Goal: Task Accomplishment & Management: Complete application form

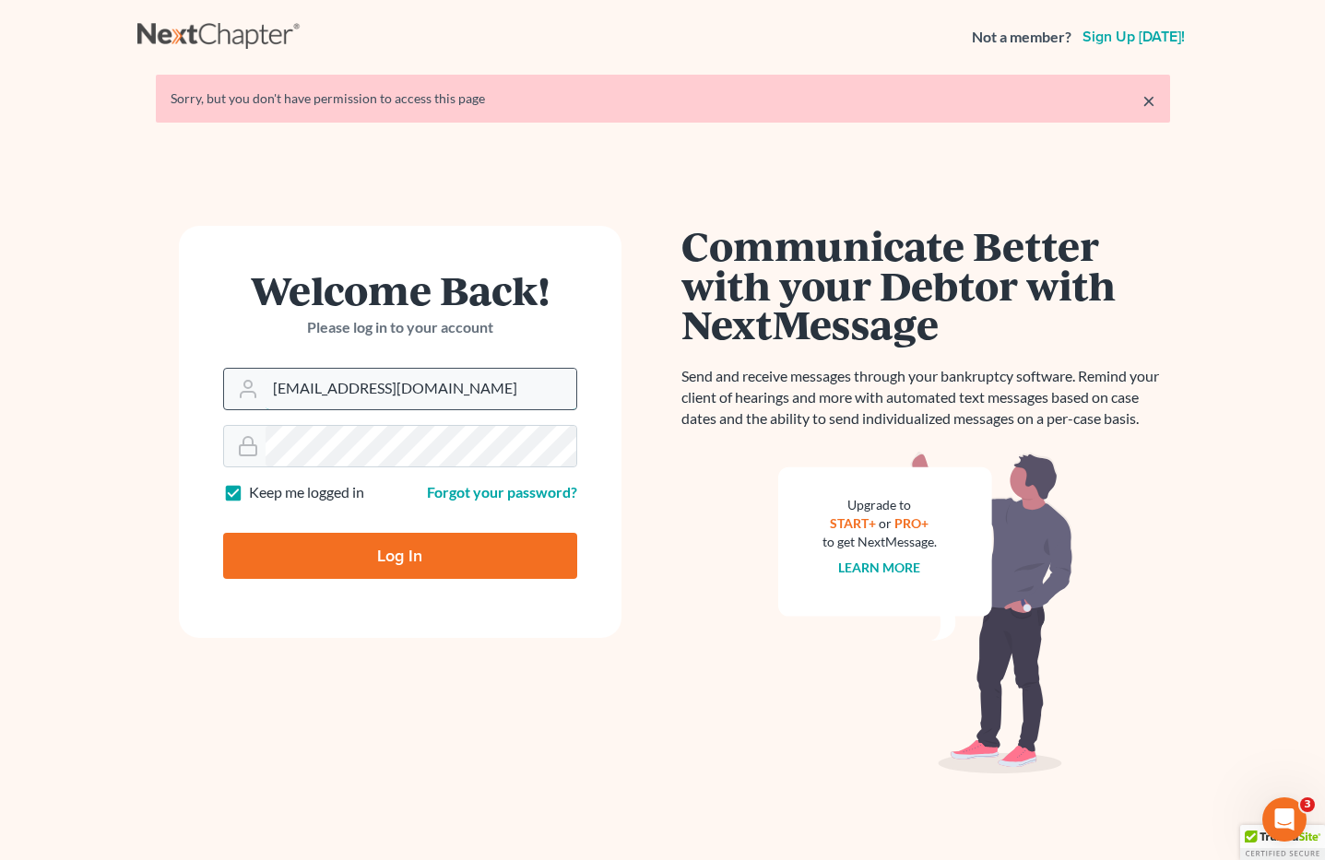
click at [457, 382] on input "brittcostomarnold@gmail.com" at bounding box center [421, 389] width 311 height 41
drag, startPoint x: 486, startPoint y: 393, endPoint x: 196, endPoint y: 384, distance: 289.7
click at [196, 384] on form "Welcome Back! Please log in to your account Email Address brittcostomarnold@gma…" at bounding box center [400, 432] width 443 height 412
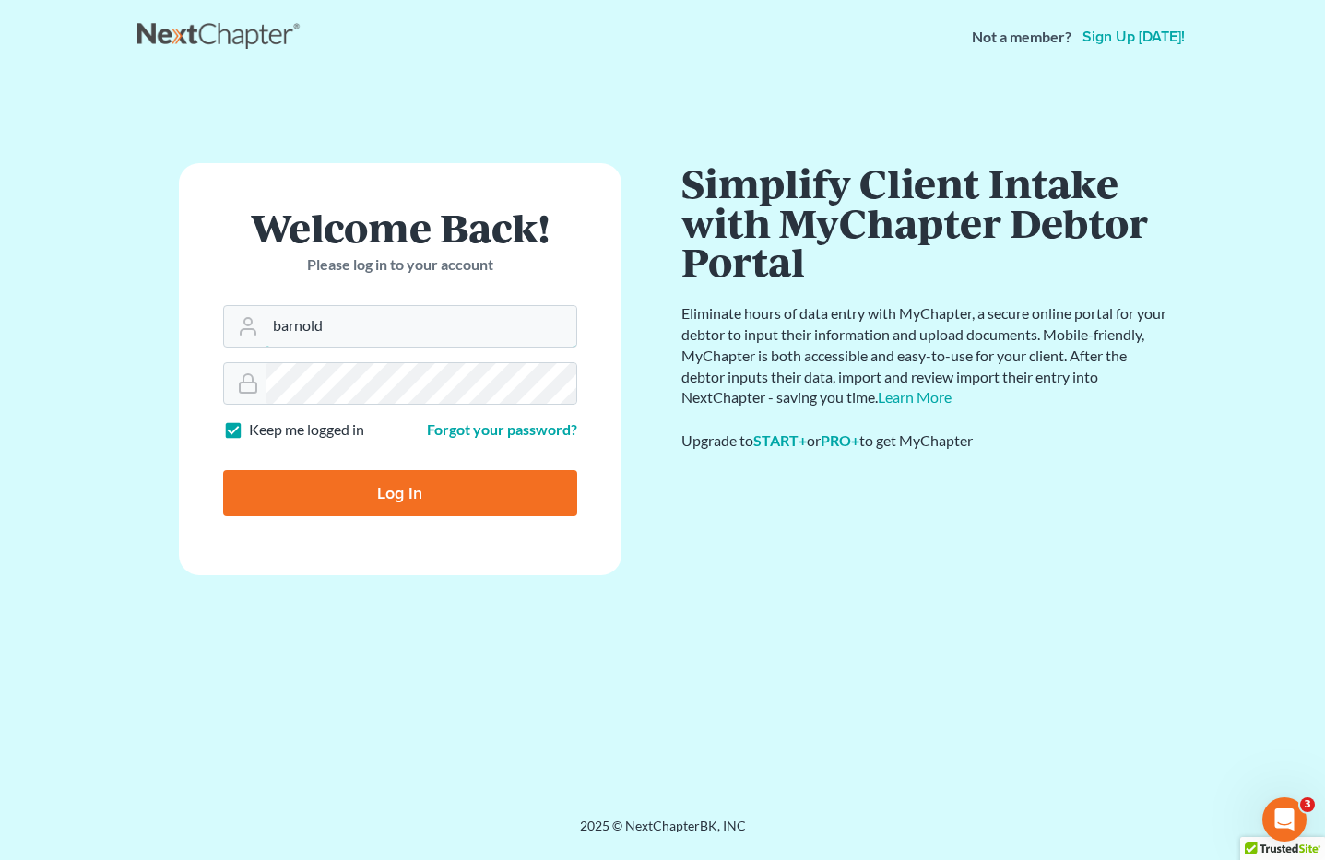
type input "barnold@arnoldlawoffices.com"
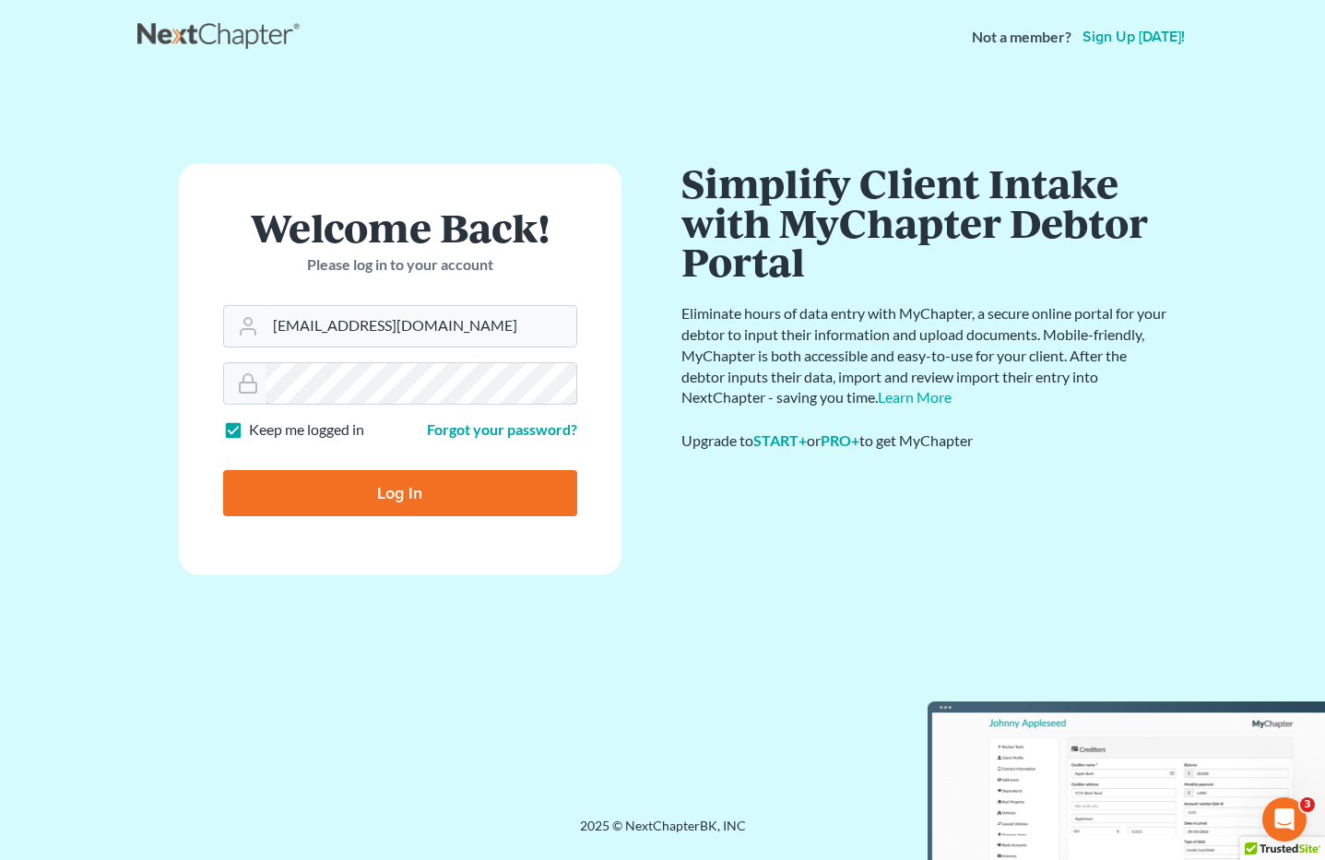
click at [209, 382] on form "Welcome Back! Please log in to your account Email Address barnold@arnoldlawoffi…" at bounding box center [400, 369] width 443 height 412
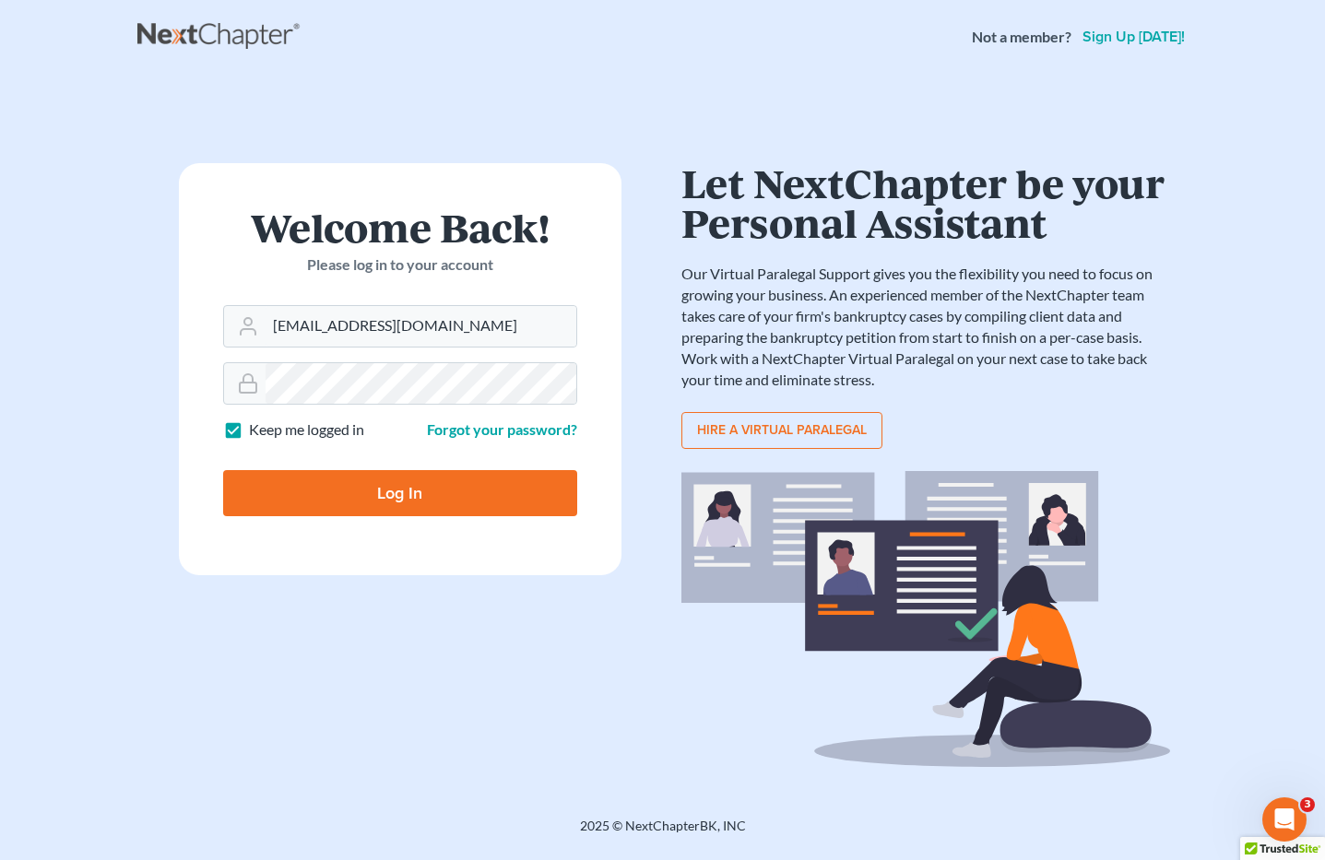
click at [288, 487] on input "Log In" at bounding box center [400, 493] width 354 height 46
type input "Thinking..."
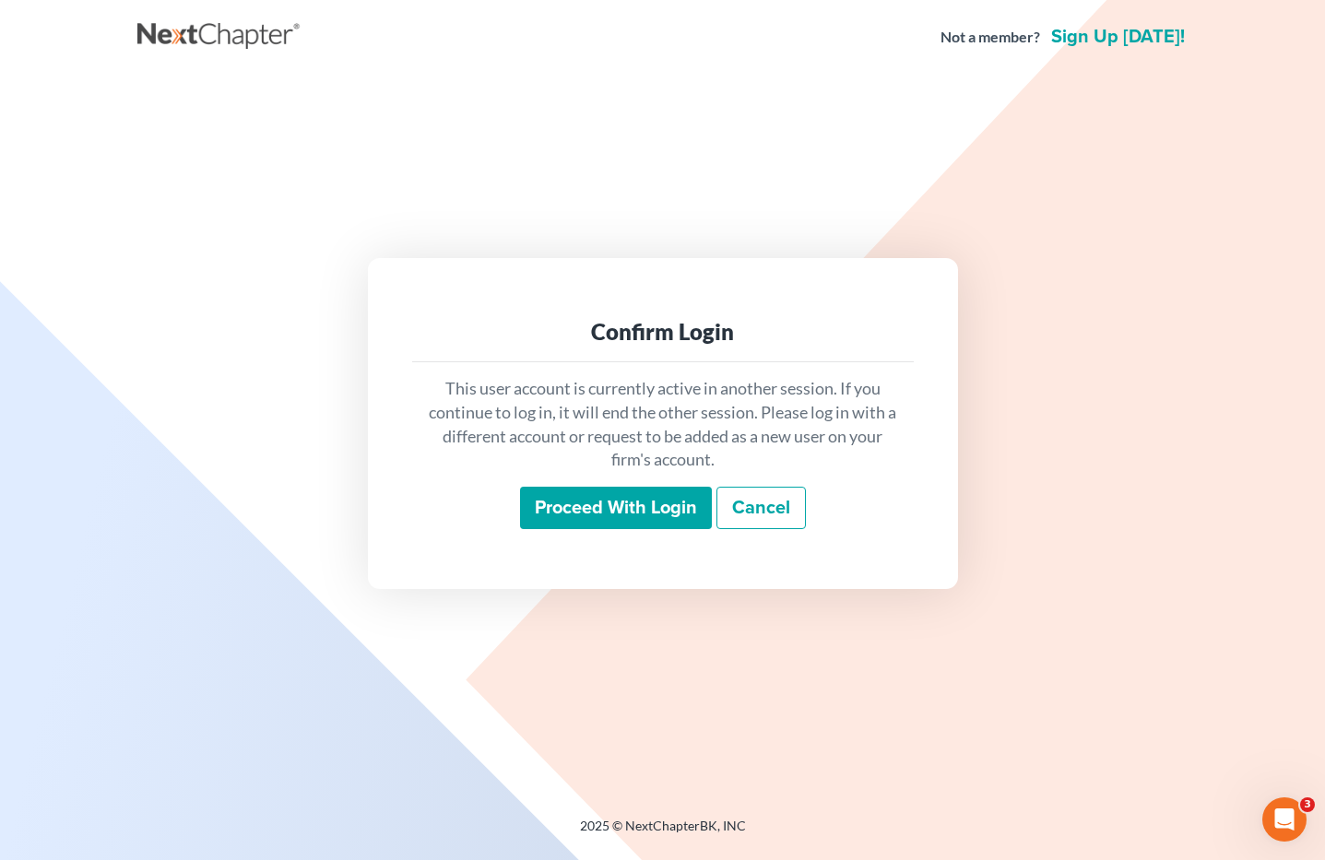
click at [604, 506] on input "Proceed with login" at bounding box center [616, 508] width 192 height 42
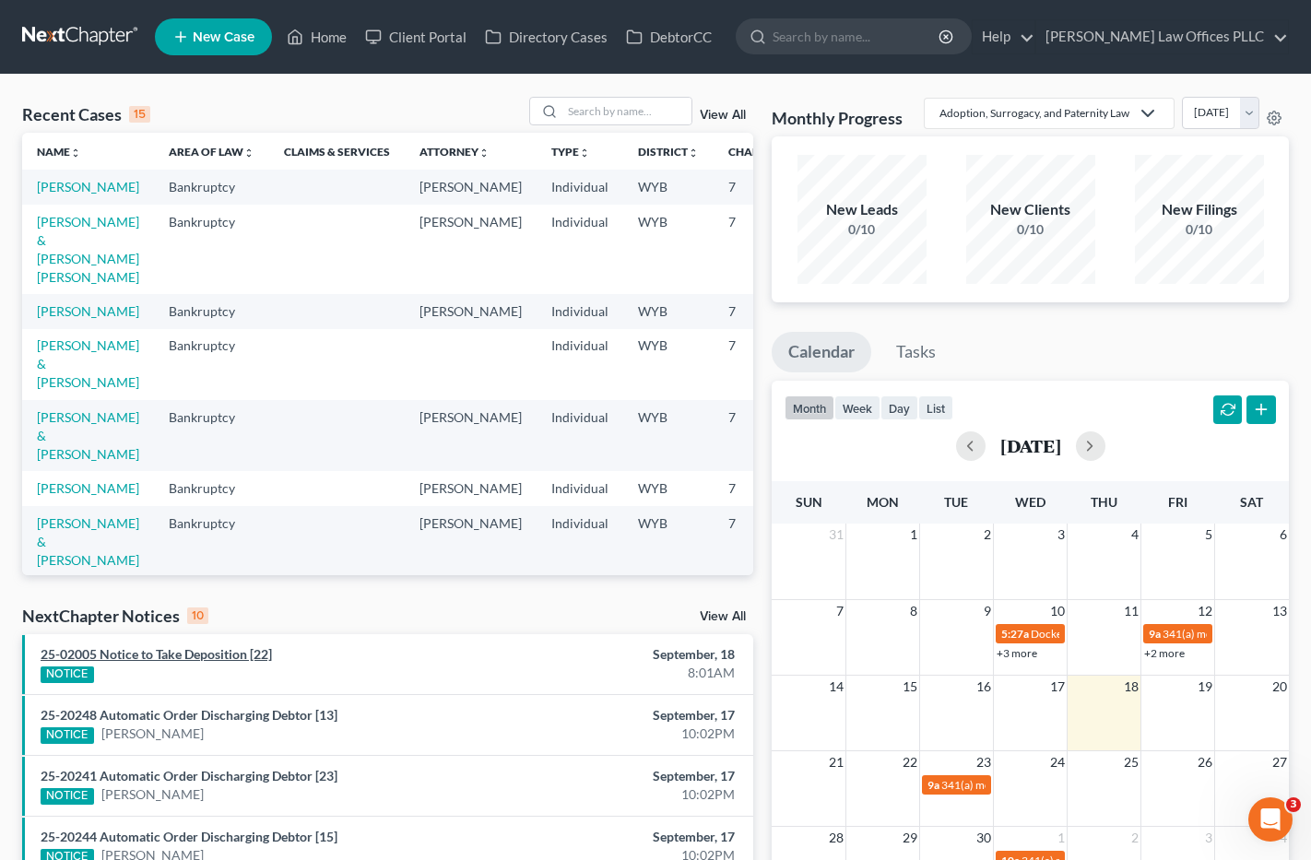
click at [181, 648] on link "25-02005 Notice to Take Deposition [22]" at bounding box center [156, 654] width 231 height 16
click at [599, 112] on input "search" at bounding box center [627, 111] width 129 height 27
type input "bennett"
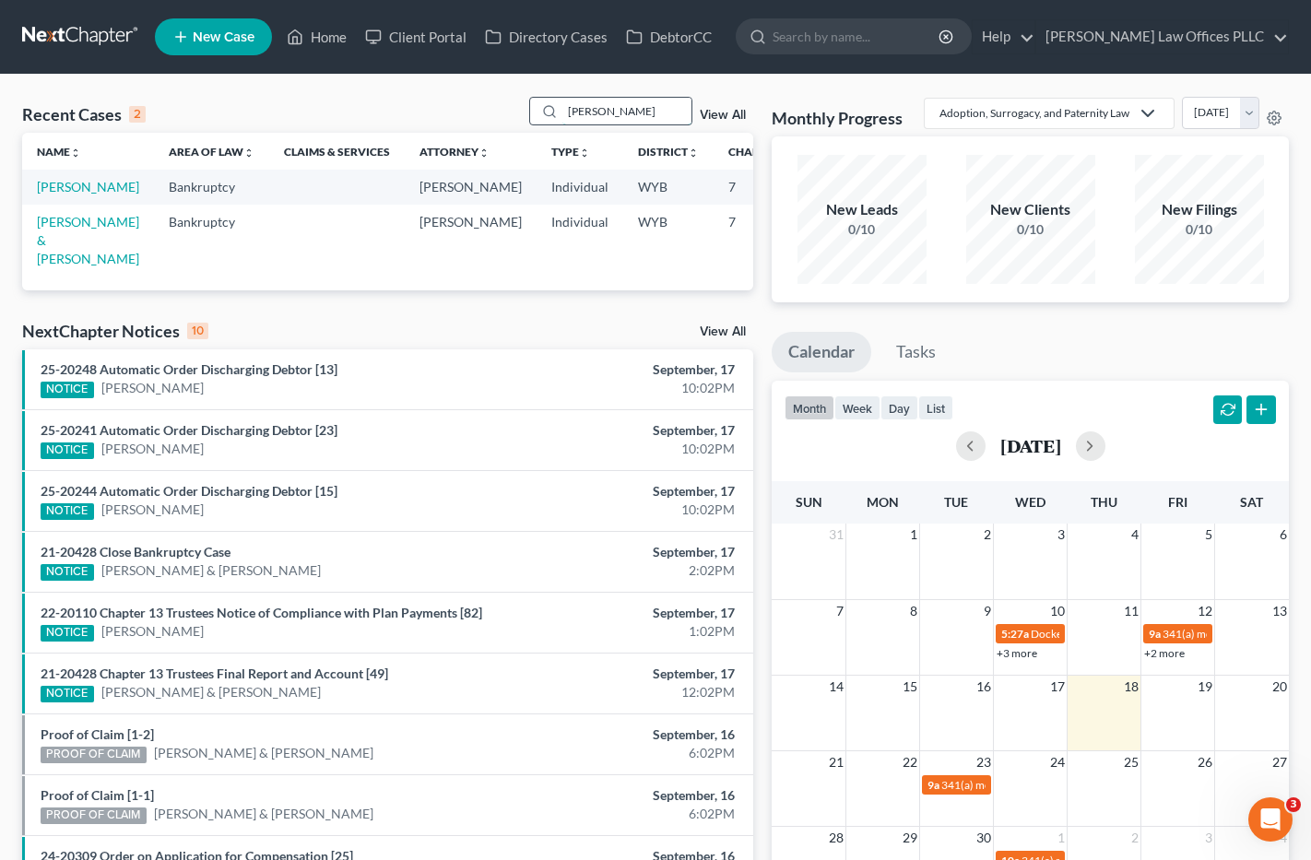
drag, startPoint x: 622, startPoint y: 111, endPoint x: 550, endPoint y: 115, distance: 73.0
click at [550, 115] on div "bennett" at bounding box center [611, 111] width 164 height 29
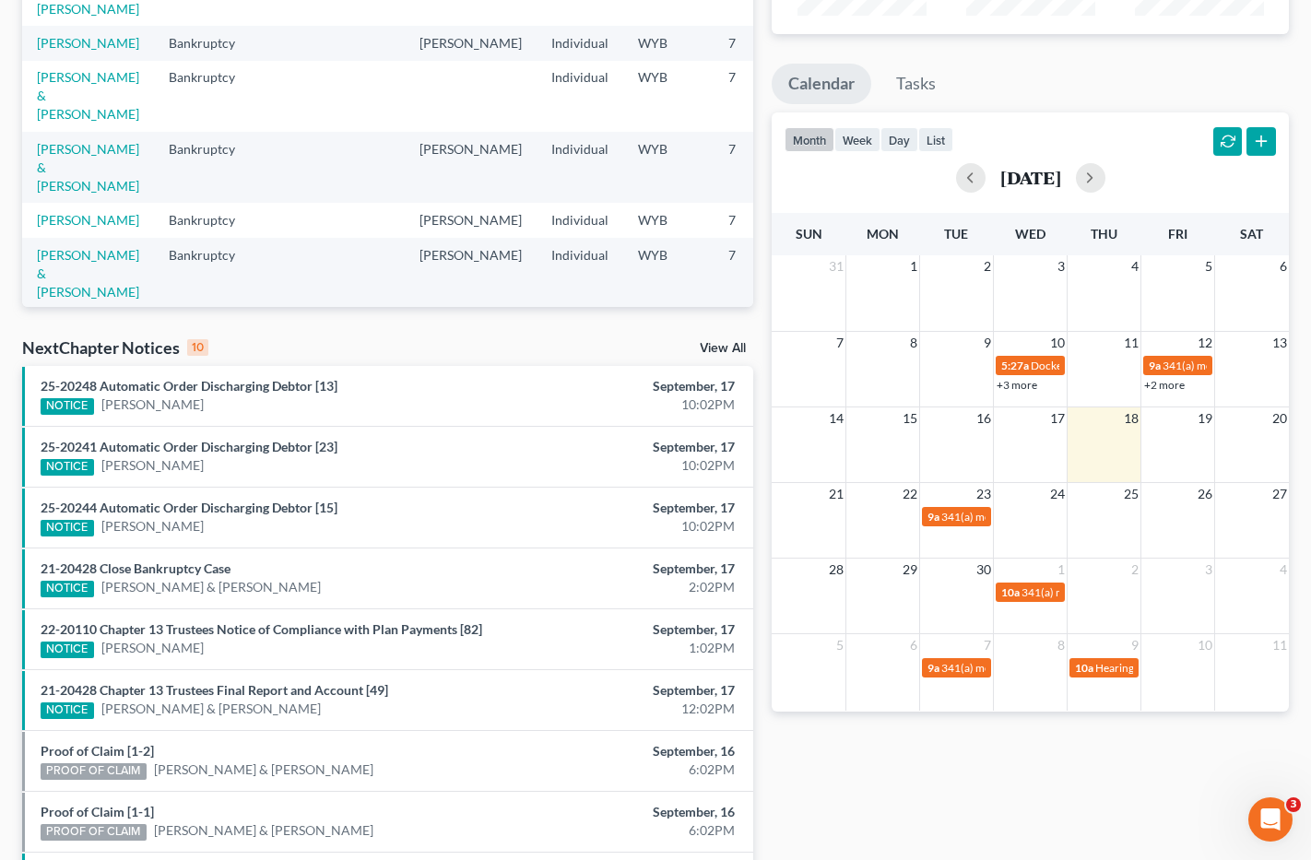
scroll to position [345, 0]
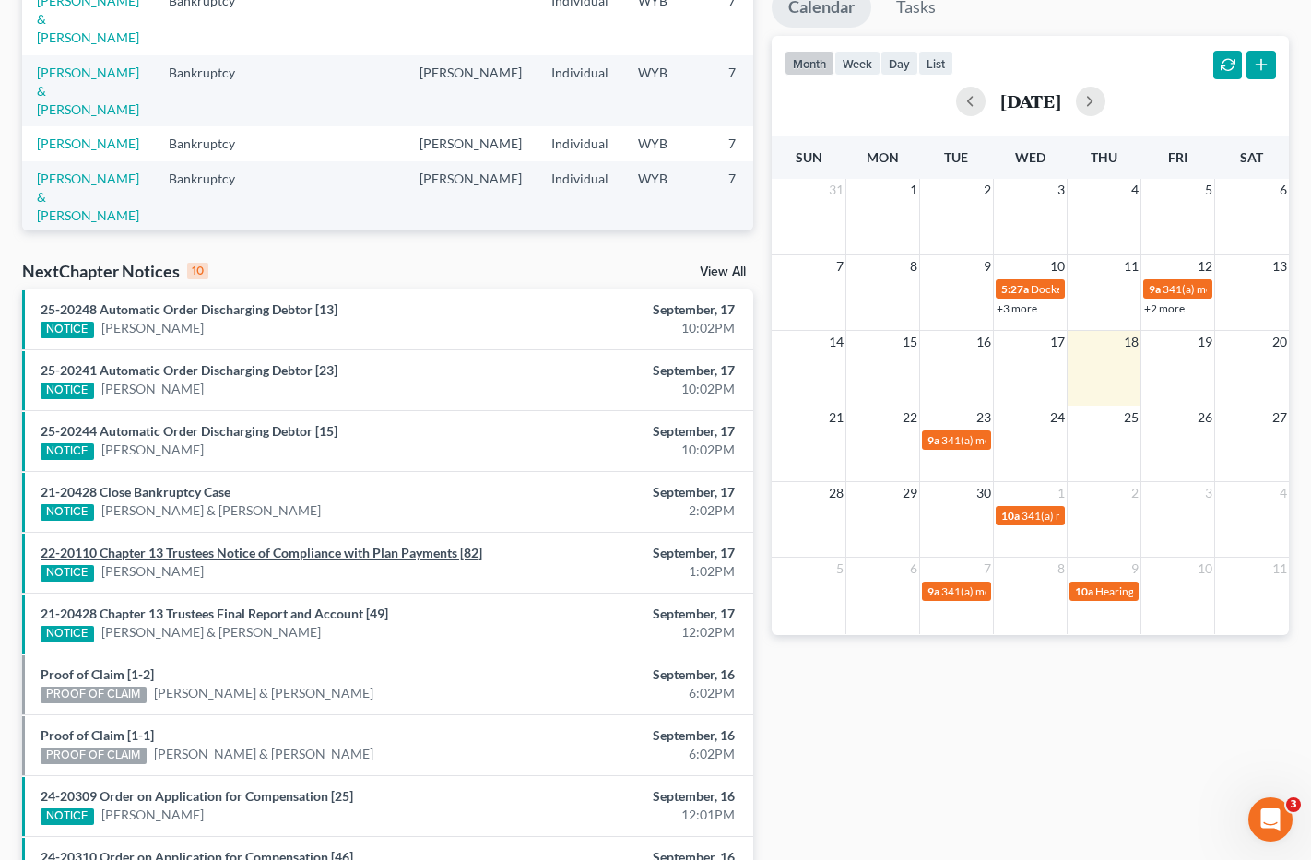
click at [223, 552] on link "22-20110 Chapter 13 Trustees Notice of Compliance with Plan Payments [82]" at bounding box center [262, 553] width 442 height 16
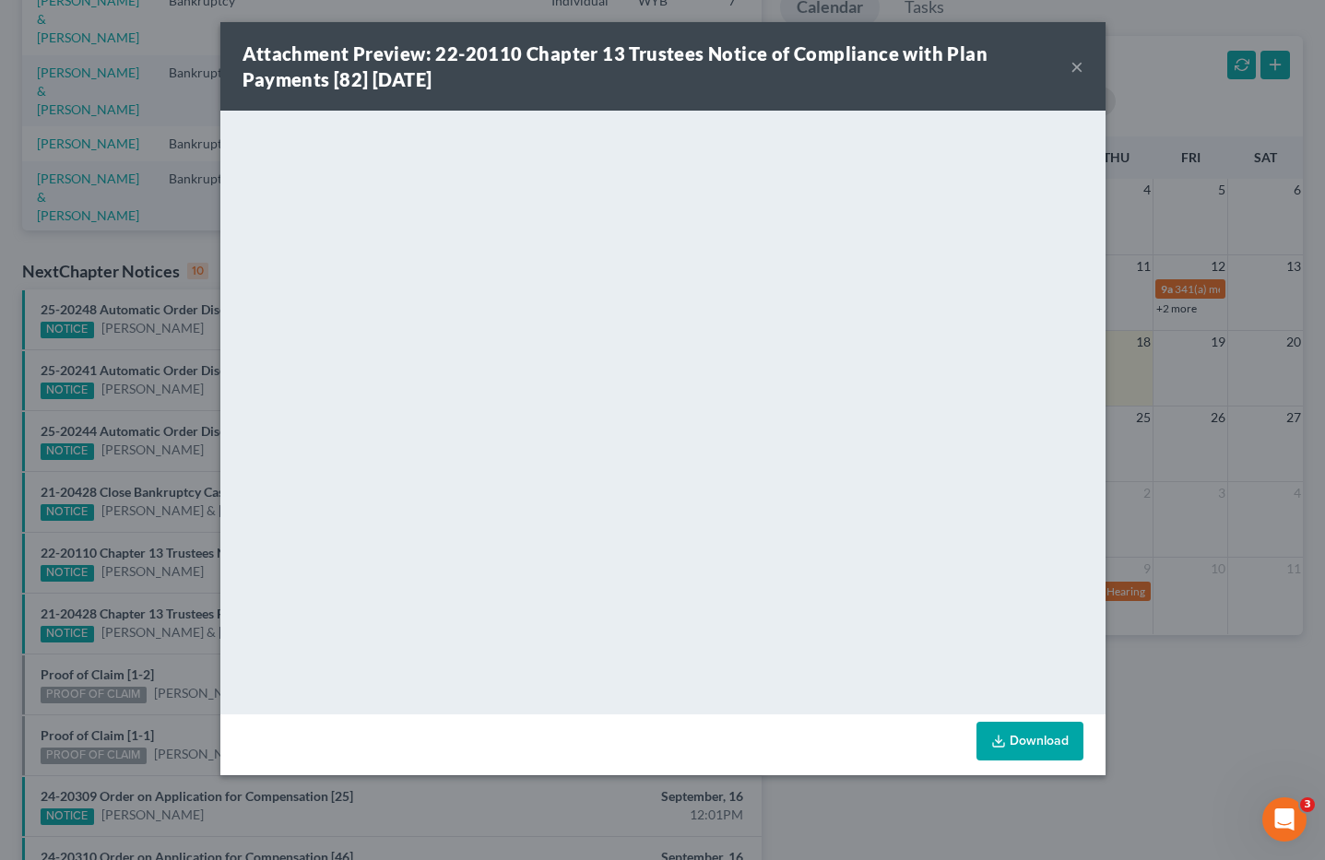
click at [1073, 64] on button "×" at bounding box center [1077, 66] width 13 height 22
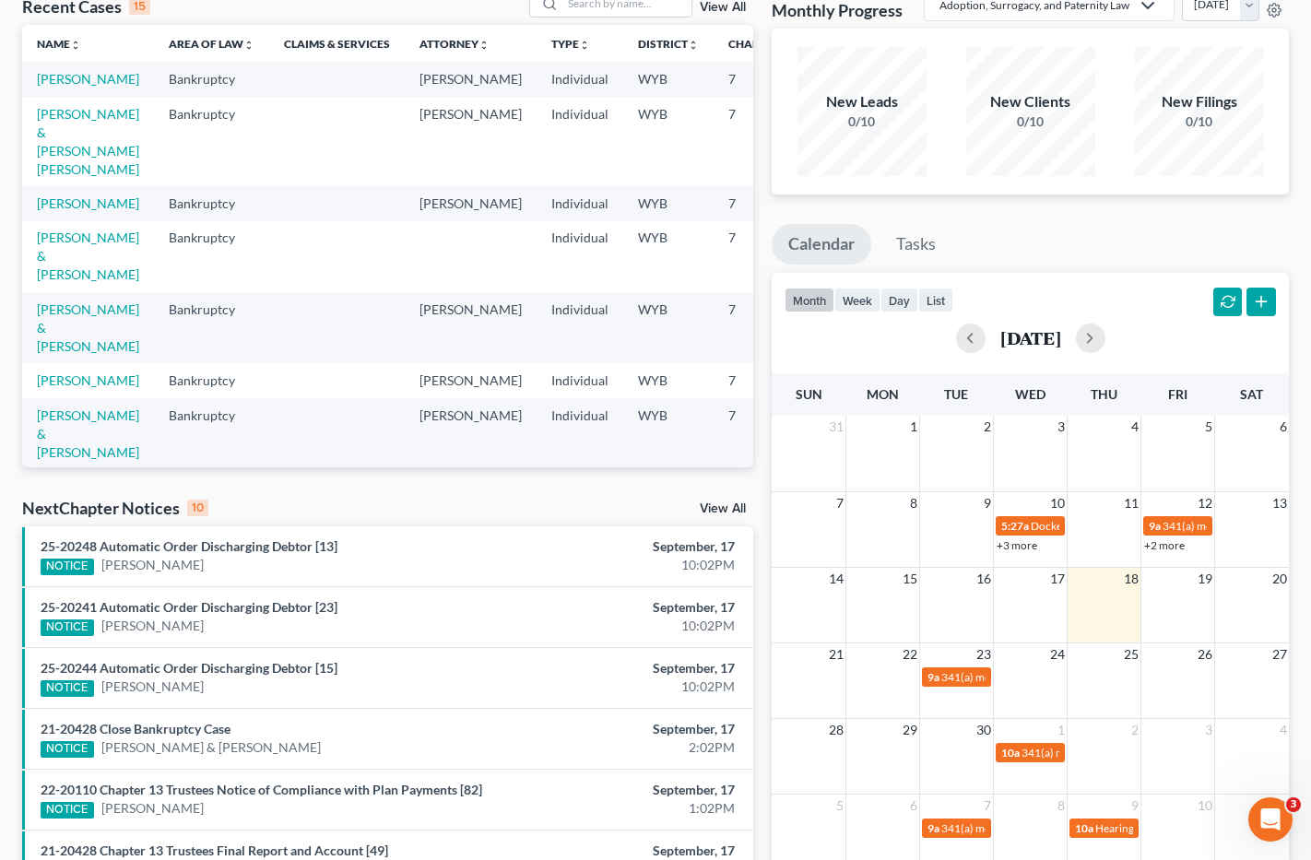
scroll to position [0, 0]
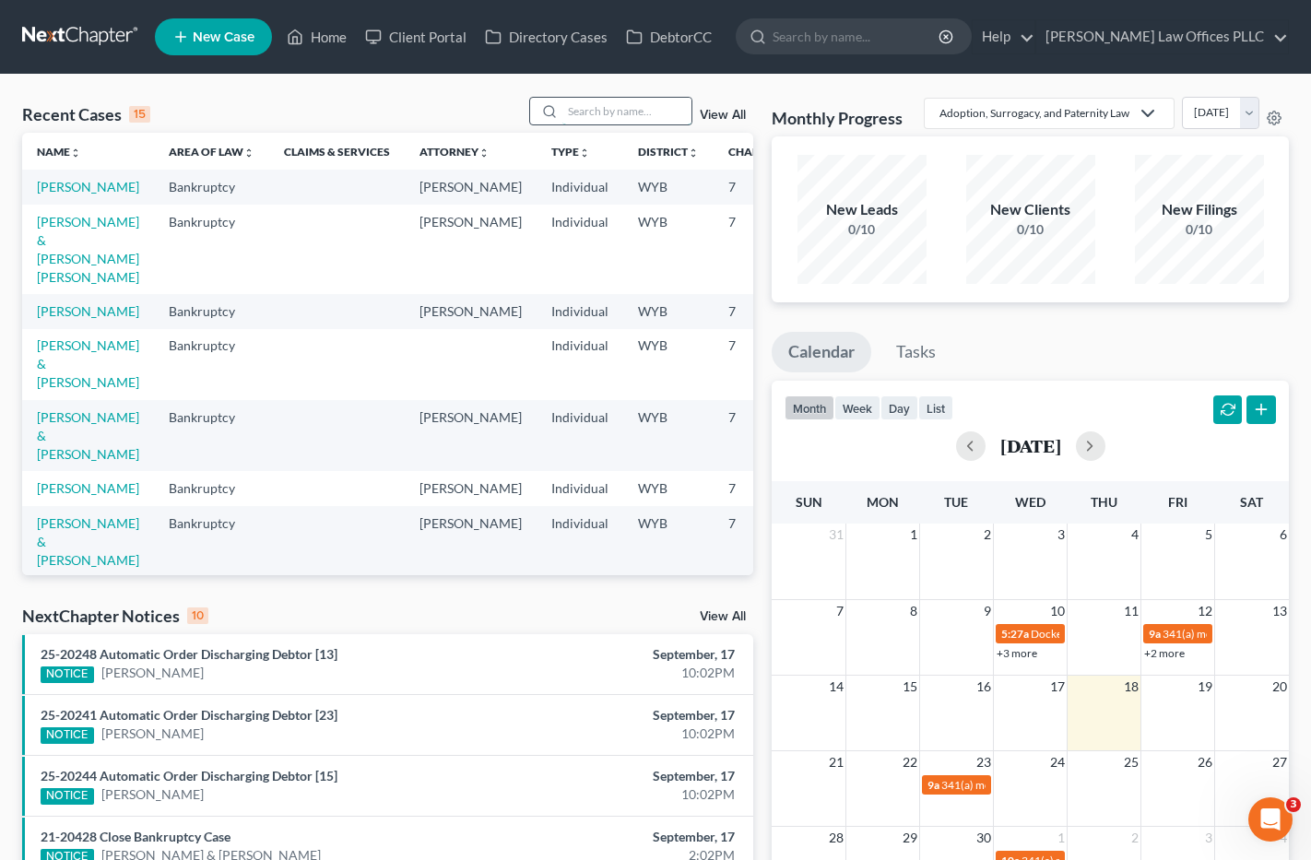
click at [601, 113] on input "search" at bounding box center [627, 111] width 129 height 27
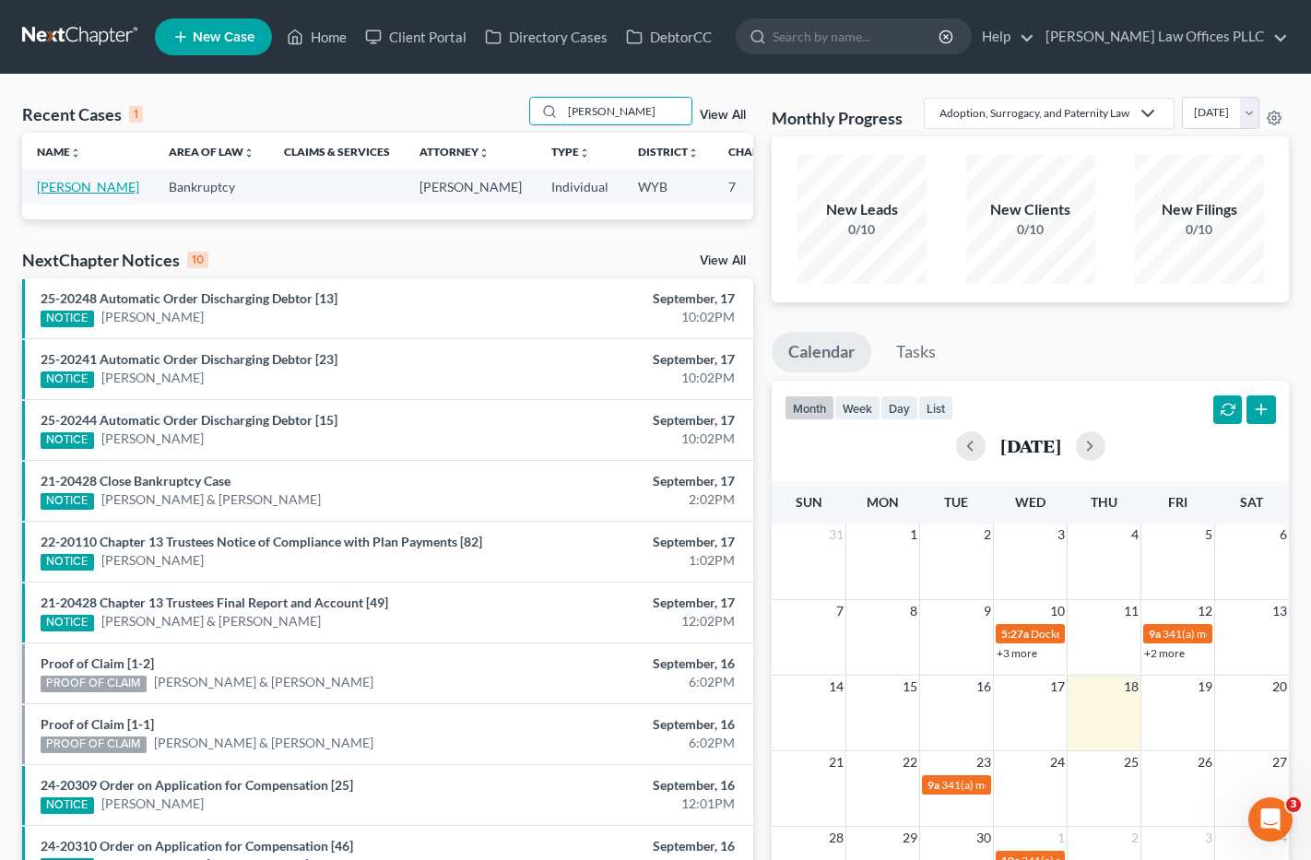
type input "Bowden"
click at [62, 184] on link "Burnett, David" at bounding box center [88, 187] width 102 height 16
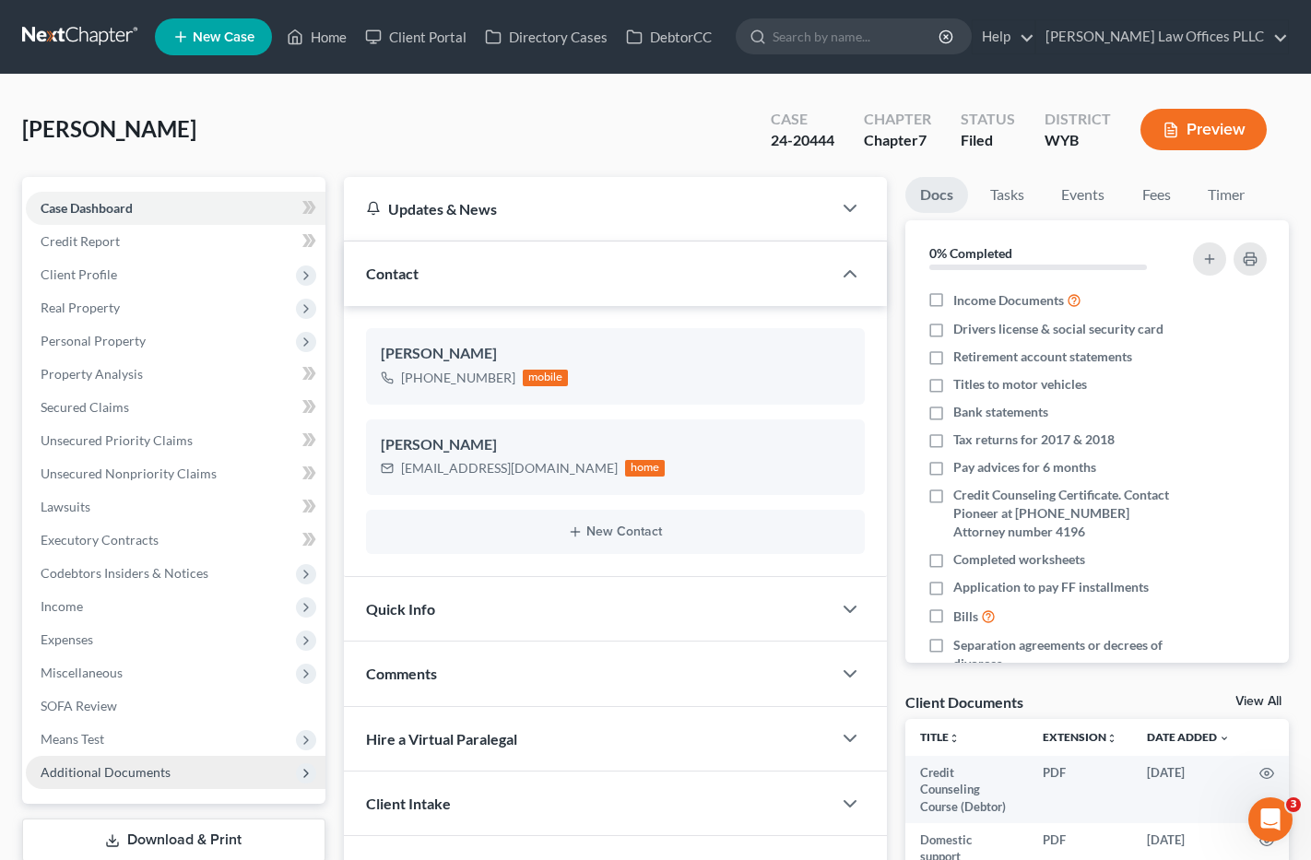
click at [170, 768] on span "Additional Documents" at bounding box center [176, 772] width 300 height 33
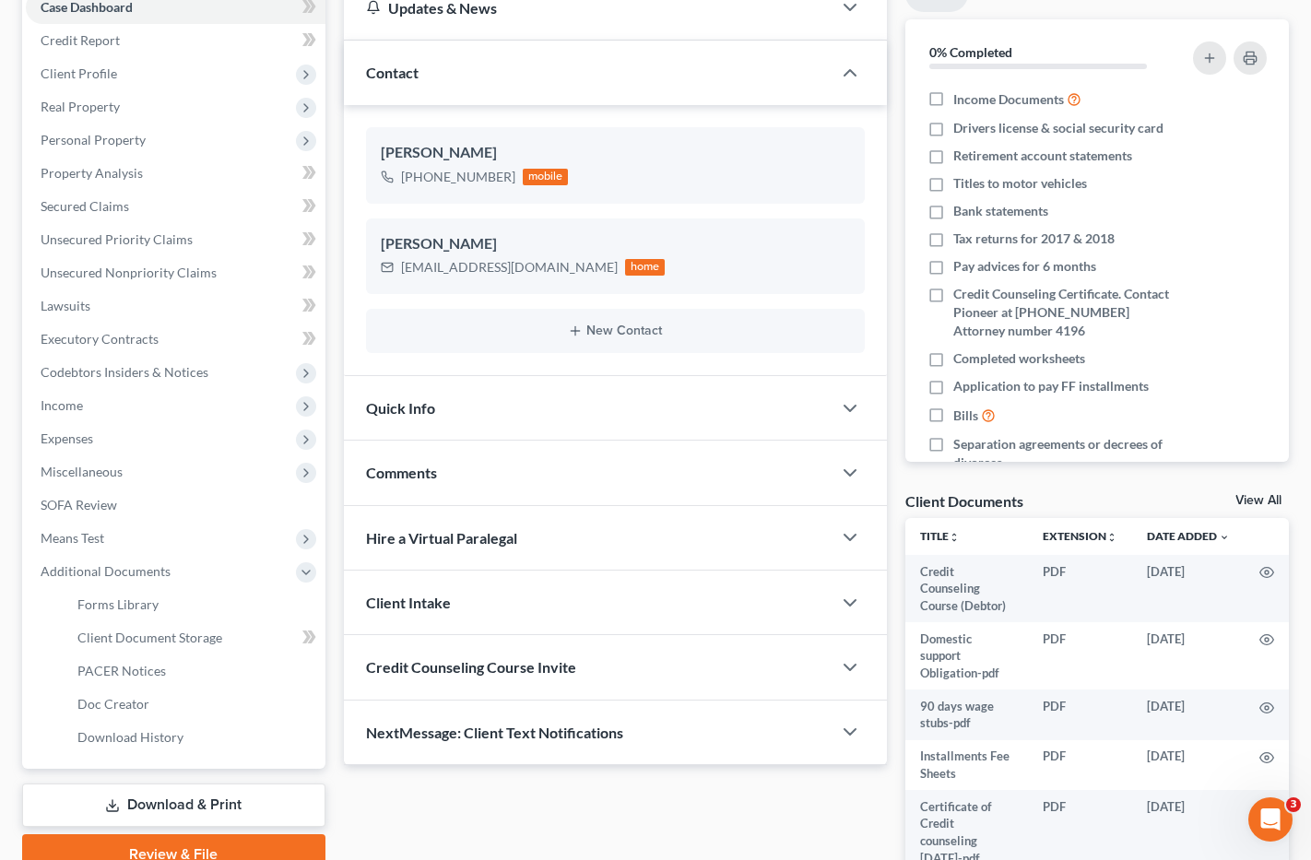
scroll to position [216, 0]
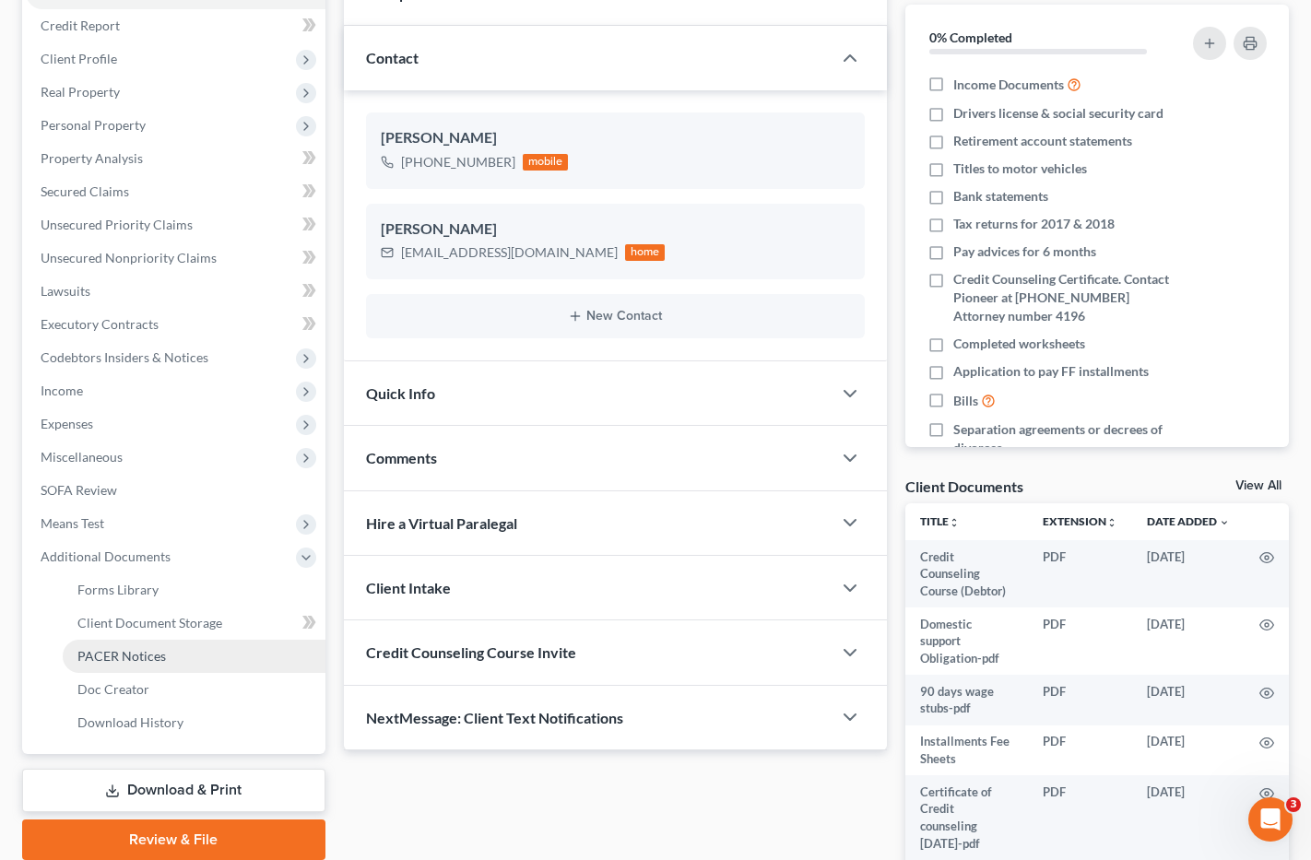
click at [145, 656] on span "PACER Notices" at bounding box center [121, 656] width 89 height 16
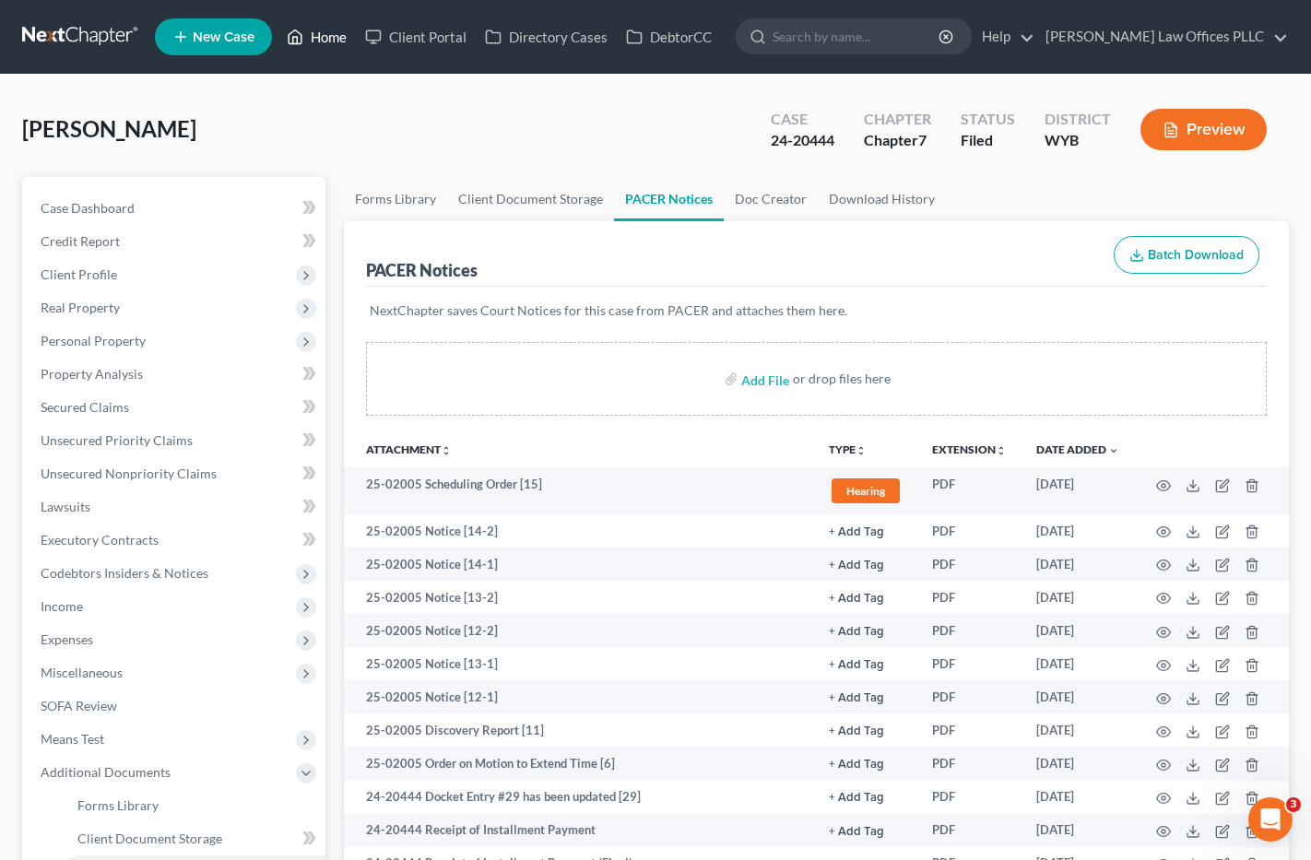
click at [335, 33] on link "Home" at bounding box center [317, 36] width 78 height 33
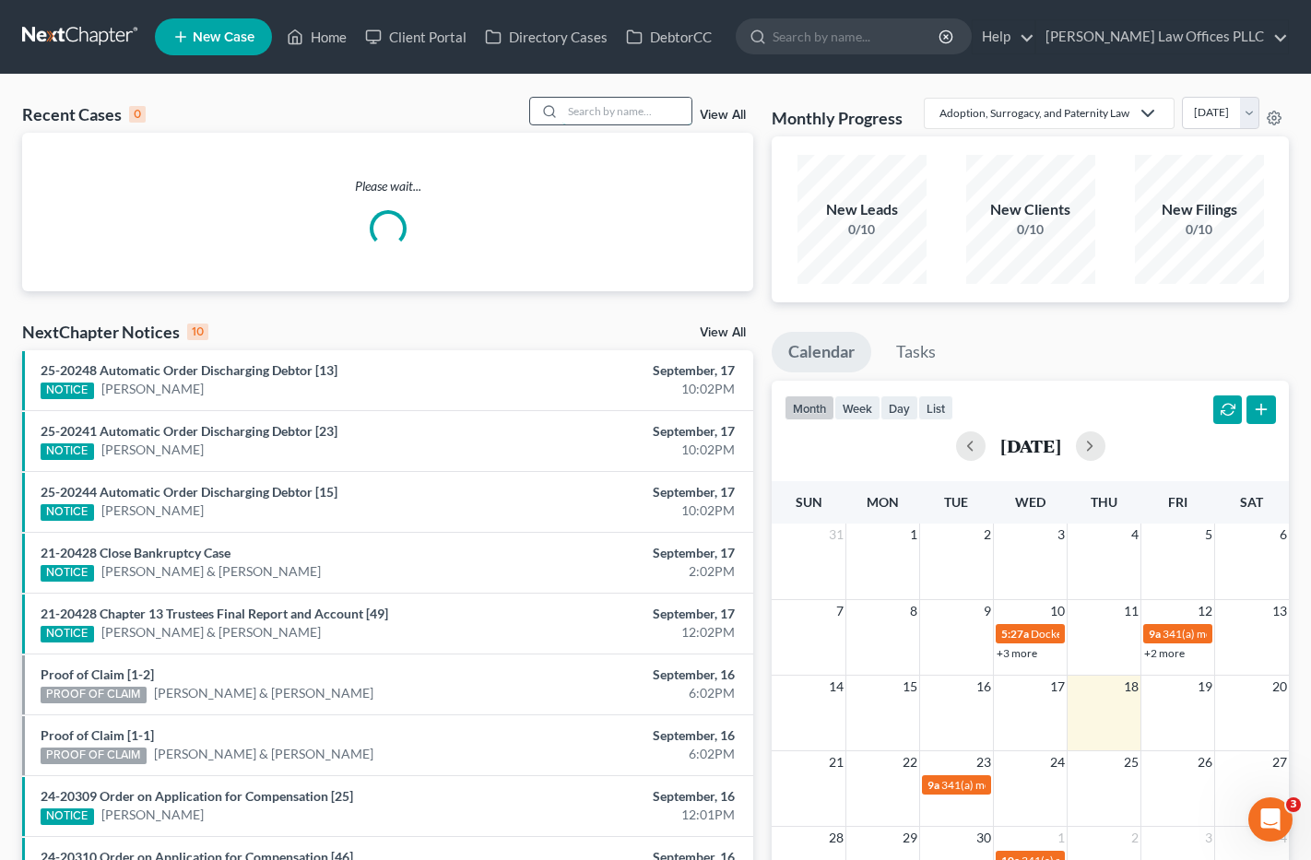
click at [567, 109] on input "search" at bounding box center [627, 111] width 129 height 27
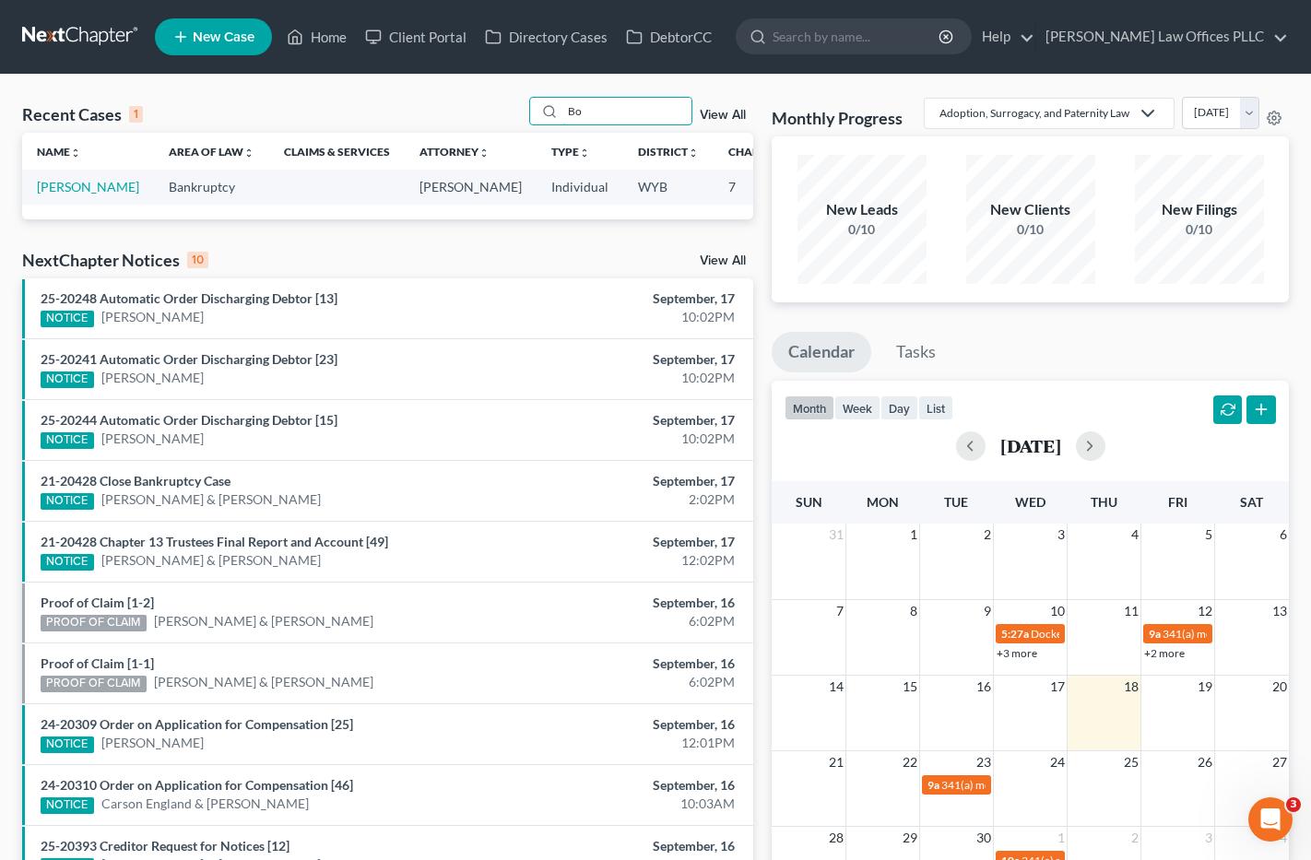
type input "B"
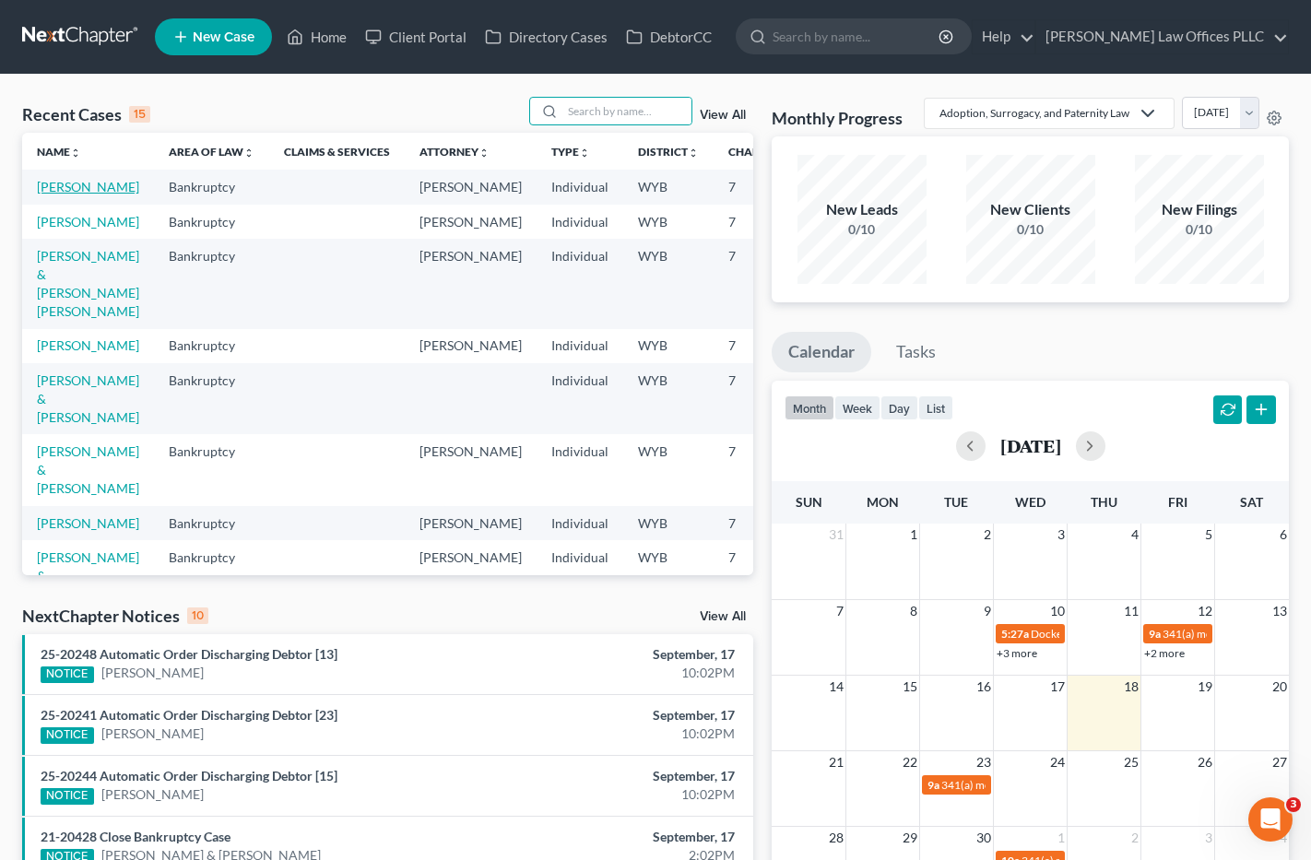
click at [58, 192] on link "[PERSON_NAME]" at bounding box center [88, 187] width 102 height 16
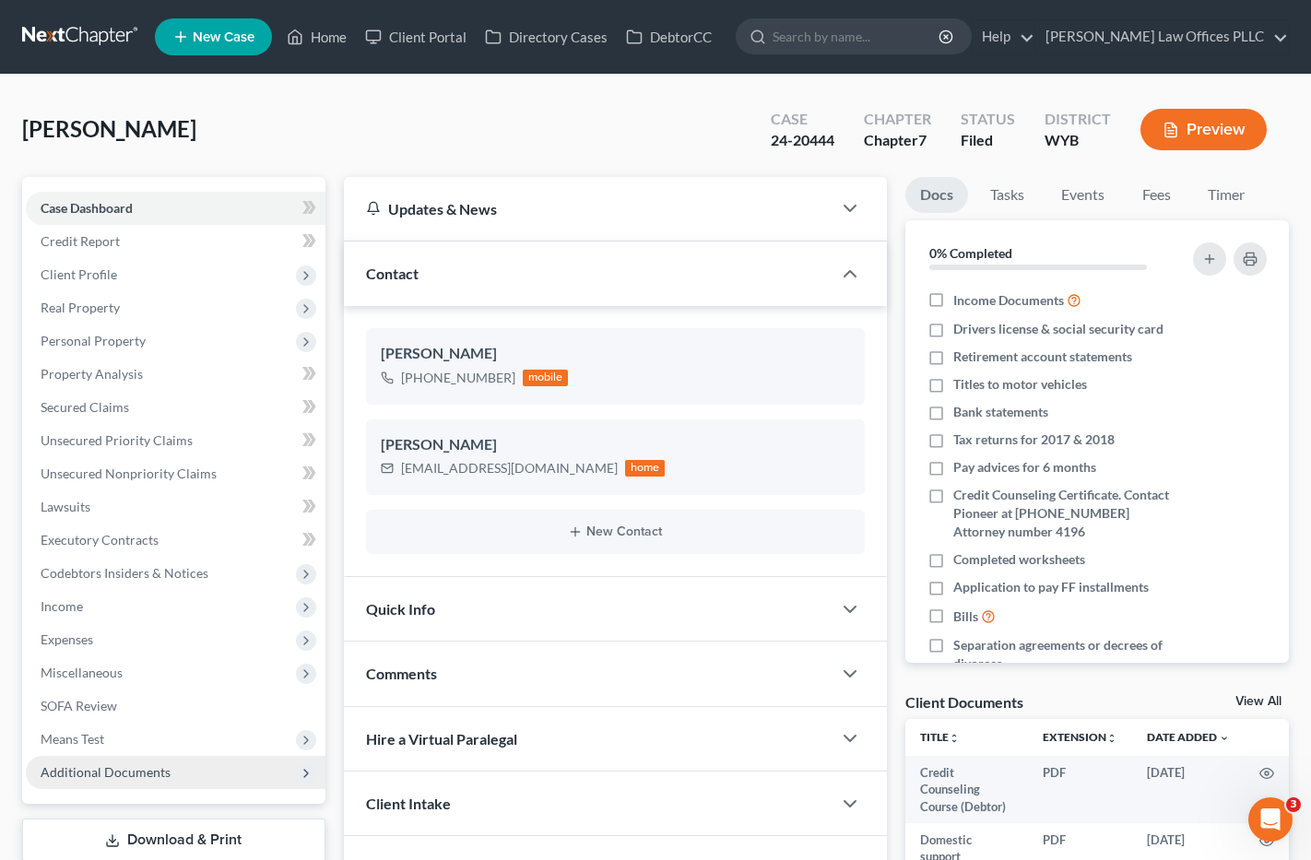
click at [129, 764] on span "Additional Documents" at bounding box center [106, 772] width 130 height 16
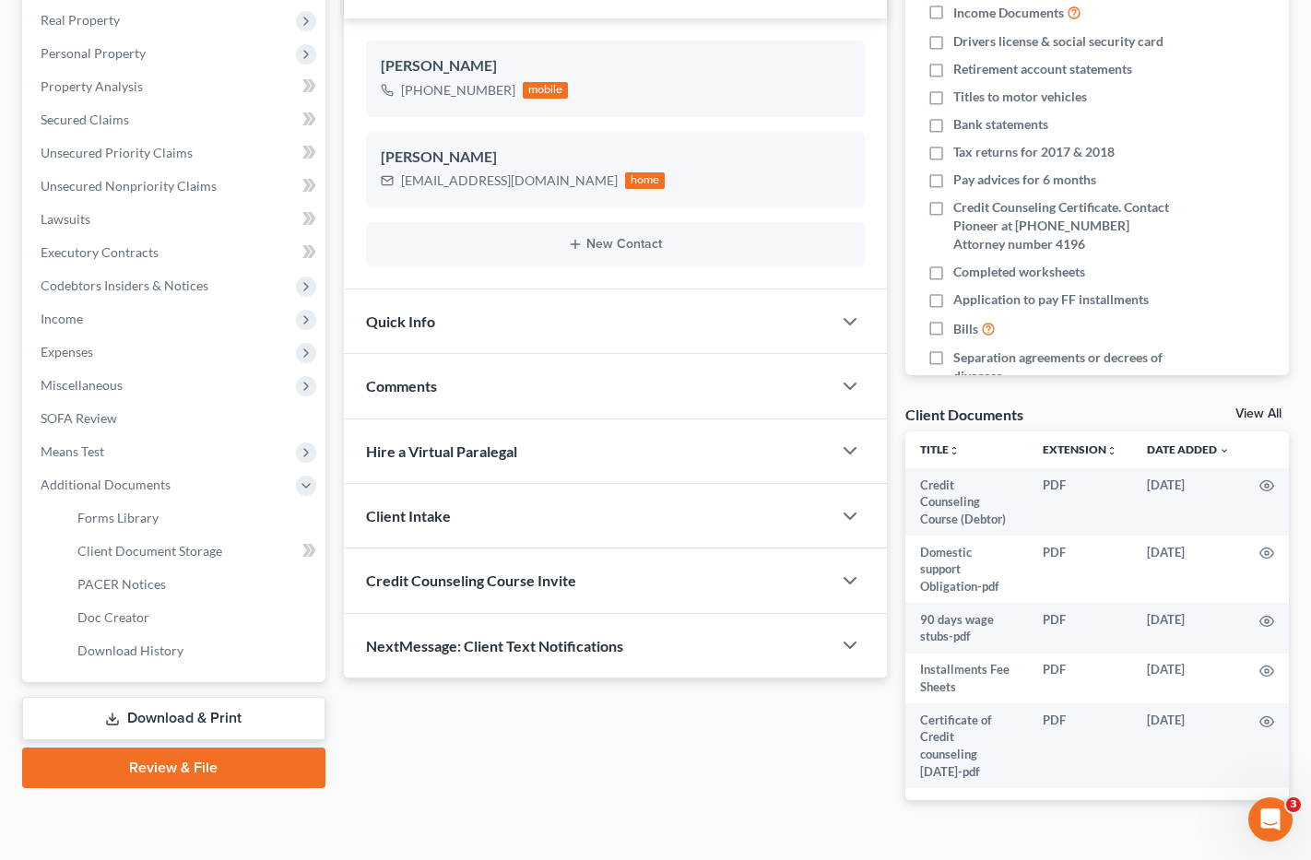
scroll to position [327, 0]
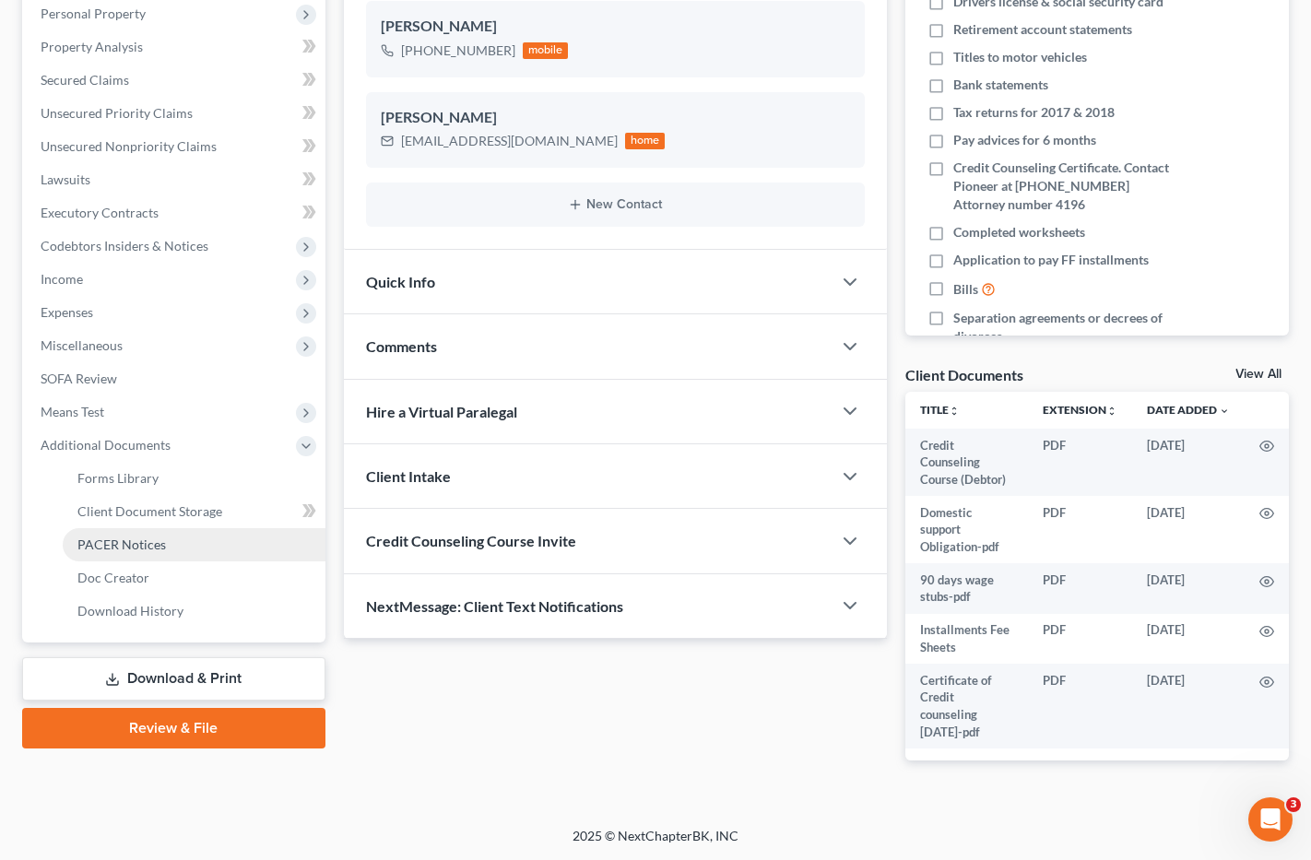
click at [164, 547] on link "PACER Notices" at bounding box center [194, 544] width 263 height 33
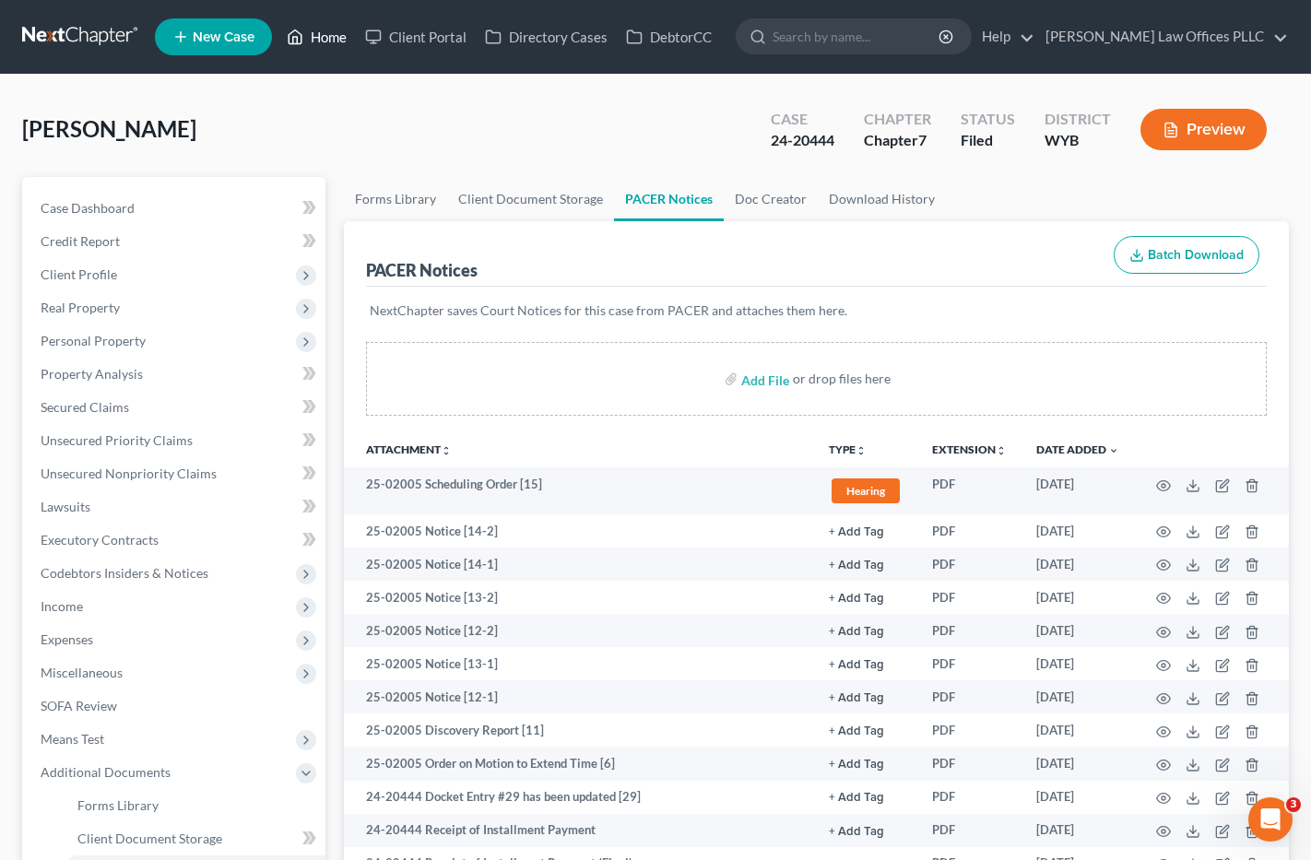
click at [338, 36] on link "Home" at bounding box center [317, 36] width 78 height 33
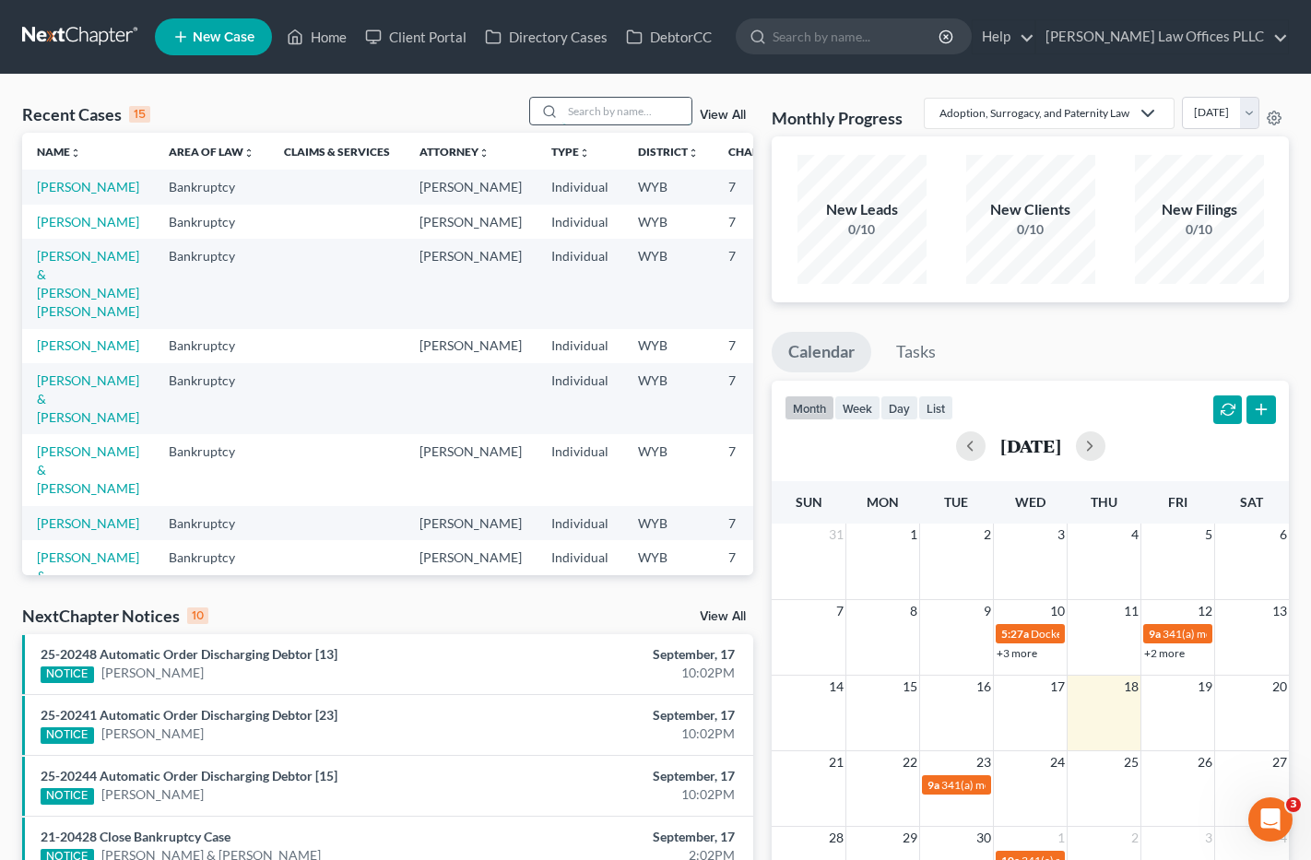
click at [577, 112] on input "search" at bounding box center [627, 111] width 129 height 27
click at [89, 230] on link "[PERSON_NAME]" at bounding box center [88, 222] width 102 height 16
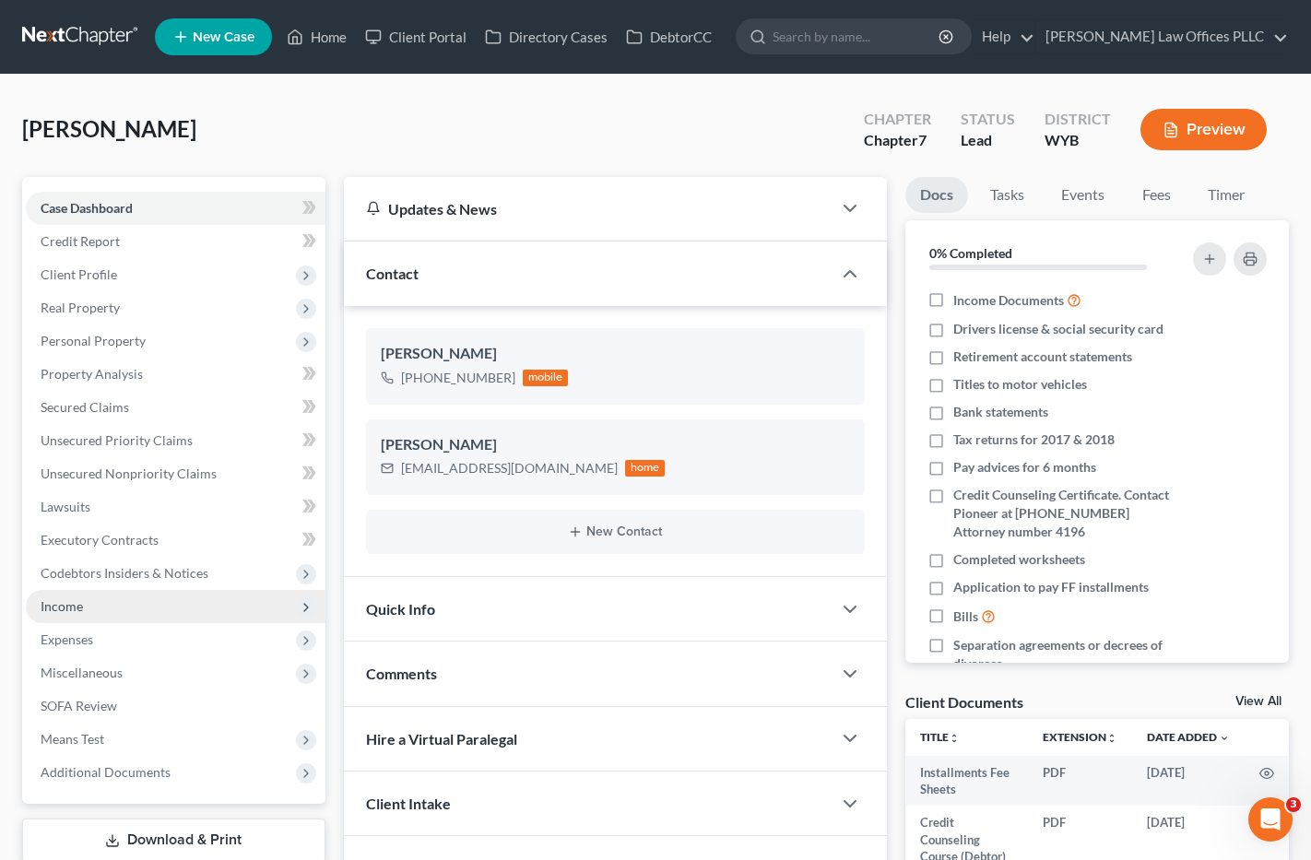
click at [68, 608] on span "Income" at bounding box center [62, 606] width 42 height 16
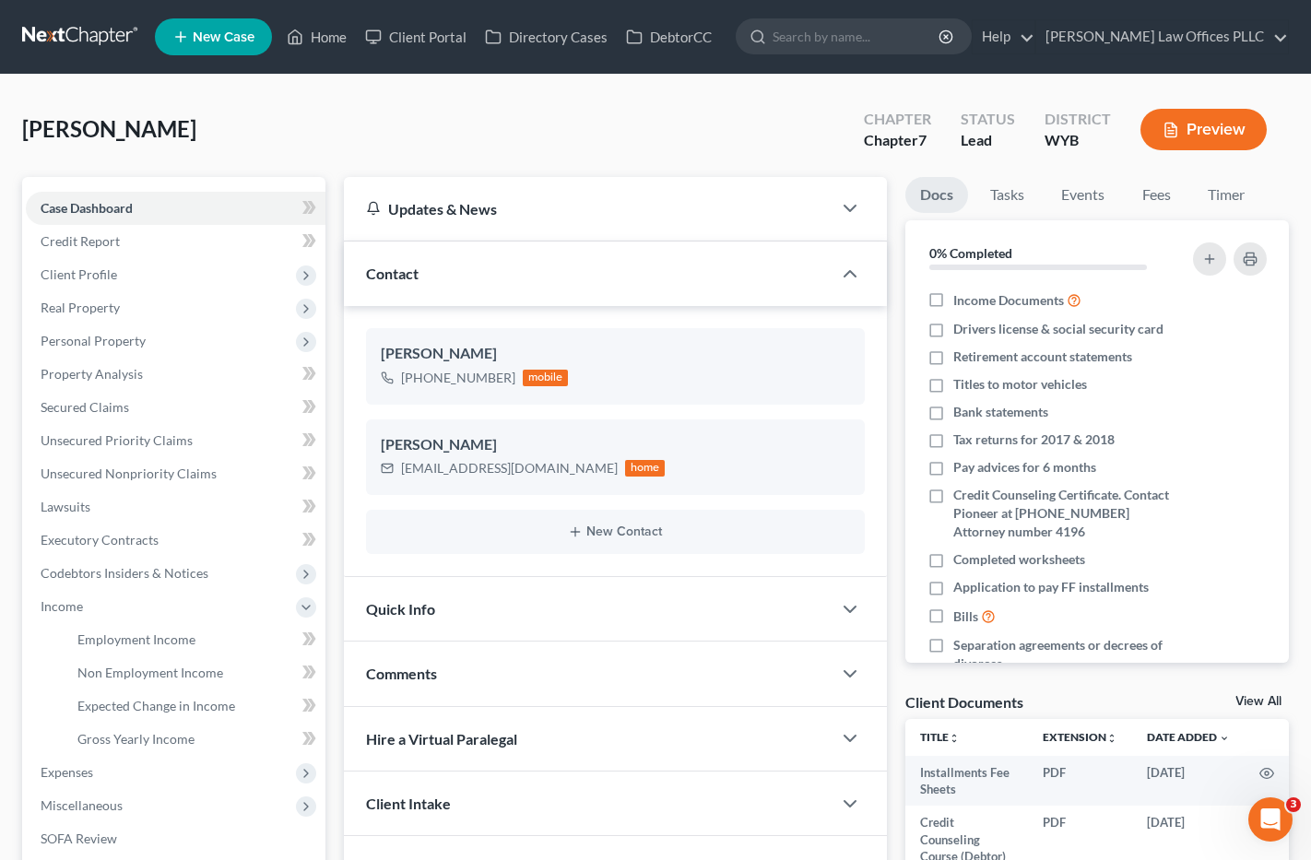
click at [819, 99] on div "Jones, Kim Upgraded Chapter Chapter 7 Status Lead District WYB Preview" at bounding box center [655, 137] width 1267 height 80
click at [172, 636] on span "Employment Income" at bounding box center [136, 640] width 118 height 16
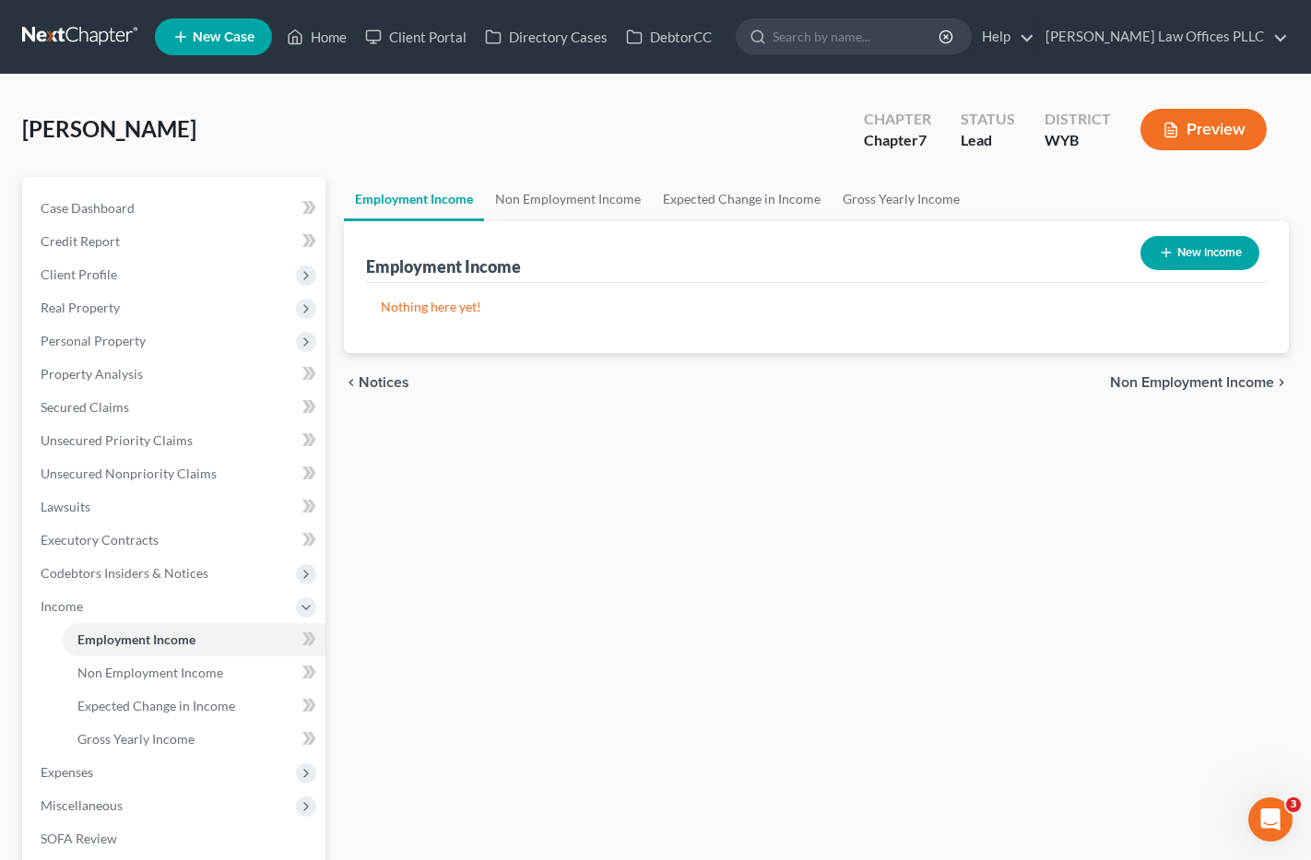
click at [1190, 249] on button "New Income" at bounding box center [1200, 253] width 119 height 34
select select "0"
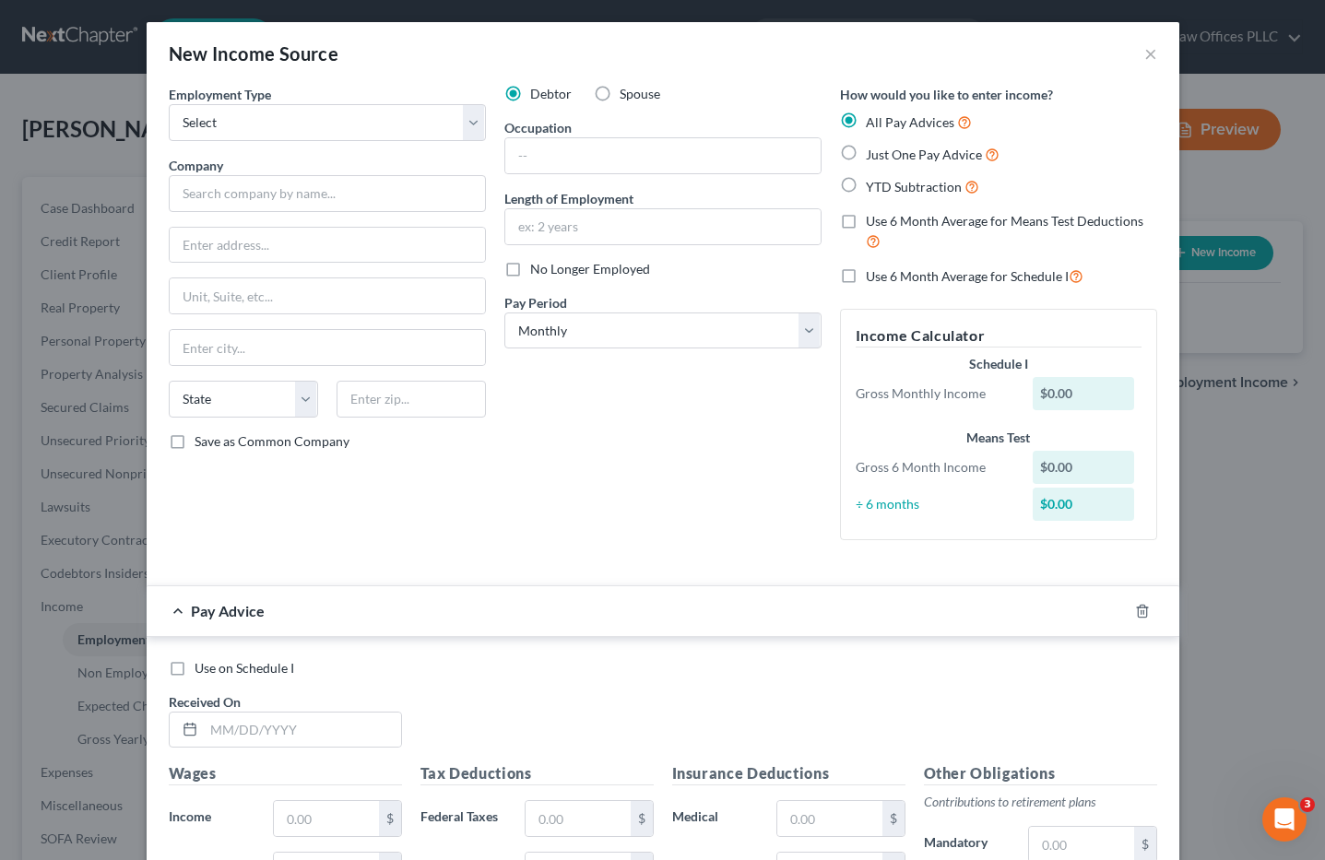
click at [717, 499] on div "Debtor Spouse Occupation Length of Employment No Longer Employed Pay Period * S…" at bounding box center [663, 320] width 336 height 470
click at [255, 121] on select "Select Full or Part Time Employment Self Employment" at bounding box center [327, 122] width 317 height 37
select select "0"
click at [169, 104] on select "Select Full or Part Time Employment Self Employment" at bounding box center [327, 122] width 317 height 37
click at [181, 190] on input "text" at bounding box center [327, 193] width 317 height 37
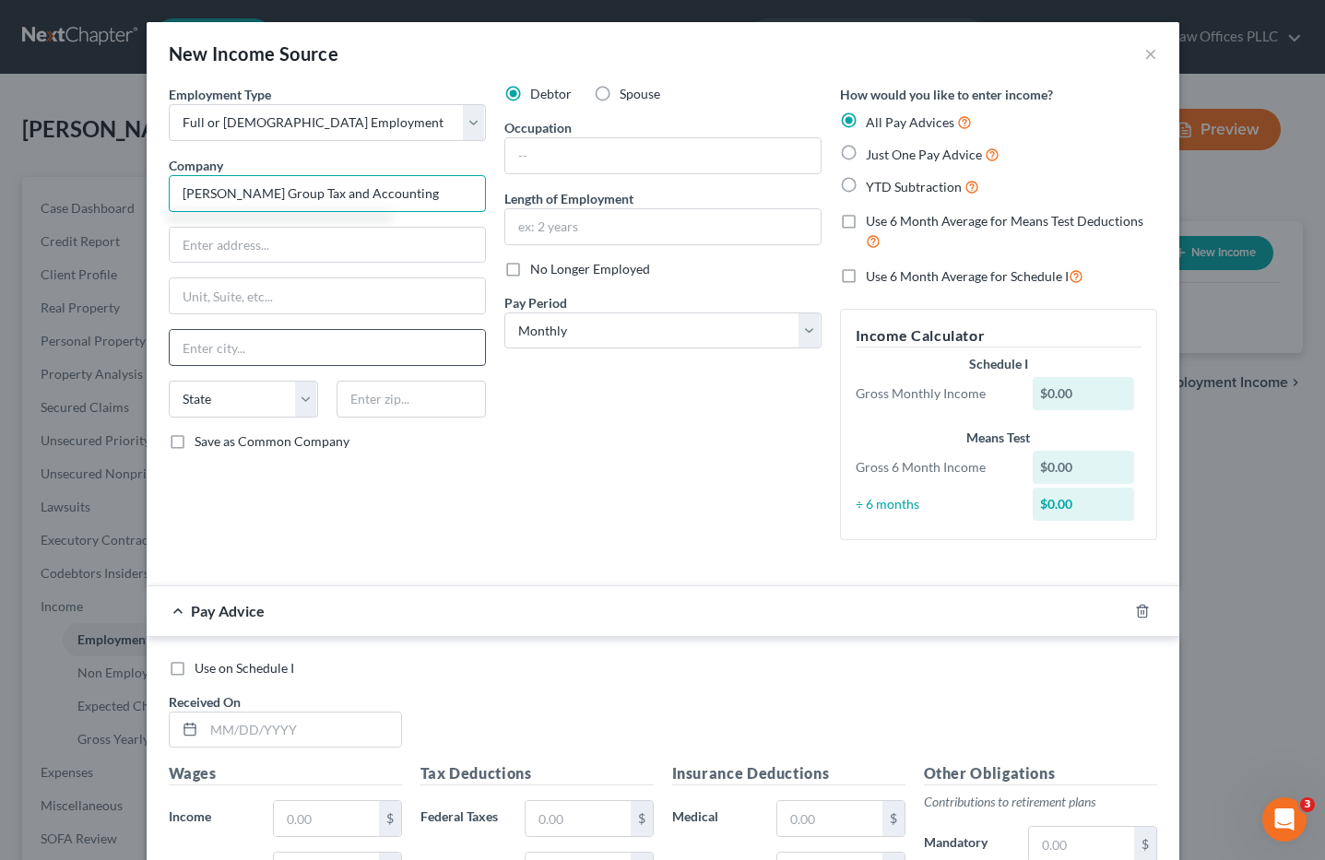
type input "Carson Group Tax and Accounting"
click at [190, 352] on input "text" at bounding box center [327, 347] width 315 height 35
type input "Colorado springs"
select select "5"
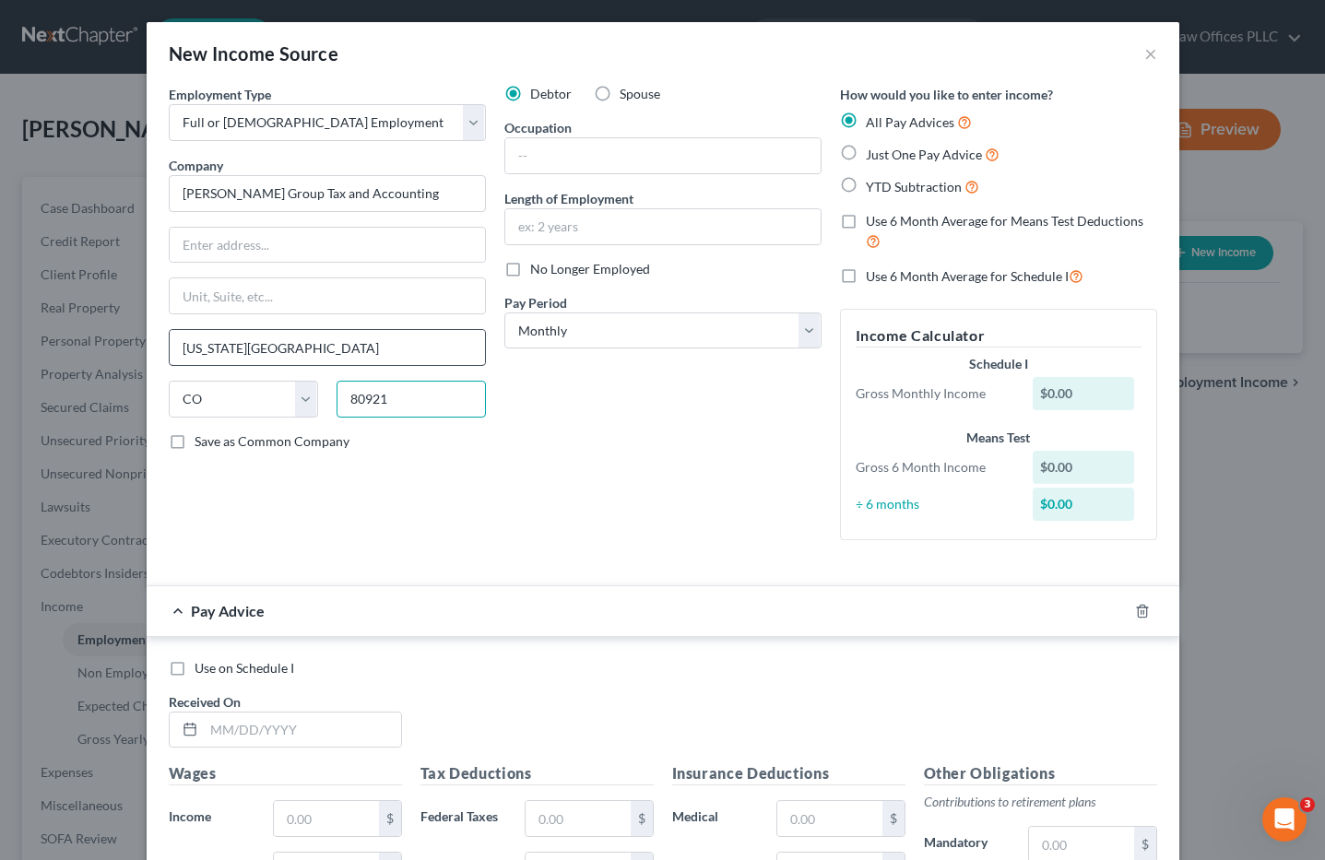
type input "80921"
click at [236, 350] on input "Colorado springs" at bounding box center [327, 347] width 315 height 35
type input "Colorado Springs"
click at [866, 153] on label "Just One Pay Advice" at bounding box center [933, 154] width 134 height 21
click at [873, 153] on input "Just One Pay Advice" at bounding box center [879, 150] width 12 height 12
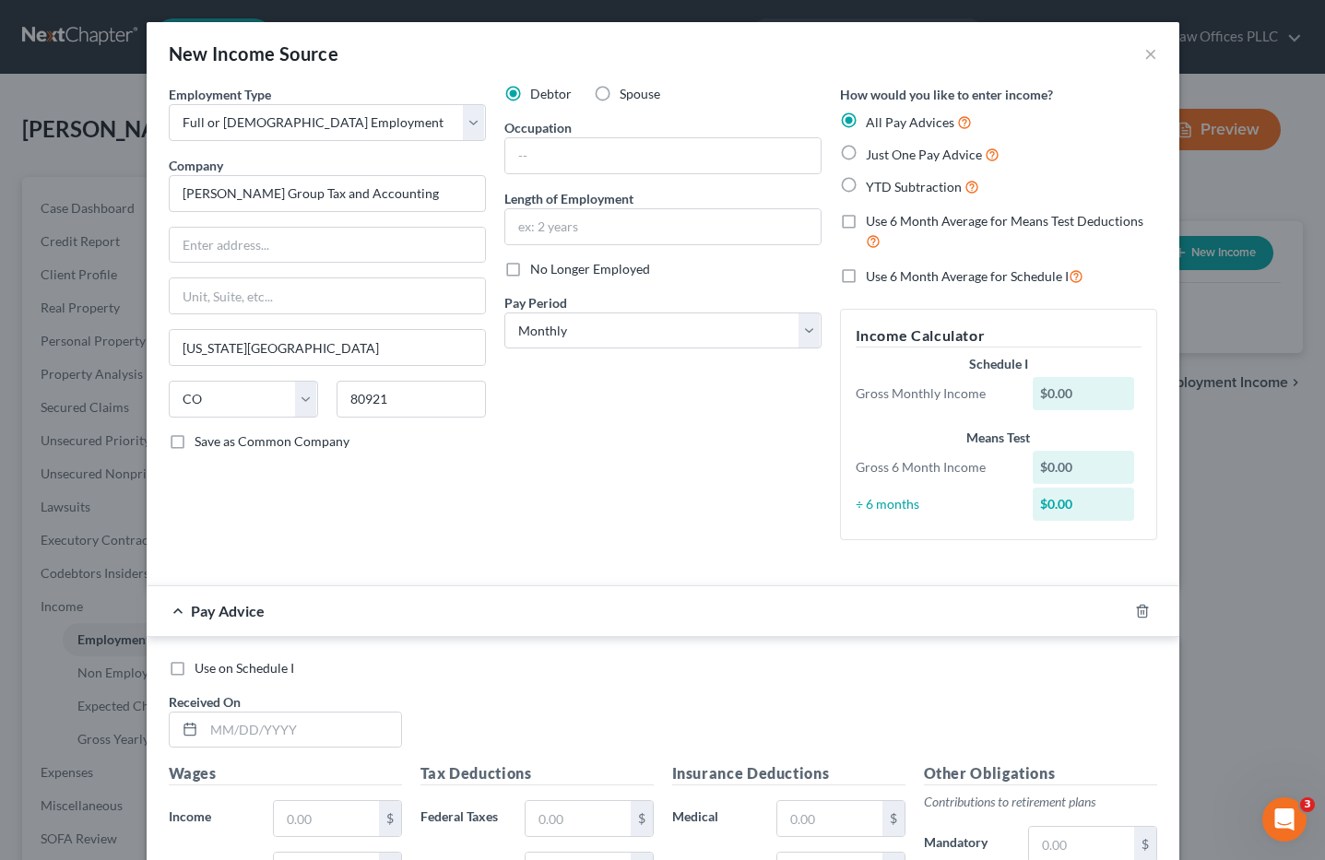
radio input "true"
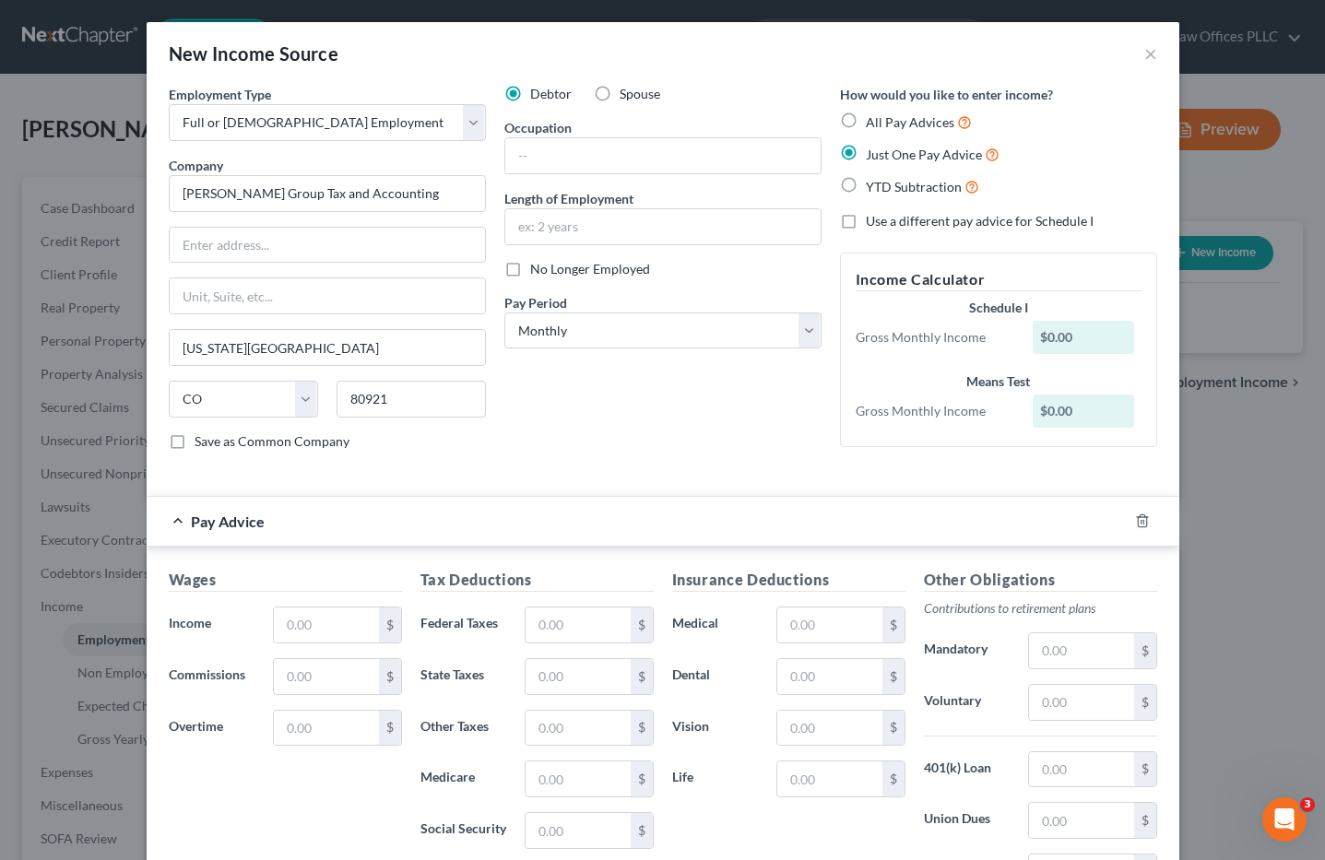
drag, startPoint x: 699, startPoint y: 409, endPoint x: 681, endPoint y: 379, distance: 34.8
click at [699, 409] on div "Debtor Spouse Occupation Length of Employment No Longer Employed Pay Period * S…" at bounding box center [663, 275] width 336 height 381
click at [806, 329] on select "Select Monthly Twice Monthly Every Other Week Weekly" at bounding box center [662, 331] width 317 height 37
select select "2"
click at [504, 313] on select "Select Monthly Twice Monthly Every Other Week Weekly" at bounding box center [662, 331] width 317 height 37
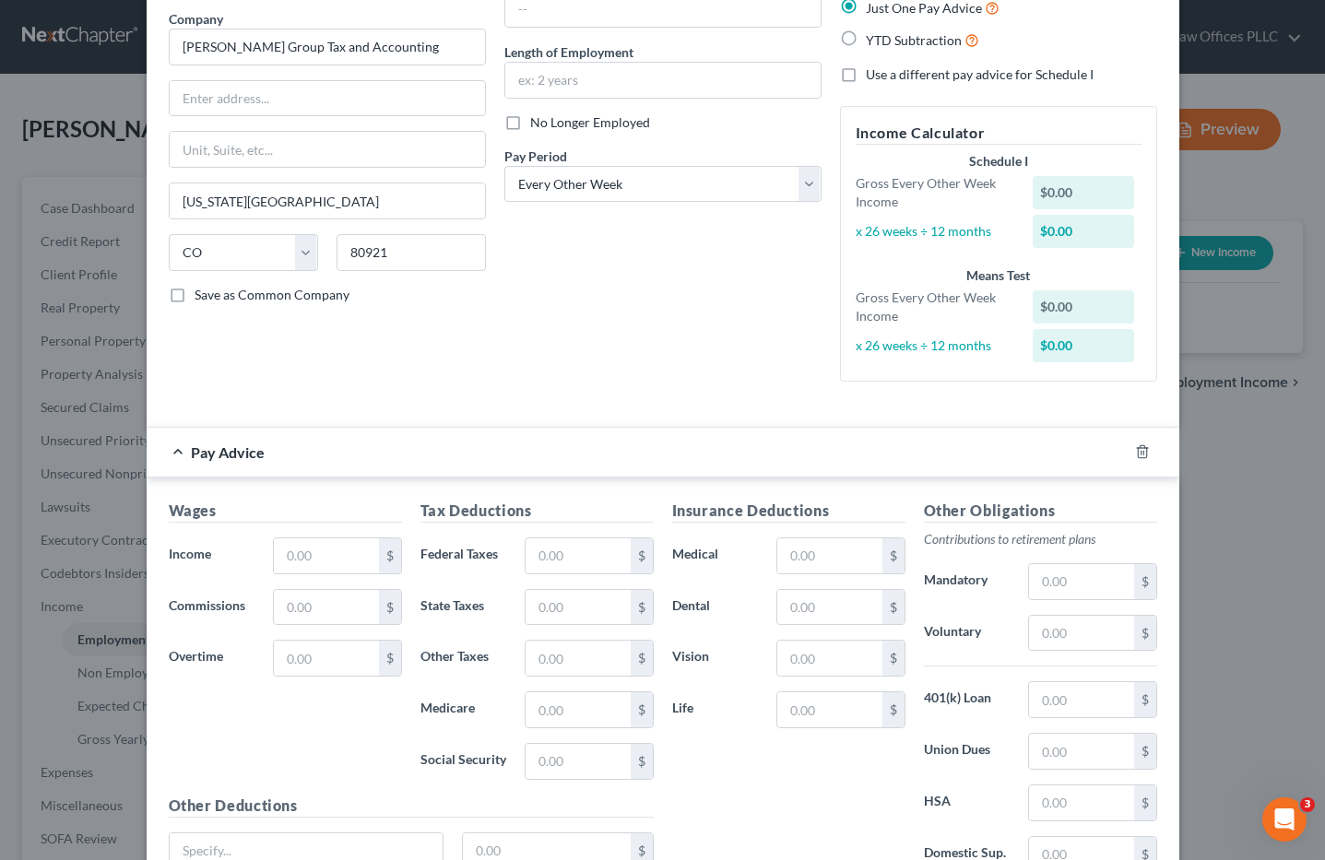
scroll to position [149, 0]
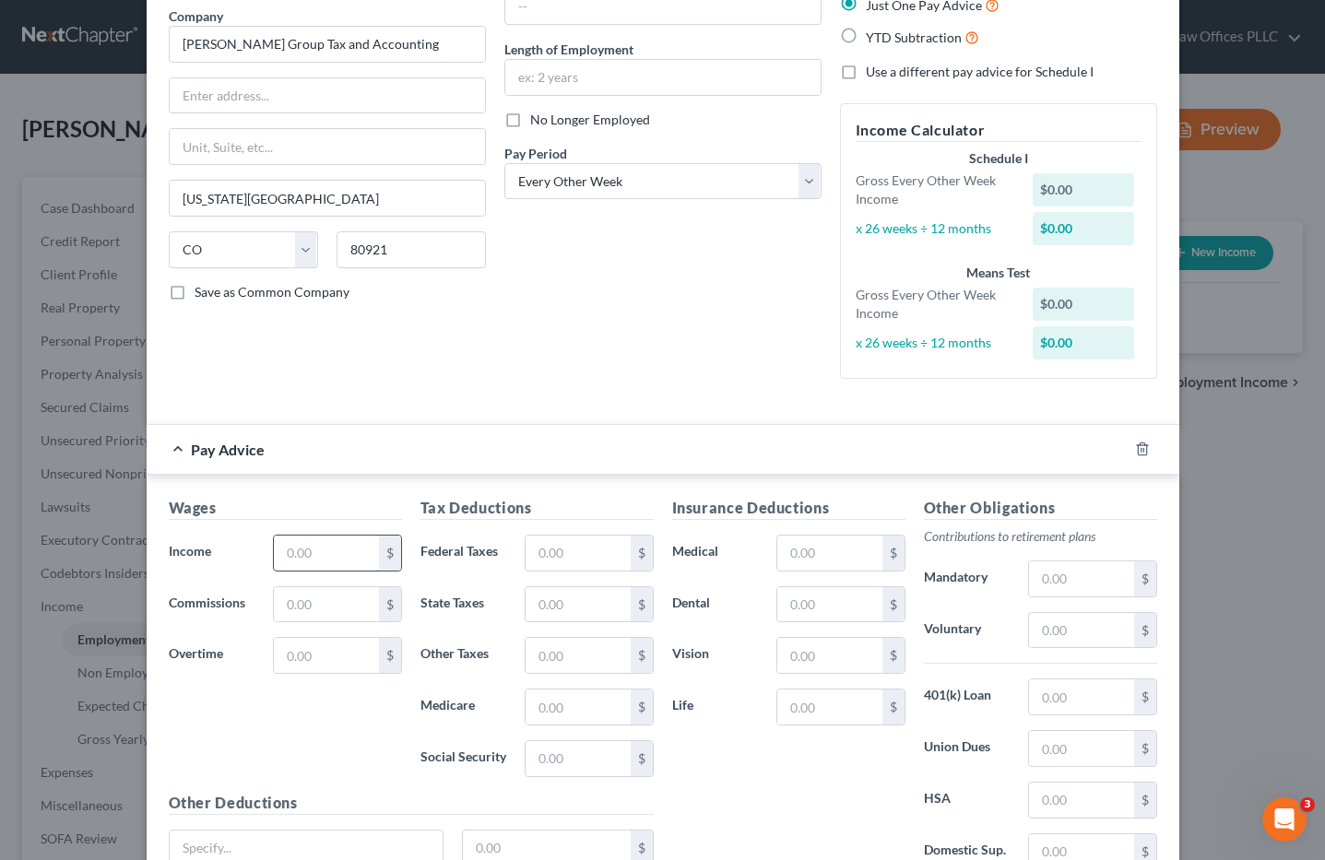
click at [295, 544] on input "text" at bounding box center [326, 553] width 104 height 35
type input "6,458.14"
click at [855, 808] on div "Insurance Deductions Medical $ Dental $ Vision $ Life $" at bounding box center [789, 691] width 252 height 388
click at [193, 844] on input "text" at bounding box center [307, 848] width 274 height 35
type input "Bonus"
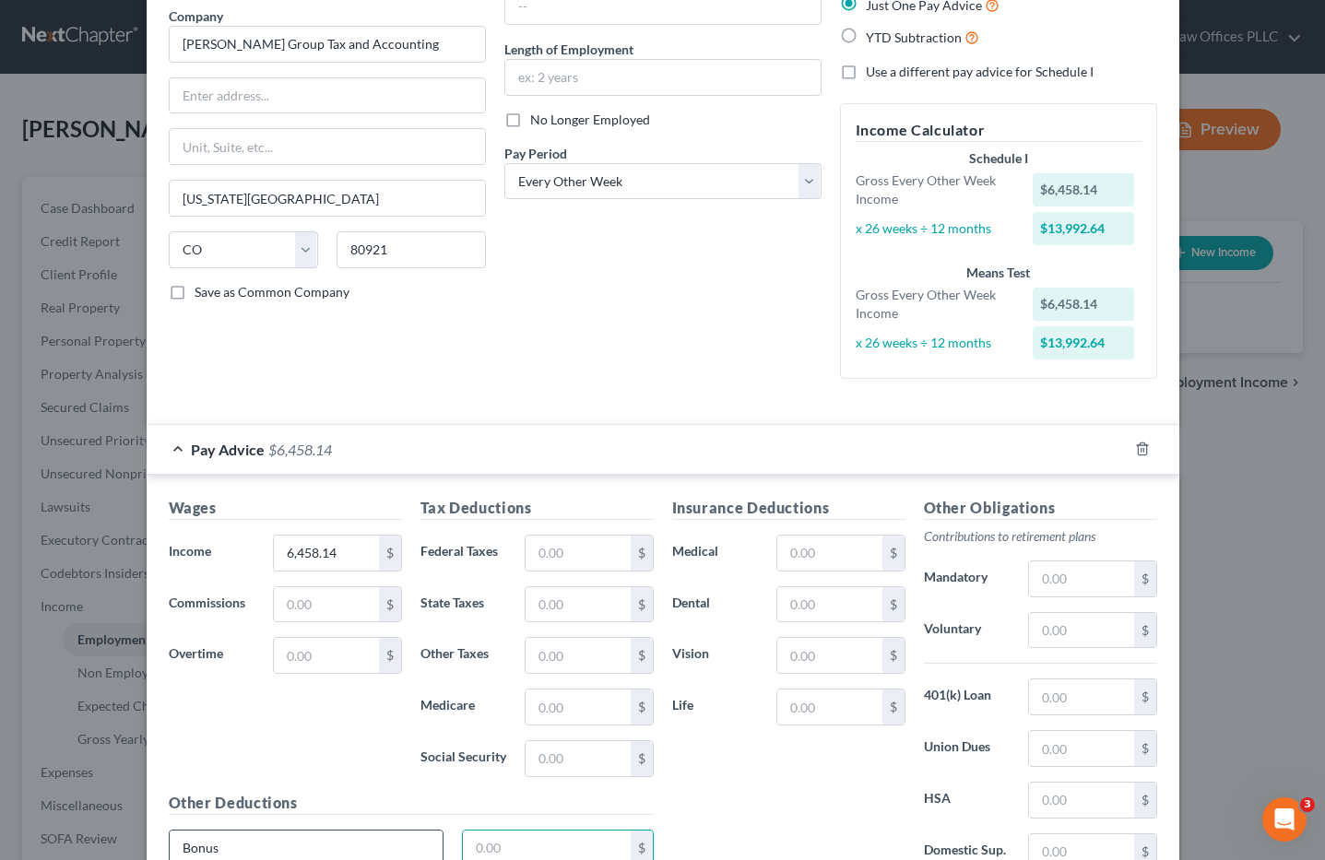
scroll to position [155, 0]
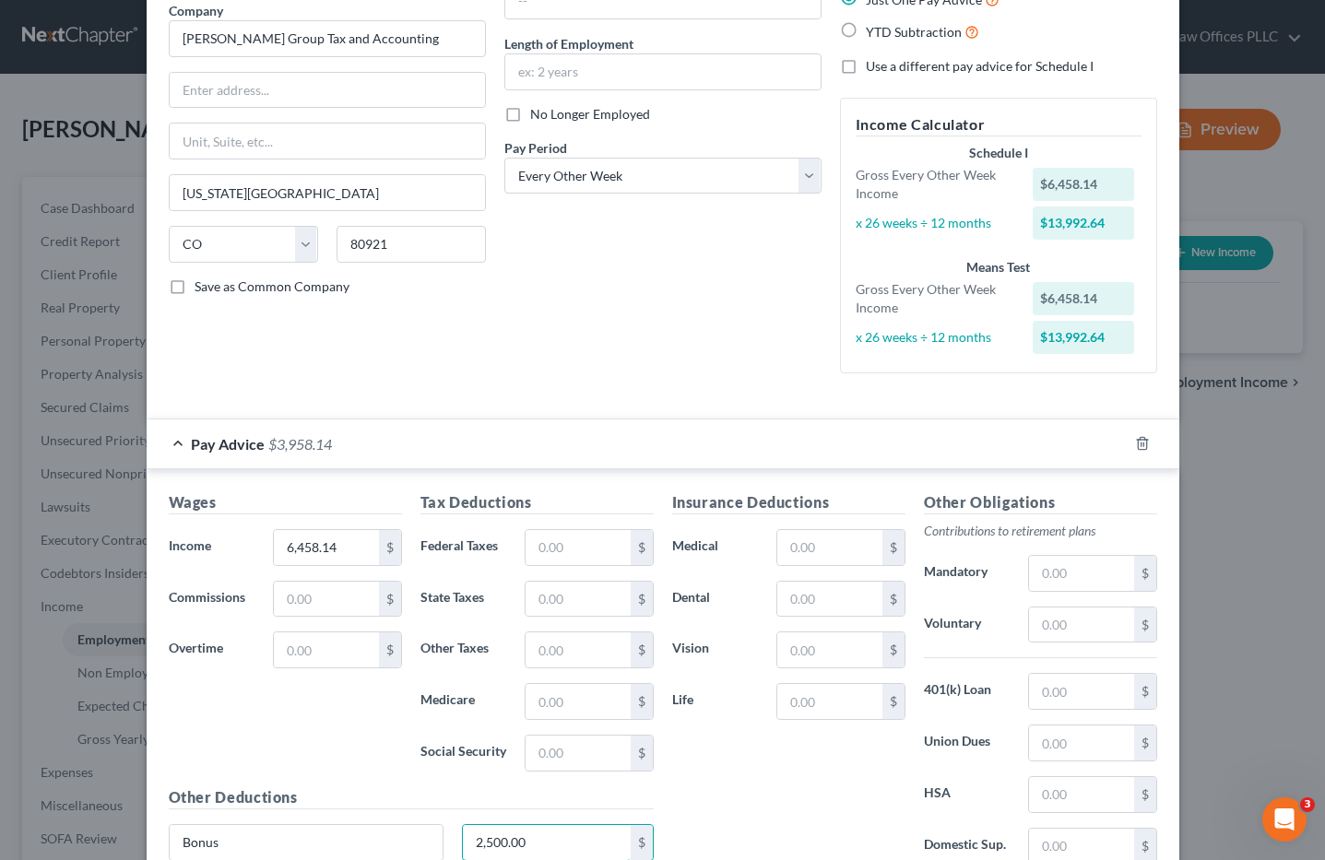
type input "2,500.00"
click at [570, 554] on input "text" at bounding box center [578, 547] width 104 height 35
type input "184.90"
click at [539, 703] on input "text" at bounding box center [578, 701] width 104 height 35
type input "27.10"
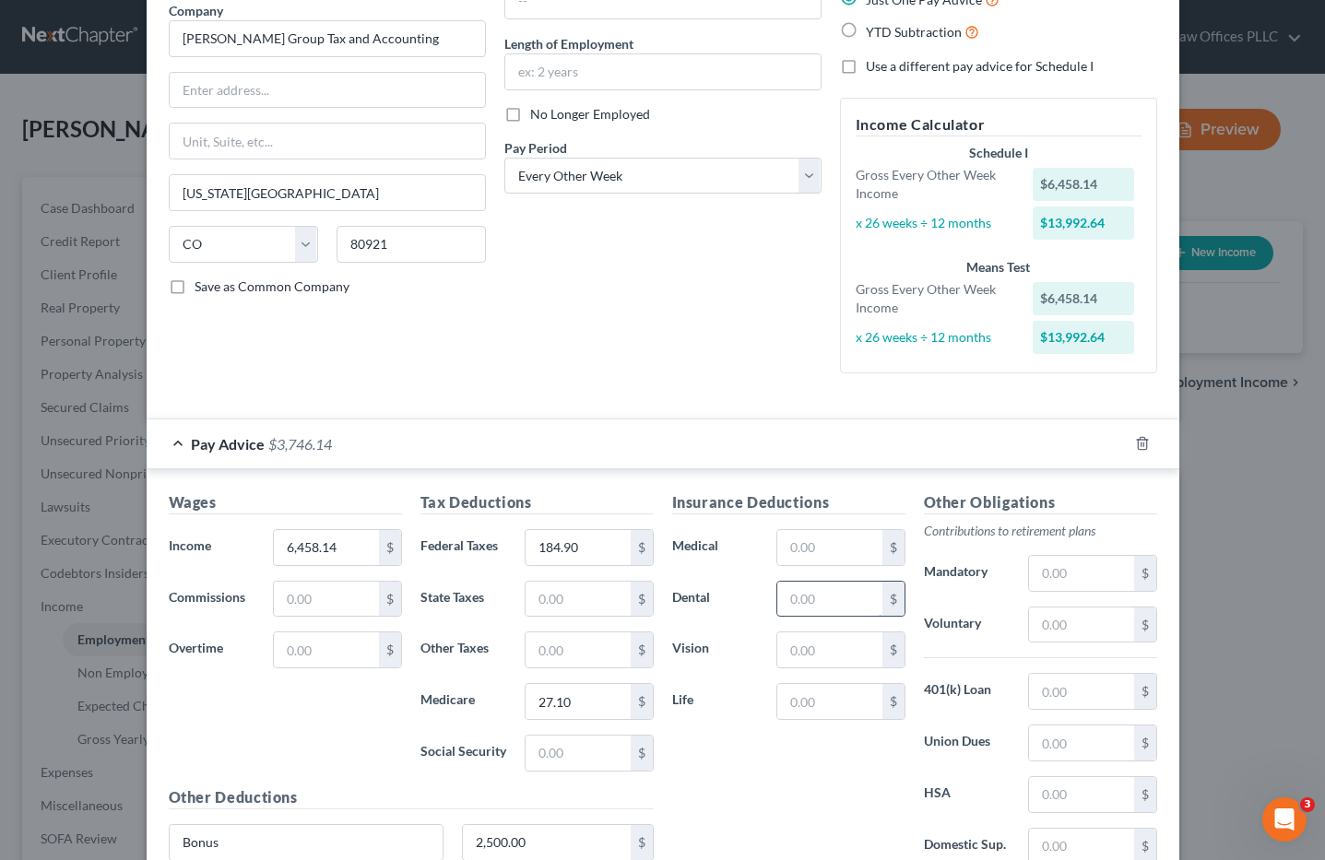
click at [795, 597] on input "text" at bounding box center [829, 599] width 104 height 35
type input "20.78"
click at [795, 649] on input "text" at bounding box center [829, 650] width 104 height 35
type input "3.29"
click at [536, 760] on input "text" at bounding box center [578, 753] width 104 height 35
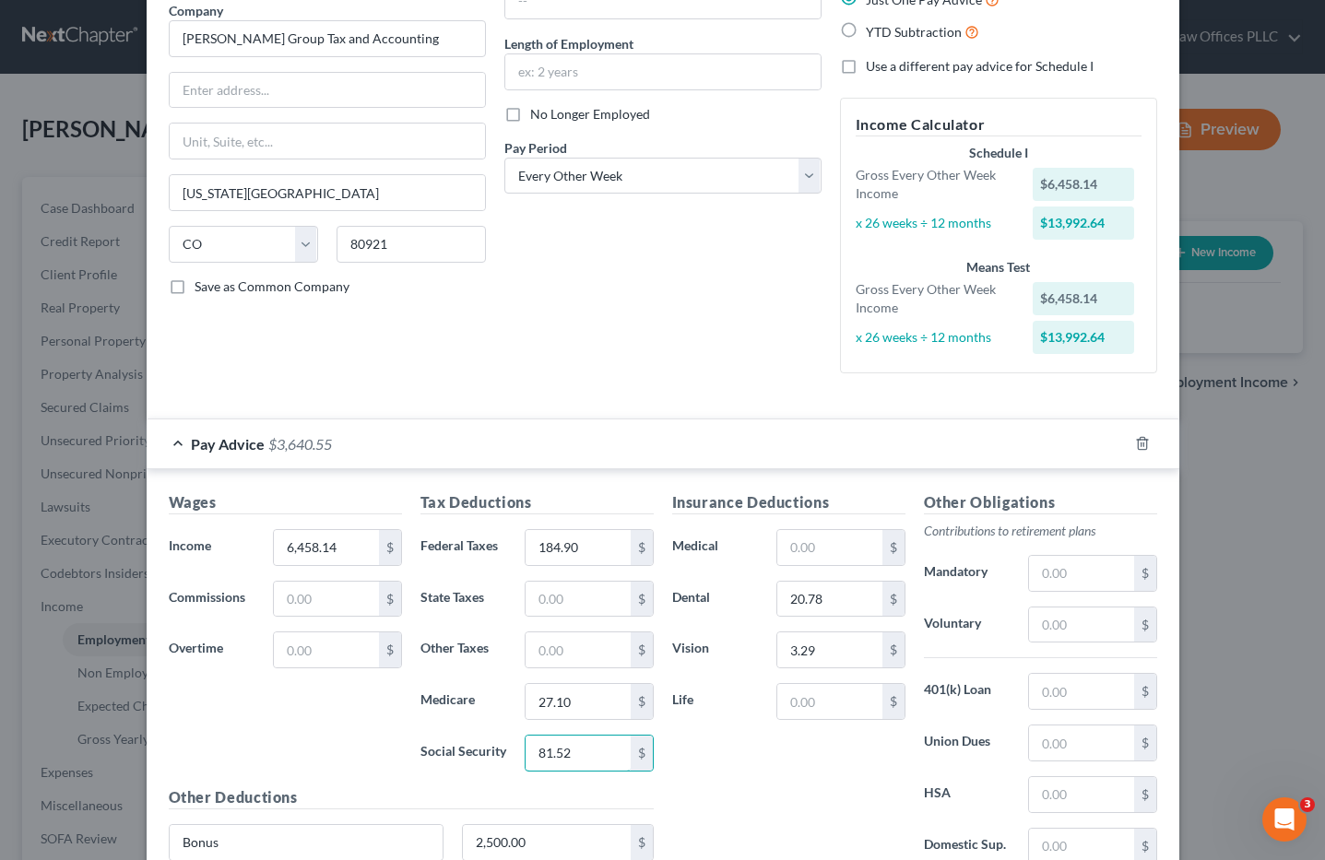
type input "81.52"
click at [600, 355] on div "Debtor Spouse Occupation Length of Employment No Longer Employed Pay Period * S…" at bounding box center [663, 159] width 336 height 458
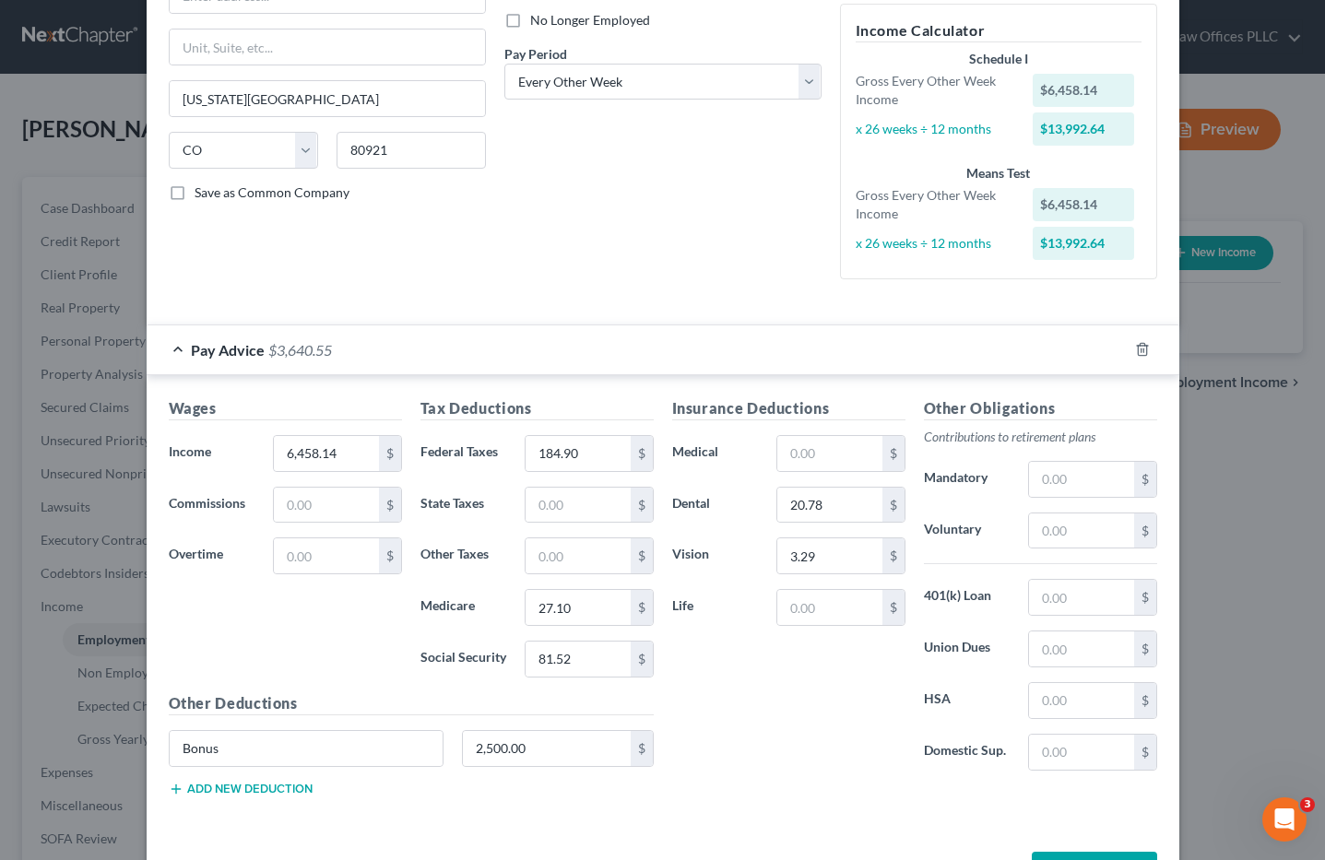
scroll to position [315, 0]
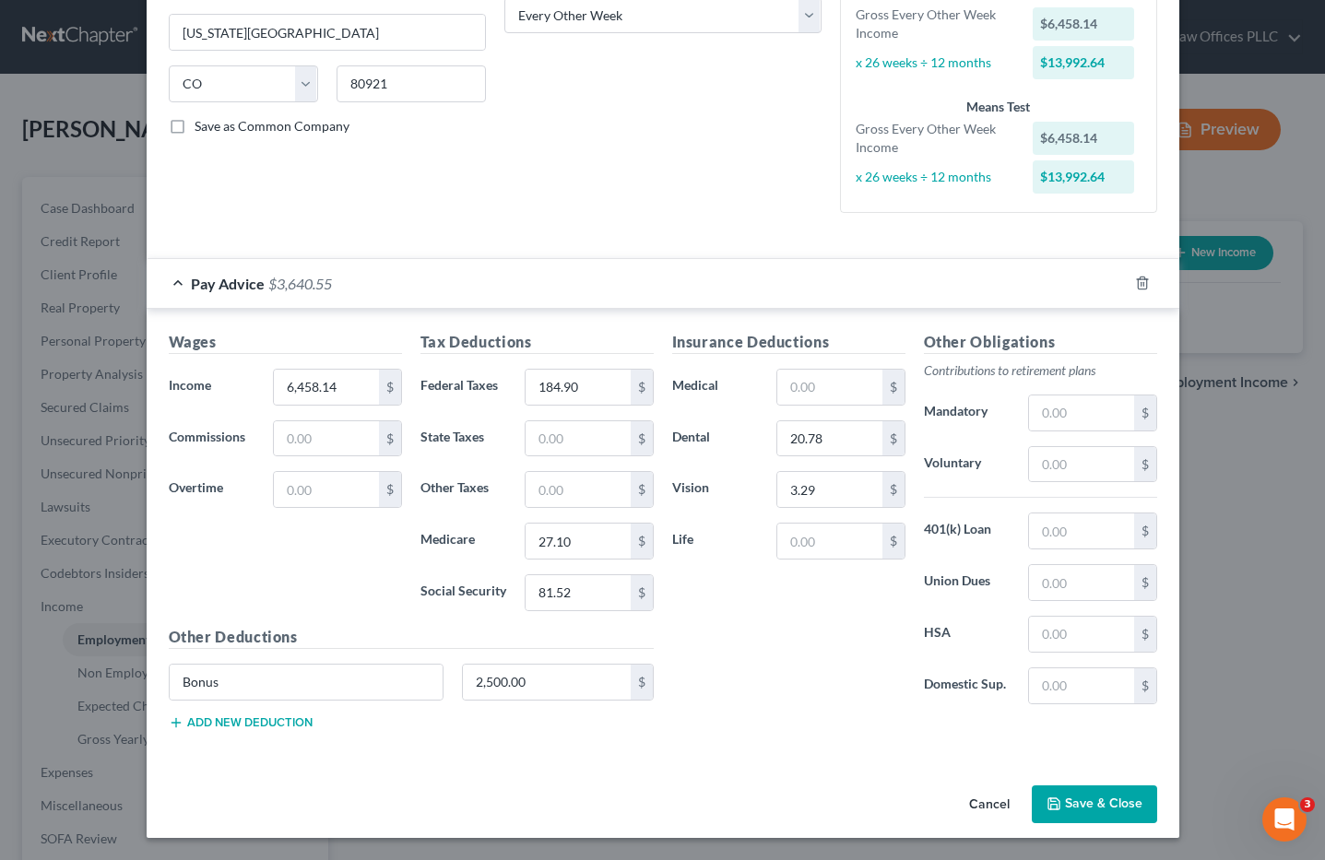
click at [1072, 801] on button "Save & Close" at bounding box center [1094, 805] width 125 height 39
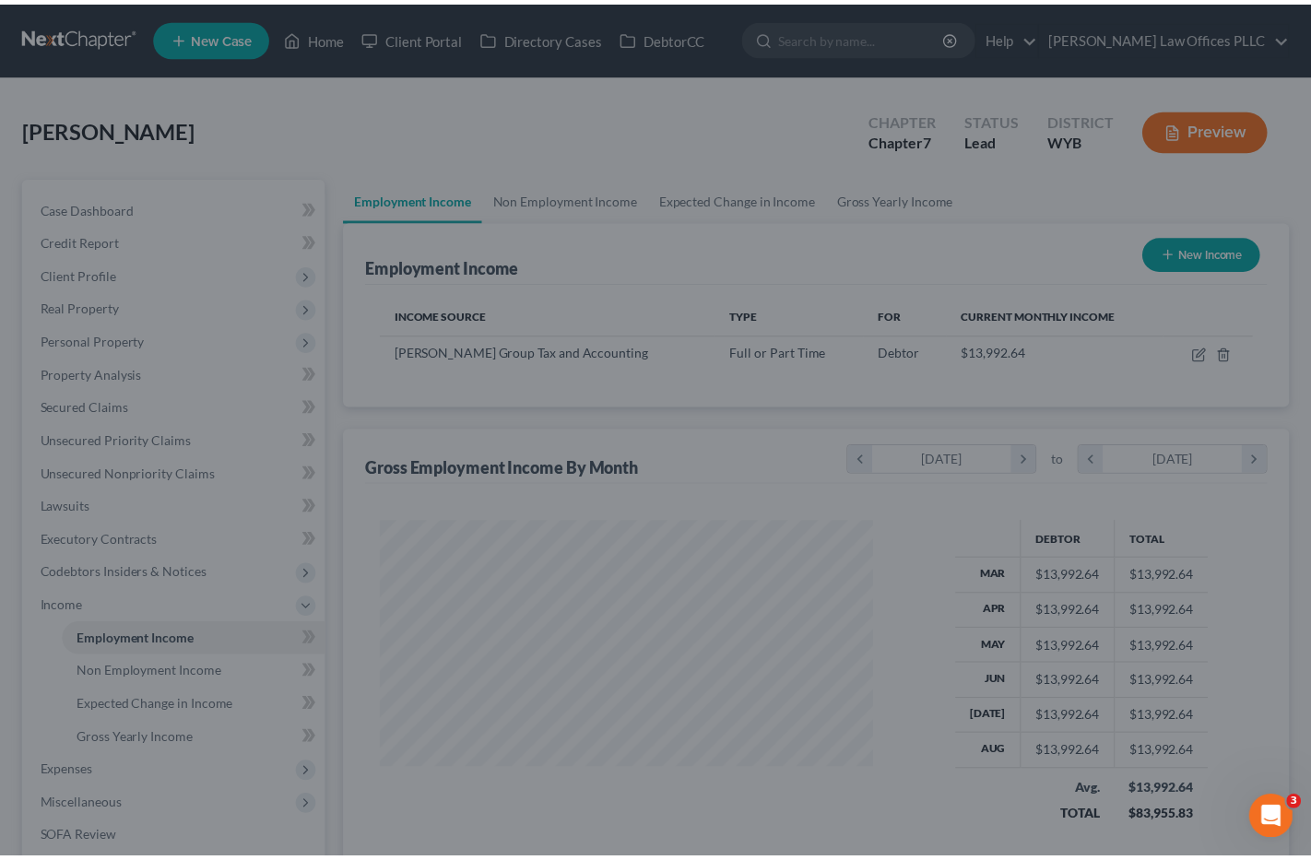
scroll to position [331, 530]
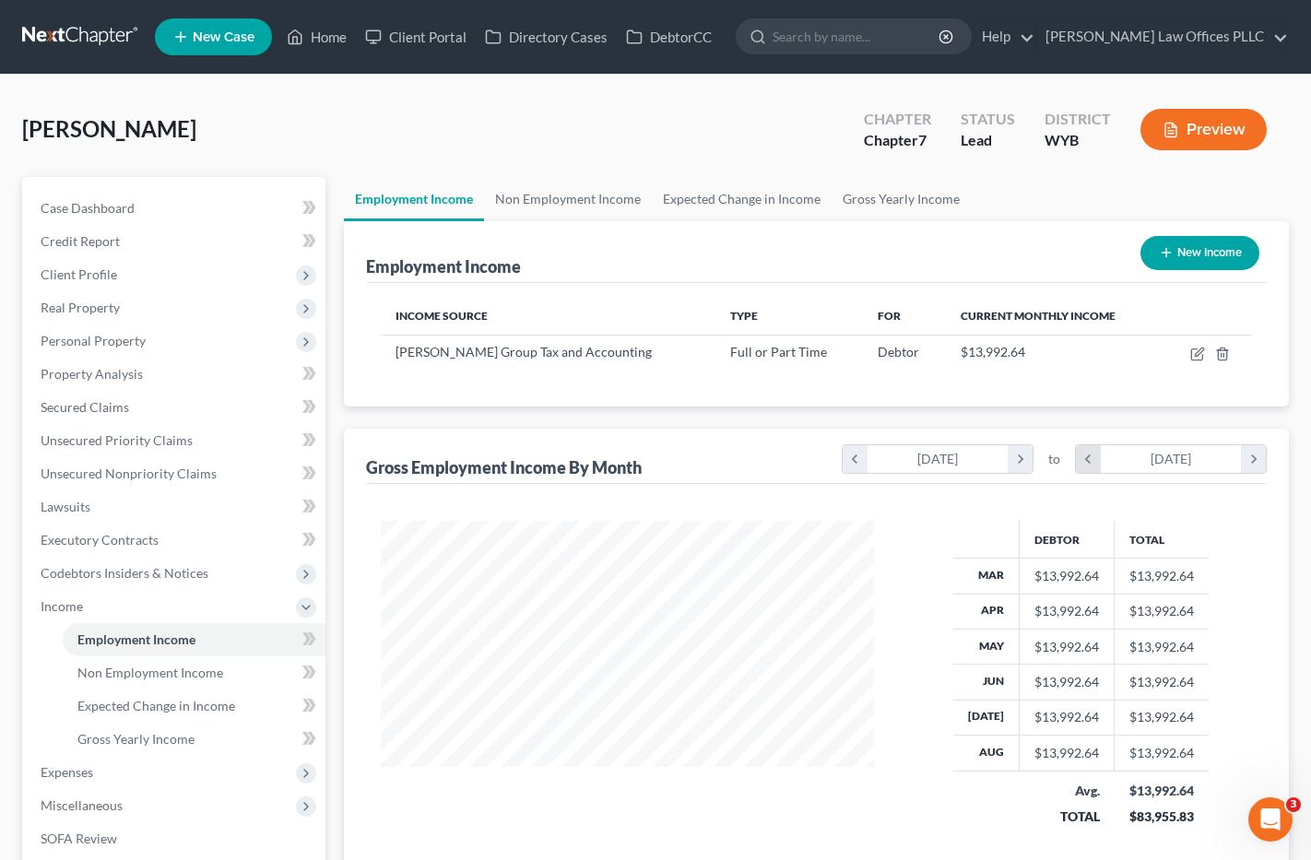
click at [1084, 457] on icon "chevron_left" at bounding box center [1088, 459] width 25 height 28
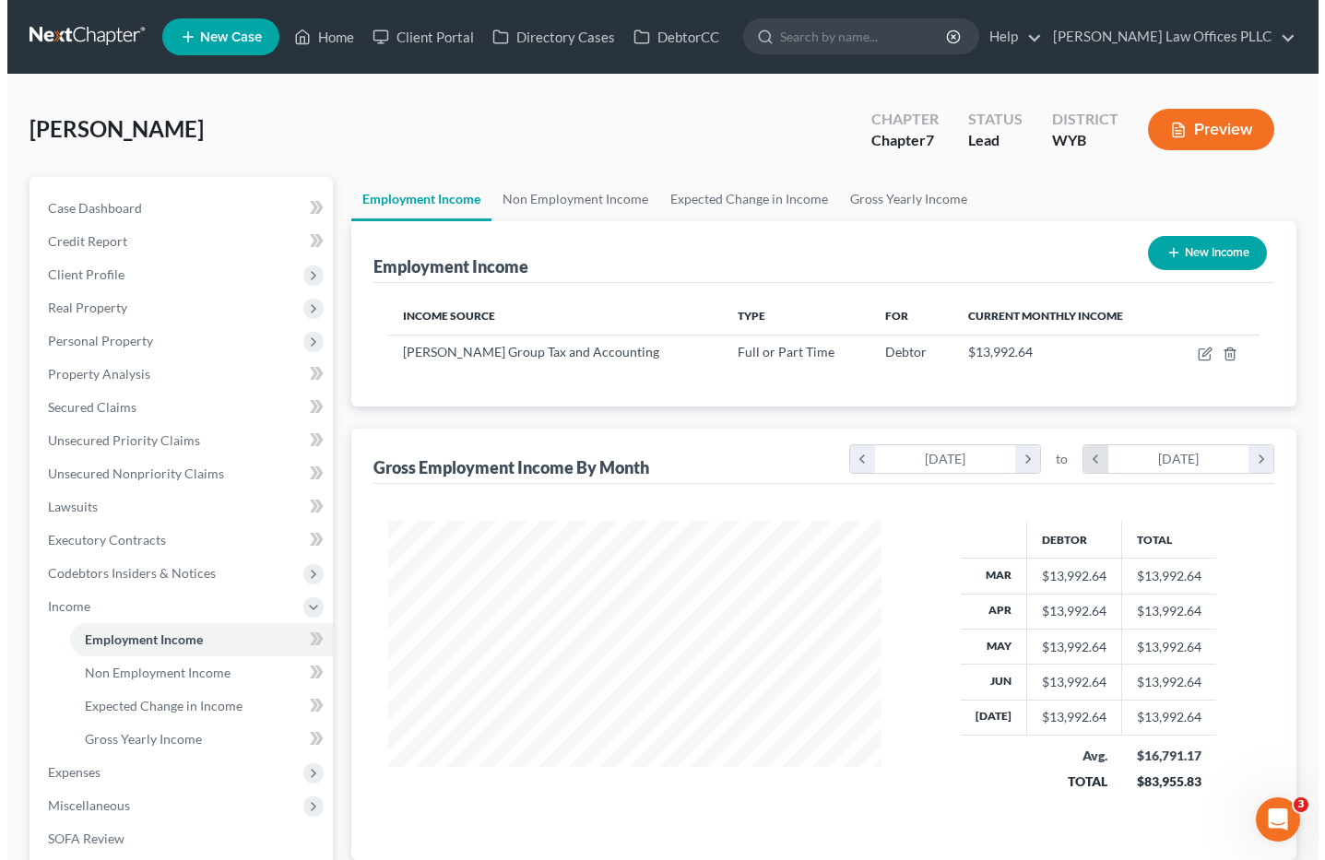
scroll to position [921891, 921656]
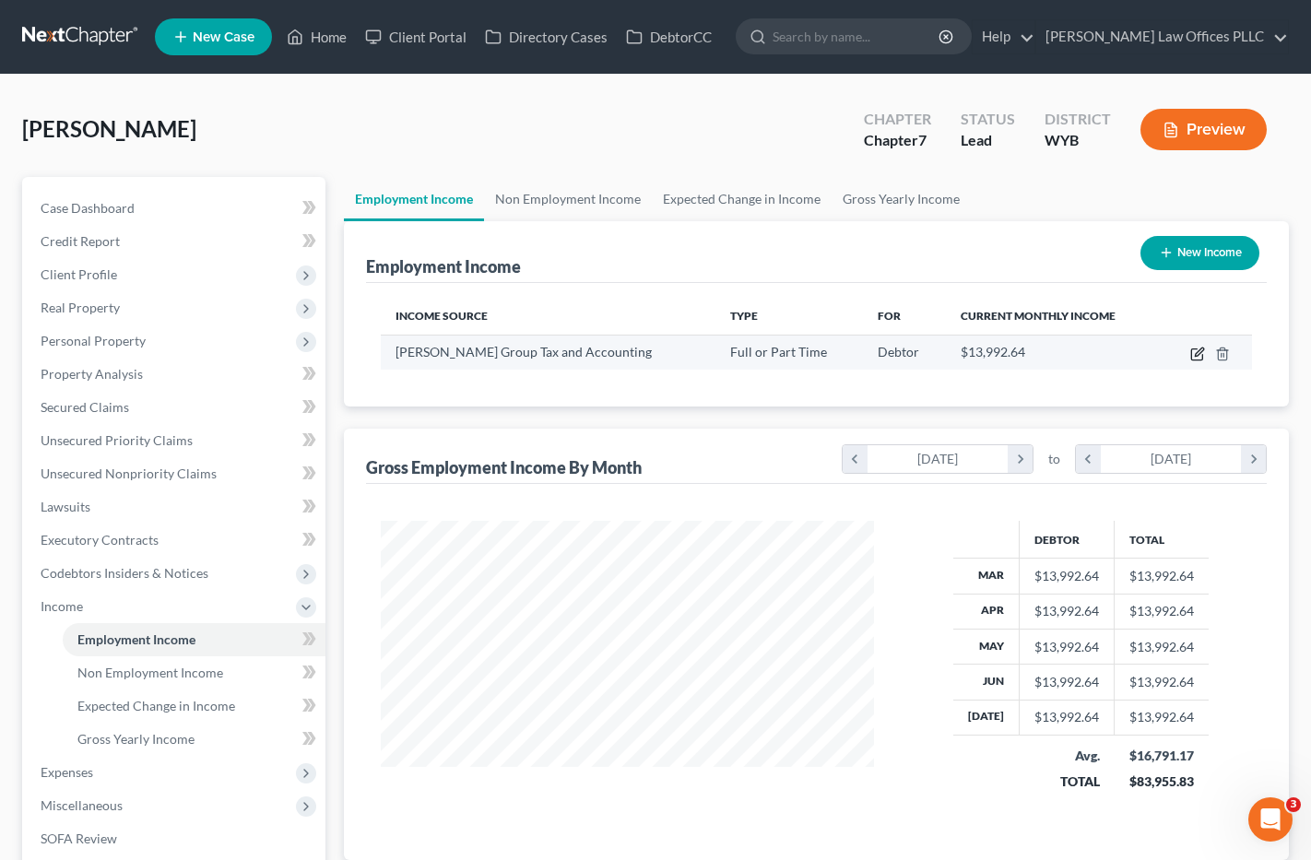
click at [1194, 351] on icon "button" at bounding box center [1198, 354] width 15 height 15
select select "0"
select select "5"
select select "2"
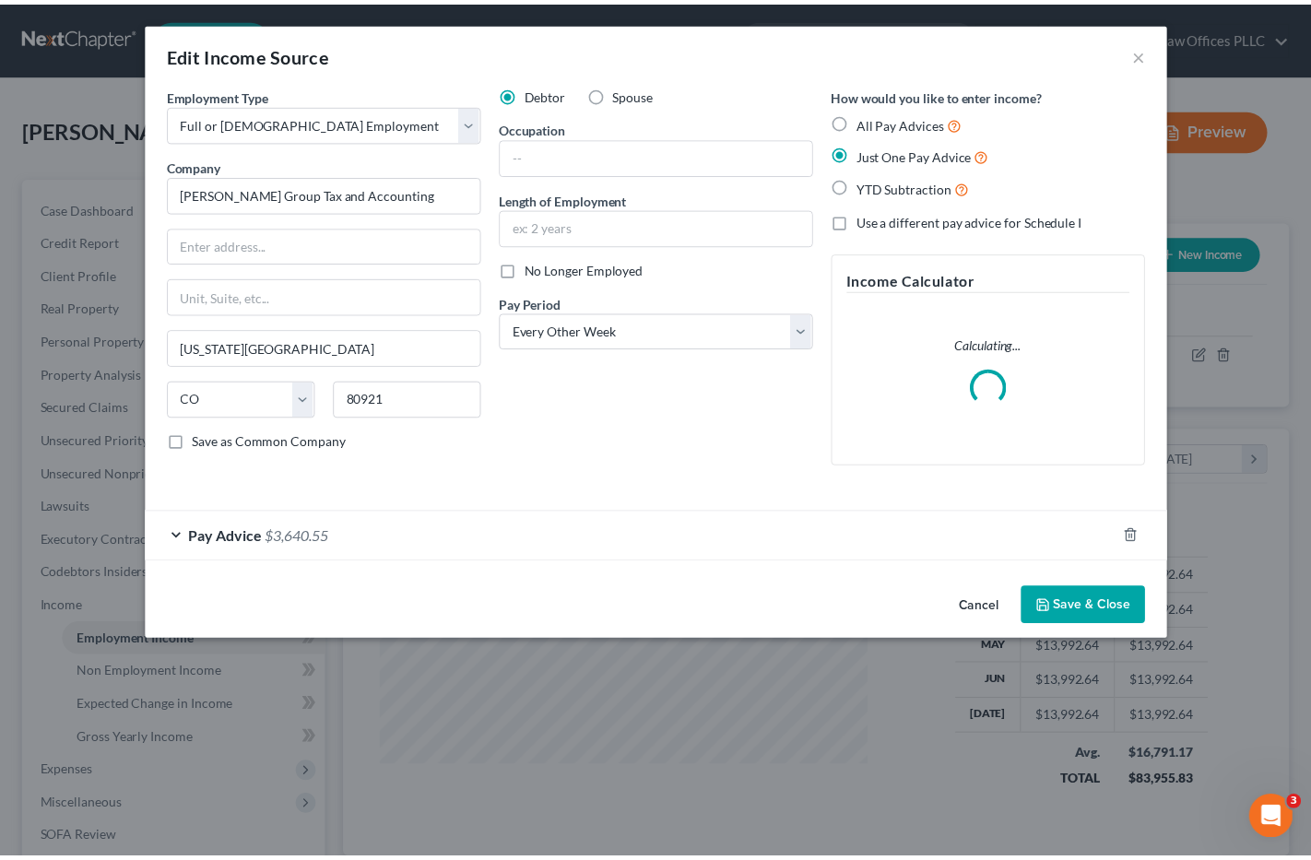
scroll to position [295, 537]
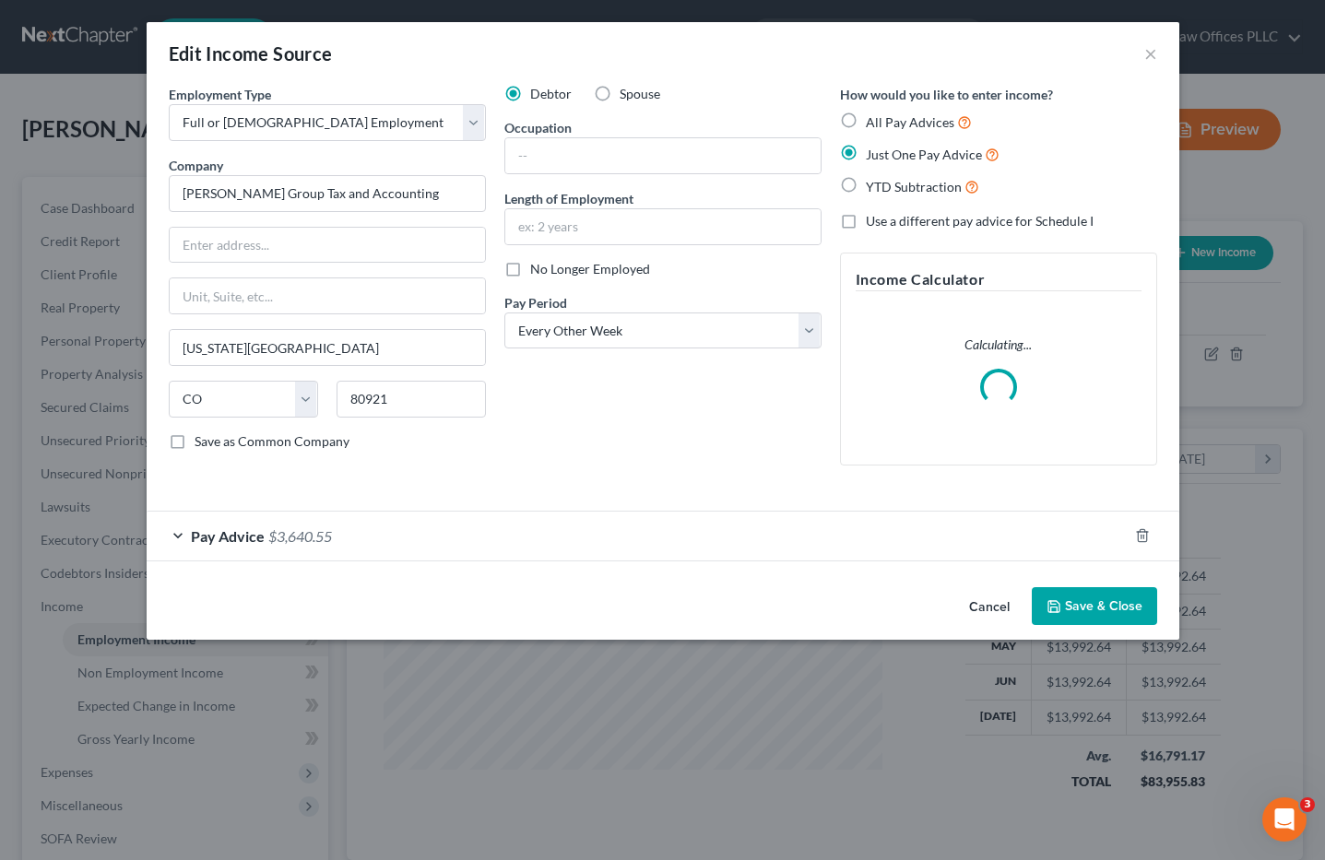
click at [530, 268] on label "No Longer Employed" at bounding box center [590, 269] width 120 height 18
click at [538, 268] on input "No Longer Employed" at bounding box center [544, 266] width 12 height 12
checkbox input "true"
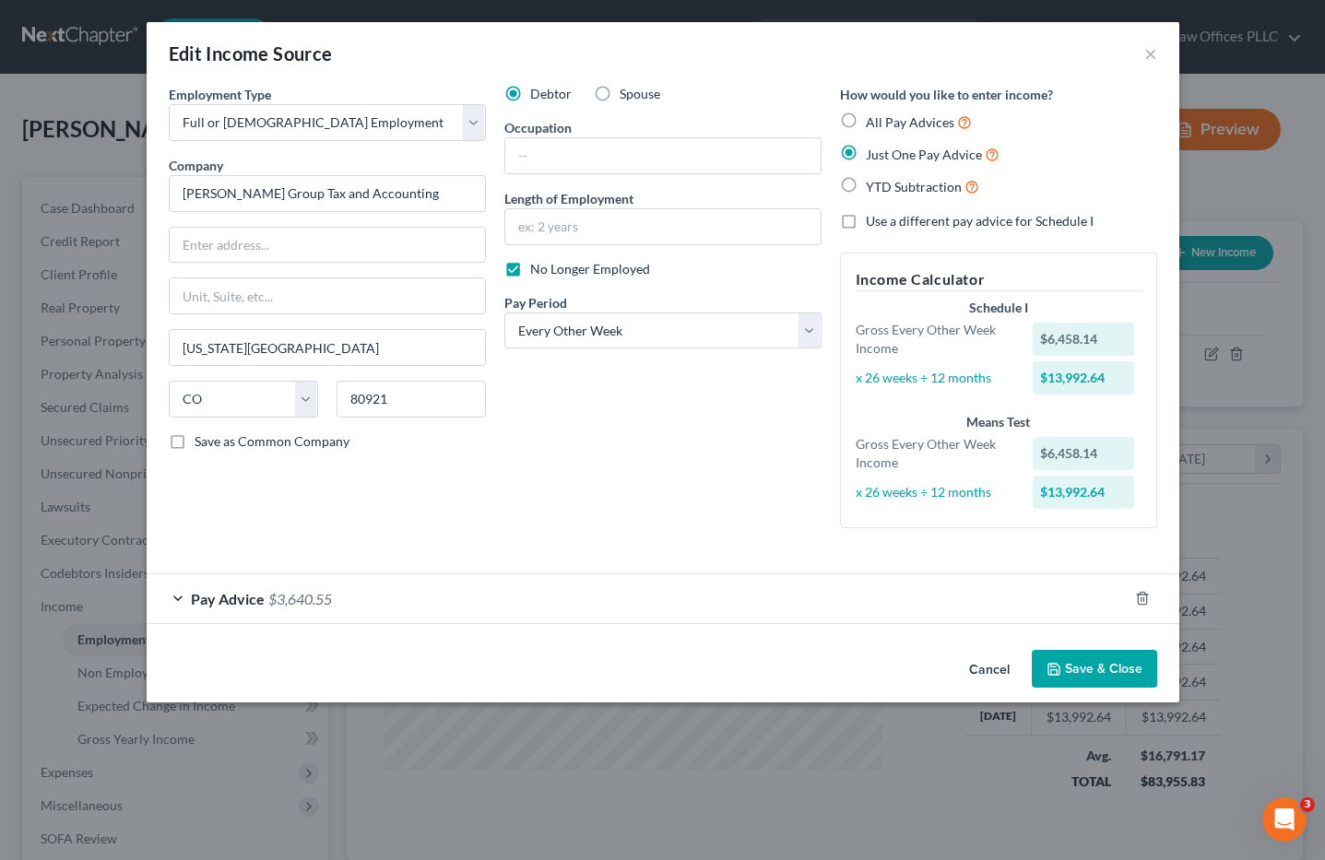
click at [1088, 665] on button "Save & Close" at bounding box center [1094, 669] width 125 height 39
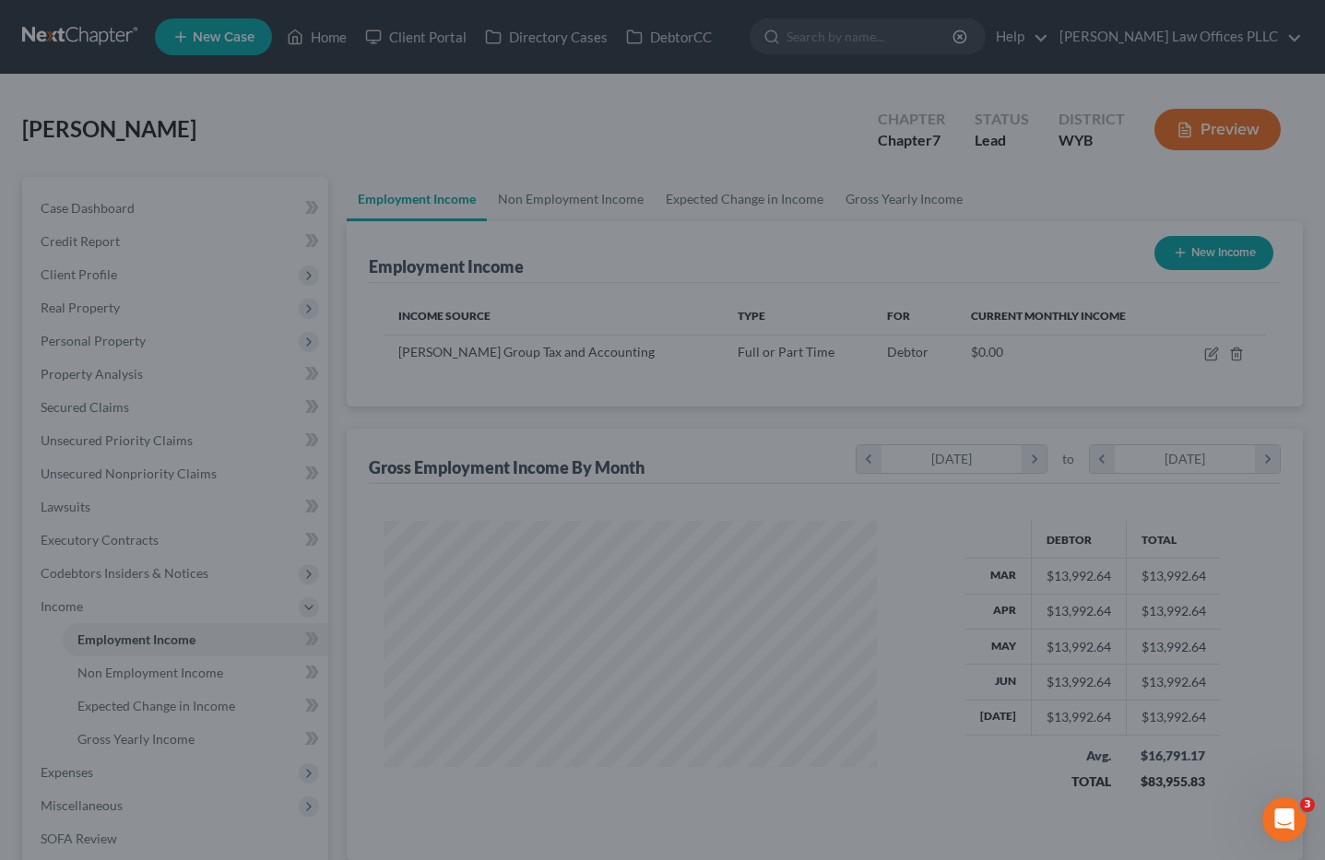
scroll to position [921891, 921656]
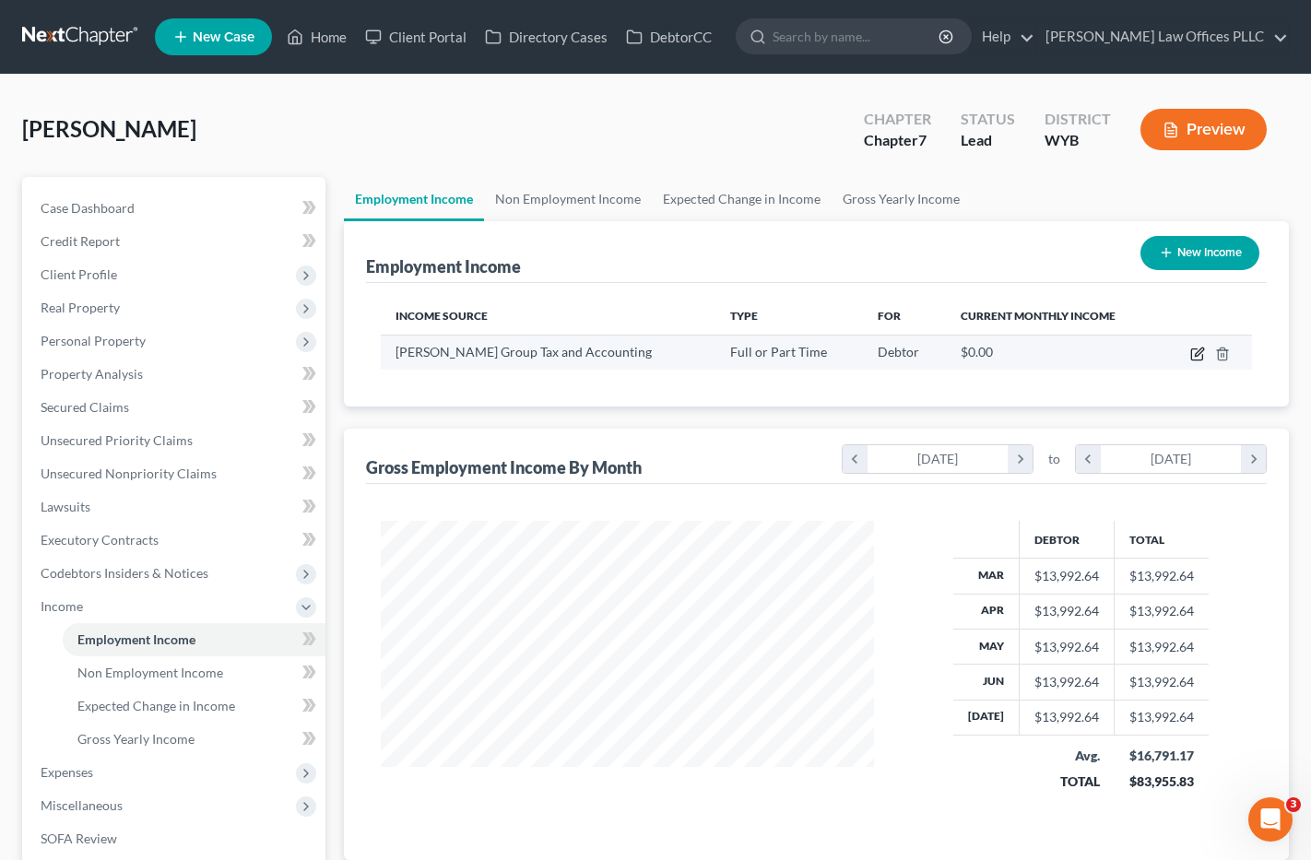
click at [1197, 350] on icon "button" at bounding box center [1196, 355] width 11 height 11
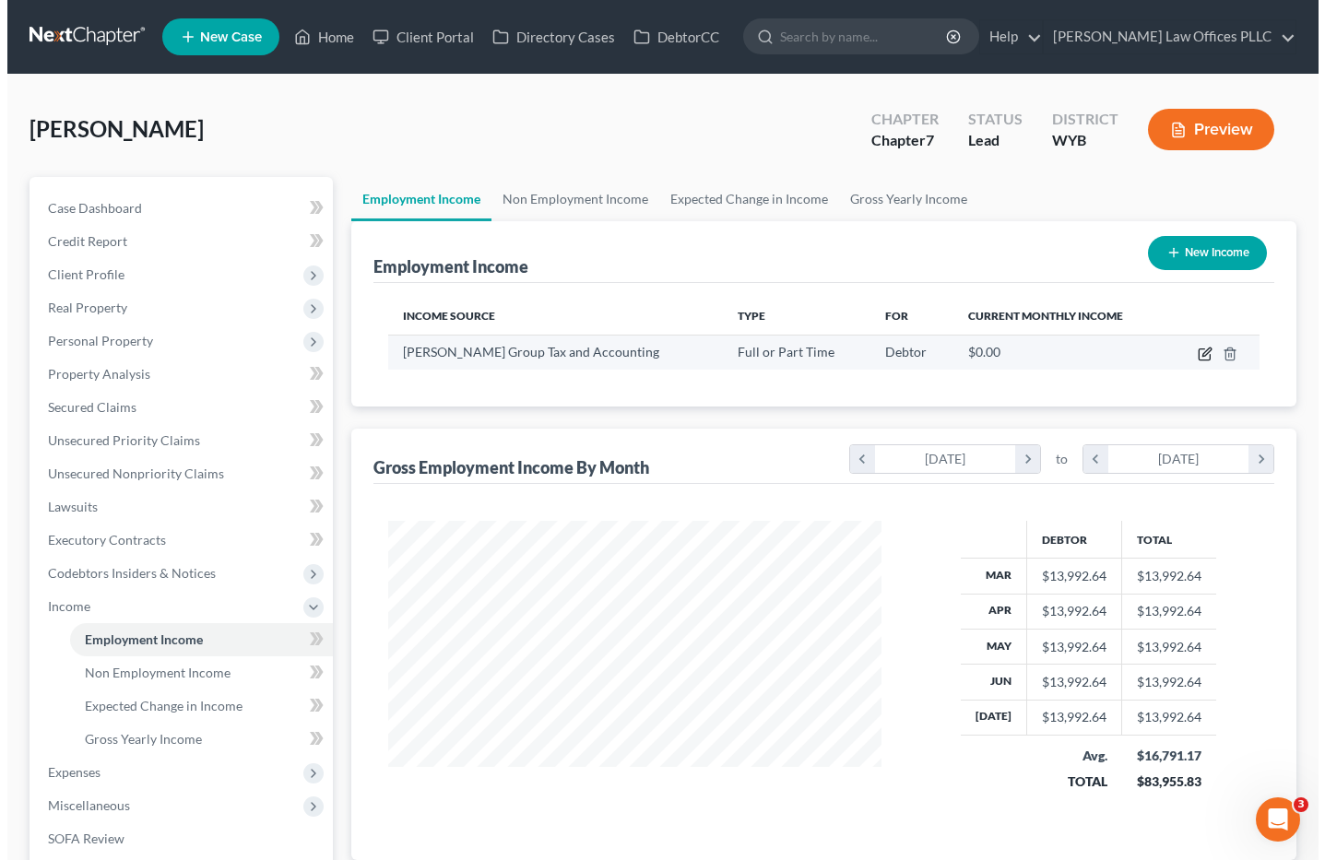
scroll to position [295, 537]
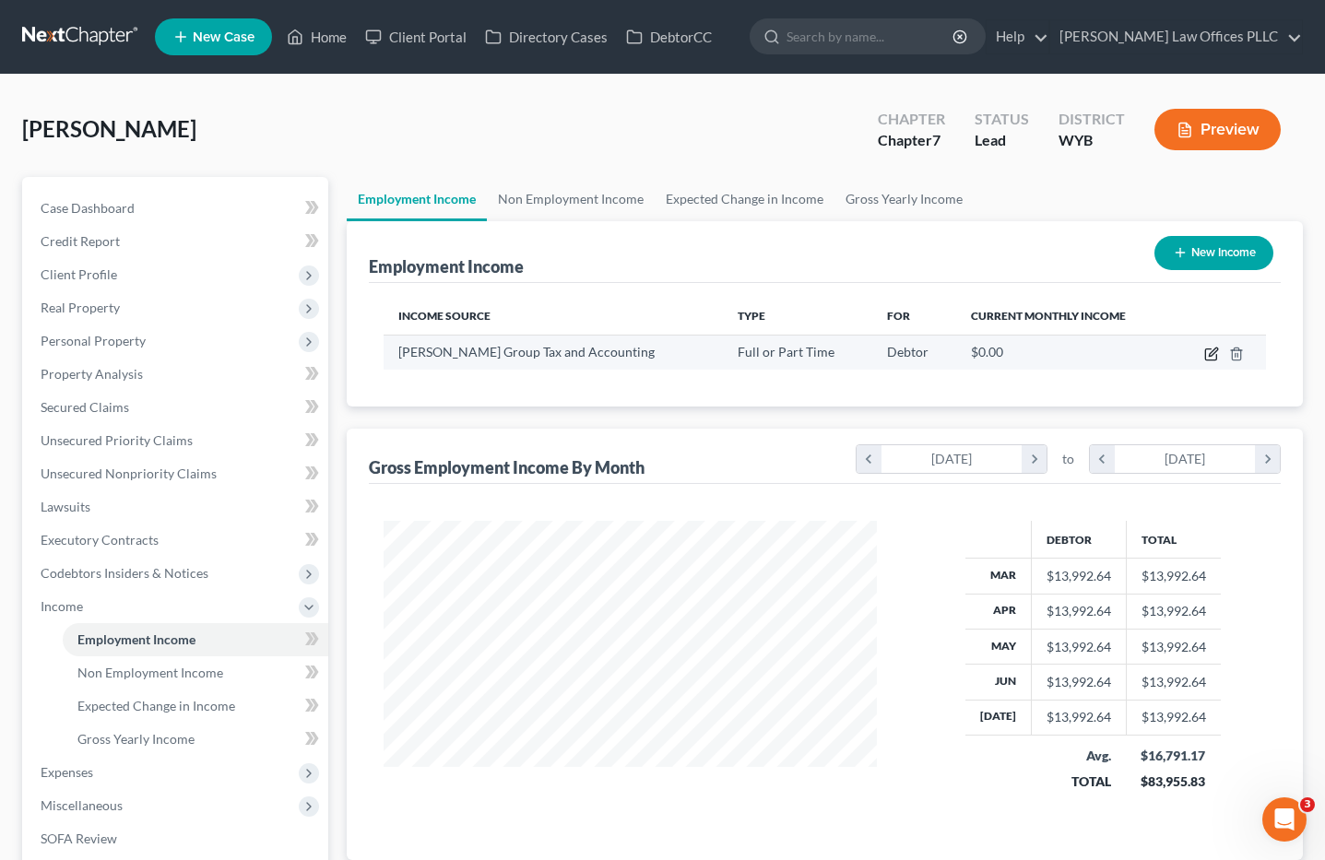
select select "0"
select select "5"
select select "2"
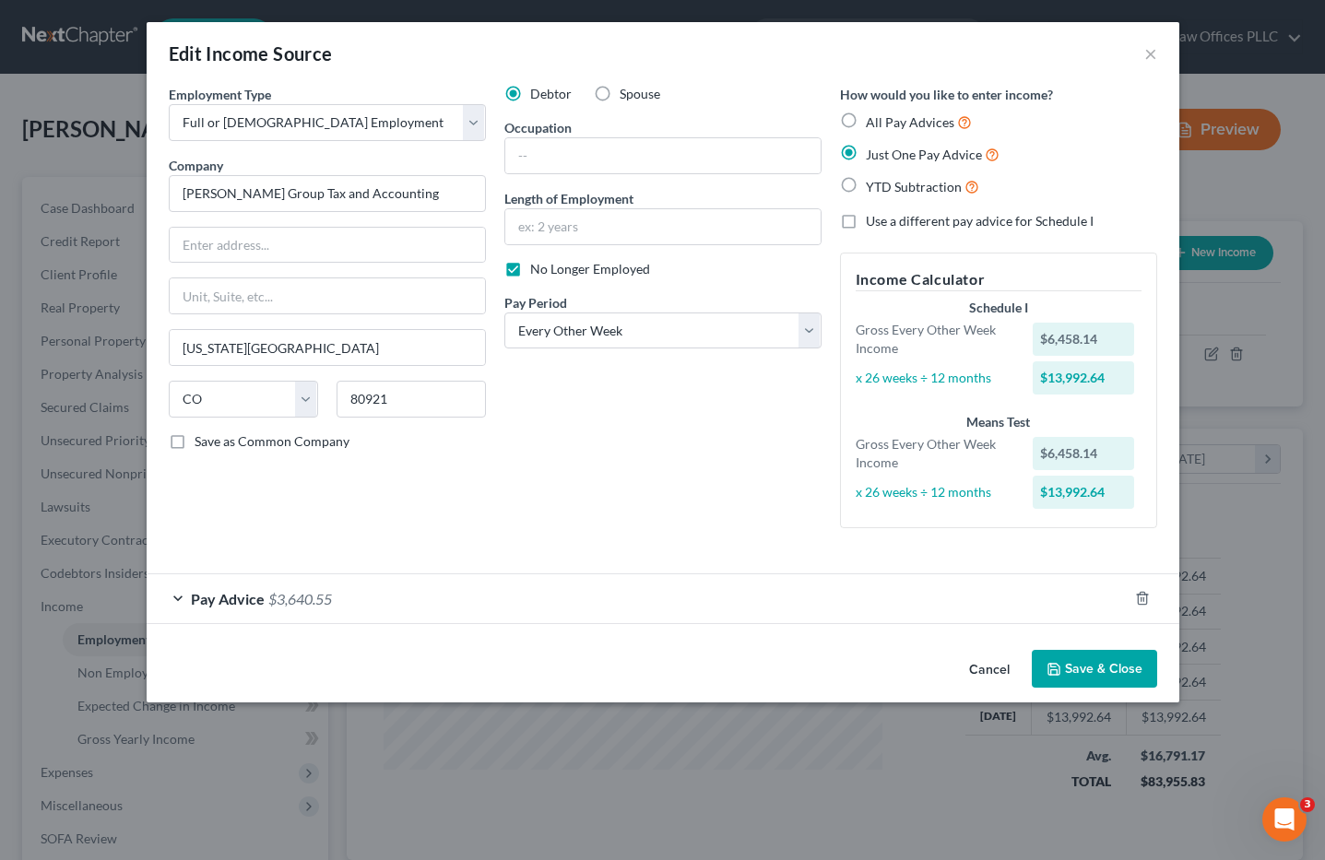
click at [866, 186] on label "YTD Subtraction" at bounding box center [922, 186] width 113 height 21
click at [873, 186] on input "YTD Subtraction" at bounding box center [879, 182] width 12 height 12
radio input "true"
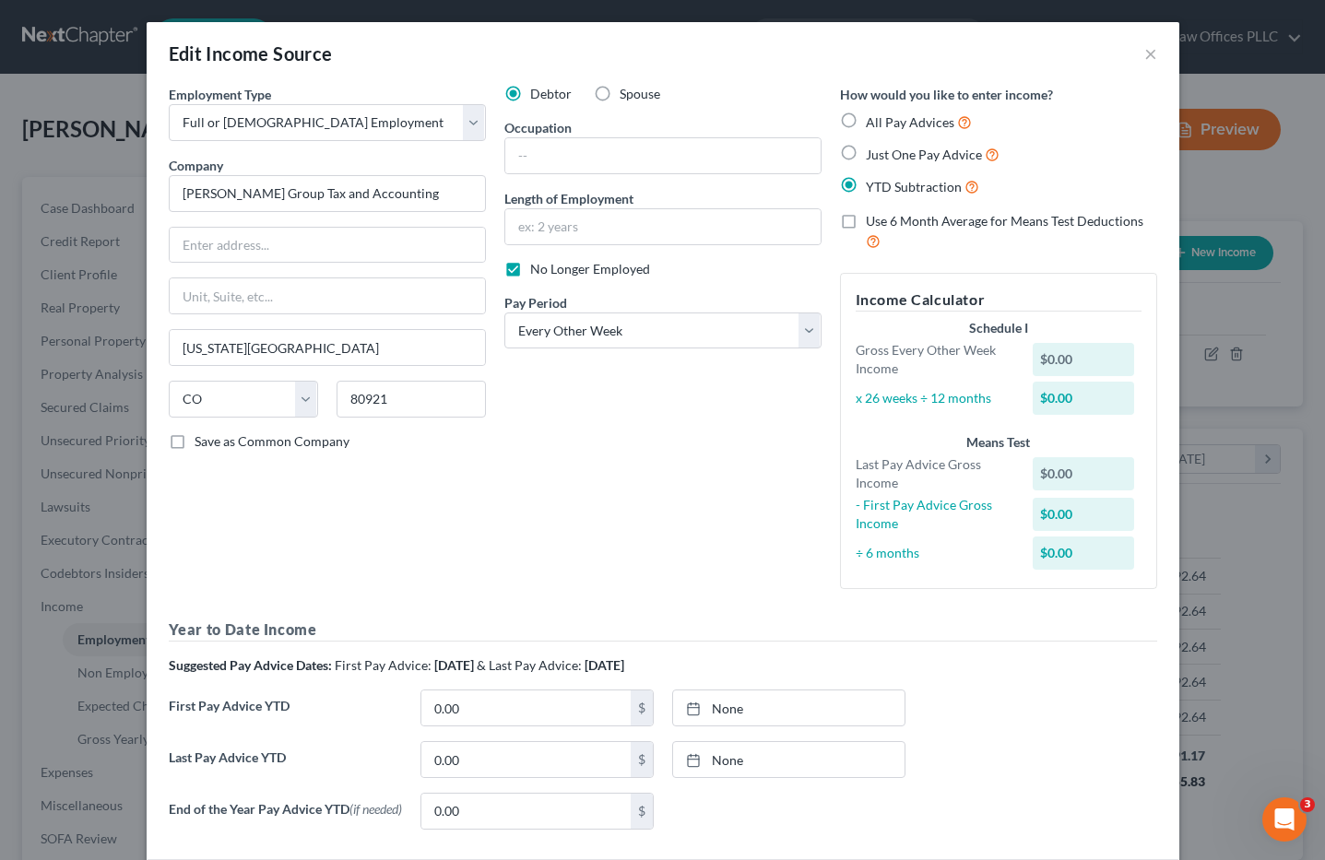
click at [966, 721] on div "First Pay Advice YTD 0.00 $ None close Date Time chevron_left September 2025 ch…" at bounding box center [663, 716] width 1007 height 52
click at [866, 149] on label "Just One Pay Advice" at bounding box center [933, 154] width 134 height 21
click at [873, 149] on input "Just One Pay Advice" at bounding box center [879, 150] width 12 height 12
radio input "true"
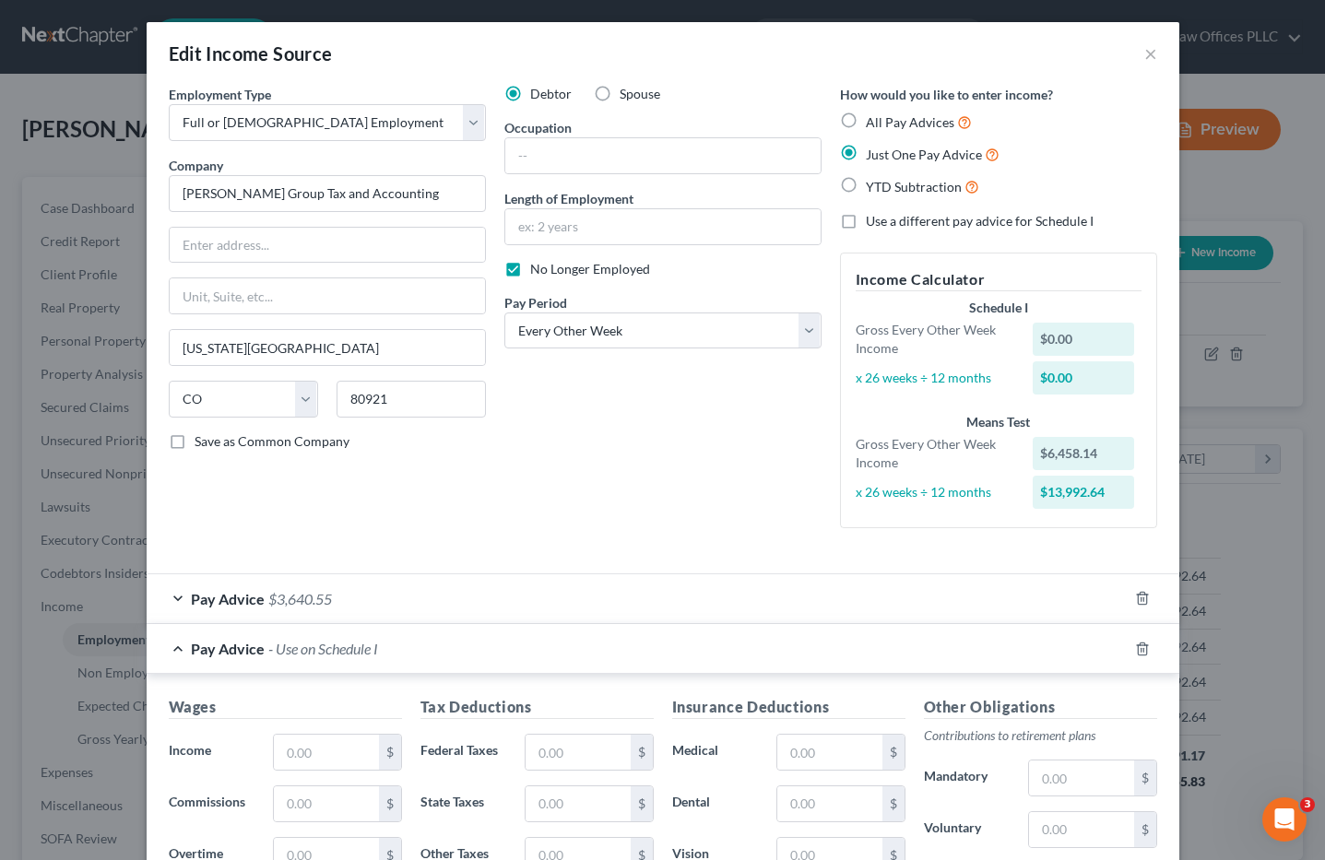
click at [228, 637] on div "Pay Advice $3,640.55 Wages Income * 6,458.14 $ Commissions 0.00 $ Overtime 0.00…" at bounding box center [663, 849] width 1033 height 551
click at [248, 593] on span "Pay Advice" at bounding box center [228, 599] width 74 height 18
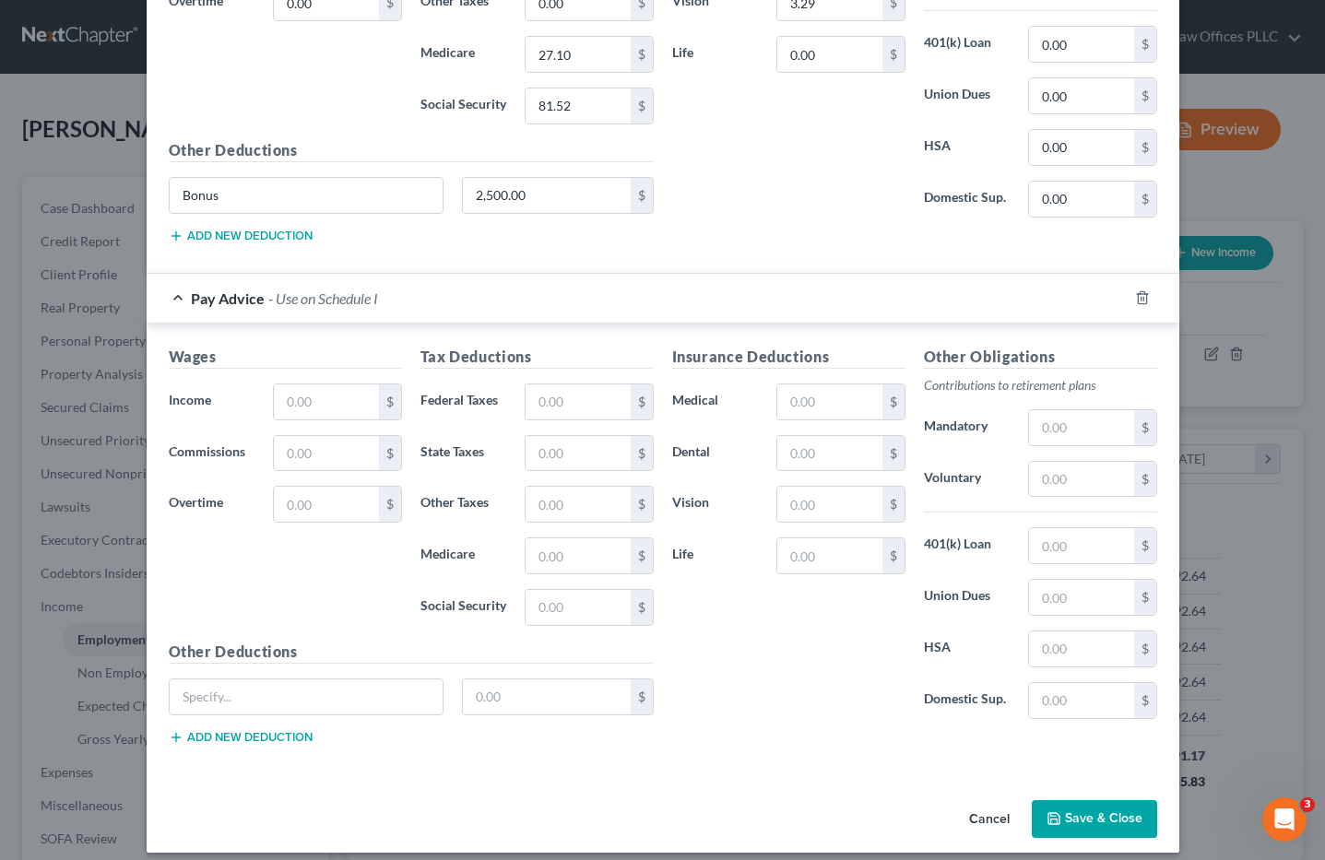
scroll to position [817, 0]
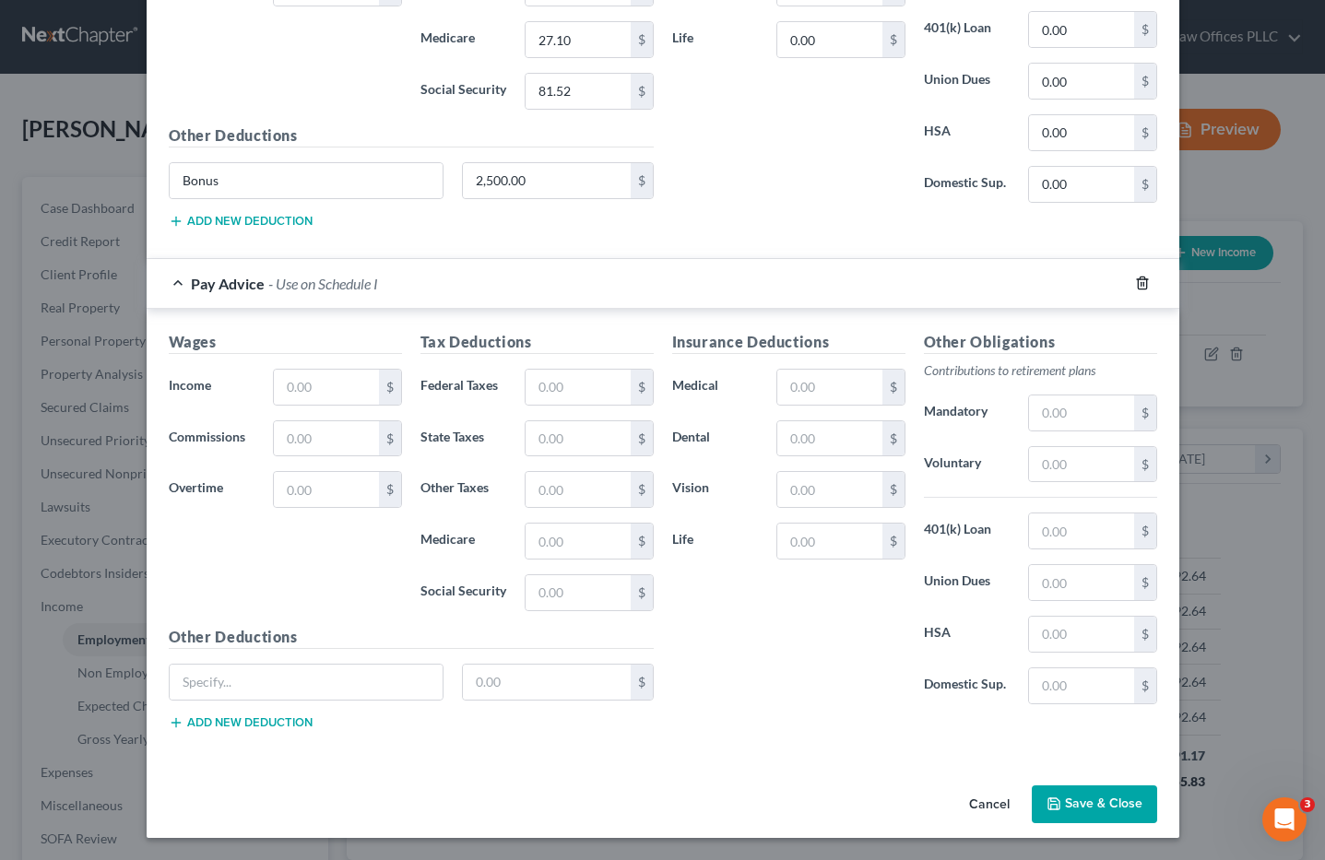
click at [1135, 282] on icon "button" at bounding box center [1142, 283] width 15 height 15
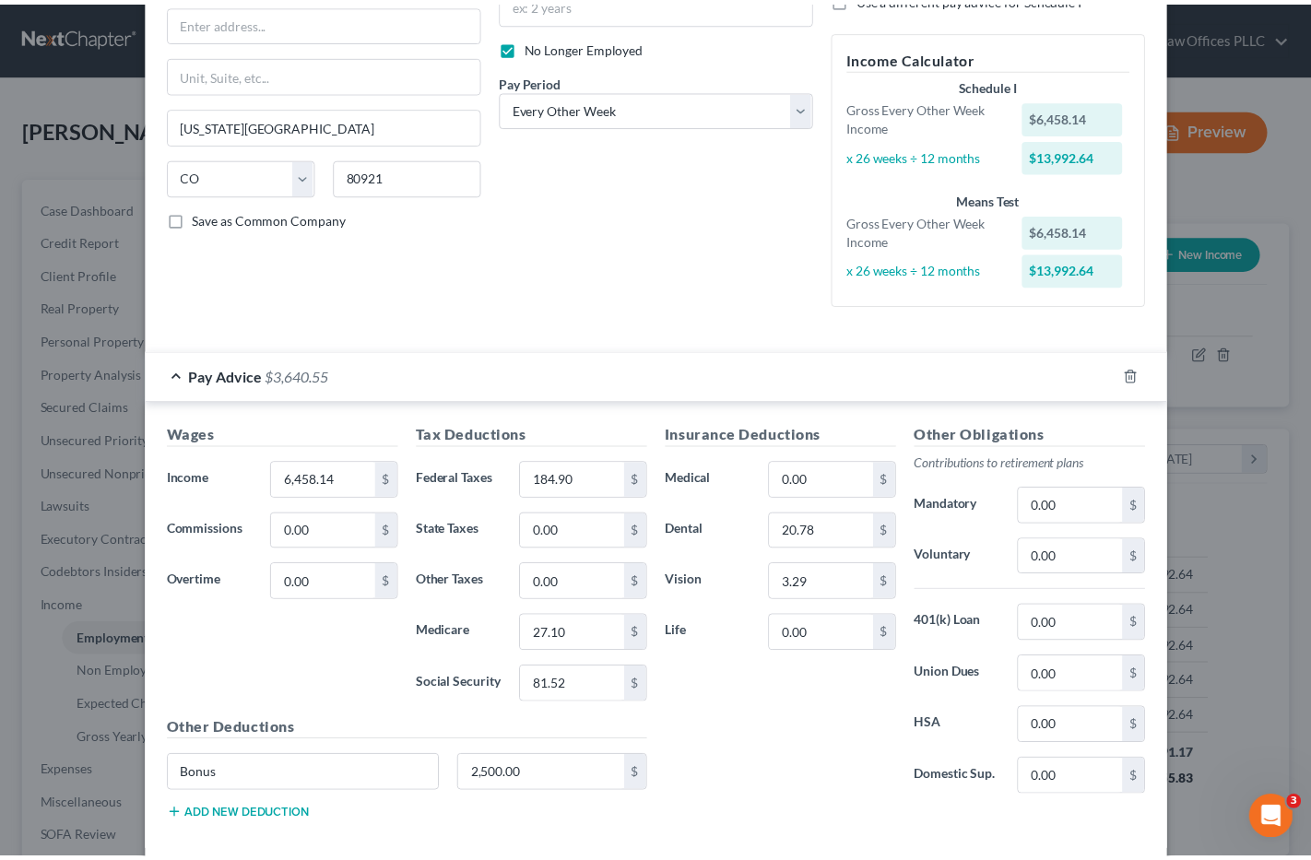
scroll to position [315, 0]
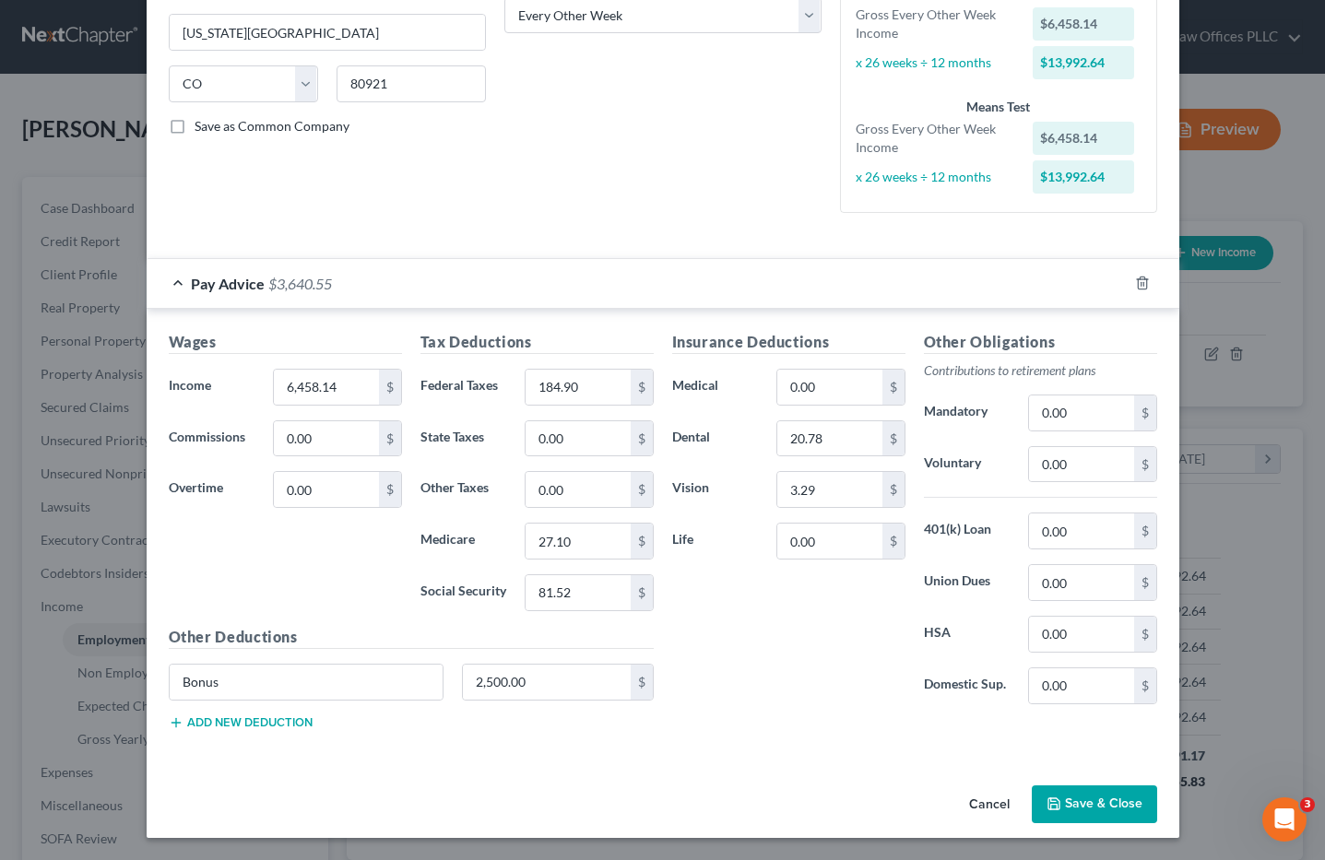
click at [1080, 800] on button "Save & Close" at bounding box center [1094, 805] width 125 height 39
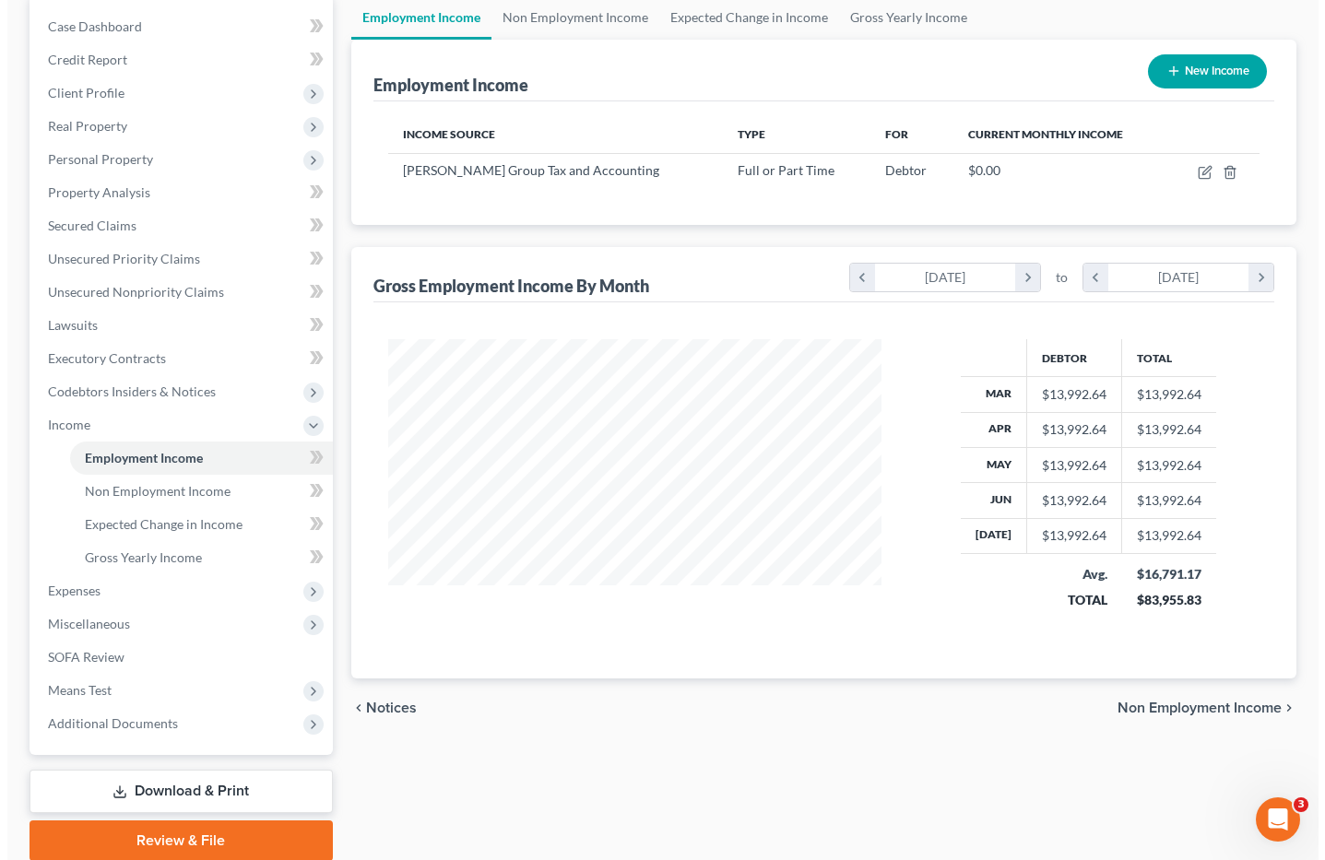
scroll to position [197, 0]
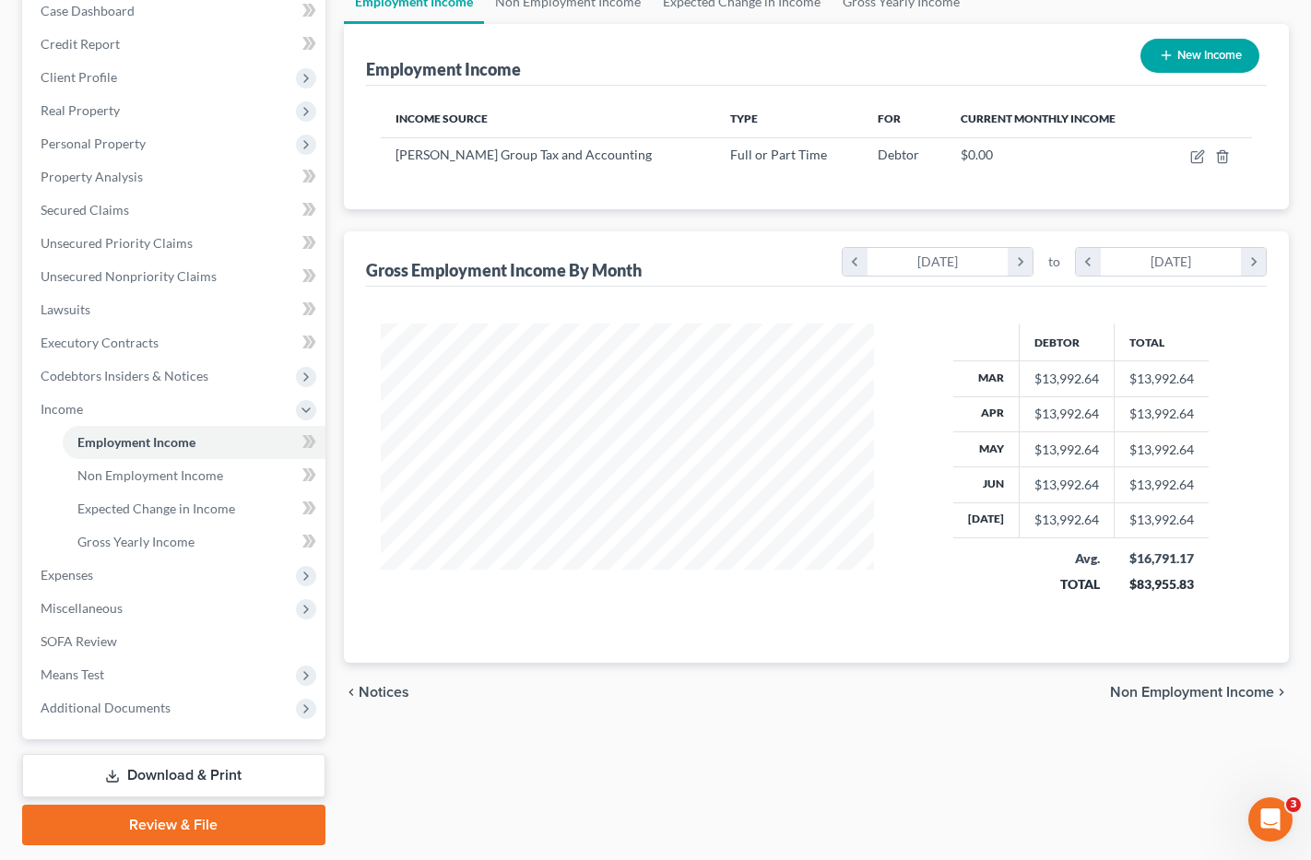
click at [868, 617] on div at bounding box center [627, 471] width 530 height 295
click at [1197, 156] on icon "button" at bounding box center [1199, 154] width 8 height 8
select select "0"
select select "5"
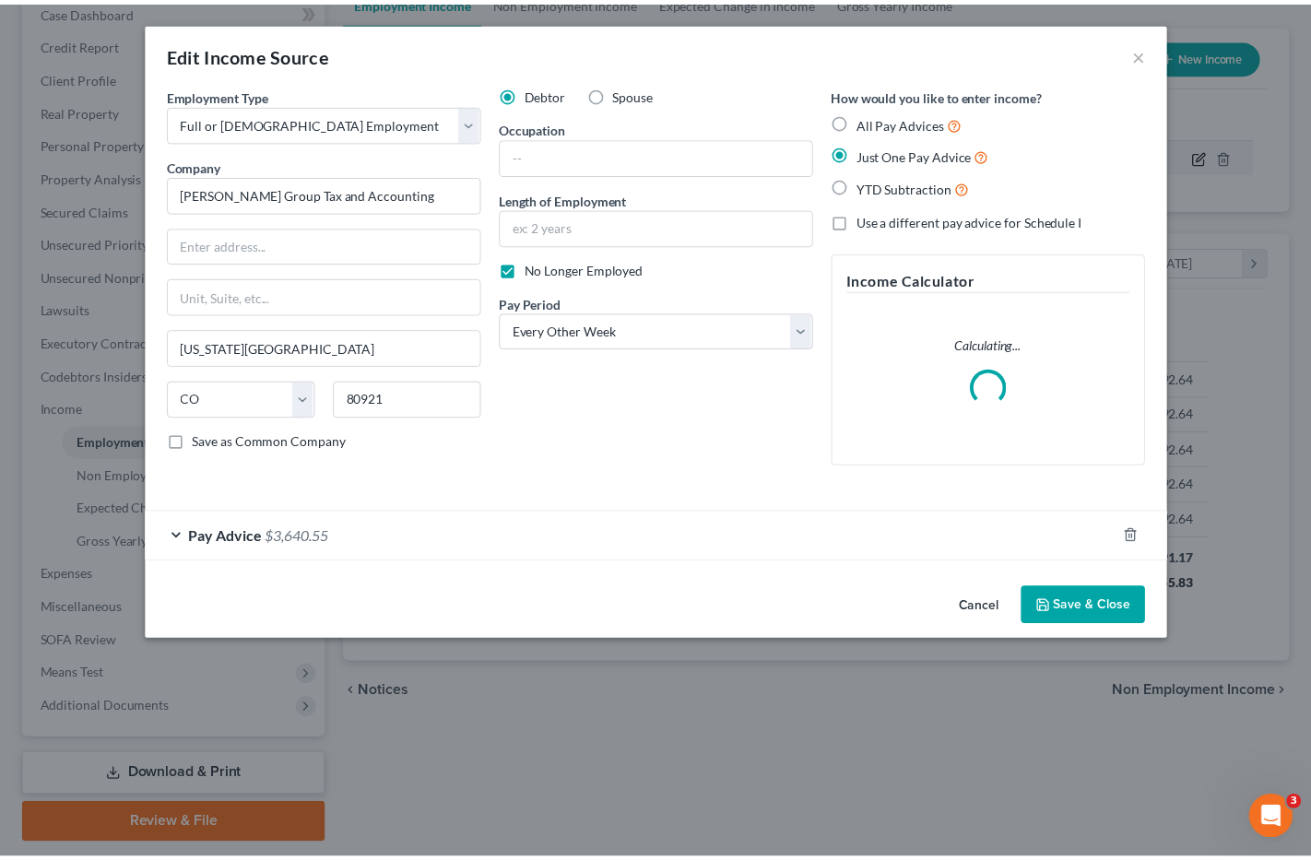
scroll to position [295, 537]
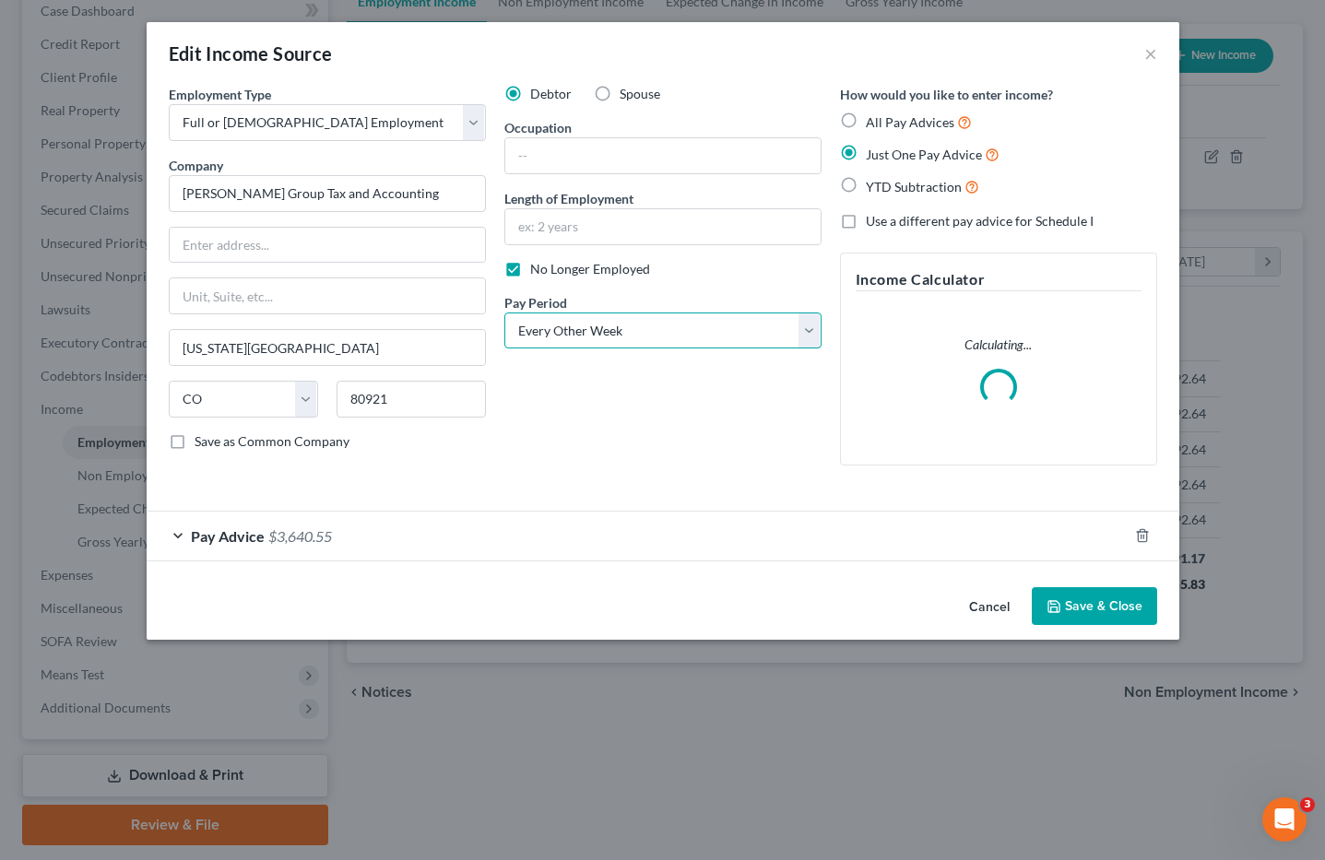
click at [810, 328] on select "Select Monthly Twice Monthly Every Other Week Weekly" at bounding box center [662, 331] width 317 height 37
select select "0"
click at [504, 313] on select "Select Monthly Twice Monthly Every Other Week Weekly" at bounding box center [662, 331] width 317 height 37
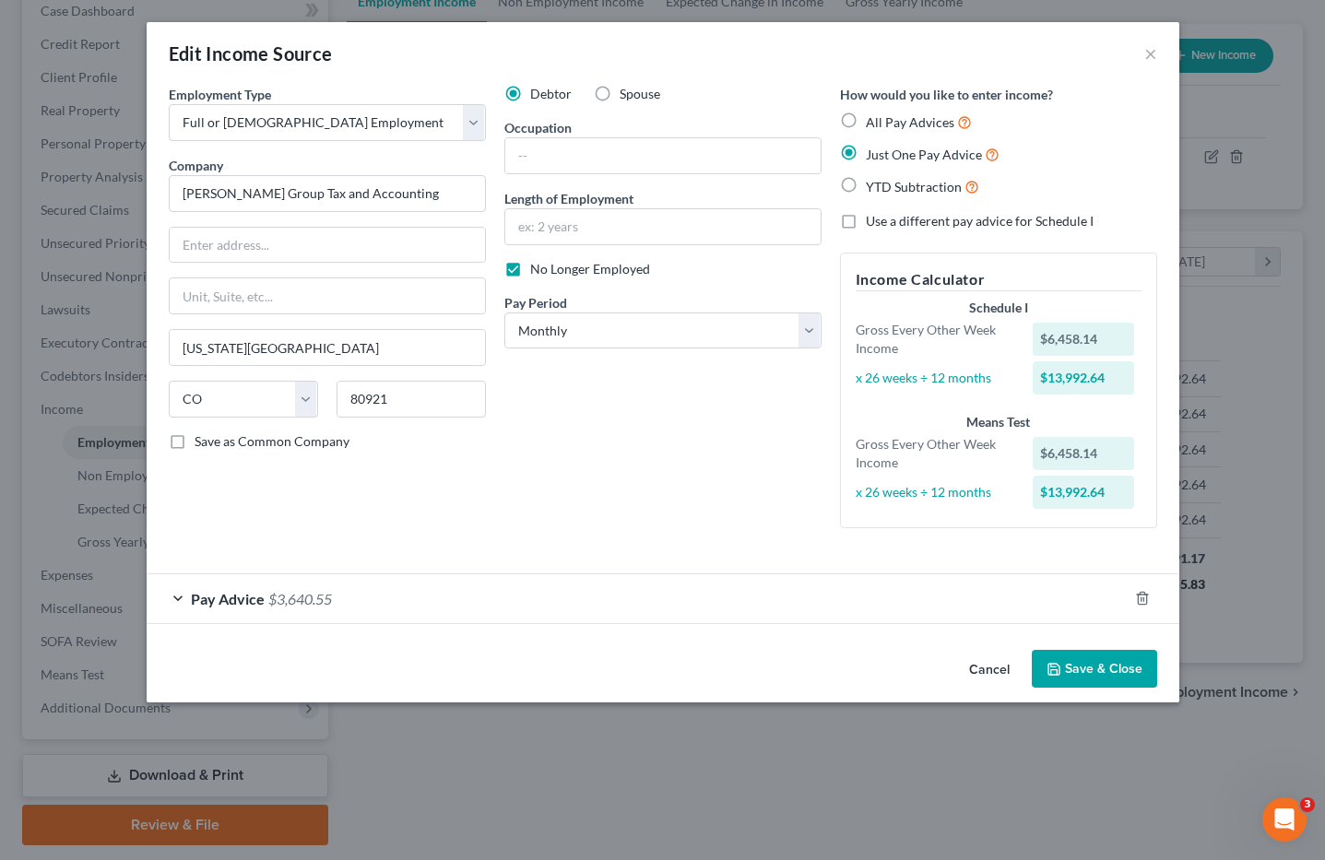
click at [1084, 671] on button "Save & Close" at bounding box center [1094, 669] width 125 height 39
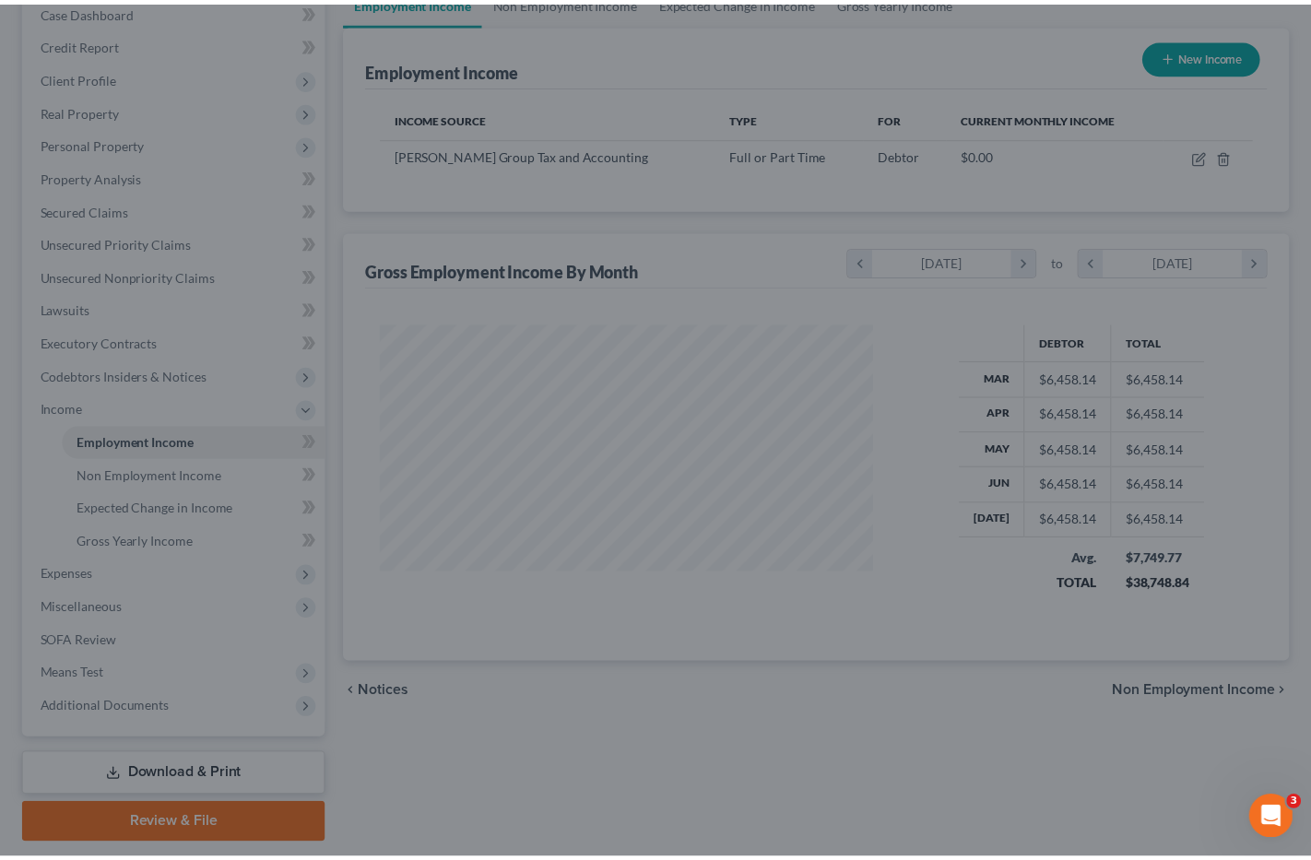
scroll to position [921891, 921656]
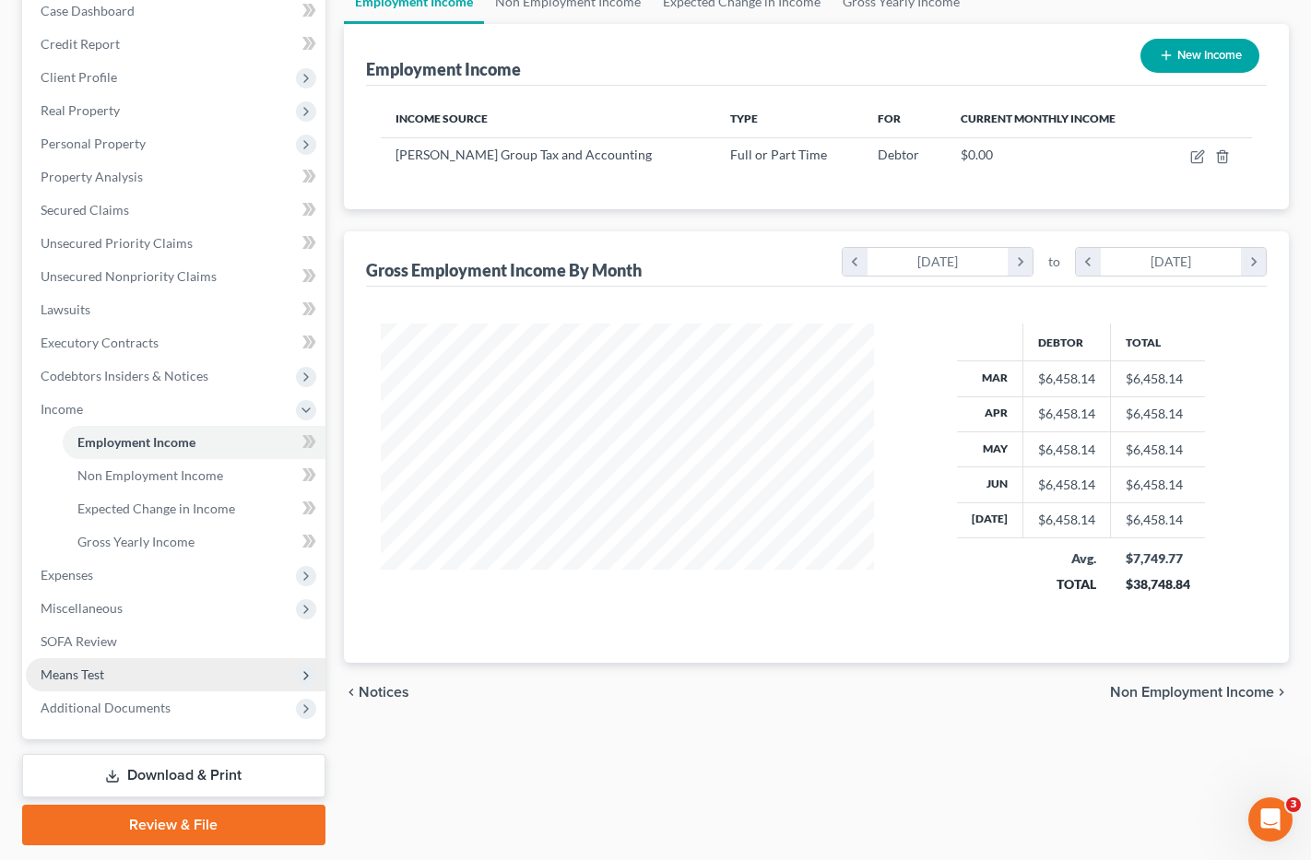
click at [118, 677] on span "Means Test" at bounding box center [176, 674] width 300 height 33
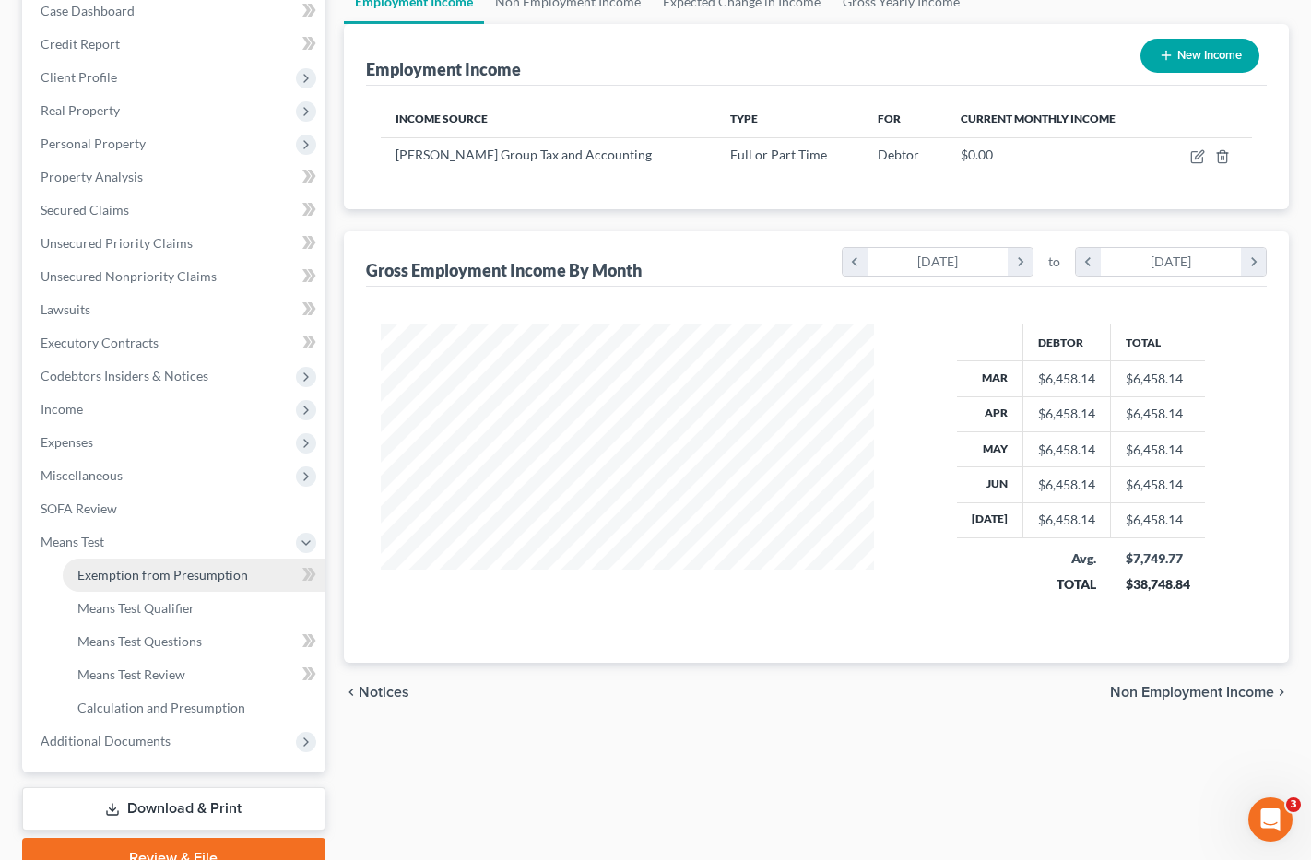
click at [172, 574] on span "Exemption from Presumption" at bounding box center [162, 575] width 171 height 16
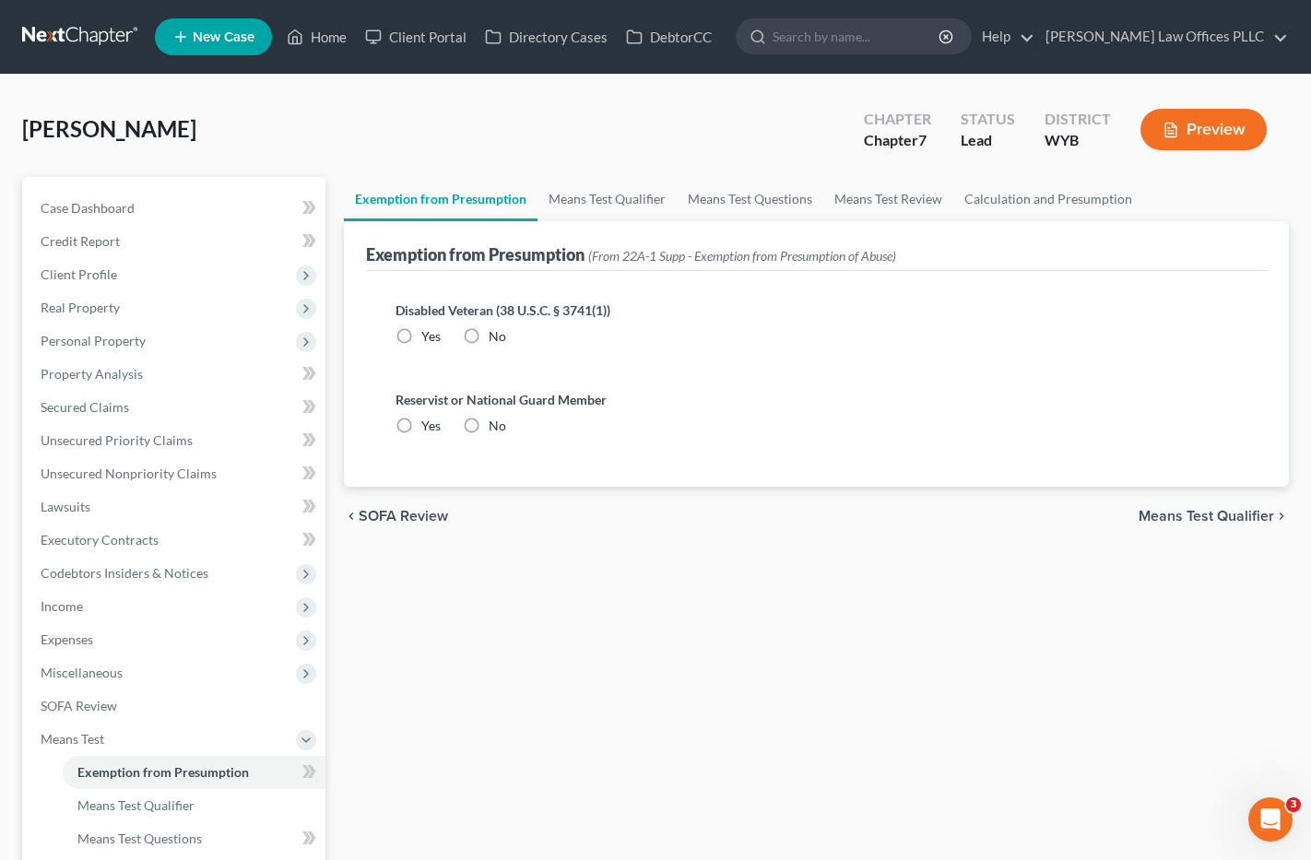
click at [489, 331] on label "No" at bounding box center [498, 336] width 18 height 18
click at [496, 331] on input "No" at bounding box center [502, 333] width 12 height 12
radio input "true"
drag, startPoint x: 476, startPoint y: 423, endPoint x: 496, endPoint y: 401, distance: 30.0
click at [489, 419] on label "No" at bounding box center [498, 426] width 18 height 18
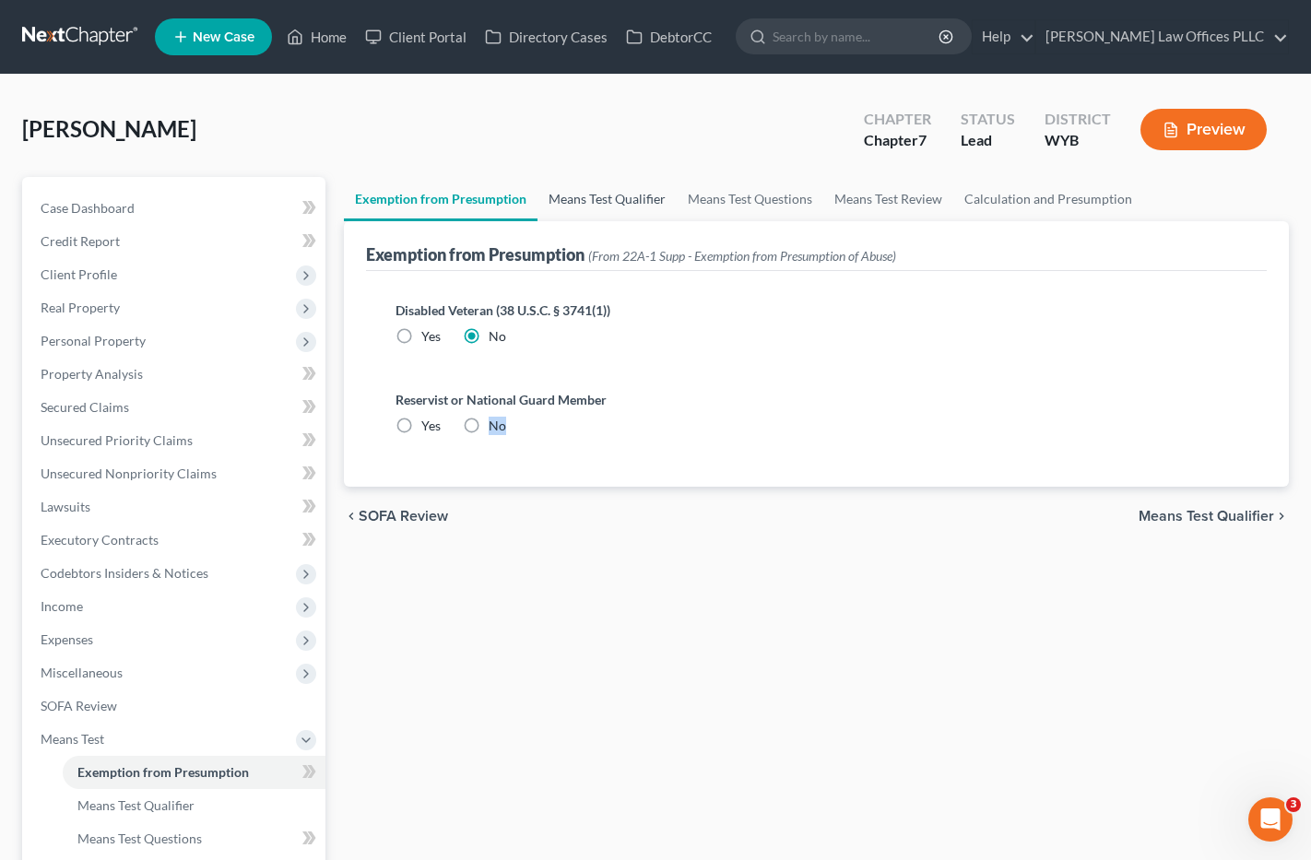
click at [608, 190] on link "Means Test Qualifier" at bounding box center [607, 199] width 139 height 44
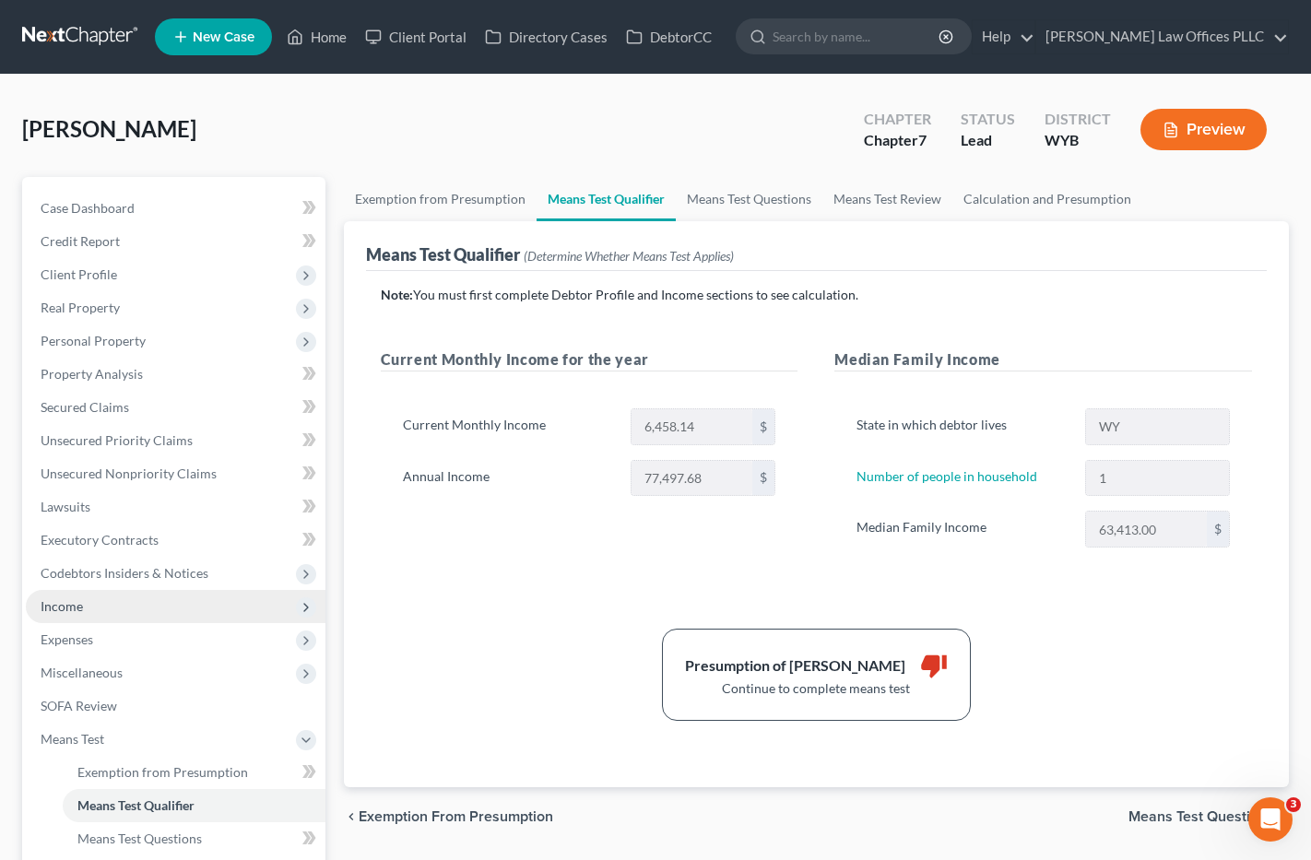
click at [65, 600] on span "Income" at bounding box center [62, 606] width 42 height 16
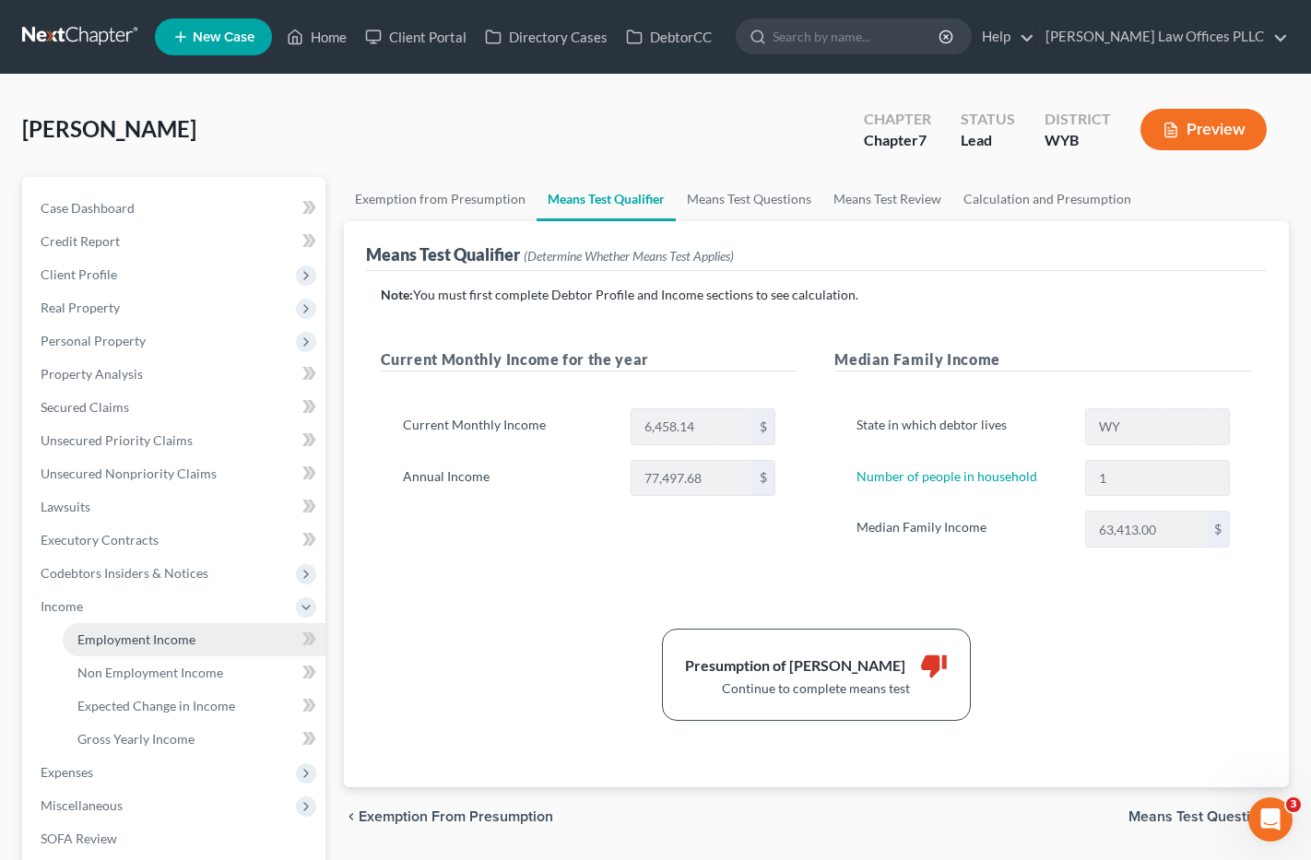
click at [135, 635] on span "Employment Income" at bounding box center [136, 640] width 118 height 16
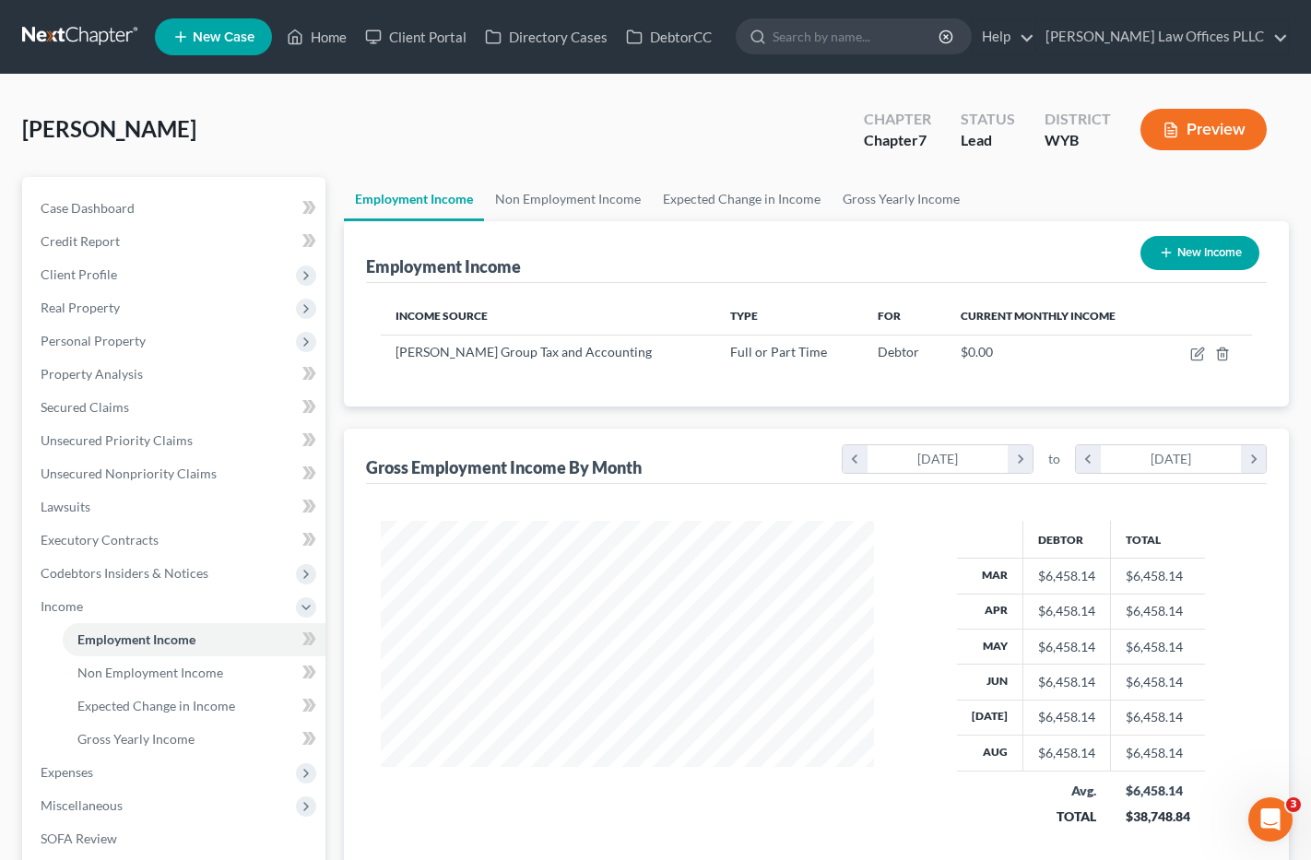
scroll to position [331, 530]
click at [1089, 458] on icon "chevron_left" at bounding box center [1088, 459] width 25 height 28
click at [1022, 456] on icon "chevron_right" at bounding box center [1020, 459] width 25 height 28
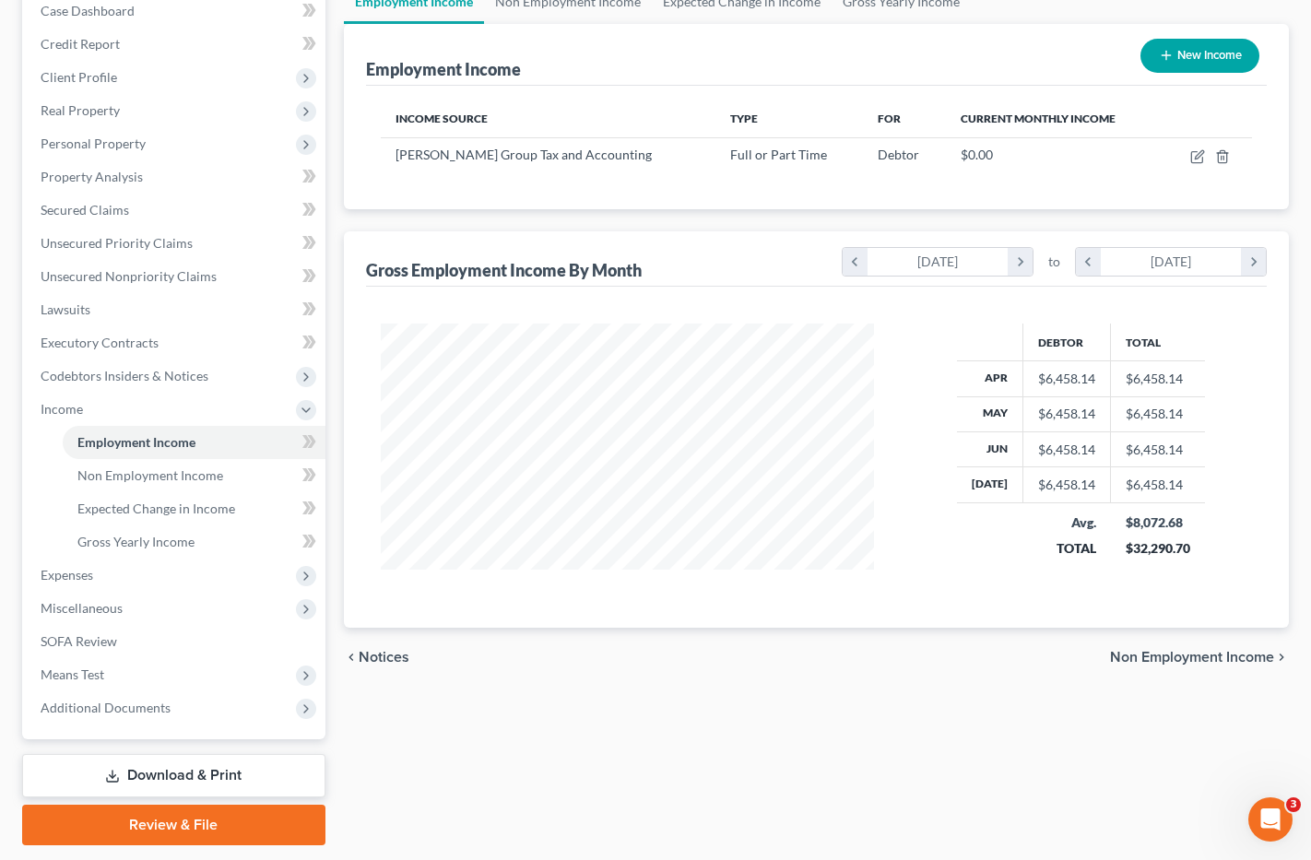
scroll to position [220, 0]
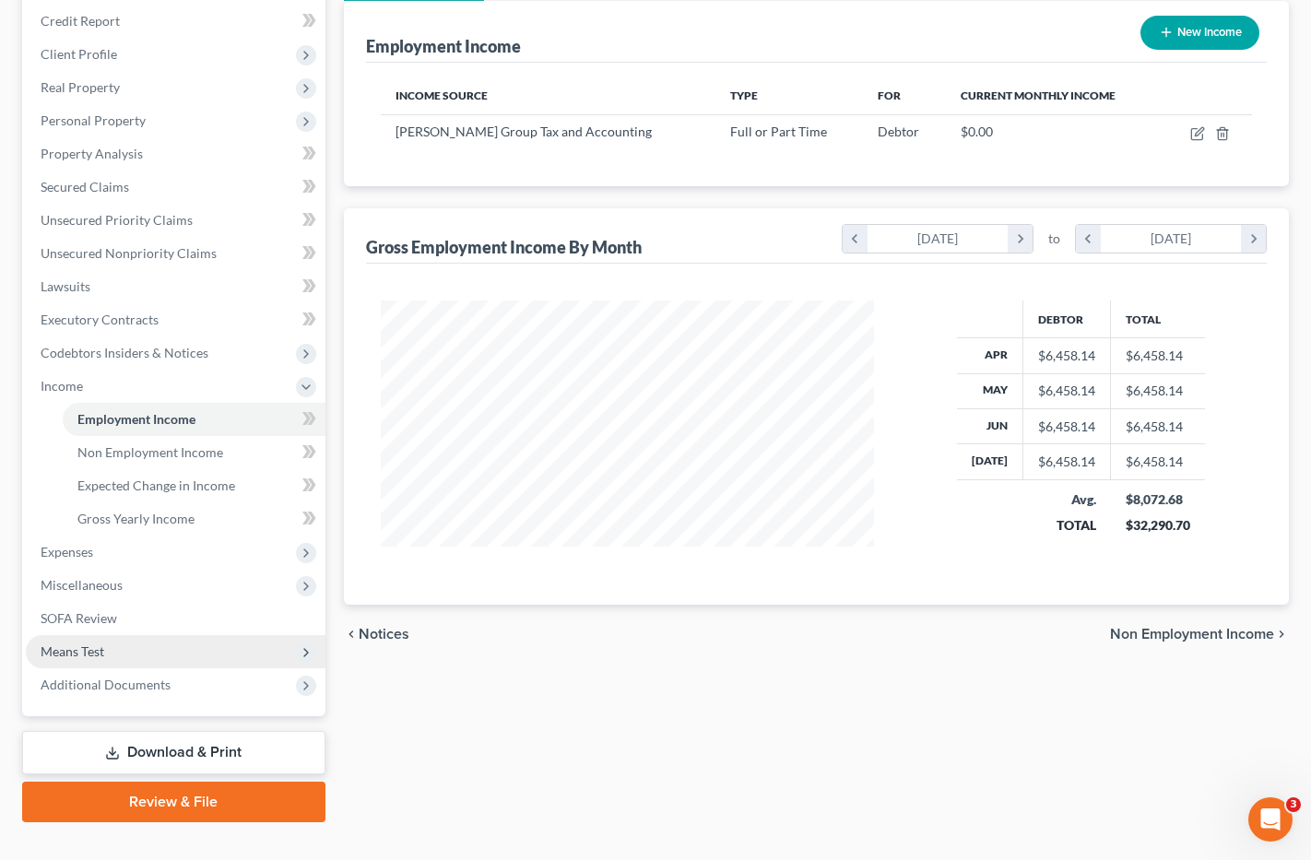
click at [101, 647] on span "Means Test" at bounding box center [73, 652] width 64 height 16
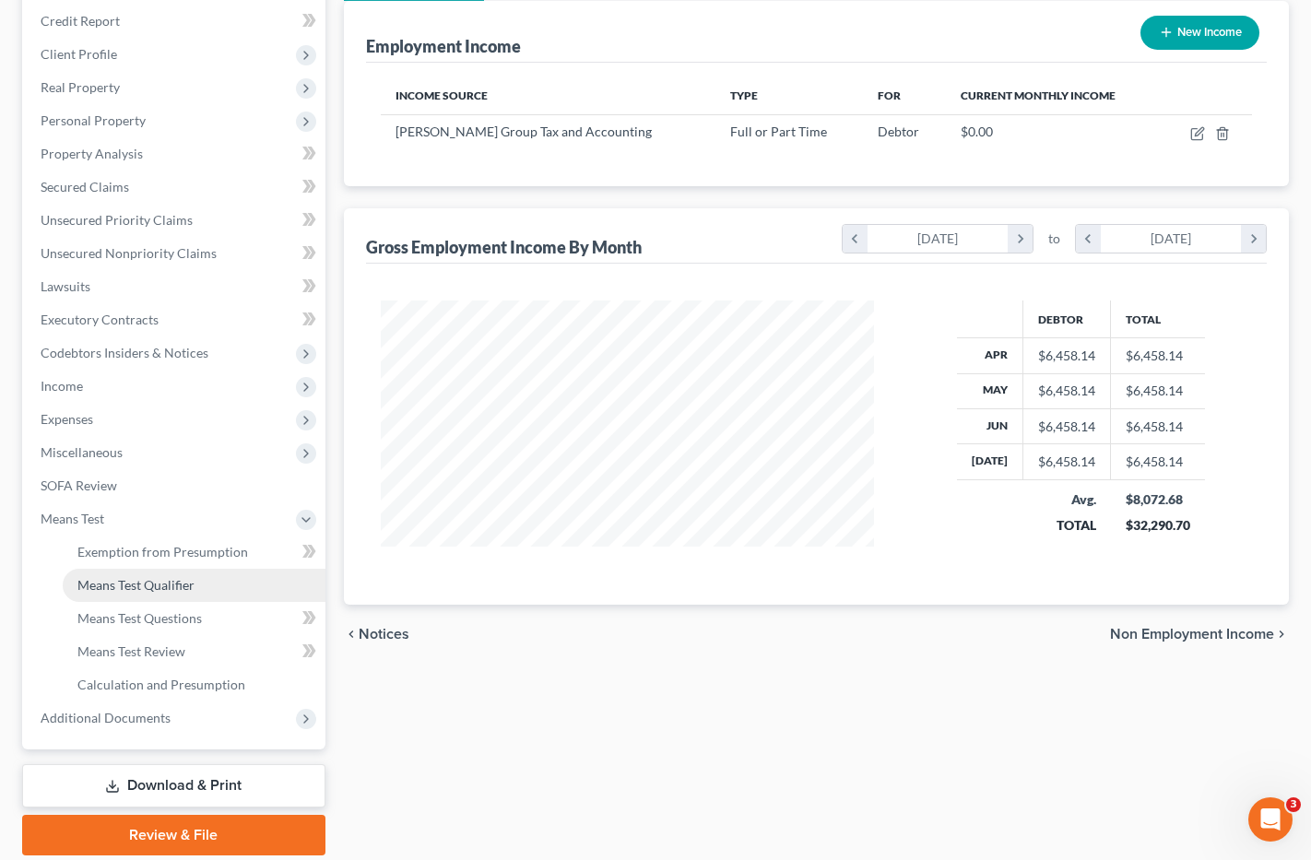
click at [165, 585] on span "Means Test Qualifier" at bounding box center [135, 585] width 117 height 16
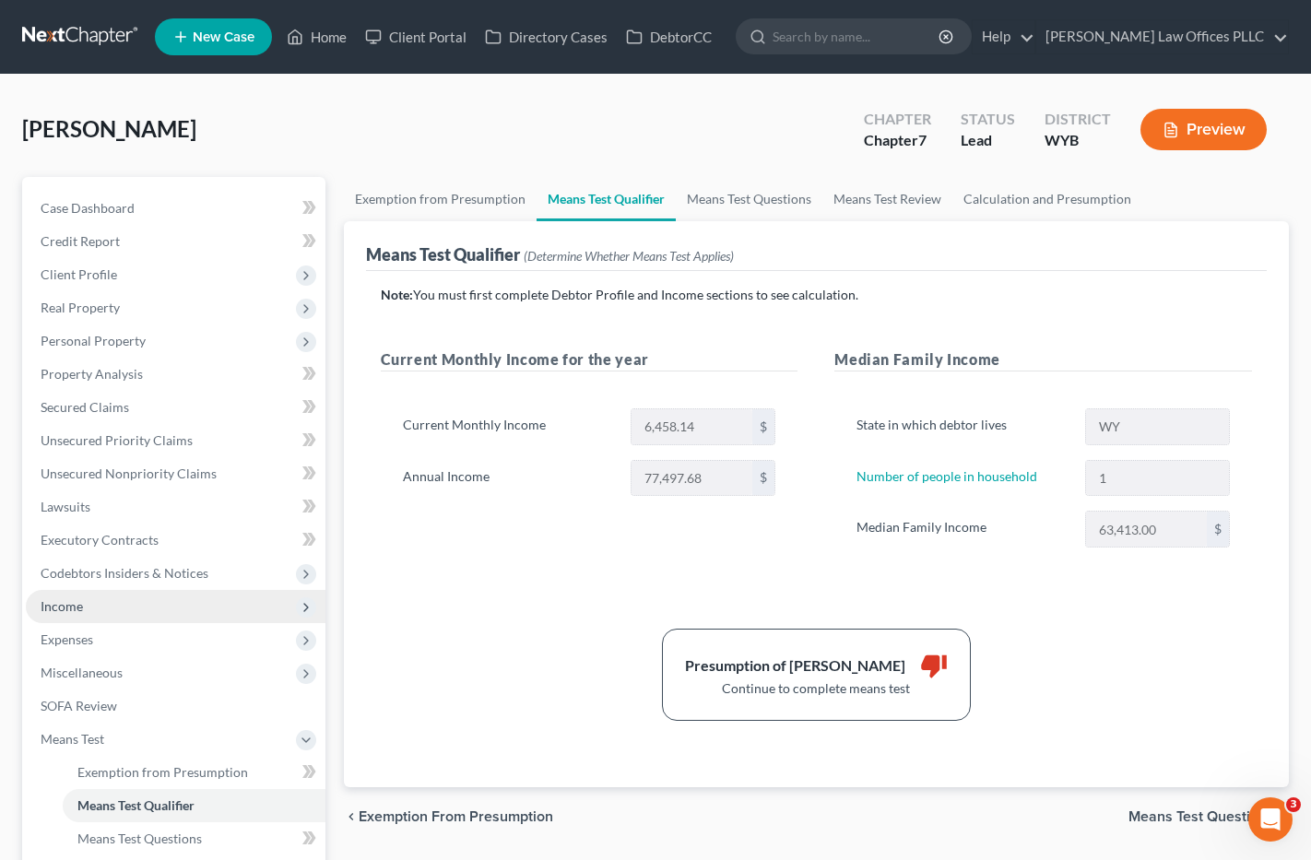
click at [75, 598] on span "Income" at bounding box center [62, 606] width 42 height 16
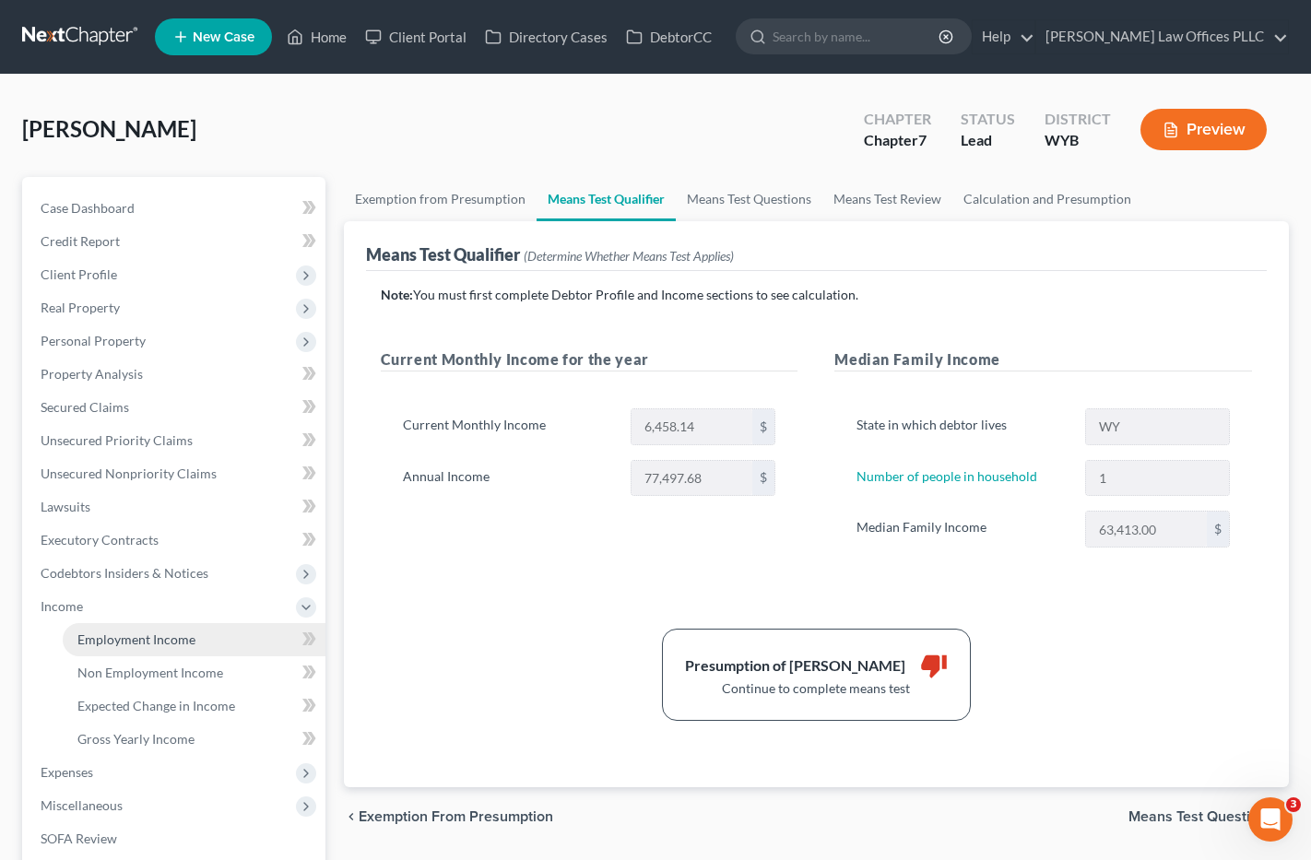
click at [142, 637] on span "Employment Income" at bounding box center [136, 640] width 118 height 16
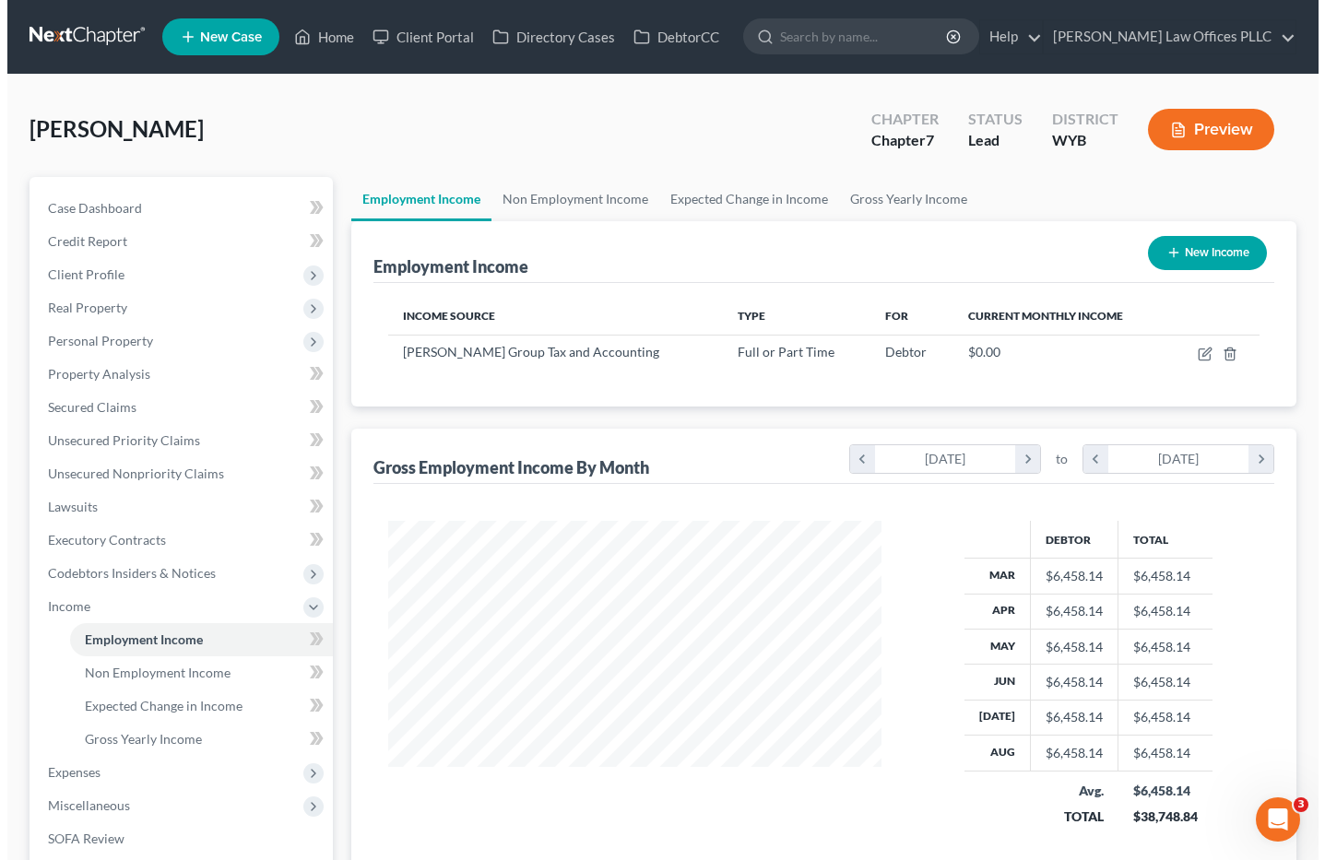
scroll to position [331, 530]
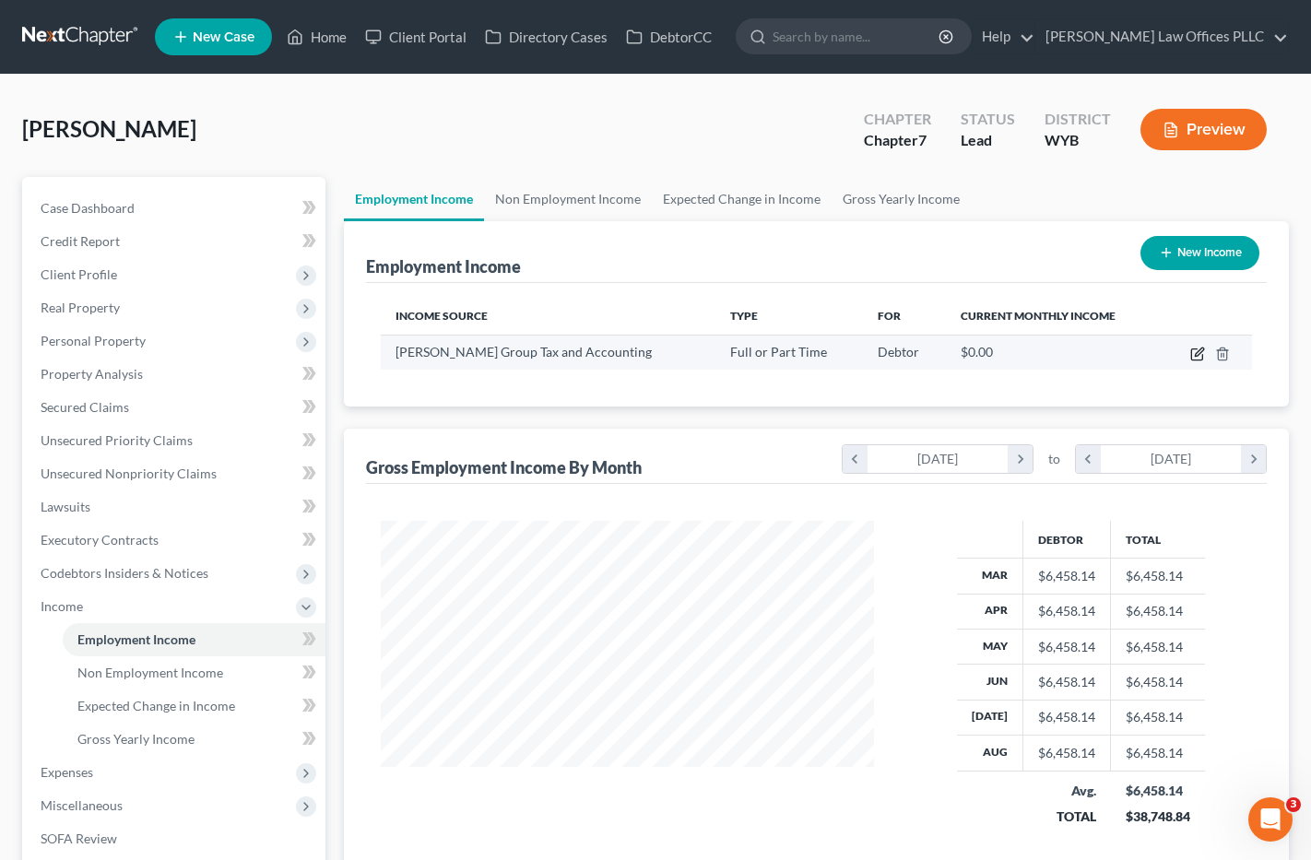
click at [1201, 352] on icon "button" at bounding box center [1198, 354] width 15 height 15
select select "0"
select select "5"
select select "0"
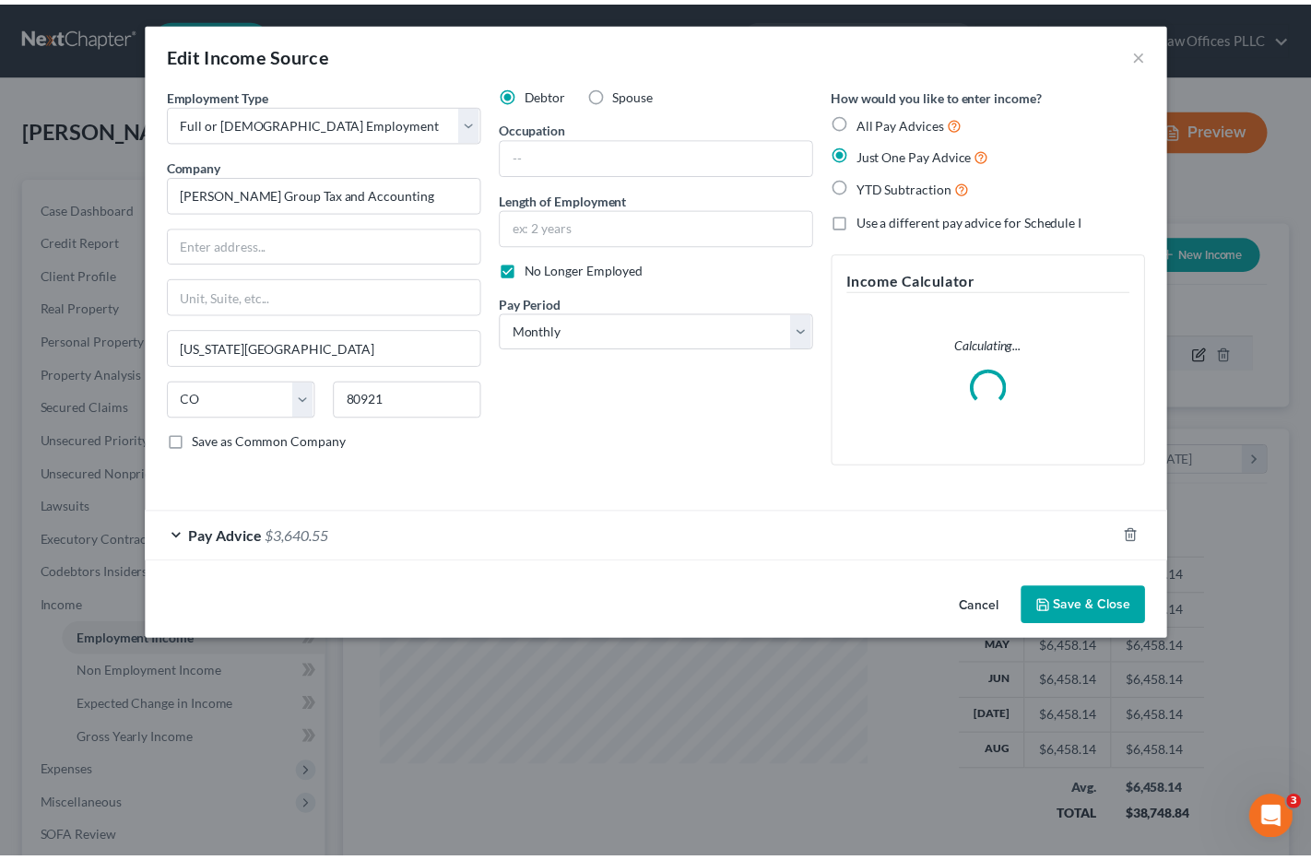
scroll to position [331, 537]
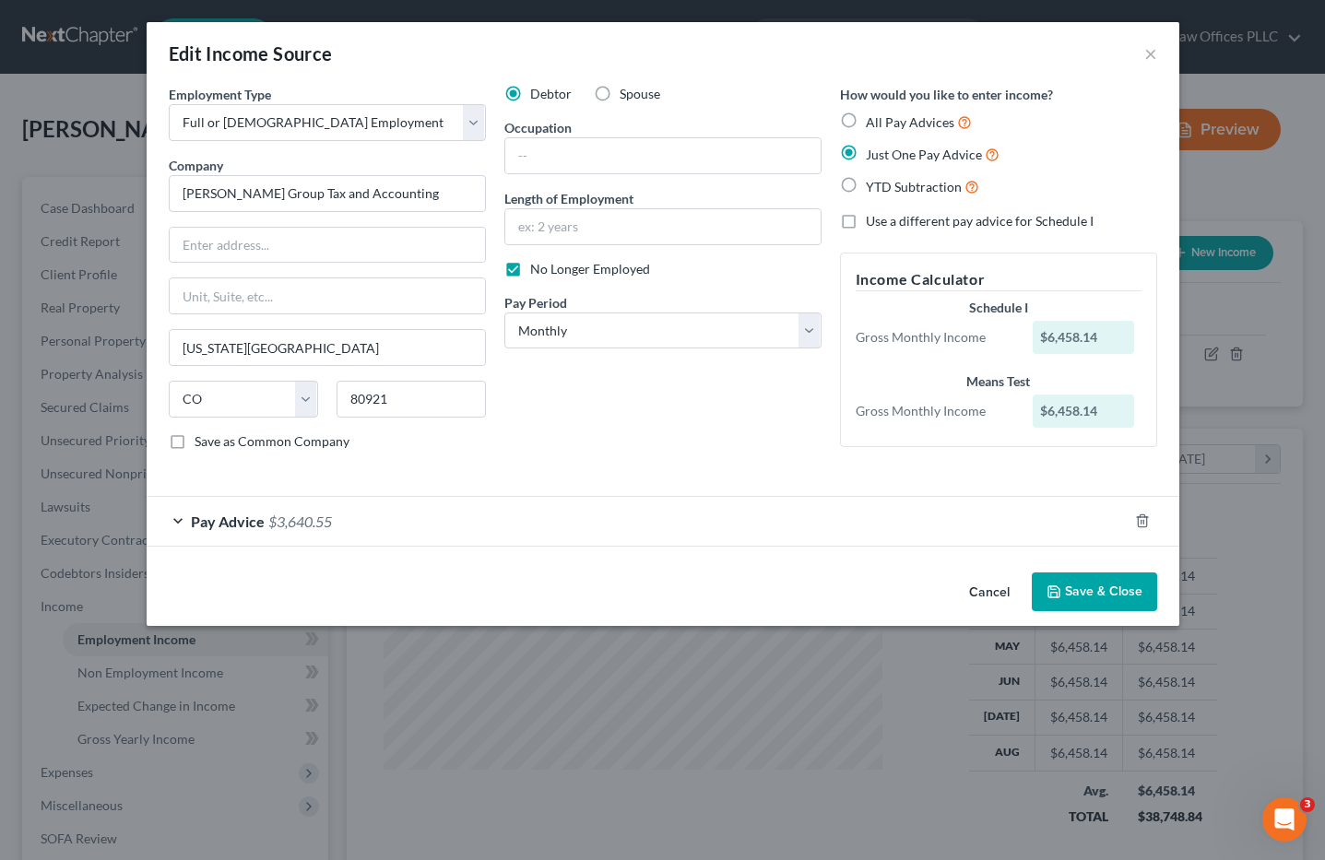
click at [1086, 585] on button "Save & Close" at bounding box center [1094, 592] width 125 height 39
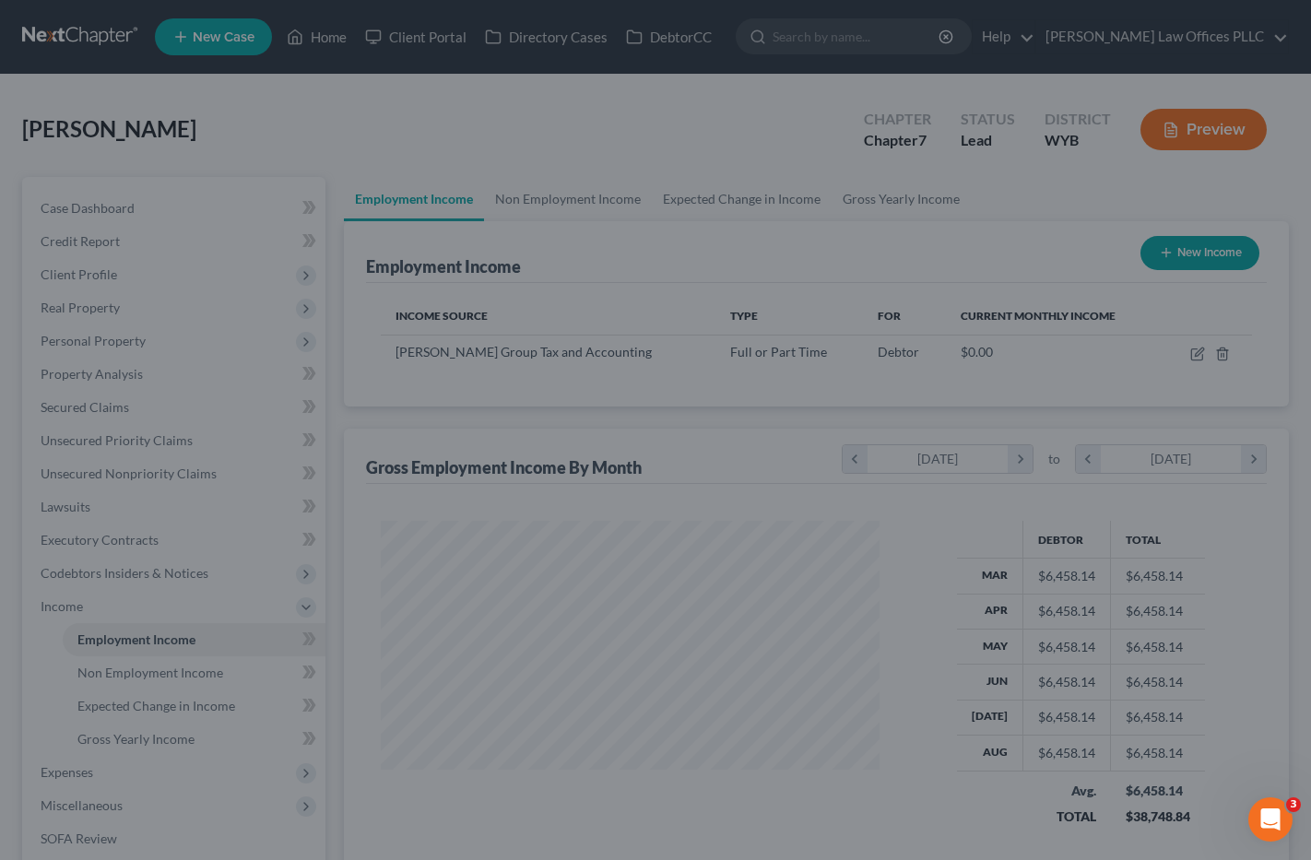
scroll to position [921856, 921656]
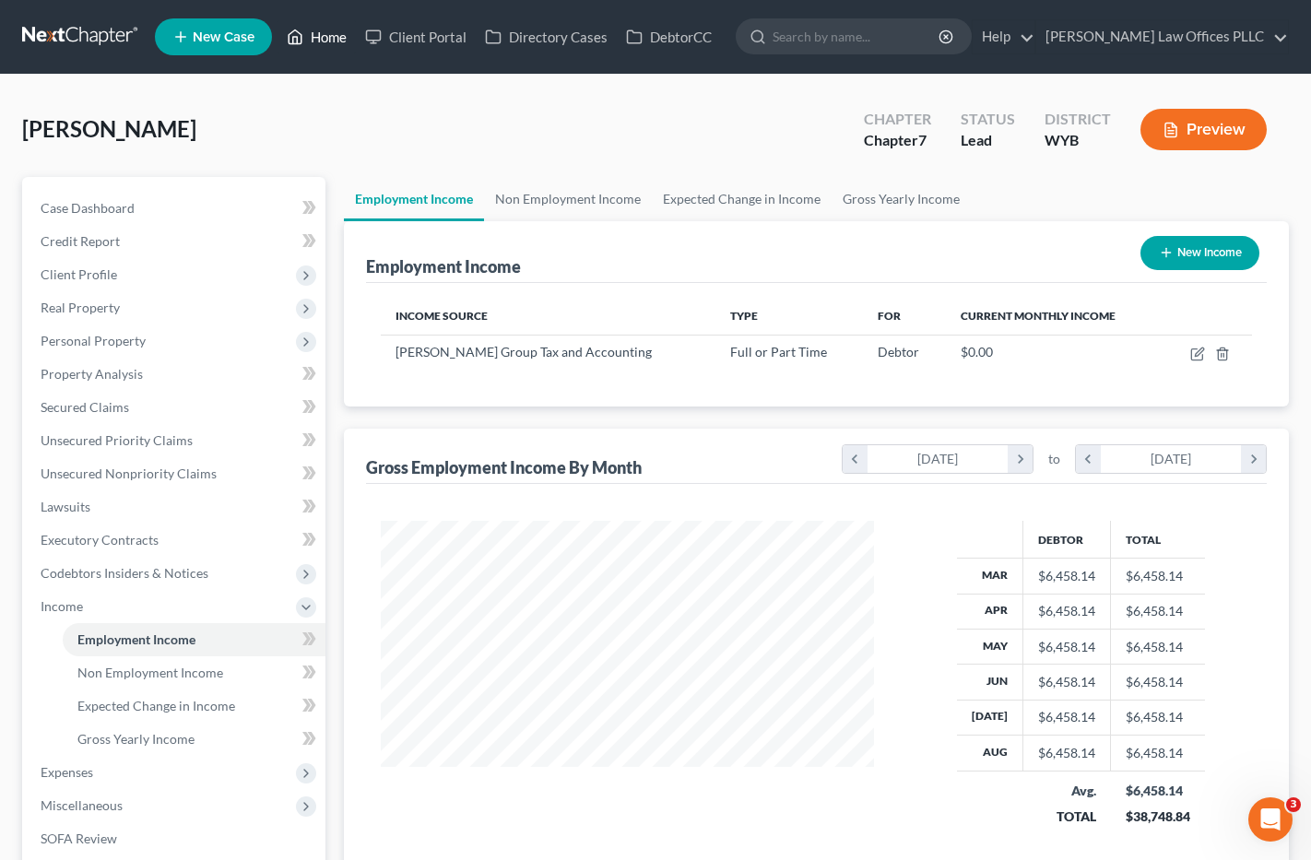
click at [341, 32] on link "Home" at bounding box center [317, 36] width 78 height 33
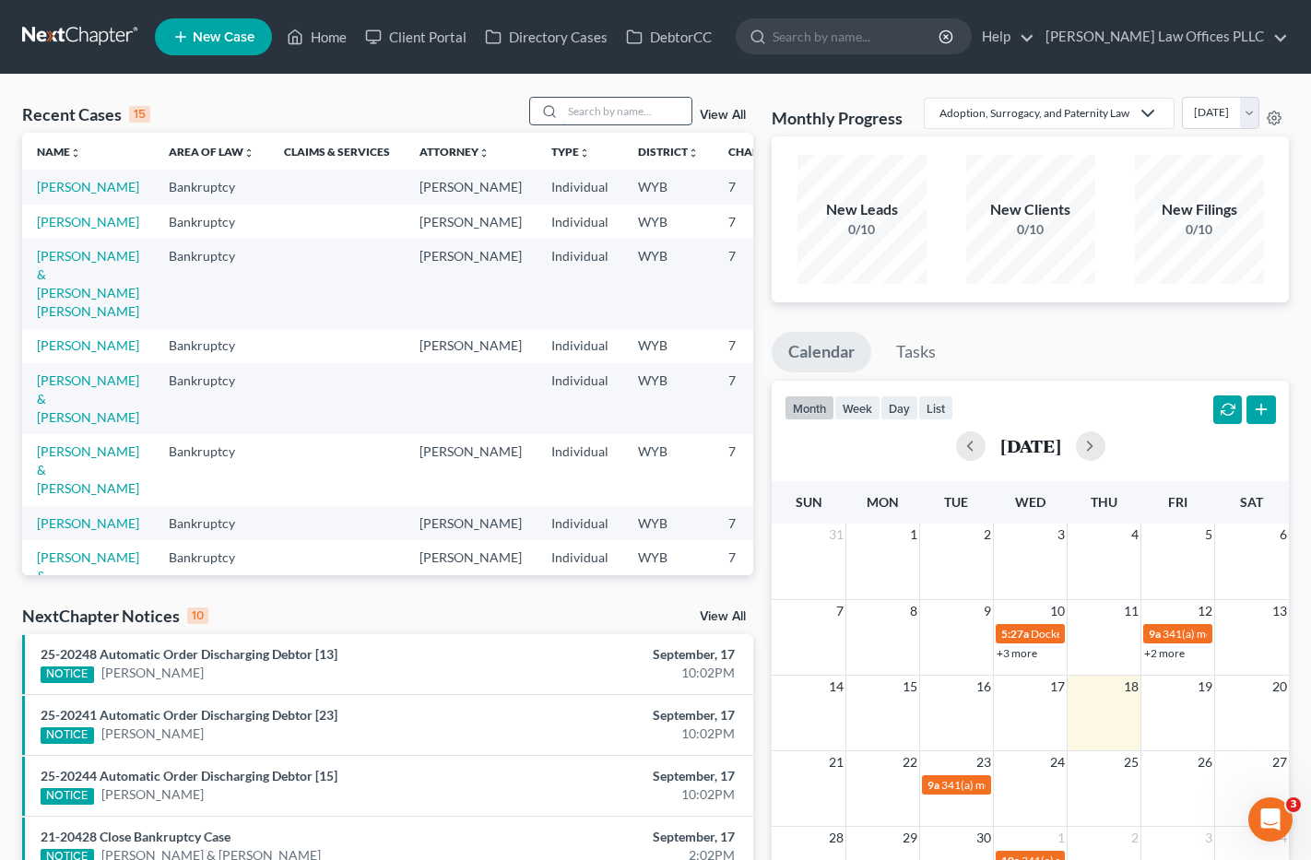
click at [584, 112] on input "search" at bounding box center [627, 111] width 129 height 27
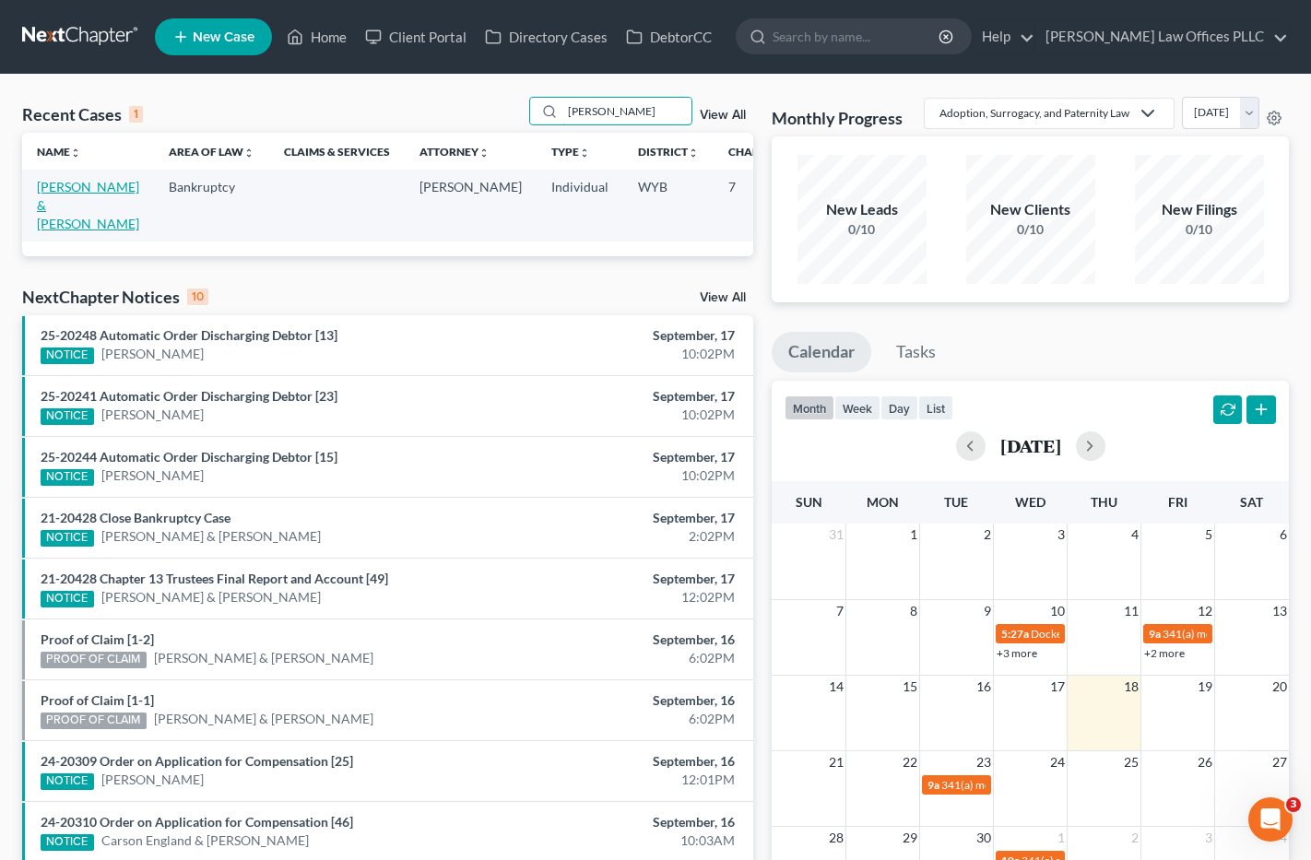
type input "Calderon"
click at [64, 198] on link "[PERSON_NAME] & [PERSON_NAME]" at bounding box center [88, 205] width 102 height 53
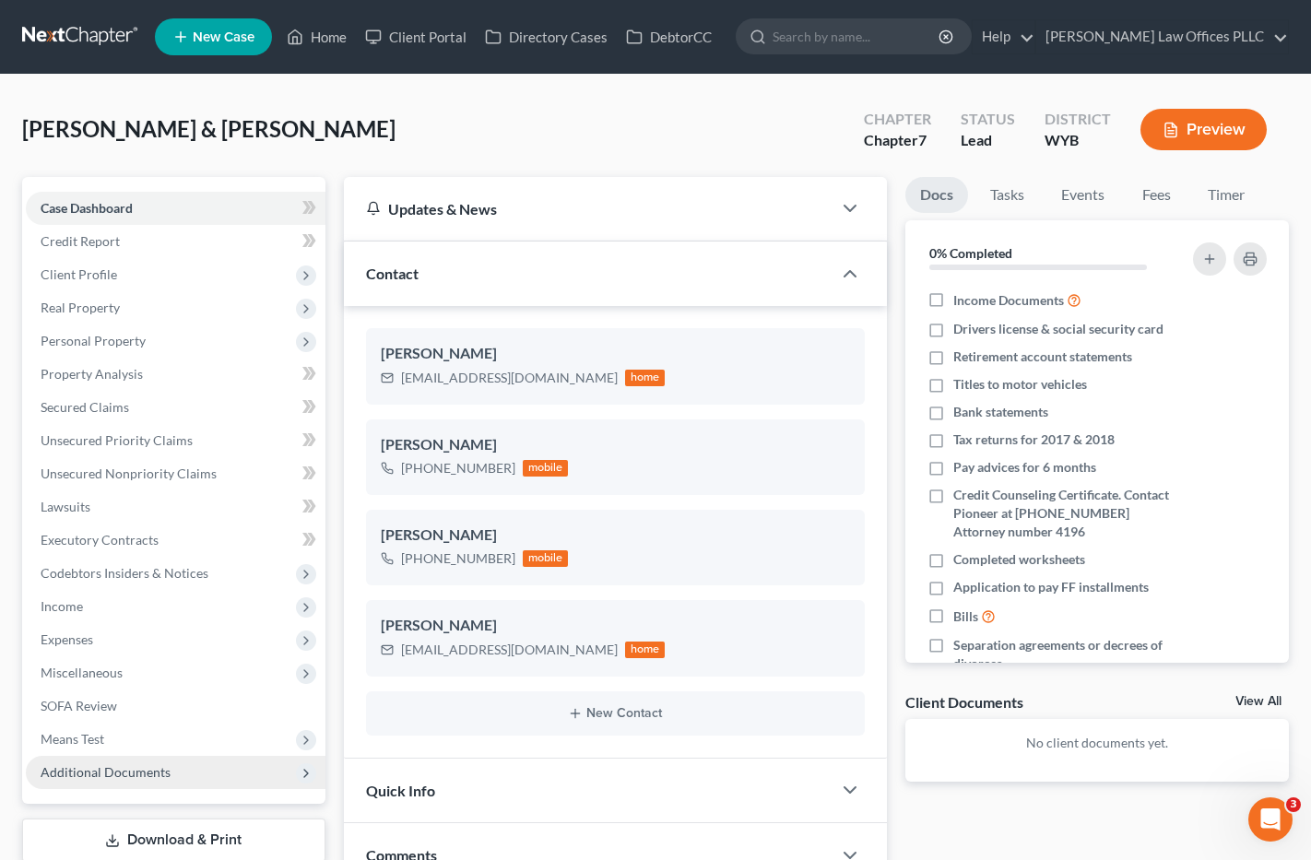
click at [146, 775] on span "Additional Documents" at bounding box center [106, 772] width 130 height 16
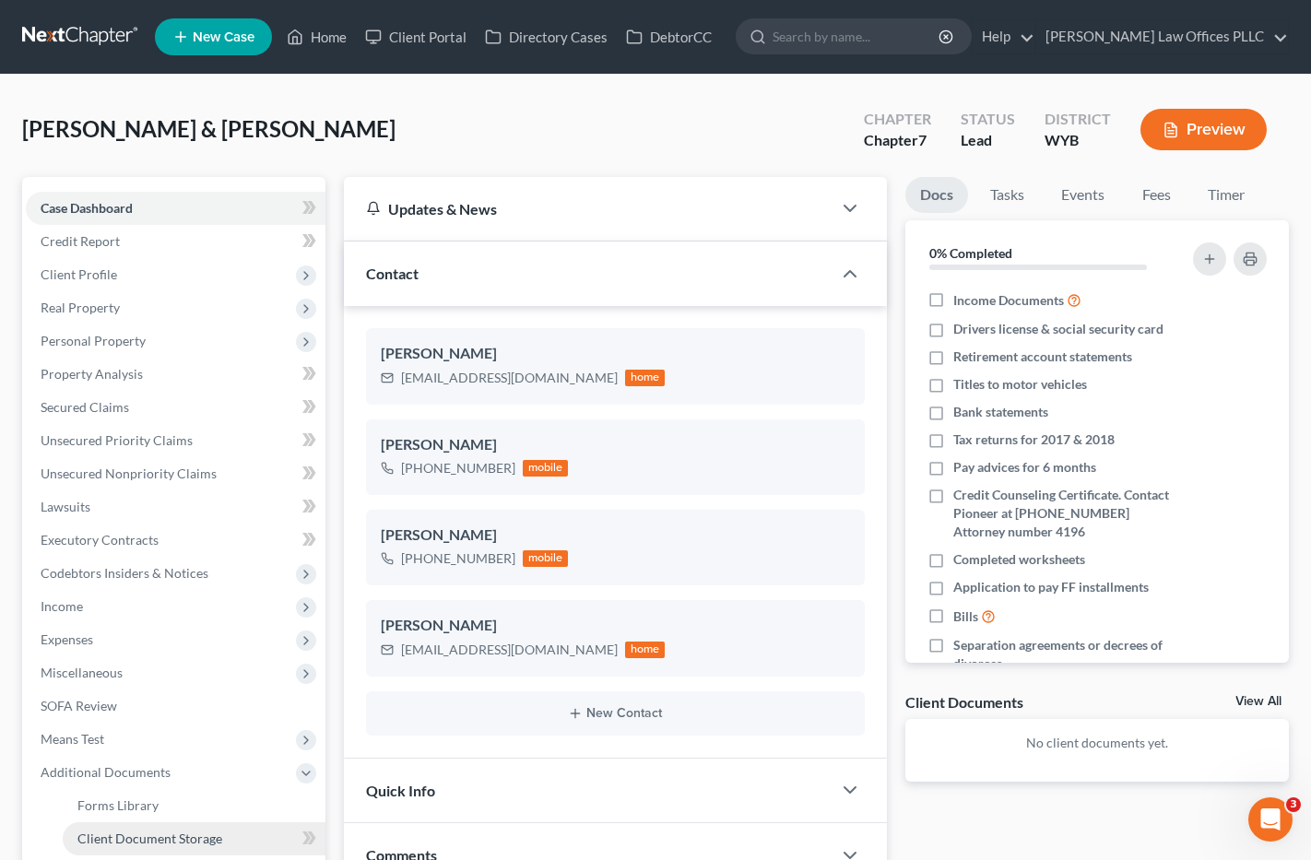
click at [187, 837] on span "Client Document Storage" at bounding box center [149, 839] width 145 height 16
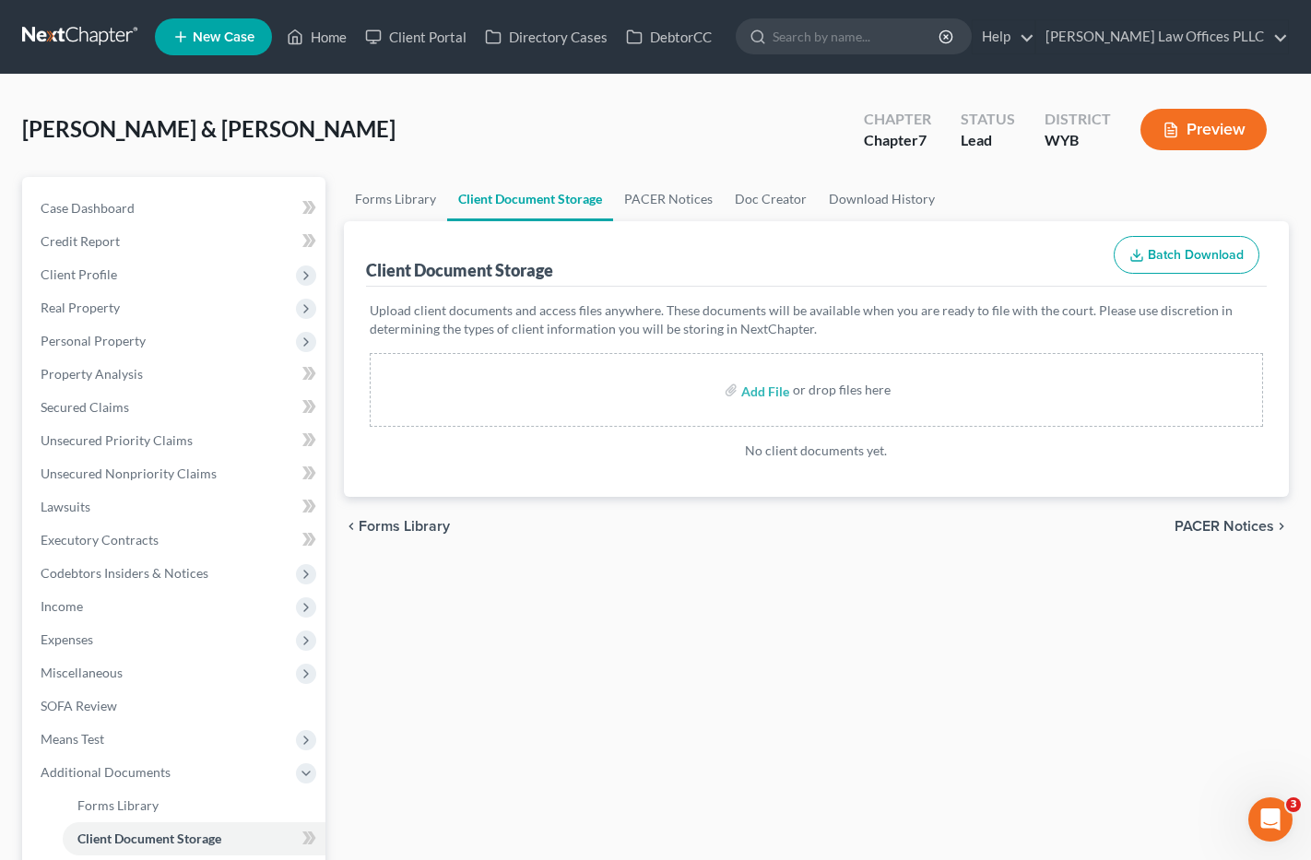
click at [891, 776] on div "Forms Library Client Document Storage PACER Notices Doc Creator Download Histor…" at bounding box center [817, 626] width 965 height 899
click at [104, 276] on span "Client Profile" at bounding box center [79, 275] width 77 height 16
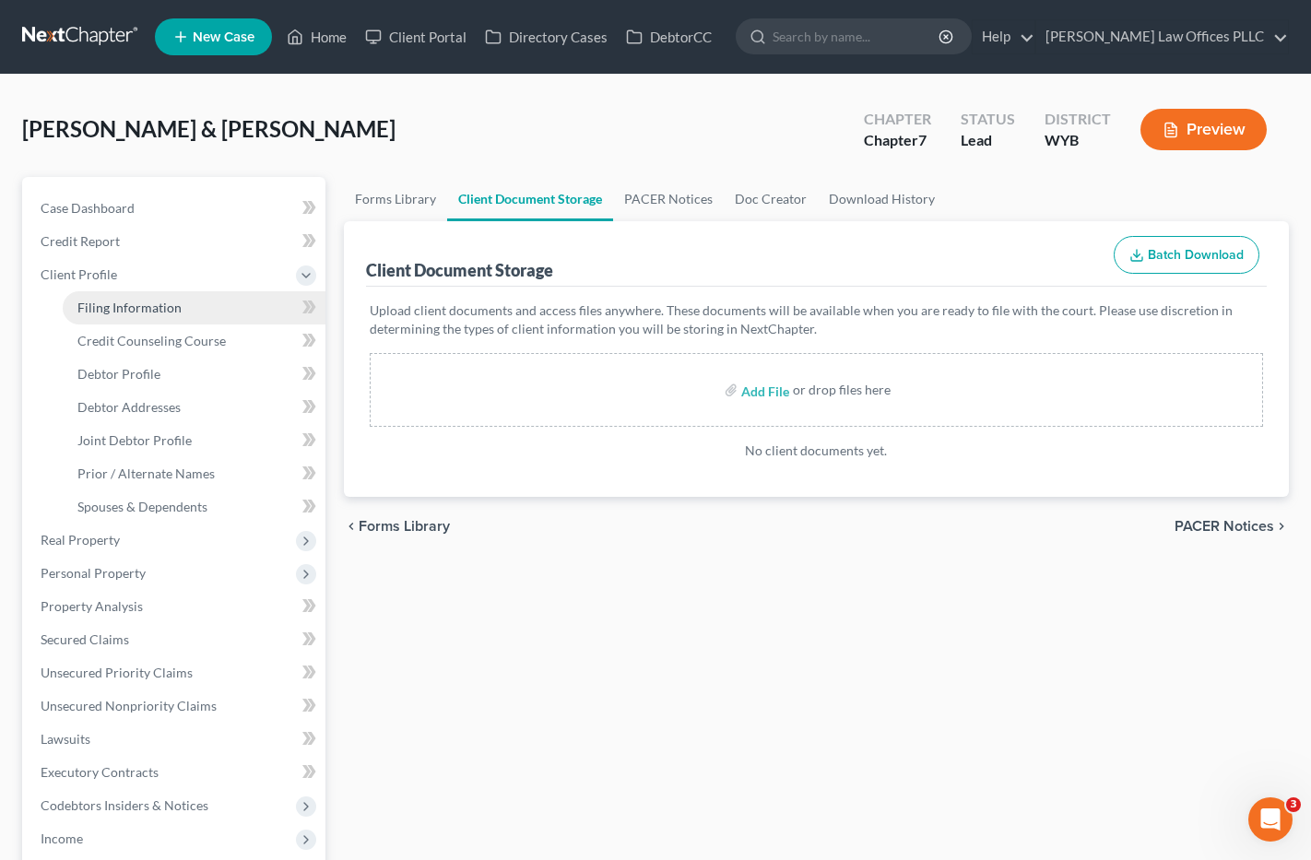
click at [179, 302] on link "Filing Information" at bounding box center [194, 307] width 263 height 33
select select "1"
select select "0"
select select "53"
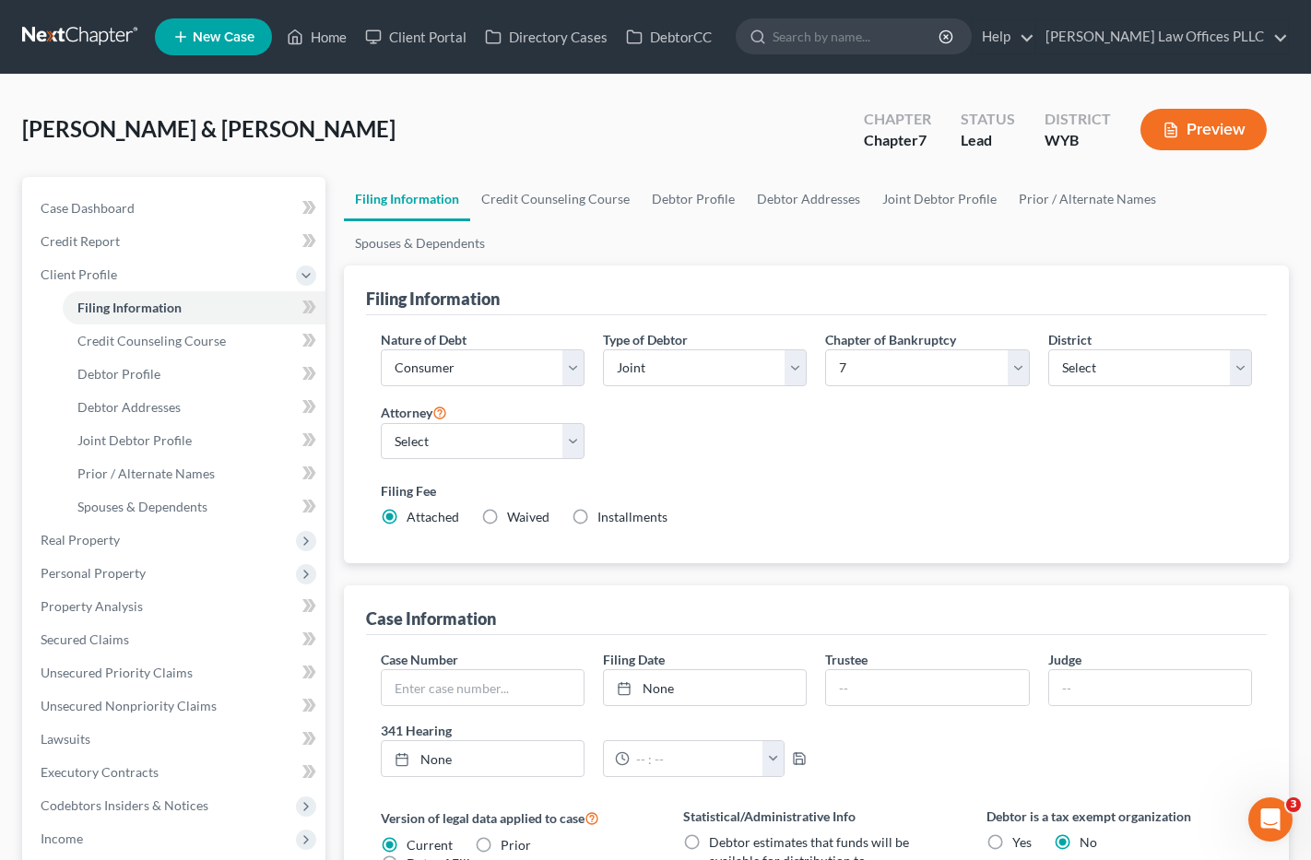
click at [598, 518] on label "Installments Installments" at bounding box center [633, 517] width 70 height 18
click at [605, 518] on input "Installments Installments" at bounding box center [611, 514] width 12 height 12
radio input "true"
radio input "false"
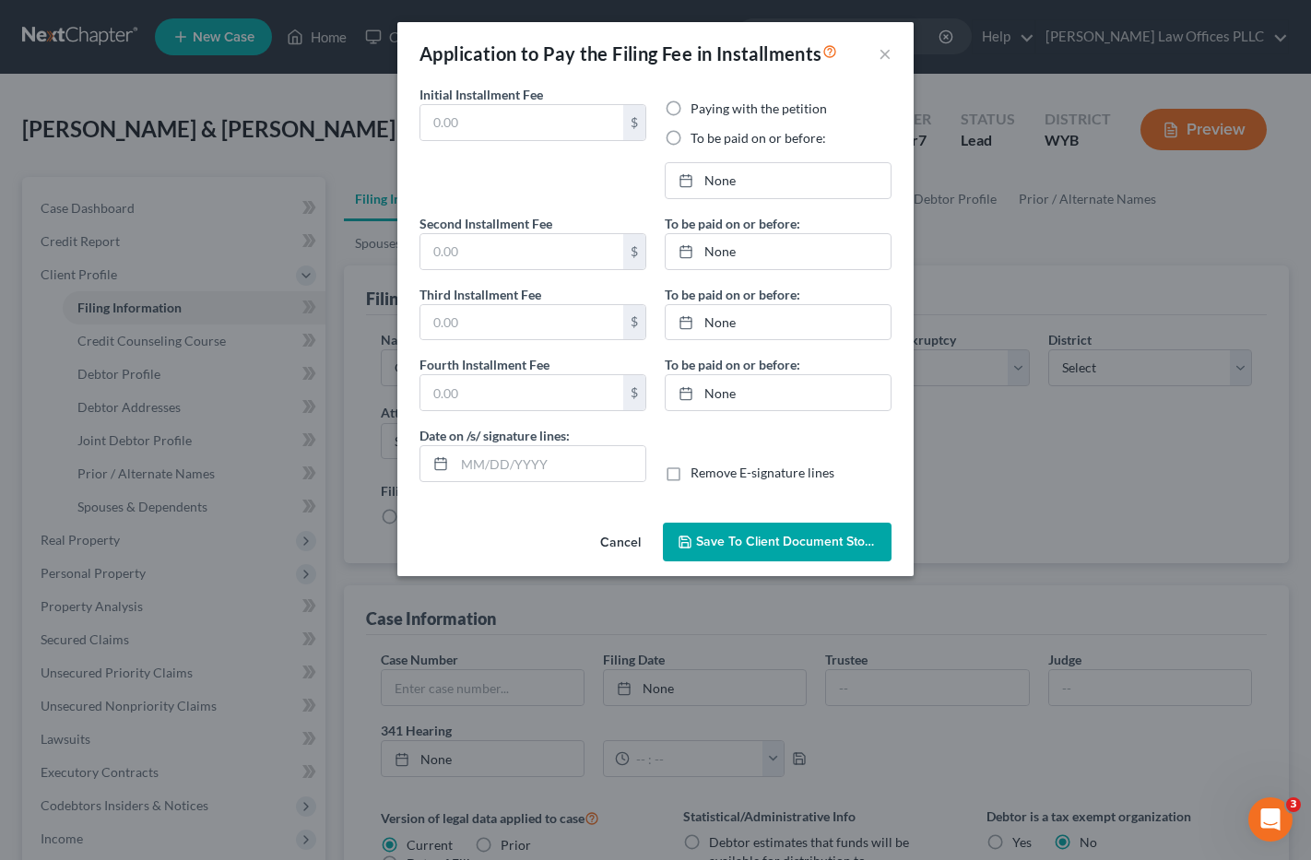
type input "0.00"
radio input "true"
type input "0.00"
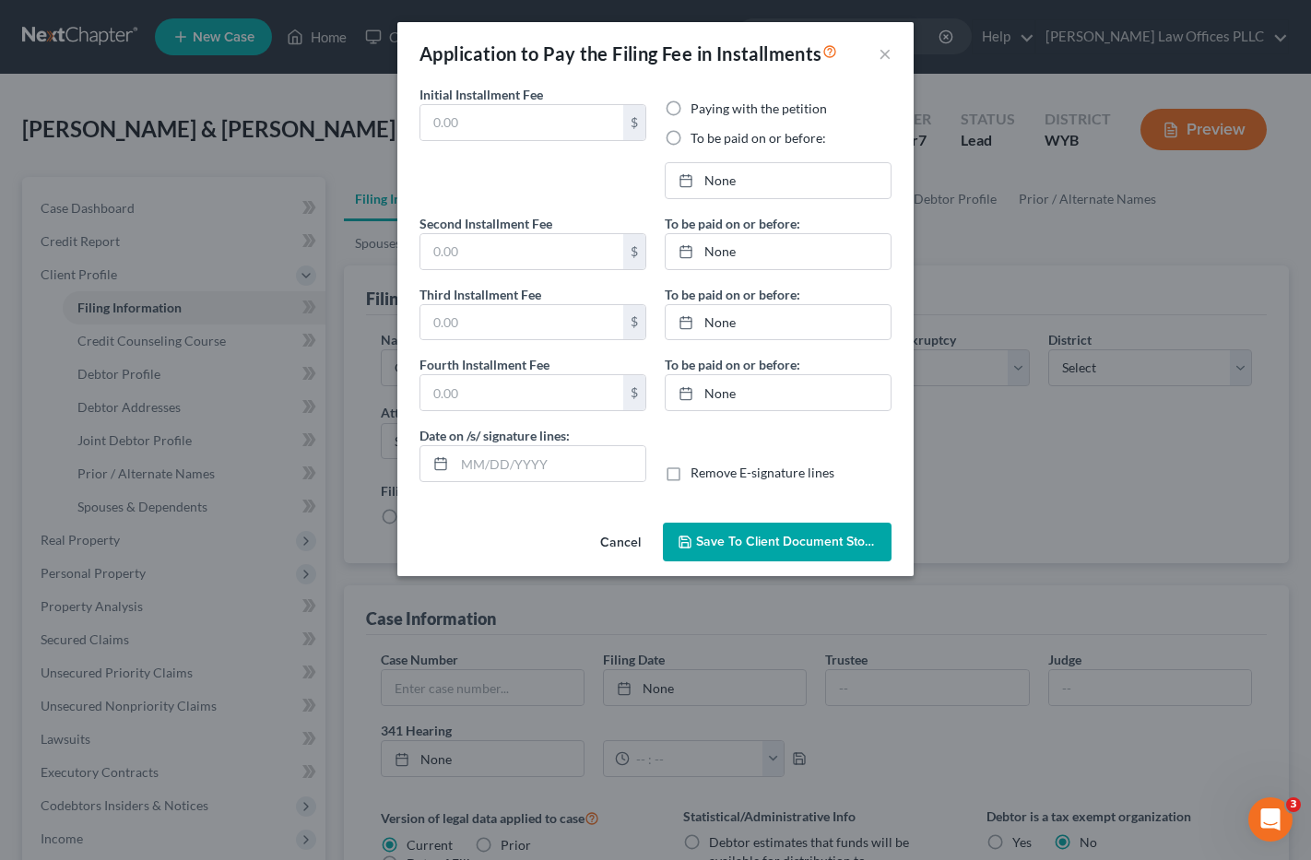
type input "09/18/2025"
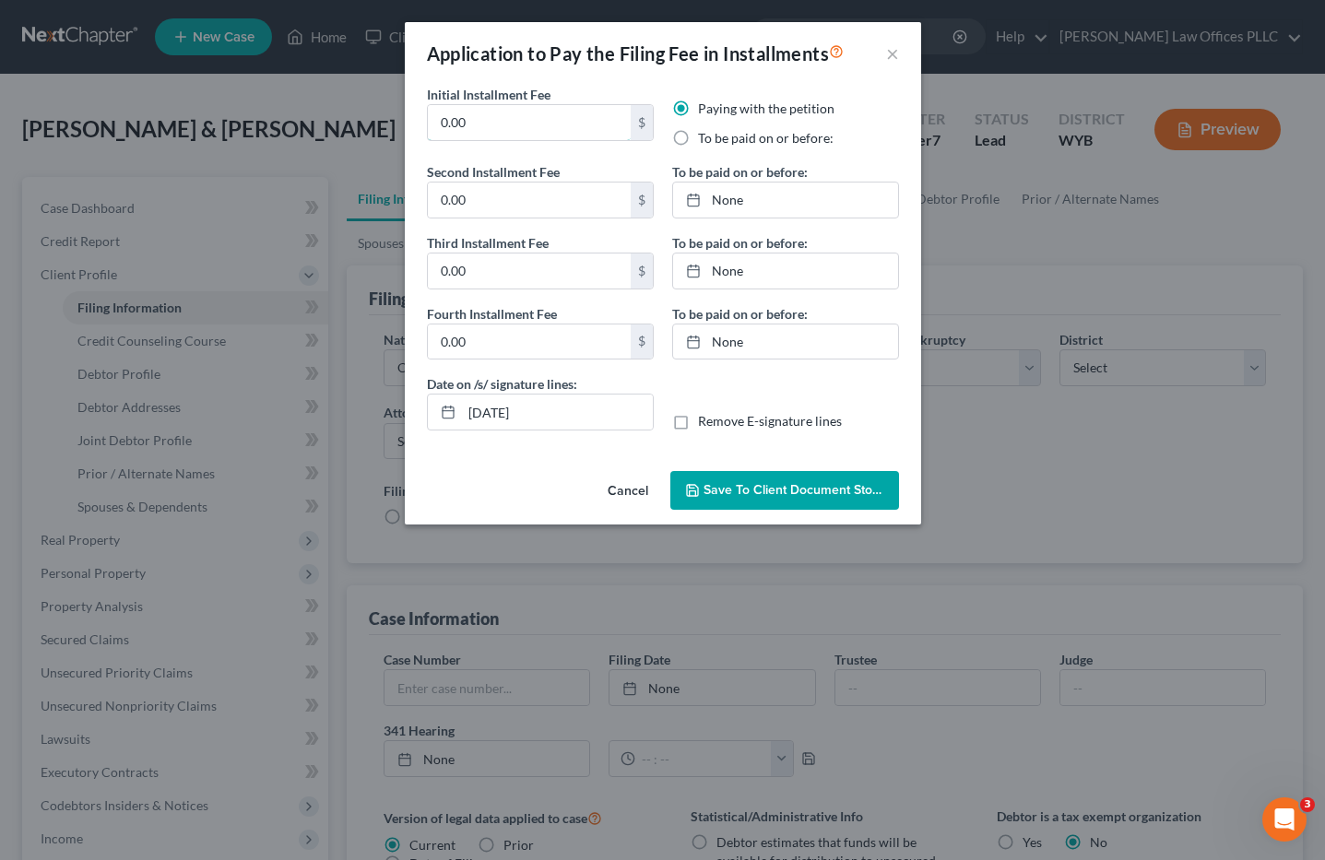
drag, startPoint x: 516, startPoint y: 125, endPoint x: 321, endPoint y: 131, distance: 195.6
click at [321, 131] on div "Application to Pay the Filing Fee in Installments × Initial Installment Fee 0.0…" at bounding box center [662, 430] width 1325 height 860
type input "84.50"
click at [698, 137] on label "To be paid on or before:" at bounding box center [766, 138] width 136 height 18
click at [705, 137] on input "To be paid on or before:" at bounding box center [711, 135] width 12 height 12
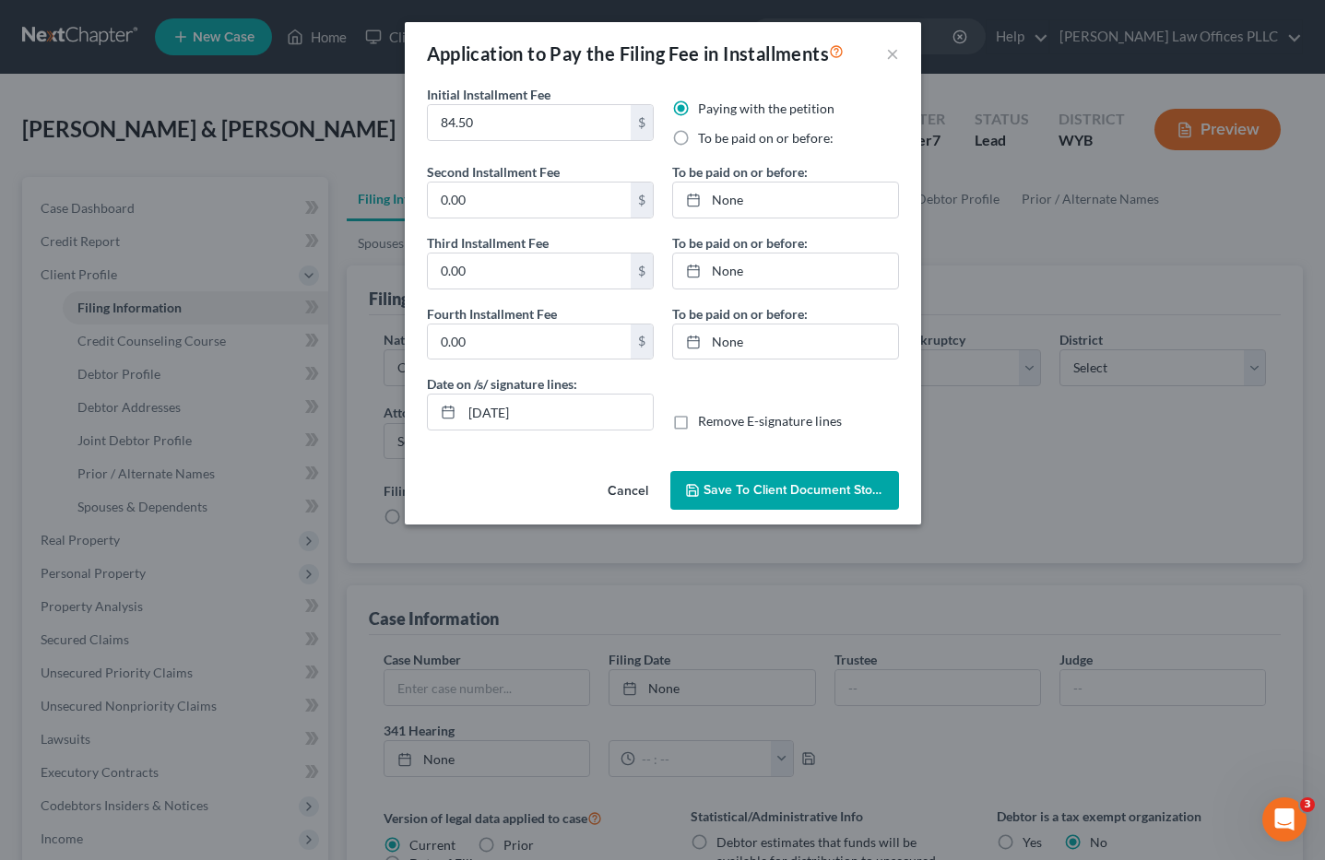
radio input "true"
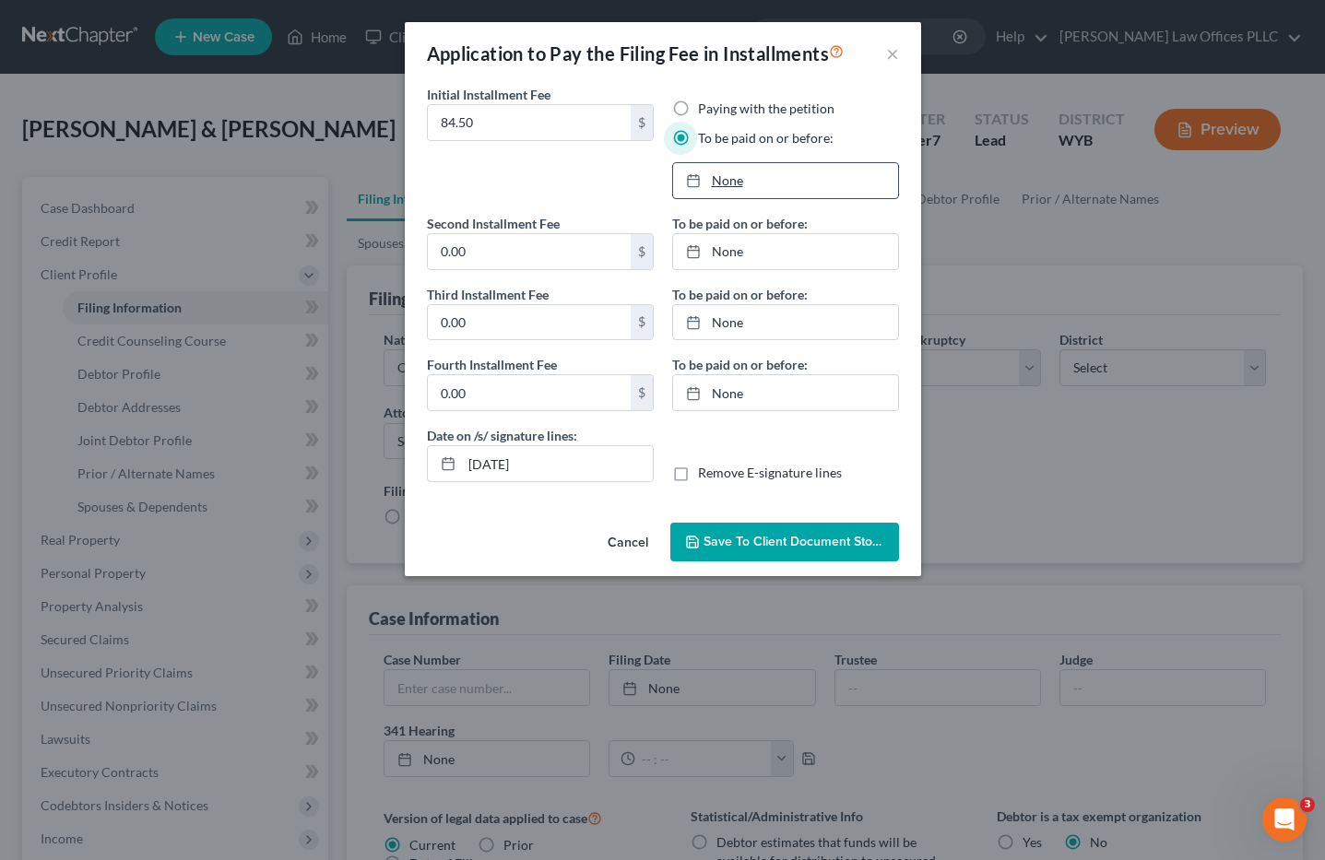
type input "9/18/2025"
click at [717, 180] on link "9/18/2025" at bounding box center [785, 180] width 225 height 35
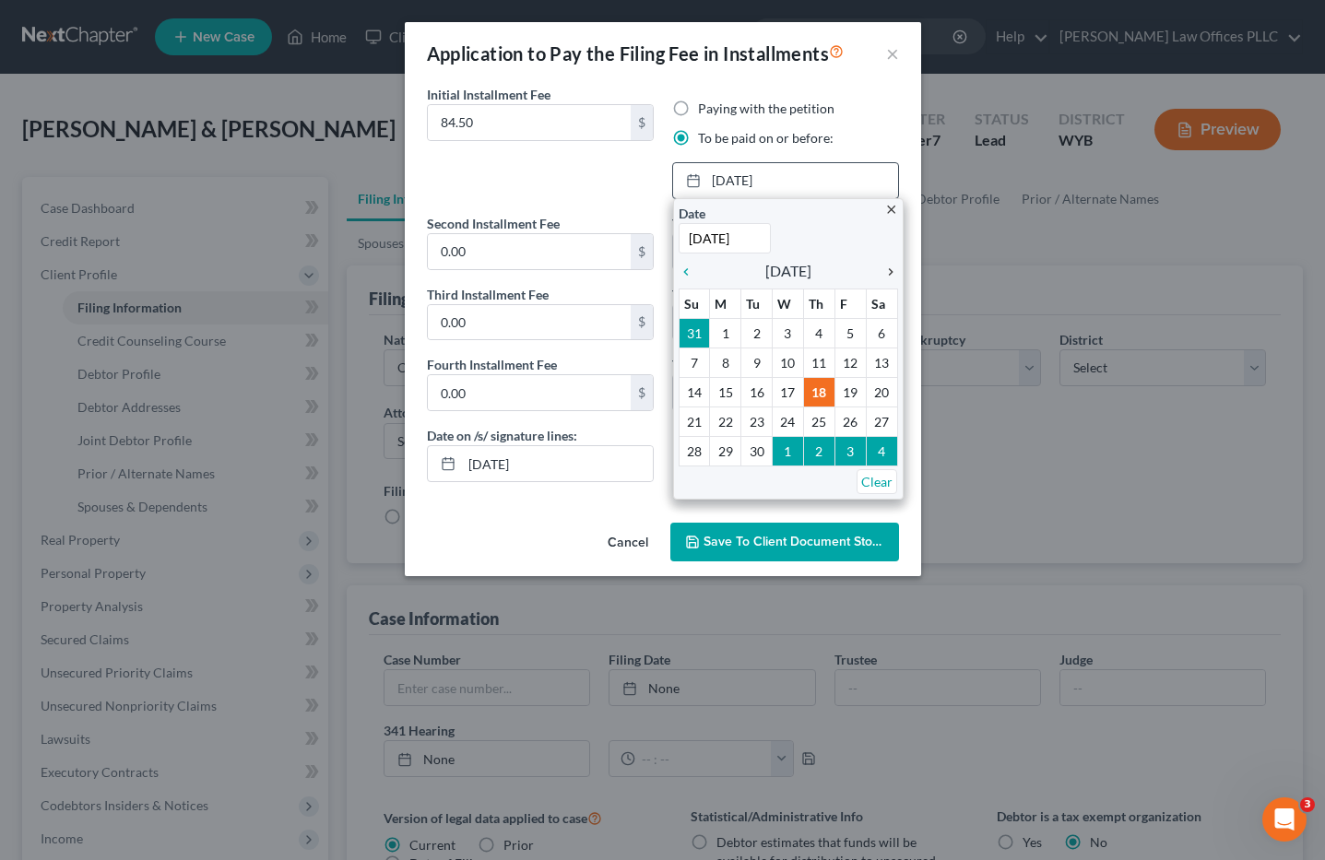
click at [889, 273] on icon "chevron_right" at bounding box center [886, 272] width 24 height 15
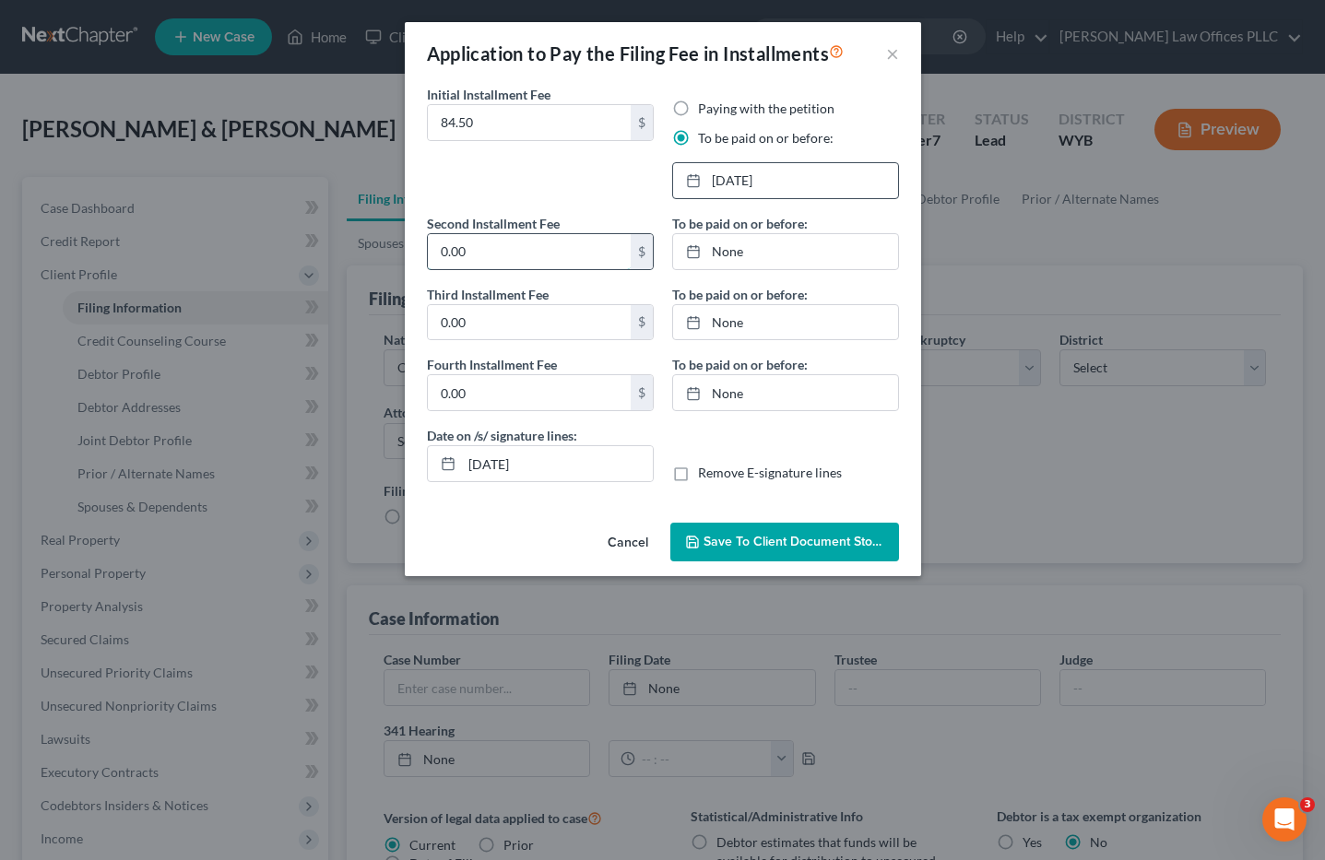
click at [507, 260] on input "0.00" at bounding box center [529, 251] width 203 height 35
type input "84.50"
type input "9/18/2025"
click at [729, 251] on link "None" at bounding box center [785, 251] width 225 height 35
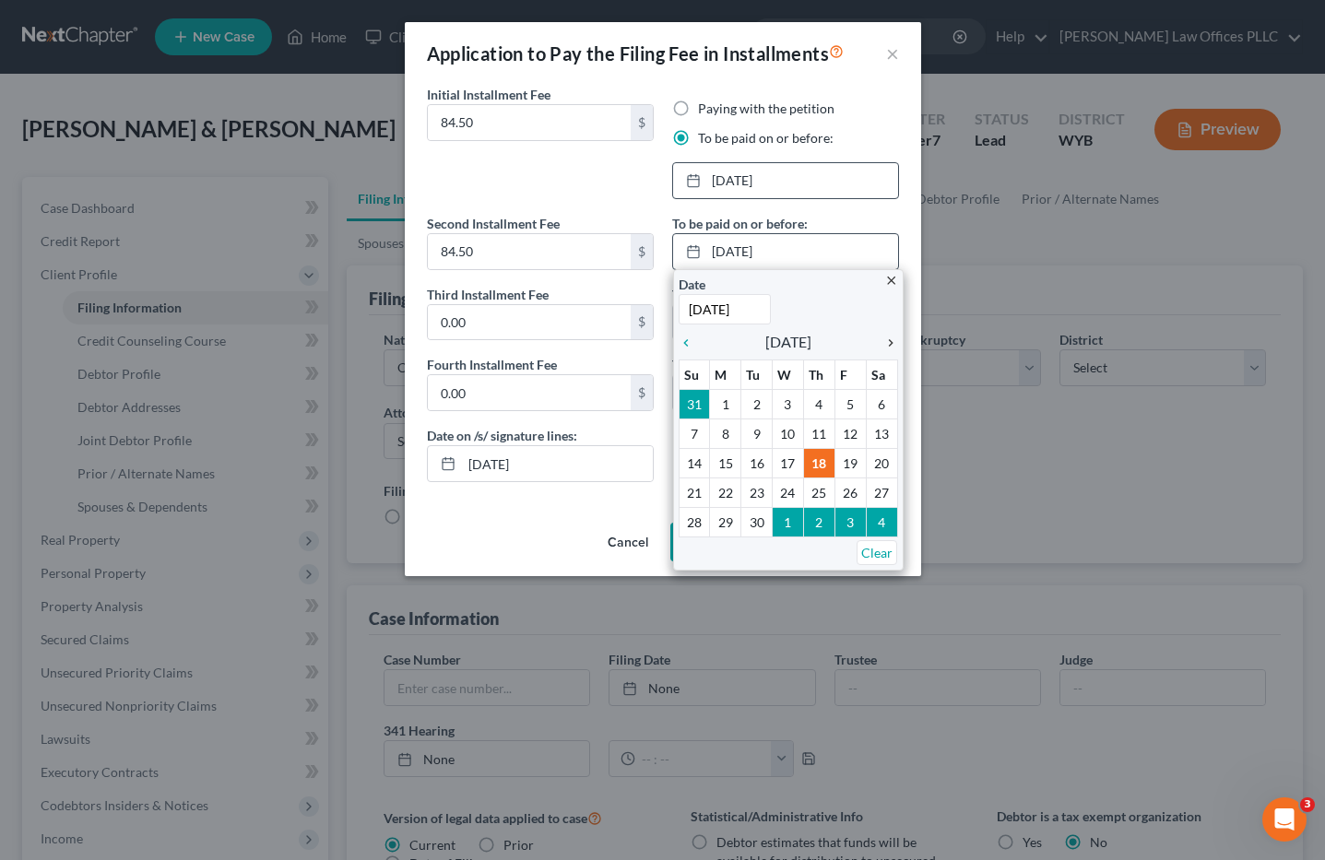
click at [891, 340] on icon "chevron_right" at bounding box center [886, 343] width 24 height 15
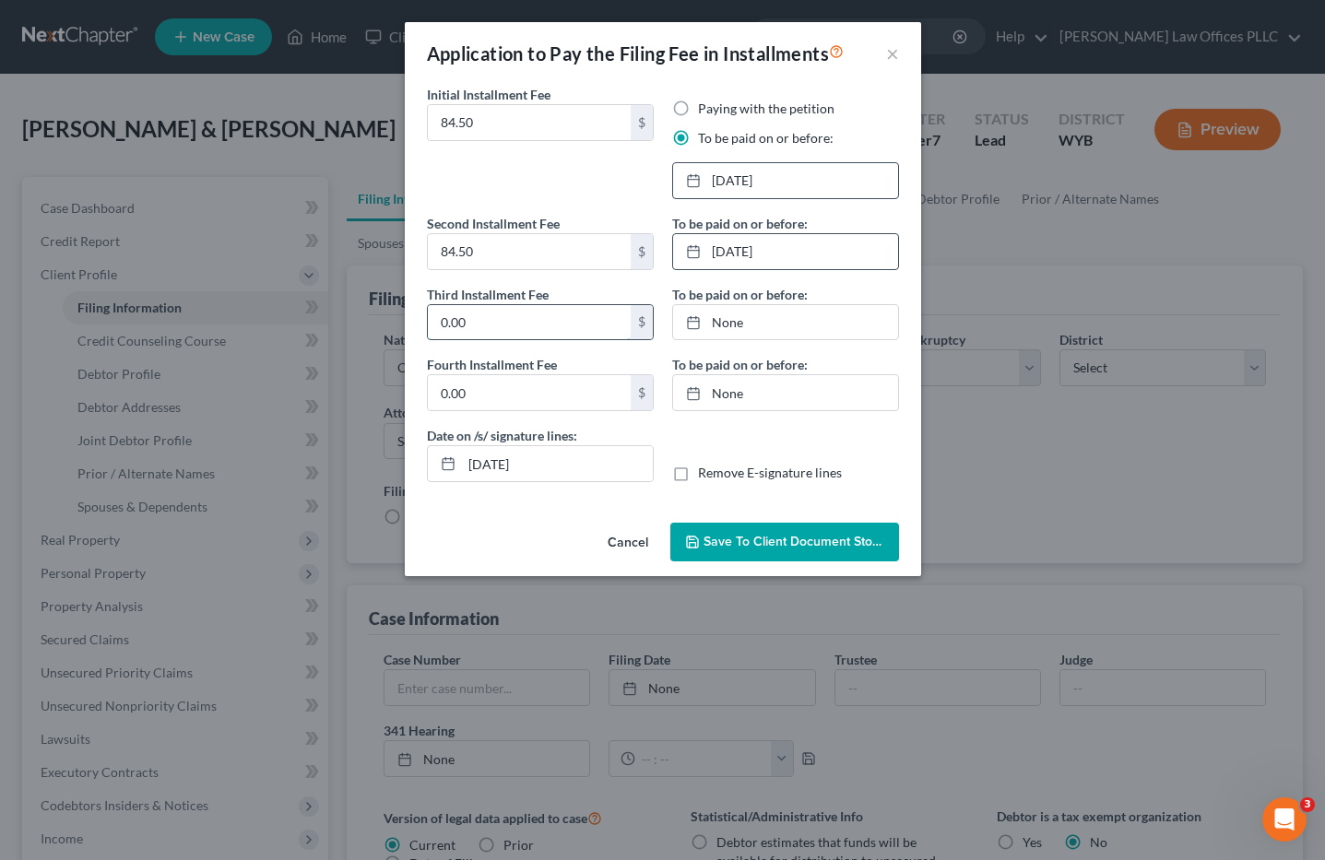
click at [527, 329] on input "0.00" at bounding box center [529, 322] width 203 height 35
type input "84.50"
type input "9/18/2025"
click at [734, 318] on link "None" at bounding box center [785, 322] width 225 height 35
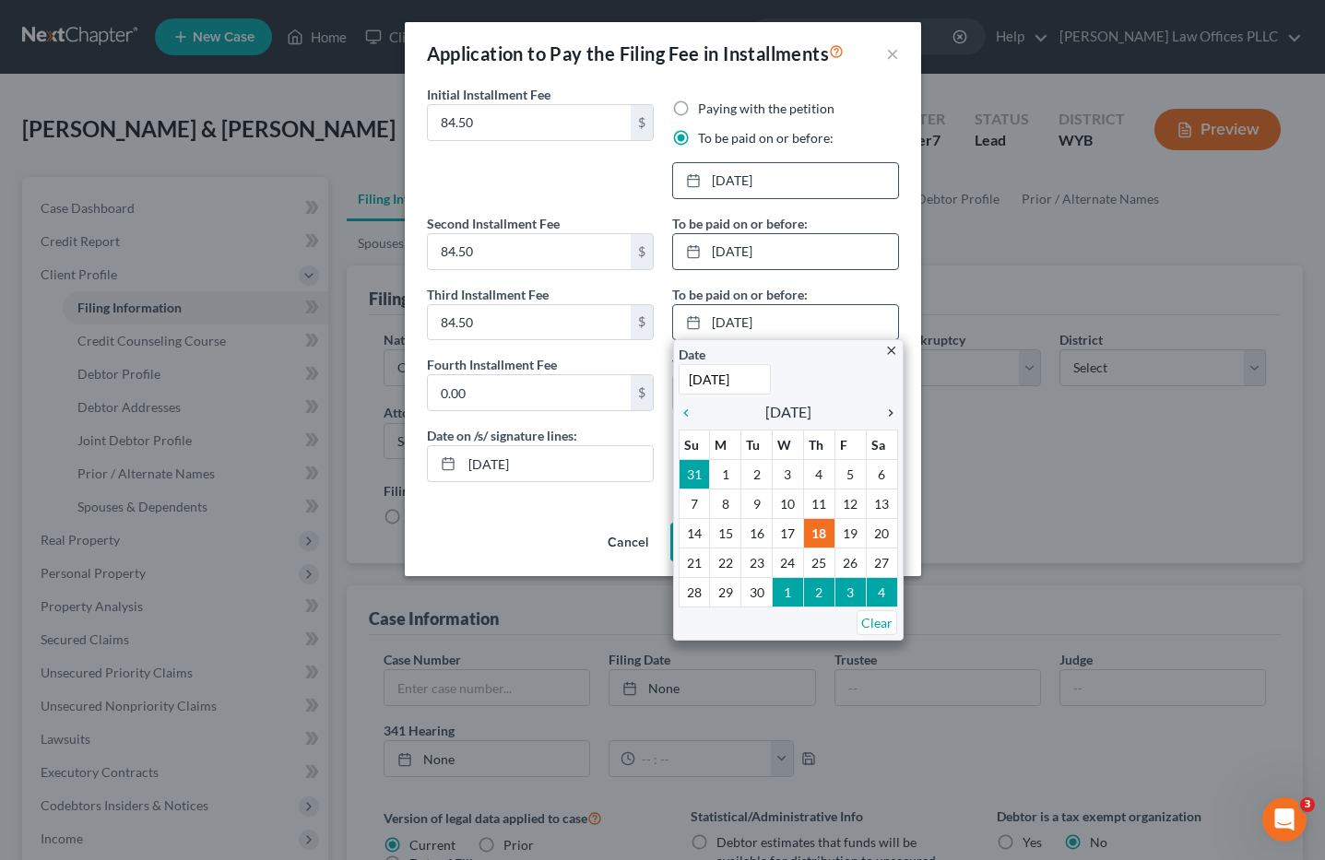
click at [891, 406] on icon "chevron_right" at bounding box center [886, 413] width 24 height 15
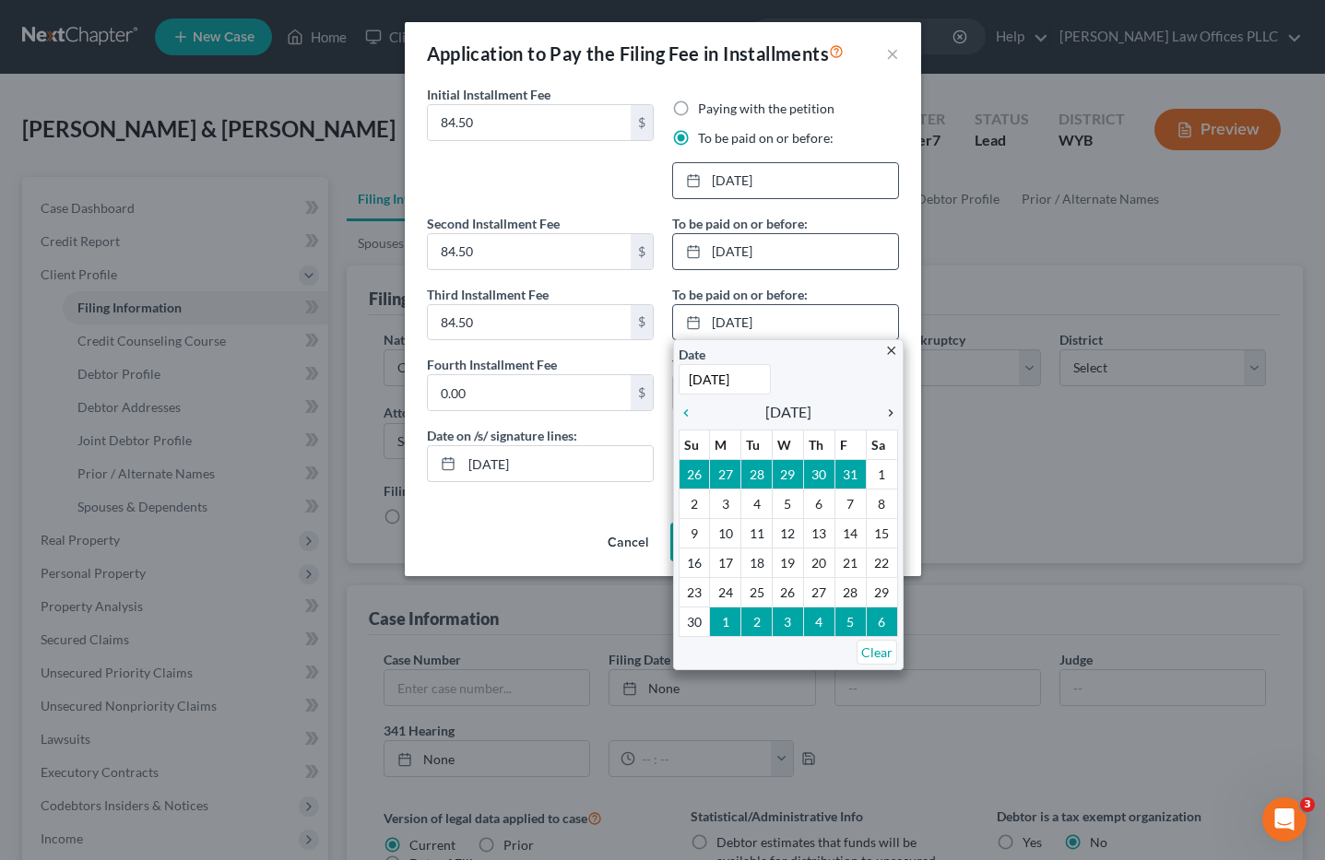
click at [891, 406] on icon "chevron_right" at bounding box center [886, 413] width 24 height 15
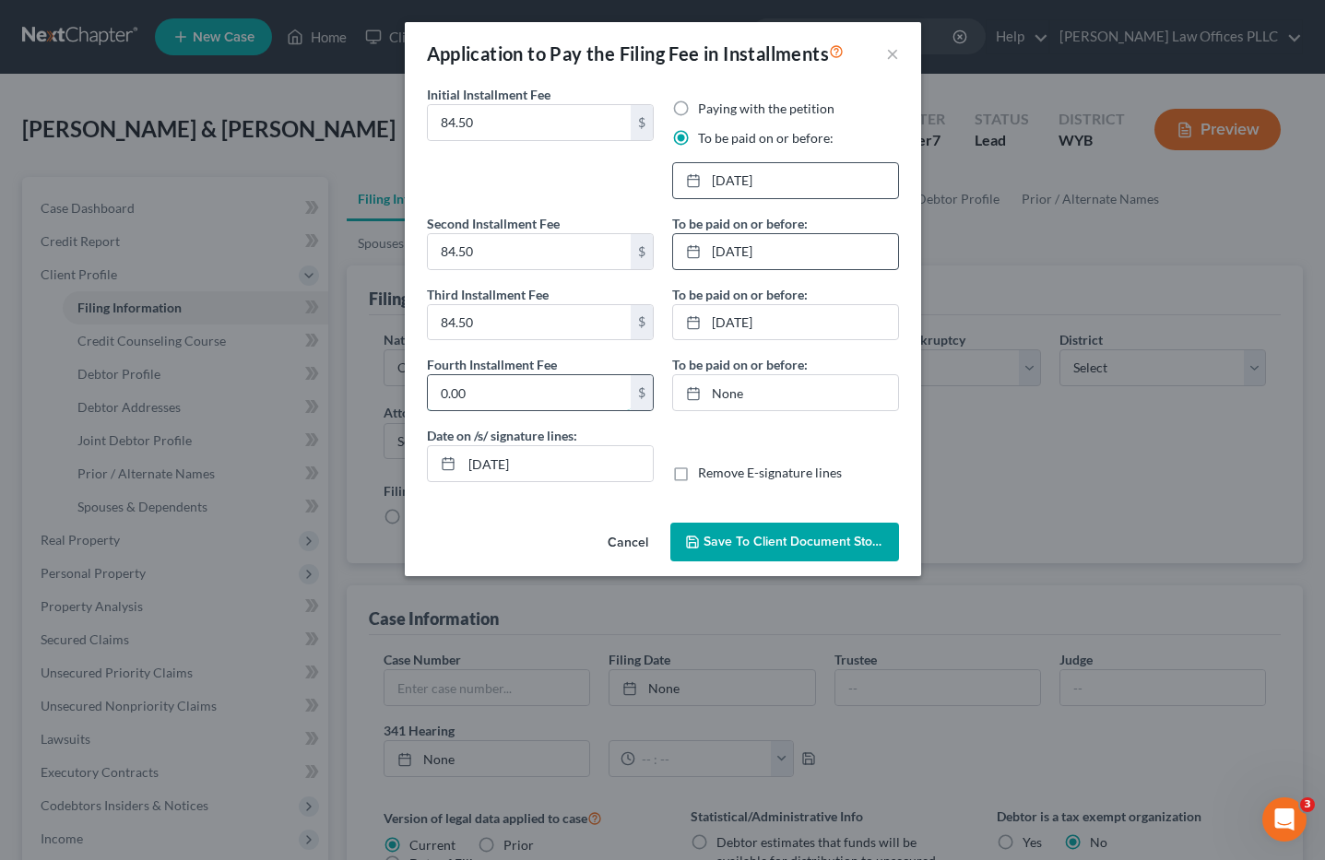
click at [504, 392] on input "0.00" at bounding box center [529, 392] width 203 height 35
type input "84.50"
type input "9/18/2025"
click at [730, 391] on link "9/18/2025" at bounding box center [785, 392] width 225 height 35
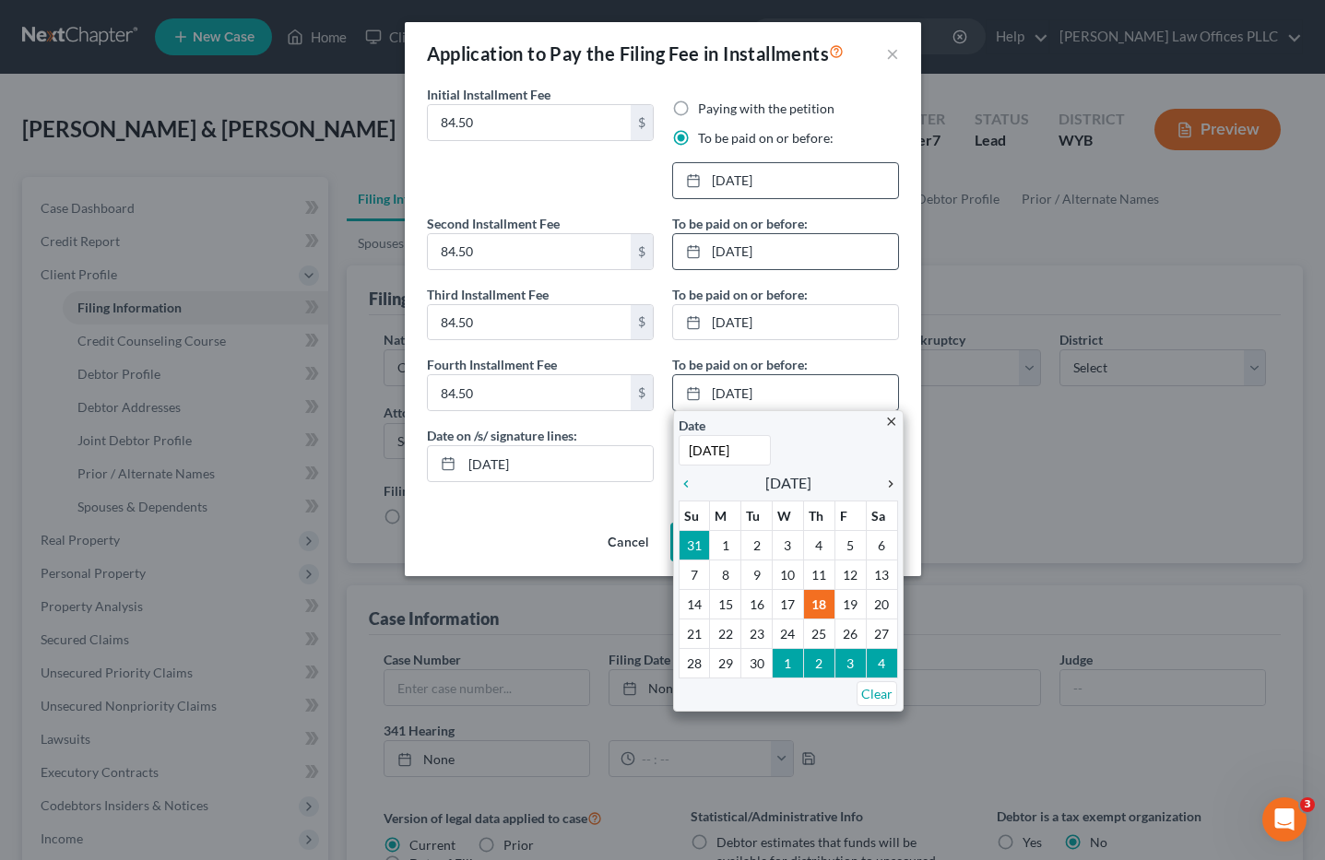
click at [886, 483] on icon "chevron_right" at bounding box center [886, 484] width 24 height 15
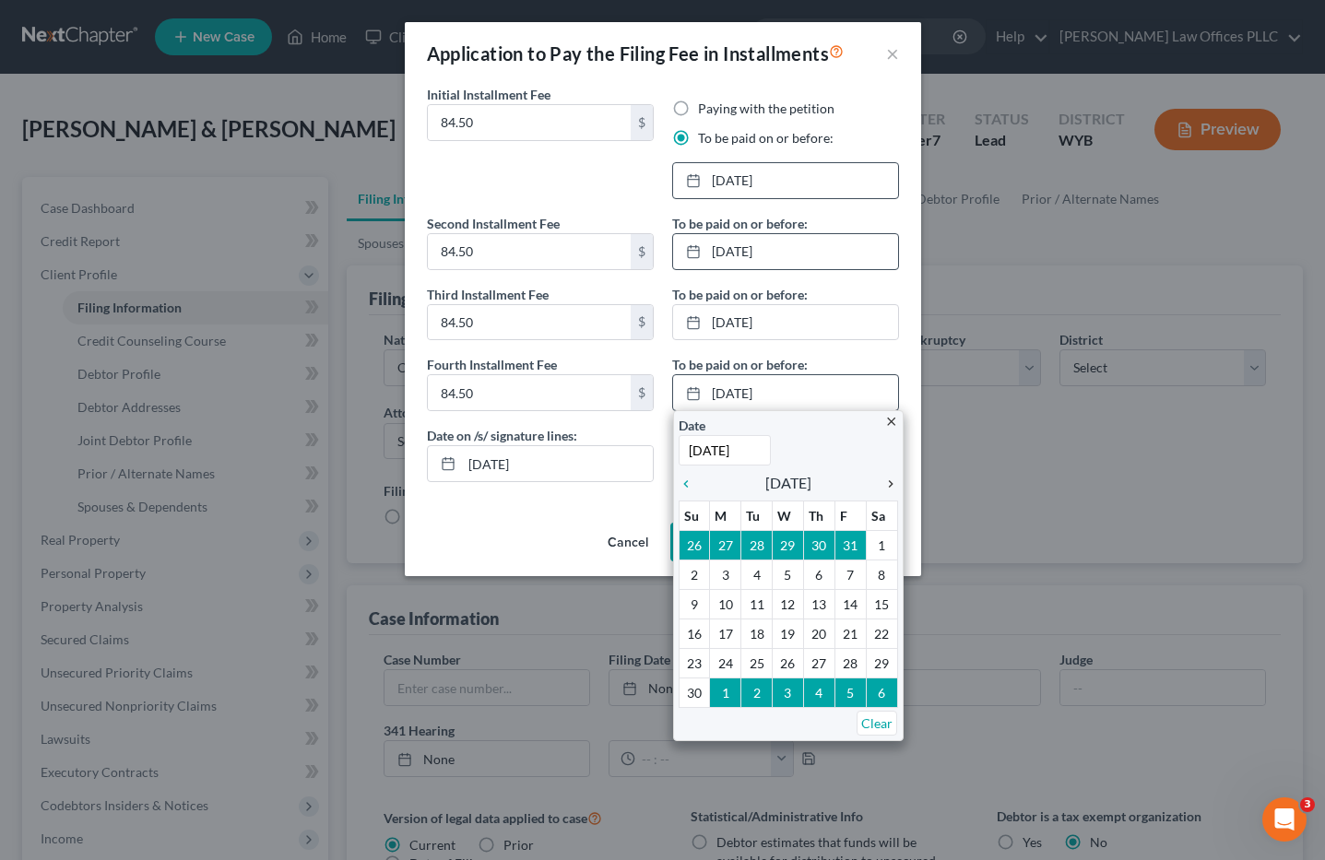
click at [886, 483] on icon "chevron_right" at bounding box center [886, 484] width 24 height 15
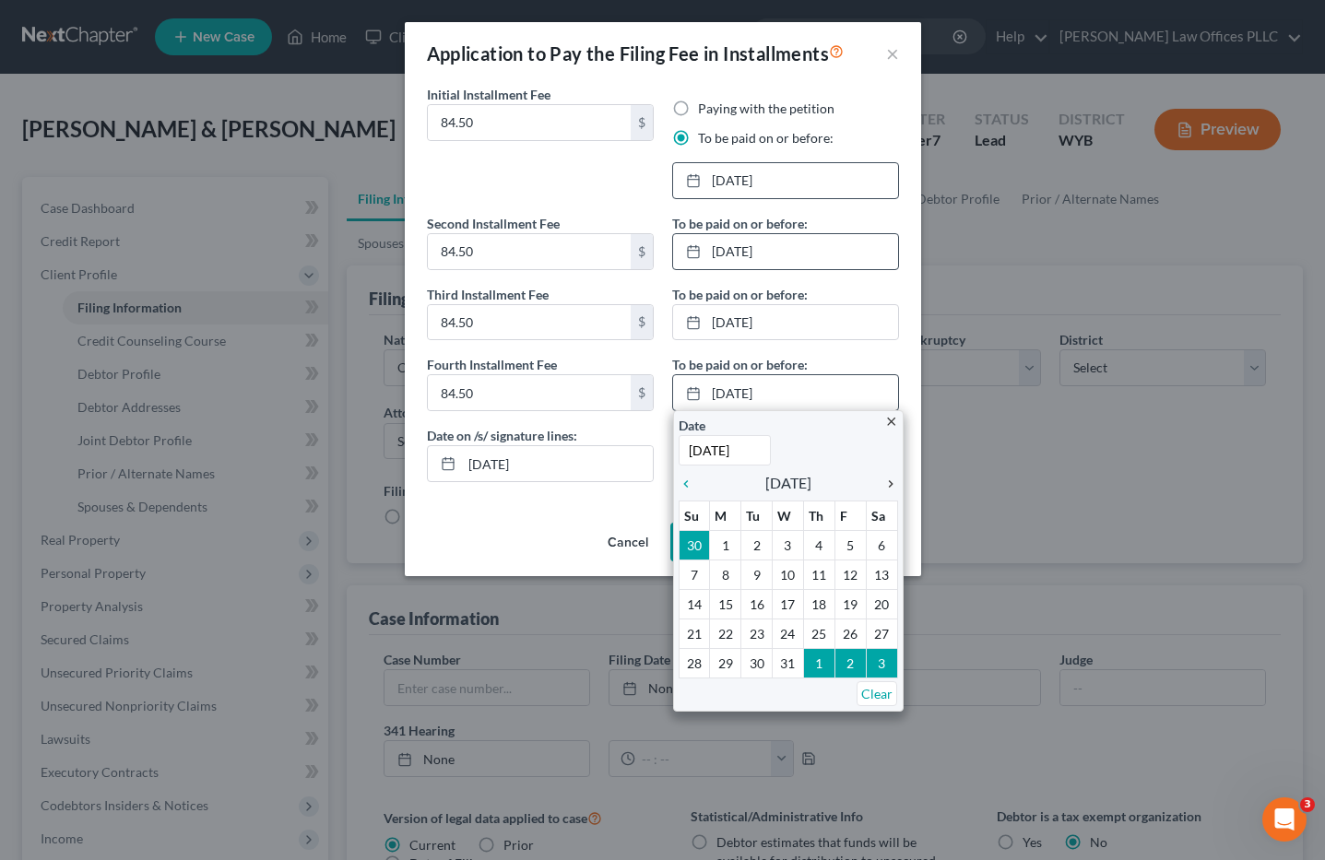
click at [886, 483] on icon "chevron_right" at bounding box center [886, 484] width 24 height 15
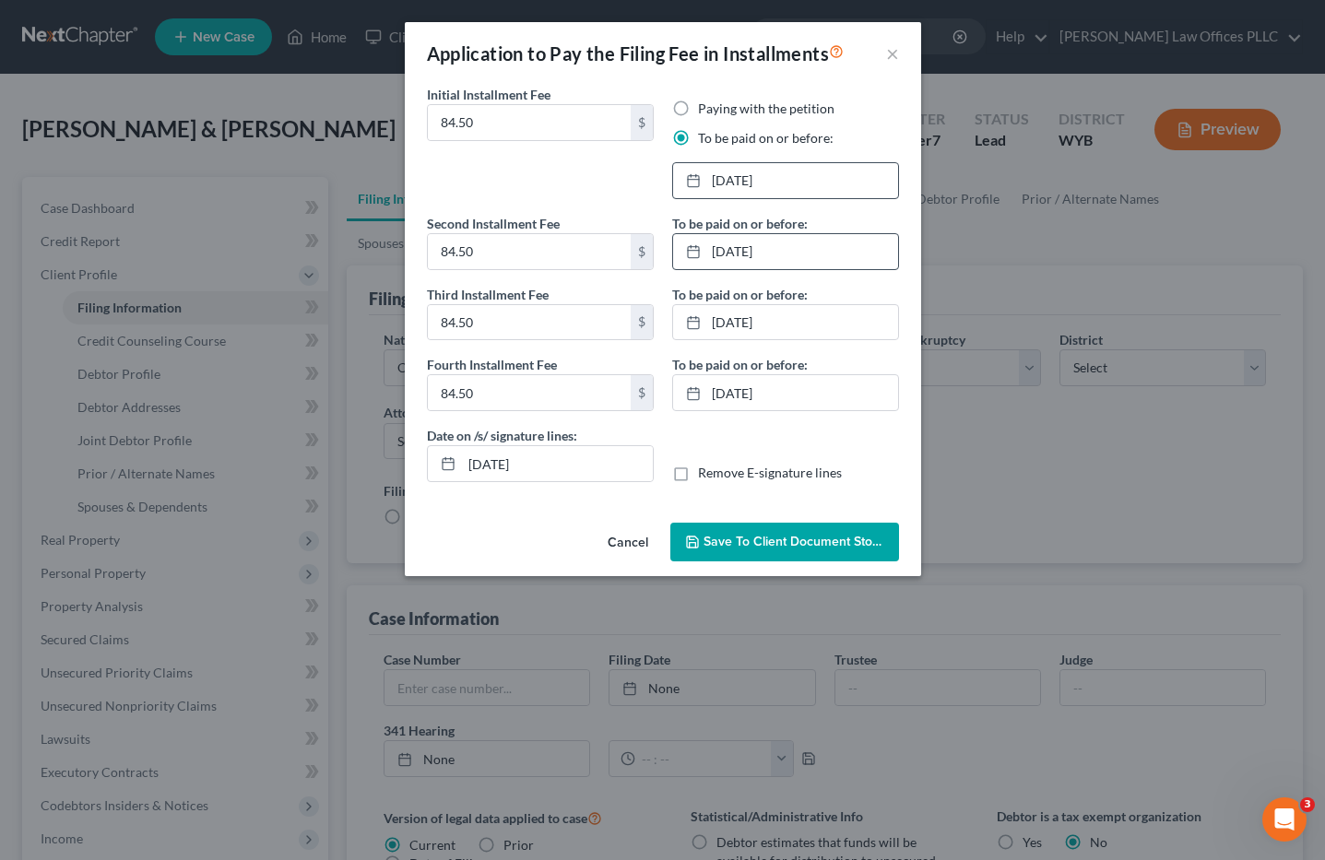
click at [788, 539] on span "Save to Client Document Storage" at bounding box center [802, 542] width 196 height 16
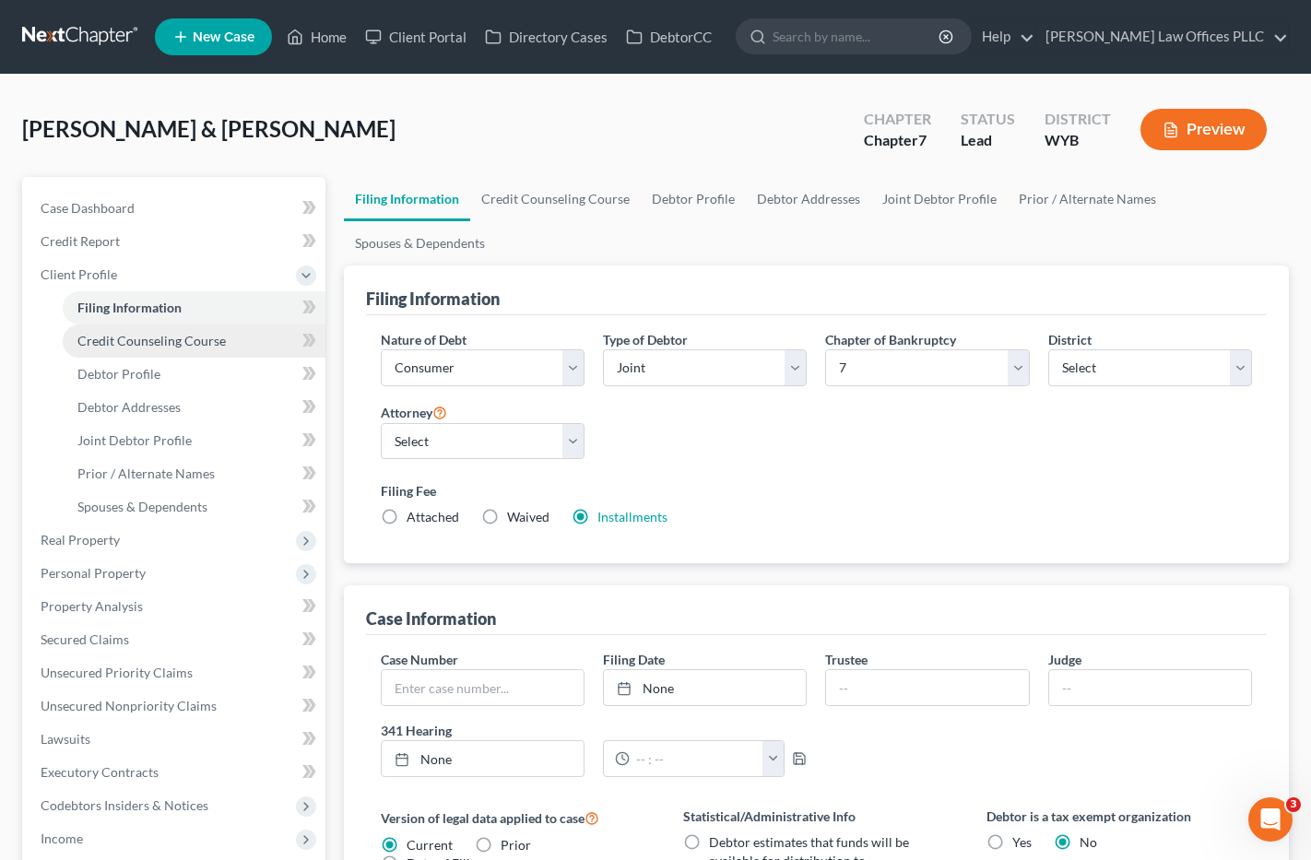
click at [113, 330] on link "Credit Counseling Course" at bounding box center [194, 341] width 263 height 33
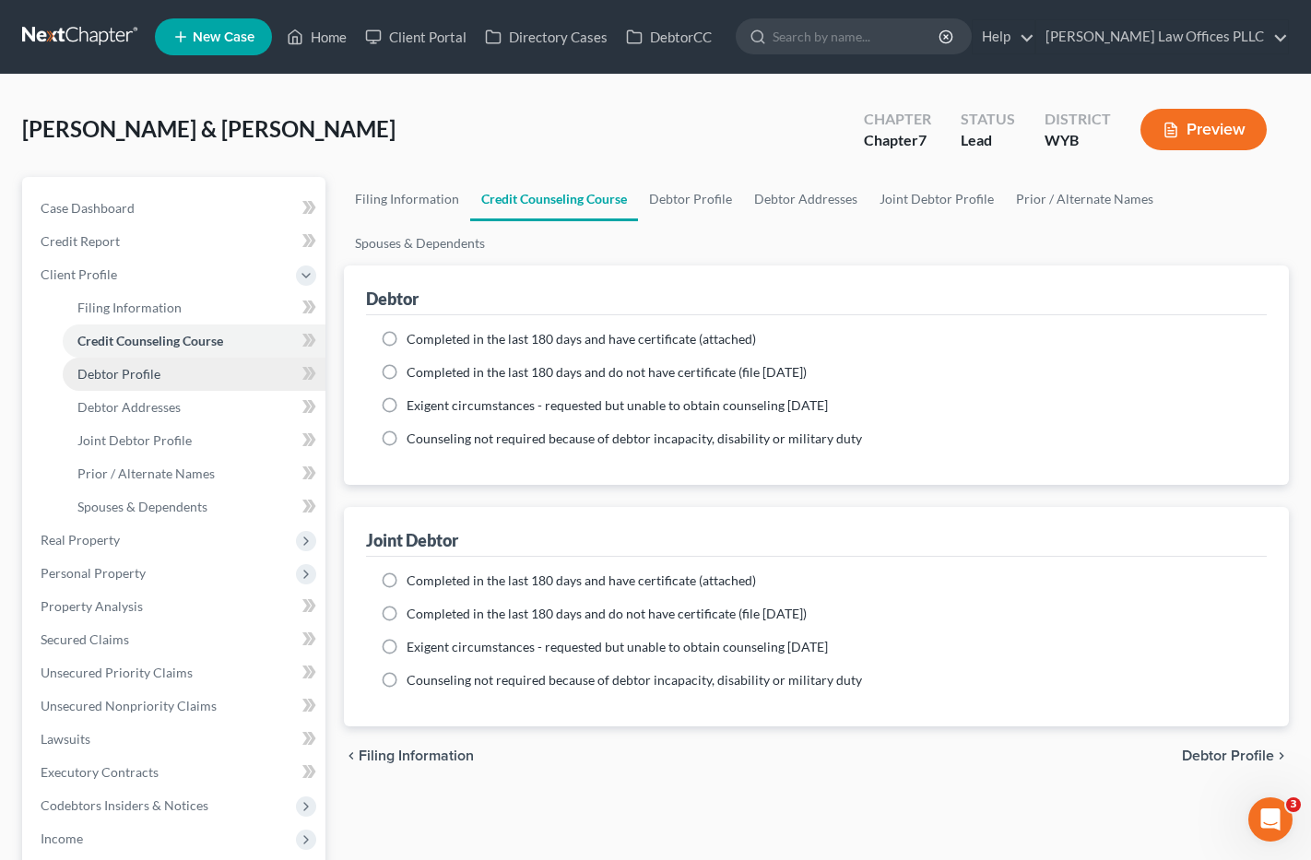
click at [143, 376] on span "Debtor Profile" at bounding box center [118, 374] width 83 height 16
select select "1"
select select "4"
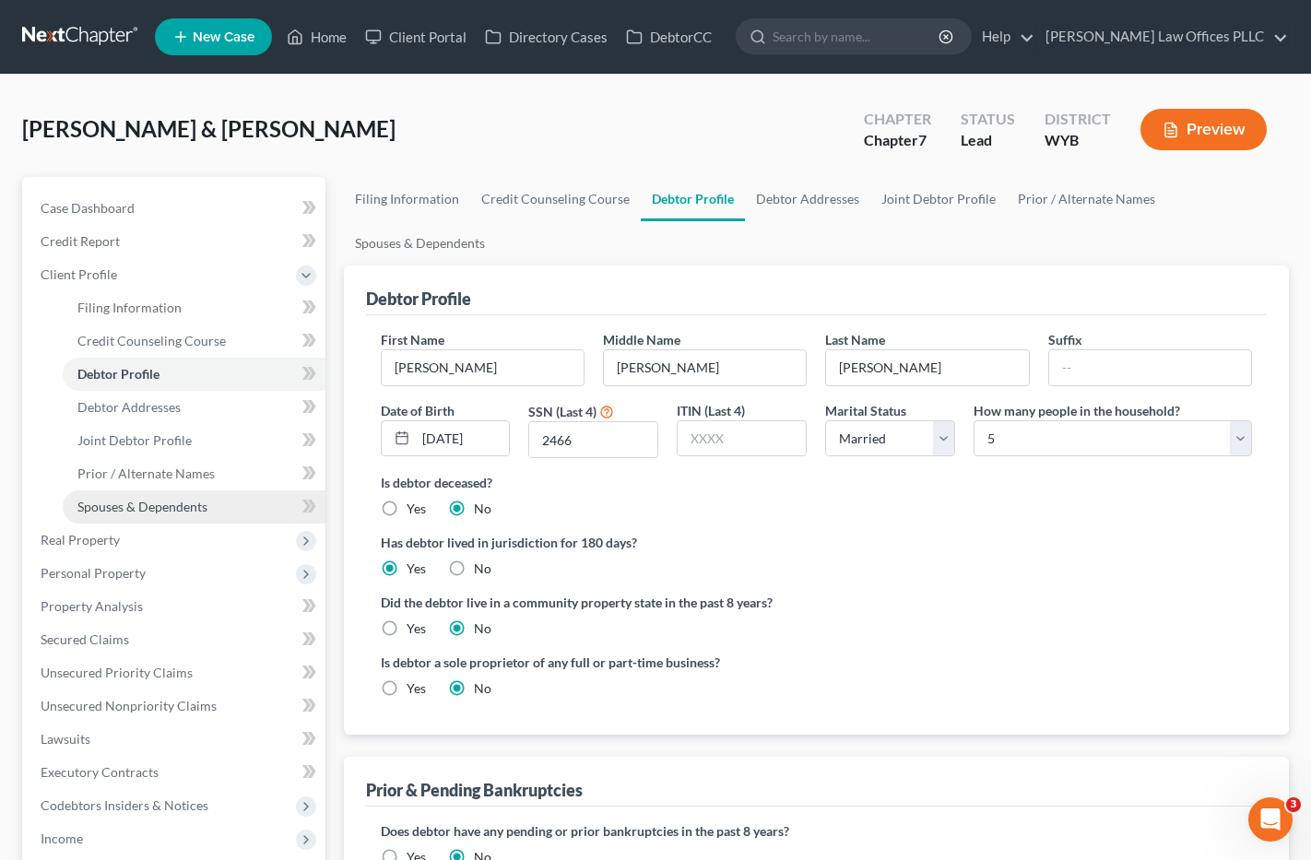
click at [182, 508] on span "Spouses & Dependents" at bounding box center [142, 507] width 130 height 16
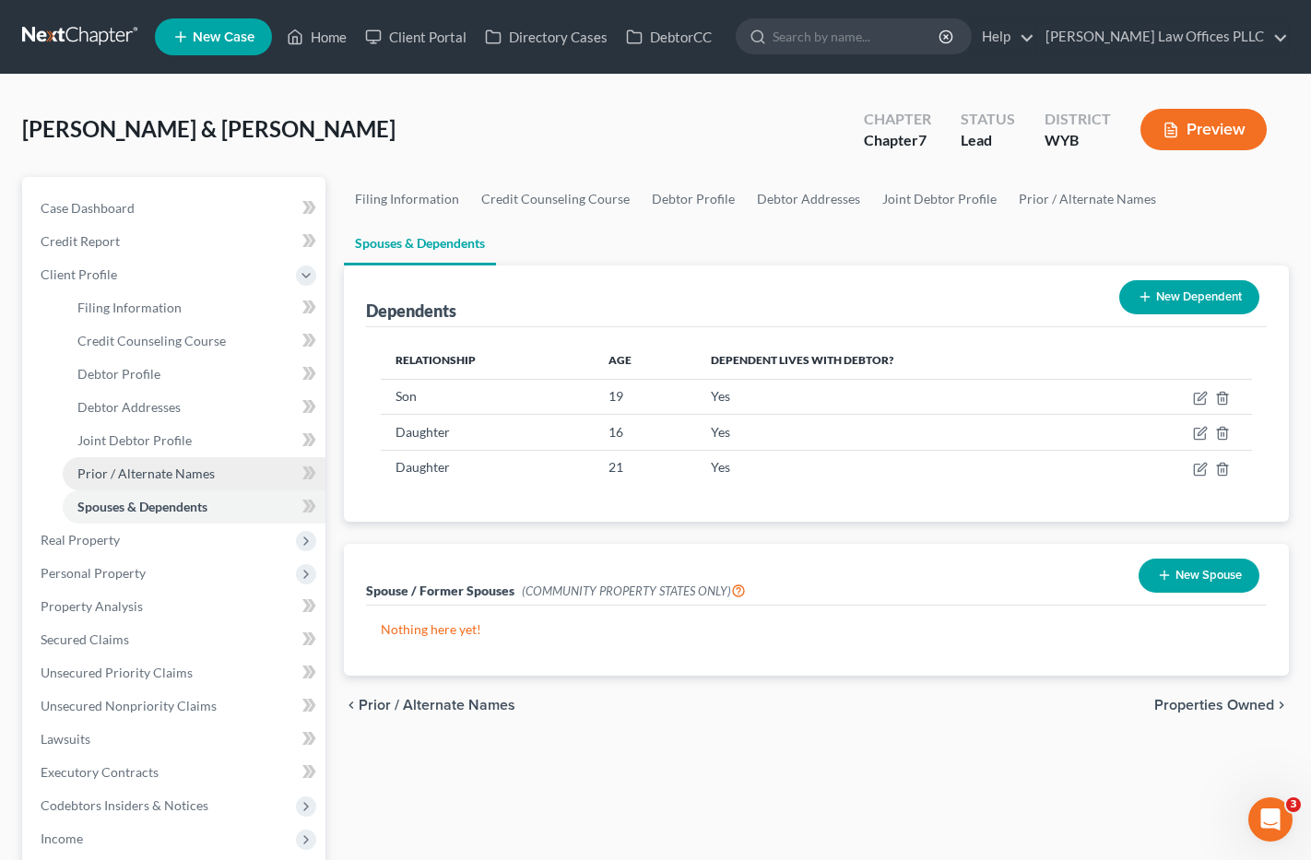
click at [194, 471] on span "Prior / Alternate Names" at bounding box center [145, 474] width 137 height 16
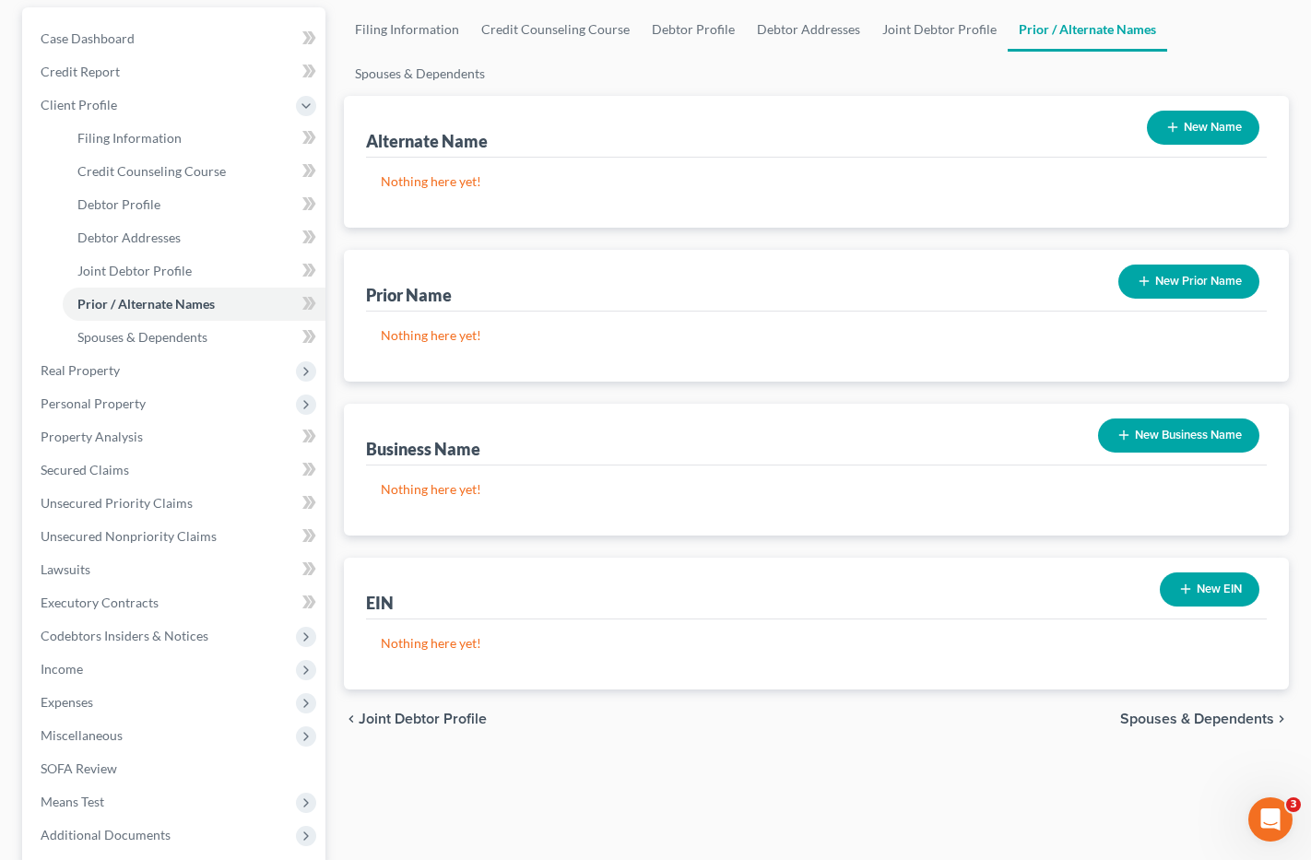
scroll to position [352, 0]
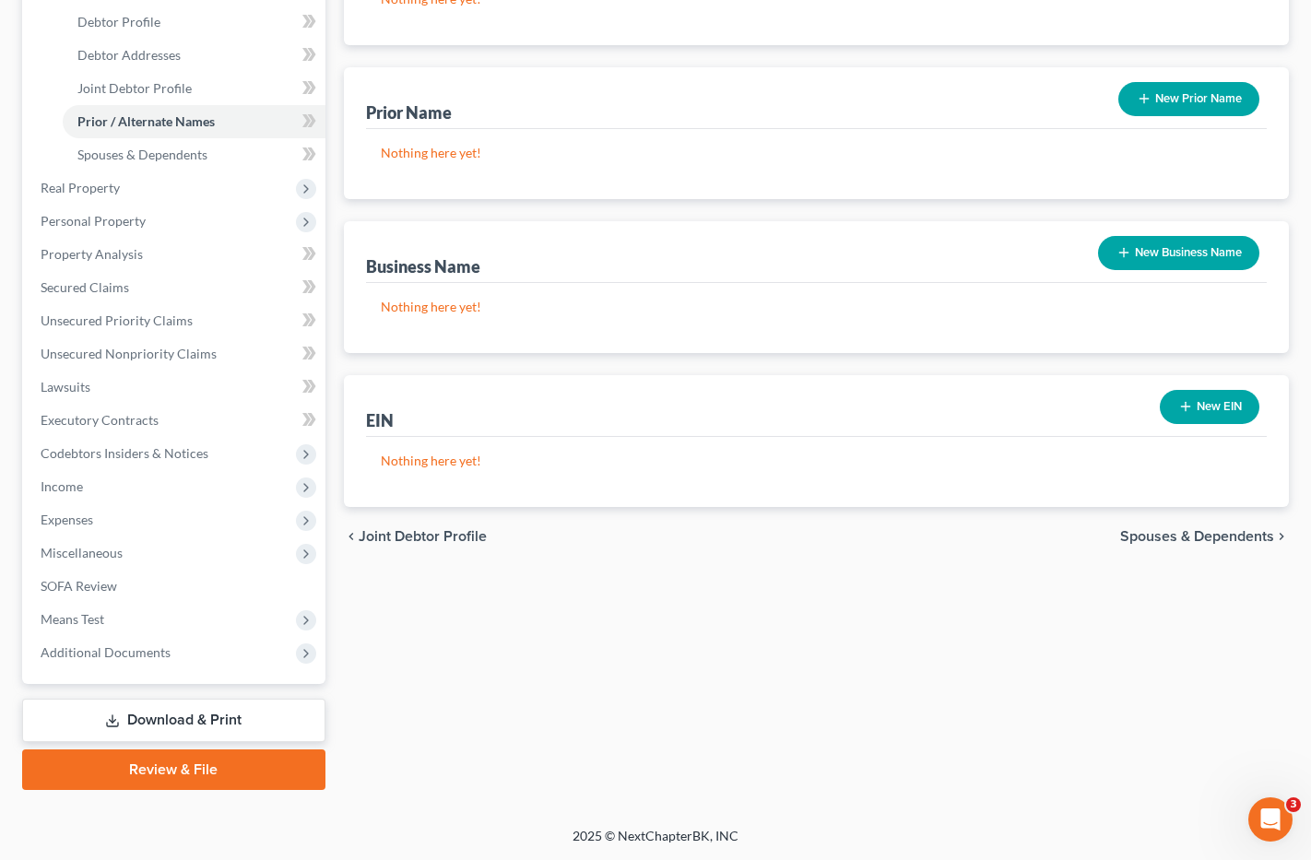
click at [261, 716] on link "Download & Print" at bounding box center [173, 720] width 303 height 43
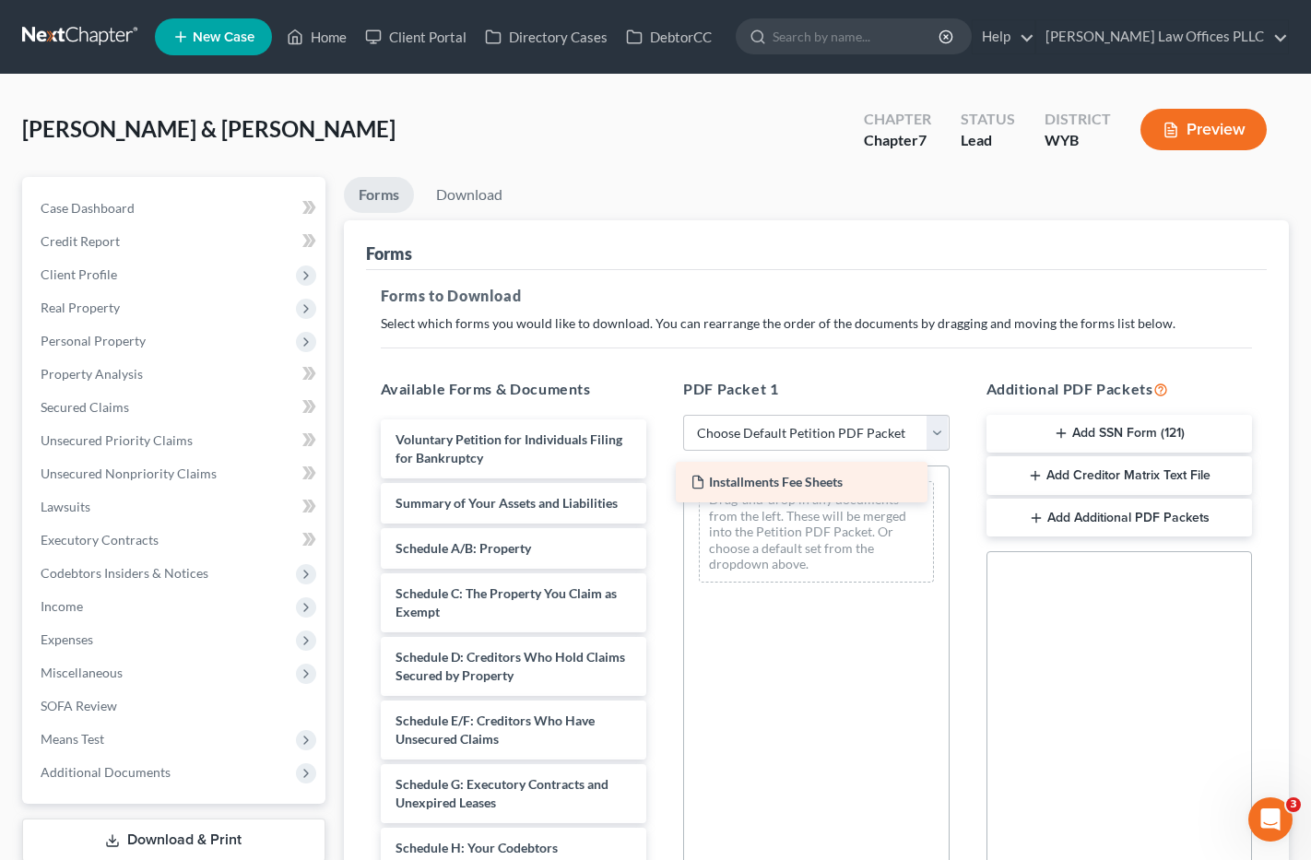
drag, startPoint x: 532, startPoint y: 438, endPoint x: 827, endPoint y: 480, distance: 298.1
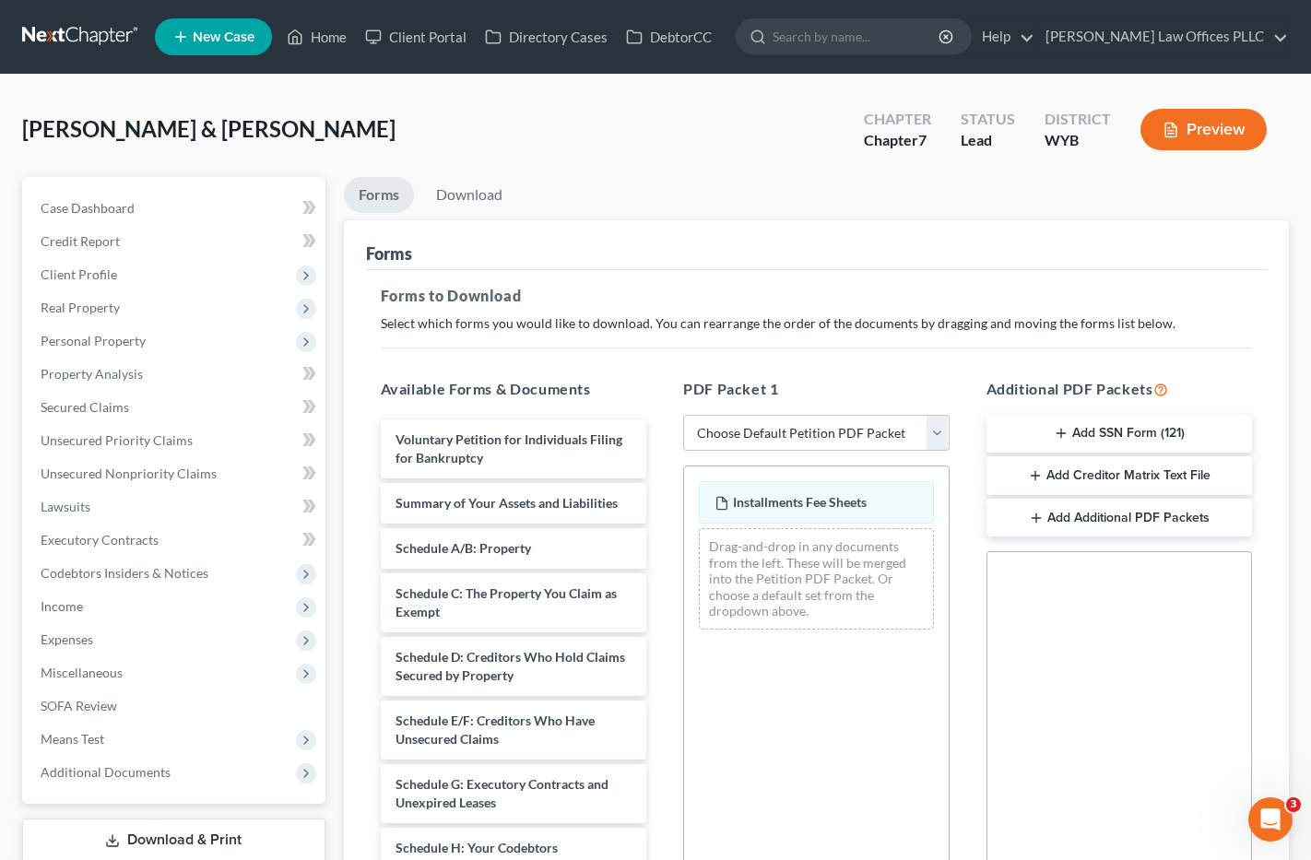
click at [1140, 422] on button "Add SSN Form (121)" at bounding box center [1120, 434] width 267 height 39
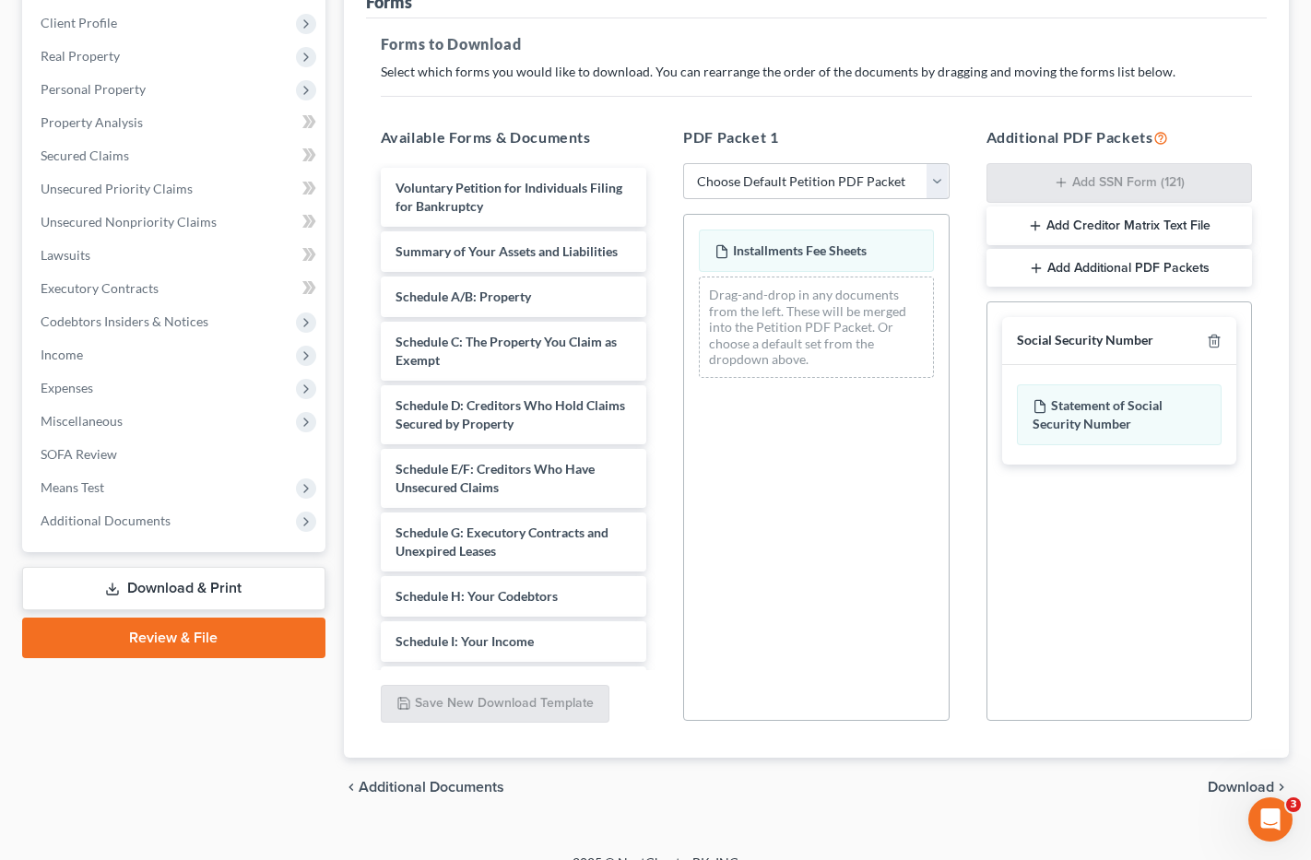
scroll to position [279, 0]
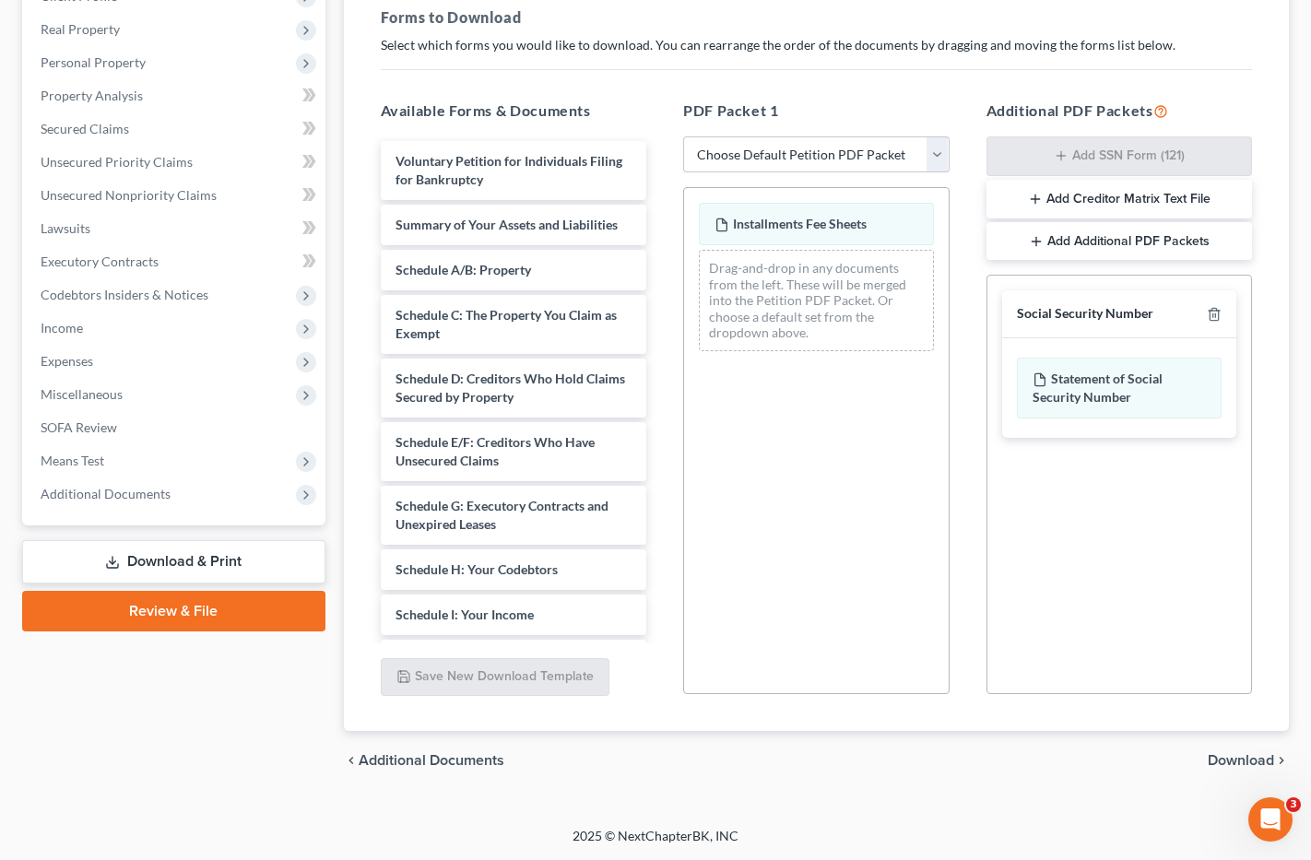
click at [1248, 758] on span "Download" at bounding box center [1241, 760] width 66 height 15
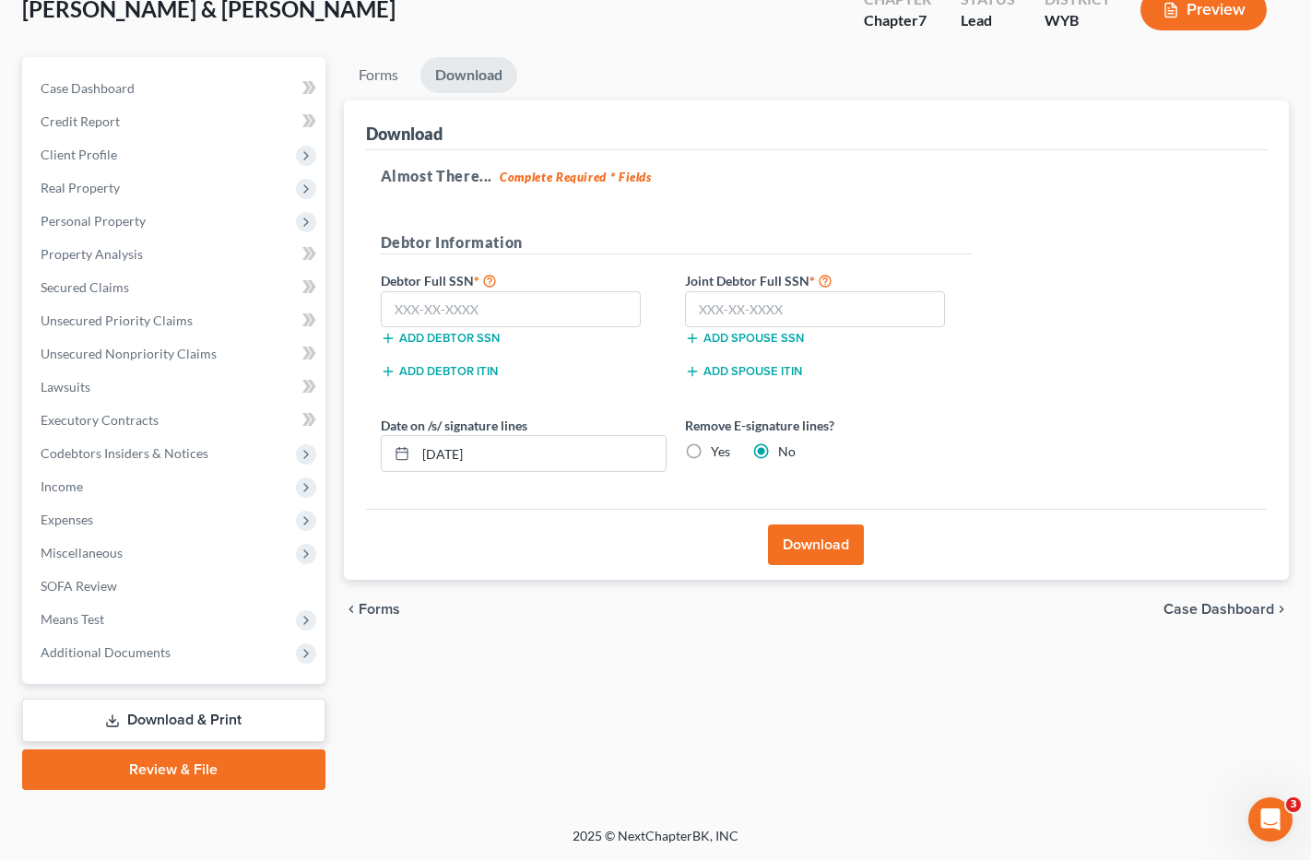
scroll to position [120, 0]
click at [390, 308] on input "text" at bounding box center [511, 309] width 261 height 37
type input "585-31-2466"
click at [702, 306] on input "text" at bounding box center [815, 309] width 261 height 37
type input "522-59-7825"
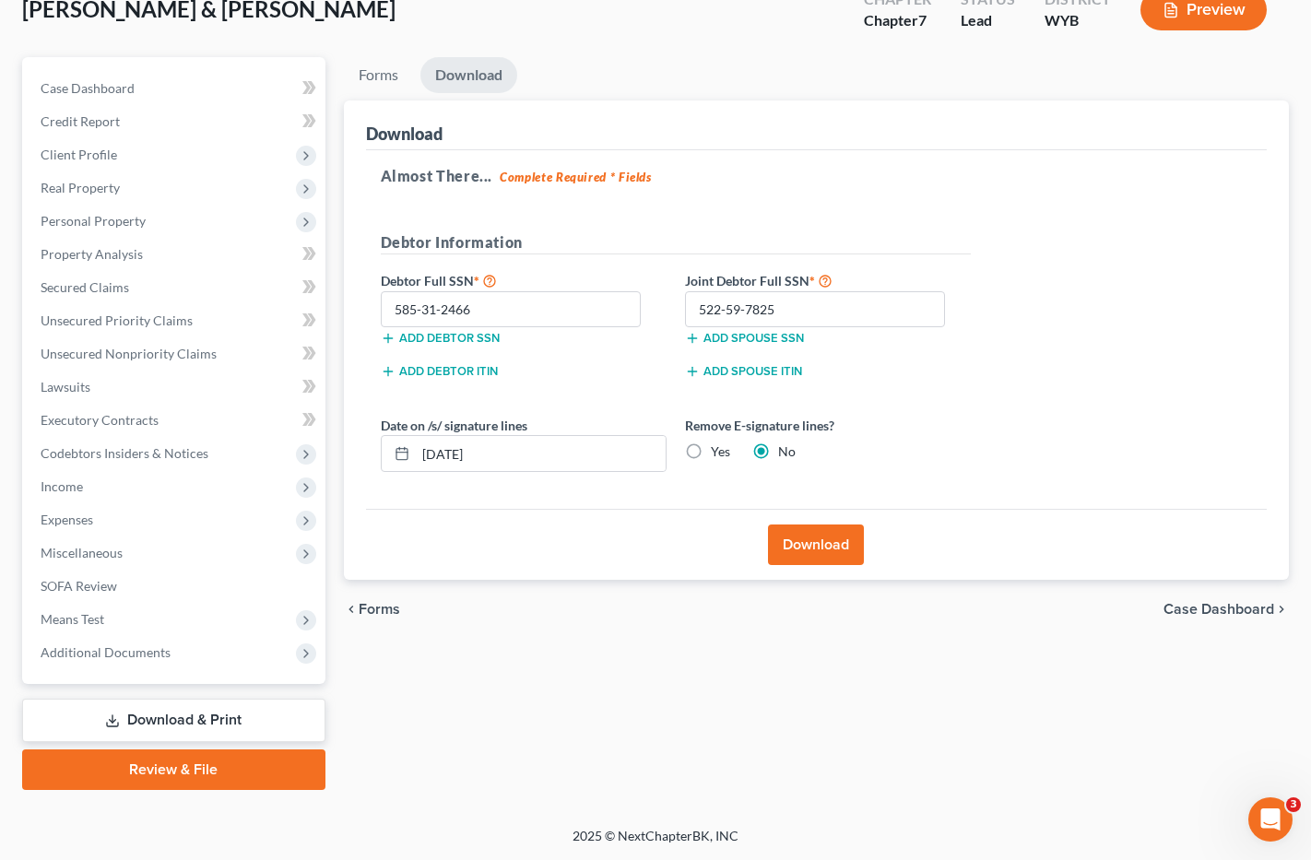
click at [711, 450] on label "Yes" at bounding box center [720, 452] width 19 height 18
click at [718, 450] on input "Yes" at bounding box center [724, 449] width 12 height 12
radio input "true"
radio input "false"
click at [832, 543] on button "Download" at bounding box center [816, 545] width 96 height 41
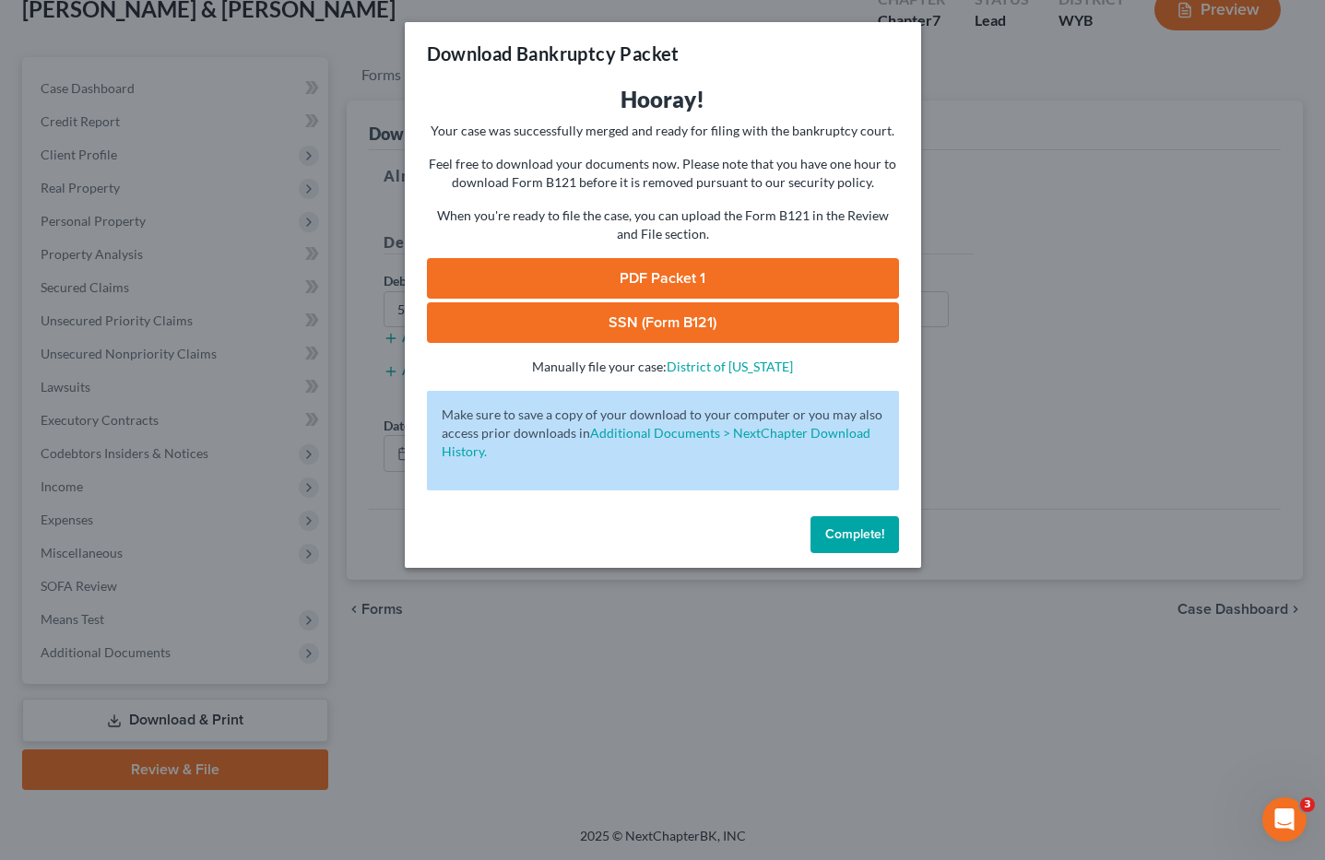
click at [753, 277] on link "PDF Packet 1" at bounding box center [663, 278] width 472 height 41
click at [697, 317] on link "SSN (Form B121)" at bounding box center [663, 322] width 472 height 41
click at [855, 530] on span "Complete!" at bounding box center [854, 535] width 59 height 16
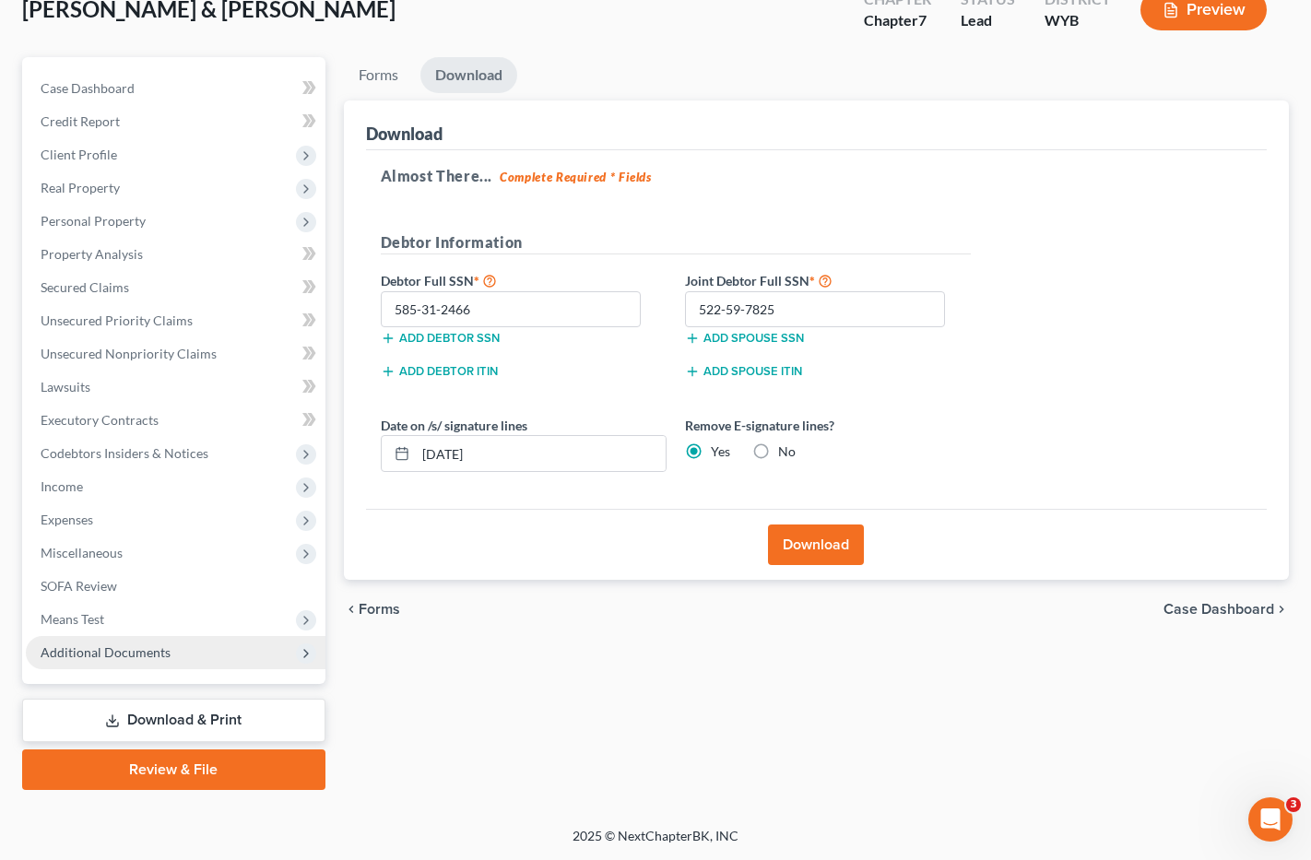
click at [155, 647] on span "Additional Documents" at bounding box center [106, 653] width 130 height 16
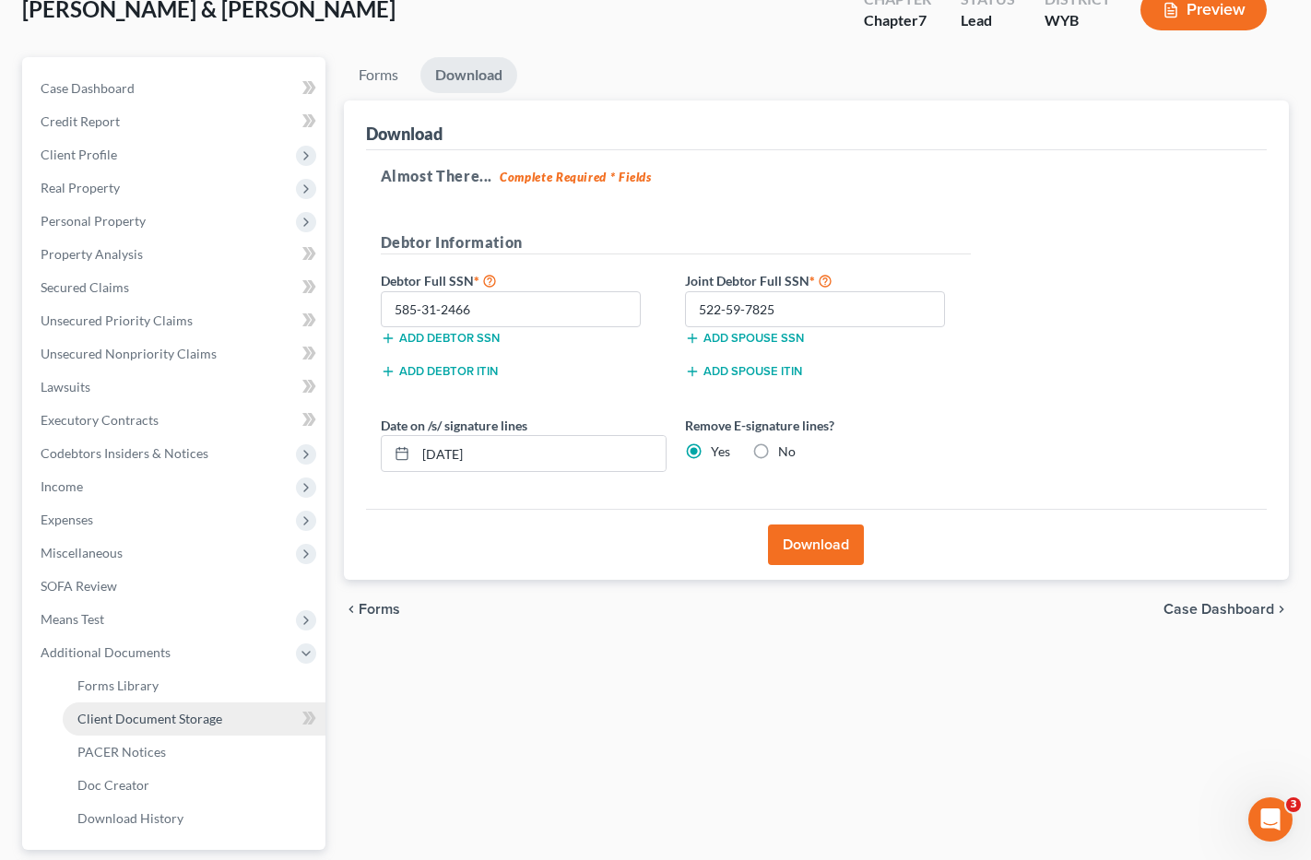
click at [217, 720] on span "Client Document Storage" at bounding box center [149, 719] width 145 height 16
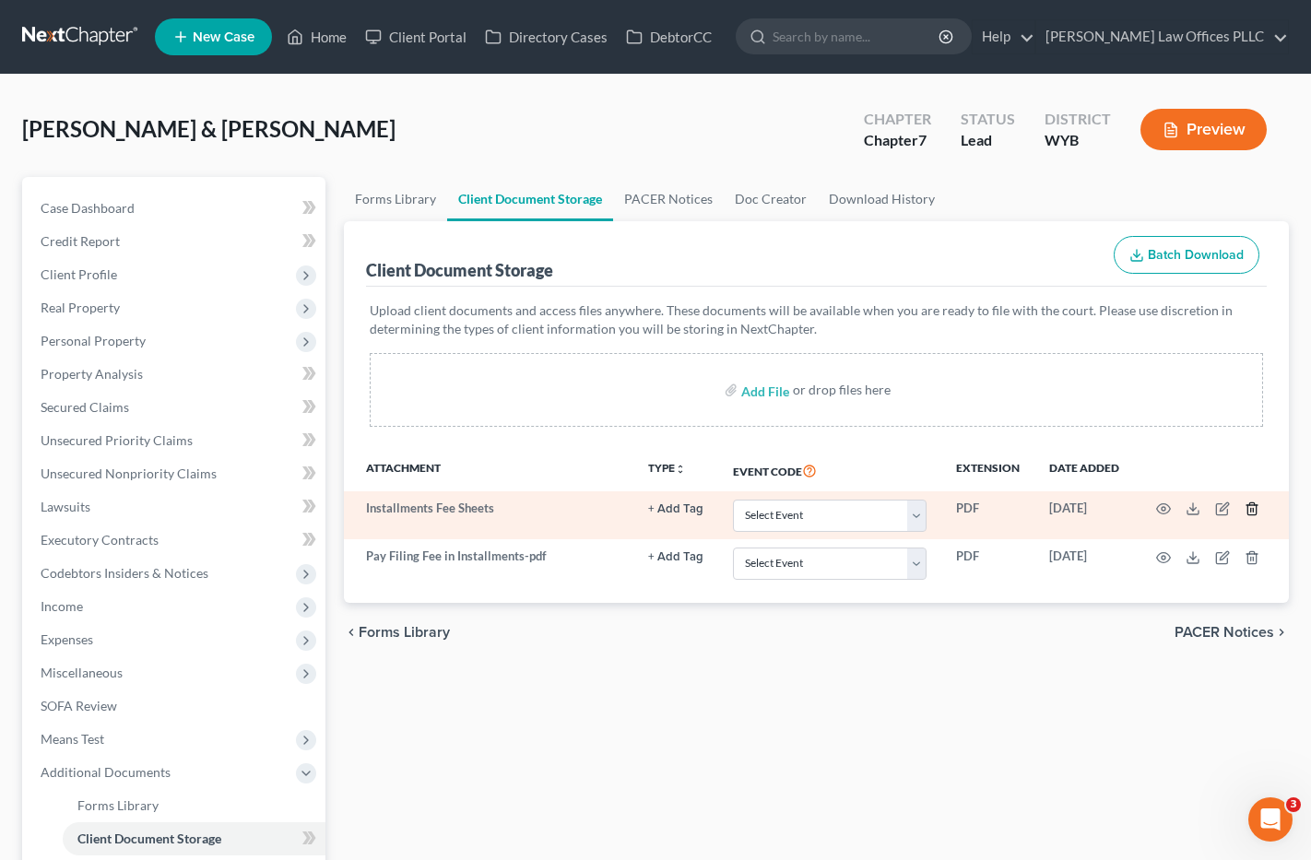
click at [1251, 507] on icon "button" at bounding box center [1252, 509] width 15 height 15
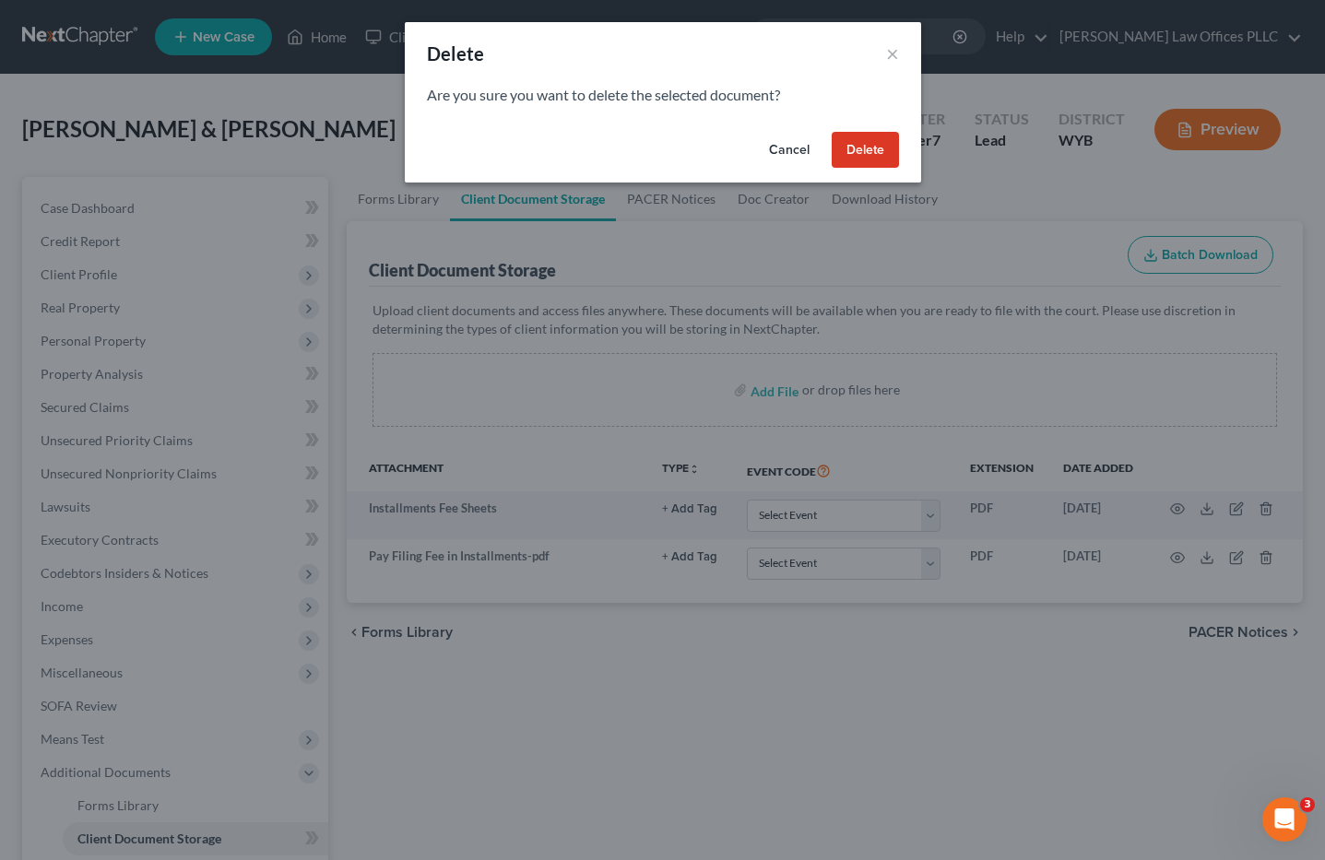
click at [877, 151] on button "Delete" at bounding box center [865, 150] width 67 height 37
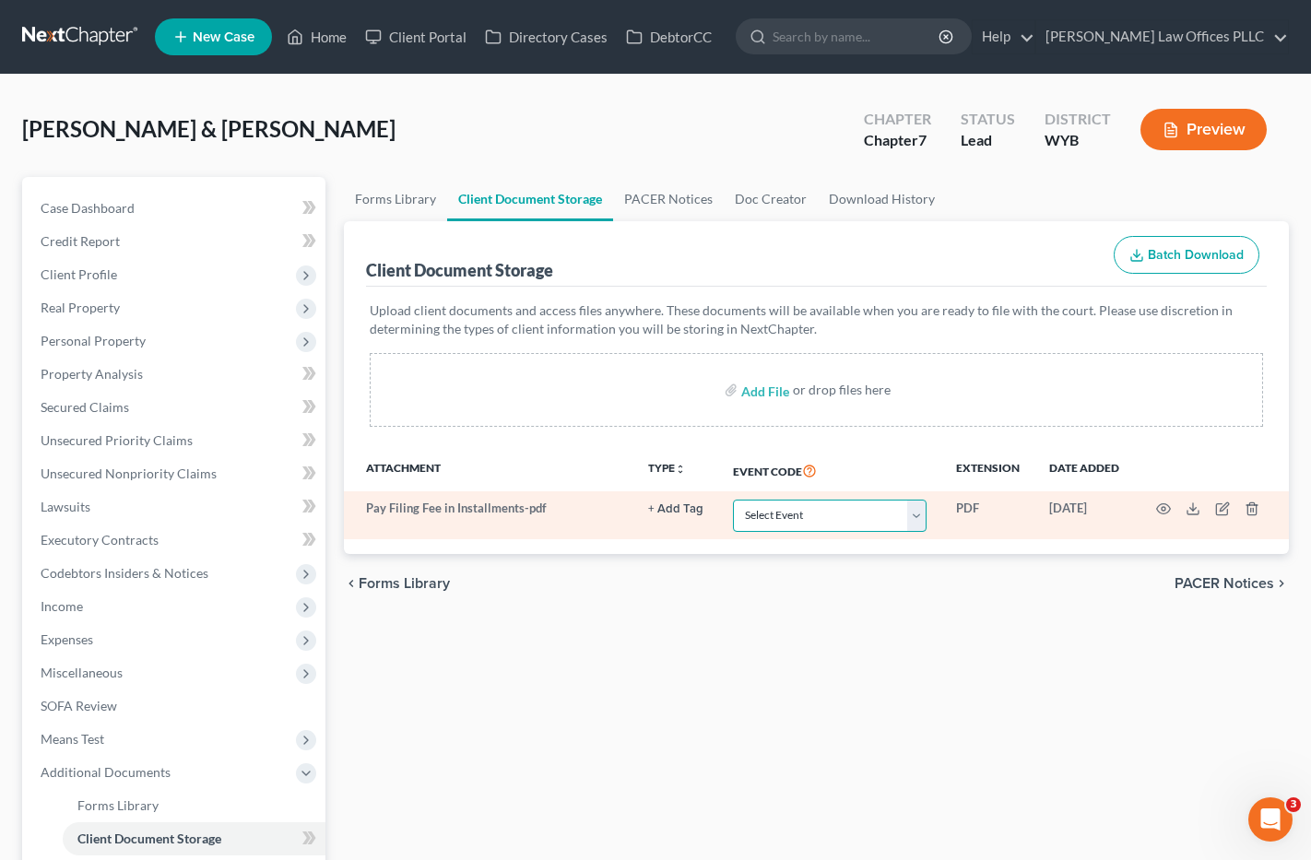
click at [918, 513] on select "Select Event Certificate of Credit Counseling Chapter 13 Plan Domestic Support …" at bounding box center [830, 516] width 194 height 32
select select "4"
click at [733, 500] on select "Select Event Certificate of Credit Counseling Chapter 13 Plan Domestic Support …" at bounding box center [830, 516] width 194 height 32
click at [1165, 506] on icon "button" at bounding box center [1163, 509] width 15 height 15
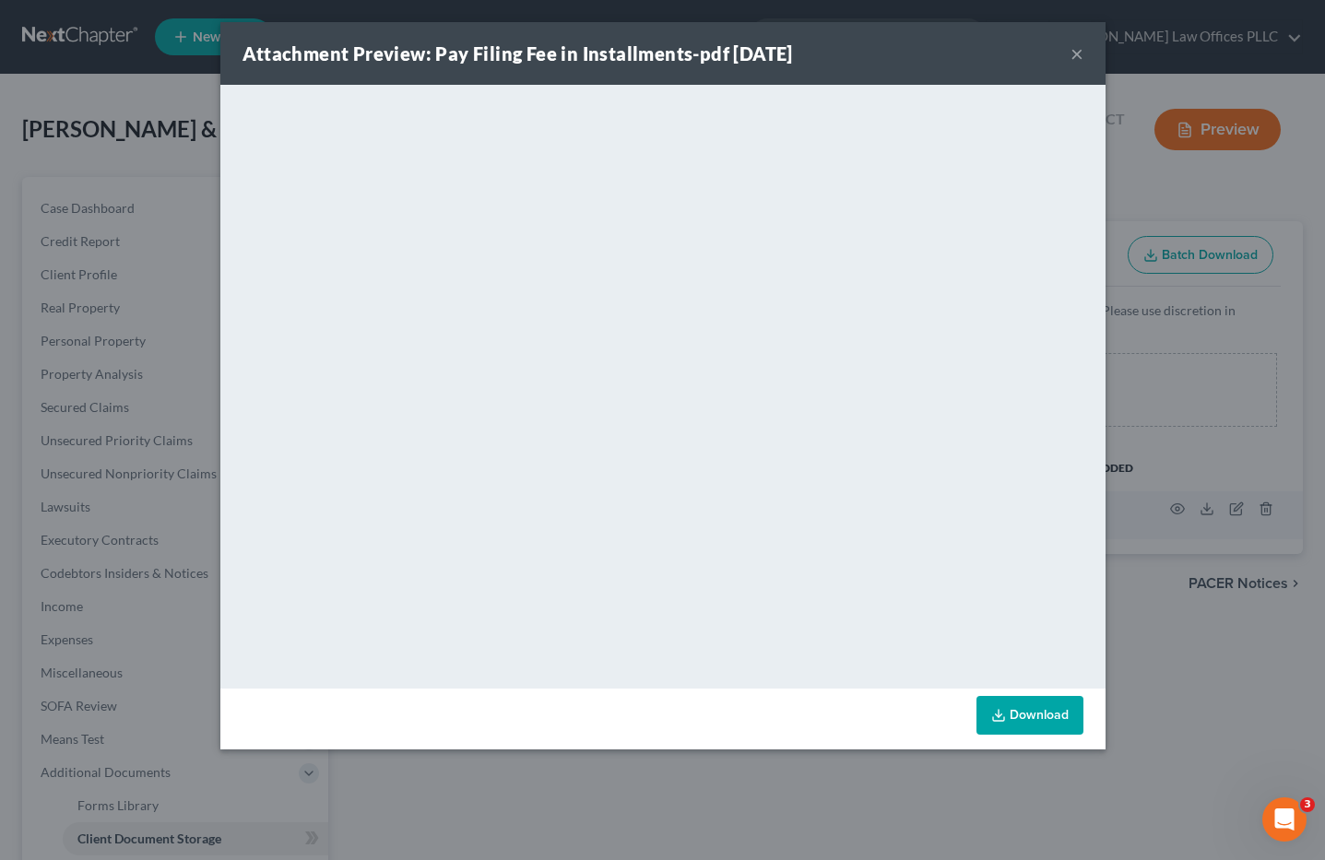
click at [1075, 53] on button "×" at bounding box center [1077, 53] width 13 height 22
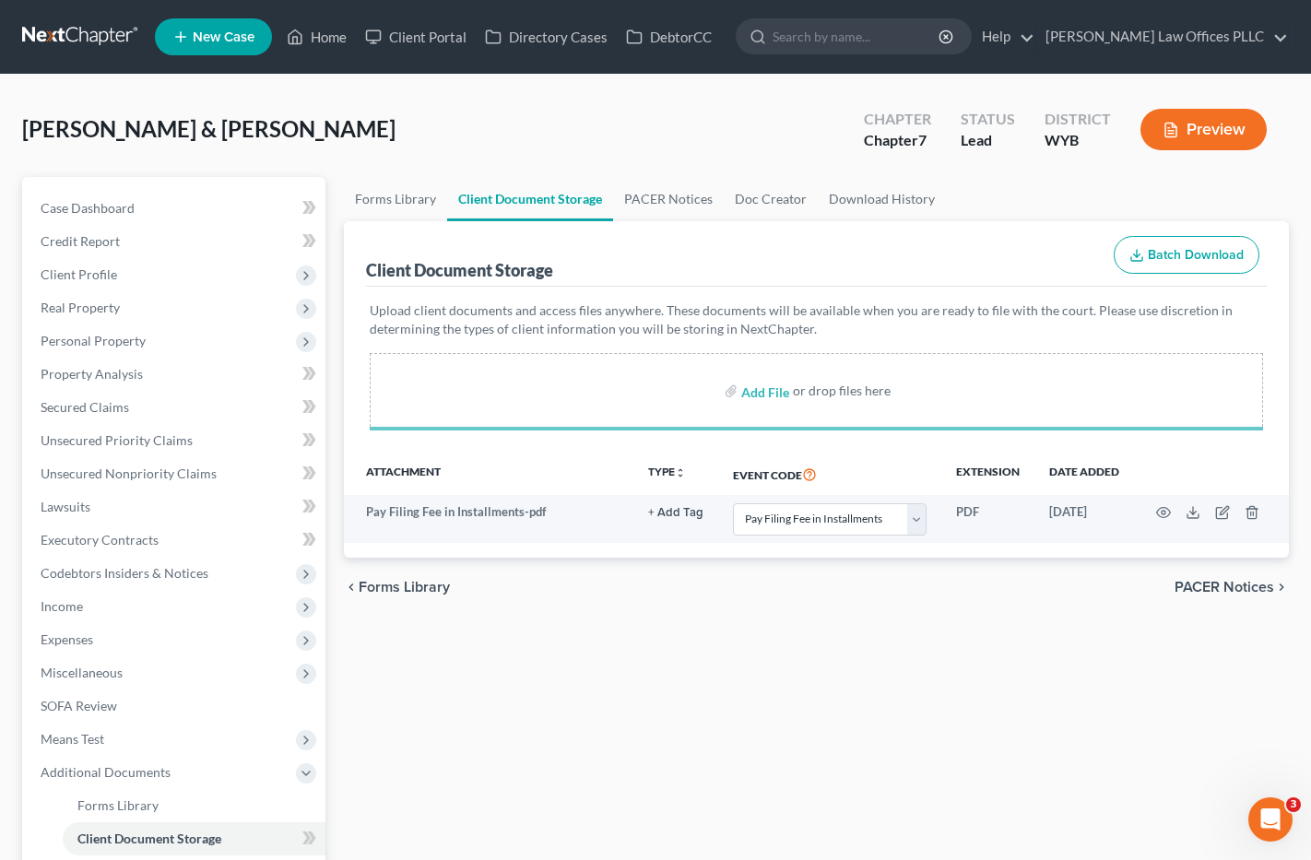
select select "4"
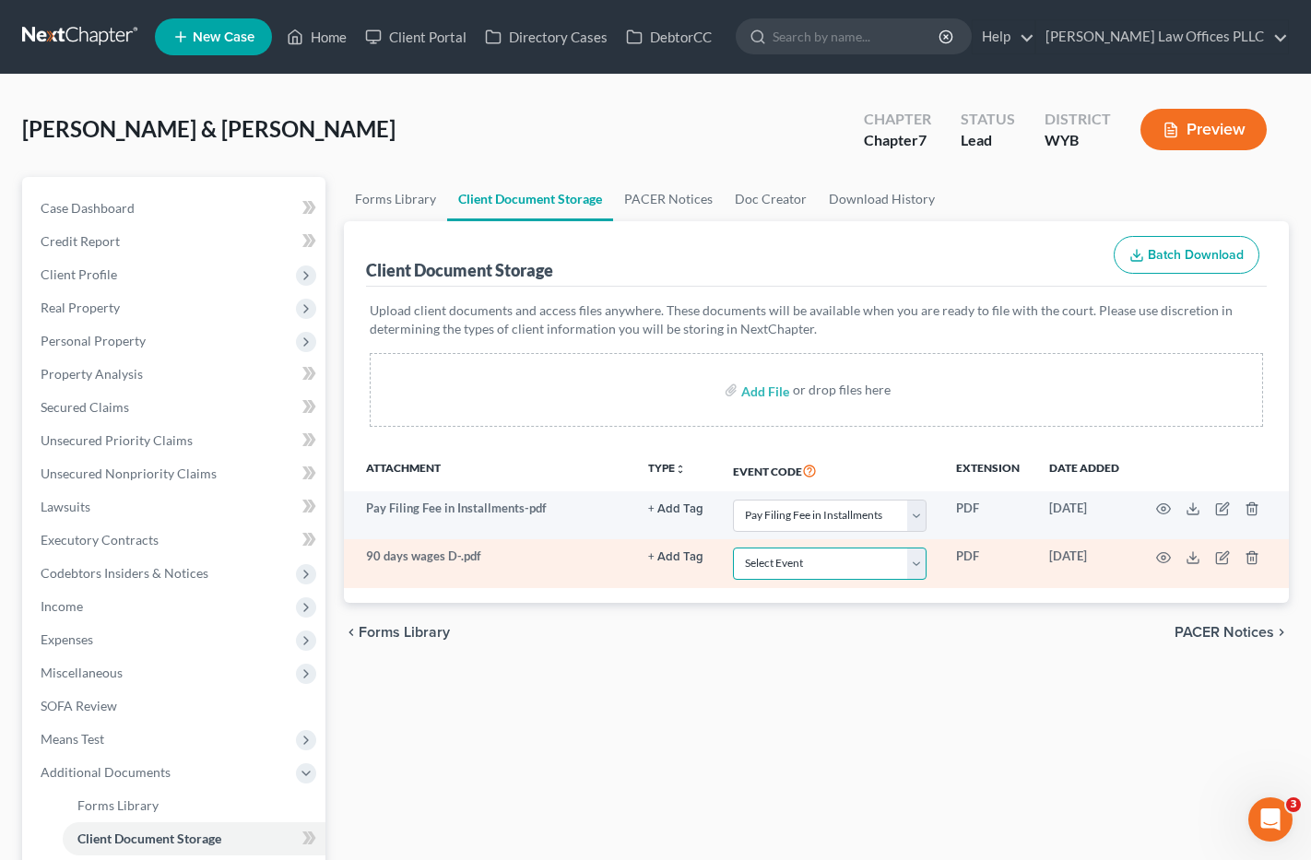
click at [924, 563] on select "Select Event Certificate of Credit Counseling Chapter 13 Plan Domestic Support …" at bounding box center [830, 564] width 194 height 32
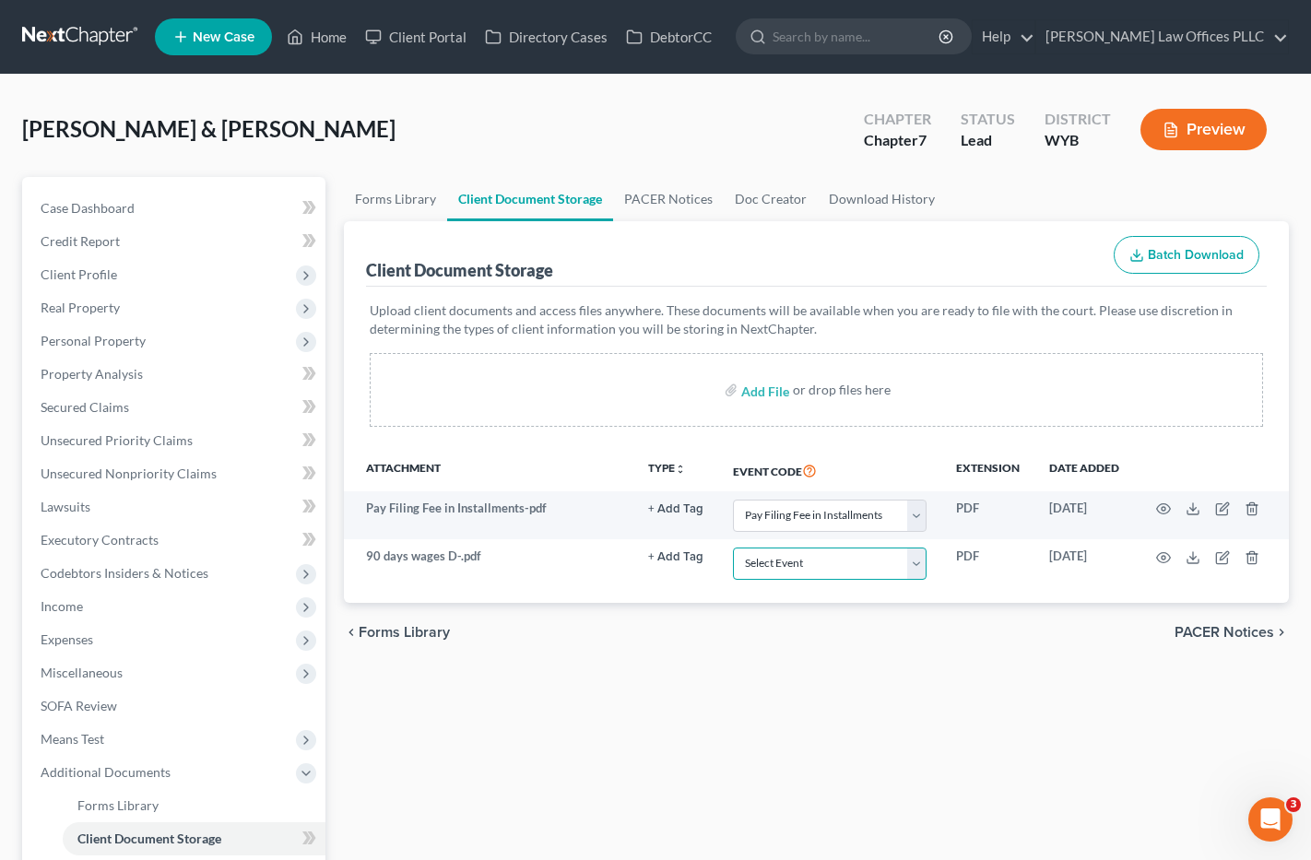
select select "3"
click at [733, 548] on select "Select Event Certificate of Credit Counseling Chapter 13 Plan Domestic Support …" at bounding box center [830, 564] width 194 height 32
select select "4"
select select "3"
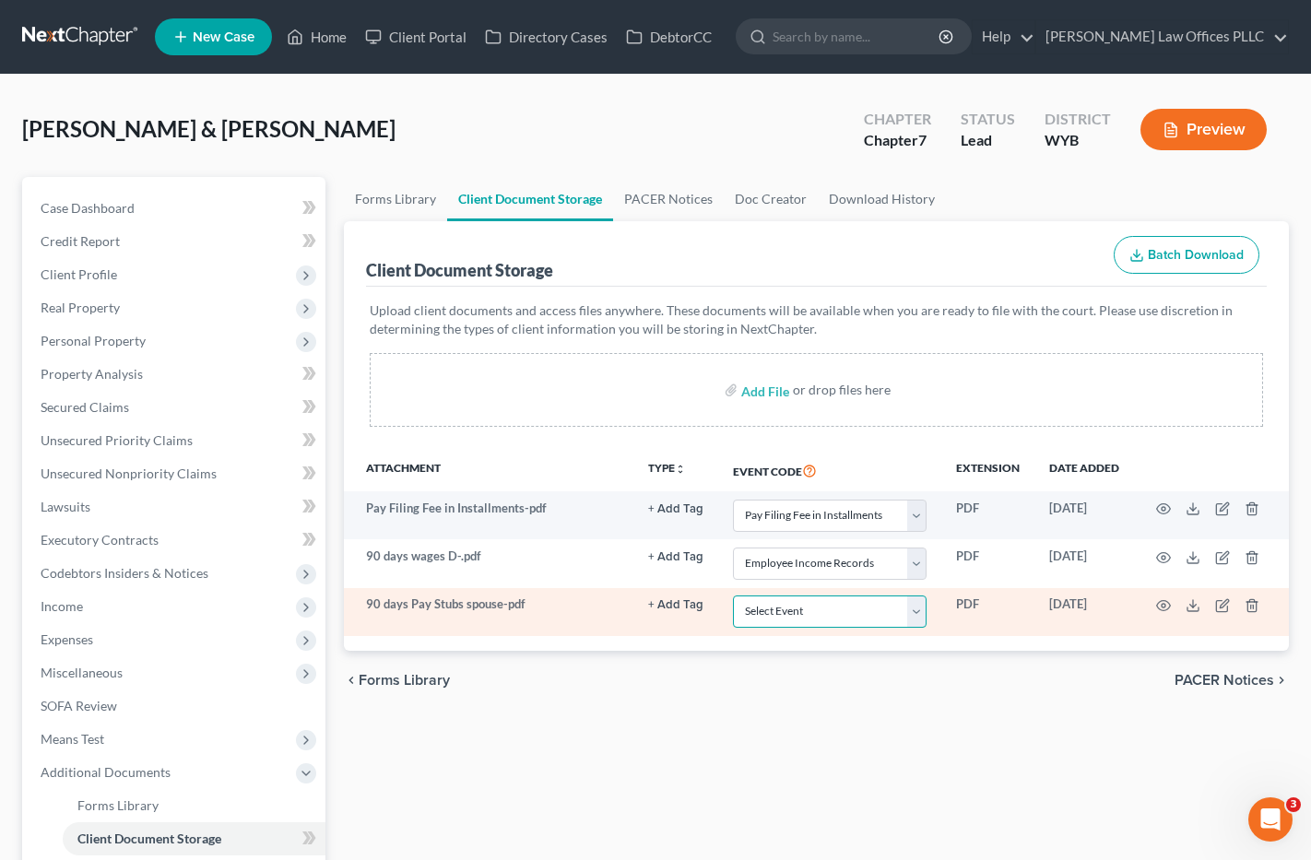
click at [920, 612] on select "Select Event Certificate of Credit Counseling Chapter 13 Plan Domestic Support …" at bounding box center [830, 612] width 194 height 32
select select "3"
click at [733, 596] on select "Select Event Certificate of Credit Counseling Chapter 13 Plan Domestic Support …" at bounding box center [830, 612] width 194 height 32
click at [924, 610] on select "Select Event Certificate of Credit Counseling Chapter 13 Plan Domestic Support …" at bounding box center [830, 612] width 194 height 32
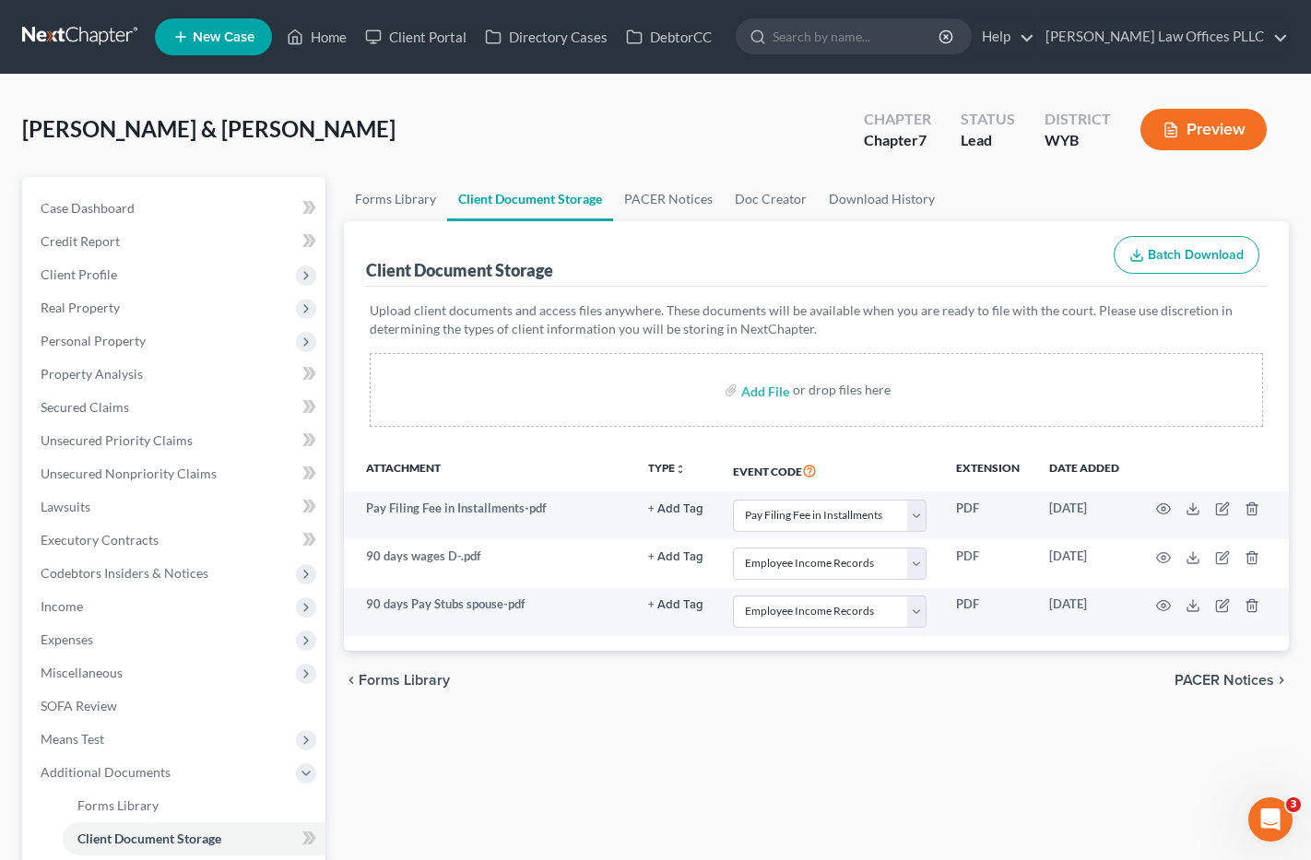
click at [998, 190] on ul "Forms Library Client Document Storage PACER Notices Doc Creator Download History" at bounding box center [817, 199] width 946 height 44
click at [117, 238] on span "Credit Report" at bounding box center [80, 241] width 79 height 16
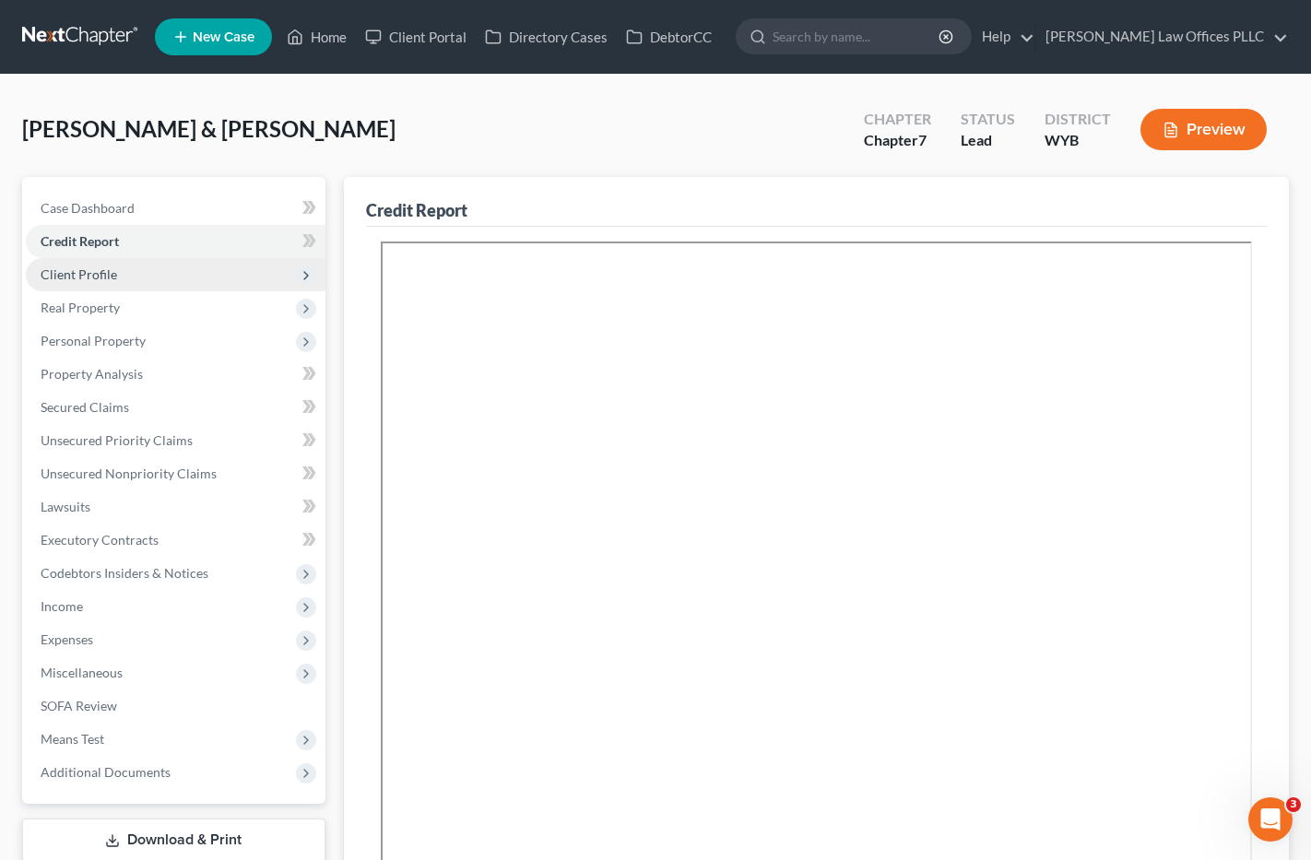
click at [101, 267] on span "Client Profile" at bounding box center [79, 275] width 77 height 16
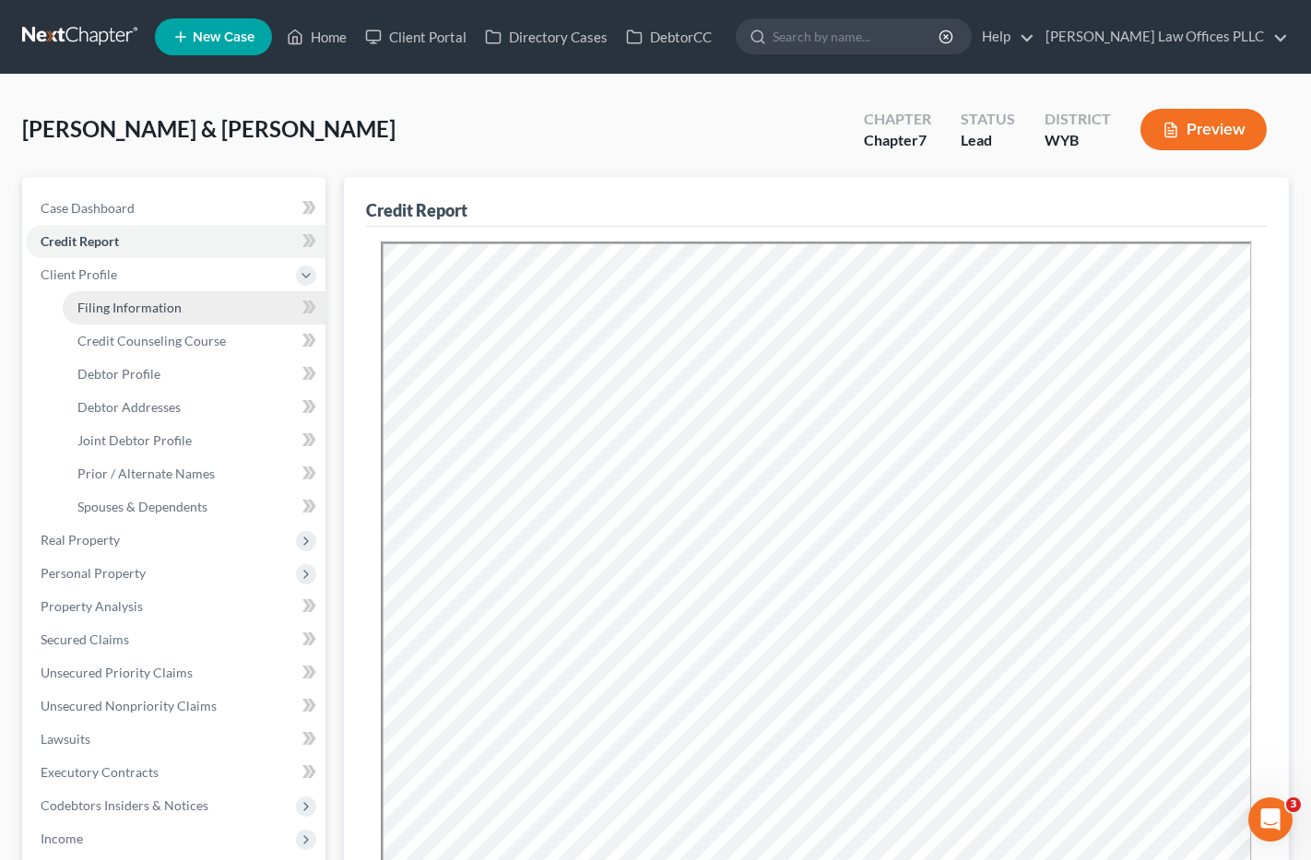
click at [144, 307] on span "Filing Information" at bounding box center [129, 308] width 104 height 16
select select "1"
select select "0"
select select "92"
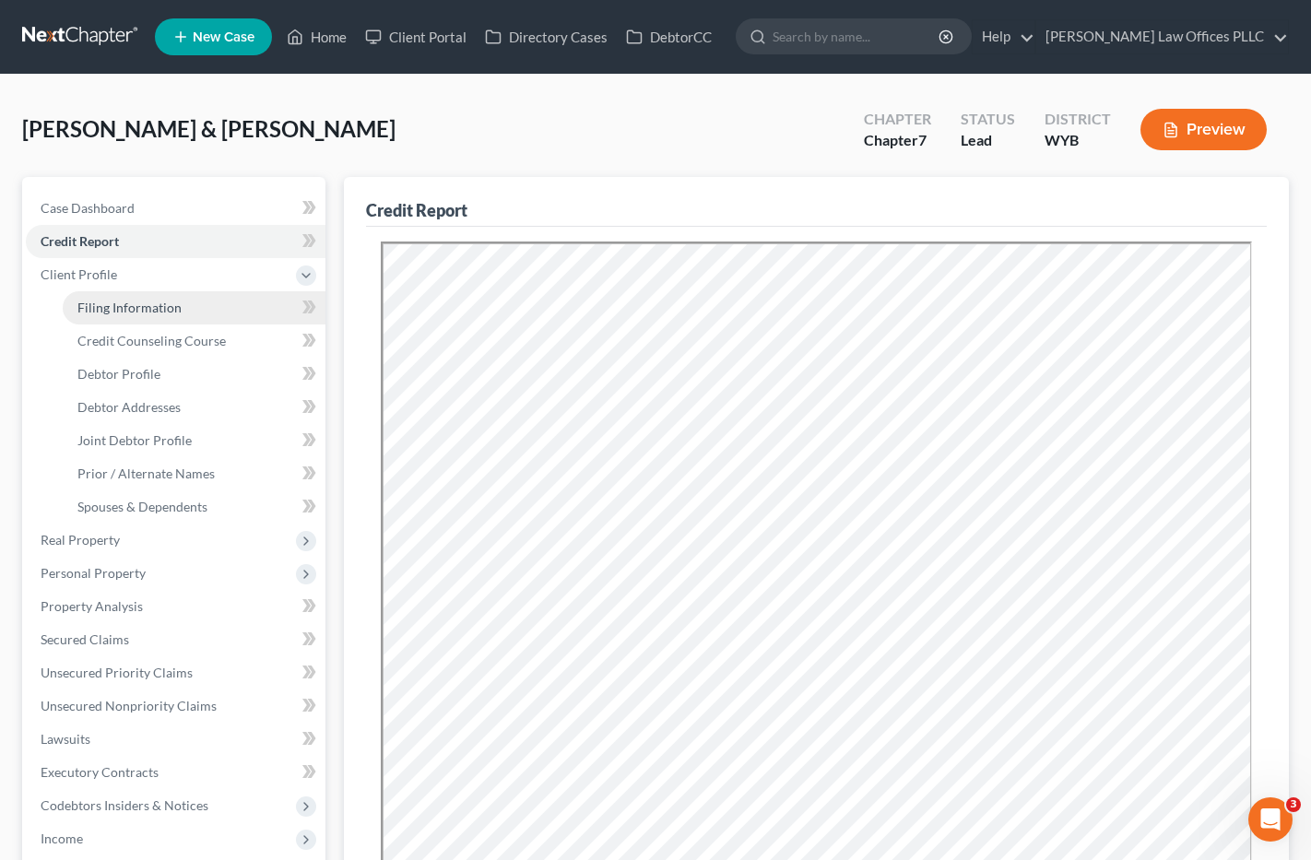
select select "1"
select select "53"
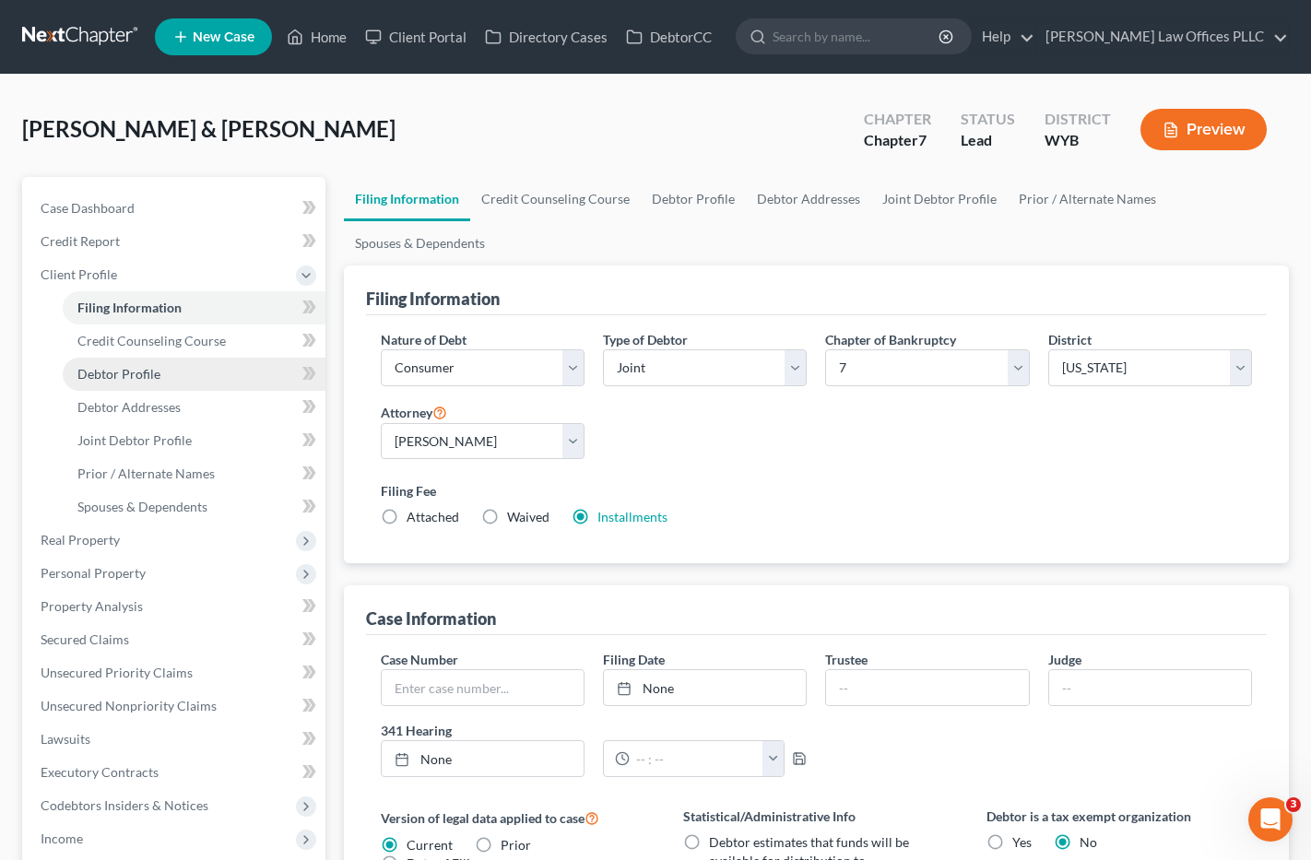
click at [151, 371] on span "Debtor Profile" at bounding box center [118, 374] width 83 height 16
select select "1"
select select "4"
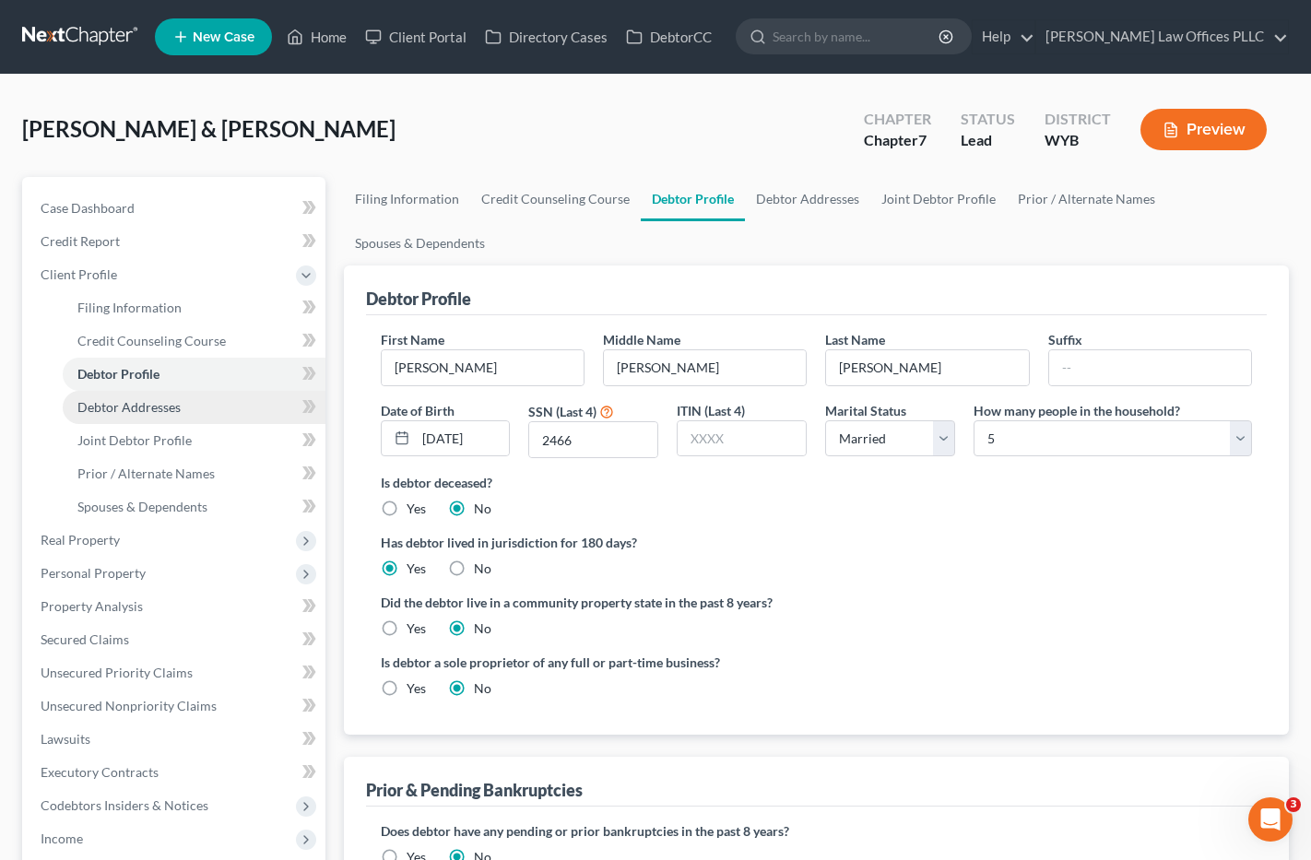
click at [174, 403] on span "Debtor Addresses" at bounding box center [128, 407] width 103 height 16
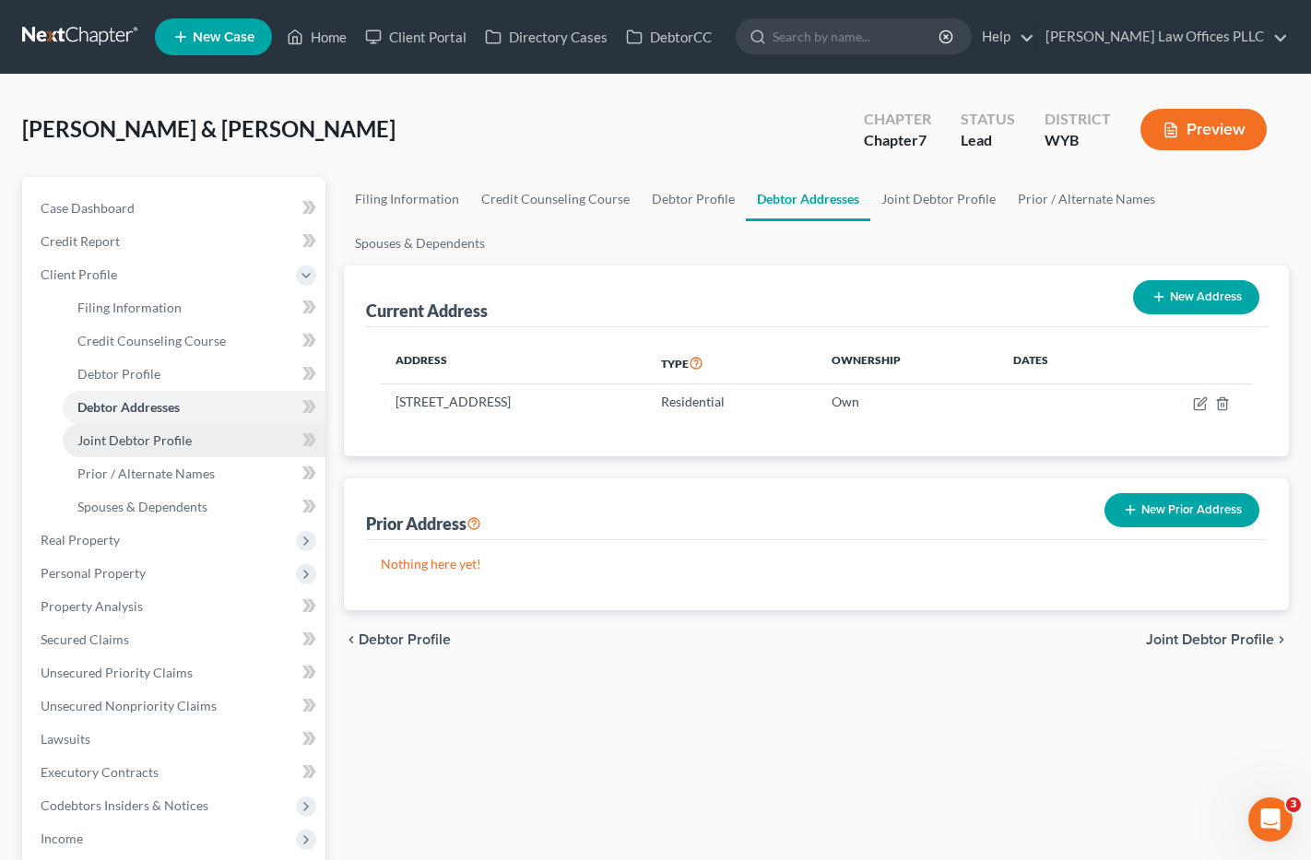
click at [186, 438] on span "Joint Debtor Profile" at bounding box center [134, 441] width 114 height 16
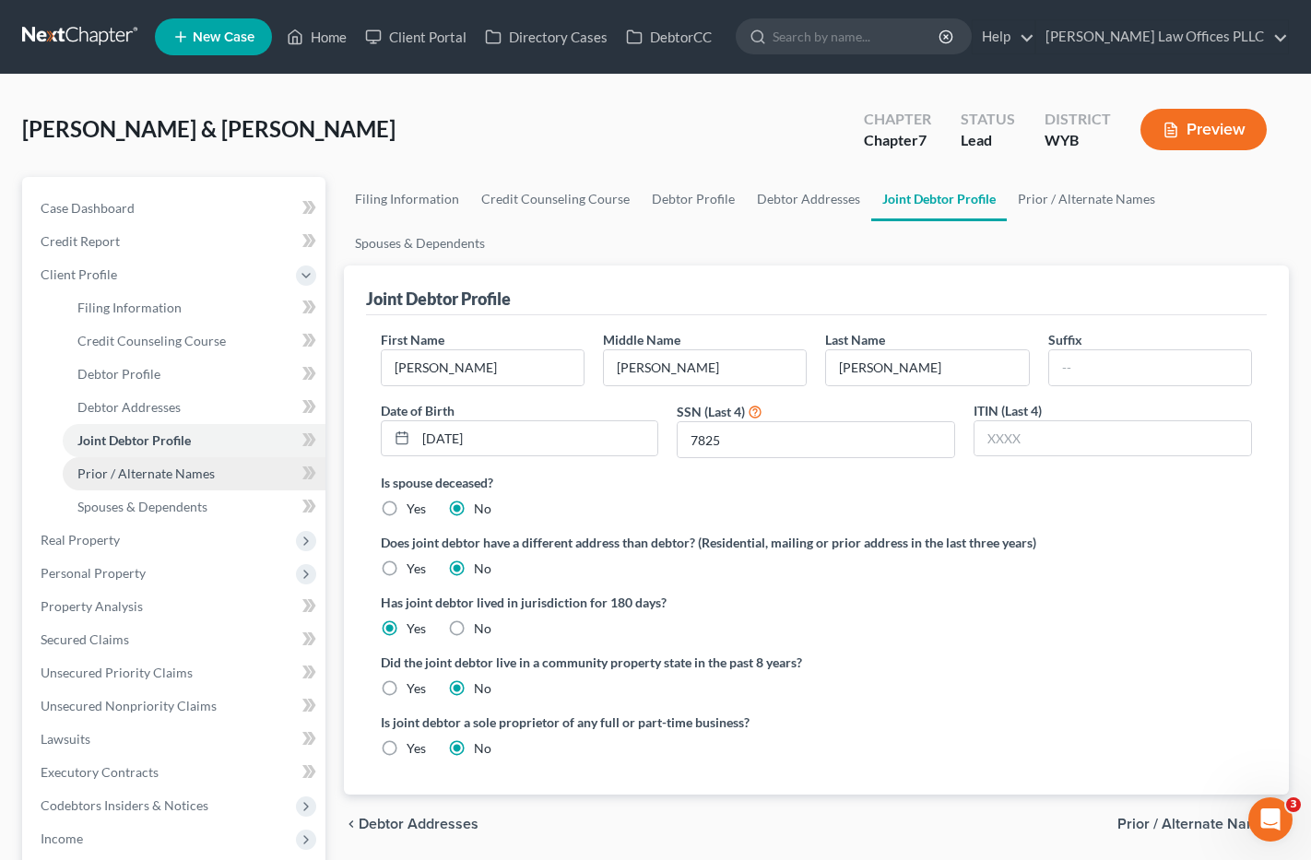
click at [196, 469] on span "Prior / Alternate Names" at bounding box center [145, 474] width 137 height 16
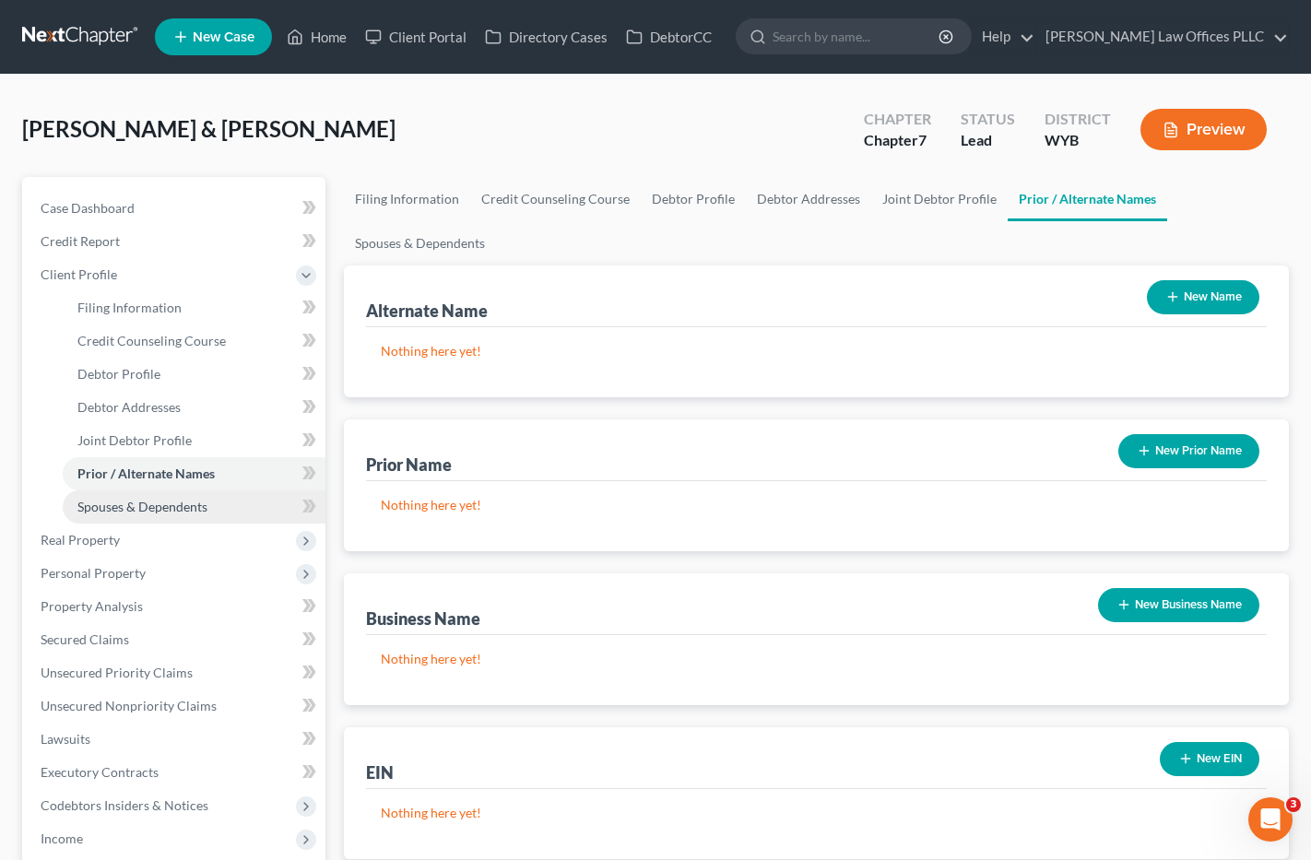
click at [188, 504] on span "Spouses & Dependents" at bounding box center [142, 507] width 130 height 16
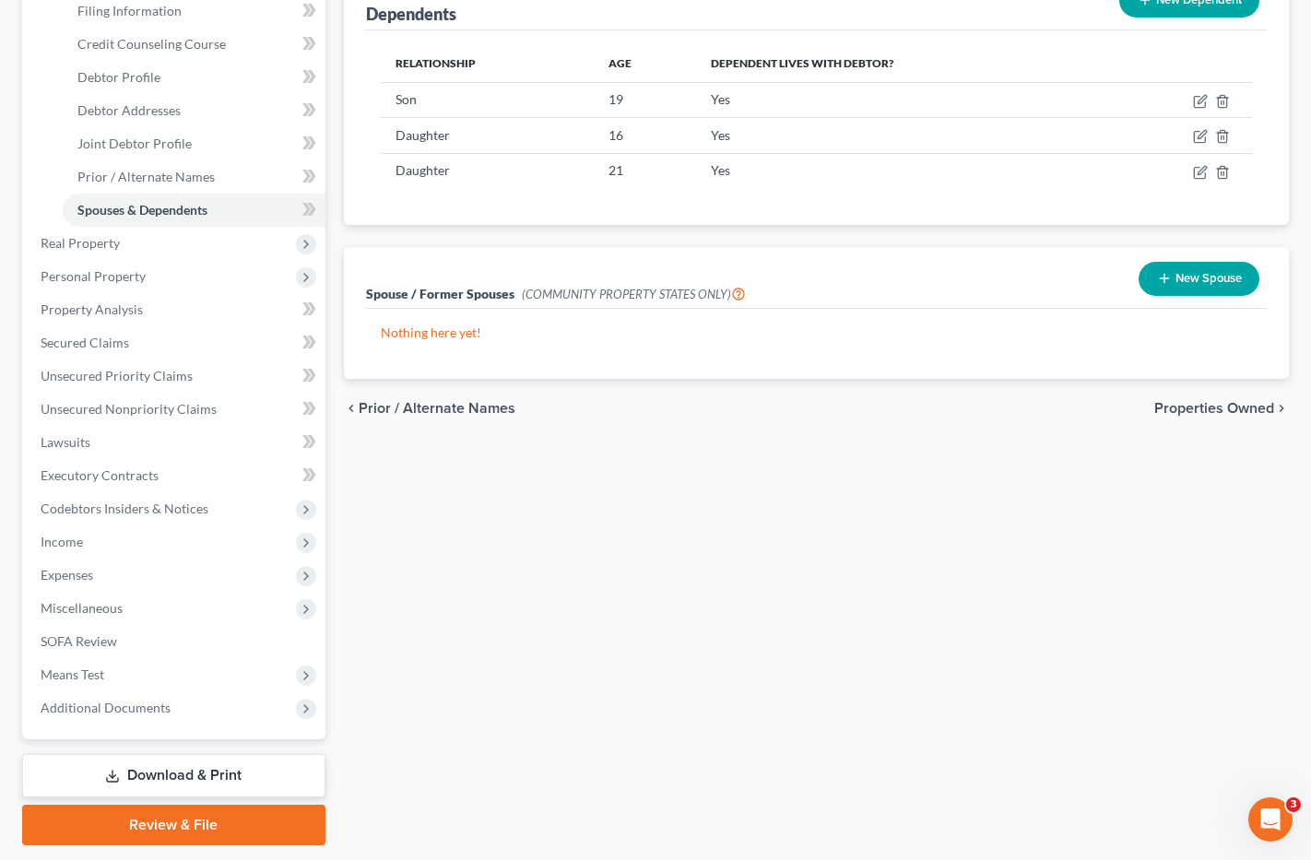
scroll to position [336, 0]
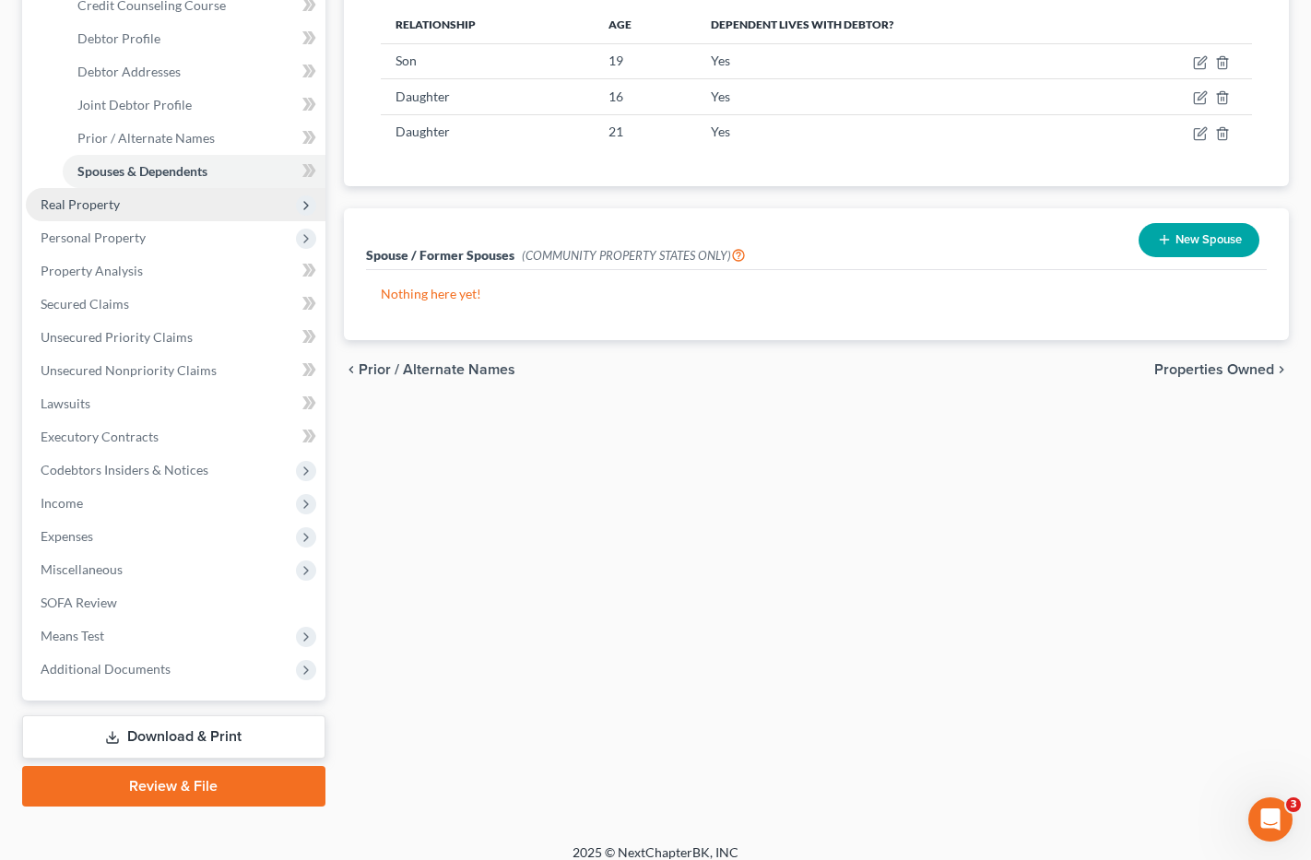
click at [97, 207] on span "Real Property" at bounding box center [80, 204] width 79 height 16
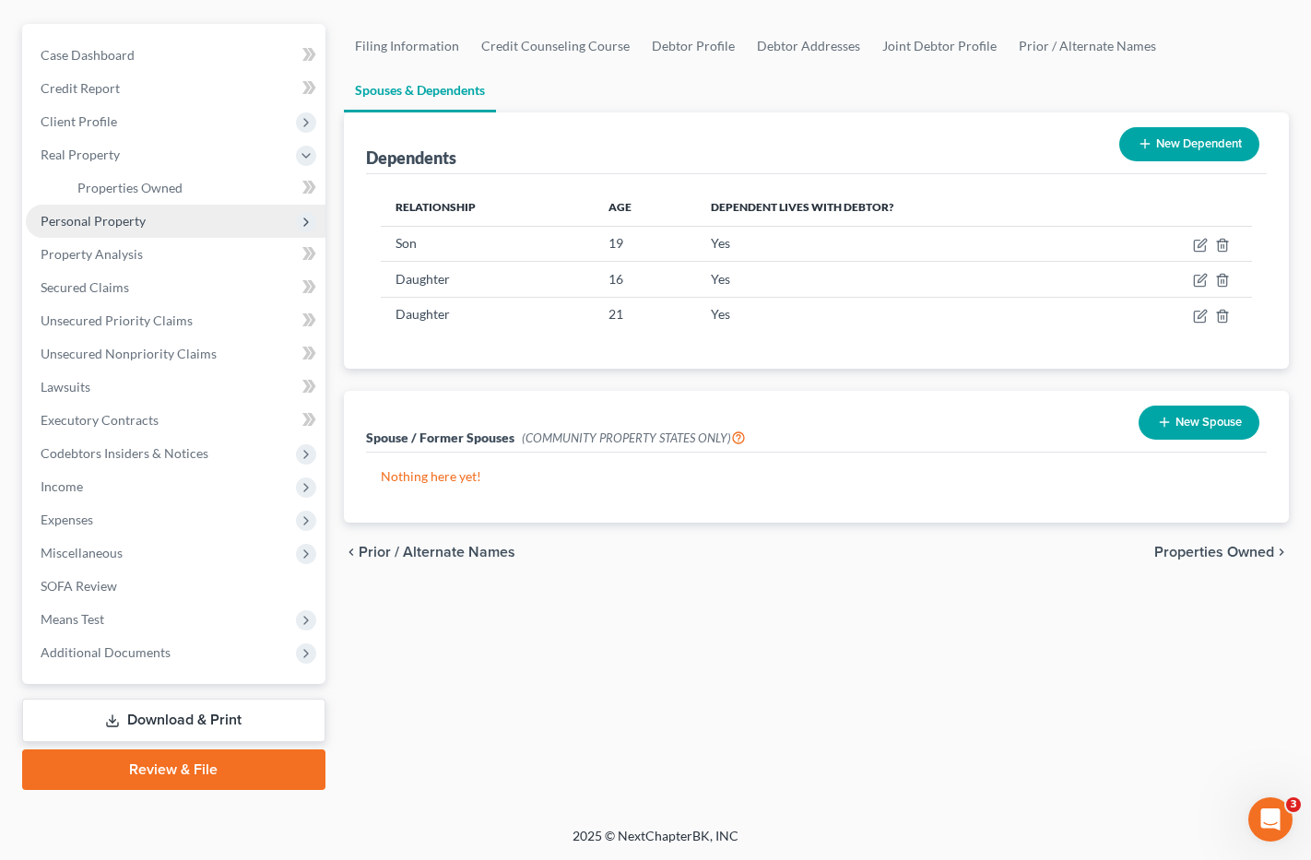
scroll to position [153, 0]
click at [140, 185] on span "Properties Owned" at bounding box center [129, 188] width 105 height 16
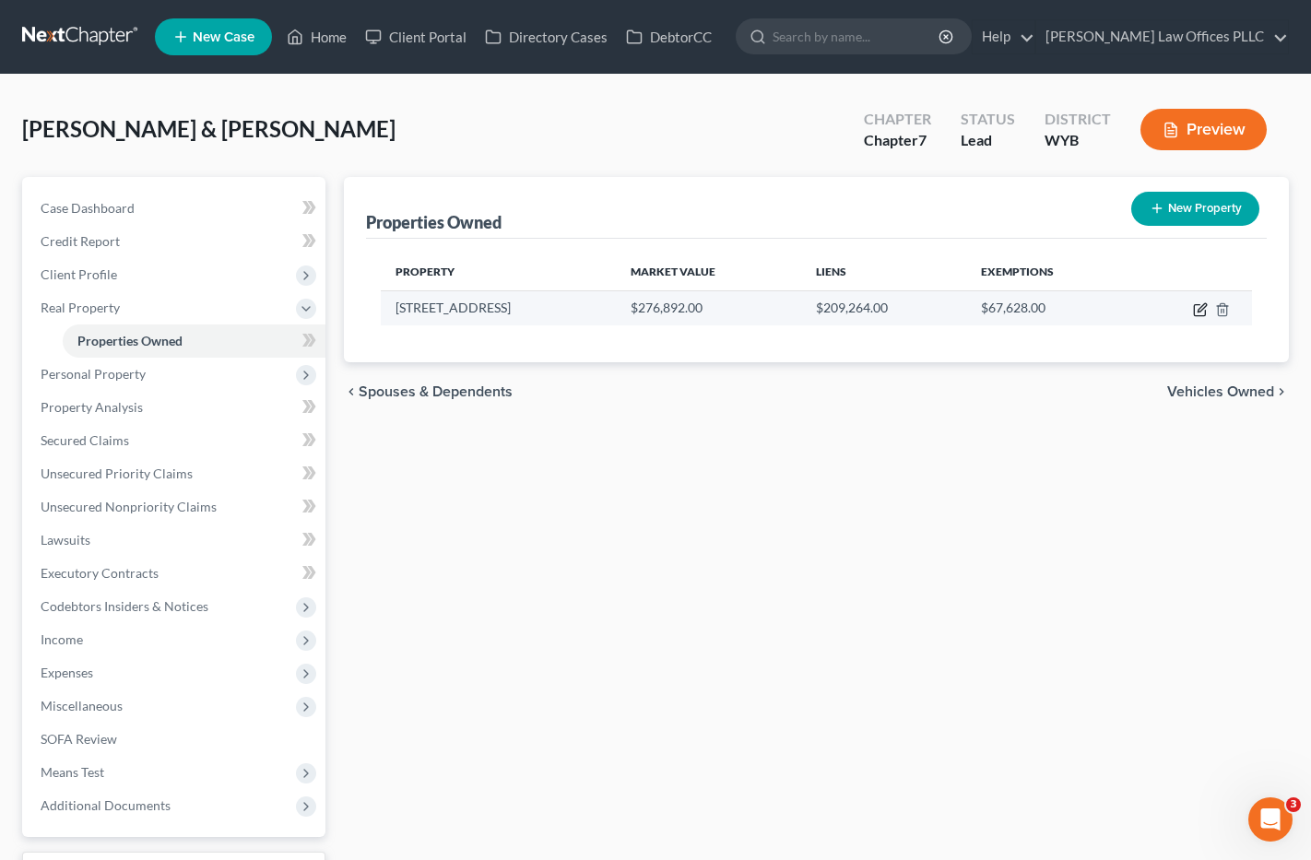
click at [1199, 311] on icon "button" at bounding box center [1202, 307] width 8 height 8
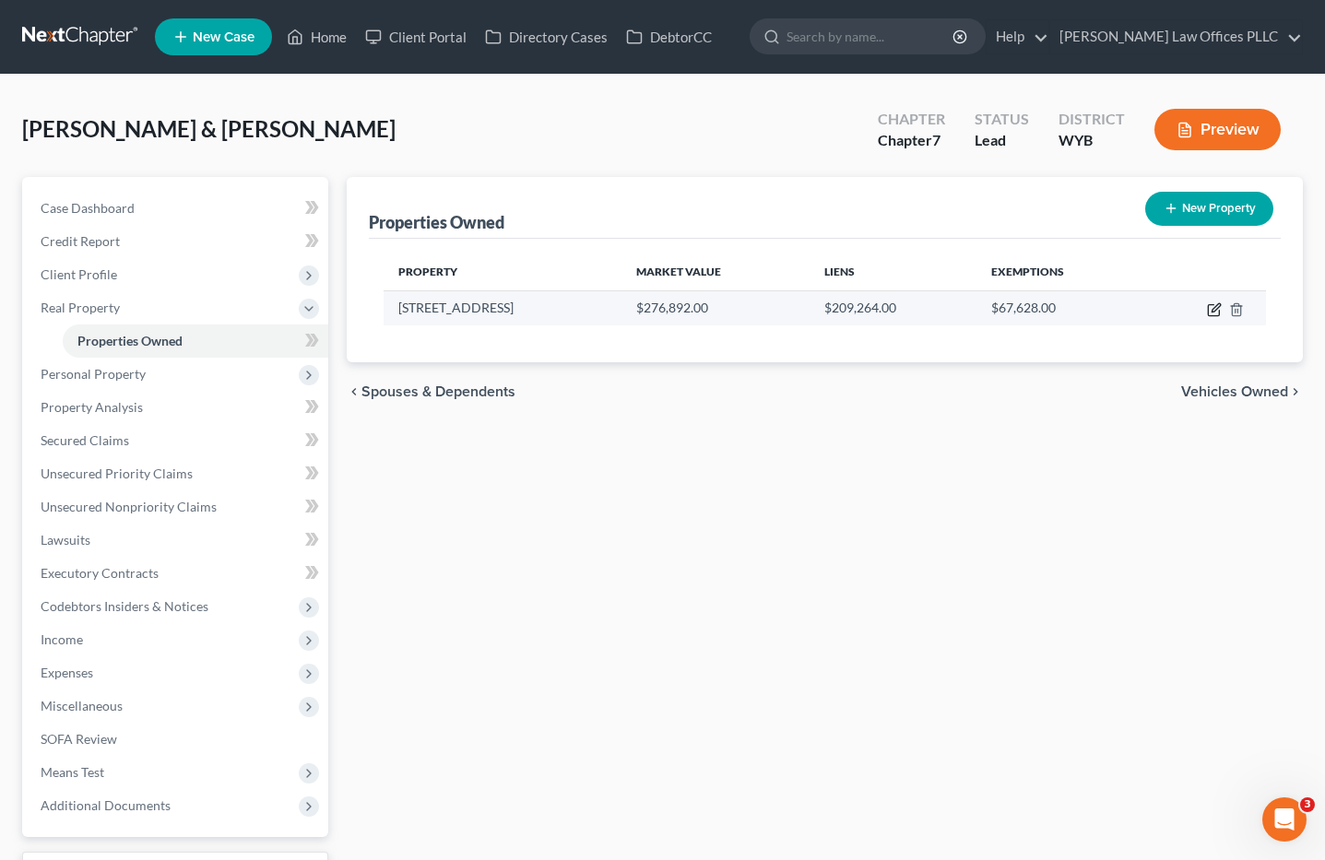
select select "53"
select select "2"
select select "0"
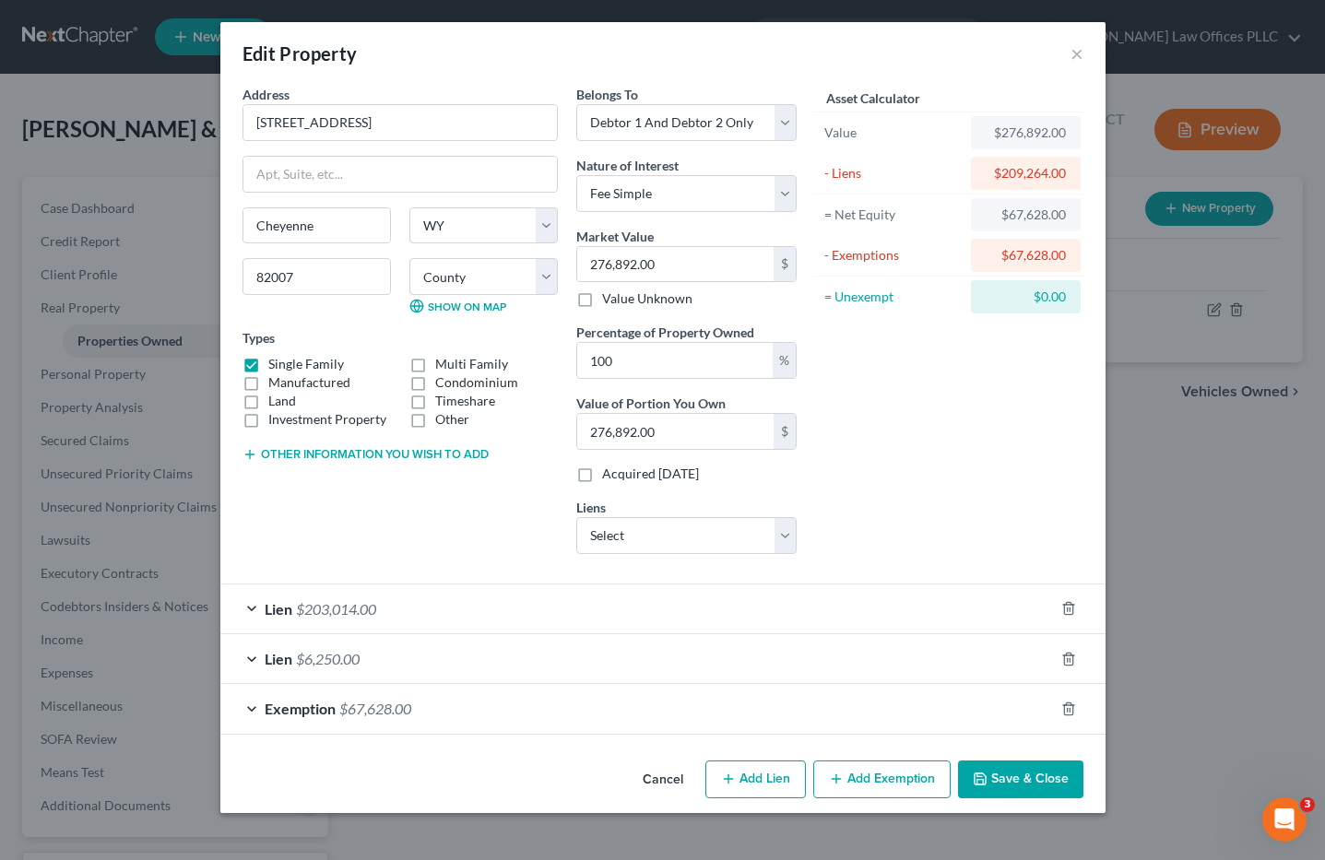
click at [900, 452] on div "Asset Calculator Value $276,892.00 - Liens $209,264.00 = Net Equity $67,628.00 …" at bounding box center [949, 327] width 287 height 484
click at [330, 604] on span "$203,014.00" at bounding box center [336, 609] width 80 height 18
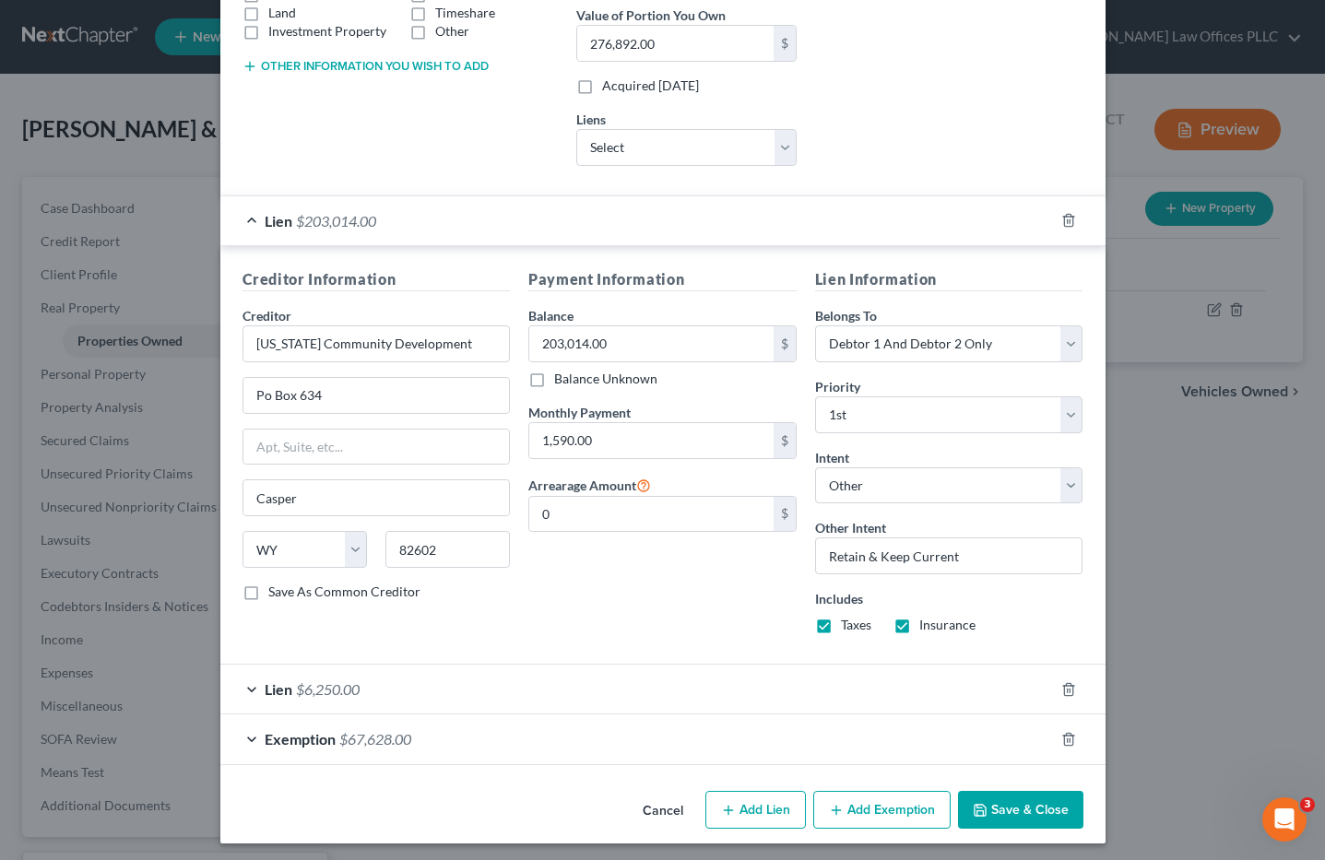
scroll to position [394, 0]
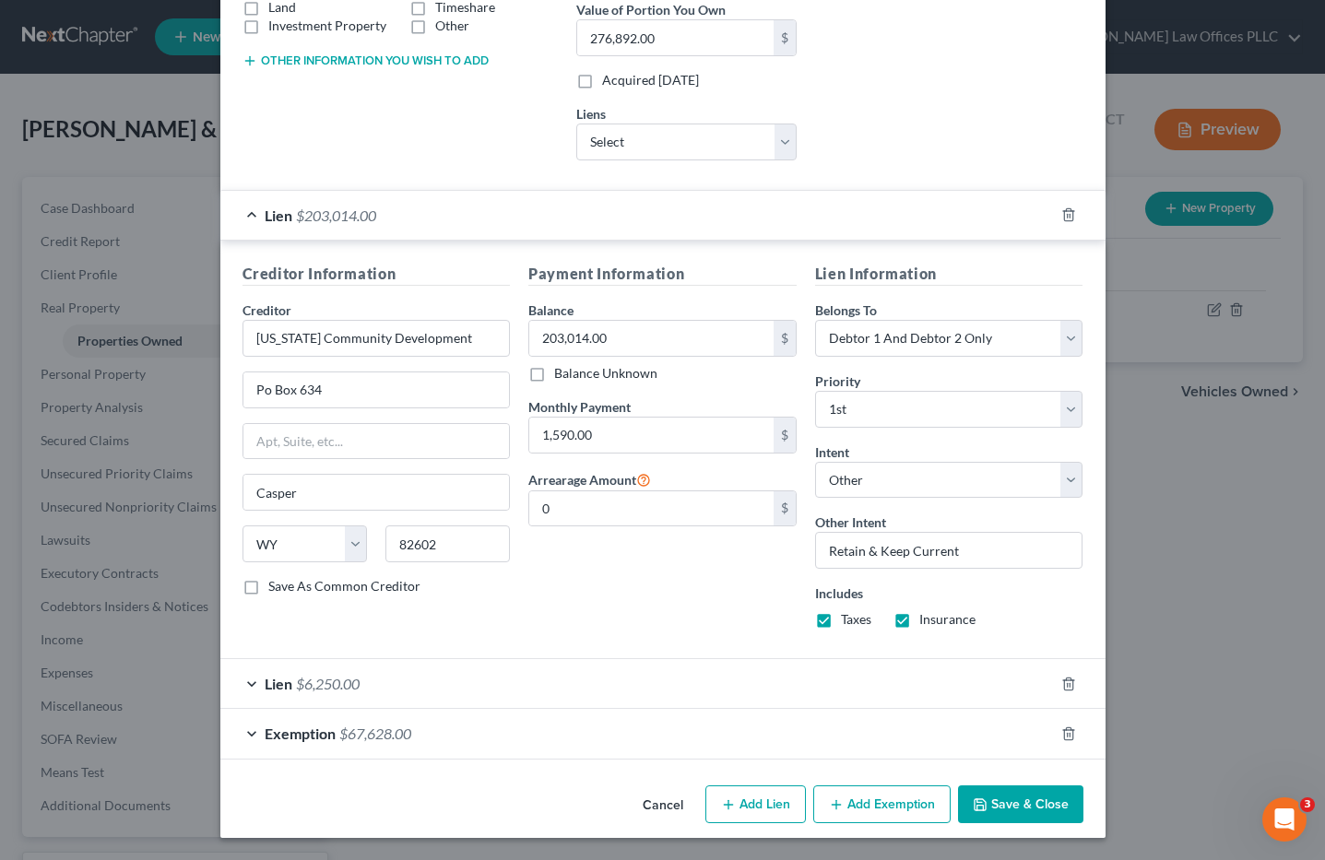
click at [307, 684] on span "$6,250.00" at bounding box center [328, 684] width 64 height 18
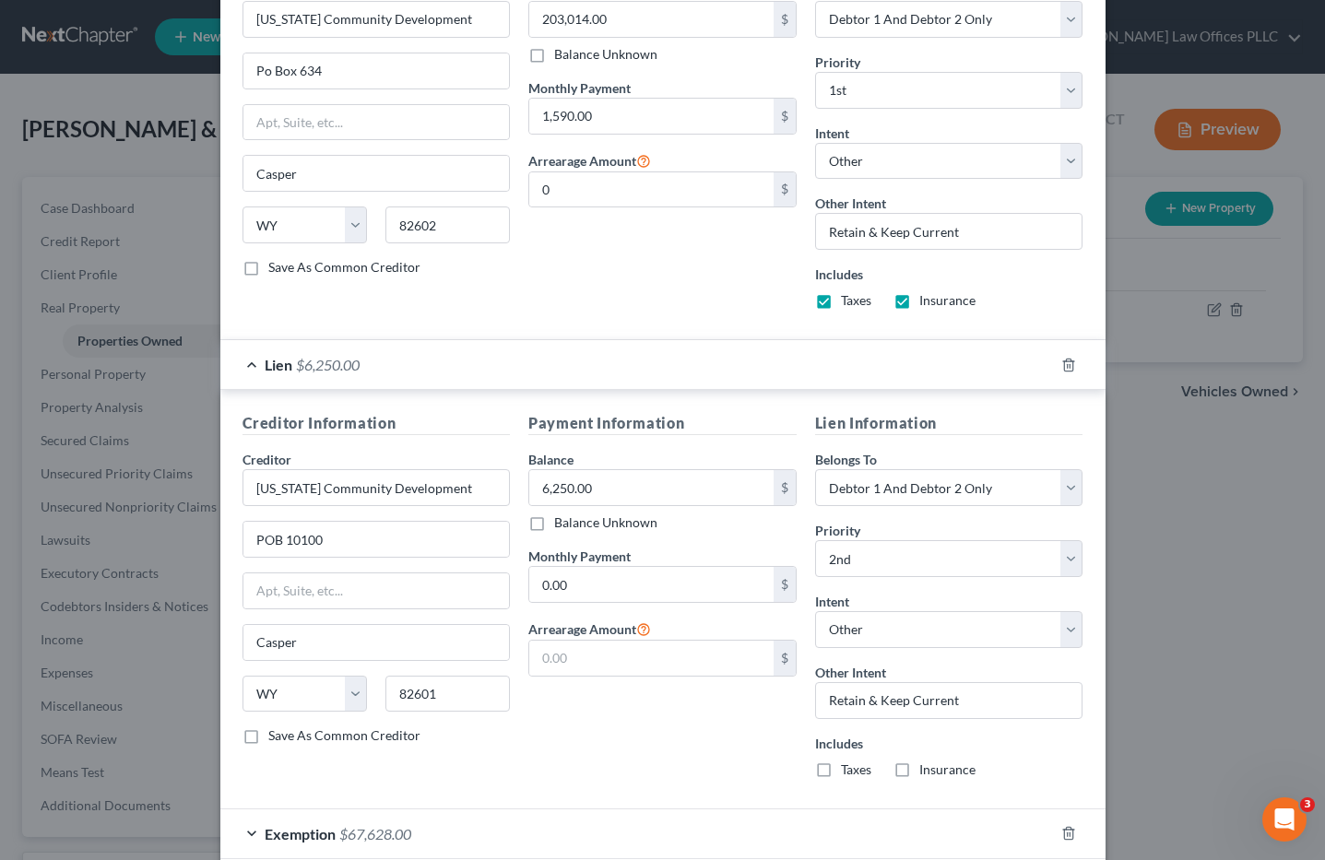
scroll to position [726, 0]
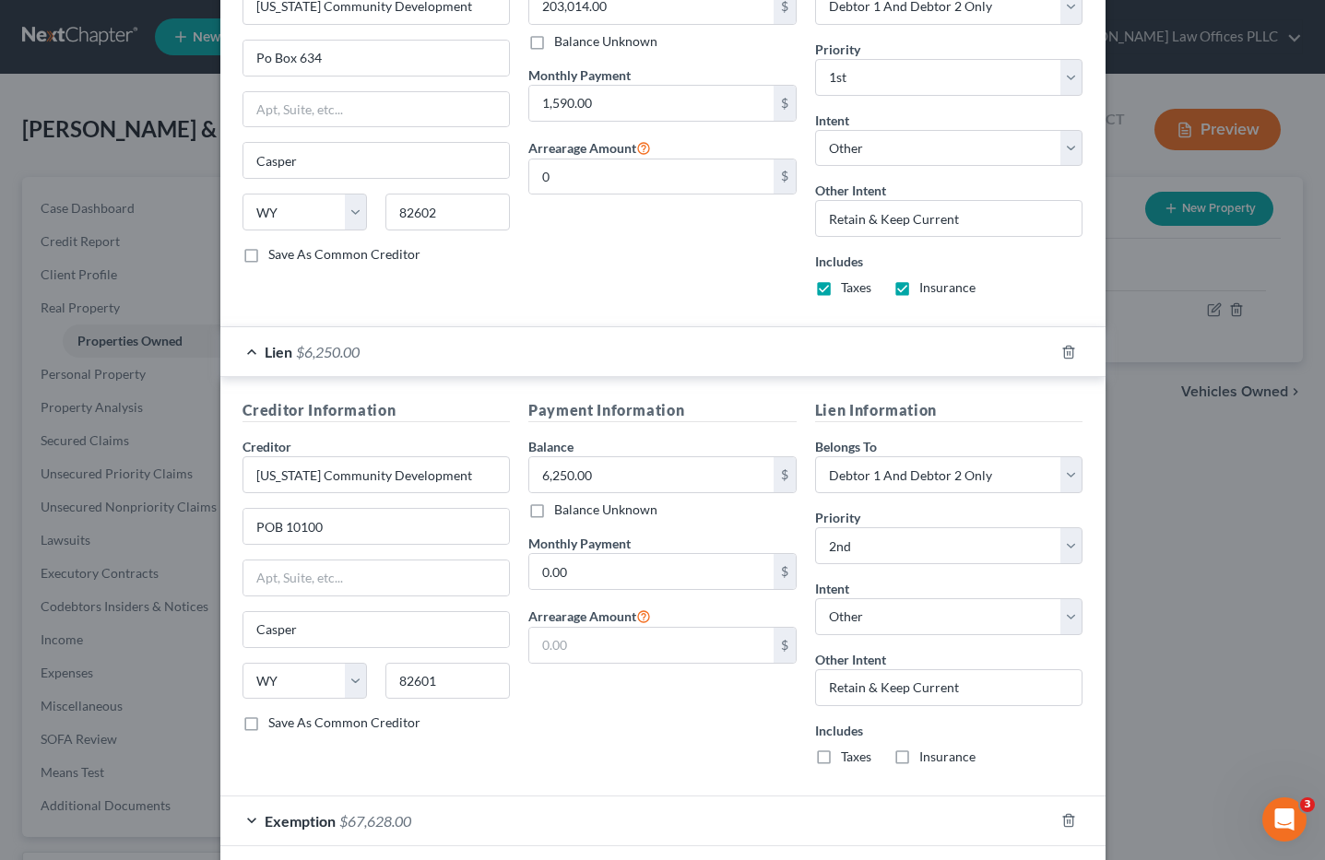
click at [355, 812] on div "Exemption $67,628.00" at bounding box center [637, 821] width 834 height 49
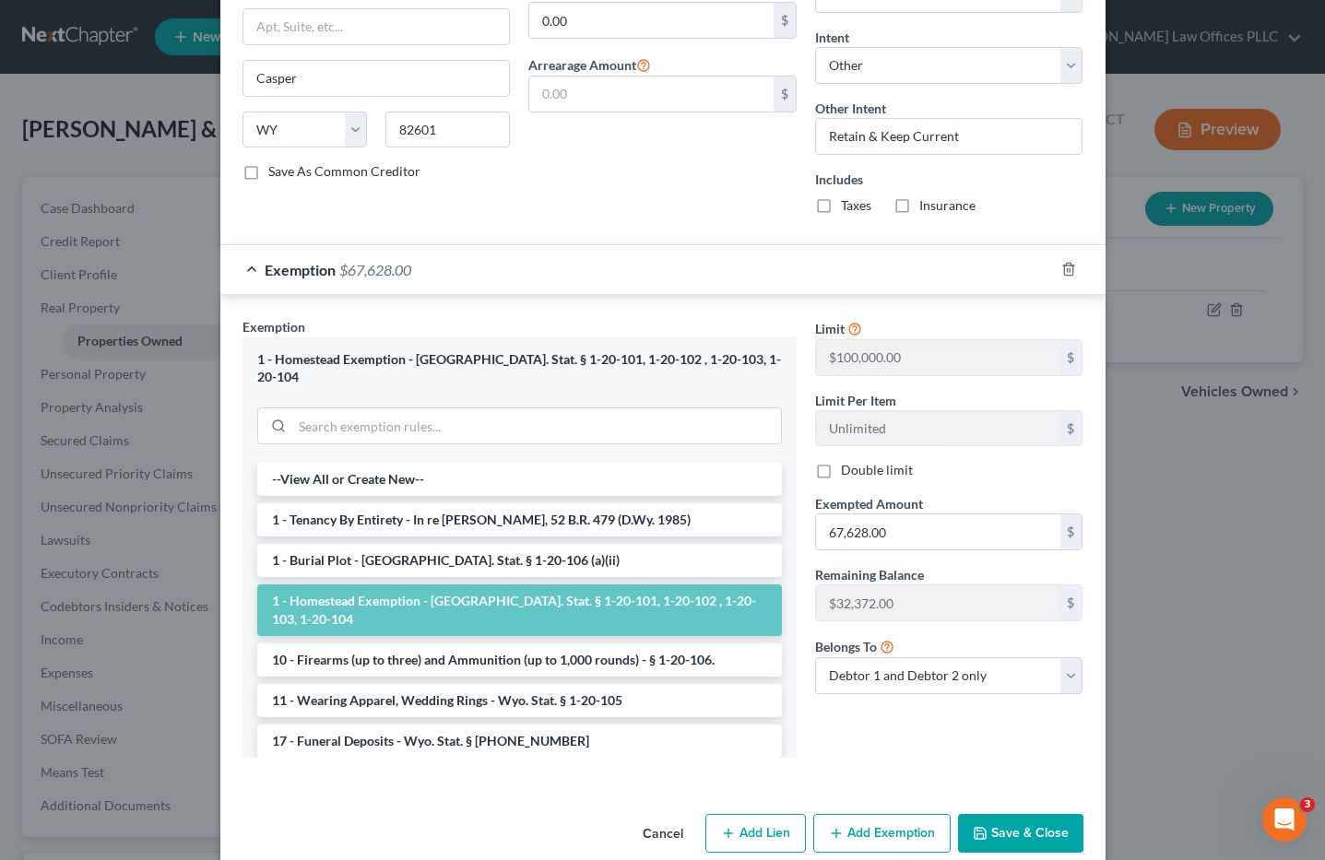
scroll to position [1279, 0]
click at [992, 812] on button "Save & Close" at bounding box center [1020, 831] width 125 height 39
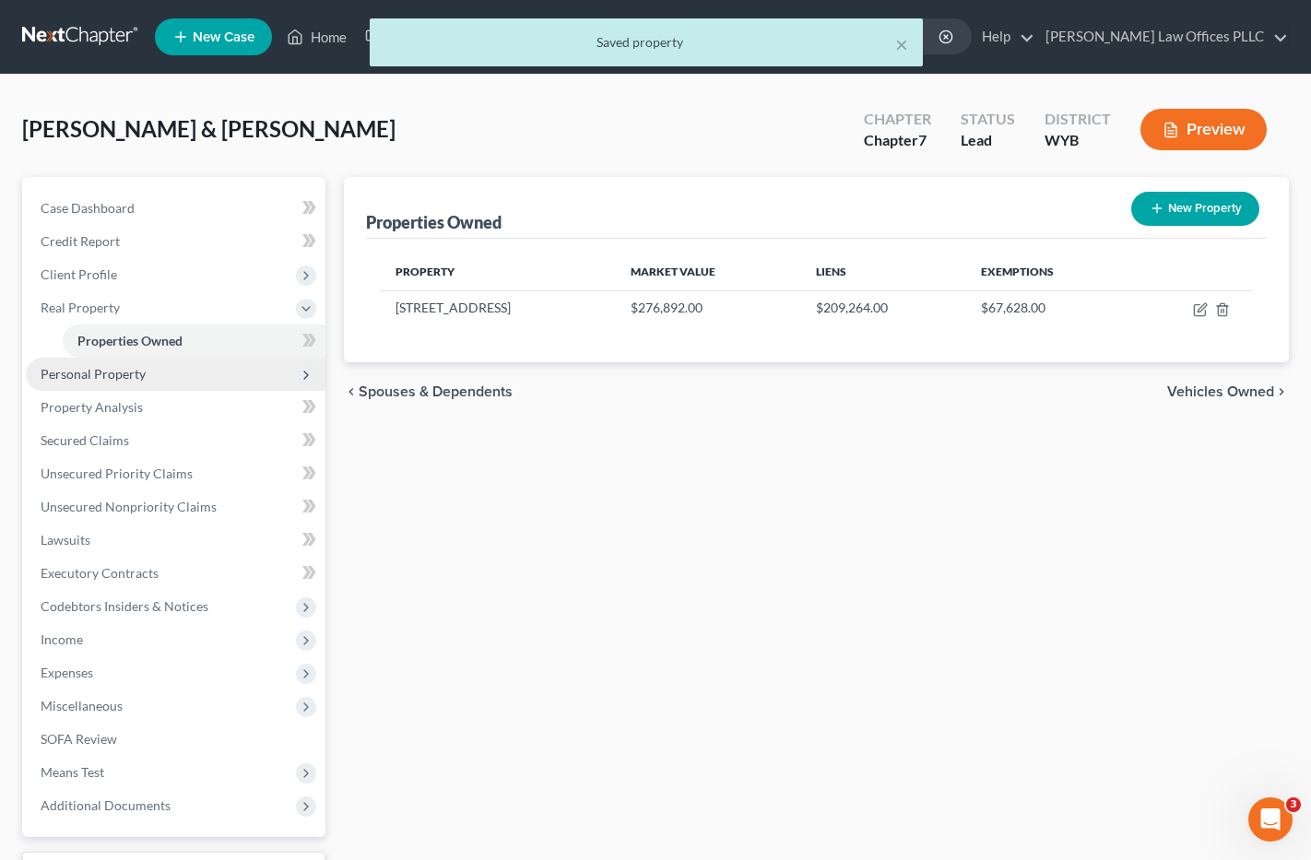
click at [136, 373] on span "Personal Property" at bounding box center [93, 374] width 105 height 16
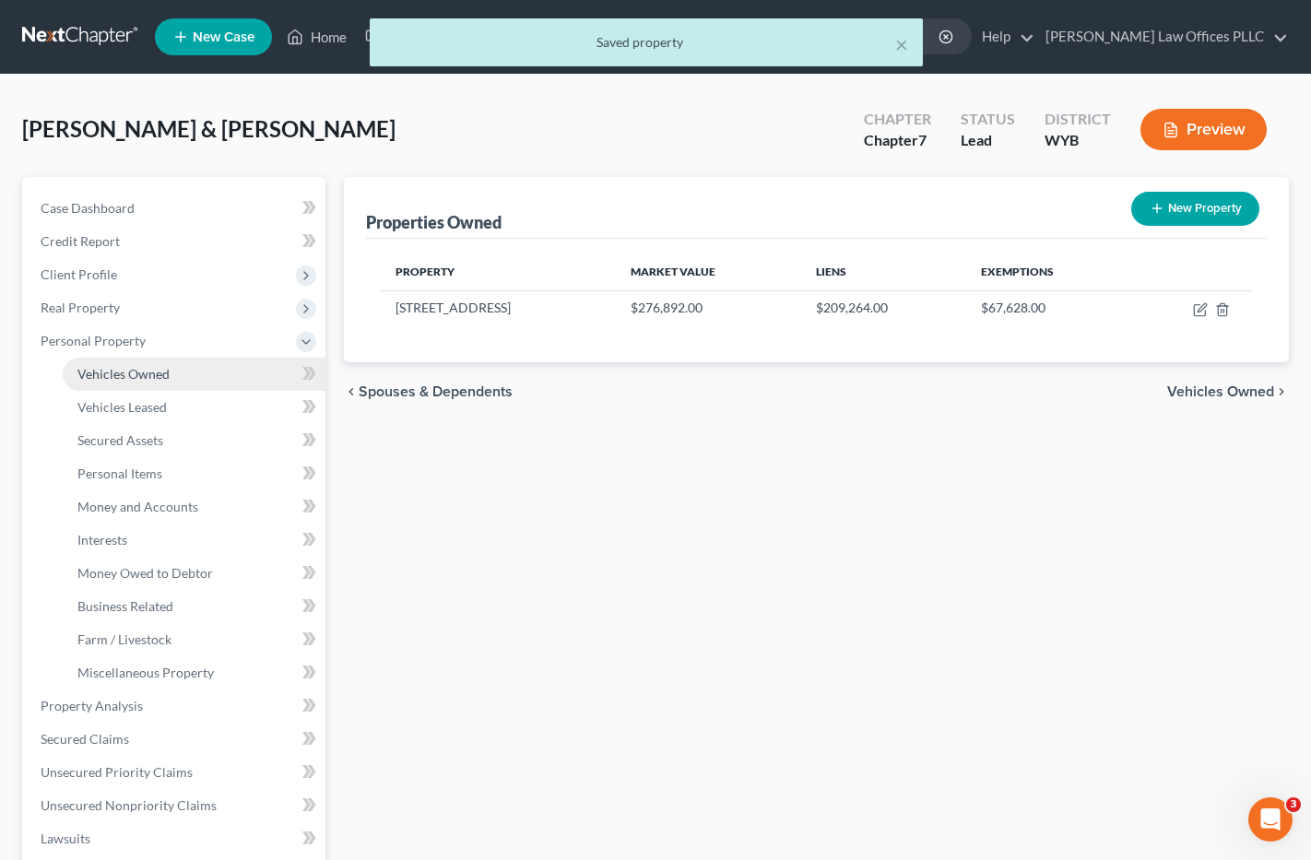
click at [149, 373] on span "Vehicles Owned" at bounding box center [123, 374] width 92 height 16
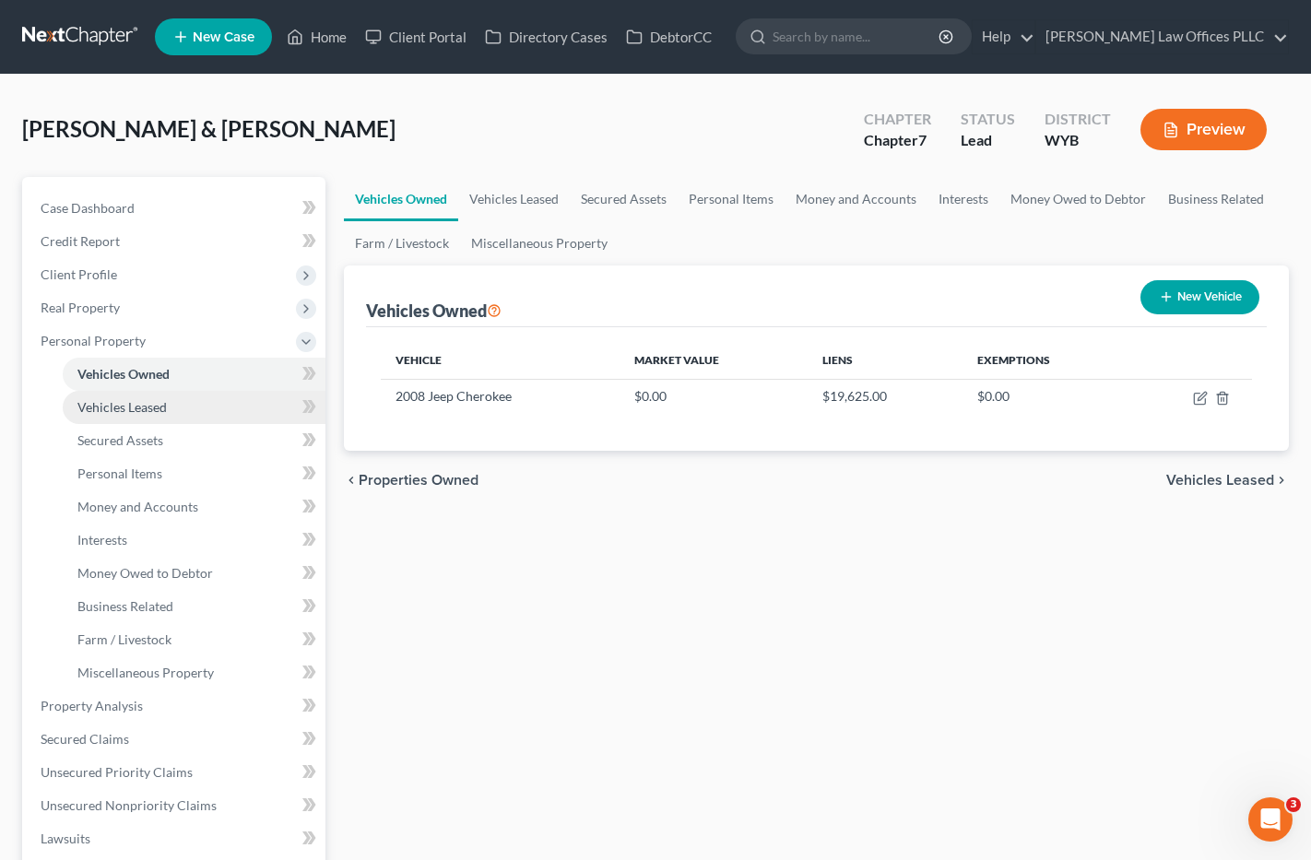
click at [168, 402] on link "Vehicles Leased" at bounding box center [194, 407] width 263 height 33
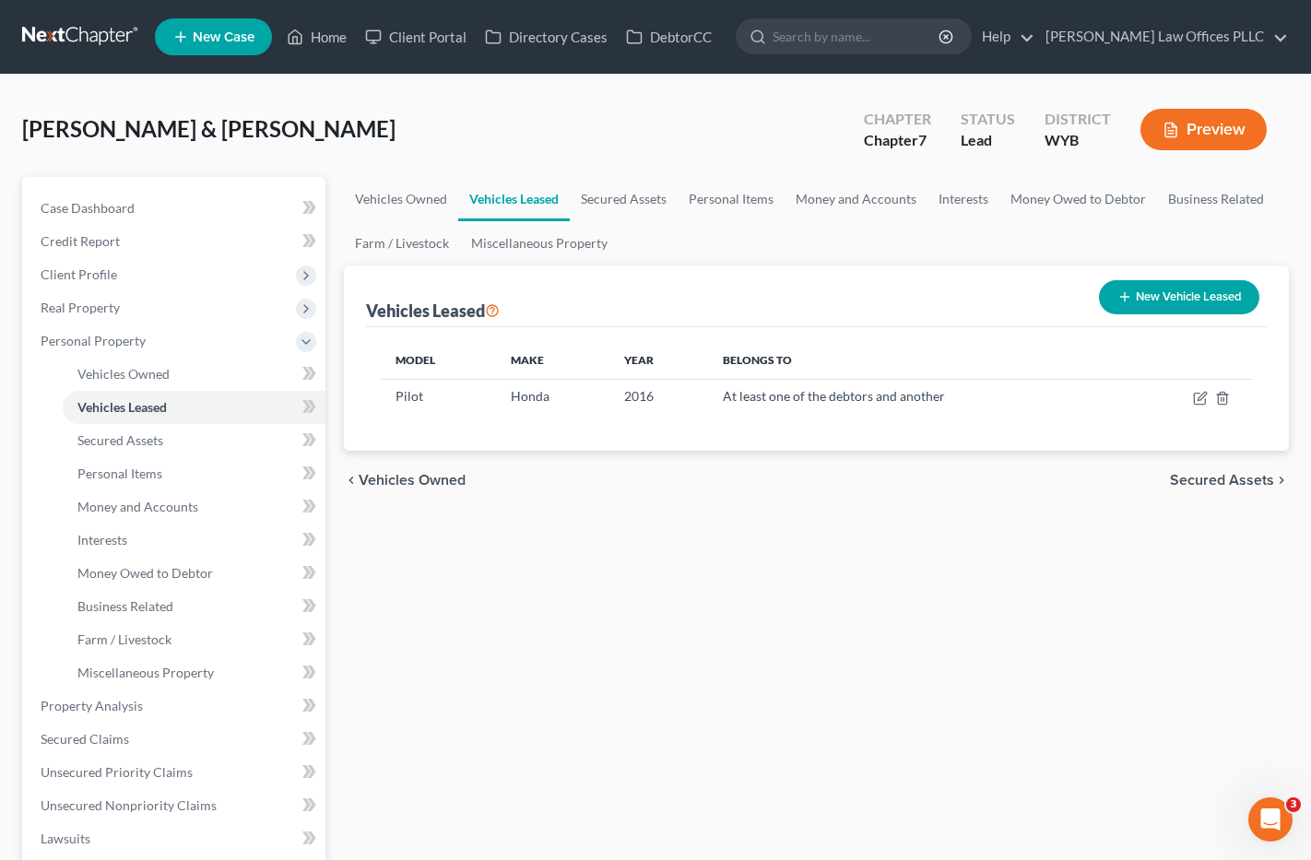
click at [911, 598] on div "Vehicles Owned Vehicles Leased Secured Assets Personal Items Money and Accounts…" at bounding box center [817, 709] width 965 height 1065
click at [147, 367] on span "Vehicles Owned" at bounding box center [123, 374] width 92 height 16
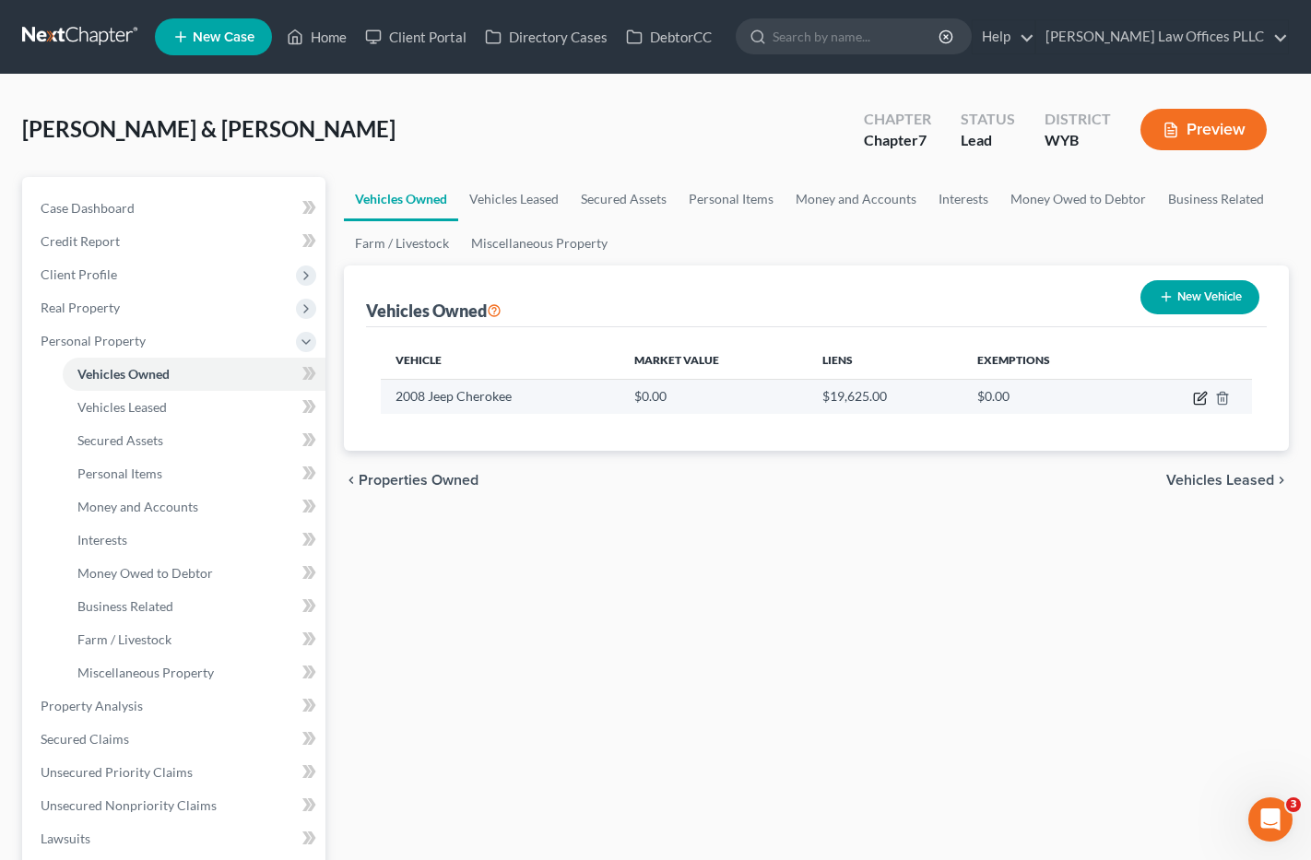
click at [1200, 394] on icon "button" at bounding box center [1199, 399] width 11 height 11
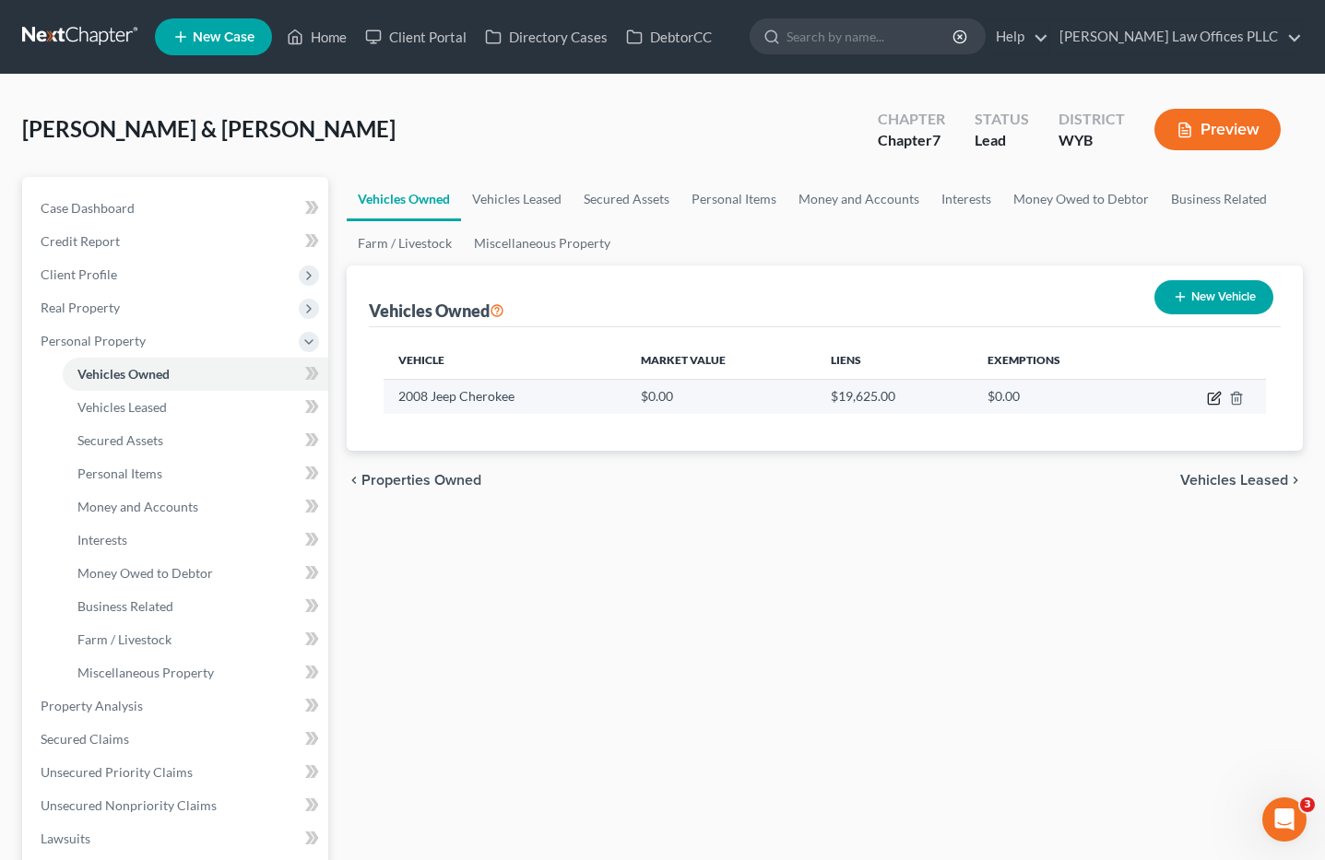
select select "0"
select select "18"
select select "2"
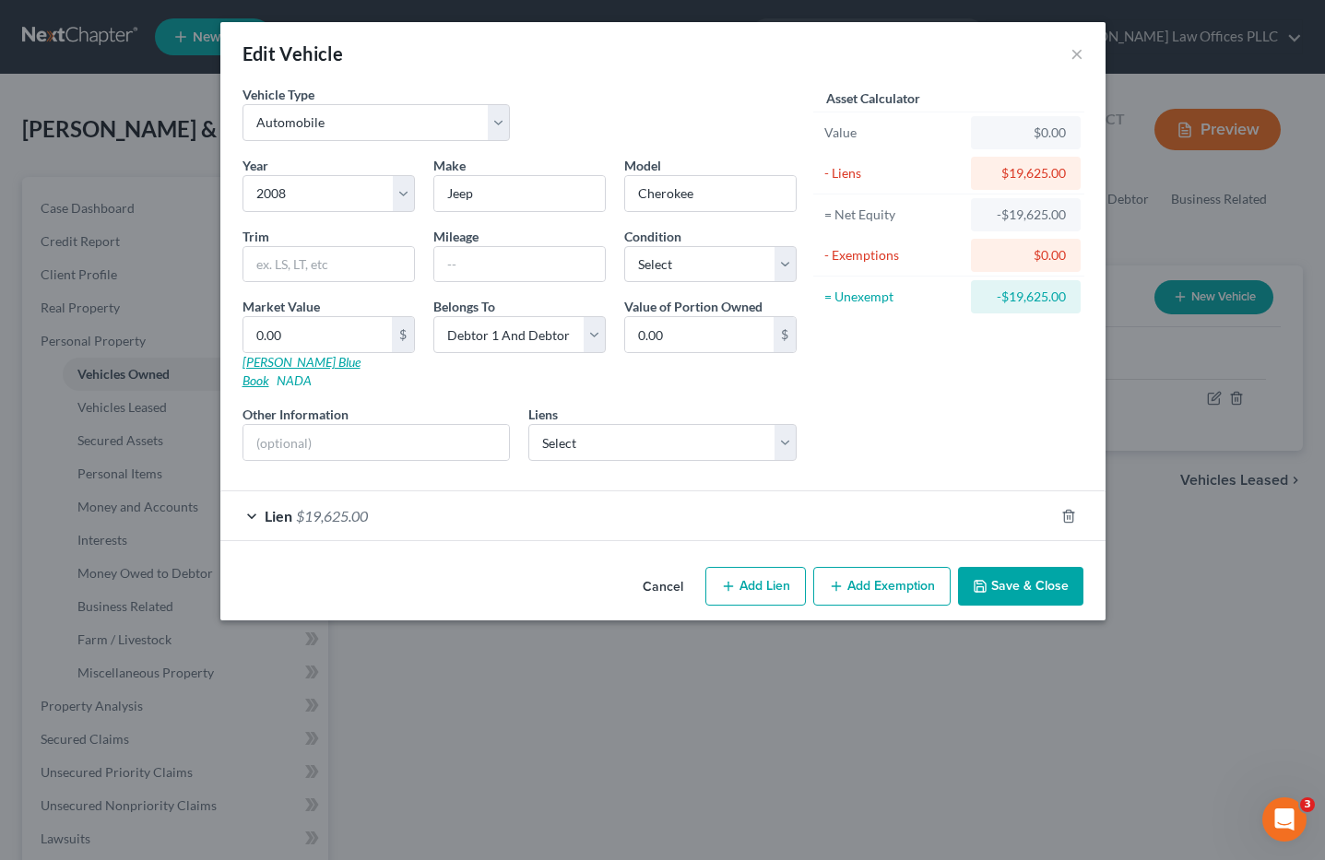
click at [288, 364] on link "Kelly Blue Book" at bounding box center [302, 371] width 118 height 34
click at [262, 332] on input "0.00" at bounding box center [317, 334] width 148 height 35
type input "3"
type input "3.00"
type input "39"
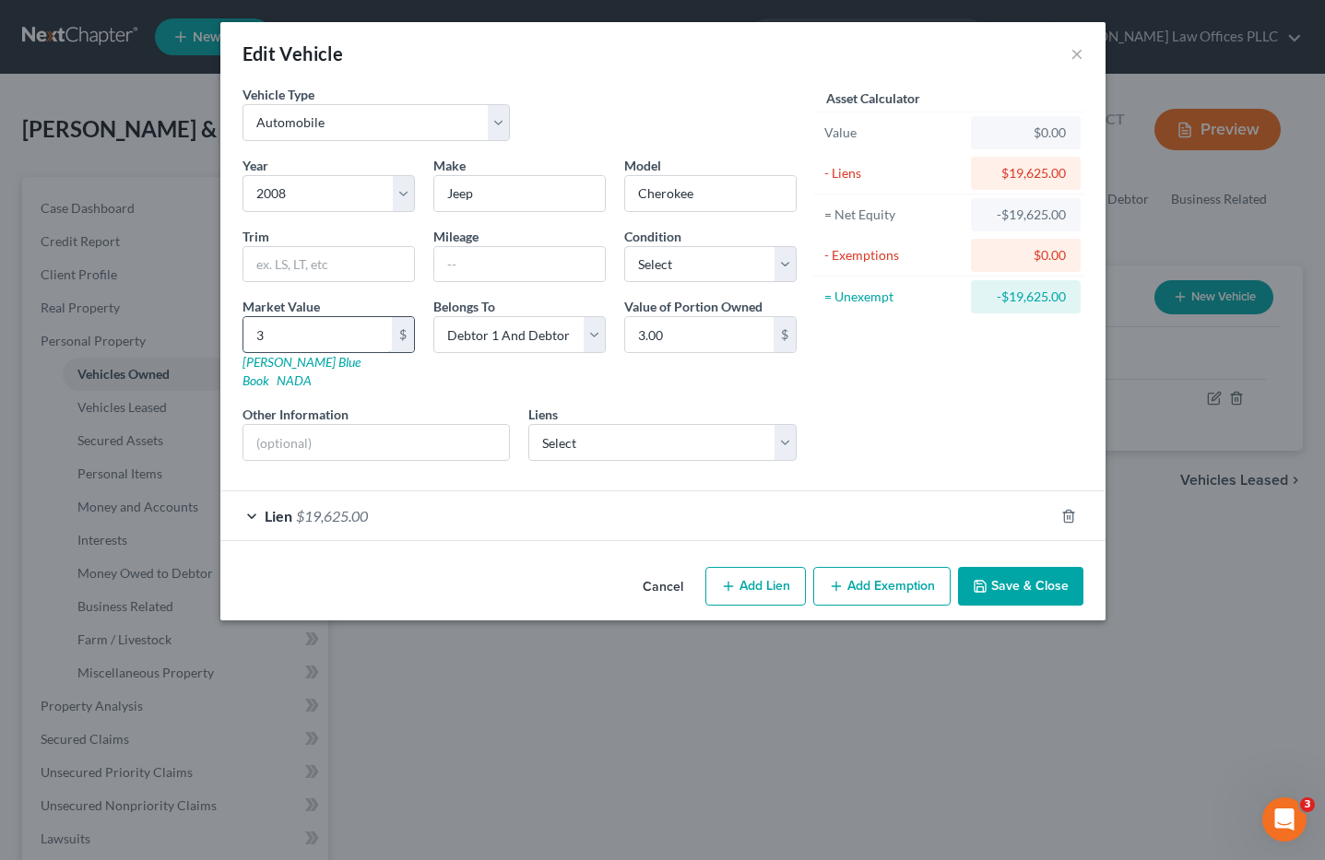
type input "39.00"
type input "390"
type input "390.00"
type input "3900"
type input "3,900.00"
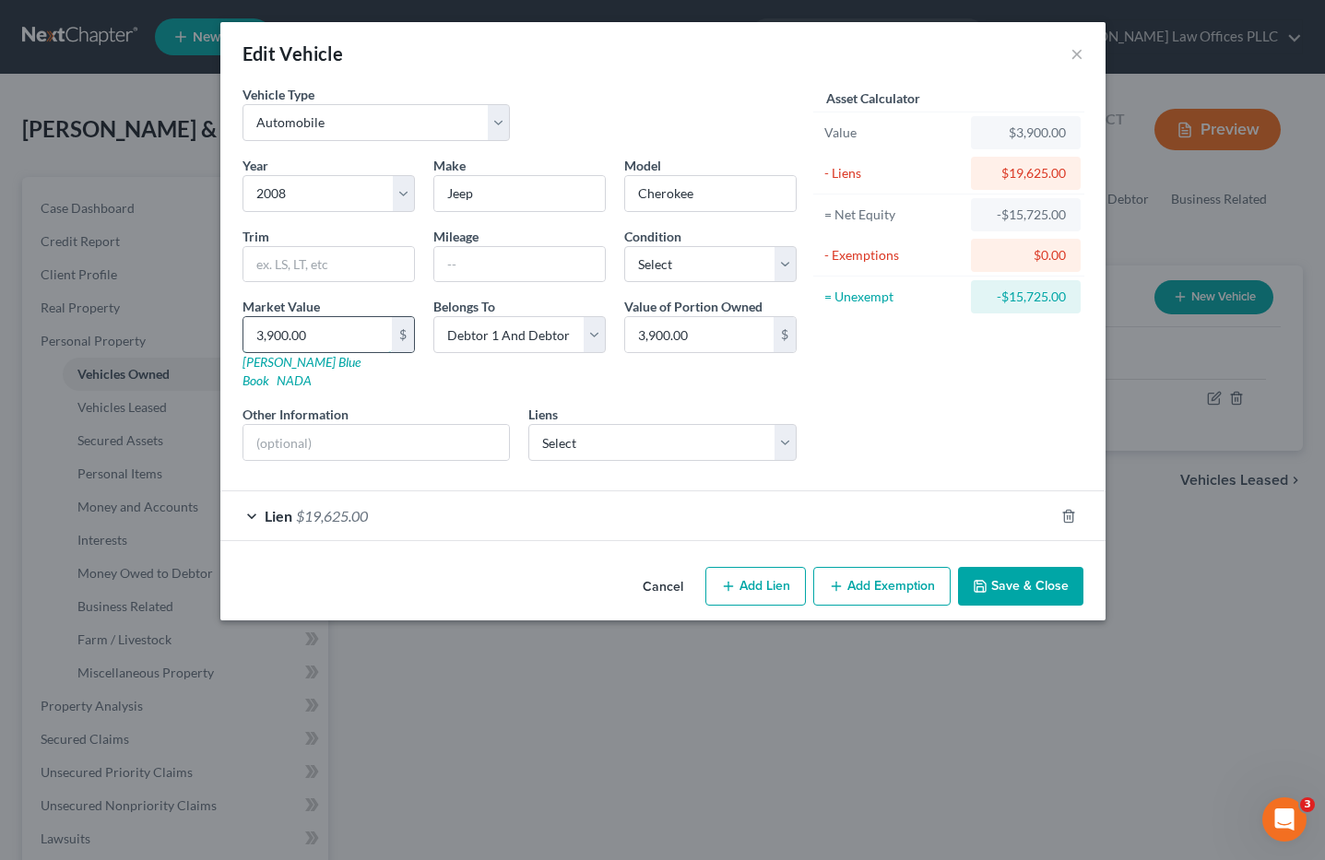
type input "3,900.00"
click at [302, 507] on span "$19,625.00" at bounding box center [332, 516] width 72 height 18
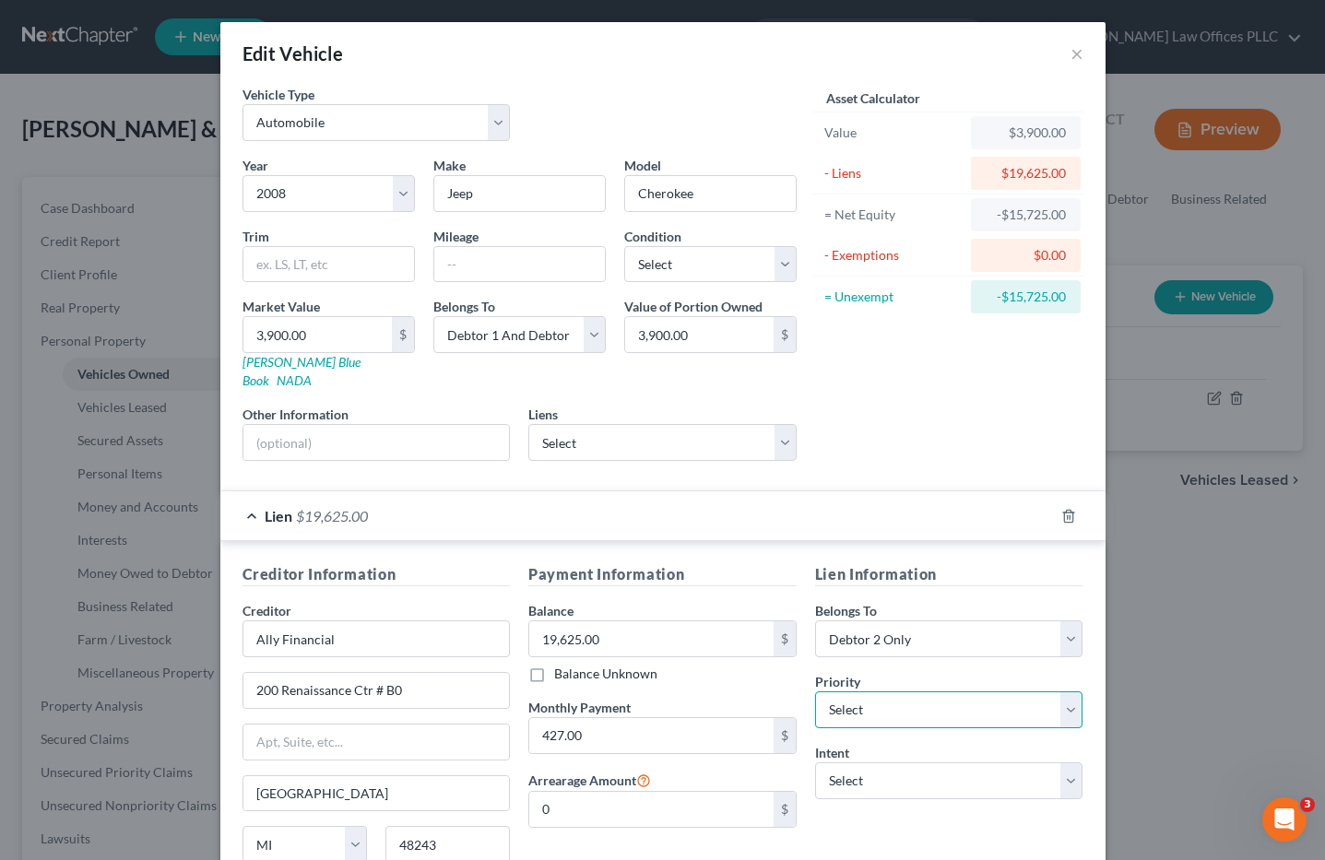
click at [922, 696] on select "Select 1st 2nd 3rd 4th 5th 6th 7th 8th 9th 10th 11th 12th 13th 14th 15th 16th 1…" at bounding box center [949, 710] width 268 height 37
select select "0"
click at [815, 692] on select "Select 1st 2nd 3rd 4th 5th 6th 7th 8th 9th 10th 11th 12th 13th 14th 15th 16th 1…" at bounding box center [949, 710] width 268 height 37
click at [588, 337] on select "Select Debtor 1 Only Debtor 2 Only Debtor 1 And Debtor 2 Only At Least One Of T…" at bounding box center [519, 334] width 172 height 37
select select "0"
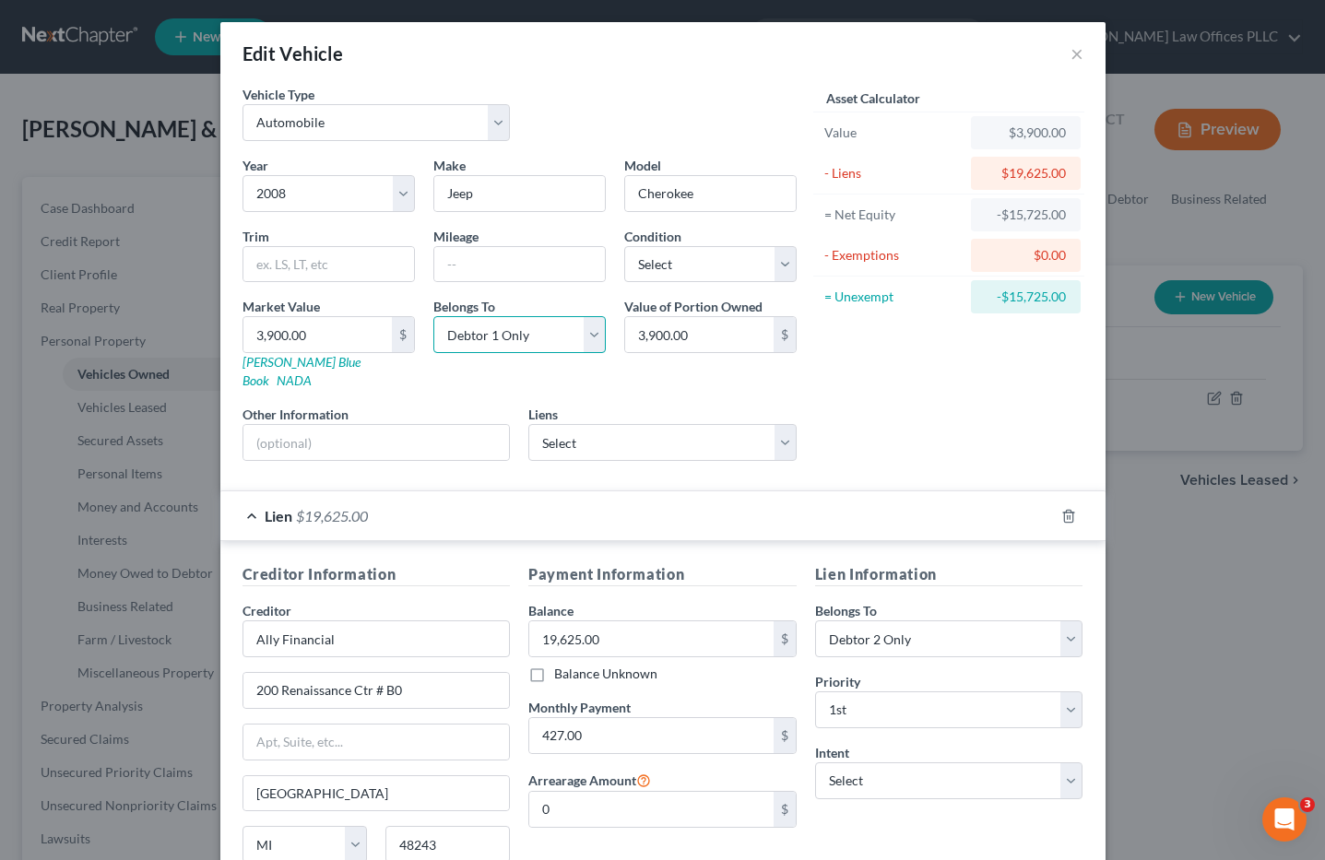
click at [433, 316] on select "Select Debtor 1 Only Debtor 2 Only Debtor 1 And Debtor 2 Only At Least One Of T…" at bounding box center [519, 334] width 172 height 37
drag, startPoint x: 1064, startPoint y: 620, endPoint x: 1029, endPoint y: 620, distance: 35.0
click at [1064, 621] on select "Select Debtor 1 Only Debtor 2 Only Debtor 1 And Debtor 2 Only At Least One Of T…" at bounding box center [949, 639] width 268 height 37
select select "0"
click at [815, 621] on select "Select Debtor 1 Only Debtor 2 Only Debtor 1 And Debtor 2 Only At Least One Of T…" at bounding box center [949, 639] width 268 height 37
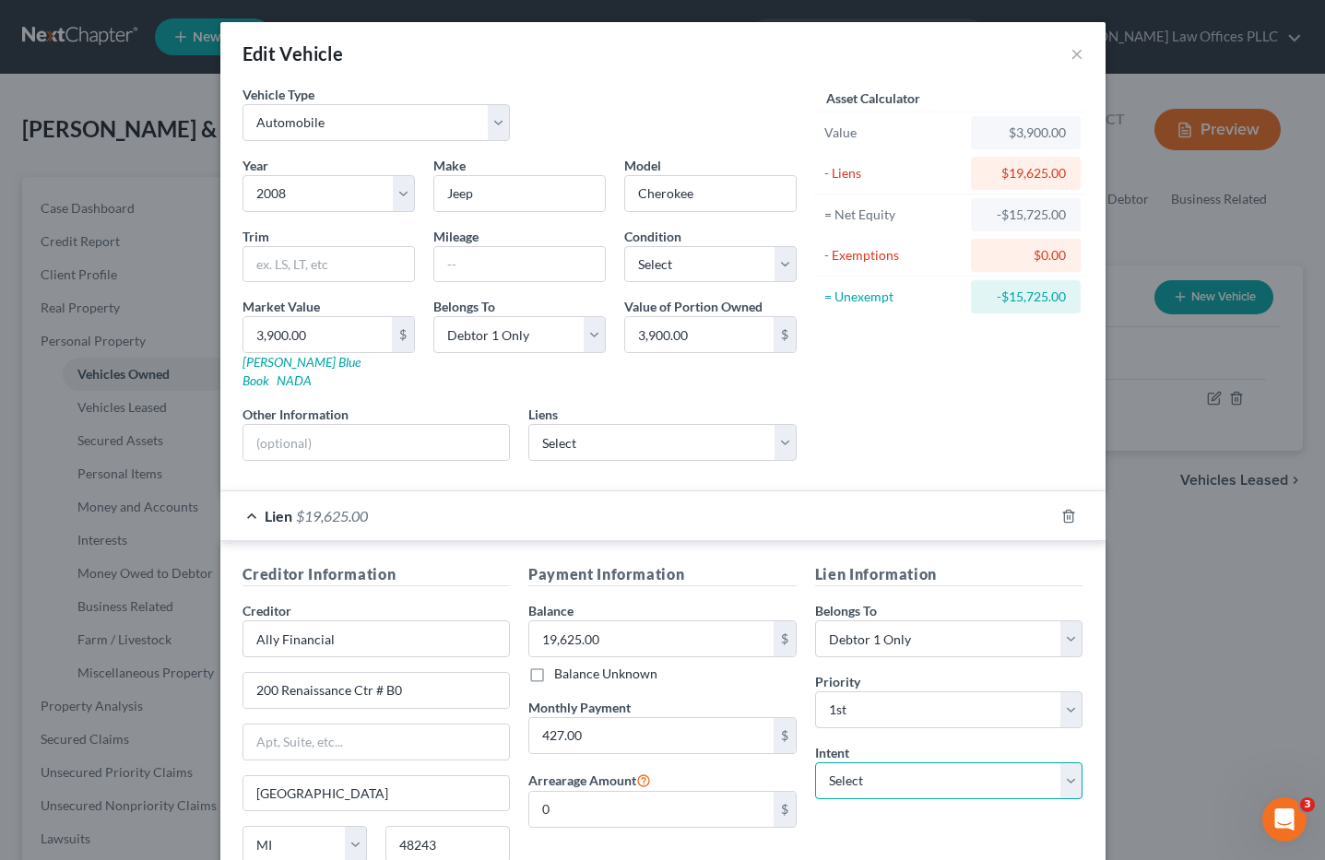
click at [913, 763] on select "Select Surrender Redeem Reaffirm Avoid Other" at bounding box center [949, 781] width 268 height 37
select select "4"
click at [815, 763] on select "Select Surrender Redeem Reaffirm Avoid Other" at bounding box center [949, 781] width 268 height 37
click at [824, 834] on input "text" at bounding box center [949, 852] width 268 height 37
type input "Retain & Keep current"
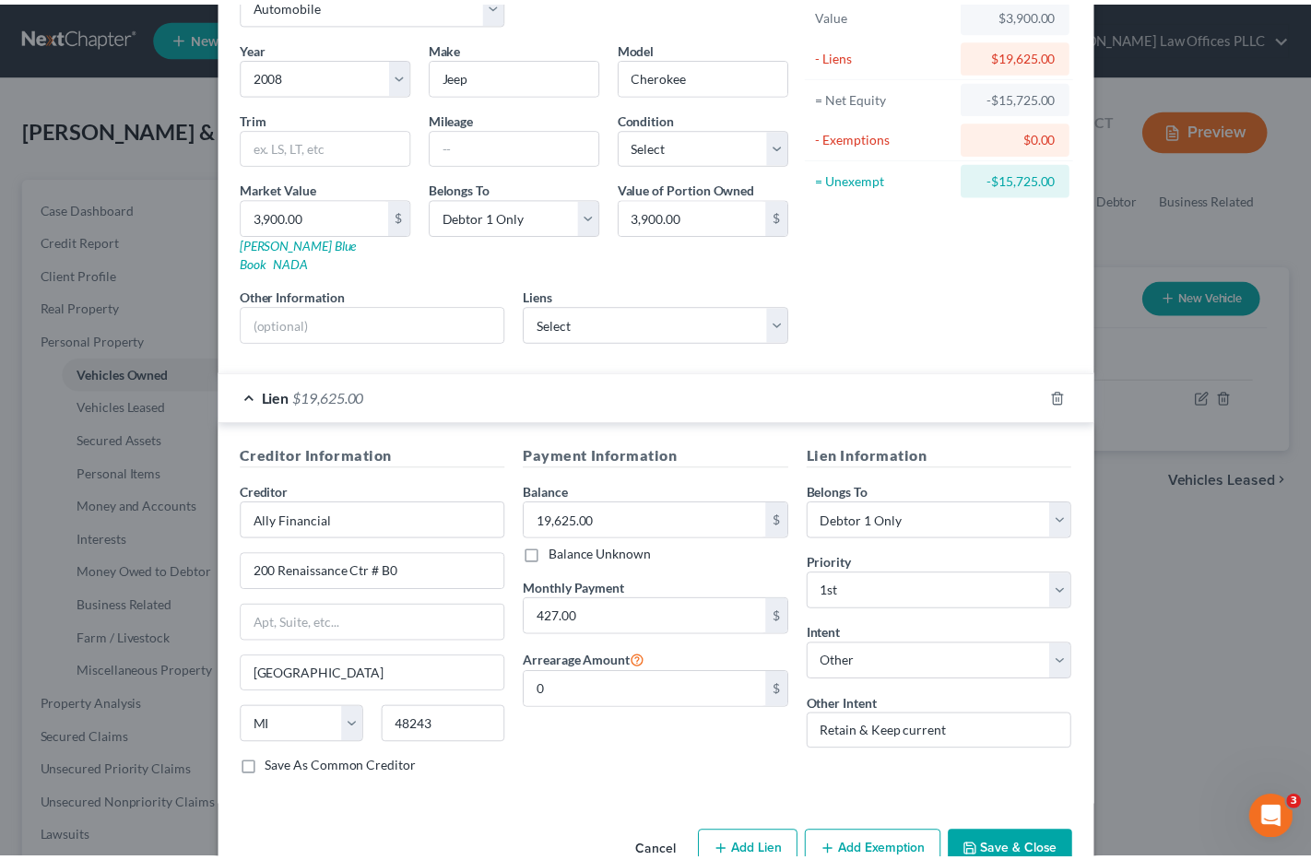
scroll to position [148, 0]
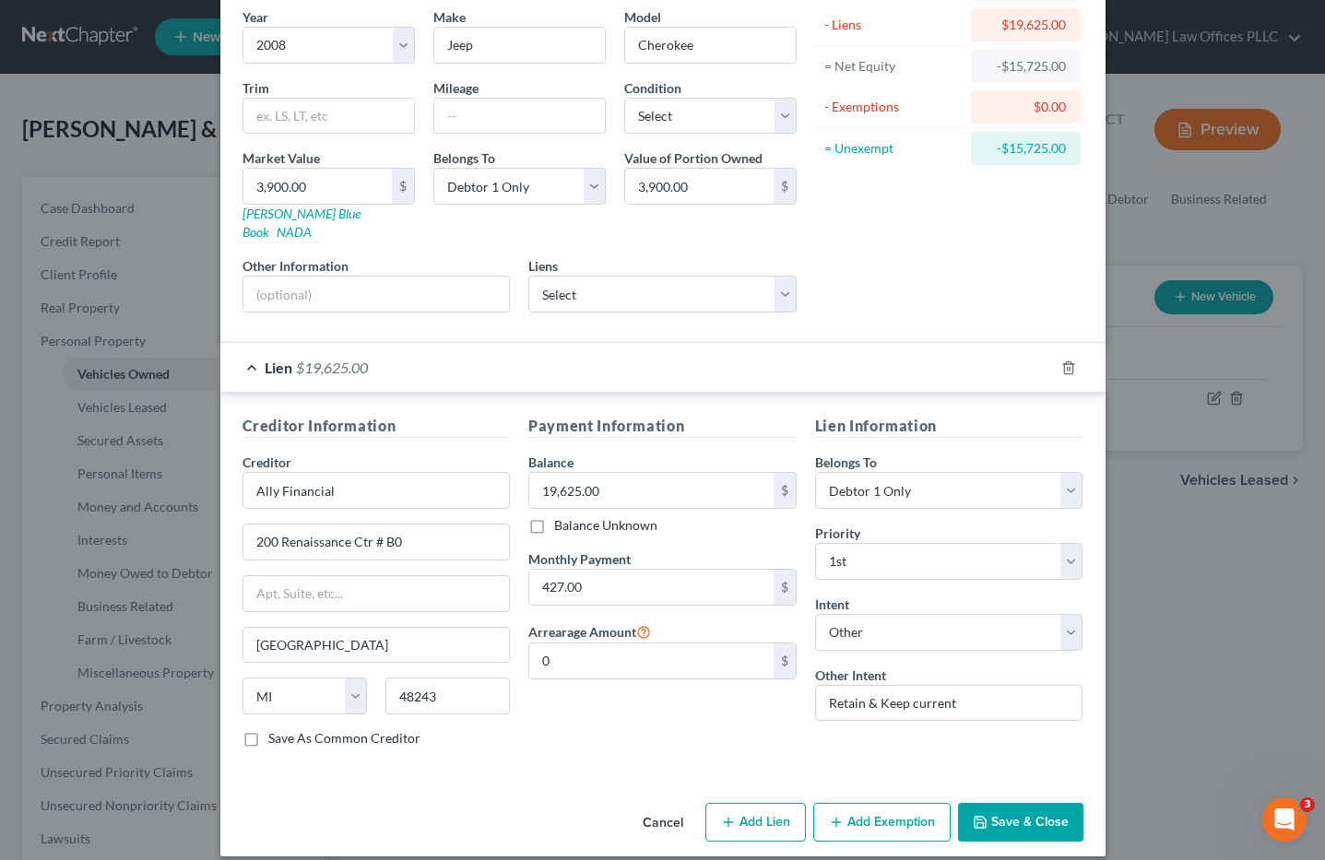
click at [1009, 803] on button "Save & Close" at bounding box center [1020, 822] width 125 height 39
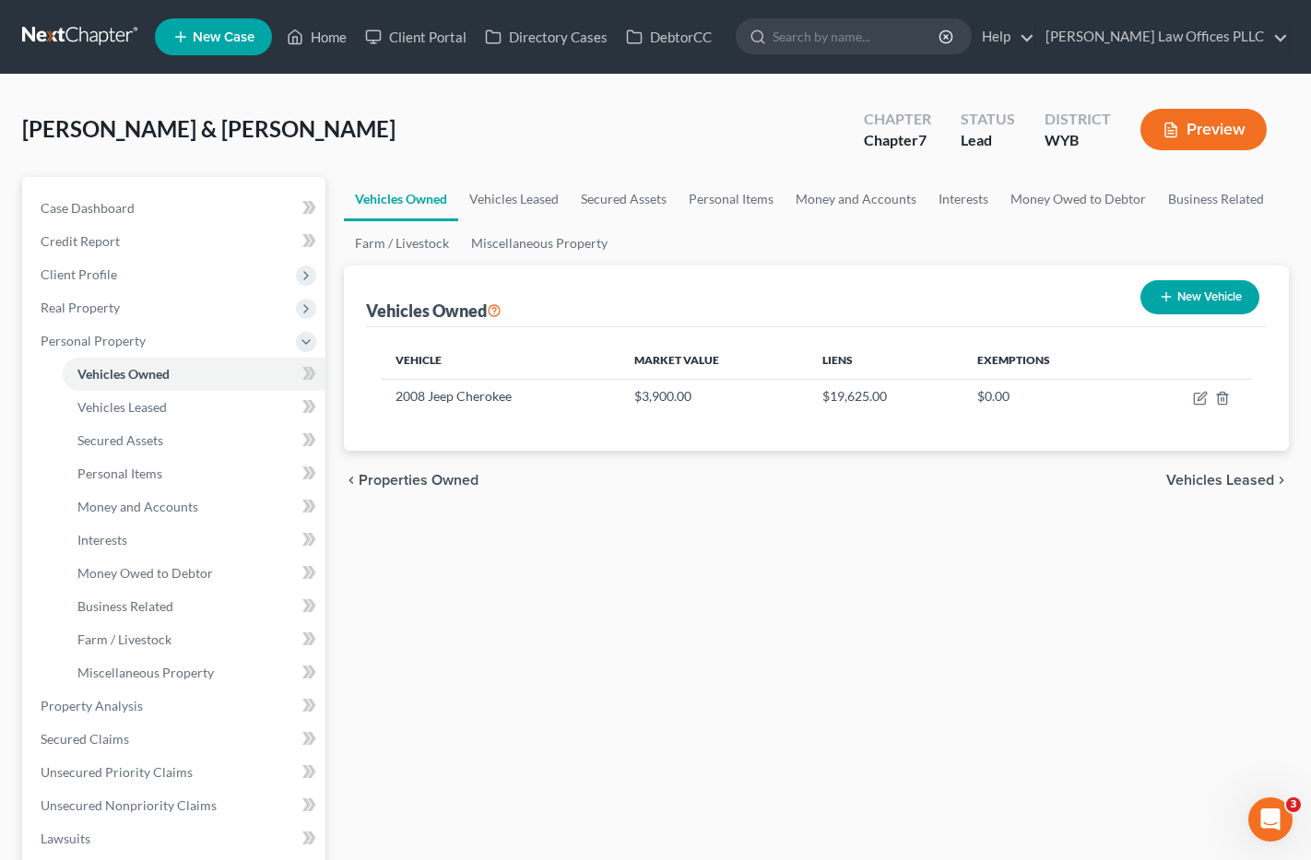
click at [789, 519] on div "Vehicles Owned Vehicles Leased Secured Assets Personal Items Money and Accounts…" at bounding box center [817, 709] width 965 height 1065
click at [201, 801] on span "Unsecured Nonpriority Claims" at bounding box center [129, 806] width 176 height 16
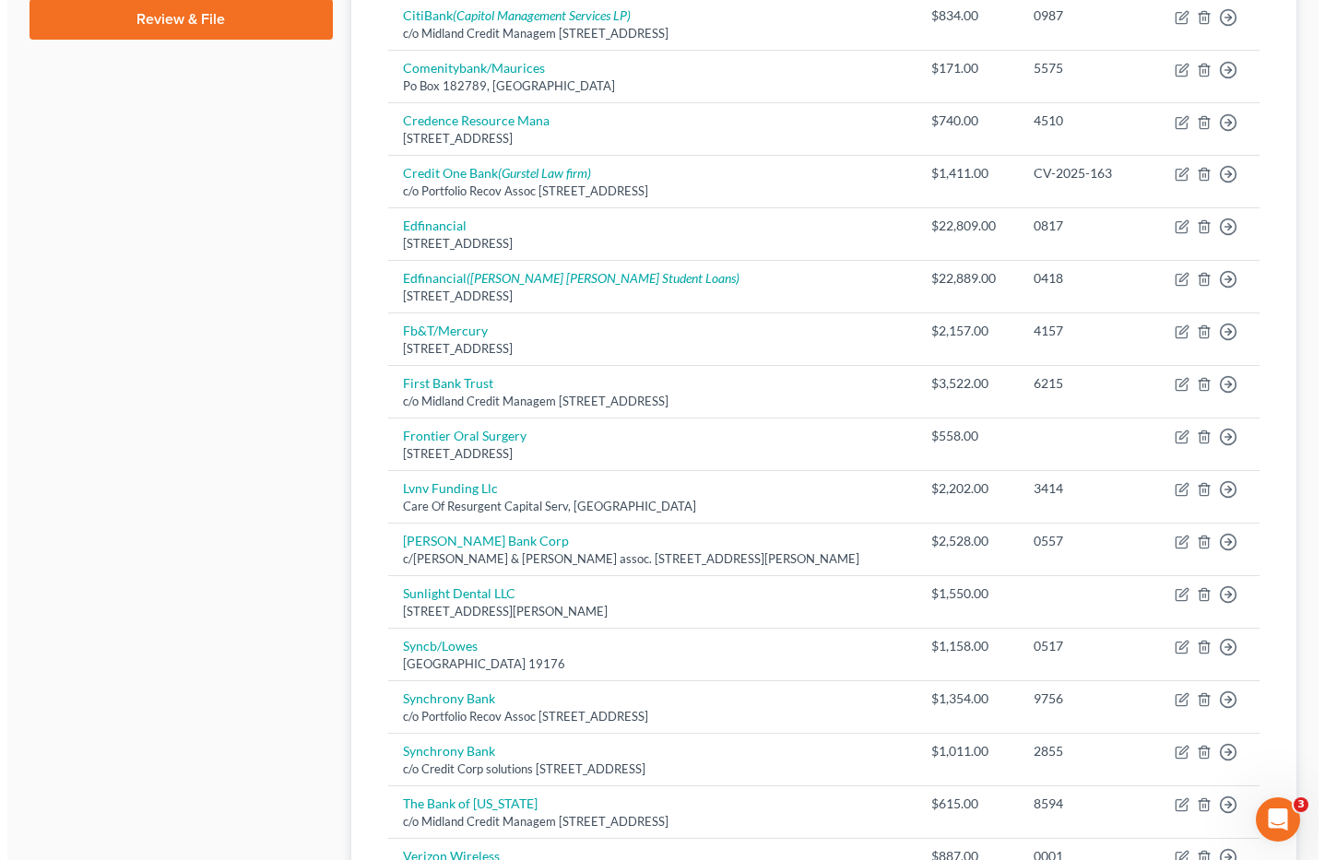
scroll to position [875, 0]
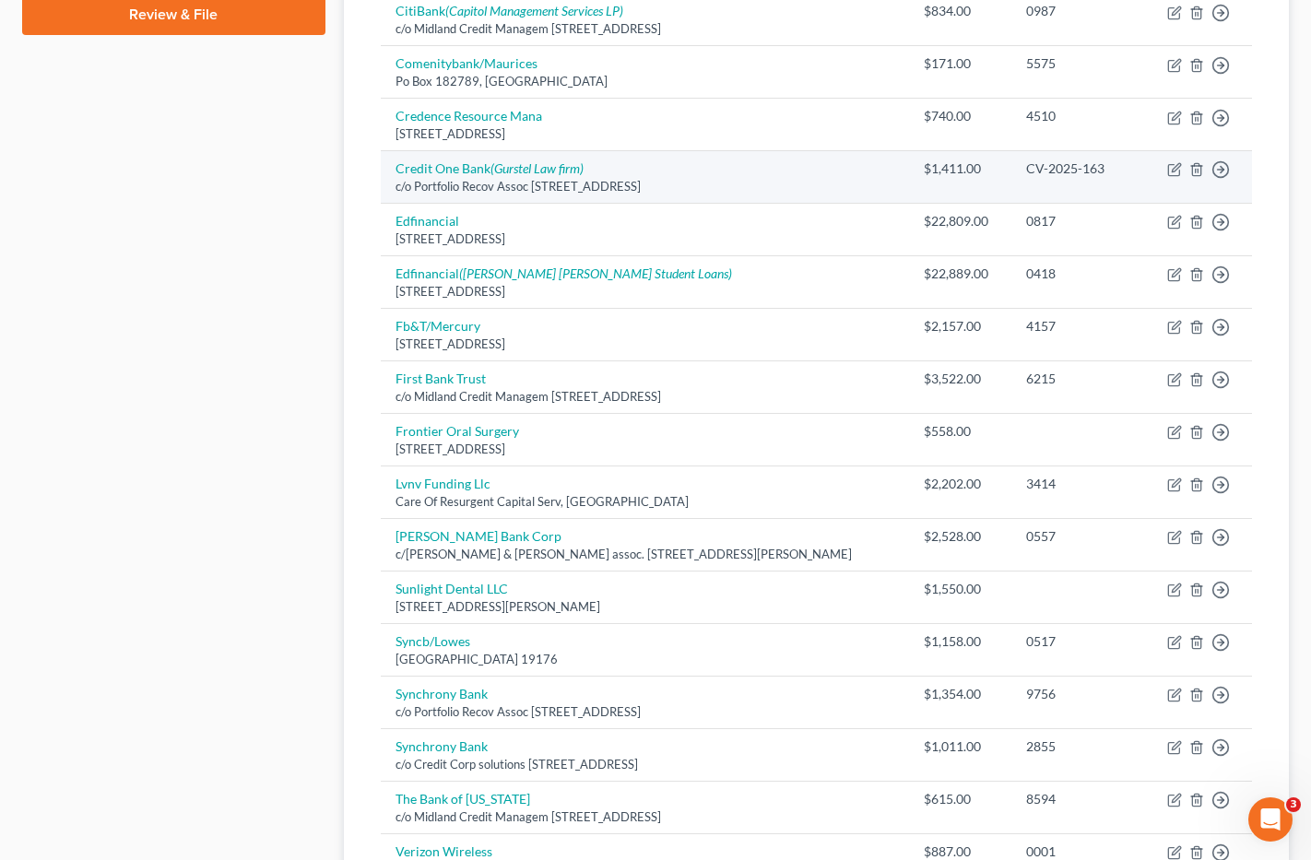
click at [810, 178] on div "c/o Portfolio Recov Assoc 120 Corporate Drive, Norfolk, VA 23513" at bounding box center [645, 187] width 499 height 18
click at [1171, 166] on icon "button" at bounding box center [1174, 169] width 15 height 15
select select "48"
select select "1"
select select "2"
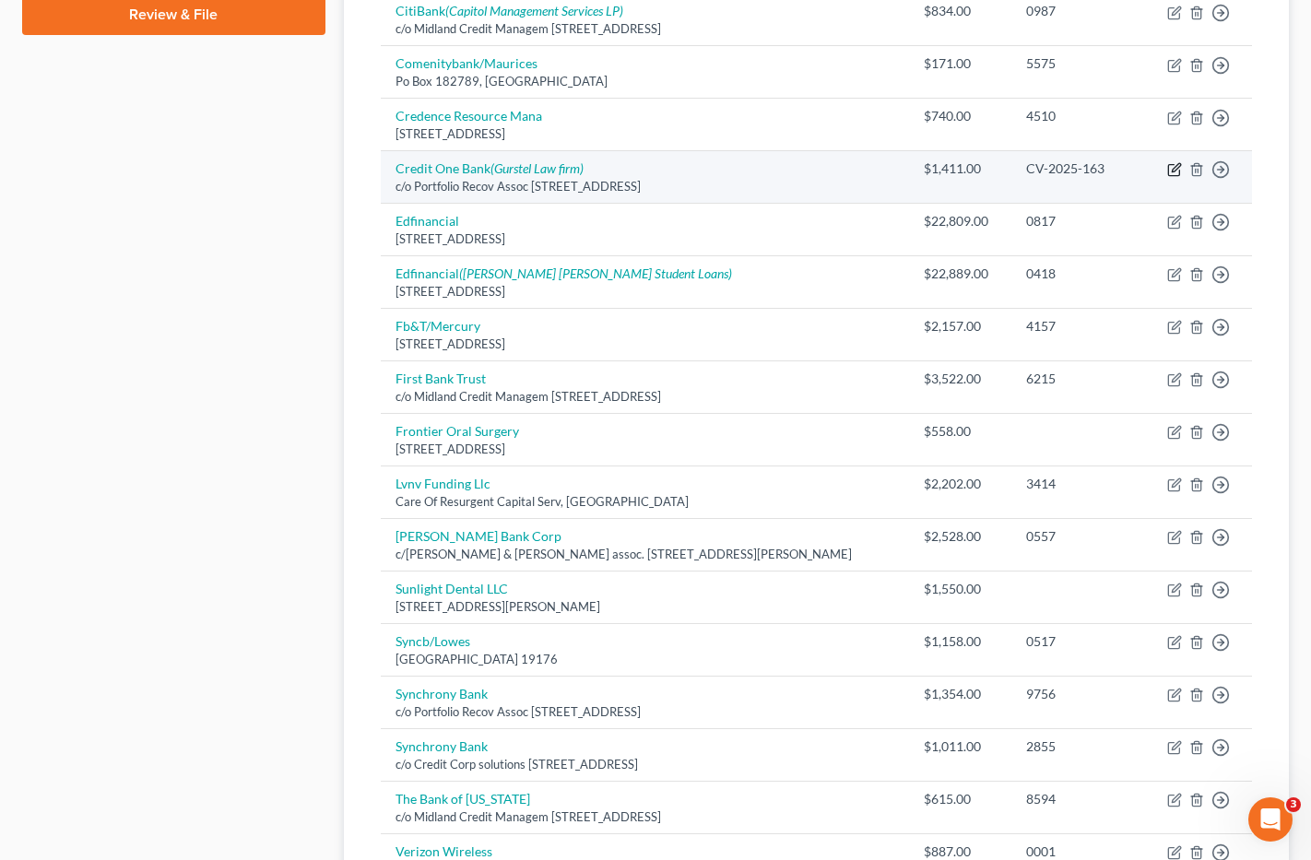
select select "1"
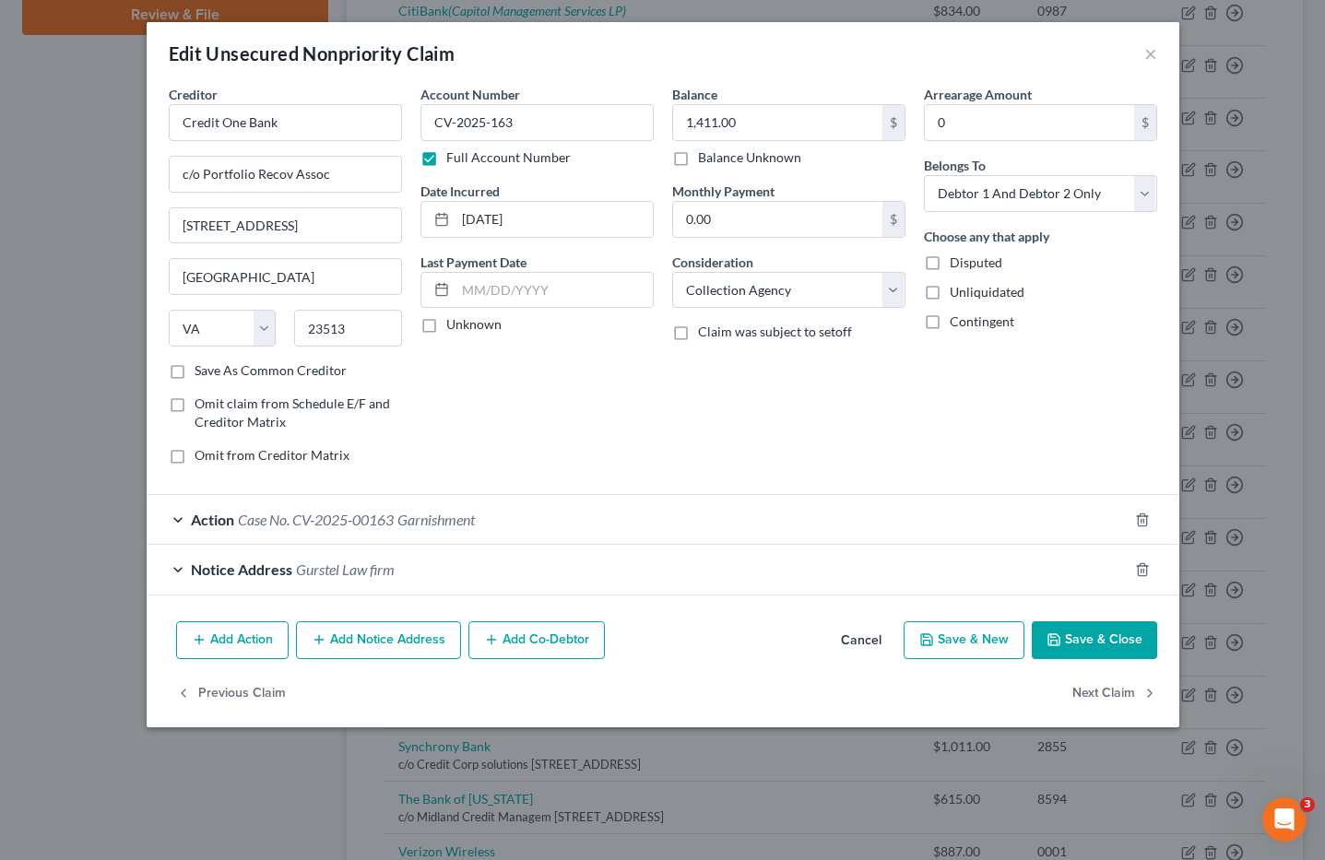
click at [255, 521] on span "Case No. CV-2025-00163" at bounding box center [316, 520] width 156 height 18
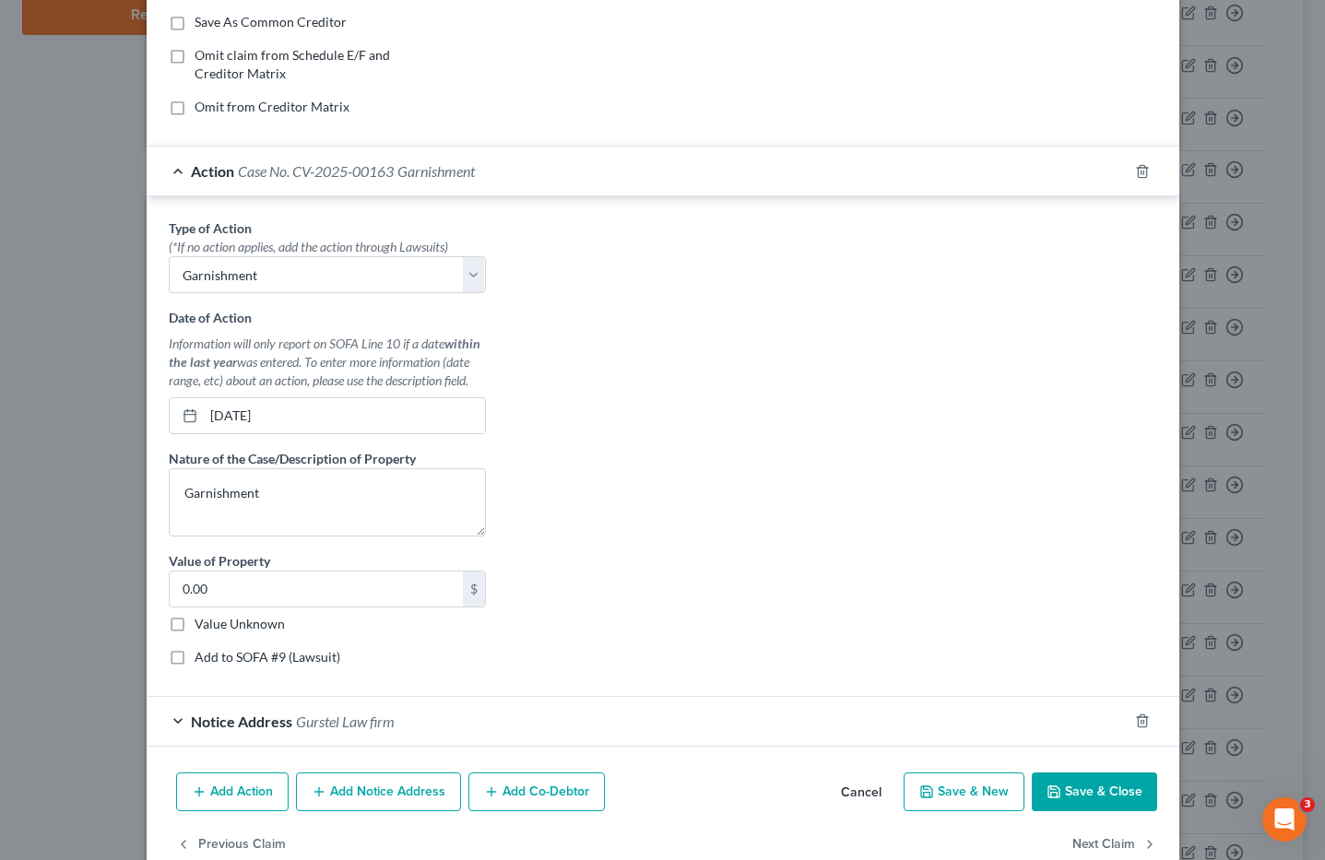
scroll to position [387, 0]
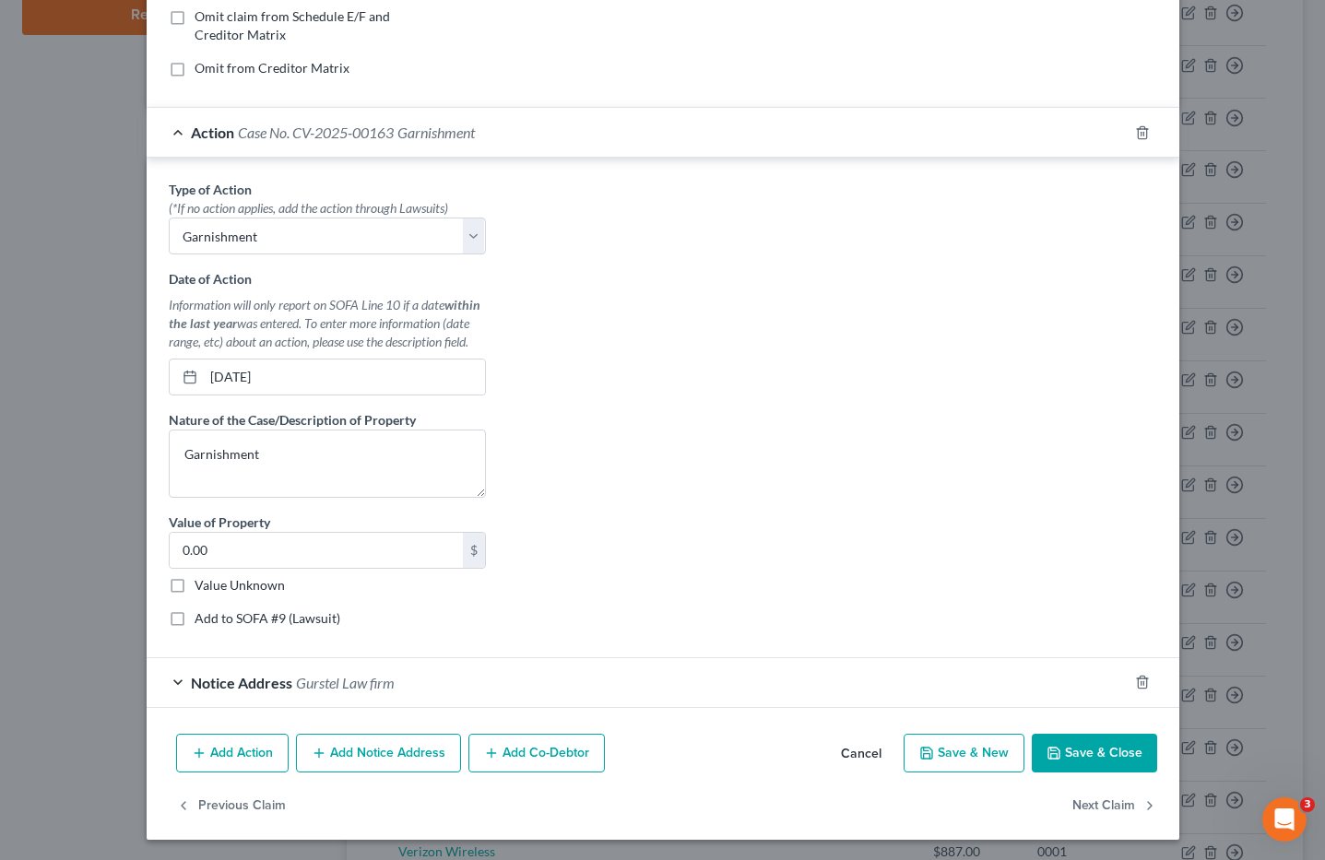
click at [195, 620] on label "Add to SOFA #9 (Lawsuit)" at bounding box center [268, 619] width 146 height 18
click at [202, 620] on input "Add to SOFA #9 (Lawsuit)" at bounding box center [208, 616] width 12 height 12
checkbox input "true"
select select "53"
select select "0"
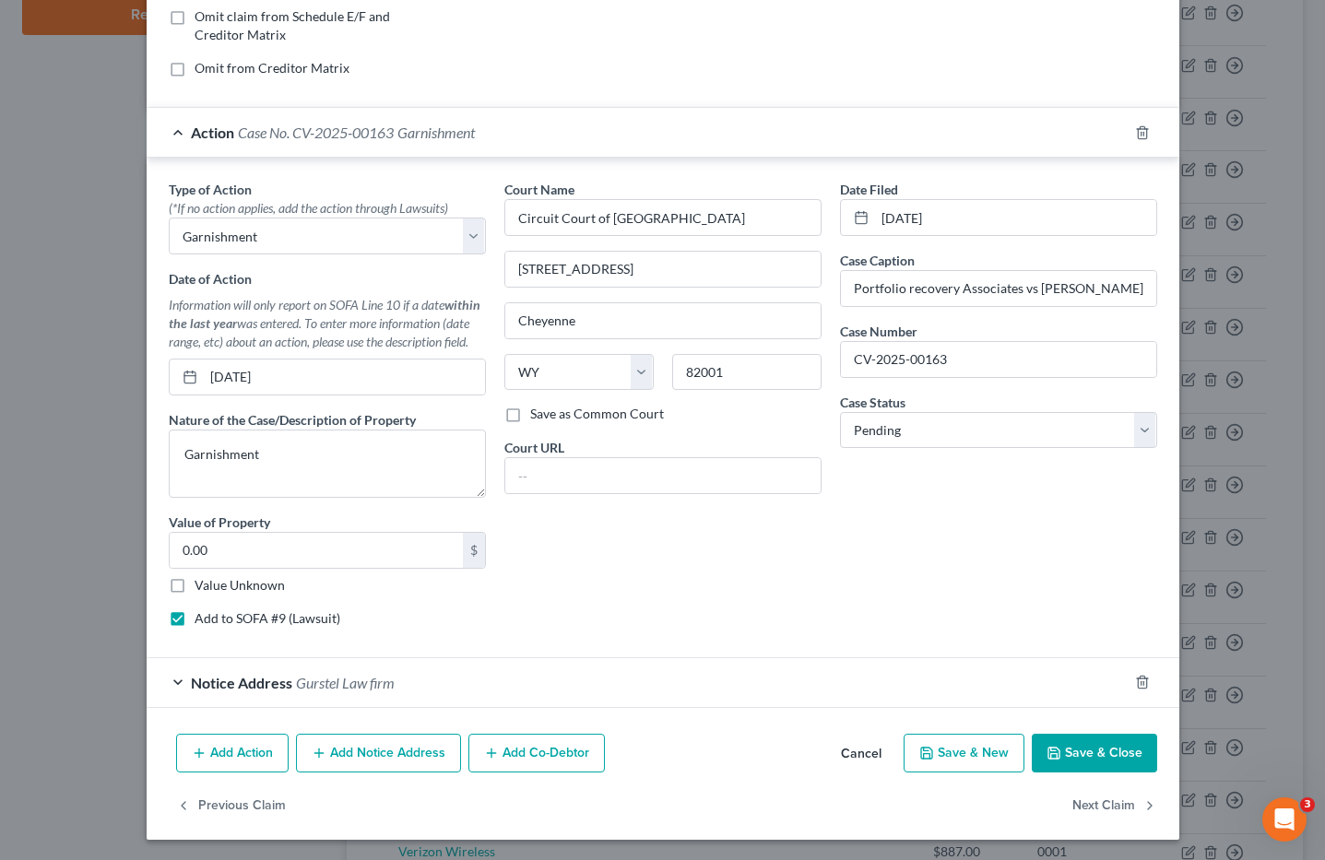
click at [244, 685] on span "Notice Address" at bounding box center [241, 683] width 101 height 18
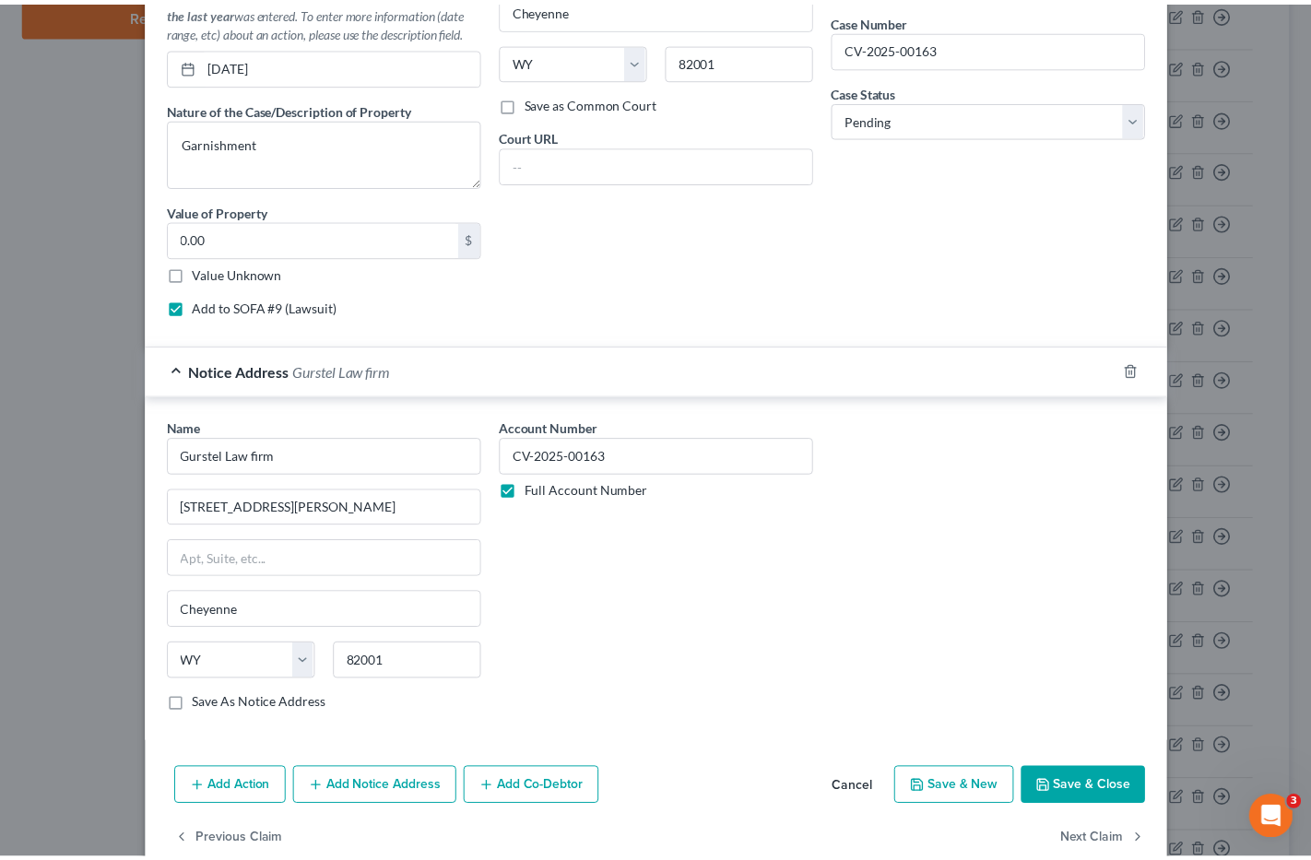
scroll to position [736, 0]
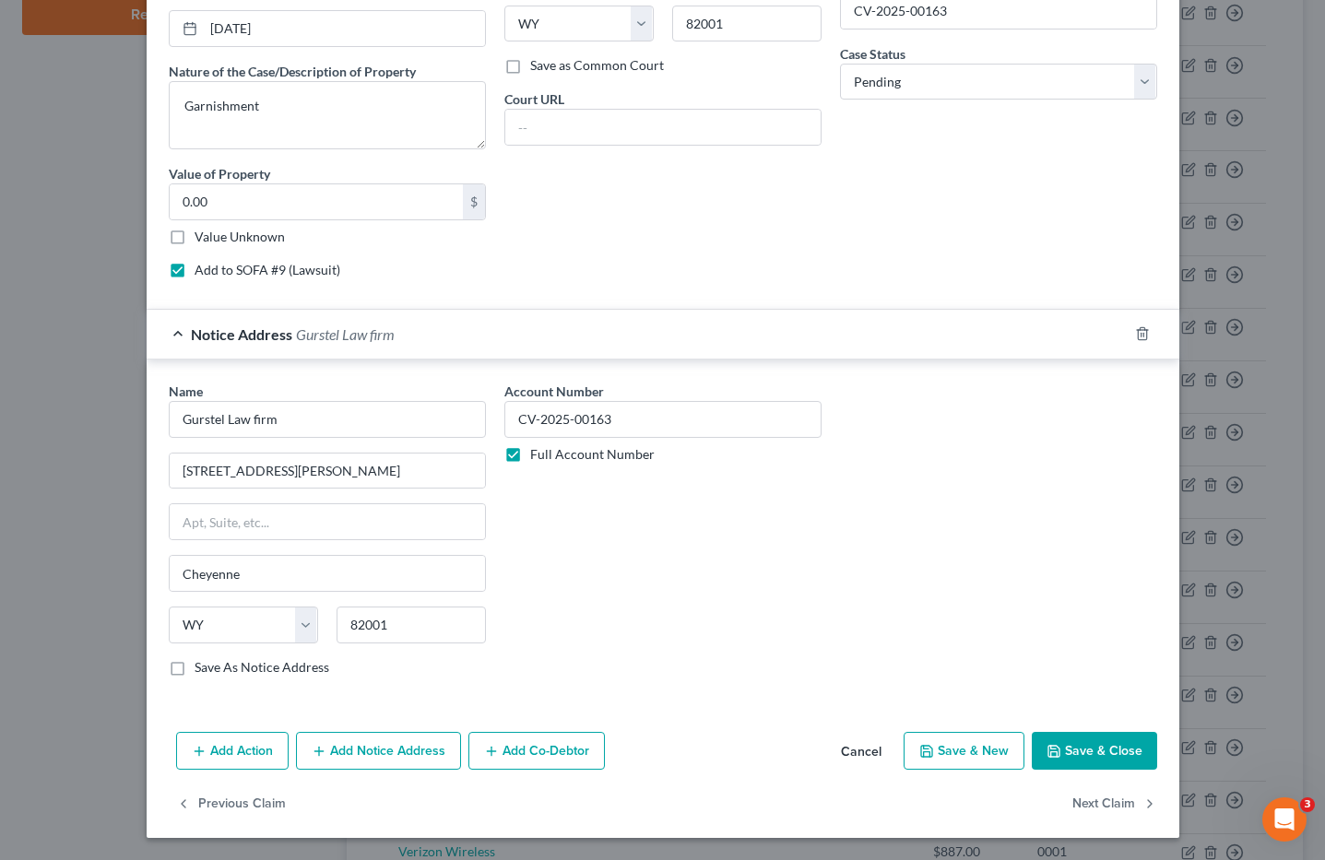
click at [1073, 752] on button "Save & Close" at bounding box center [1094, 751] width 125 height 39
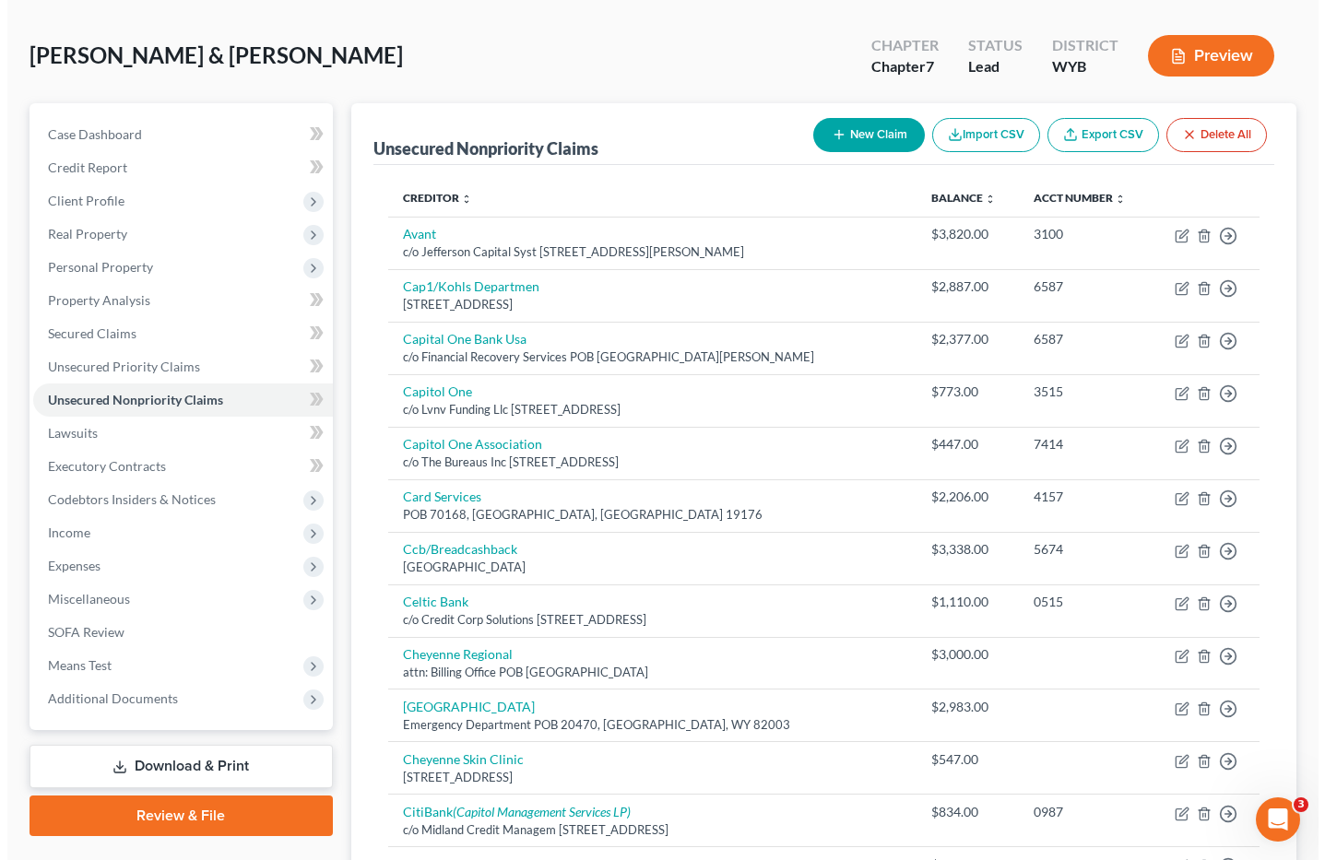
scroll to position [0, 0]
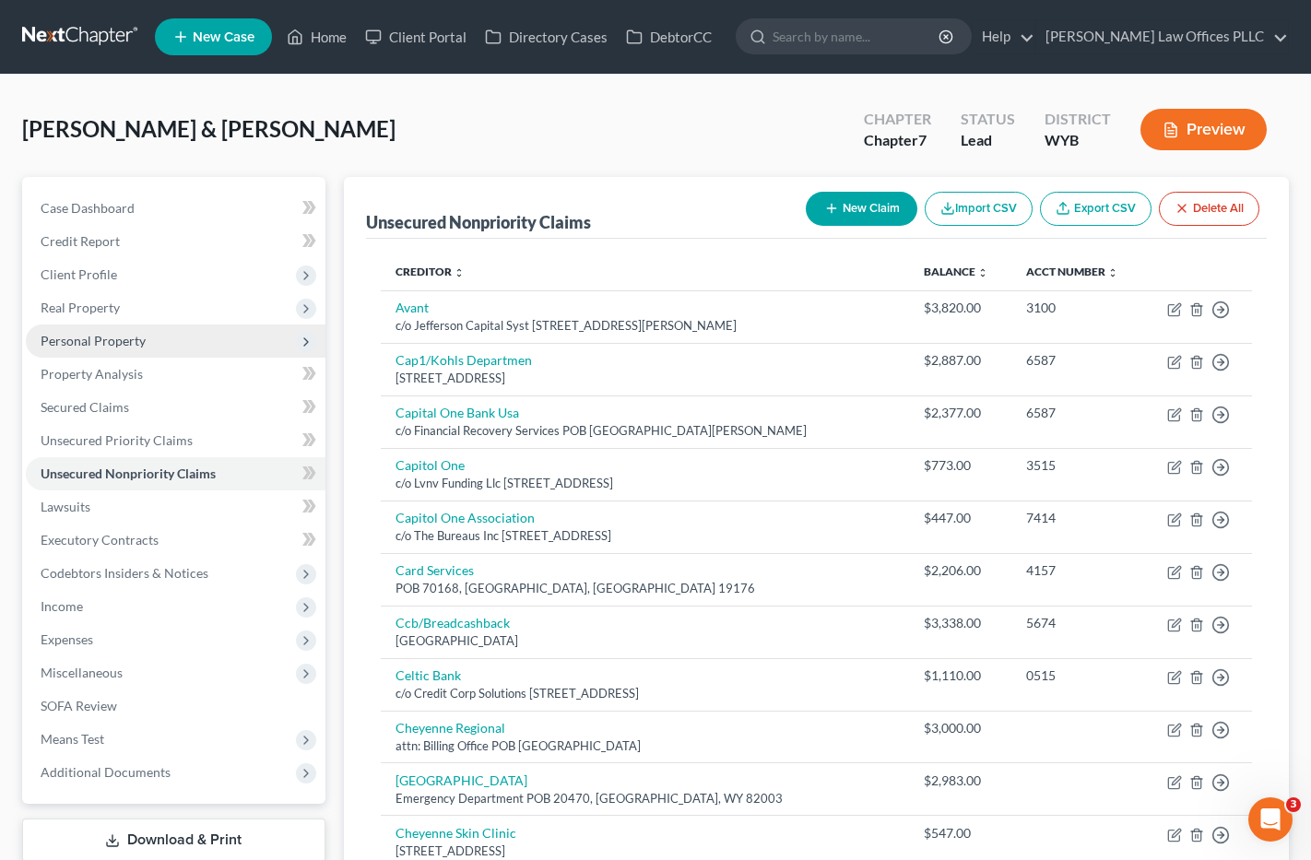
click at [97, 333] on span "Personal Property" at bounding box center [93, 341] width 105 height 16
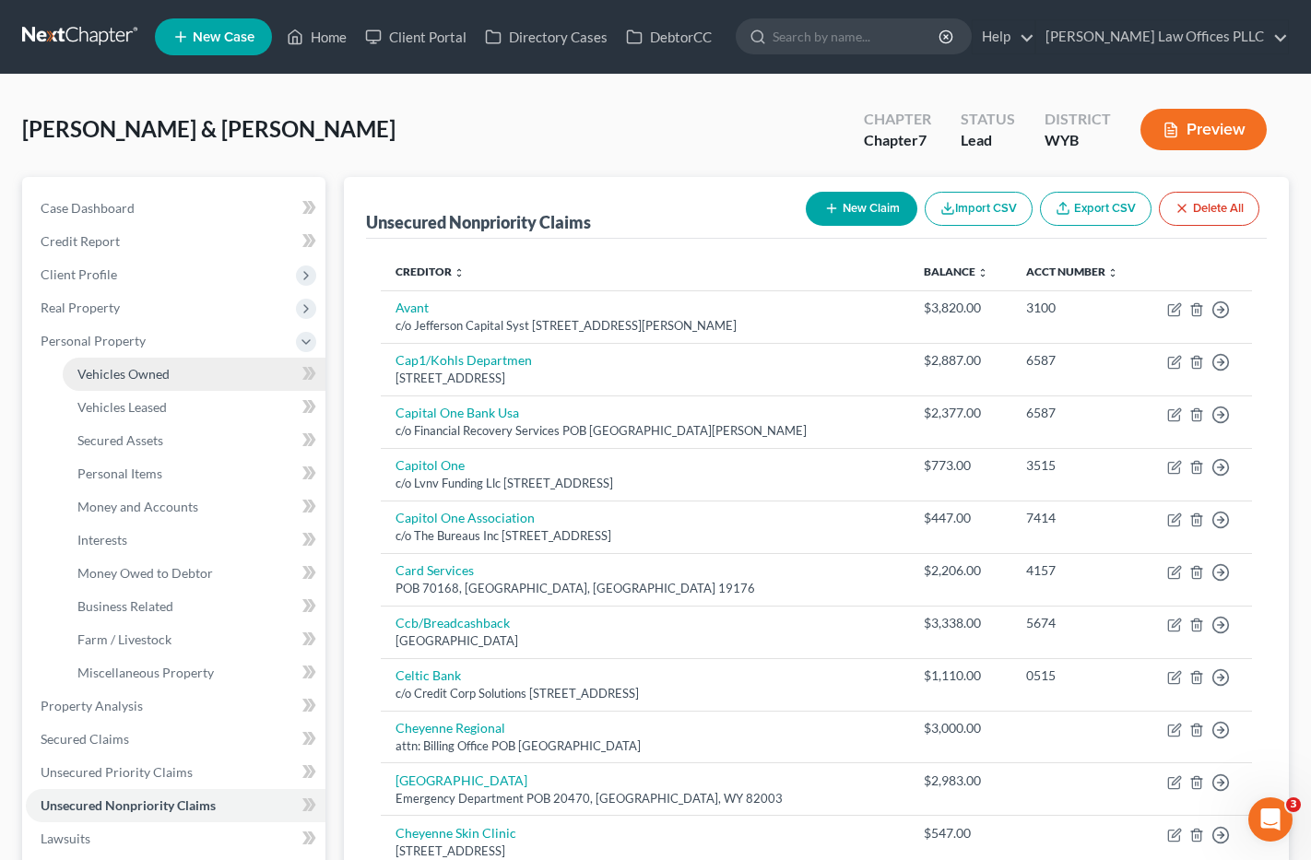
click at [133, 370] on span "Vehicles Owned" at bounding box center [123, 374] width 92 height 16
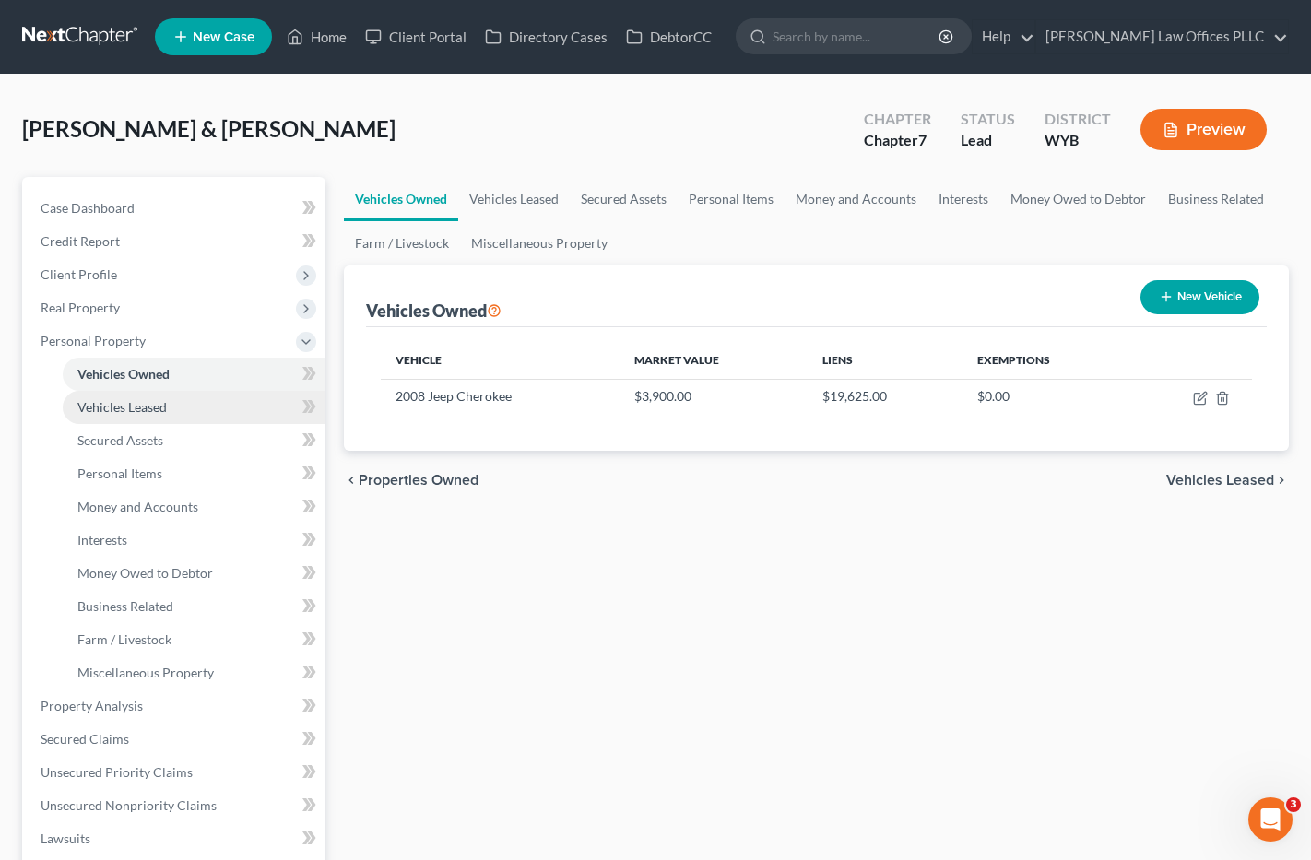
click at [148, 408] on span "Vehicles Leased" at bounding box center [121, 407] width 89 height 16
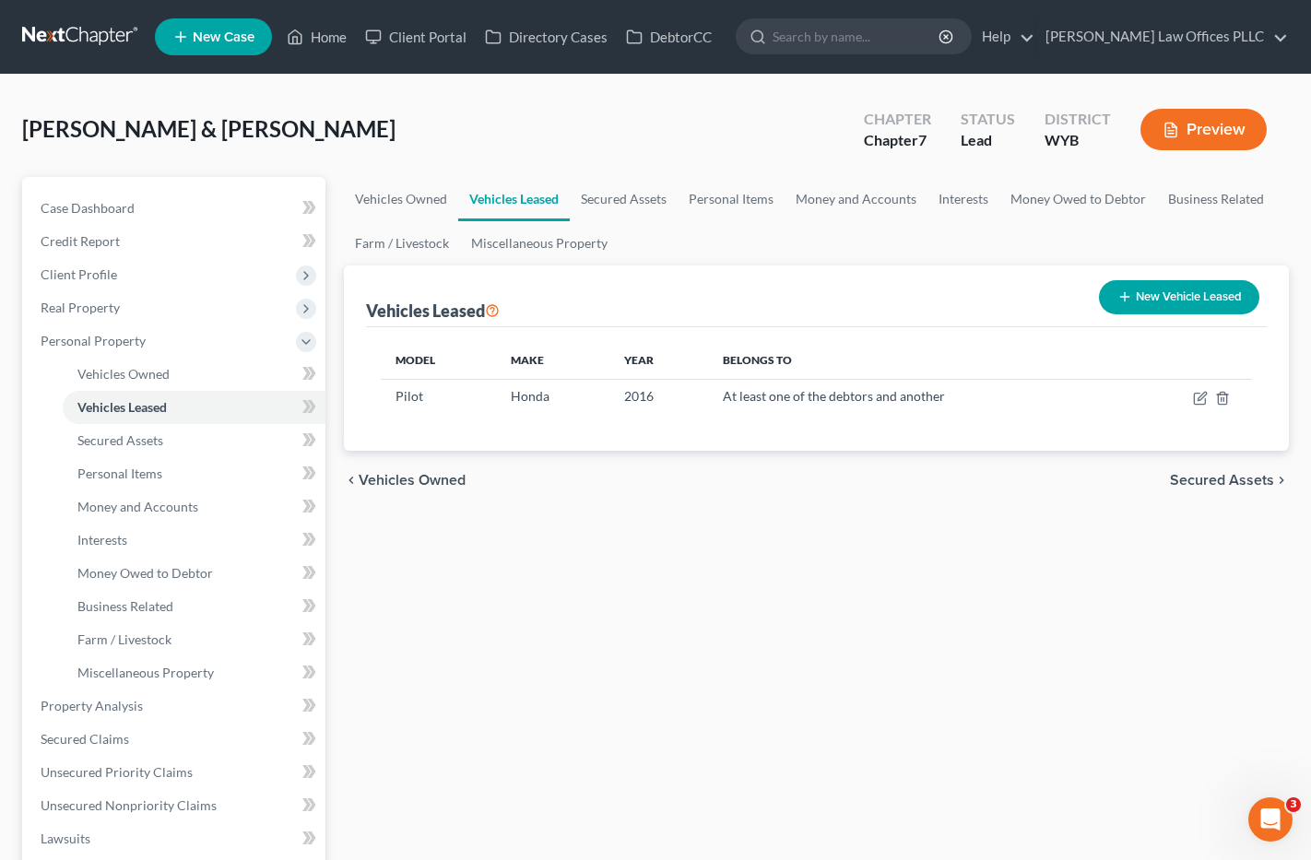
click at [776, 606] on div "Vehicles Owned Vehicles Leased Secured Assets Personal Items Money and Accounts…" at bounding box center [817, 709] width 965 height 1065
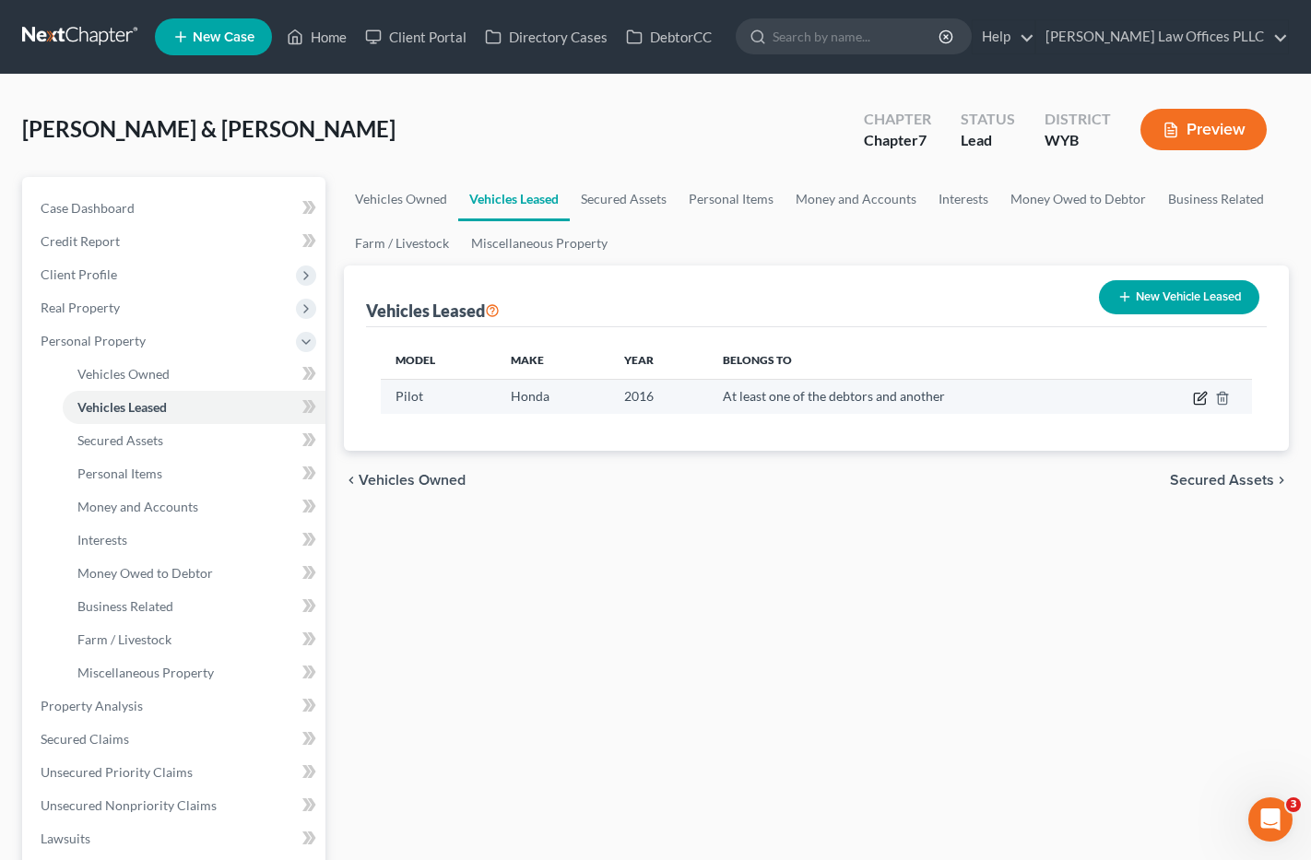
click at [1200, 396] on icon "button" at bounding box center [1200, 398] width 15 height 15
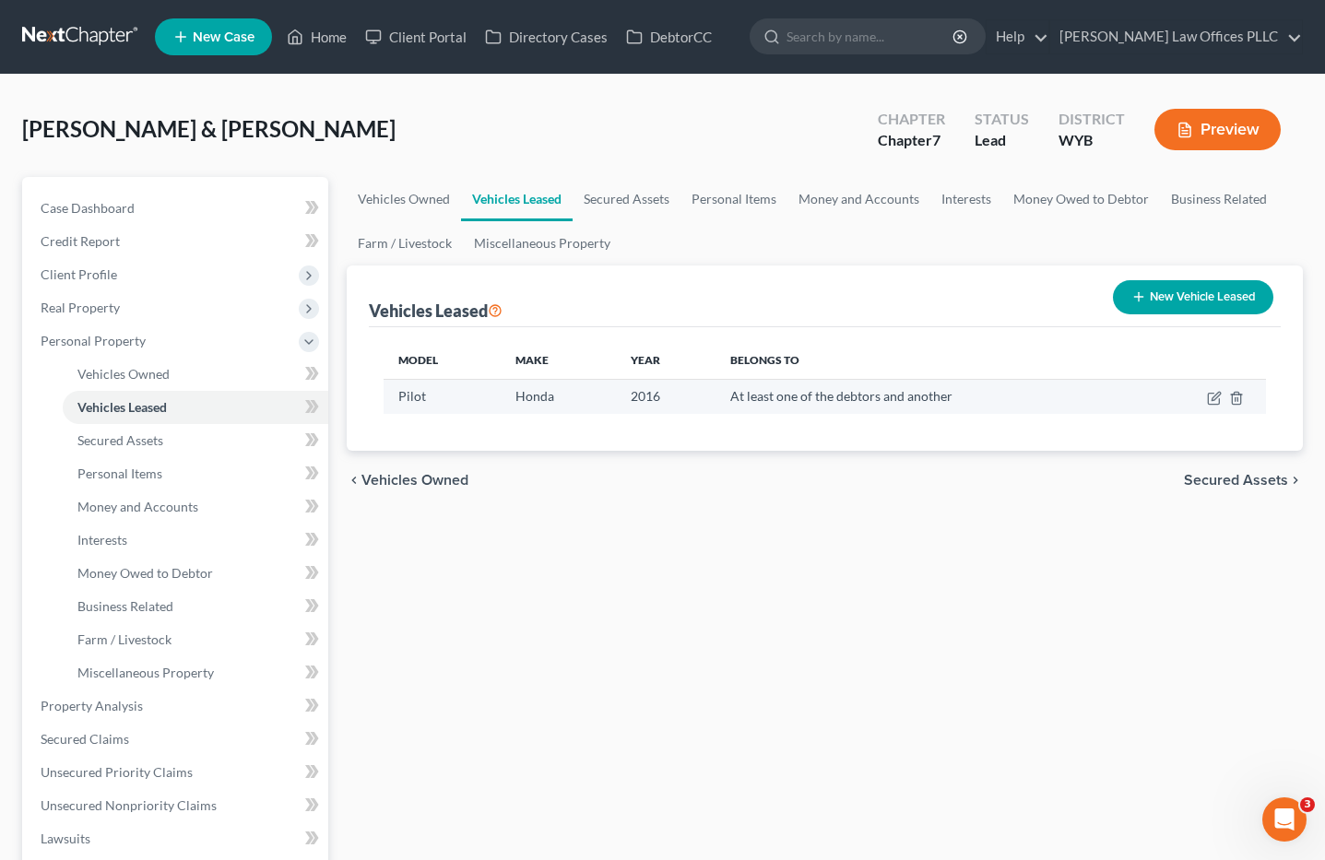
select select "0"
select select "10"
select select "3"
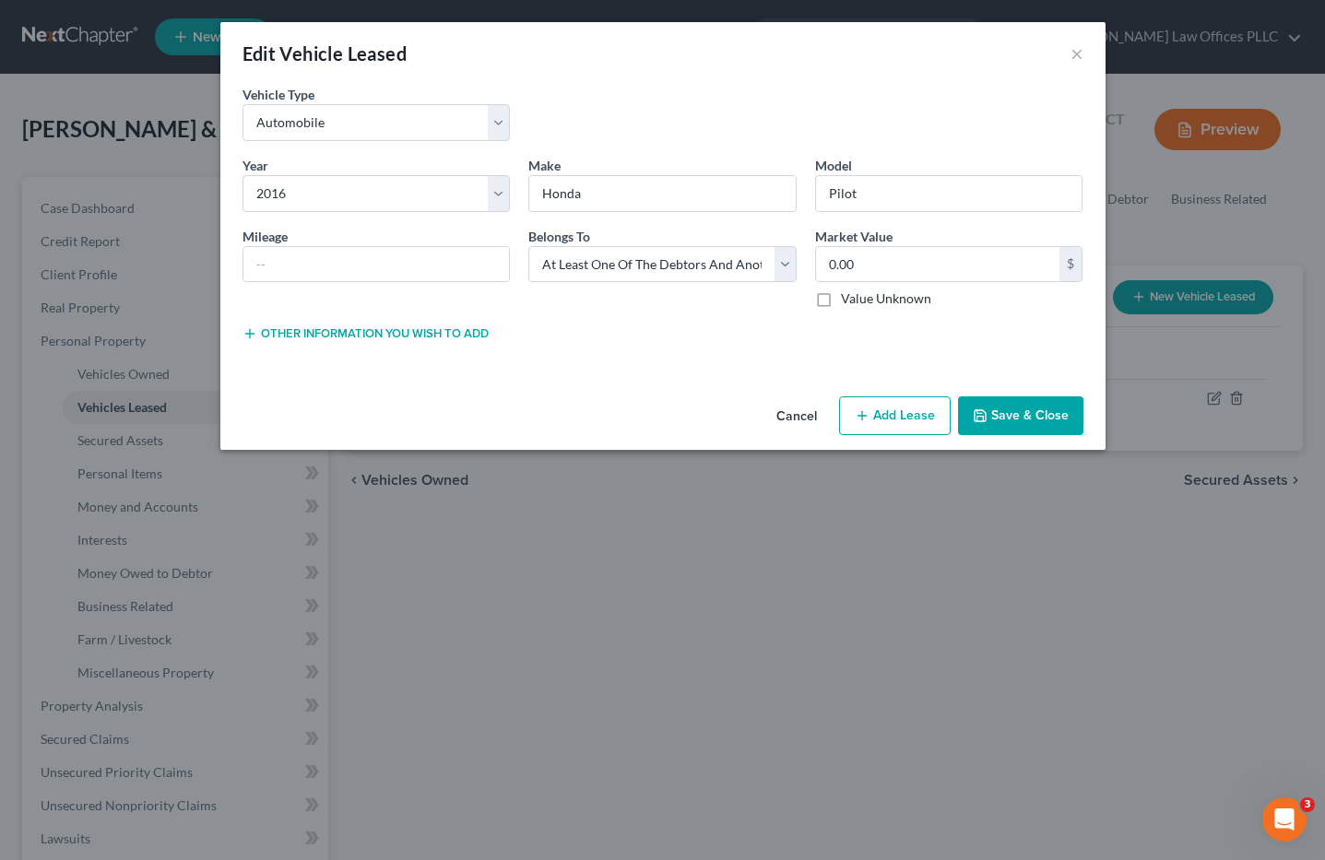
click at [722, 335] on div "Lease Select" at bounding box center [662, 332] width 287 height 18
click at [786, 262] on select "Select Debtor 1 Only Debtor 2 Only Debtor 1 And Debtor 2 Only At Least One Of T…" at bounding box center [662, 264] width 268 height 37
click at [793, 727] on div "Edit Vehicle Leased × Vehicle Type * Select Automobile Truck Trailer Watercraft…" at bounding box center [662, 430] width 1325 height 860
click at [1008, 408] on button "Save & Close" at bounding box center [1020, 416] width 125 height 39
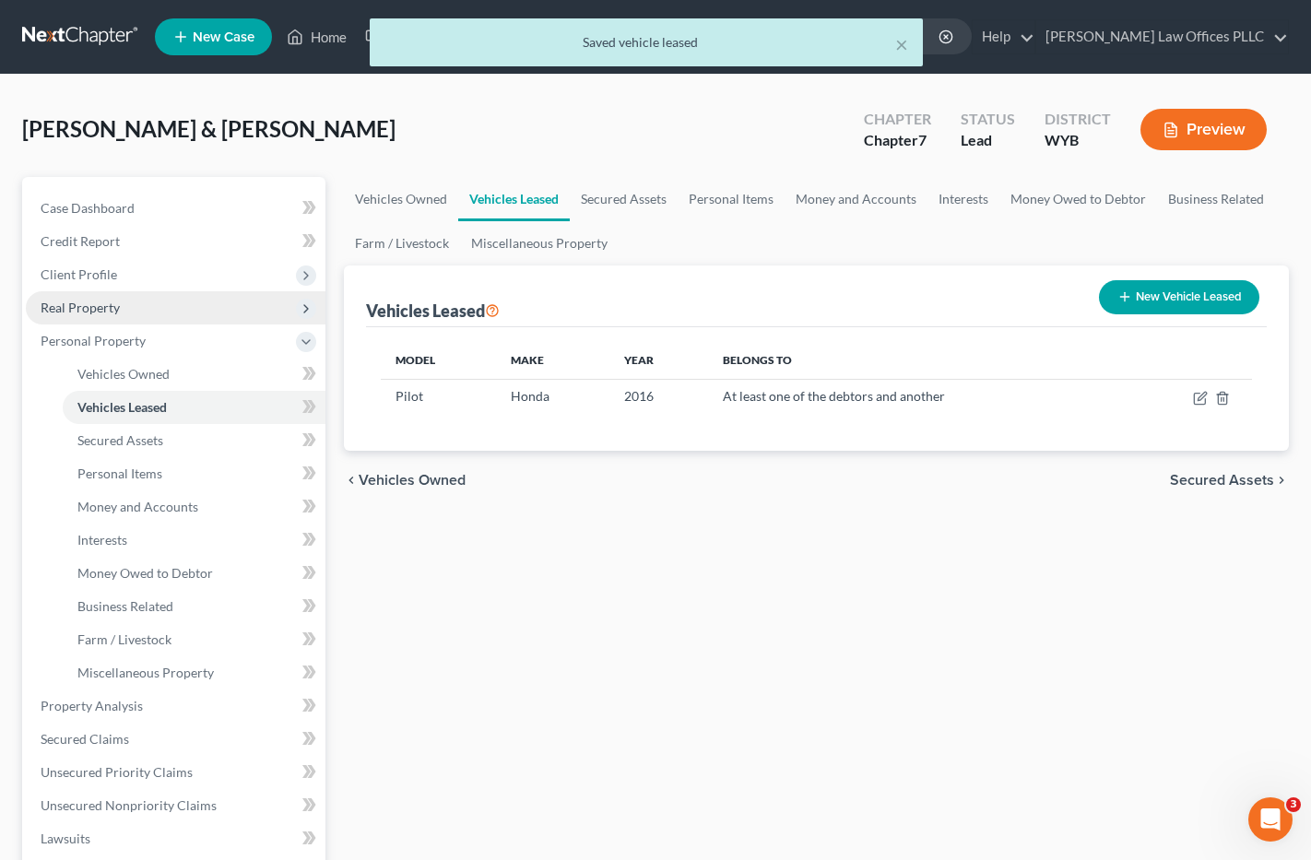
click at [117, 303] on span "Real Property" at bounding box center [80, 308] width 79 height 16
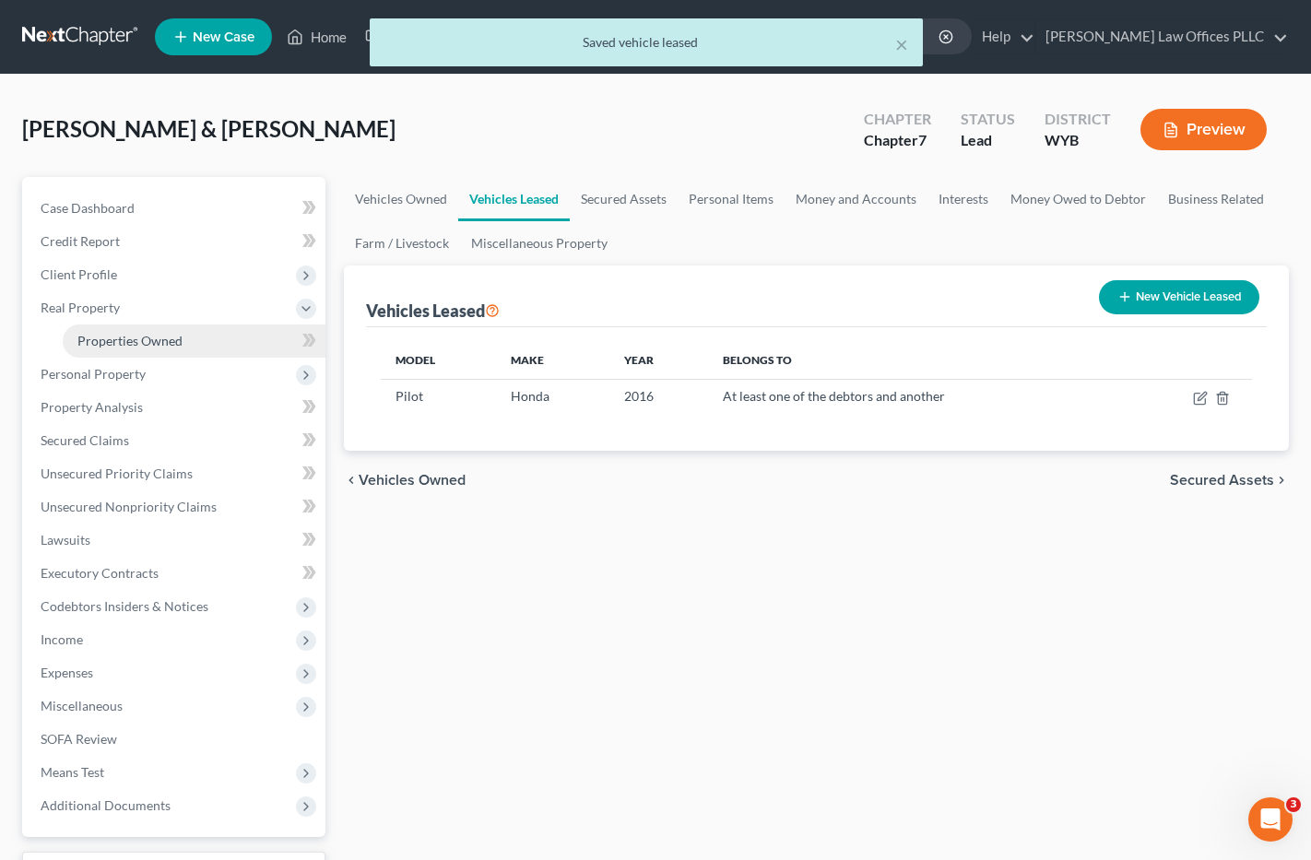
click at [198, 338] on link "Properties Owned" at bounding box center [194, 341] width 263 height 33
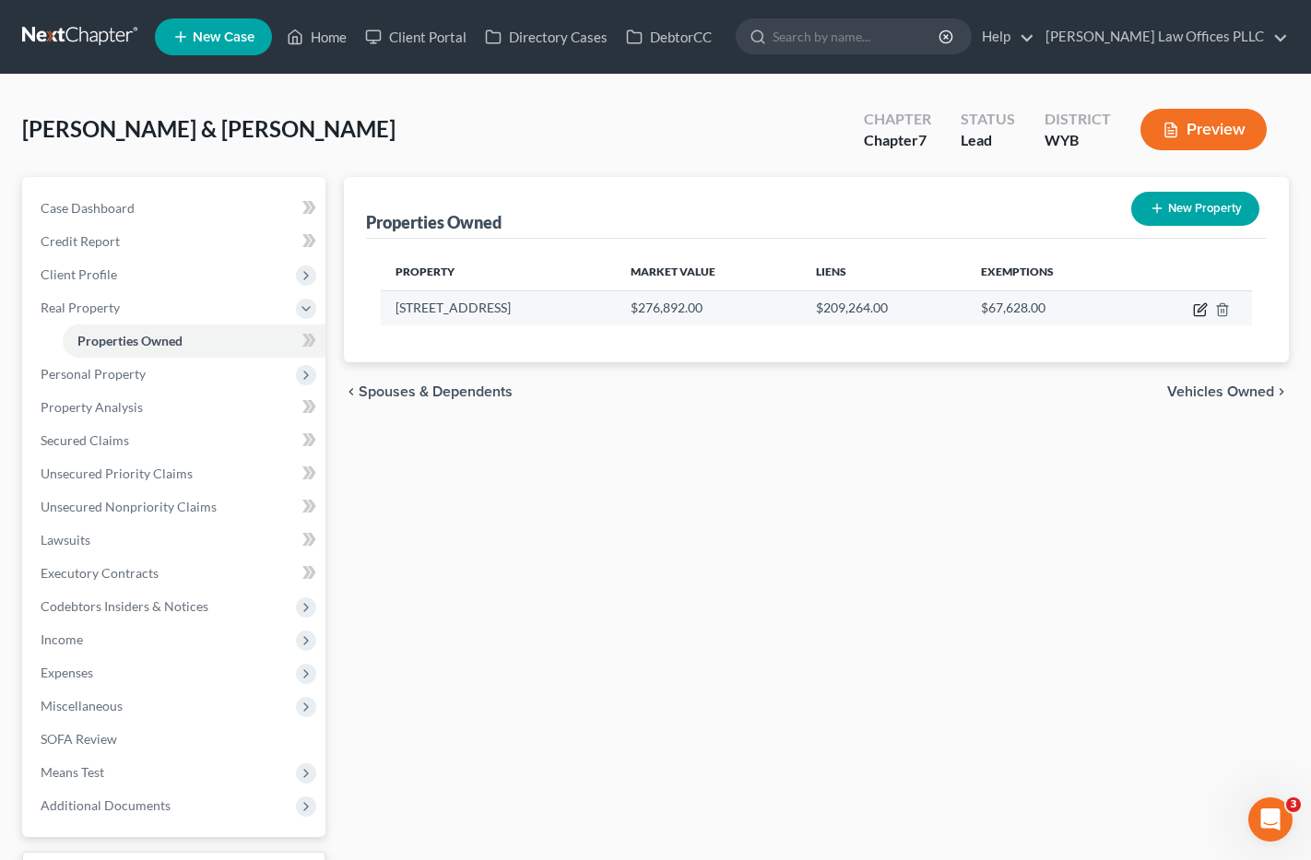
click at [1205, 303] on icon "button" at bounding box center [1202, 307] width 8 height 8
select select "53"
select select "10"
select select "2"
select select "0"
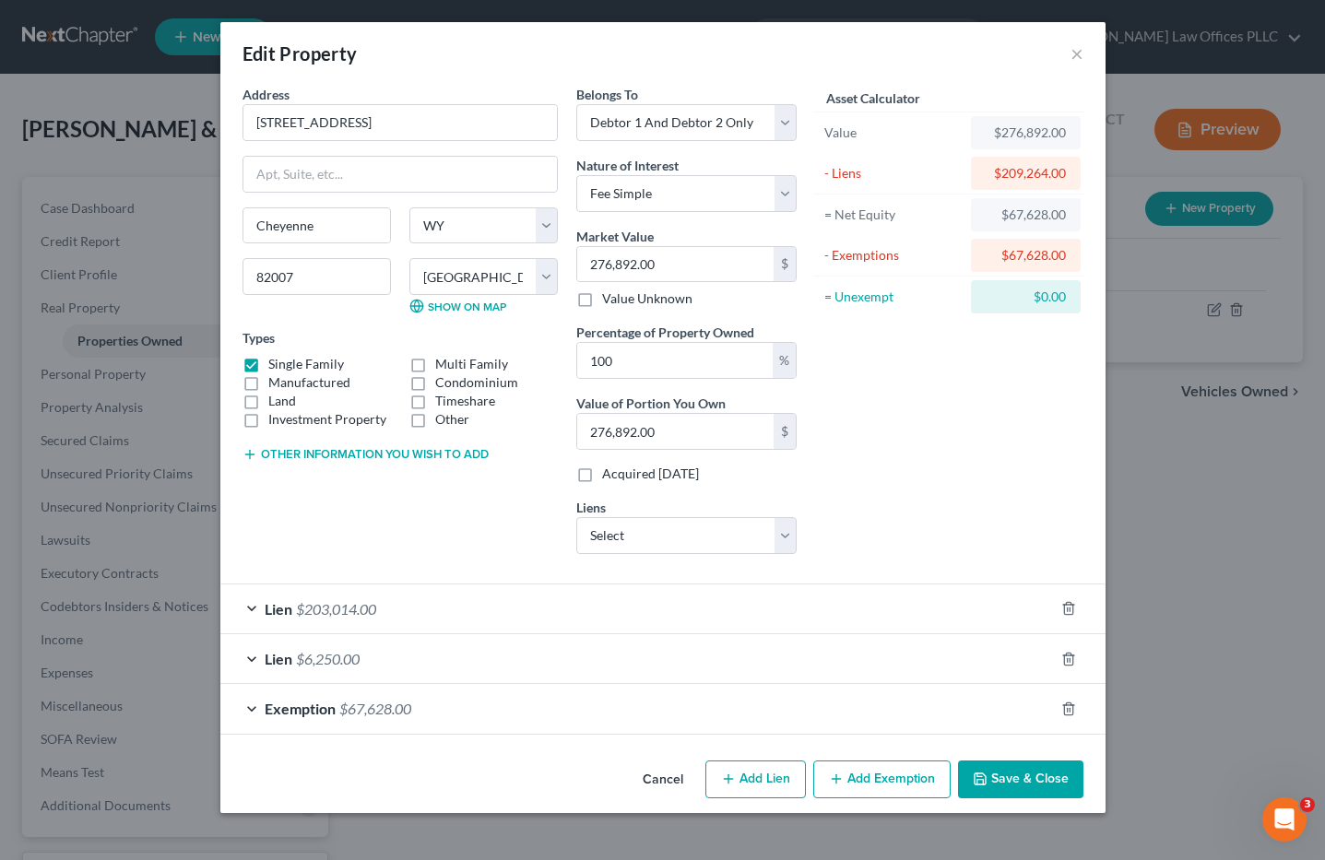
click at [376, 532] on div "Address * 674 Snake River Ave Cheyenne State AL AK AR AZ CA CO CT DE DC FL GA G…" at bounding box center [400, 327] width 334 height 484
click at [350, 606] on span "$203,014.00" at bounding box center [336, 609] width 80 height 18
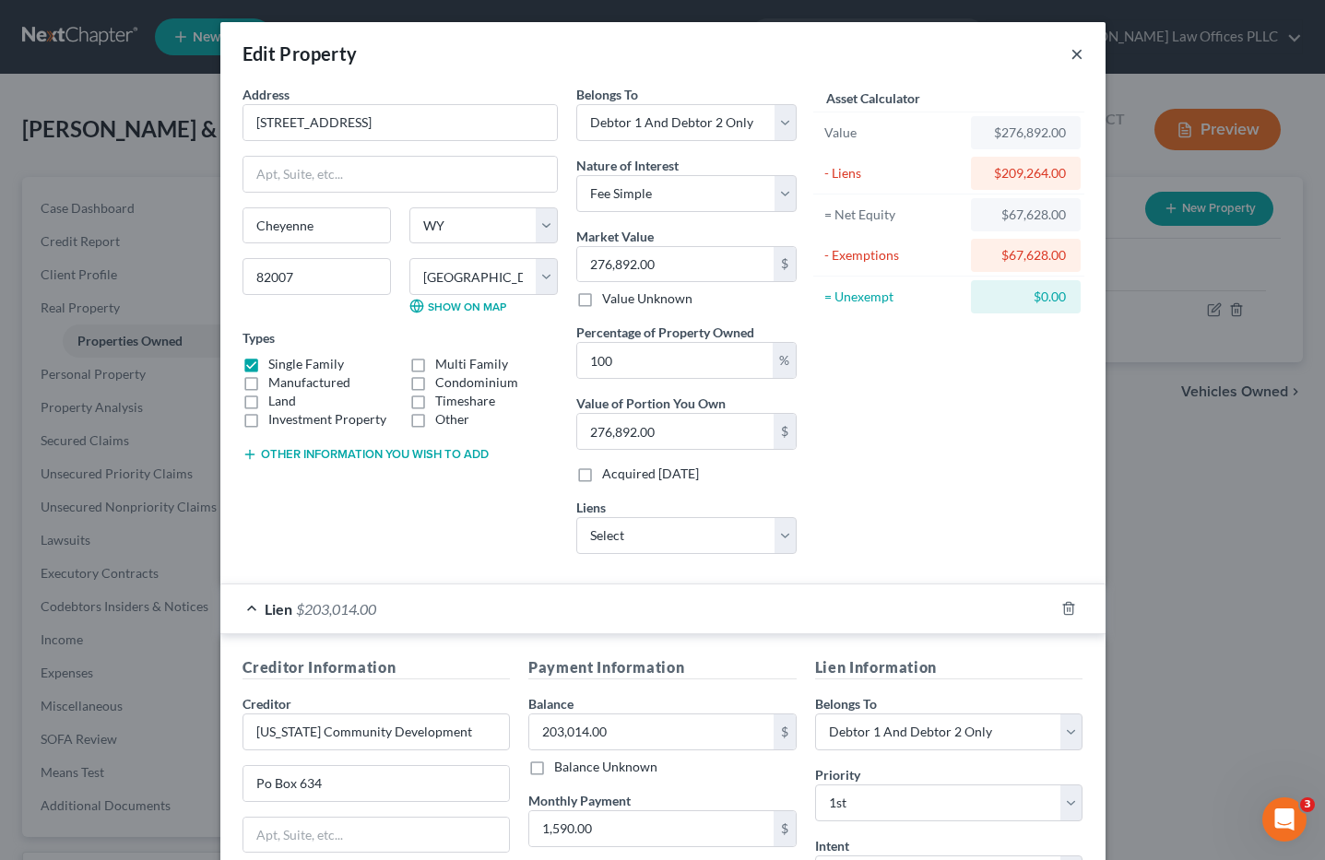
click at [1071, 52] on button "×" at bounding box center [1077, 53] width 13 height 22
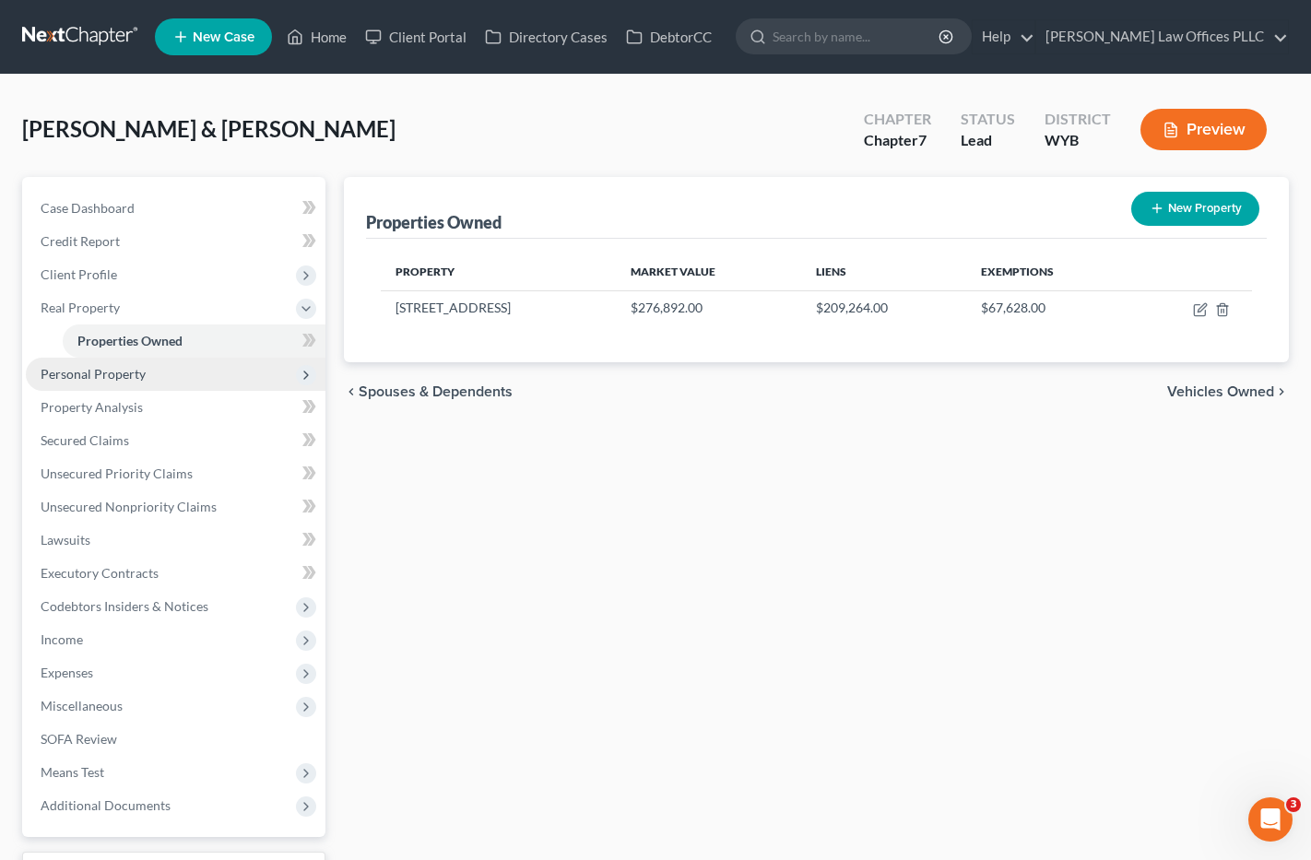
click at [158, 371] on span "Personal Property" at bounding box center [176, 374] width 300 height 33
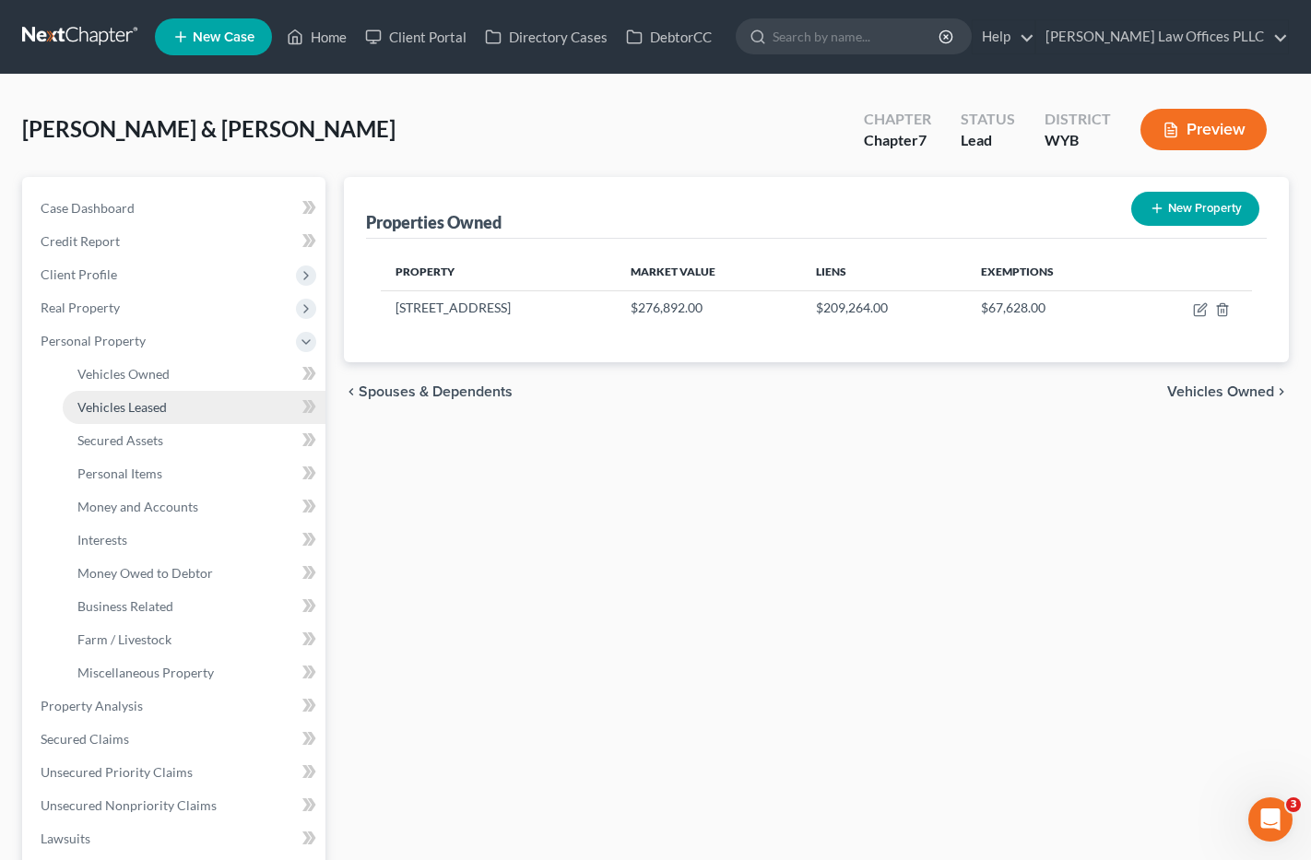
click at [183, 411] on link "Vehicles Leased" at bounding box center [194, 407] width 263 height 33
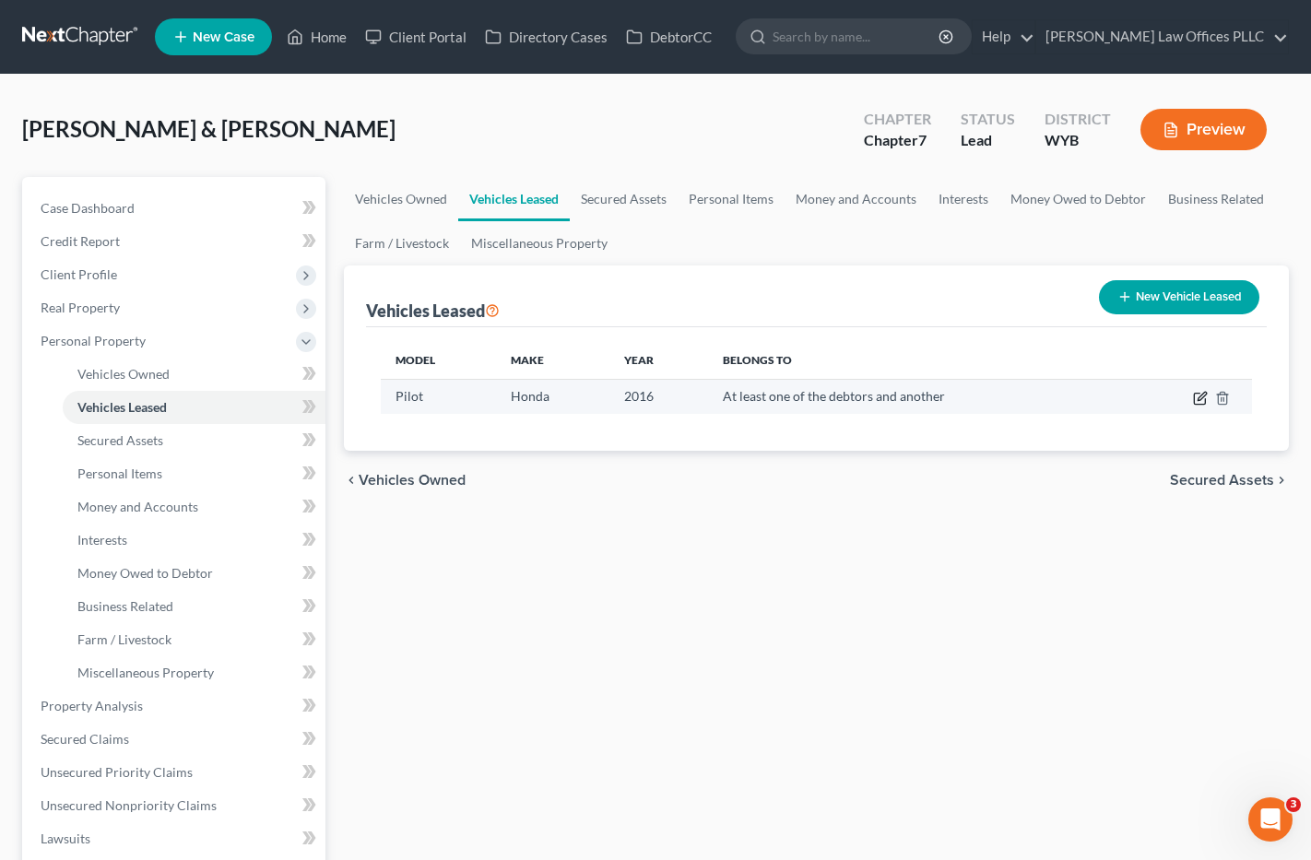
click at [1200, 397] on icon "button" at bounding box center [1202, 396] width 8 height 8
select select "0"
select select "10"
select select "3"
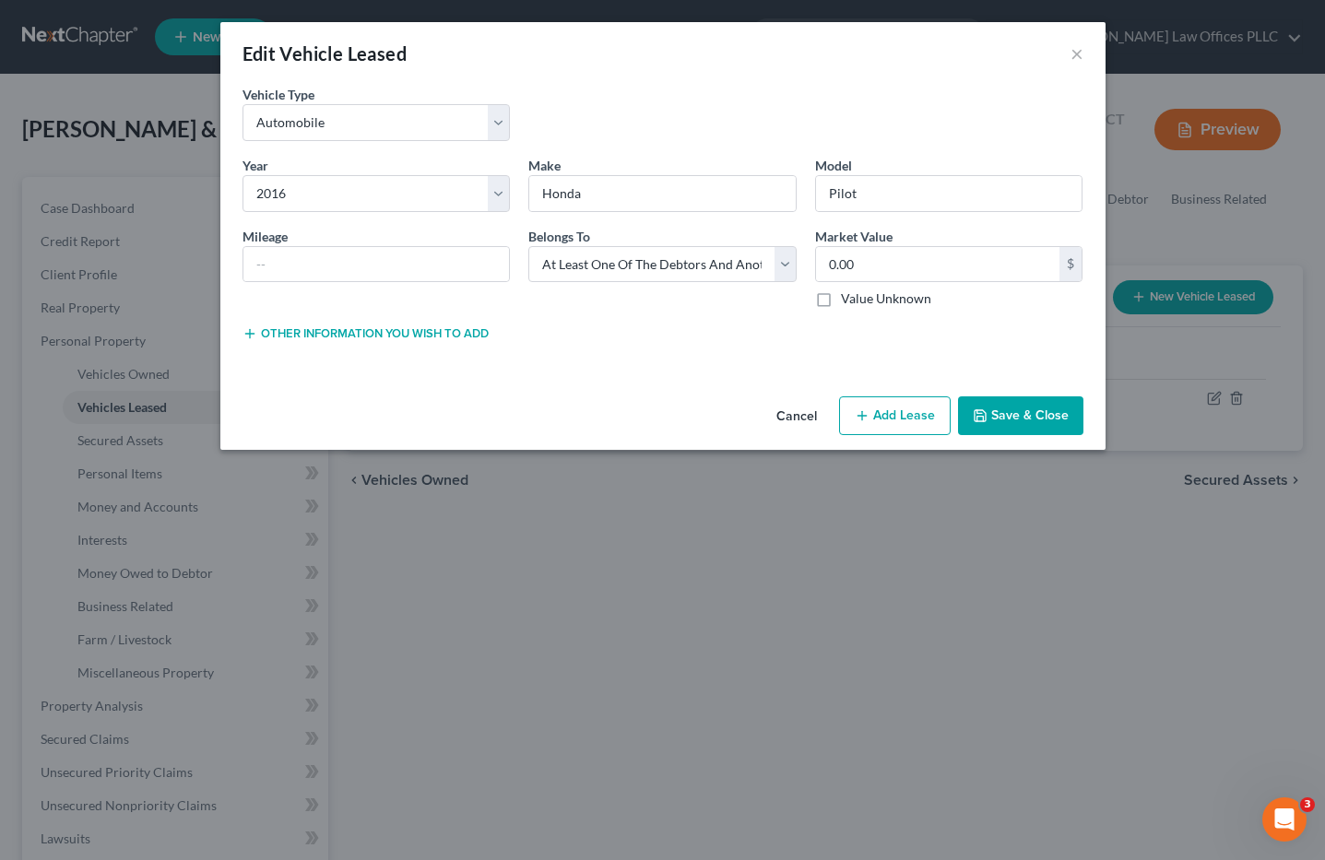
click at [864, 409] on icon "button" at bounding box center [862, 416] width 15 height 15
select select "3"
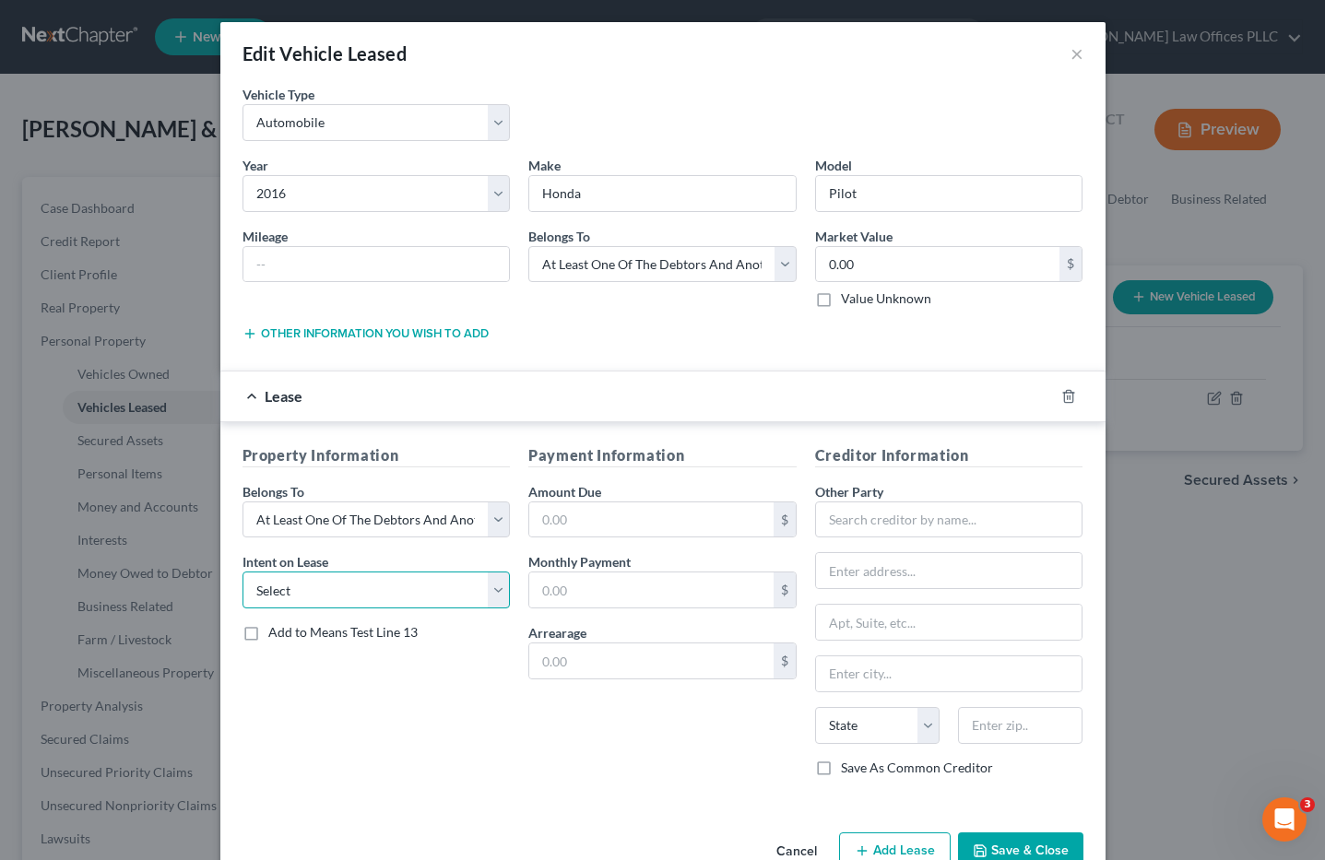
click at [338, 598] on select "Select None Assume Reject" at bounding box center [377, 590] width 268 height 37
select select "1"
click at [243, 572] on select "Select None Assume Reject" at bounding box center [377, 590] width 268 height 37
click at [729, 479] on div "Payment Information Amount Due $ Monthly Payment $ Arrearage $" at bounding box center [662, 618] width 287 height 348
click at [551, 520] on input "text" at bounding box center [651, 520] width 244 height 35
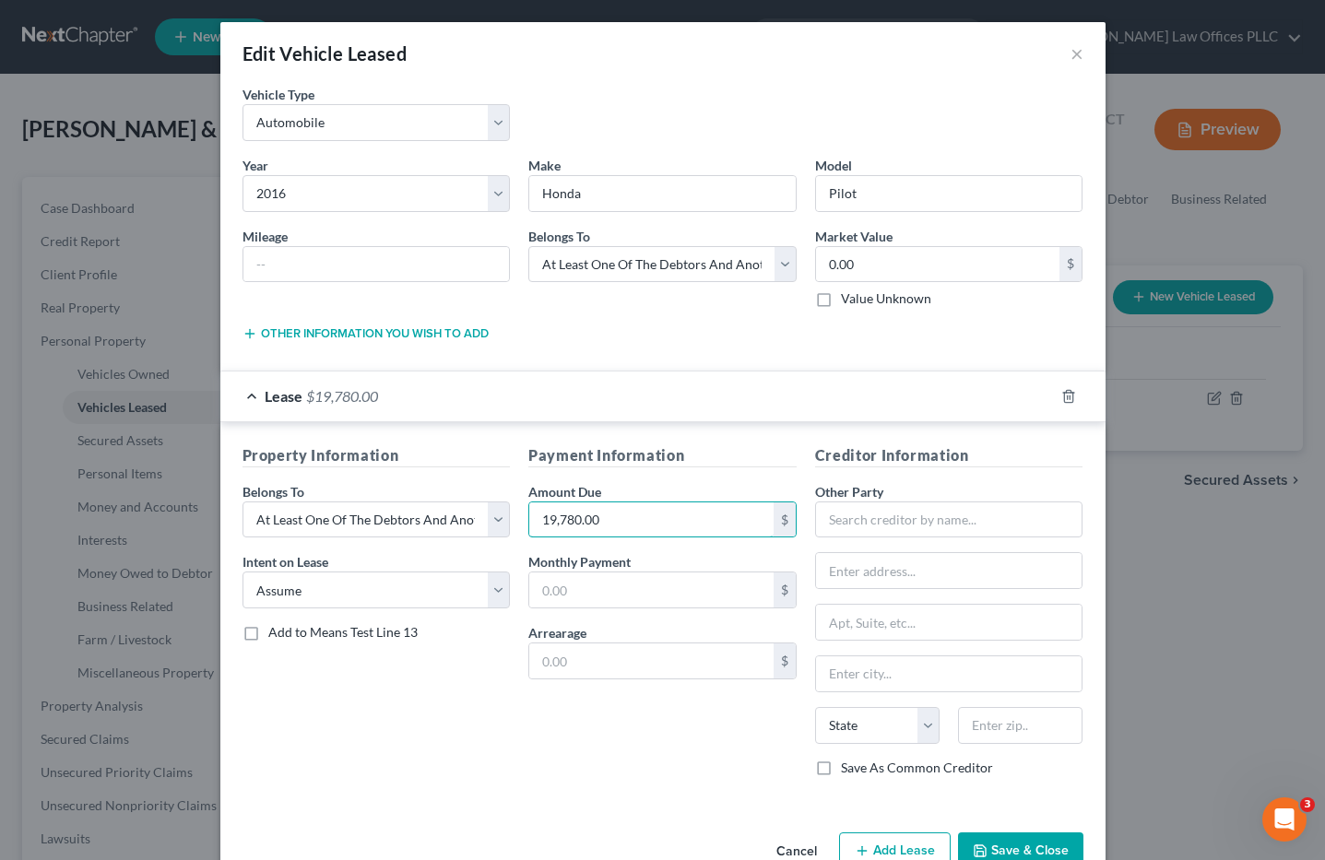
type input "19,780.00"
drag, startPoint x: 693, startPoint y: 717, endPoint x: 693, endPoint y: 698, distance: 18.5
click at [693, 717] on div "Payment Information Amount Due 19,780.00 $ Monthly Payment $ Arrearage $" at bounding box center [662, 618] width 287 height 348
click at [555, 594] on input "text" at bounding box center [651, 590] width 244 height 35
type input "427.00"
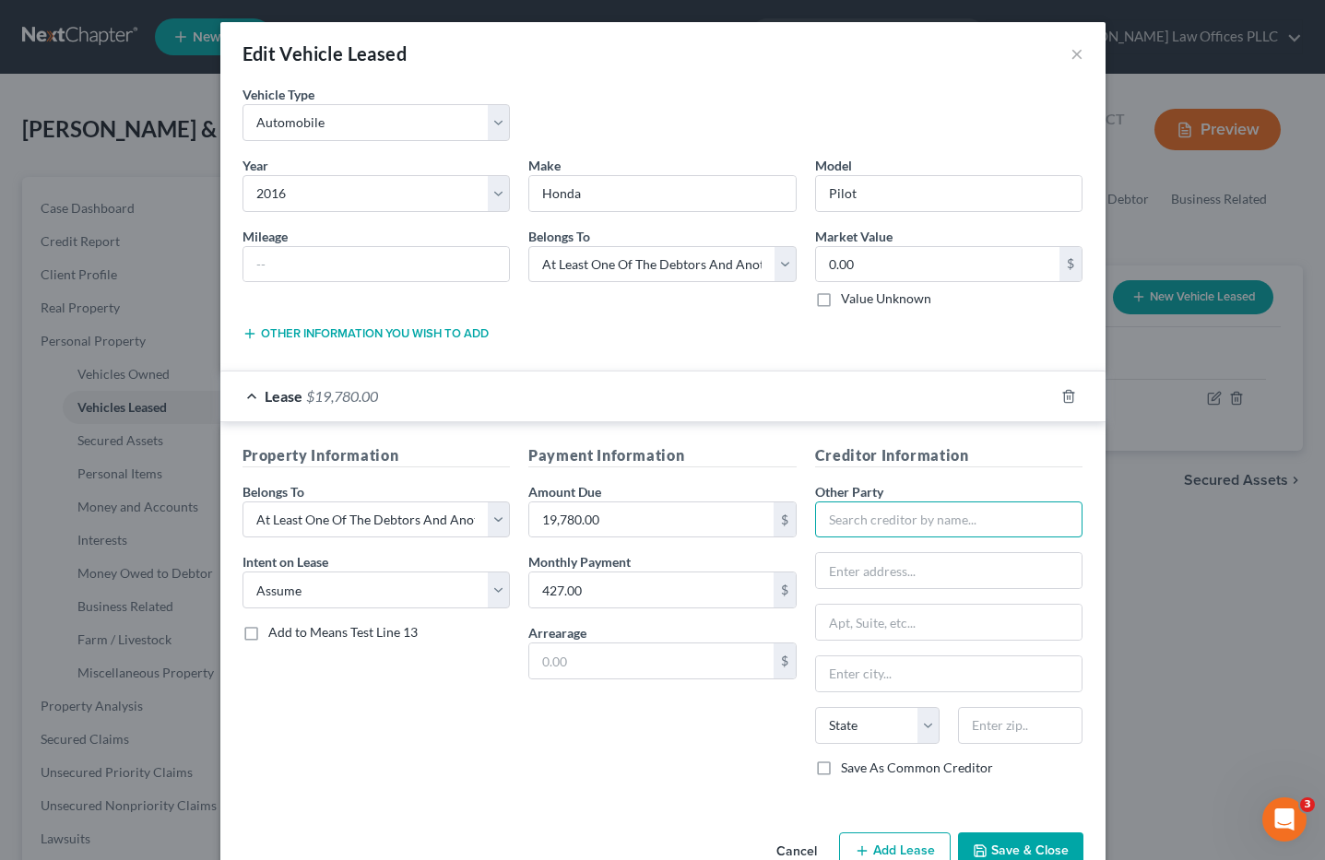
click at [847, 518] on input "text" at bounding box center [949, 520] width 268 height 37
type input "Sandra Philips"
click at [1013, 847] on button "Save & Close" at bounding box center [1020, 852] width 125 height 39
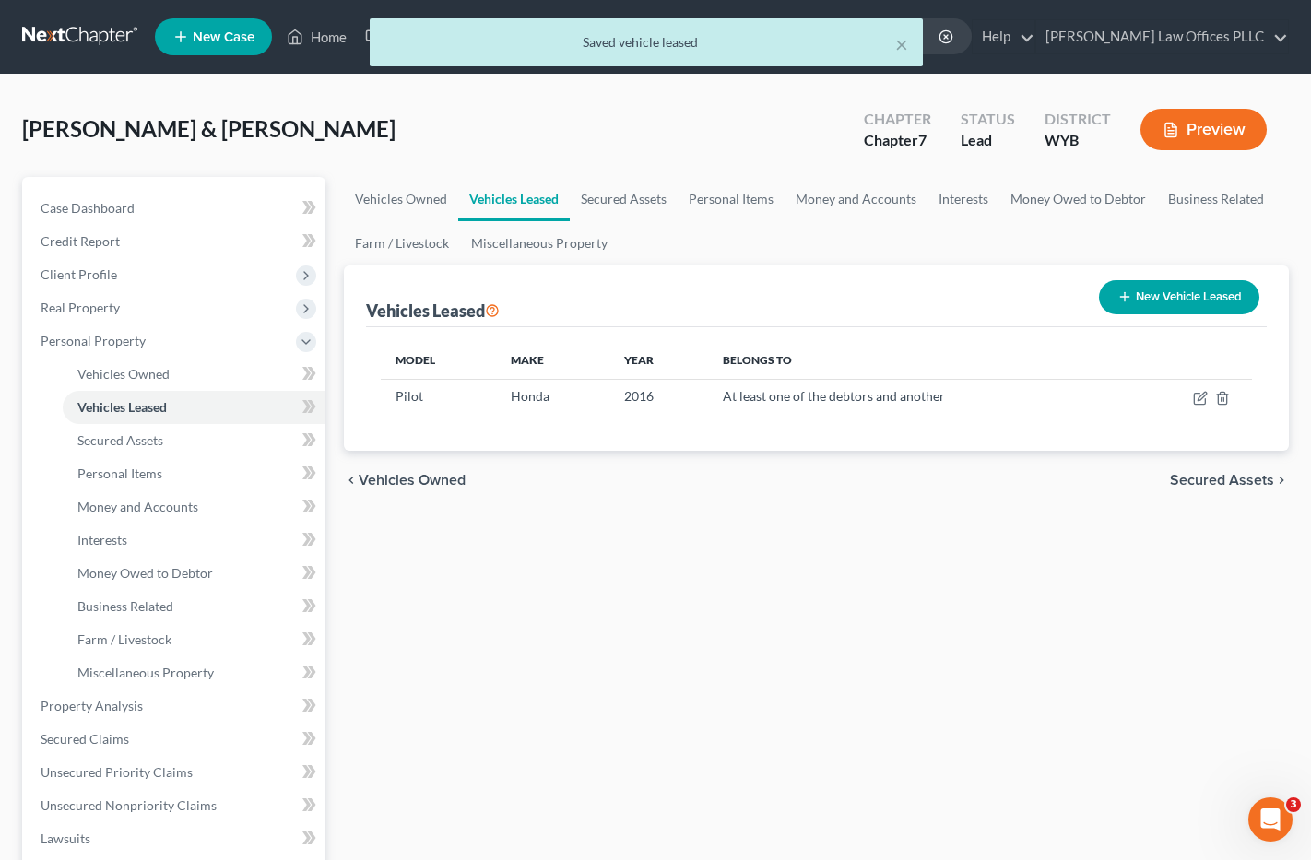
click at [724, 533] on div "Vehicles Owned Vehicles Leased Secured Assets Personal Items Money and Accounts…" at bounding box center [817, 709] width 965 height 1065
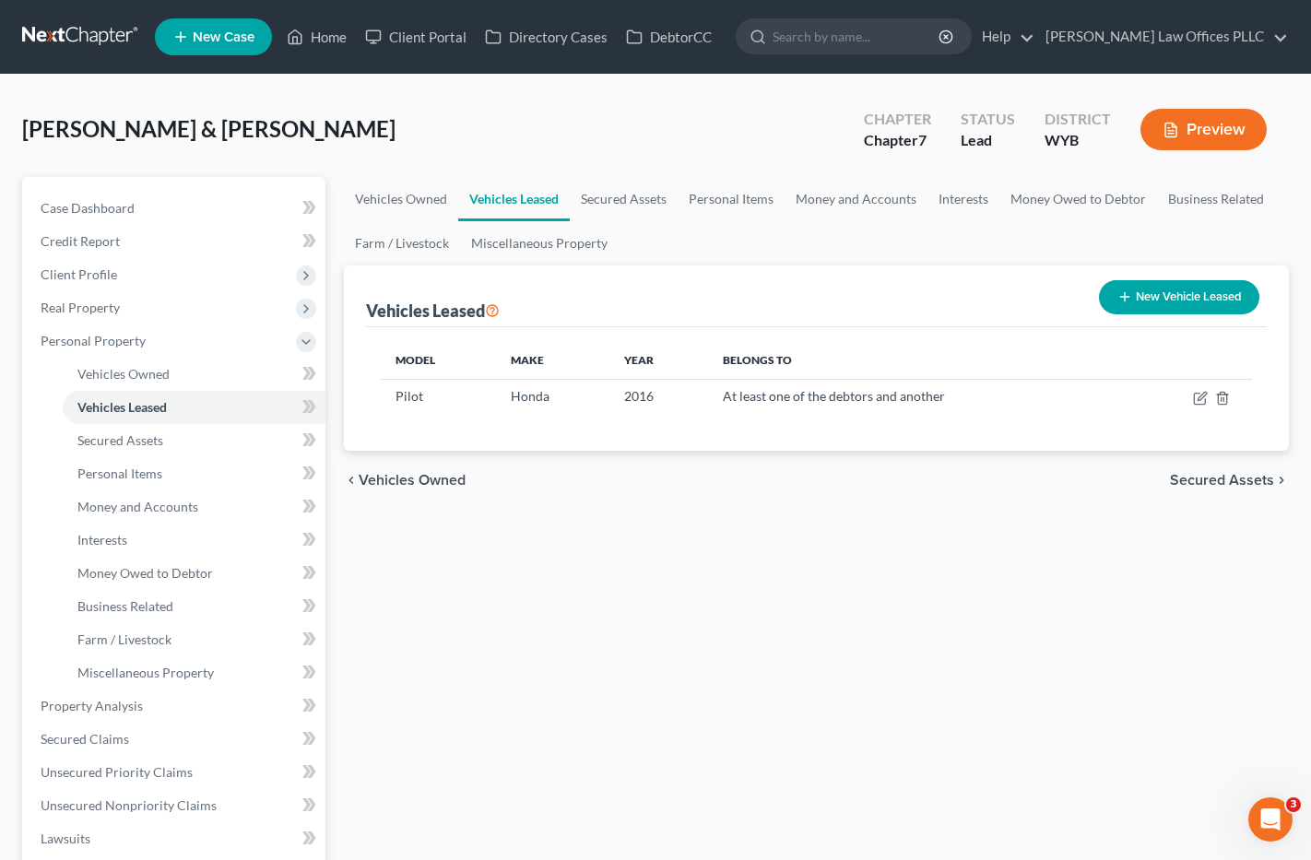
click at [885, 658] on div "Vehicles Owned Vehicles Leased Secured Assets Personal Items Money and Accounts…" at bounding box center [817, 709] width 965 height 1065
click at [169, 505] on span "Money and Accounts" at bounding box center [137, 507] width 121 height 16
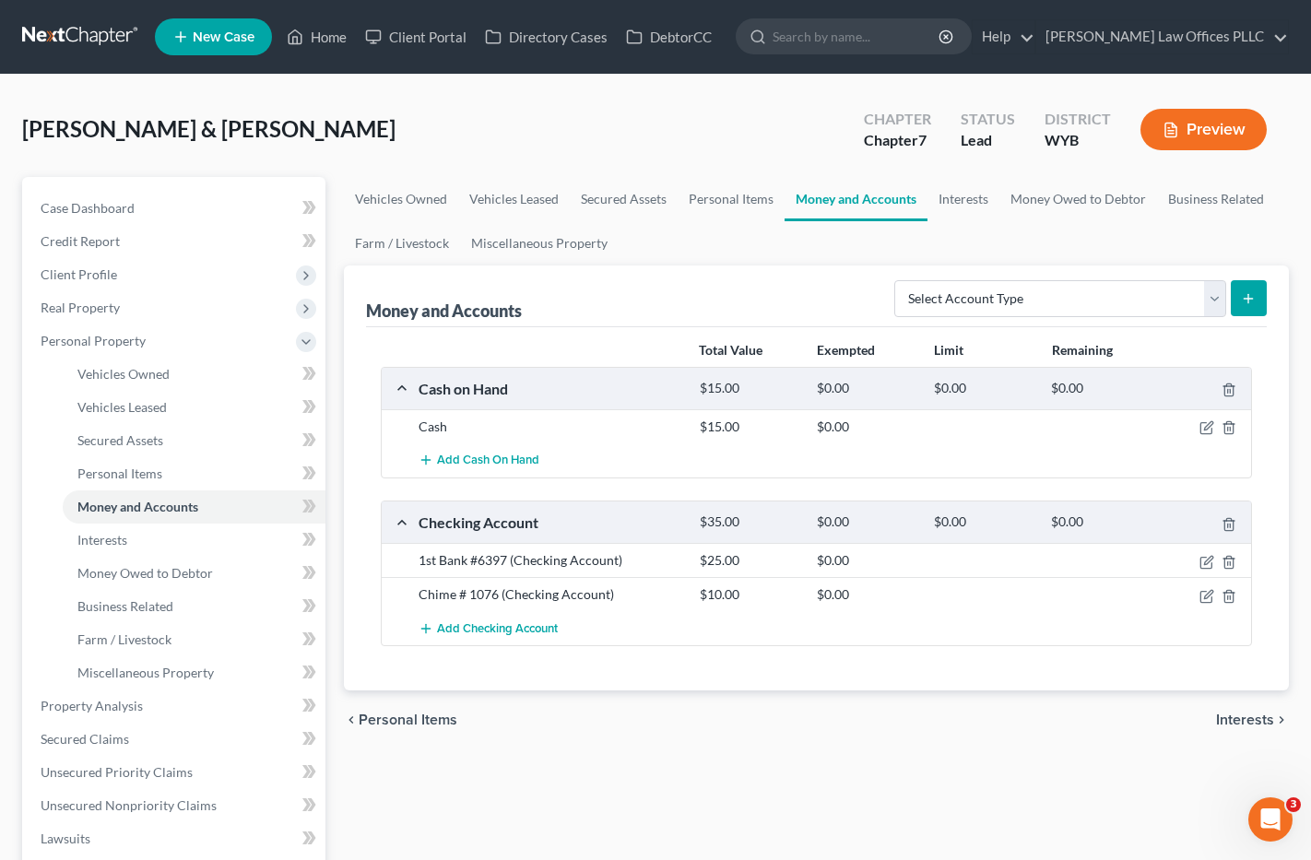
click at [797, 622] on div "Add Checking Account" at bounding box center [831, 628] width 845 height 34
click at [782, 629] on div "Add Checking Account" at bounding box center [831, 628] width 845 height 34
click at [646, 637] on div "Add Checking Account" at bounding box center [831, 628] width 845 height 34
drag, startPoint x: 762, startPoint y: 751, endPoint x: 699, endPoint y: 715, distance: 72.3
click at [762, 751] on div "Vehicles Owned Vehicles Leased Secured Assets Personal Items Money and Accounts…" at bounding box center [817, 709] width 965 height 1065
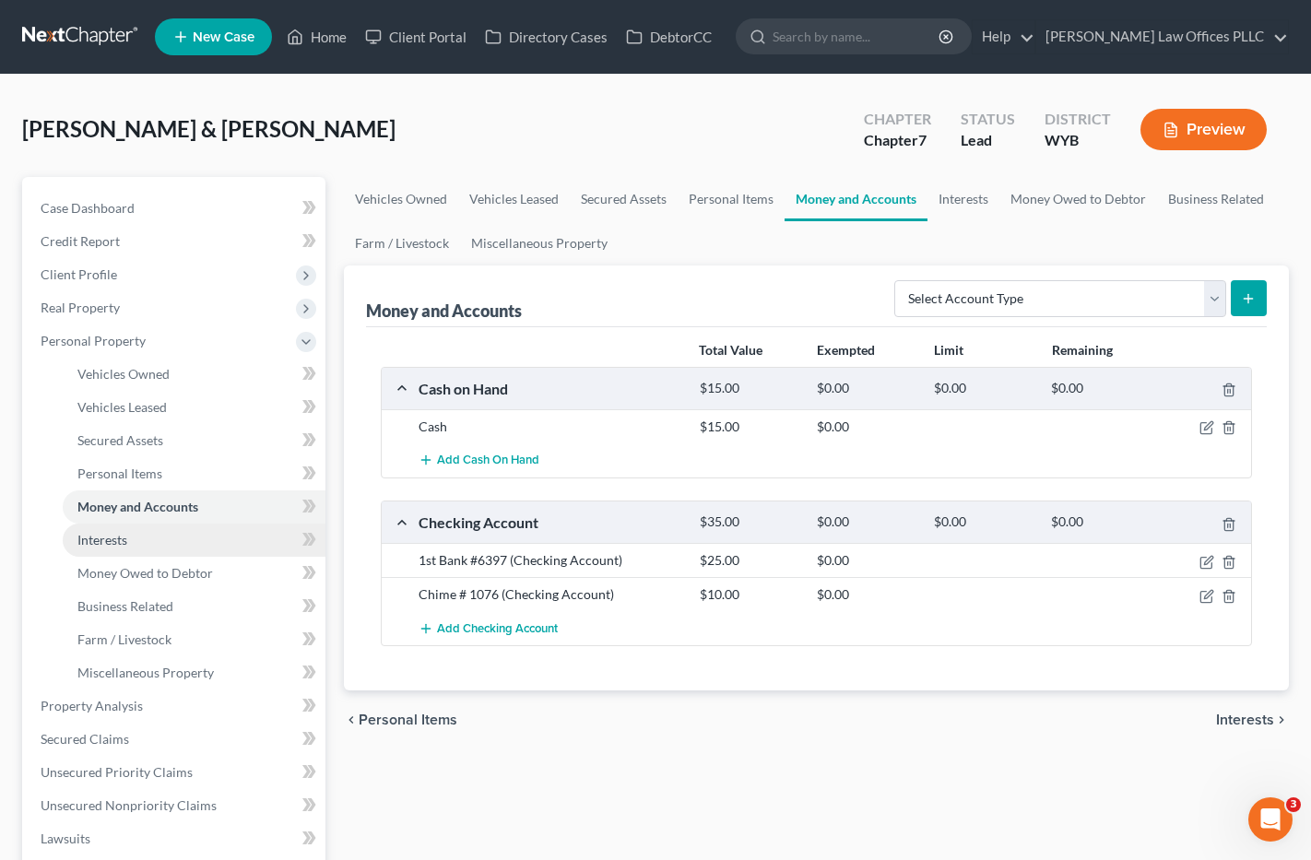
click at [105, 539] on span "Interests" at bounding box center [102, 540] width 50 height 16
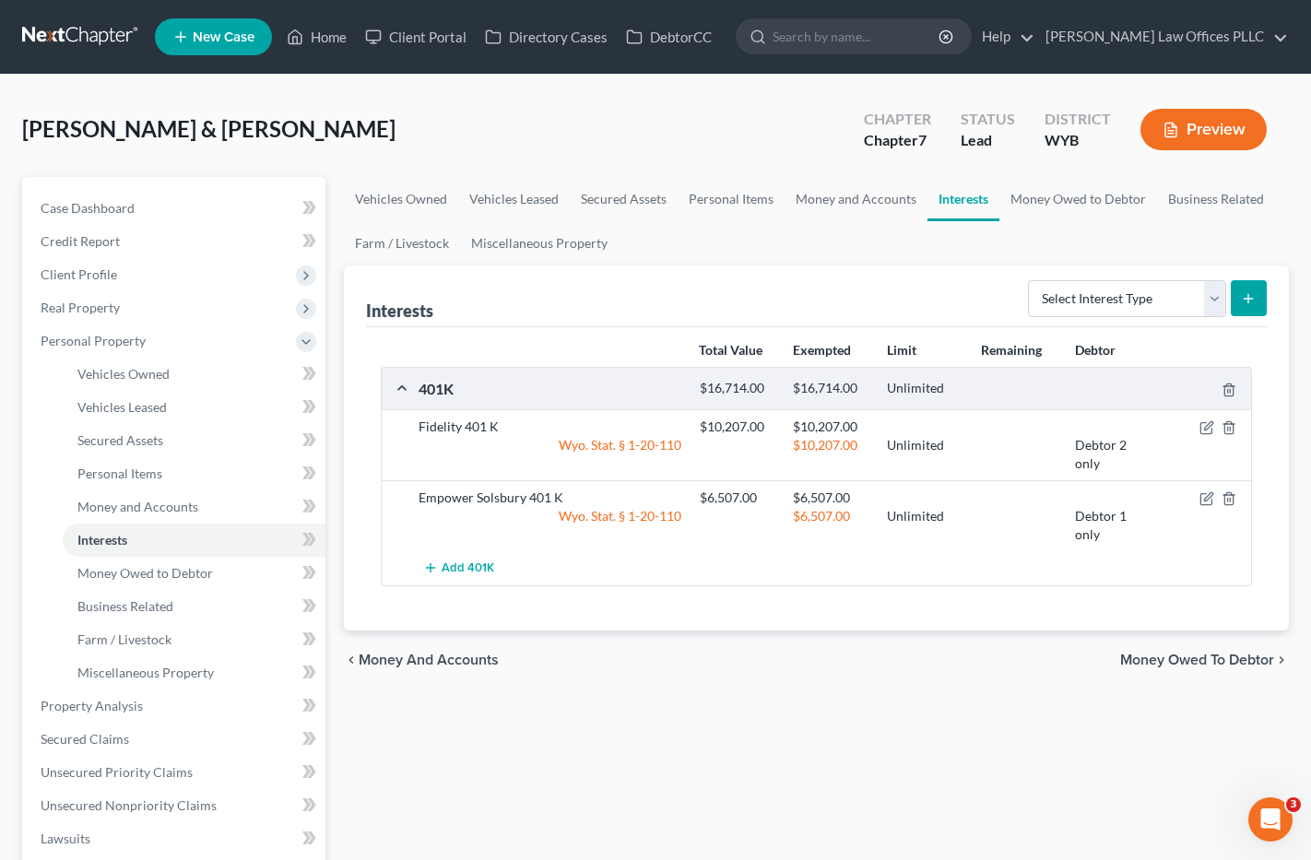
click at [820, 752] on div "Vehicles Owned Vehicles Leased Secured Assets Personal Items Money and Accounts…" at bounding box center [817, 709] width 965 height 1065
click at [818, 702] on div "Vehicles Owned Vehicles Leased Secured Assets Personal Items Money and Accounts…" at bounding box center [817, 709] width 965 height 1065
click at [868, 748] on div "Vehicles Owned Vehicles Leased Secured Assets Personal Items Money and Accounts…" at bounding box center [817, 709] width 965 height 1065
click at [148, 464] on link "Personal Items" at bounding box center [194, 473] width 263 height 33
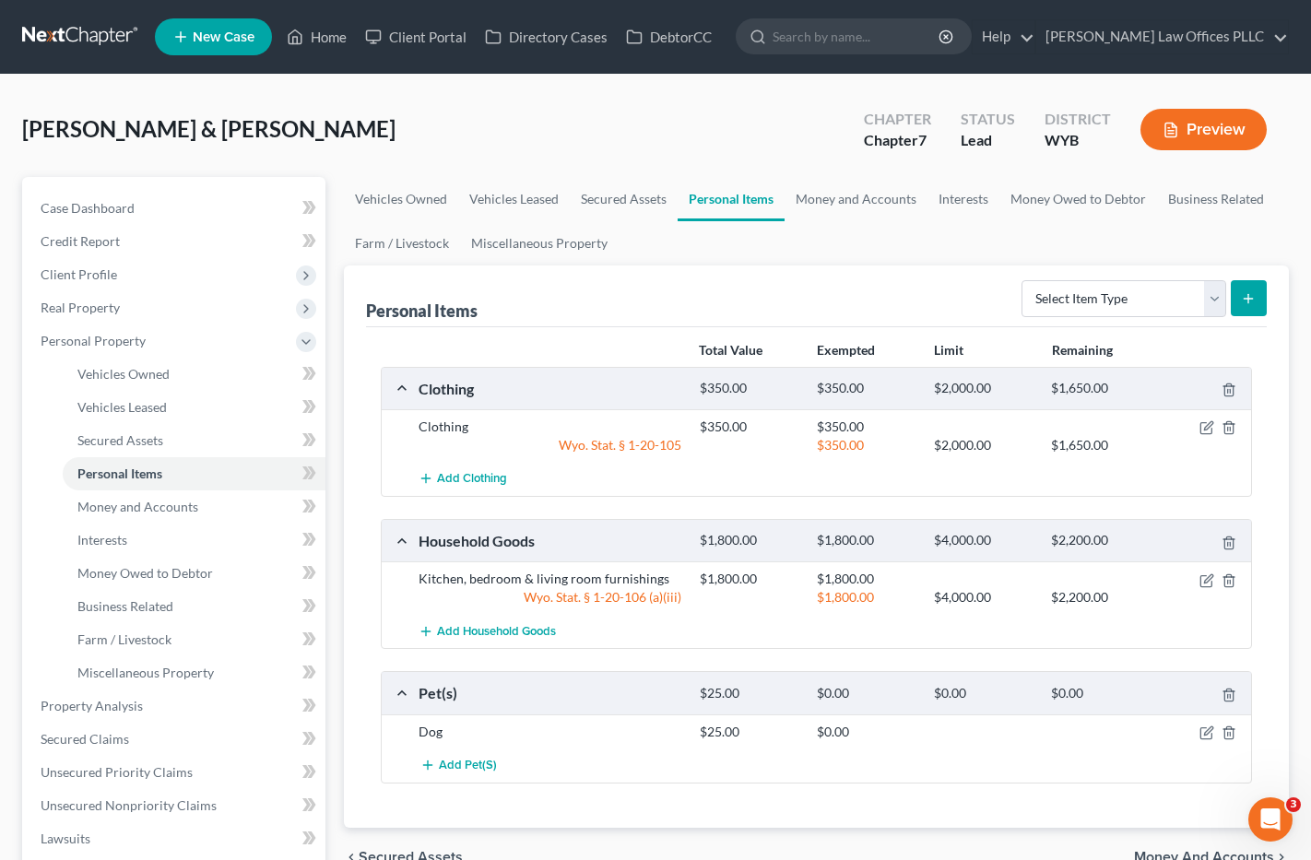
click at [864, 800] on div "Total Value Exempted Limit Remaining Clothing $350.00 $350.00 $2,000.00 $1,650.…" at bounding box center [817, 577] width 902 height 501
click at [1210, 292] on select "Select Item Type Clothing Collectibles Of Value Electronics Firearms Household …" at bounding box center [1124, 298] width 205 height 37
select select "jewelry"
click at [1024, 280] on select "Select Item Type Clothing Collectibles Of Value Electronics Firearms Household …" at bounding box center [1124, 298] width 205 height 37
click at [1248, 298] on icon "submit" at bounding box center [1248, 298] width 15 height 15
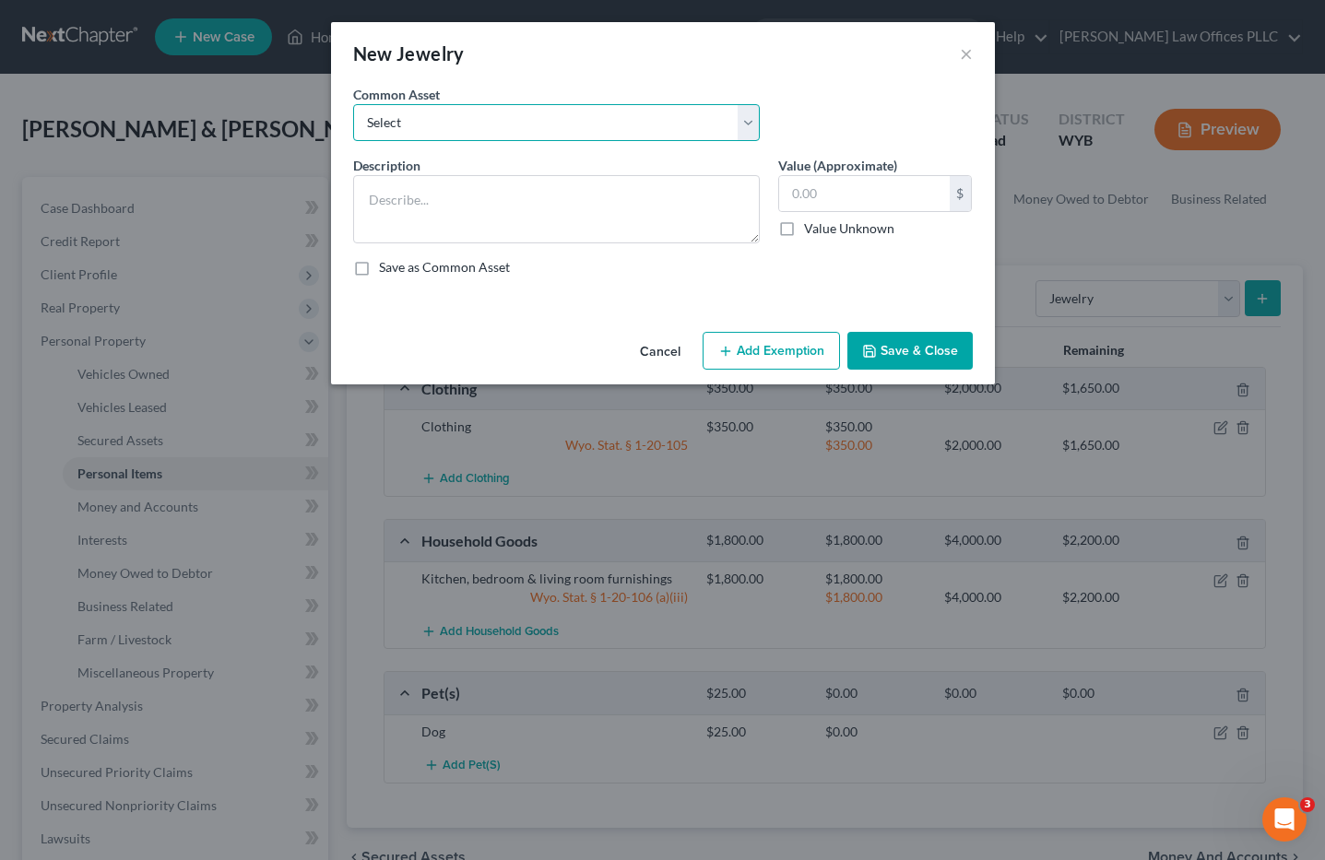
click at [430, 130] on select "Select Wedding rings" at bounding box center [556, 122] width 407 height 37
select select "0"
click at [353, 104] on select "Select Wedding rings" at bounding box center [556, 122] width 407 height 37
type textarea "Wedding rings"
type input "200.00"
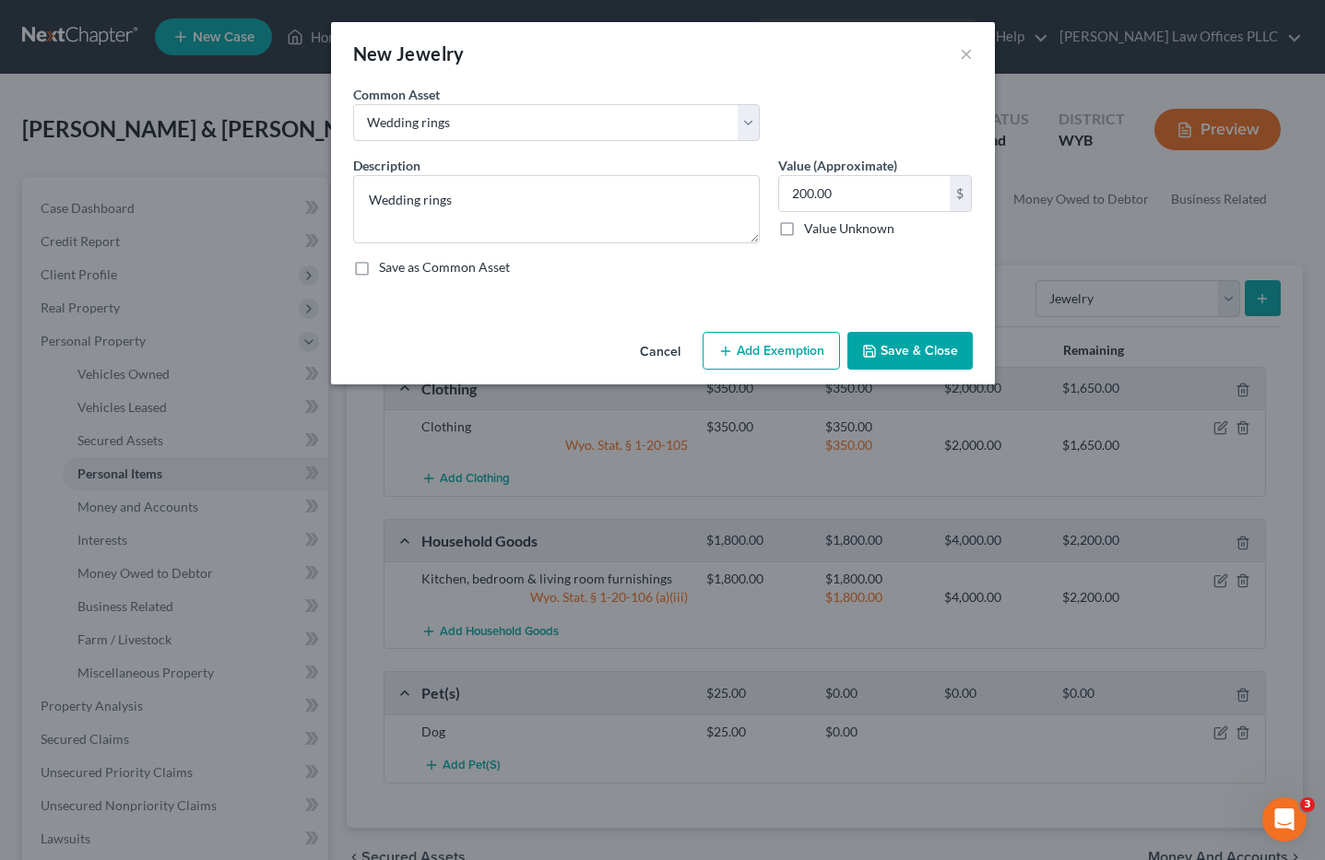
click at [928, 349] on button "Save & Close" at bounding box center [909, 351] width 125 height 39
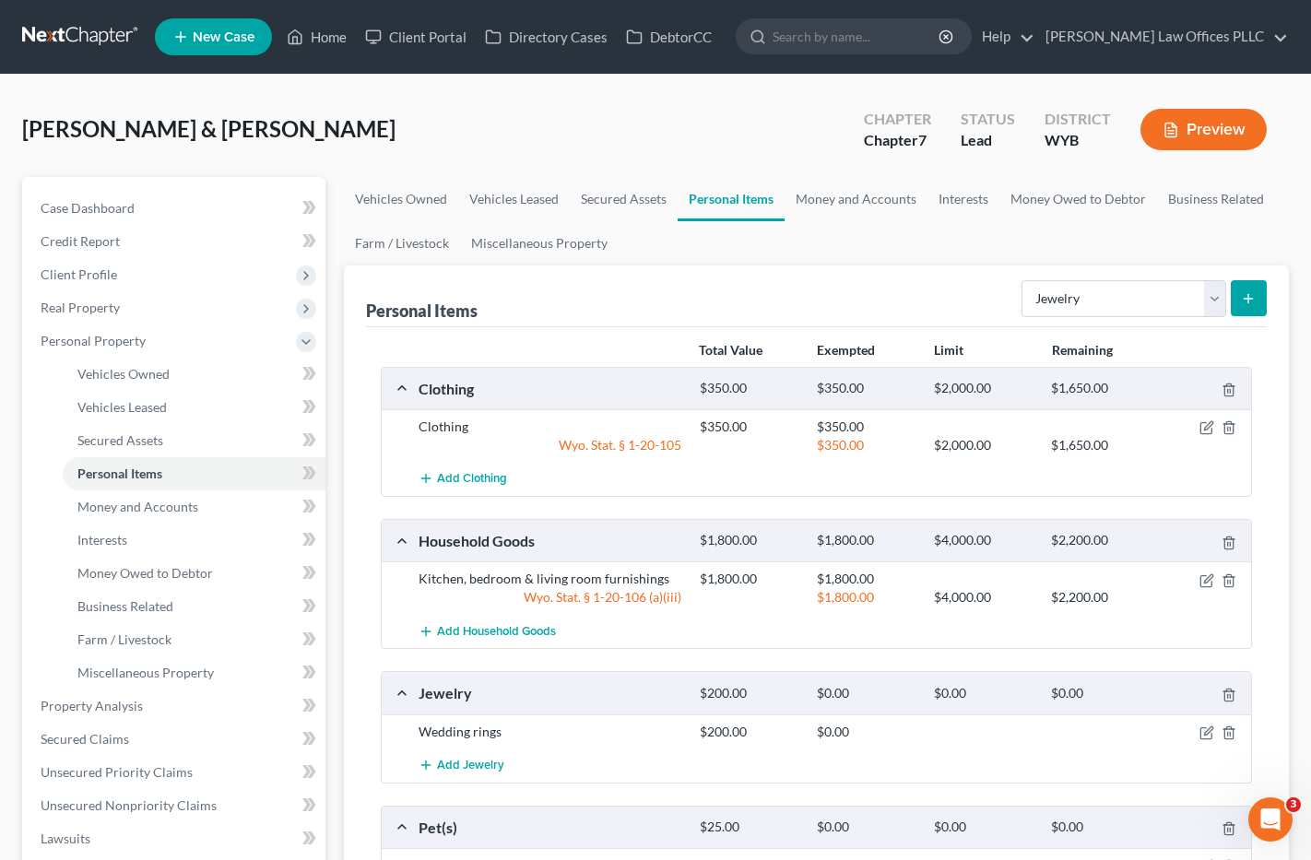
click at [1198, 733] on div at bounding box center [1206, 732] width 94 height 18
click at [1200, 742] on div "Wedding rings $200.00 $0.00" at bounding box center [817, 732] width 871 height 34
click at [1204, 734] on icon "button" at bounding box center [1207, 733] width 15 height 15
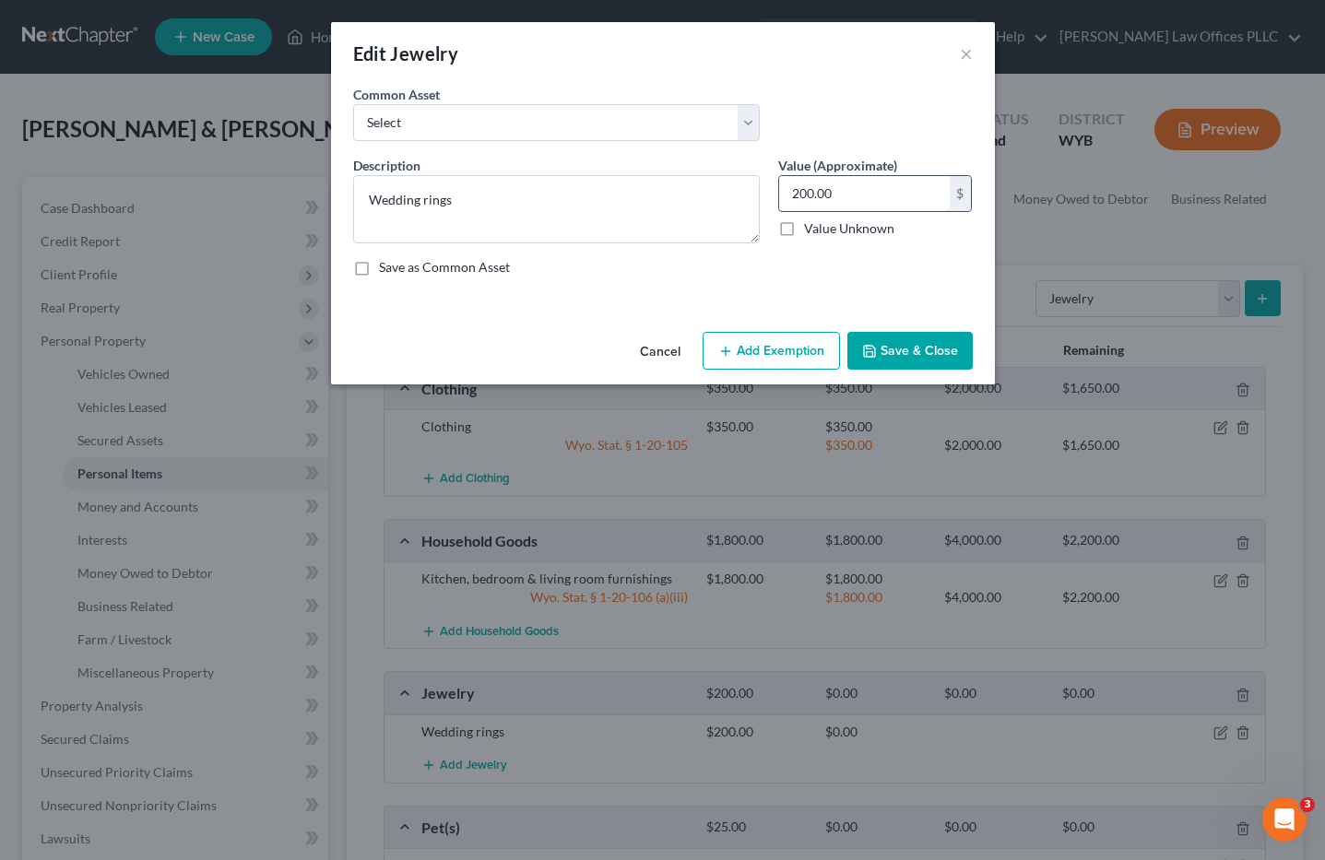
click at [857, 189] on input "200.00" at bounding box center [864, 193] width 171 height 35
type input "1,500.00"
click at [769, 356] on button "Add Exemption" at bounding box center [771, 351] width 137 height 39
select select "2"
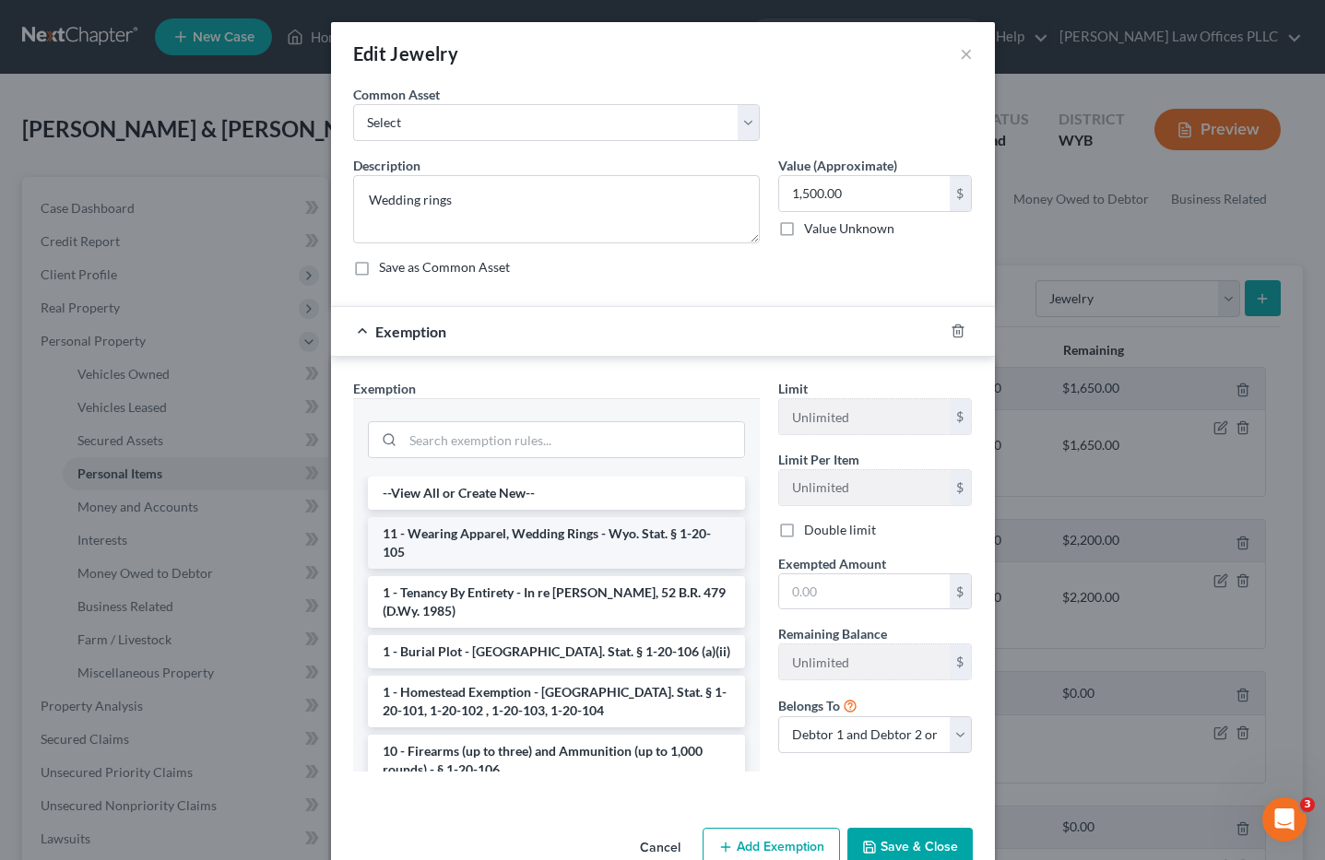
click at [520, 536] on li "11 - Wearing Apparel, Wedding Rings - Wyo. Stat. § 1-20-105" at bounding box center [556, 543] width 377 height 52
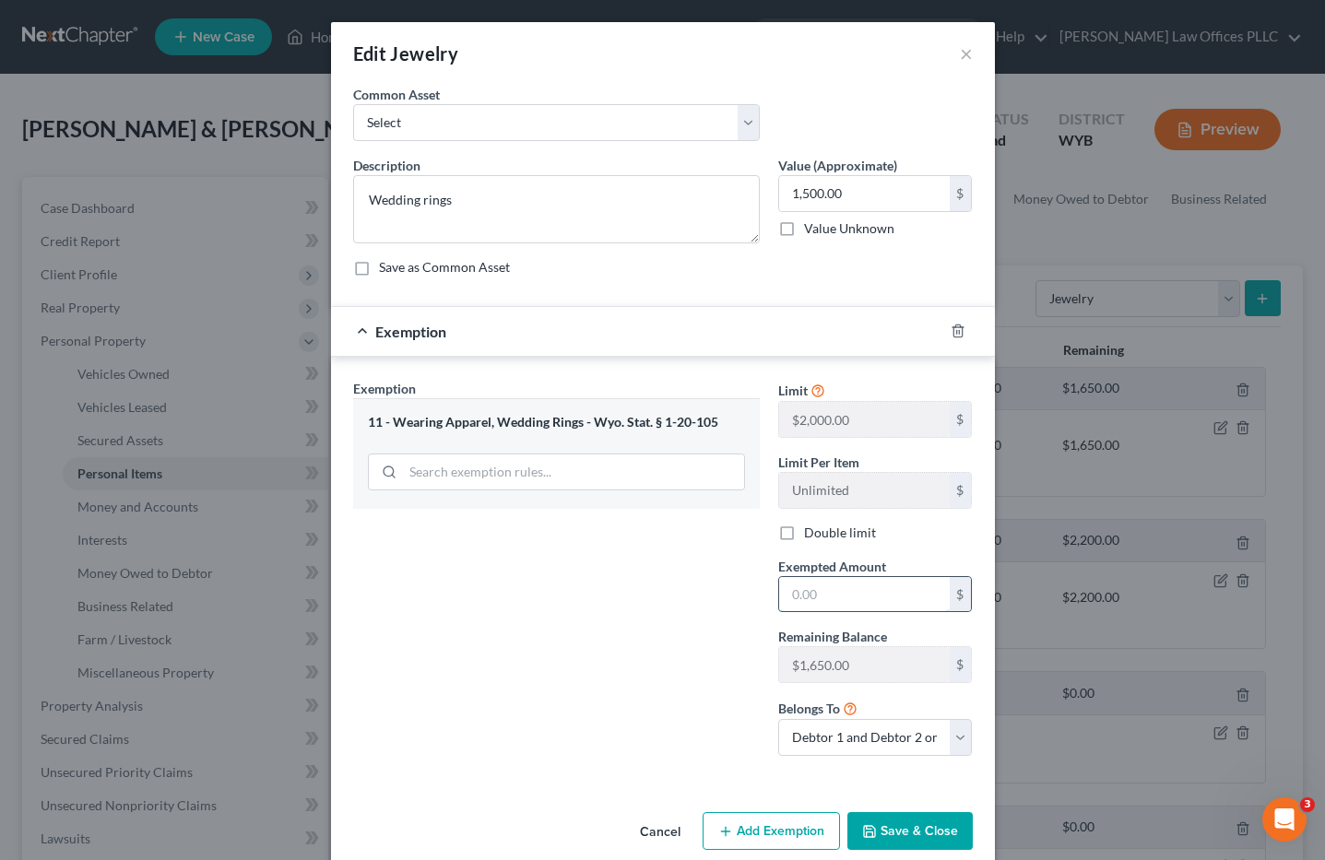
click at [788, 602] on input "text" at bounding box center [864, 594] width 171 height 35
type input "1,500.00"
click at [917, 827] on button "Save & Close" at bounding box center [909, 831] width 125 height 39
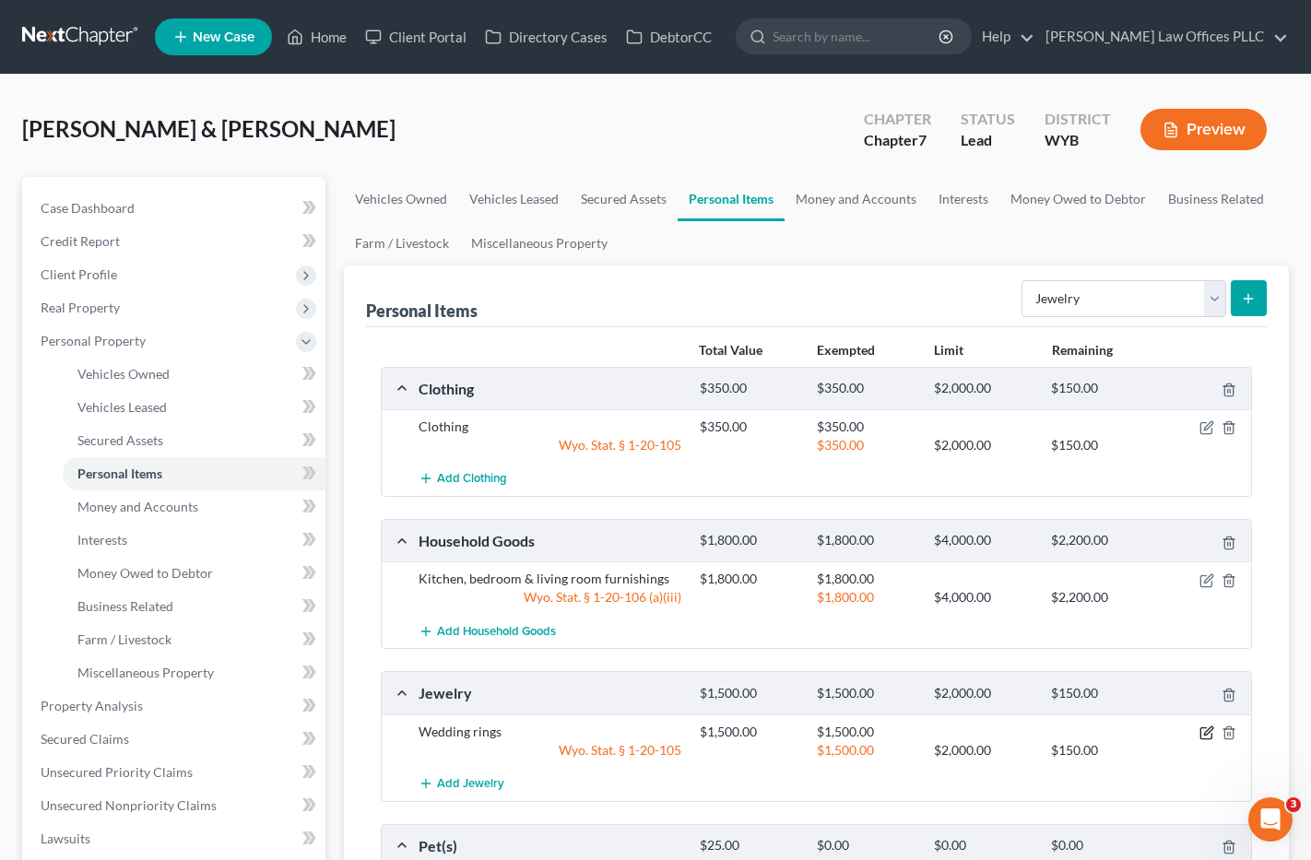
click at [1203, 729] on icon "button" at bounding box center [1207, 733] width 15 height 15
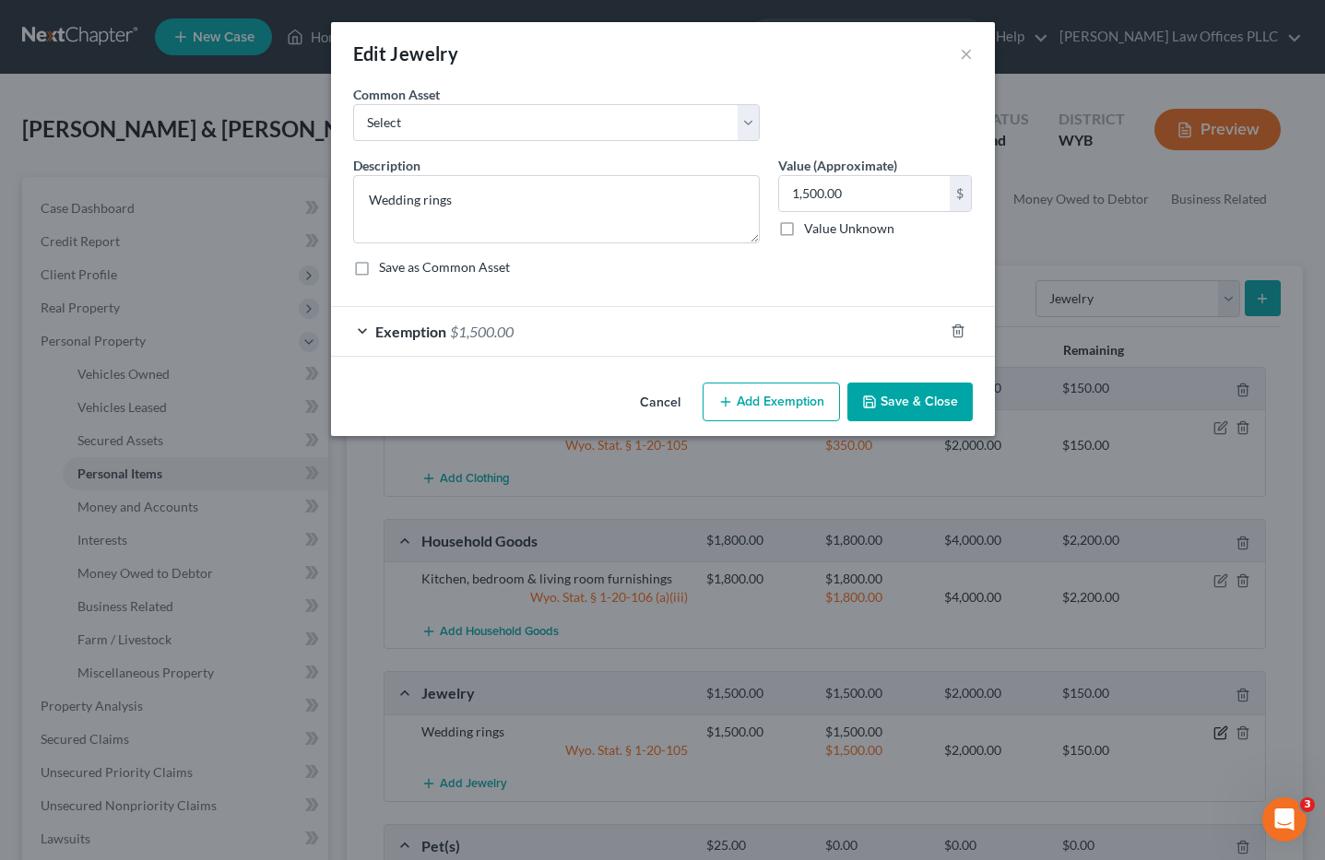
click at [1203, 729] on div "Edit Jewelry × An exemption set must first be selected from the Filing Informat…" at bounding box center [662, 430] width 1325 height 860
click at [876, 196] on input "1,500.00" at bounding box center [864, 193] width 171 height 35
type input "2,000"
click at [437, 332] on span "Exemption" at bounding box center [410, 332] width 71 height 18
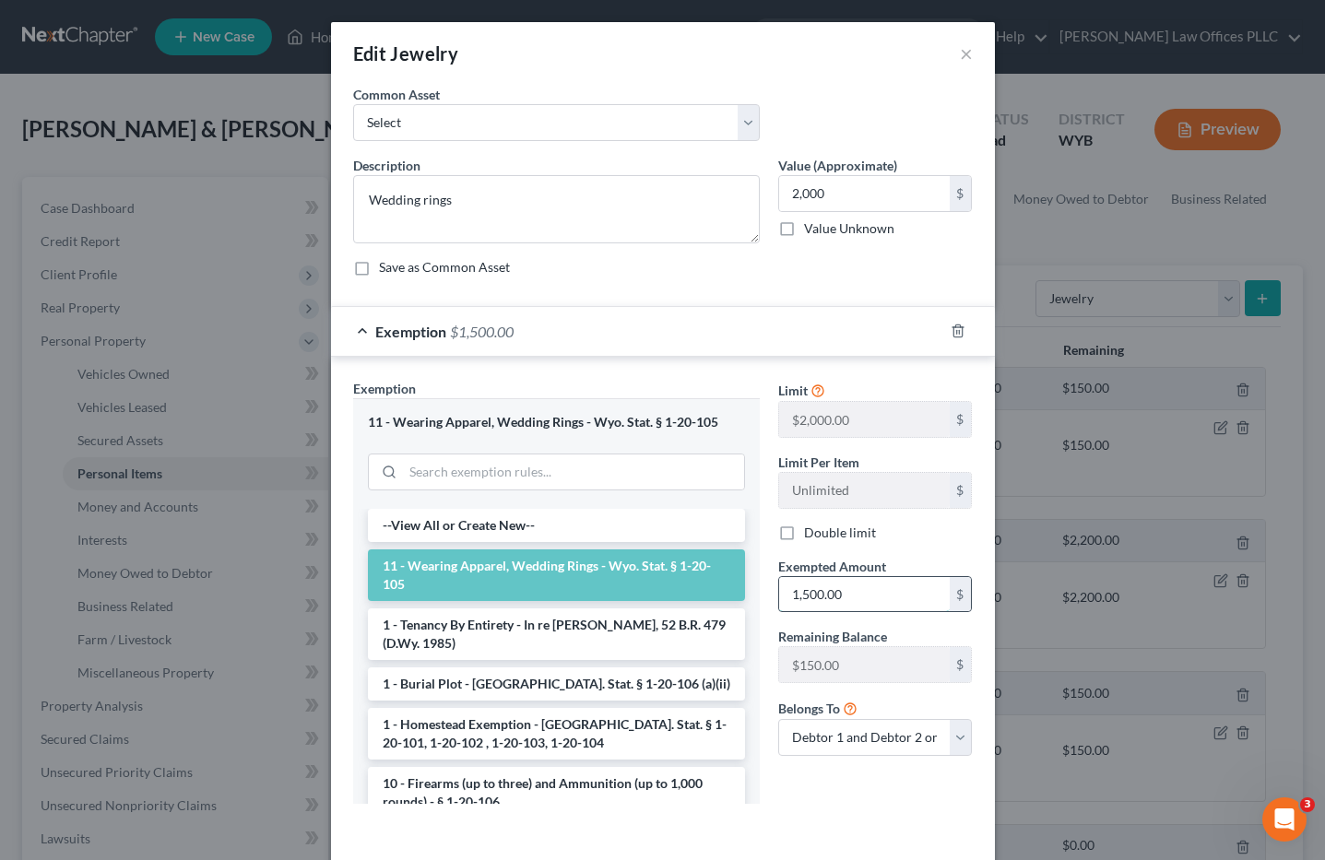
click at [845, 598] on input "1,500.00" at bounding box center [864, 594] width 171 height 35
type input "2,000.00"
drag, startPoint x: 1309, startPoint y: 608, endPoint x: 1284, endPoint y: 697, distance: 92.9
click at [1285, 714] on div "Edit Jewelry × An exemption set must first be selected from the Filing Informat…" at bounding box center [662, 430] width 1325 height 860
drag, startPoint x: 903, startPoint y: 828, endPoint x: 968, endPoint y: 805, distance: 69.4
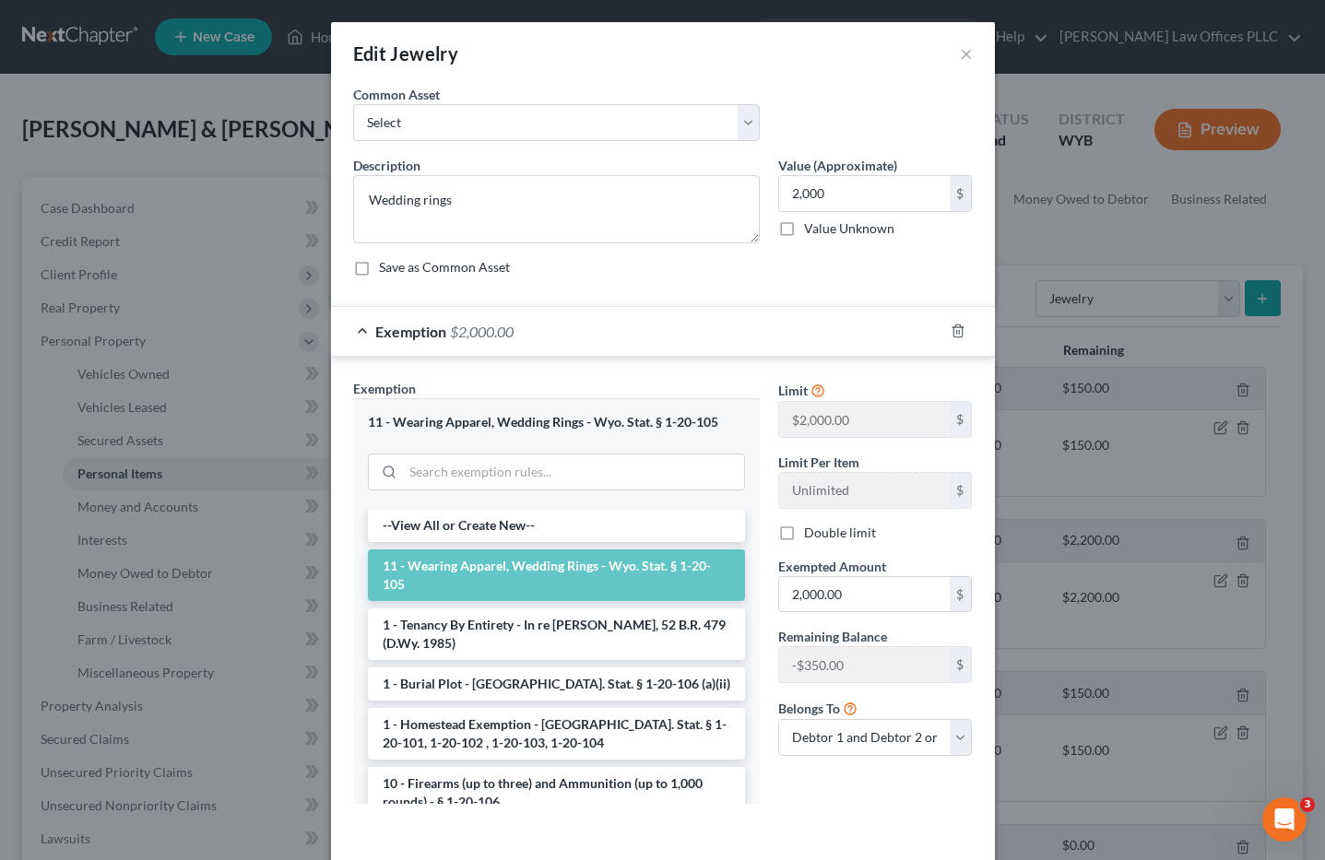
click at [910, 828] on div "Exemption Set must be selected for CA. Exemption * 11 - Wearing Apparel, Weddin…" at bounding box center [663, 595] width 664 height 477
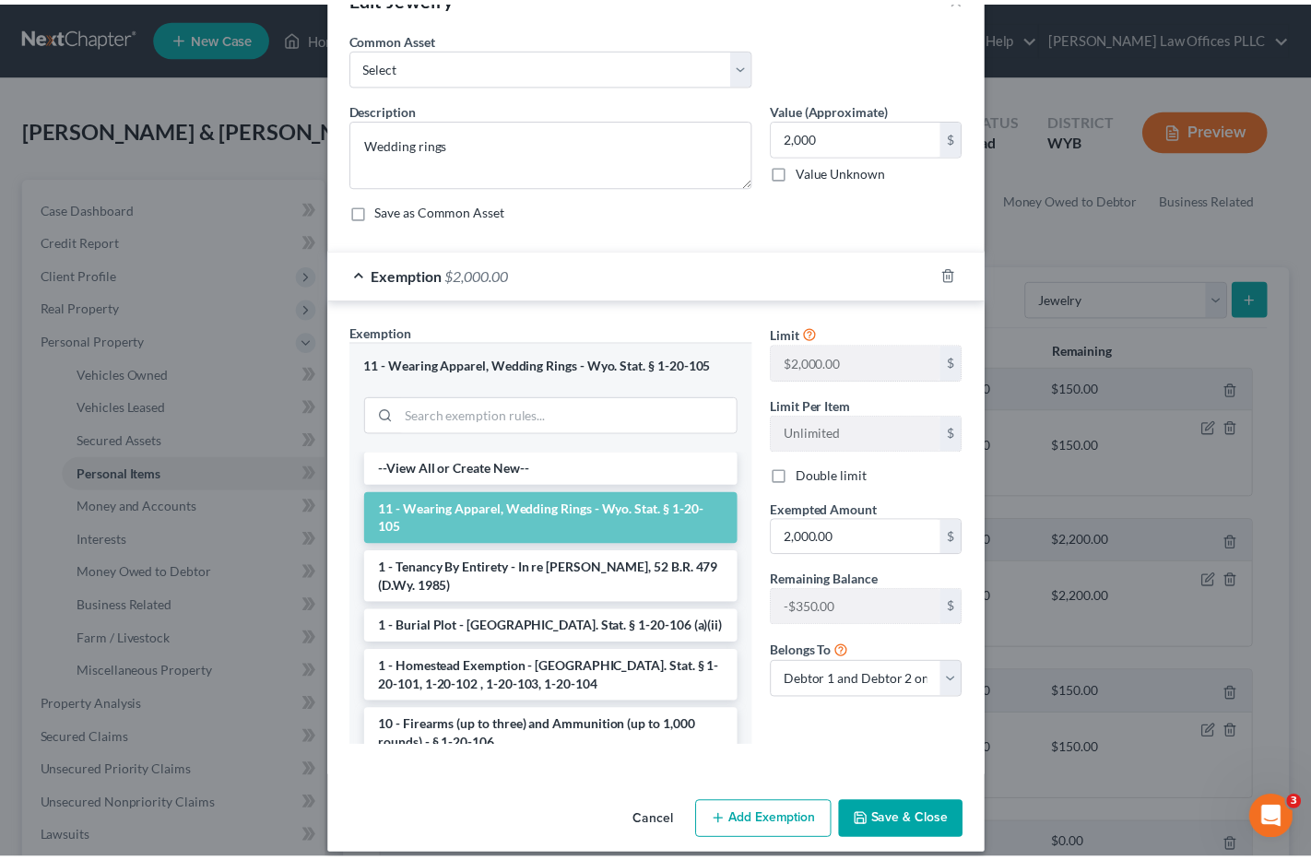
scroll to position [75, 0]
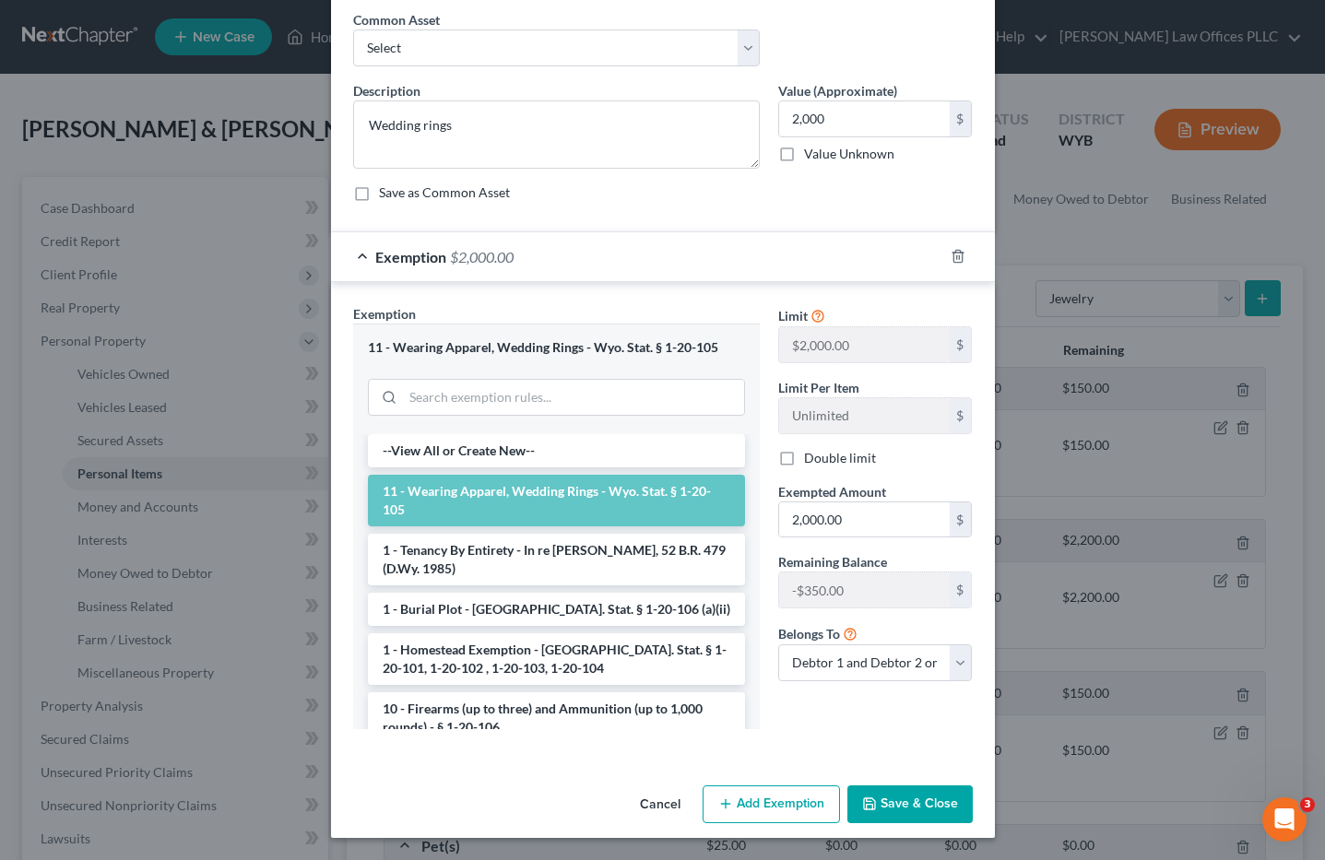
click at [937, 800] on button "Save & Close" at bounding box center [909, 805] width 125 height 39
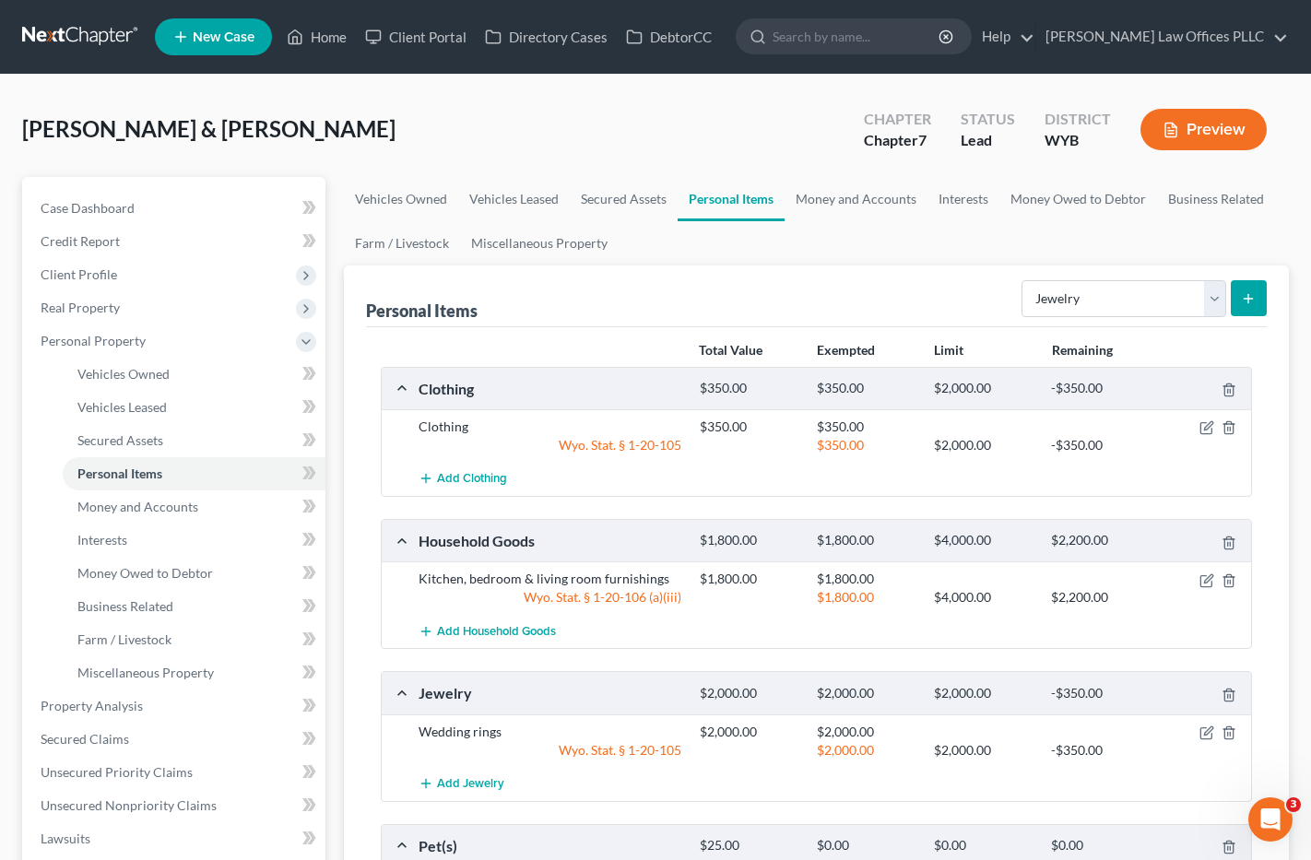
drag, startPoint x: 1276, startPoint y: 600, endPoint x: 1291, endPoint y: 587, distance: 19.6
click at [1276, 600] on div "Personal Items Select Item Type Clothing Collectibles Of Value Electronics Fire…" at bounding box center [817, 623] width 946 height 715
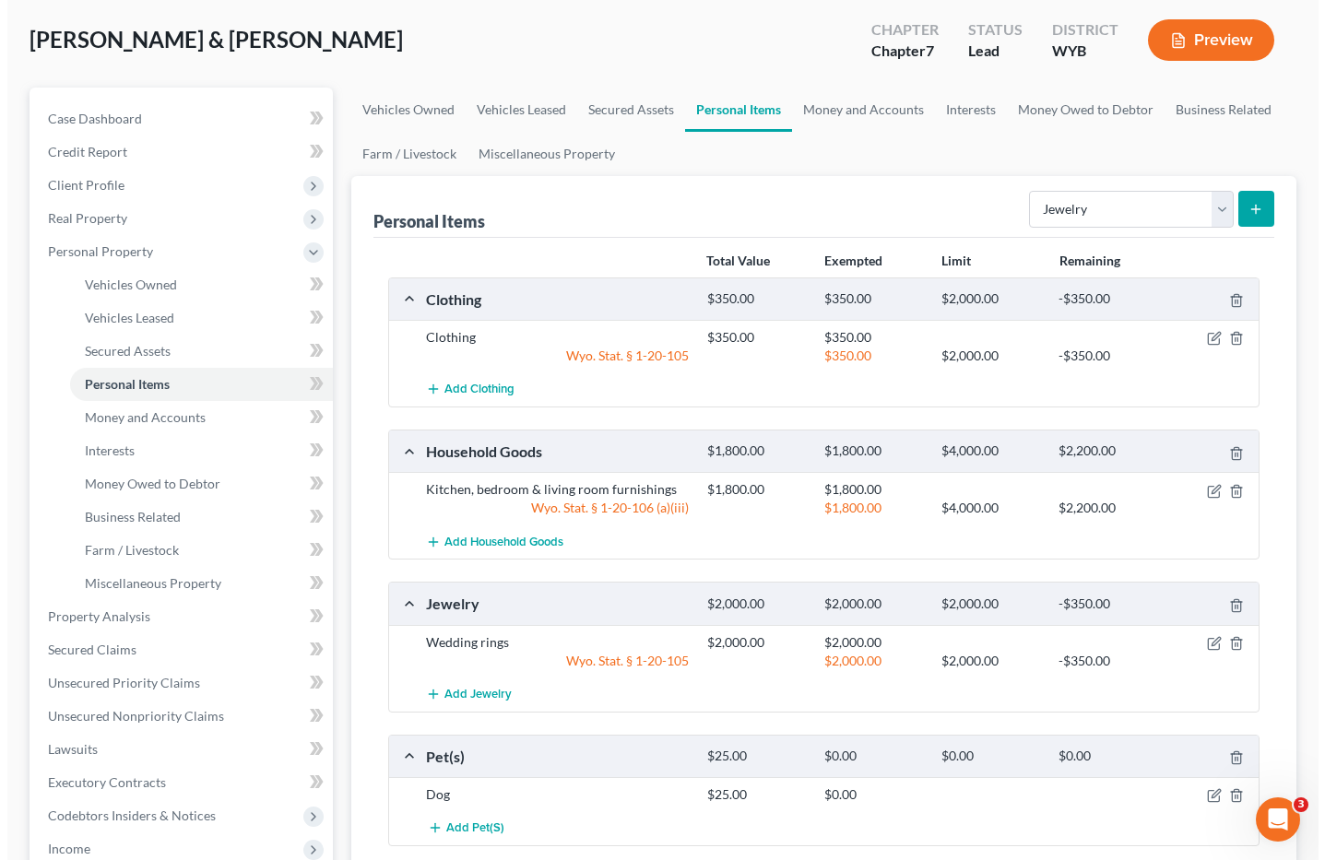
scroll to position [76, 0]
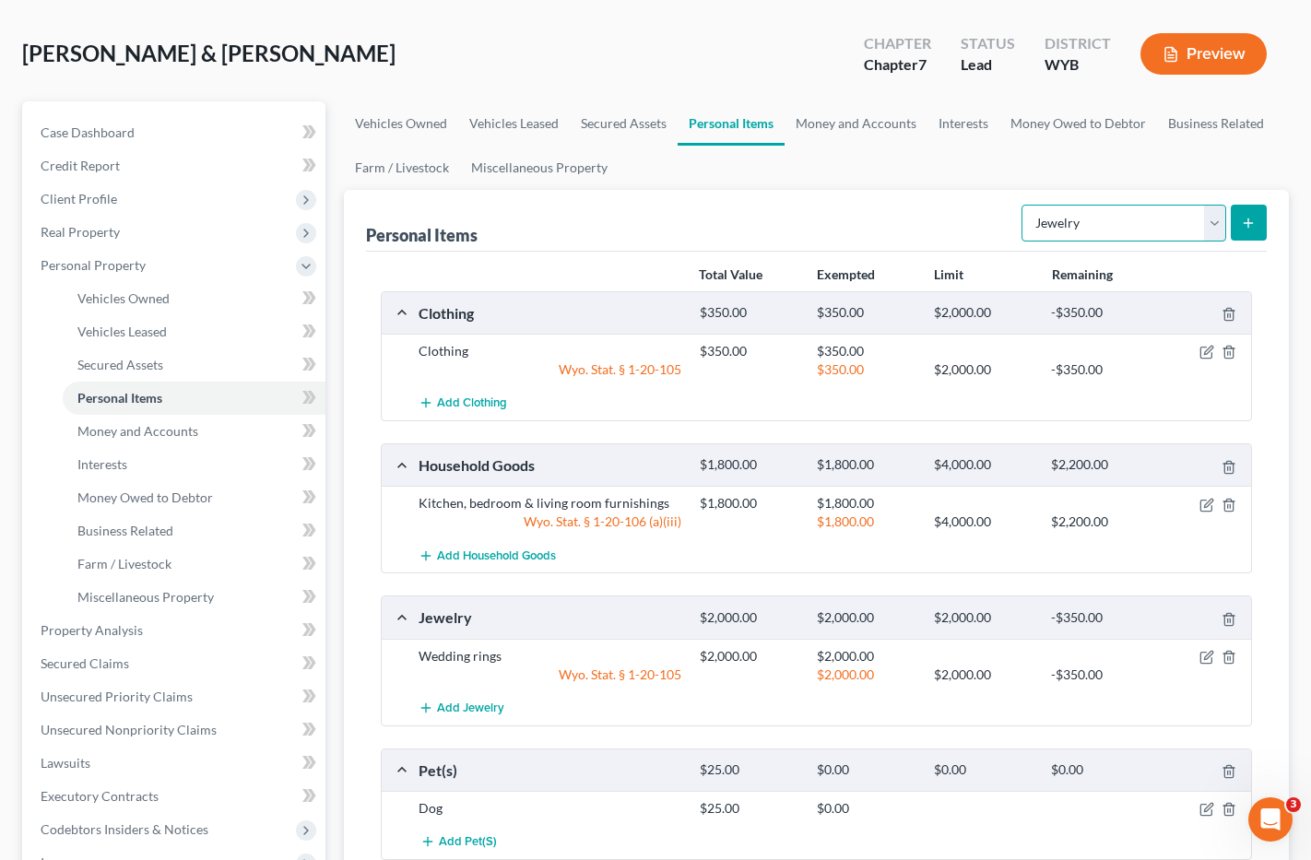
click at [1210, 217] on select "Select Item Type Clothing Collectibles Of Value Electronics Firearms Household …" at bounding box center [1124, 223] width 205 height 37
select select "electronics"
click at [1024, 205] on select "Select Item Type Clothing Collectibles Of Value Electronics Firearms Household …" at bounding box center [1124, 223] width 205 height 37
click at [1251, 220] on icon "submit" at bounding box center [1248, 223] width 15 height 15
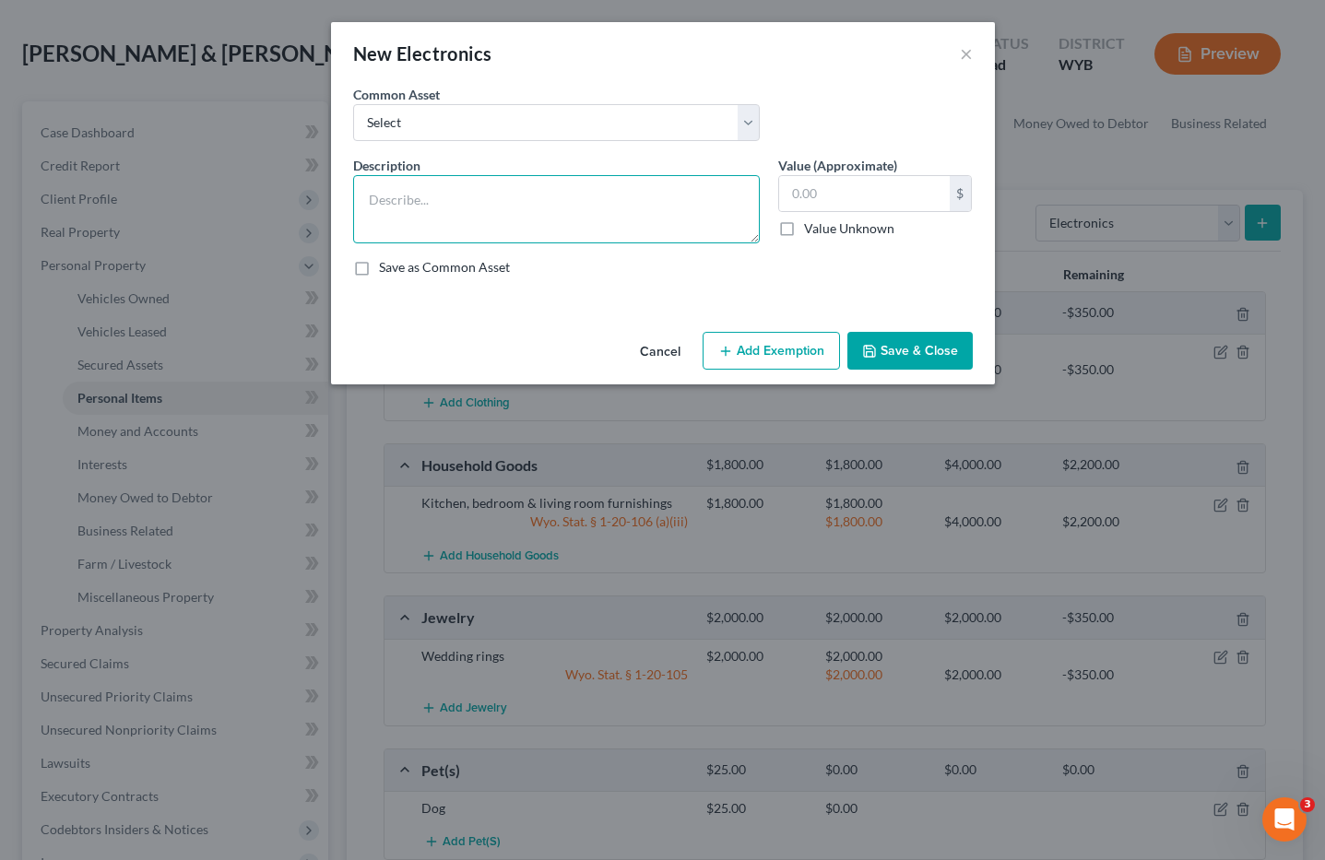
click at [395, 198] on textarea at bounding box center [556, 209] width 407 height 68
type textarea "Play station, TV"
click at [838, 280] on div "Description * Play station, TV Value (Approximate) $ Value Unknown Balance Unde…" at bounding box center [663, 224] width 638 height 136
click at [805, 196] on input "text" at bounding box center [864, 193] width 171 height 35
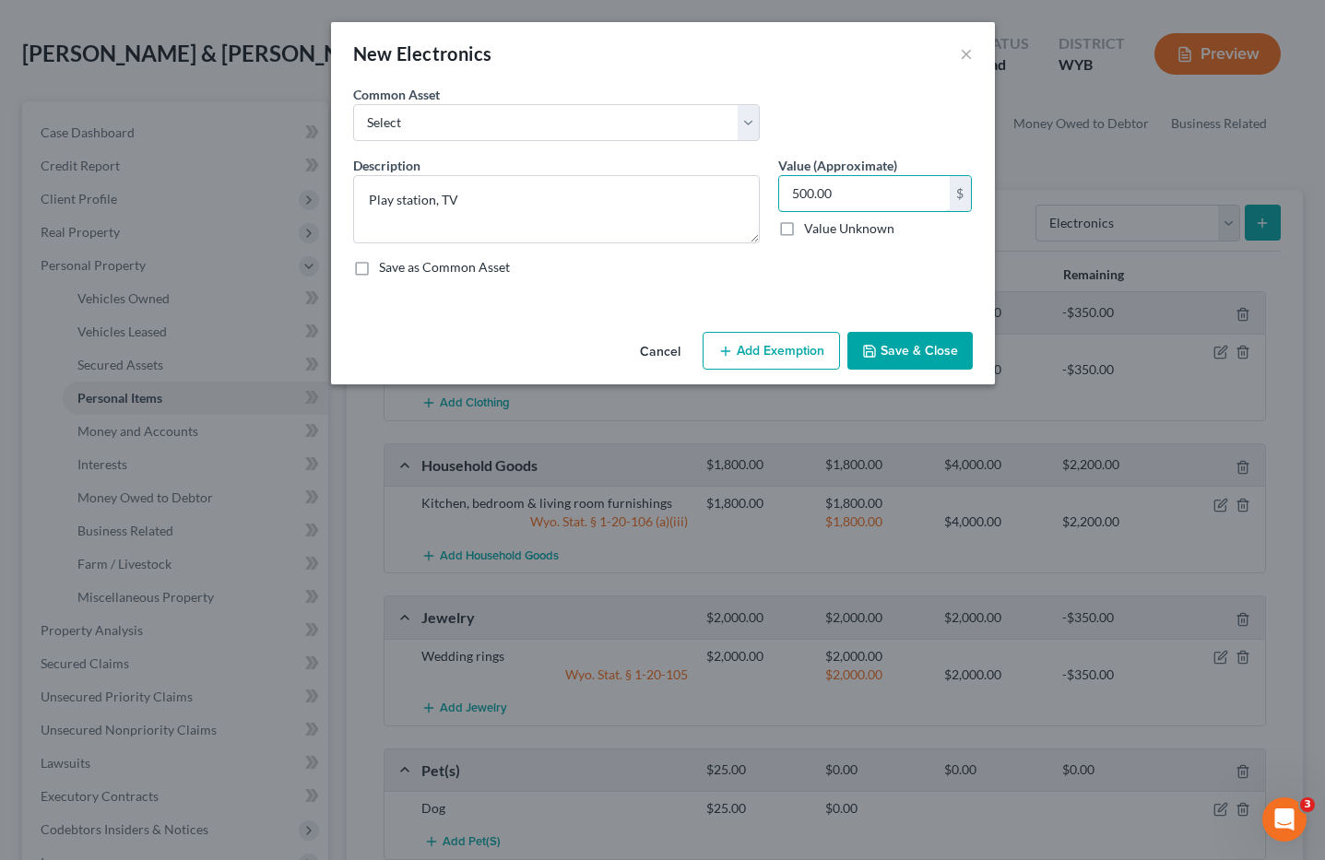
type input "500.00"
click at [766, 350] on button "Add Exemption" at bounding box center [771, 351] width 137 height 39
select select "2"
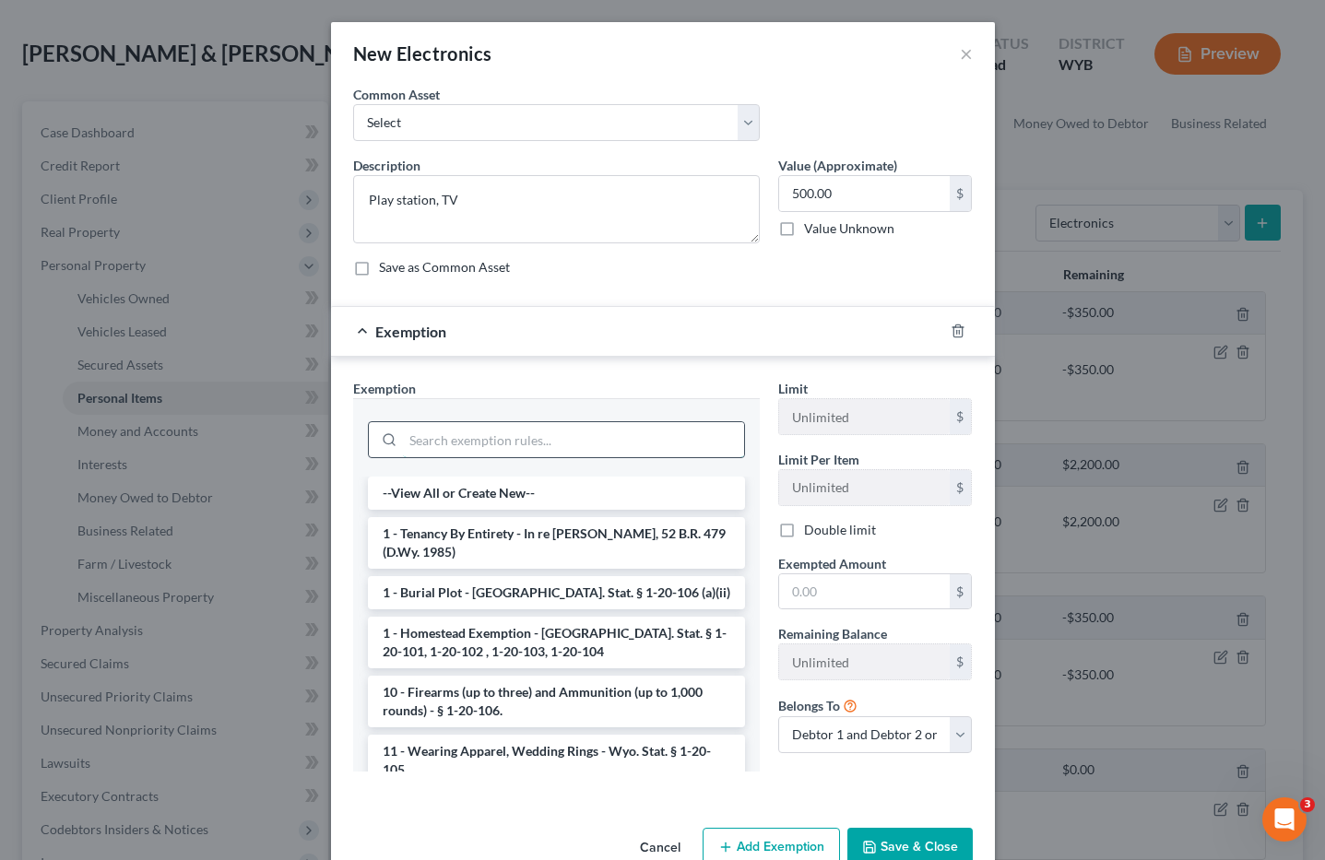
click at [434, 438] on input "search" at bounding box center [573, 439] width 341 height 35
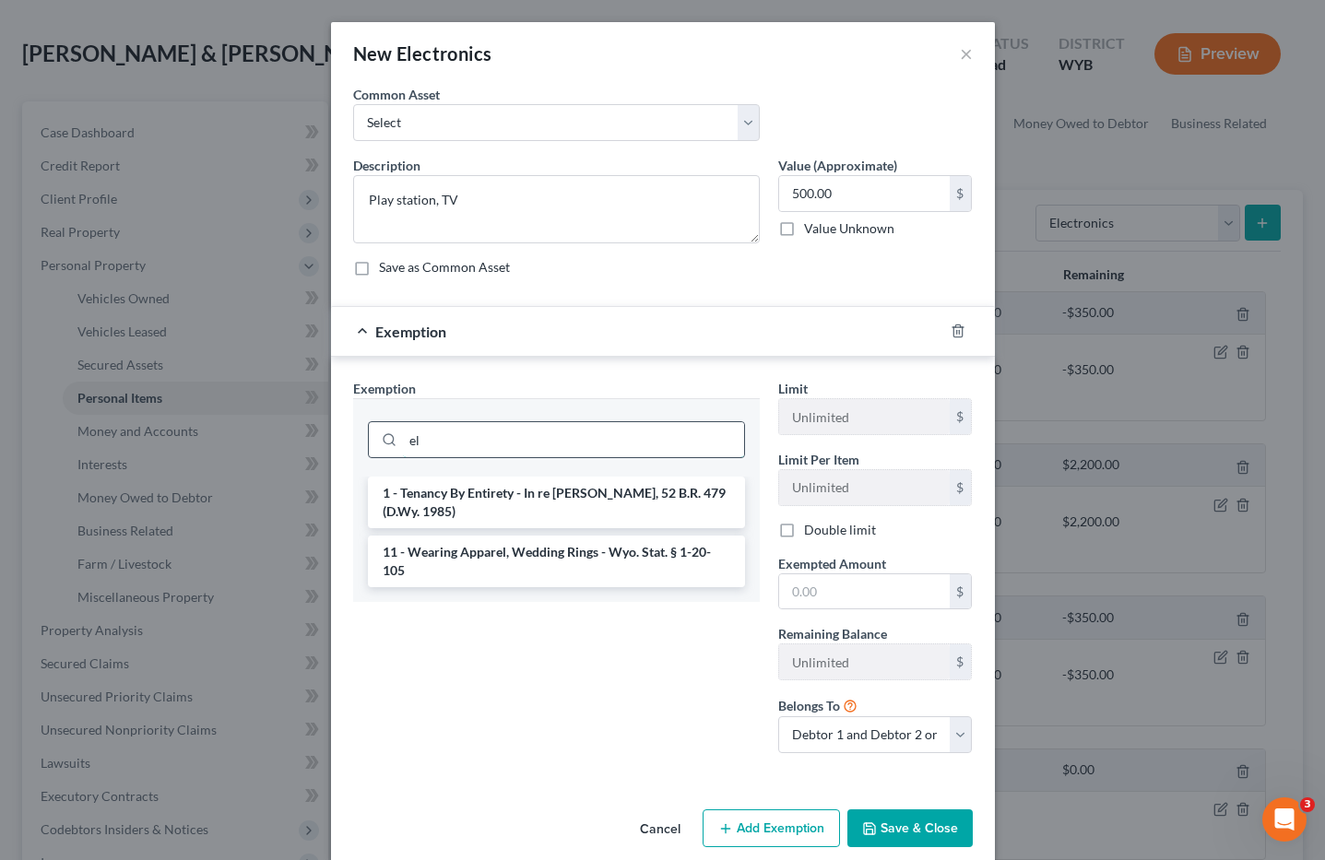
drag, startPoint x: 433, startPoint y: 443, endPoint x: 395, endPoint y: 443, distance: 38.7
click at [395, 443] on div "el" at bounding box center [556, 439] width 377 height 37
type input "e"
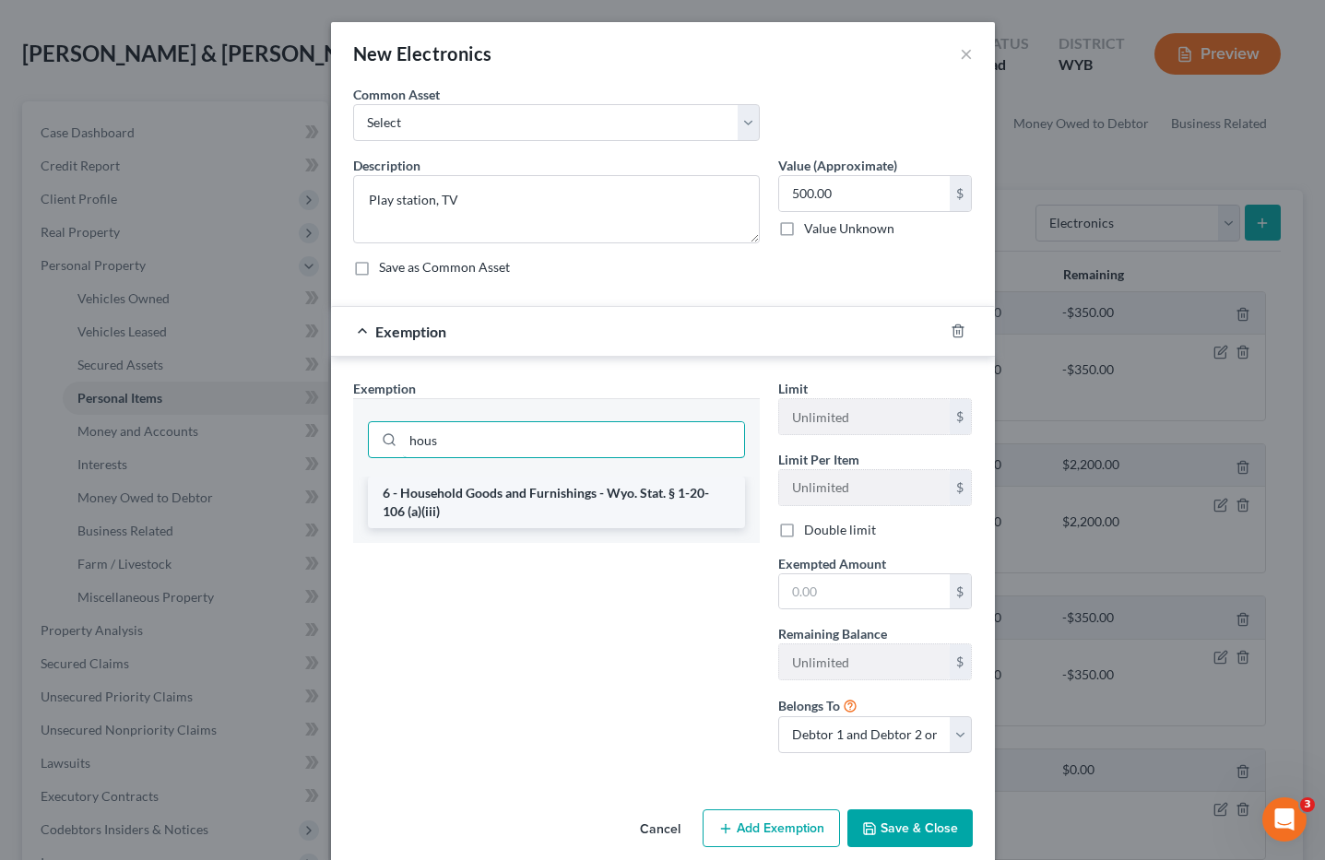
type input "hous"
click at [485, 499] on li "6 - Household Goods and Furnishings - Wyo. Stat. § 1-20-106 (a)(iii)" at bounding box center [556, 503] width 377 height 52
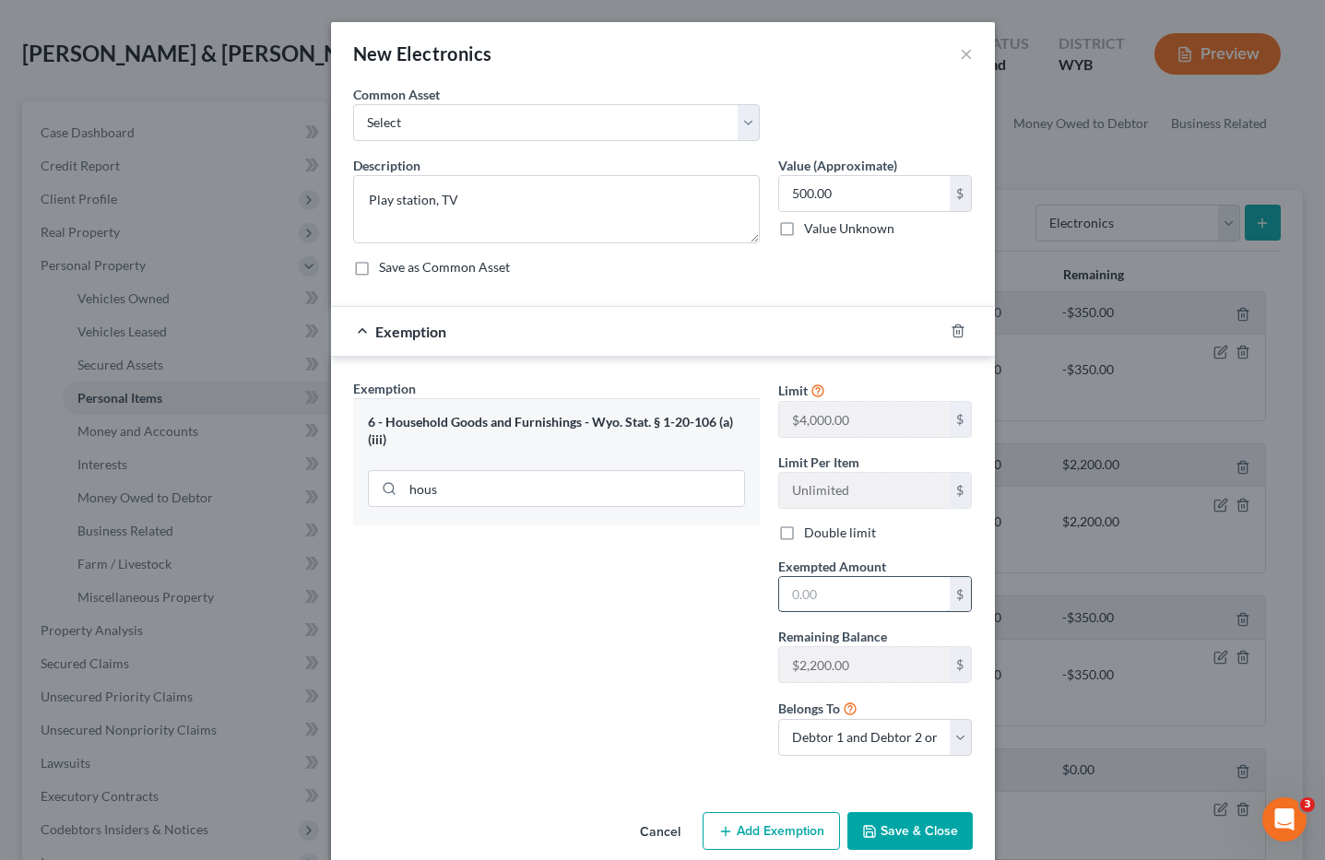
click at [800, 588] on input "text" at bounding box center [864, 594] width 171 height 35
type input "500.00"
click at [897, 828] on button "Save & Close" at bounding box center [909, 831] width 125 height 39
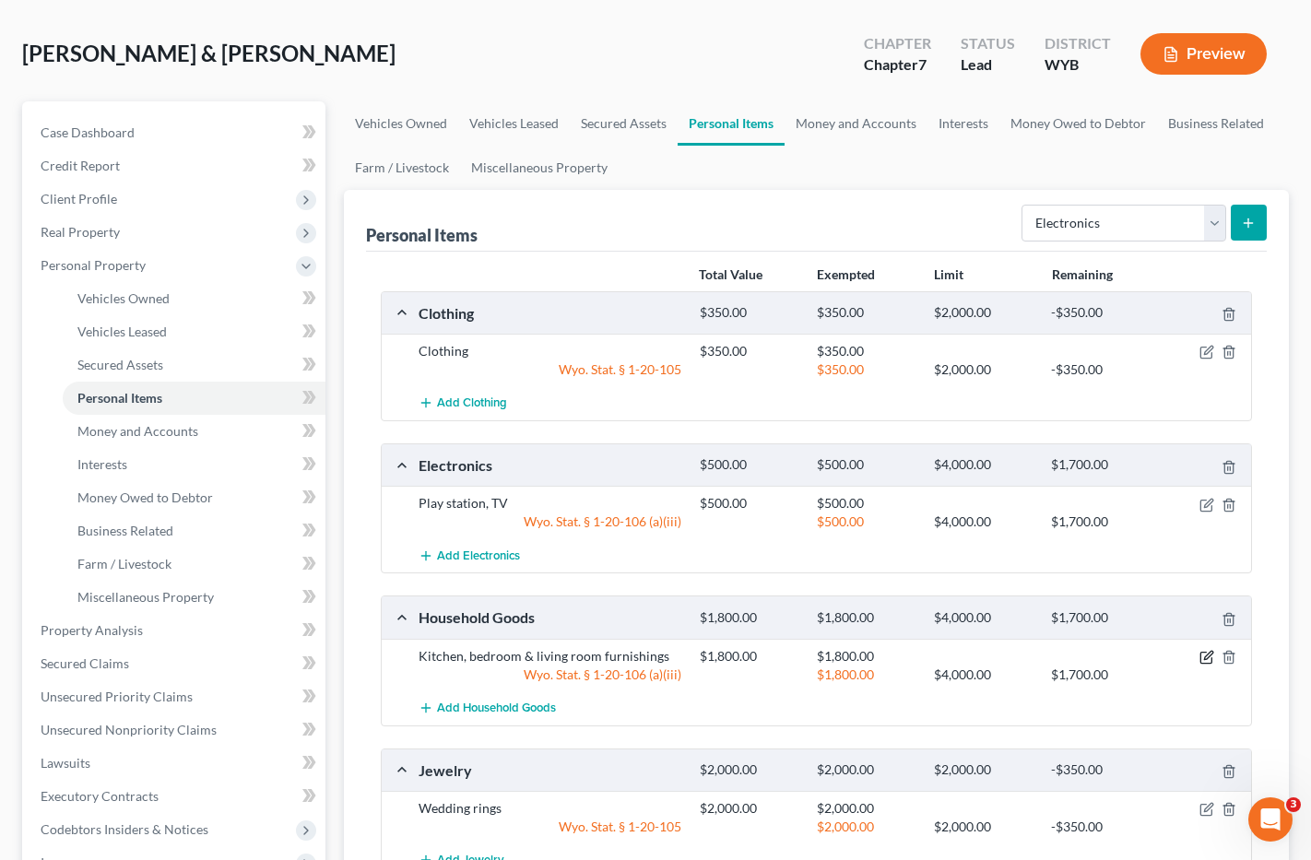
click at [1207, 656] on icon "button" at bounding box center [1208, 655] width 8 height 8
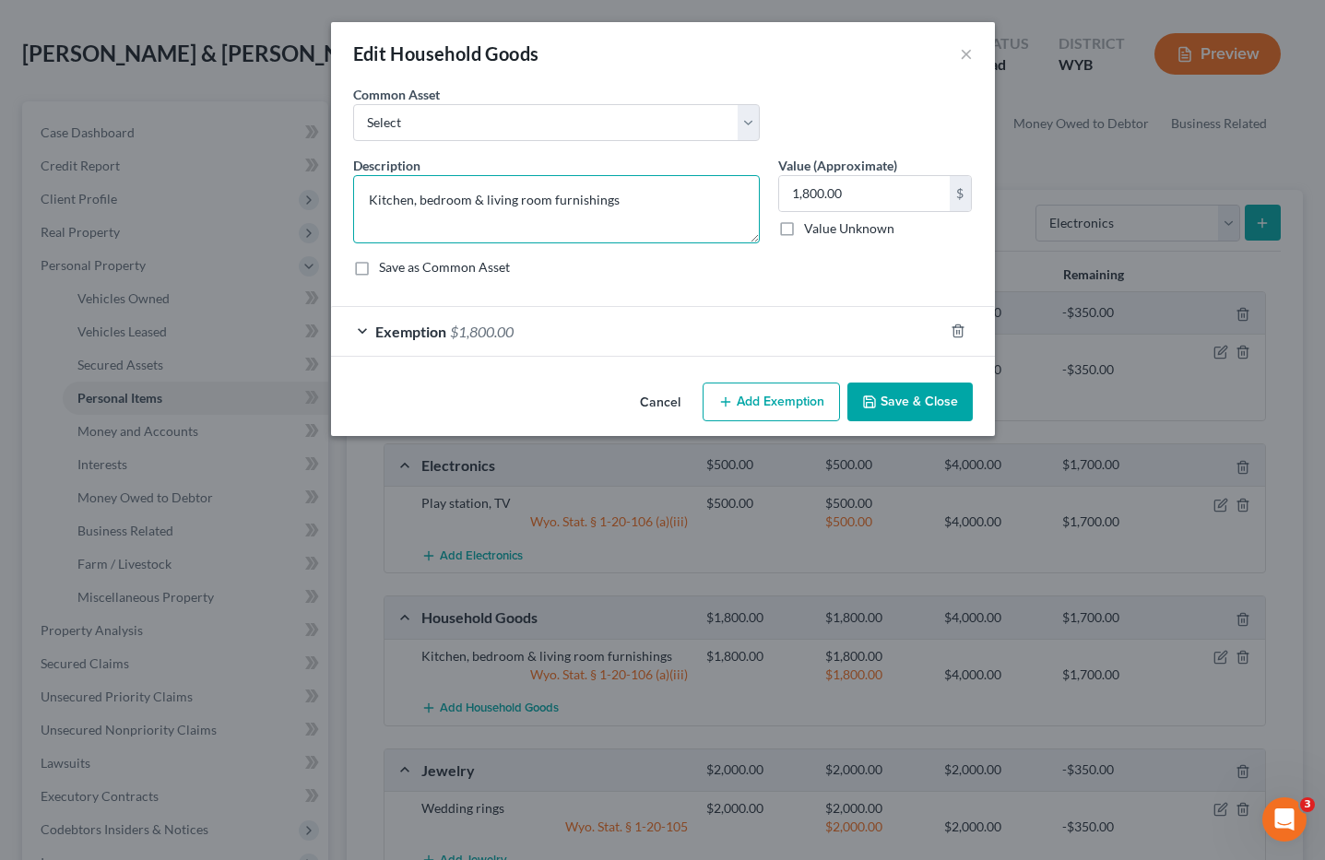
click at [633, 196] on textarea "Kitchen, bedroom & living room furnishings" at bounding box center [556, 209] width 407 height 68
type textarea "Kitchen, bedroom & living room furnishings, household Tools"
click at [811, 193] on input "1,800.00" at bounding box center [864, 193] width 171 height 35
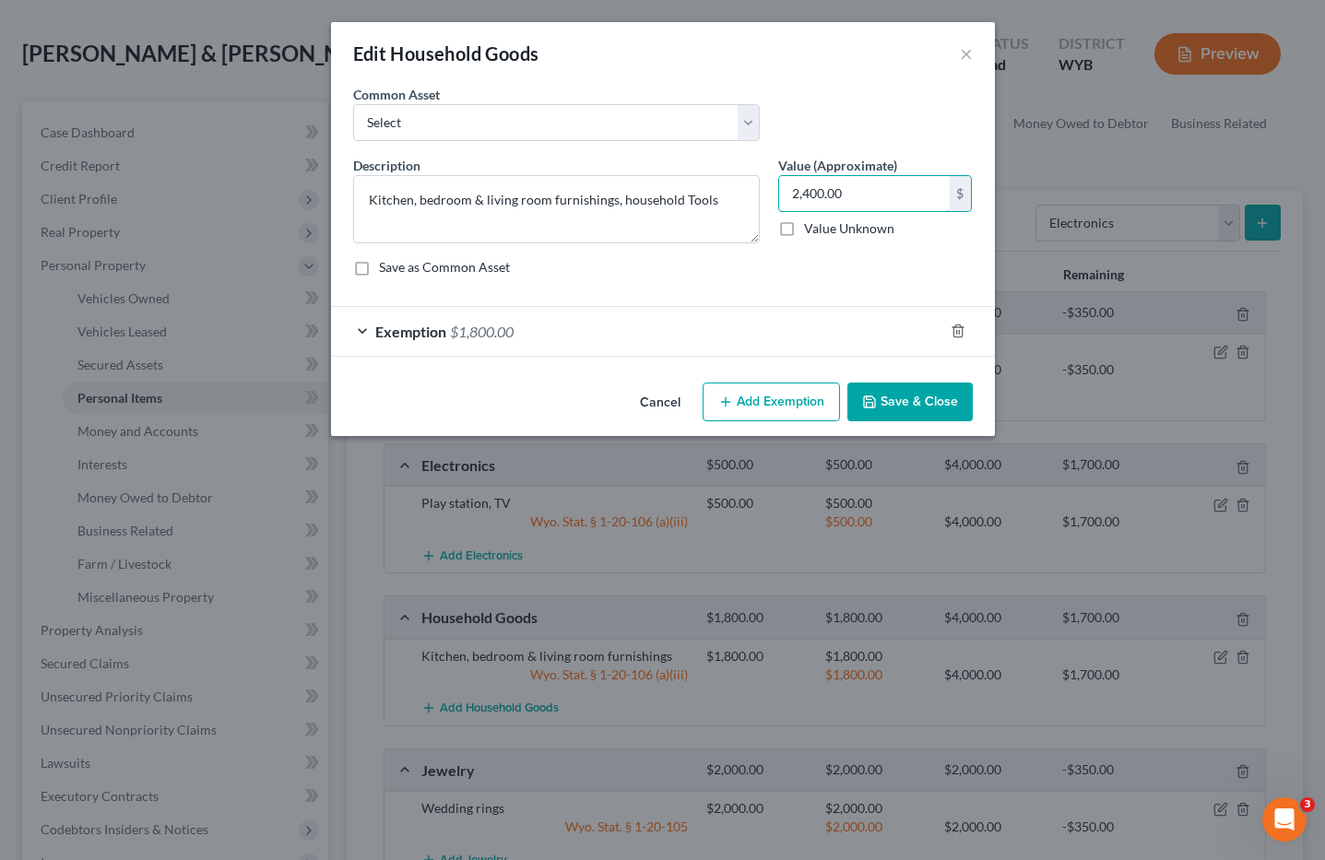
type input "2,400.00"
click at [410, 326] on span "Exemption" at bounding box center [410, 332] width 71 height 18
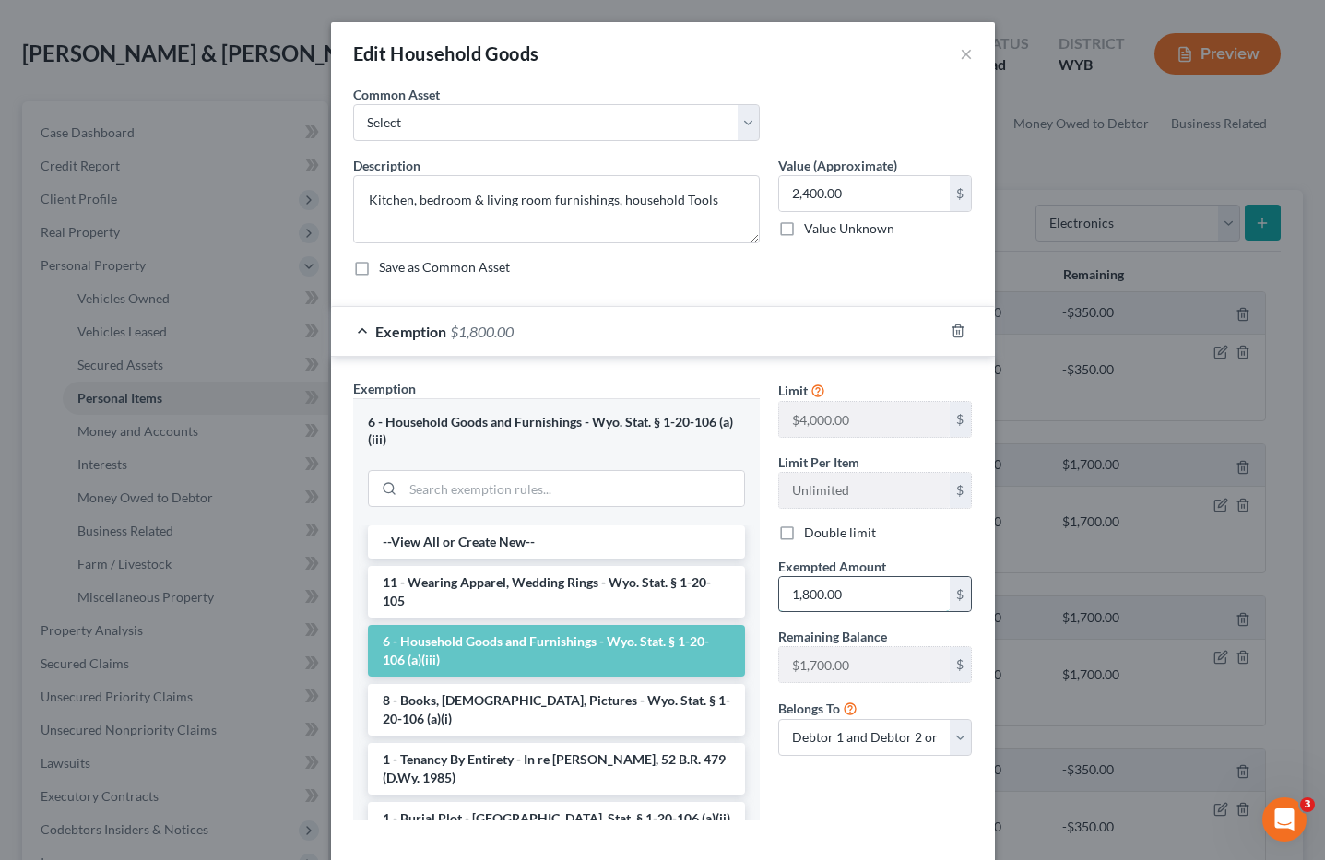
click at [864, 597] on input "1,800.00" at bounding box center [864, 594] width 171 height 35
type input "2,400.00"
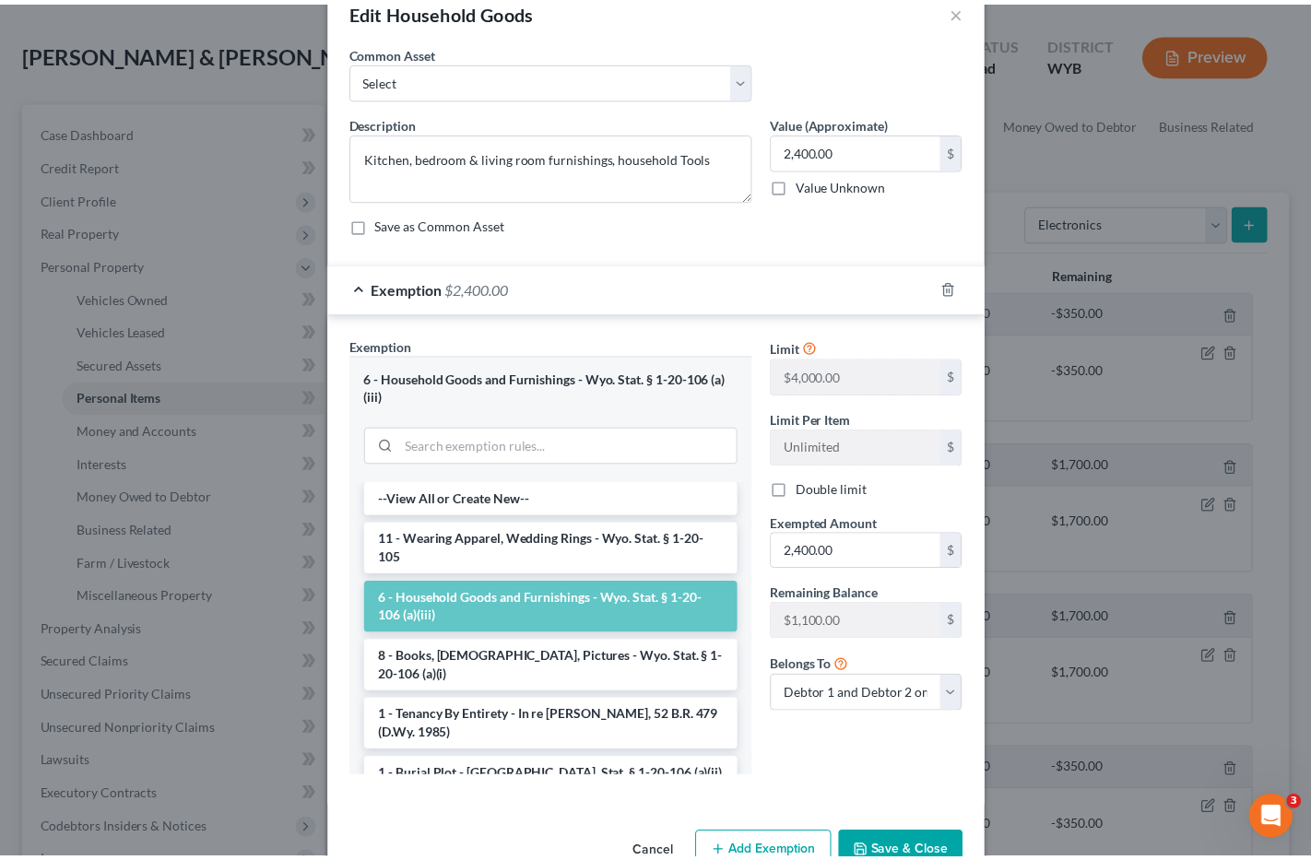
scroll to position [92, 0]
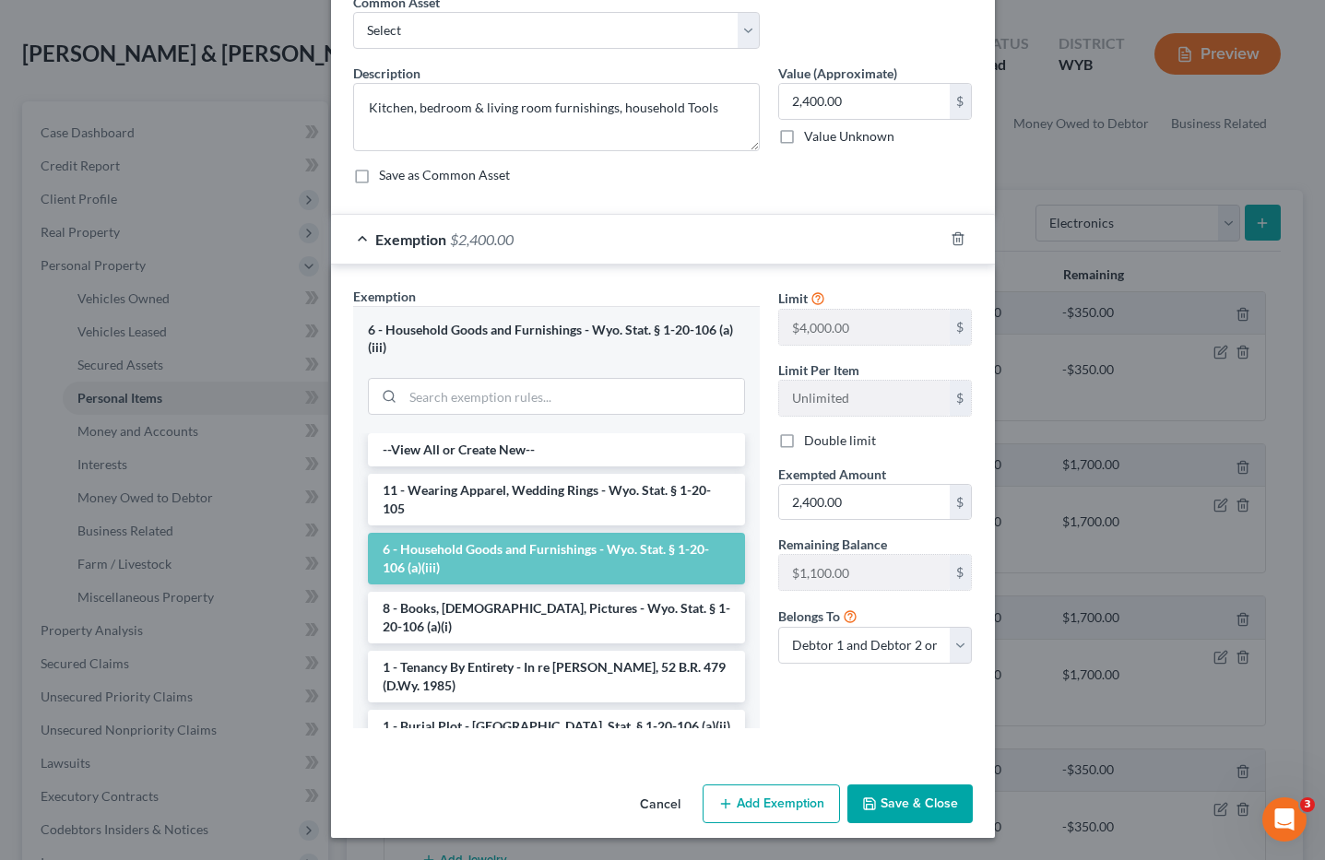
click at [907, 796] on button "Save & Close" at bounding box center [909, 804] width 125 height 39
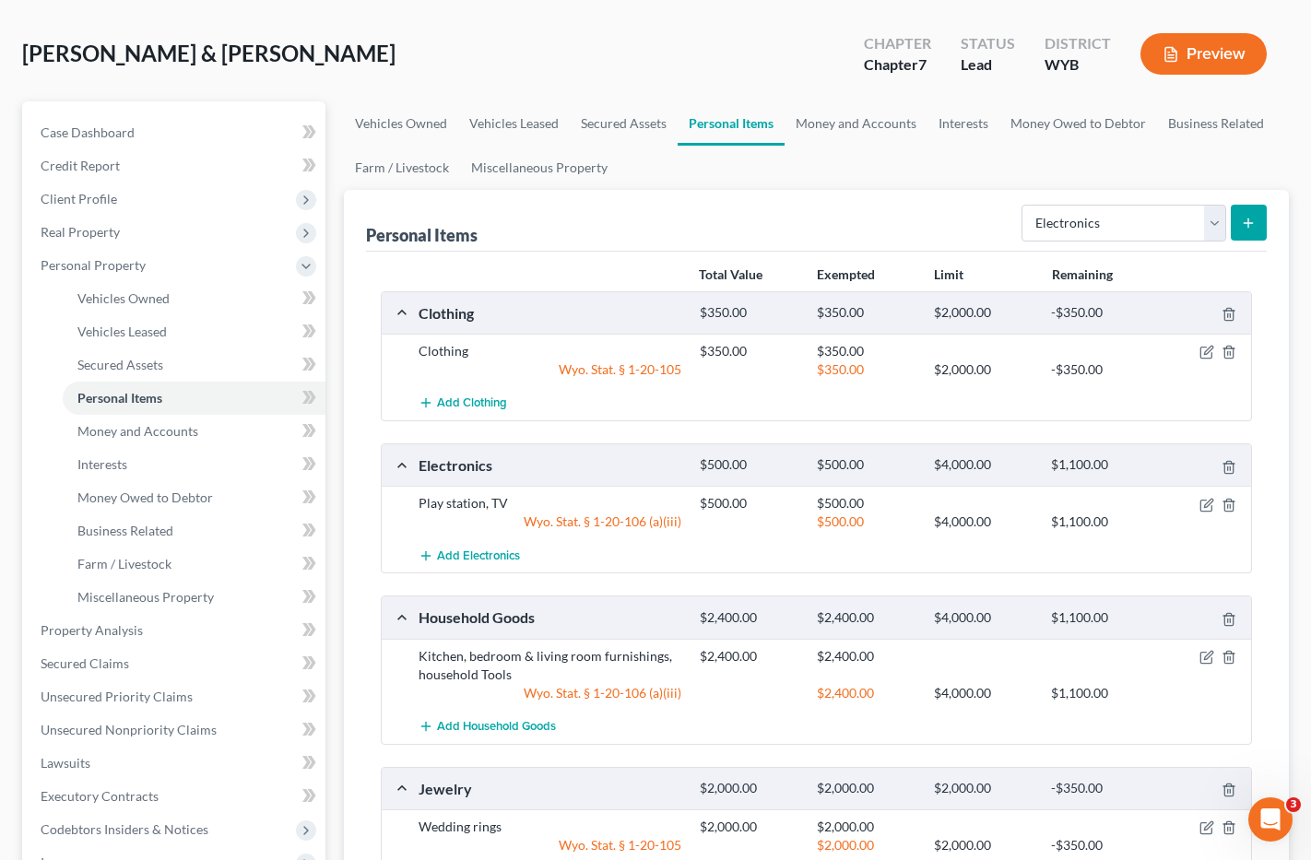
drag, startPoint x: 899, startPoint y: 161, endPoint x: 720, endPoint y: 246, distance: 198.0
click at [899, 161] on ul "Vehicles Owned Vehicles Leased Secured Assets Personal Items Money and Accounts…" at bounding box center [817, 145] width 946 height 89
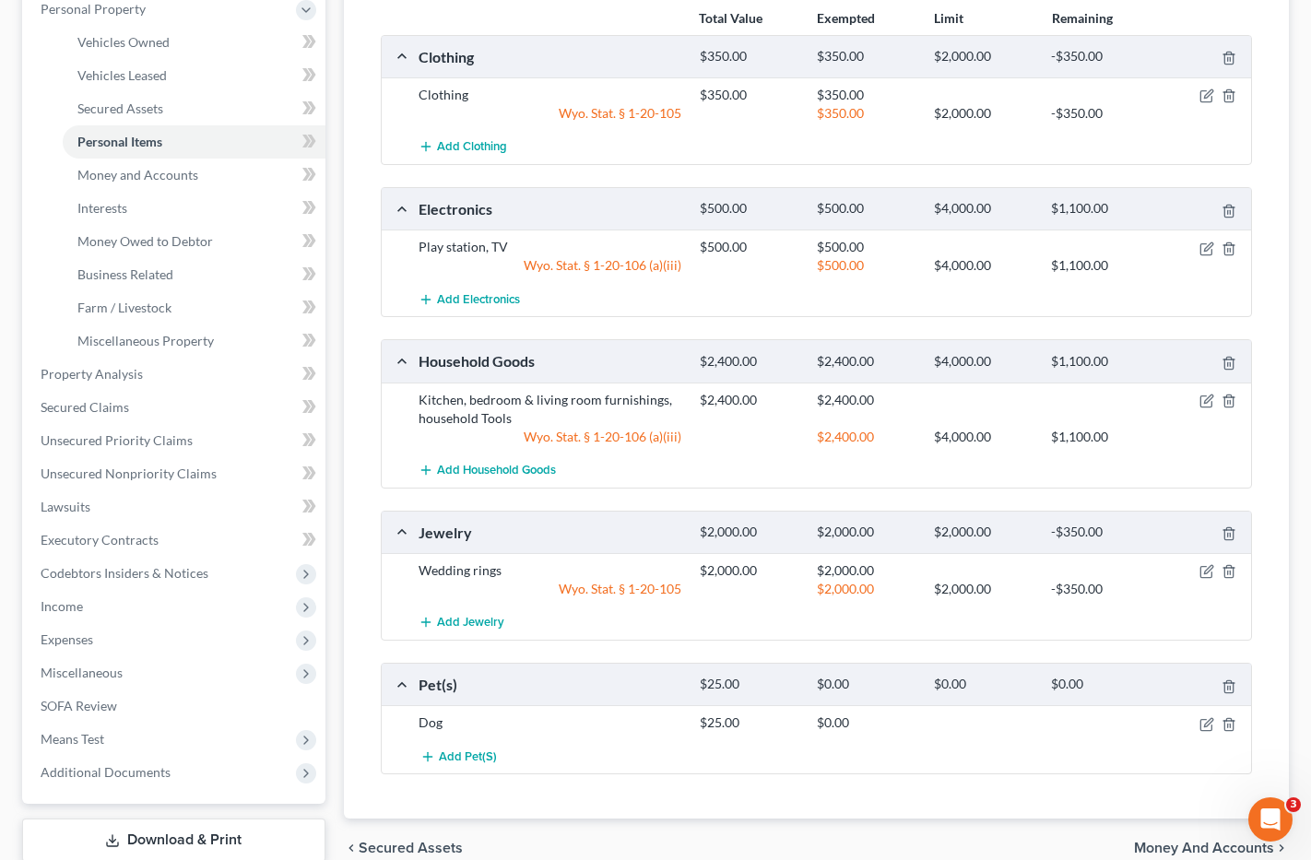
scroll to position [334, 0]
click at [91, 631] on span "Expenses" at bounding box center [67, 638] width 53 height 16
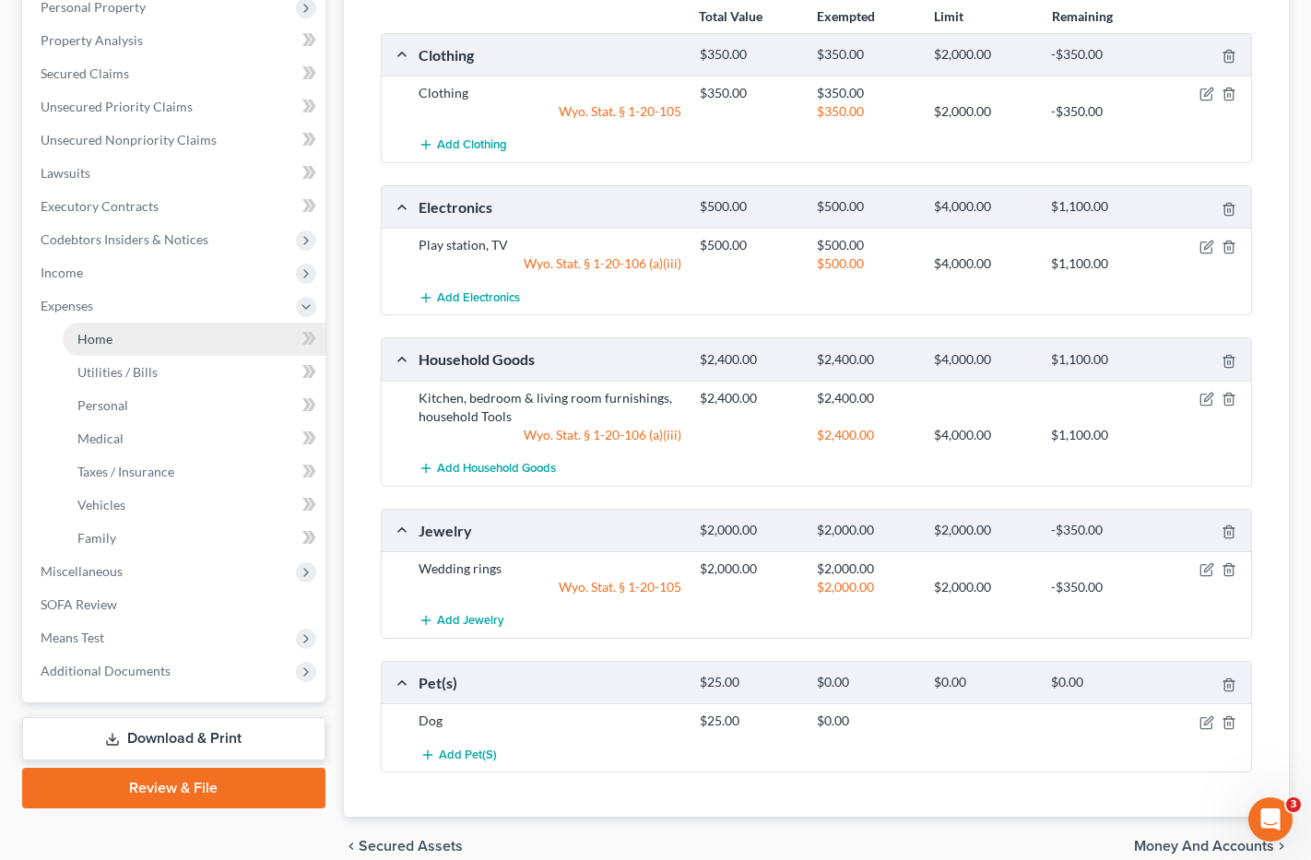
click at [98, 331] on span "Home" at bounding box center [94, 339] width 35 height 16
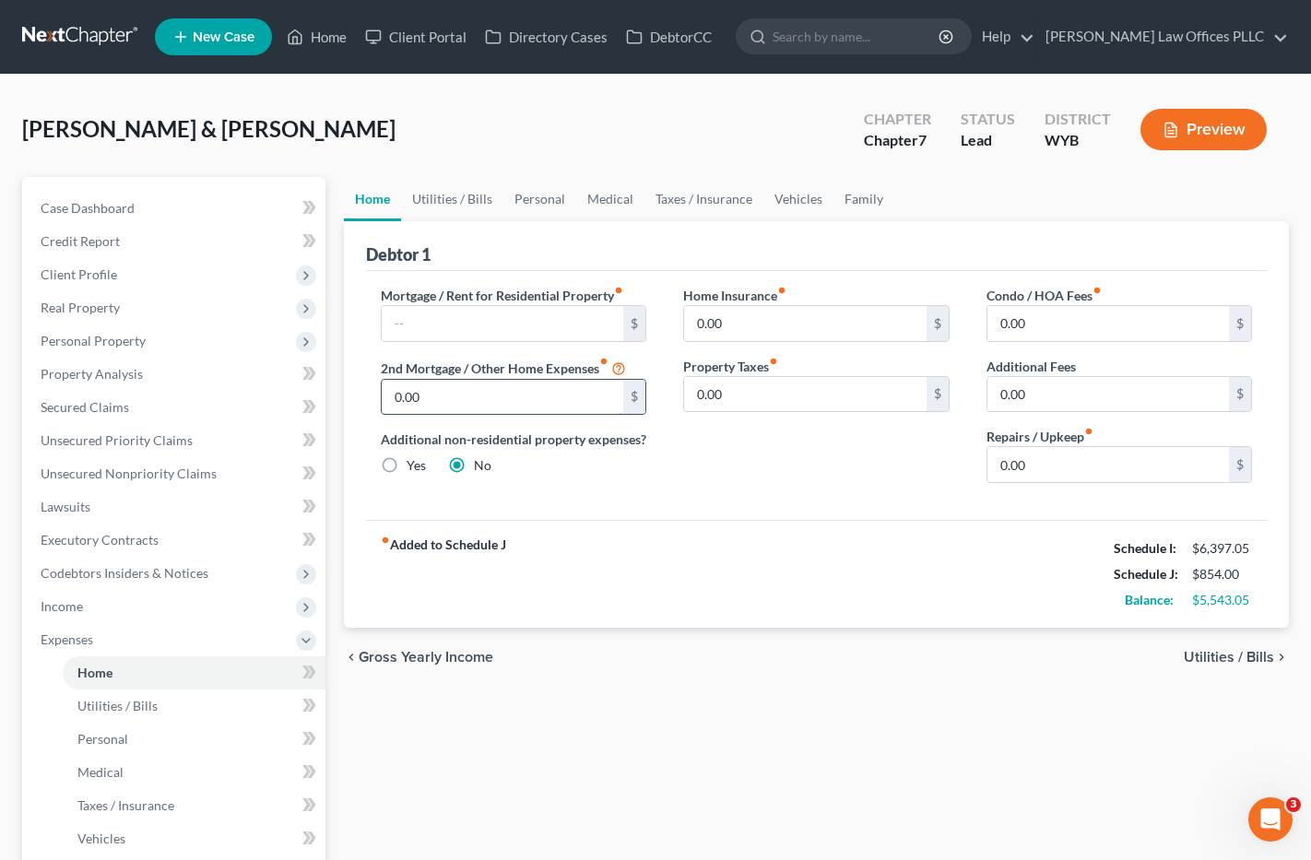
drag, startPoint x: 737, startPoint y: 480, endPoint x: 590, endPoint y: 385, distance: 174.7
click at [737, 480] on div "Home Insurance fiber_manual_record 0.00 $ Property Taxes fiber_manual_record 0.…" at bounding box center [816, 392] width 303 height 212
click at [421, 324] on input "text" at bounding box center [503, 323] width 243 height 35
type input "1,590.24"
click at [462, 196] on link "Utilities / Bills" at bounding box center [452, 199] width 102 height 44
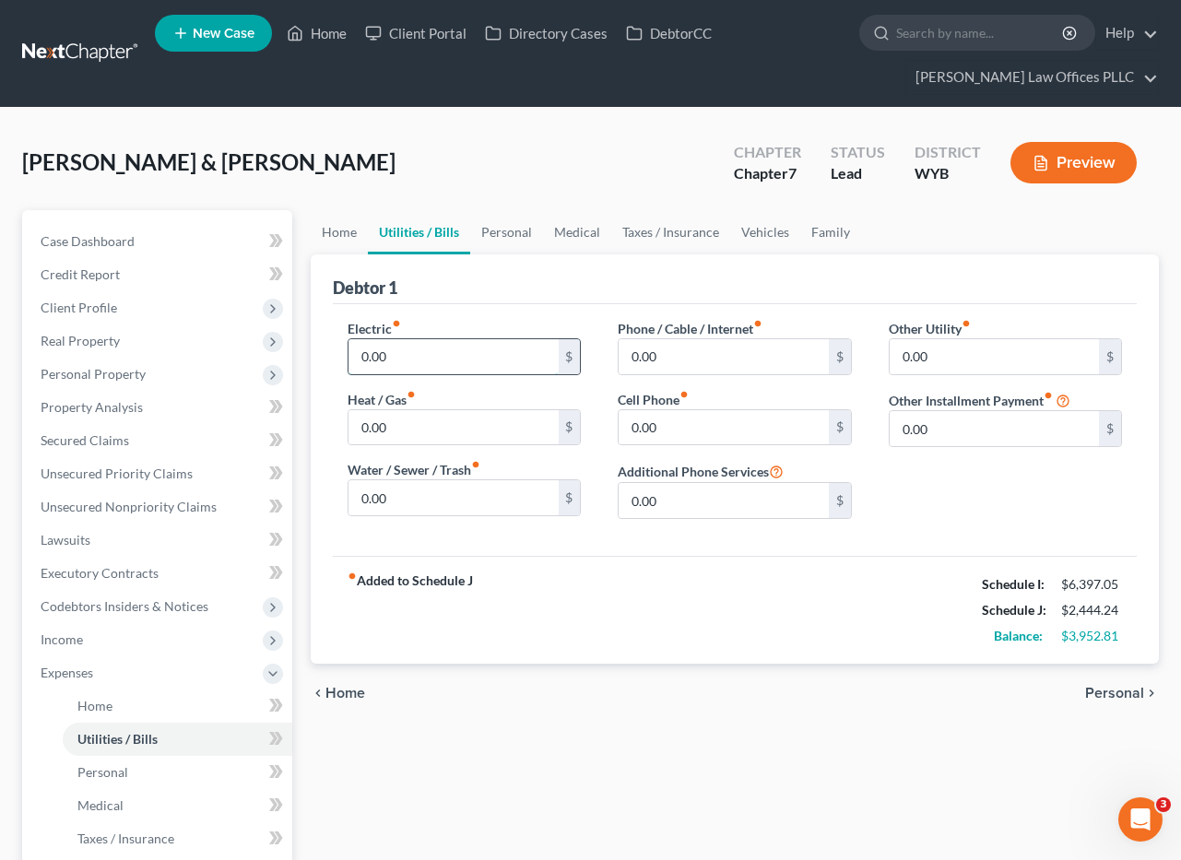
click at [397, 361] on input "0.00" at bounding box center [453, 356] width 209 height 35
type input "143.76"
click at [402, 498] on input "0.00" at bounding box center [453, 497] width 209 height 35
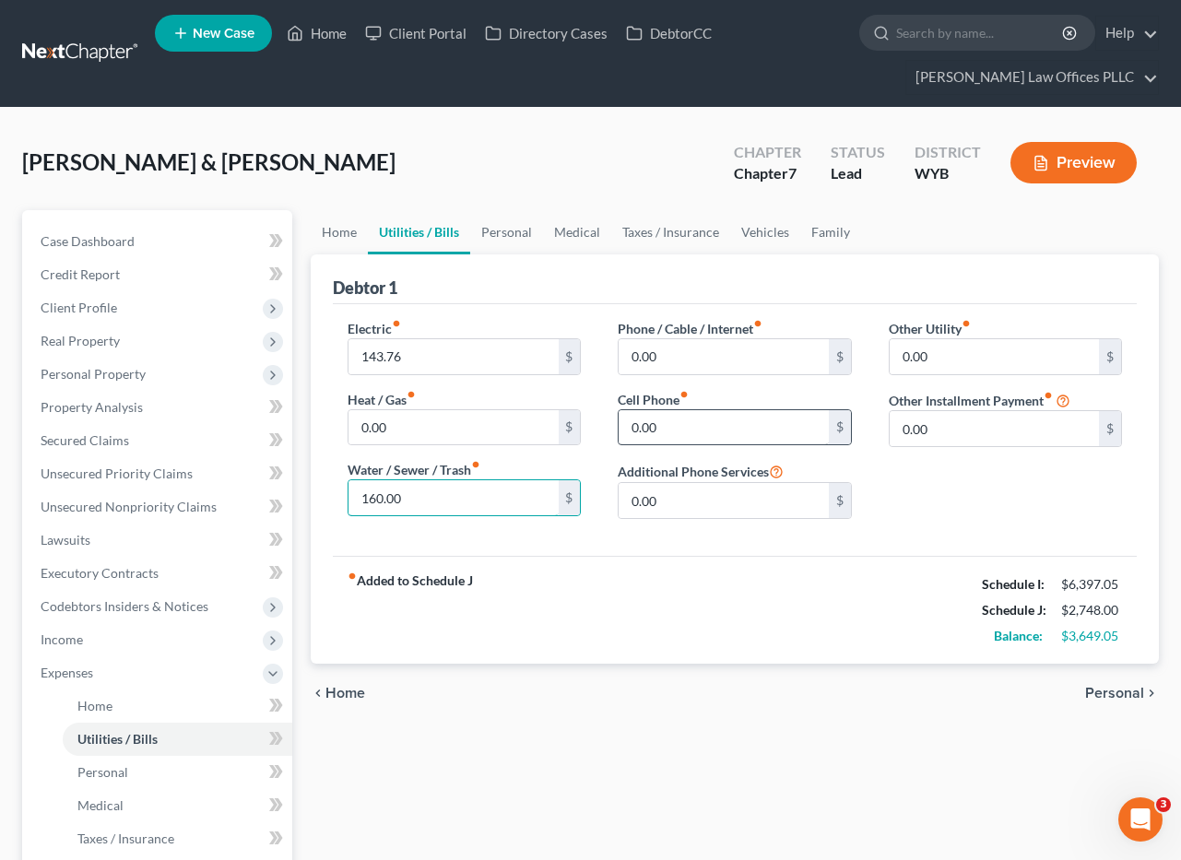
type input "160.00"
click at [696, 415] on input "0.00" at bounding box center [723, 427] width 209 height 35
type input "290.00"
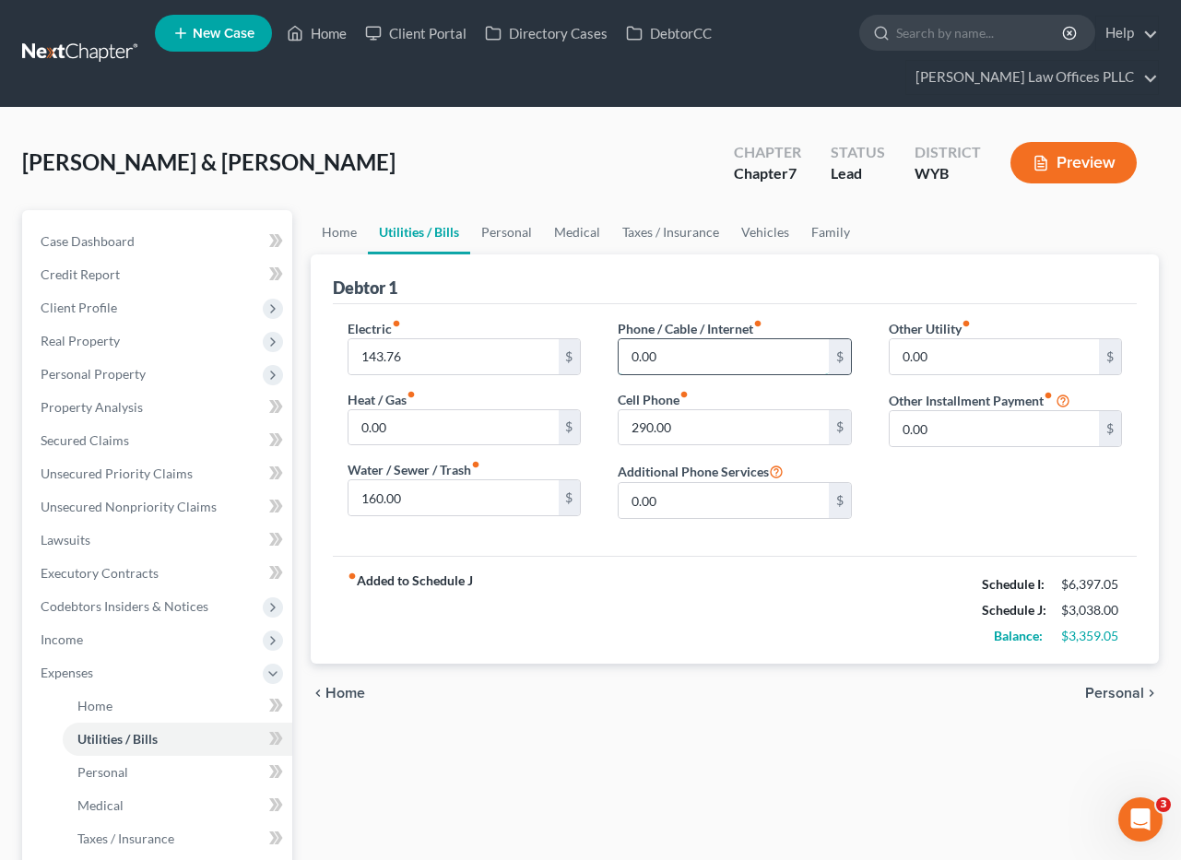
click at [690, 361] on input "0.00" at bounding box center [723, 356] width 209 height 35
type input "170.00"
click at [347, 221] on link "Home" at bounding box center [339, 232] width 57 height 44
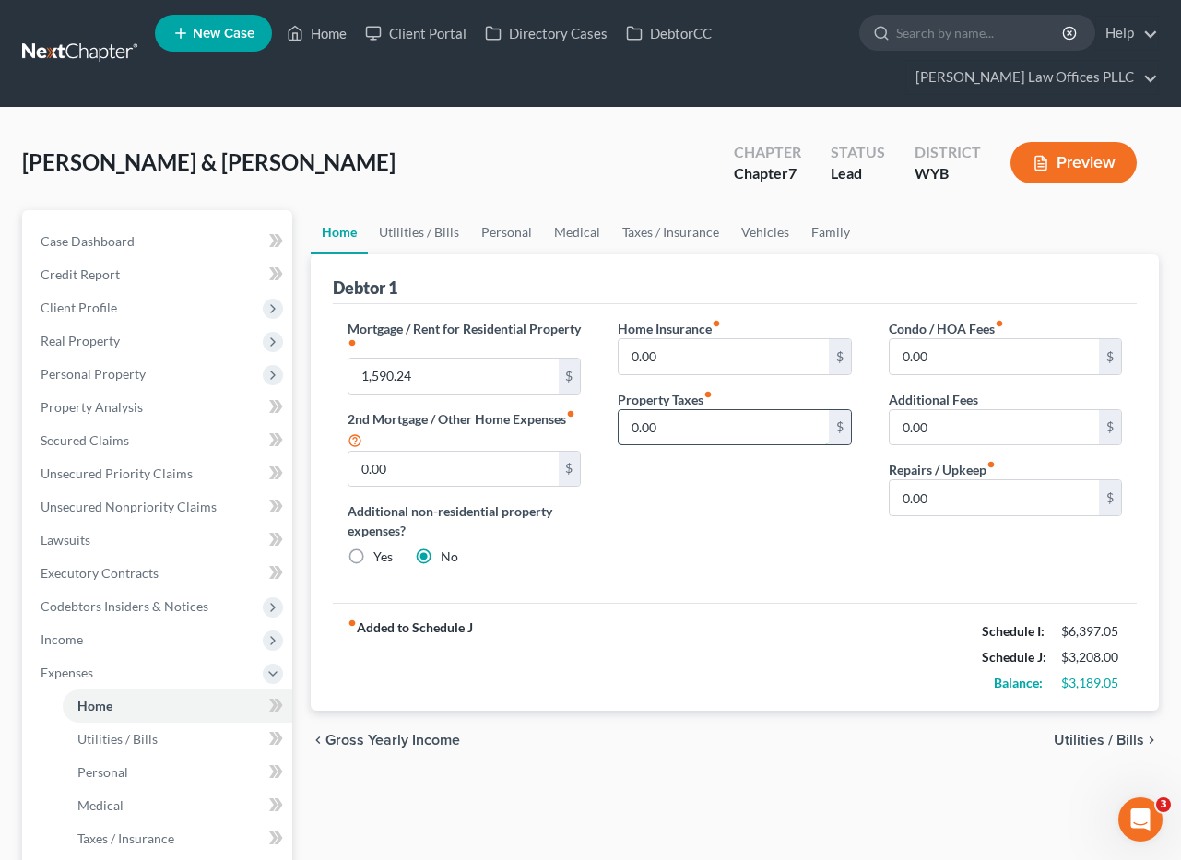
click at [693, 431] on input "0.00" at bounding box center [723, 427] width 209 height 35
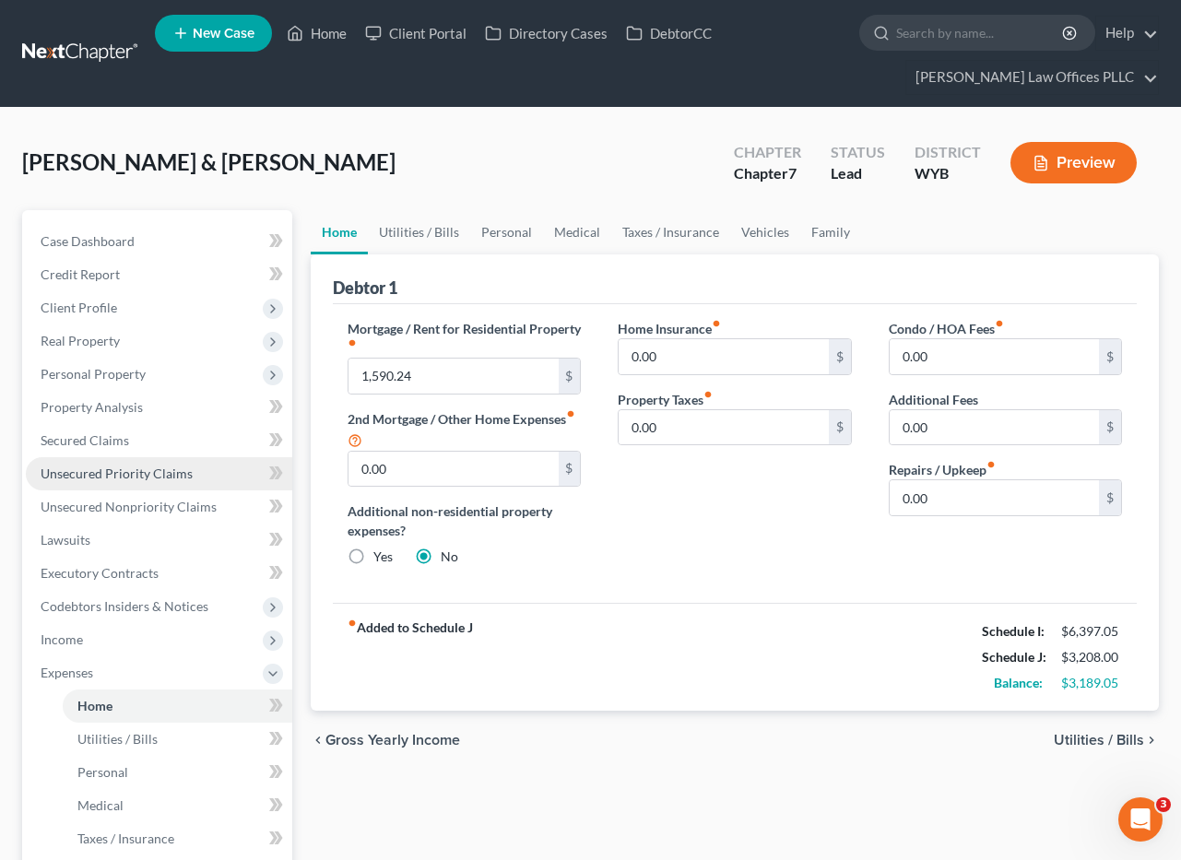
click at [136, 468] on span "Unsecured Priority Claims" at bounding box center [117, 474] width 152 height 16
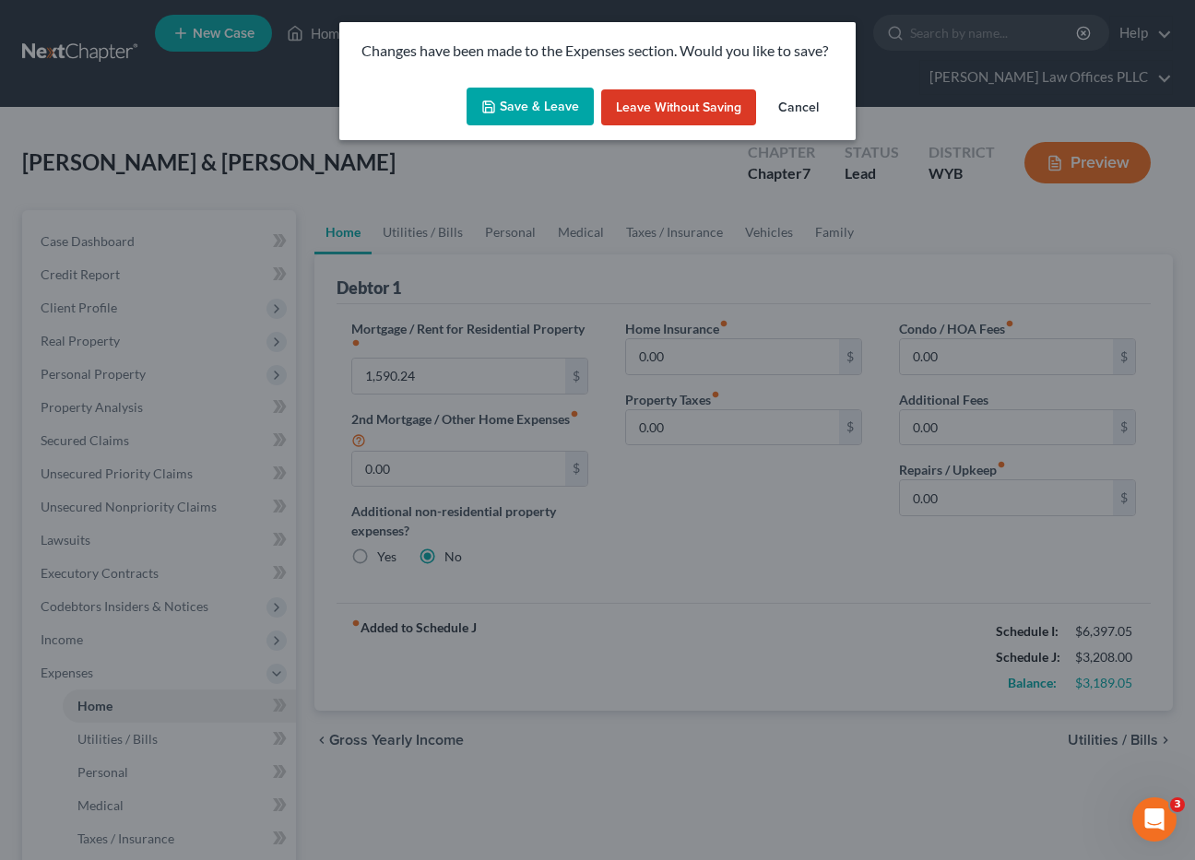
click at [528, 101] on button "Save & Leave" at bounding box center [530, 107] width 127 height 39
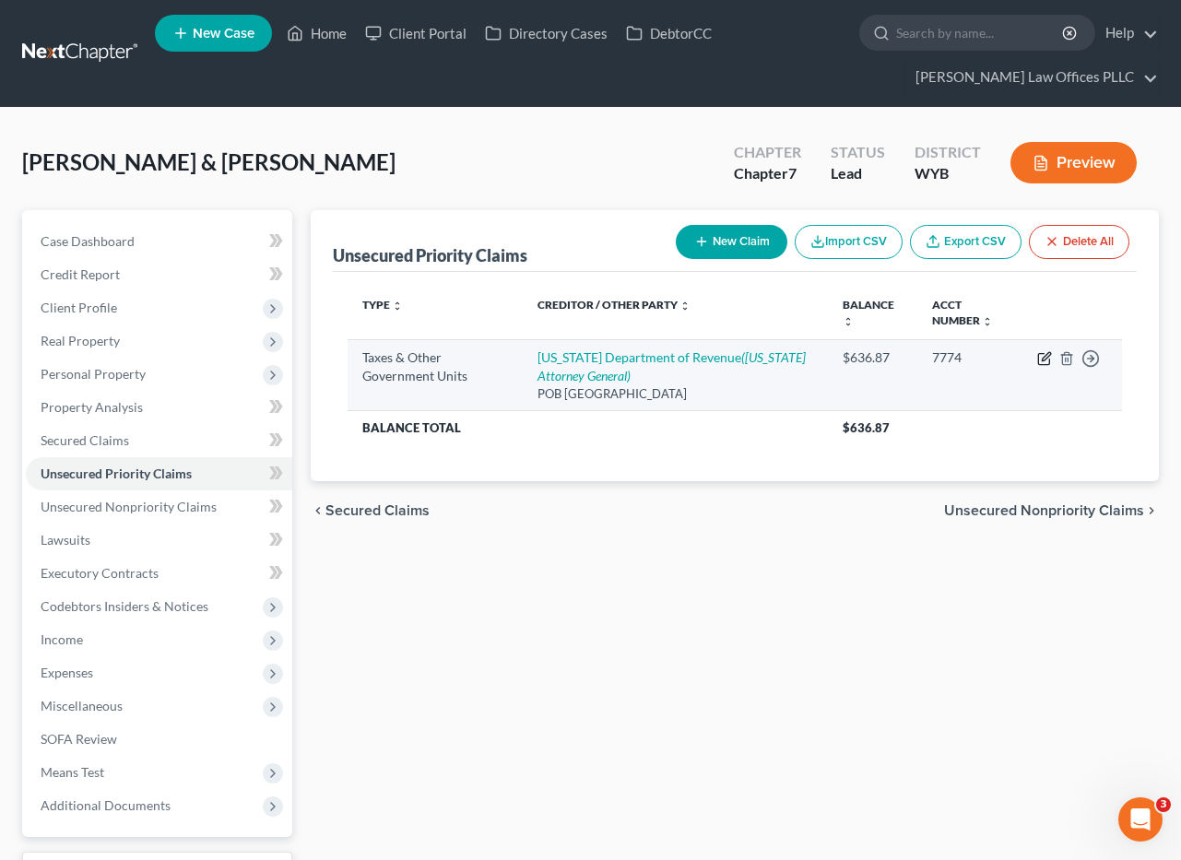
click at [1039, 354] on icon "button" at bounding box center [1043, 359] width 11 height 11
select select "0"
select select "5"
select select "1"
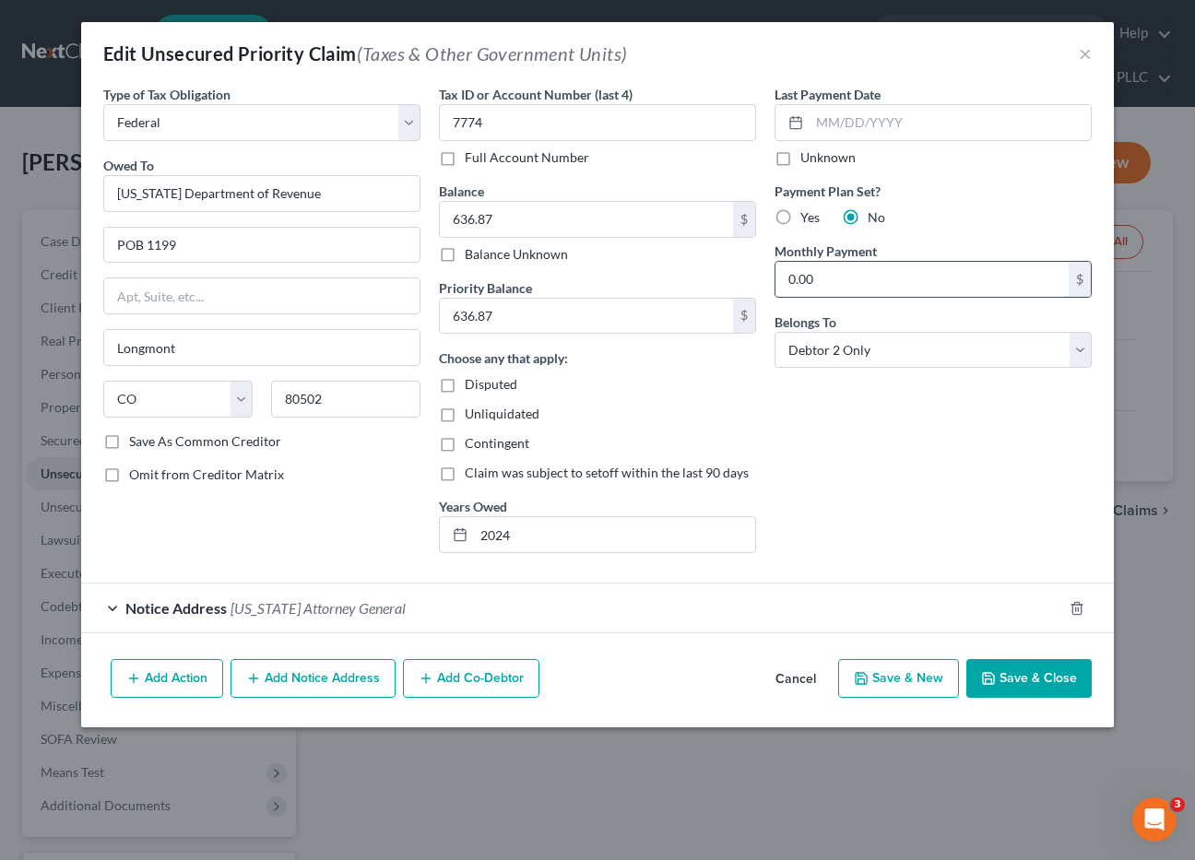
click at [783, 281] on input "0.00" at bounding box center [922, 279] width 293 height 35
type input "100.00"
click at [1049, 670] on button "Save & Close" at bounding box center [1028, 678] width 125 height 39
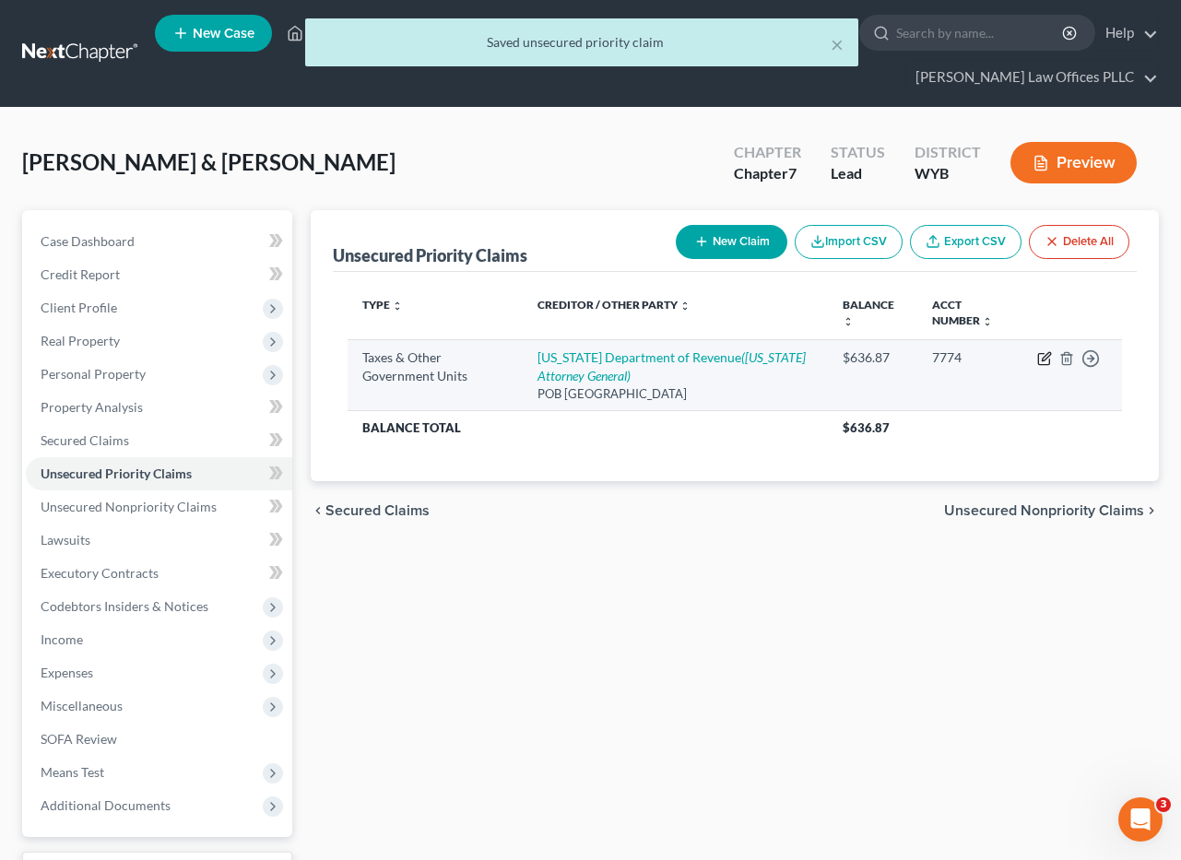
click at [1047, 359] on icon "button" at bounding box center [1046, 356] width 8 height 8
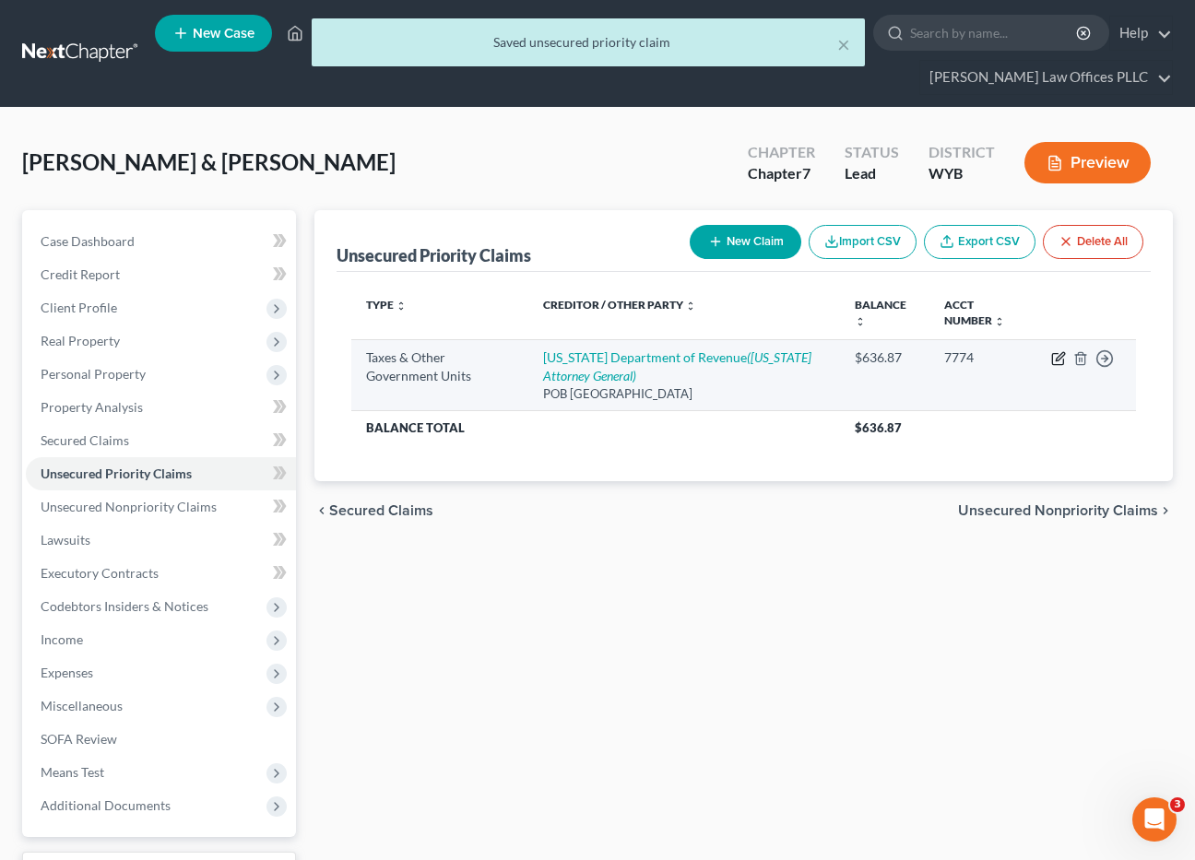
select select "0"
select select "5"
select select "1"
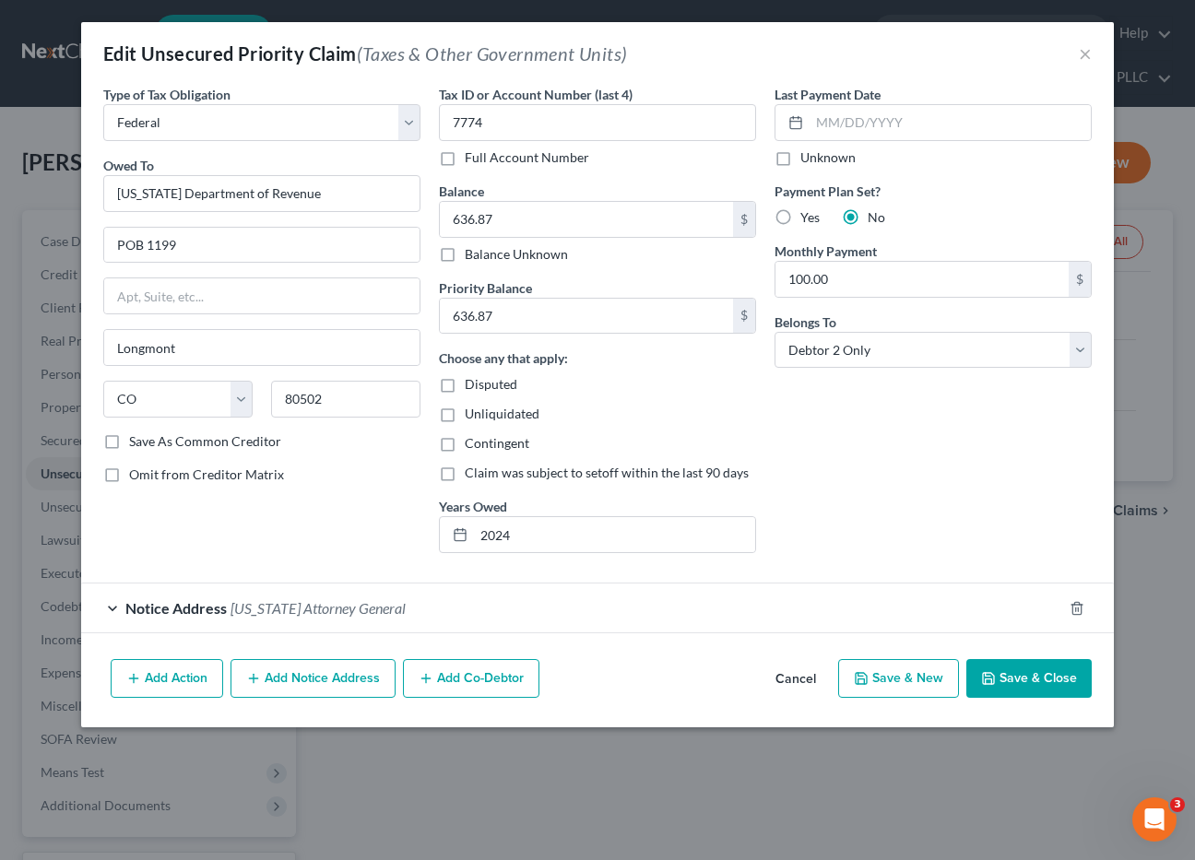
click at [314, 607] on span "Colorado Attorney General" at bounding box center [318, 608] width 175 height 18
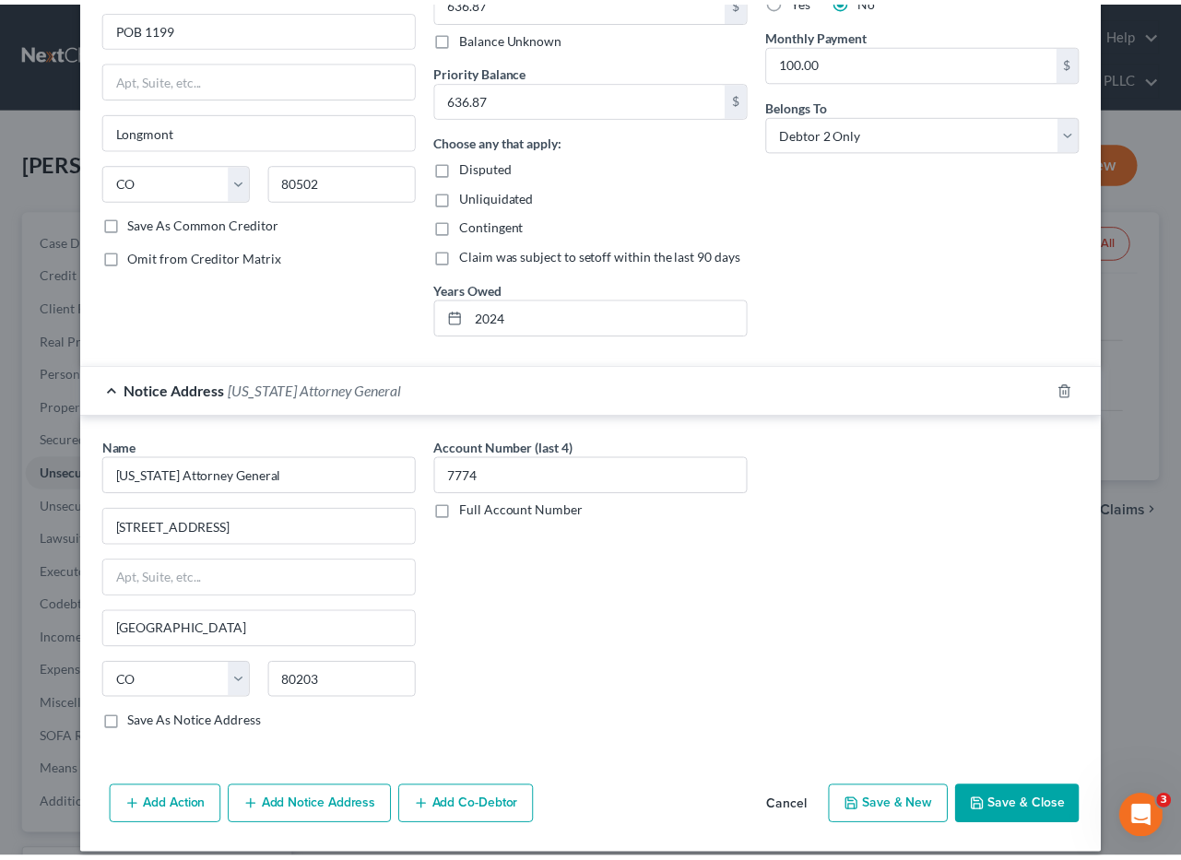
scroll to position [236, 0]
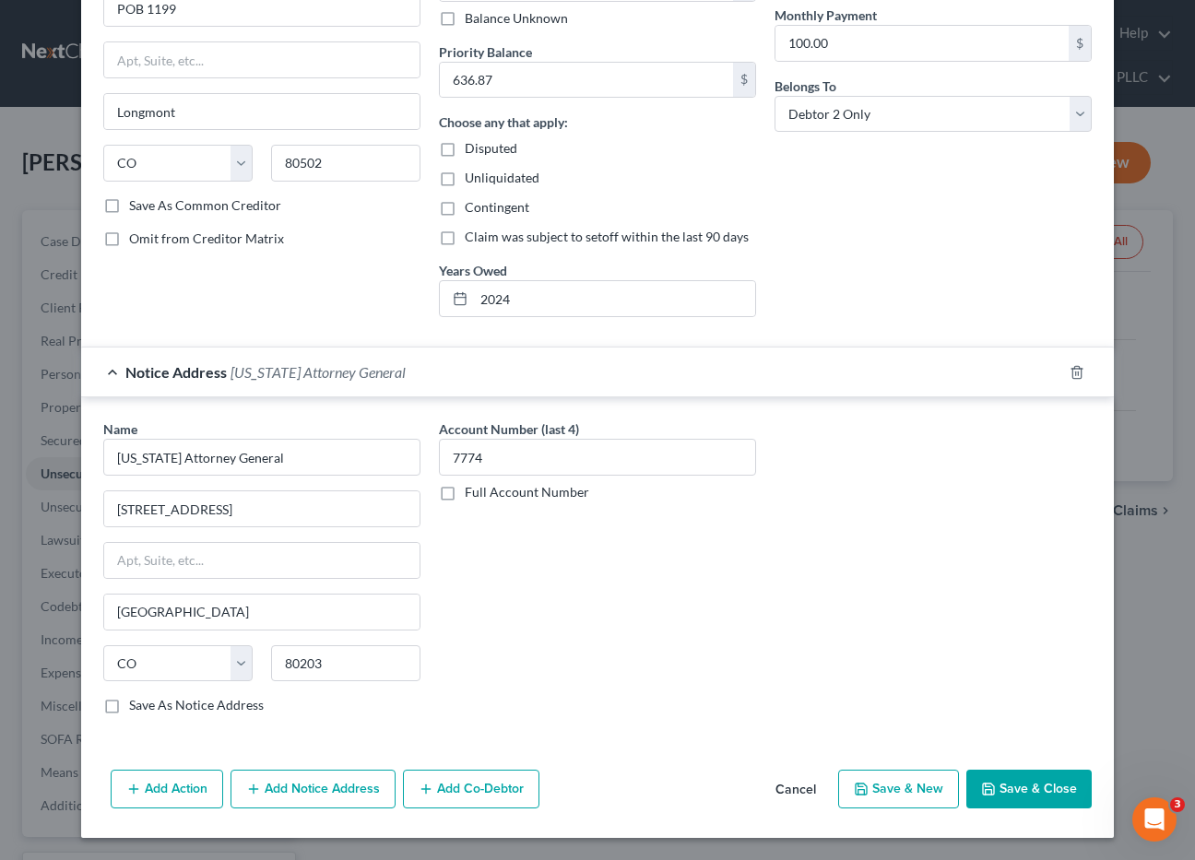
click at [1017, 783] on button "Save & Close" at bounding box center [1028, 789] width 125 height 39
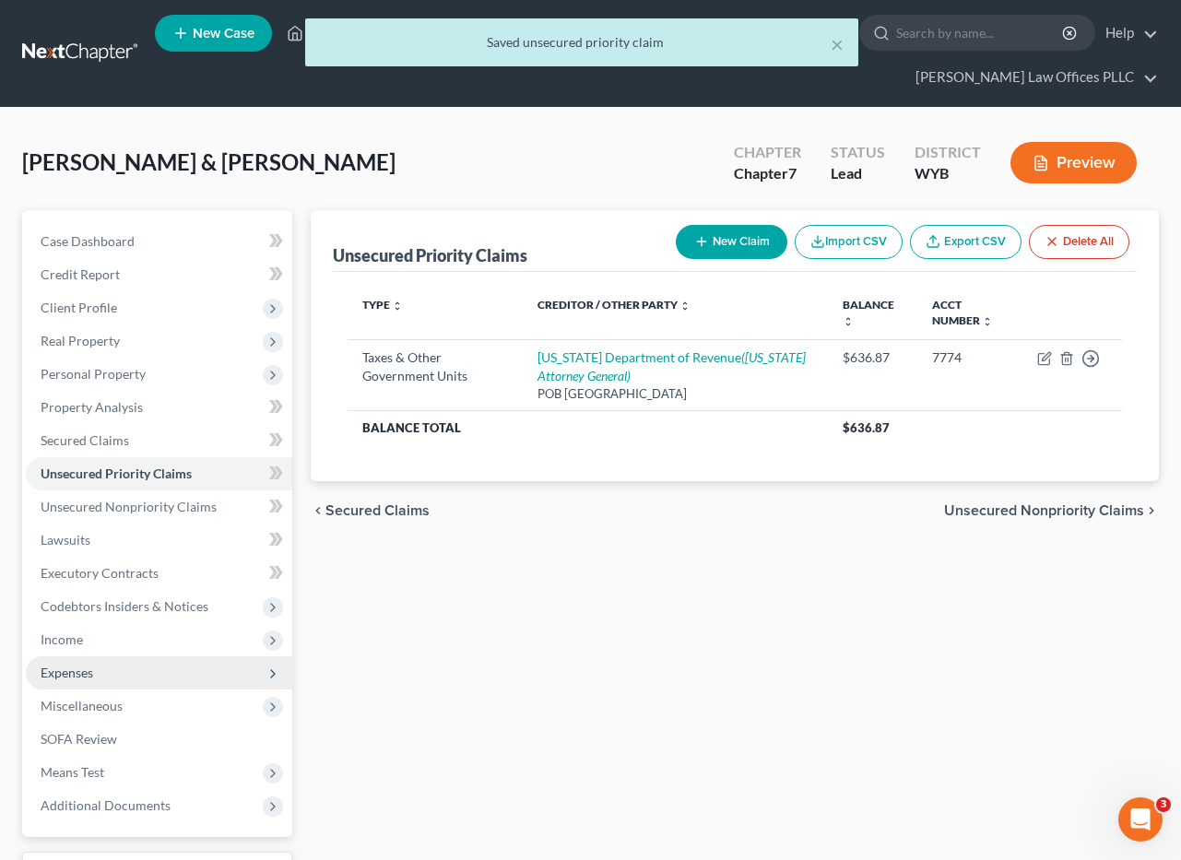
click at [103, 674] on span "Expenses" at bounding box center [159, 673] width 267 height 33
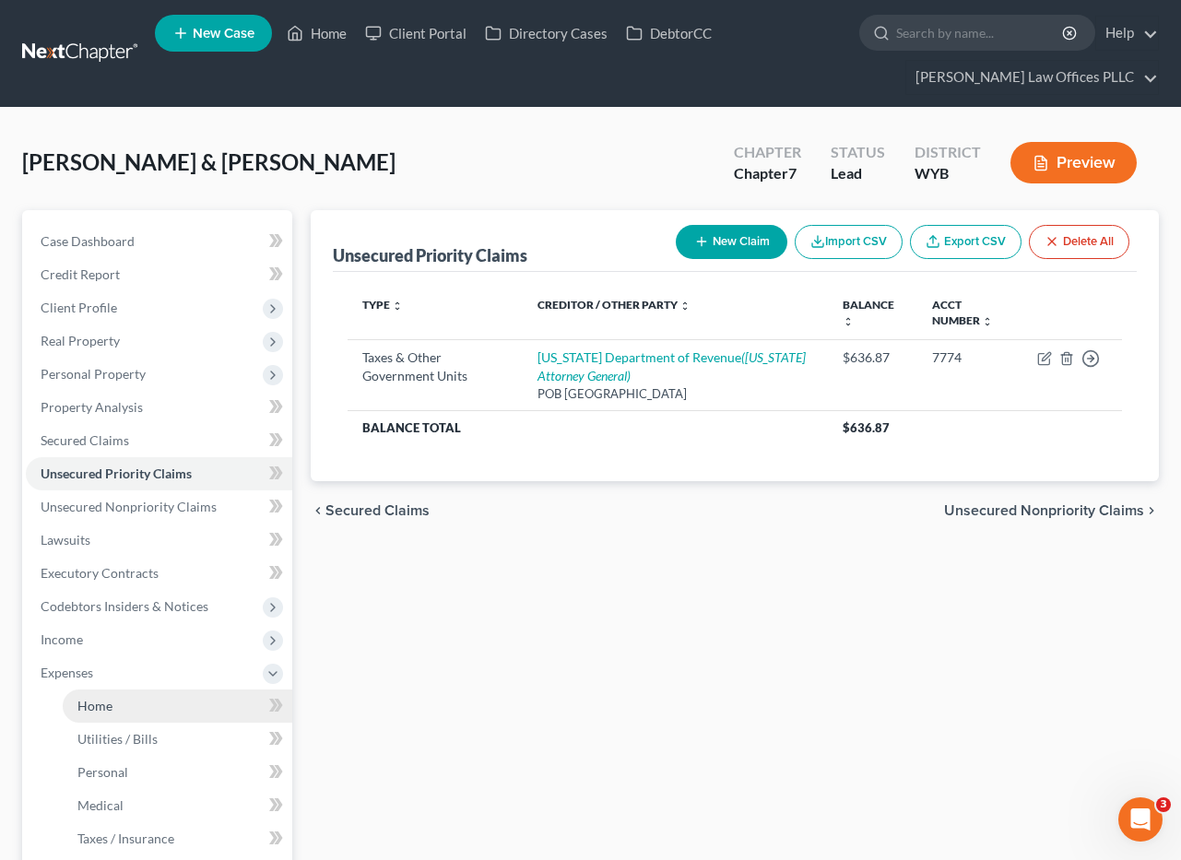
click at [106, 702] on span "Home" at bounding box center [94, 706] width 35 height 16
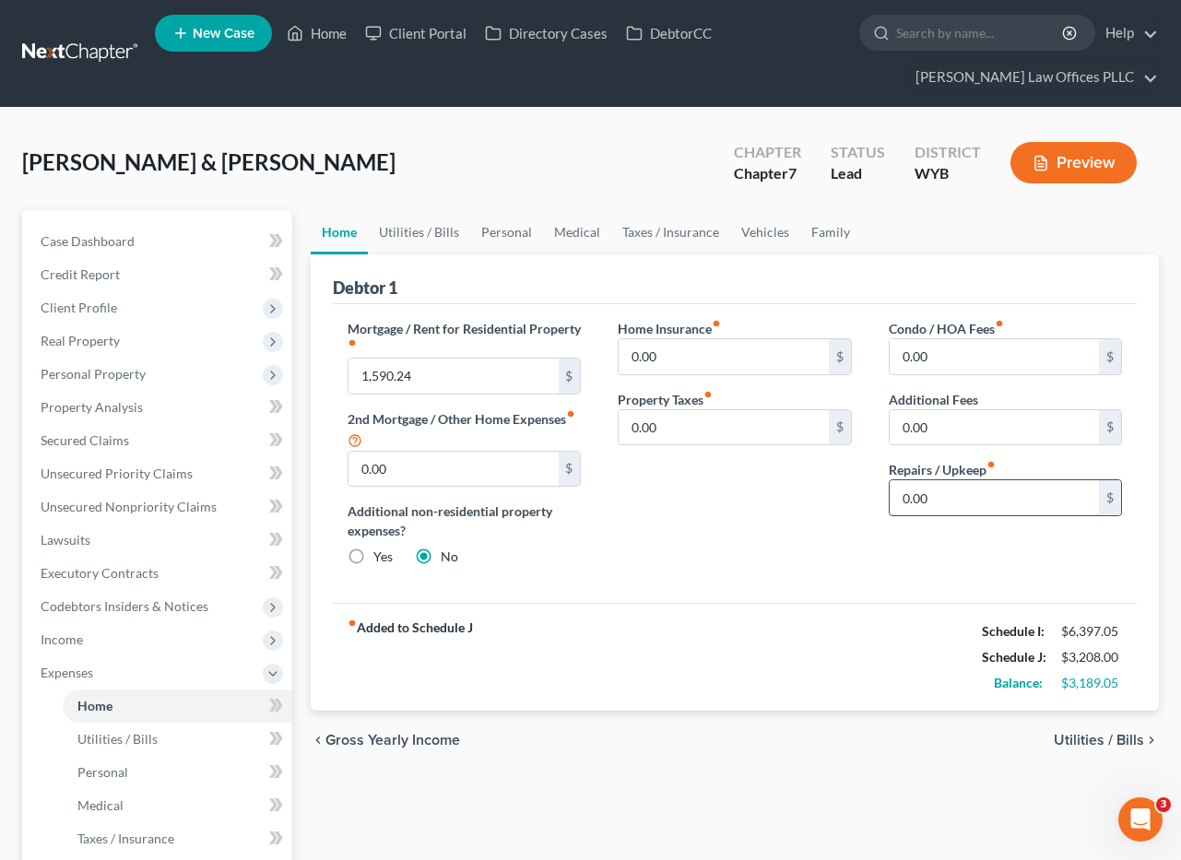
click at [931, 495] on input "0.00" at bounding box center [994, 497] width 209 height 35
type input "200.00"
click at [494, 229] on link "Personal" at bounding box center [506, 232] width 73 height 44
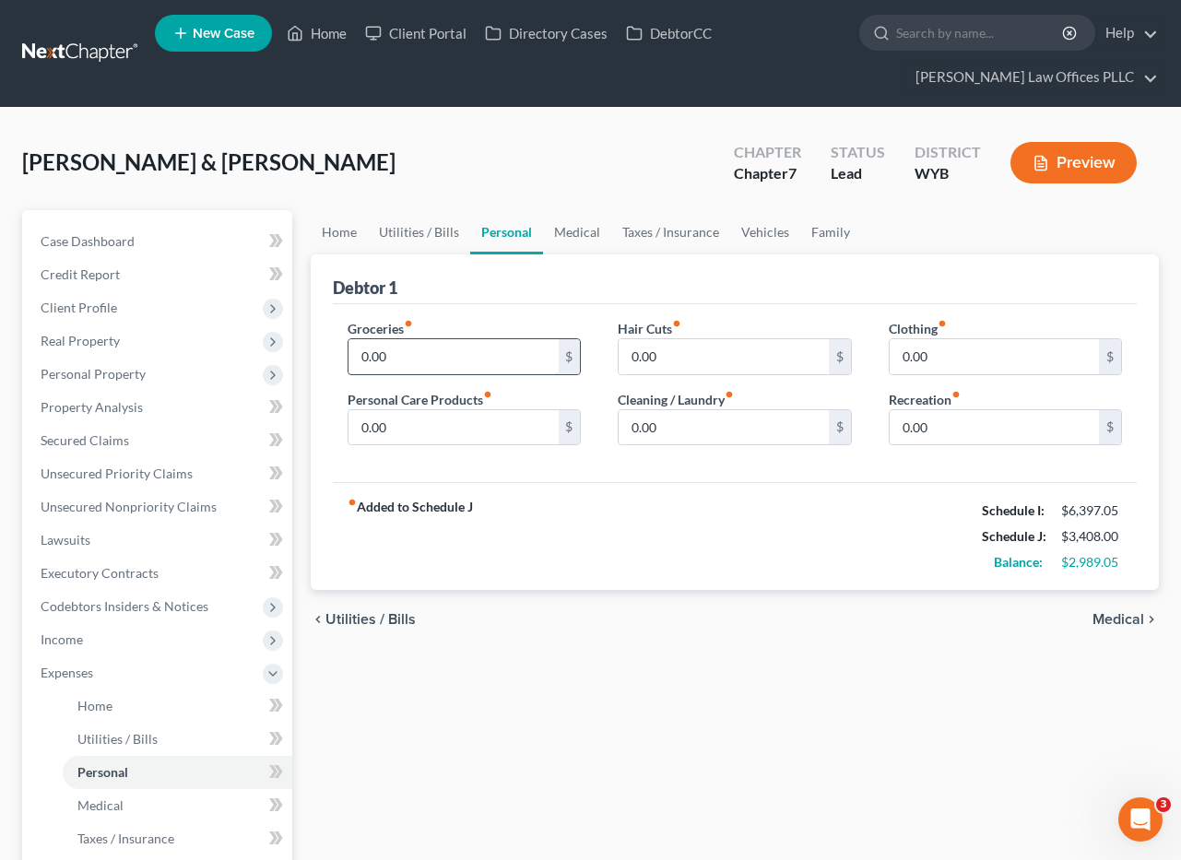
click at [357, 356] on input "0.00" at bounding box center [453, 356] width 209 height 35
type input "1,200.00"
click at [899, 359] on input "0.00" at bounding box center [994, 356] width 209 height 35
type input "200.00"
drag, startPoint x: 654, startPoint y: 739, endPoint x: 699, endPoint y: 551, distance: 192.6
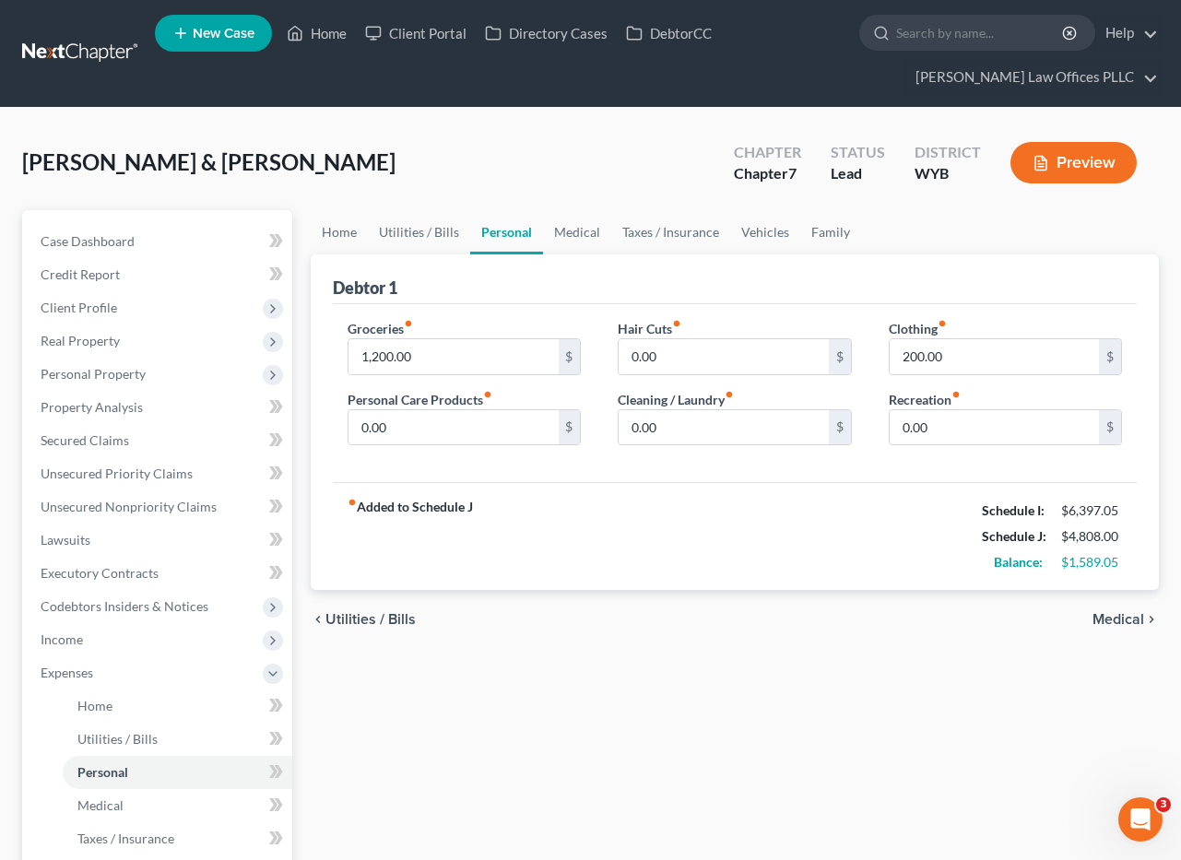
click at [654, 739] on div "Home Utilities / Bills Personal Medical Taxes / Insurance Vehicles Family Debto…" at bounding box center [735, 693] width 867 height 966
click at [671, 433] on input "0.00" at bounding box center [723, 427] width 209 height 35
type input "200.00"
click at [574, 231] on link "Medical" at bounding box center [577, 232] width 68 height 44
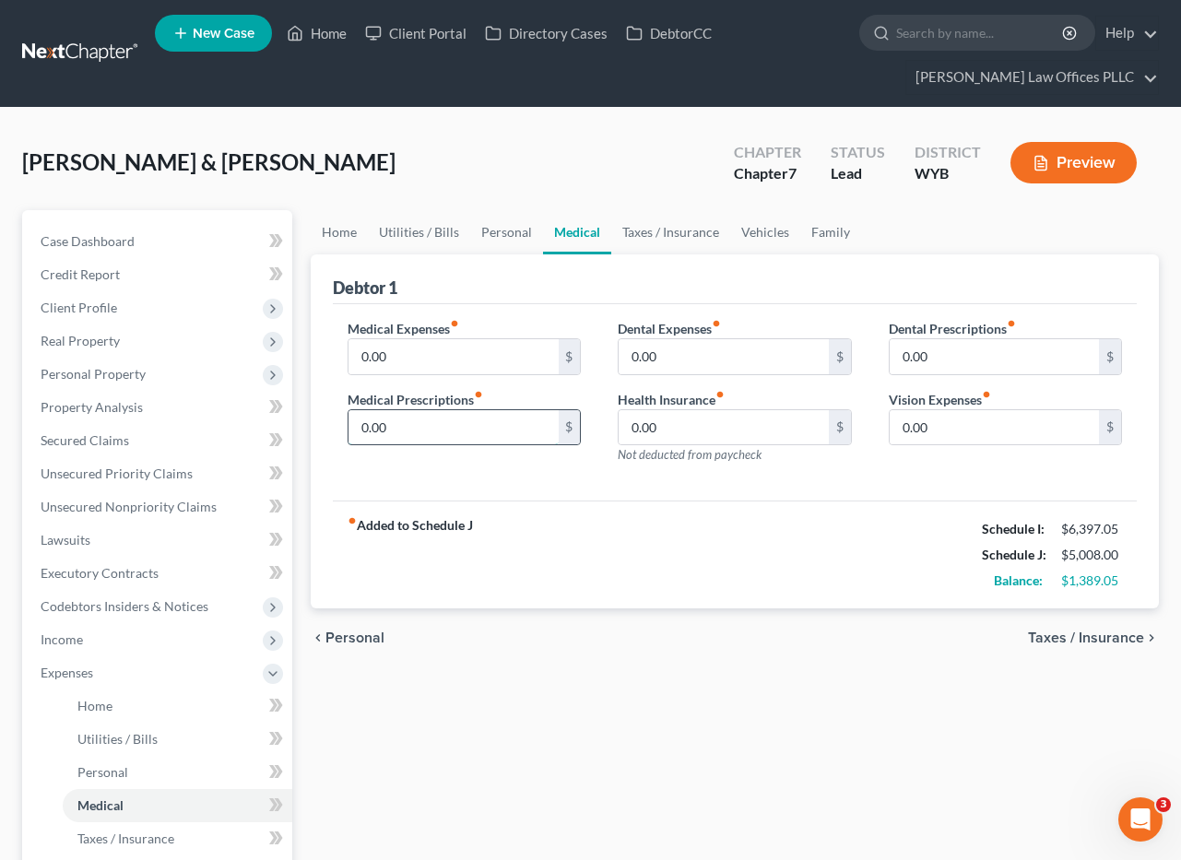
click at [358, 428] on input "0.00" at bounding box center [453, 427] width 209 height 35
type input "40.00"
click at [764, 225] on link "Vehicles" at bounding box center [765, 232] width 70 height 44
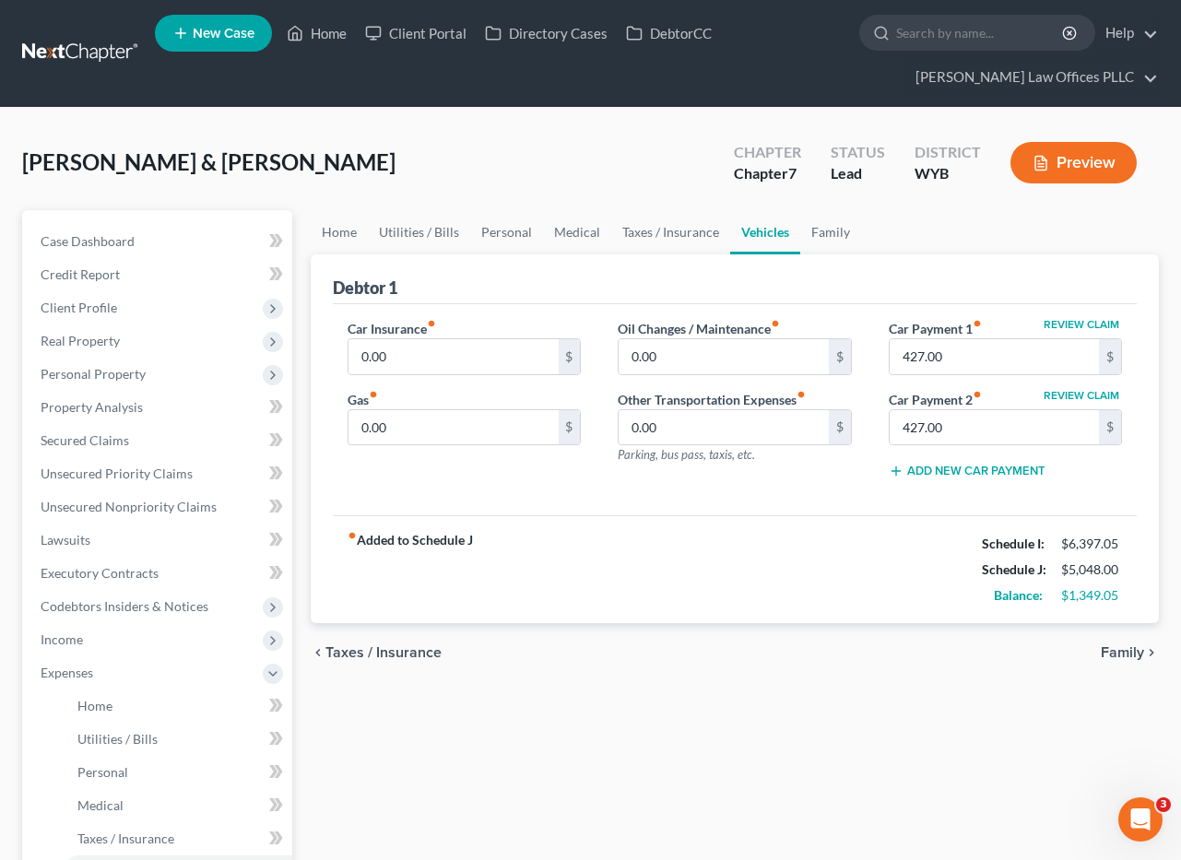
click at [564, 579] on div "fiber_manual_record Added to Schedule J Schedule I: $6,397.05 Schedule J: $5,04…" at bounding box center [735, 570] width 804 height 108
click at [353, 426] on input "0.00" at bounding box center [453, 427] width 209 height 35
type input "300.00"
type input "210.00"
click at [422, 364] on input "0.00" at bounding box center [453, 356] width 209 height 35
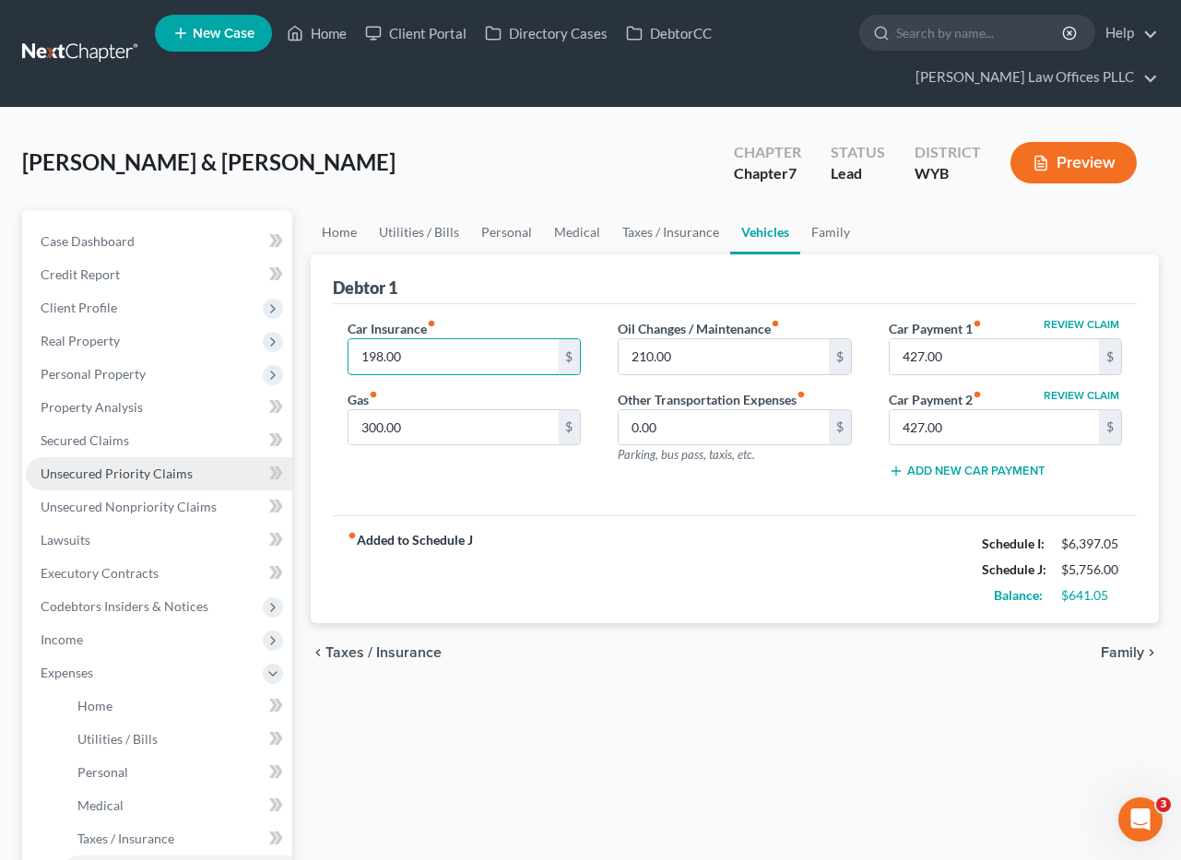
type input "198.00"
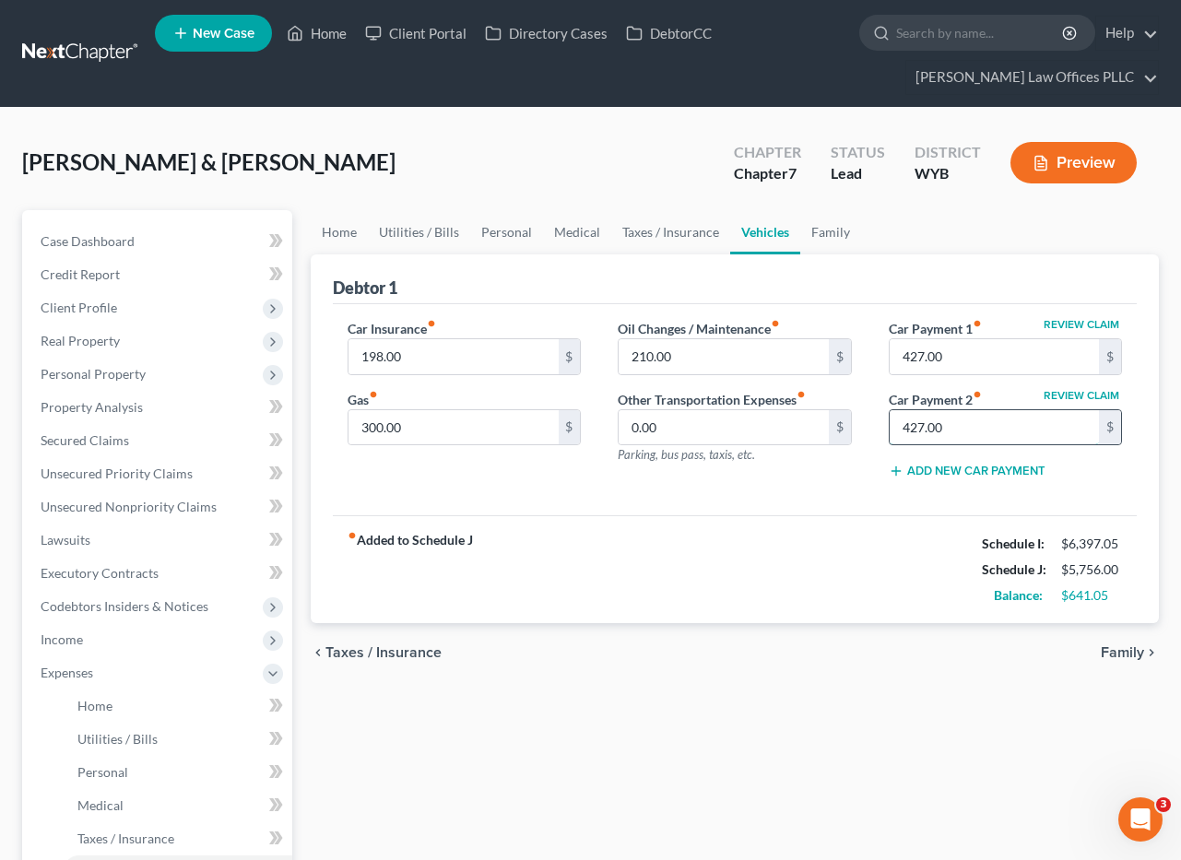
click at [971, 431] on input "427.00" at bounding box center [994, 427] width 209 height 35
click at [1079, 325] on button "Review Claim" at bounding box center [1081, 324] width 81 height 11
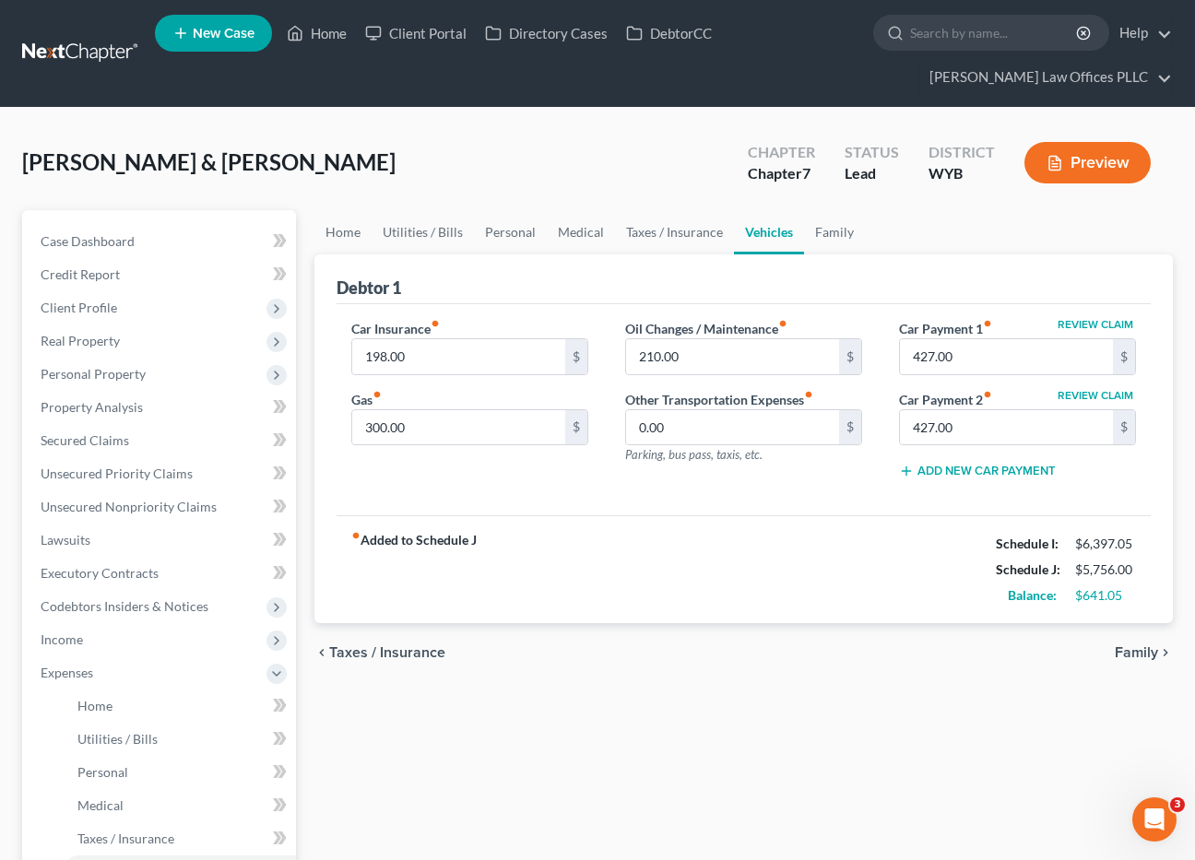
select select "3"
select select "1"
select select "0"
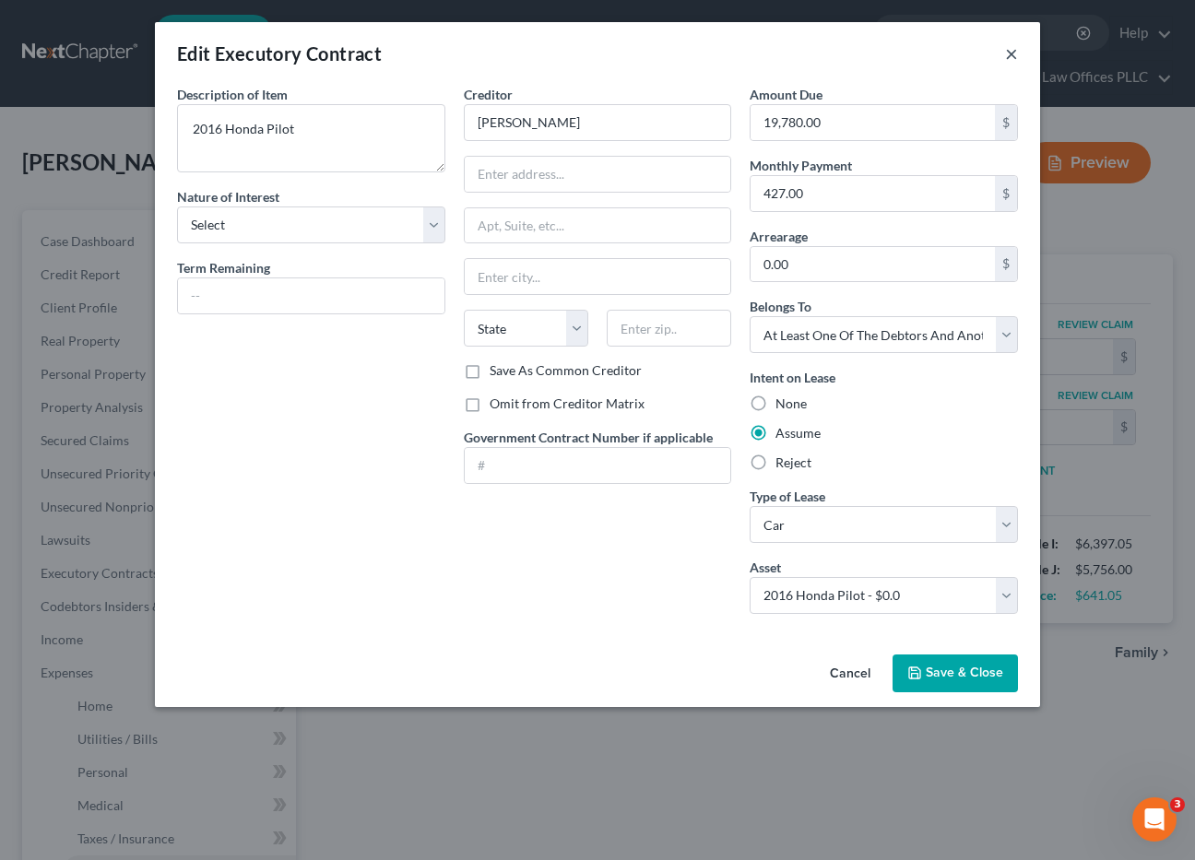
click at [1012, 53] on button "×" at bounding box center [1011, 53] width 13 height 22
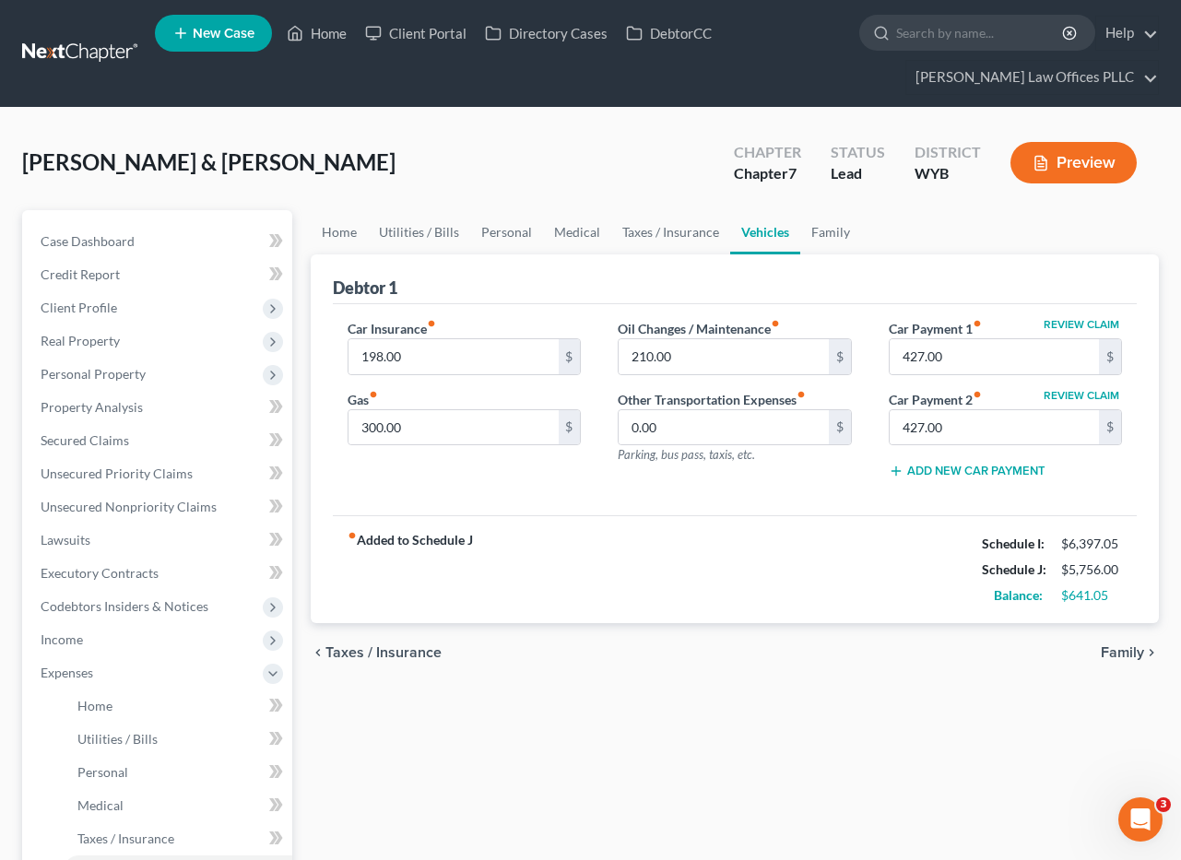
click at [1072, 394] on button "Review Claim" at bounding box center [1081, 395] width 81 height 11
select select "23"
select select "4"
select select "0"
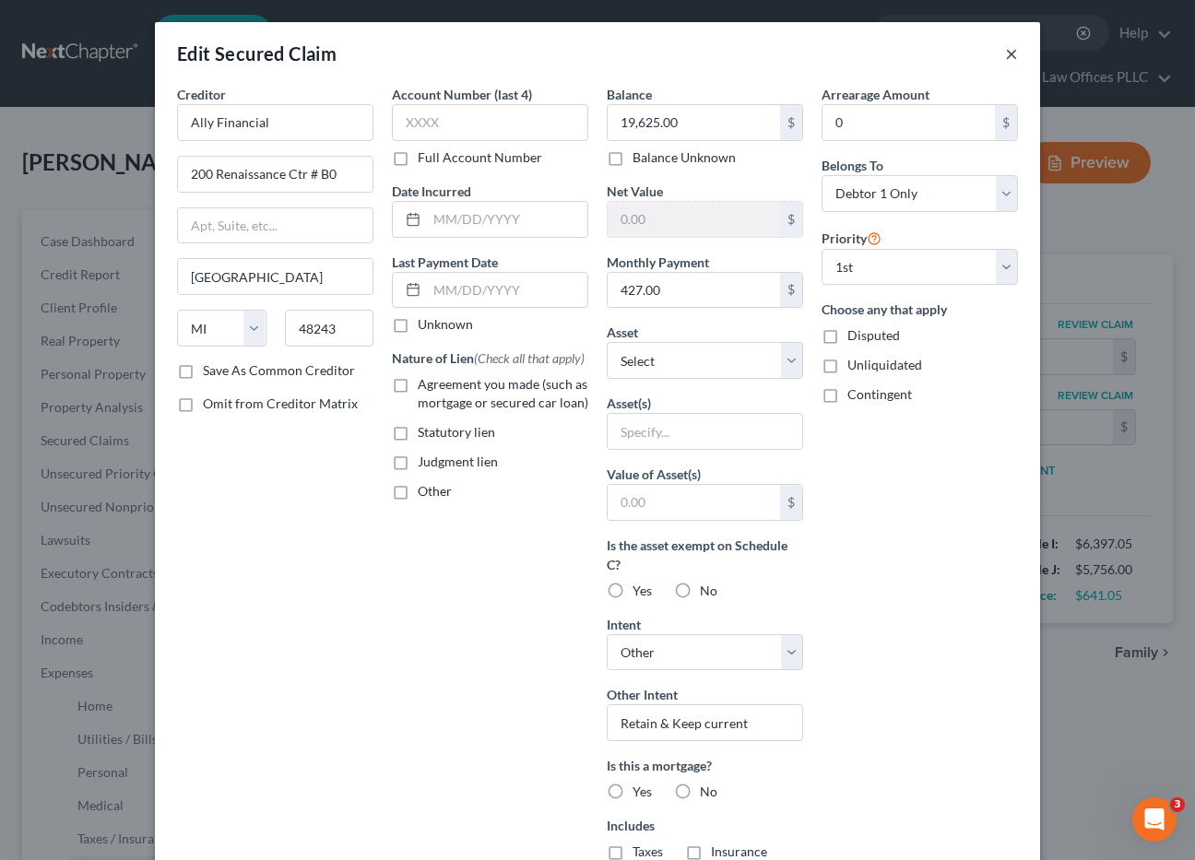
click at [1005, 51] on button "×" at bounding box center [1011, 53] width 13 height 22
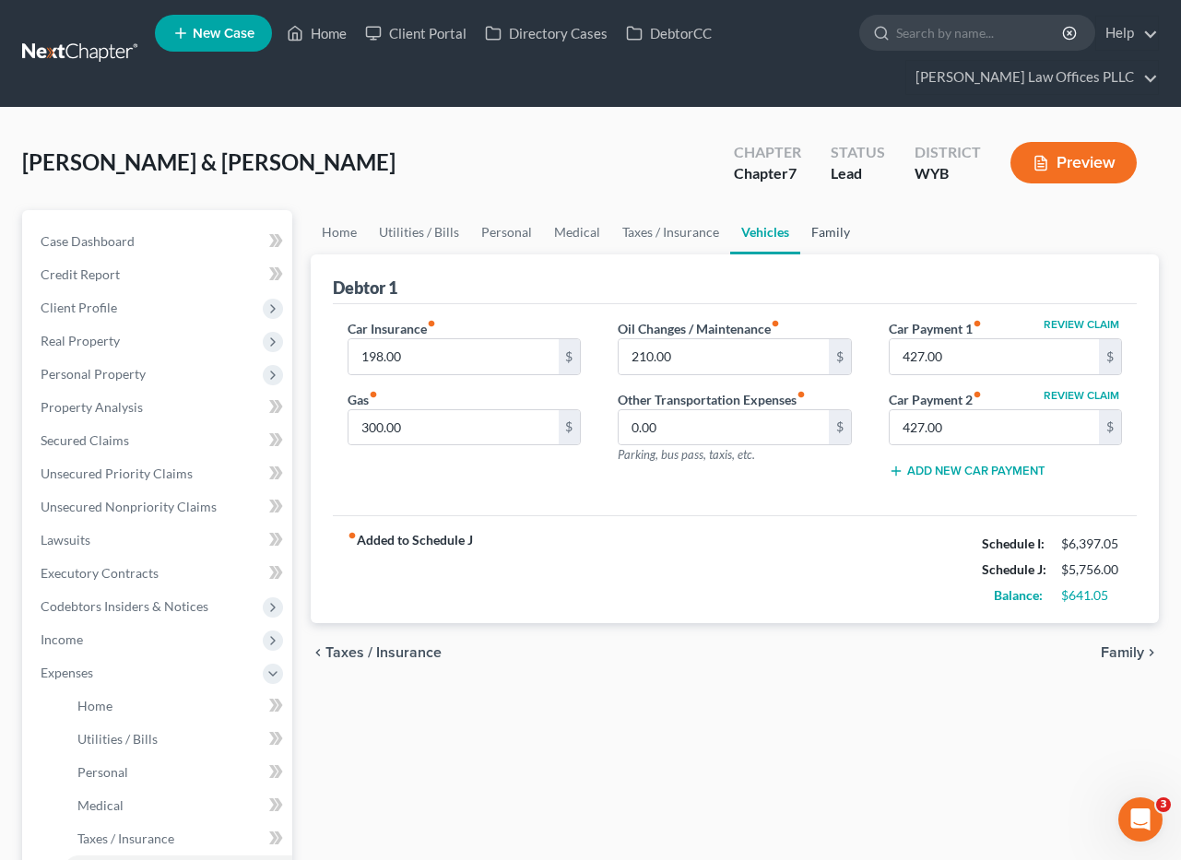
click at [824, 232] on link "Family" at bounding box center [830, 232] width 61 height 44
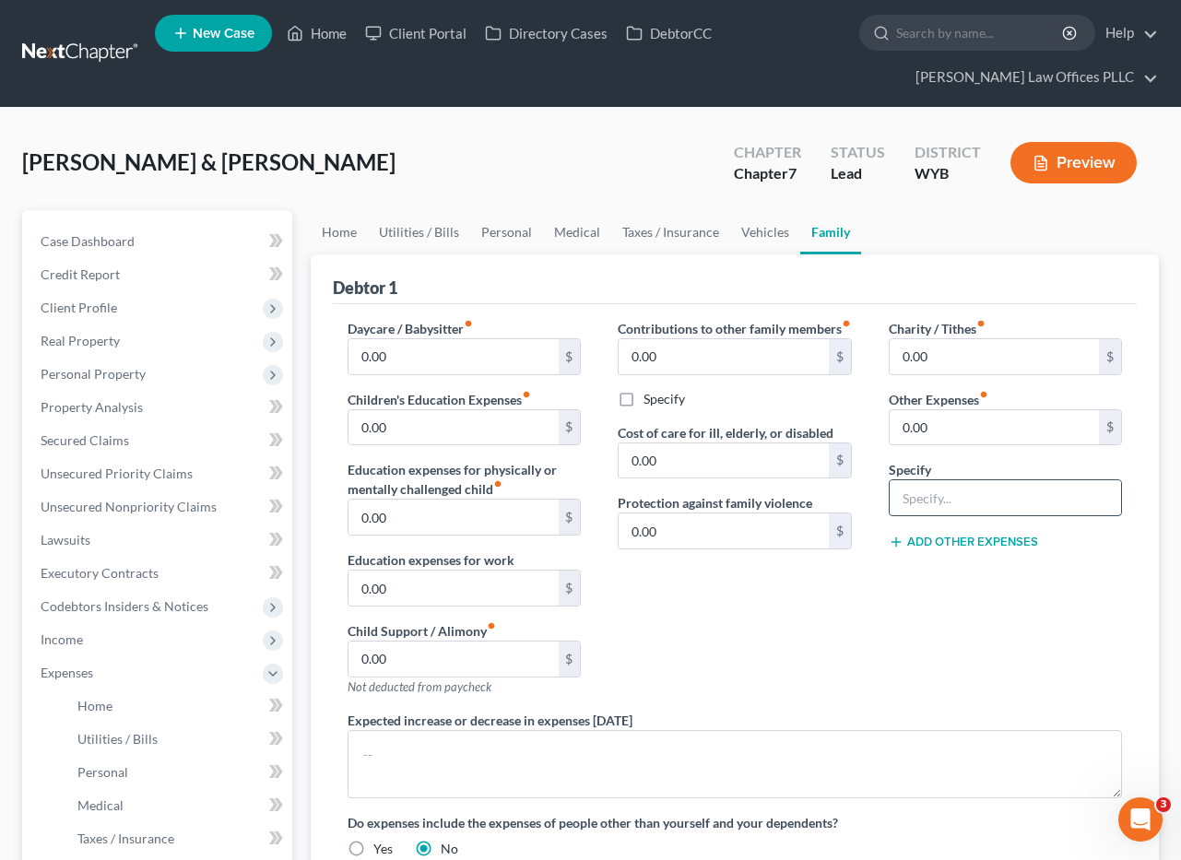
click at [915, 499] on input "text" at bounding box center [1005, 497] width 231 height 35
type input "Petcare"
click at [938, 431] on input "0.00" at bounding box center [994, 427] width 209 height 35
type input "100.00"
click at [587, 157] on div "Calderon, Christopher & Jennifer Upgraded Chapter Chapter 7 Status Lead Distric…" at bounding box center [590, 170] width 1137 height 80
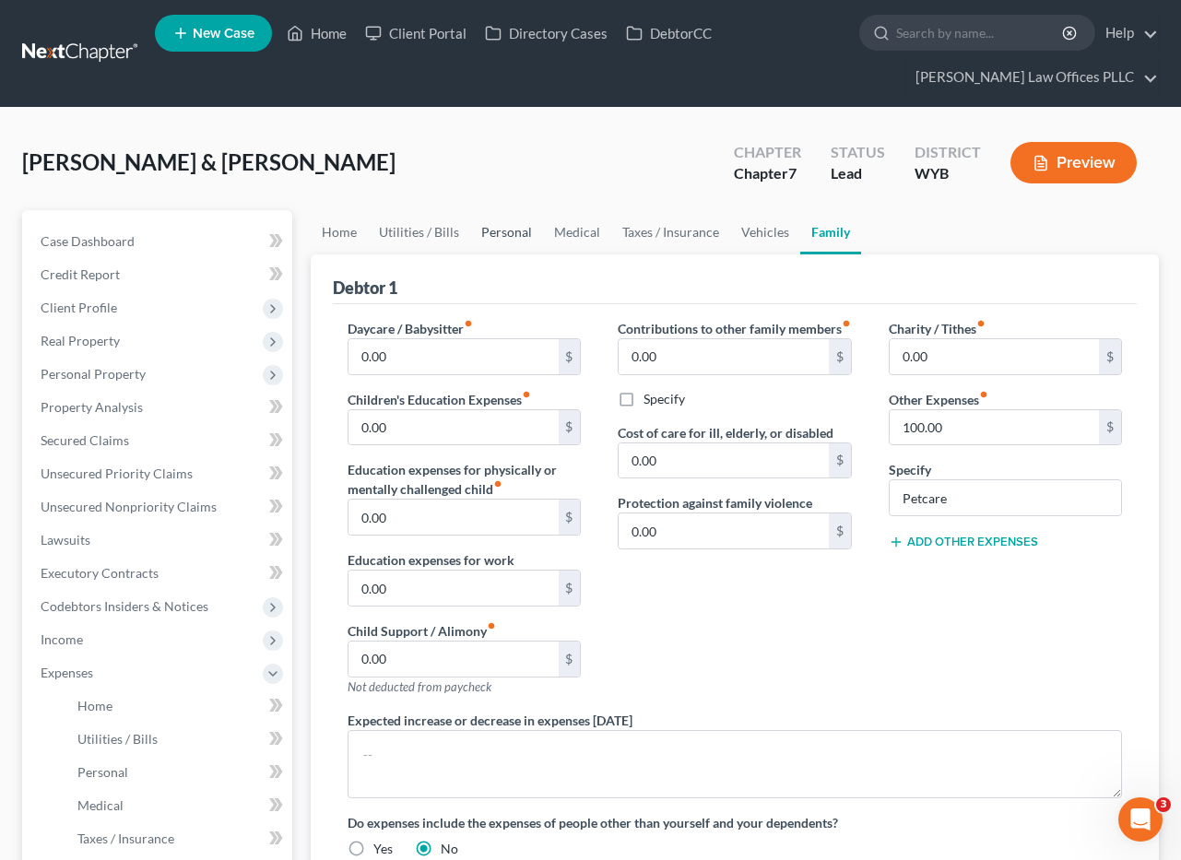
click at [512, 232] on link "Personal" at bounding box center [506, 232] width 73 height 44
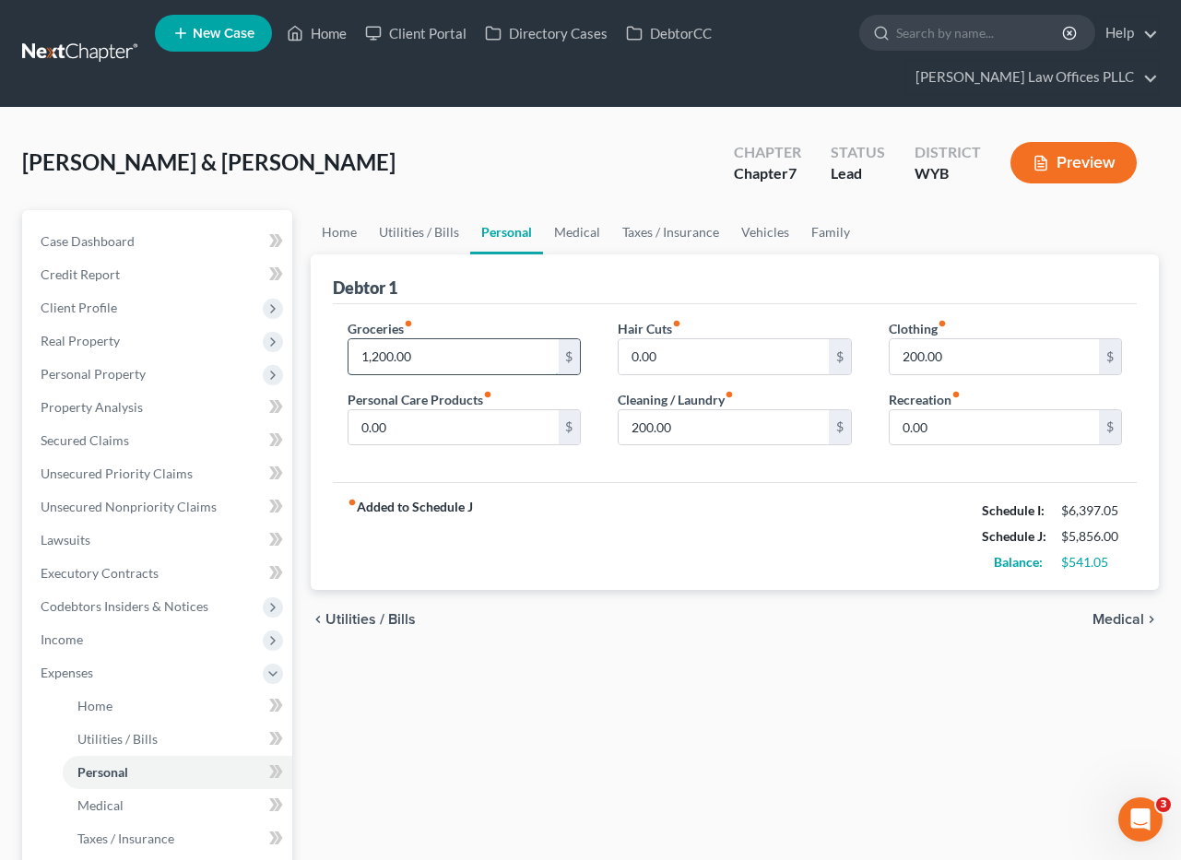
click at [454, 362] on input "1,200.00" at bounding box center [453, 356] width 209 height 35
type input "1,700.00"
click at [611, 470] on div "Groceries fiber_manual_record 1,700.00 $ Personal Care Products fiber_manual_re…" at bounding box center [735, 393] width 804 height 179
click at [559, 158] on div "Calderon, Christopher & Jennifer Upgraded Chapter Chapter 7 Status Lead Distric…" at bounding box center [590, 170] width 1137 height 80
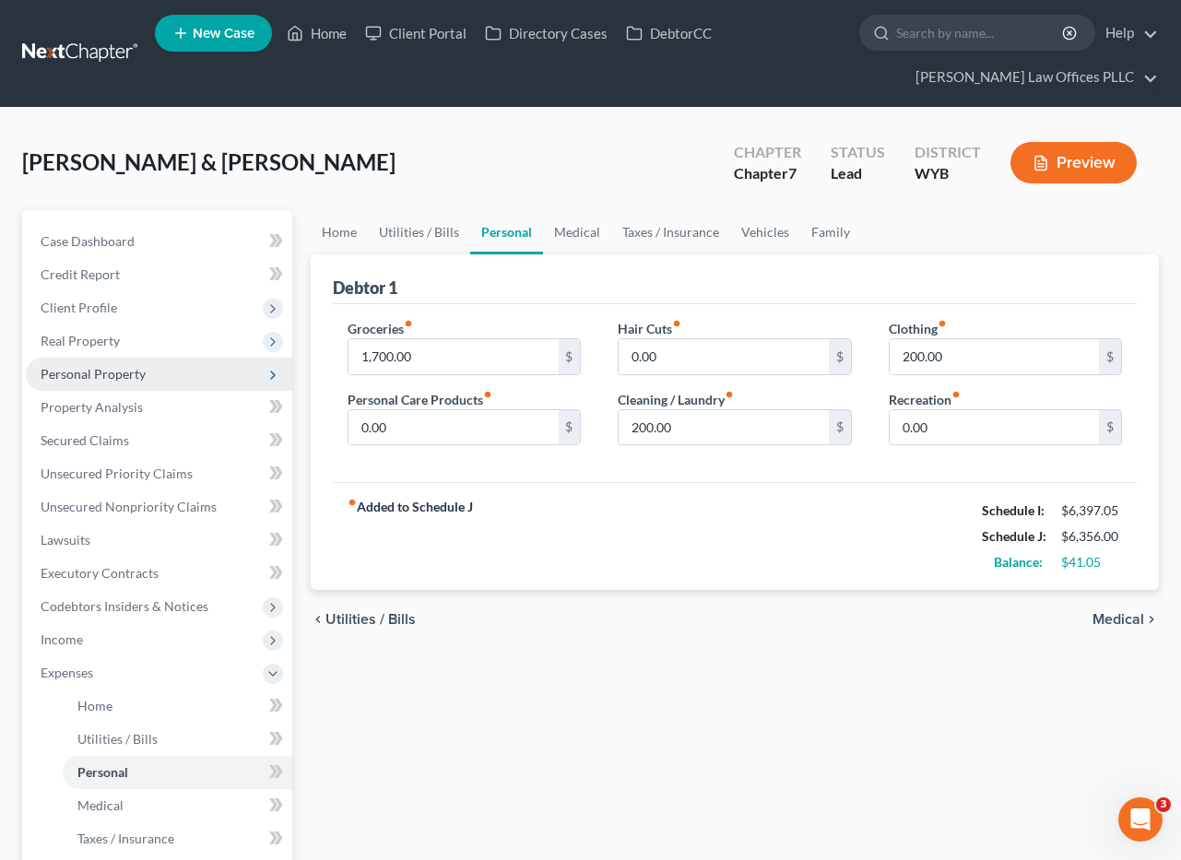
click at [100, 369] on span "Personal Property" at bounding box center [93, 374] width 105 height 16
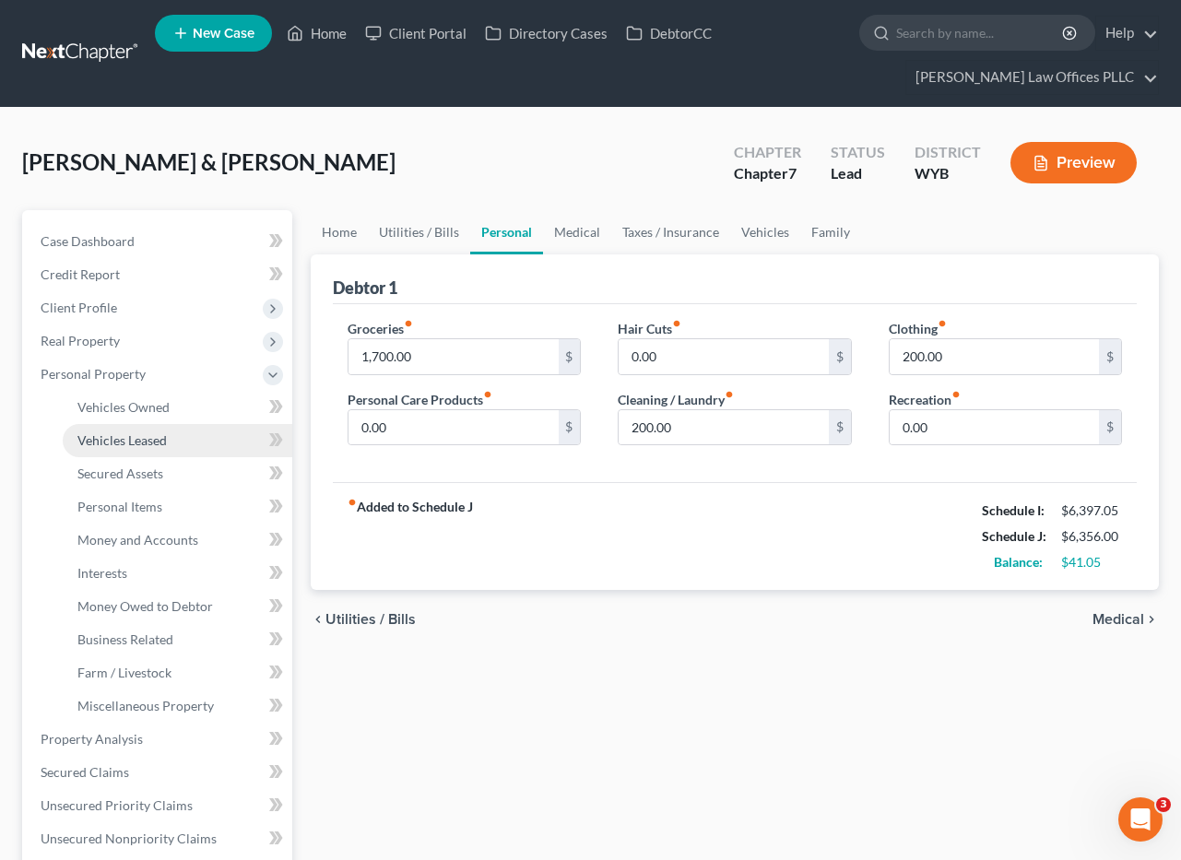
click at [152, 433] on span "Vehicles Leased" at bounding box center [121, 441] width 89 height 16
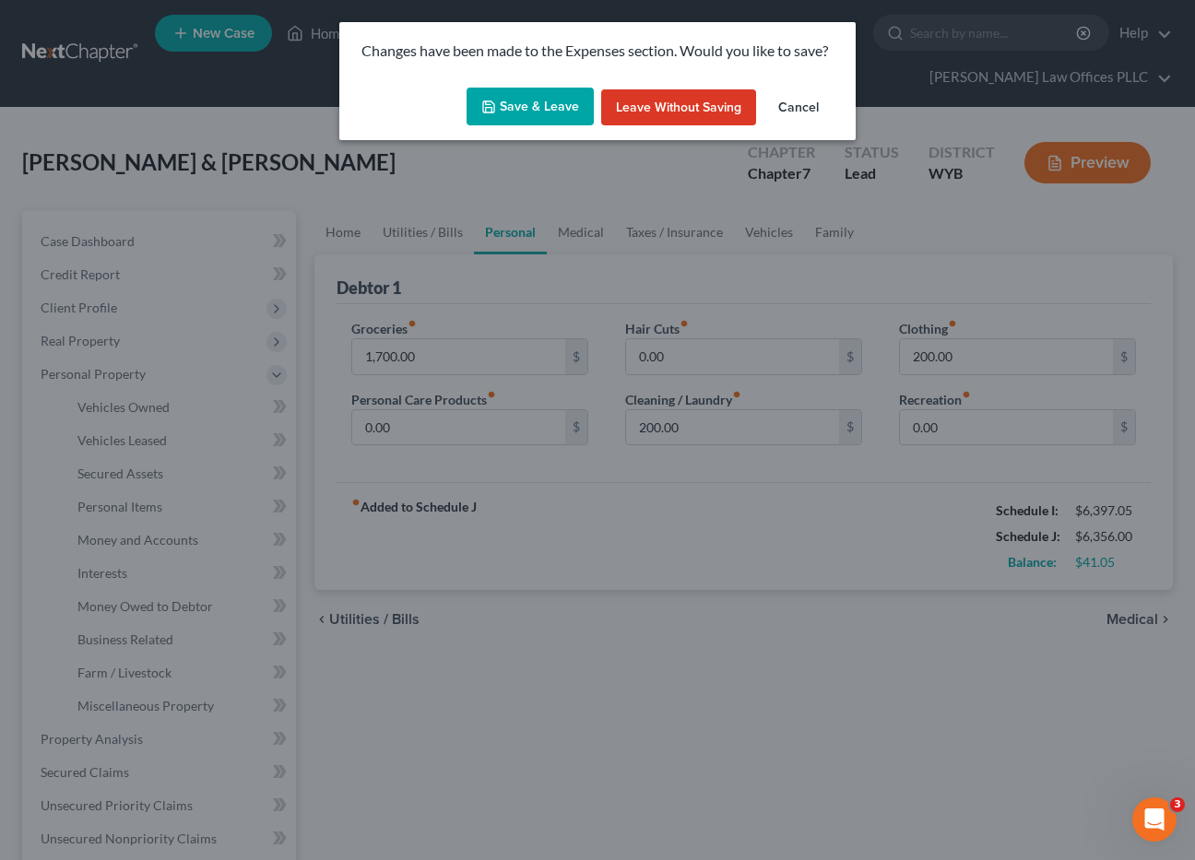
click at [539, 109] on button "Save & Leave" at bounding box center [530, 107] width 127 height 39
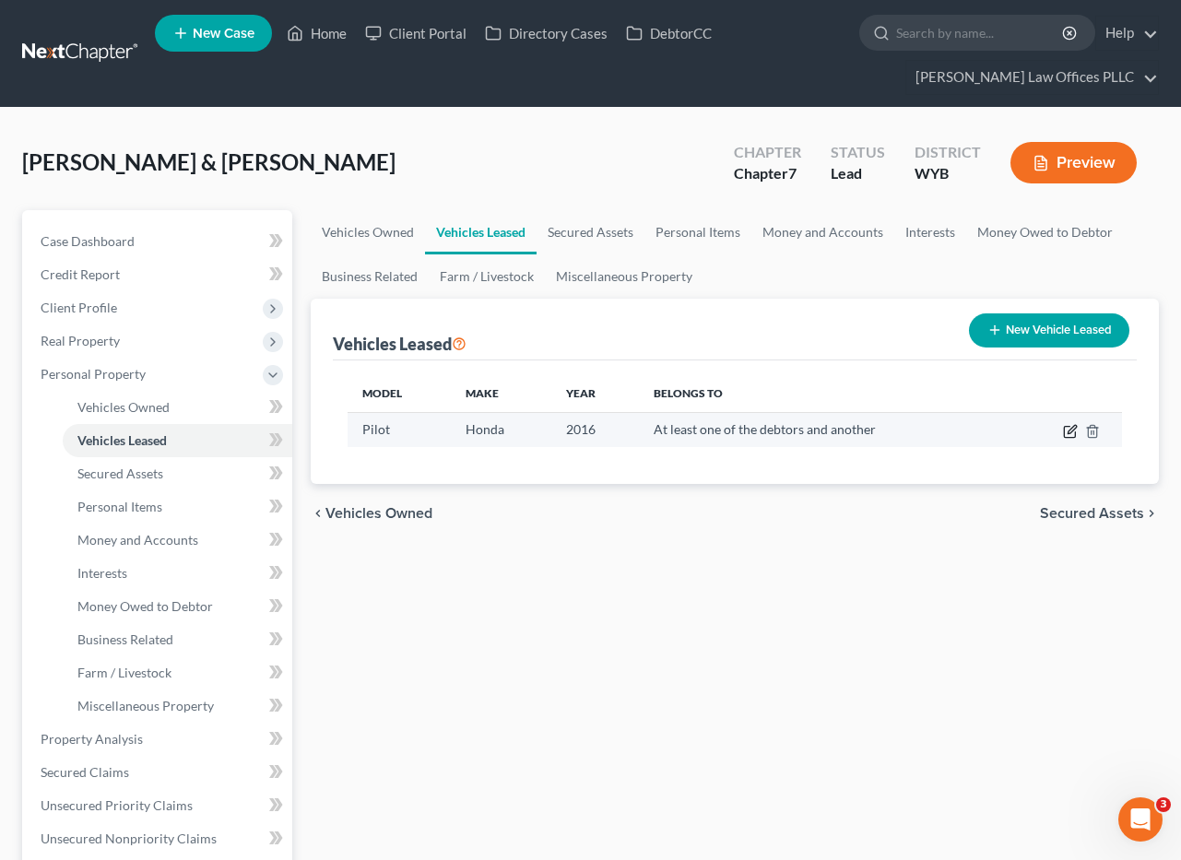
click at [1073, 425] on icon "button" at bounding box center [1070, 431] width 15 height 15
select select "0"
select select "10"
select select "3"
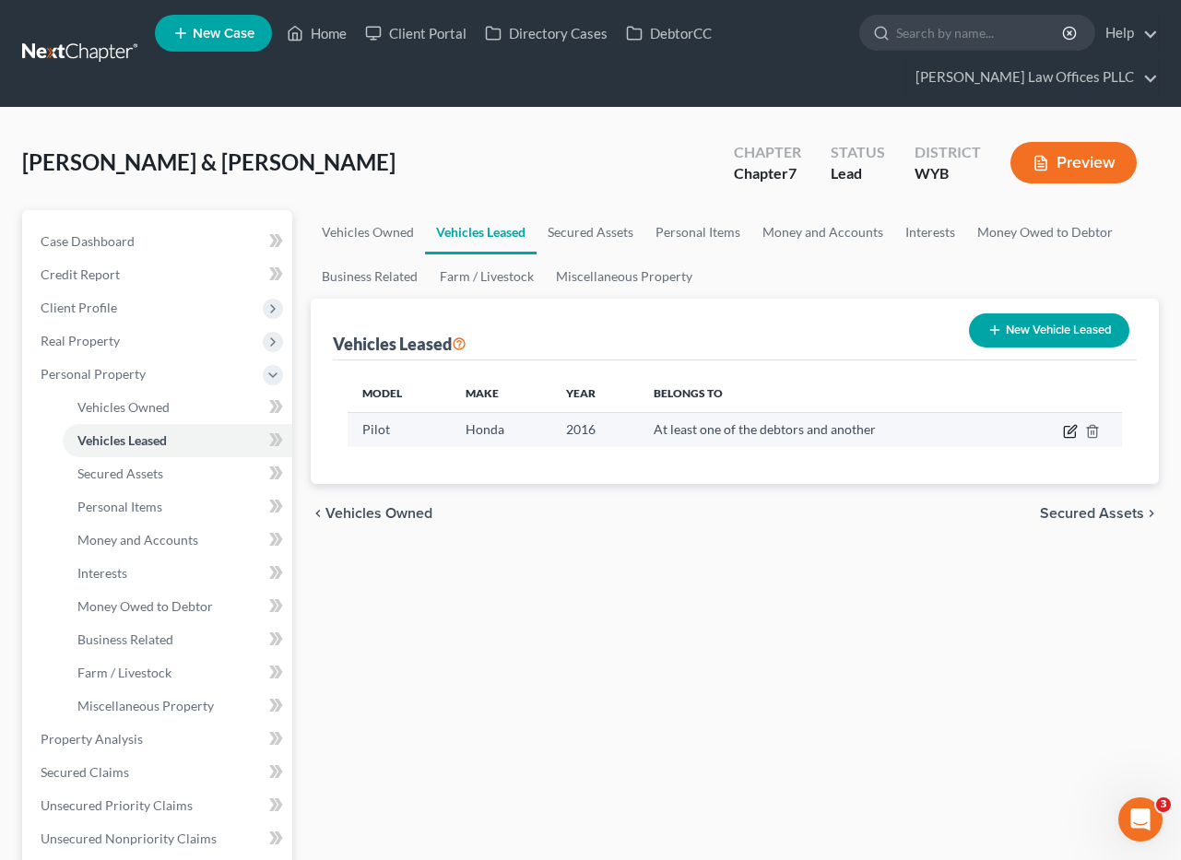
select select "1"
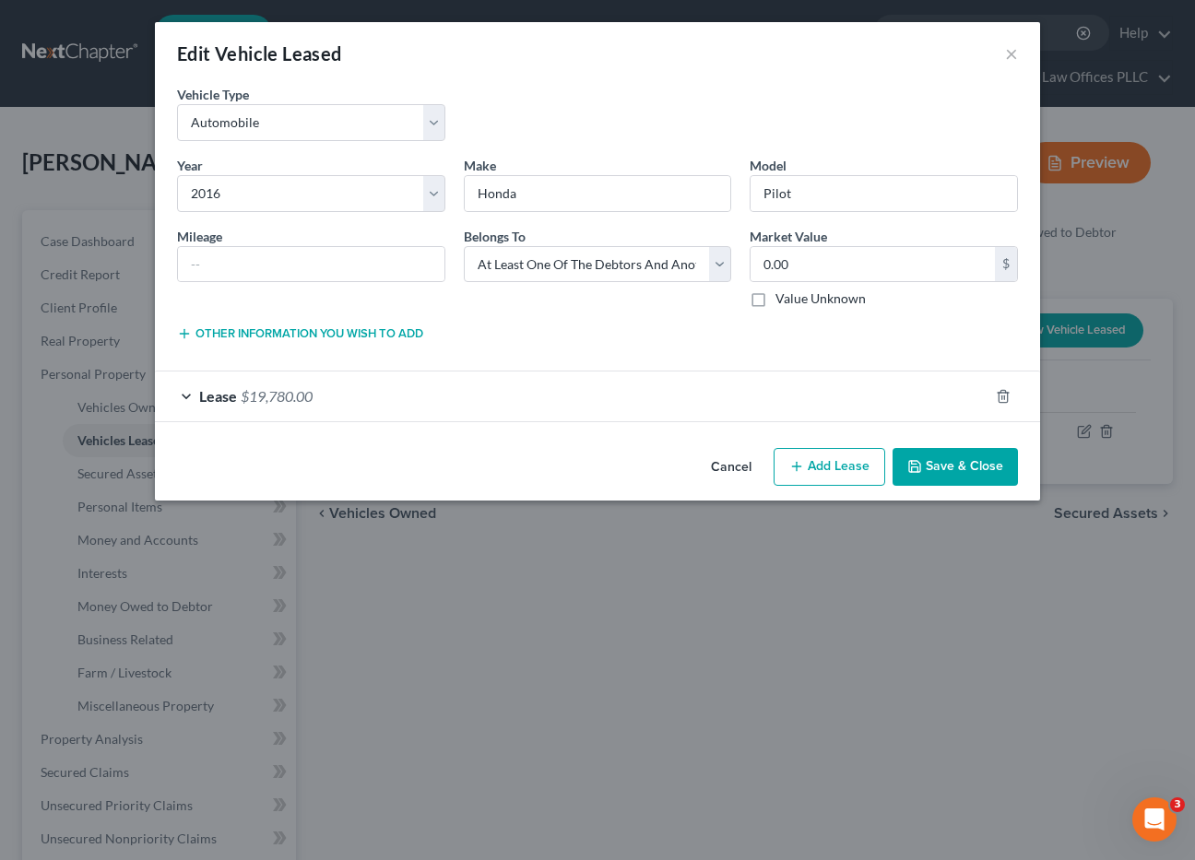
click at [214, 394] on span "Lease" at bounding box center [218, 396] width 38 height 18
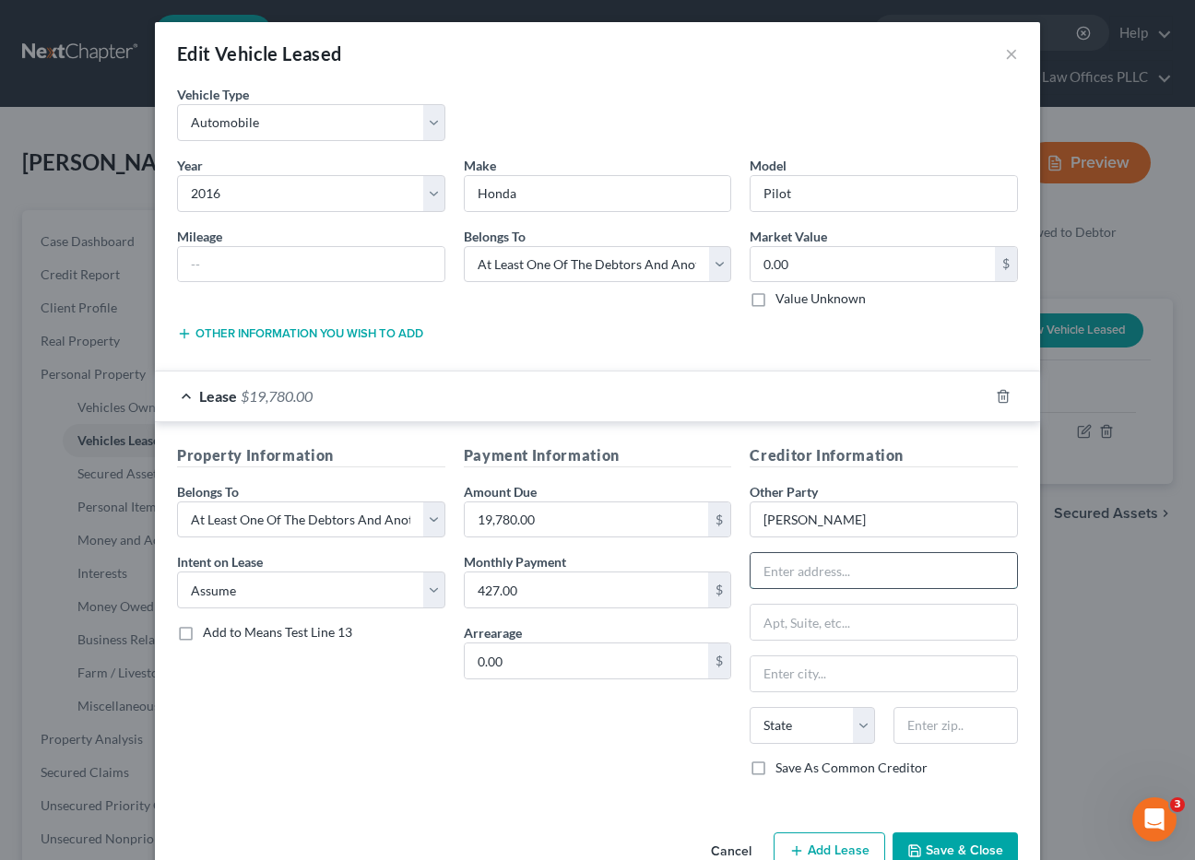
click at [769, 569] on input "text" at bounding box center [884, 570] width 267 height 35
type input "3924 Jefferson Drive"
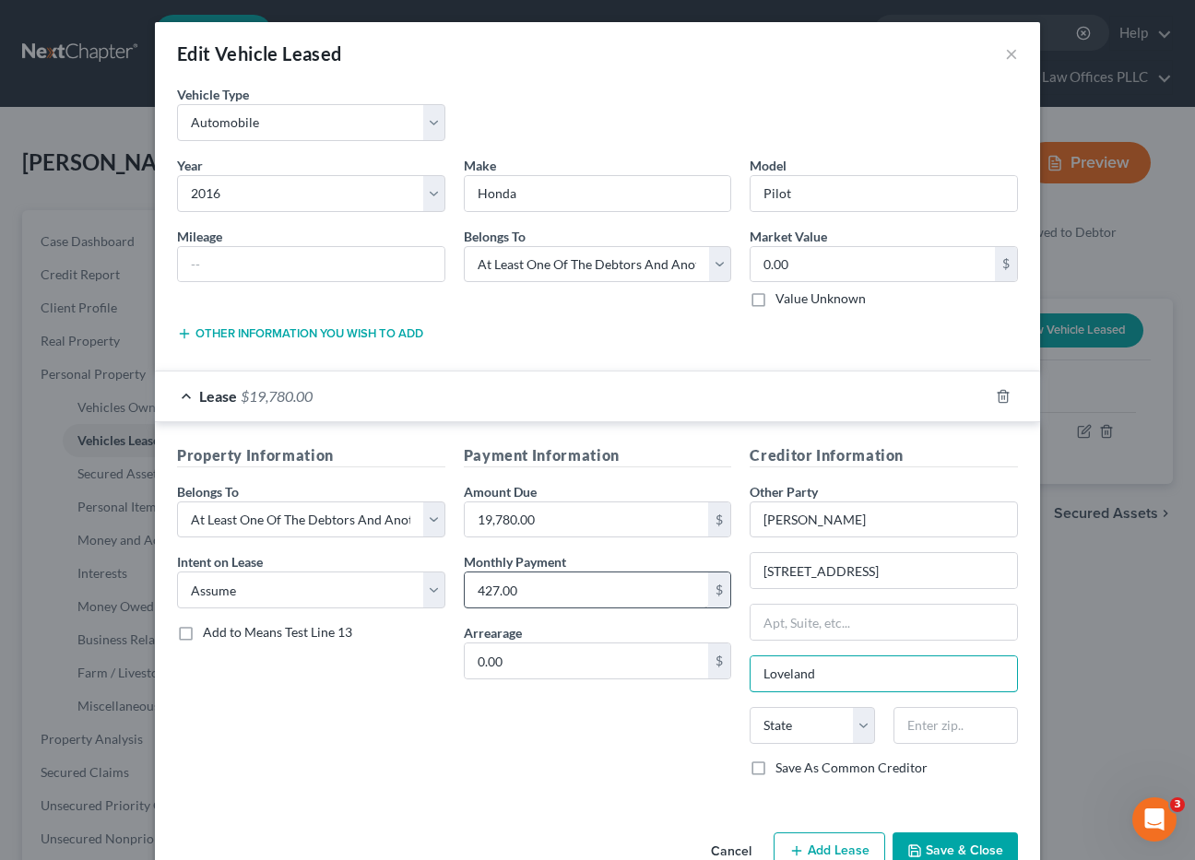
type input "Loveland"
select select "5"
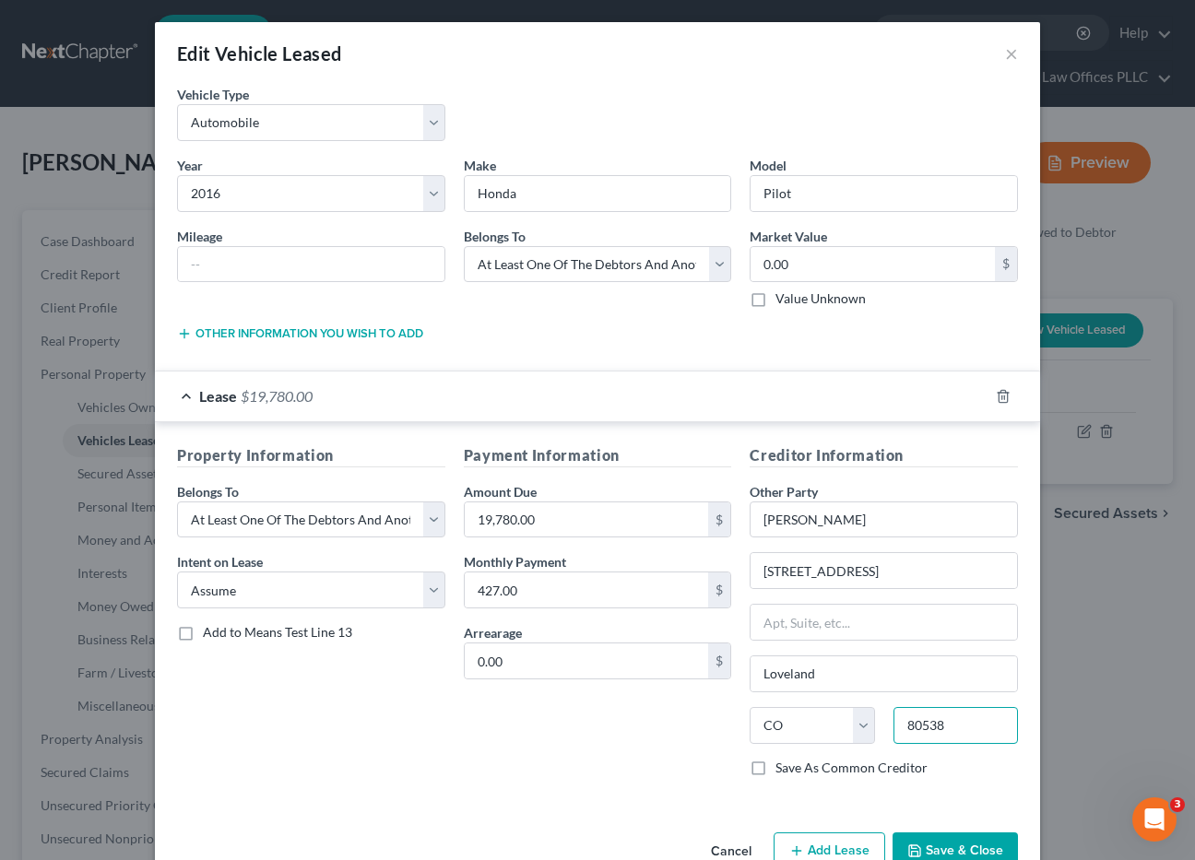
type input "80538"
click at [960, 838] on button "Save & Close" at bounding box center [955, 852] width 125 height 39
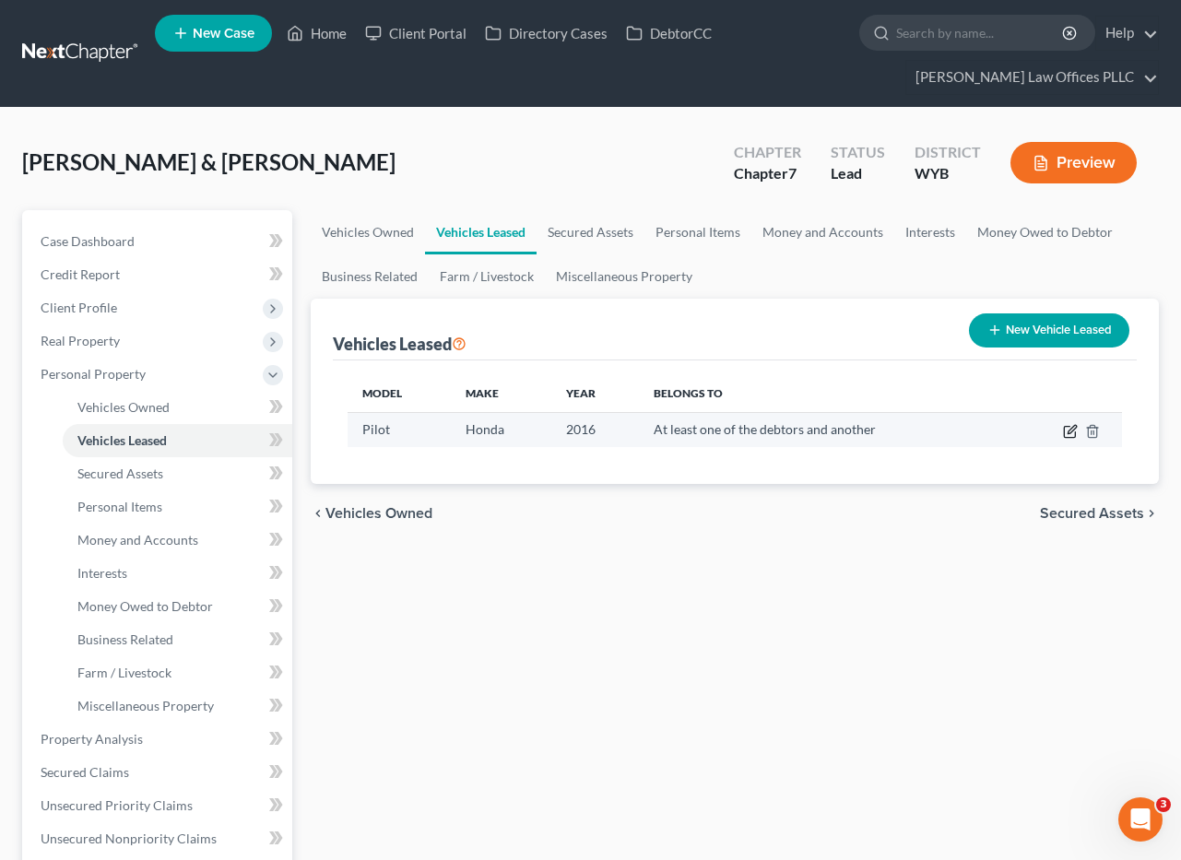
click at [1072, 429] on icon "button" at bounding box center [1072, 429] width 8 height 8
select select "0"
select select "10"
select select "3"
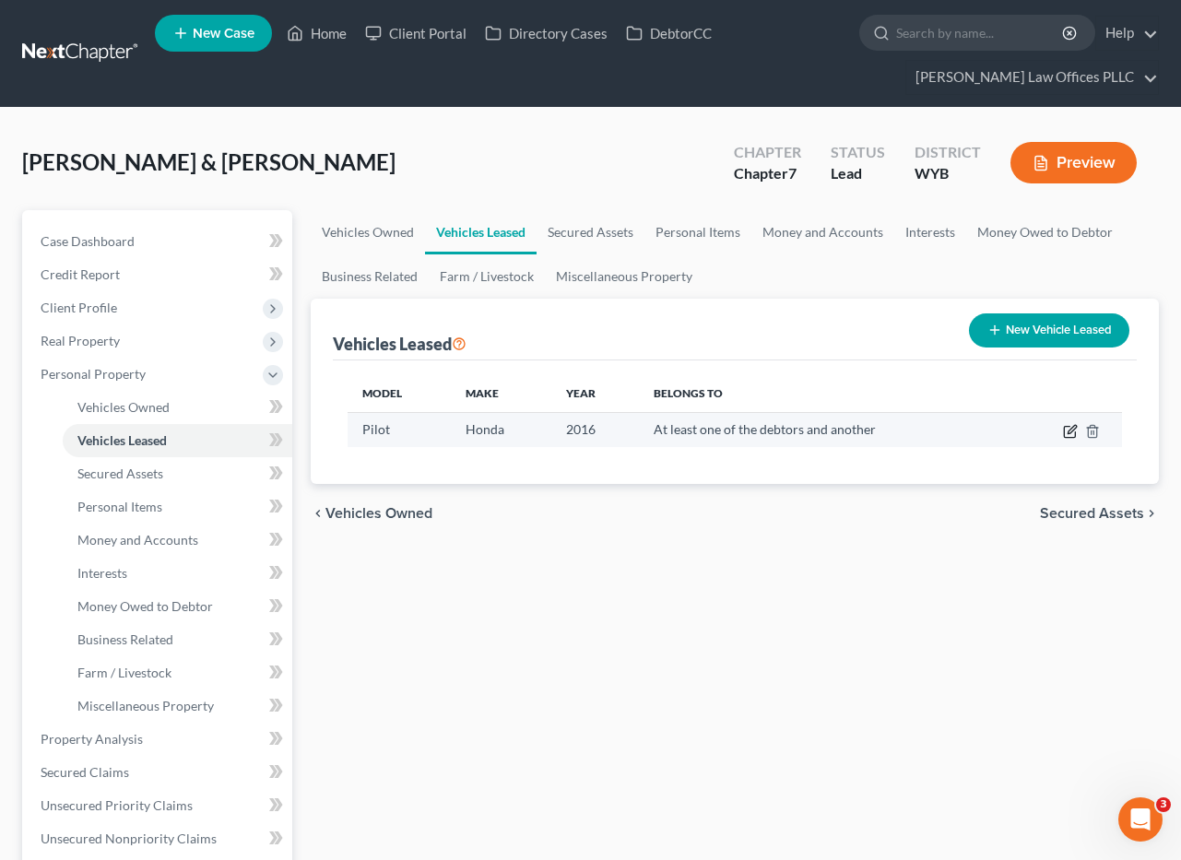
select select "0"
select select "10"
select select "3"
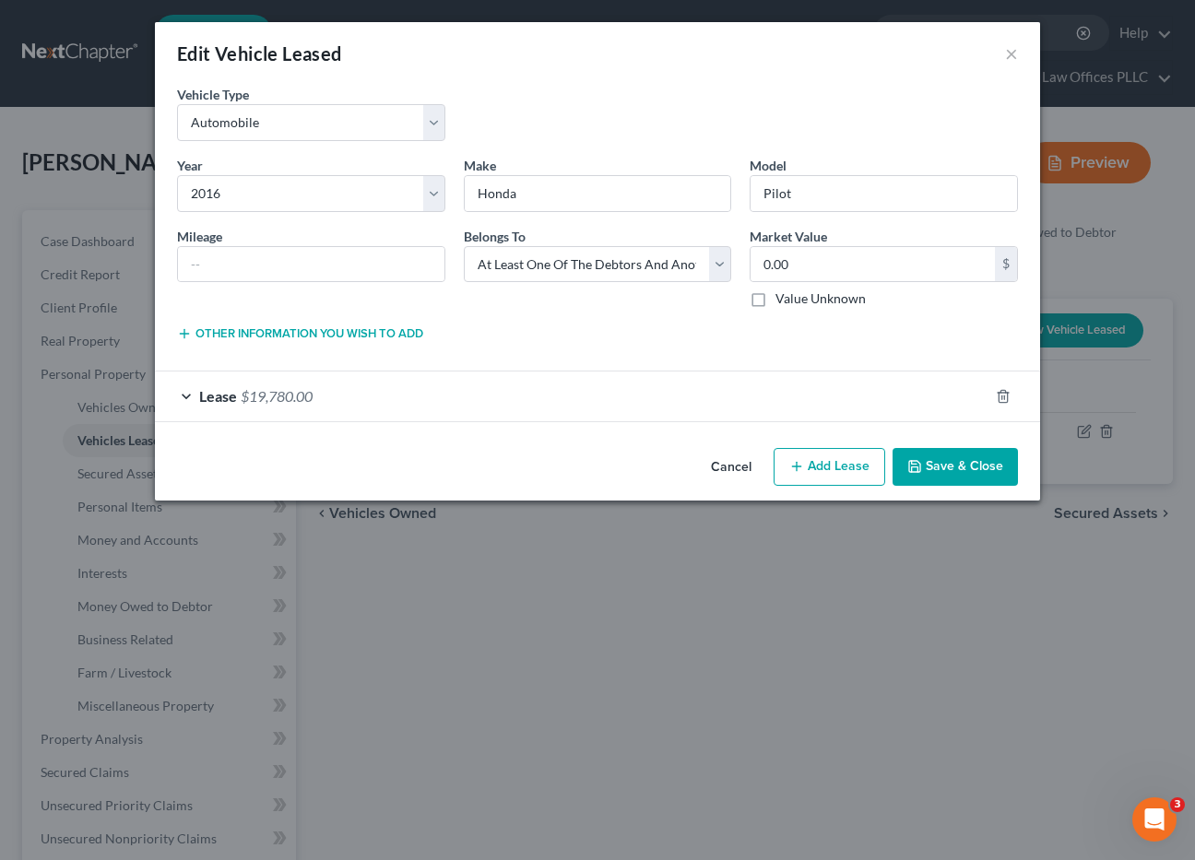
click at [227, 394] on span "Lease" at bounding box center [218, 396] width 38 height 18
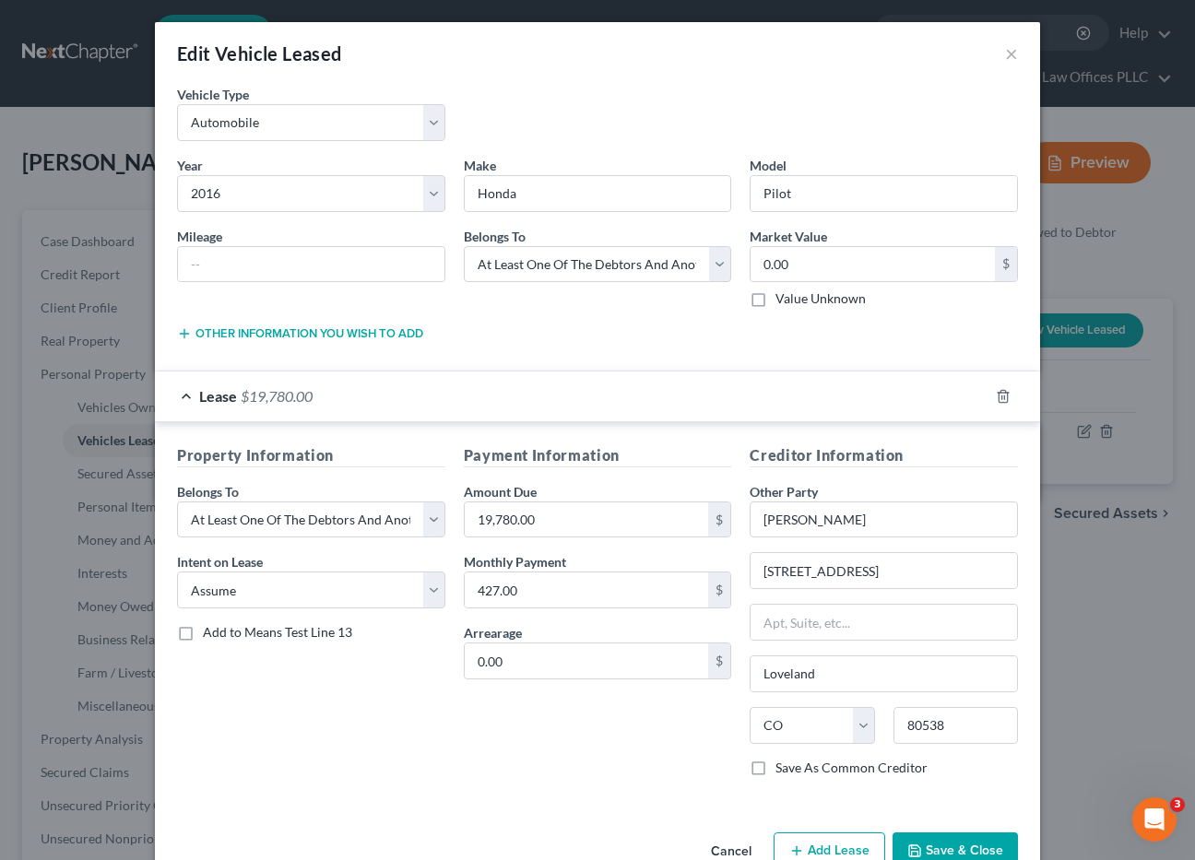
click at [830, 839] on button "Add Lease" at bounding box center [830, 852] width 112 height 39
select select "3"
click at [1005, 50] on button "×" at bounding box center [1011, 53] width 13 height 22
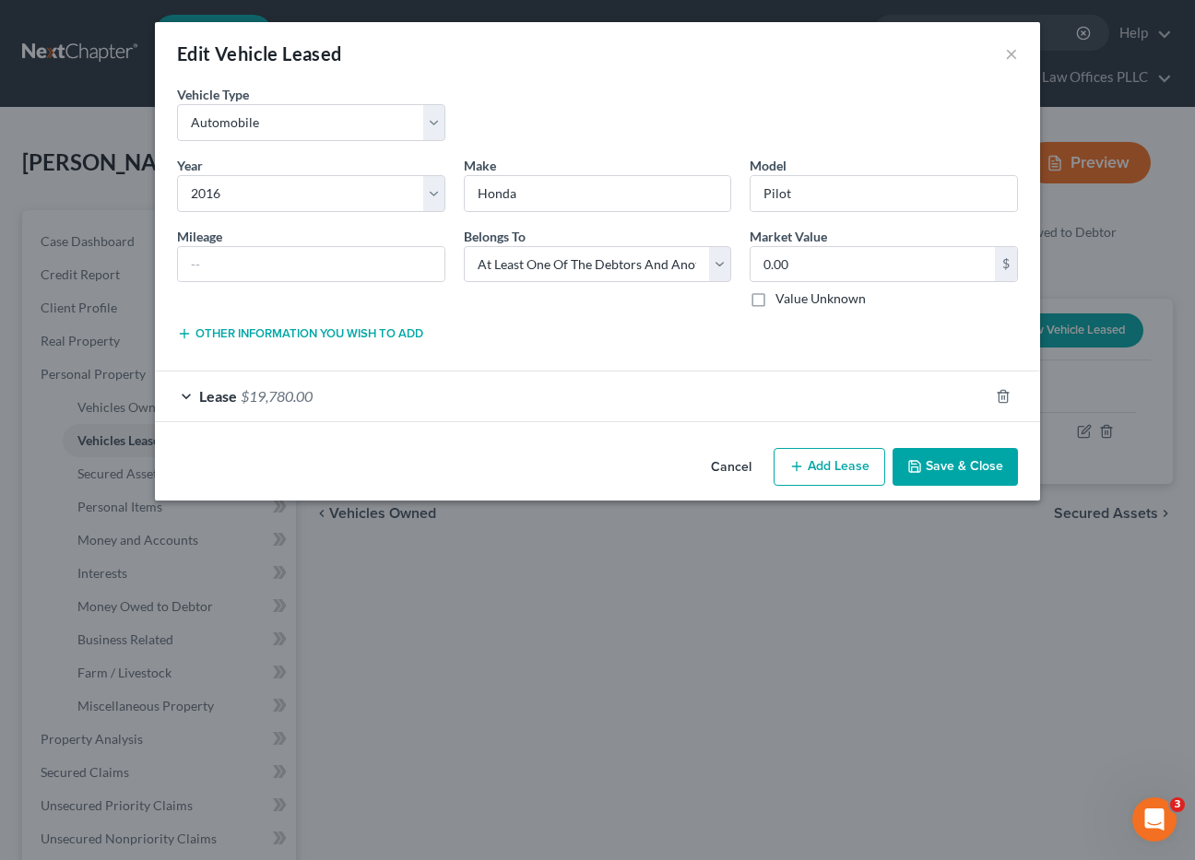
click at [949, 459] on button "Save & Close" at bounding box center [955, 467] width 125 height 39
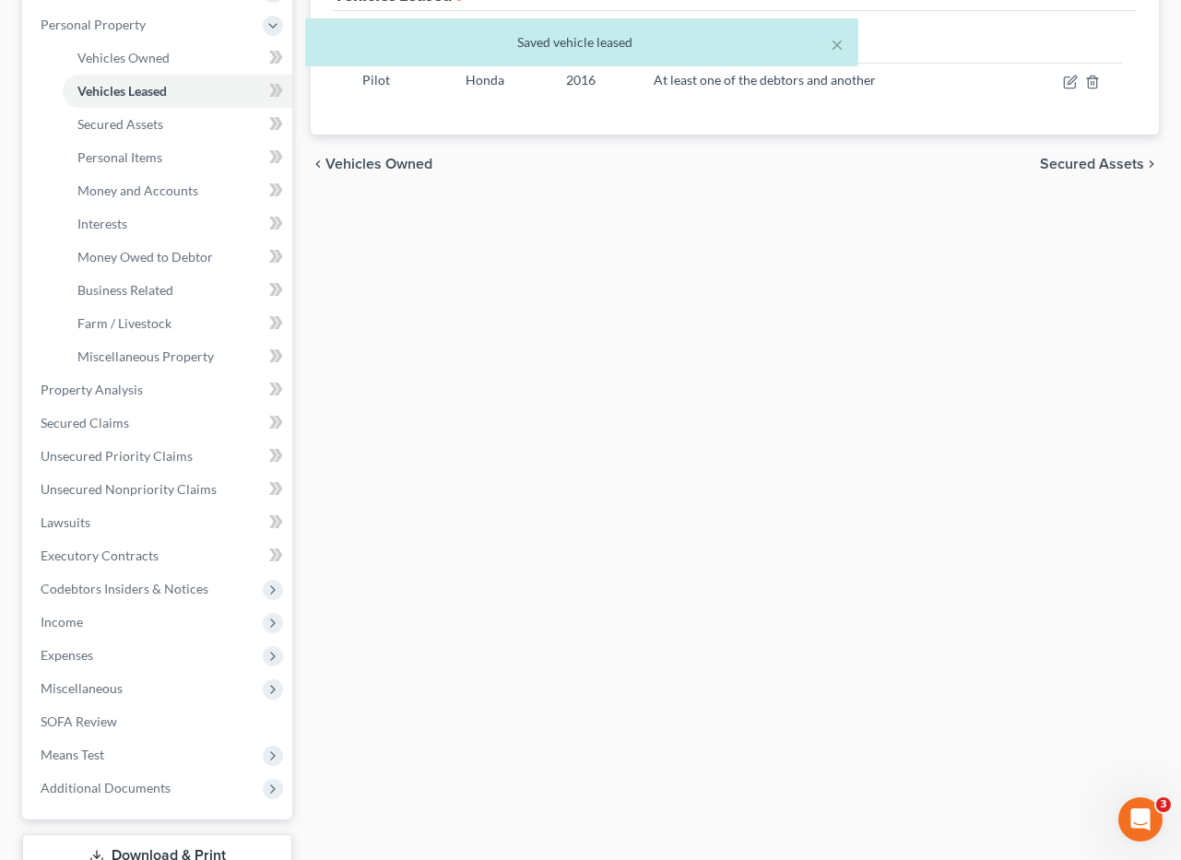
scroll to position [361, 0]
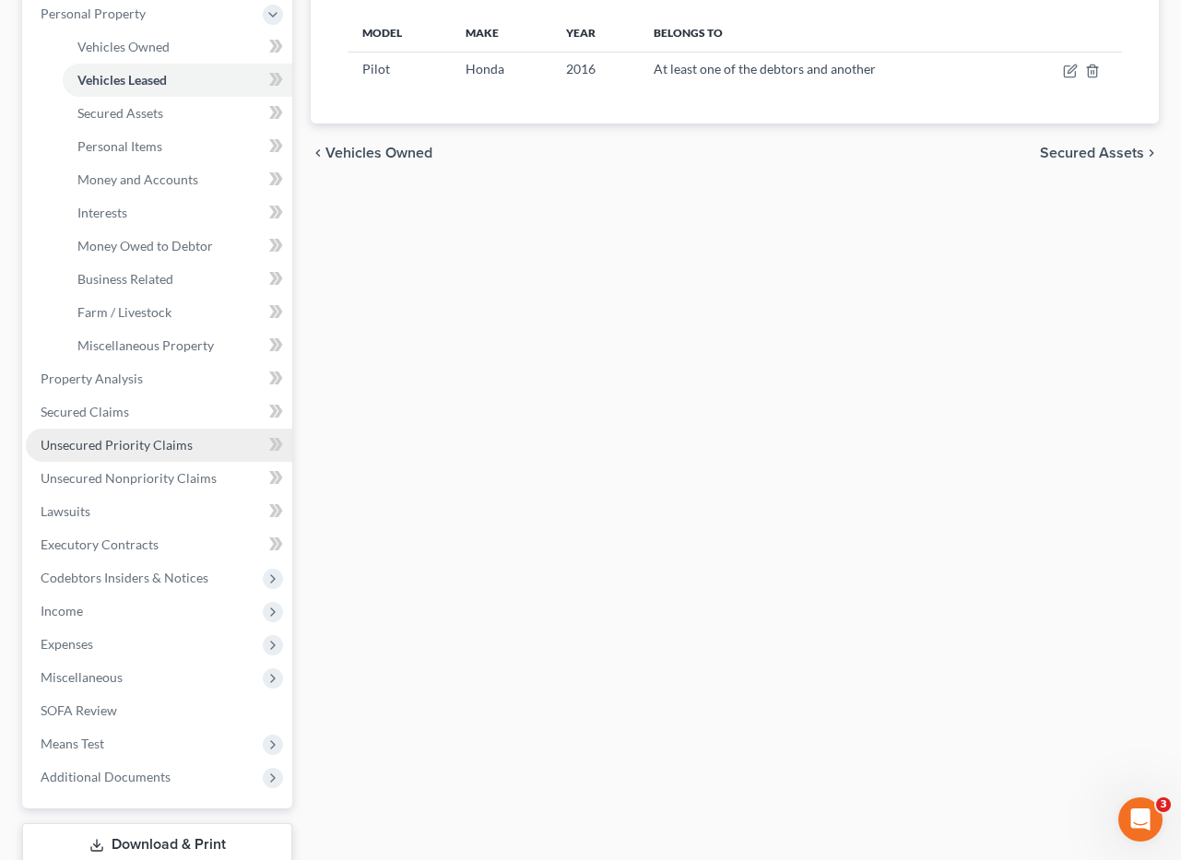
click at [136, 445] on span "Unsecured Priority Claims" at bounding box center [117, 445] width 152 height 16
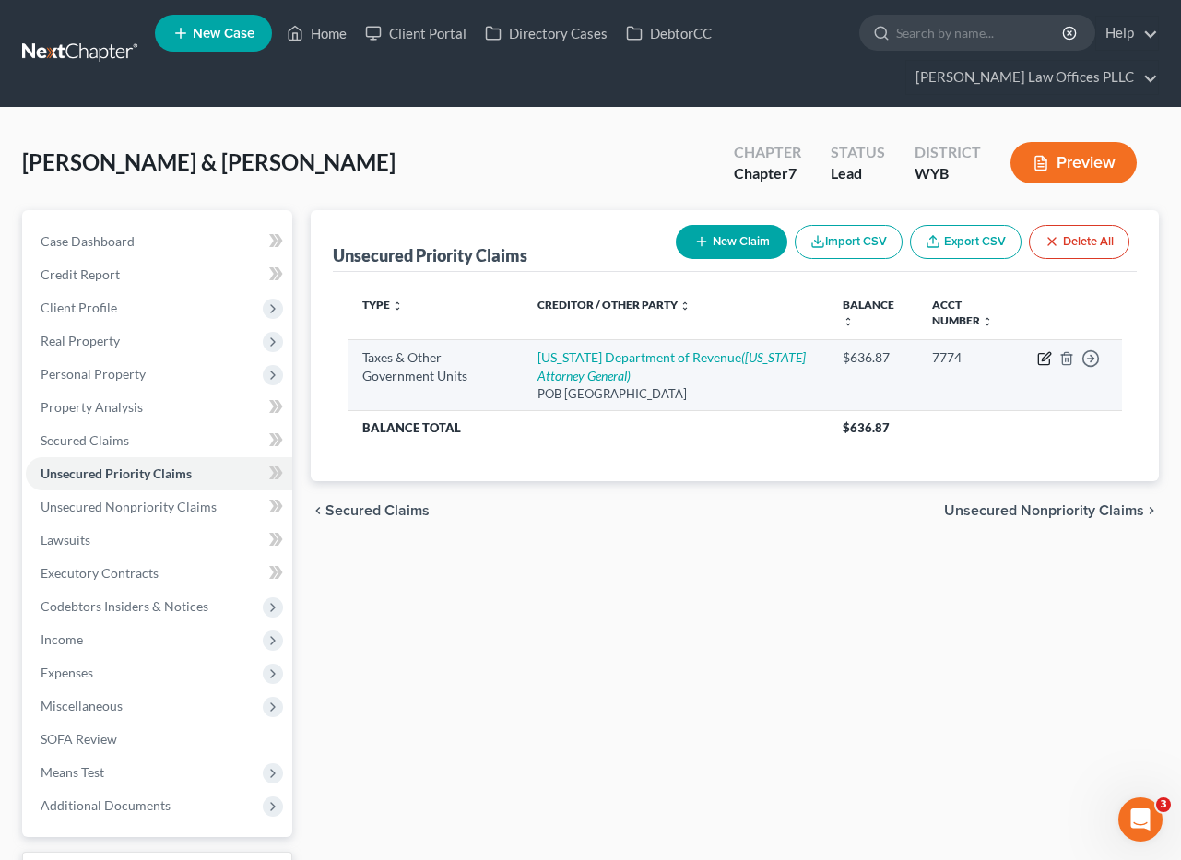
click at [1047, 354] on icon "button" at bounding box center [1044, 358] width 15 height 15
select select "0"
select select "5"
select select "1"
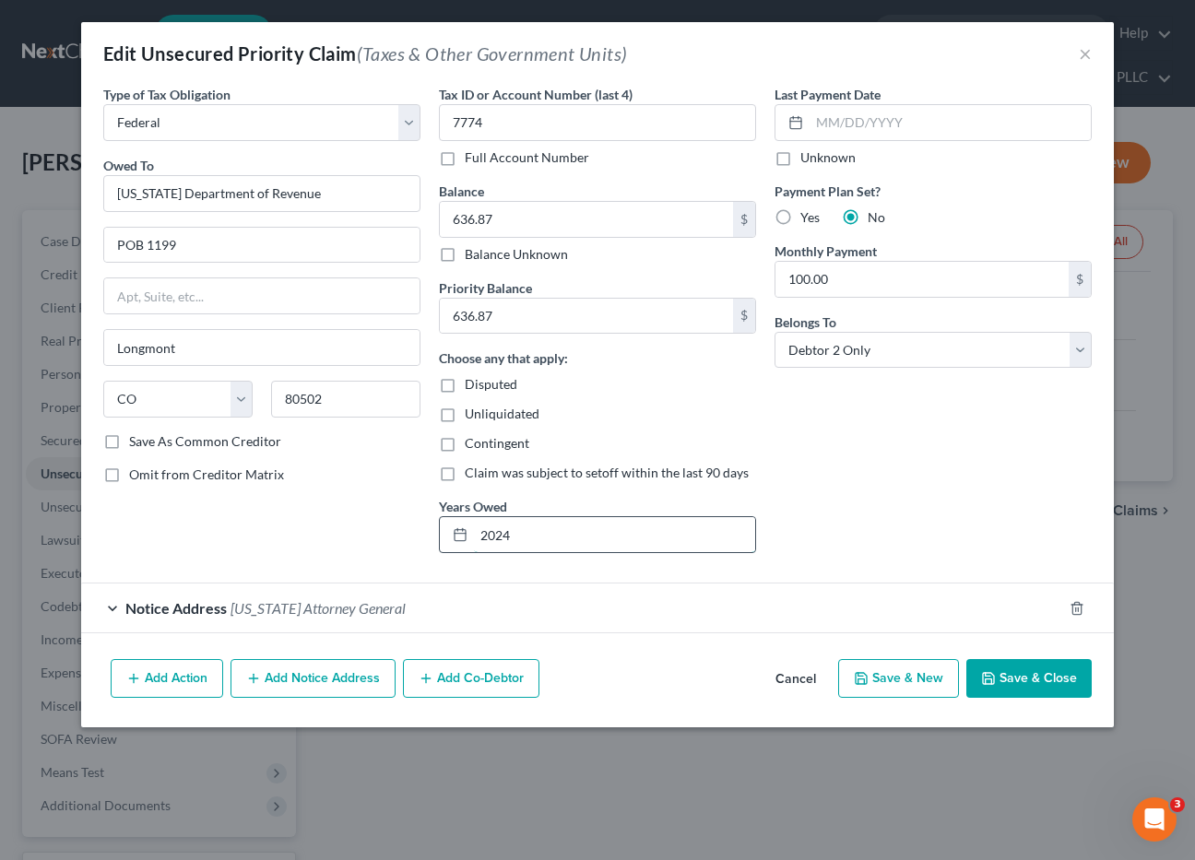
click at [516, 539] on input "2024" at bounding box center [614, 534] width 281 height 35
type input "2019"
click at [1053, 673] on button "Save & Close" at bounding box center [1028, 678] width 125 height 39
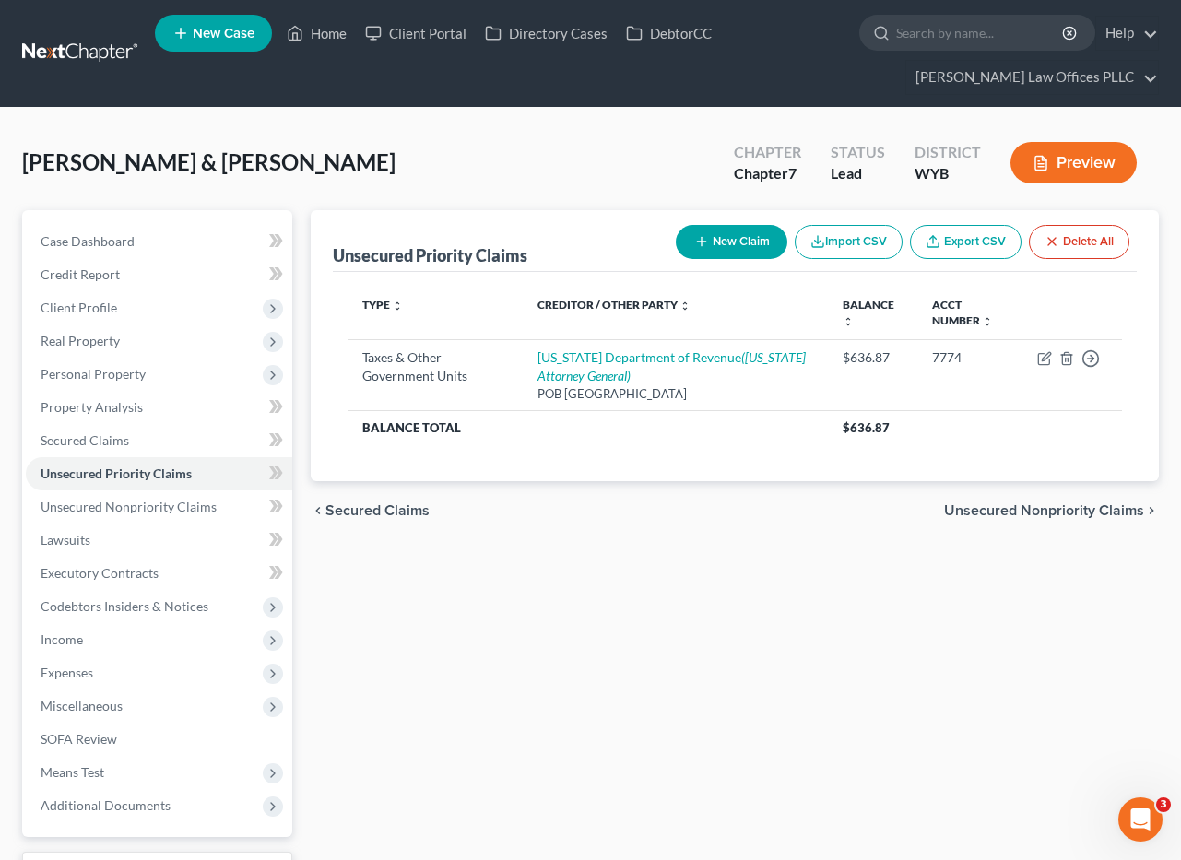
drag, startPoint x: 586, startPoint y: 646, endPoint x: 512, endPoint y: 597, distance: 89.0
click at [586, 646] on div "Unsecured Priority Claims New Claim Import CSV Export CSV Delete All Type expan…" at bounding box center [735, 576] width 867 height 733
click at [120, 372] on span "Personal Property" at bounding box center [93, 374] width 105 height 16
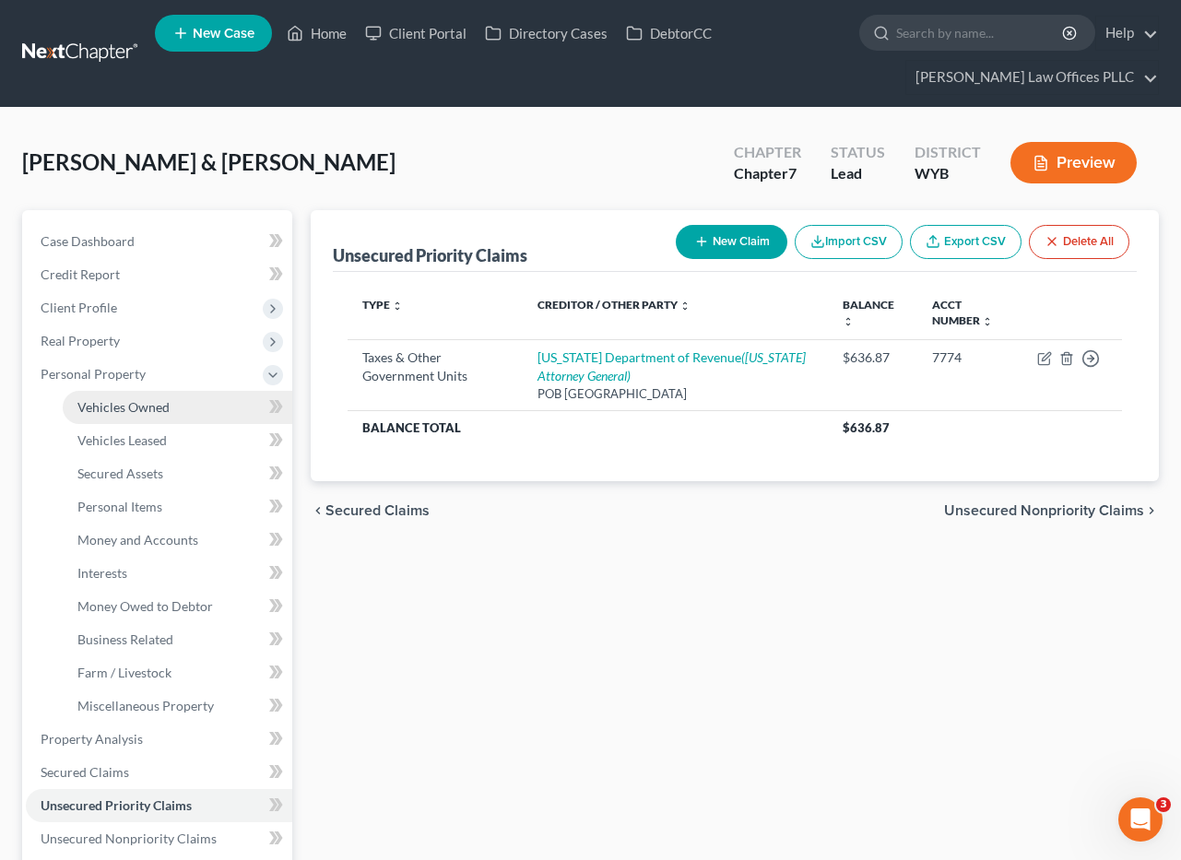
click at [153, 408] on span "Vehicles Owned" at bounding box center [123, 407] width 92 height 16
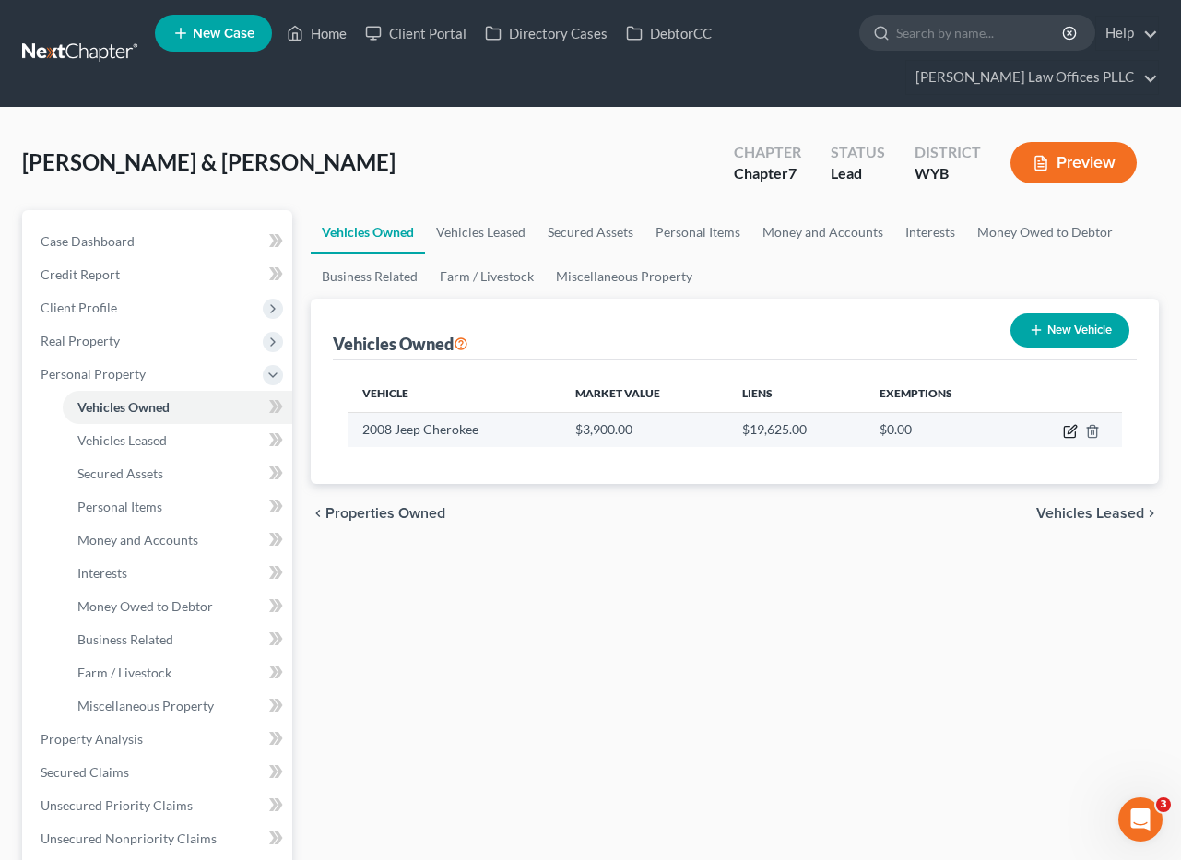
click at [1072, 426] on icon "button" at bounding box center [1070, 431] width 15 height 15
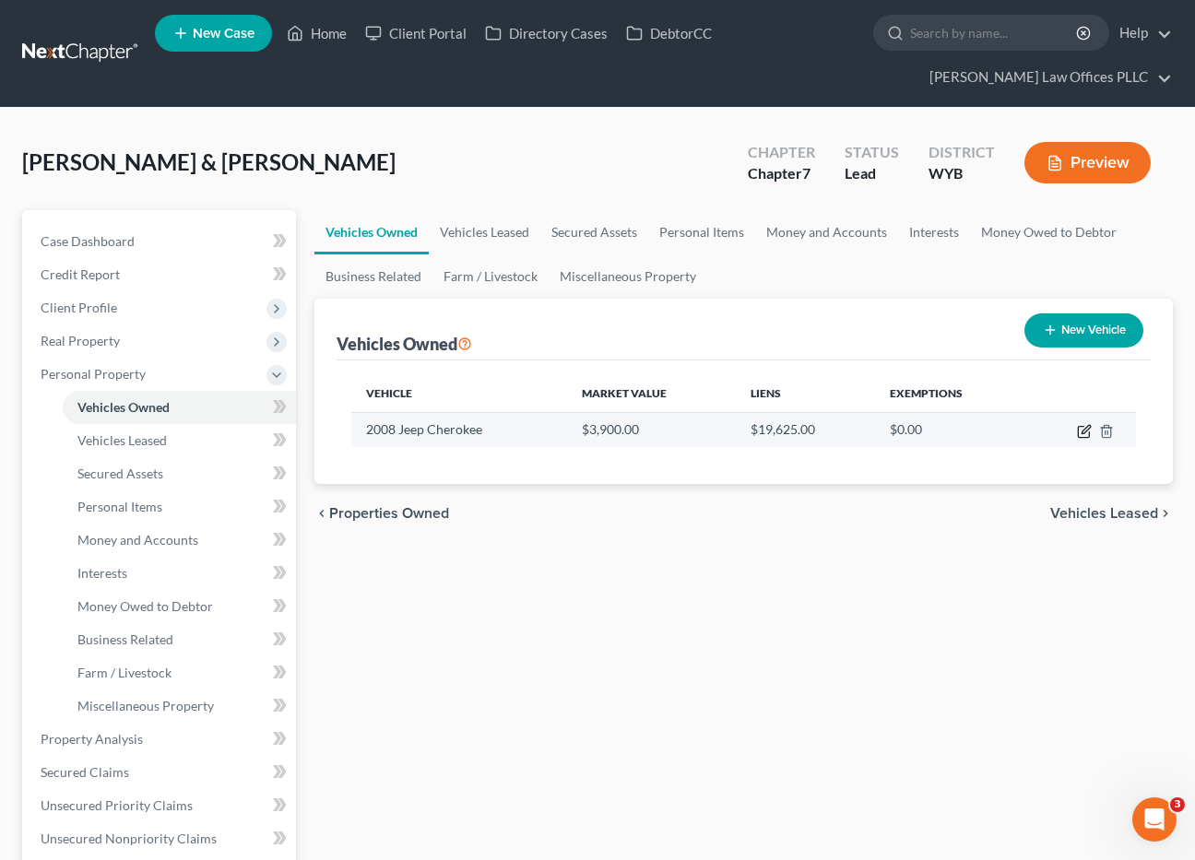
select select "0"
select select "18"
select select "0"
select select "23"
select select "0"
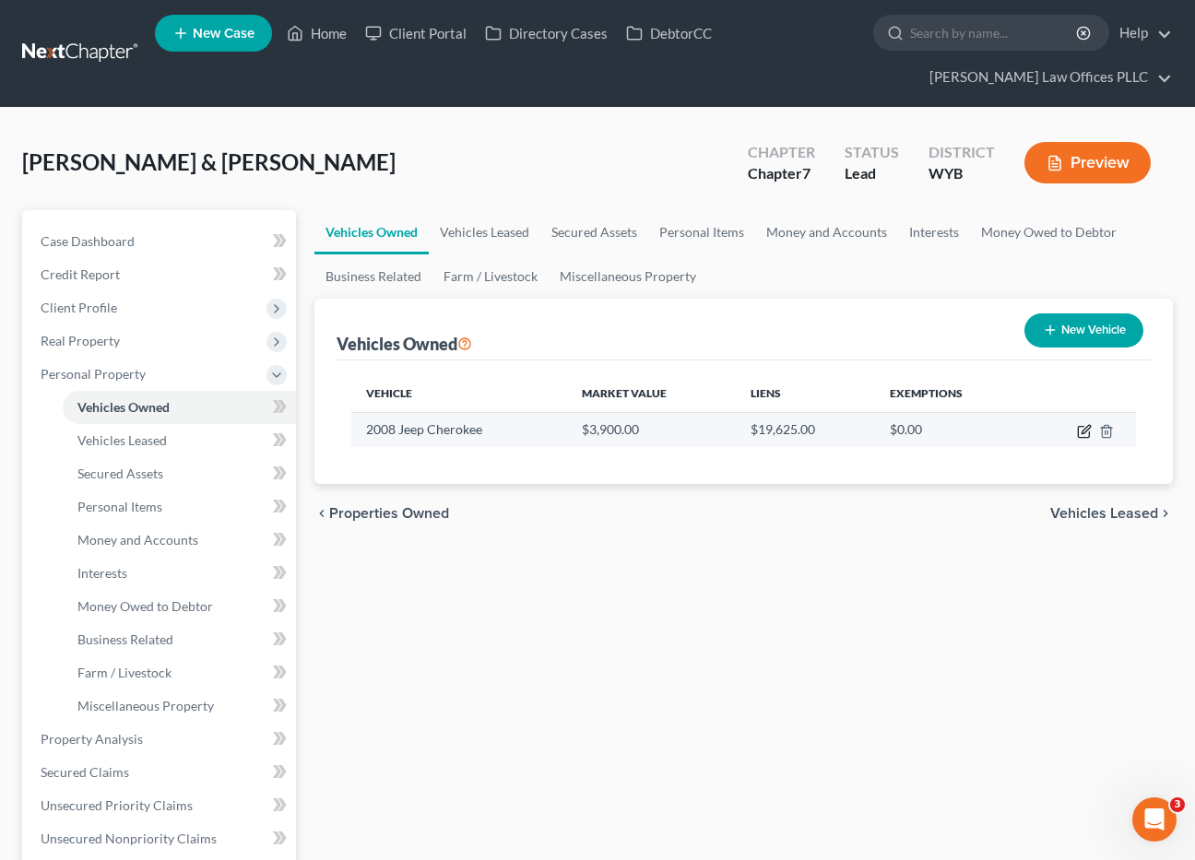
select select "0"
select select "4"
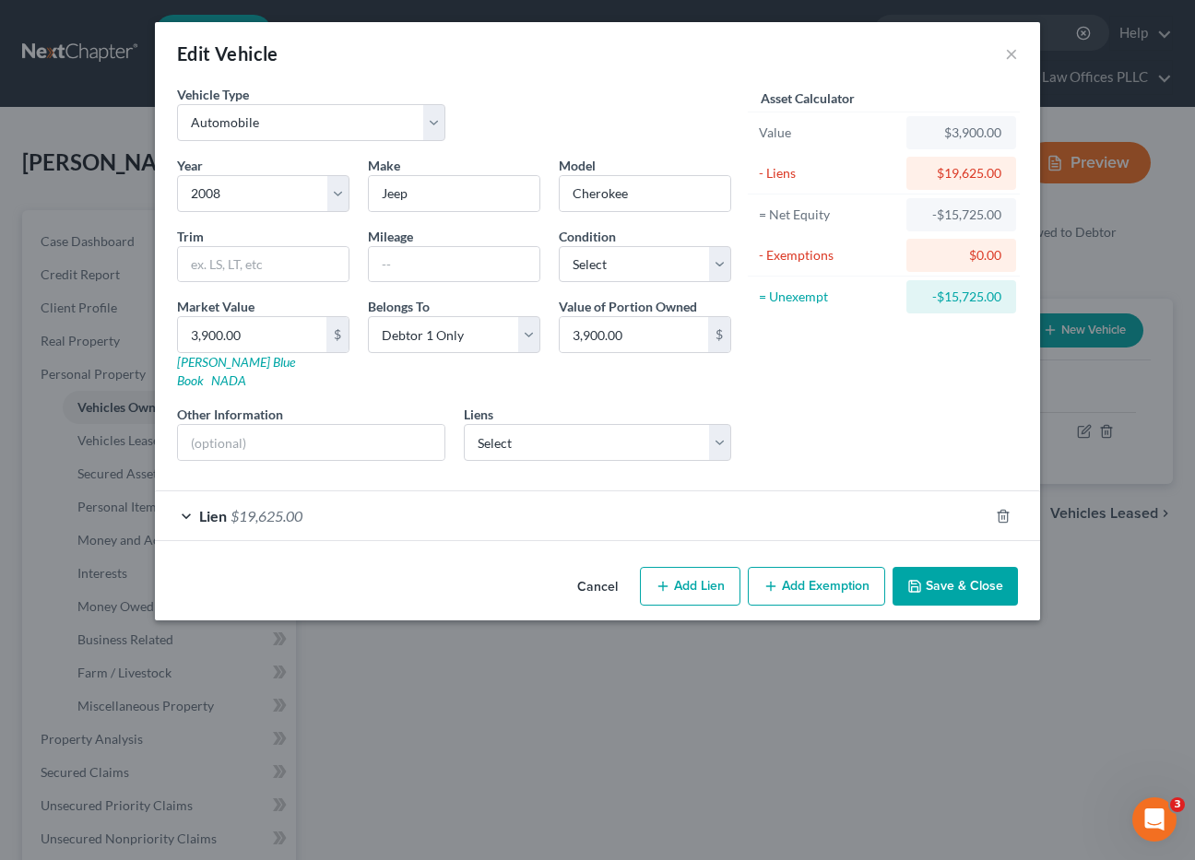
click at [257, 507] on span "$19,625.00" at bounding box center [267, 516] width 72 height 18
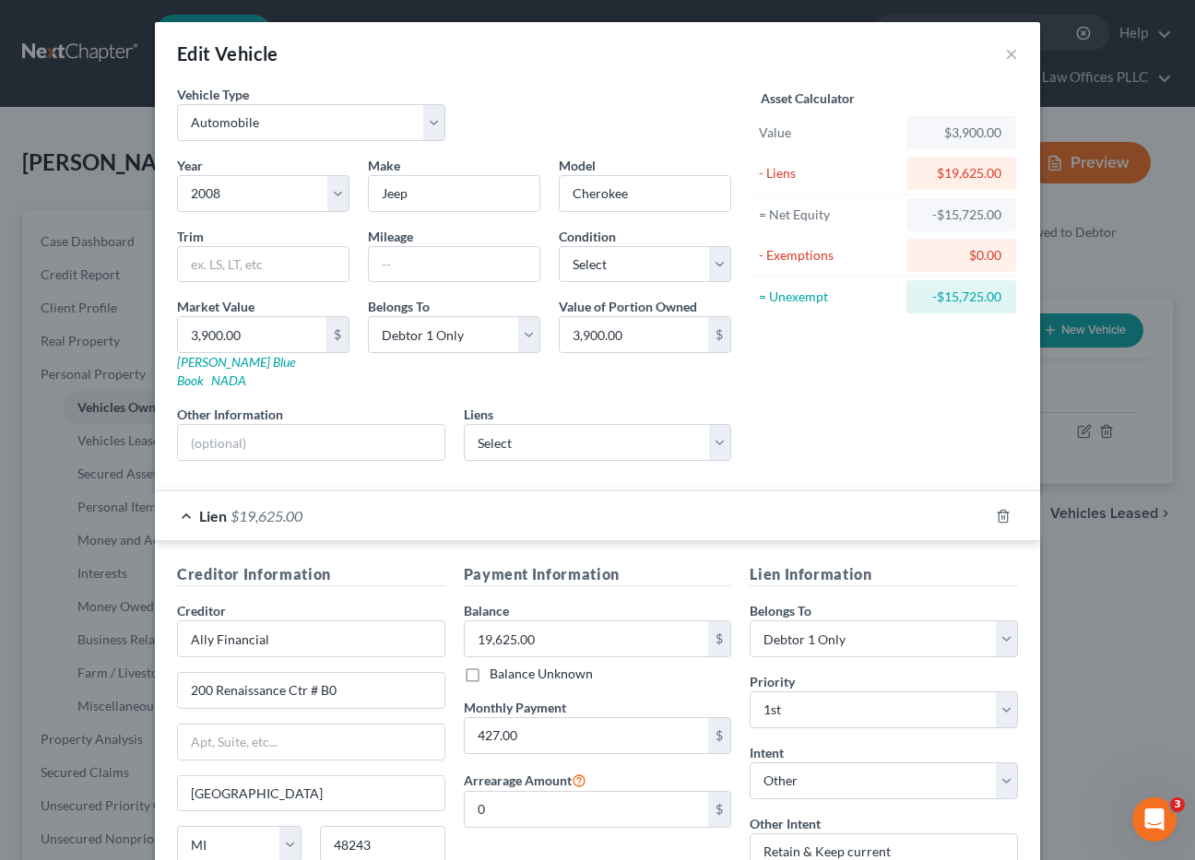
click at [791, 429] on div "Asset Calculator Value $3,900.00 - Liens $19,625.00 = Net Equity -$15,725.00 - …" at bounding box center [884, 280] width 287 height 391
click at [604, 836] on div "Payment Information Balance 19,625.00 $ Balance Unknown Balance Undetermined 19…" at bounding box center [598, 737] width 287 height 348
drag, startPoint x: 806, startPoint y: 504, endPoint x: 710, endPoint y: 501, distance: 96.0
click at [806, 504] on div "Lien $19,625.00" at bounding box center [572, 516] width 834 height 49
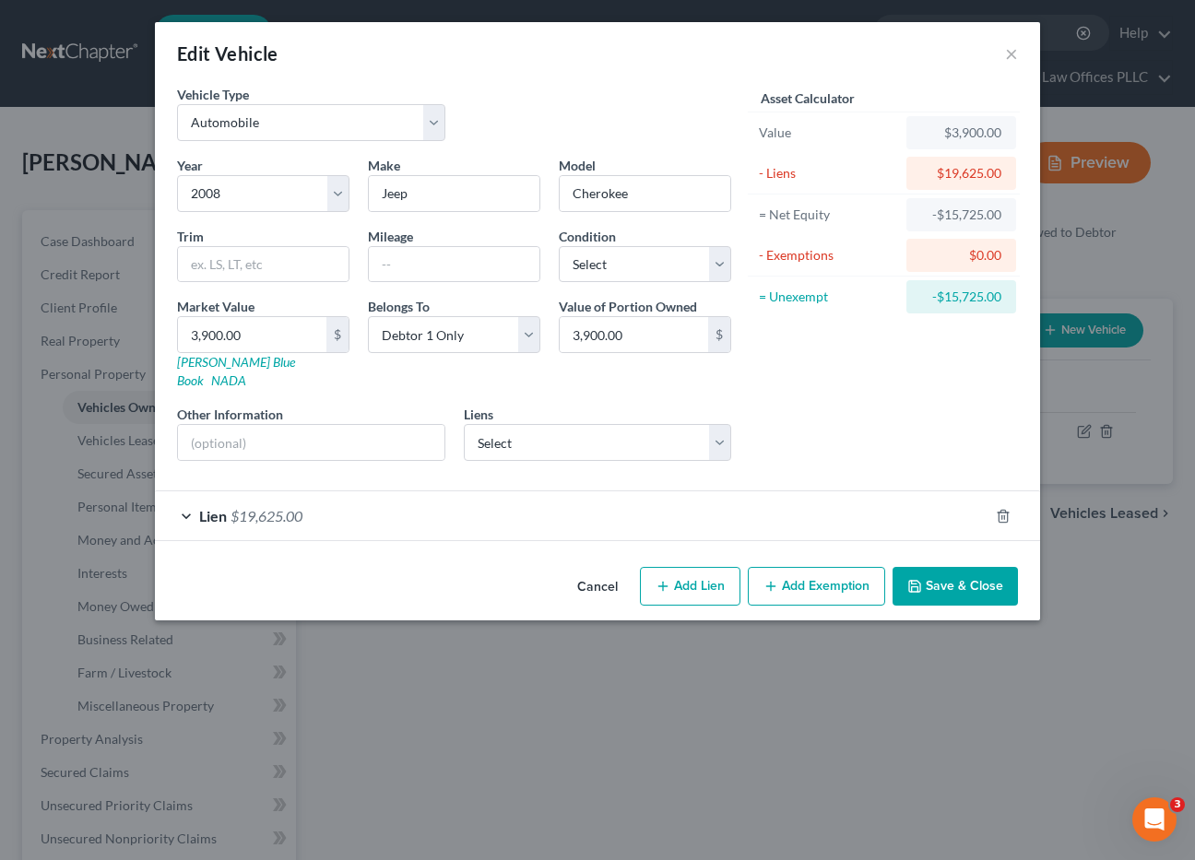
click at [980, 567] on button "Save & Close" at bounding box center [955, 586] width 125 height 39
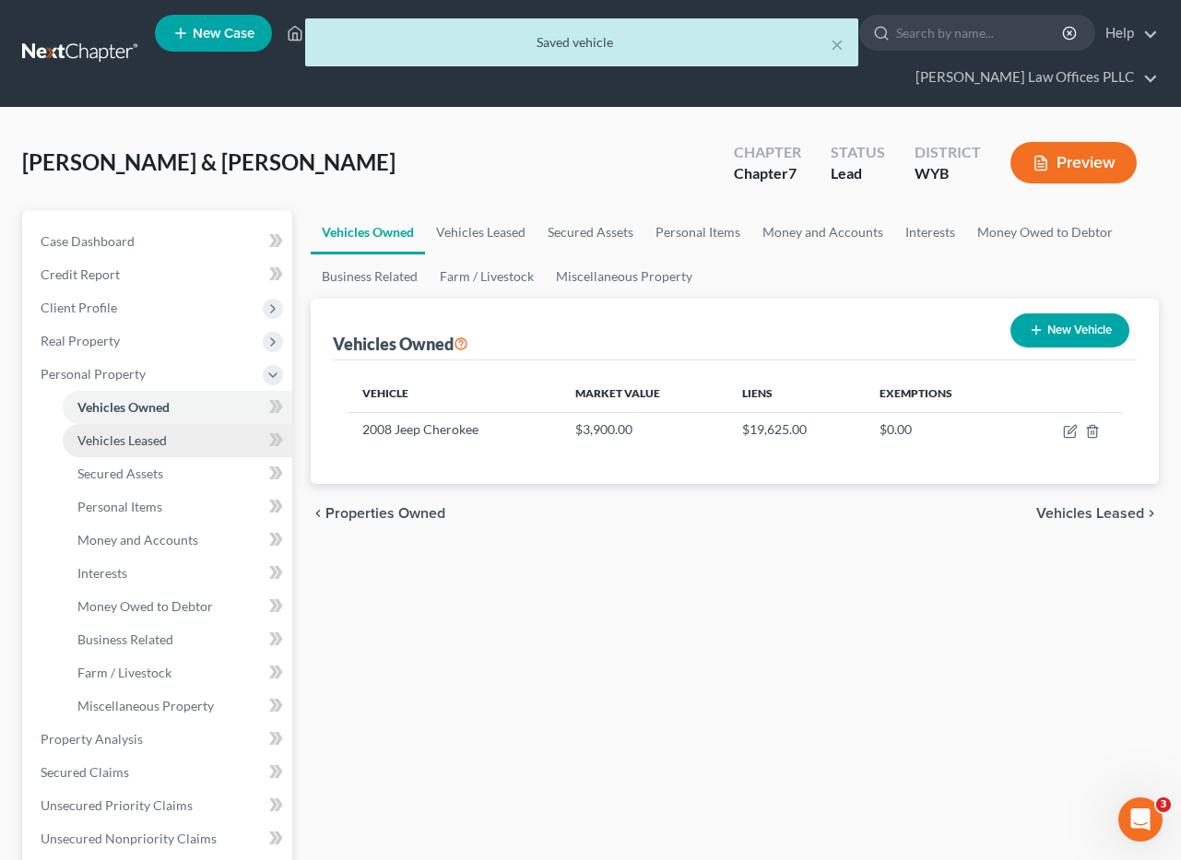
click at [162, 439] on span "Vehicles Leased" at bounding box center [121, 441] width 89 height 16
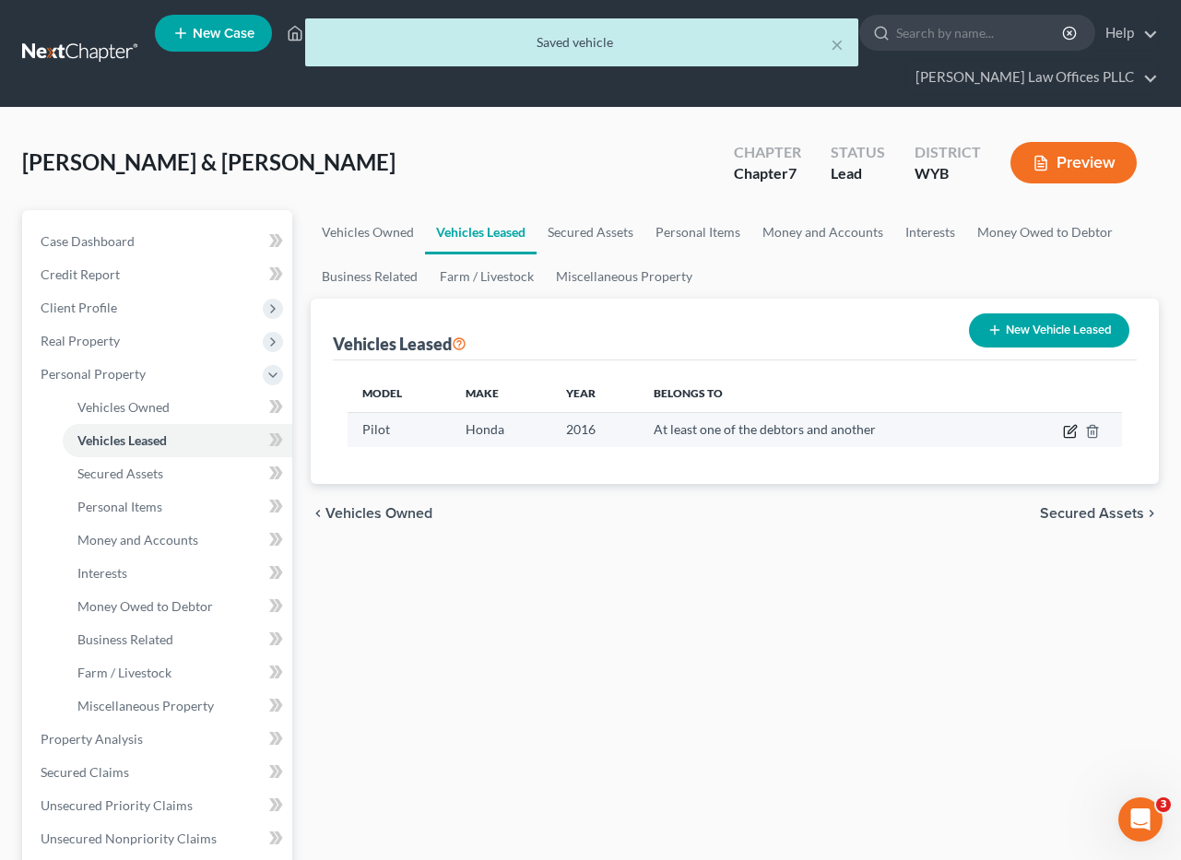
click at [1067, 433] on icon "button" at bounding box center [1070, 431] width 15 height 15
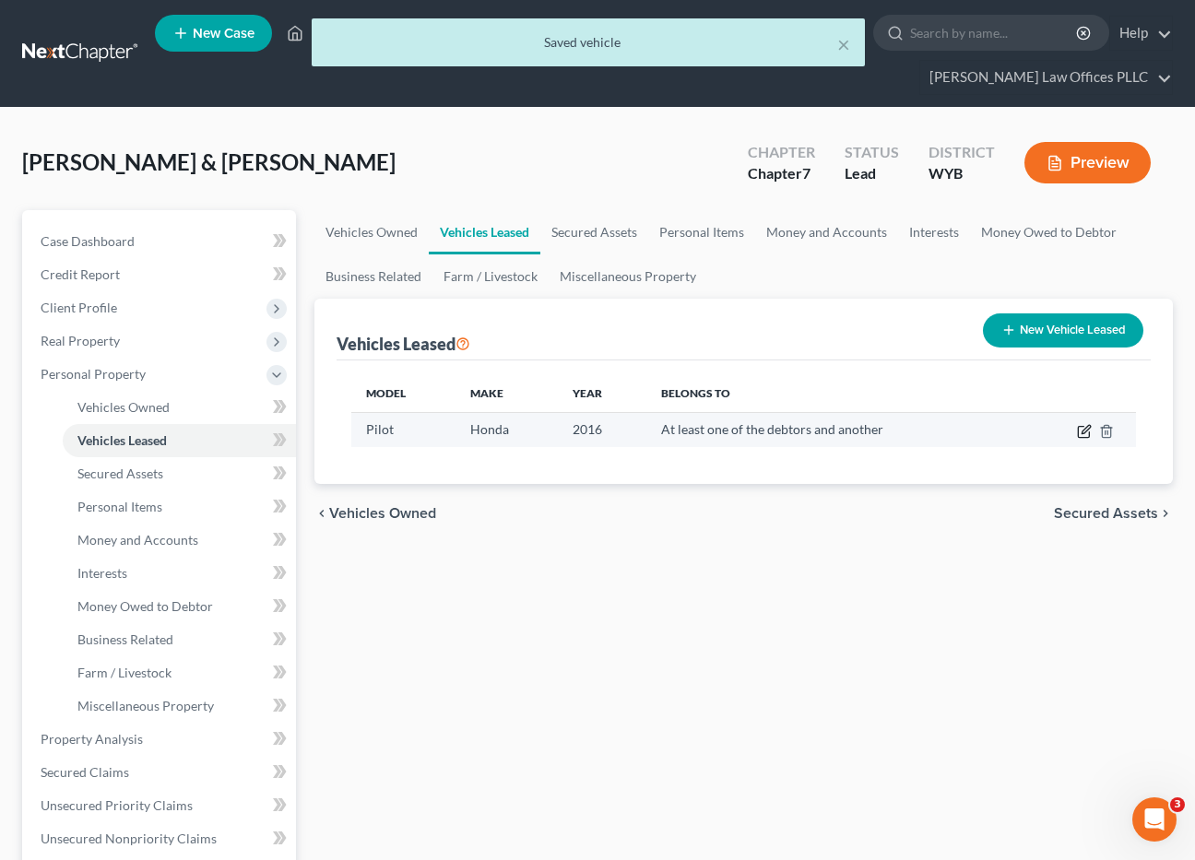
select select "0"
select select "10"
select select "3"
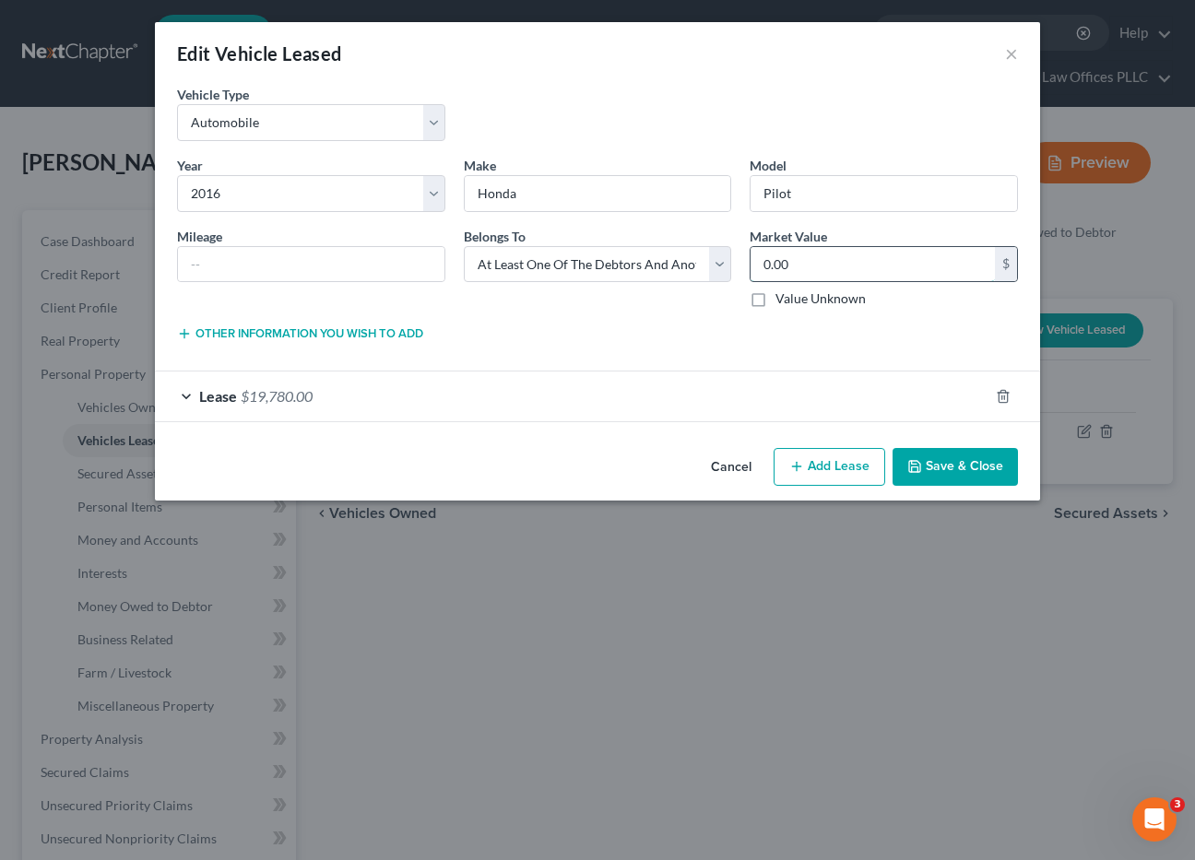
click at [802, 259] on input "0.00" at bounding box center [873, 264] width 244 height 35
click at [236, 388] on span "Lease" at bounding box center [218, 396] width 38 height 18
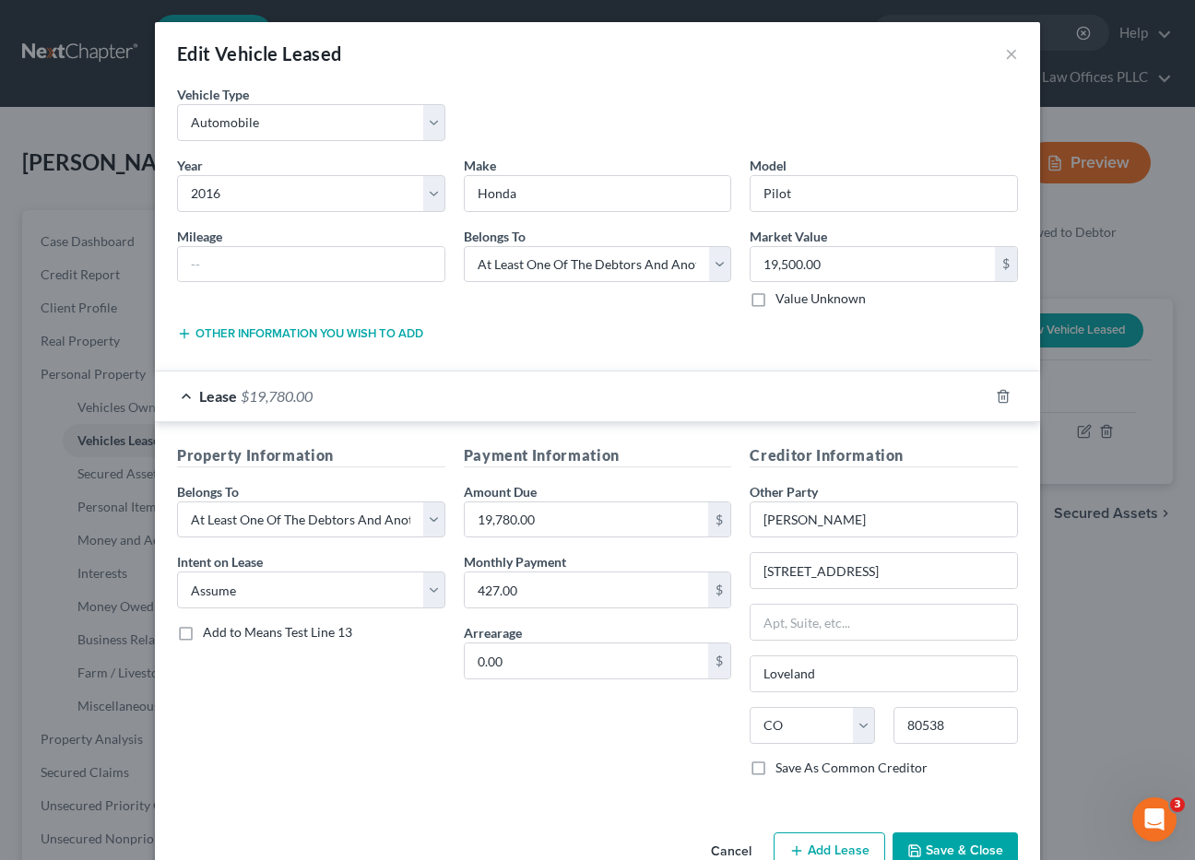
click at [801, 845] on button "Add Lease" at bounding box center [830, 852] width 112 height 39
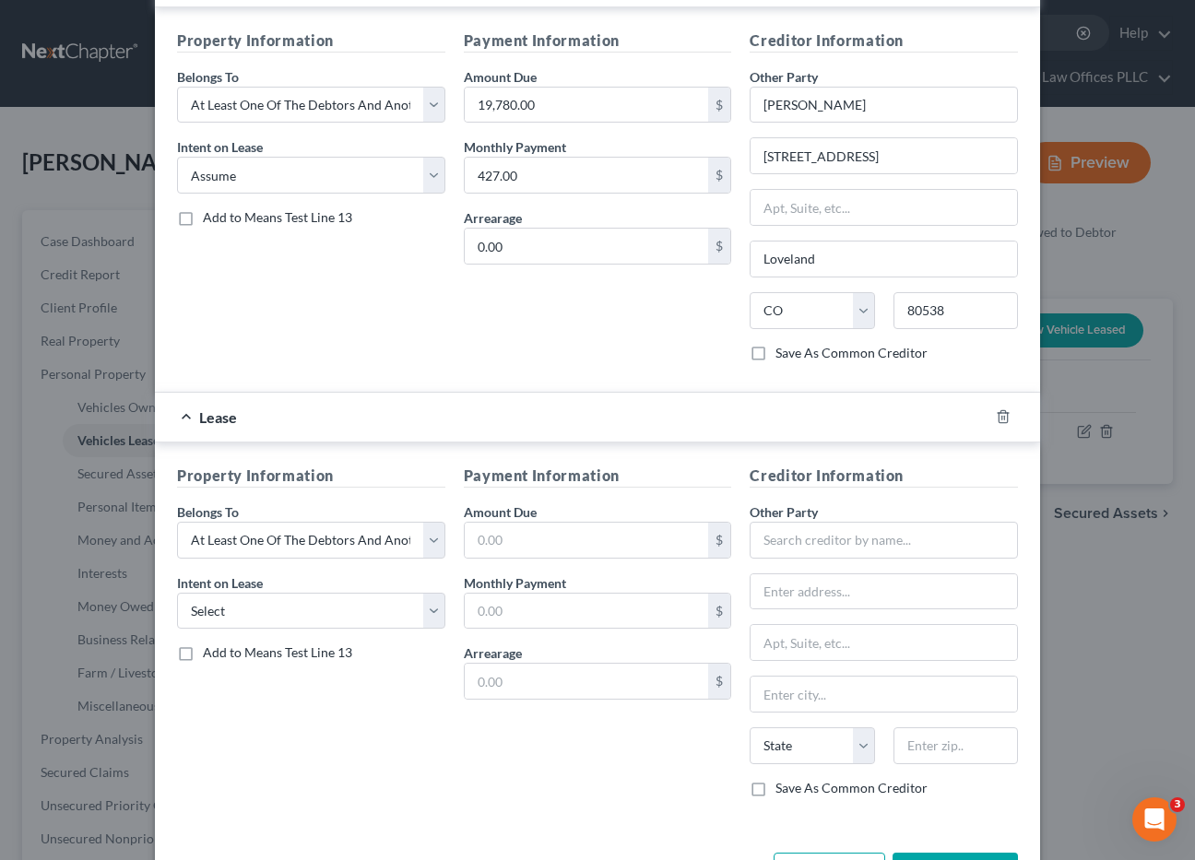
scroll to position [417, 0]
click at [996, 410] on icon "button" at bounding box center [1003, 415] width 15 height 15
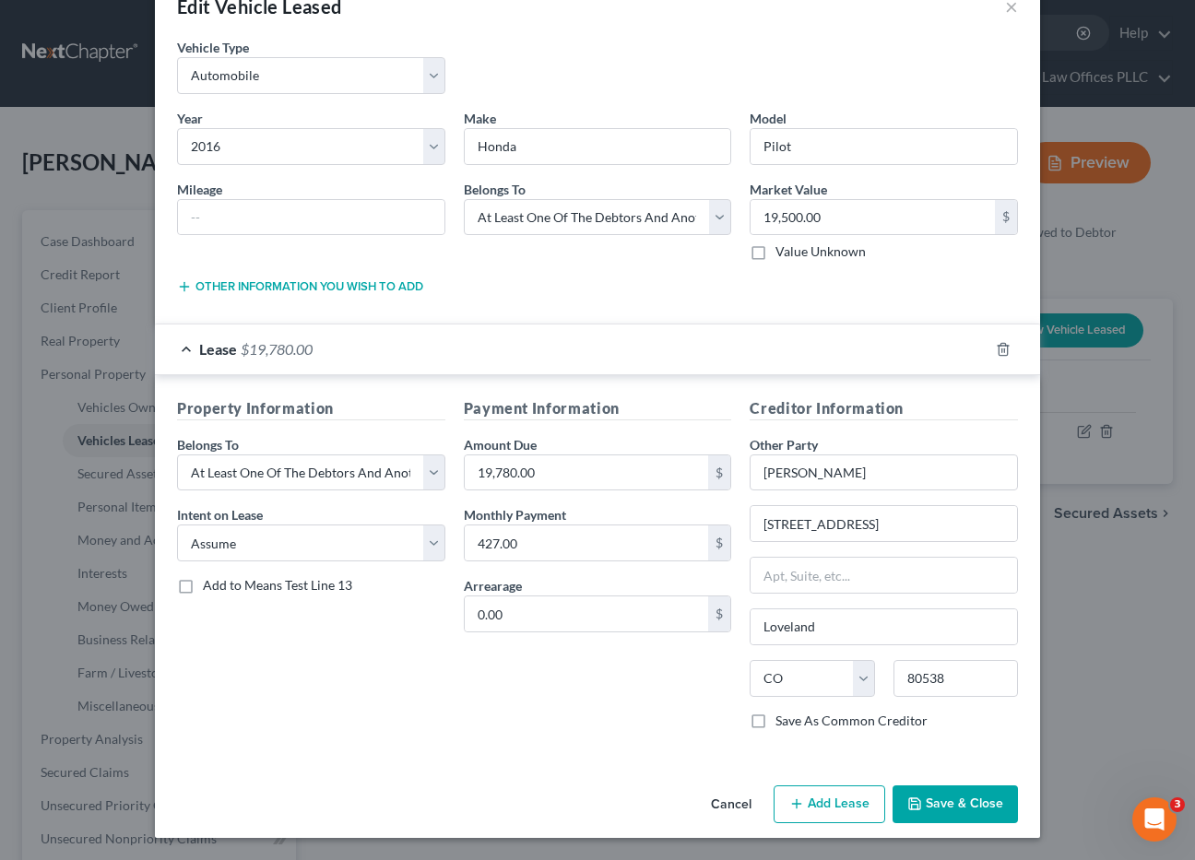
click at [730, 791] on button "Cancel" at bounding box center [731, 806] width 70 height 37
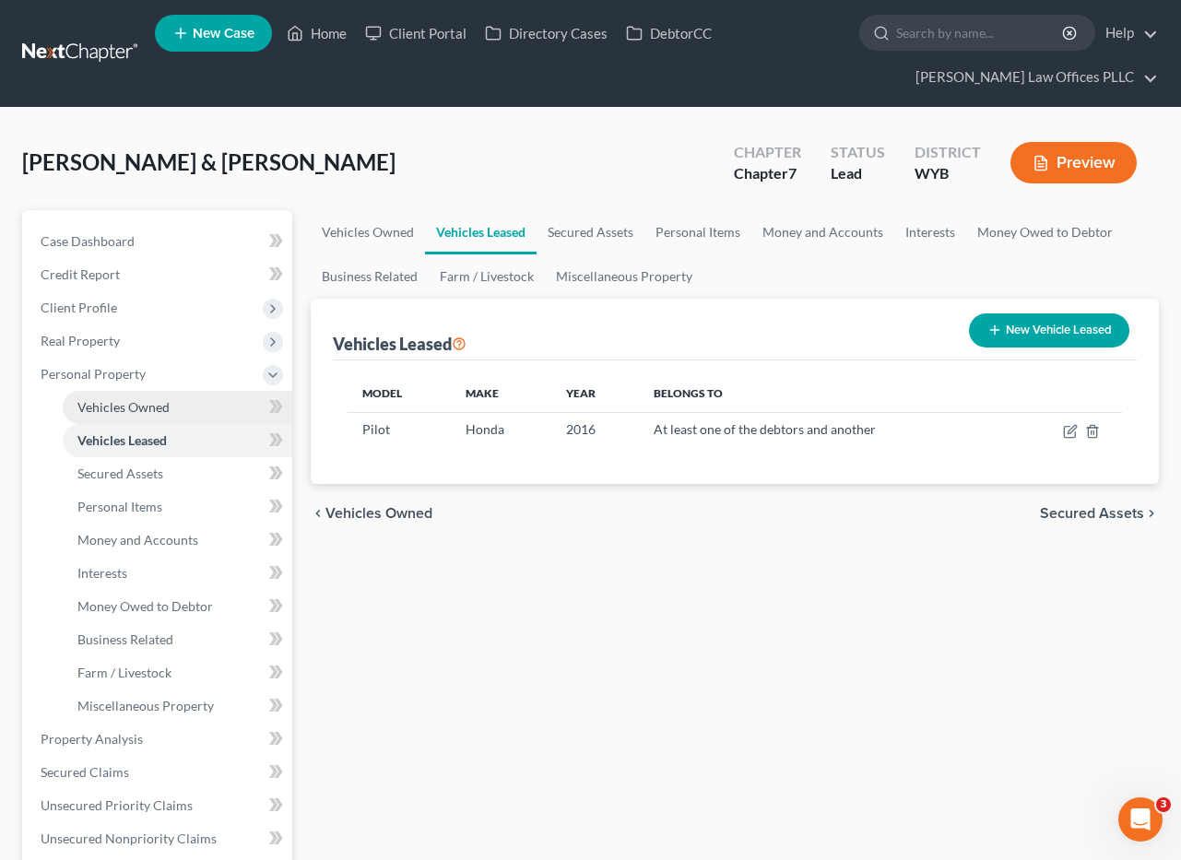
click at [156, 408] on span "Vehicles Owned" at bounding box center [123, 407] width 92 height 16
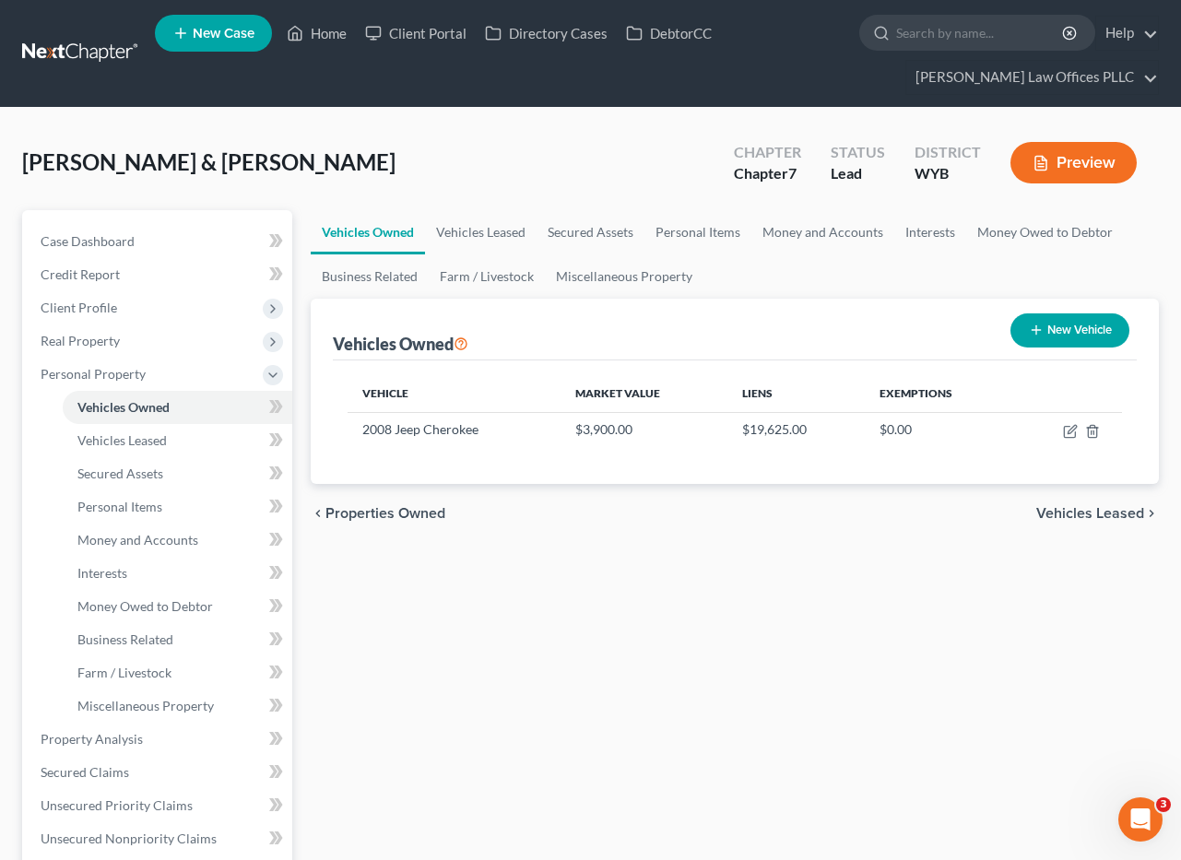
click at [610, 618] on div "Vehicles Owned Vehicles Leased Secured Assets Personal Items Money and Accounts…" at bounding box center [735, 742] width 867 height 1065
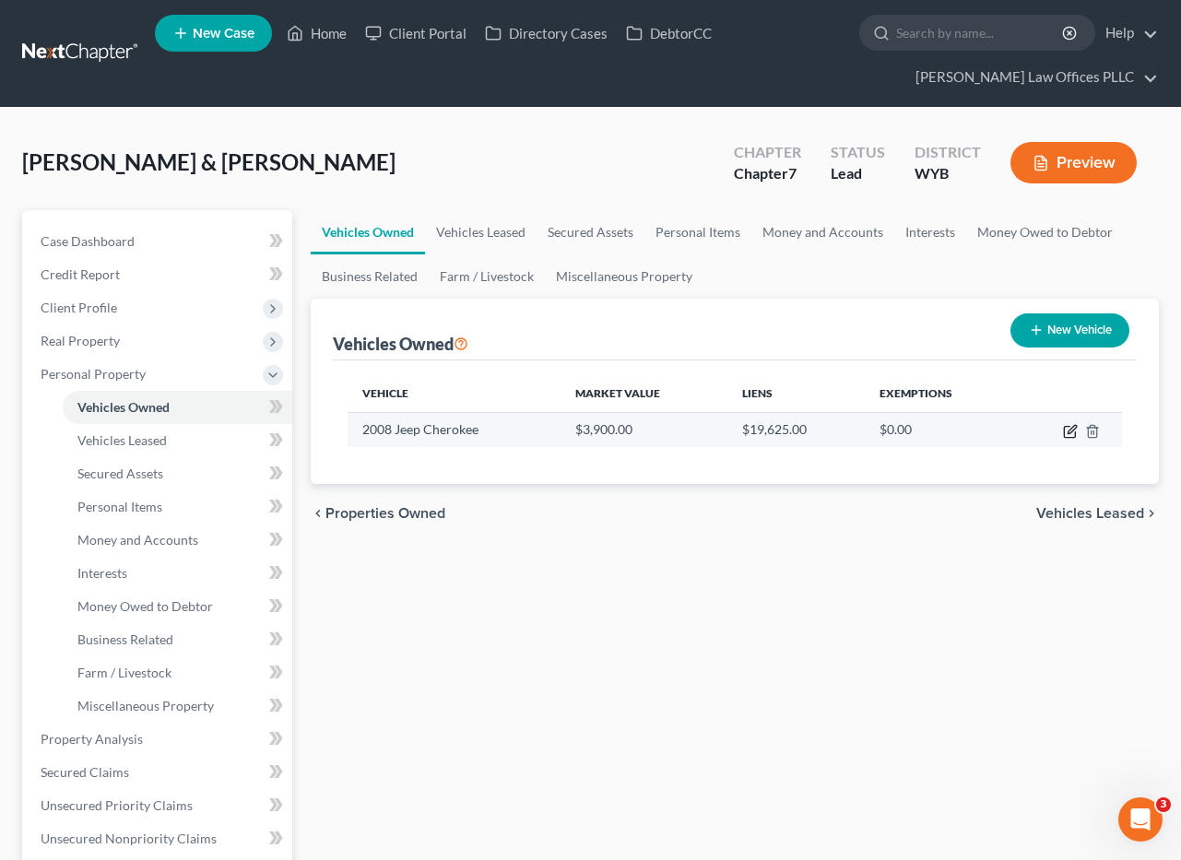
click at [1073, 424] on icon "button" at bounding box center [1070, 431] width 15 height 15
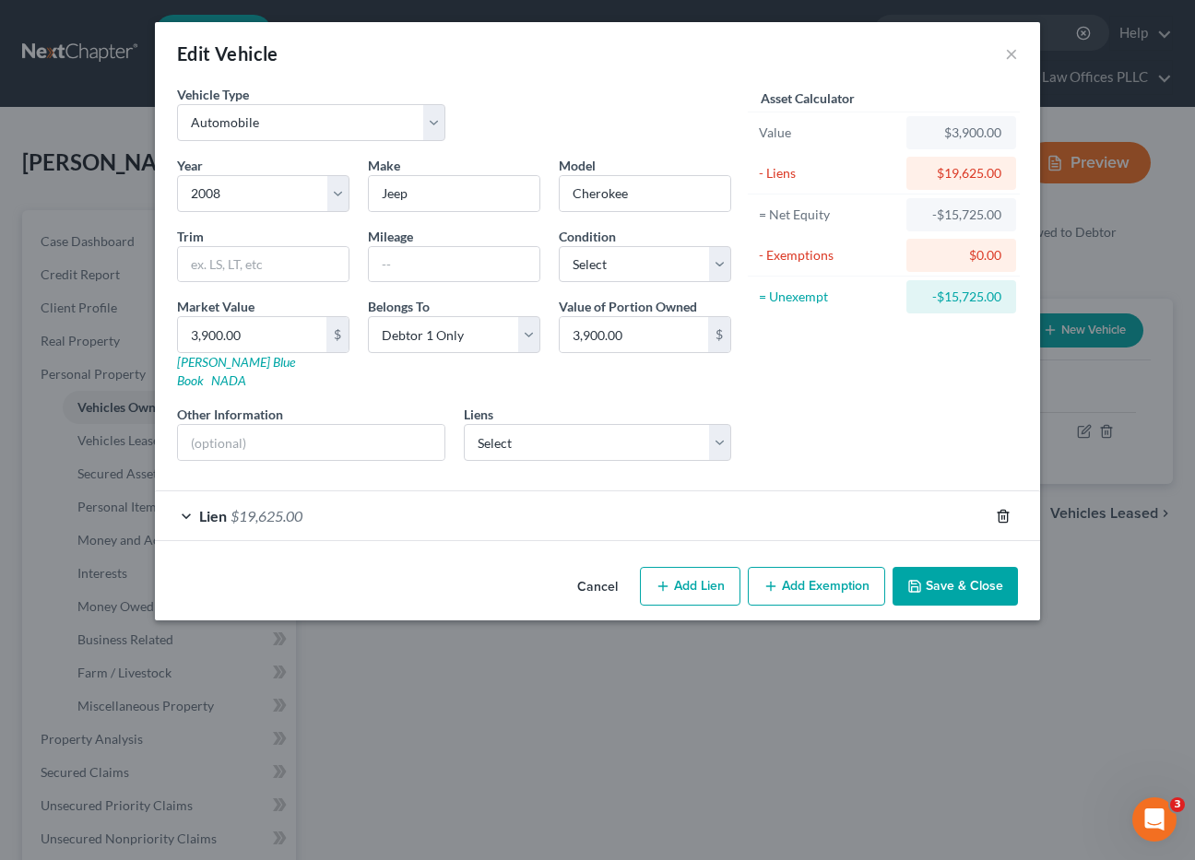
click at [1005, 510] on icon "button" at bounding box center [1003, 516] width 8 height 12
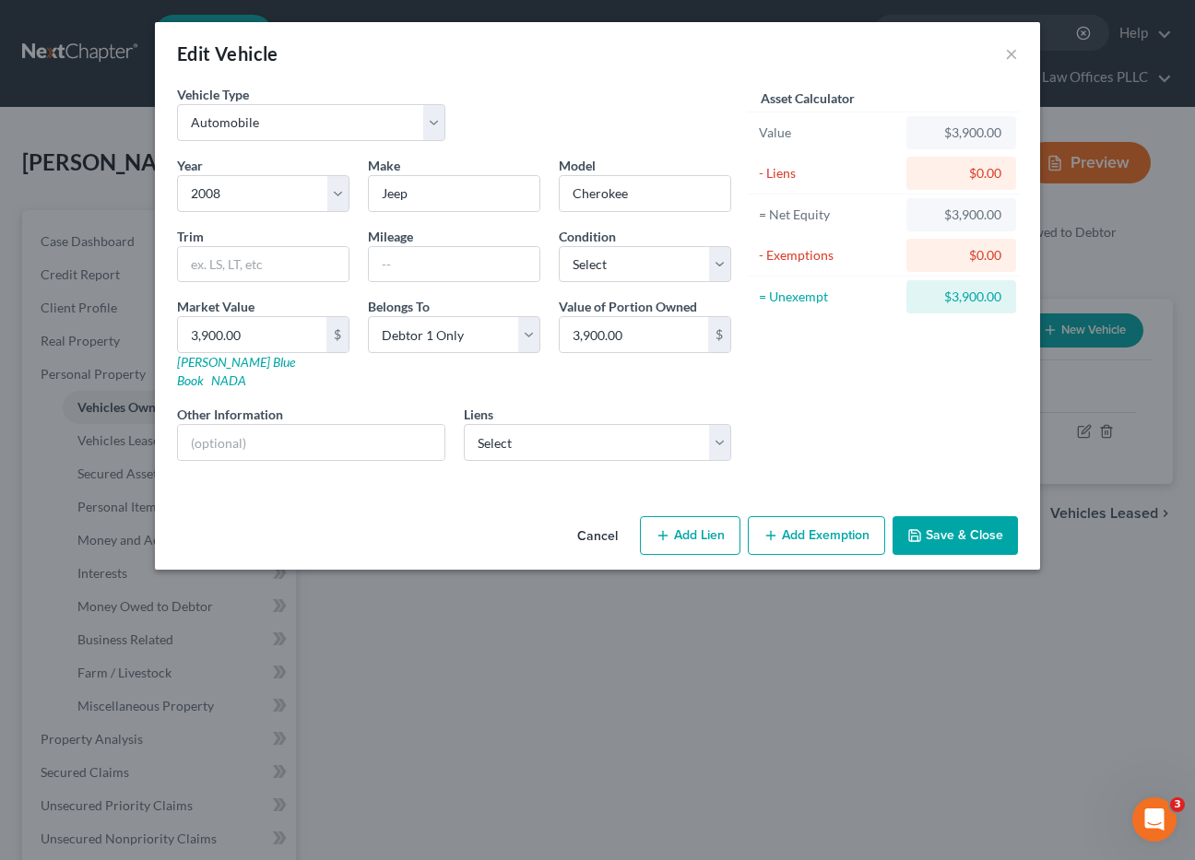
click at [807, 517] on button "Add Exemption" at bounding box center [816, 535] width 137 height 39
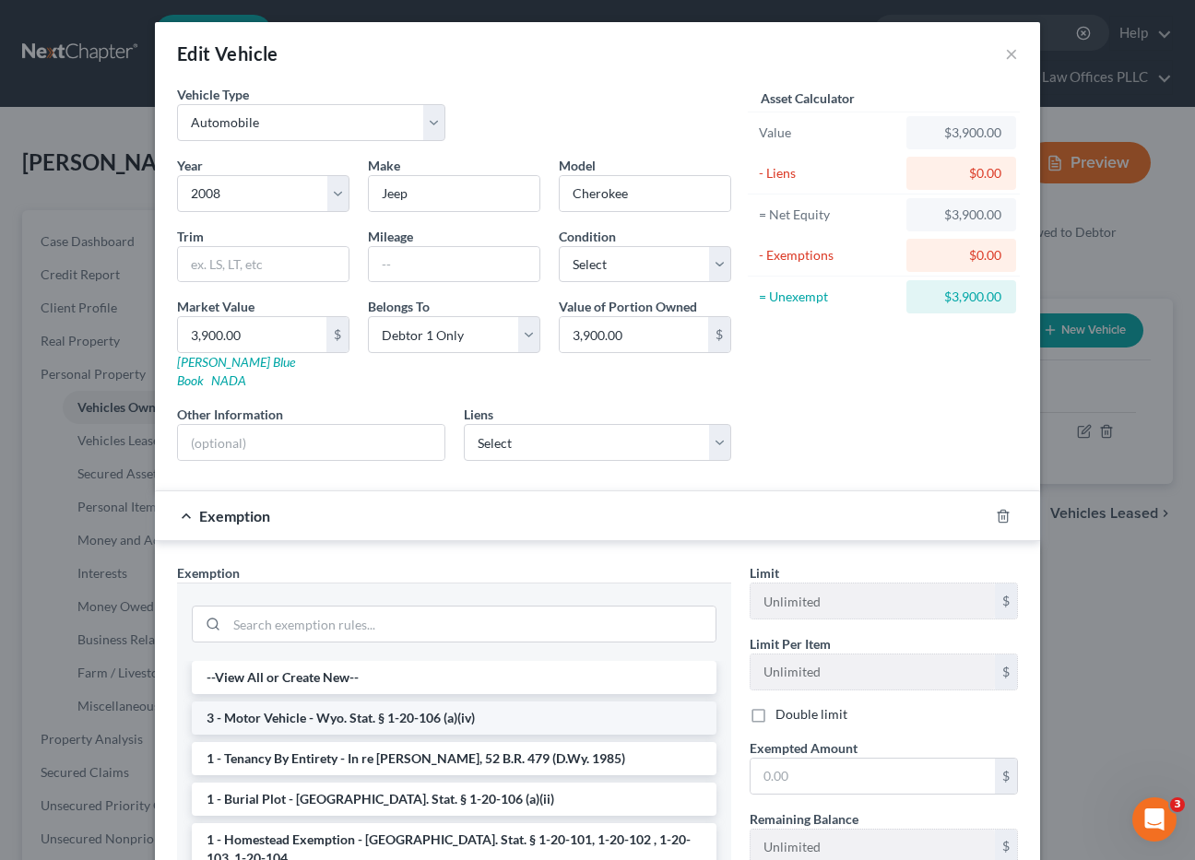
click at [360, 702] on li "3 - Motor Vehicle - Wyo. Stat. § 1-20-106 (a)(iv)" at bounding box center [454, 718] width 525 height 33
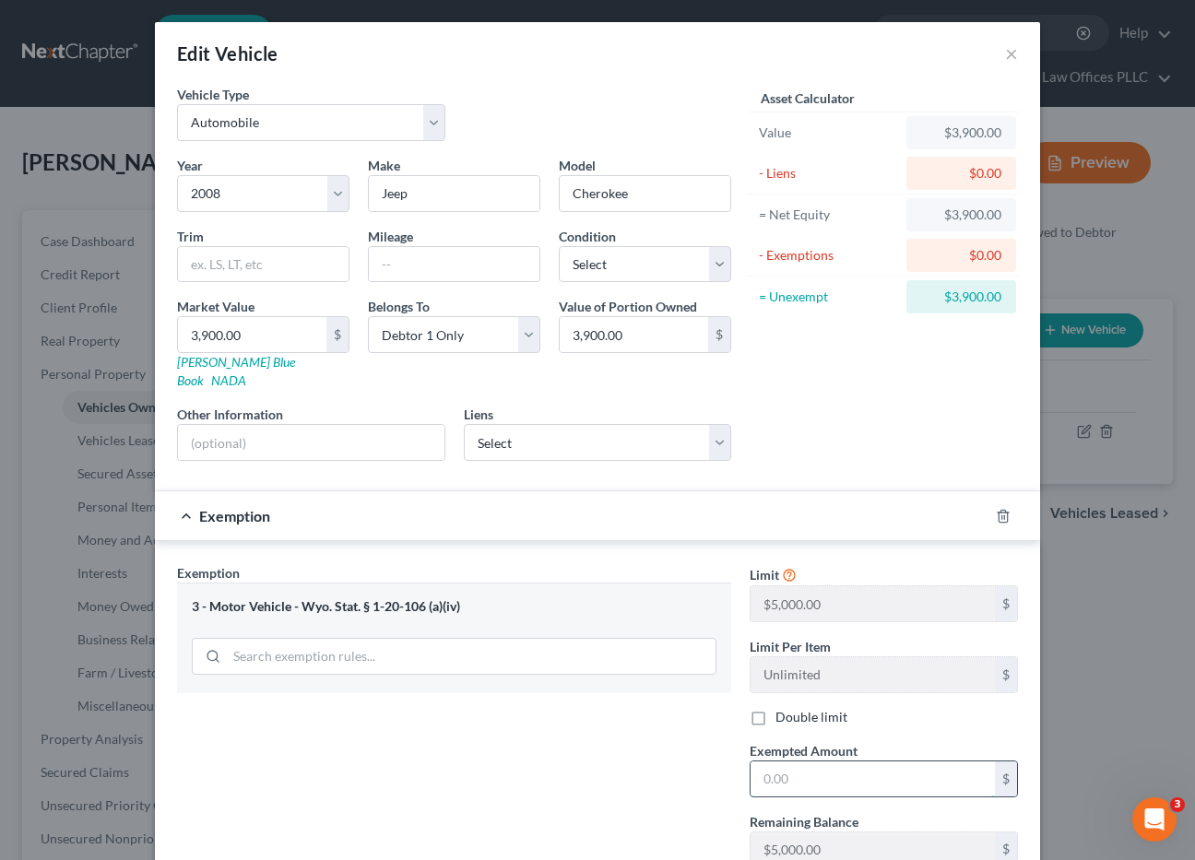
click at [777, 762] on input "text" at bounding box center [873, 779] width 244 height 35
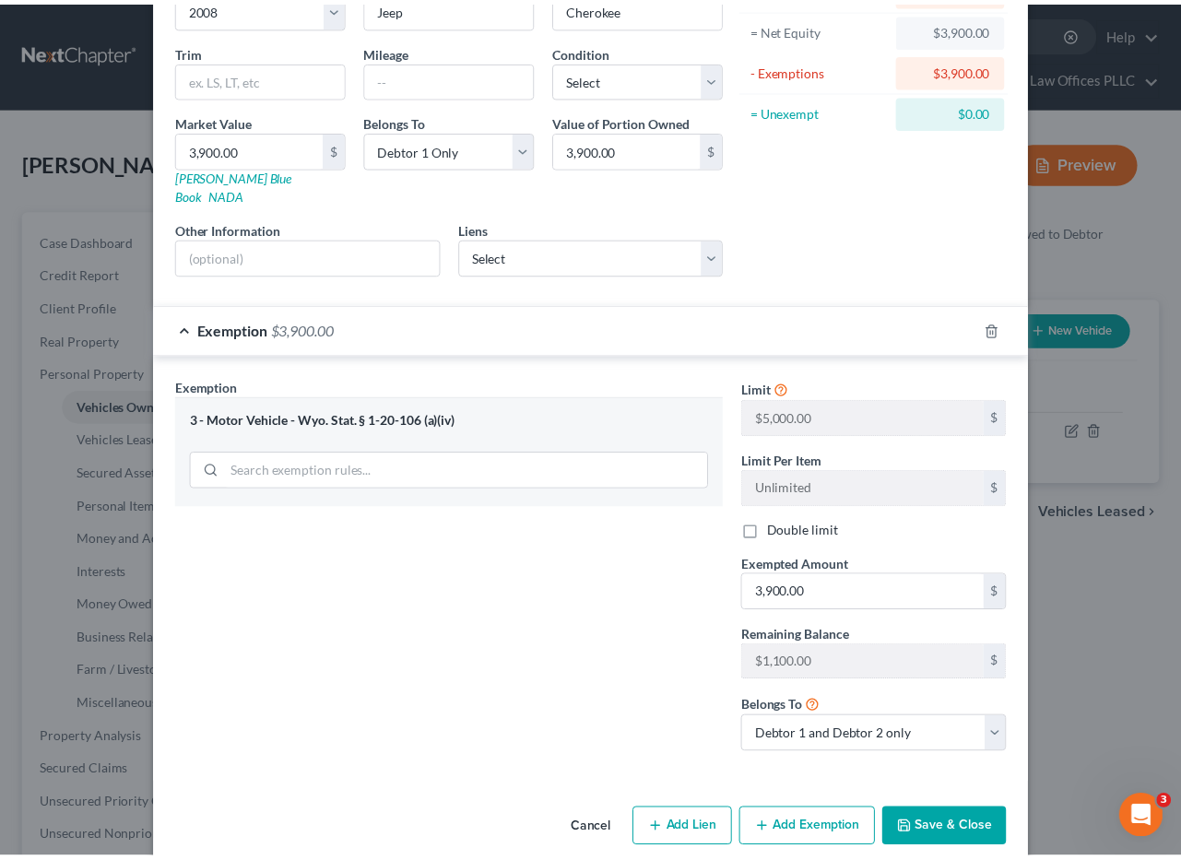
scroll to position [175, 0]
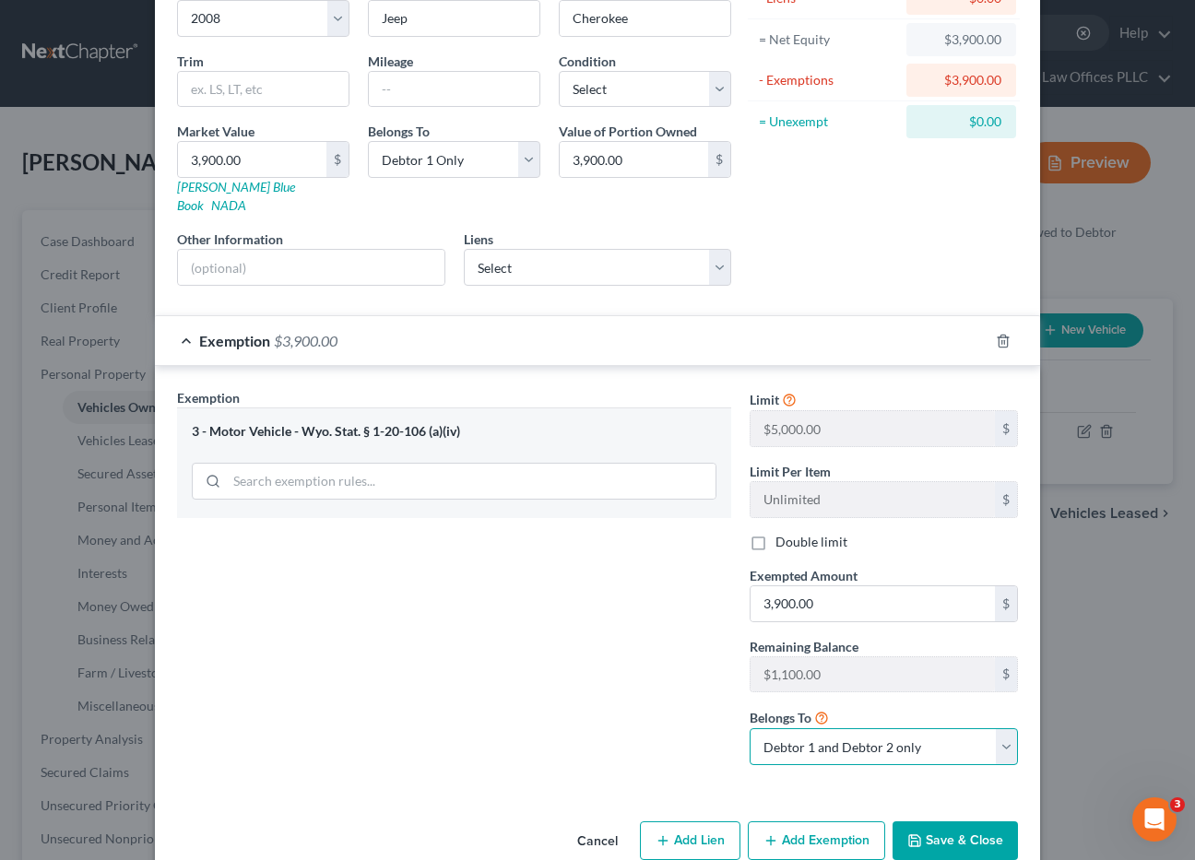
click at [1001, 729] on select "Debtor 1 only Debtor 2 only Debtor 1 and Debtor 2 only" at bounding box center [884, 747] width 268 height 37
click at [750, 729] on select "Debtor 1 only Debtor 2 only Debtor 1 and Debtor 2 only" at bounding box center [884, 747] width 268 height 37
click at [954, 822] on button "Save & Close" at bounding box center [955, 841] width 125 height 39
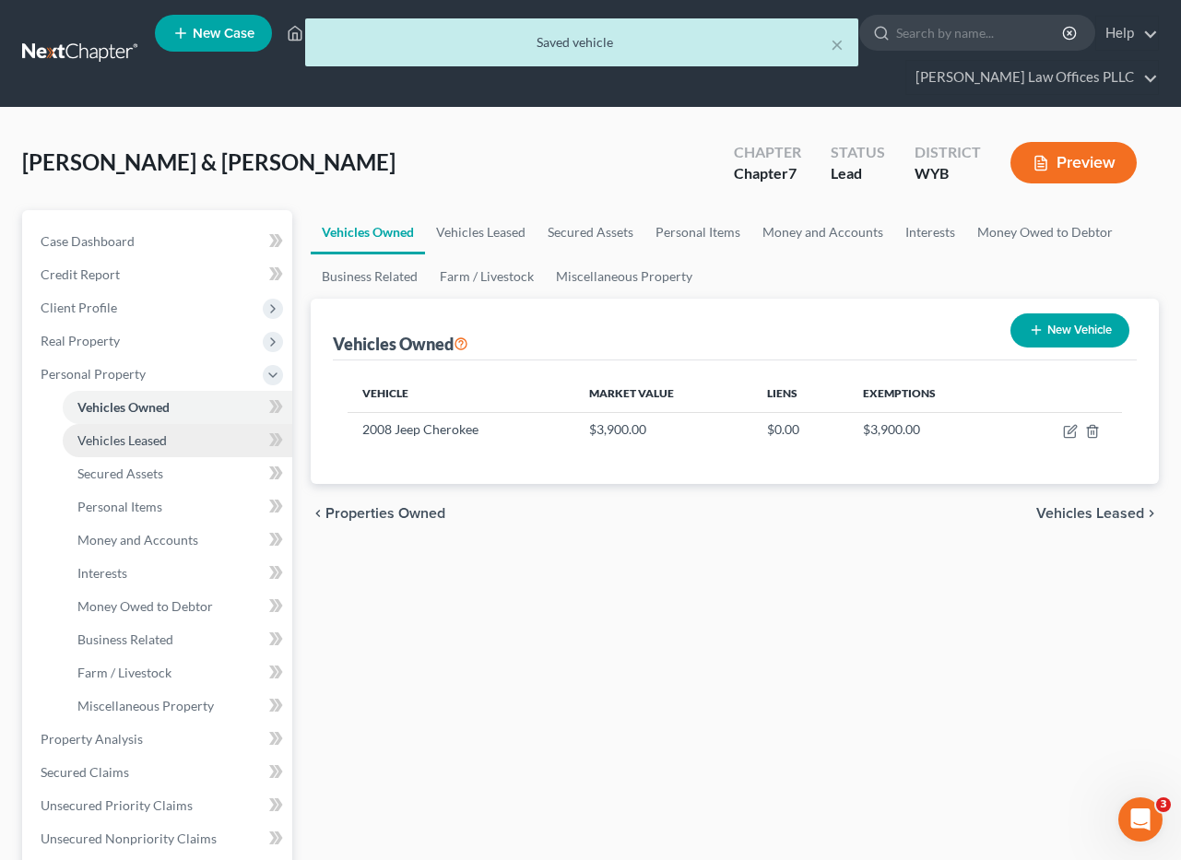
click at [153, 435] on span "Vehicles Leased" at bounding box center [121, 441] width 89 height 16
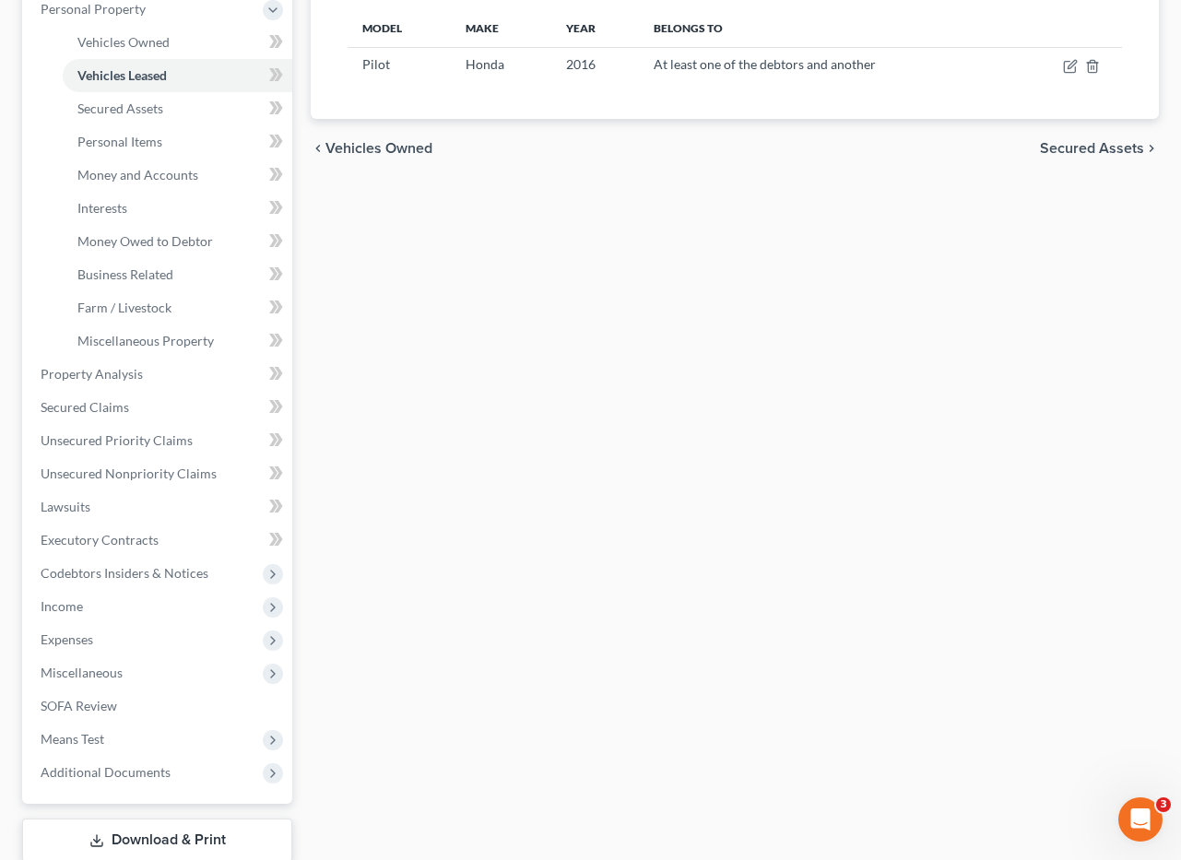
scroll to position [366, 0]
click at [172, 576] on span "Codebtors Insiders & Notices" at bounding box center [125, 572] width 168 height 16
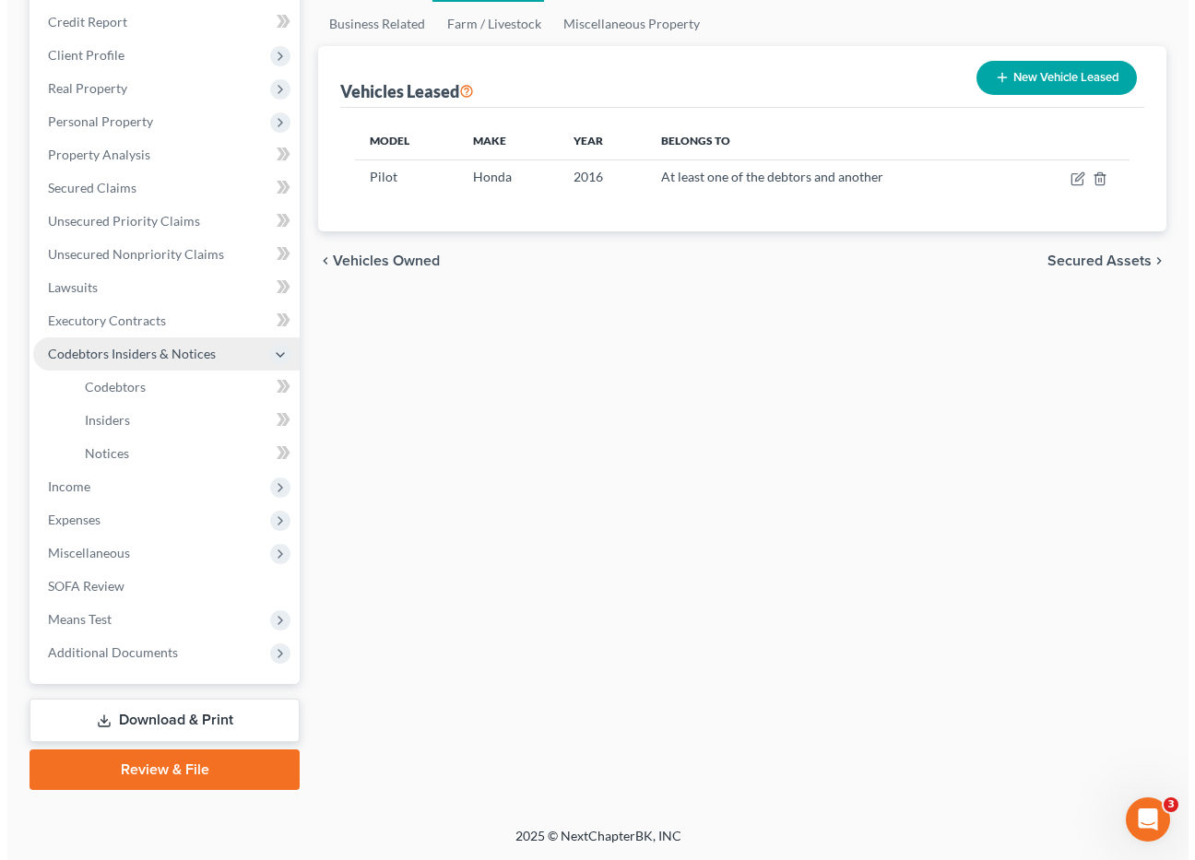
scroll to position [253, 0]
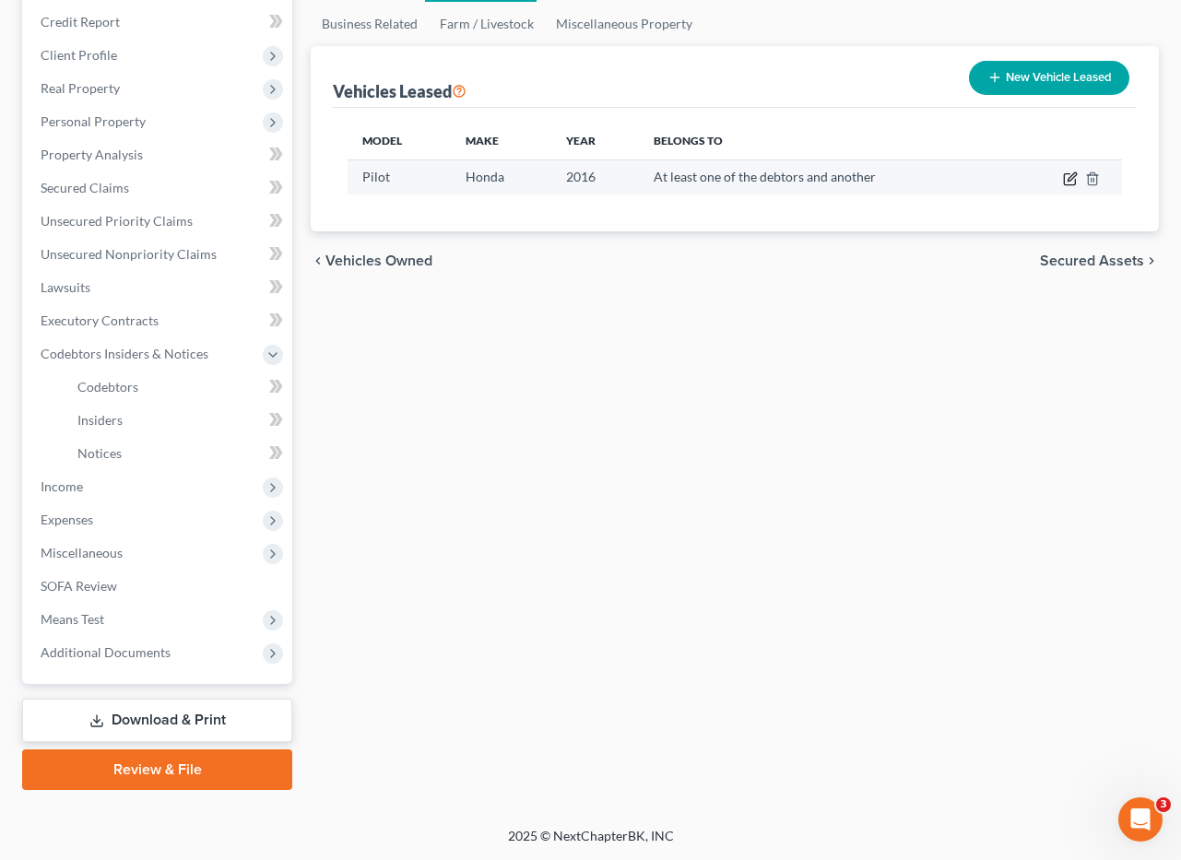
click at [1071, 181] on icon "button" at bounding box center [1072, 176] width 8 height 8
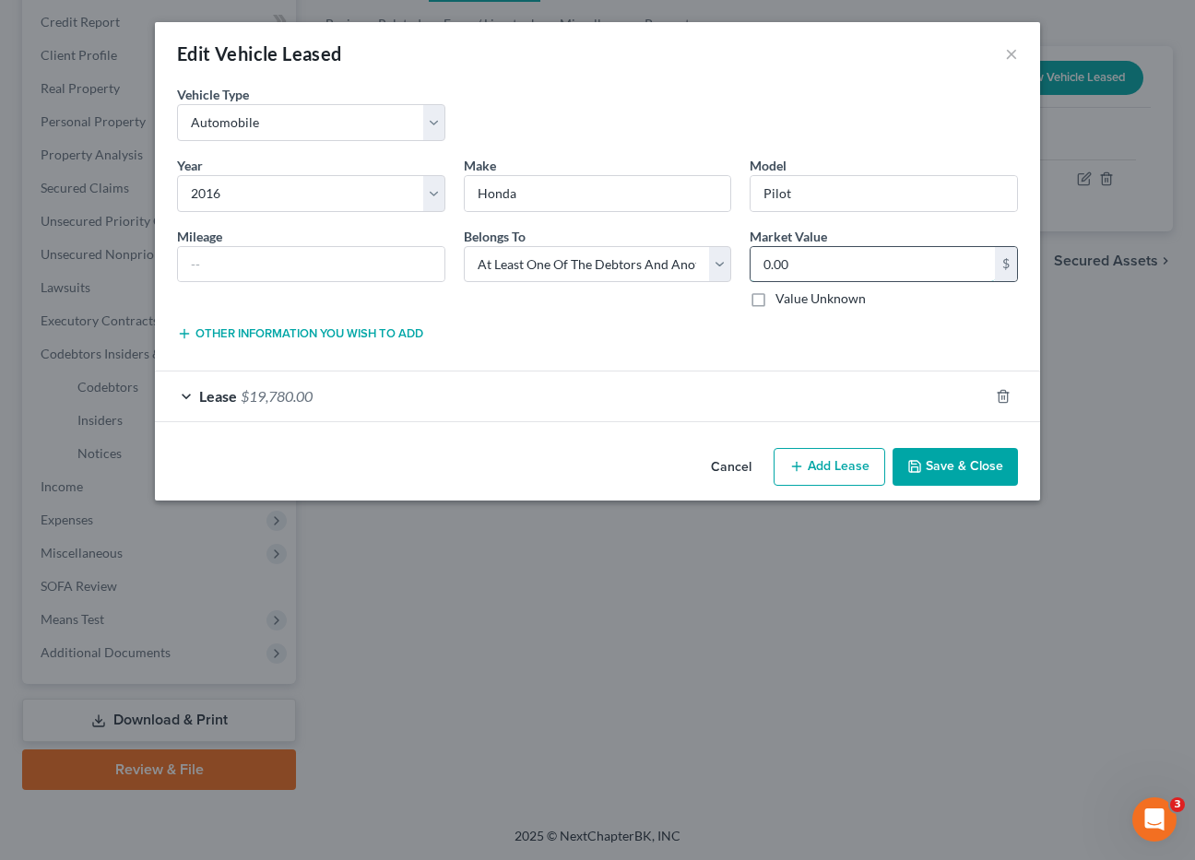
click at [795, 261] on input "0.00" at bounding box center [873, 264] width 244 height 35
click at [256, 397] on span "$19,780.00" at bounding box center [277, 396] width 72 height 18
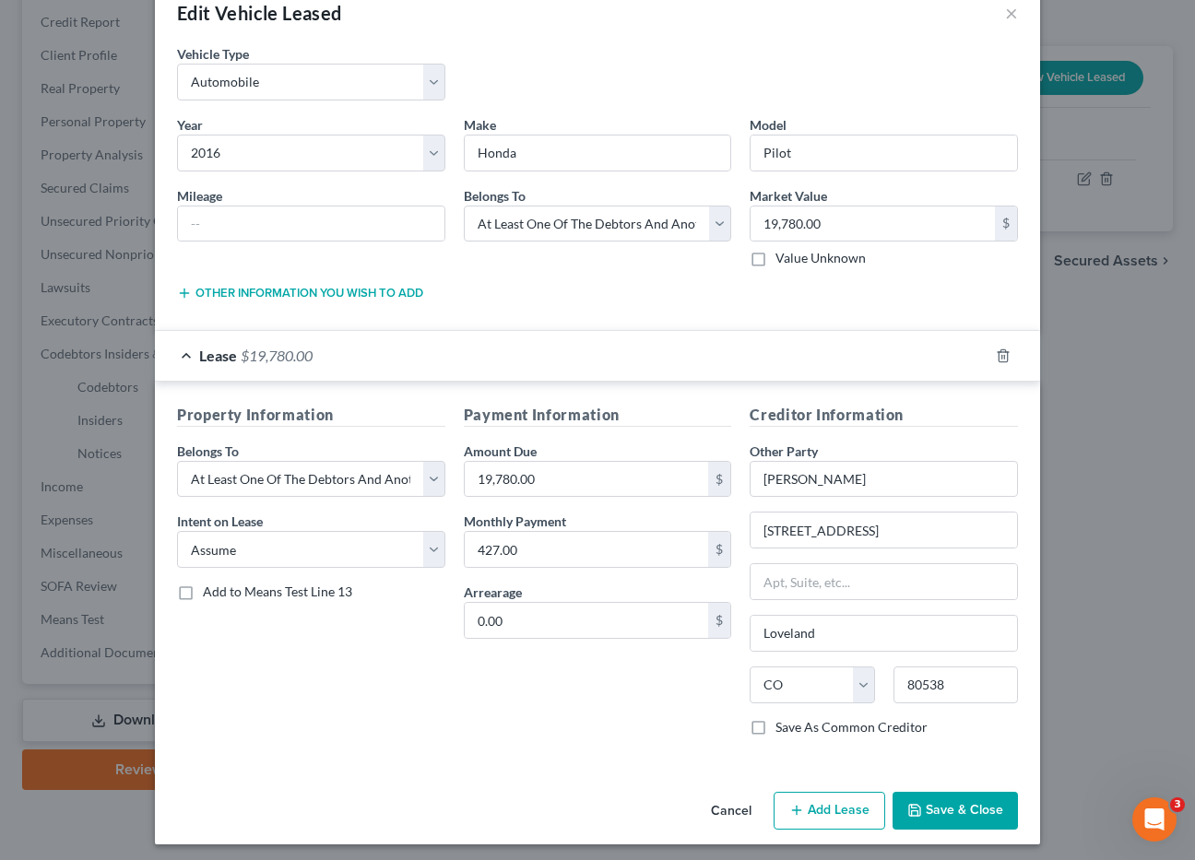
scroll to position [47, 0]
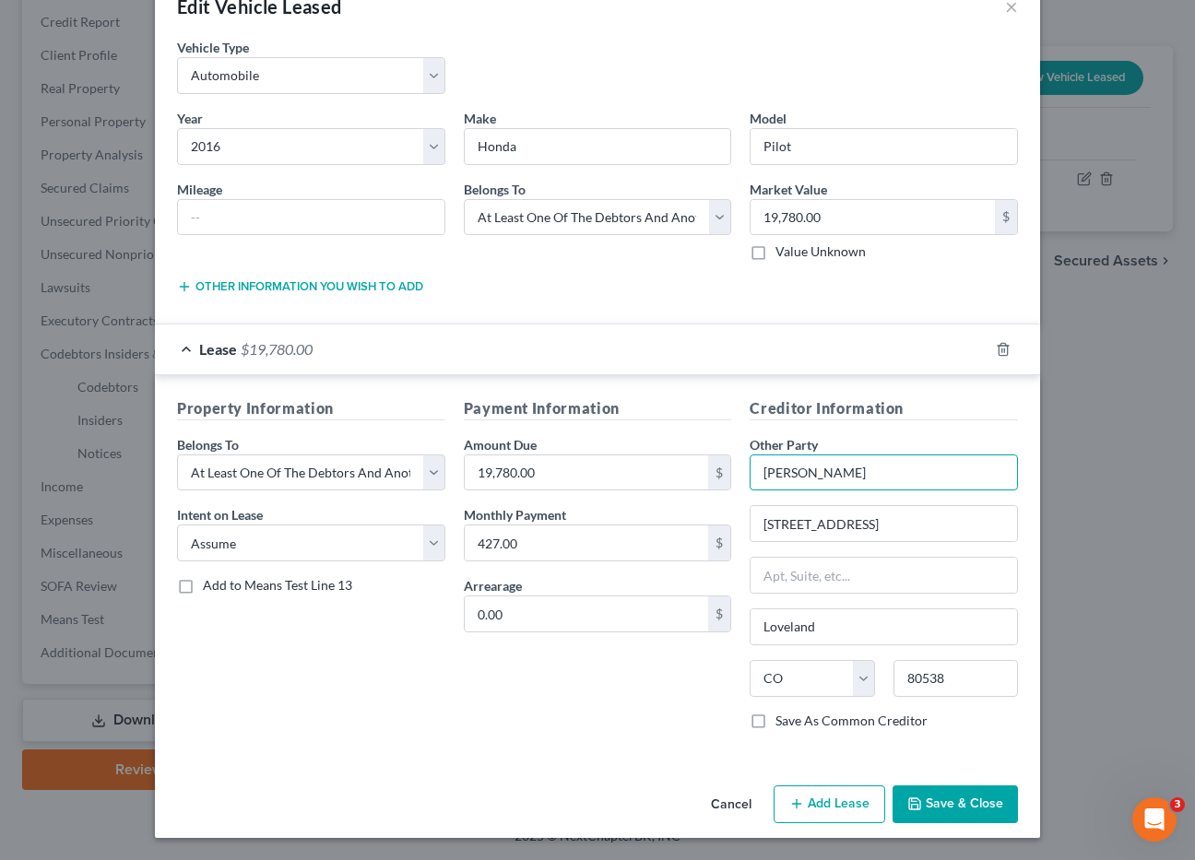
click at [859, 479] on input "Sandra Philips" at bounding box center [884, 473] width 268 height 37
drag, startPoint x: 857, startPoint y: 470, endPoint x: 729, endPoint y: 480, distance: 127.6
click at [729, 480] on div "Property Information Belongs To * Select Debtor 1 Only Debtor 2 Only Debtor 1 A…" at bounding box center [597, 571] width 859 height 348
click at [785, 475] on input "Ally financial" at bounding box center [884, 473] width 268 height 37
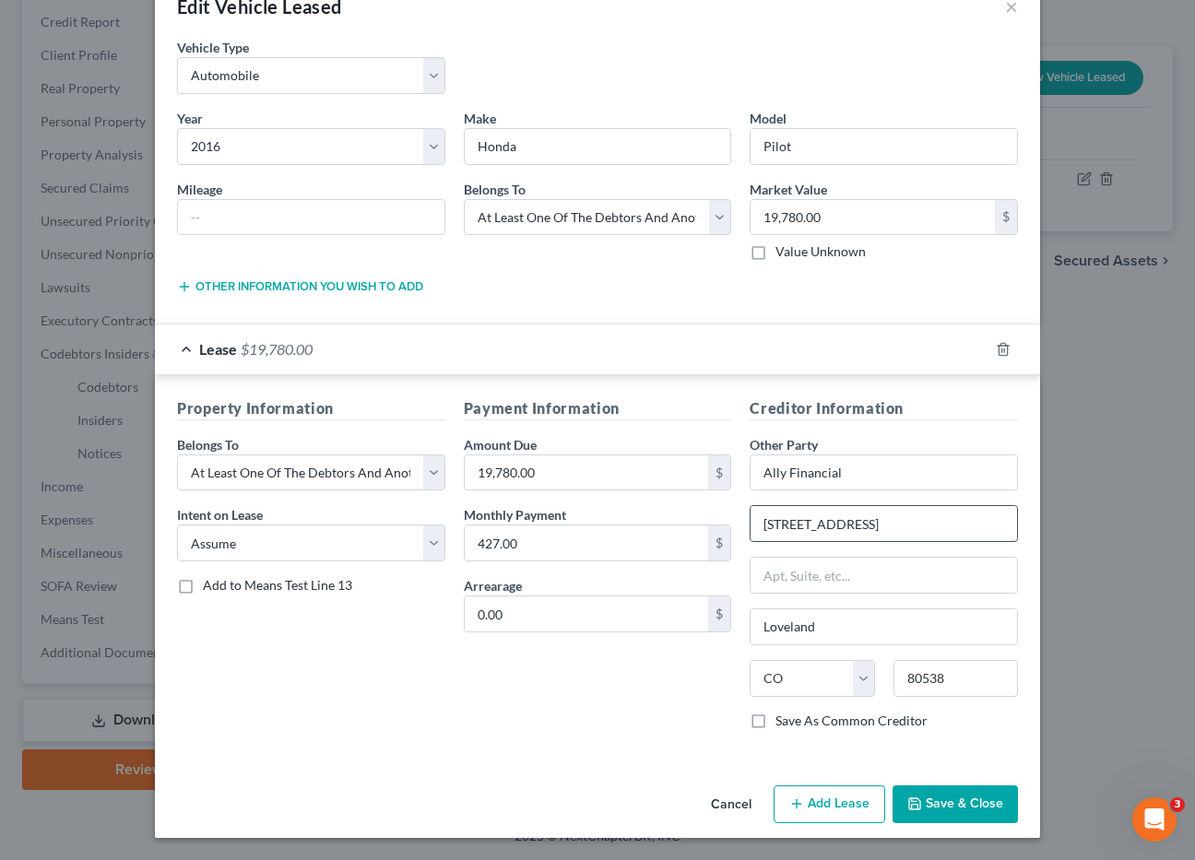
click at [895, 531] on input "3924 Jefferson Drive" at bounding box center [884, 523] width 267 height 35
drag, startPoint x: 895, startPoint y: 531, endPoint x: 720, endPoint y: 513, distance: 175.3
click at [741, 521] on div "Creditor Information Other Party * Ally Financial 3924 Jefferson Drive Loveland…" at bounding box center [884, 571] width 287 height 348
click at [836, 635] on input "Loveland" at bounding box center [884, 627] width 267 height 35
drag, startPoint x: 831, startPoint y: 629, endPoint x: 709, endPoint y: 624, distance: 121.8
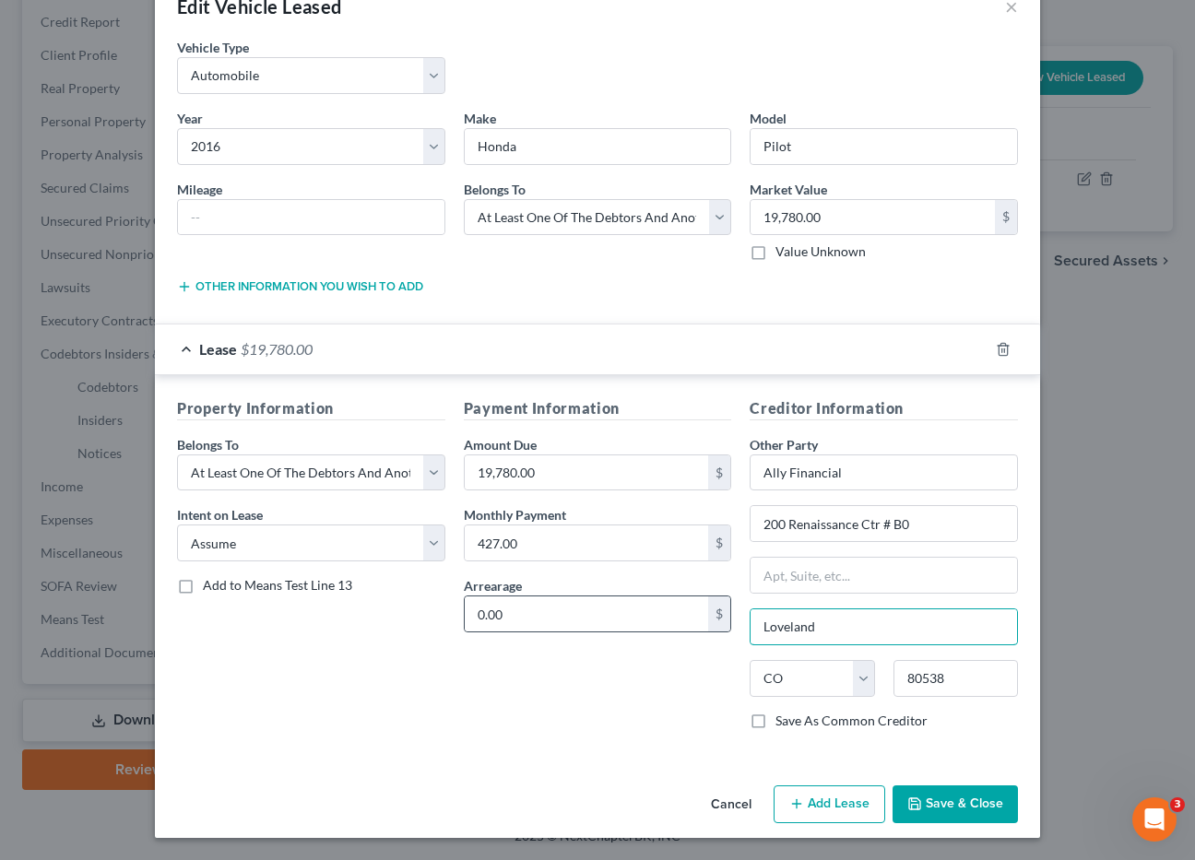
click at [711, 624] on div "Property Information Belongs To * Select Debtor 1 Only Debtor 2 Only Debtor 1 A…" at bounding box center [597, 571] width 859 height 348
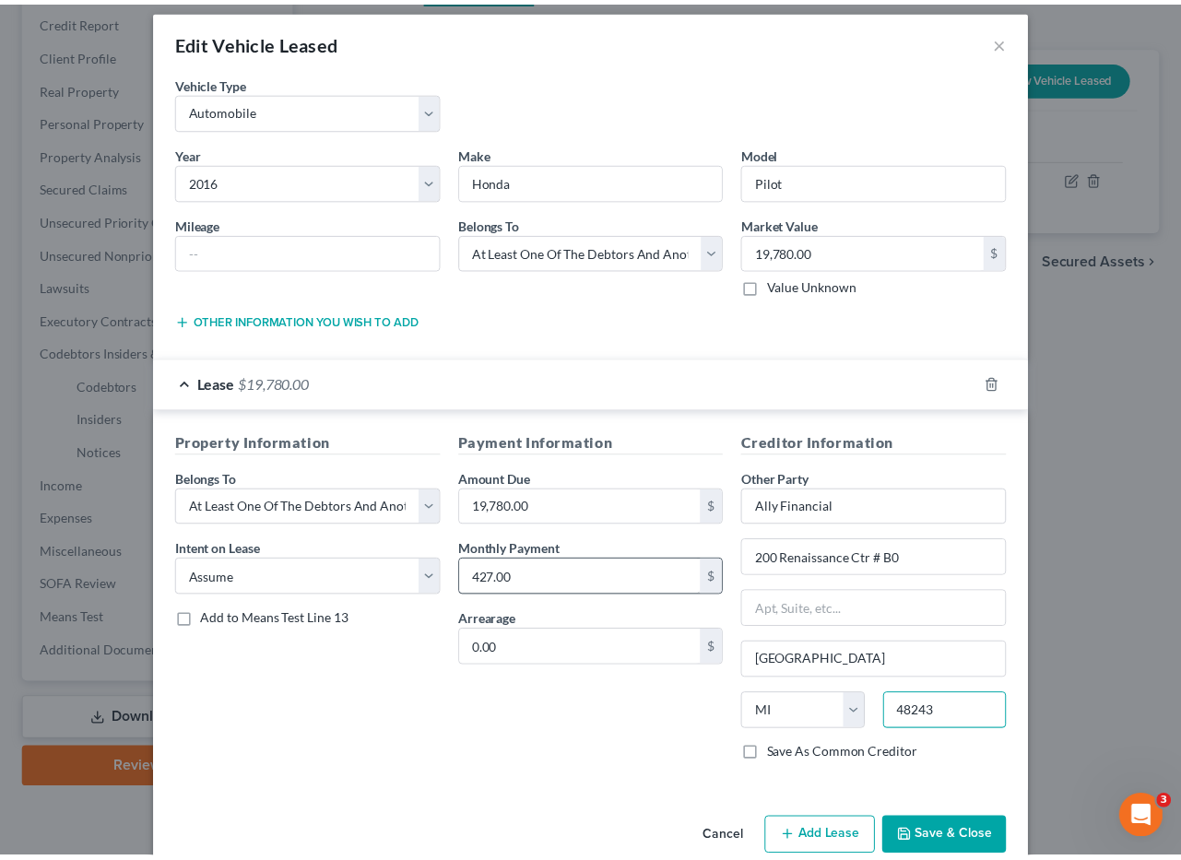
scroll to position [0, 0]
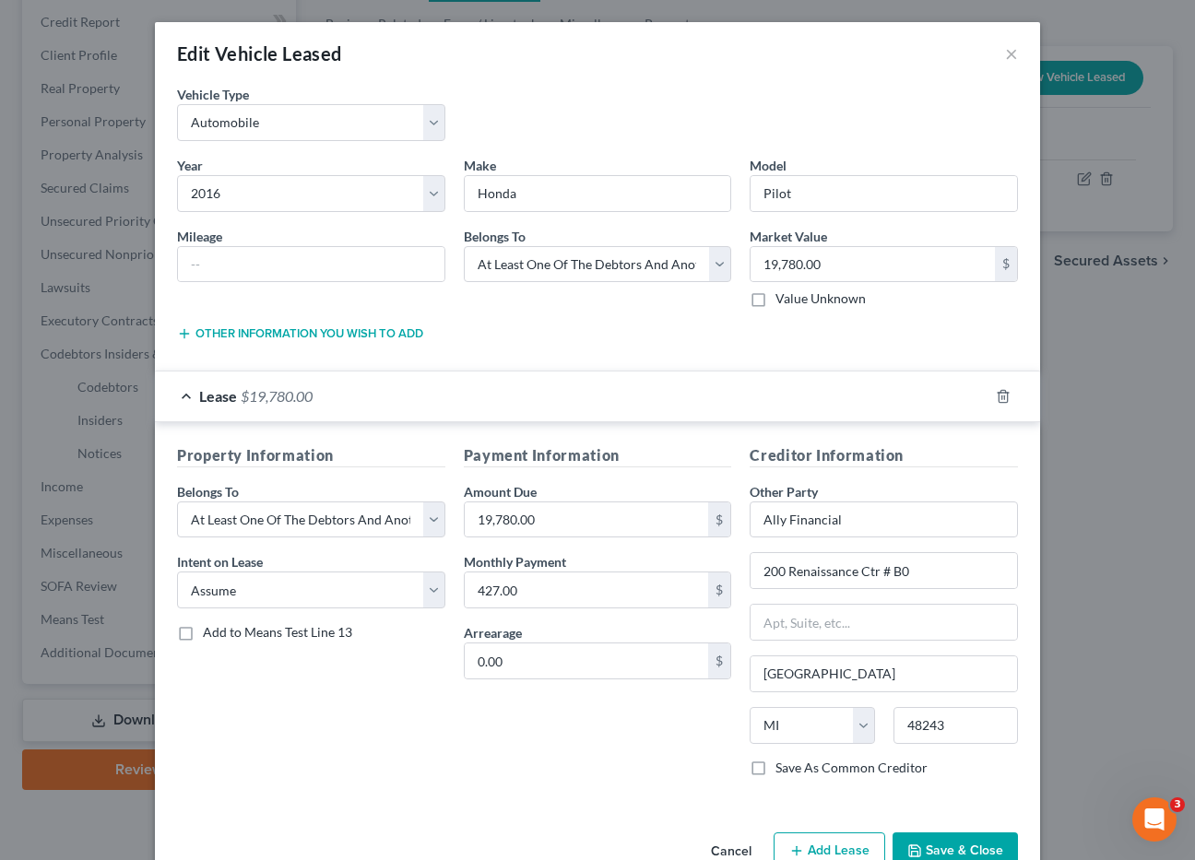
click at [956, 847] on button "Save & Close" at bounding box center [955, 852] width 125 height 39
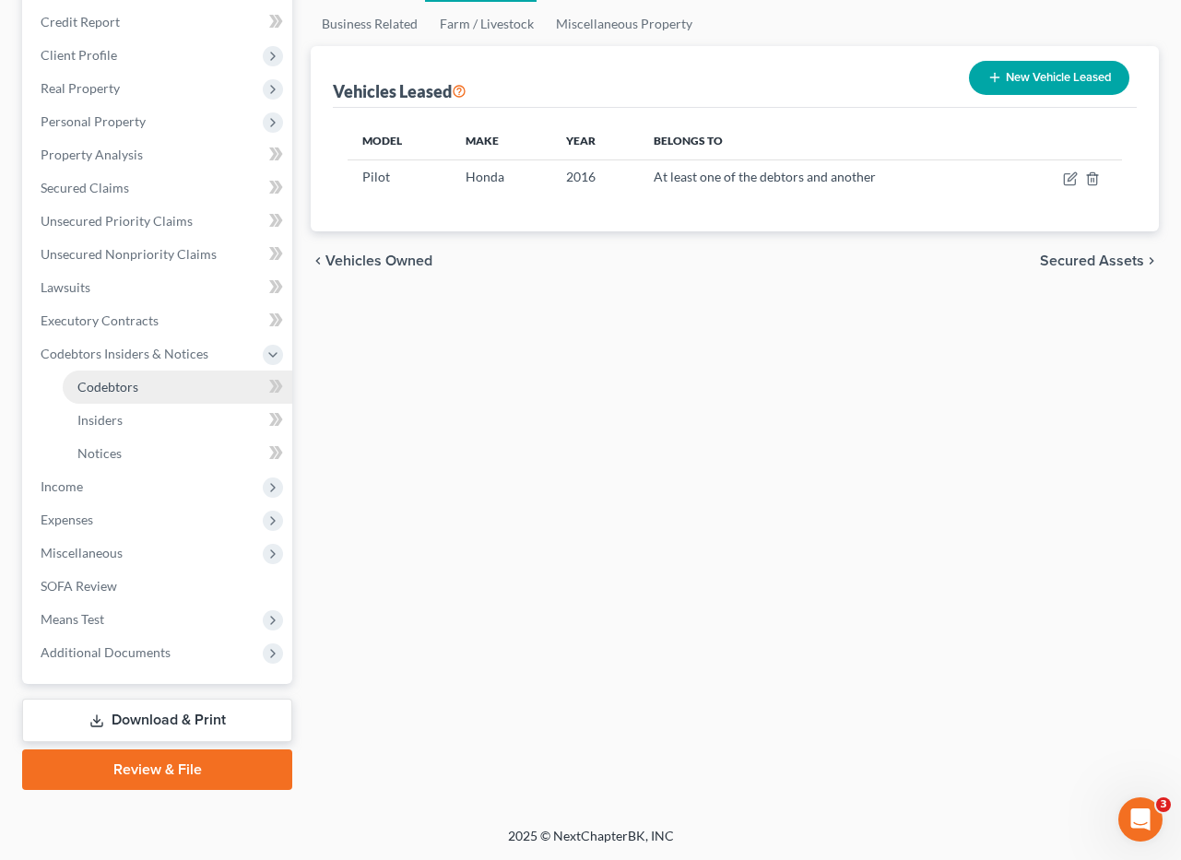
click at [136, 384] on span "Codebtors" at bounding box center [107, 387] width 61 height 16
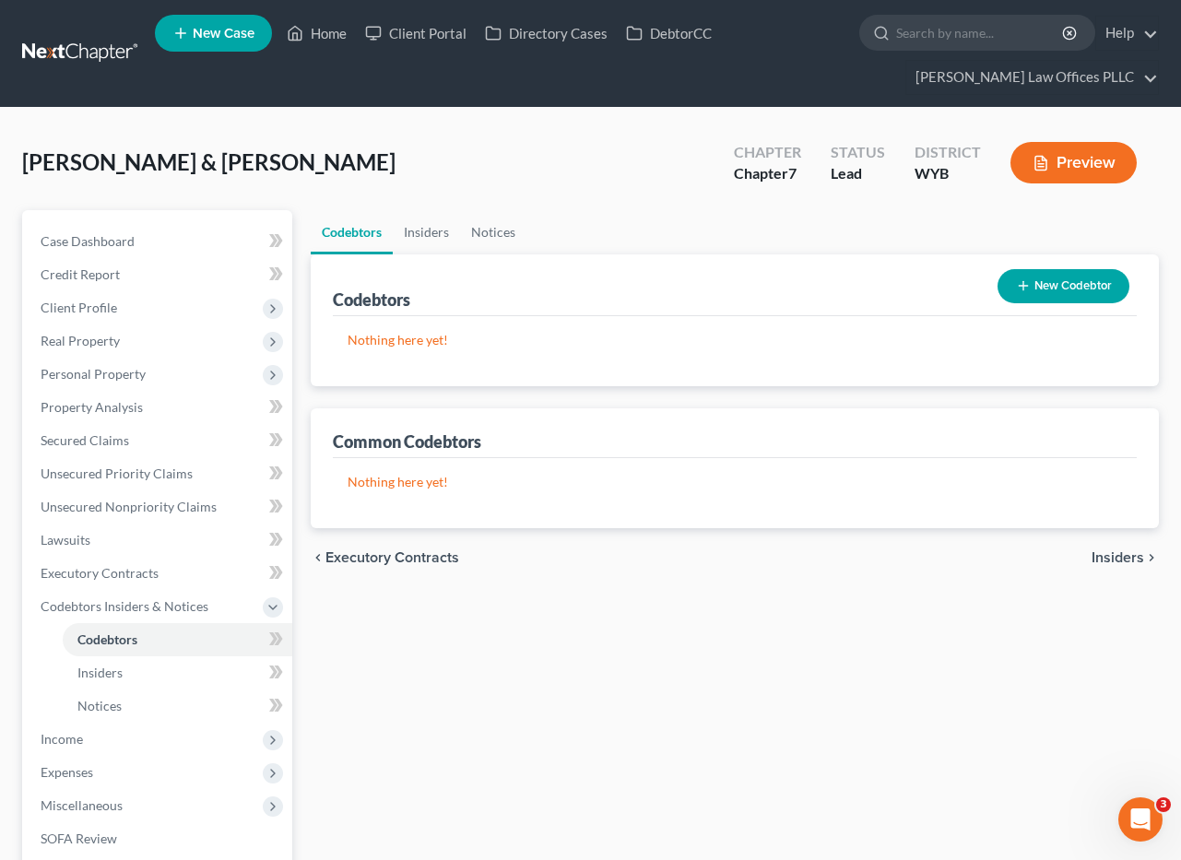
click at [1073, 285] on button "New Codebtor" at bounding box center [1064, 286] width 132 height 34
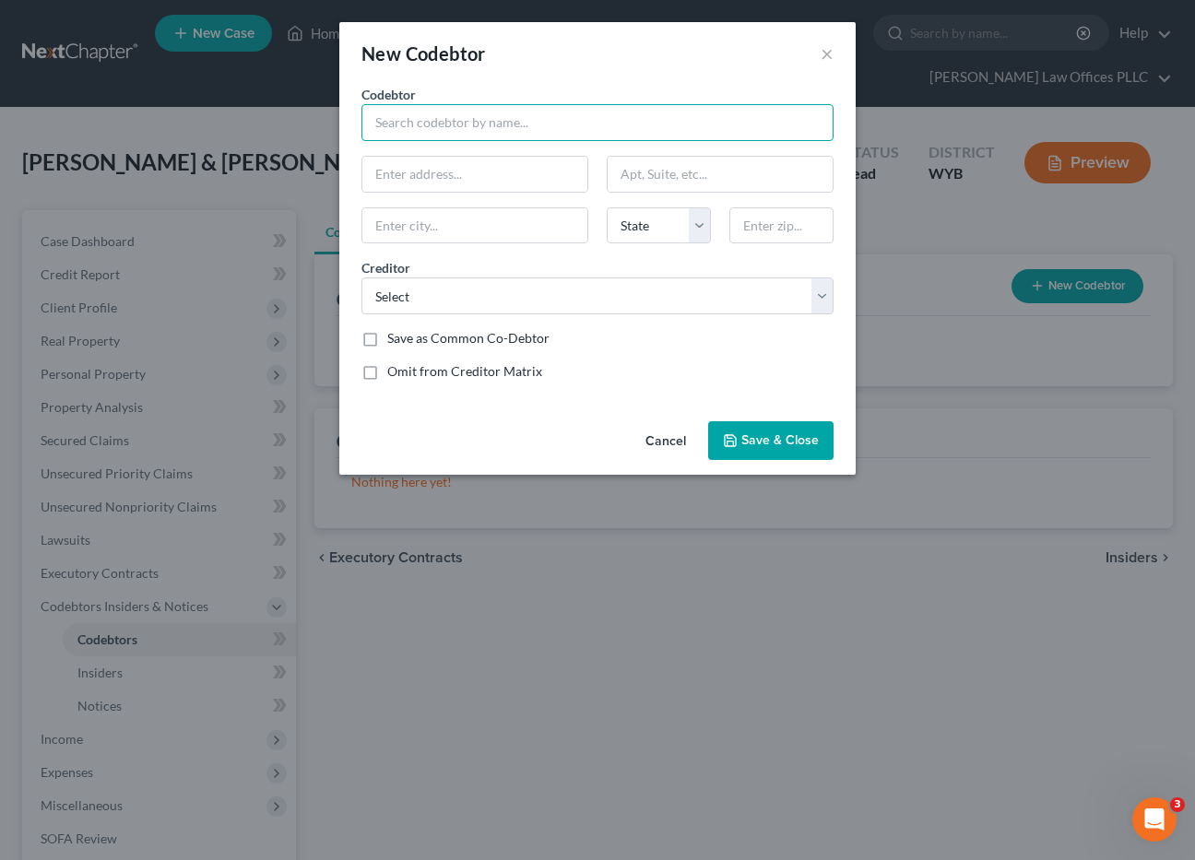
click at [382, 121] on input "text" at bounding box center [597, 122] width 472 height 37
drag, startPoint x: 656, startPoint y: 361, endPoint x: 649, endPoint y: 353, distance: 9.8
click at [657, 361] on div "Codebtor * Codebtor * State AL AK AR AZ CA CO CT DE DC FL GA GU HI ID IL IN IA …" at bounding box center [597, 240] width 491 height 311
click at [408, 128] on input "text" at bounding box center [597, 122] width 472 height 37
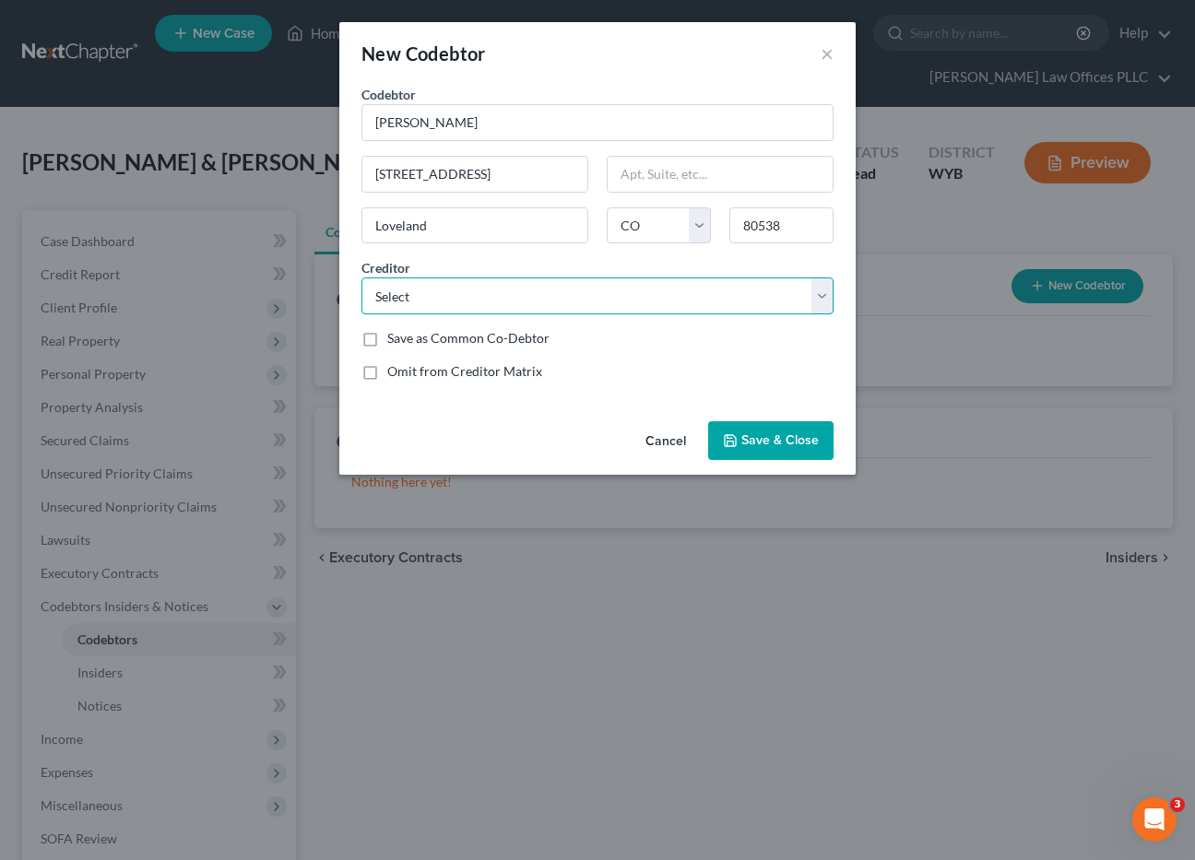
click at [825, 290] on select "Select Wcda Mtges Lvnv Funding Llc Fb&T/Mercury Syncb/Lowes Synchrony Bank Veri…" at bounding box center [597, 296] width 472 height 37
click at [361, 278] on select "Select Wcda Mtges Lvnv Funding Llc Fb&T/Mercury Syncb/Lowes Synchrony Bank Veri…" at bounding box center [597, 296] width 472 height 37
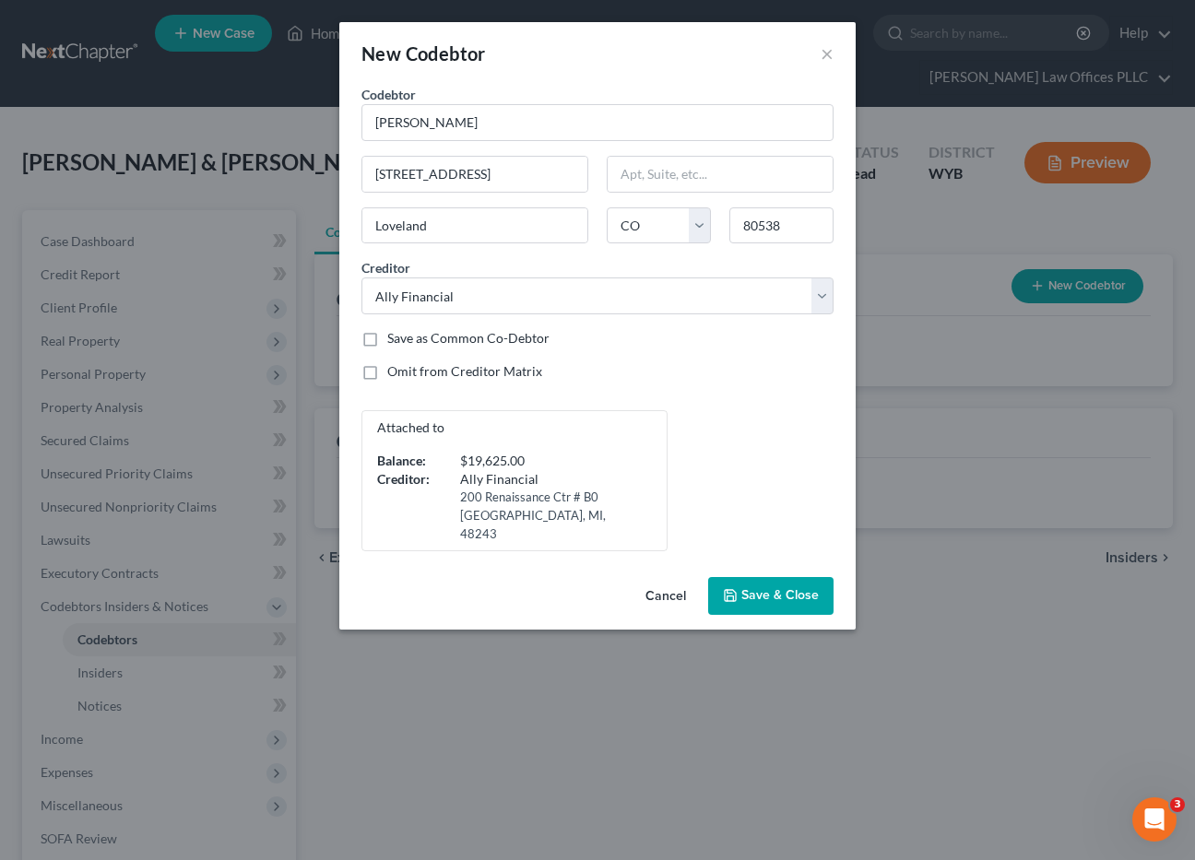
click at [788, 588] on span "Save & Close" at bounding box center [779, 596] width 77 height 16
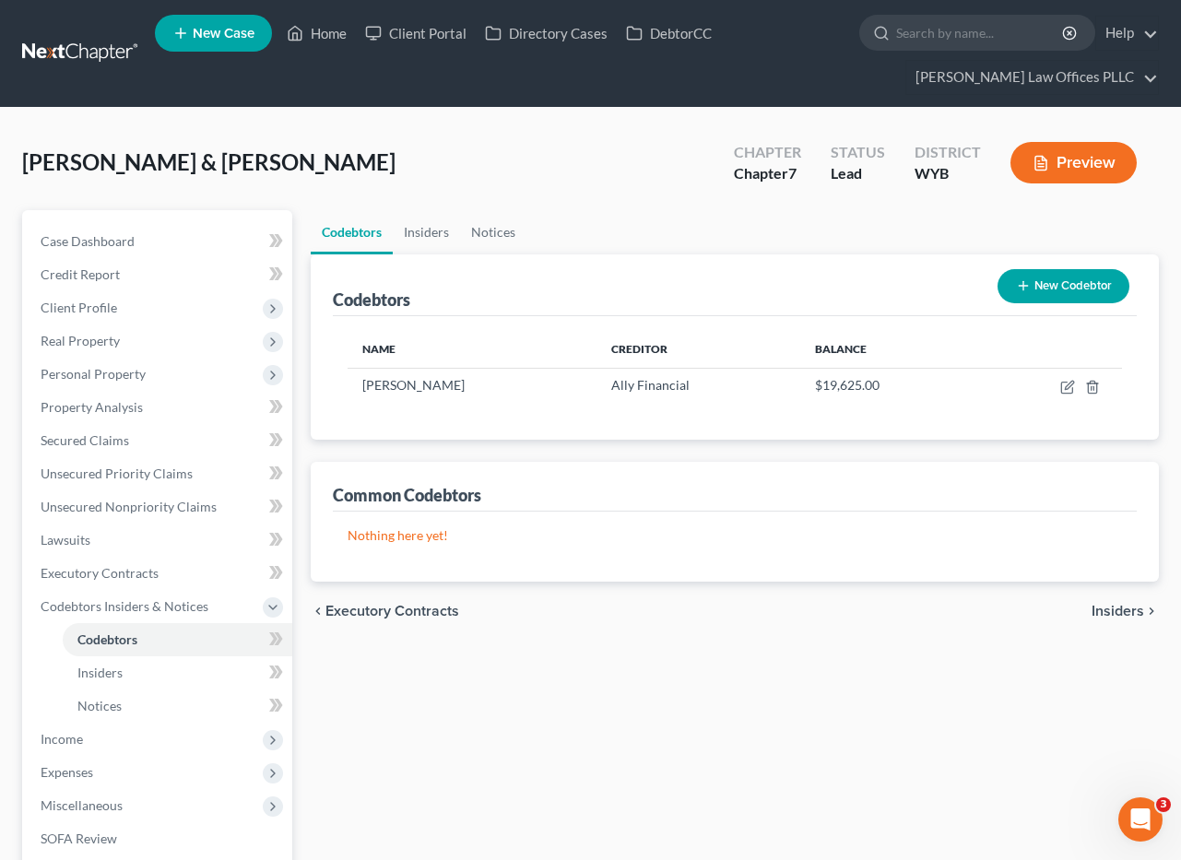
click at [596, 179] on div "Calderon, Christopher & Jennifer Upgraded Chapter Chapter 7 Status Lead Distric…" at bounding box center [590, 170] width 1137 height 80
click at [642, 658] on div "Codebtors Insiders Notices Codebtors New Codebtor Name Creditor Balance Sandra …" at bounding box center [735, 626] width 867 height 833
click at [97, 436] on span "Secured Claims" at bounding box center [85, 441] width 89 height 16
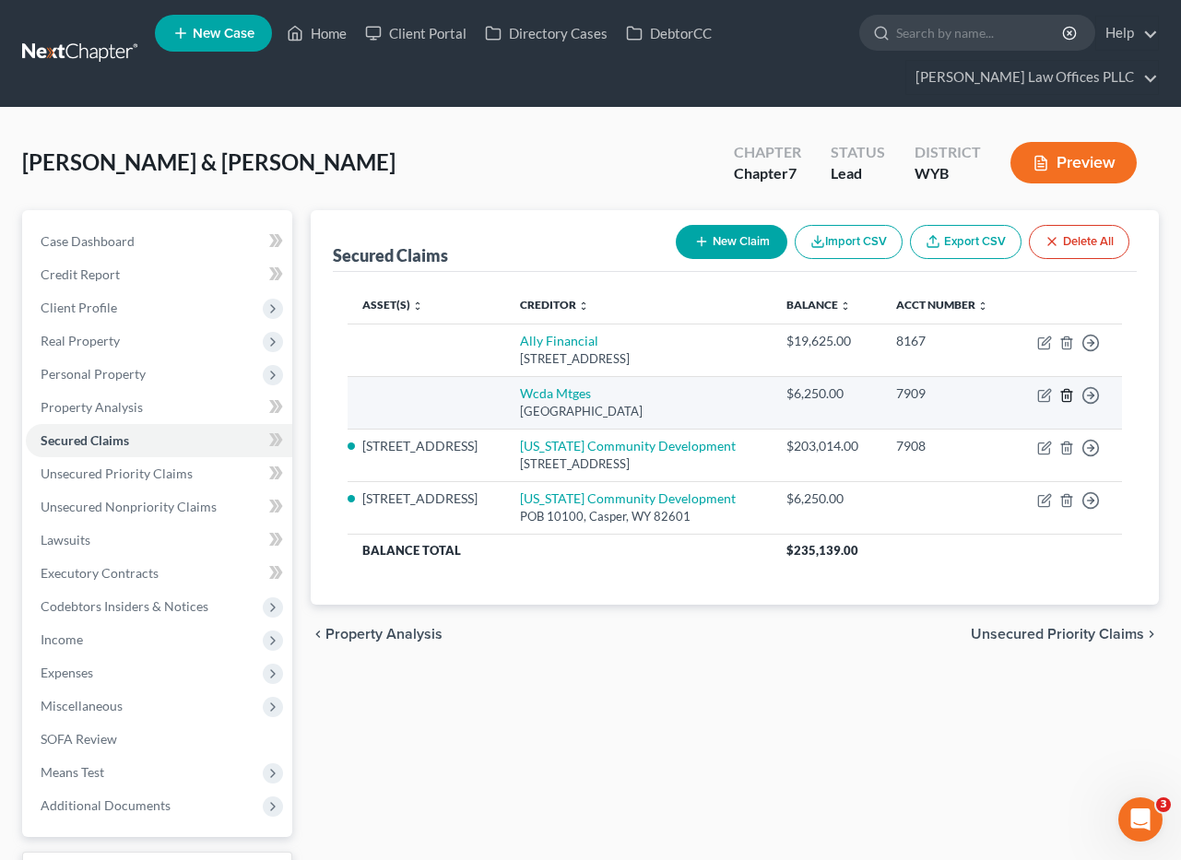
click at [1067, 393] on icon "button" at bounding box center [1067, 395] width 15 height 15
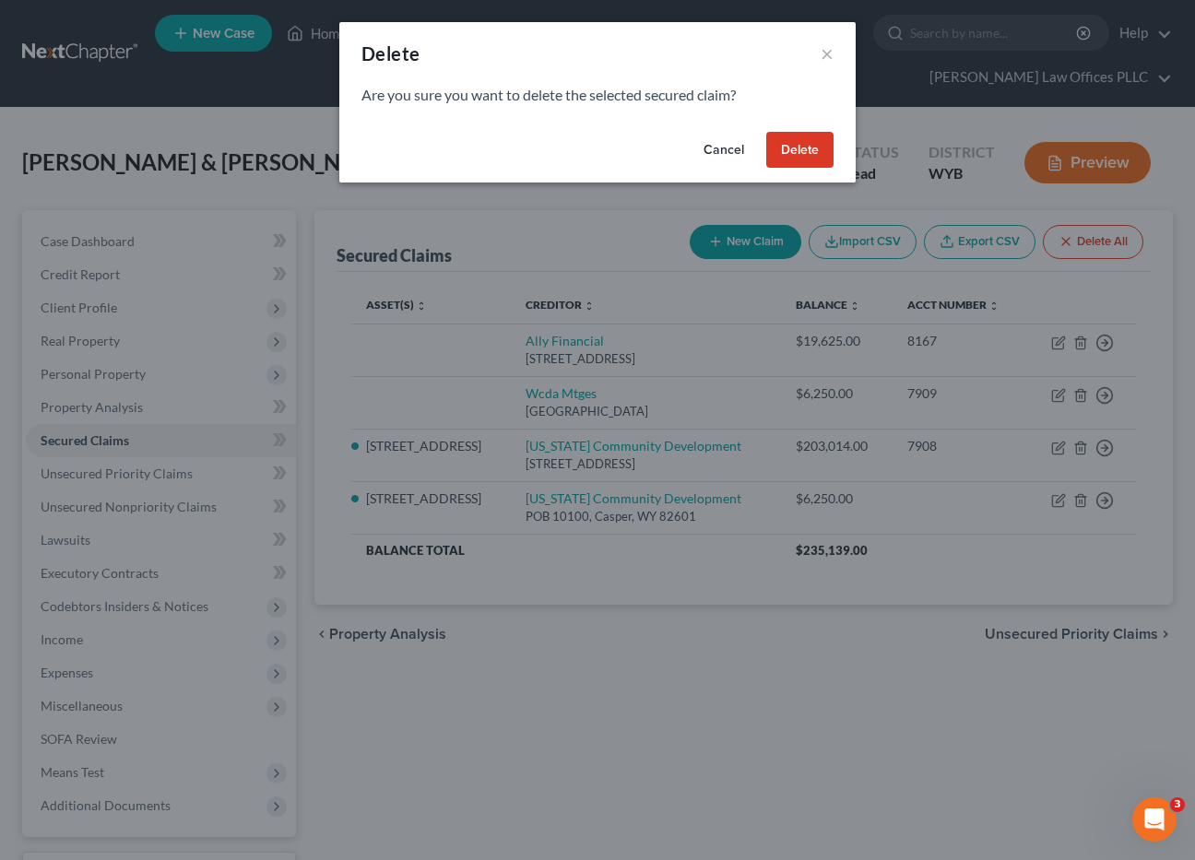
click at [792, 142] on button "Delete" at bounding box center [799, 150] width 67 height 37
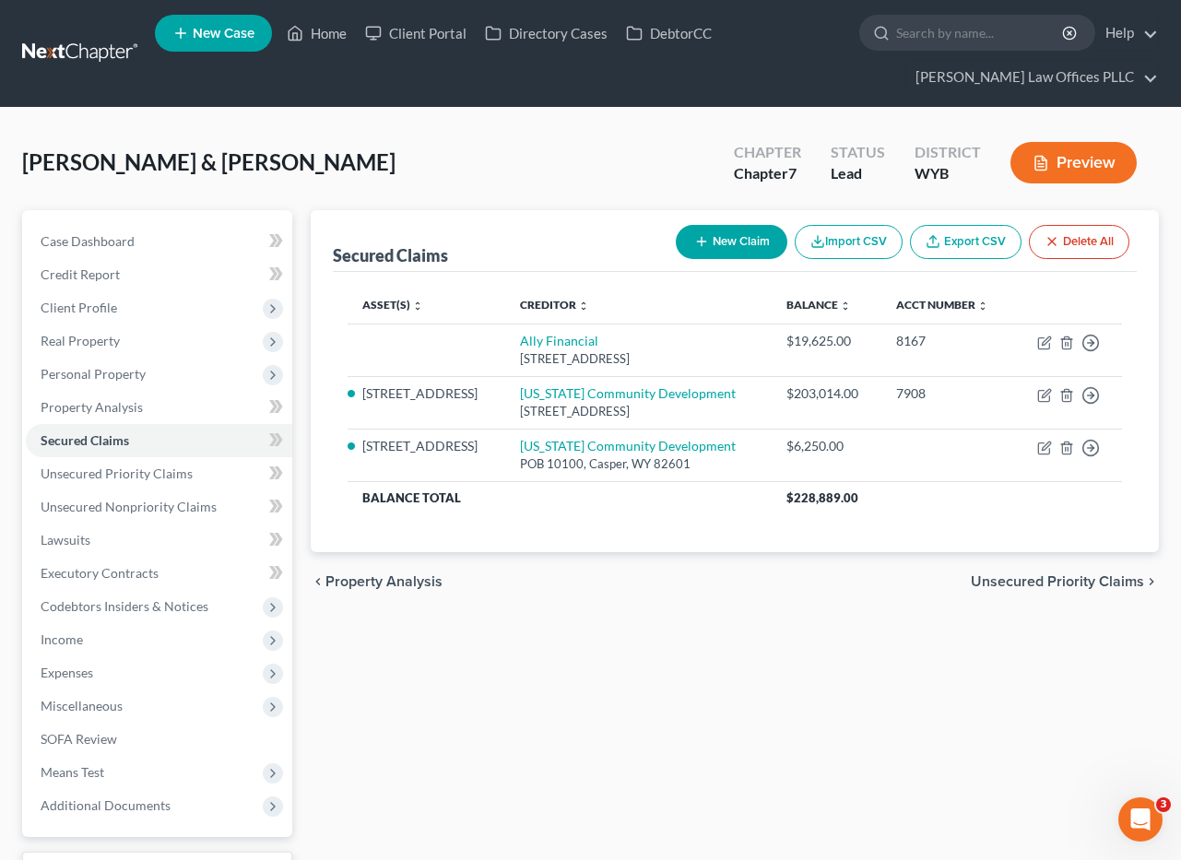
click at [653, 688] on div "Secured Claims New Claim Import CSV Export CSV Delete All Asset(s) expand_more …" at bounding box center [735, 576] width 867 height 733
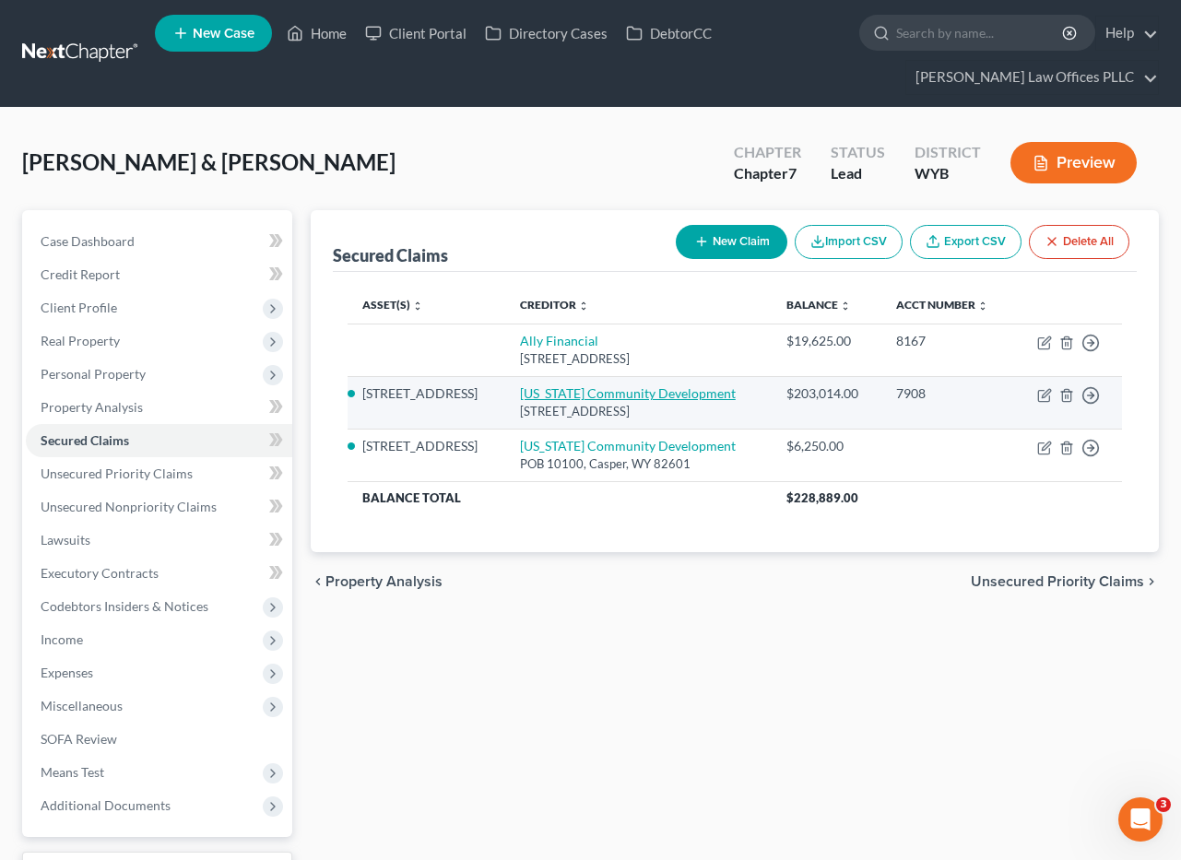
click at [598, 388] on link "Wyoming Community Development" at bounding box center [628, 393] width 216 height 16
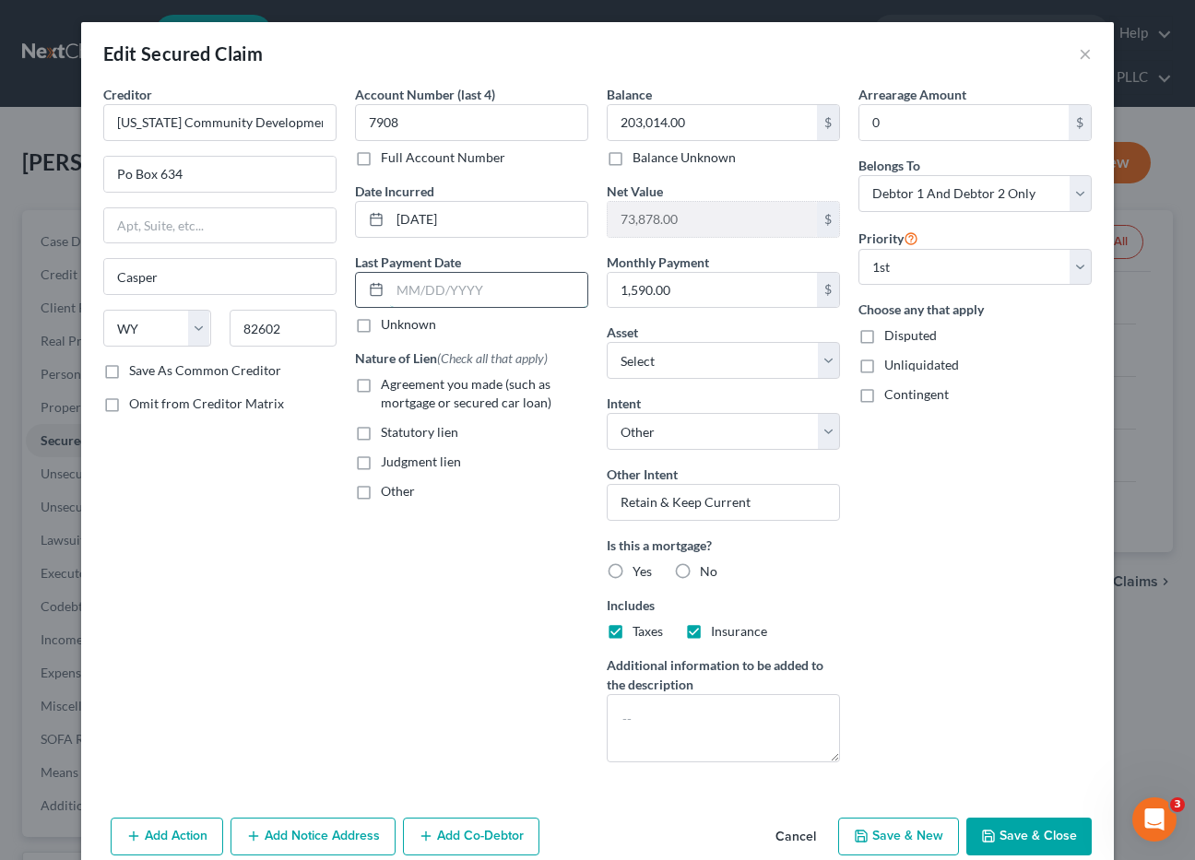
click at [391, 291] on input "text" at bounding box center [488, 290] width 197 height 35
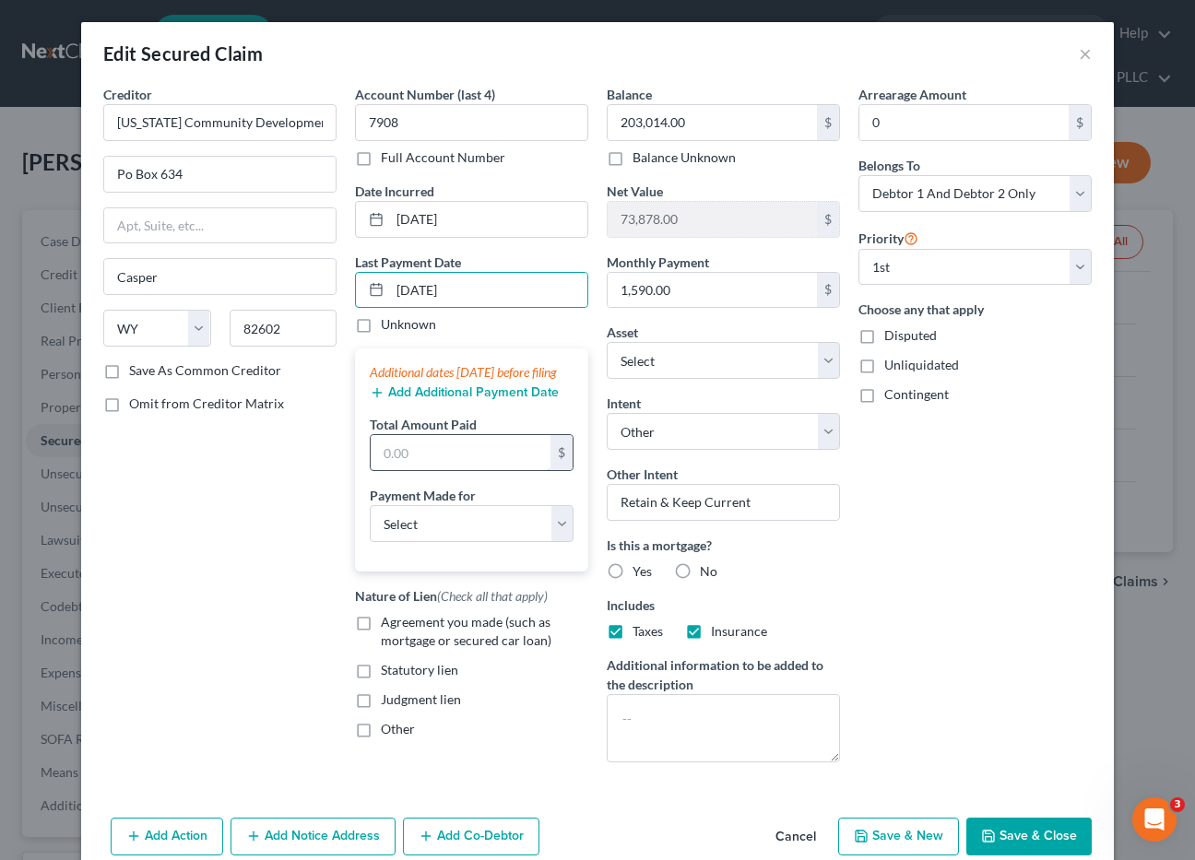
click at [392, 470] on input "text" at bounding box center [461, 452] width 180 height 35
click at [437, 542] on select "Select Car Credit Card Loan Repayment Mortgage Other Suppliers Or Vendors" at bounding box center [472, 523] width 204 height 37
click at [370, 524] on select "Select Car Credit Card Loan Repayment Mortgage Other Suppliers Or Vendors" at bounding box center [472, 523] width 204 height 37
click at [381, 642] on label "Agreement you made (such as mortgage or secured car loan)" at bounding box center [484, 631] width 207 height 37
click at [388, 625] on input "Agreement you made (such as mortgage or secured car loan)" at bounding box center [394, 619] width 12 height 12
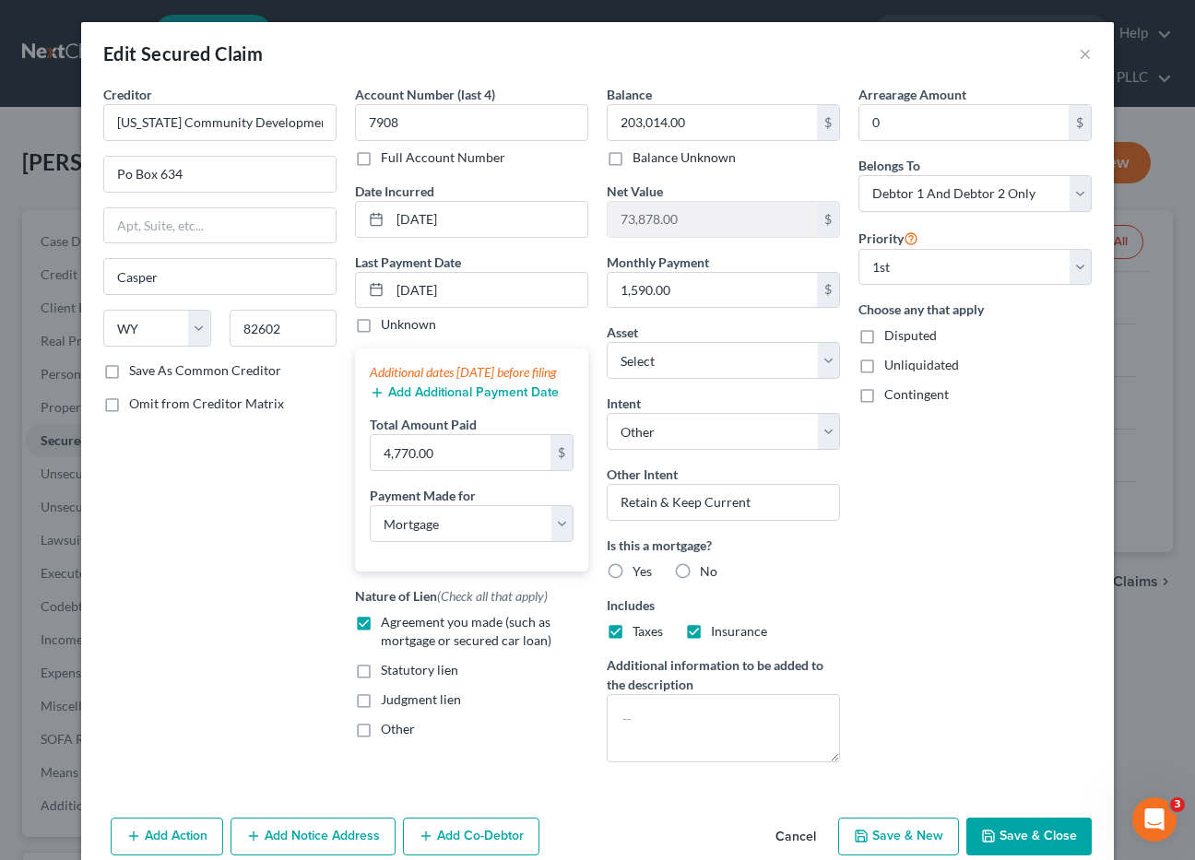
click at [633, 573] on label "Yes" at bounding box center [642, 572] width 19 height 18
click at [640, 573] on input "Yes" at bounding box center [646, 569] width 12 height 12
click at [1019, 838] on button "Save & Close" at bounding box center [1028, 837] width 125 height 39
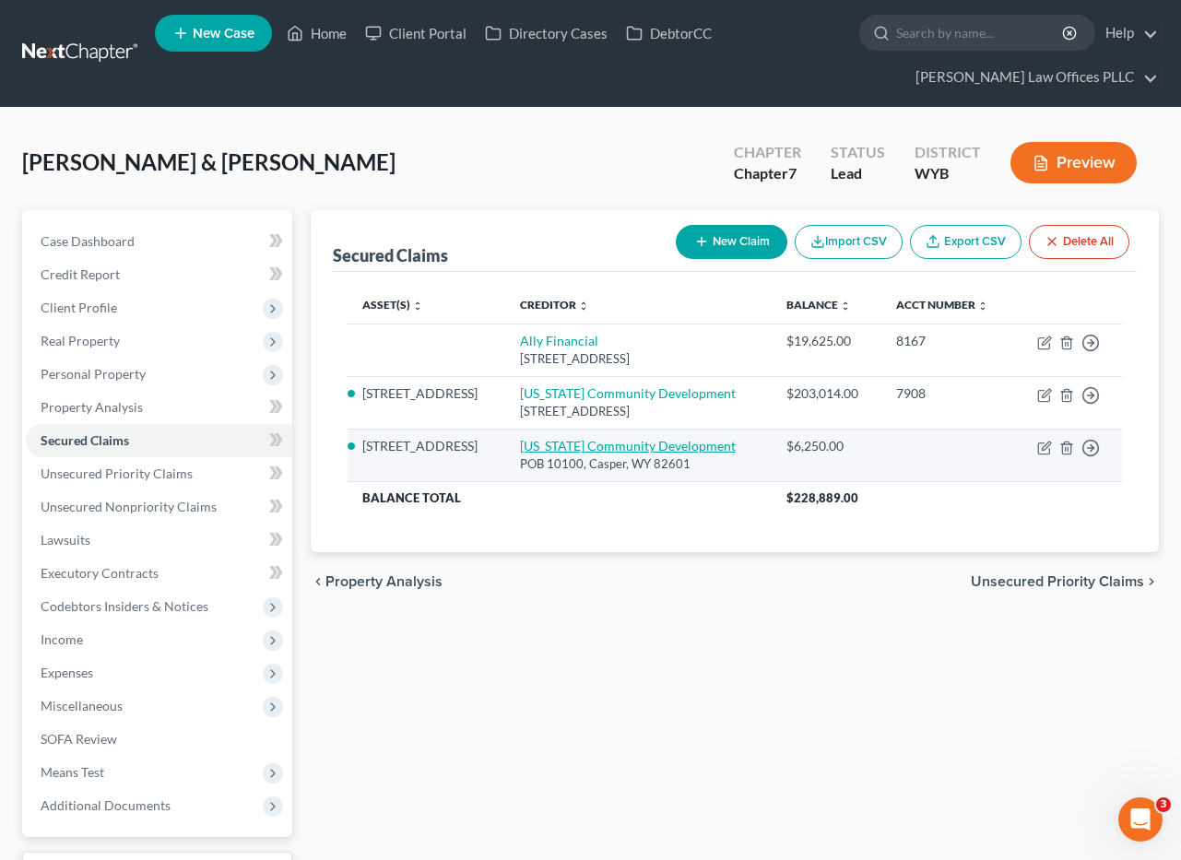
click at [623, 448] on link "Wyoming Community Development" at bounding box center [628, 446] width 216 height 16
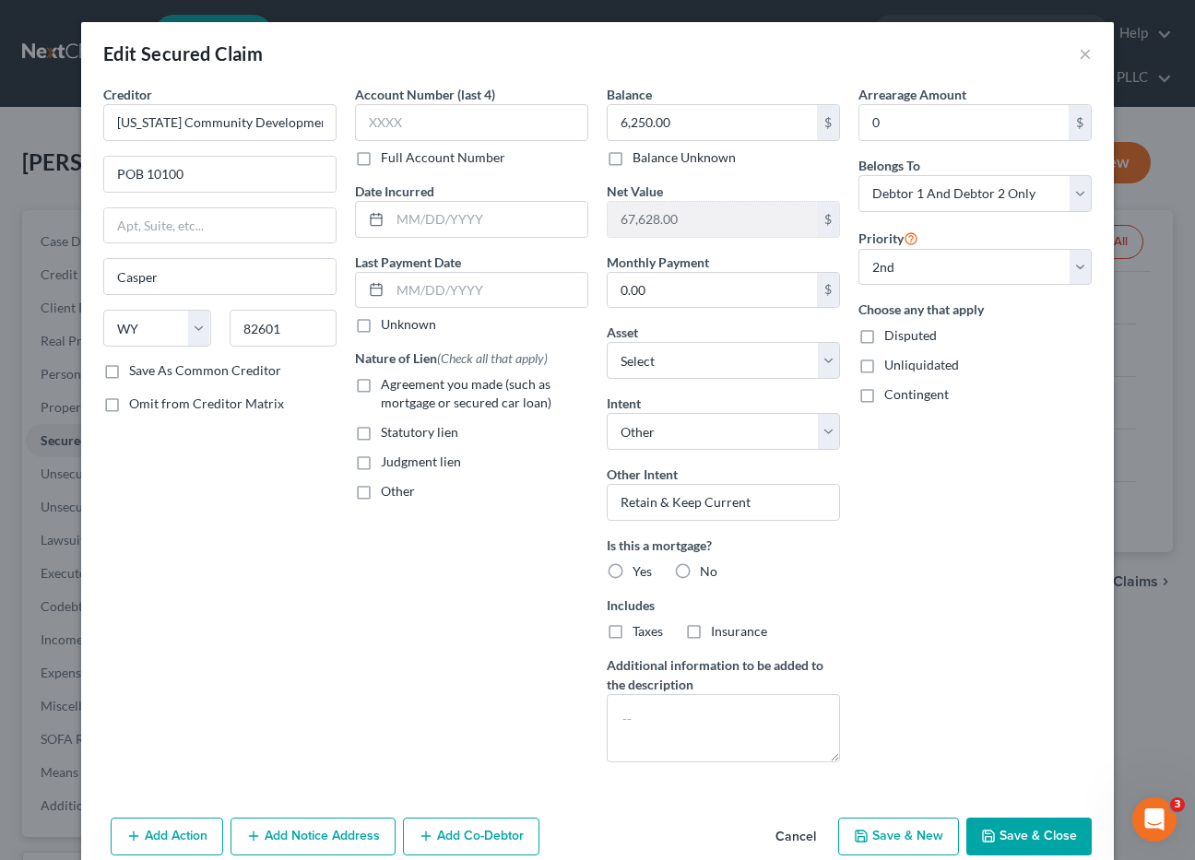
click at [876, 582] on div "Arrearage Amount 0 $ Belongs To * Select Debtor 1 Only Debtor 2 Only Debtor 1 A…" at bounding box center [975, 431] width 252 height 693
click at [663, 288] on input "0.00" at bounding box center [712, 290] width 209 height 35
click at [391, 290] on input "text" at bounding box center [488, 290] width 197 height 35
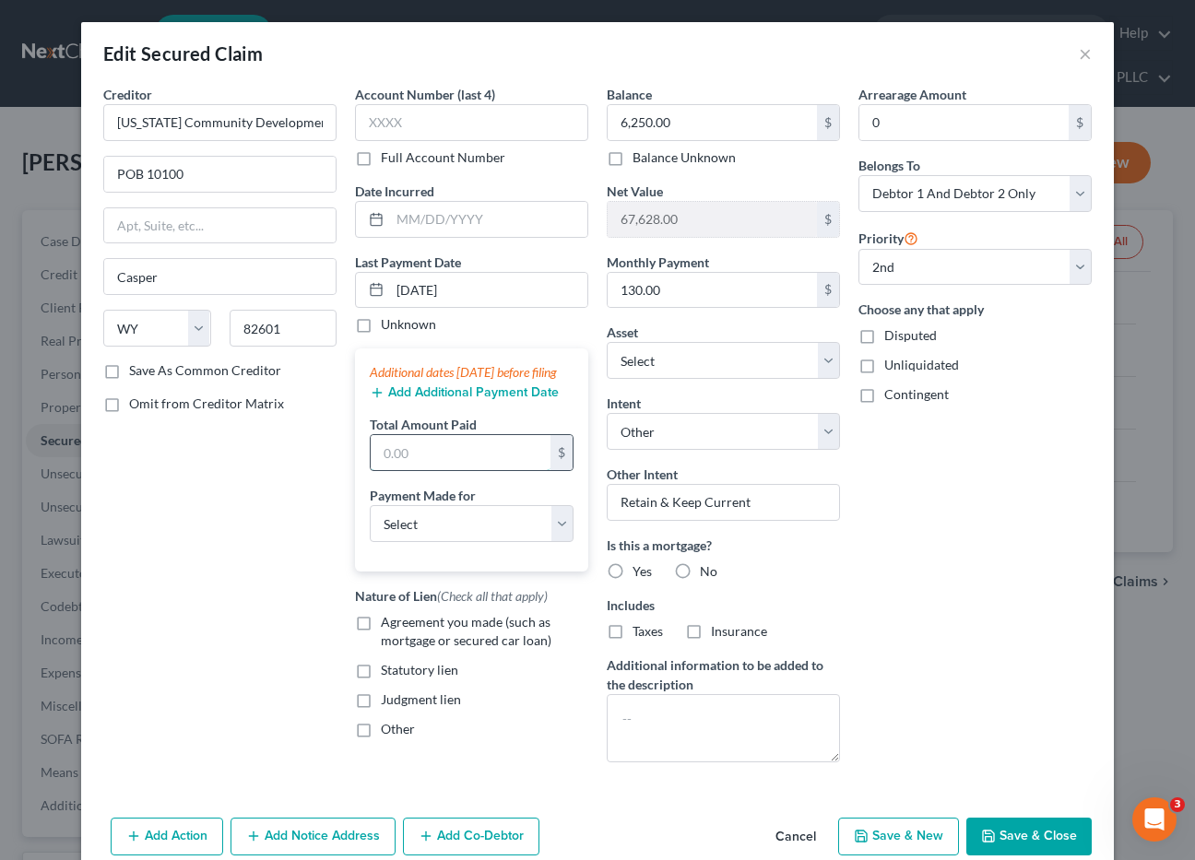
click at [396, 470] on input "text" at bounding box center [461, 452] width 180 height 35
click at [425, 538] on select "Select Car Credit Card Loan Repayment Mortgage Other Suppliers Or Vendors" at bounding box center [472, 523] width 204 height 37
click at [370, 524] on select "Select Car Credit Card Loan Repayment Mortgage Other Suppliers Or Vendors" at bounding box center [472, 523] width 204 height 37
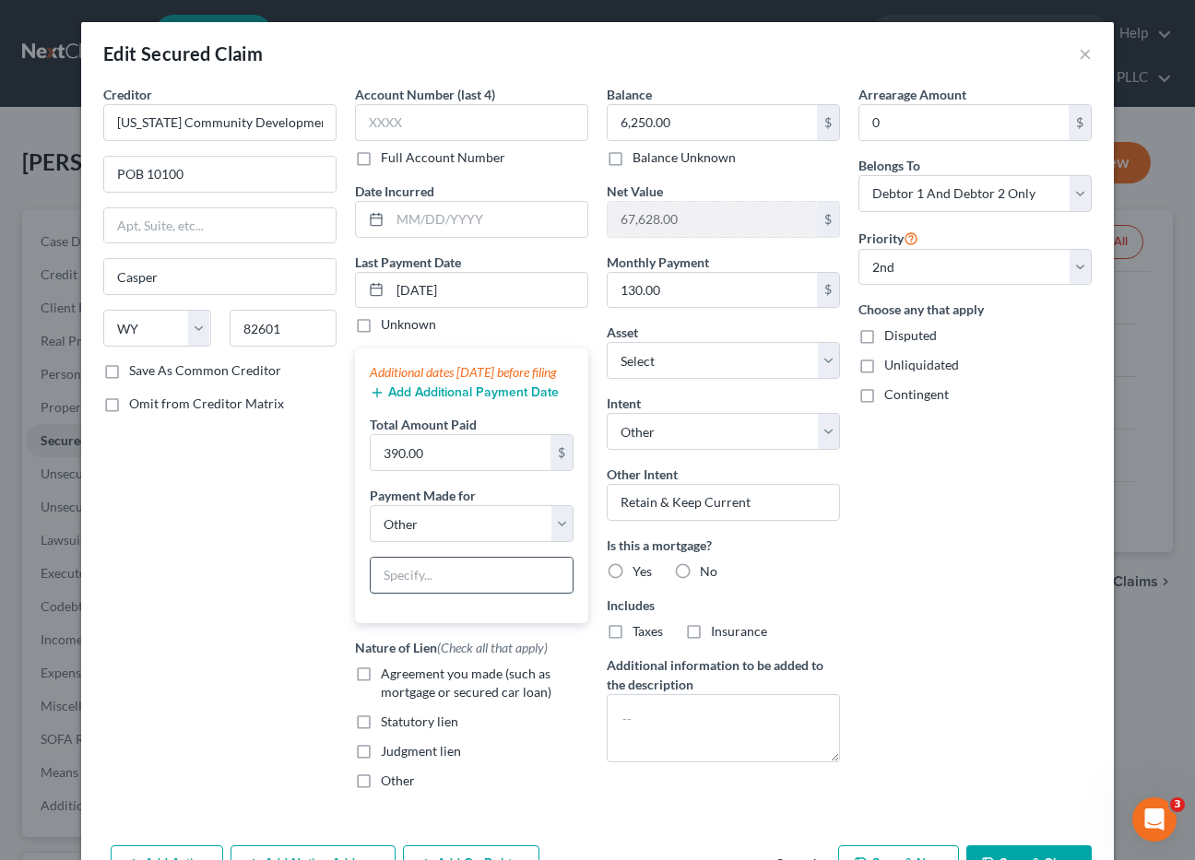
click at [392, 593] on input "text" at bounding box center [472, 575] width 202 height 35
click at [381, 697] on label "Agreement you made (such as mortgage or secured car loan)" at bounding box center [484, 683] width 207 height 37
click at [388, 677] on input "Agreement you made (such as mortgage or secured car loan)" at bounding box center [394, 671] width 12 height 12
click at [633, 572] on label "Yes" at bounding box center [642, 572] width 19 height 18
click at [640, 572] on input "Yes" at bounding box center [646, 569] width 12 height 12
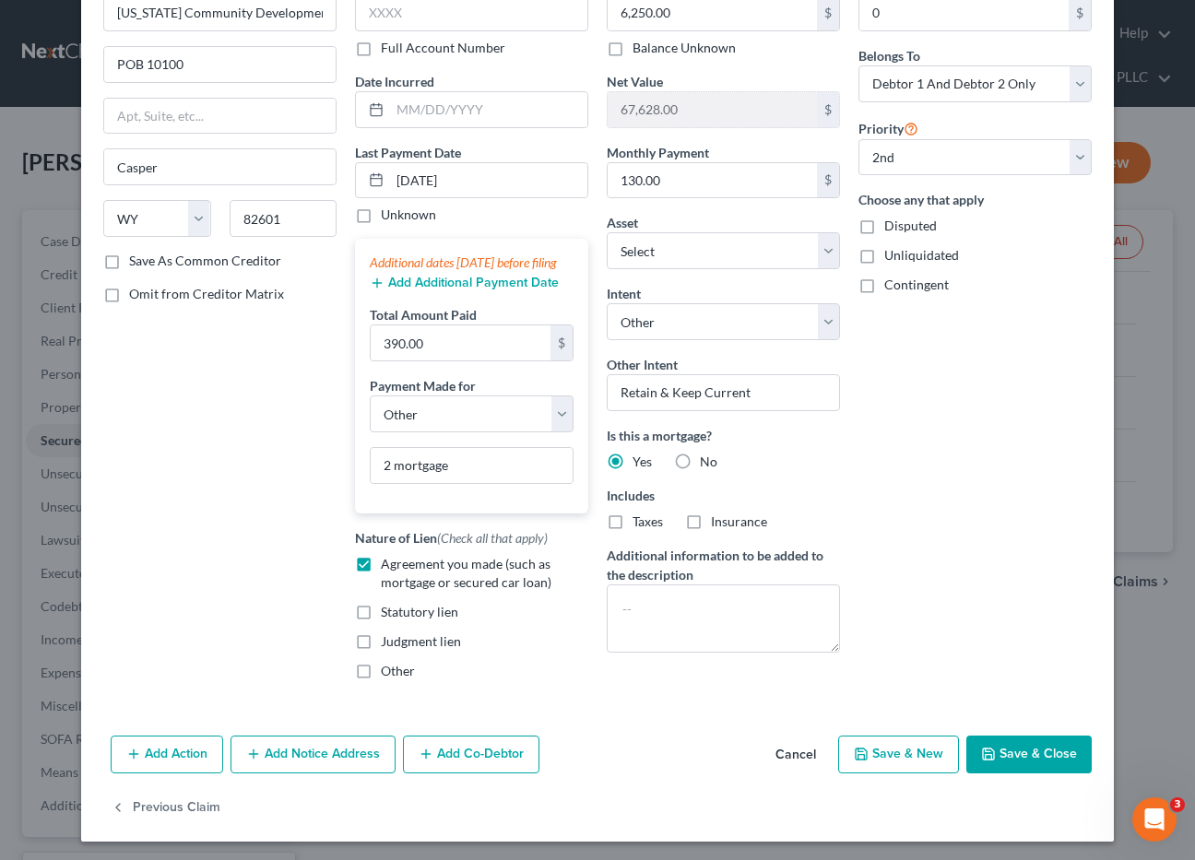
scroll to position [132, 0]
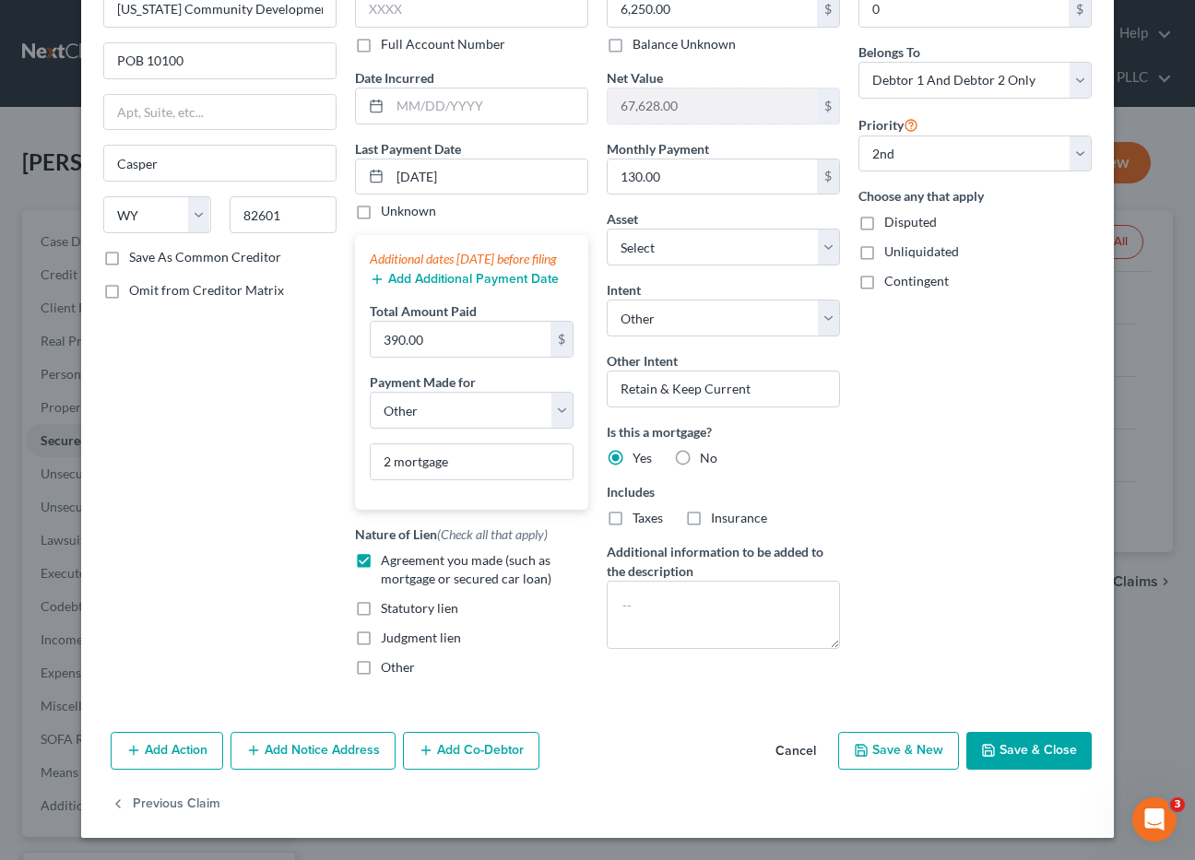
click at [1028, 738] on button "Save & Close" at bounding box center [1028, 751] width 125 height 39
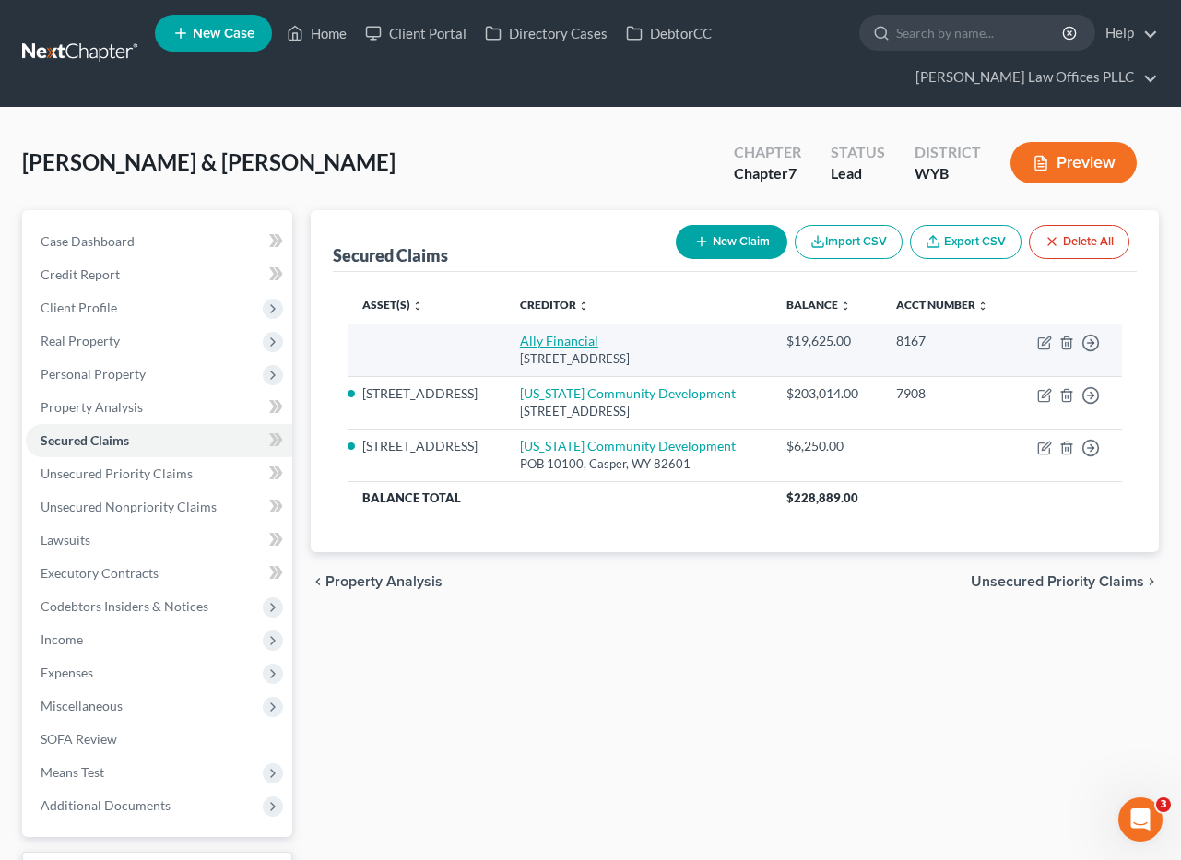
click at [578, 339] on link "Ally Financial" at bounding box center [559, 341] width 78 height 16
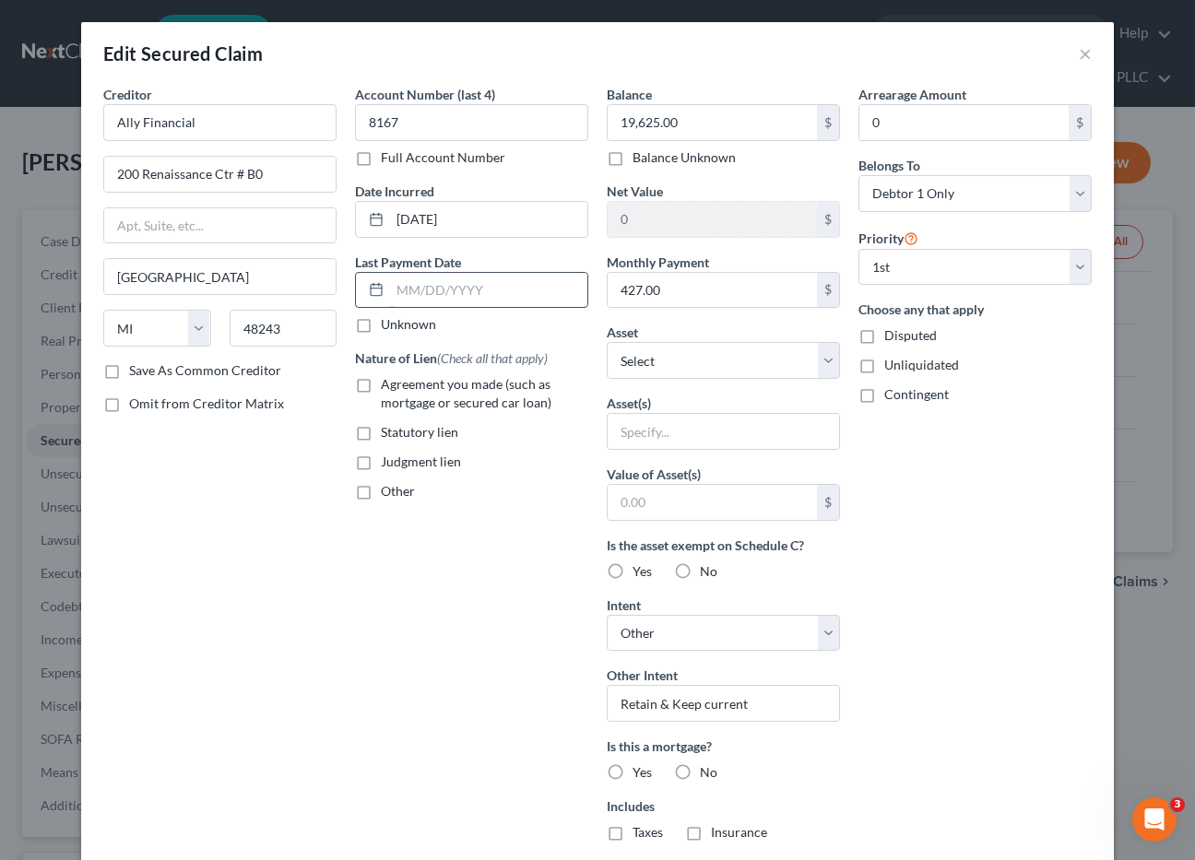
click at [390, 290] on input "text" at bounding box center [488, 290] width 197 height 35
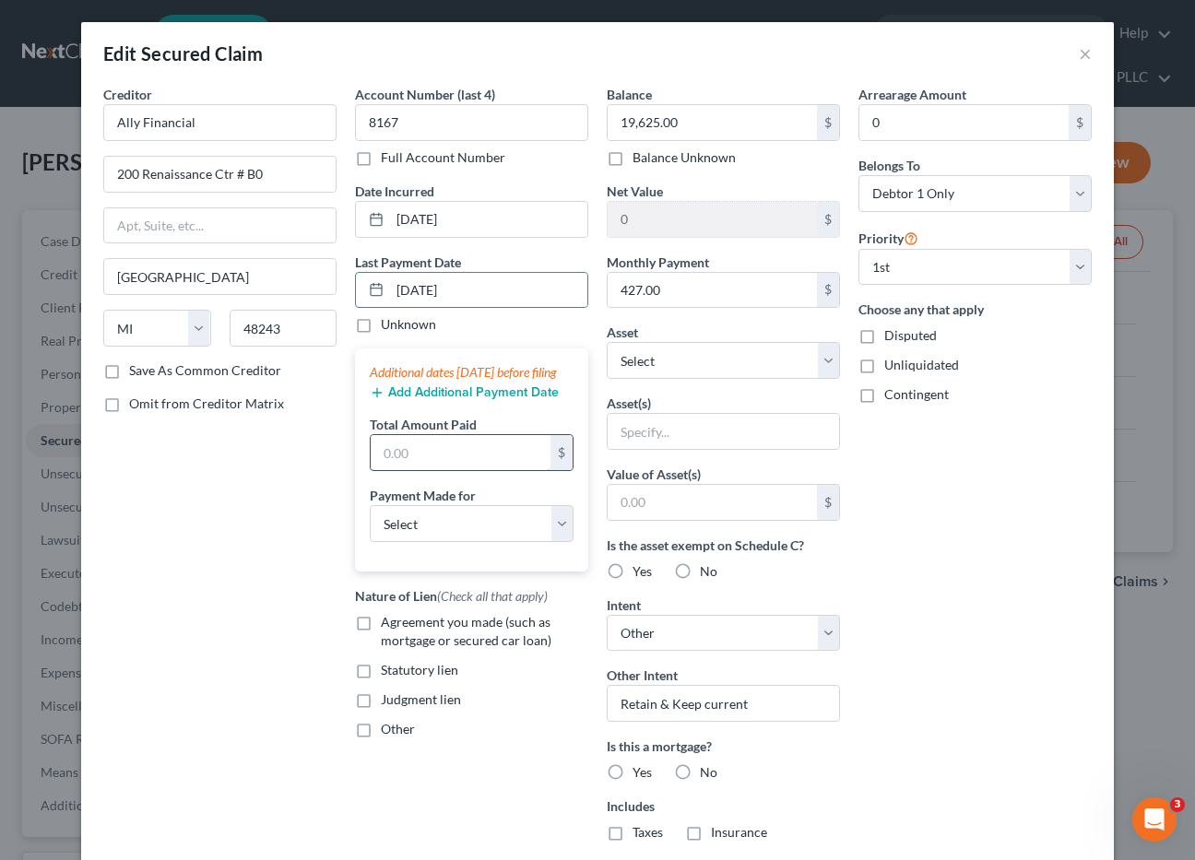
click at [388, 466] on input "text" at bounding box center [461, 452] width 180 height 35
click at [491, 542] on select "Select Car Credit Card Loan Repayment Mortgage Other Suppliers Or Vendors" at bounding box center [472, 523] width 204 height 37
click at [370, 524] on select "Select Car Credit Card Loan Repayment Mortgage Other Suppliers Or Vendors" at bounding box center [472, 523] width 204 height 37
click at [381, 645] on label "Agreement you made (such as mortgage or secured car loan)" at bounding box center [484, 631] width 207 height 37
click at [388, 625] on input "Agreement you made (such as mortgage or secured car loan)" at bounding box center [394, 619] width 12 height 12
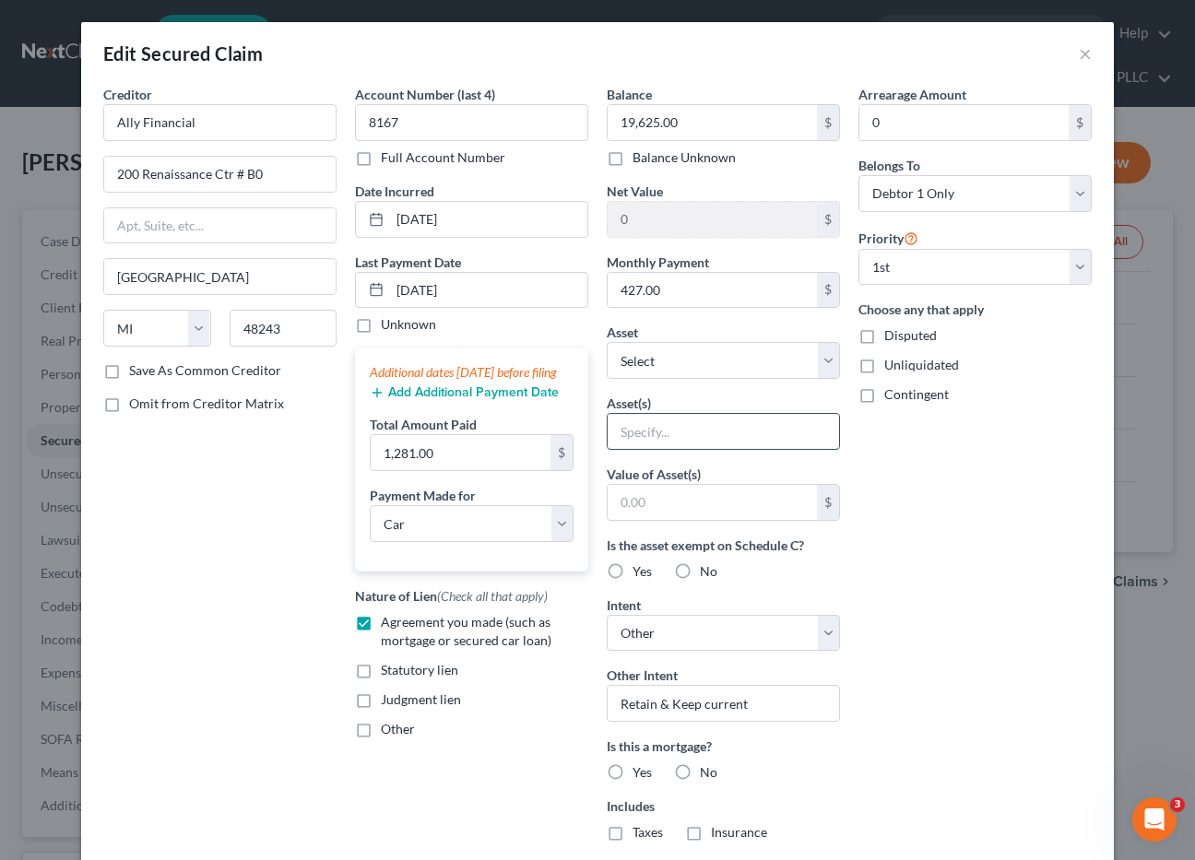
click at [636, 433] on input "text" at bounding box center [723, 431] width 231 height 35
drag, startPoint x: 677, startPoint y: 573, endPoint x: 706, endPoint y: 629, distance: 63.5
click at [700, 575] on label "No" at bounding box center [709, 572] width 18 height 18
click at [707, 575] on input "No" at bounding box center [713, 569] width 12 height 12
click at [822, 634] on select "Select Surrender Redeem Reaffirm Avoid Other" at bounding box center [723, 633] width 233 height 37
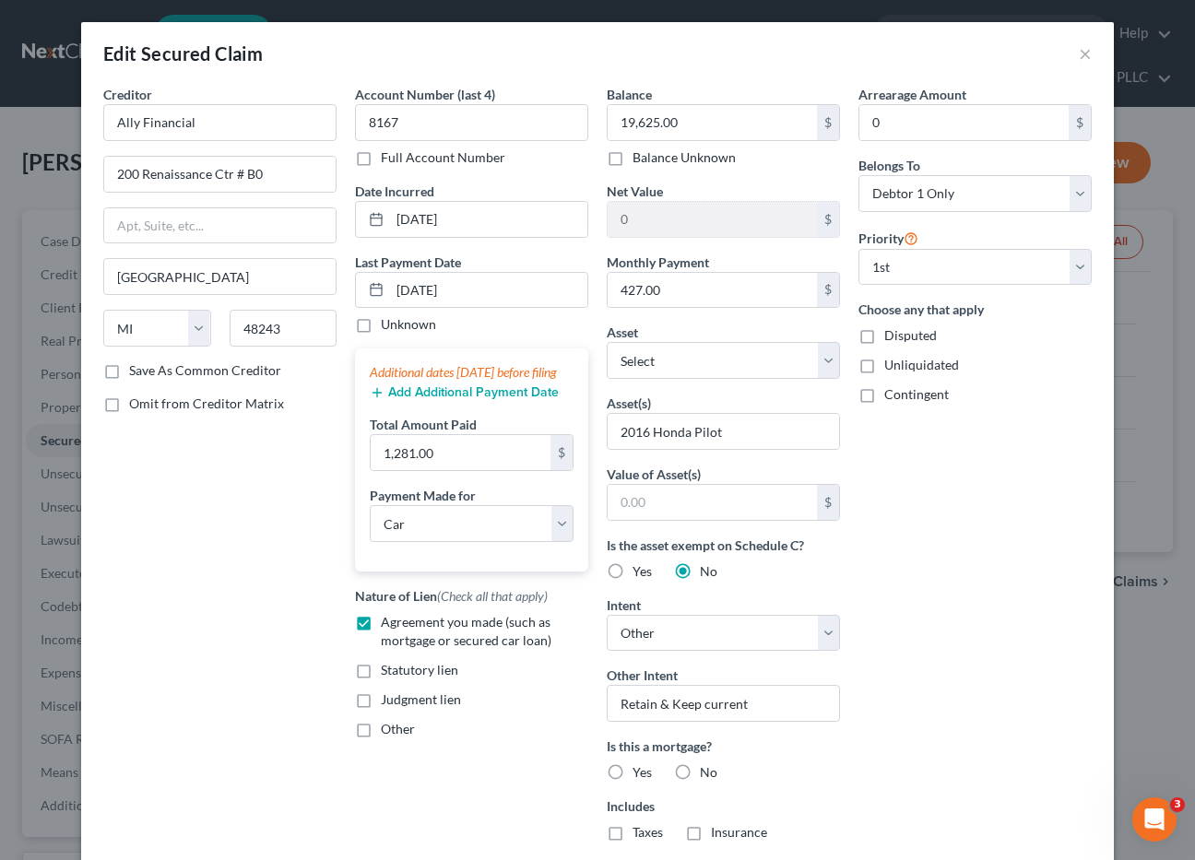
drag, startPoint x: 974, startPoint y: 625, endPoint x: 963, endPoint y: 630, distance: 12.0
click at [974, 625] on div "Arrearage Amount 0 $ Belongs To * Select Debtor 1 Only Debtor 2 Only Debtor 1 A…" at bounding box center [975, 532] width 252 height 894
click at [700, 774] on label "No" at bounding box center [709, 773] width 18 height 18
click at [707, 774] on input "No" at bounding box center [713, 770] width 12 height 12
click at [1073, 194] on select "Select Debtor 1 Only Debtor 2 Only Debtor 1 And Debtor 2 Only At Least One Of T…" at bounding box center [975, 193] width 233 height 37
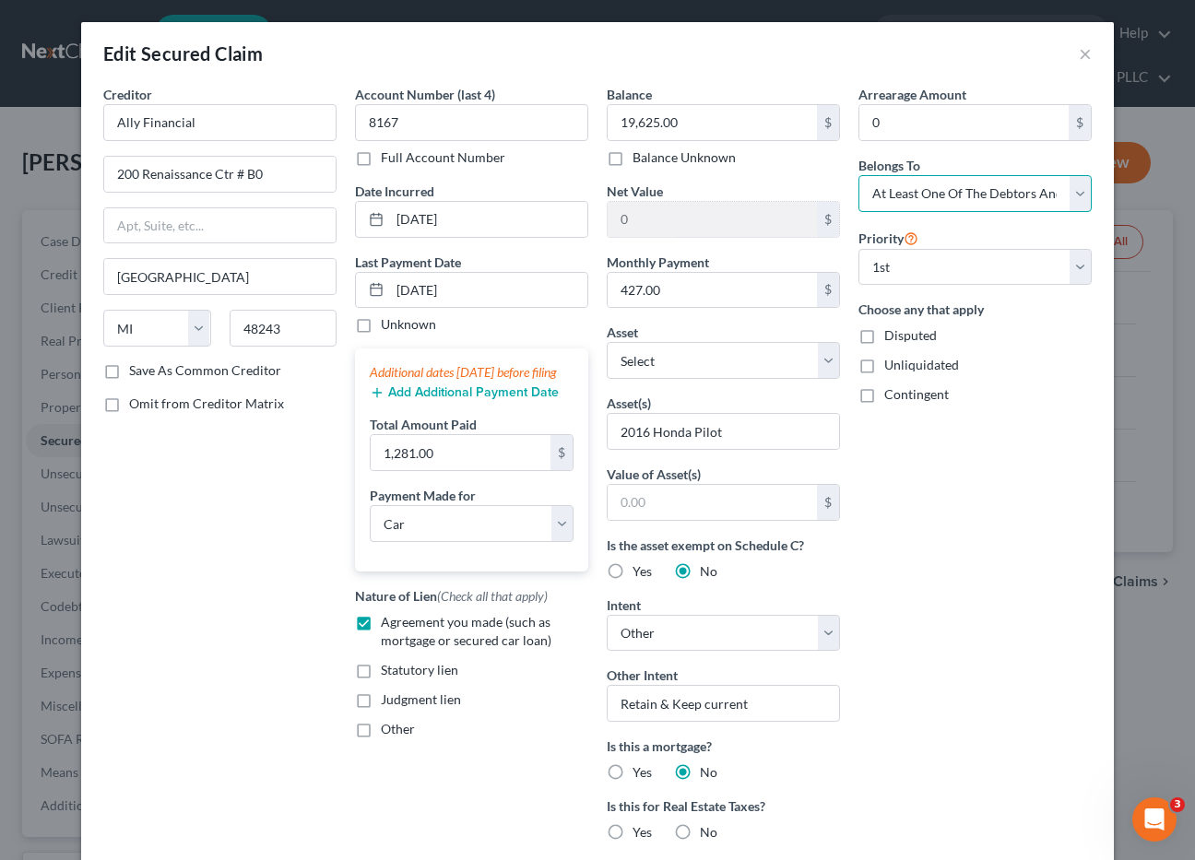
click at [859, 175] on select "Select Debtor 1 Only Debtor 2 Only Debtor 1 And Debtor 2 Only At Least One Of T…" at bounding box center [975, 193] width 233 height 37
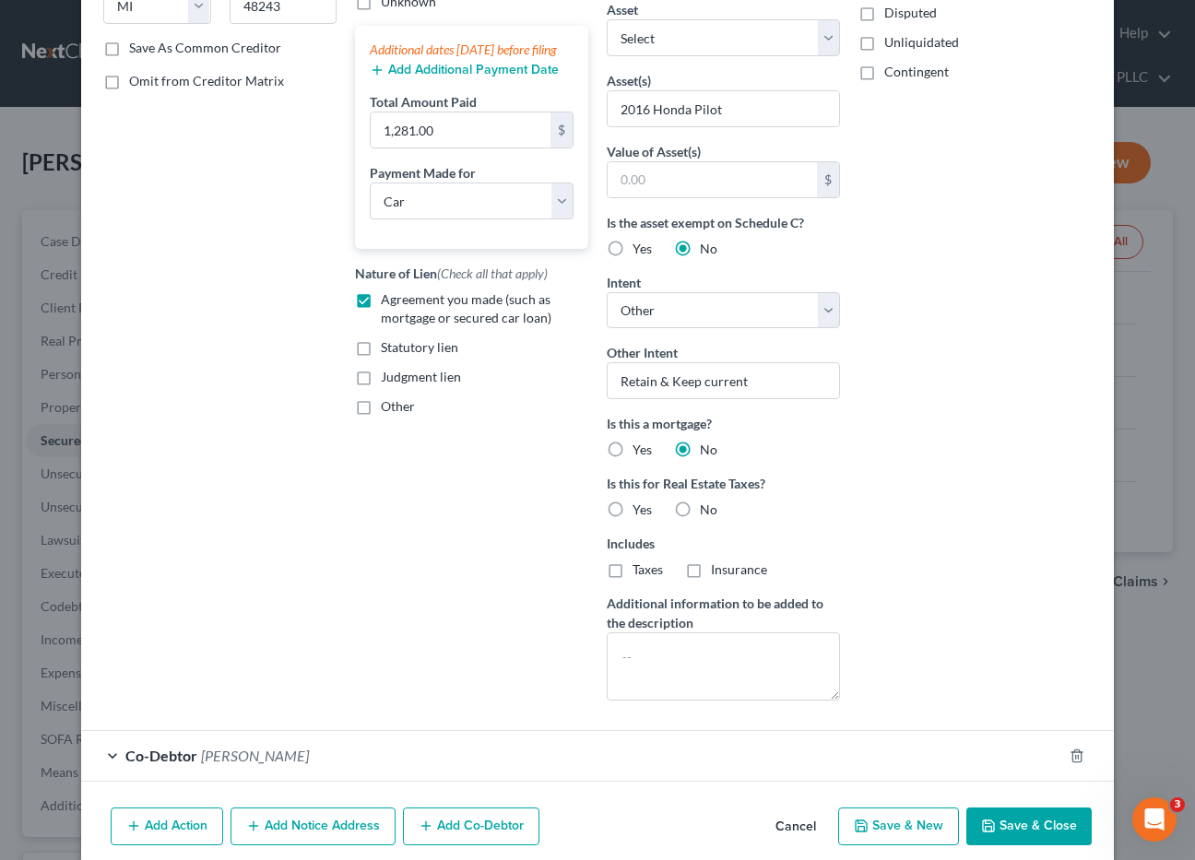
scroll to position [324, 0]
click at [999, 823] on button "Save & Close" at bounding box center [1028, 826] width 125 height 39
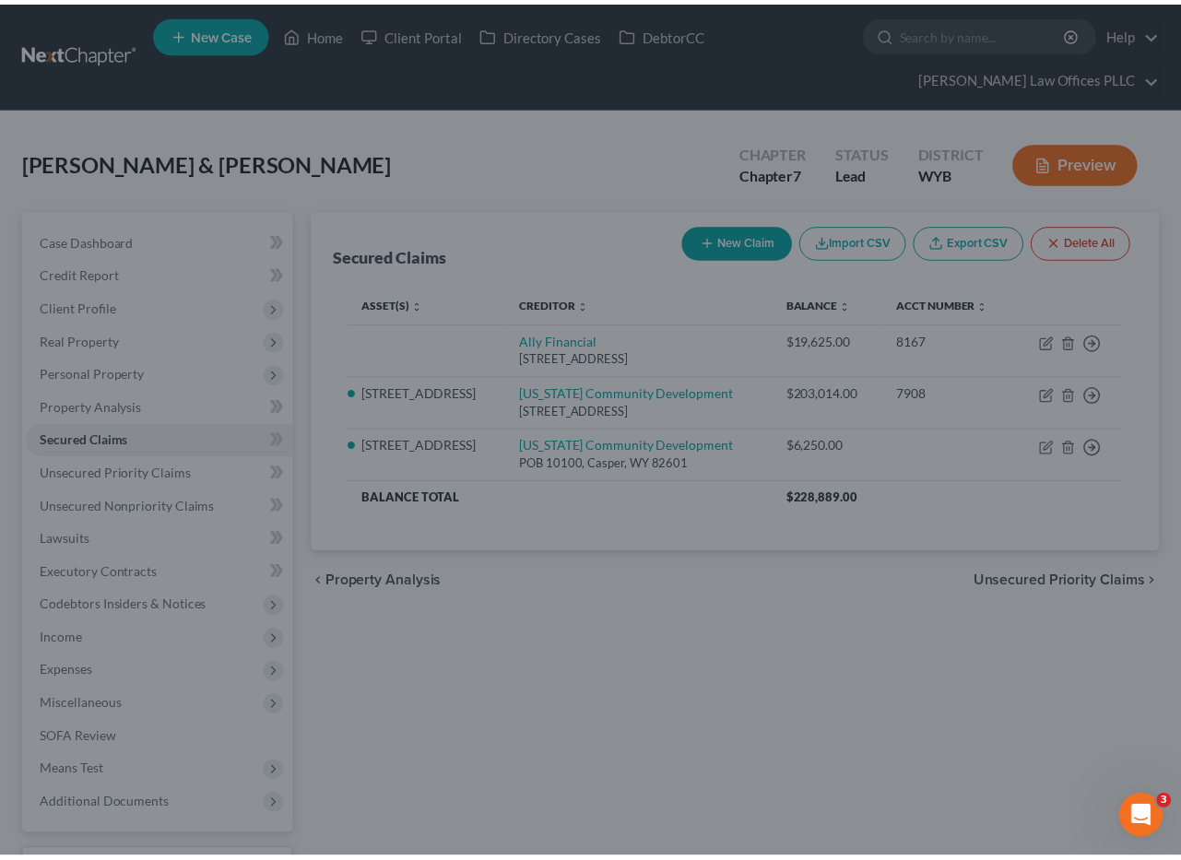
scroll to position [196, 0]
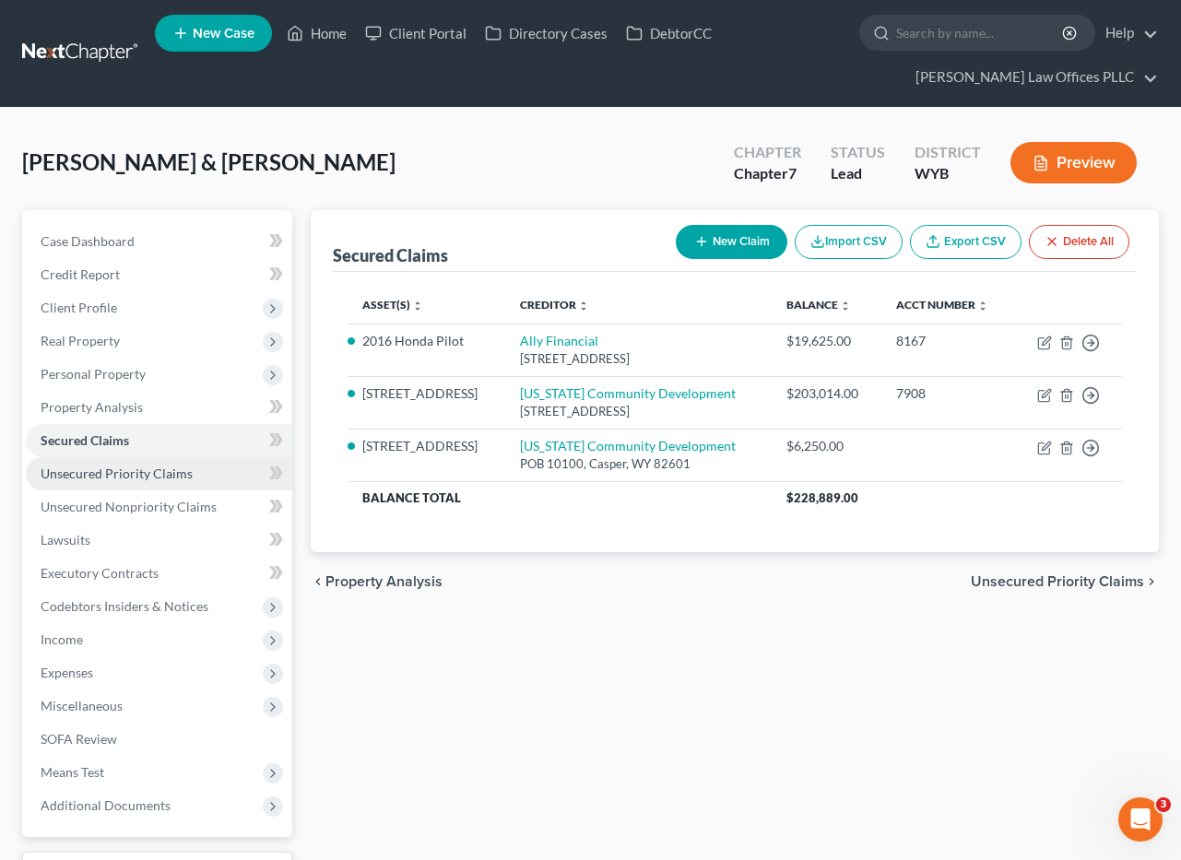
click at [166, 463] on link "Unsecured Priority Claims" at bounding box center [159, 473] width 267 height 33
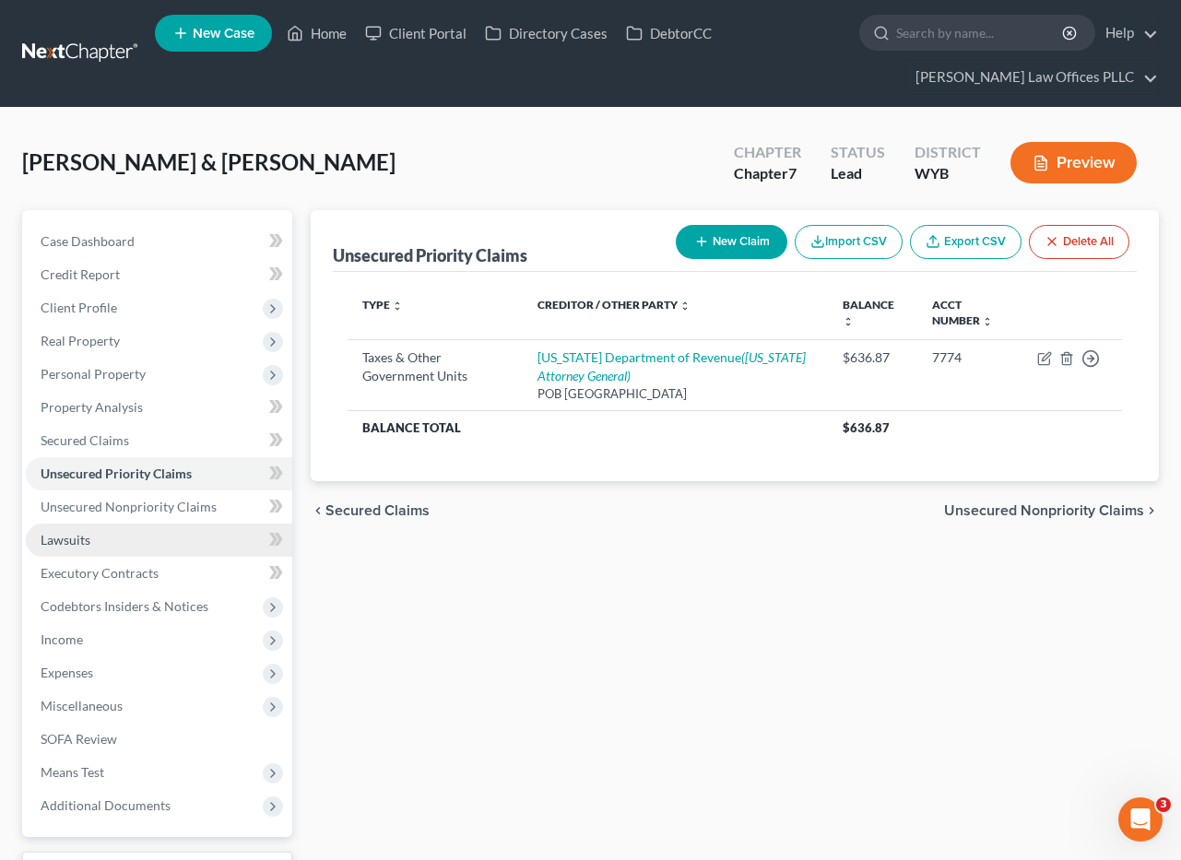
click at [80, 540] on span "Lawsuits" at bounding box center [66, 540] width 50 height 16
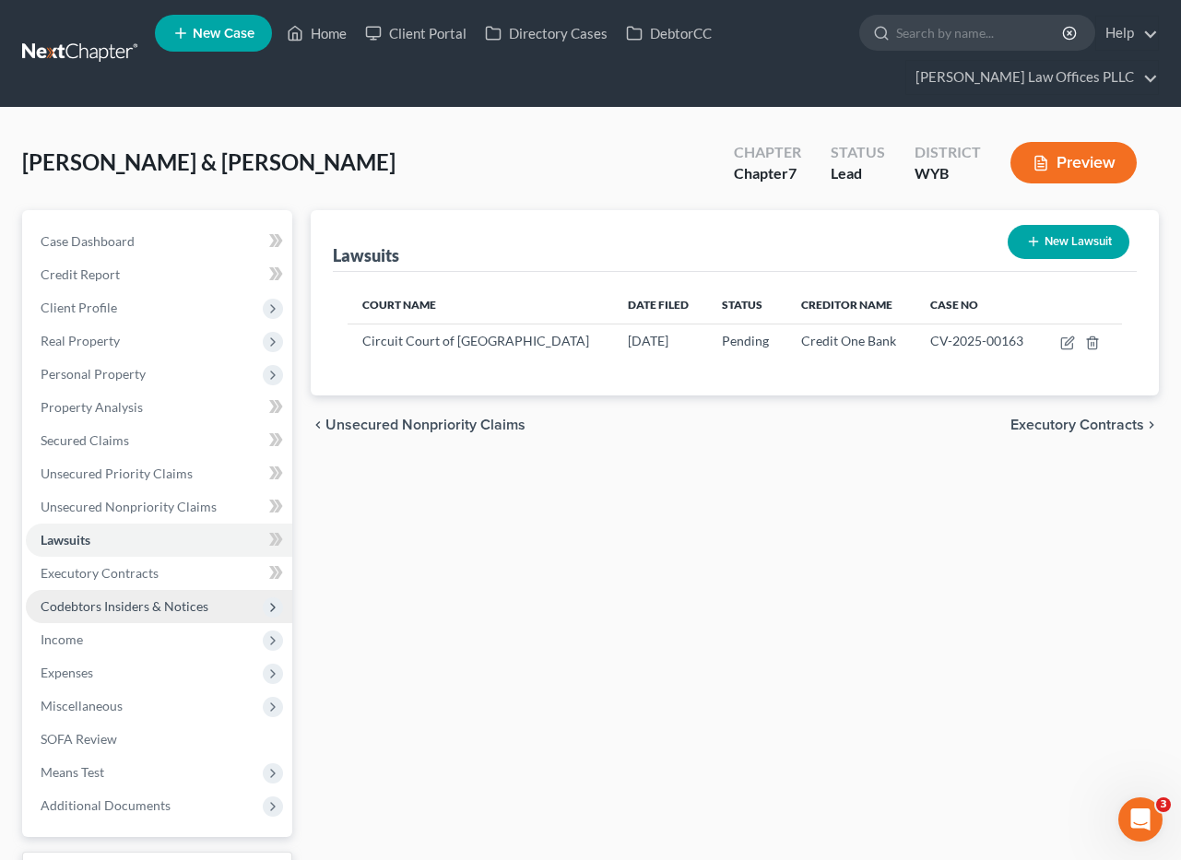
click at [139, 603] on span "Codebtors Insiders & Notices" at bounding box center [125, 606] width 168 height 16
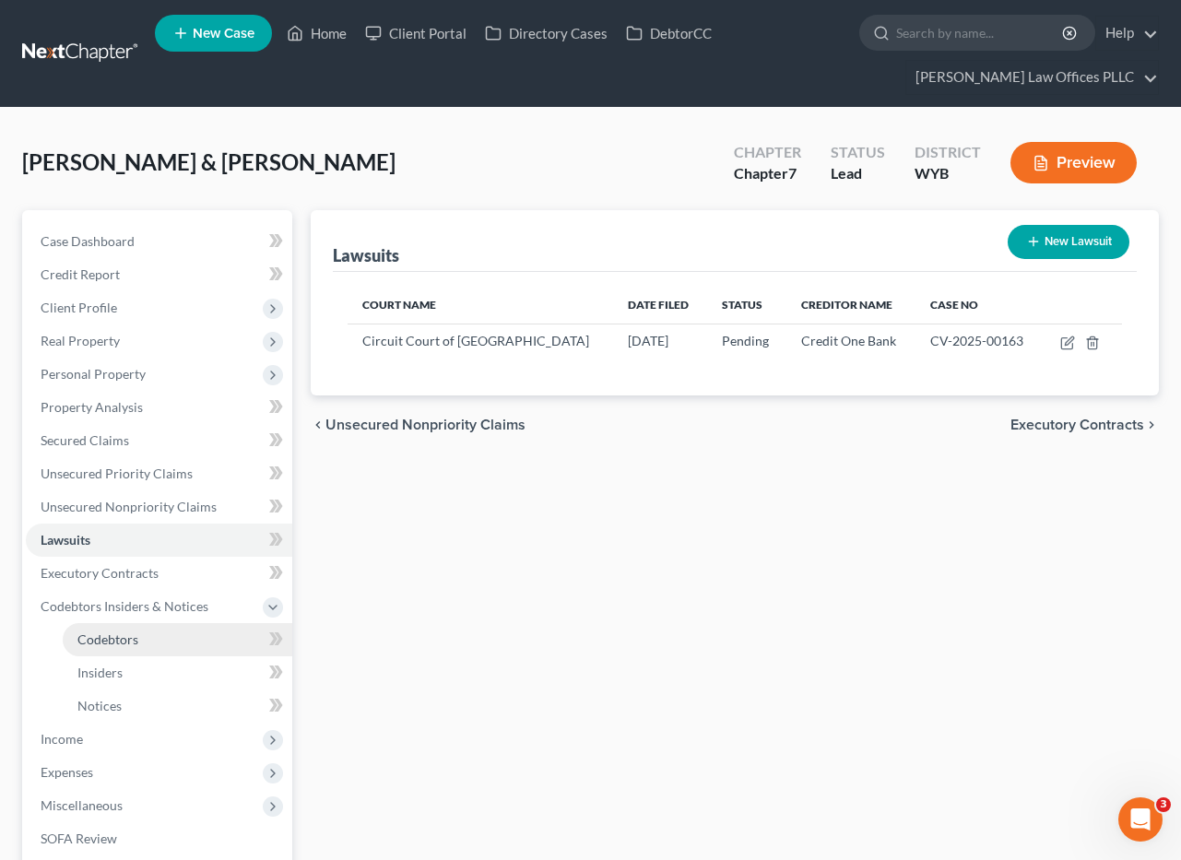
click at [131, 635] on span "Codebtors" at bounding box center [107, 640] width 61 height 16
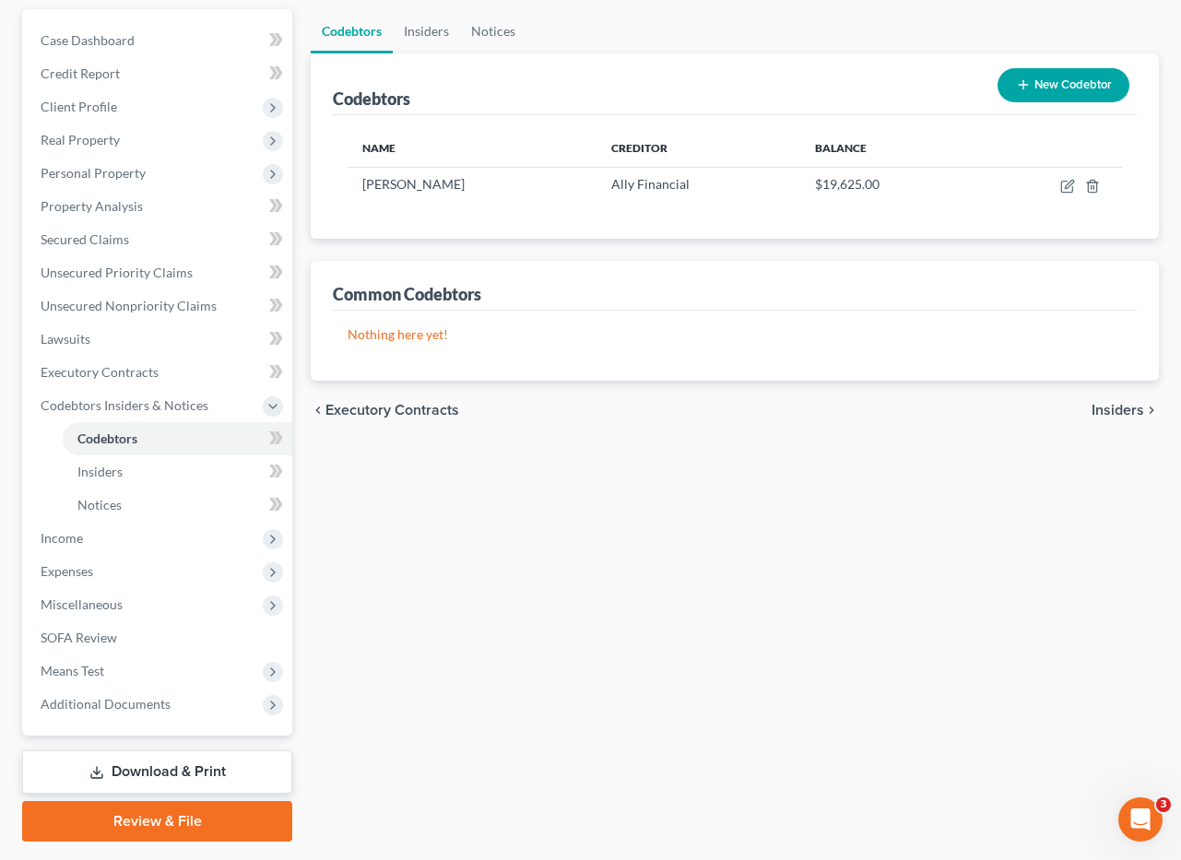
scroll to position [253, 0]
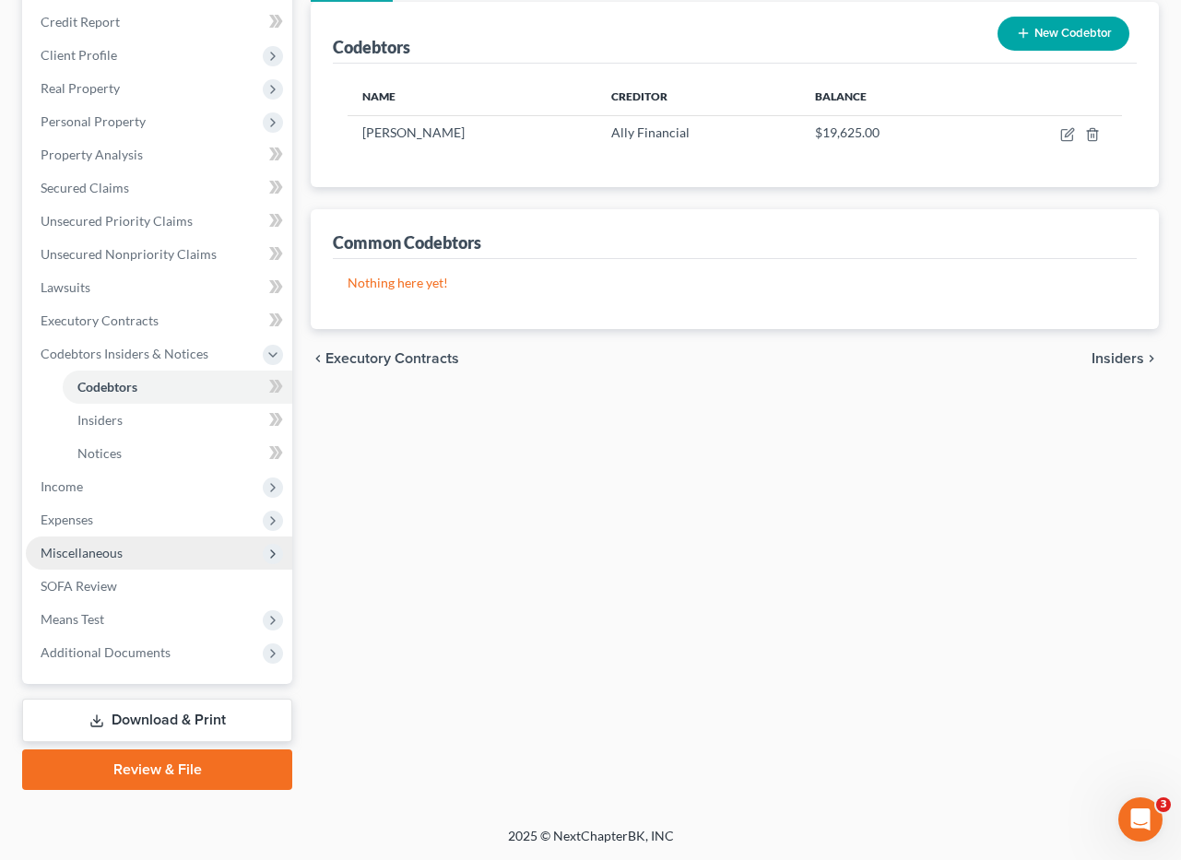
click at [111, 545] on span "Miscellaneous" at bounding box center [82, 553] width 82 height 16
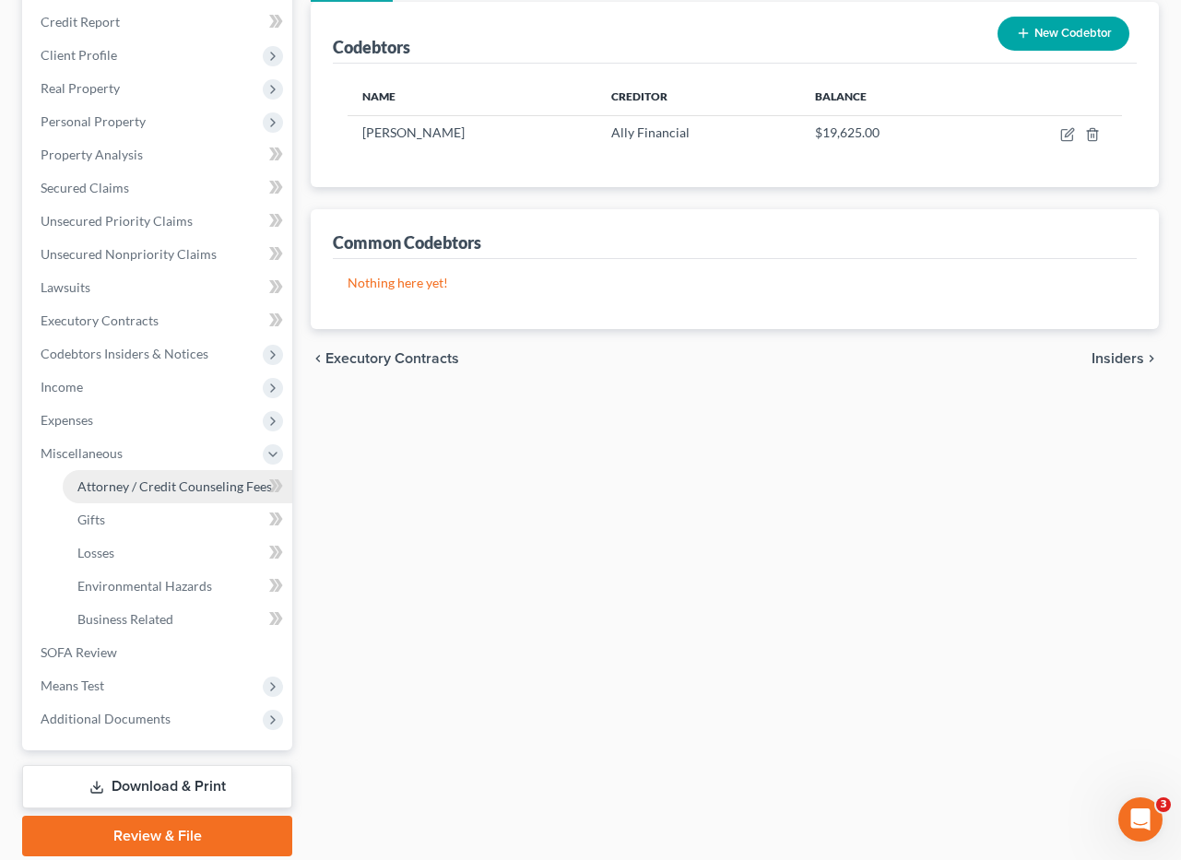
click at [140, 491] on span "Attorney / Credit Counseling Fees" at bounding box center [174, 487] width 195 height 16
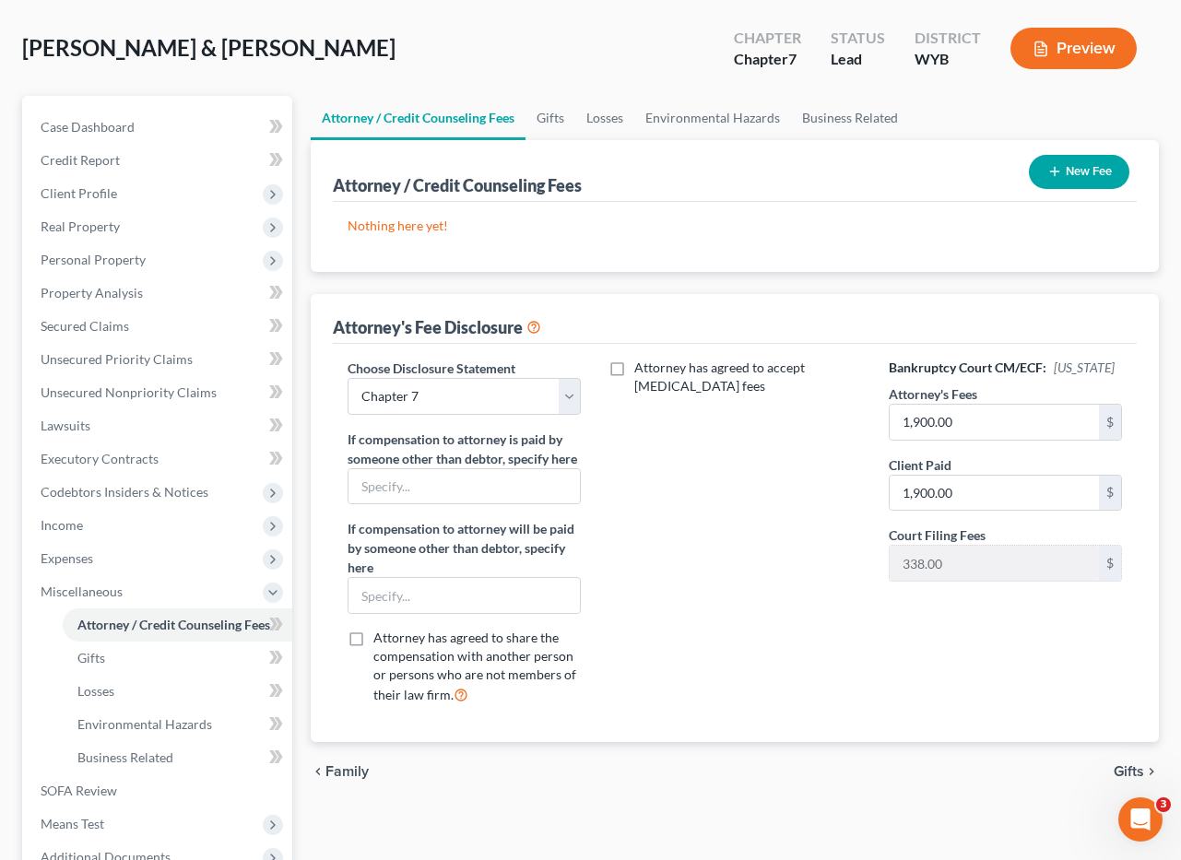
scroll to position [319, 0]
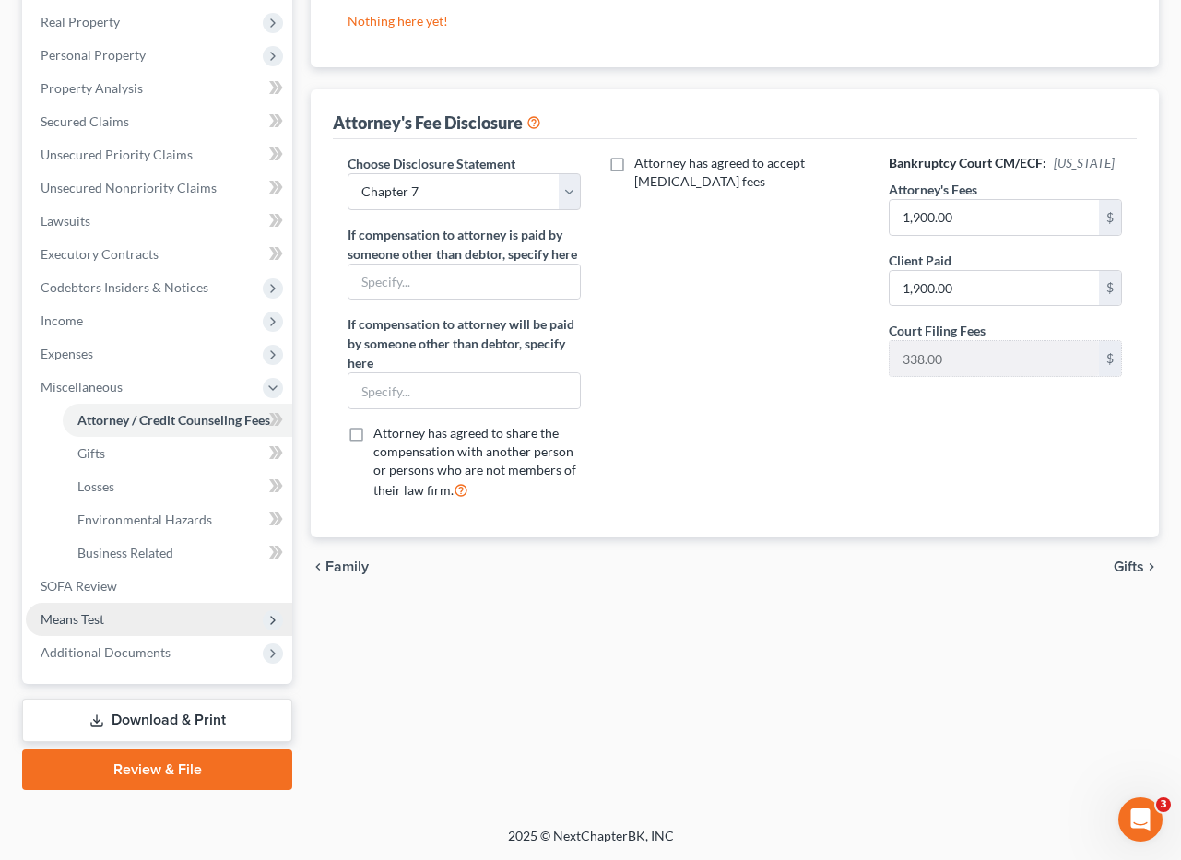
click at [94, 611] on span "Means Test" at bounding box center [73, 619] width 64 height 16
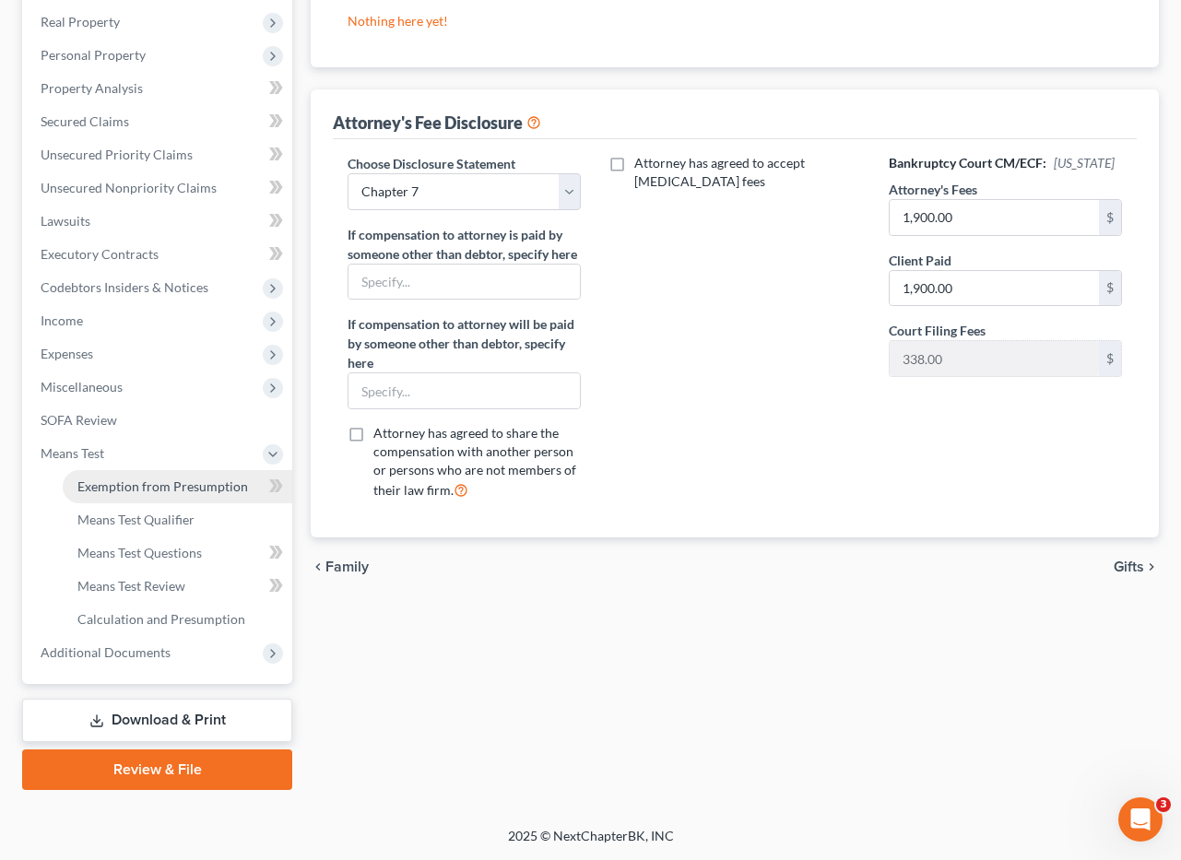
click at [178, 480] on span "Exemption from Presumption" at bounding box center [162, 487] width 171 height 16
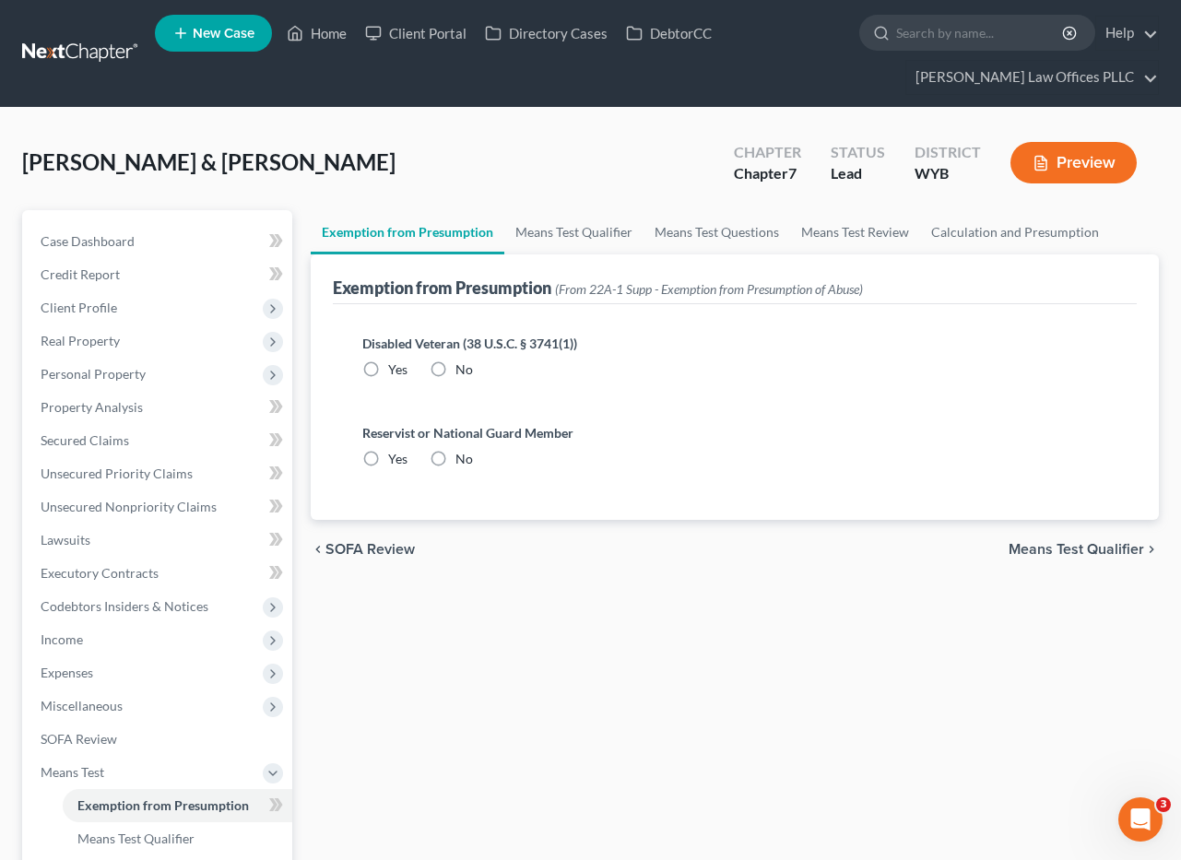
click at [456, 370] on label "No" at bounding box center [465, 370] width 18 height 18
click at [463, 370] on input "No" at bounding box center [469, 367] width 12 height 12
drag, startPoint x: 443, startPoint y: 456, endPoint x: 512, endPoint y: 330, distance: 144.0
click at [456, 455] on label "No" at bounding box center [465, 459] width 18 height 18
click at [463, 455] on input "No" at bounding box center [469, 456] width 12 height 12
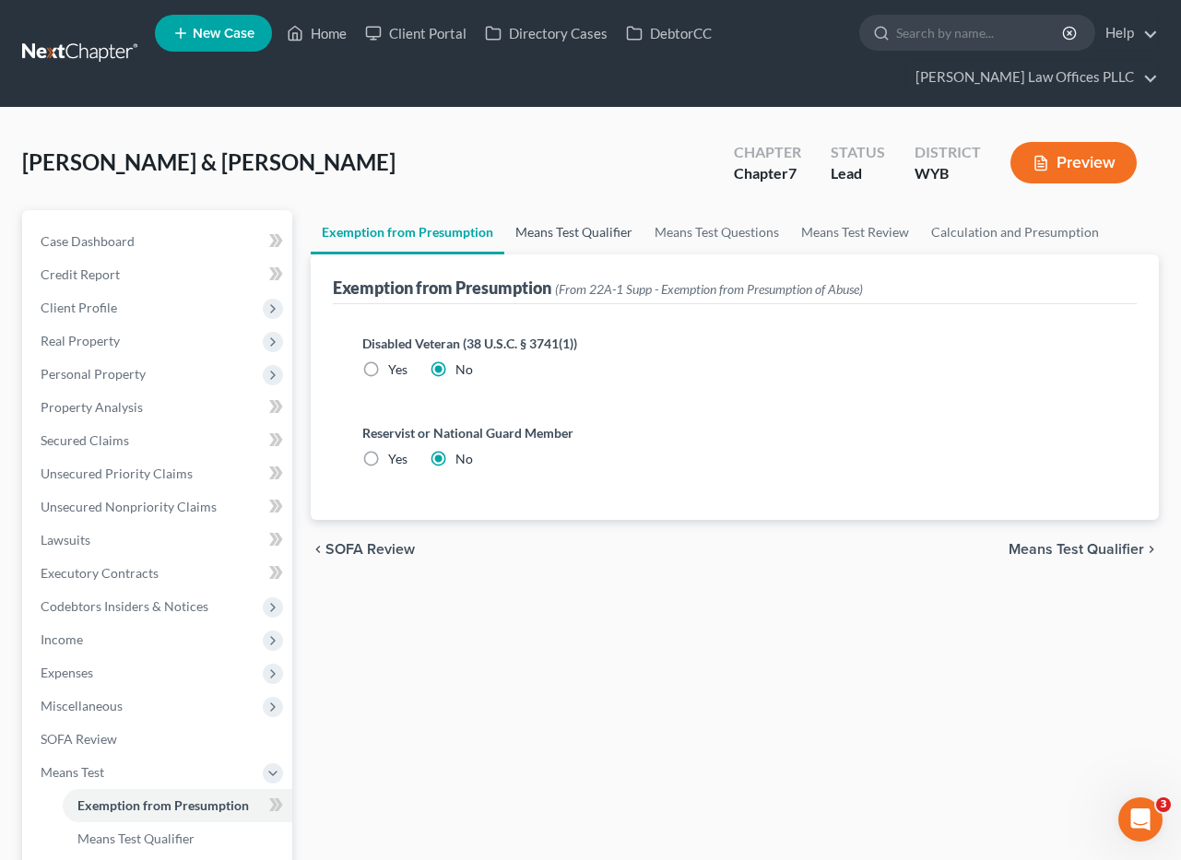
click at [575, 228] on link "Means Test Qualifier" at bounding box center [573, 232] width 139 height 44
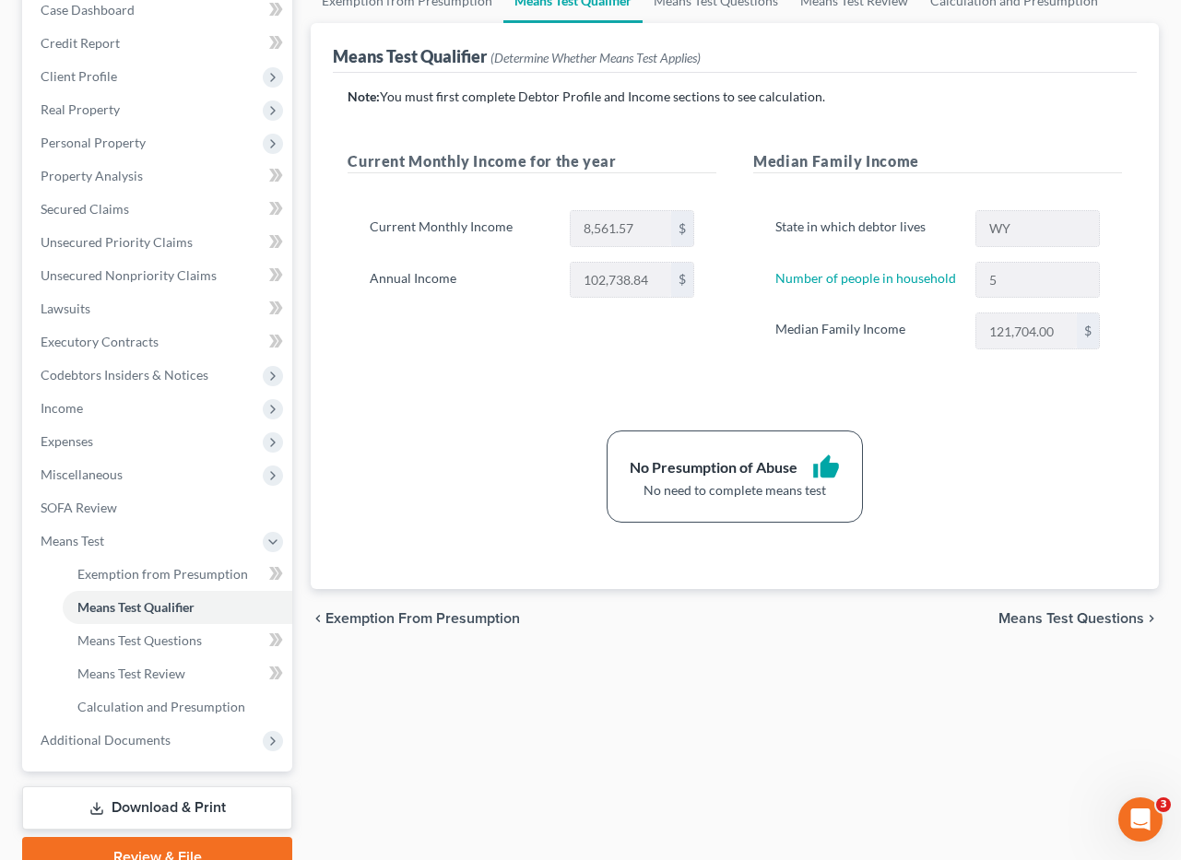
scroll to position [319, 0]
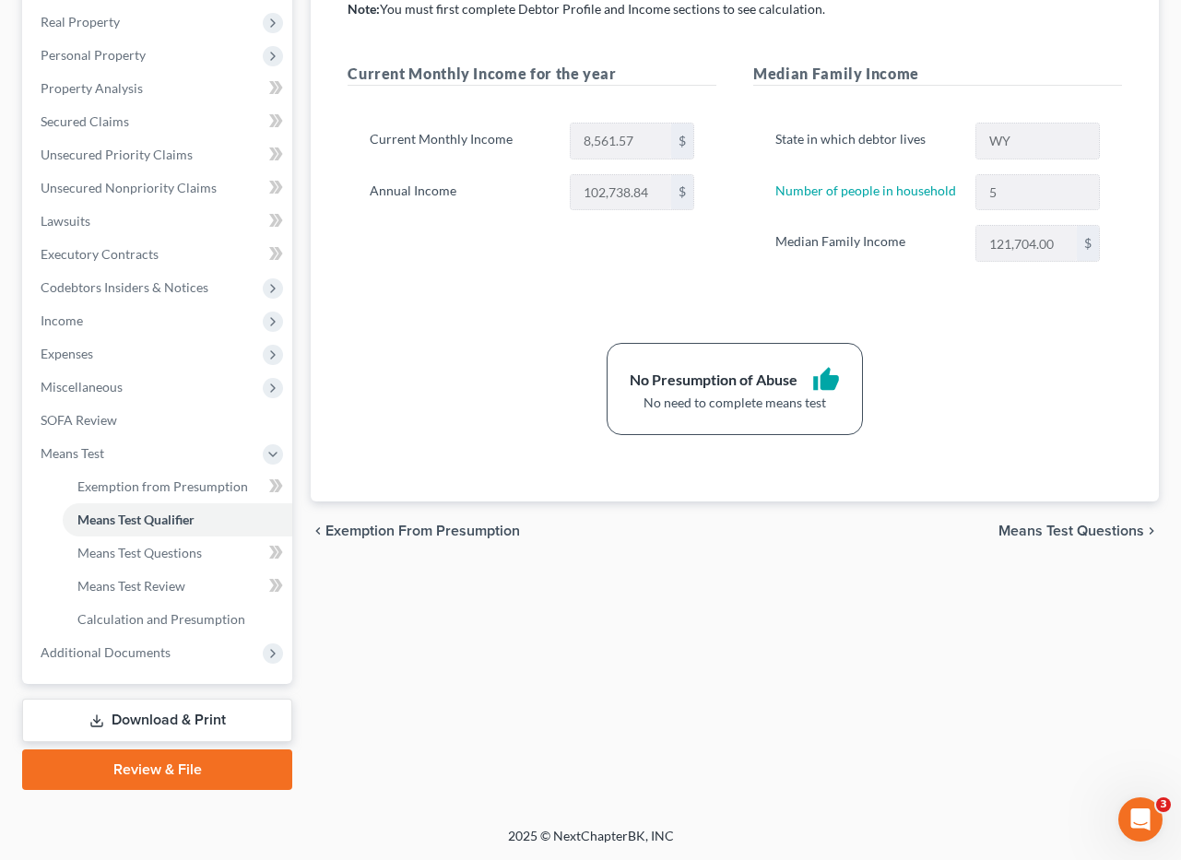
click at [558, 249] on div "Current Monthly Income for the year Current Monthly Income 8,561.57 $ Annual In…" at bounding box center [532, 181] width 406 height 236
click at [89, 380] on span "Miscellaneous" at bounding box center [82, 387] width 82 height 16
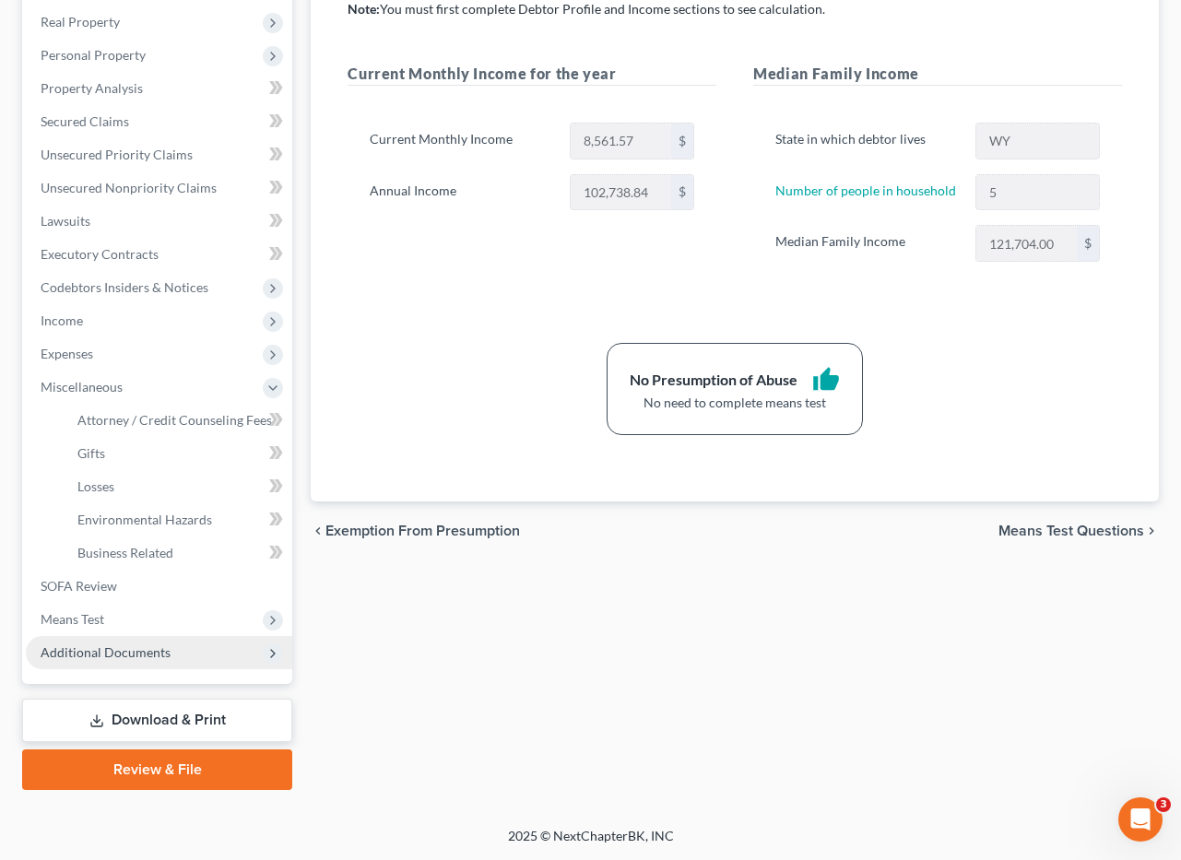
click at [100, 652] on span "Additional Documents" at bounding box center [106, 653] width 130 height 16
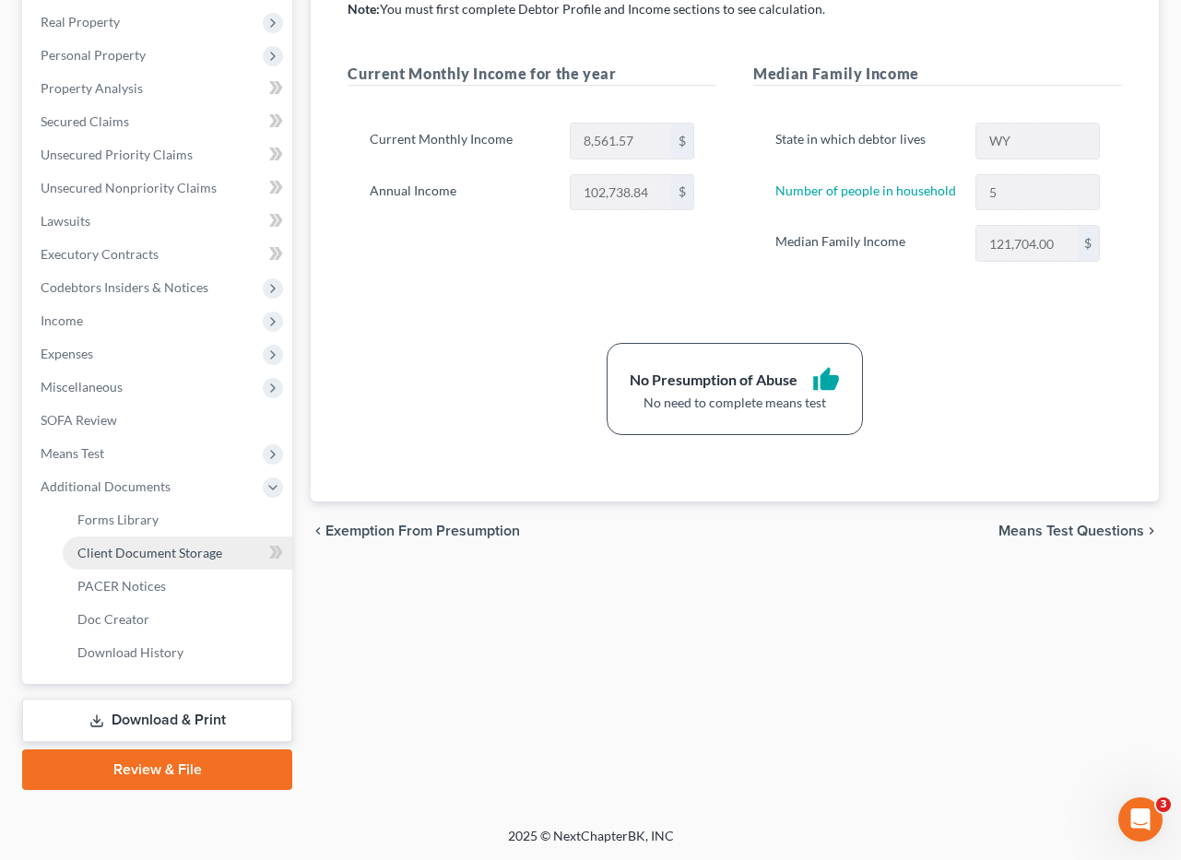
click at [161, 552] on span "Client Document Storage" at bounding box center [149, 553] width 145 height 16
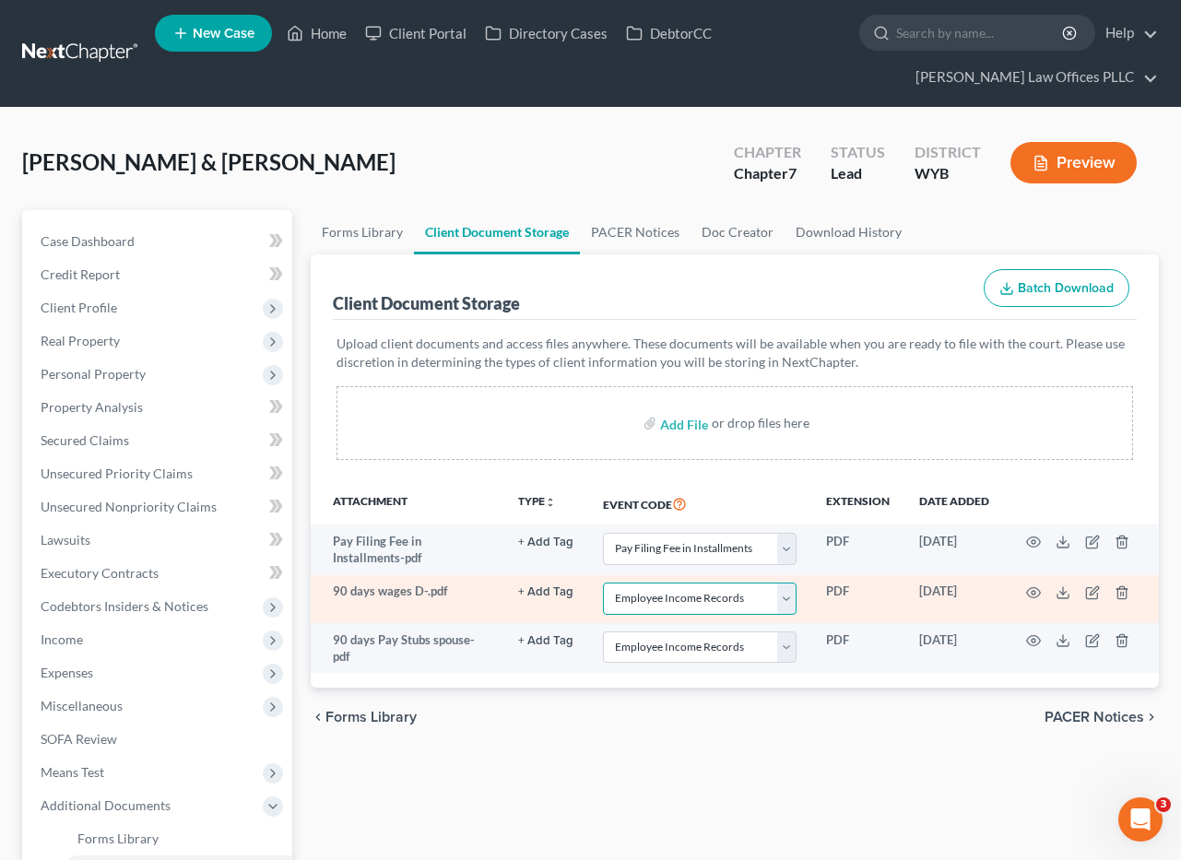
click at [789, 598] on select "Select Event Certificate of Credit Counseling Chapter 13 Plan Domestic Support …" at bounding box center [700, 599] width 194 height 32
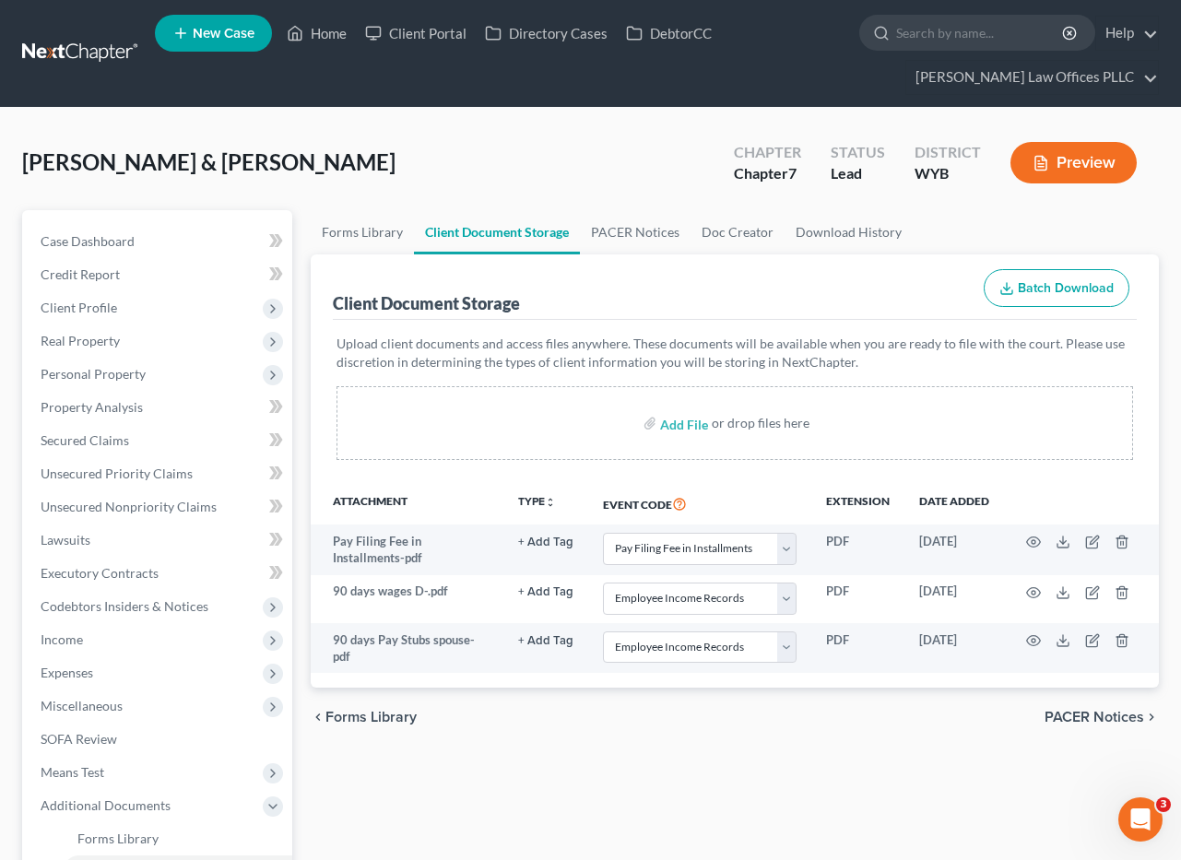
click at [780, 285] on div "Client Document Storage Batch Download" at bounding box center [735, 288] width 804 height 66
click at [100, 497] on link "Unsecured Nonpriority Claims" at bounding box center [159, 507] width 267 height 33
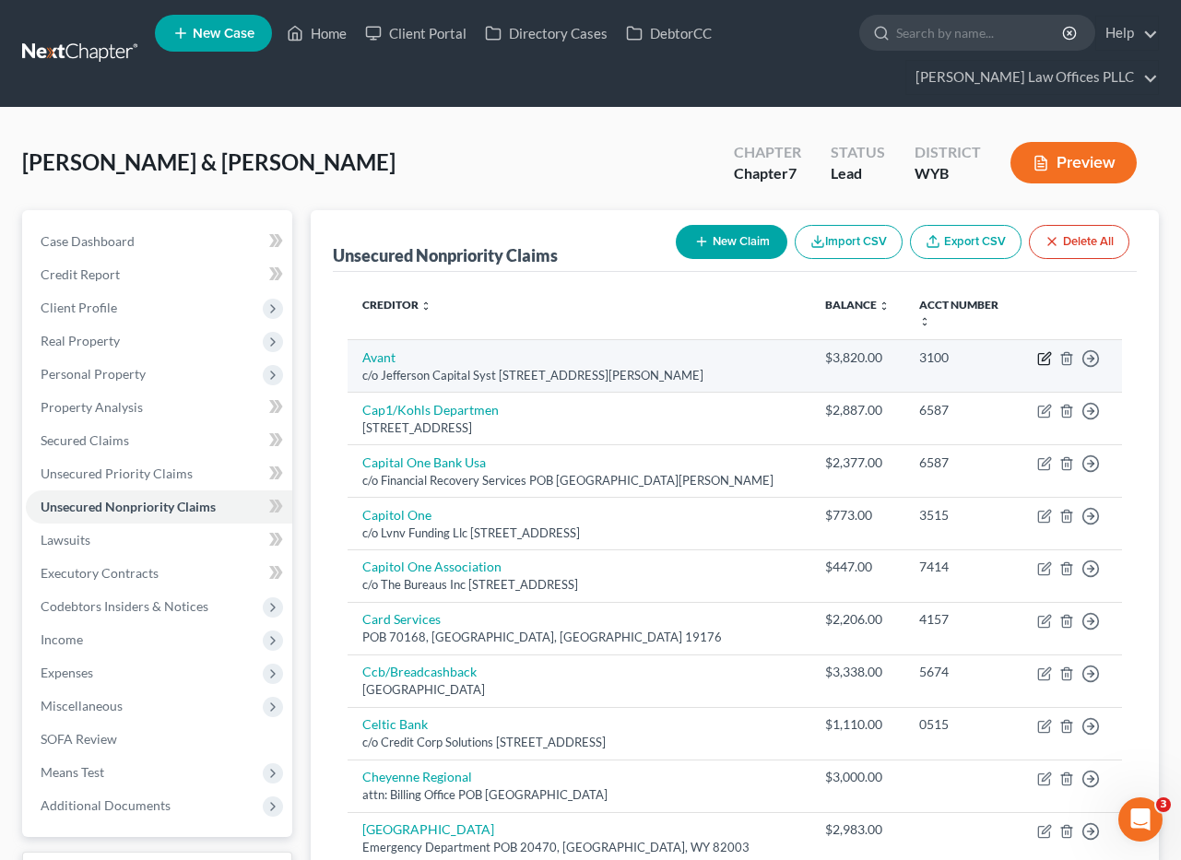
click at [1046, 351] on icon "button" at bounding box center [1044, 358] width 15 height 15
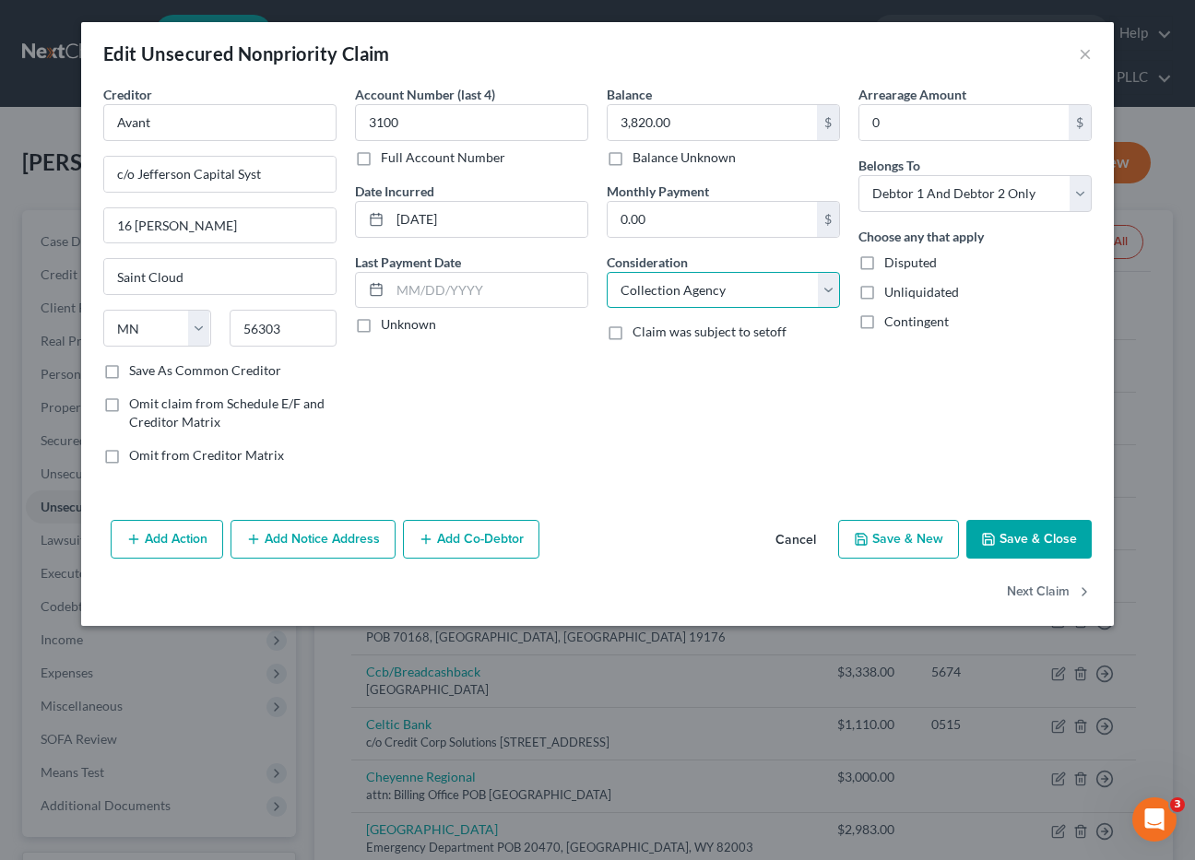
click at [830, 288] on select "Select Cable / Satellite Services Collection Agency Credit Card Debt Debt Couns…" at bounding box center [723, 290] width 233 height 37
click at [607, 272] on select "Select Cable / Satellite Services Collection Agency Credit Card Debt Debt Couns…" at bounding box center [723, 290] width 233 height 37
click at [1023, 544] on button "Save & Close" at bounding box center [1028, 539] width 125 height 39
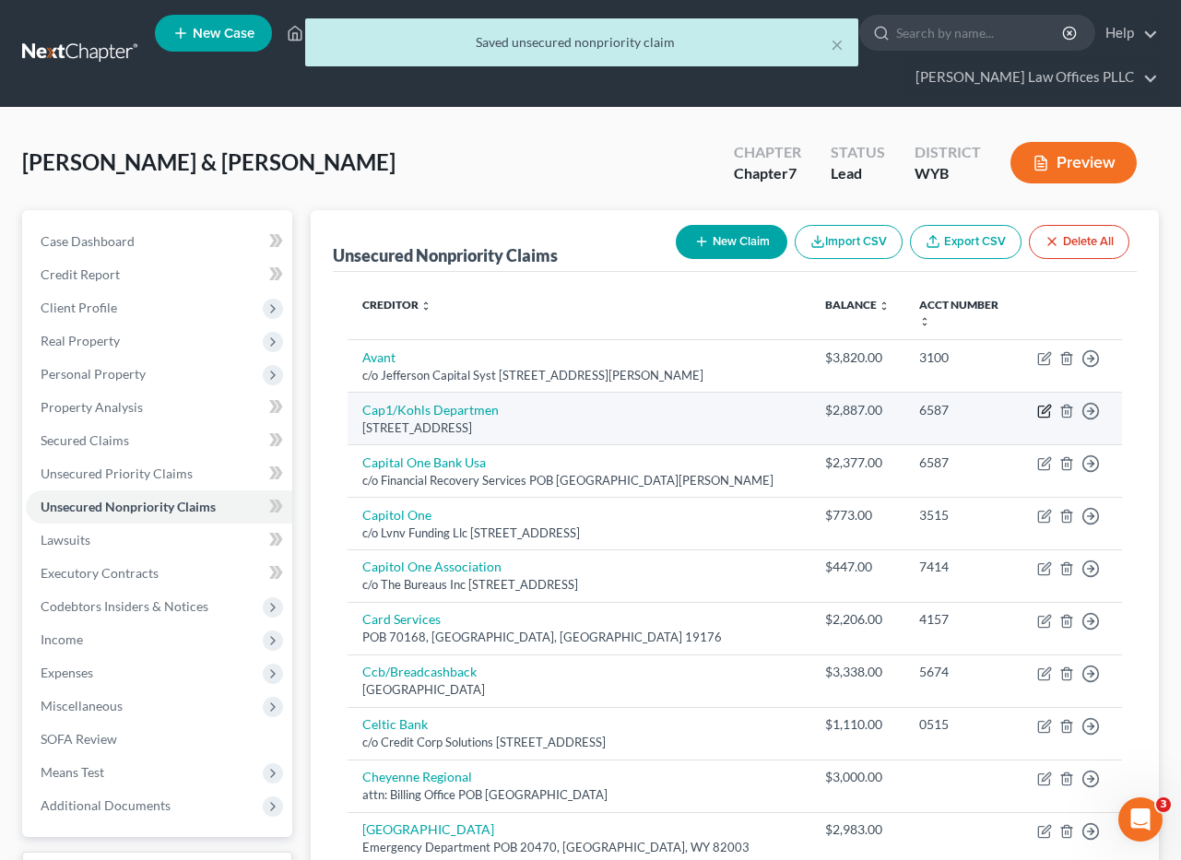
click at [1045, 404] on icon "button" at bounding box center [1044, 411] width 15 height 15
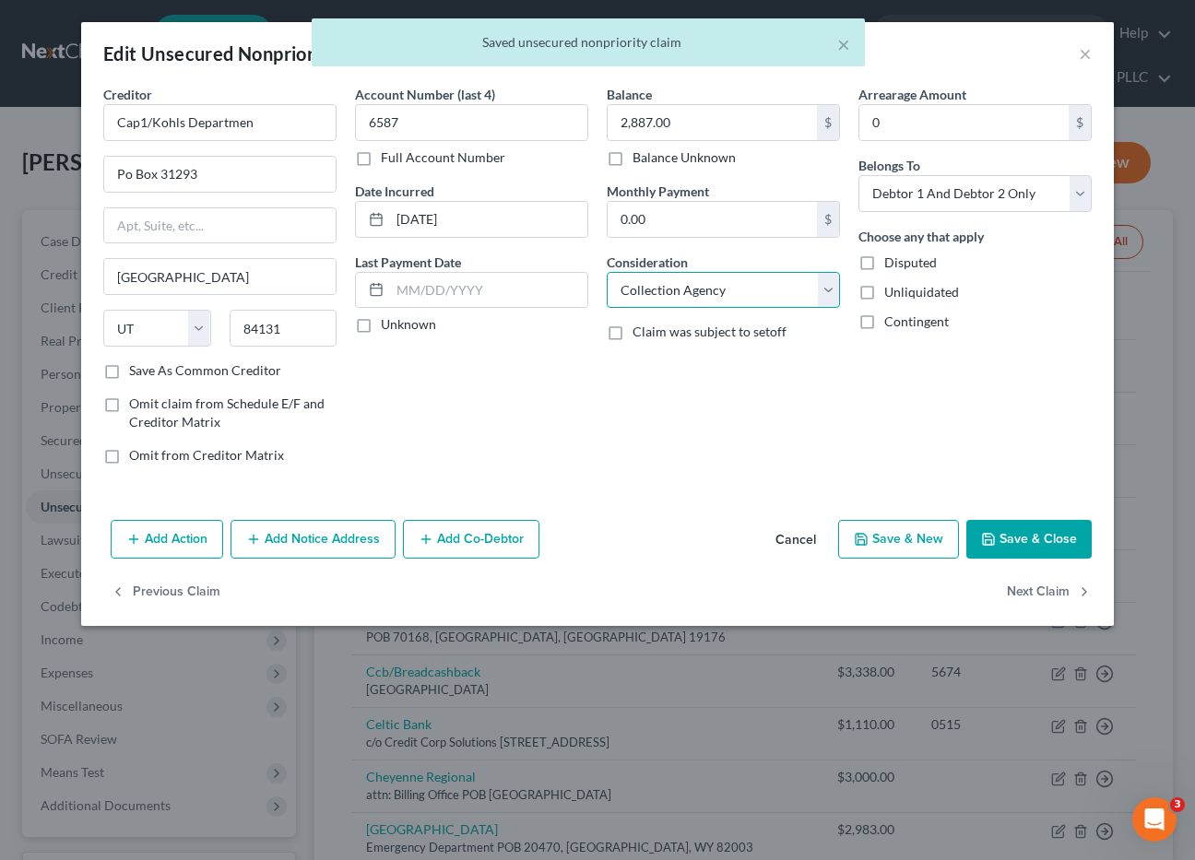
click at [829, 287] on select "Select Cable / Satellite Services Collection Agency Credit Card Debt Debt Couns…" at bounding box center [723, 290] width 233 height 37
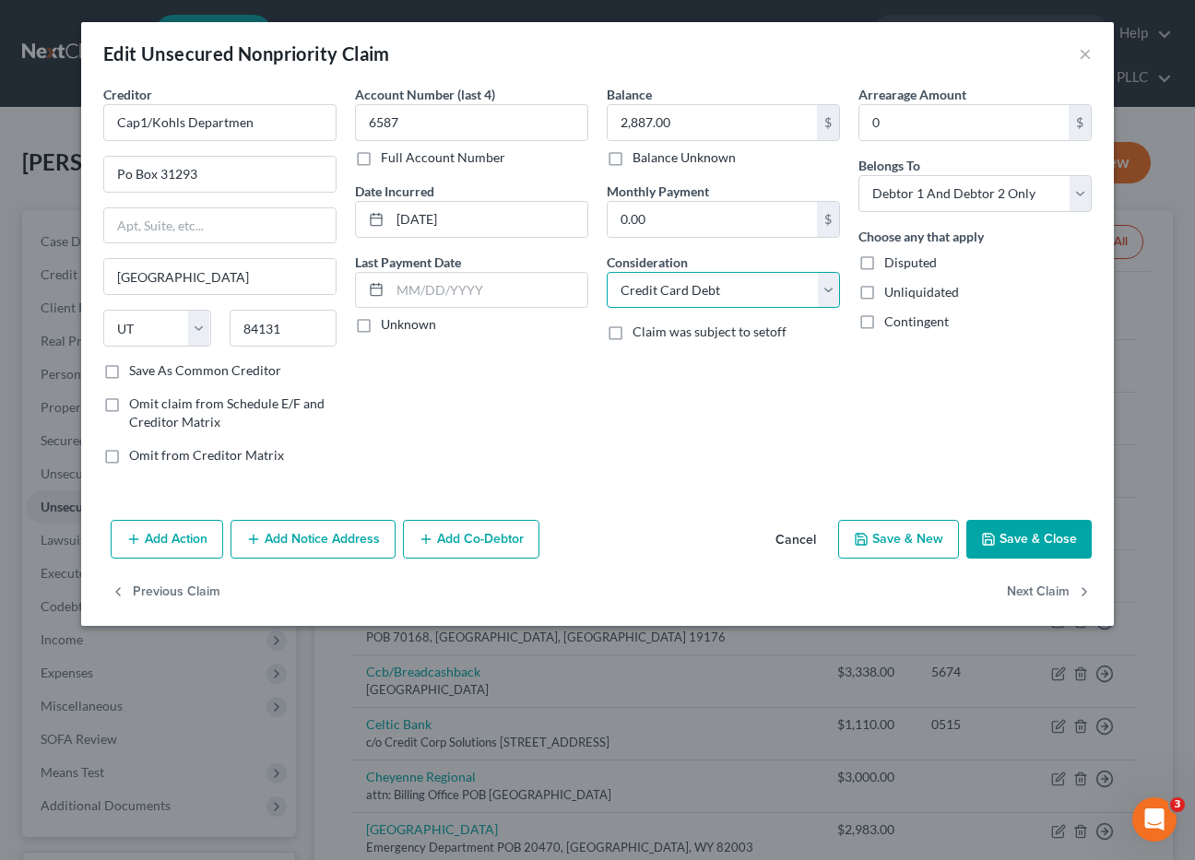
click at [607, 272] on select "Select Cable / Satellite Services Collection Agency Credit Card Debt Debt Couns…" at bounding box center [723, 290] width 233 height 37
click at [1024, 536] on button "Save & Close" at bounding box center [1028, 539] width 125 height 39
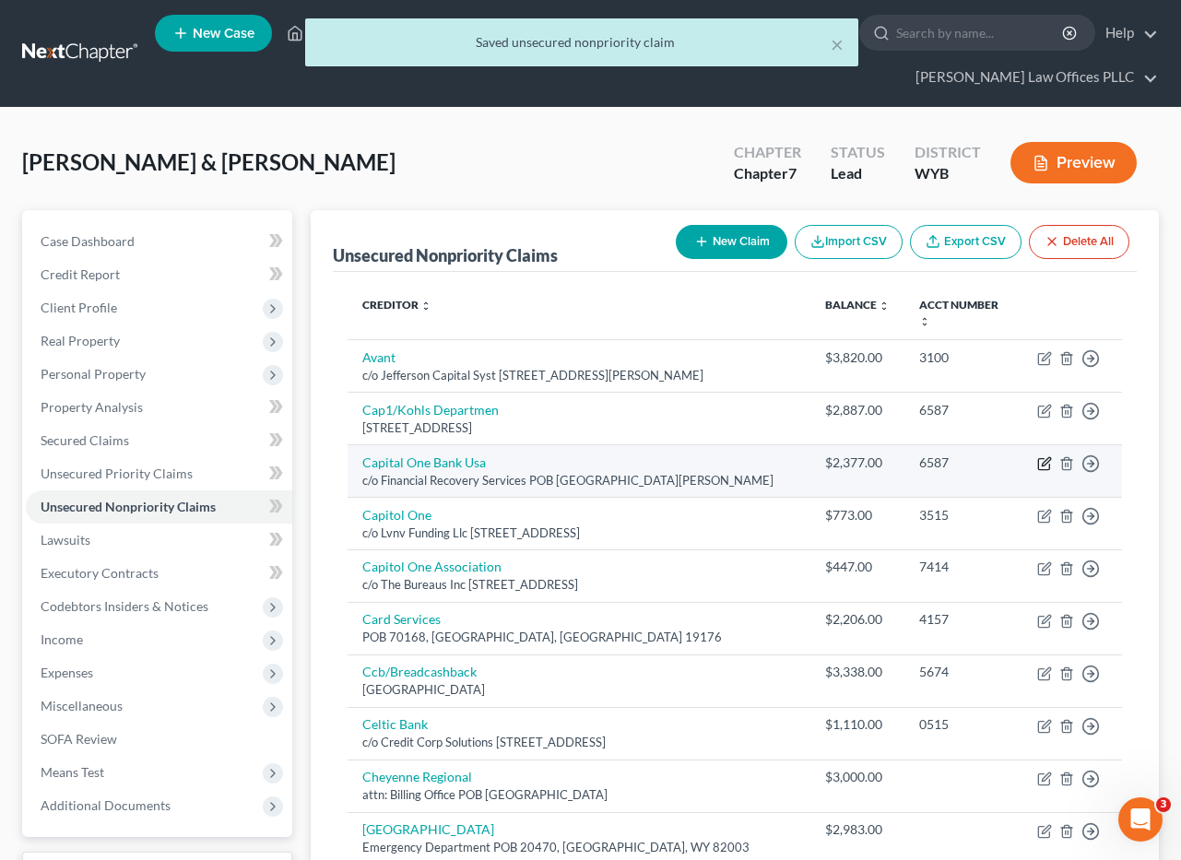
click at [1046, 456] on icon "button" at bounding box center [1044, 463] width 15 height 15
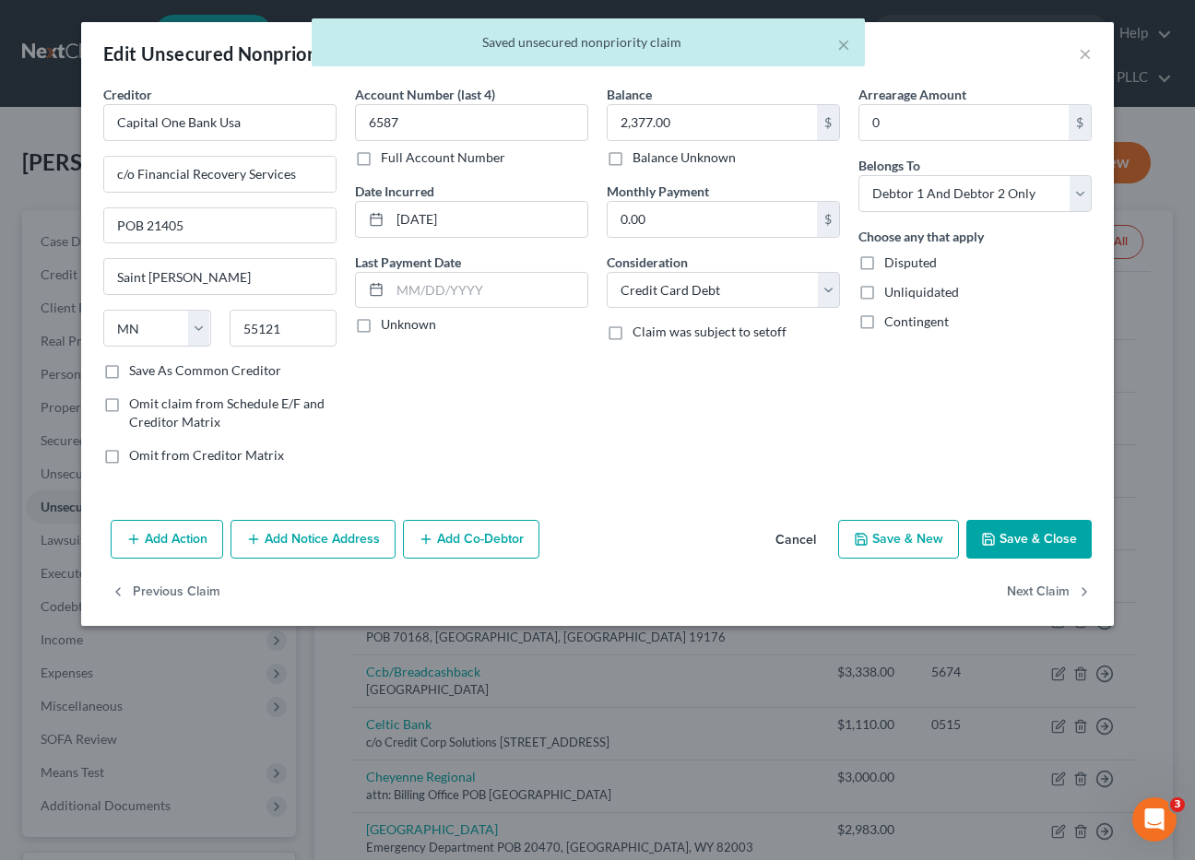
click at [1020, 539] on button "Save & Close" at bounding box center [1028, 539] width 125 height 39
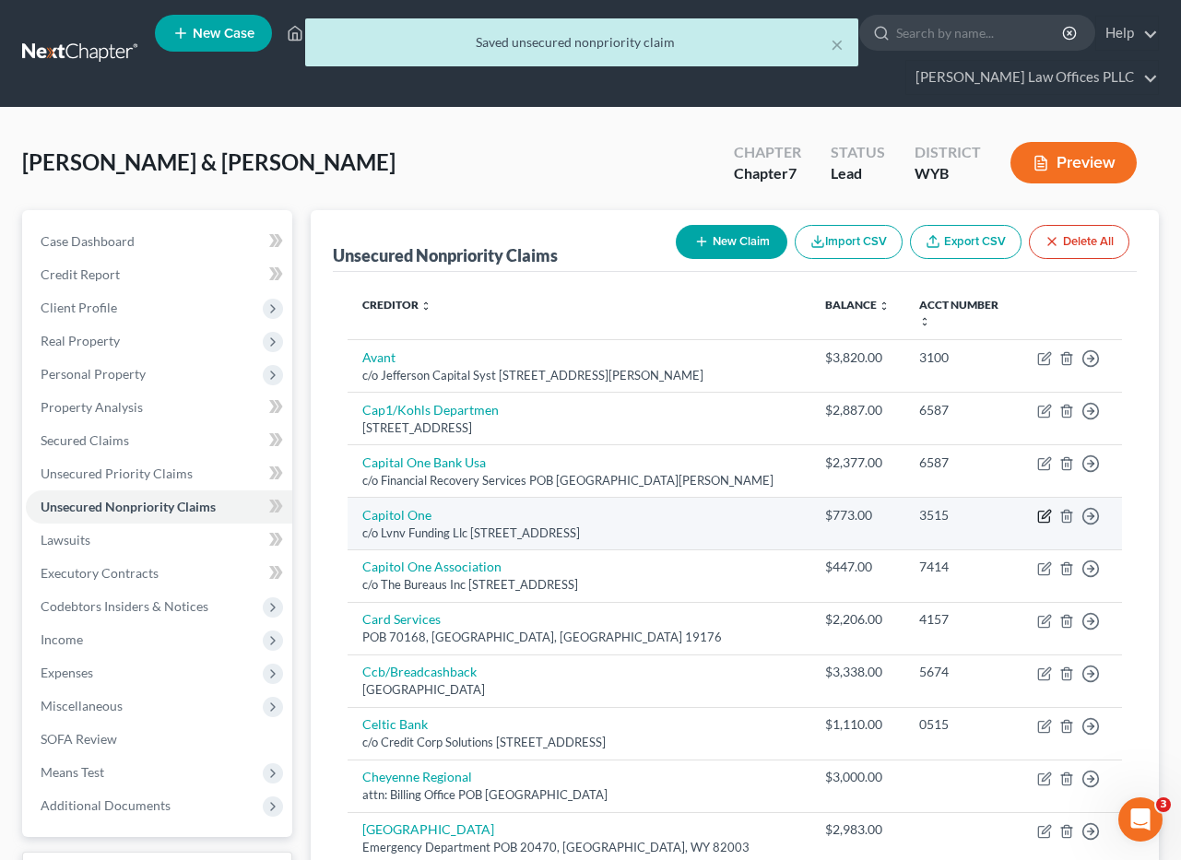
click at [1042, 509] on icon "button" at bounding box center [1044, 516] width 15 height 15
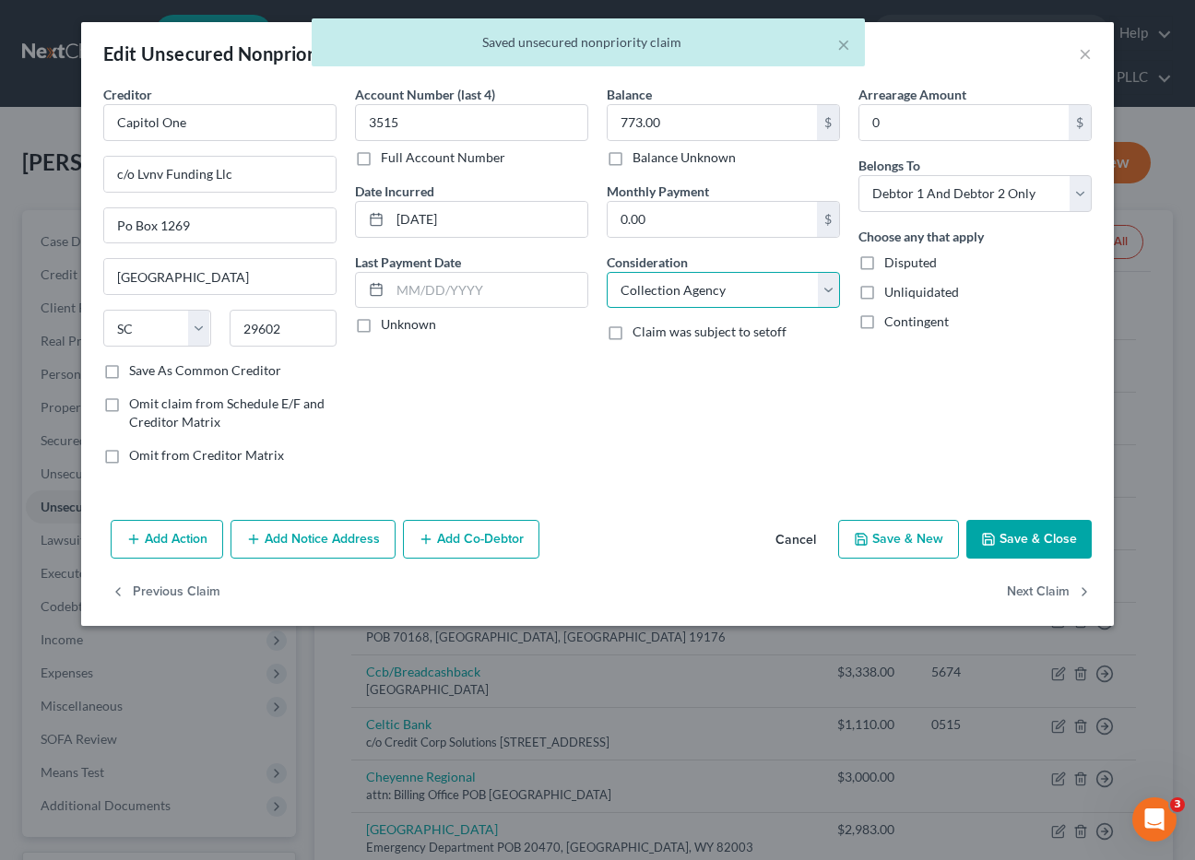
click at [830, 295] on select "Select Cable / Satellite Services Collection Agency Credit Card Debt Debt Couns…" at bounding box center [723, 290] width 233 height 37
click at [607, 272] on select "Select Cable / Satellite Services Collection Agency Credit Card Debt Debt Couns…" at bounding box center [723, 290] width 233 height 37
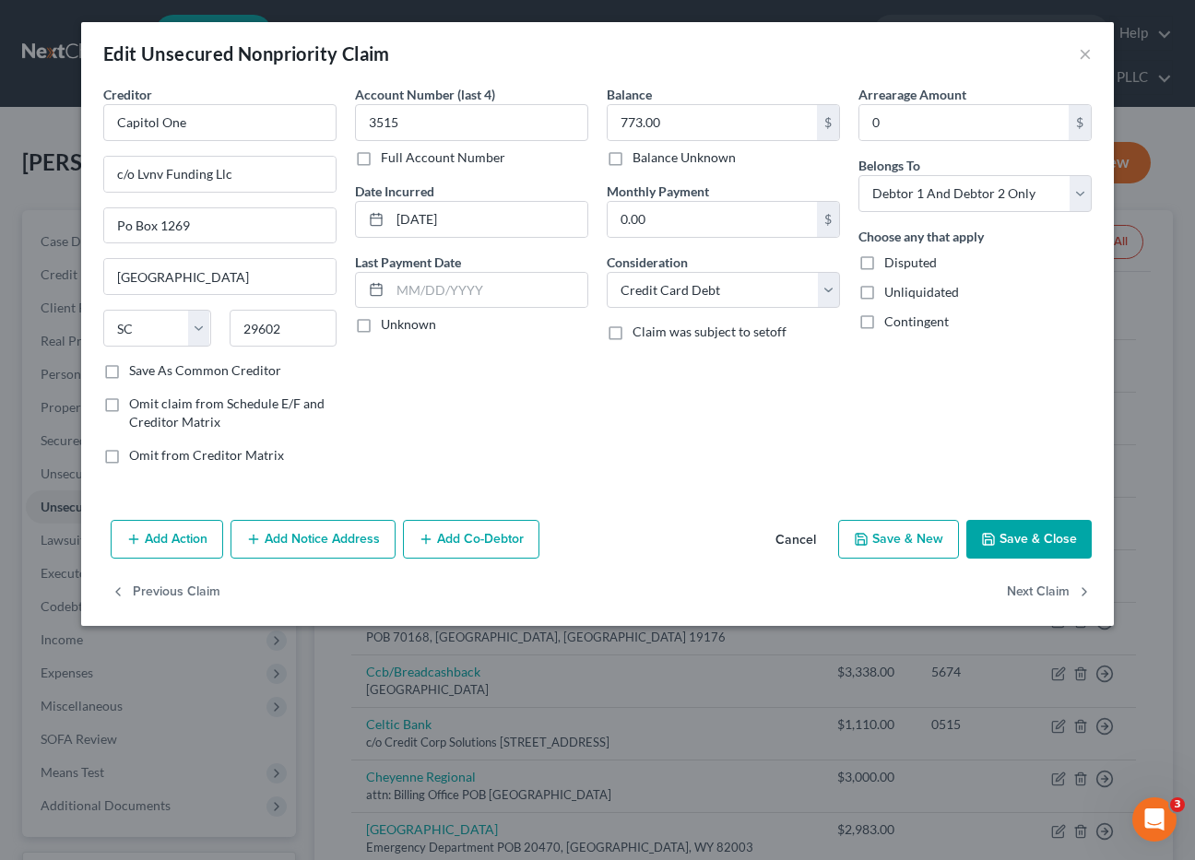
click at [1044, 528] on button "Save & Close" at bounding box center [1028, 539] width 125 height 39
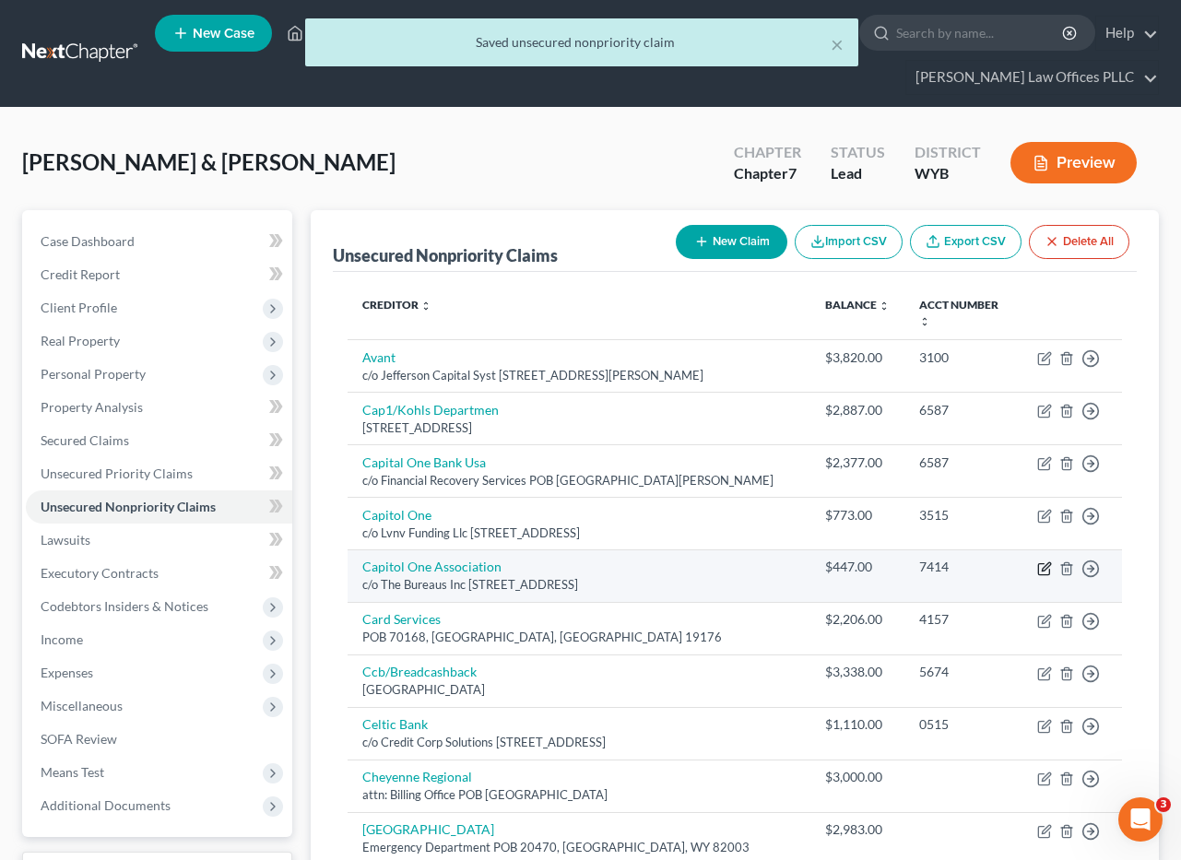
click at [1047, 563] on icon "button" at bounding box center [1046, 567] width 8 height 8
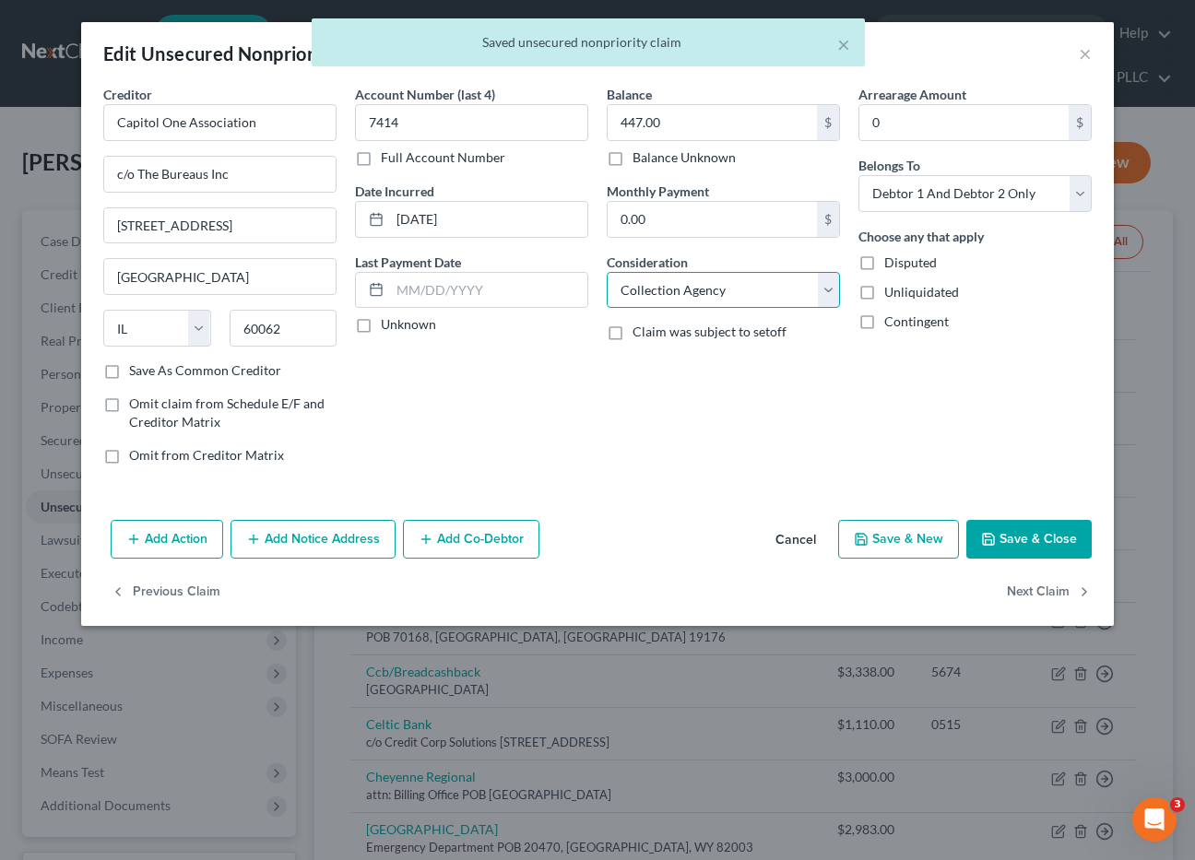
click at [823, 292] on select "Select Cable / Satellite Services Collection Agency Credit Card Debt Debt Couns…" at bounding box center [723, 290] width 233 height 37
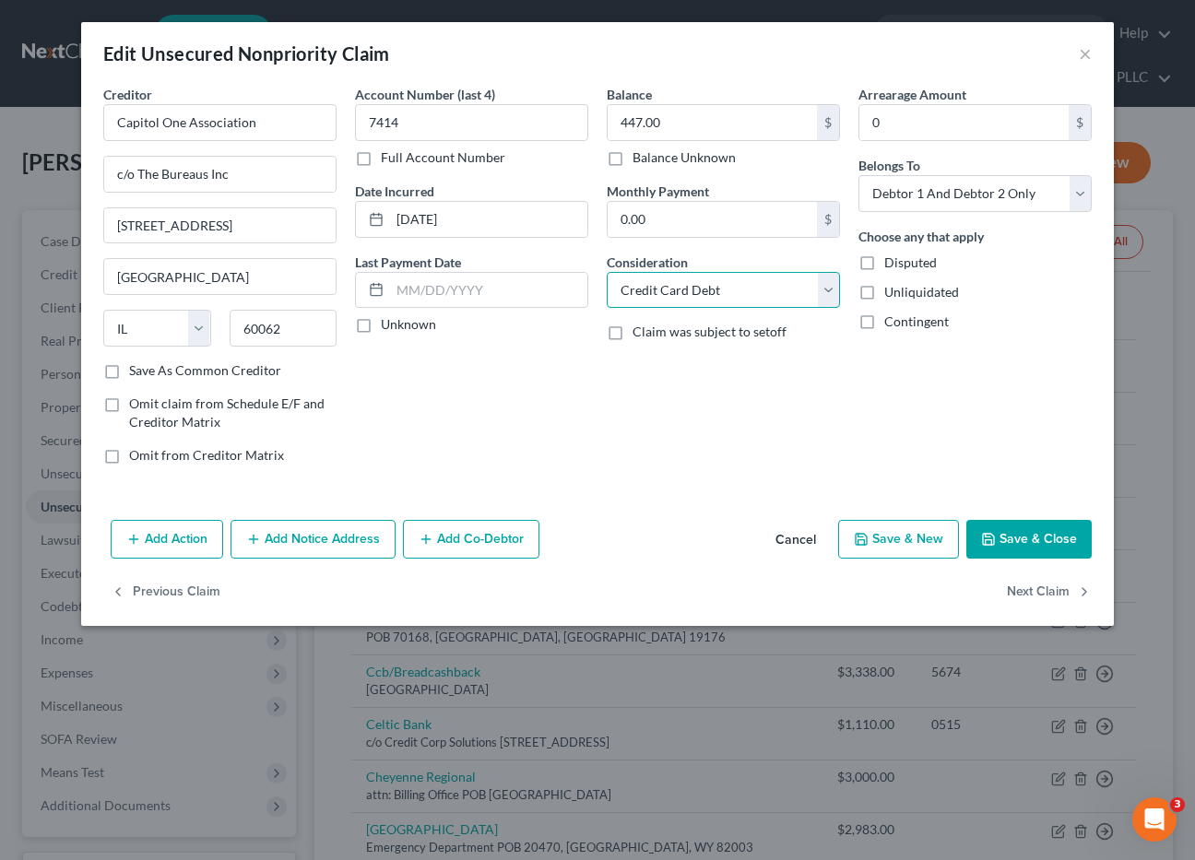
click at [607, 272] on select "Select Cable / Satellite Services Collection Agency Credit Card Debt Debt Couns…" at bounding box center [723, 290] width 233 height 37
click at [1037, 539] on button "Save & Close" at bounding box center [1028, 539] width 125 height 39
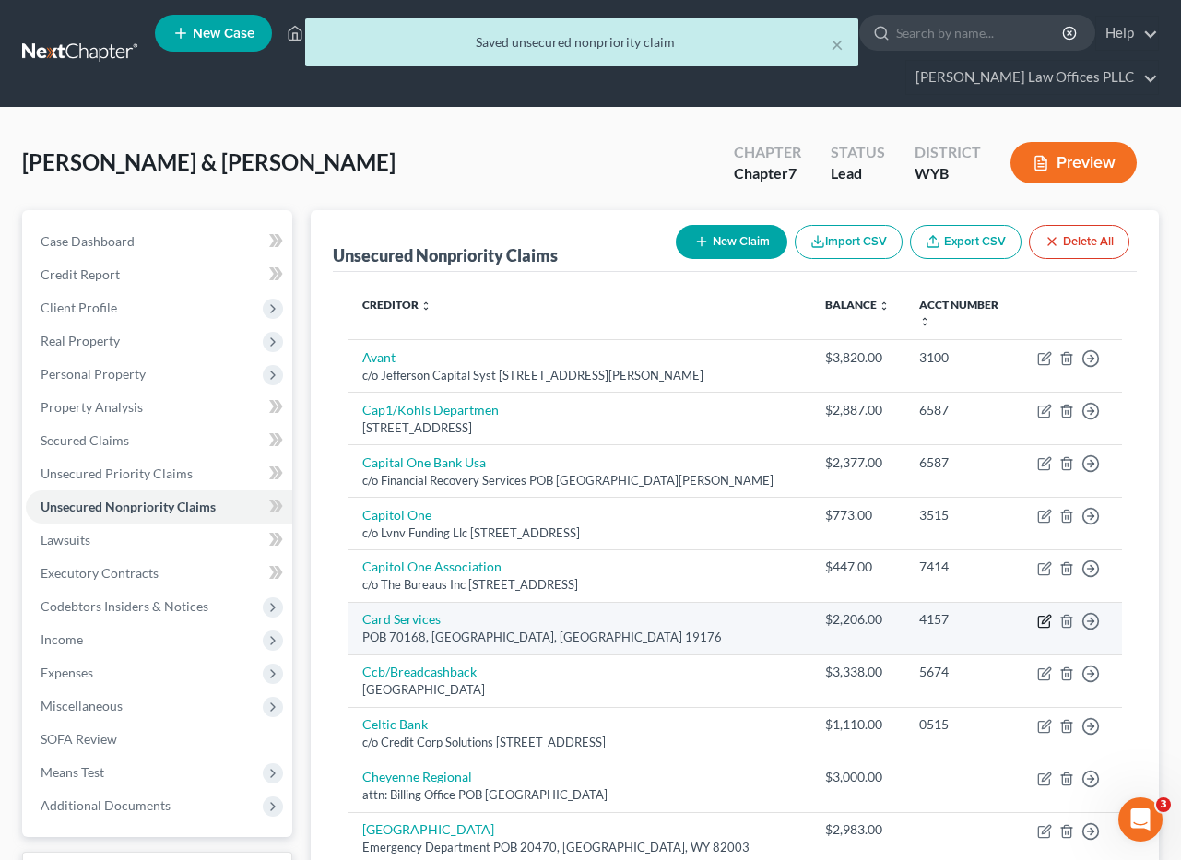
click at [1045, 614] on icon "button" at bounding box center [1044, 621] width 15 height 15
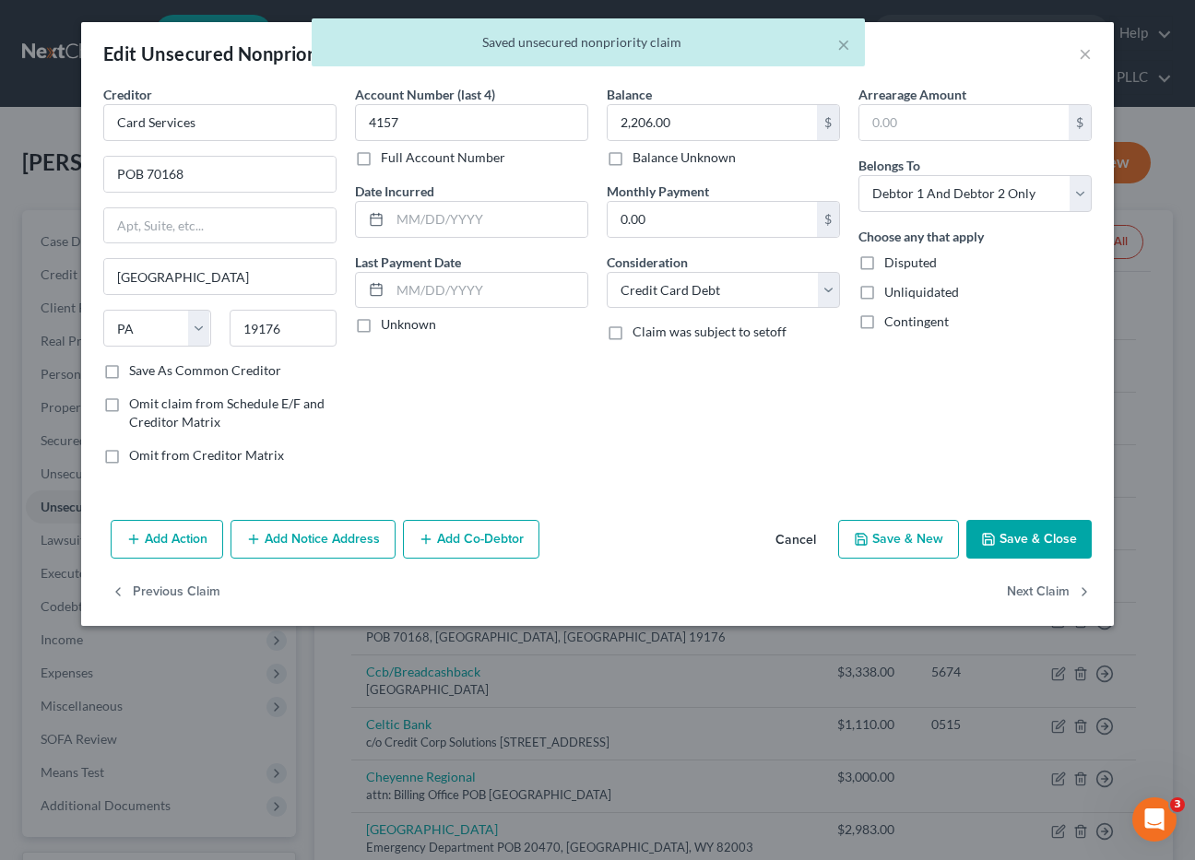
click at [1028, 535] on button "Save & Close" at bounding box center [1028, 539] width 125 height 39
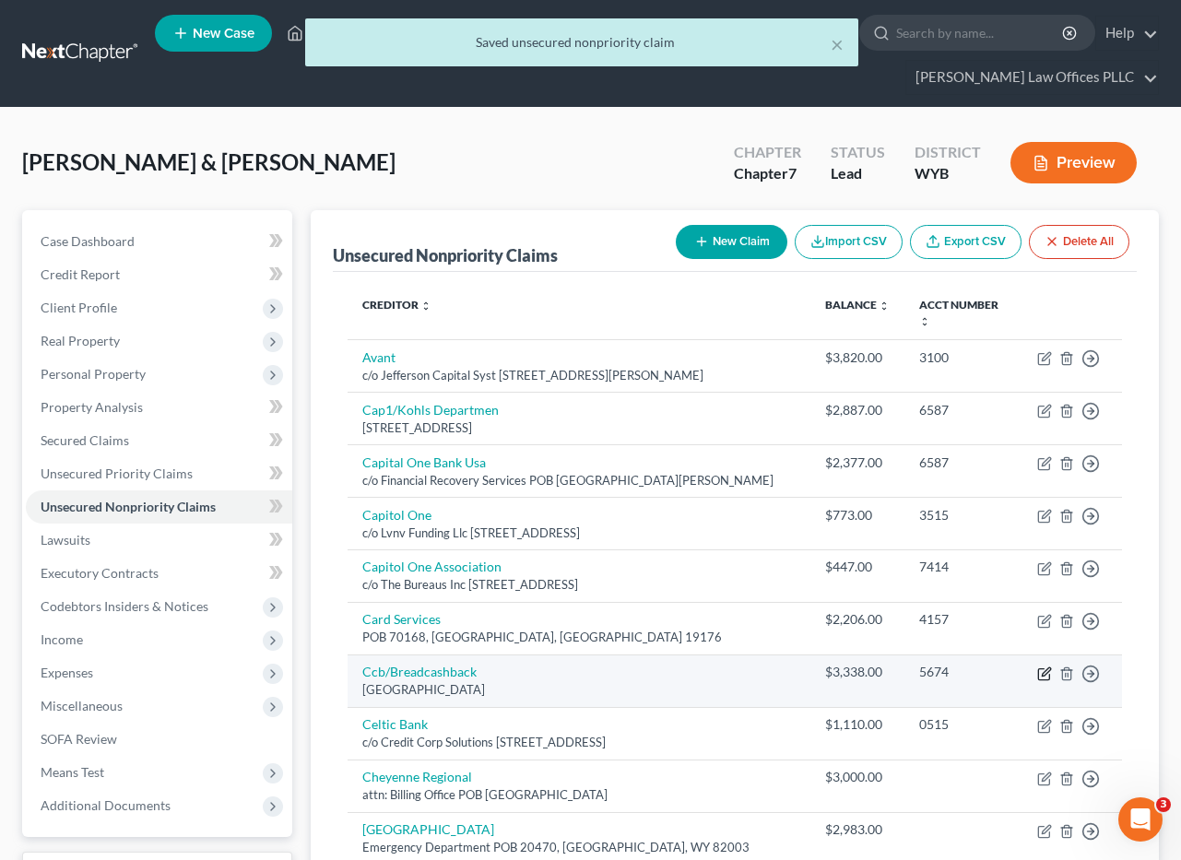
click at [1044, 670] on icon "button" at bounding box center [1043, 675] width 11 height 11
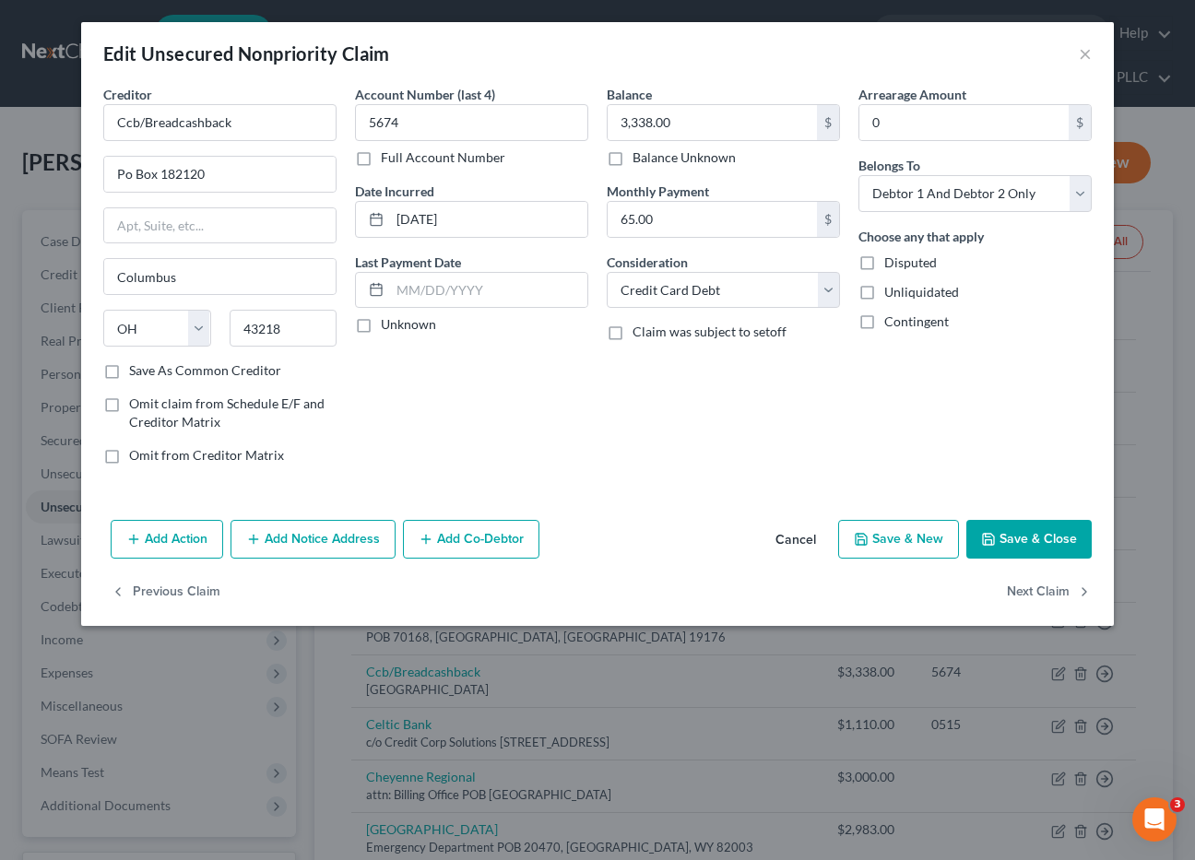
click at [1020, 540] on button "Save & Close" at bounding box center [1028, 539] width 125 height 39
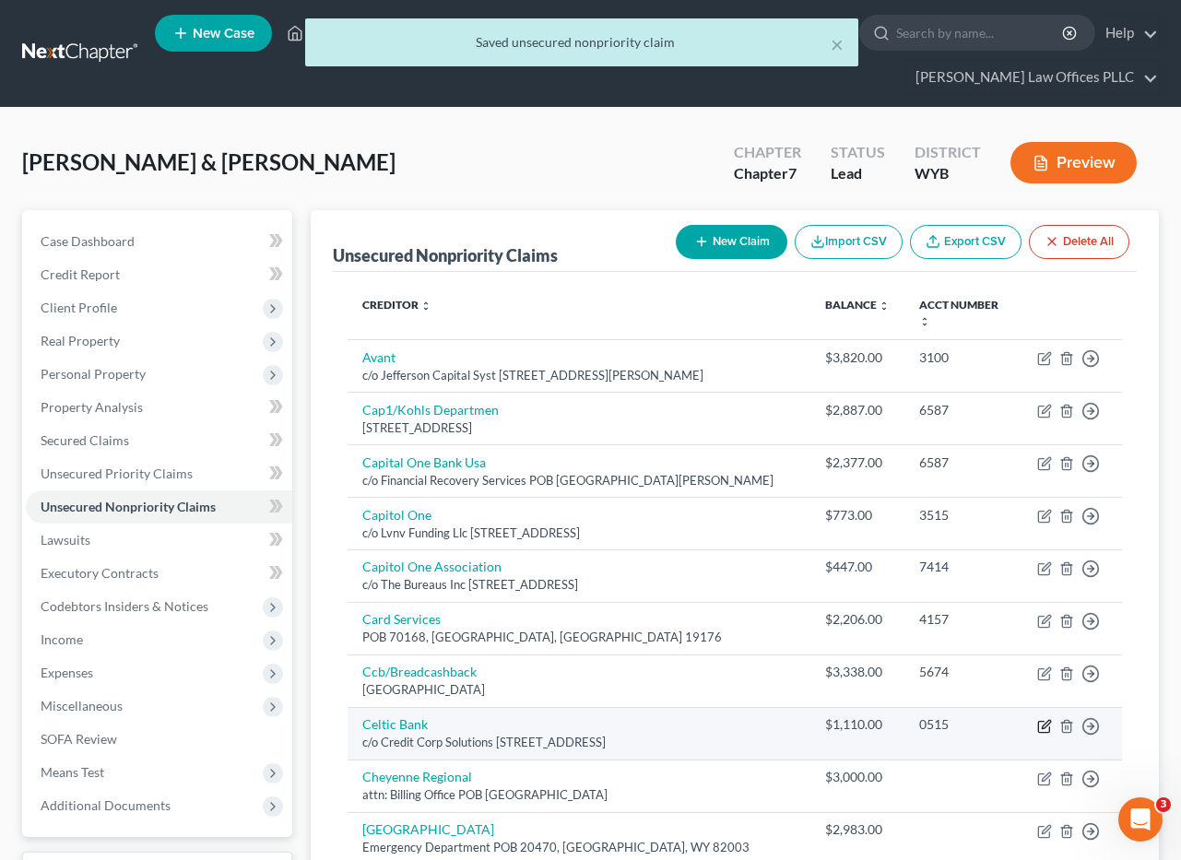
click at [1043, 720] on icon "button" at bounding box center [1046, 724] width 8 height 8
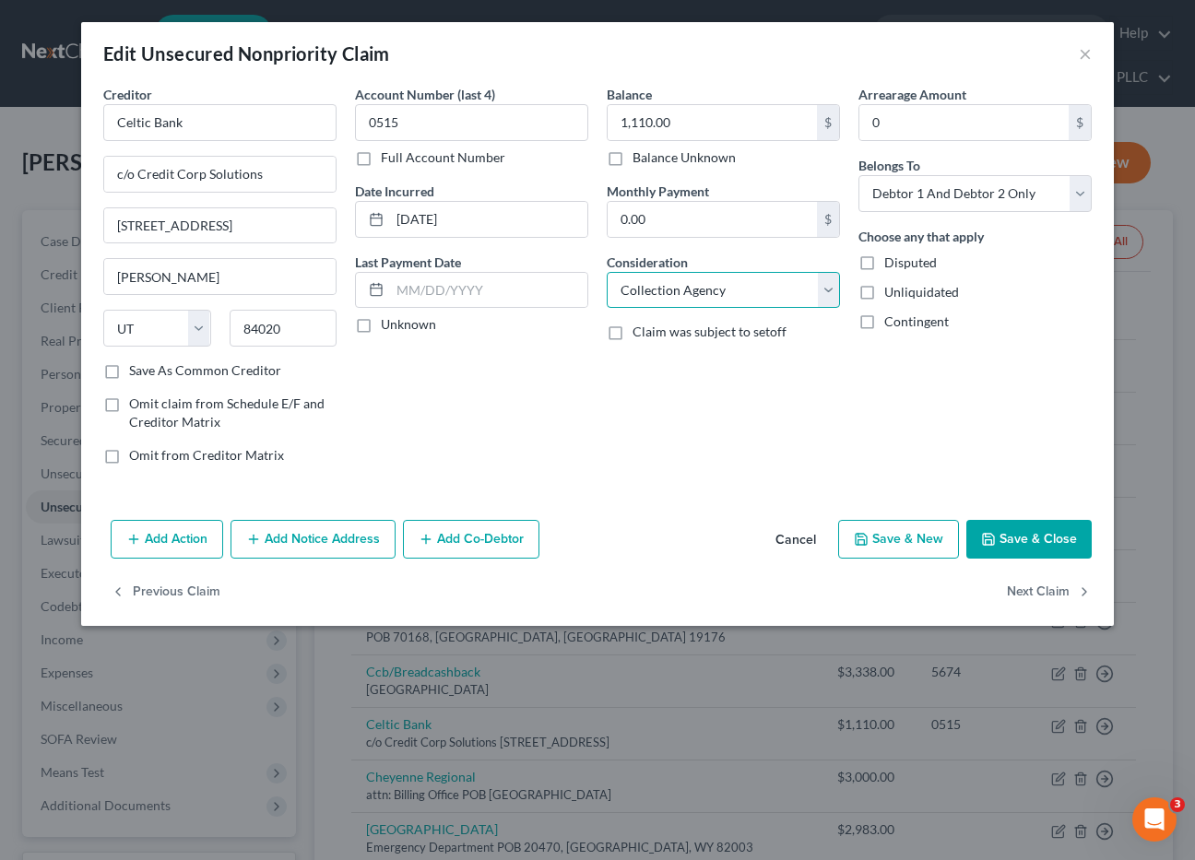
click at [826, 285] on select "Select Cable / Satellite Services Collection Agency Credit Card Debt Debt Couns…" at bounding box center [723, 290] width 233 height 37
click at [607, 272] on select "Select Cable / Satellite Services Collection Agency Credit Card Debt Debt Couns…" at bounding box center [723, 290] width 233 height 37
click at [1016, 533] on button "Save & Close" at bounding box center [1028, 539] width 125 height 39
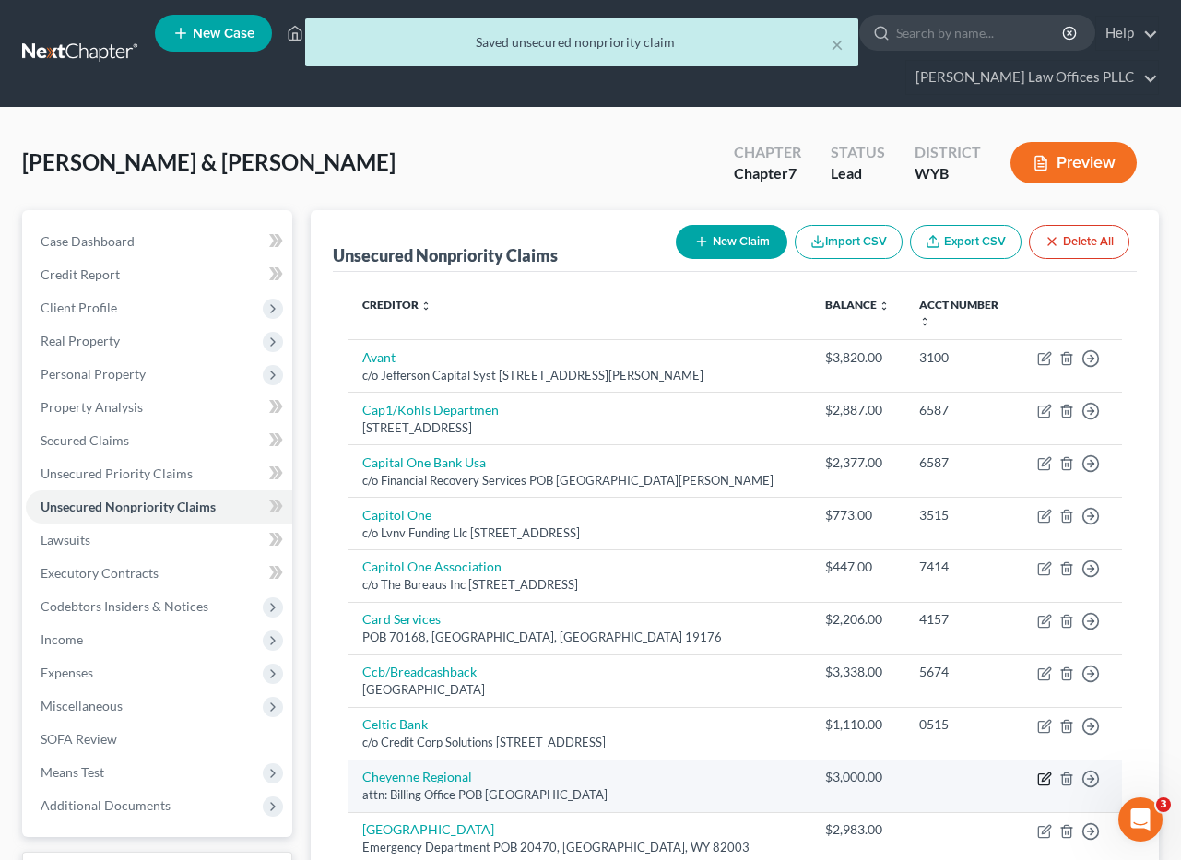
click at [1044, 772] on icon "button" at bounding box center [1044, 779] width 15 height 15
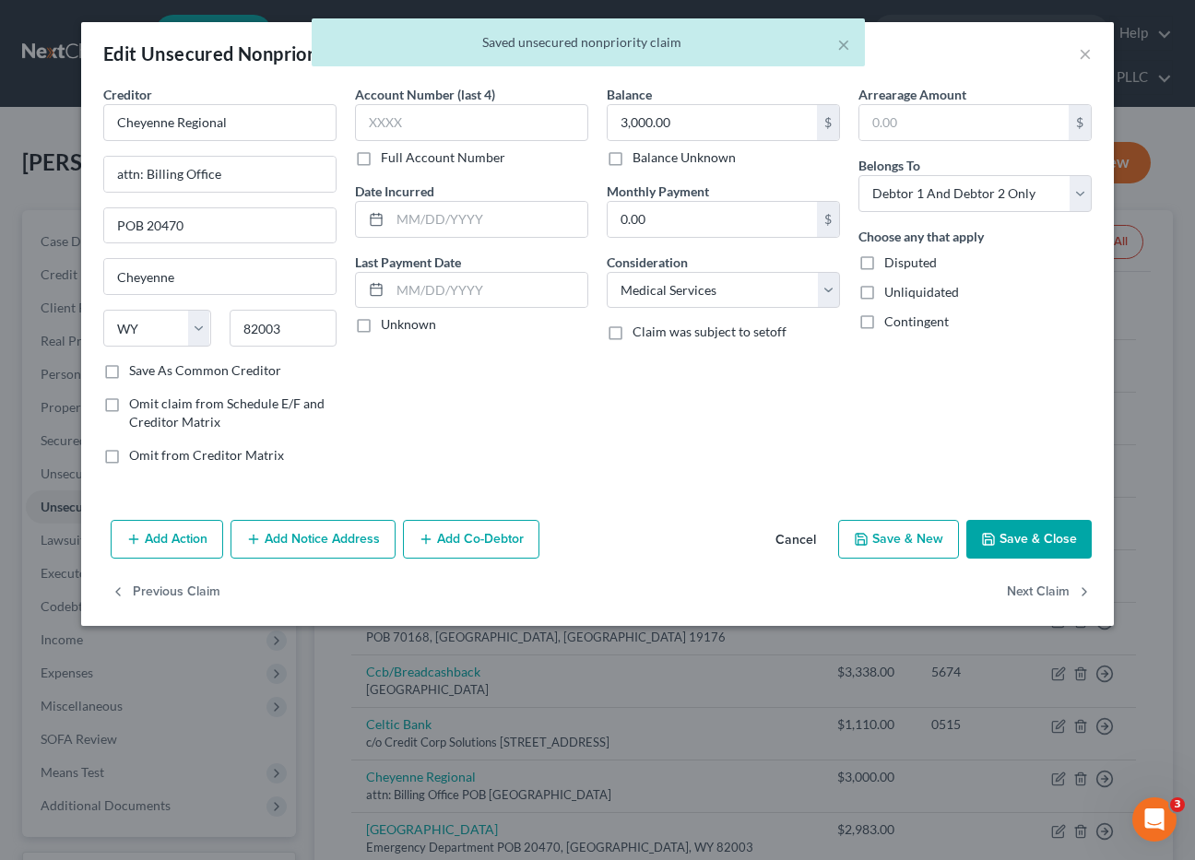
click at [1017, 529] on button "Save & Close" at bounding box center [1028, 539] width 125 height 39
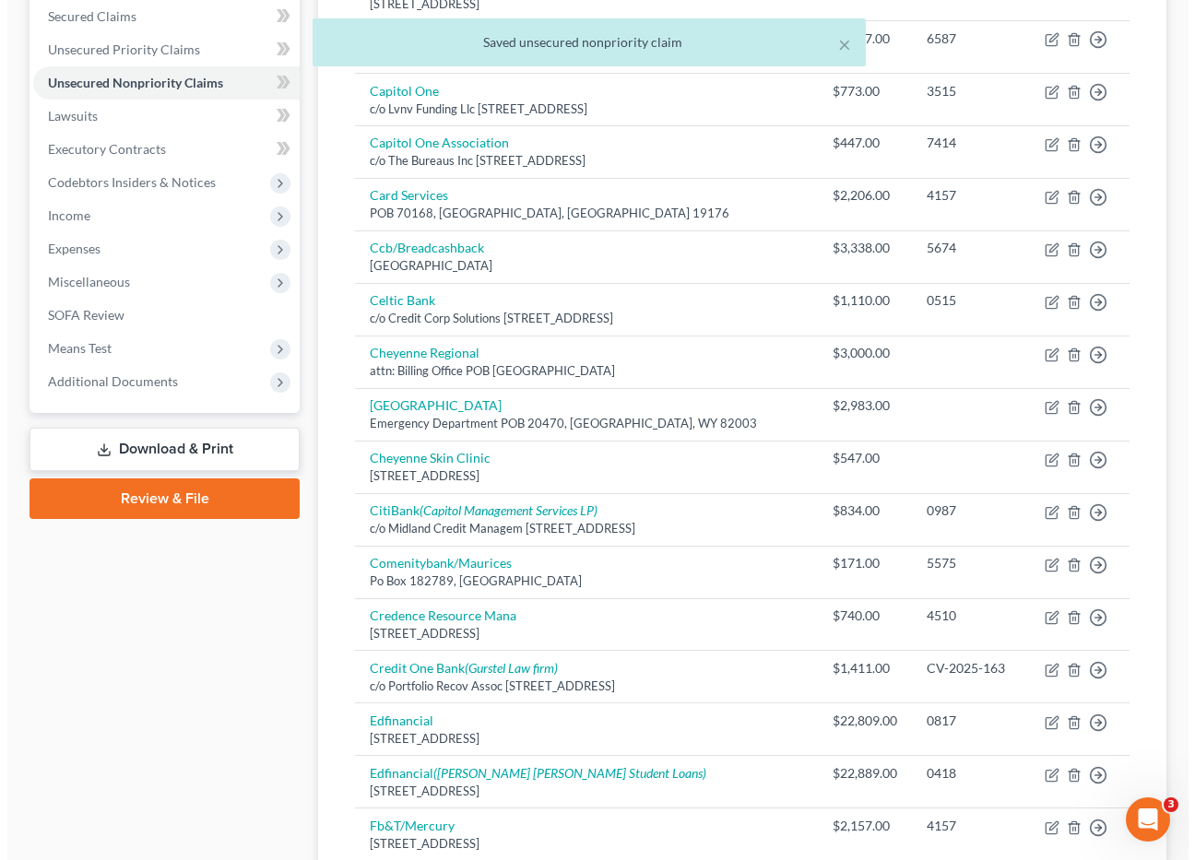
scroll to position [443, 0]
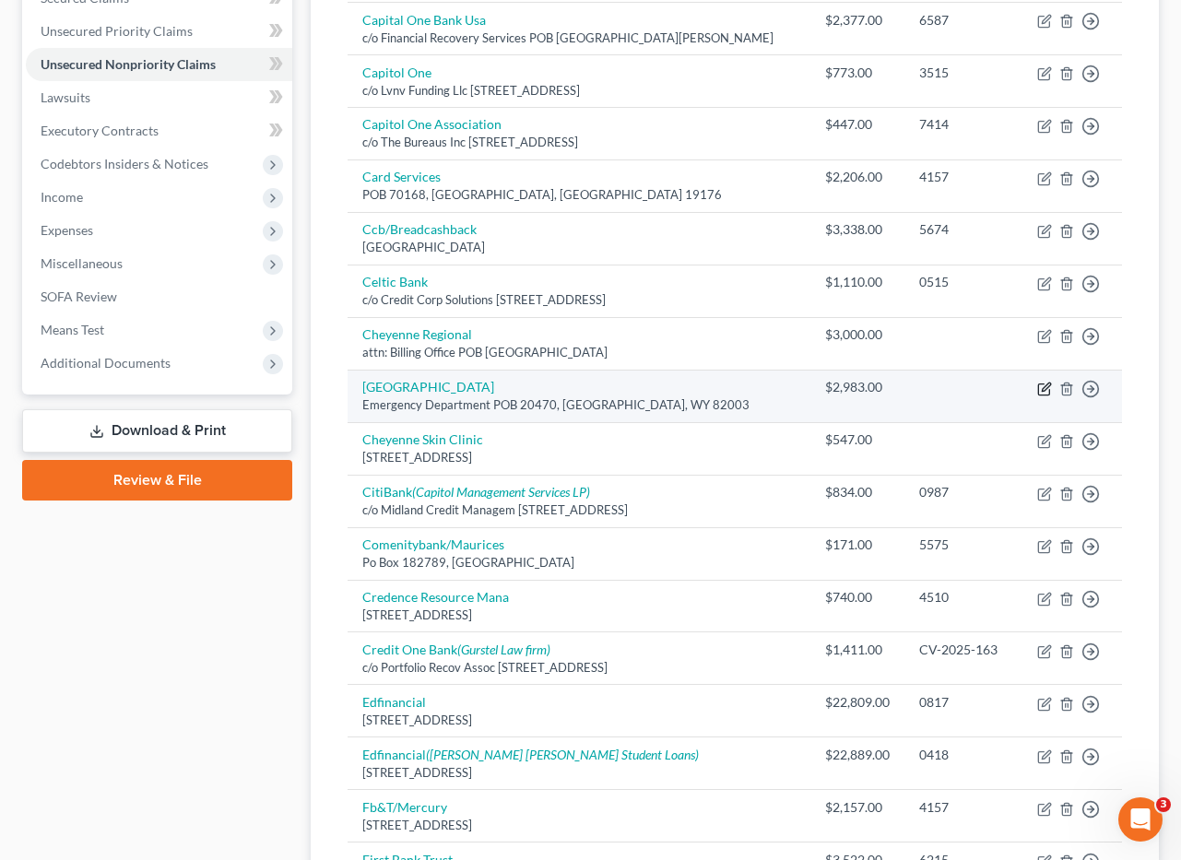
click at [1043, 383] on icon "button" at bounding box center [1046, 387] width 8 height 8
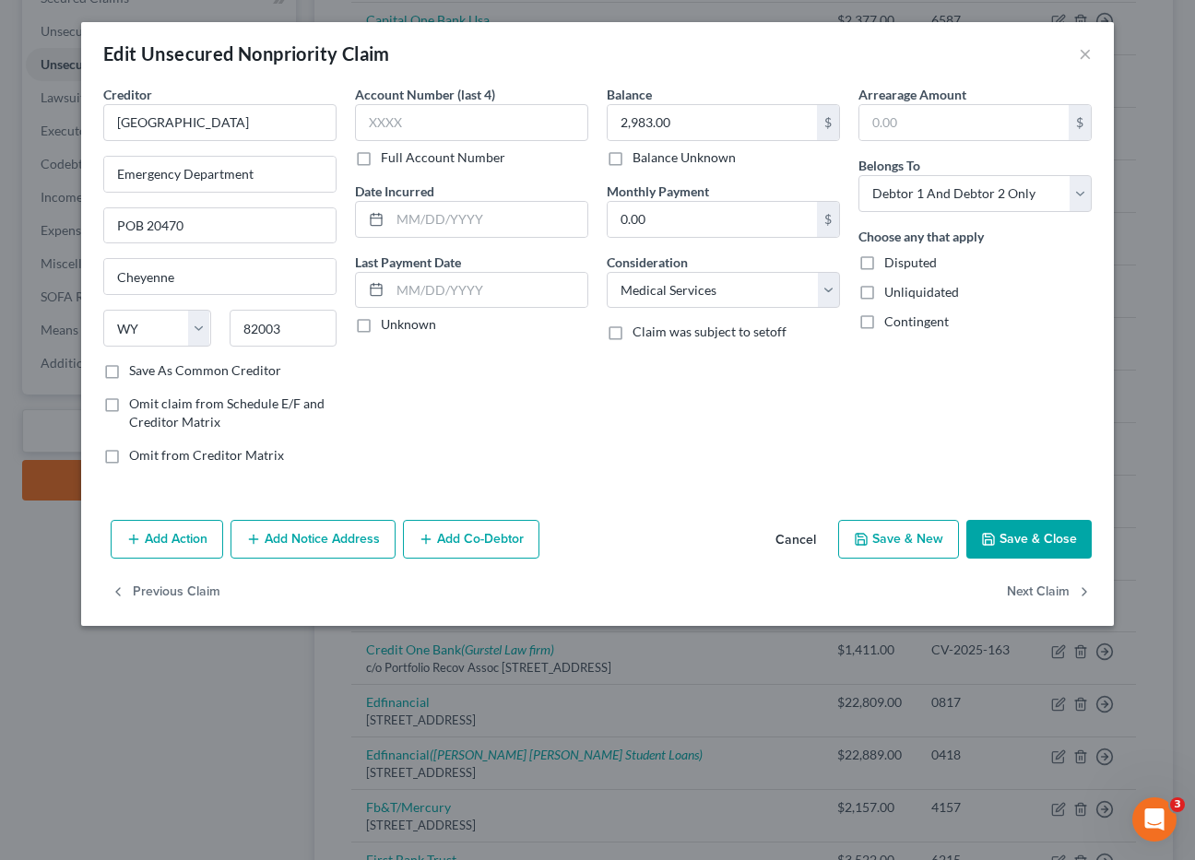
click at [1033, 529] on button "Save & Close" at bounding box center [1028, 539] width 125 height 39
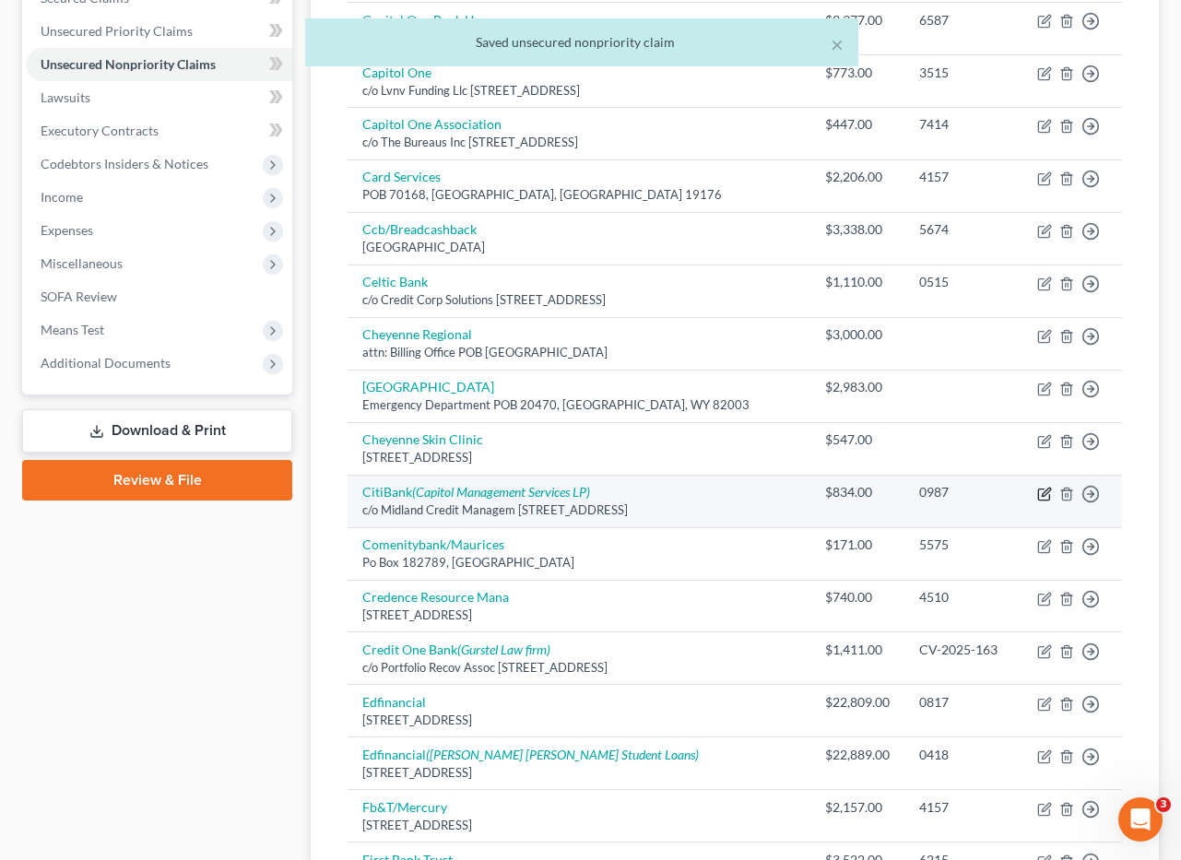
click at [1037, 487] on icon "button" at bounding box center [1044, 494] width 15 height 15
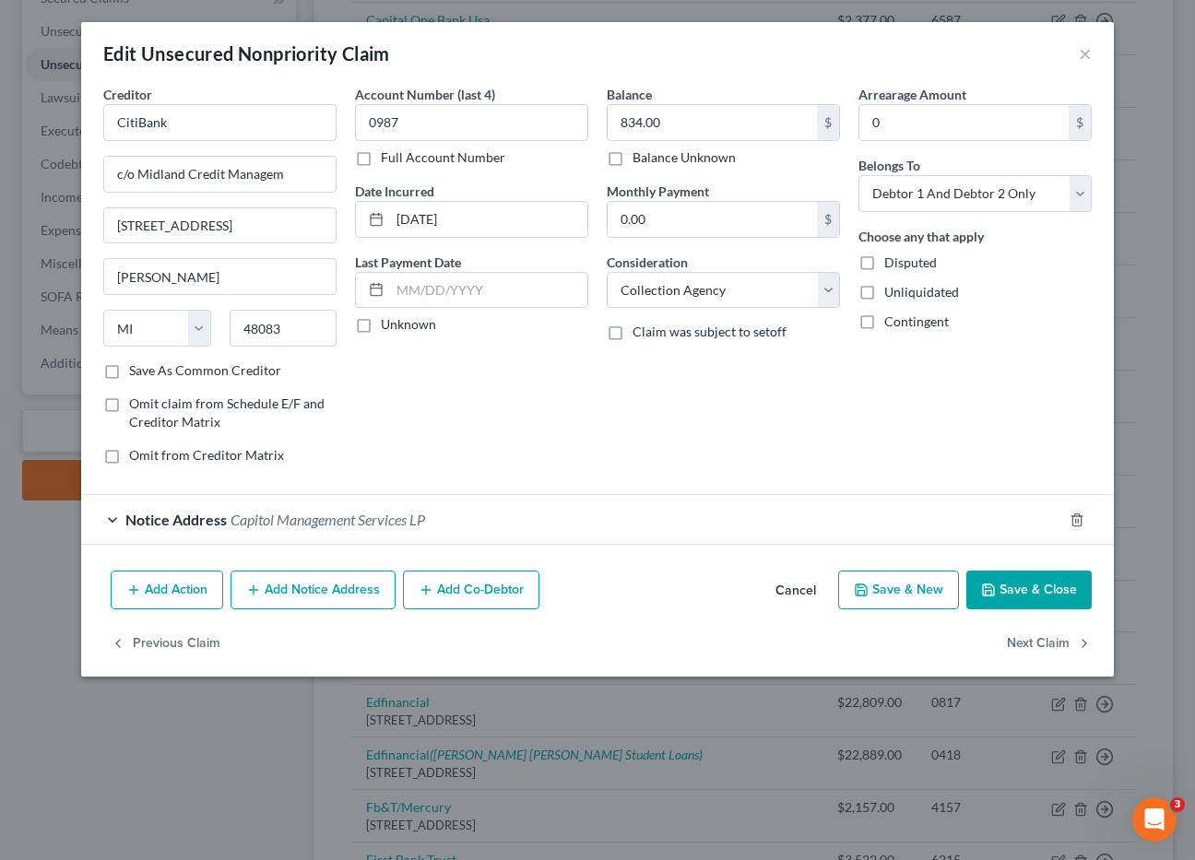
click at [1022, 588] on button "Save & Close" at bounding box center [1028, 590] width 125 height 39
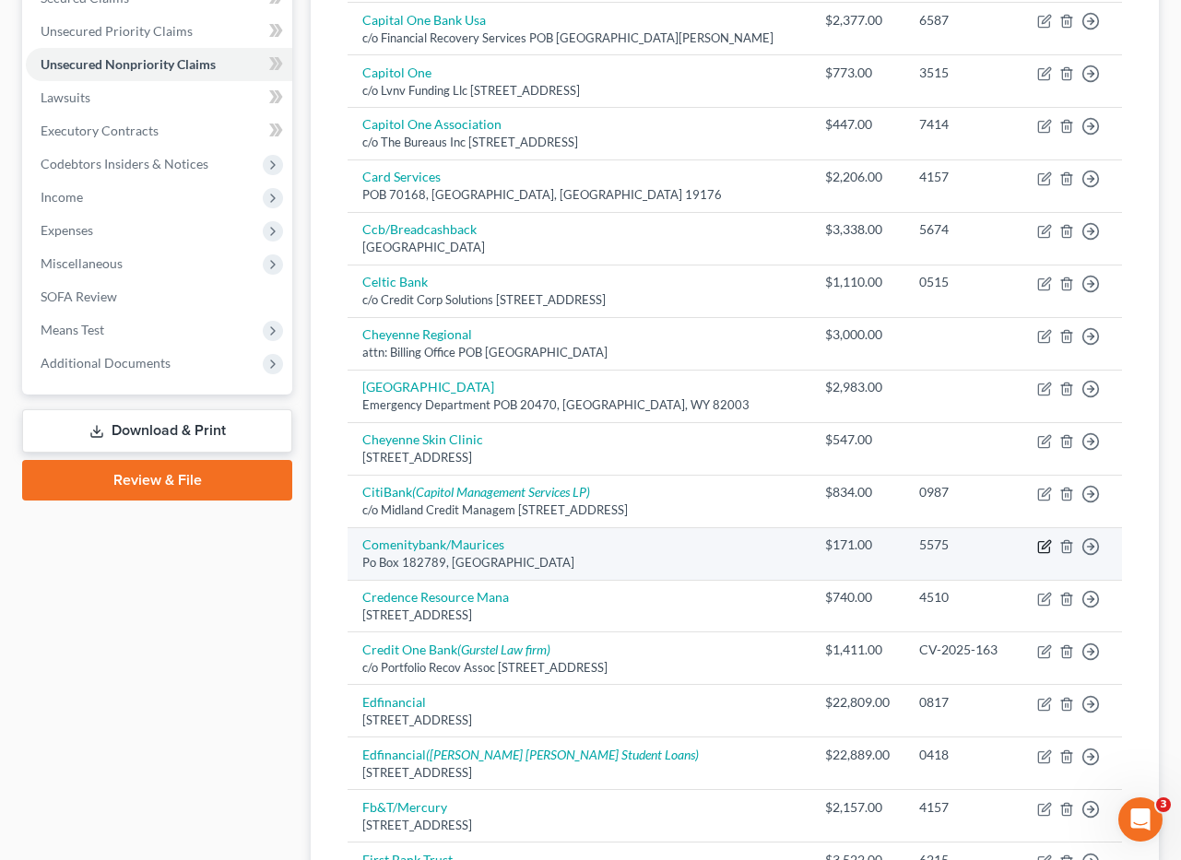
click at [1046, 539] on icon "button" at bounding box center [1044, 546] width 15 height 15
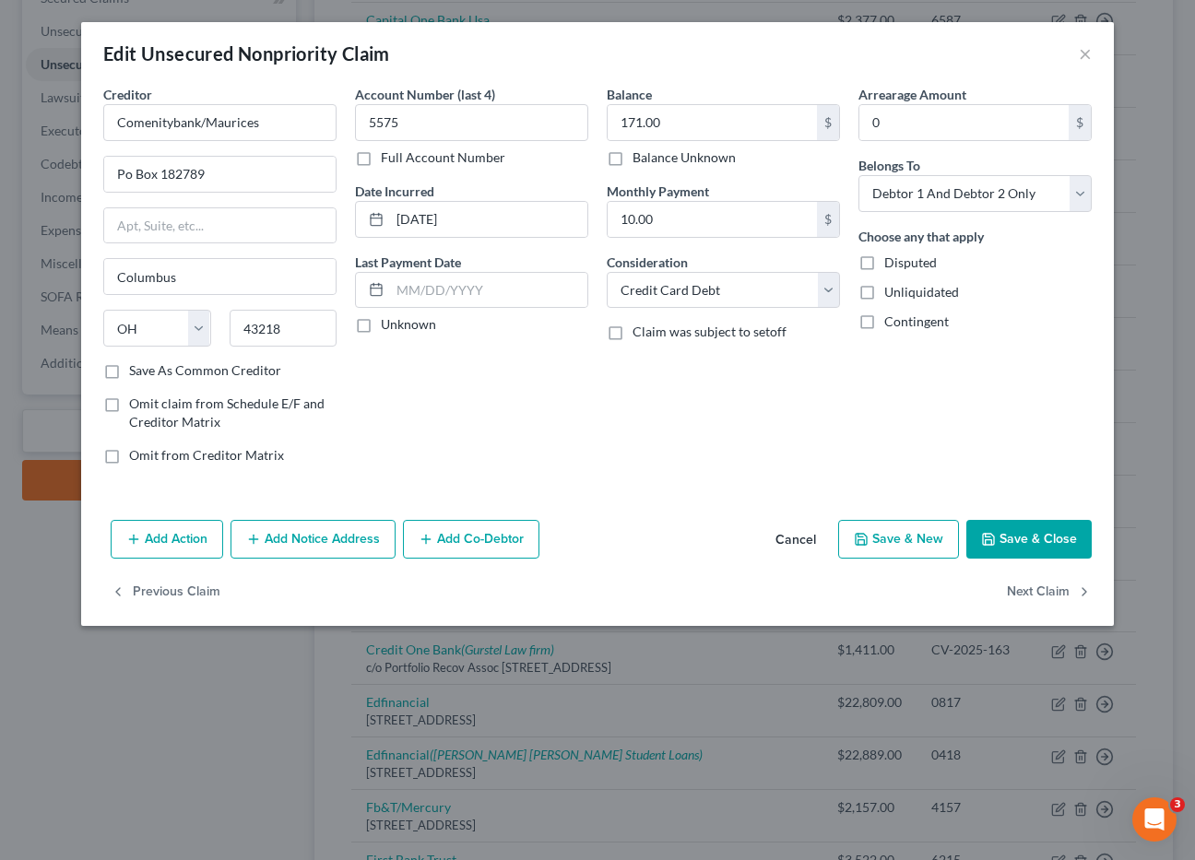
click at [1001, 533] on button "Save & Close" at bounding box center [1028, 539] width 125 height 39
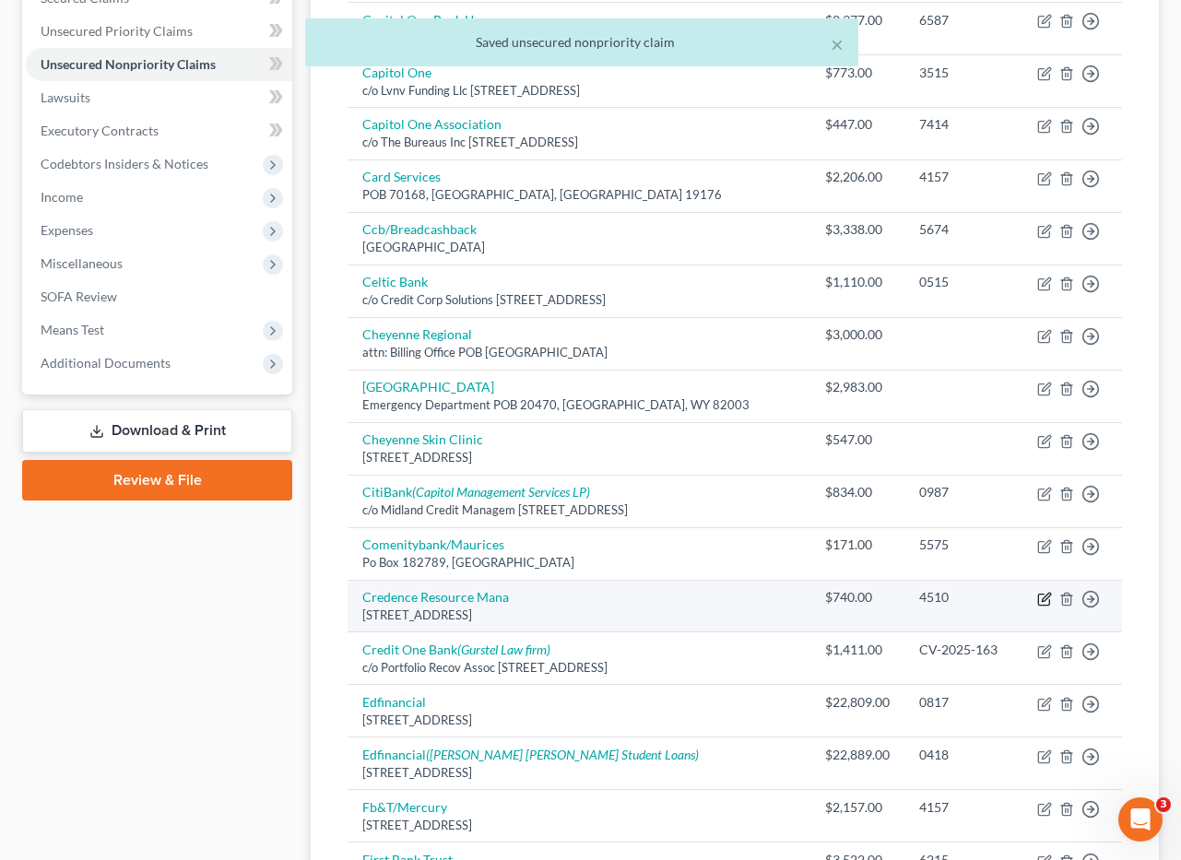
click at [1048, 593] on icon "button" at bounding box center [1046, 597] width 8 height 8
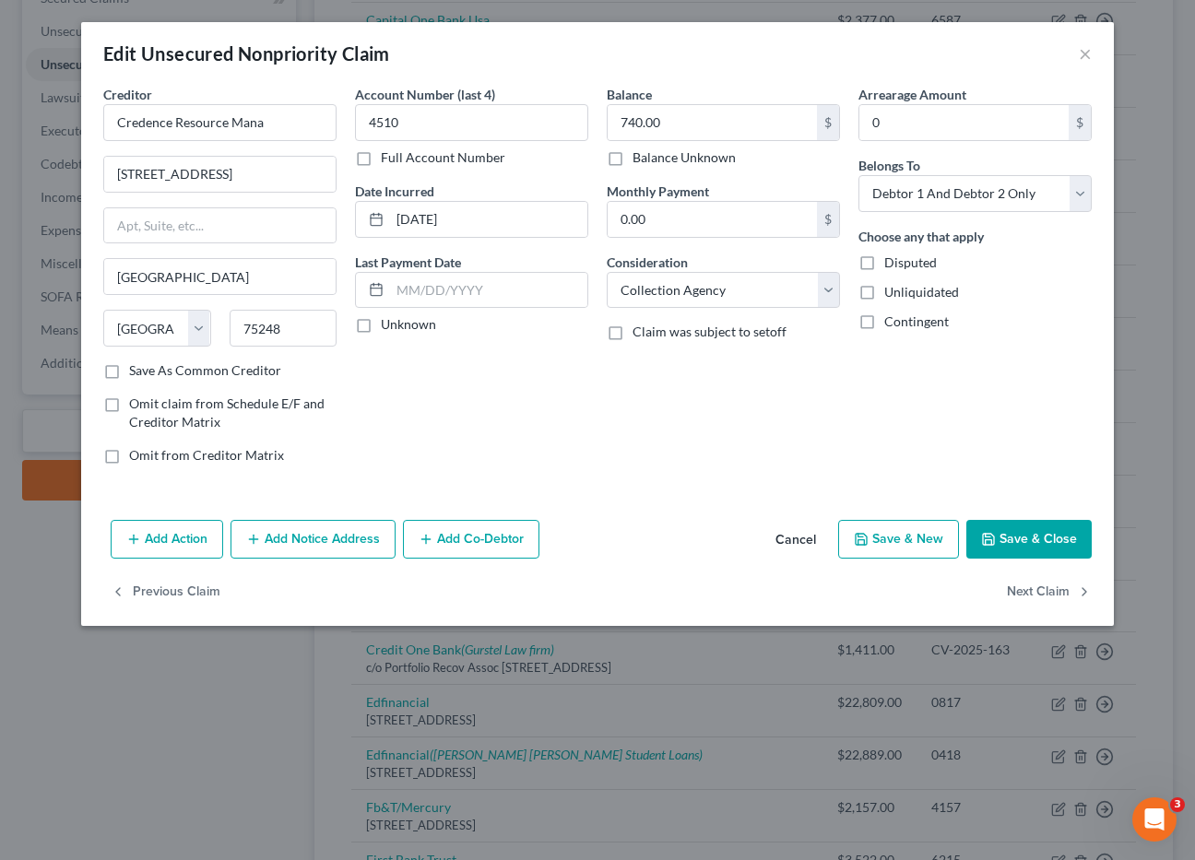
click at [1027, 542] on button "Save & Close" at bounding box center [1028, 539] width 125 height 39
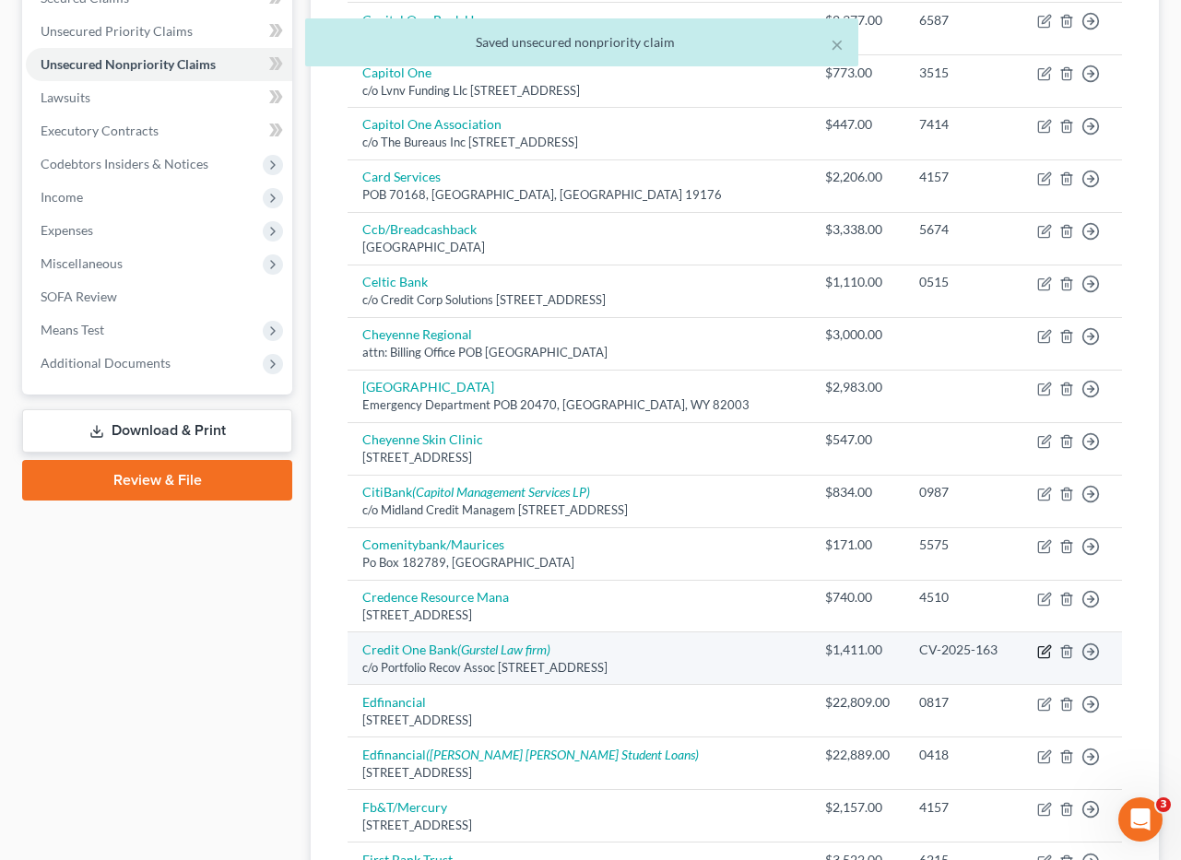
click at [1046, 645] on icon "button" at bounding box center [1044, 652] width 15 height 15
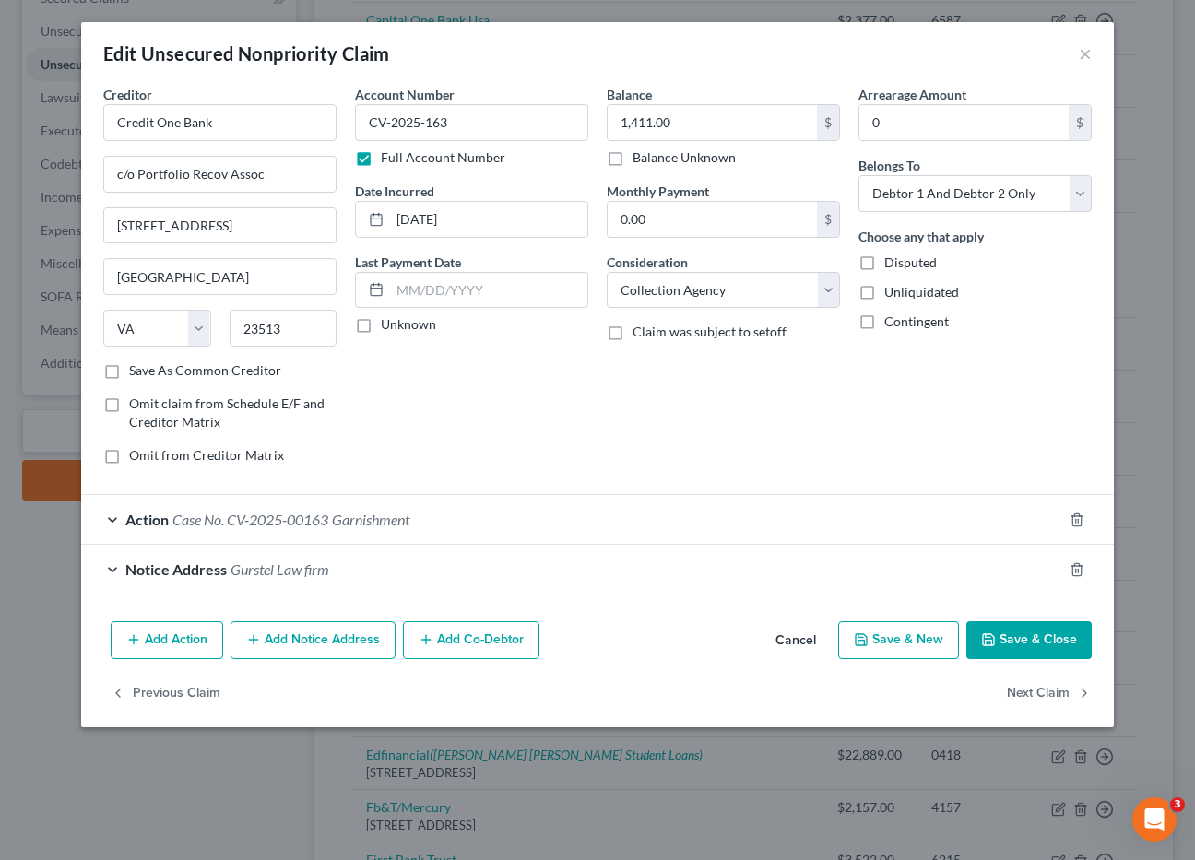
click at [348, 516] on span "Garnishment" at bounding box center [370, 520] width 77 height 18
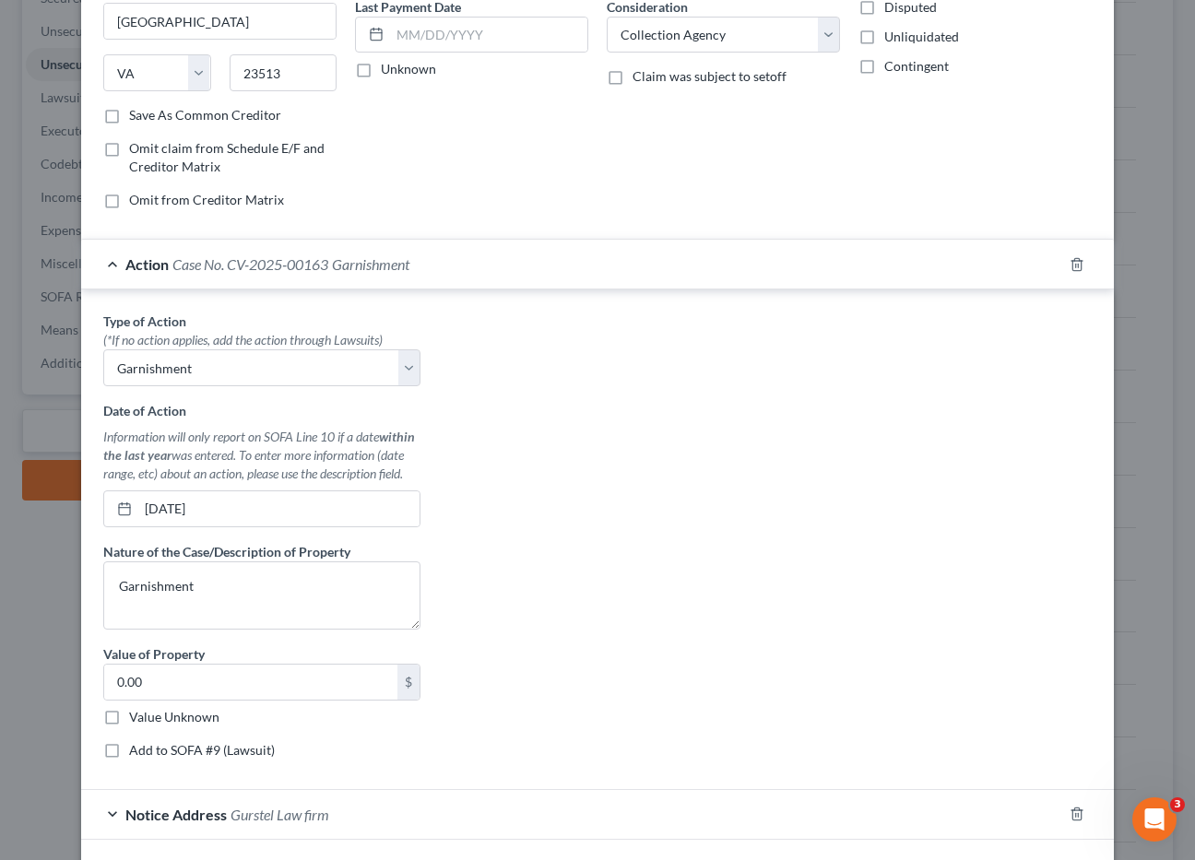
scroll to position [389, 0]
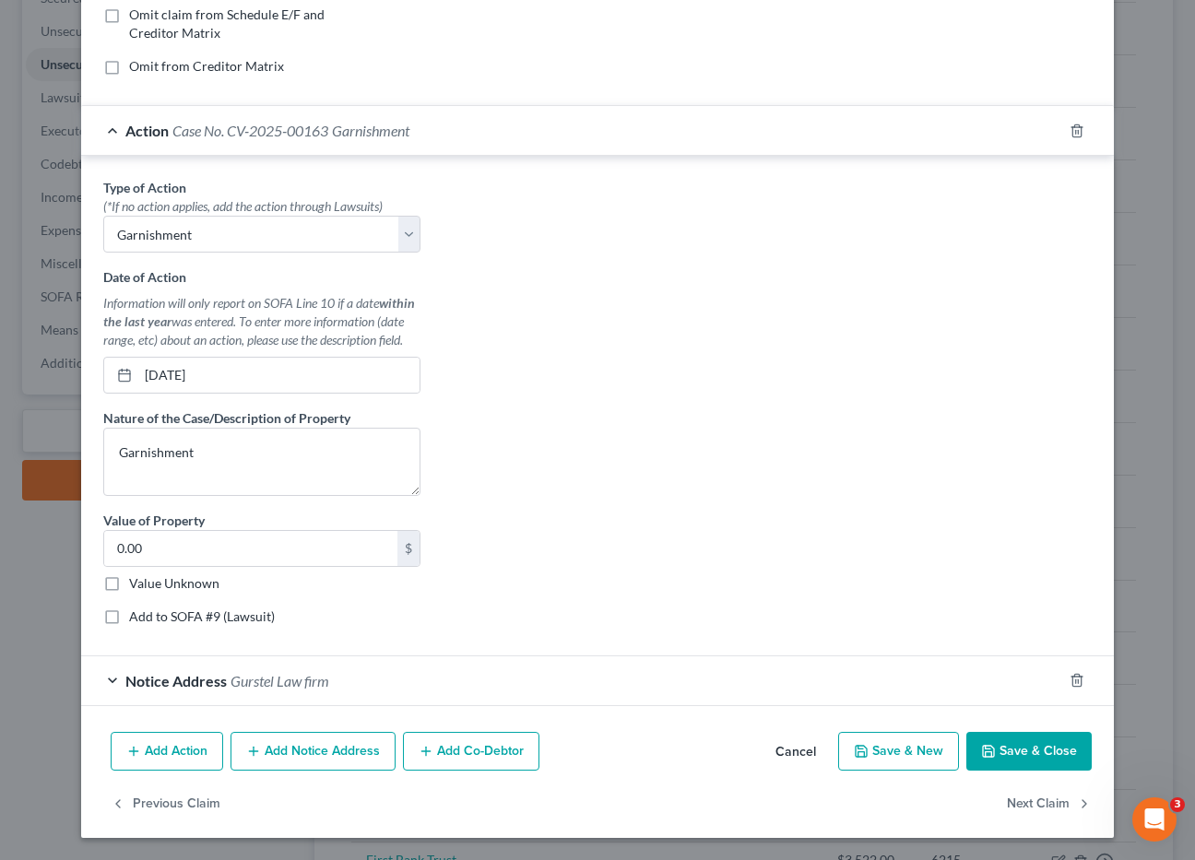
click at [129, 616] on label "Add to SOFA #9 (Lawsuit)" at bounding box center [202, 617] width 146 height 18
click at [136, 616] on input "Add to SOFA #9 (Lawsuit)" at bounding box center [142, 614] width 12 height 12
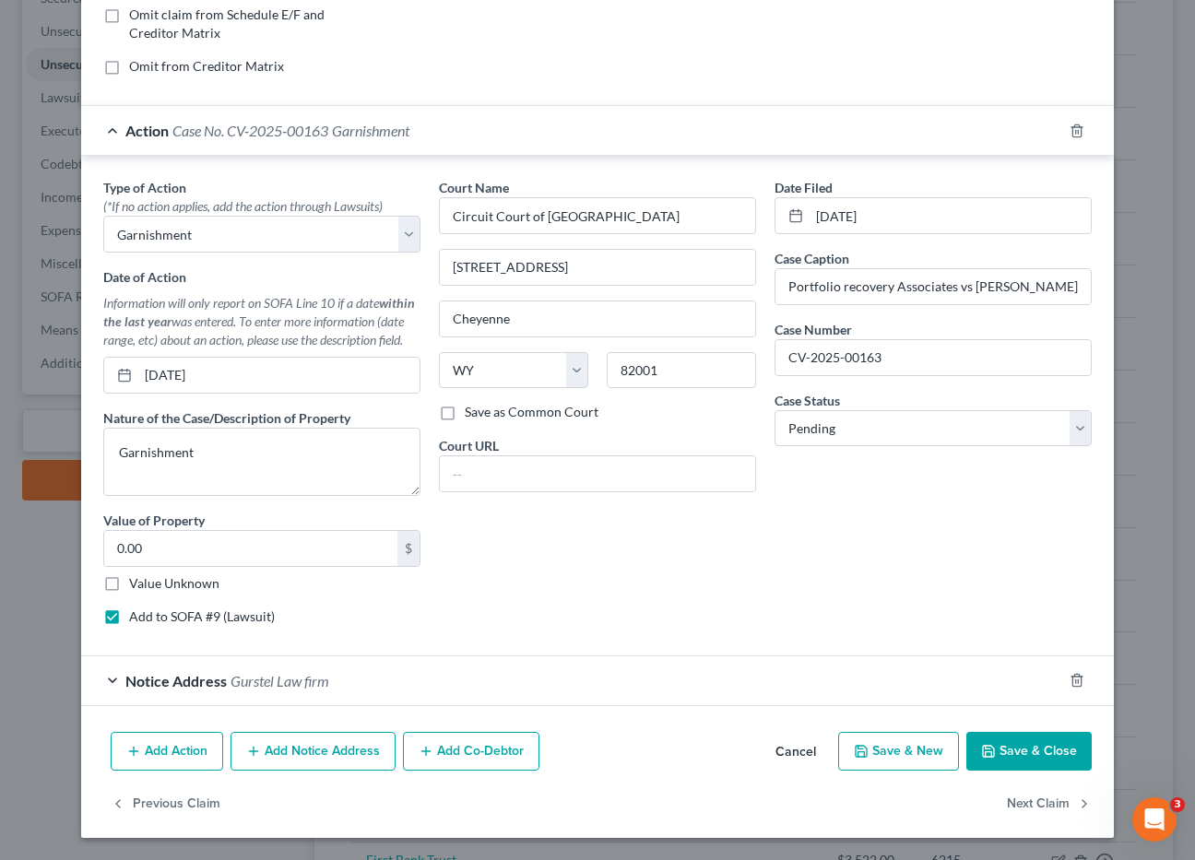
click at [184, 681] on span "Notice Address" at bounding box center [175, 681] width 101 height 18
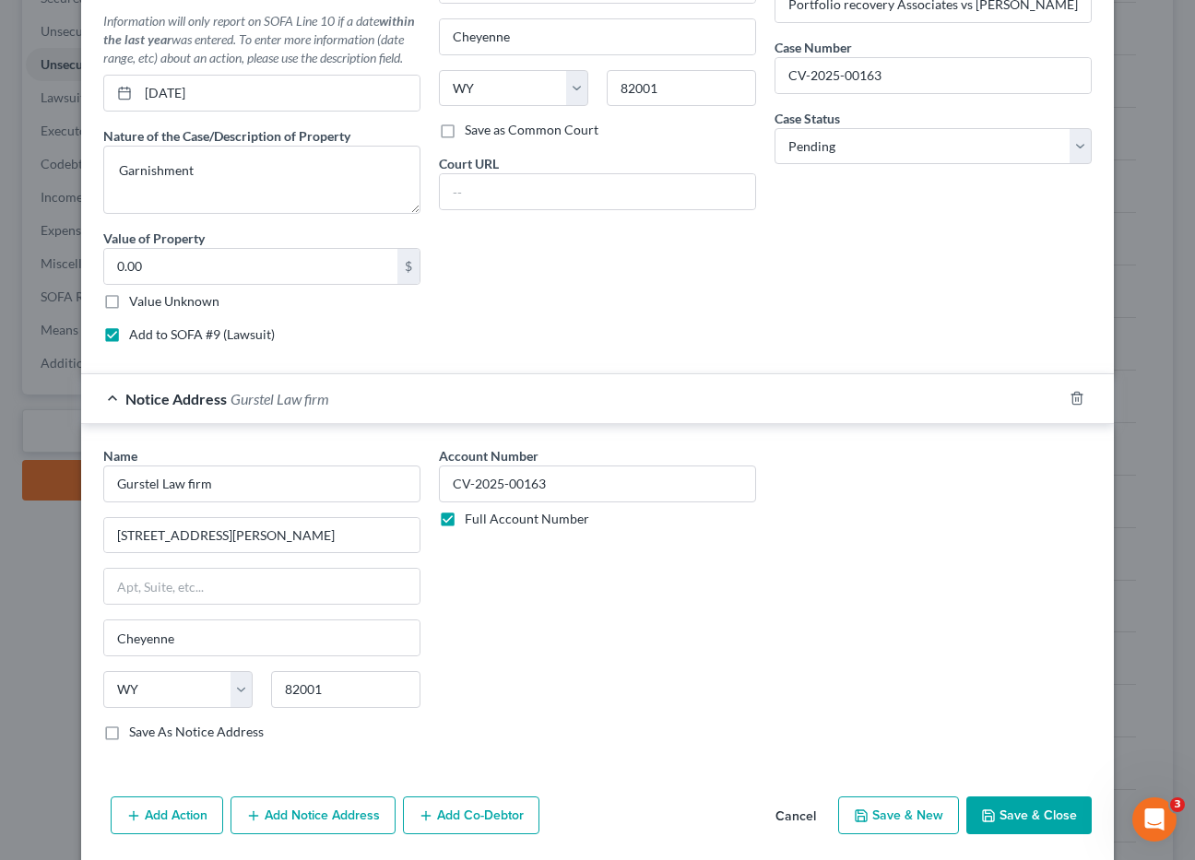
scroll to position [736, 0]
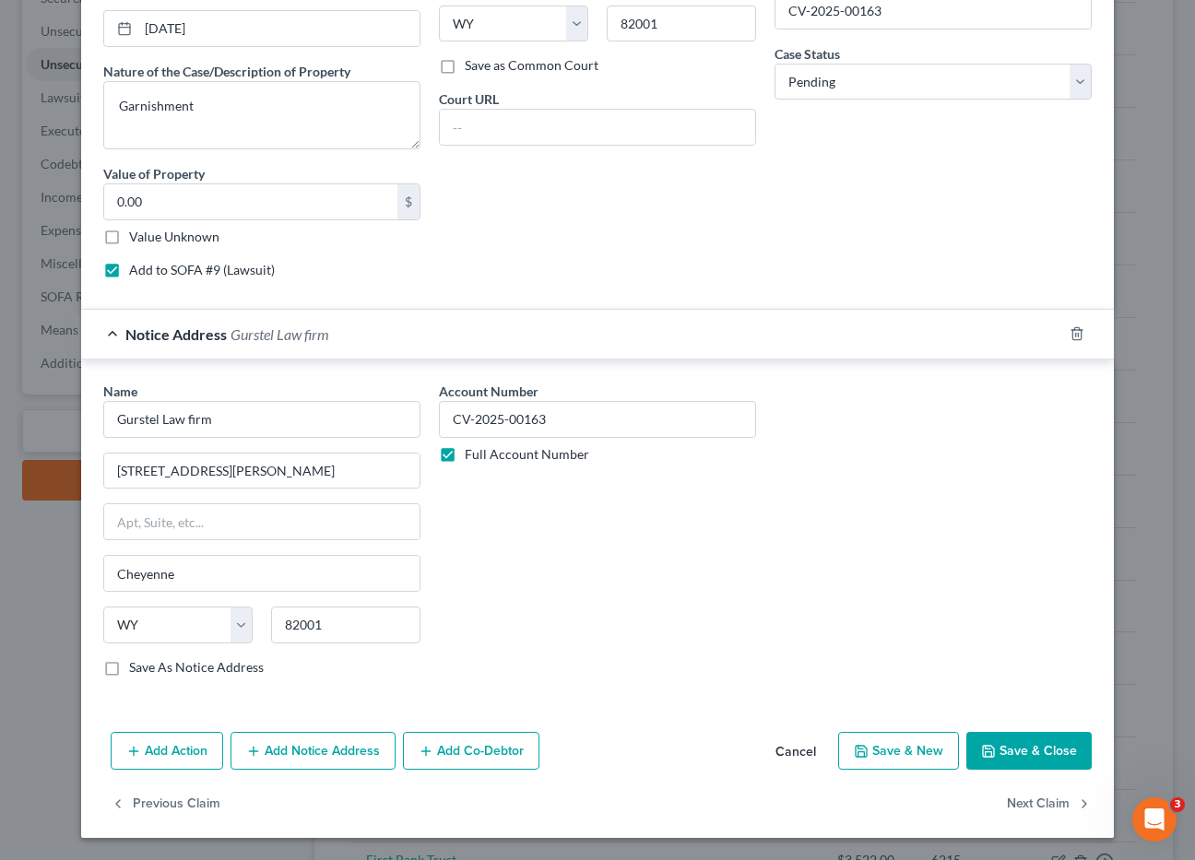
click at [1057, 746] on button "Save & Close" at bounding box center [1028, 751] width 125 height 39
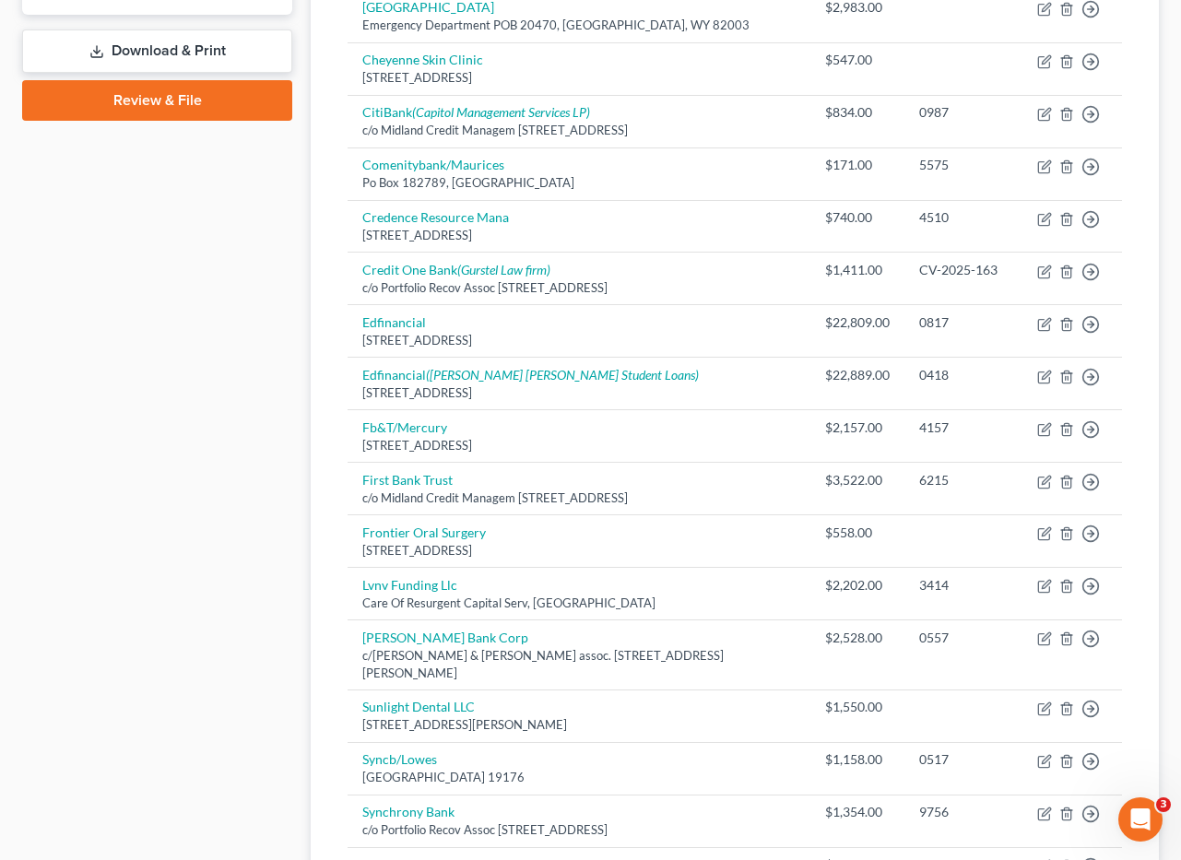
scroll to position [836, 0]
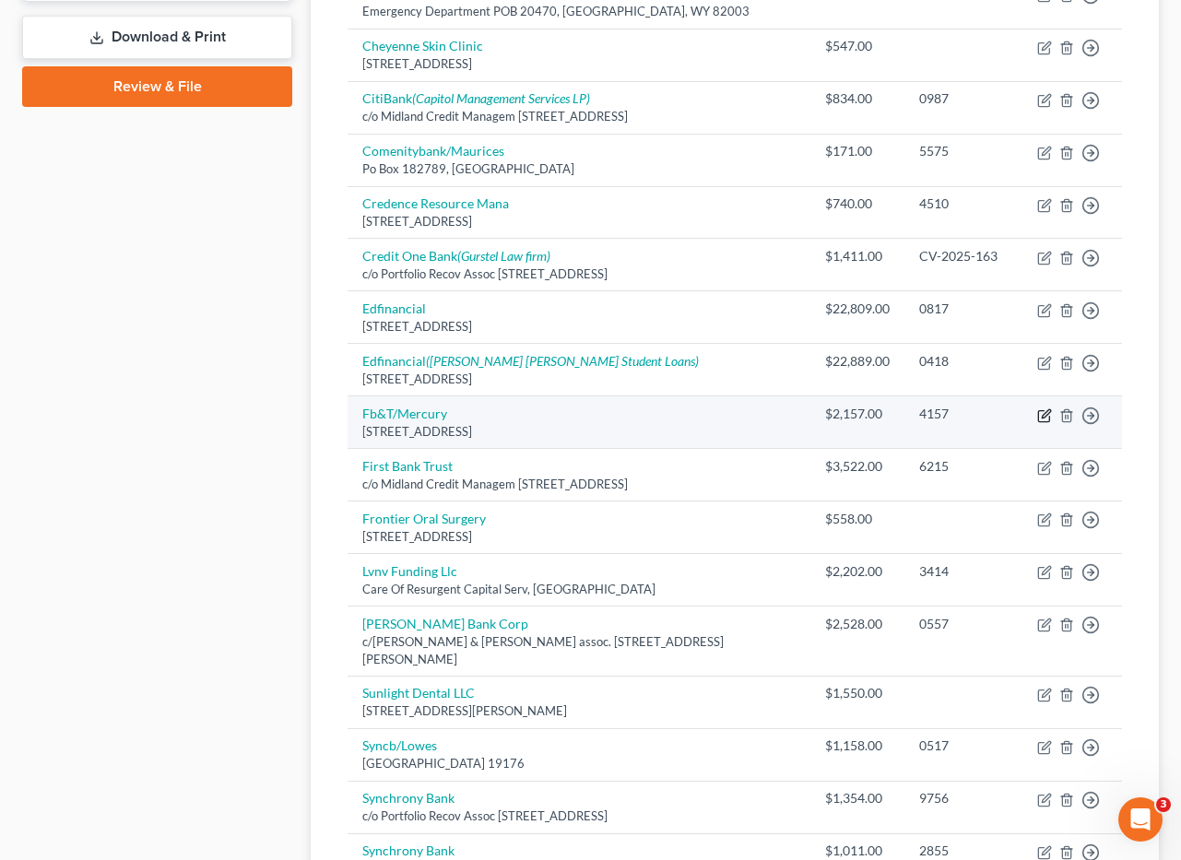
click at [1043, 409] on icon "button" at bounding box center [1044, 416] width 15 height 15
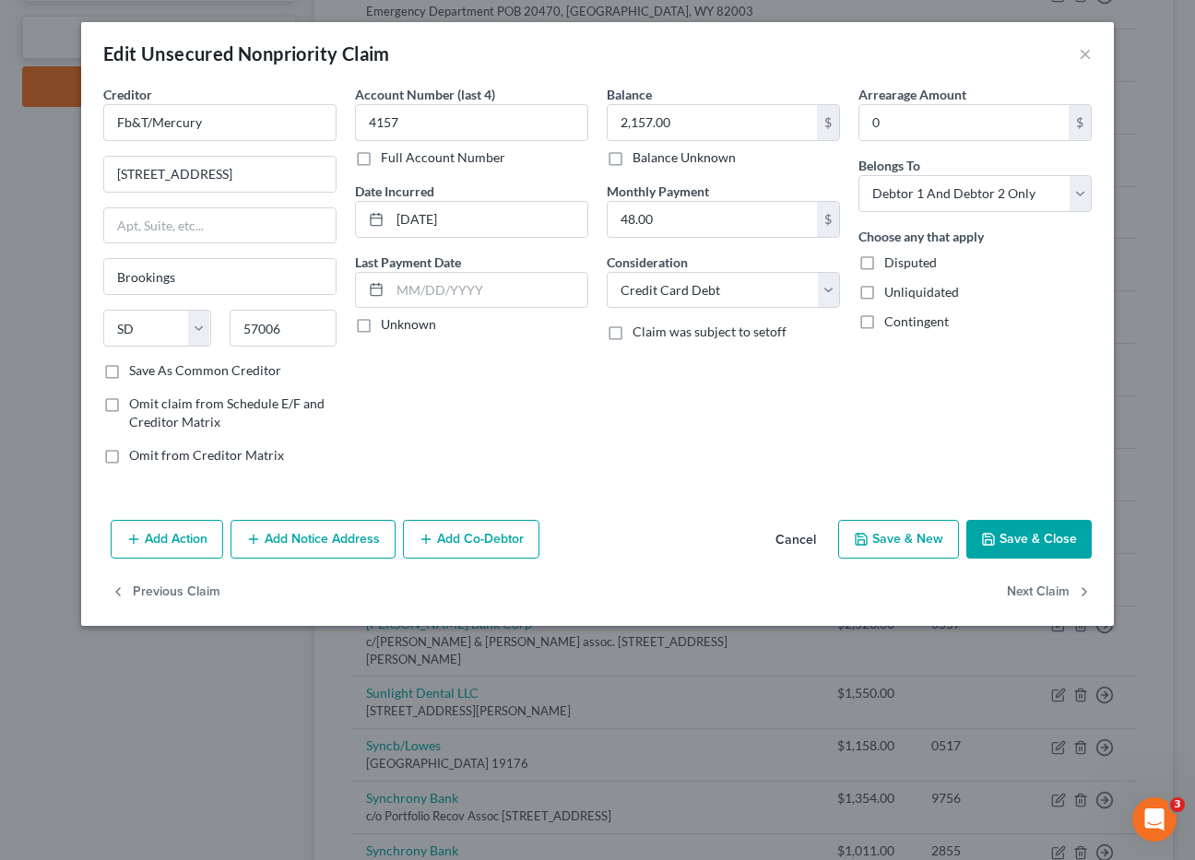
click at [1030, 529] on button "Save & Close" at bounding box center [1028, 539] width 125 height 39
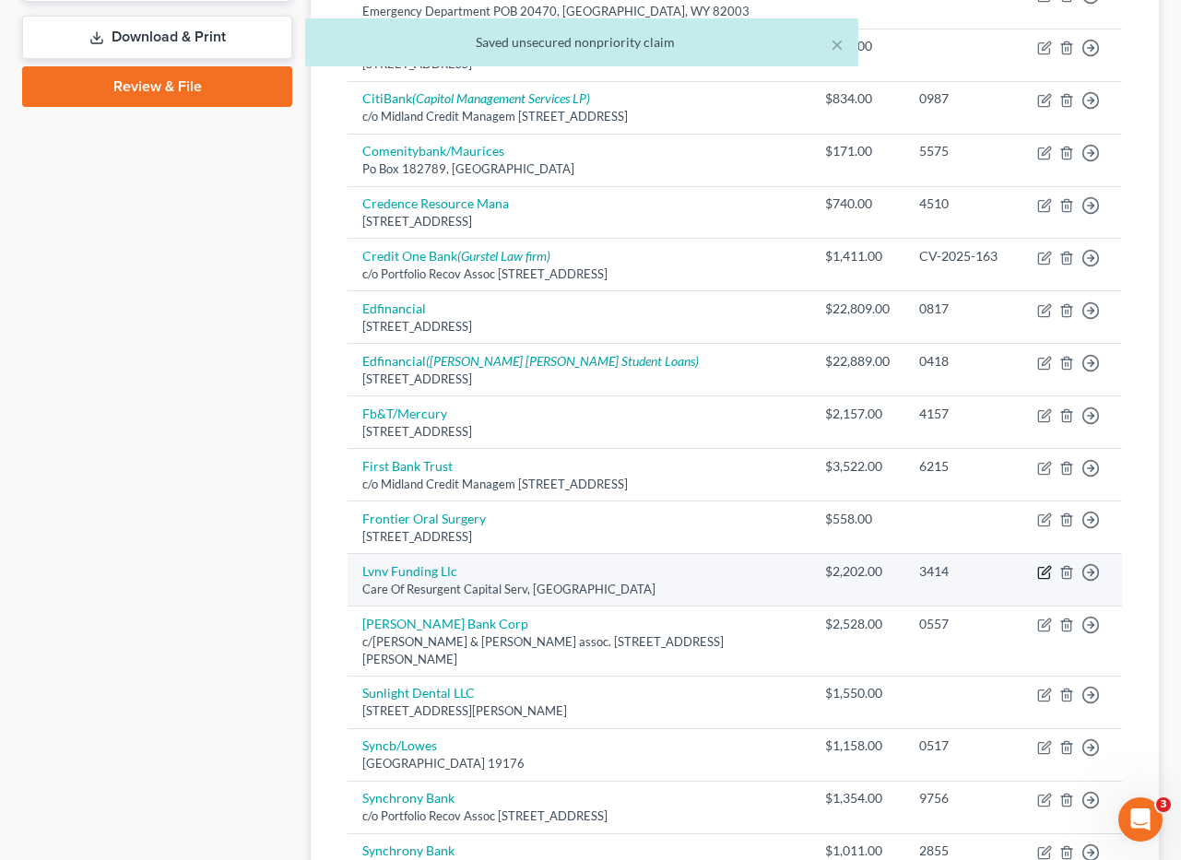
click at [1046, 565] on icon "button" at bounding box center [1044, 572] width 15 height 15
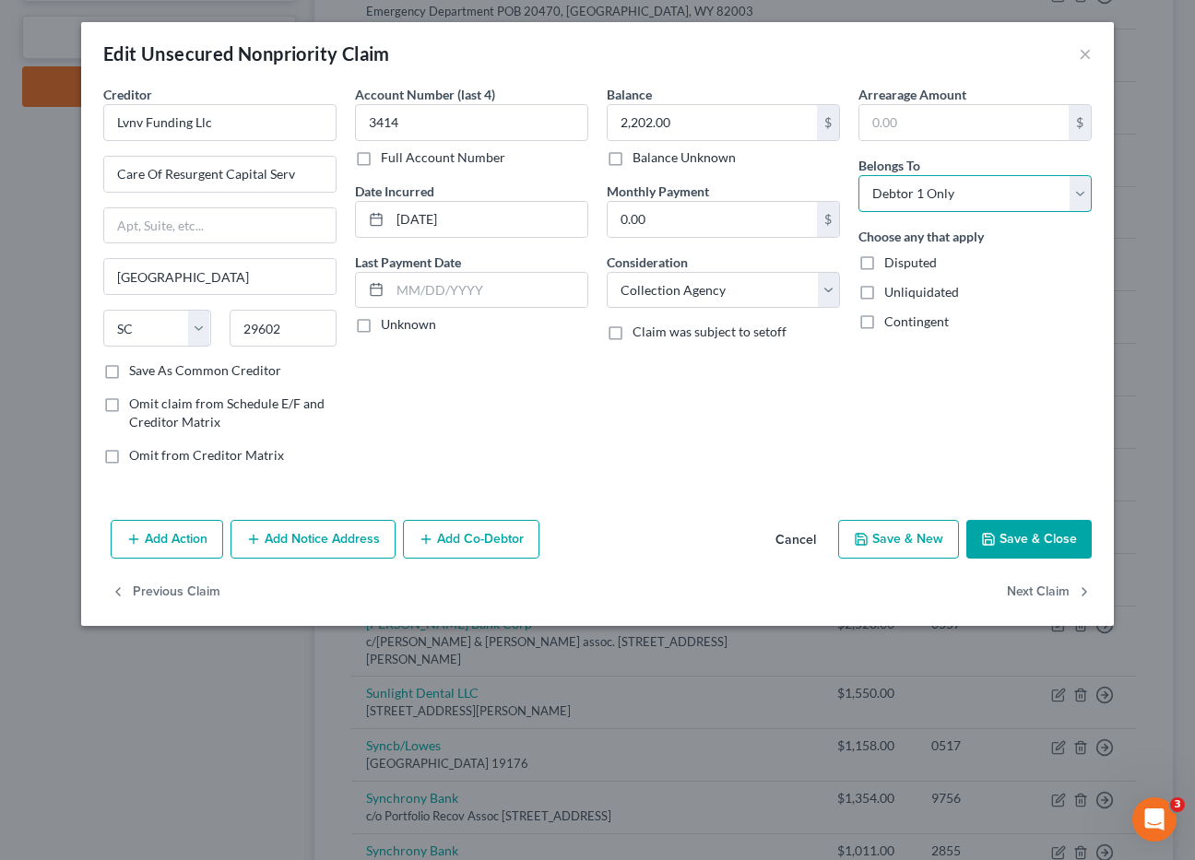
click at [1079, 190] on select "Select Debtor 1 Only Debtor 2 Only Debtor 1 And Debtor 2 Only At Least One Of T…" at bounding box center [975, 193] width 233 height 37
click at [859, 175] on select "Select Debtor 1 Only Debtor 2 Only Debtor 1 And Debtor 2 Only At Least One Of T…" at bounding box center [975, 193] width 233 height 37
click at [1025, 533] on button "Save & Close" at bounding box center [1028, 539] width 125 height 39
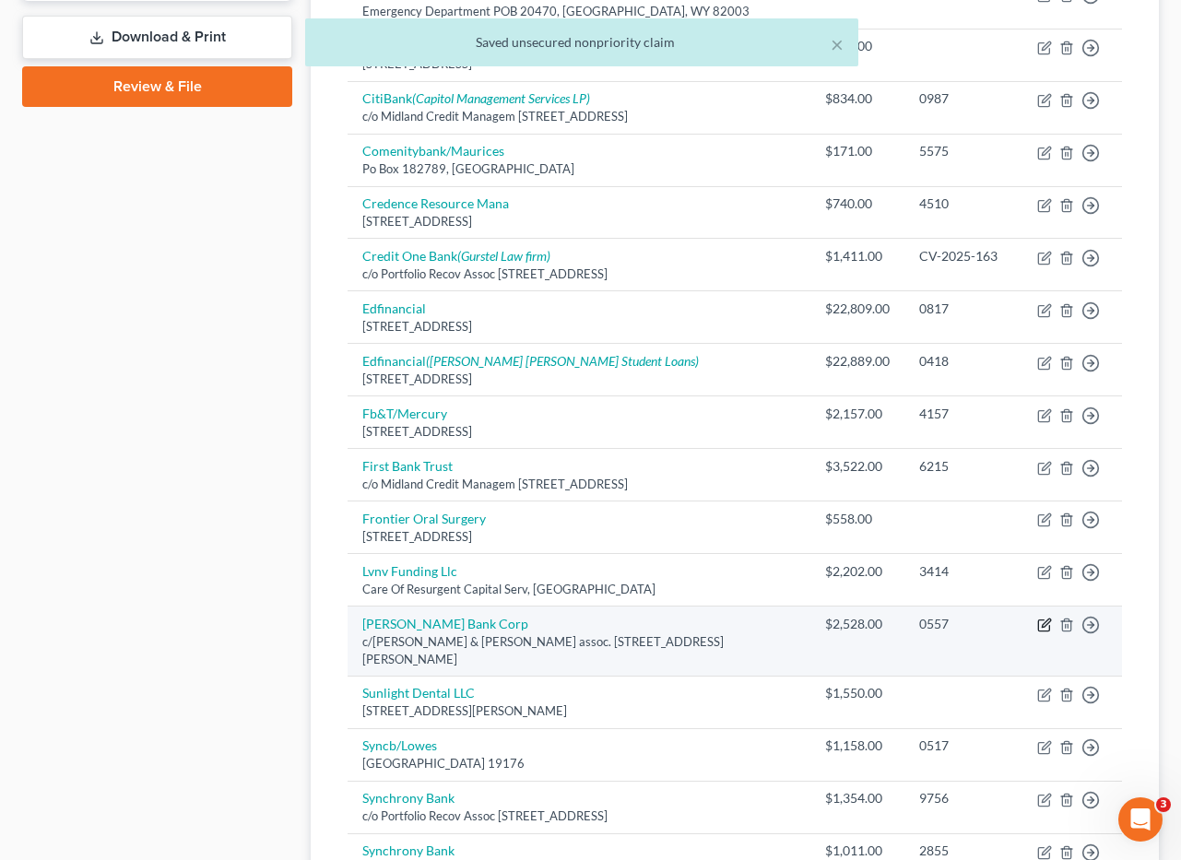
click at [1049, 618] on icon "button" at bounding box center [1044, 625] width 15 height 15
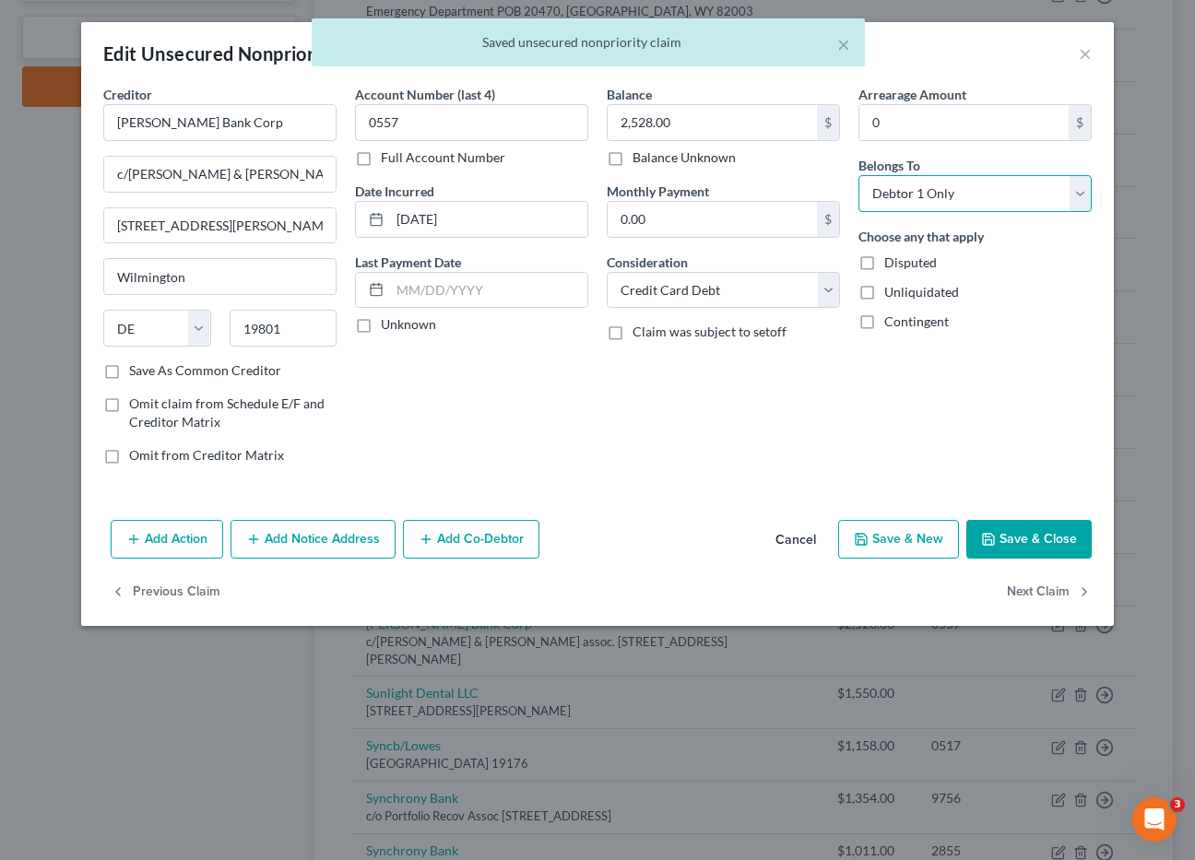
click at [1080, 189] on select "Select Debtor 1 Only Debtor 2 Only Debtor 1 And Debtor 2 Only At Least One Of T…" at bounding box center [975, 193] width 233 height 37
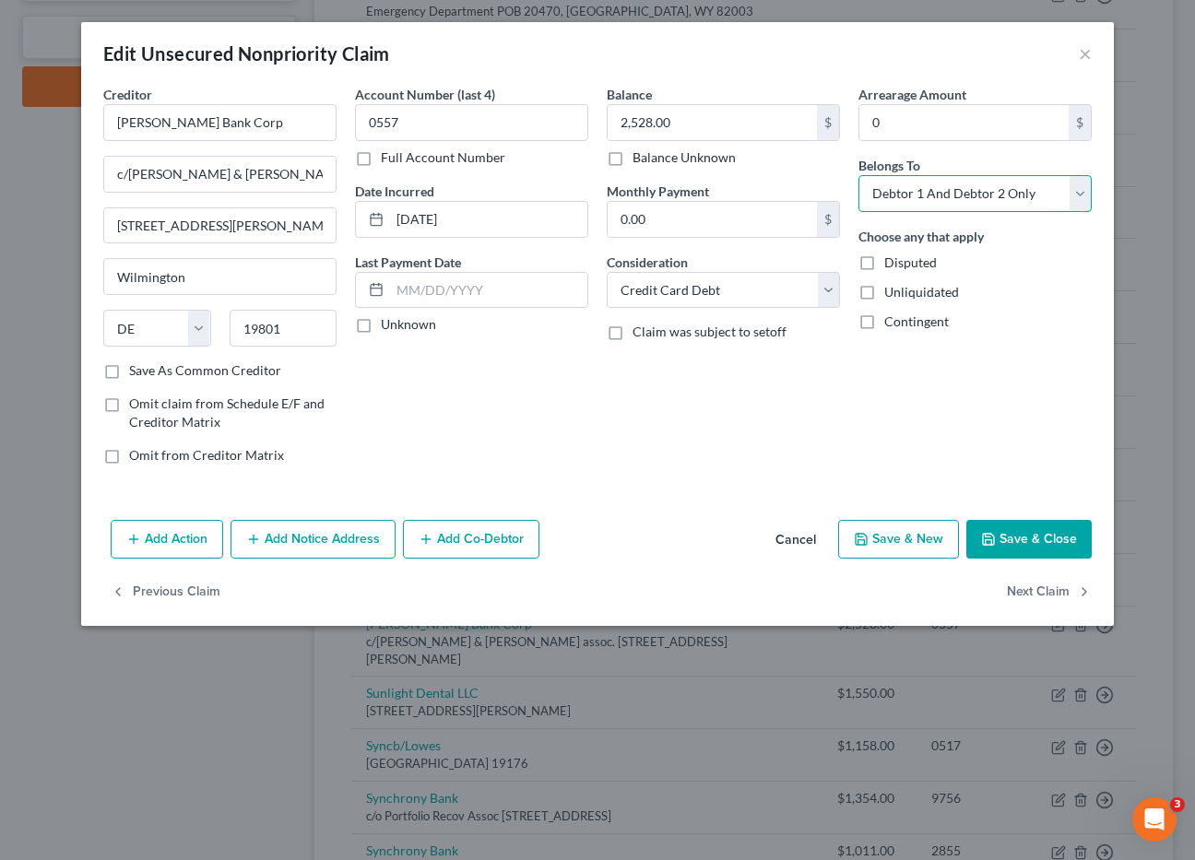
click at [859, 175] on select "Select Debtor 1 Only Debtor 2 Only Debtor 1 And Debtor 2 Only At Least One Of T…" at bounding box center [975, 193] width 233 height 37
click at [1013, 529] on button "Save & Close" at bounding box center [1028, 539] width 125 height 39
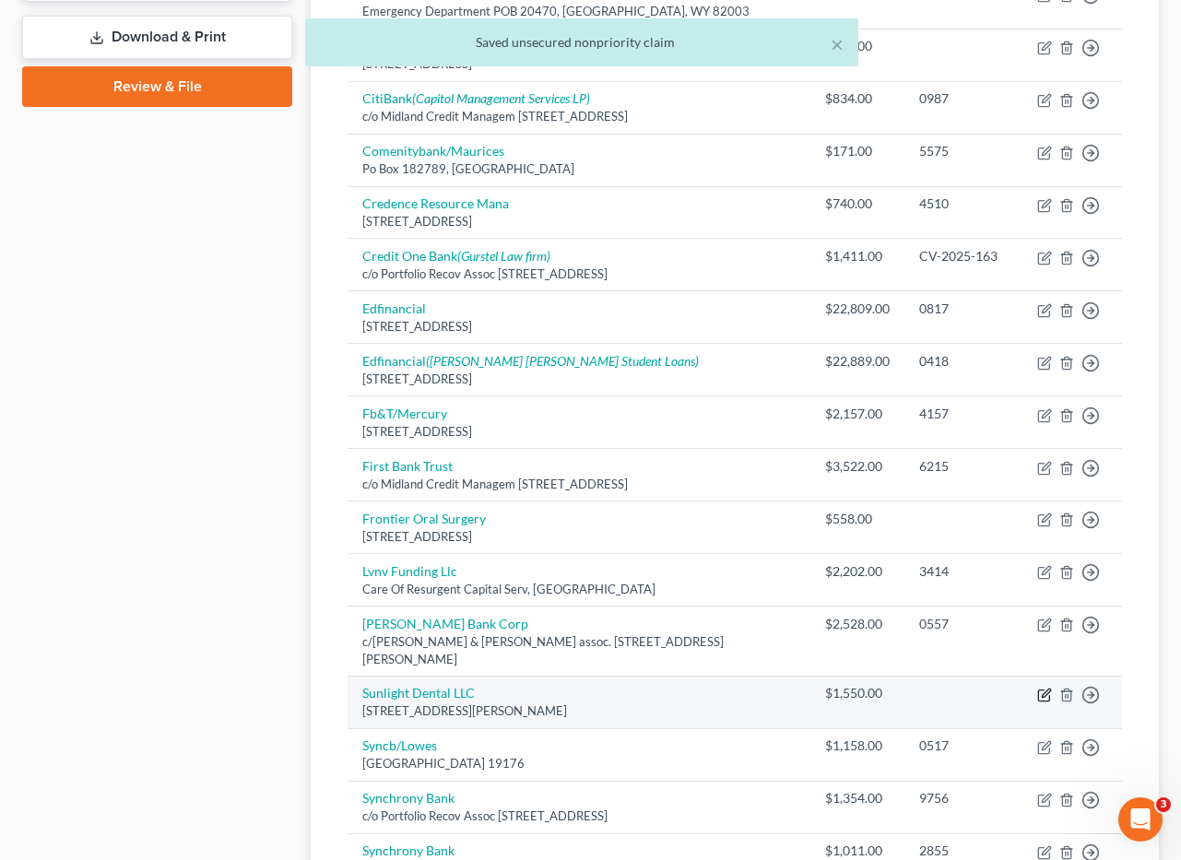
click at [1049, 688] on icon "button" at bounding box center [1044, 695] width 15 height 15
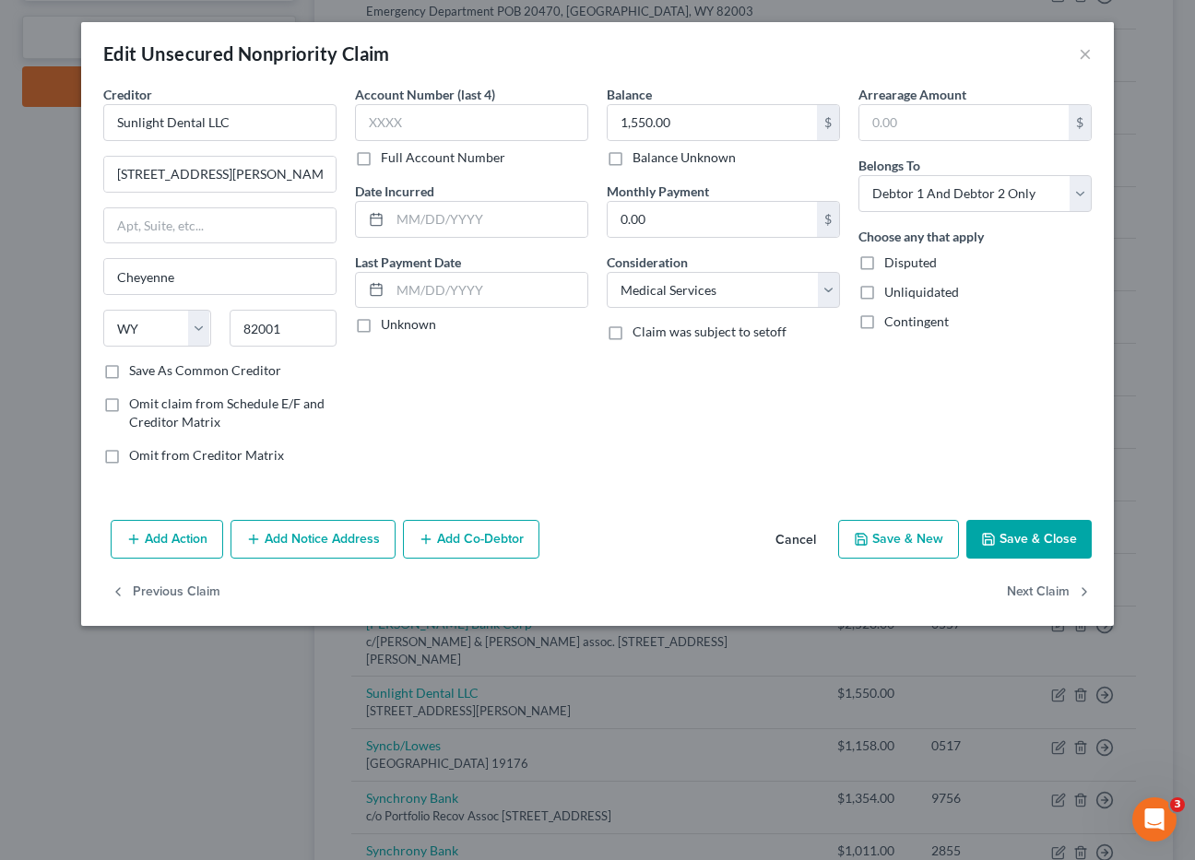
click at [1013, 540] on button "Save & Close" at bounding box center [1028, 539] width 125 height 39
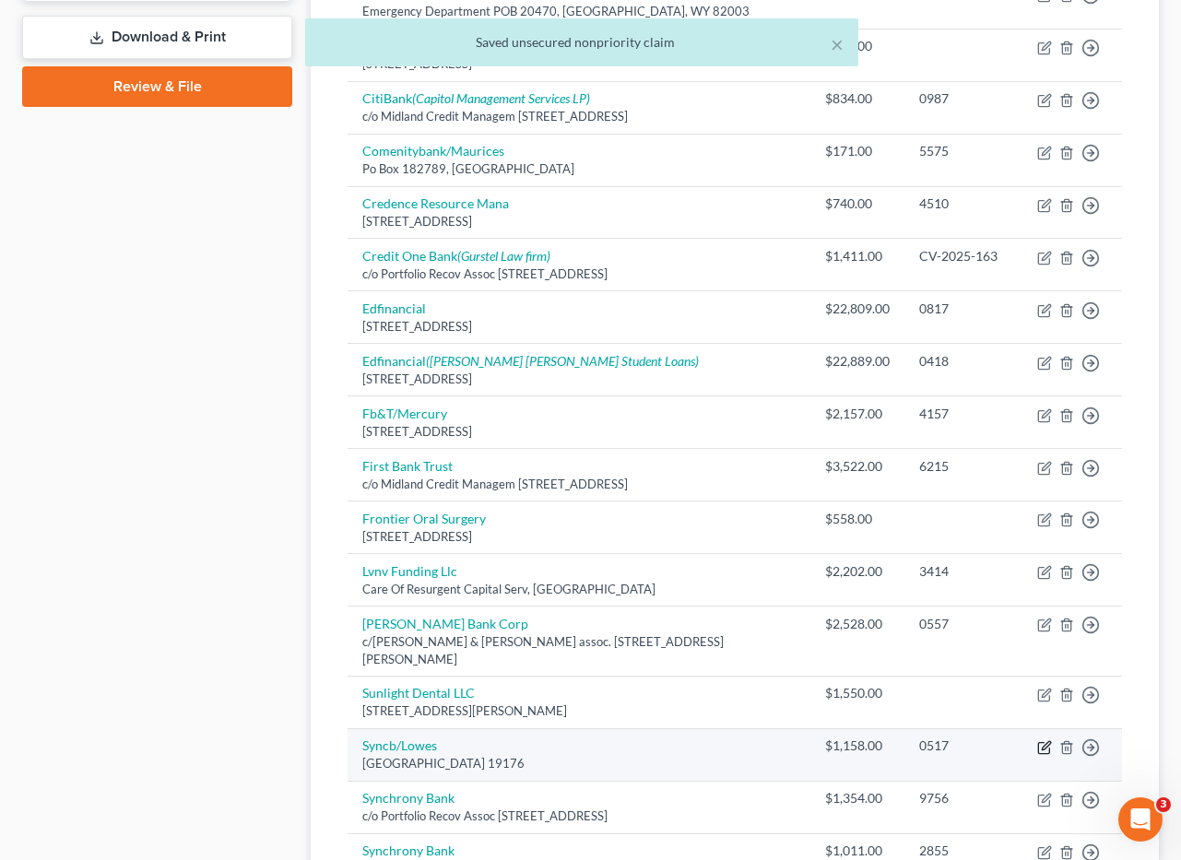
click at [1044, 743] on icon "button" at bounding box center [1043, 748] width 11 height 11
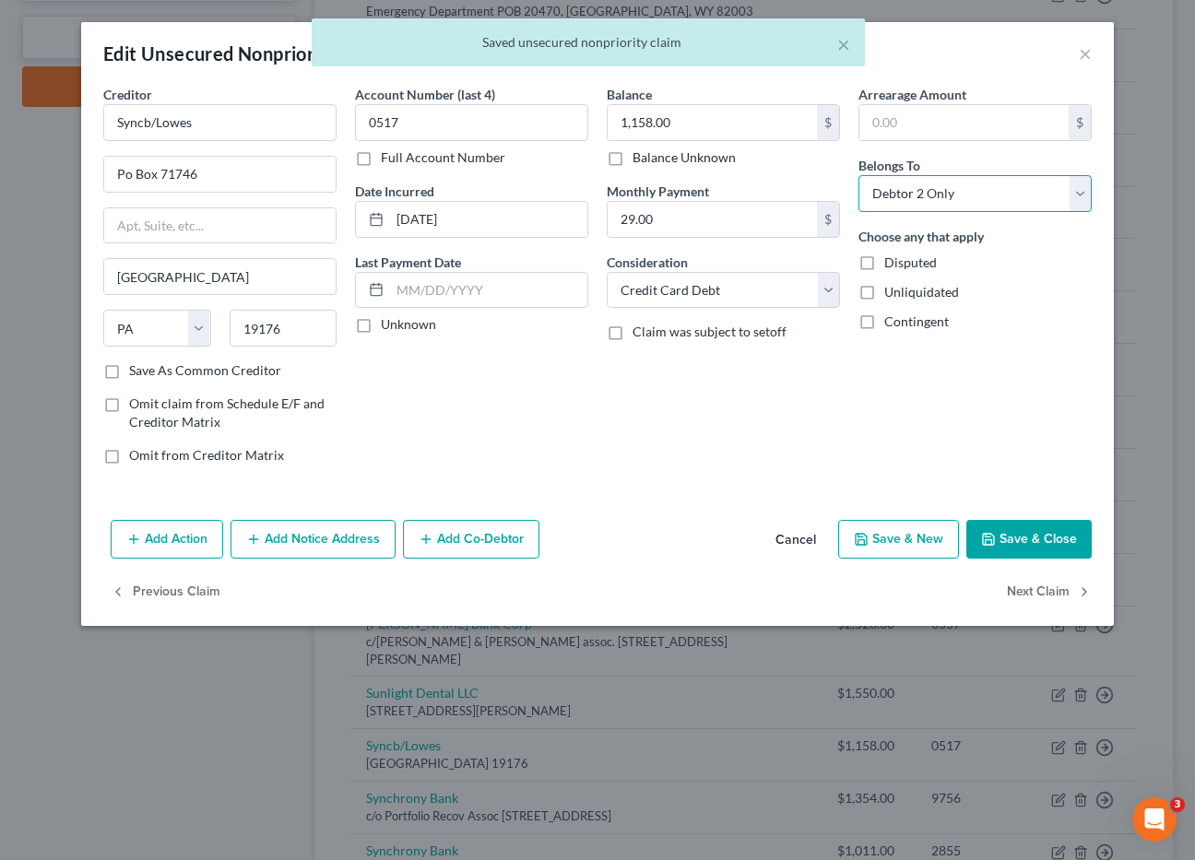
click at [1081, 187] on select "Select Debtor 1 Only Debtor 2 Only Debtor 1 And Debtor 2 Only At Least One Of T…" at bounding box center [975, 193] width 233 height 37
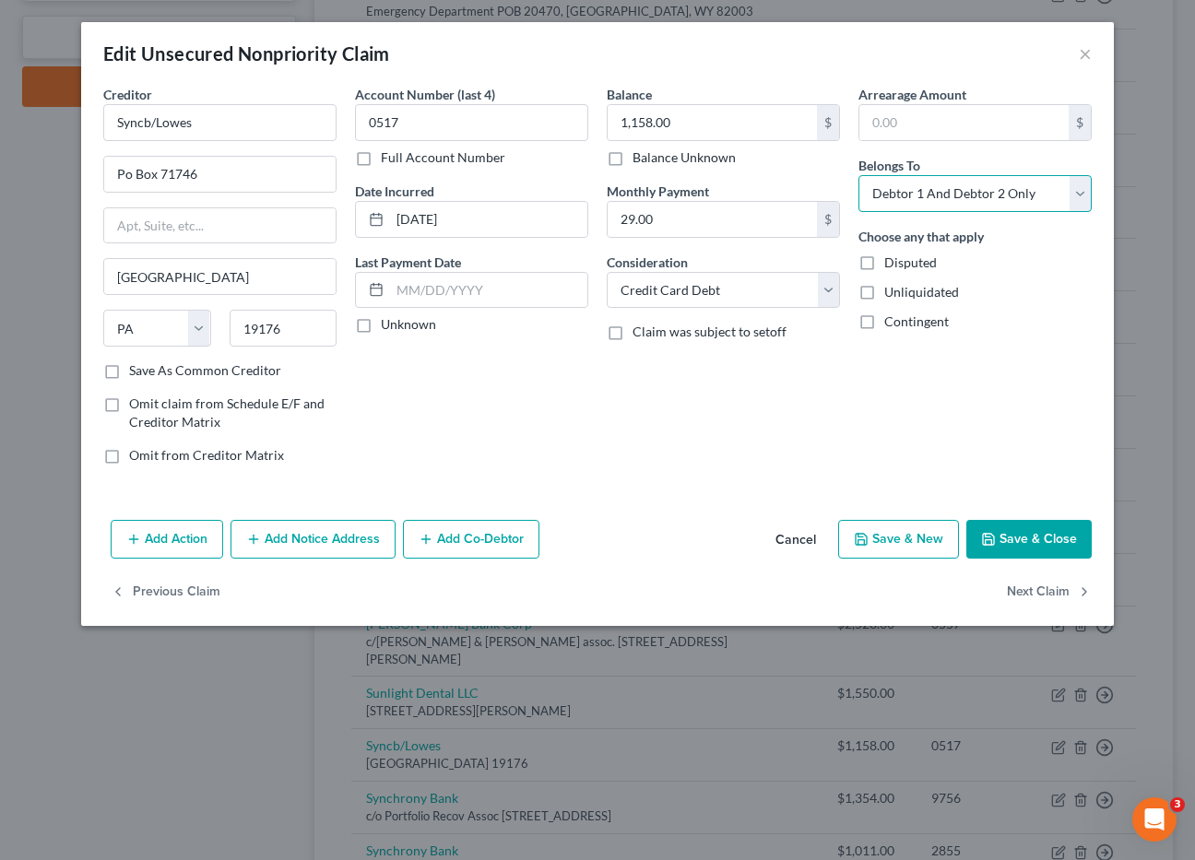
click at [859, 175] on select "Select Debtor 1 Only Debtor 2 Only Debtor 1 And Debtor 2 Only At Least One Of T…" at bounding box center [975, 193] width 233 height 37
click at [1019, 550] on button "Save & Close" at bounding box center [1028, 539] width 125 height 39
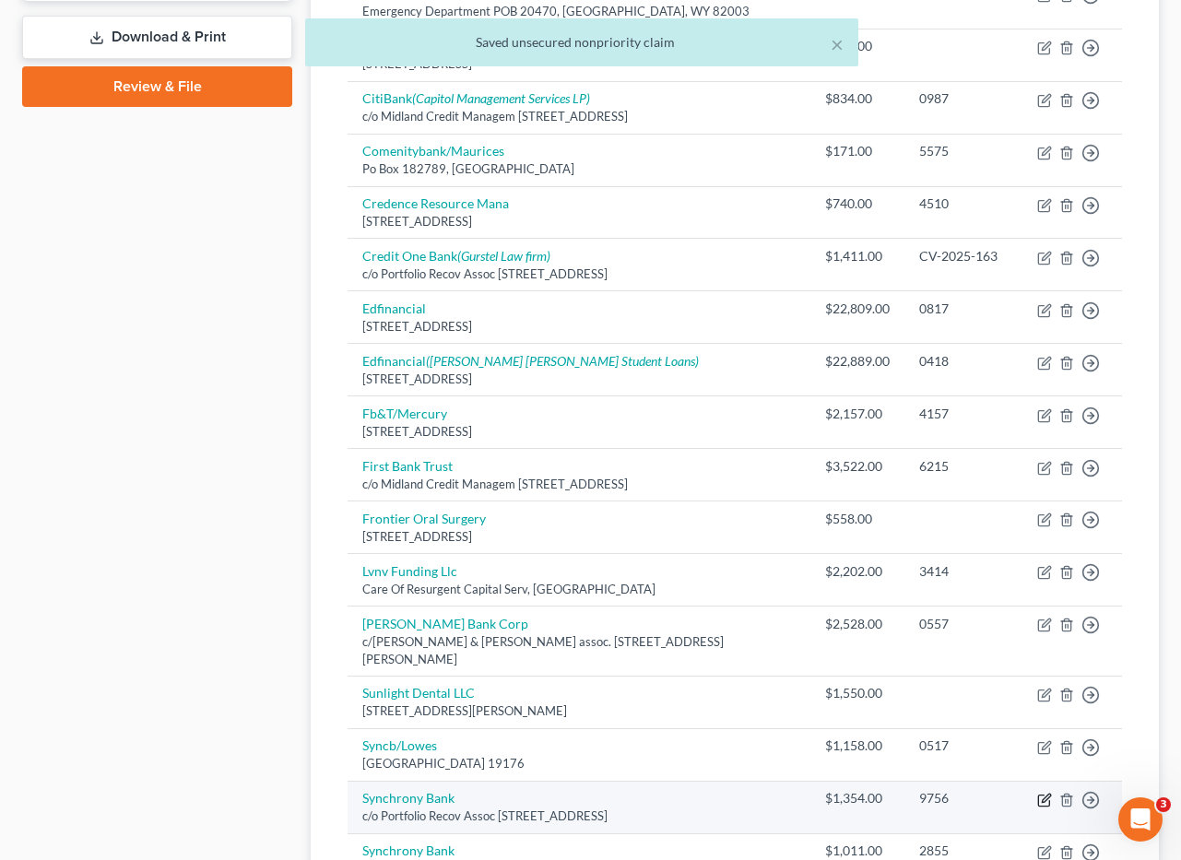
click at [1041, 793] on icon "button" at bounding box center [1044, 800] width 15 height 15
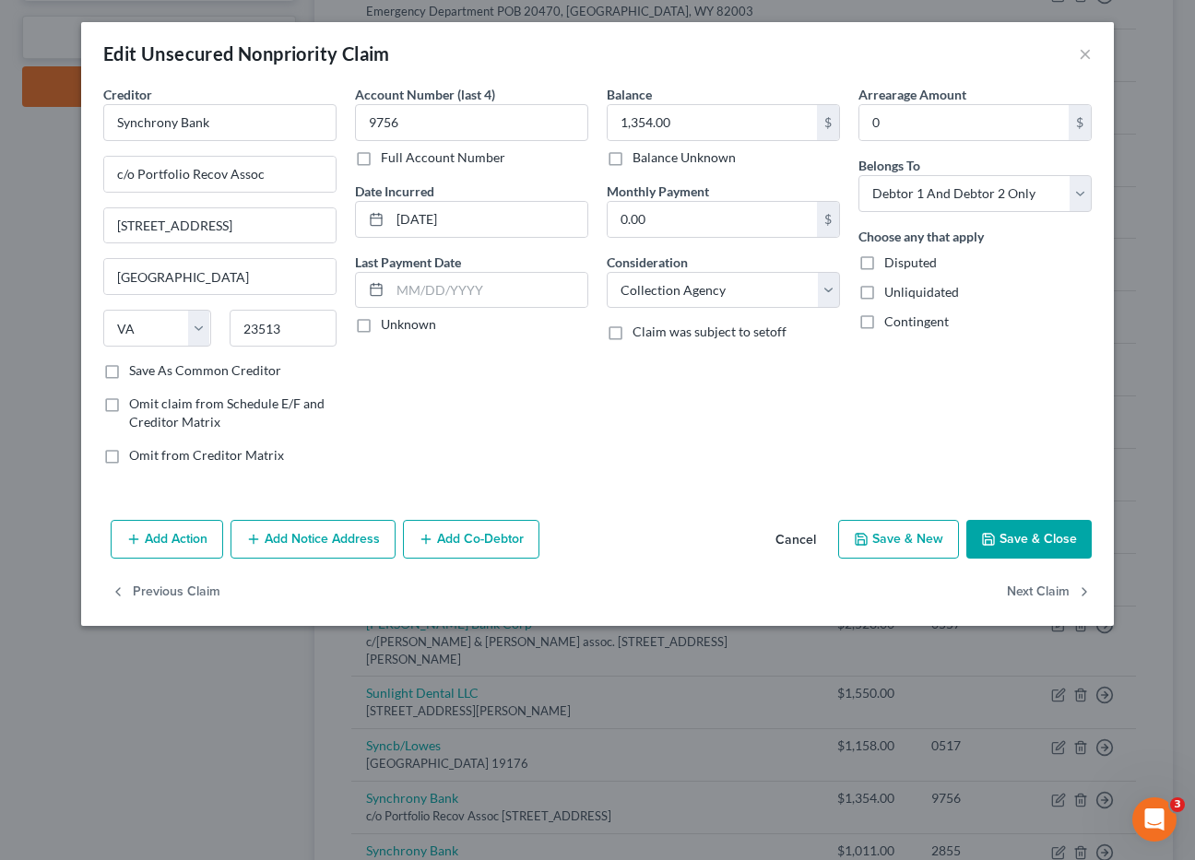
click at [1025, 533] on button "Save & Close" at bounding box center [1028, 539] width 125 height 39
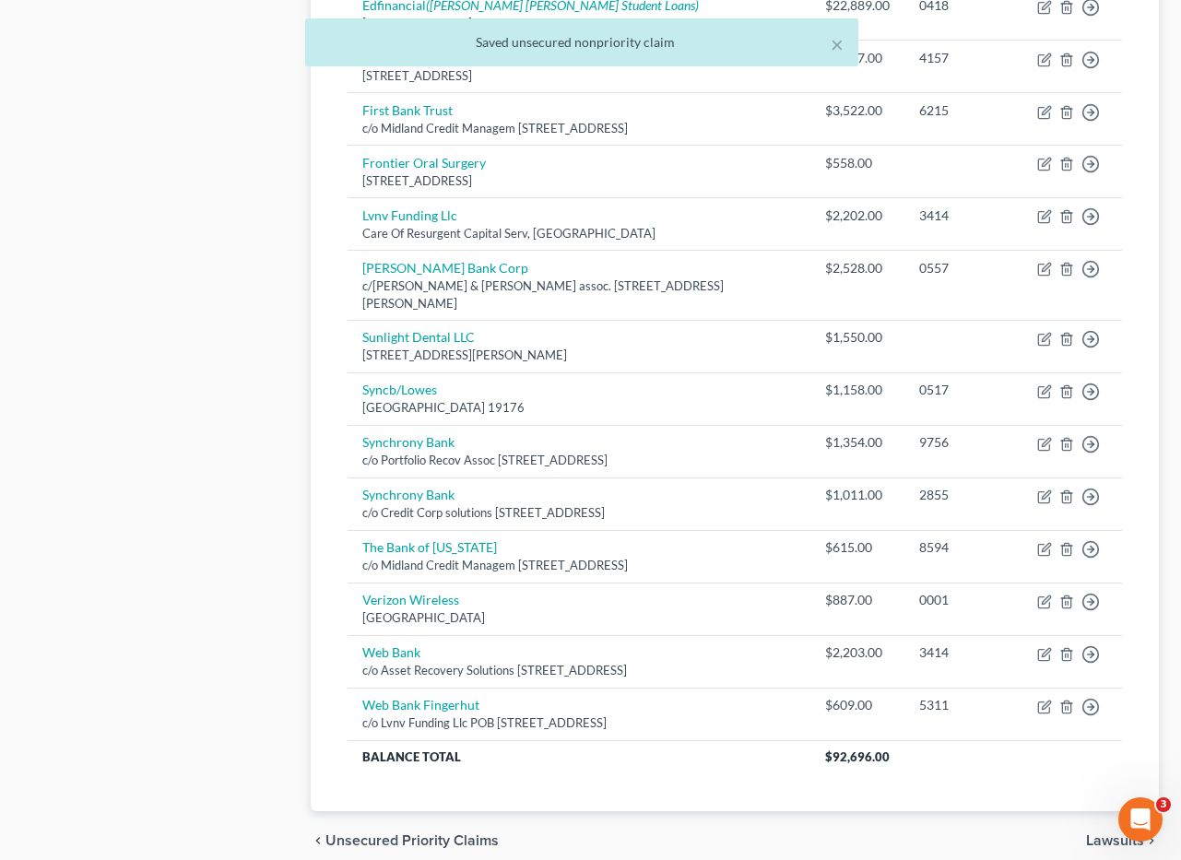
scroll to position [1214, 0]
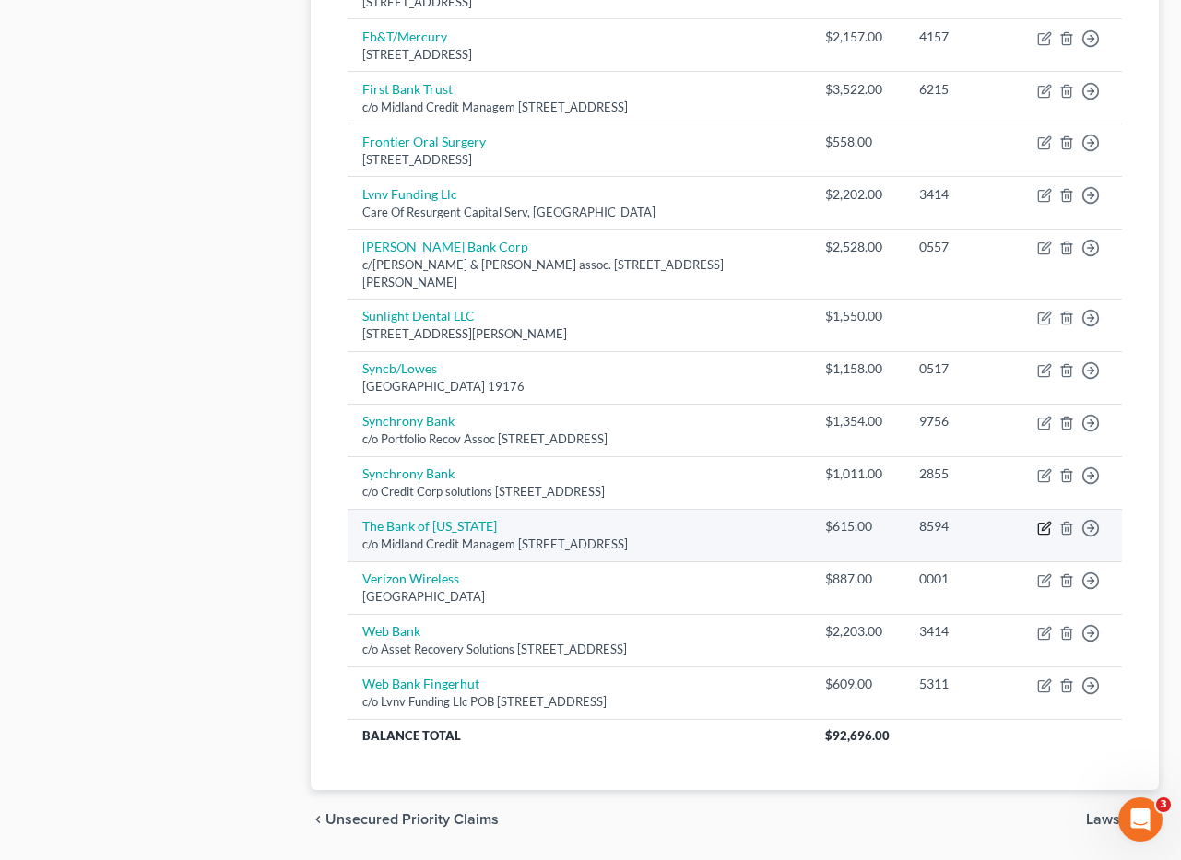
click at [1046, 522] on icon "button" at bounding box center [1046, 526] width 8 height 8
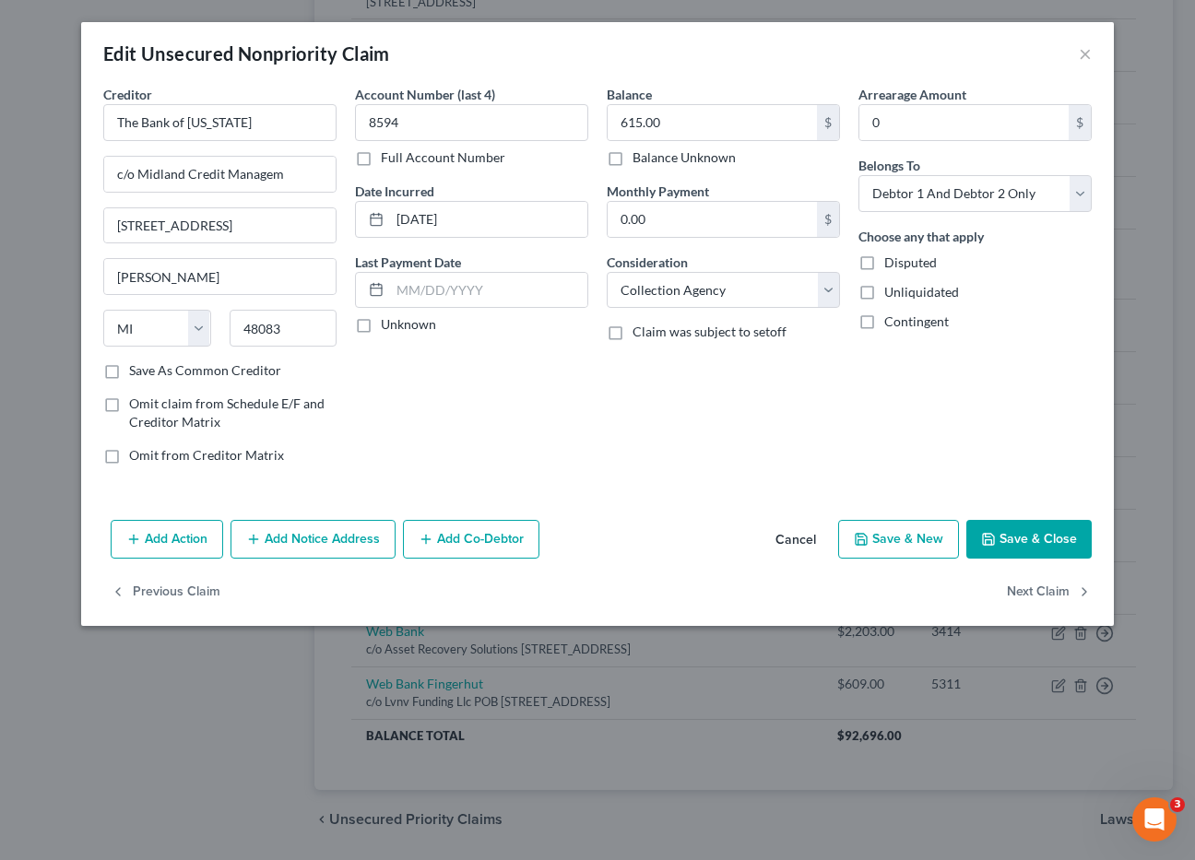
click at [1004, 540] on button "Save & Close" at bounding box center [1028, 539] width 125 height 39
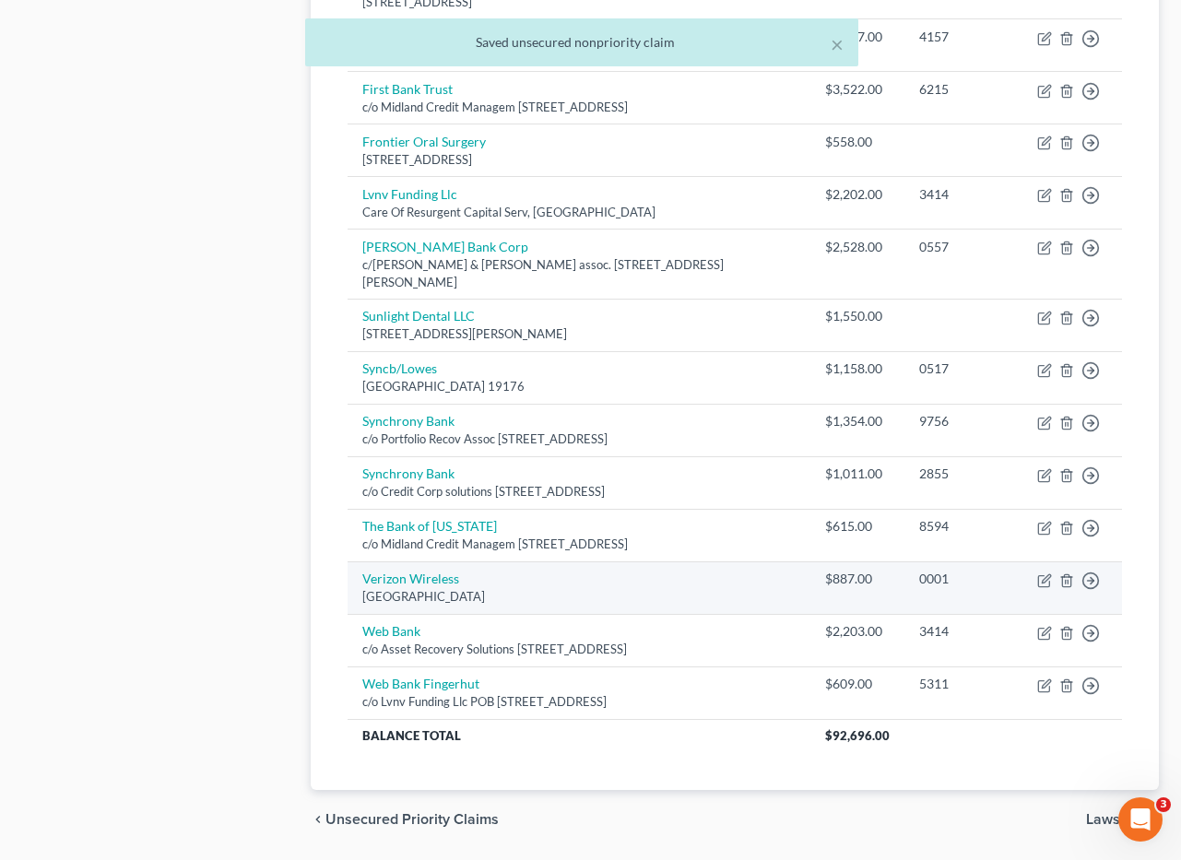
click at [1052, 562] on td "Move to D Move to E Move to G Move to Notice Only" at bounding box center [1073, 588] width 100 height 53
click at [1048, 574] on icon "button" at bounding box center [1044, 581] width 15 height 15
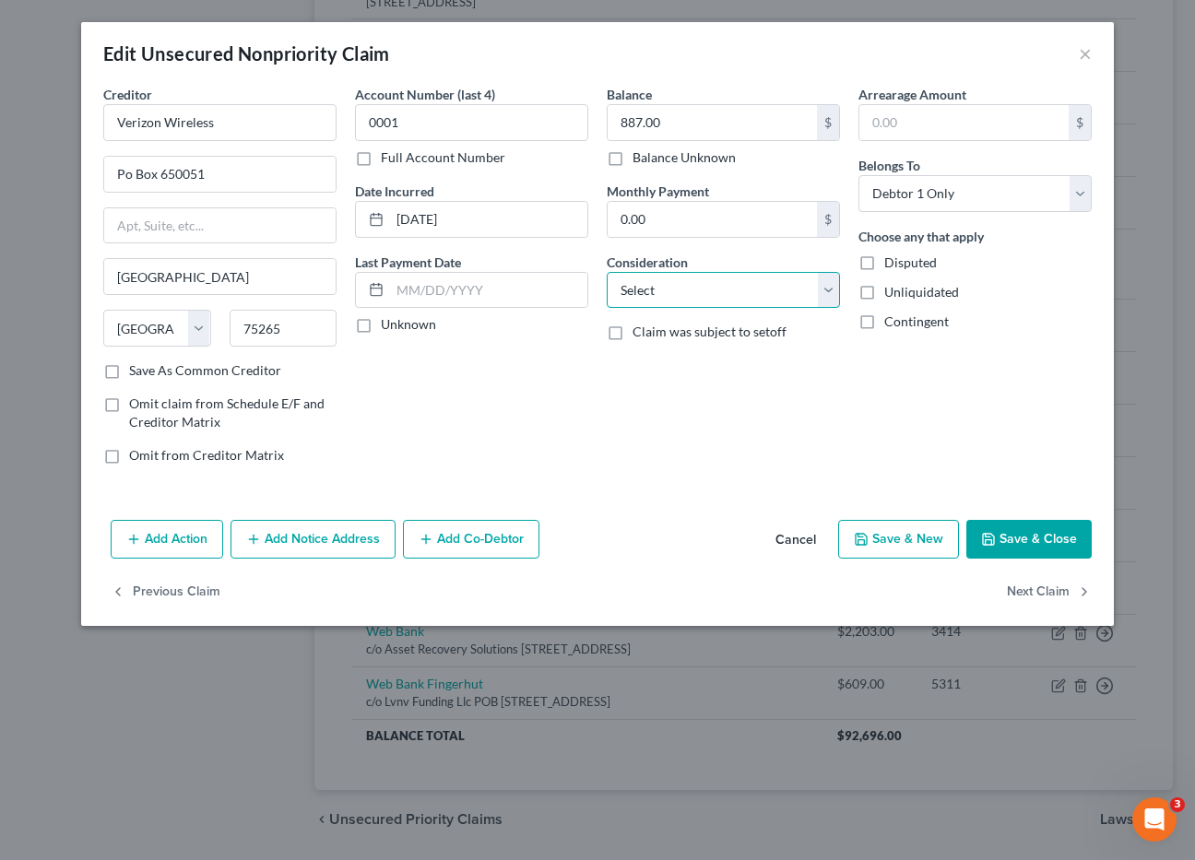
click at [836, 291] on select "Select Cable / Satellite Services Collection Agency Credit Card Debt Debt Couns…" at bounding box center [723, 290] width 233 height 37
click at [607, 272] on select "Select Cable / Satellite Services Collection Agency Credit Card Debt Debt Couns…" at bounding box center [723, 290] width 233 height 37
click at [1076, 196] on select "Select Debtor 1 Only Debtor 2 Only Debtor 1 And Debtor 2 Only At Least One Of T…" at bounding box center [975, 193] width 233 height 37
click at [859, 175] on select "Select Debtor 1 Only Debtor 2 Only Debtor 1 And Debtor 2 Only At Least One Of T…" at bounding box center [975, 193] width 233 height 37
click at [1018, 527] on button "Save & Close" at bounding box center [1028, 539] width 125 height 39
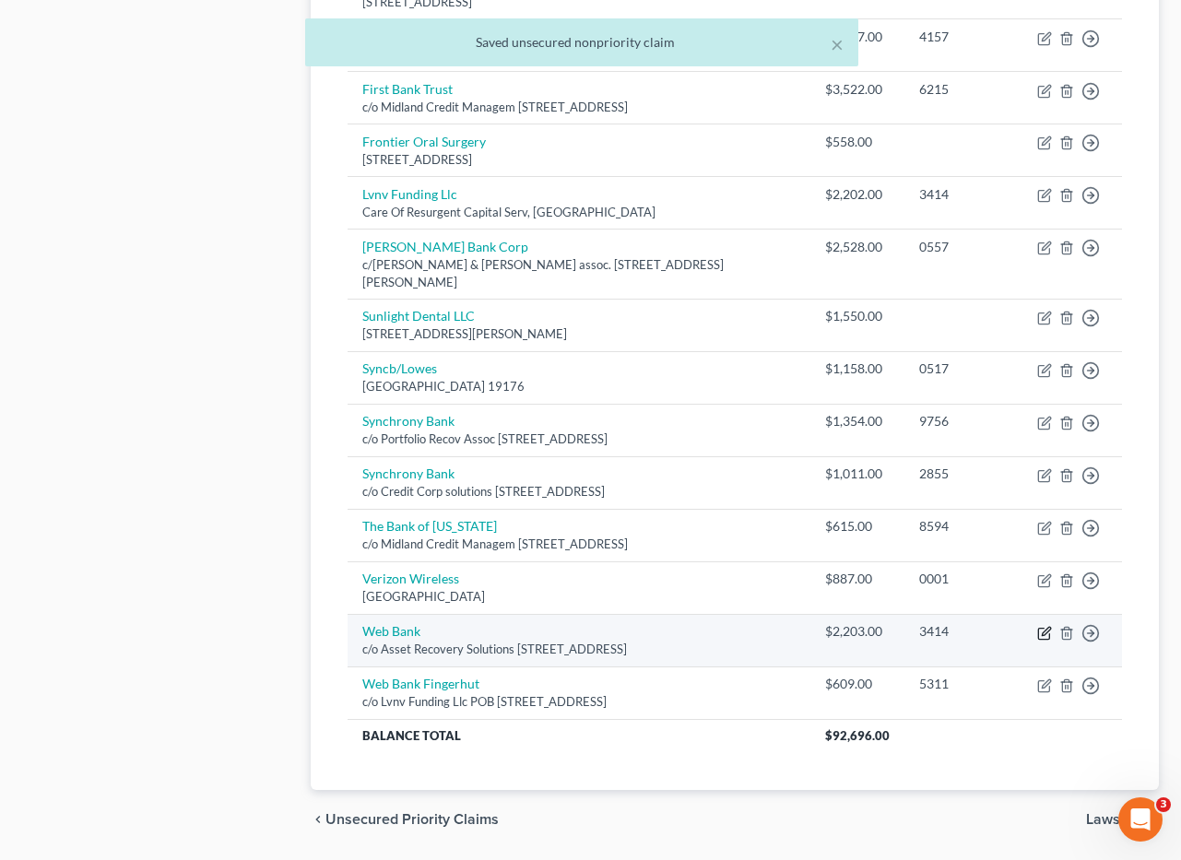
click at [1048, 626] on icon "button" at bounding box center [1044, 633] width 15 height 15
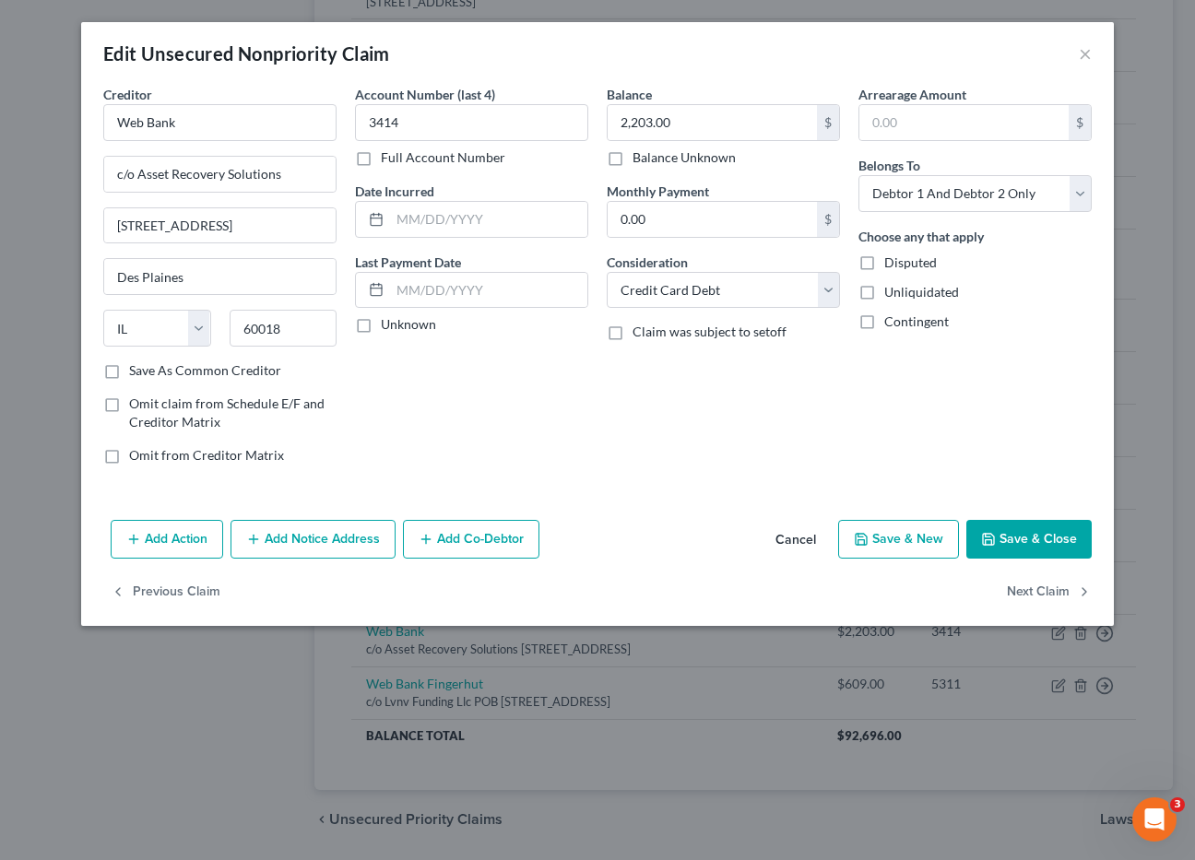
click at [1013, 535] on button "Save & Close" at bounding box center [1028, 539] width 125 height 39
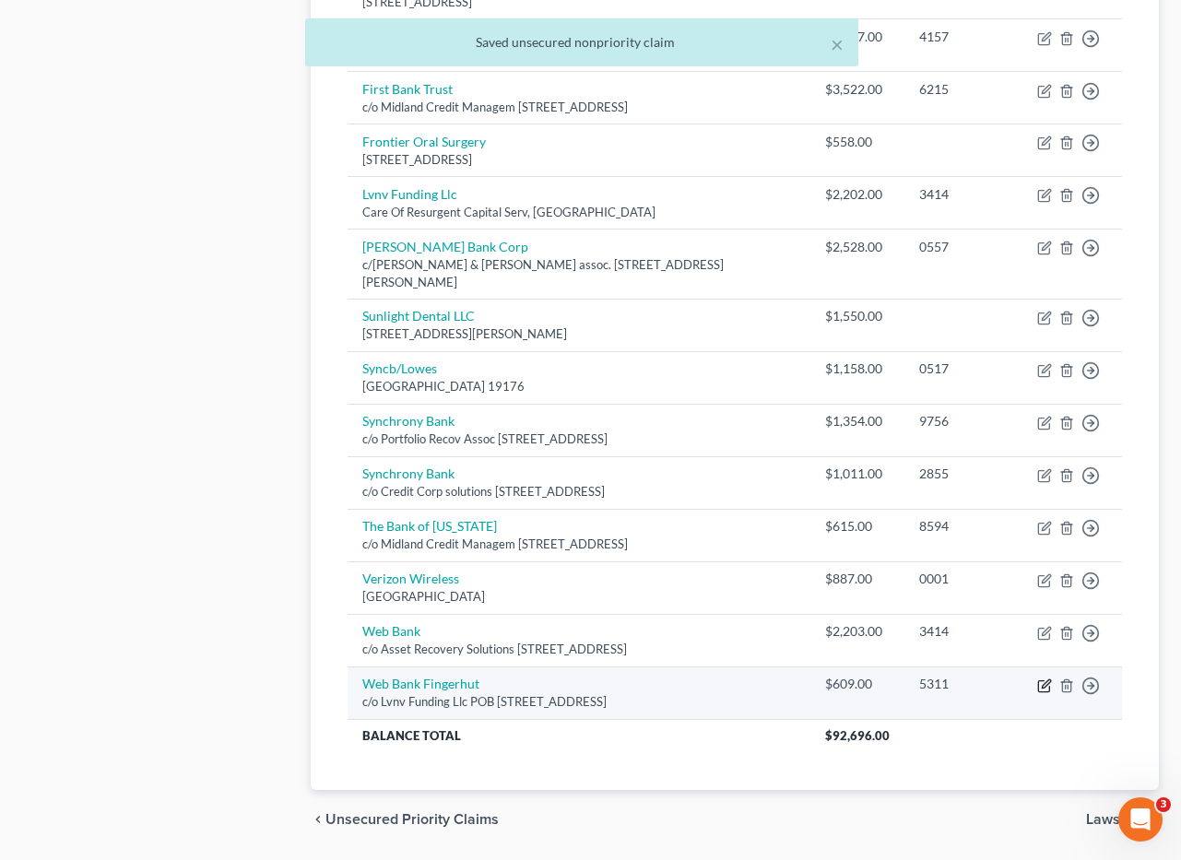
click at [1045, 679] on icon "button" at bounding box center [1044, 686] width 15 height 15
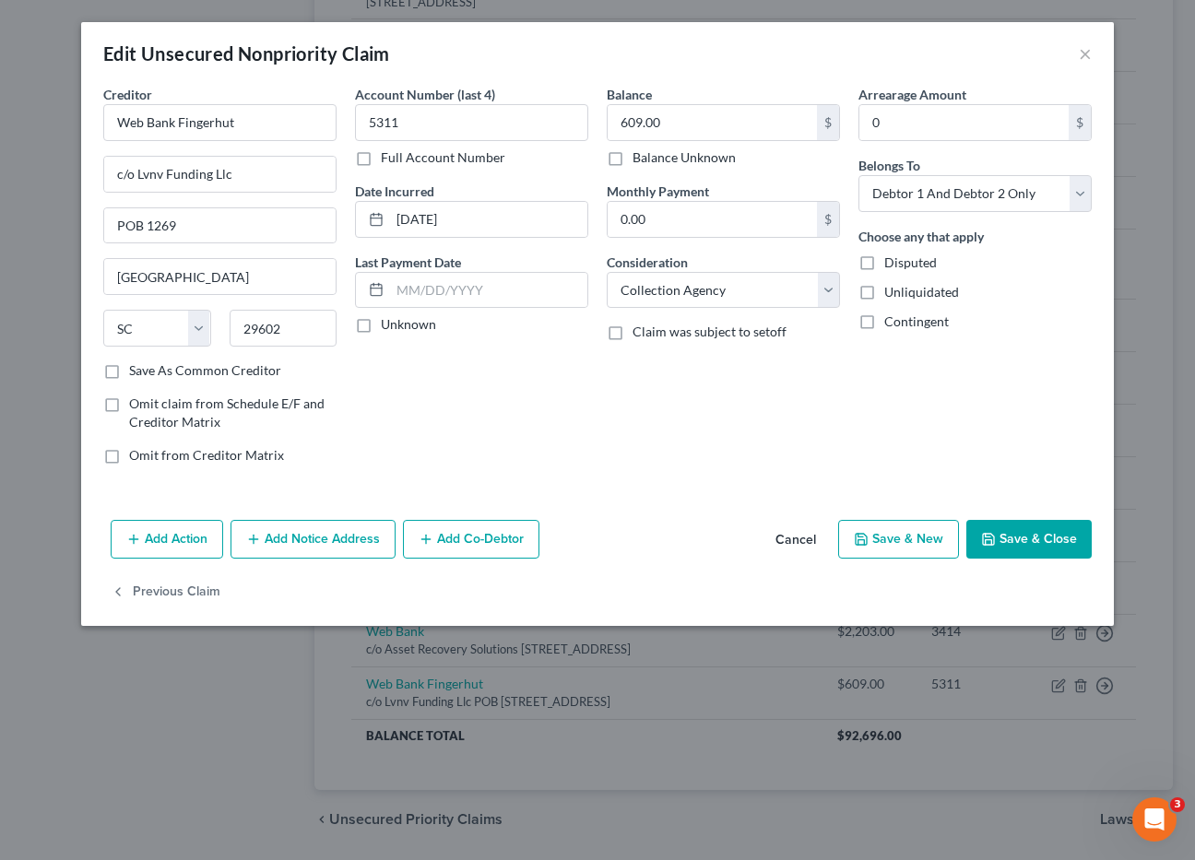
click at [1019, 537] on button "Save & Close" at bounding box center [1028, 539] width 125 height 39
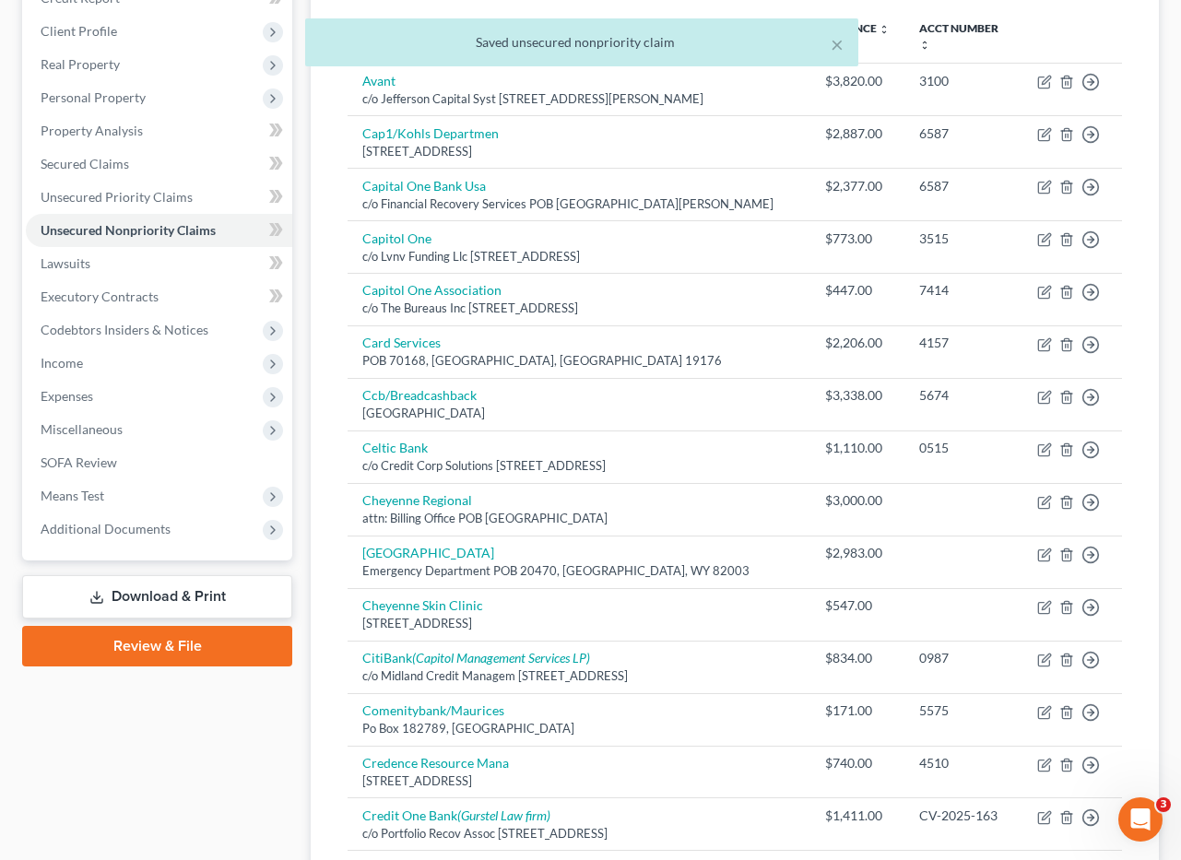
scroll to position [185, 0]
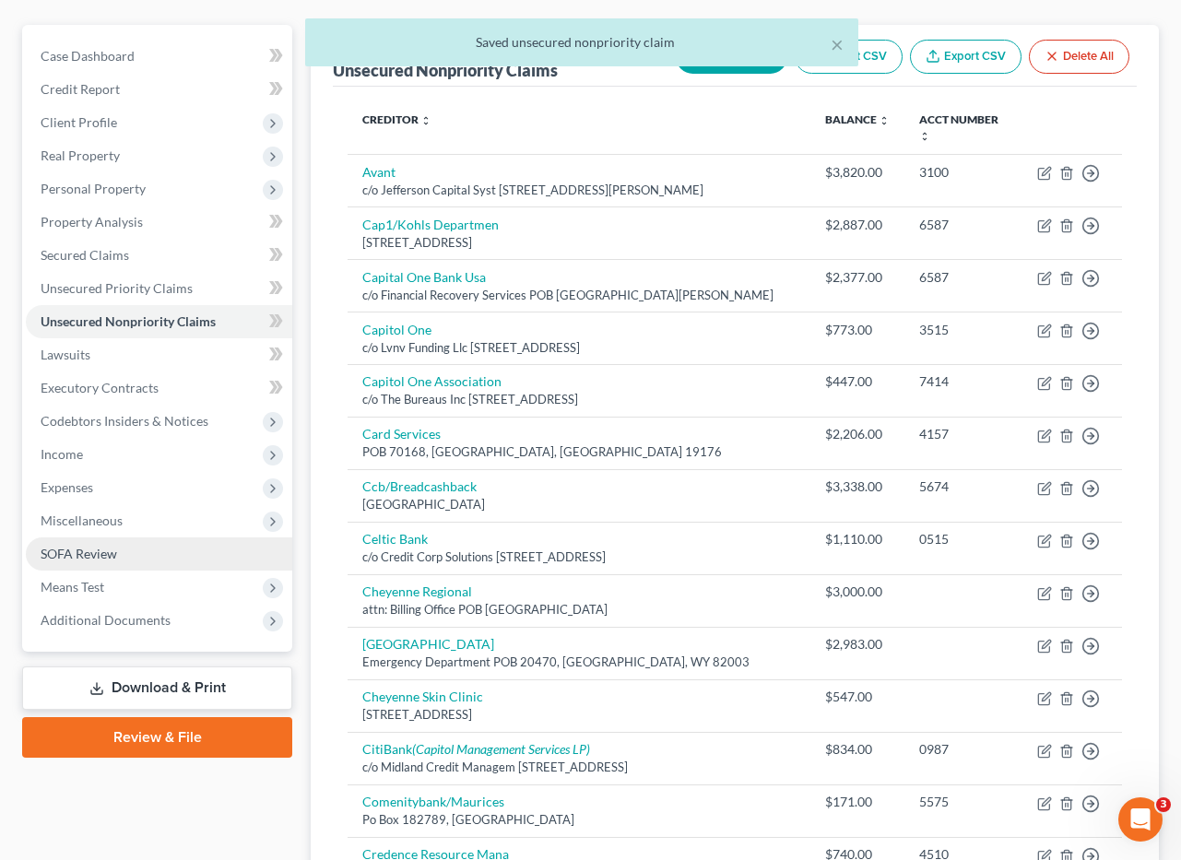
click at [94, 549] on span "SOFA Review" at bounding box center [79, 554] width 77 height 16
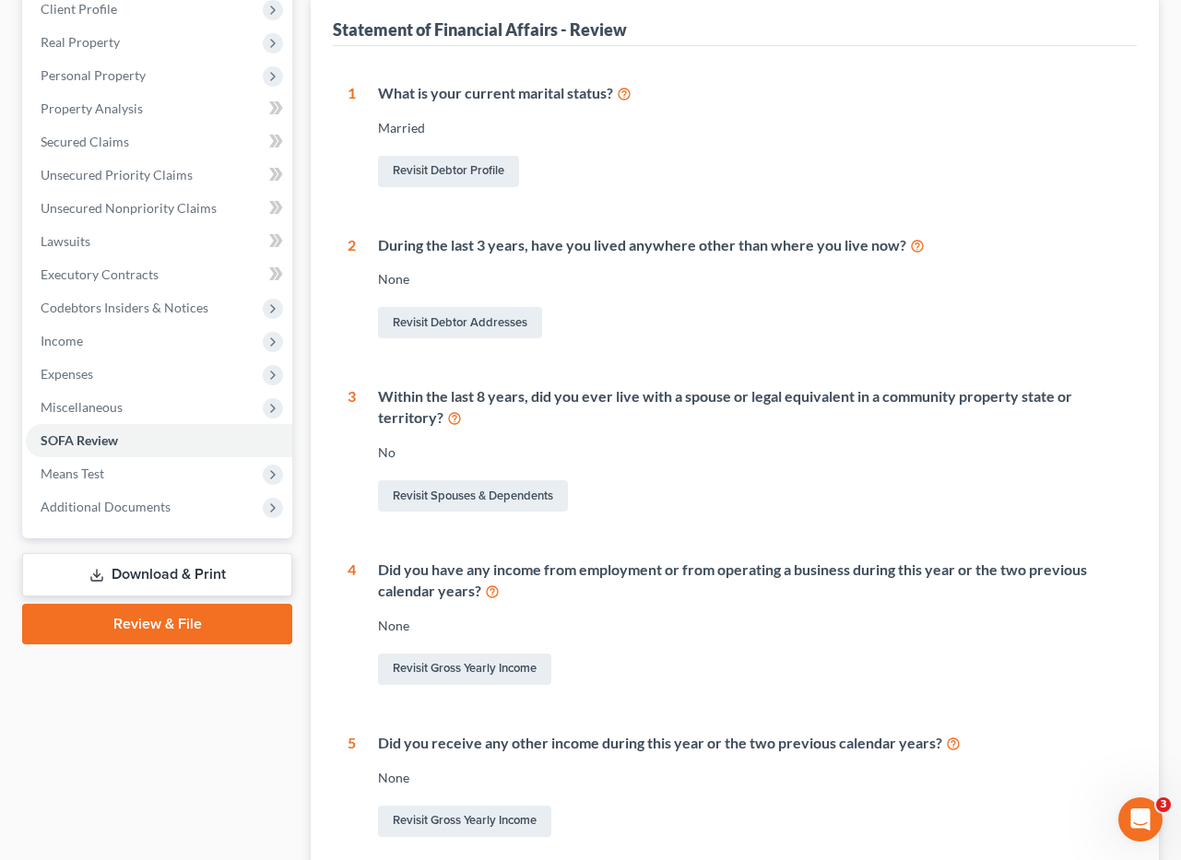
scroll to position [305, 0]
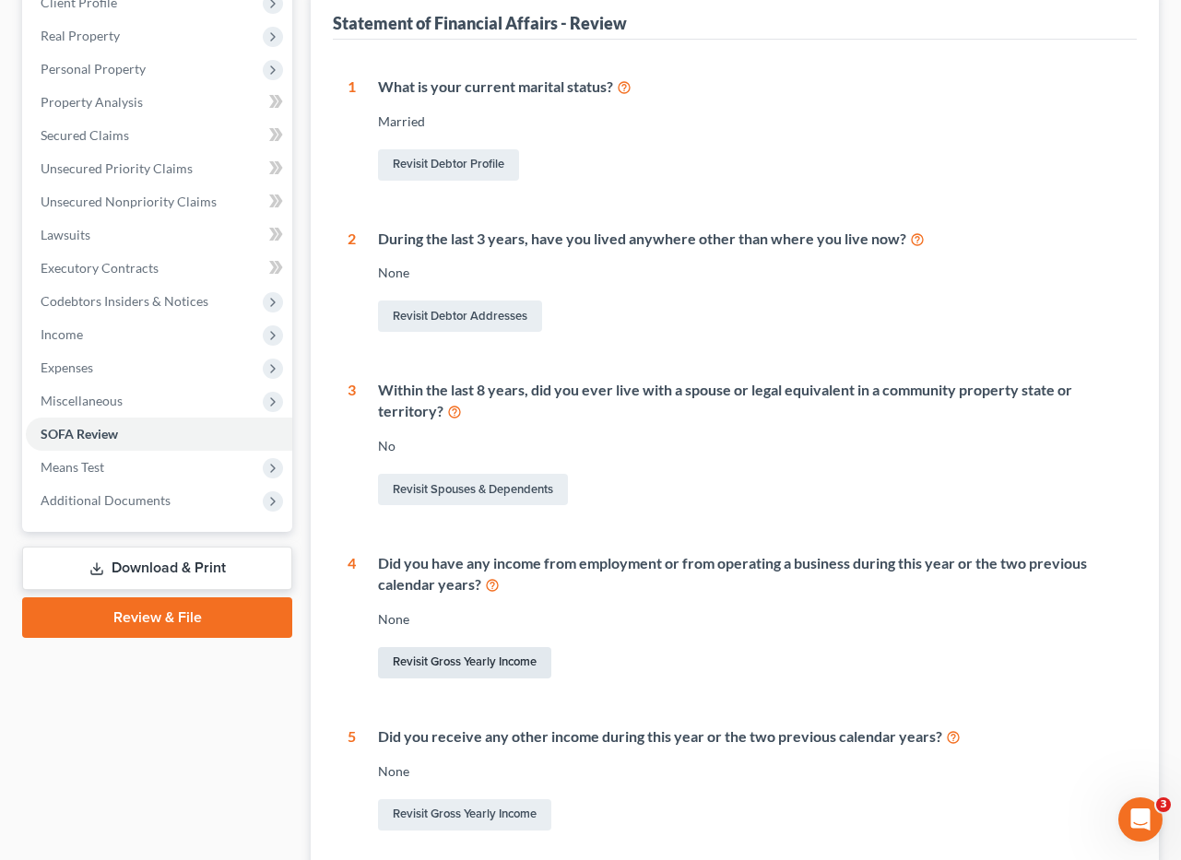
click at [482, 654] on link "Revisit Gross Yearly Income" at bounding box center [464, 662] width 173 height 31
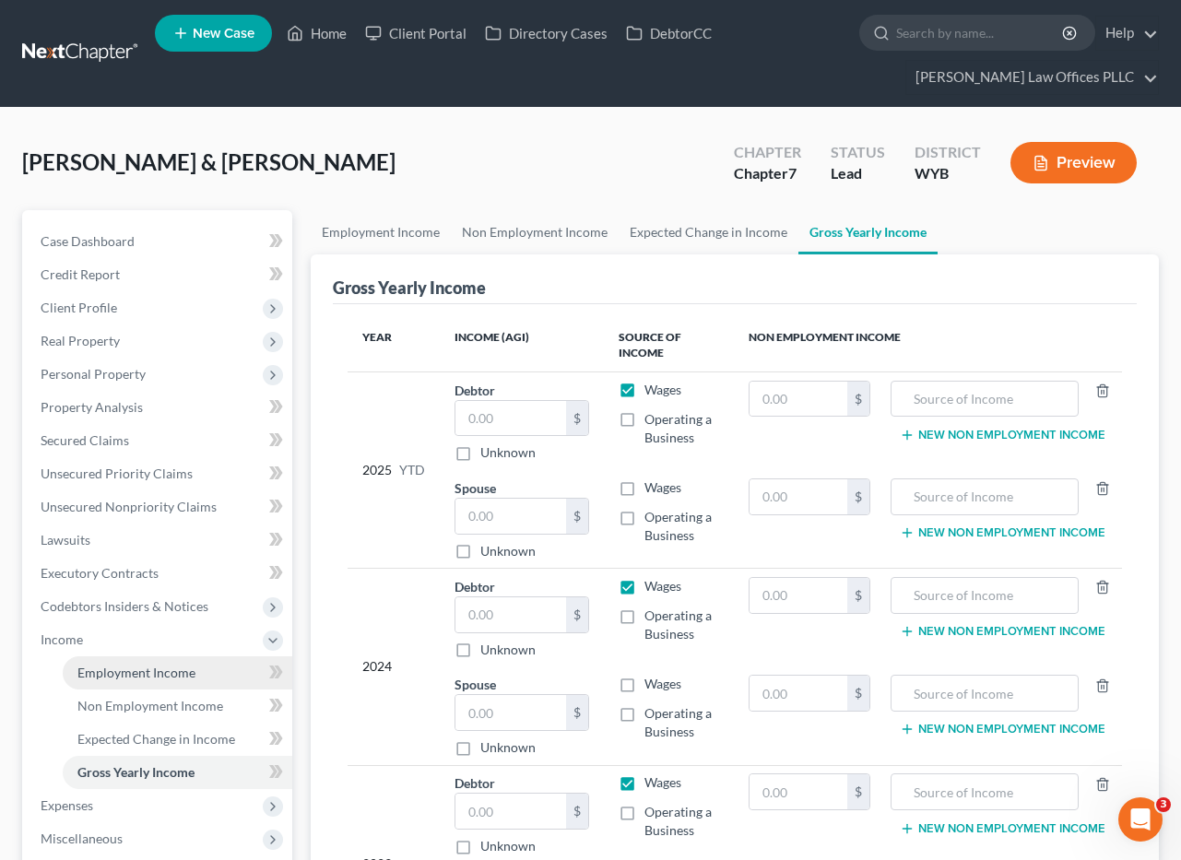
click at [132, 666] on span "Employment Income" at bounding box center [136, 673] width 118 height 16
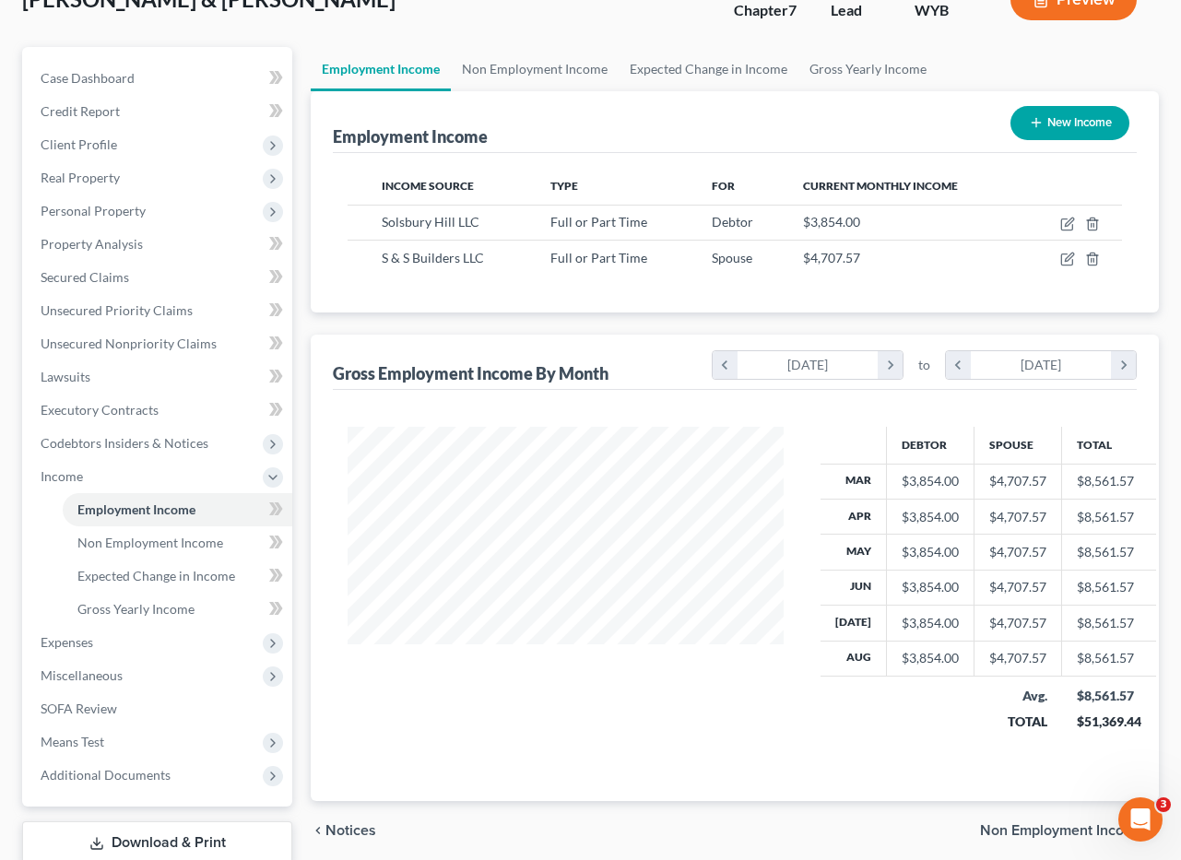
scroll to position [165, 0]
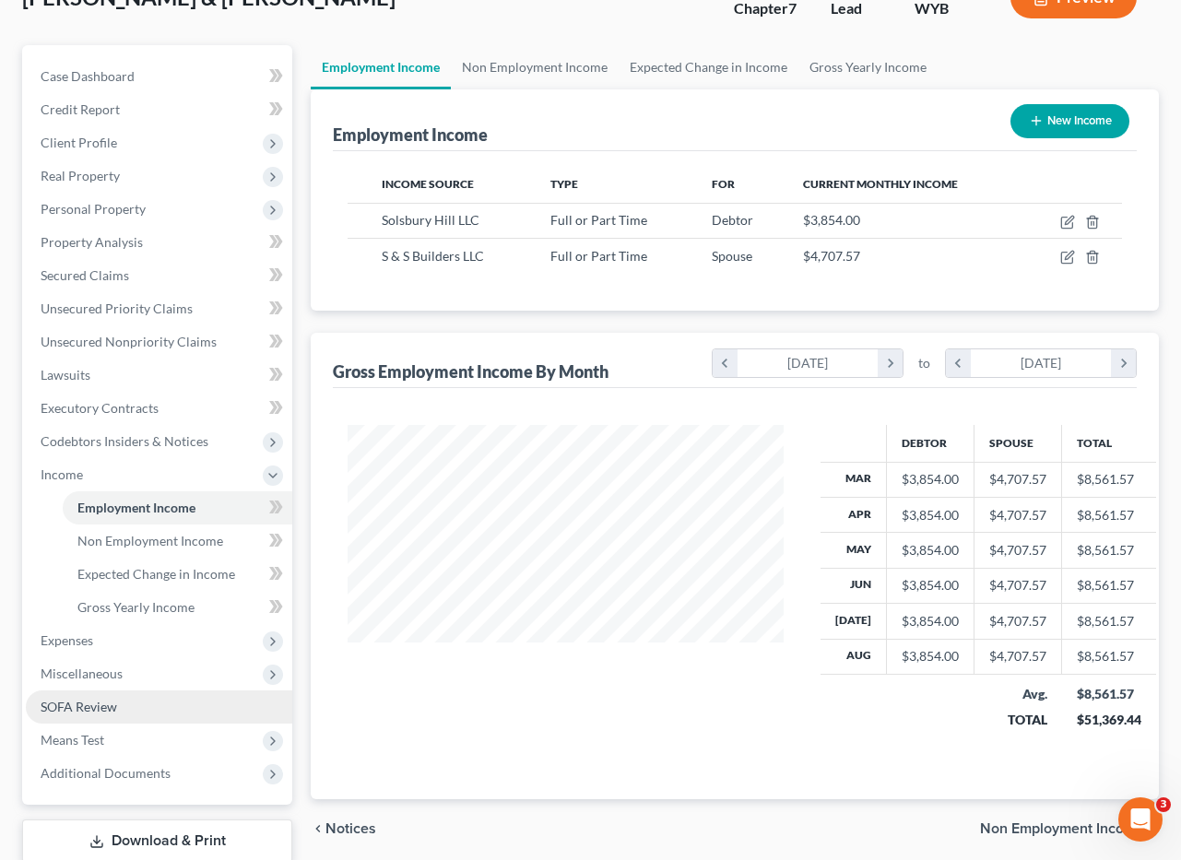
click at [104, 710] on span "SOFA Review" at bounding box center [79, 707] width 77 height 16
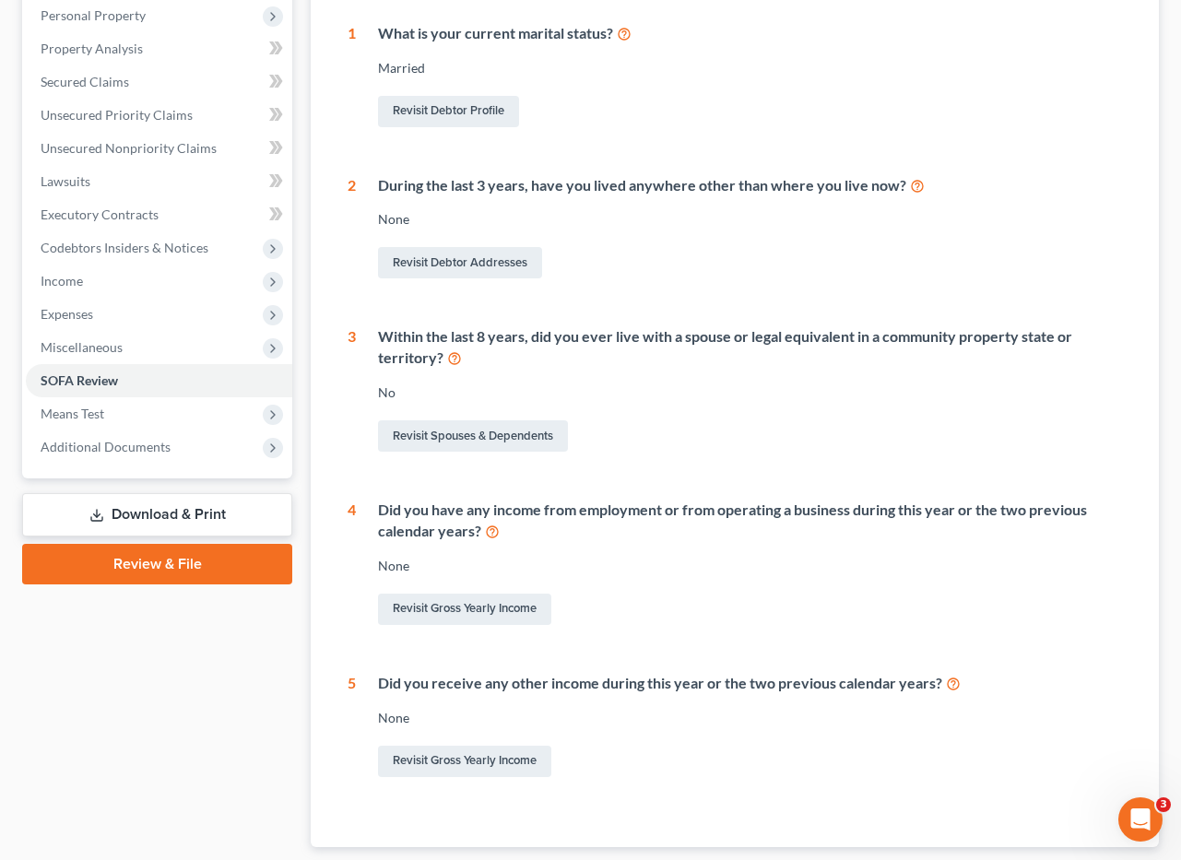
scroll to position [380, 0]
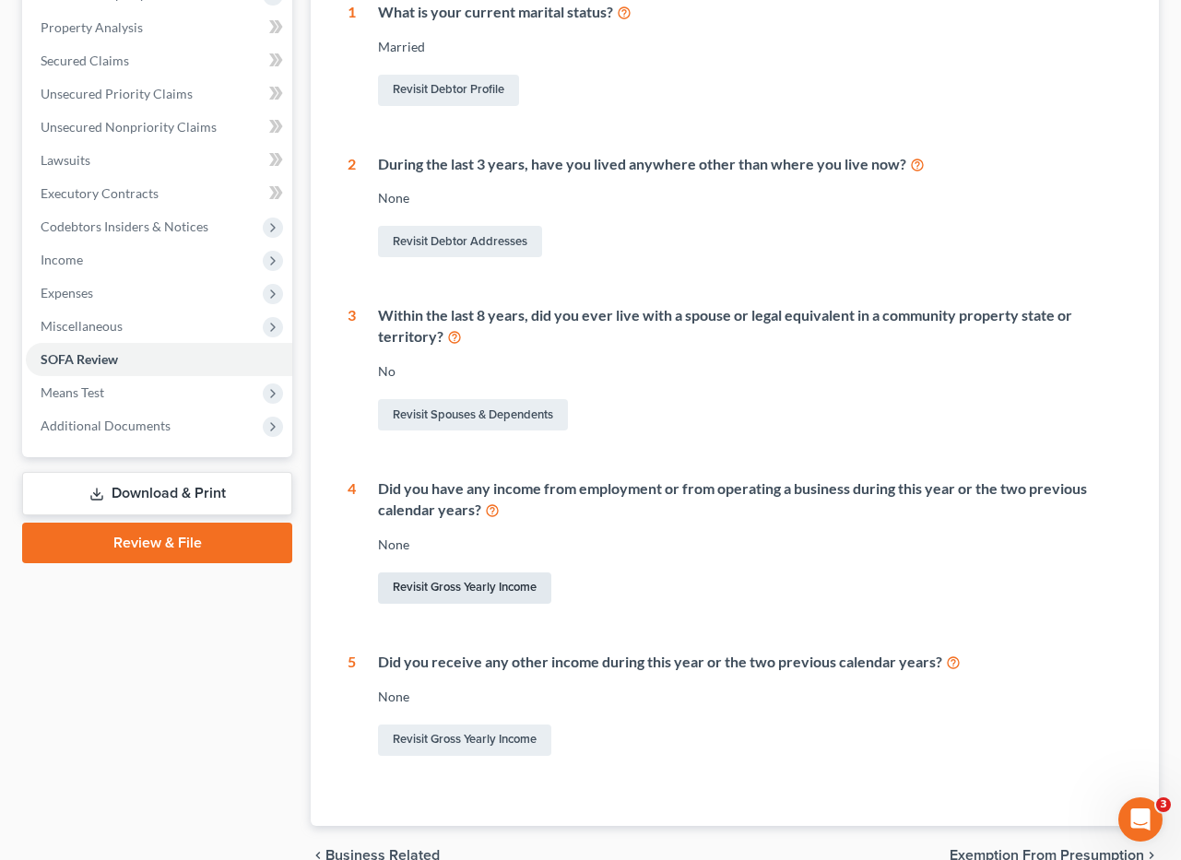
click at [478, 589] on link "Revisit Gross Yearly Income" at bounding box center [464, 588] width 173 height 31
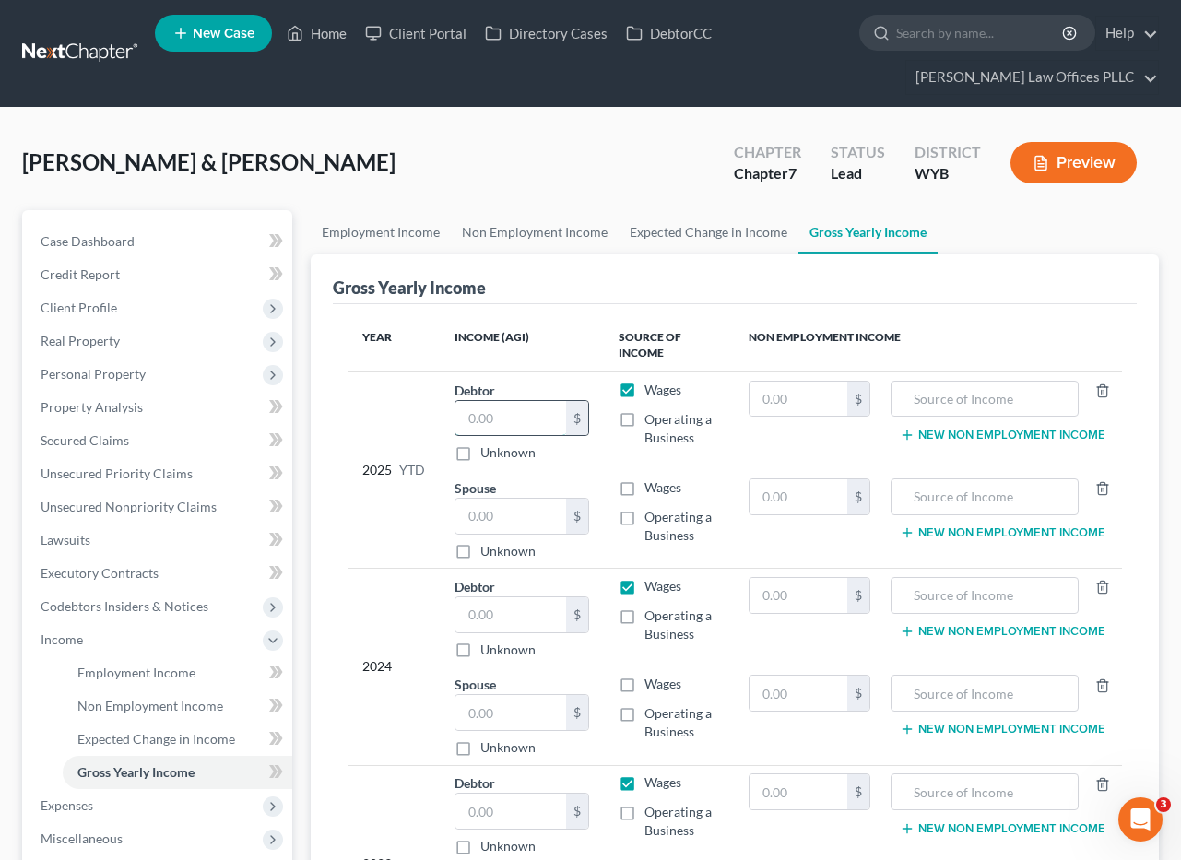
click at [466, 417] on input "text" at bounding box center [511, 418] width 111 height 35
drag, startPoint x: 720, startPoint y: 644, endPoint x: 597, endPoint y: 615, distance: 126.8
click at [720, 644] on td "Wages Operating a Business" at bounding box center [668, 618] width 129 height 99
click at [496, 613] on input "text" at bounding box center [511, 615] width 111 height 35
click at [843, 289] on div "Gross Yearly Income" at bounding box center [735, 280] width 804 height 50
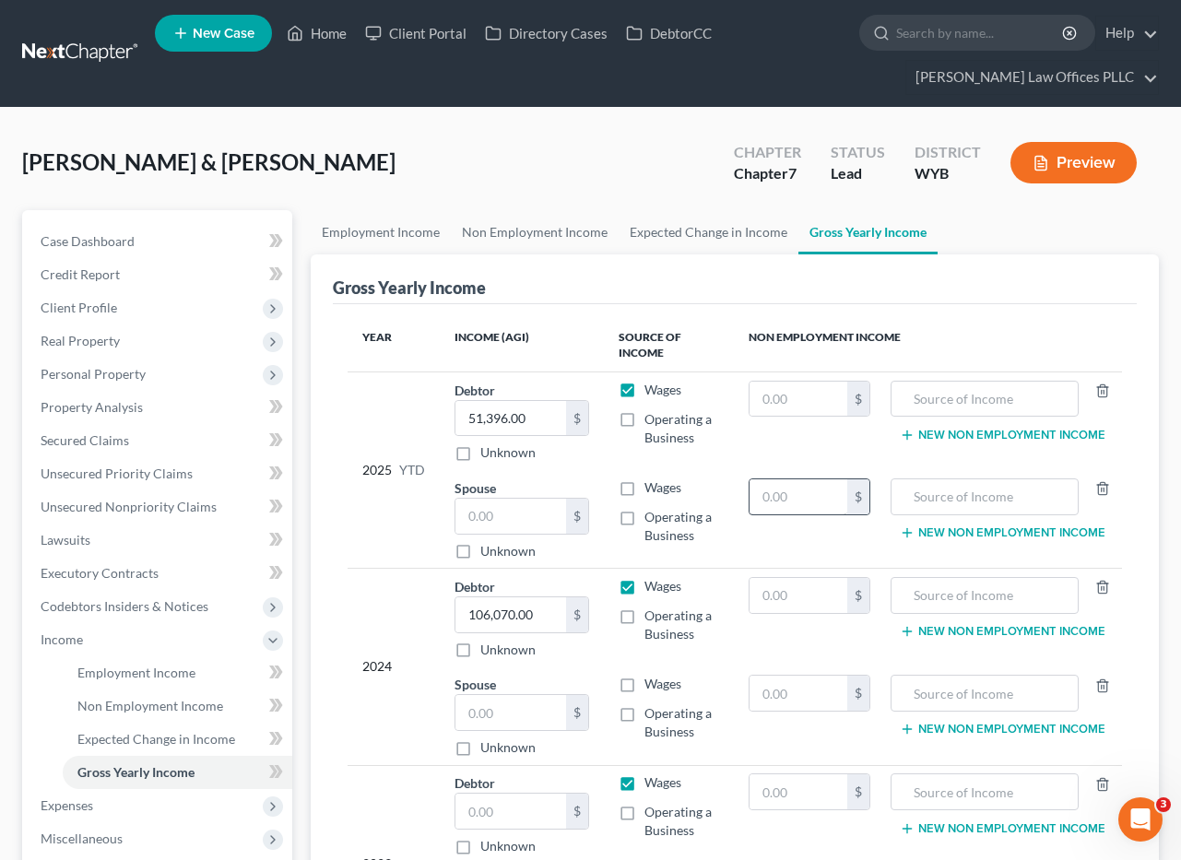
drag, startPoint x: 948, startPoint y: 331, endPoint x: 763, endPoint y: 492, distance: 245.8
click at [948, 331] on th "Non Employment Income" at bounding box center [928, 345] width 388 height 53
click at [514, 808] on input "text" at bounding box center [511, 811] width 111 height 35
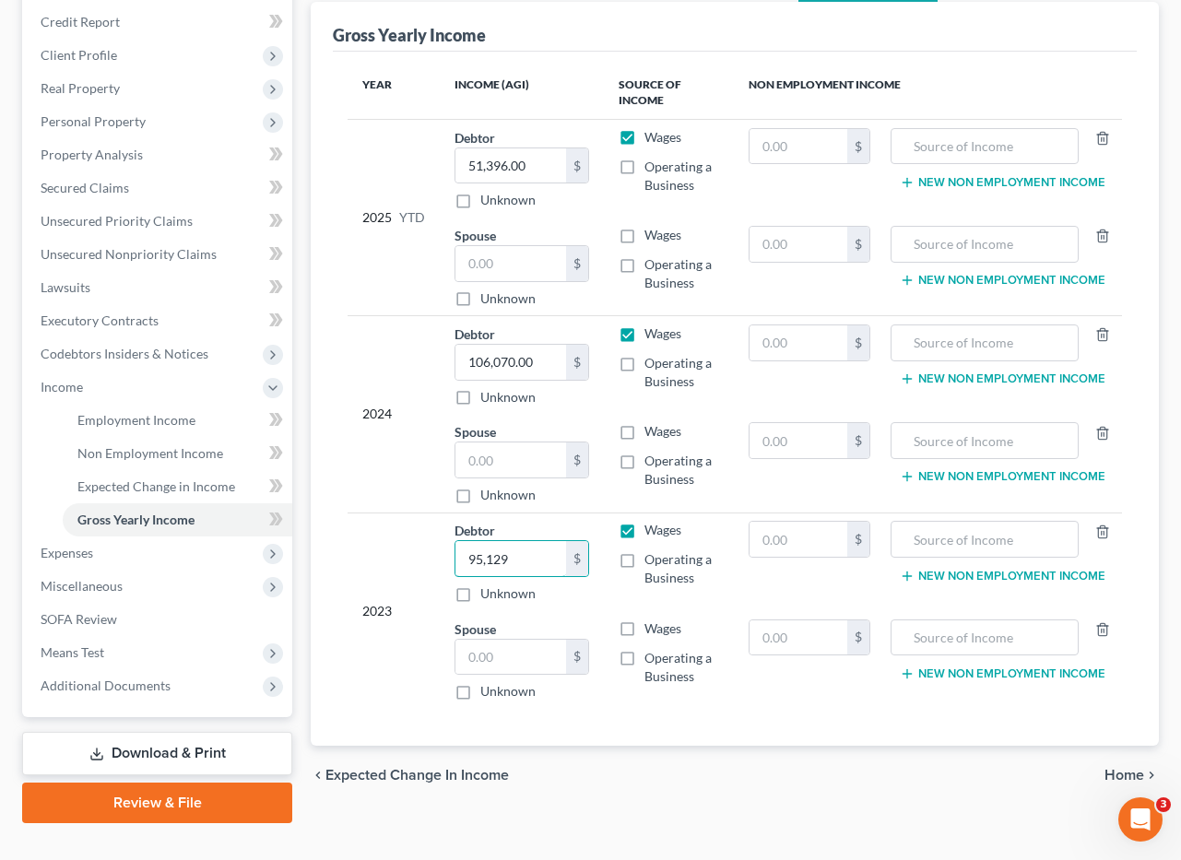
scroll to position [286, 0]
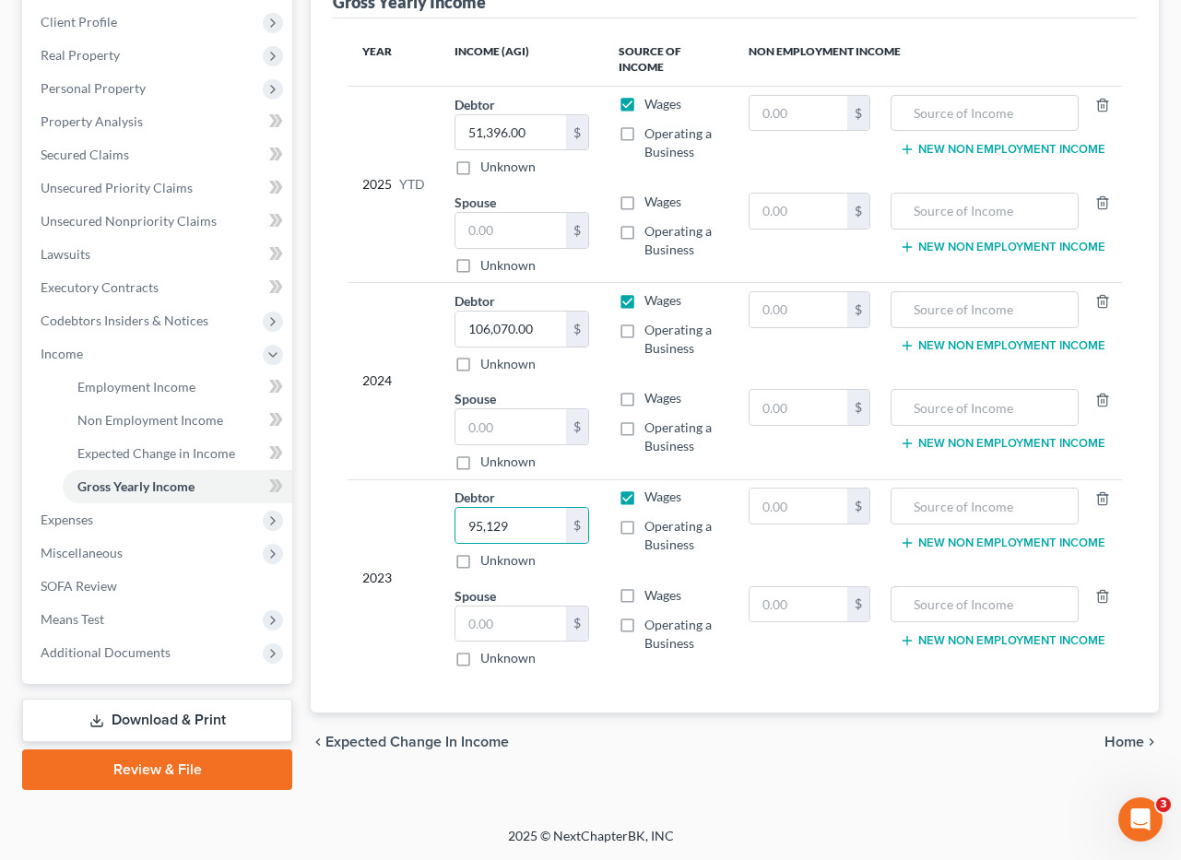
click at [200, 713] on link "Download & Print" at bounding box center [157, 720] width 270 height 43
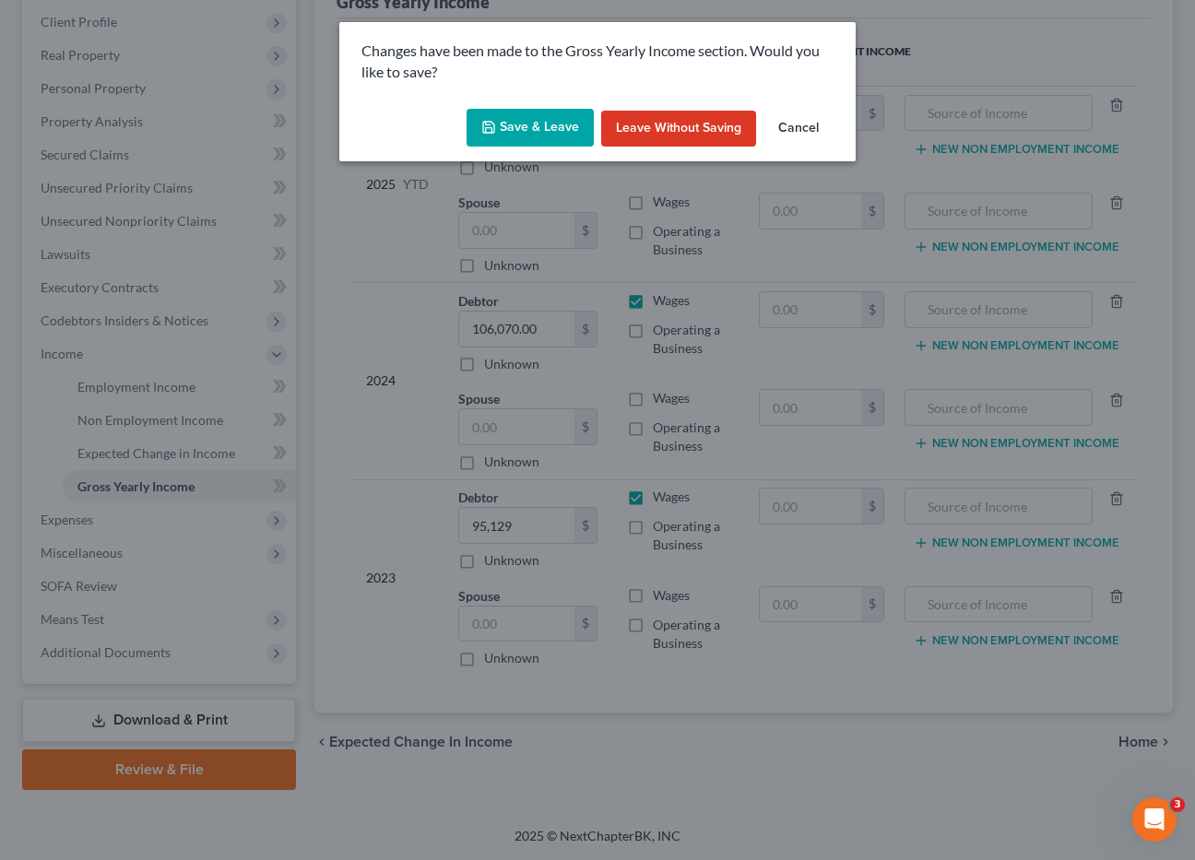
click at [535, 134] on button "Save & Leave" at bounding box center [530, 128] width 127 height 39
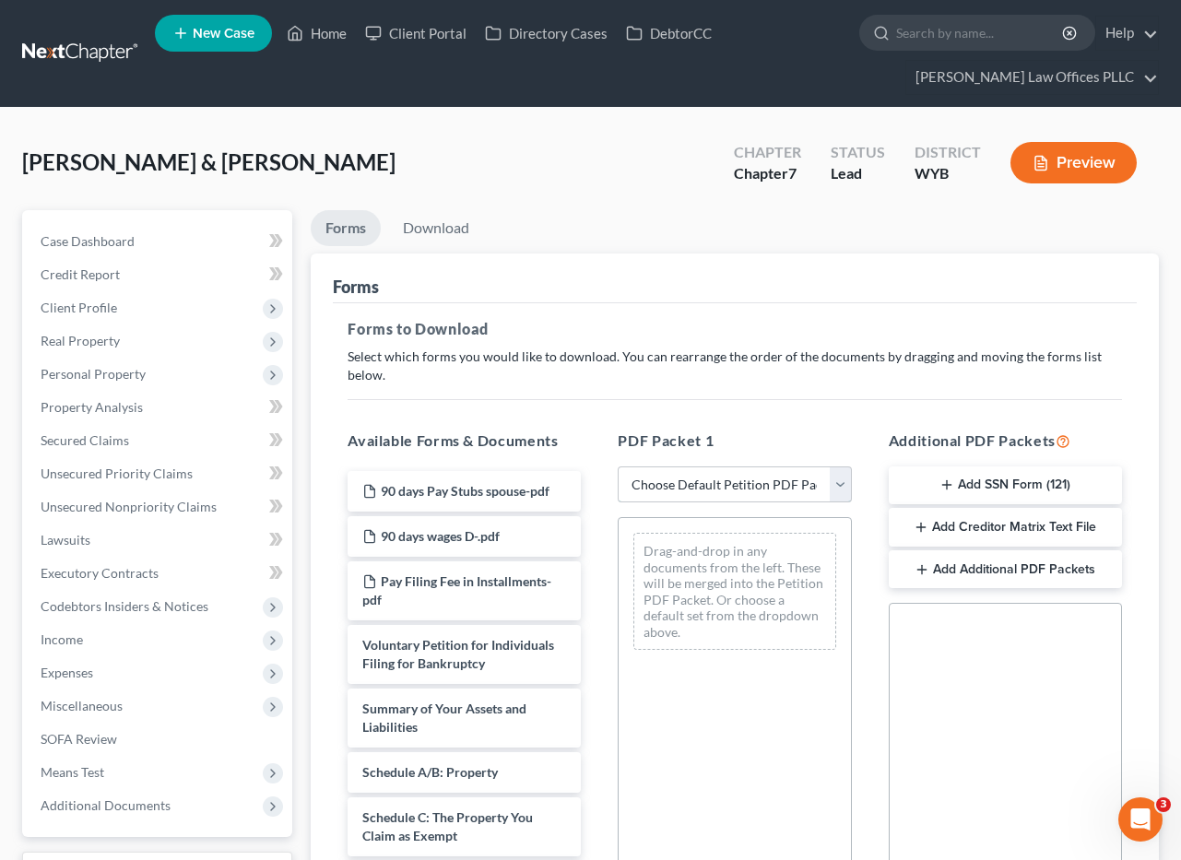
click at [845, 487] on select "Choose Default Petition PDF Packet Complete Bankruptcy Petition (all forms and …" at bounding box center [734, 485] width 233 height 37
click at [618, 467] on select "Choose Default Petition PDF Packet Complete Bankruptcy Petition (all forms and …" at bounding box center [734, 485] width 233 height 37
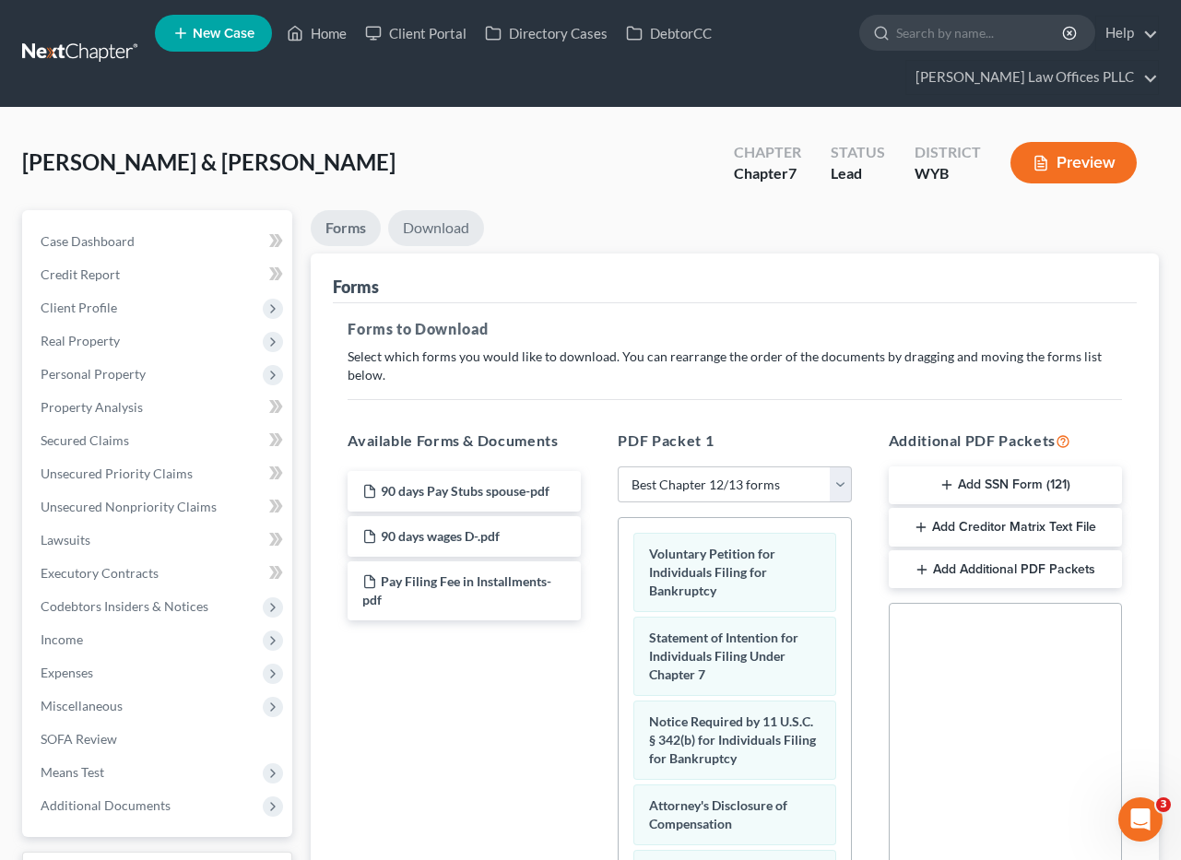
click at [451, 227] on link "Download" at bounding box center [436, 228] width 96 height 36
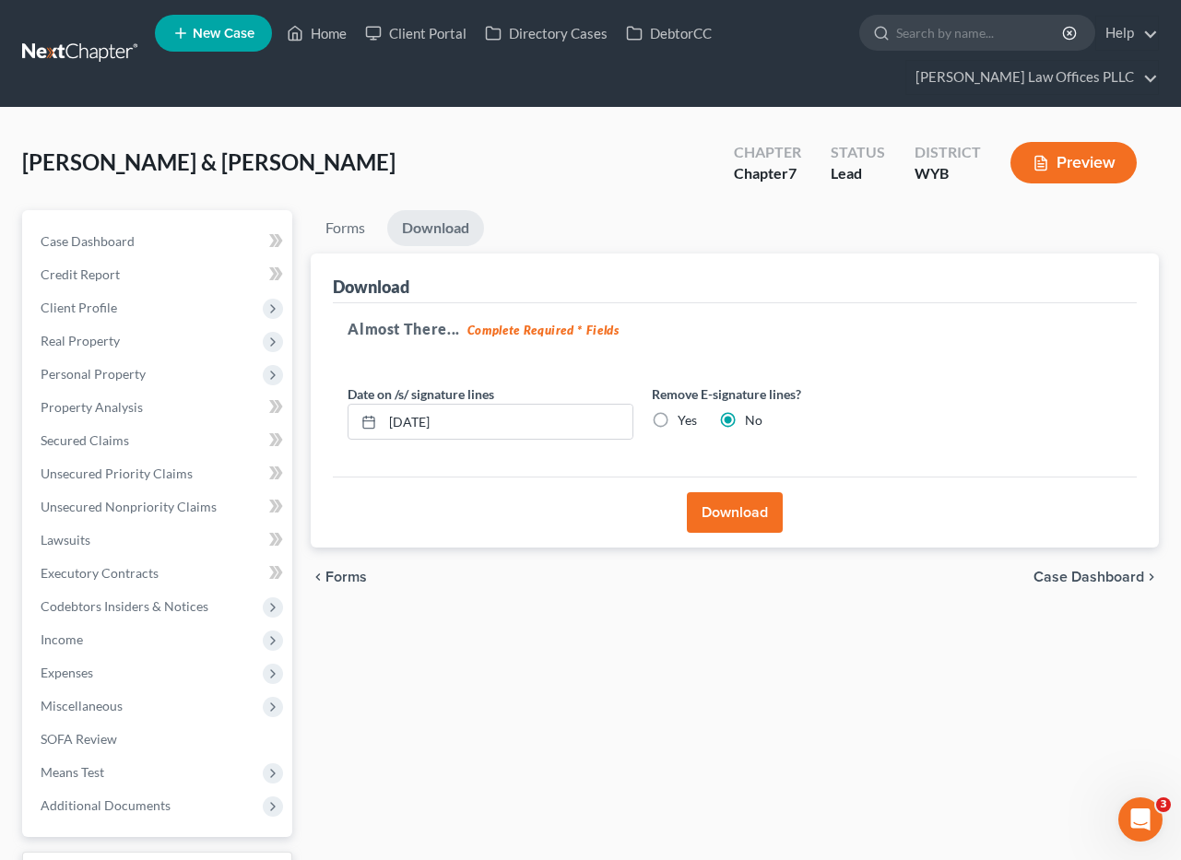
click at [678, 424] on label "Yes" at bounding box center [687, 420] width 19 height 18
click at [685, 423] on input "Yes" at bounding box center [691, 417] width 12 height 12
click at [731, 506] on button "Download" at bounding box center [735, 512] width 96 height 41
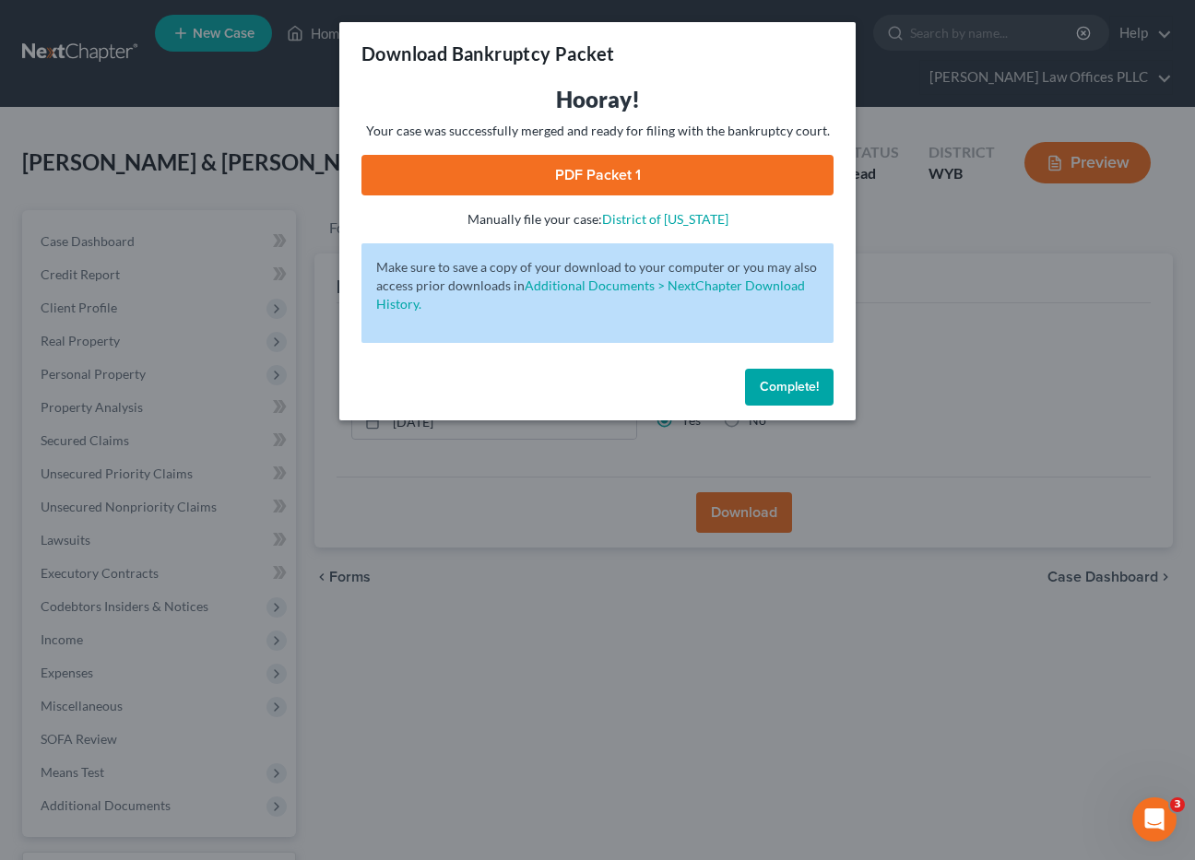
click at [584, 168] on link "PDF Packet 1" at bounding box center [597, 175] width 472 height 41
click at [786, 385] on span "Complete!" at bounding box center [789, 387] width 59 height 16
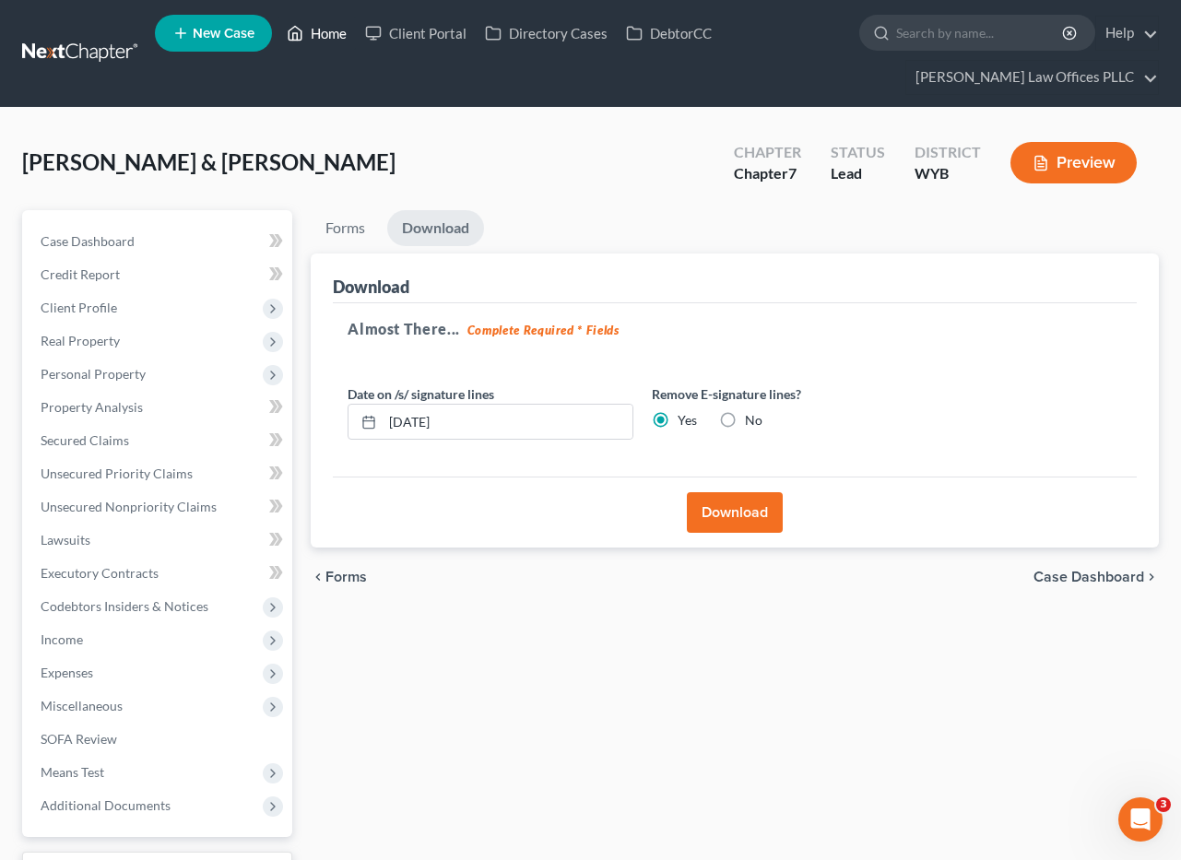
click at [321, 26] on link "Home" at bounding box center [317, 33] width 78 height 33
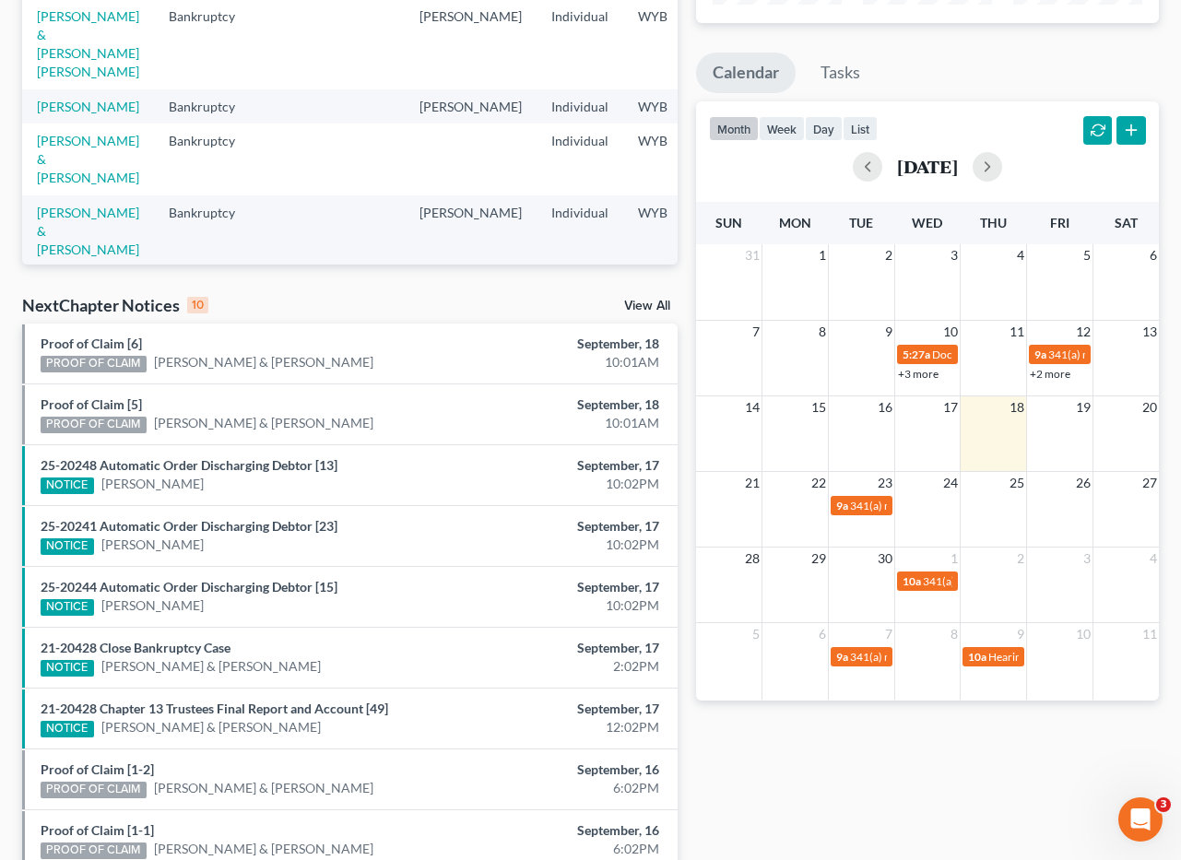
scroll to position [350, 0]
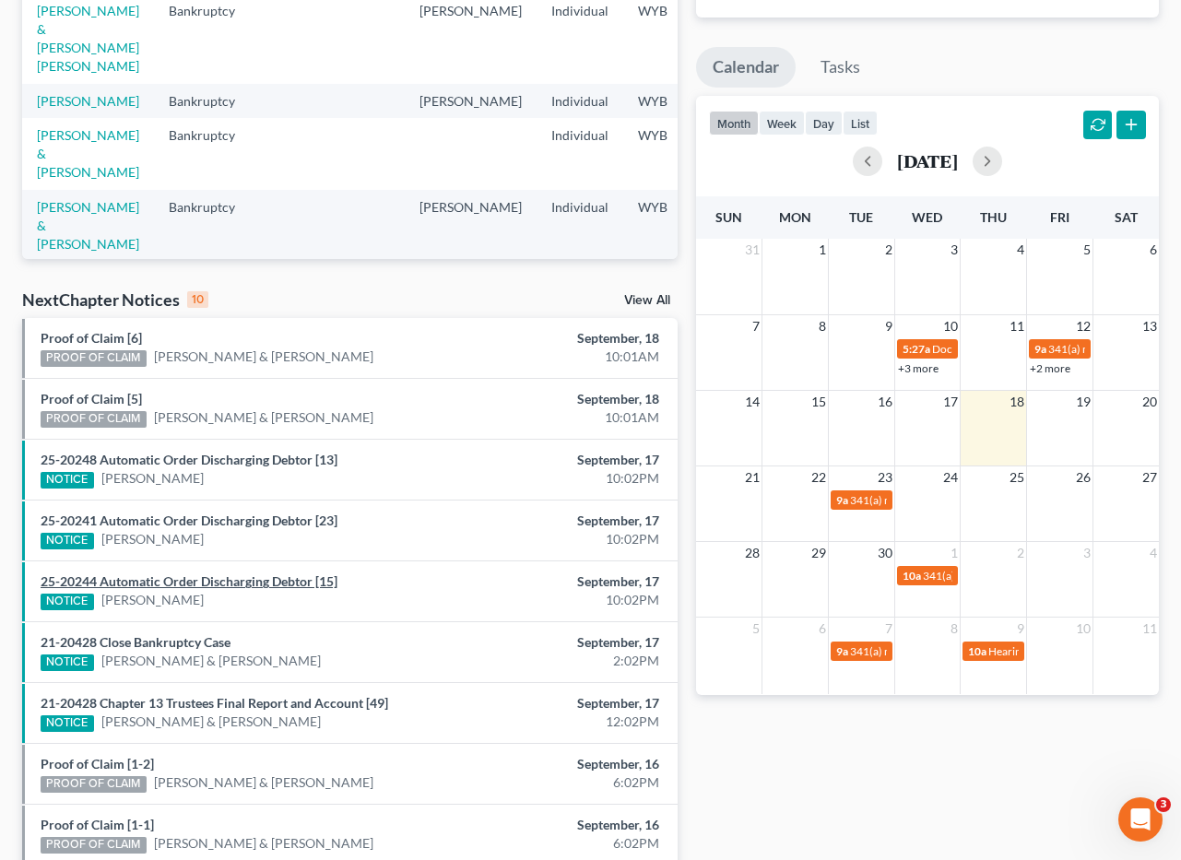
click at [227, 579] on link "25-20244 Automatic Order Discharging Debtor [15]" at bounding box center [189, 582] width 297 height 16
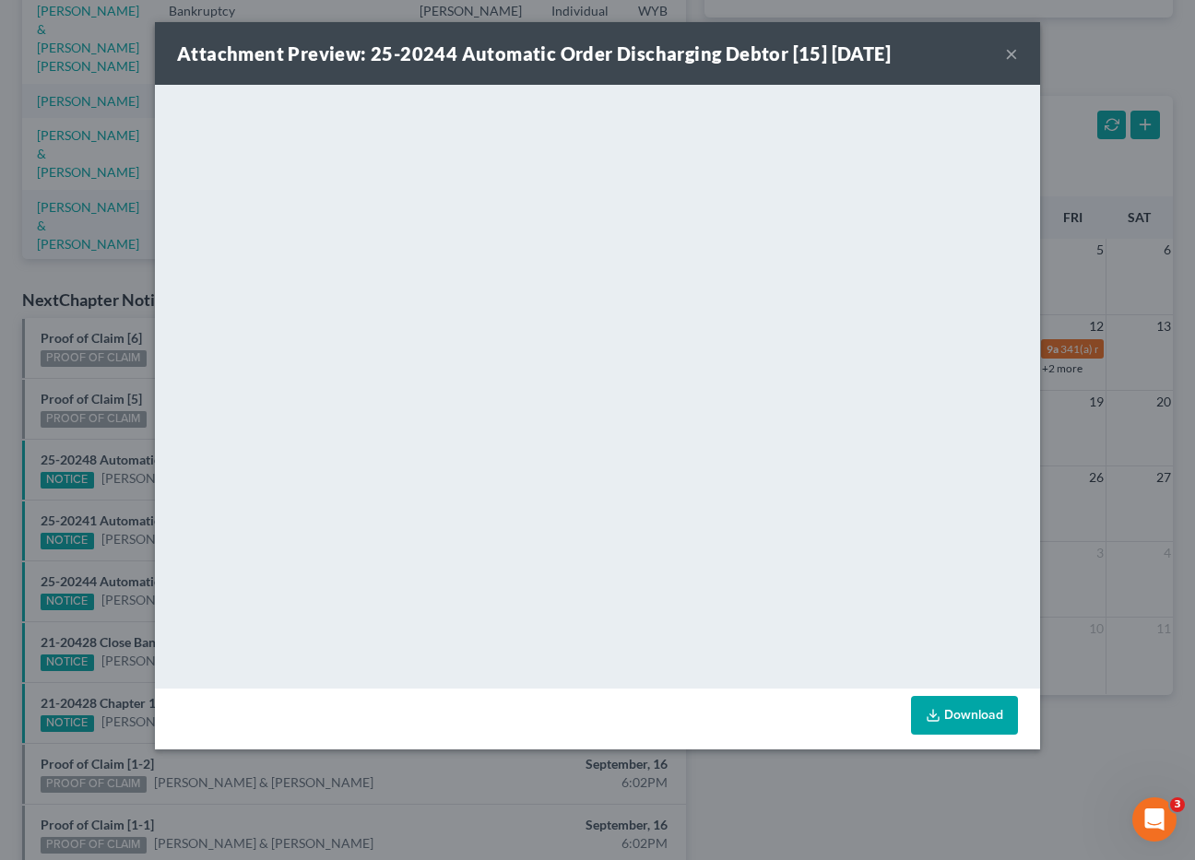
click at [1013, 52] on button "×" at bounding box center [1011, 53] width 13 height 22
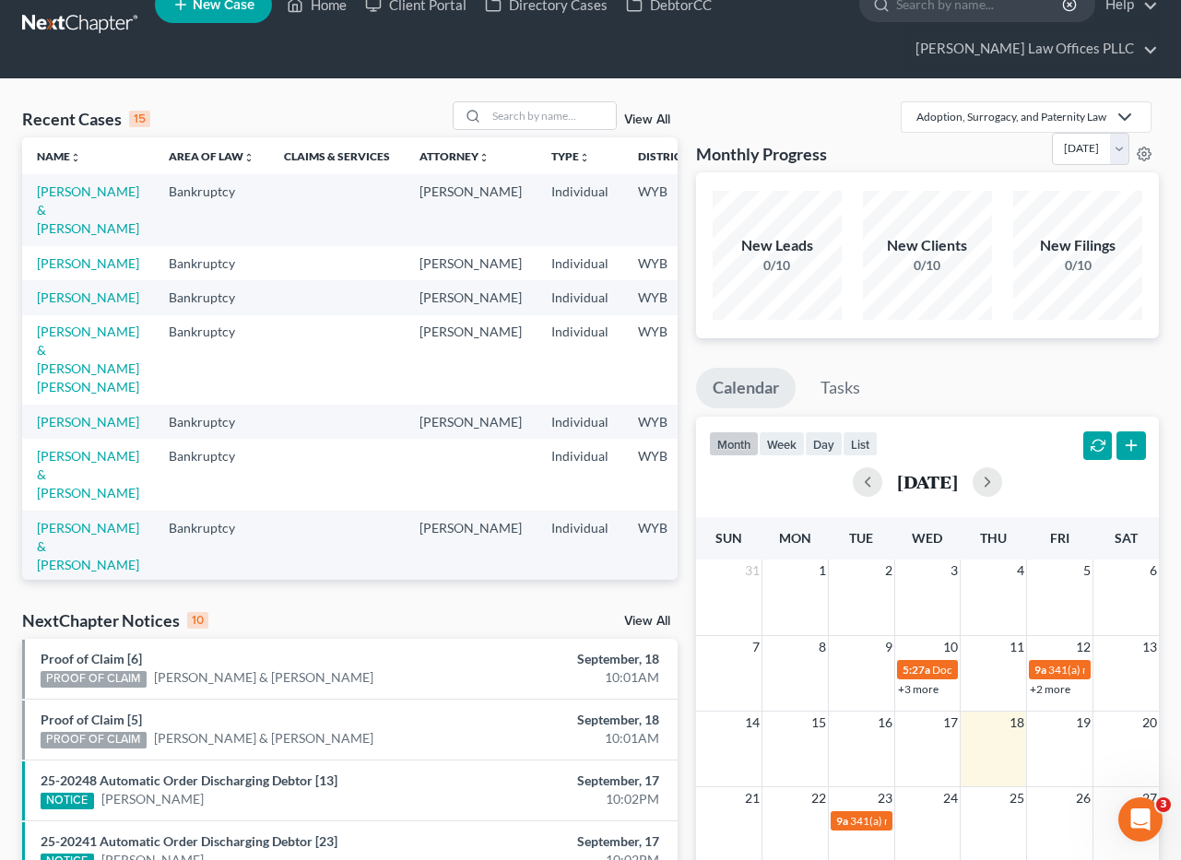
scroll to position [9, 0]
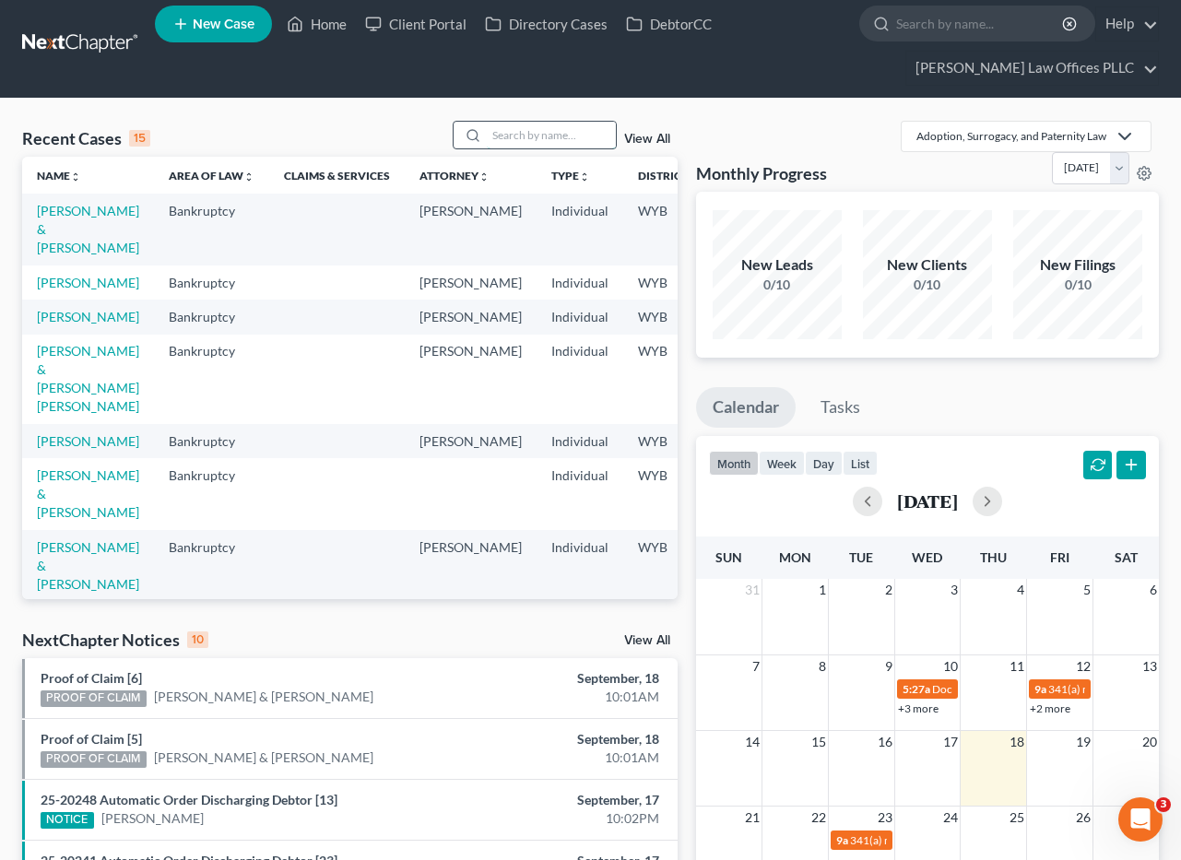
click at [518, 136] on input "search" at bounding box center [551, 135] width 129 height 27
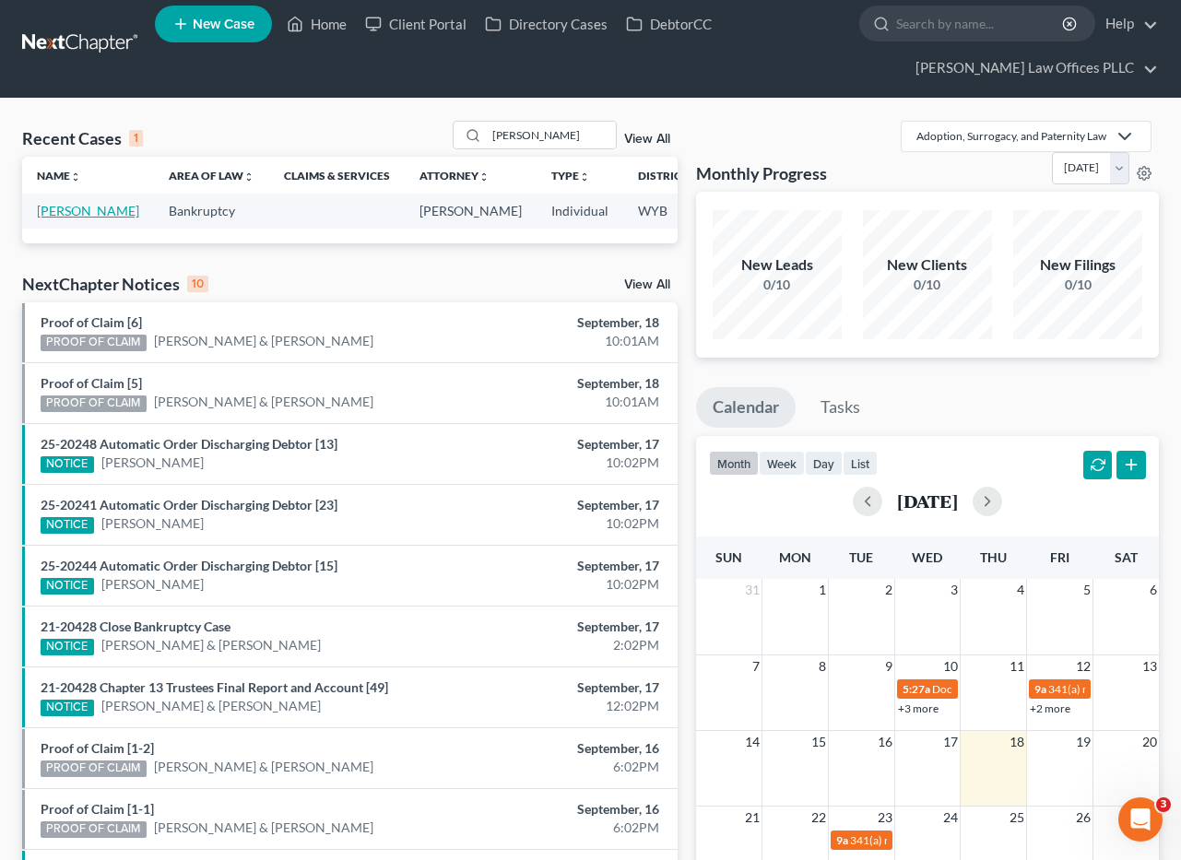
click at [73, 219] on link "[PERSON_NAME]" at bounding box center [88, 211] width 102 height 16
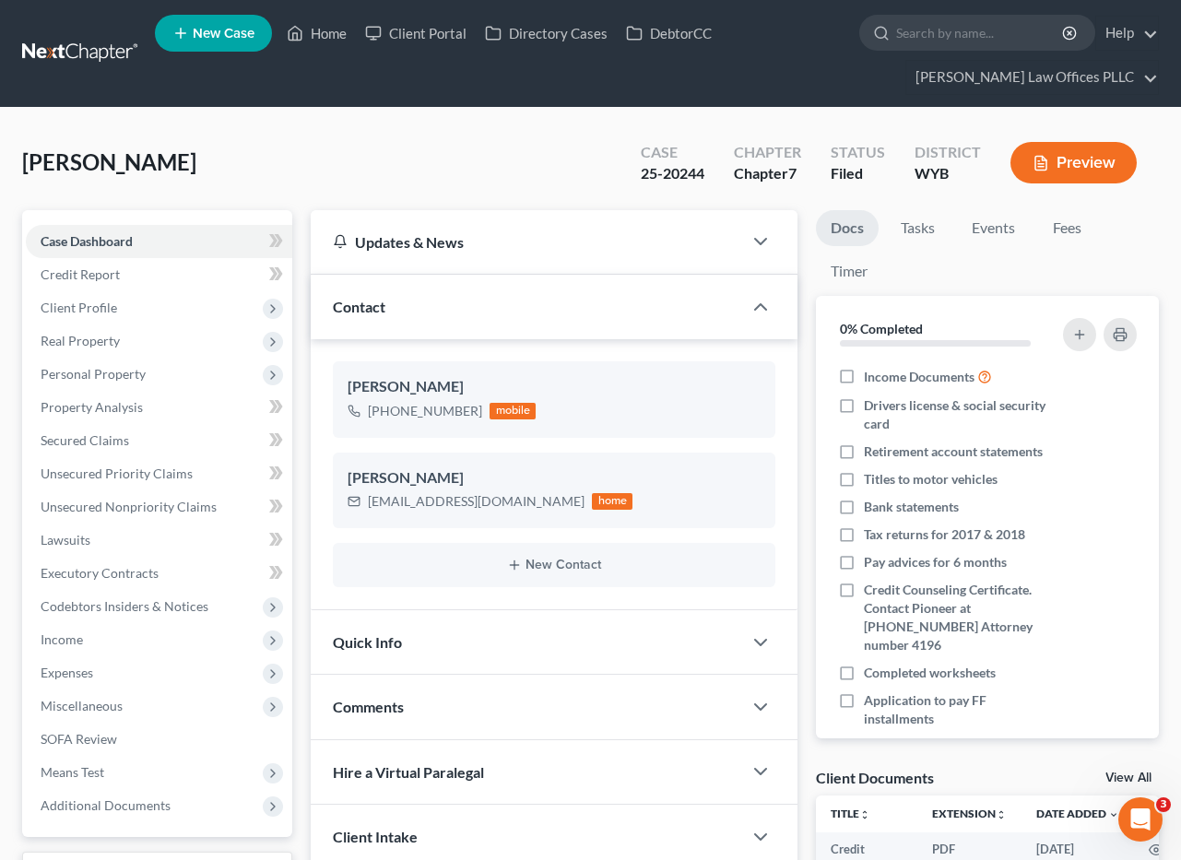
click at [496, 836] on div "Client Intake" at bounding box center [527, 837] width 432 height 64
click at [322, 33] on link "Home" at bounding box center [317, 33] width 78 height 33
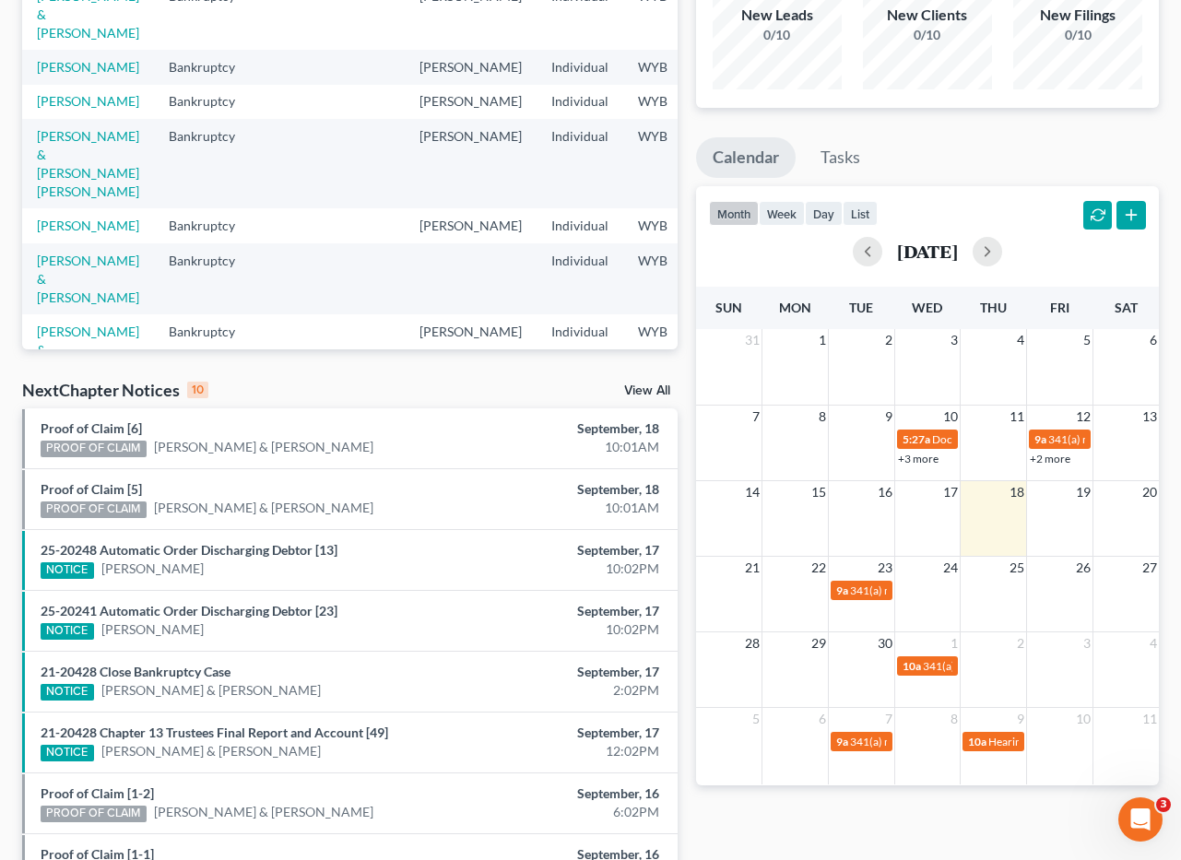
scroll to position [271, 0]
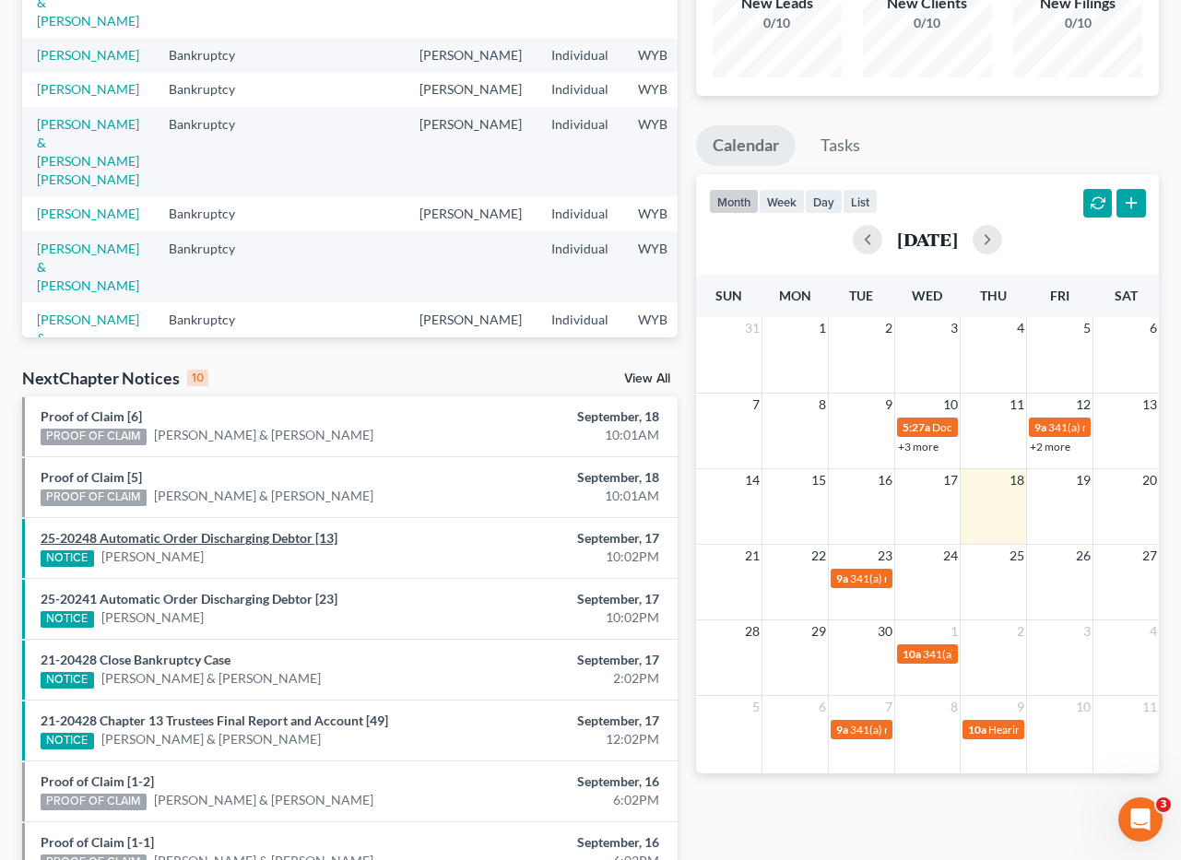
click at [215, 533] on link "25-20248 Automatic Order Discharging Debtor [13]" at bounding box center [189, 538] width 297 height 16
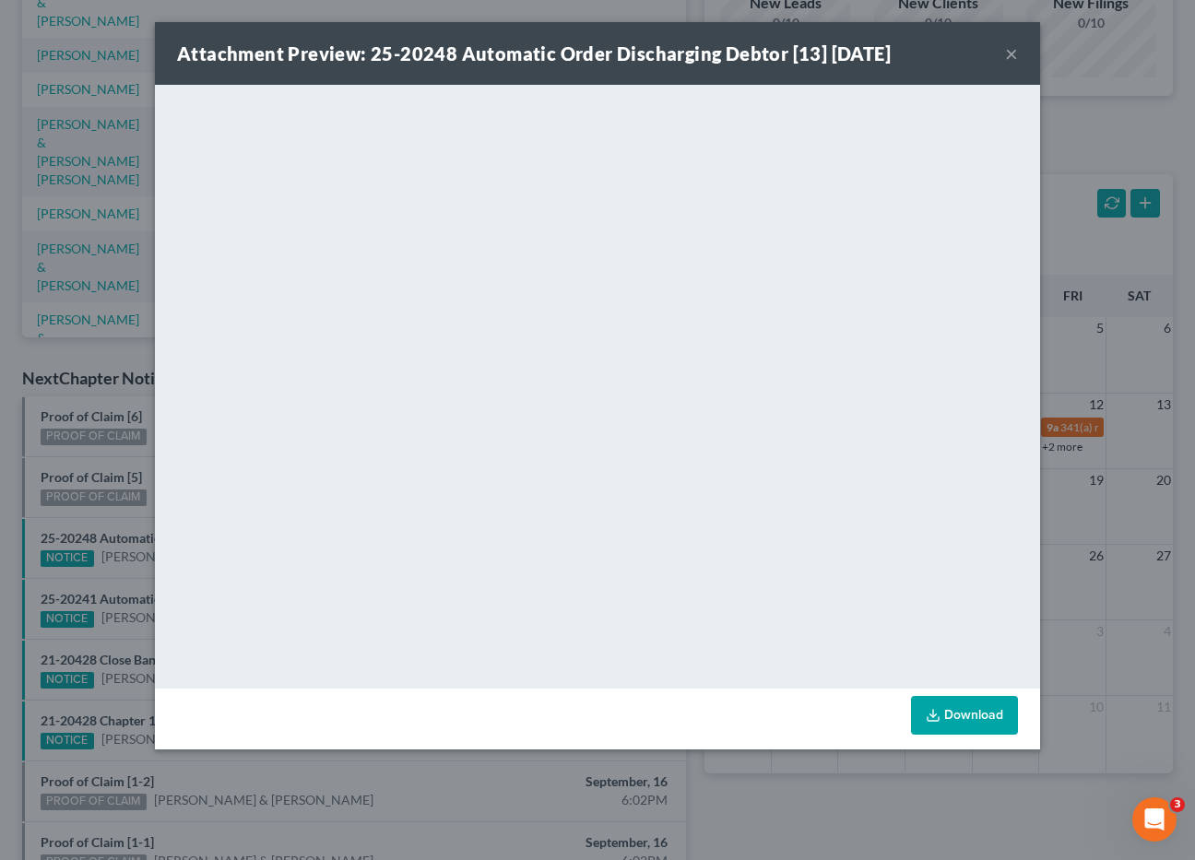
click at [1011, 53] on button "×" at bounding box center [1011, 53] width 13 height 22
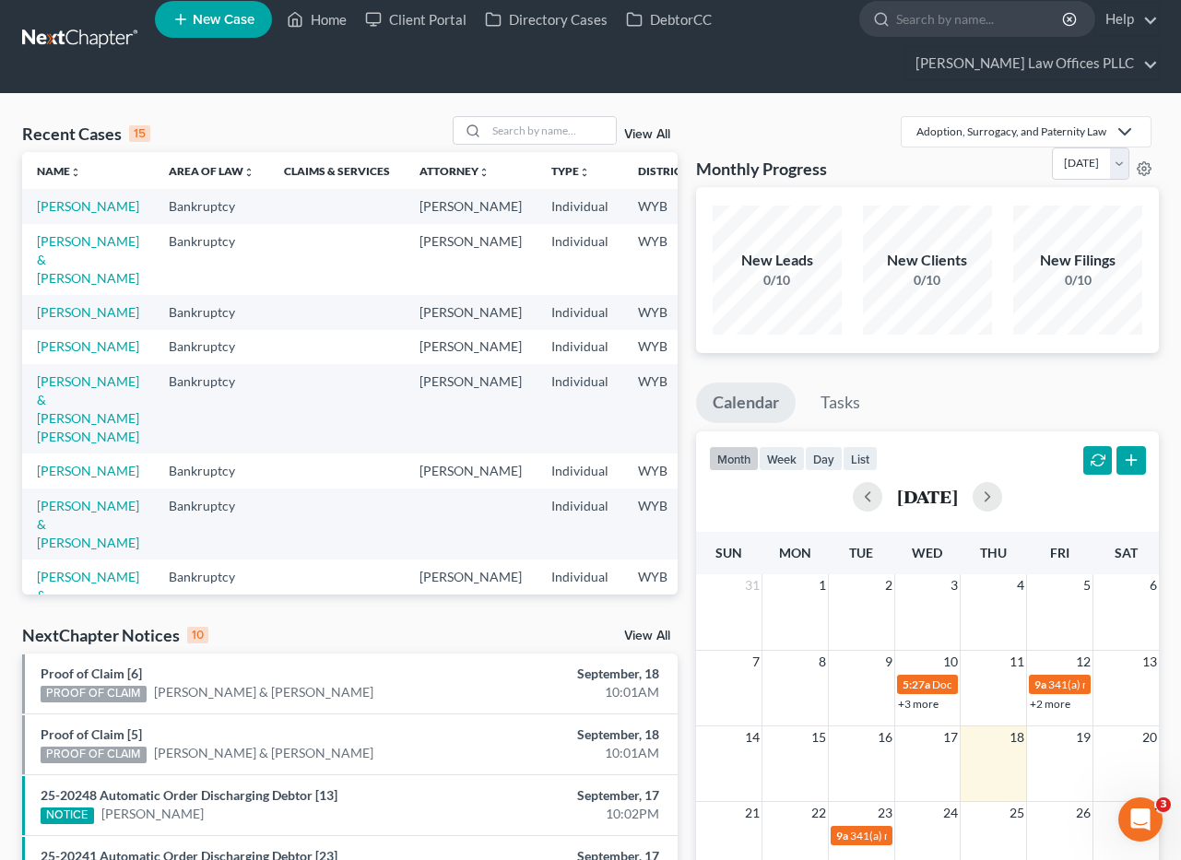
scroll to position [0, 0]
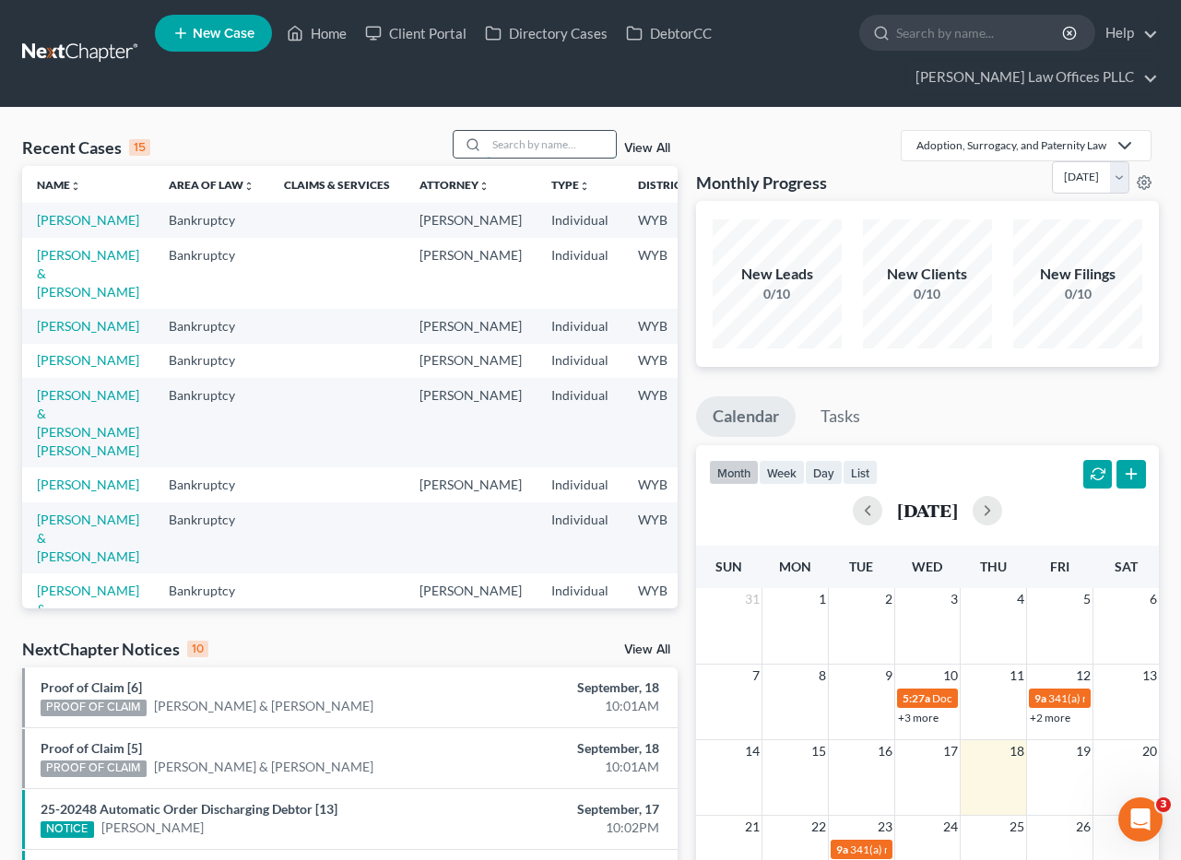
click at [510, 142] on input "search" at bounding box center [551, 144] width 129 height 27
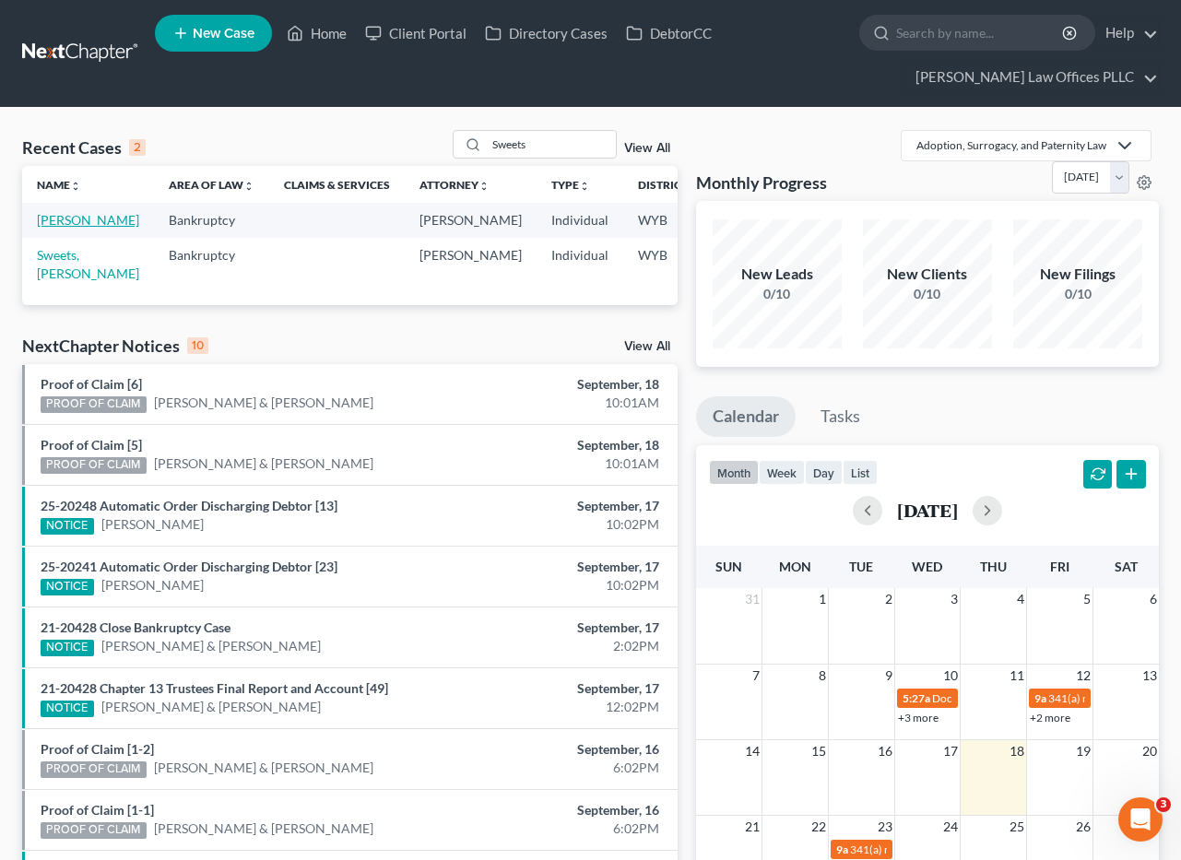
click at [66, 226] on link "[PERSON_NAME]" at bounding box center [88, 220] width 102 height 16
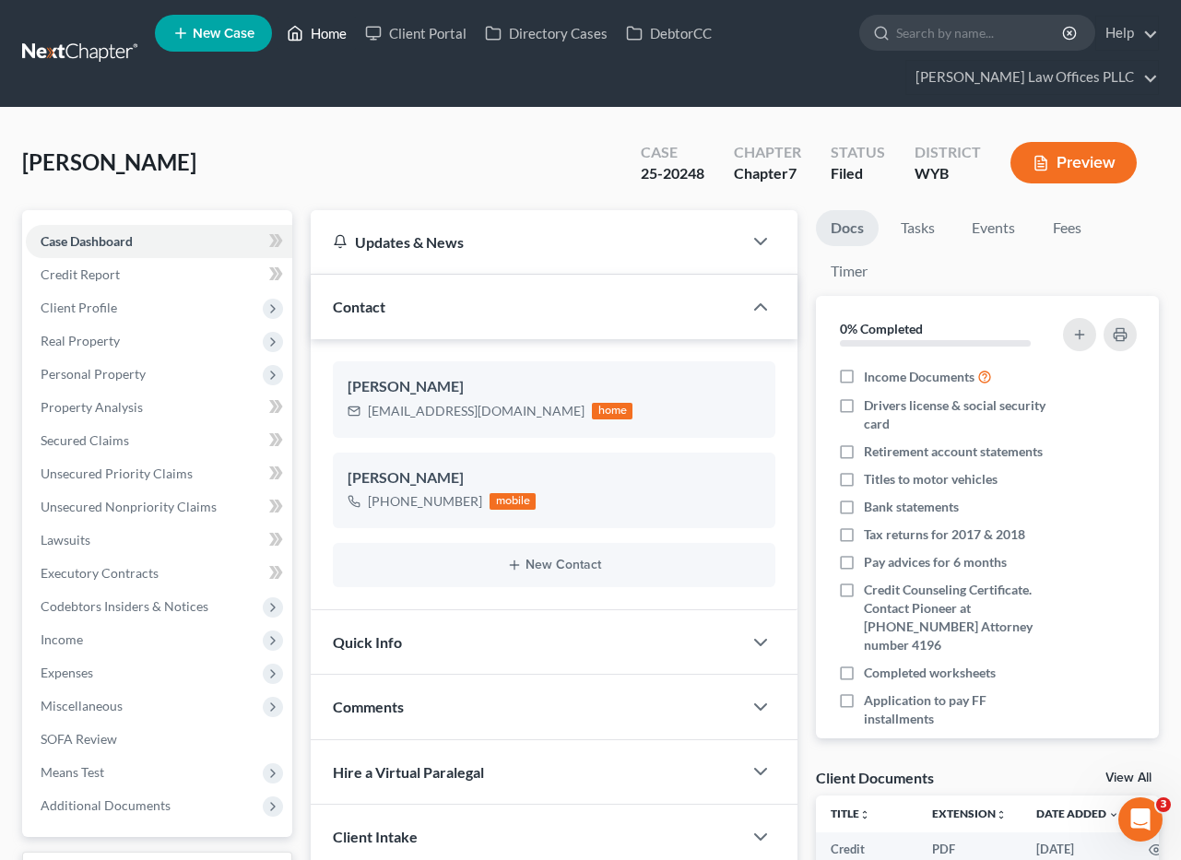
click at [338, 22] on link "Home" at bounding box center [317, 33] width 78 height 33
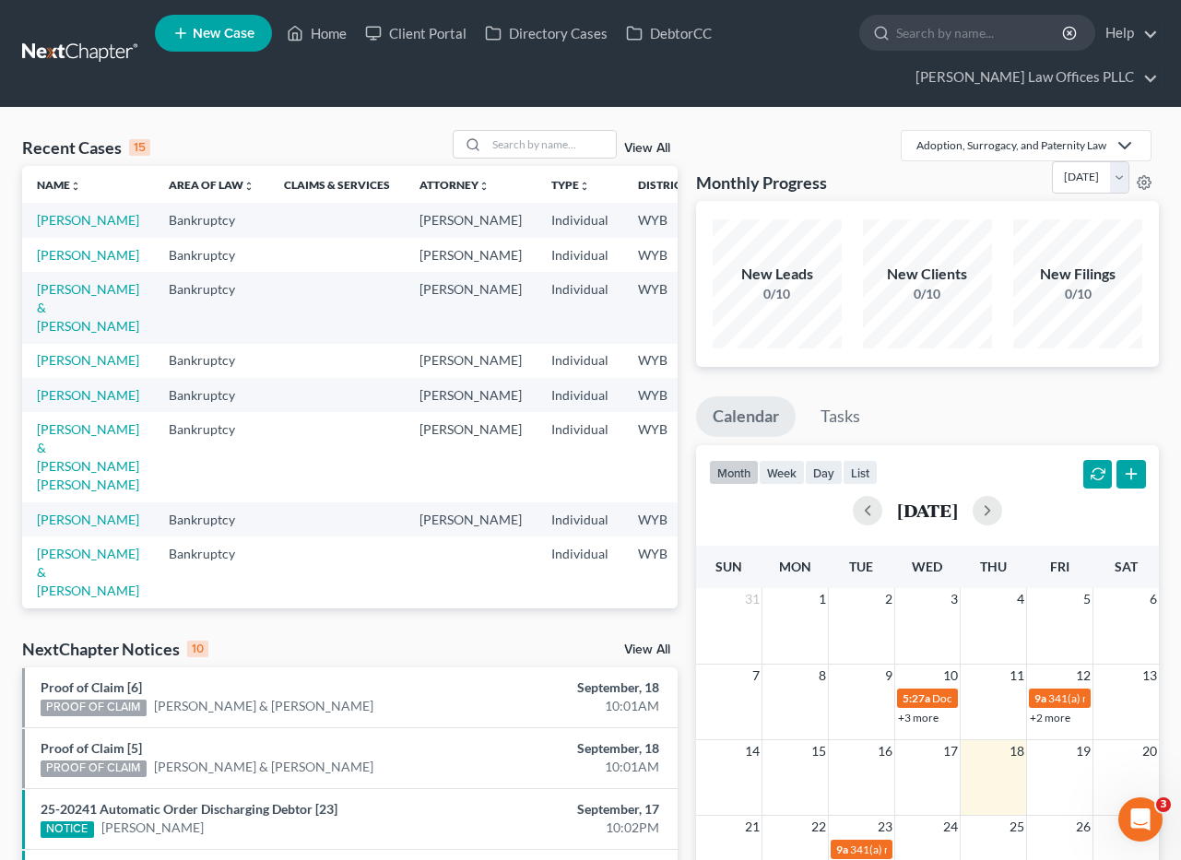
click at [297, 819] on div "25-20241 Automatic Order Discharging Debtor [23] NOTICE Tyson Osborne" at bounding box center [243, 819] width 425 height 38
click at [298, 806] on link "25-20241 Automatic Order Discharging Debtor [23]" at bounding box center [189, 809] width 297 height 16
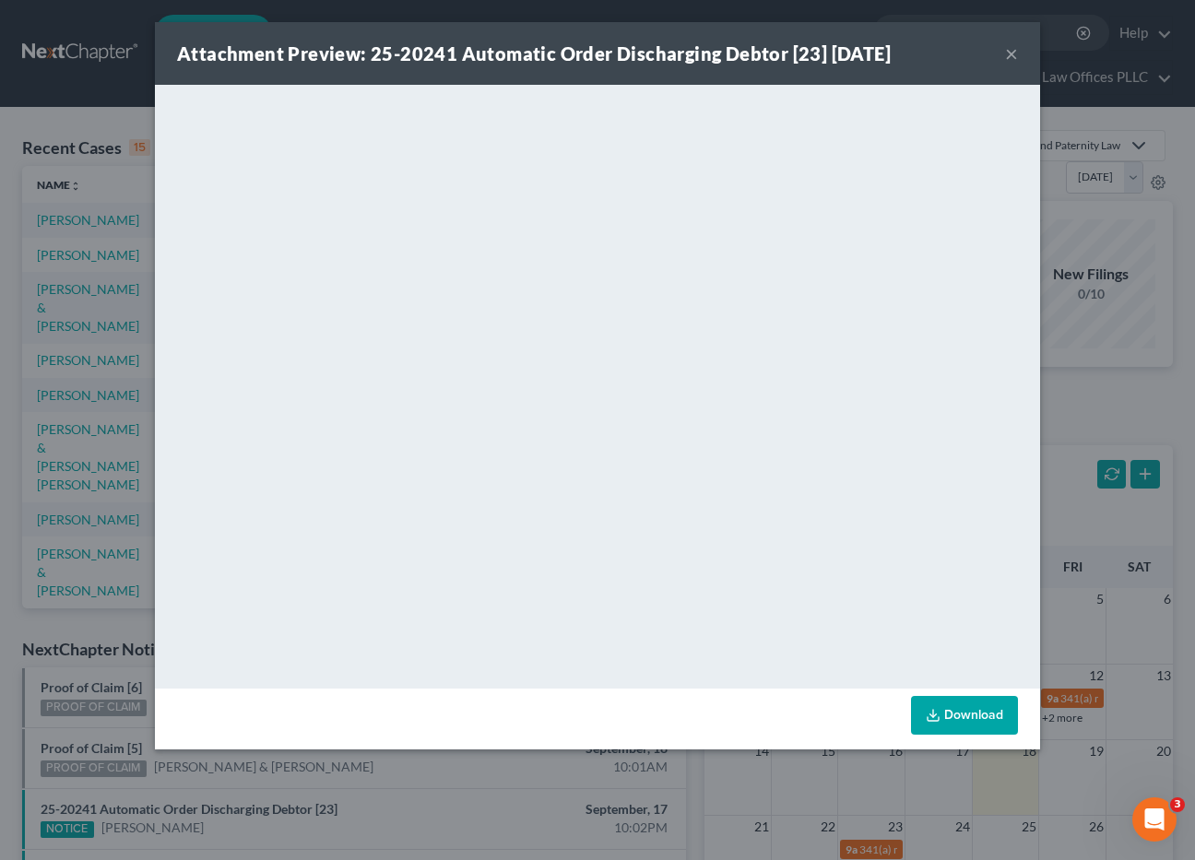
click at [1005, 53] on button "×" at bounding box center [1011, 53] width 13 height 22
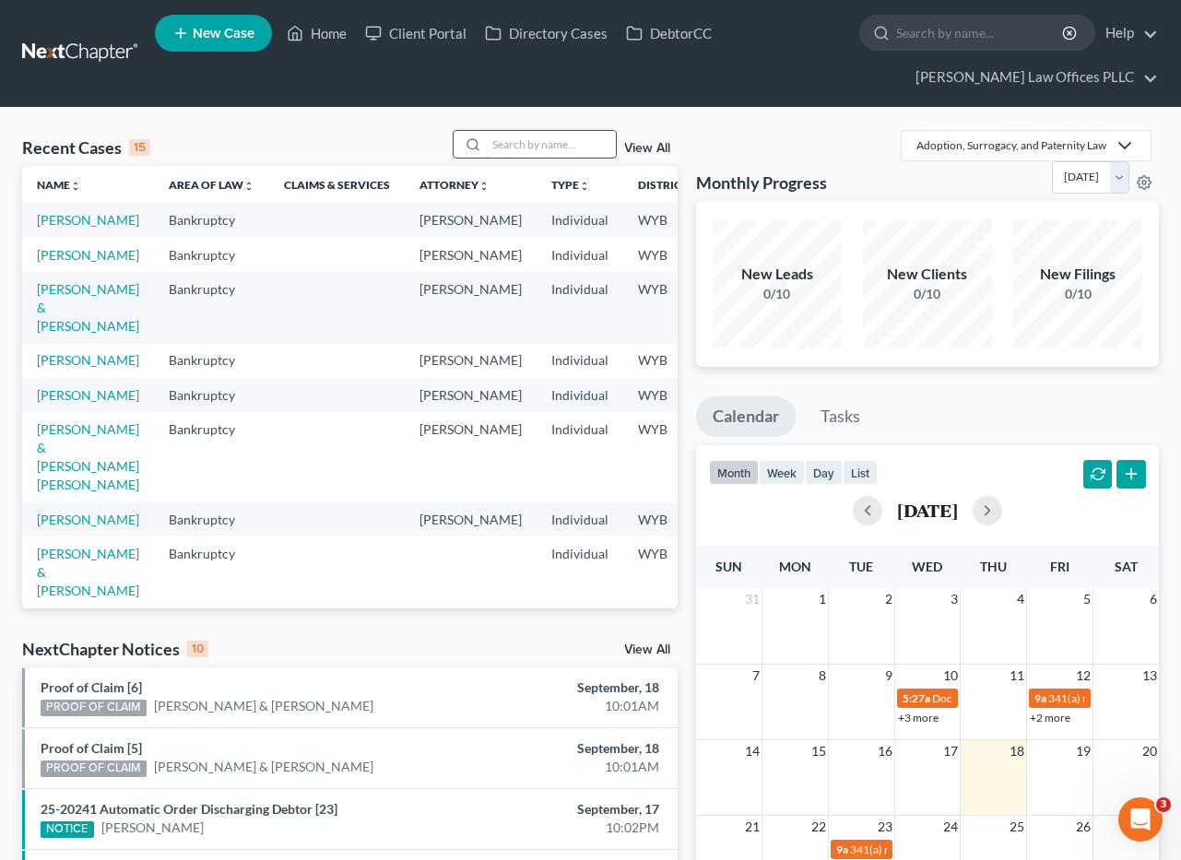
click at [528, 141] on input "search" at bounding box center [551, 144] width 129 height 27
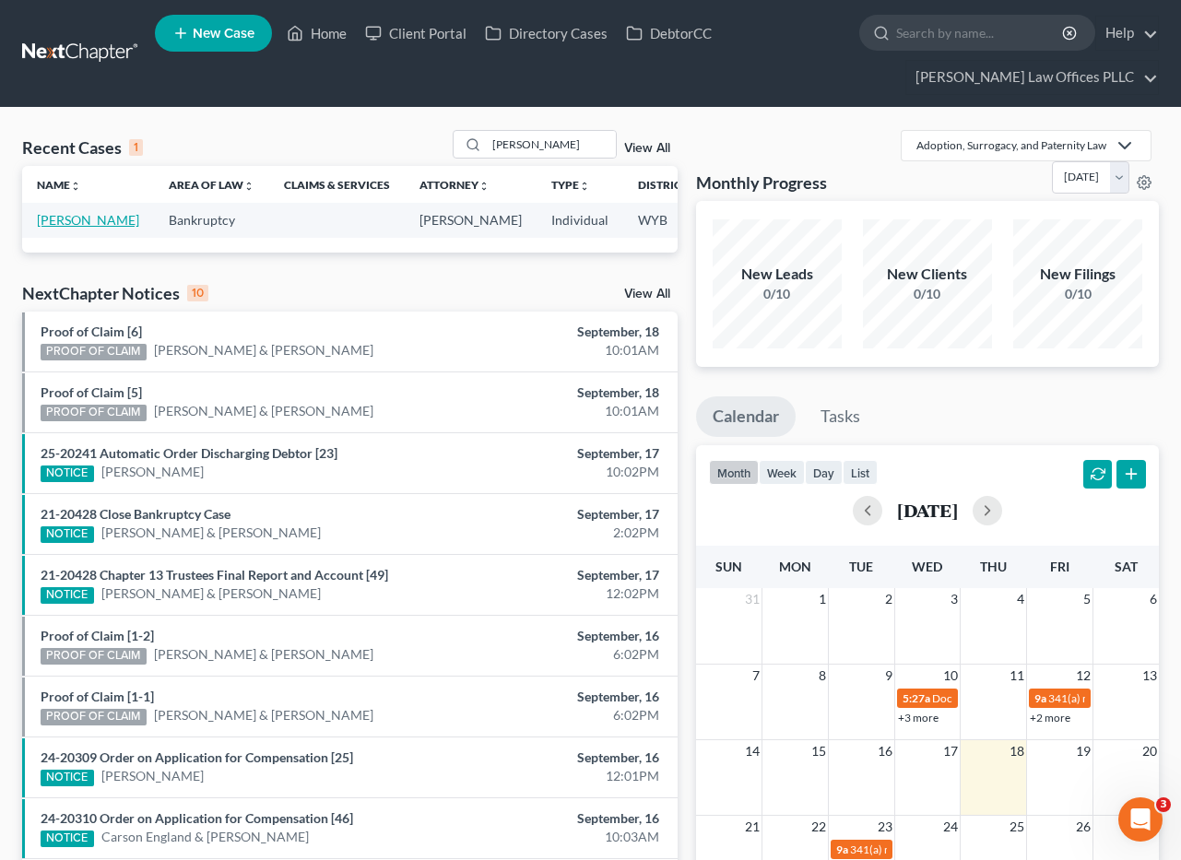
click at [63, 219] on link "[PERSON_NAME]" at bounding box center [88, 220] width 102 height 16
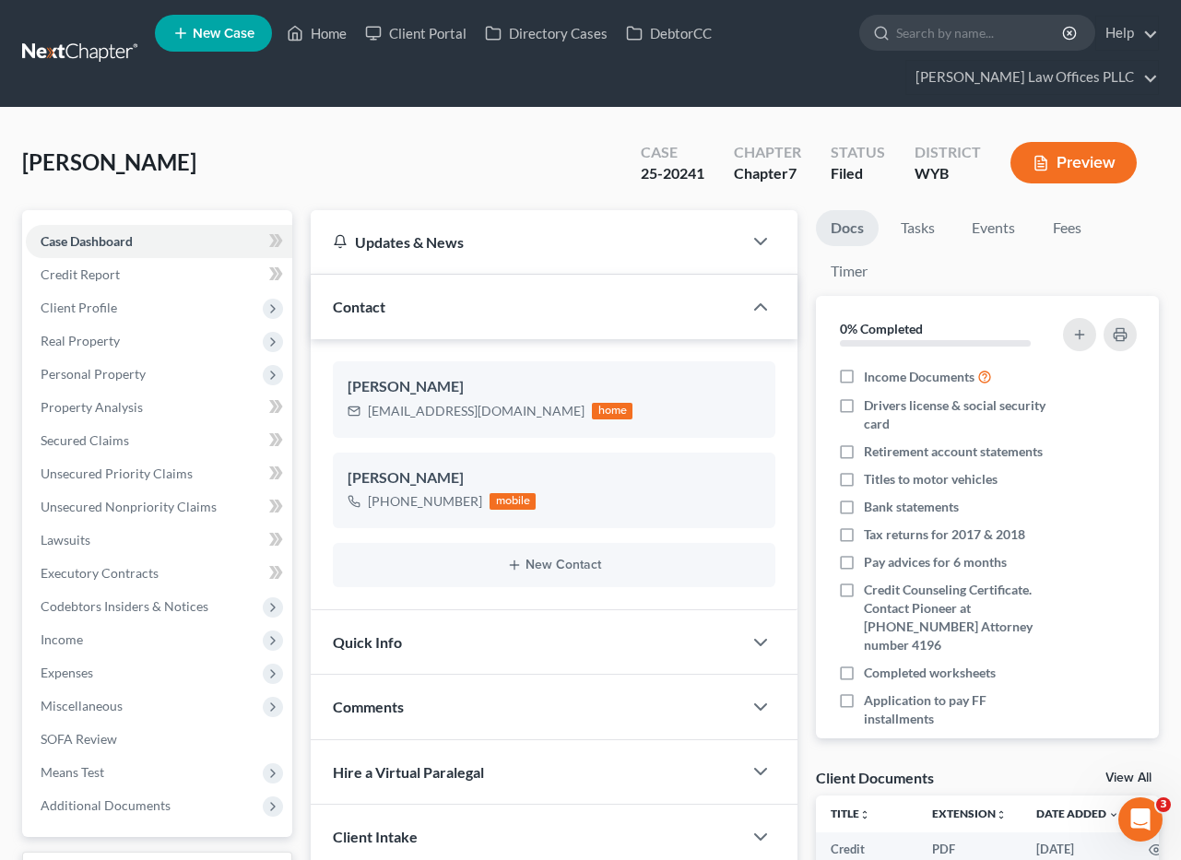
drag, startPoint x: 580, startPoint y: 831, endPoint x: 386, endPoint y: 177, distance: 681.9
click at [580, 831] on div "Client Intake" at bounding box center [527, 837] width 432 height 64
click at [325, 30] on link "Home" at bounding box center [317, 33] width 78 height 33
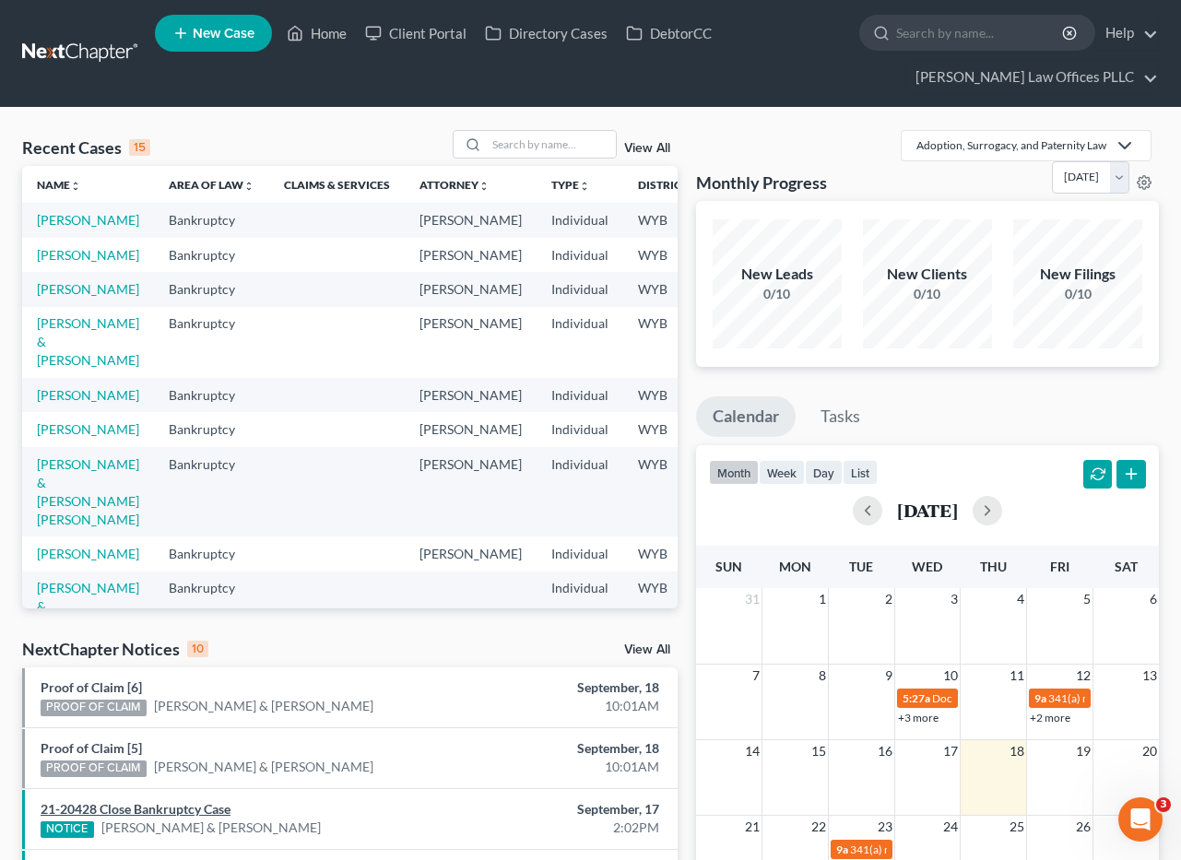
click at [176, 809] on link "21-20428 Close Bankruptcy Case" at bounding box center [136, 809] width 190 height 16
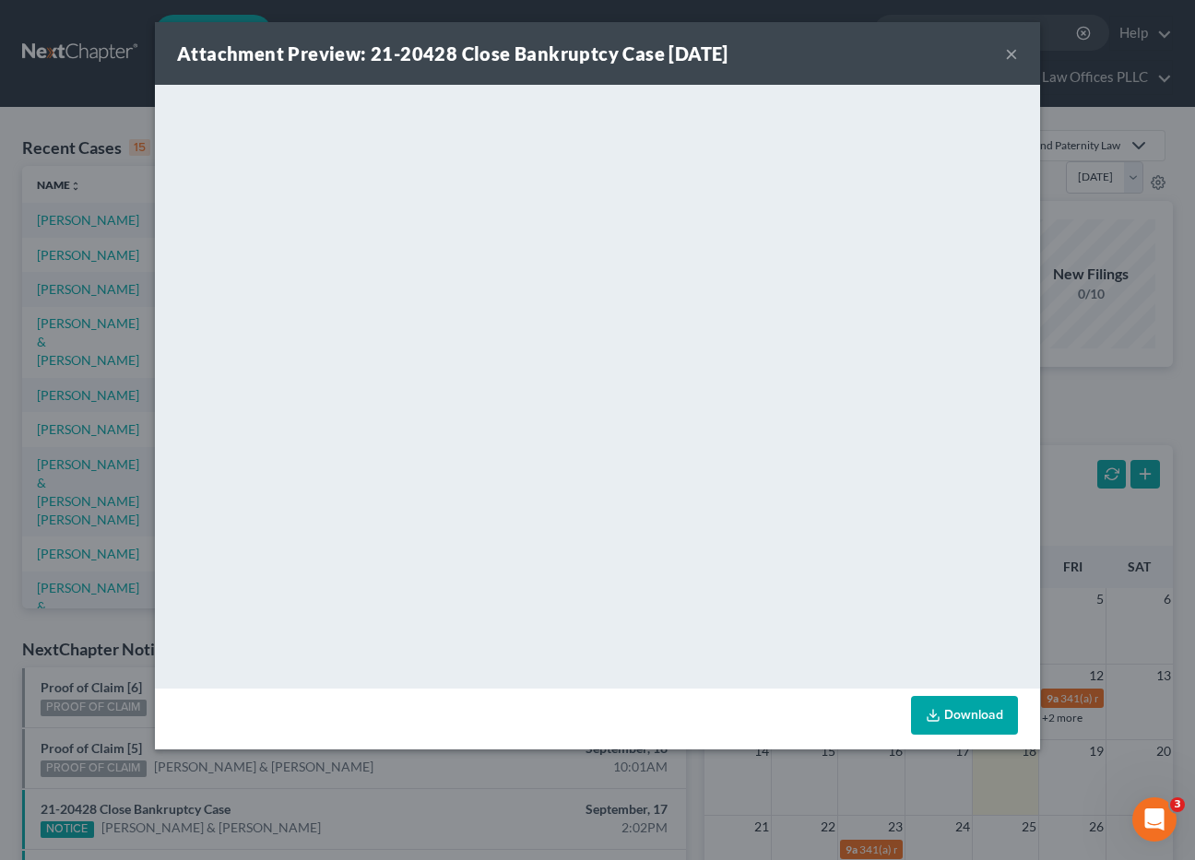
click at [1010, 46] on button "×" at bounding box center [1011, 53] width 13 height 22
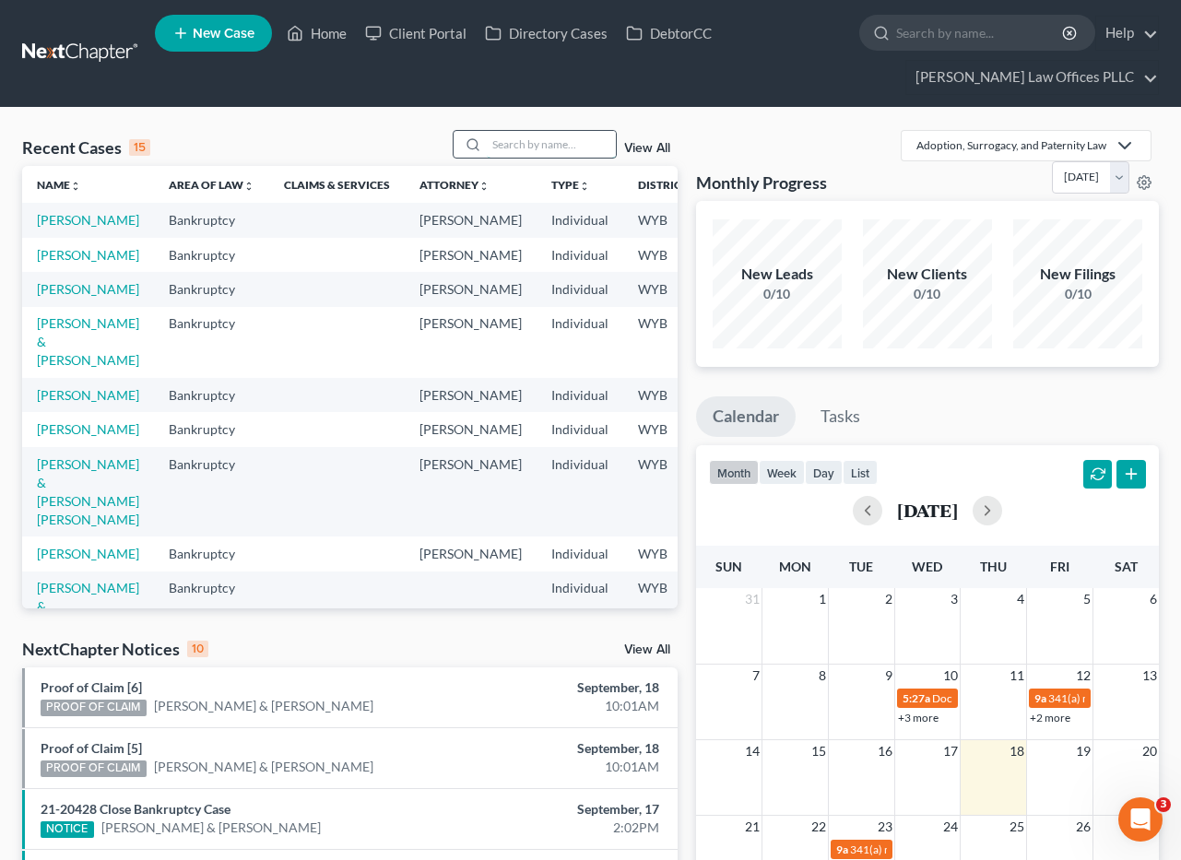
click at [504, 141] on input "search" at bounding box center [551, 144] width 129 height 27
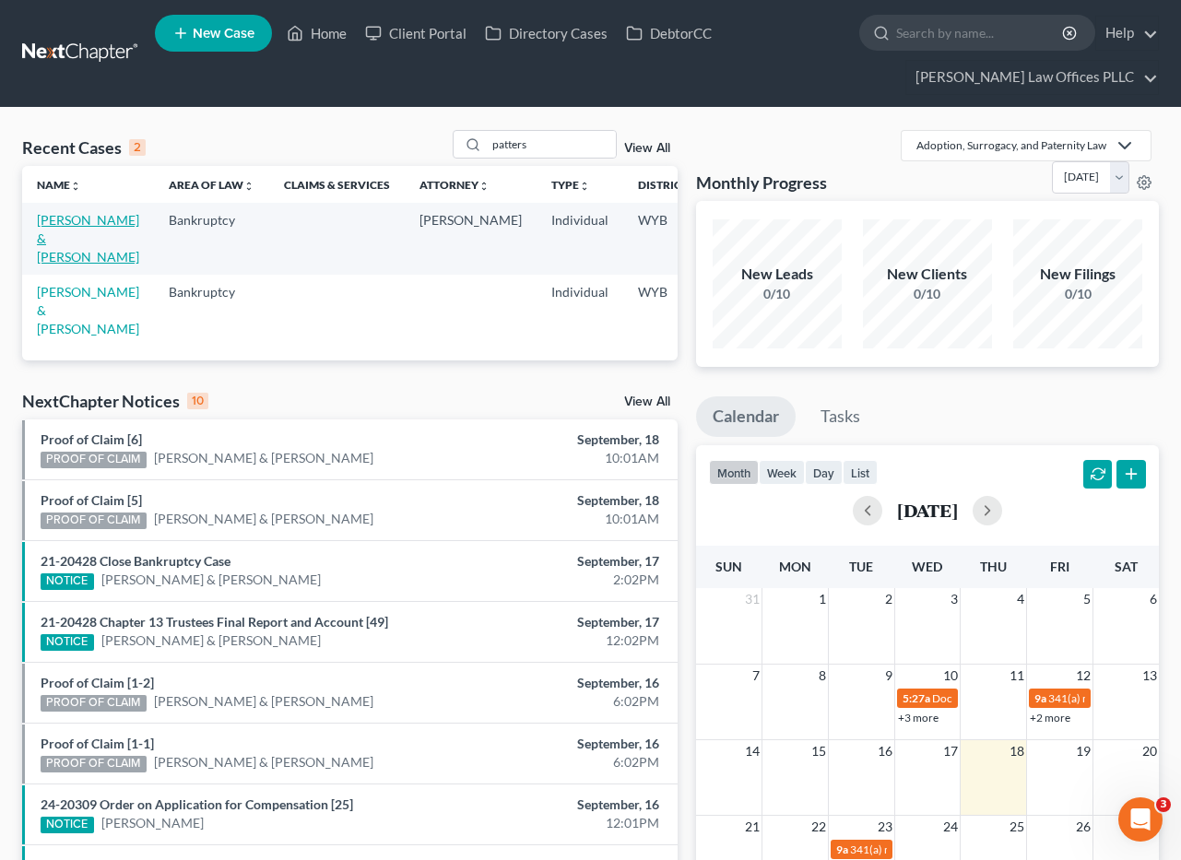
click at [66, 238] on link "[PERSON_NAME] & [PERSON_NAME]" at bounding box center [88, 238] width 102 height 53
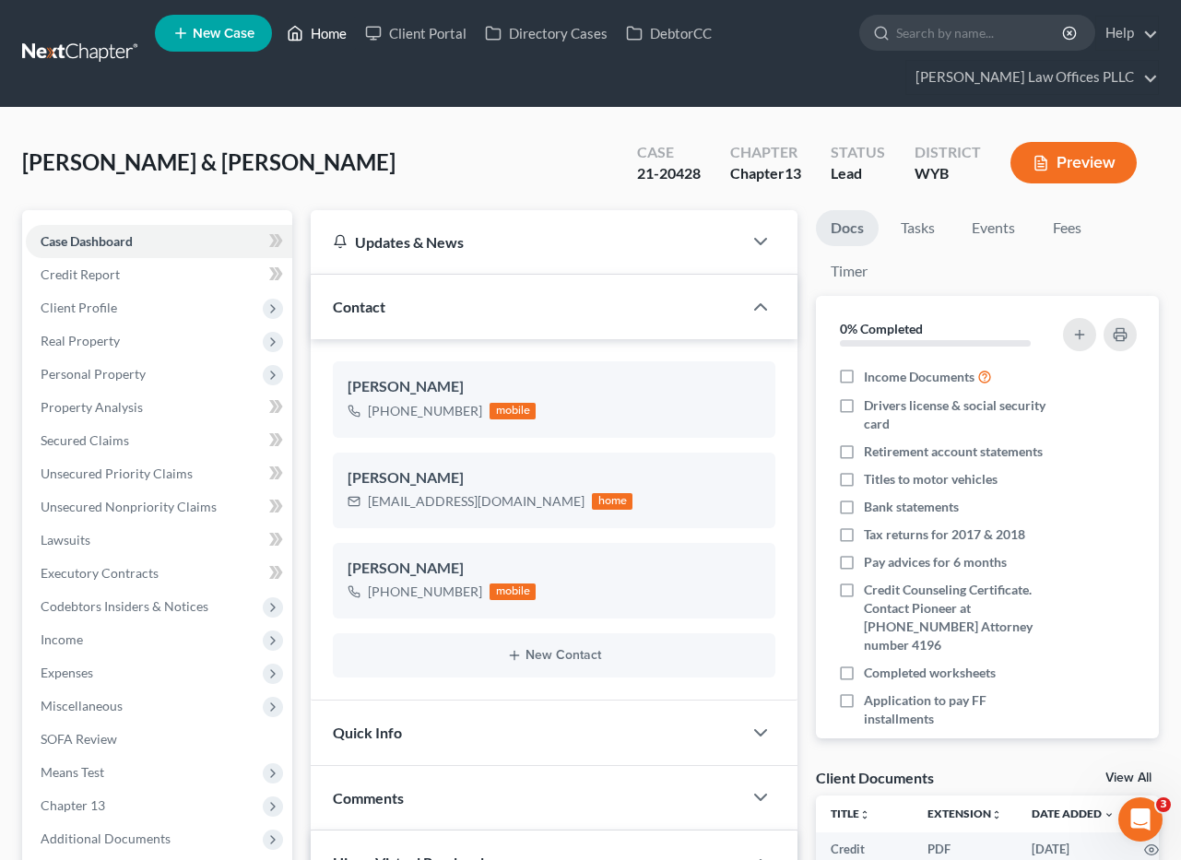
click at [328, 30] on link "Home" at bounding box center [317, 33] width 78 height 33
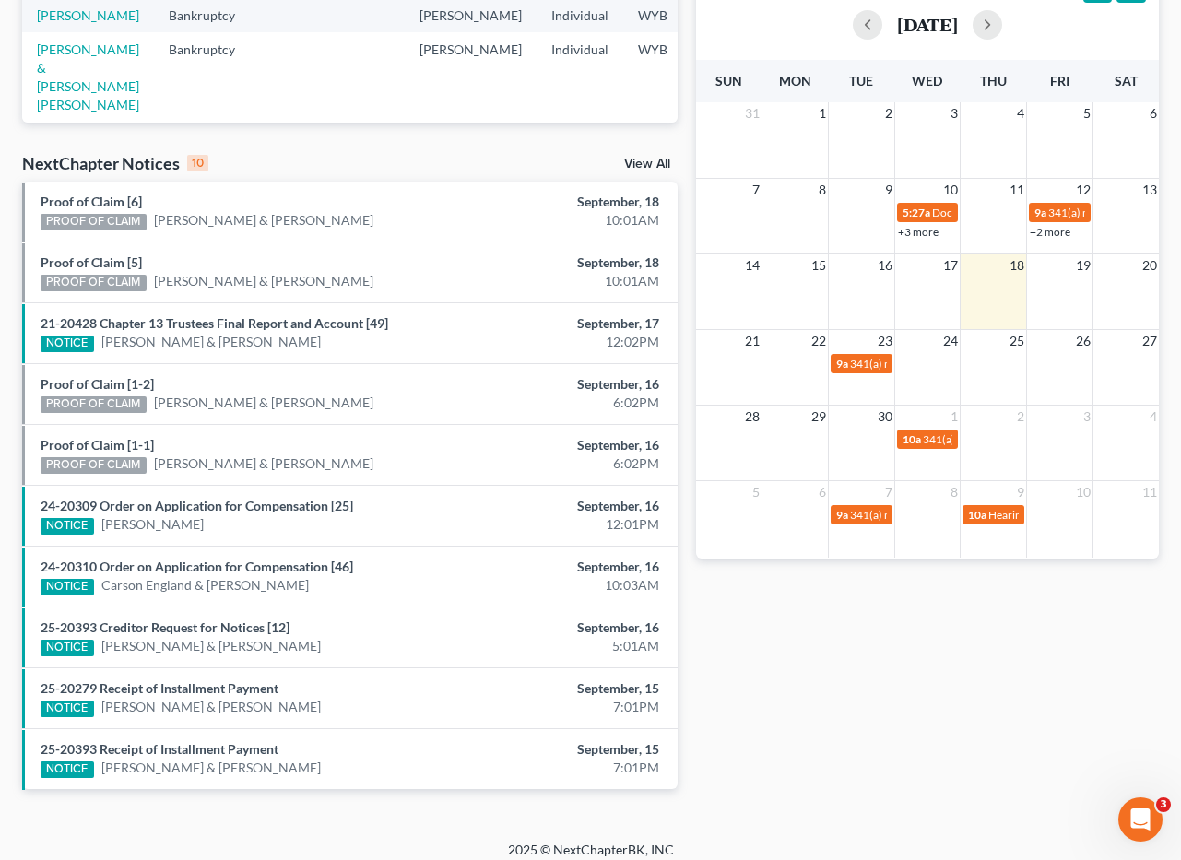
scroll to position [500, 0]
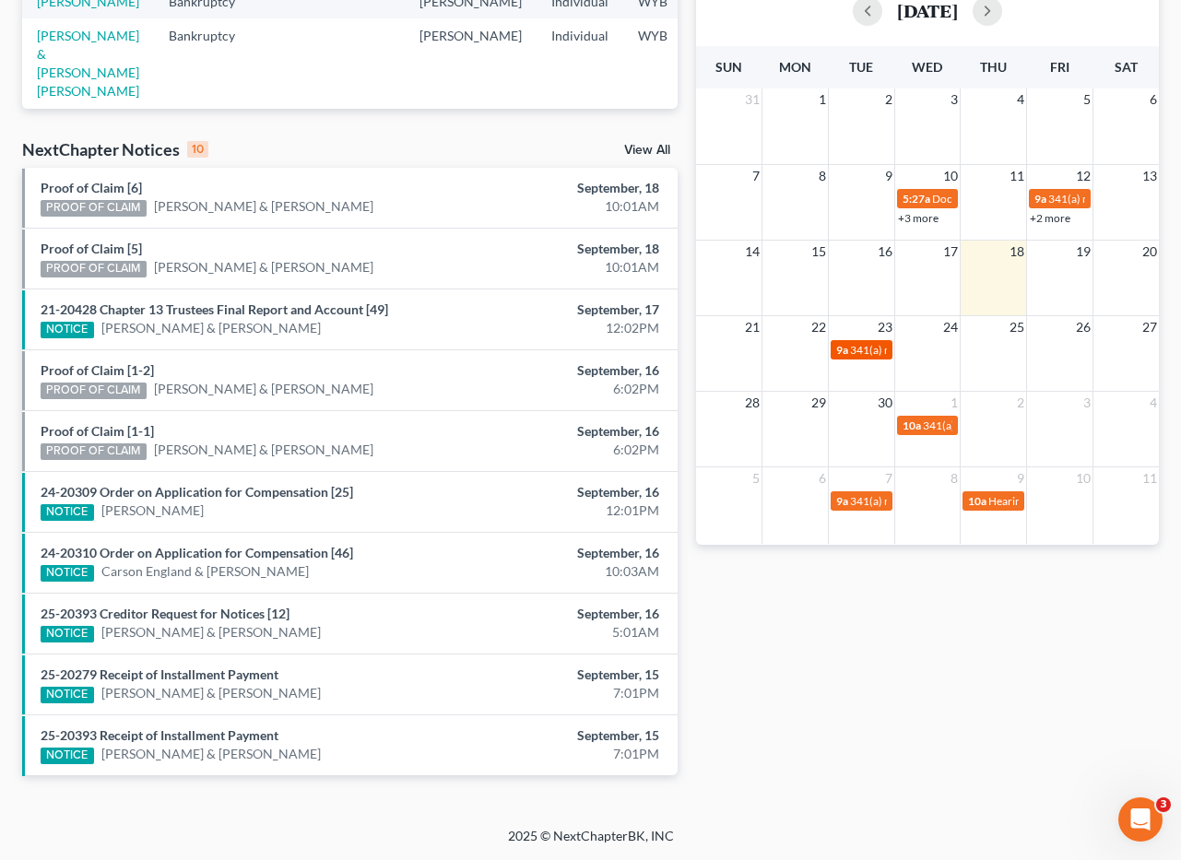
click at [853, 345] on span "341(a) meeting for [PERSON_NAME]" at bounding box center [939, 350] width 178 height 14
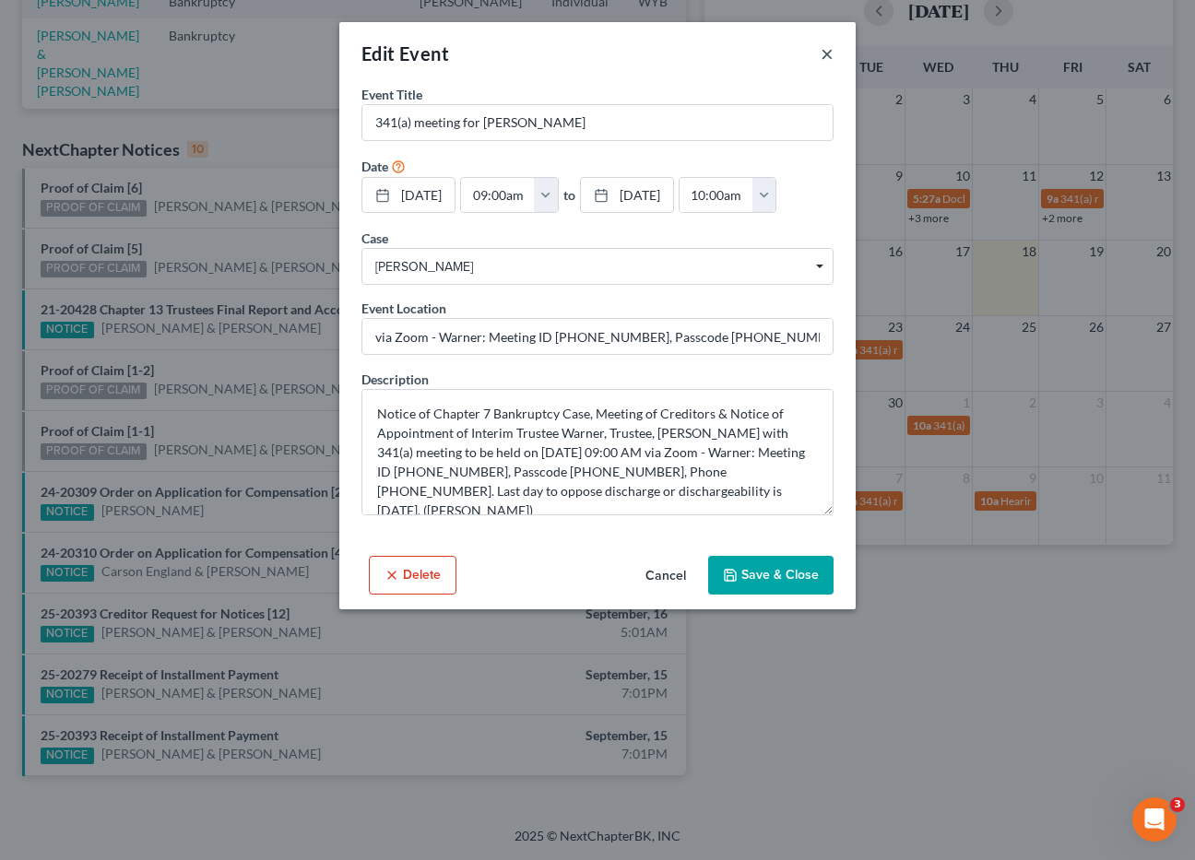
click at [833, 49] on button "×" at bounding box center [827, 53] width 13 height 22
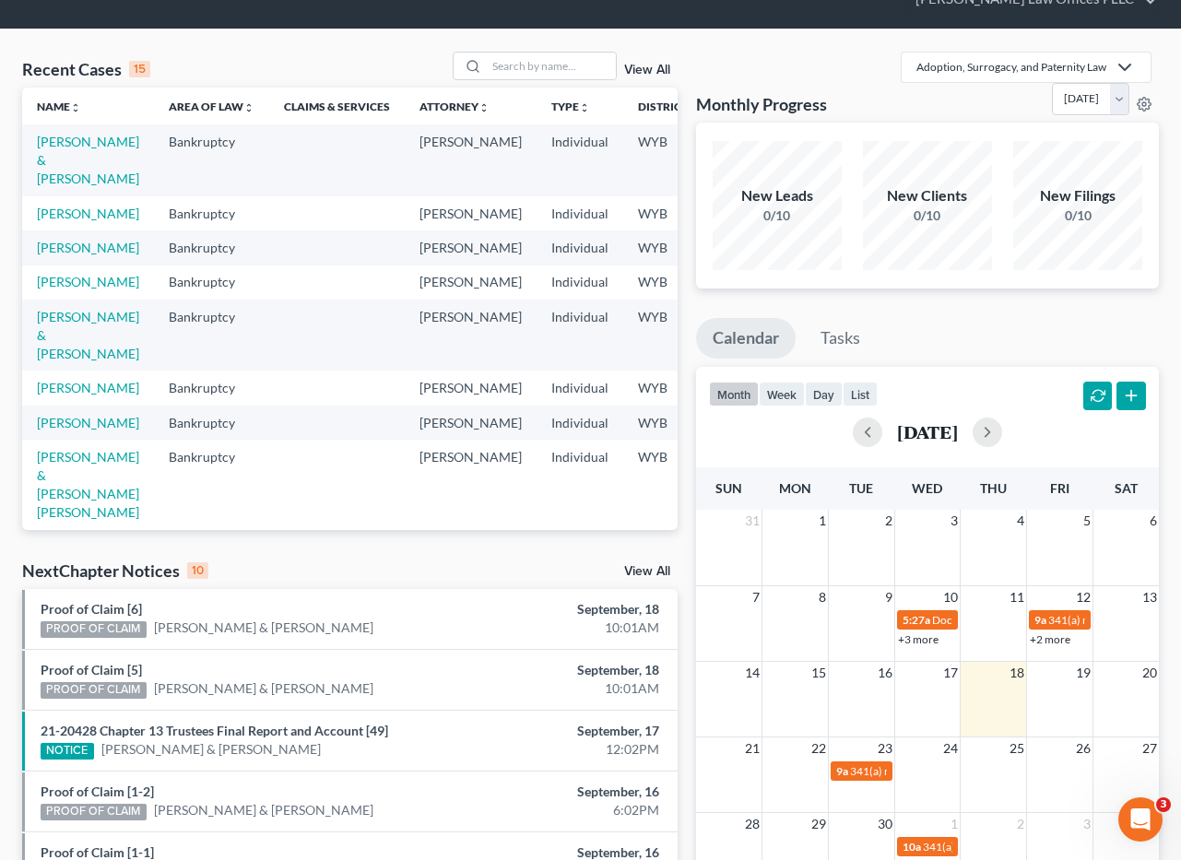
scroll to position [0, 0]
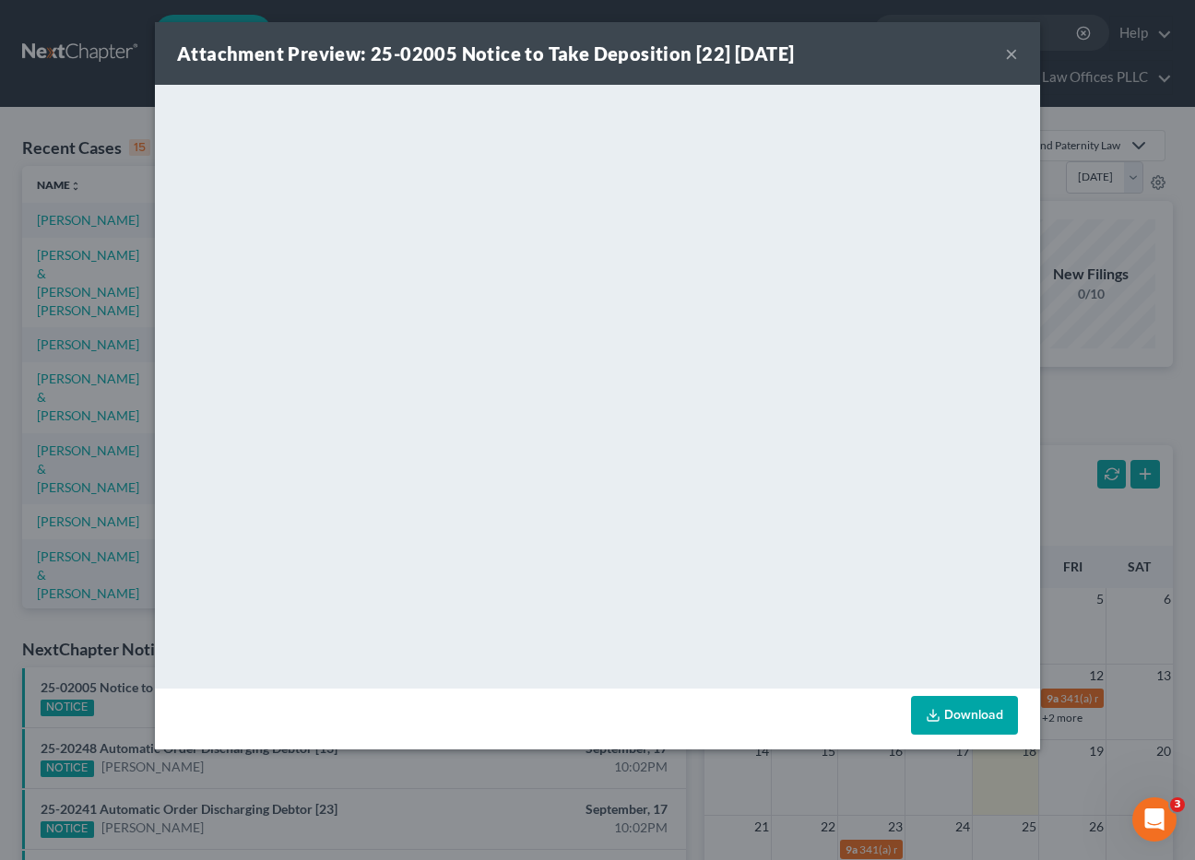
click at [1012, 53] on button "×" at bounding box center [1011, 53] width 13 height 22
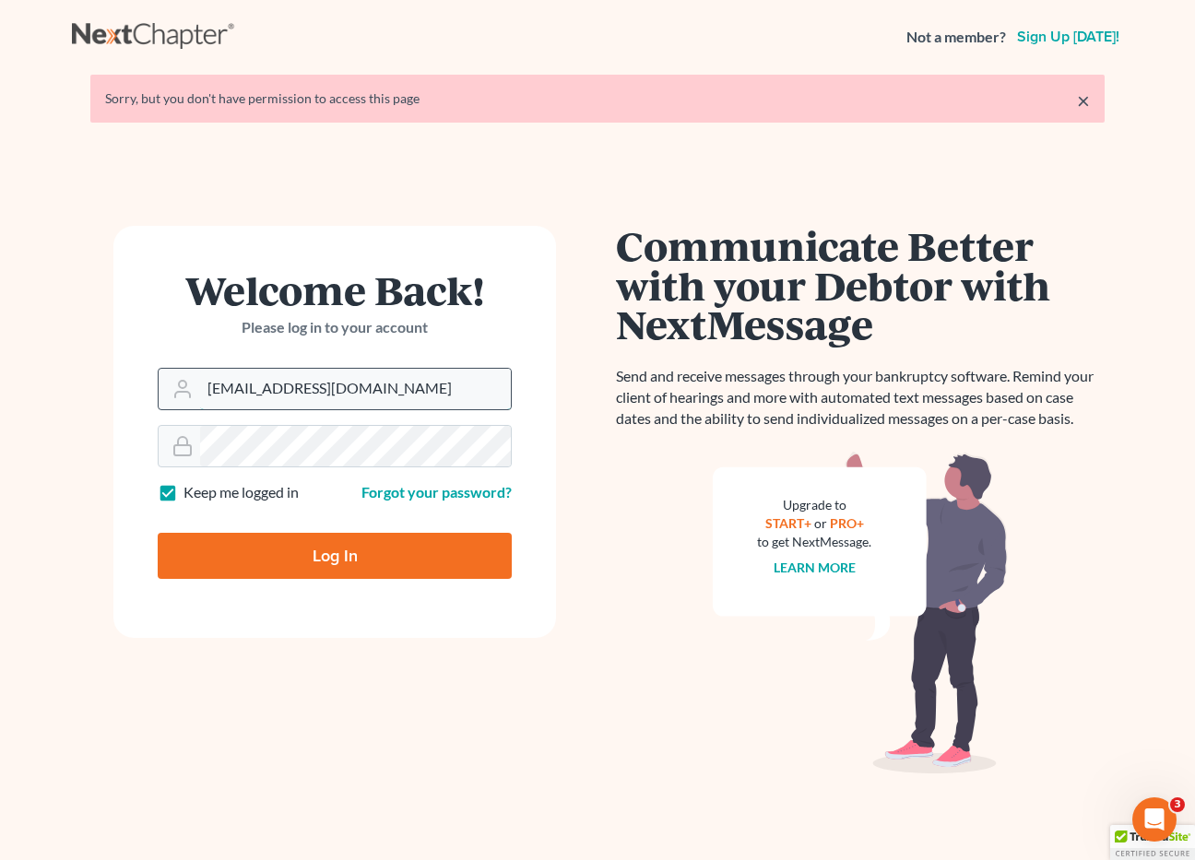
click at [411, 384] on input "brittcostomarnold@gmail.com" at bounding box center [355, 389] width 311 height 41
drag, startPoint x: 411, startPoint y: 384, endPoint x: 192, endPoint y: 382, distance: 219.5
click at [192, 382] on div "brittcostomarnold@gmail.com" at bounding box center [335, 389] width 354 height 42
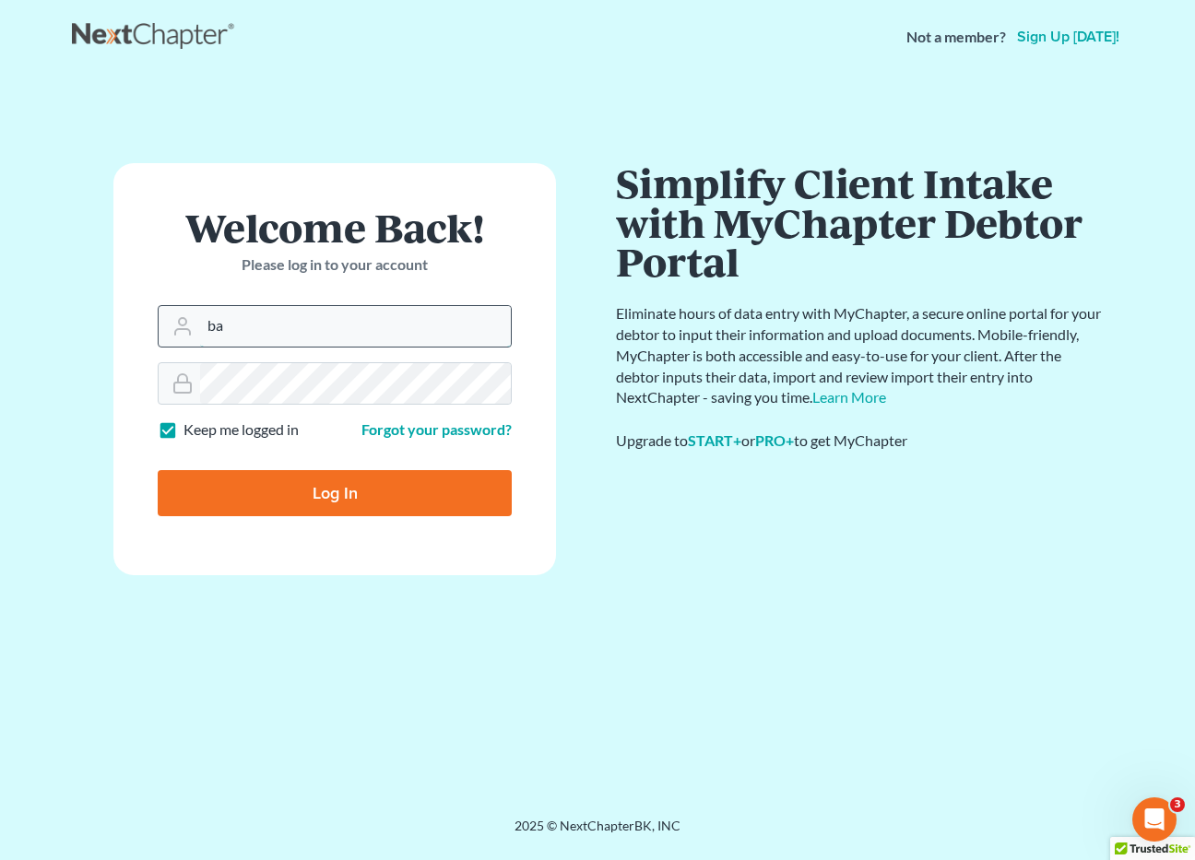
type input "[EMAIL_ADDRESS][DOMAIN_NAME]"
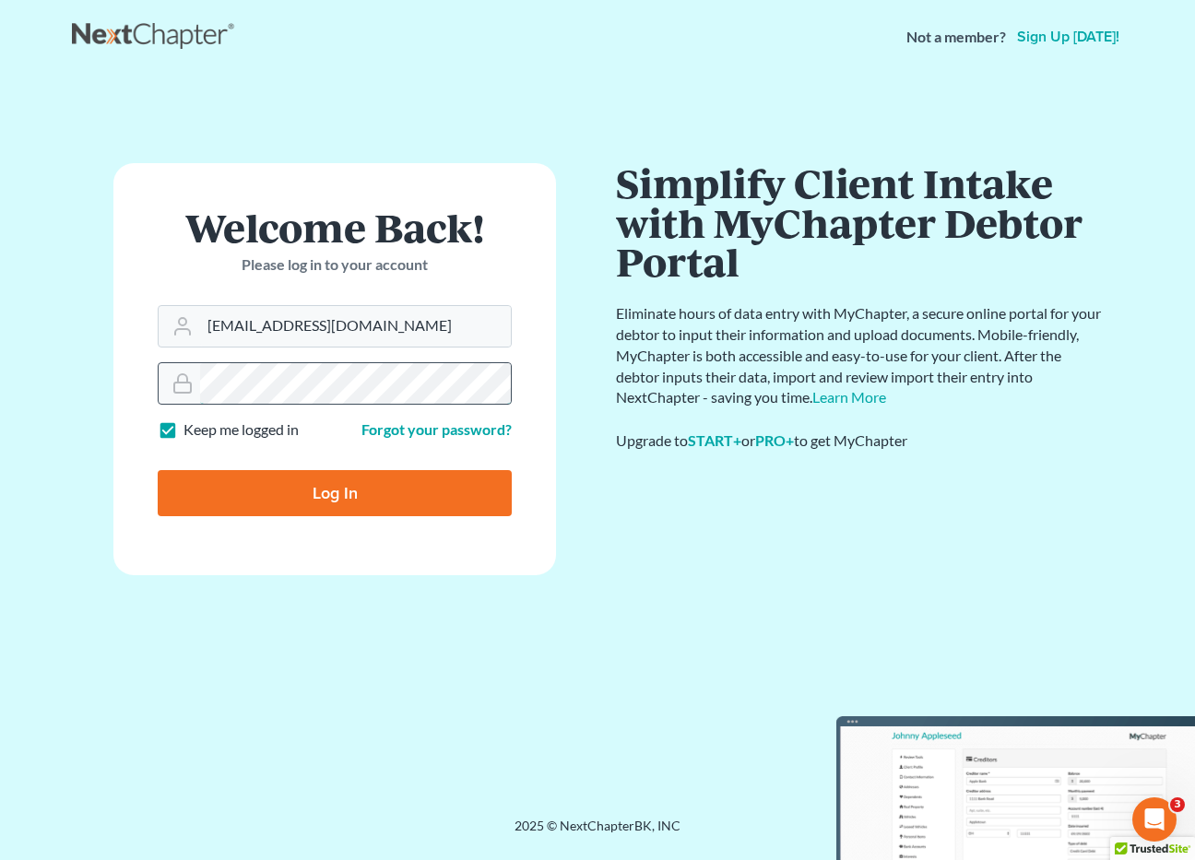
click at [187, 382] on div at bounding box center [335, 383] width 354 height 42
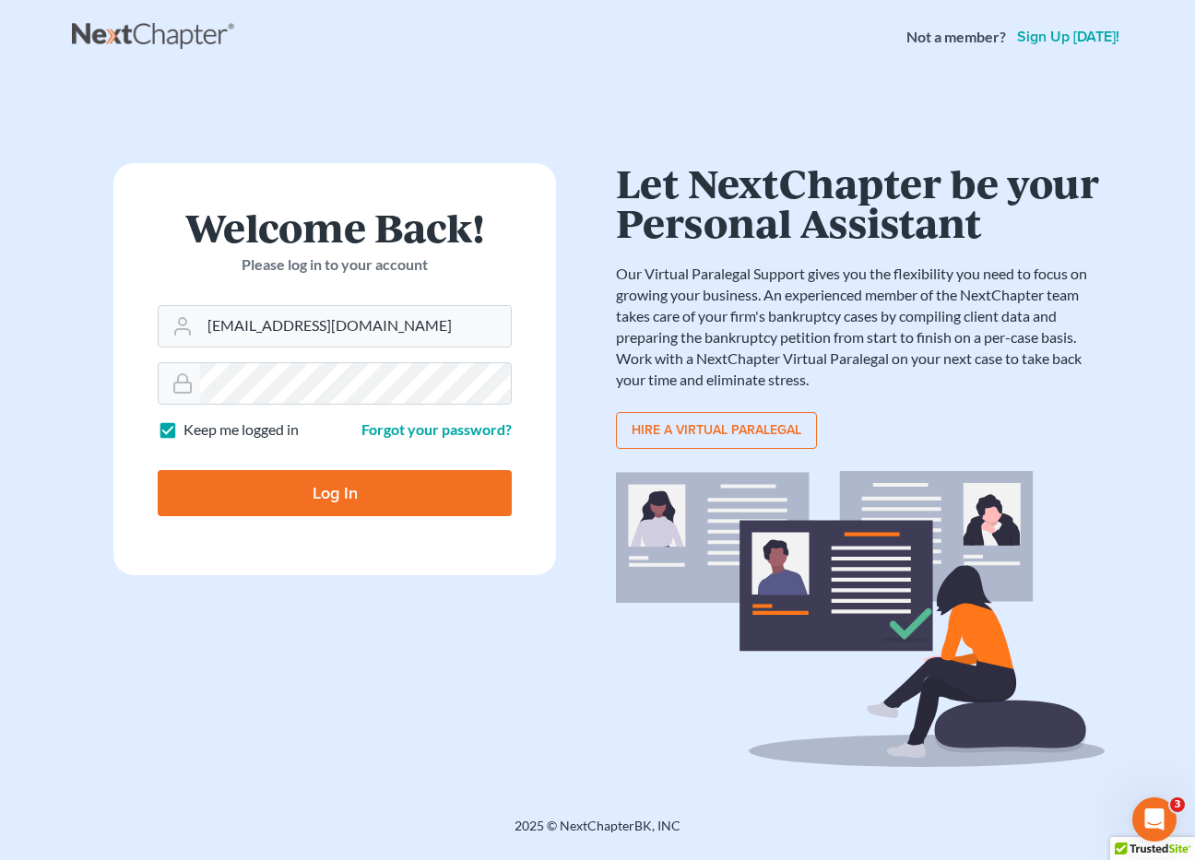
click at [269, 491] on input "Log In" at bounding box center [335, 493] width 354 height 46
type input "Thinking..."
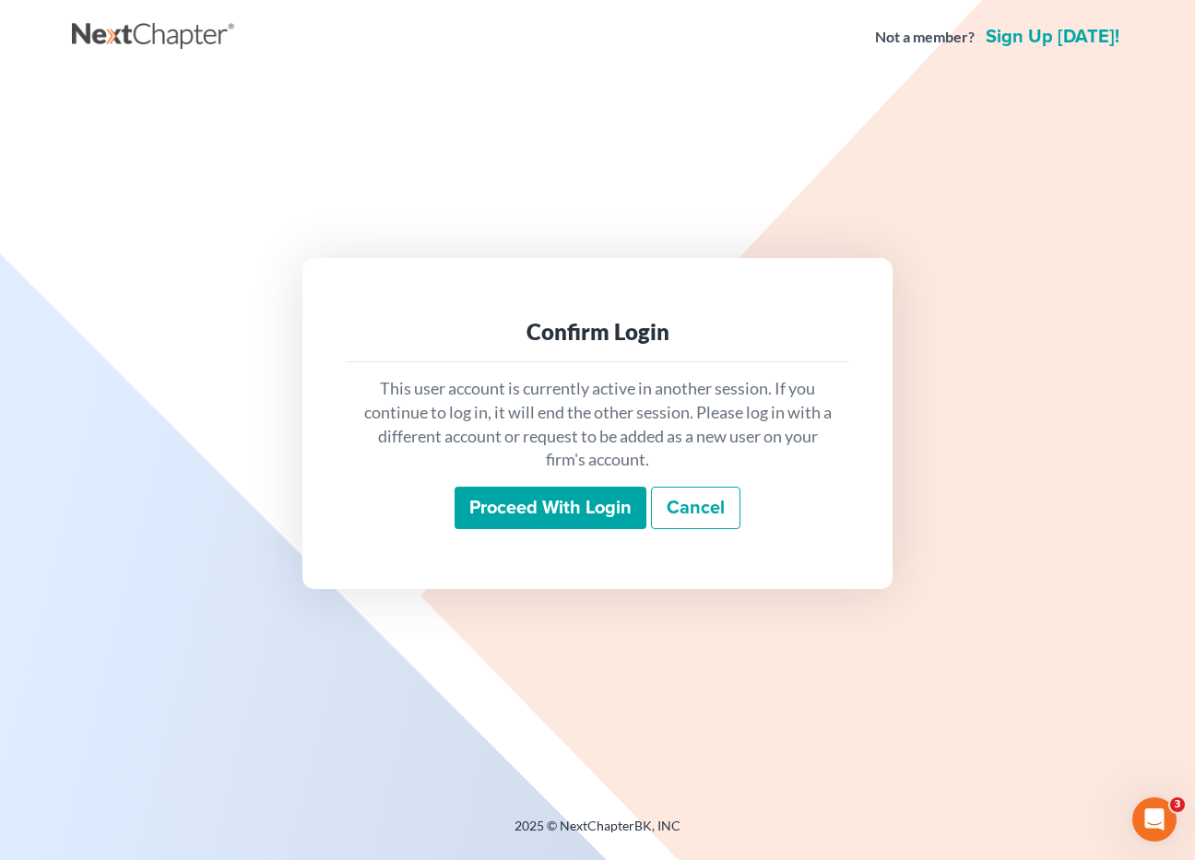
click at [576, 500] on input "Proceed with login" at bounding box center [551, 508] width 192 height 42
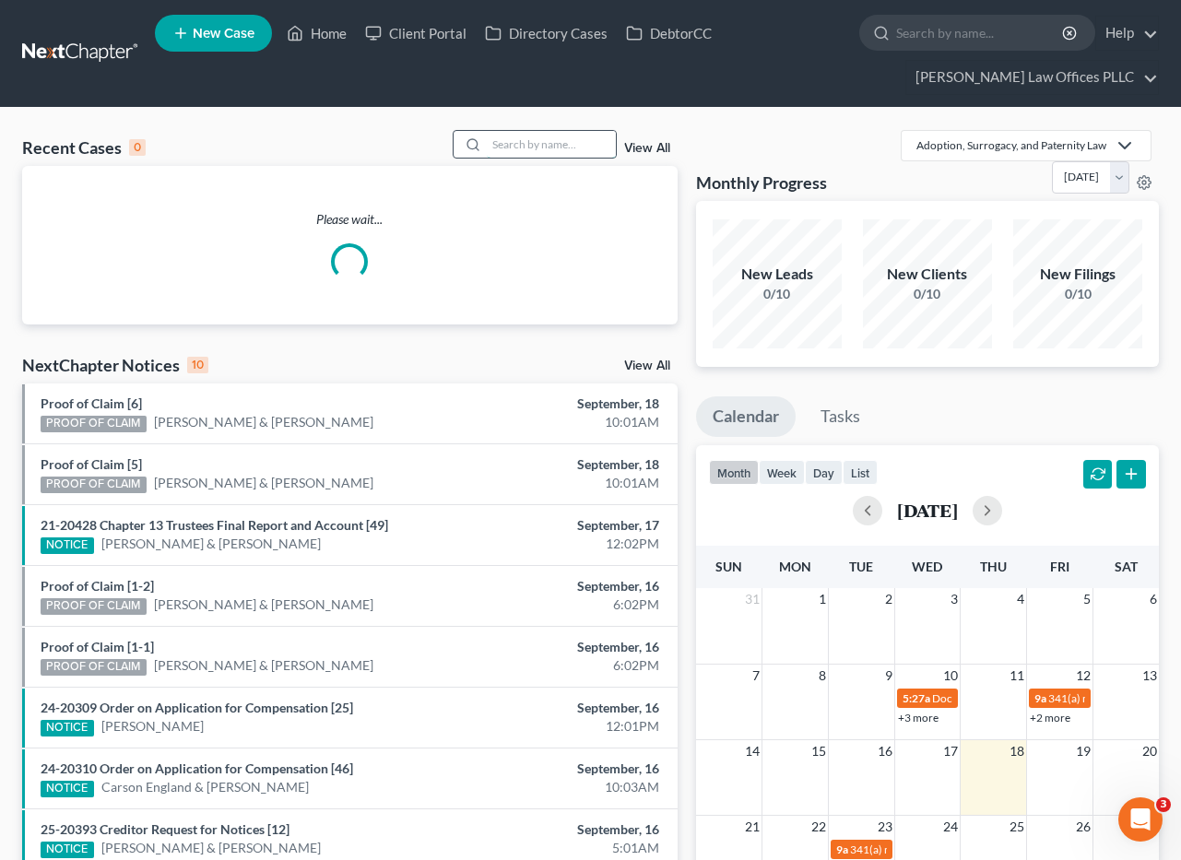
click at [504, 145] on input "search" at bounding box center [551, 144] width 129 height 27
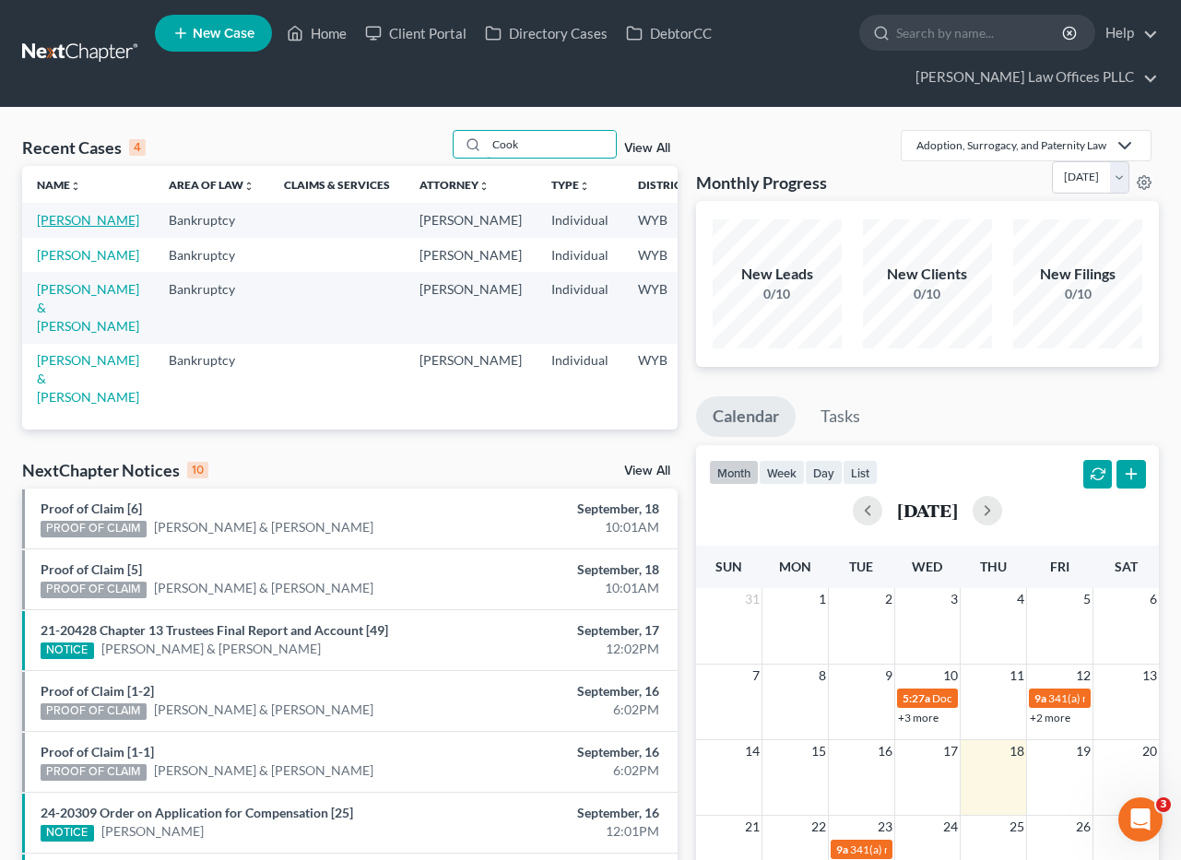
type input "Cook"
click at [51, 225] on link "[PERSON_NAME]" at bounding box center [88, 220] width 102 height 16
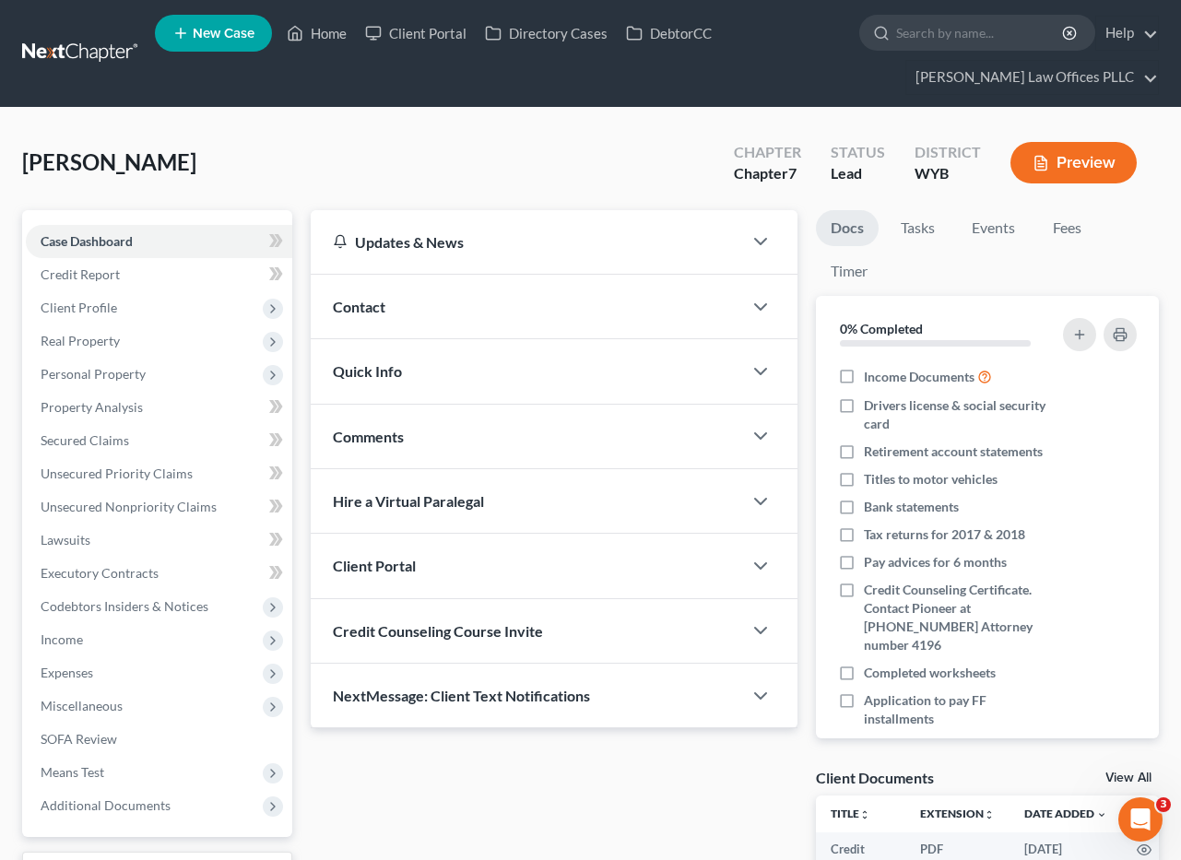
click at [372, 301] on span "Contact" at bounding box center [359, 307] width 53 height 18
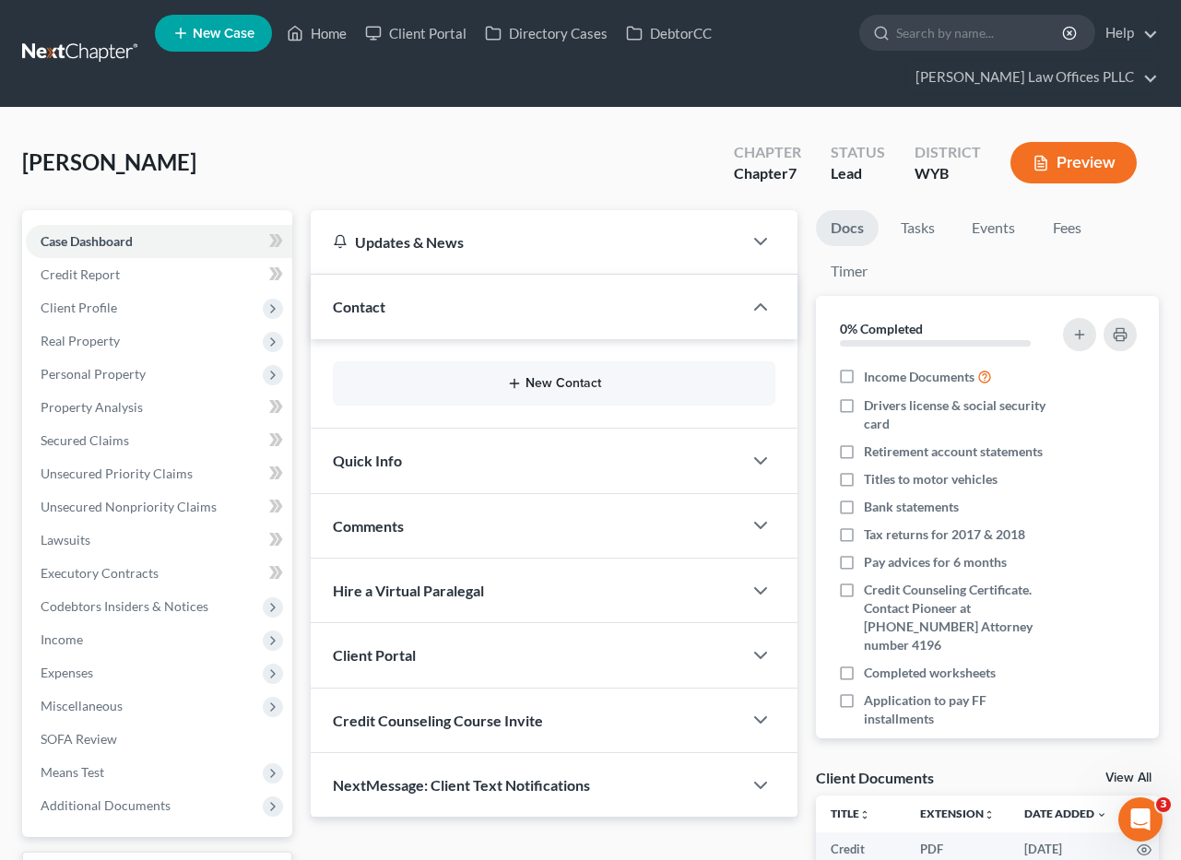
click at [578, 385] on button "New Contact" at bounding box center [554, 383] width 413 height 15
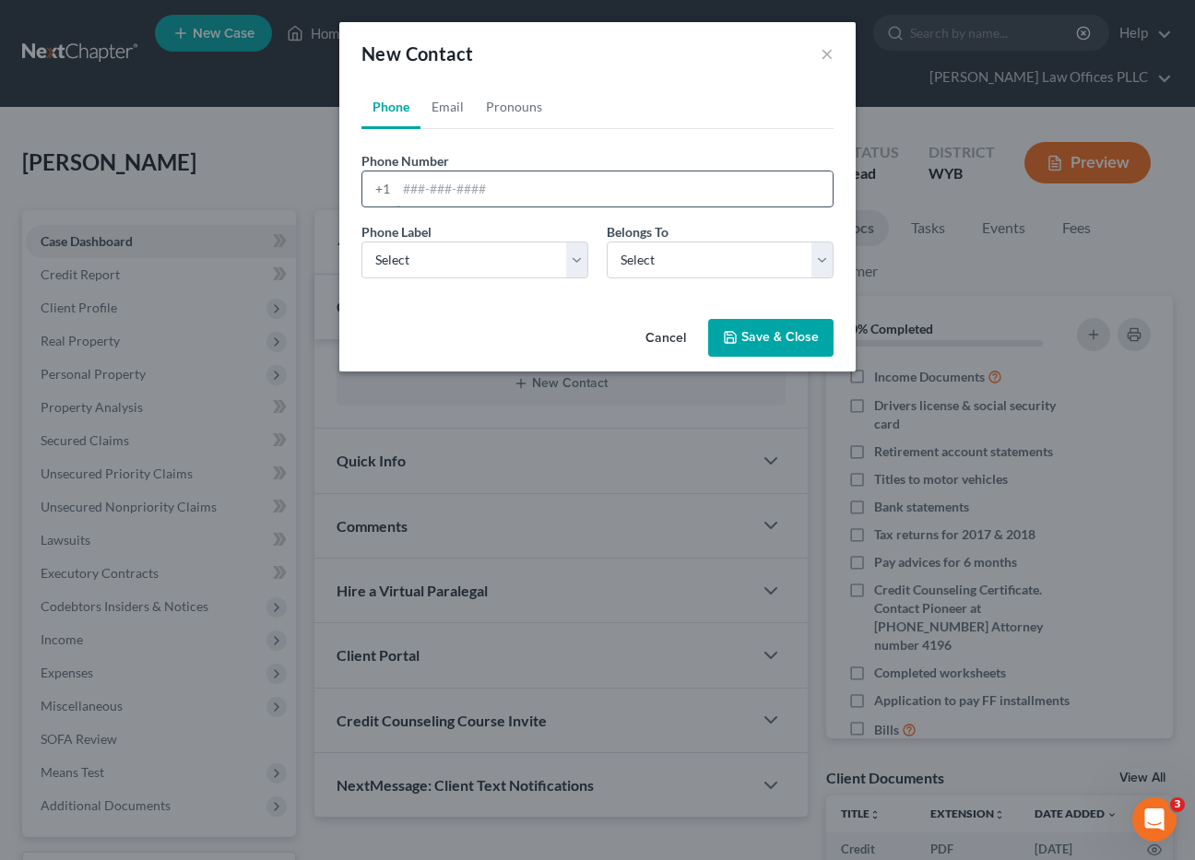
click at [402, 190] on input "tel" at bounding box center [615, 189] width 436 height 35
type input "[PHONE_NUMBER]"
click at [585, 257] on select "Select Mobile Home Work Other" at bounding box center [474, 260] width 227 height 37
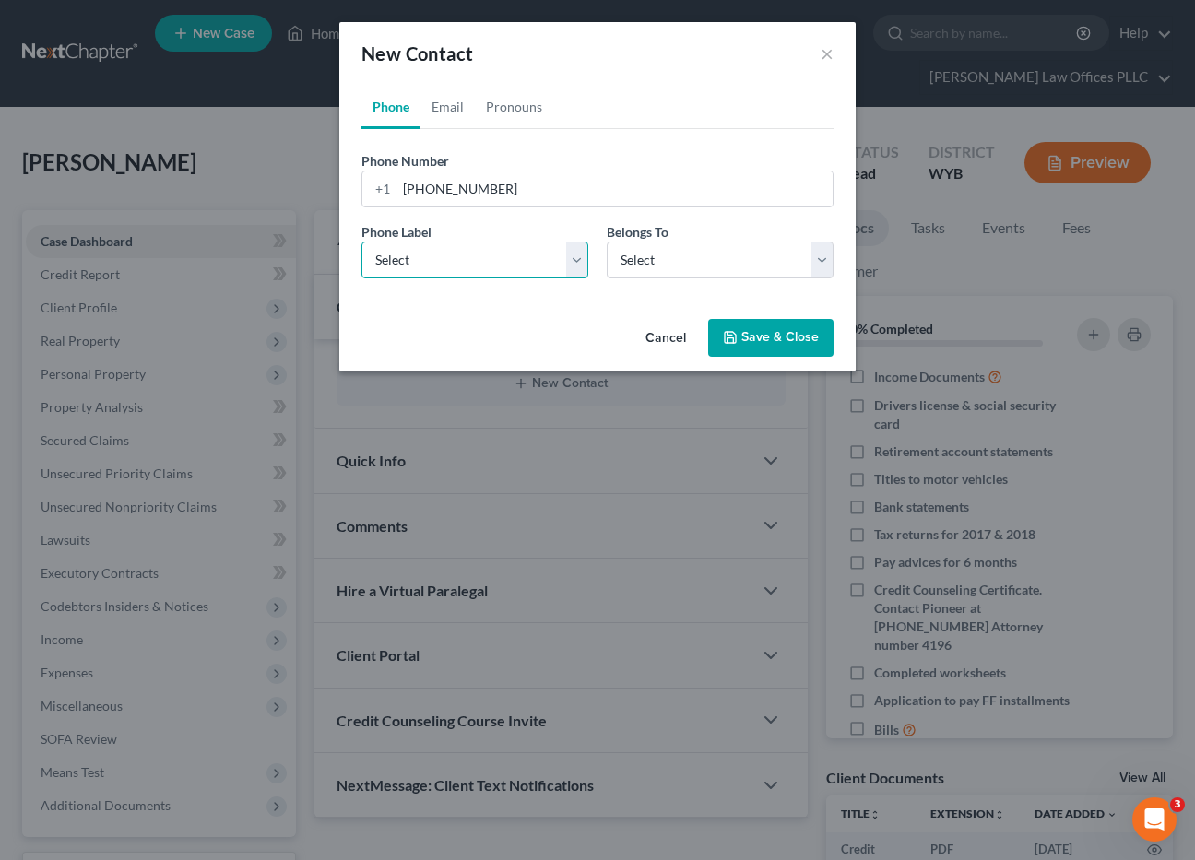
select select "0"
click at [361, 242] on select "Select Mobile Home Work Other" at bounding box center [474, 260] width 227 height 37
click at [649, 258] on select "Select Client Other" at bounding box center [720, 260] width 227 height 37
select select "0"
click at [607, 242] on select "Select Client Other" at bounding box center [720, 260] width 227 height 37
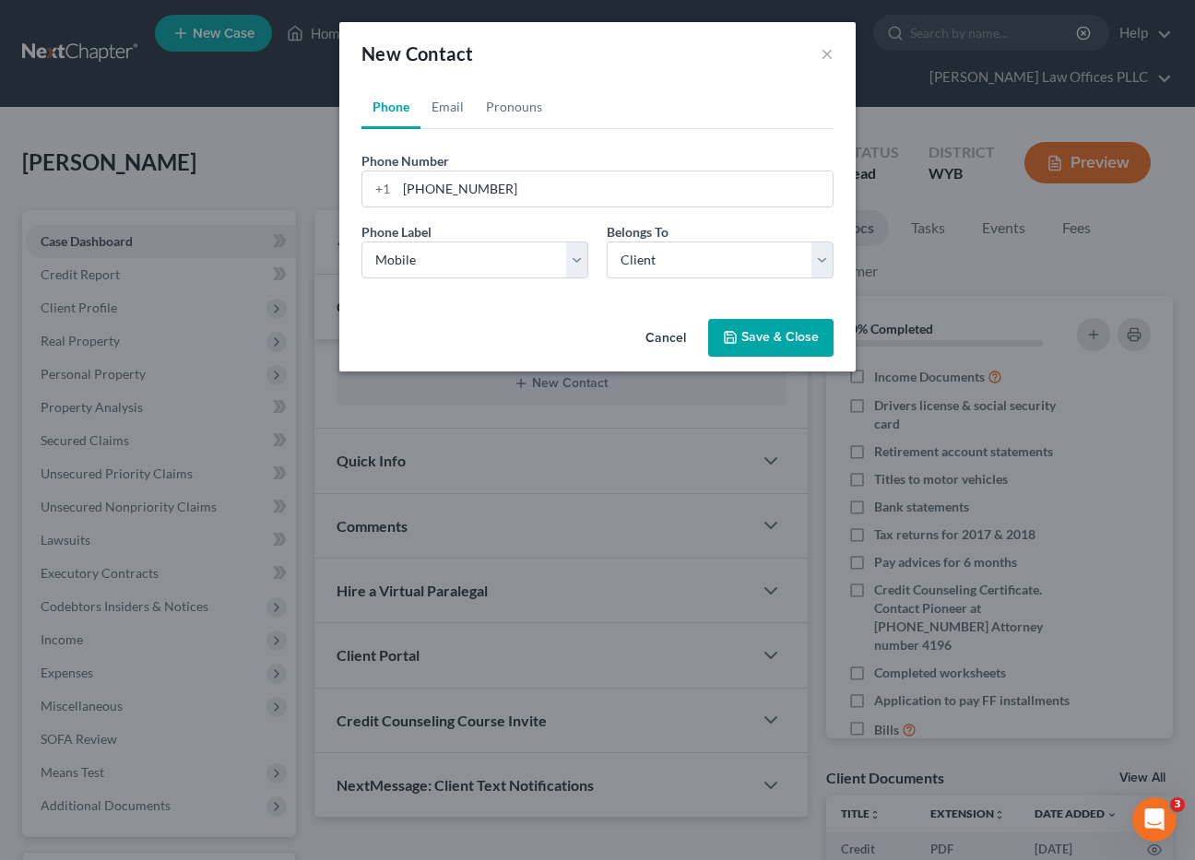
click at [745, 329] on button "Save & Close" at bounding box center [770, 338] width 125 height 39
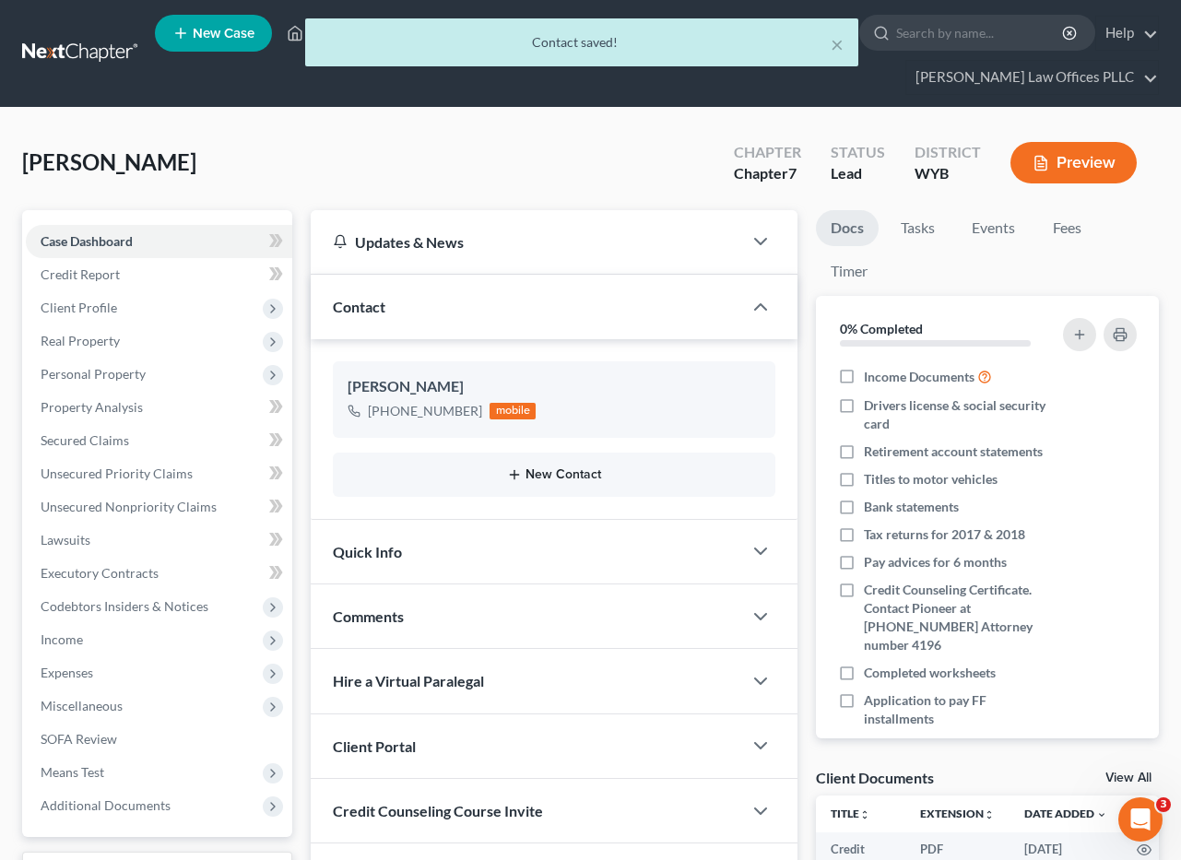
click at [552, 477] on button "New Contact" at bounding box center [554, 475] width 413 height 15
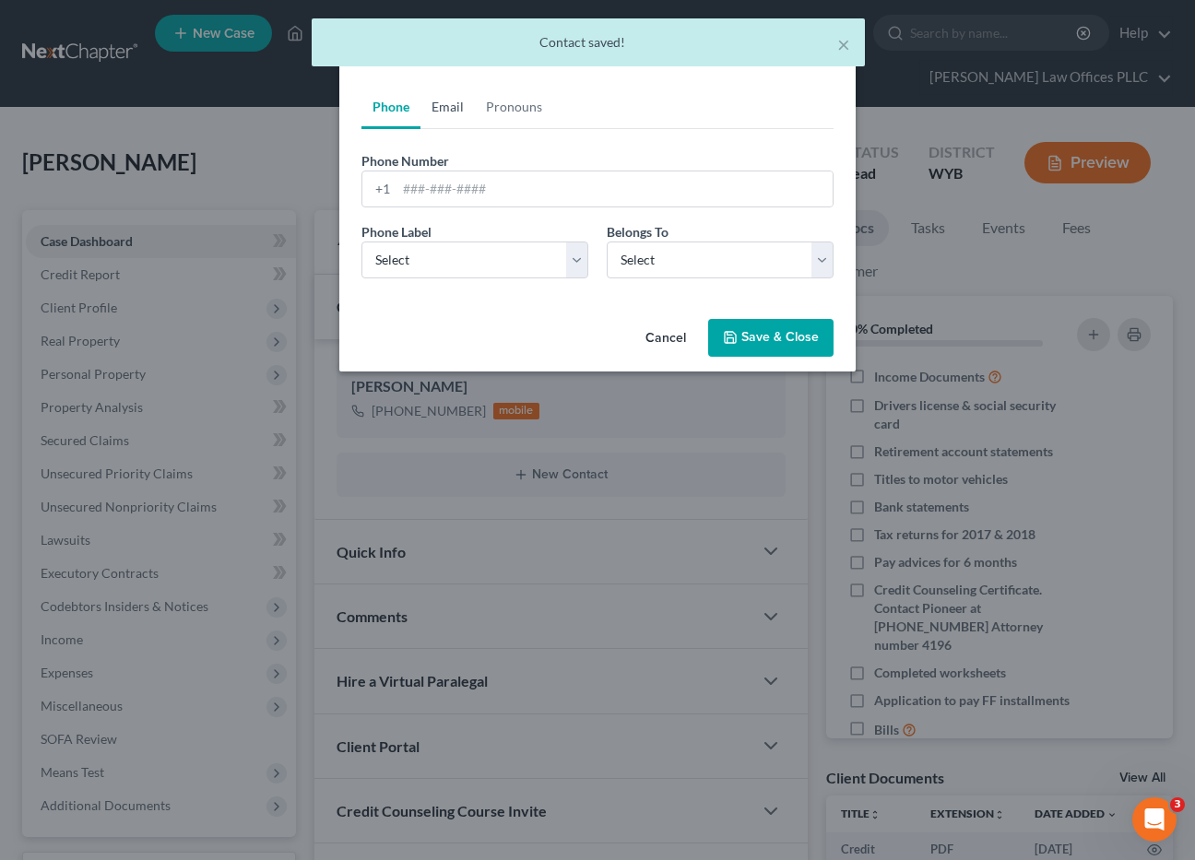
click at [440, 100] on link "Email" at bounding box center [448, 107] width 54 height 44
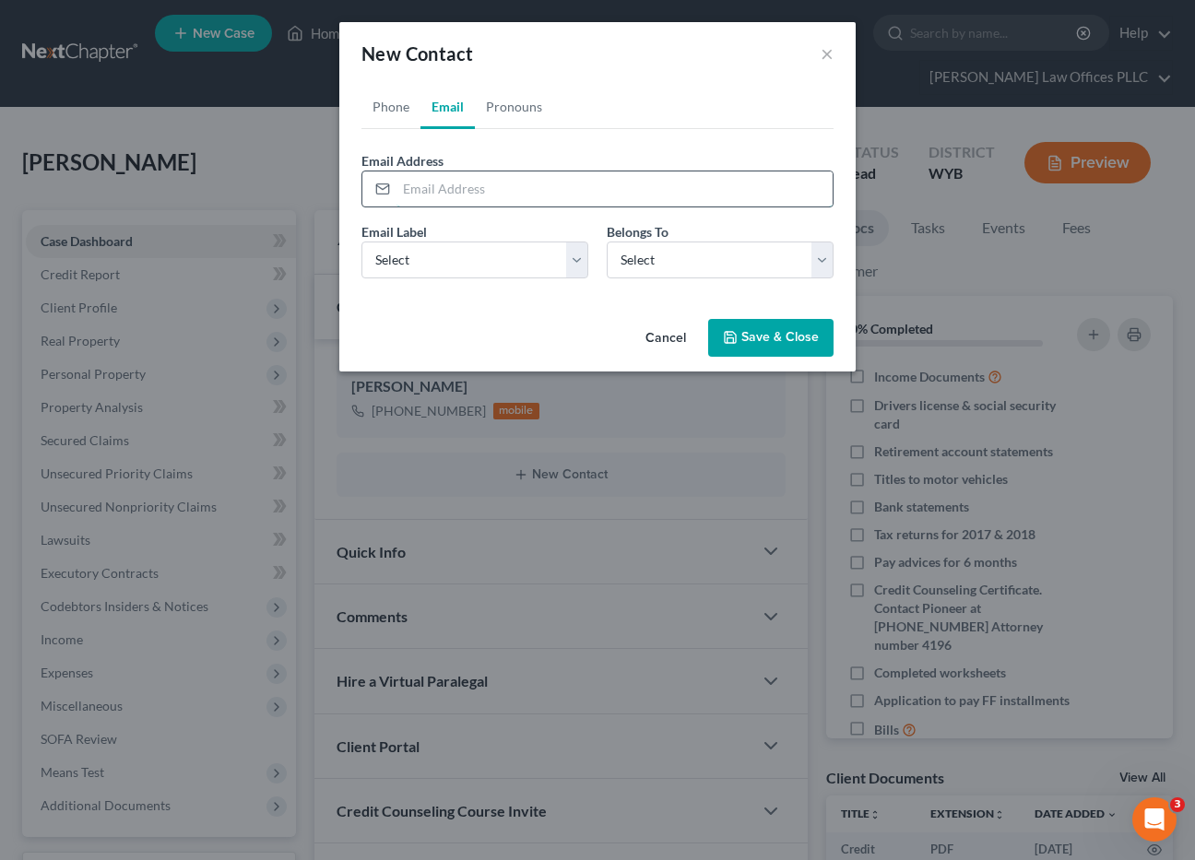
click at [417, 185] on input "email" at bounding box center [615, 189] width 436 height 35
type input "[EMAIL_ADDRESS][DOMAIN_NAME]"
click at [439, 255] on select "Select Home Work Other" at bounding box center [474, 260] width 227 height 37
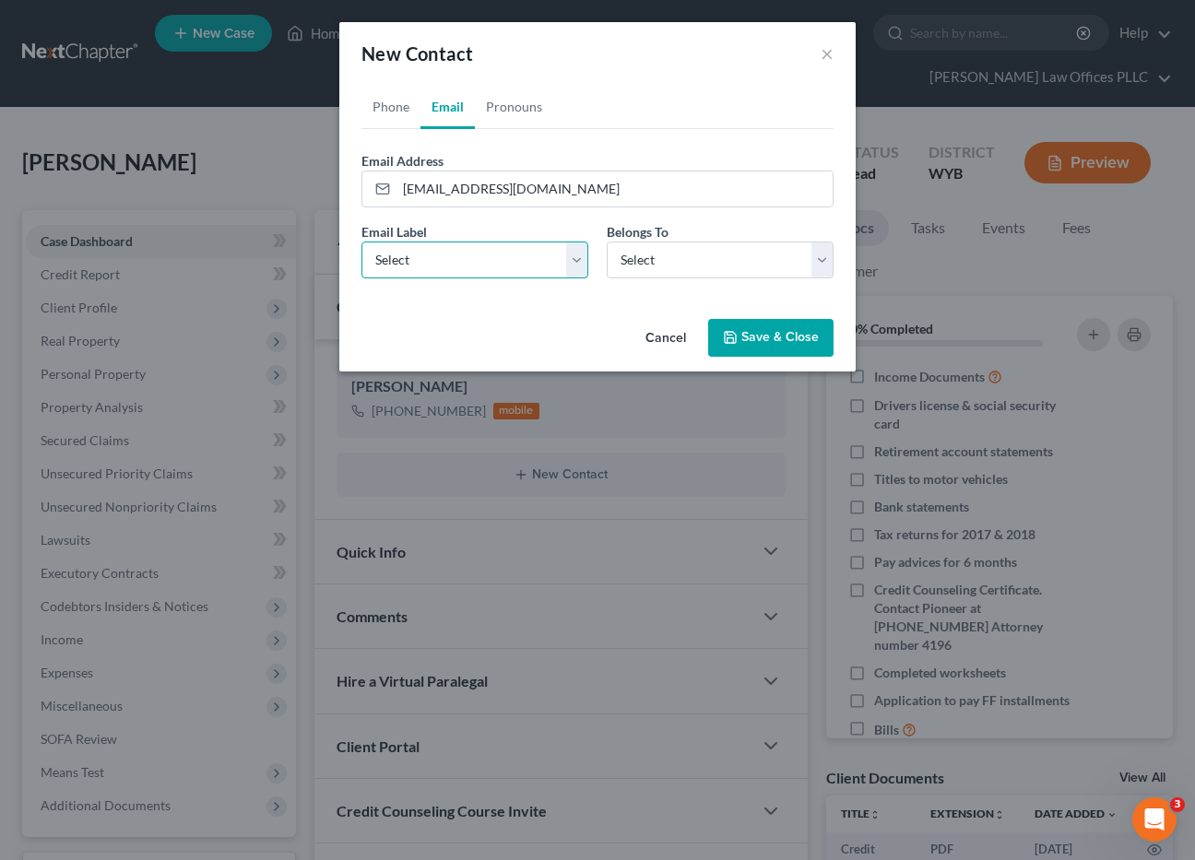
select select "0"
click at [361, 242] on select "Select Home Work Other" at bounding box center [474, 260] width 227 height 37
click at [652, 266] on select "Select Client Other" at bounding box center [720, 260] width 227 height 37
select select "0"
click at [607, 242] on select "Select Client Other" at bounding box center [720, 260] width 227 height 37
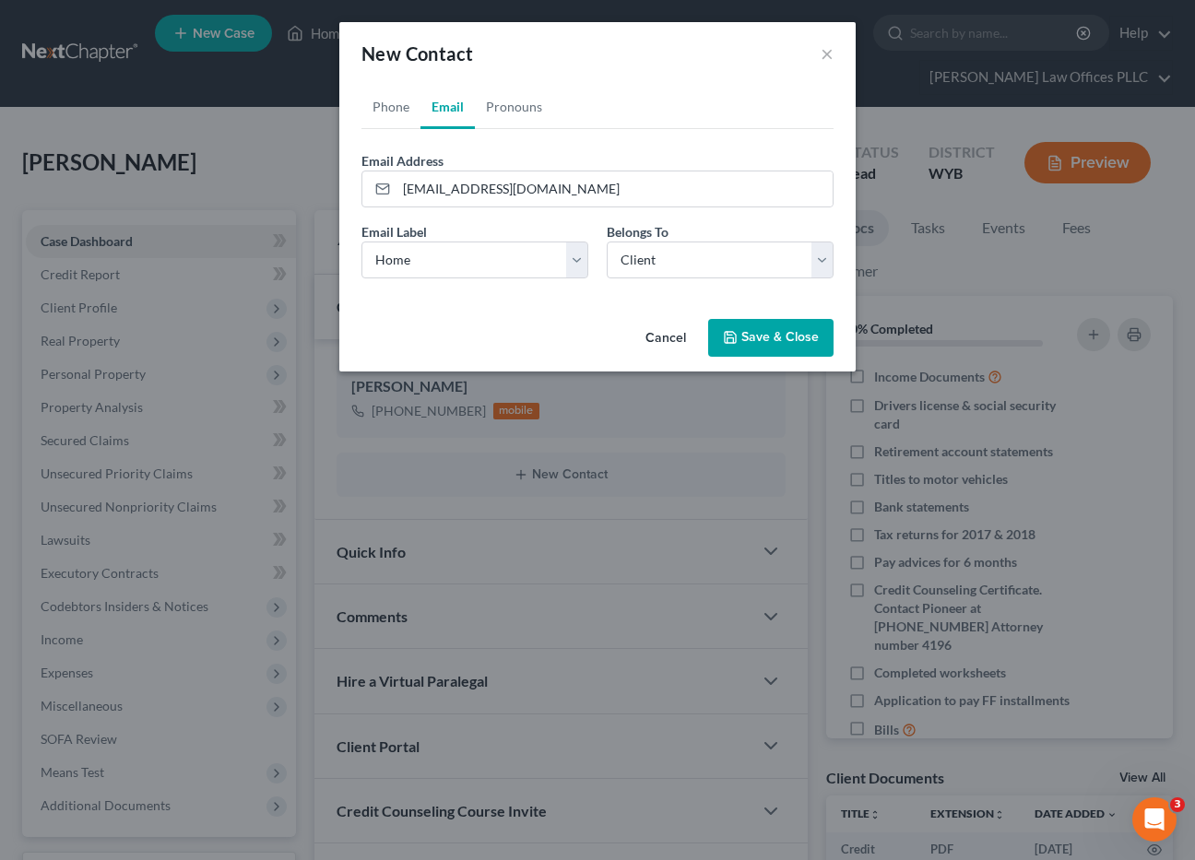
click at [794, 338] on button "Save & Close" at bounding box center [770, 338] width 125 height 39
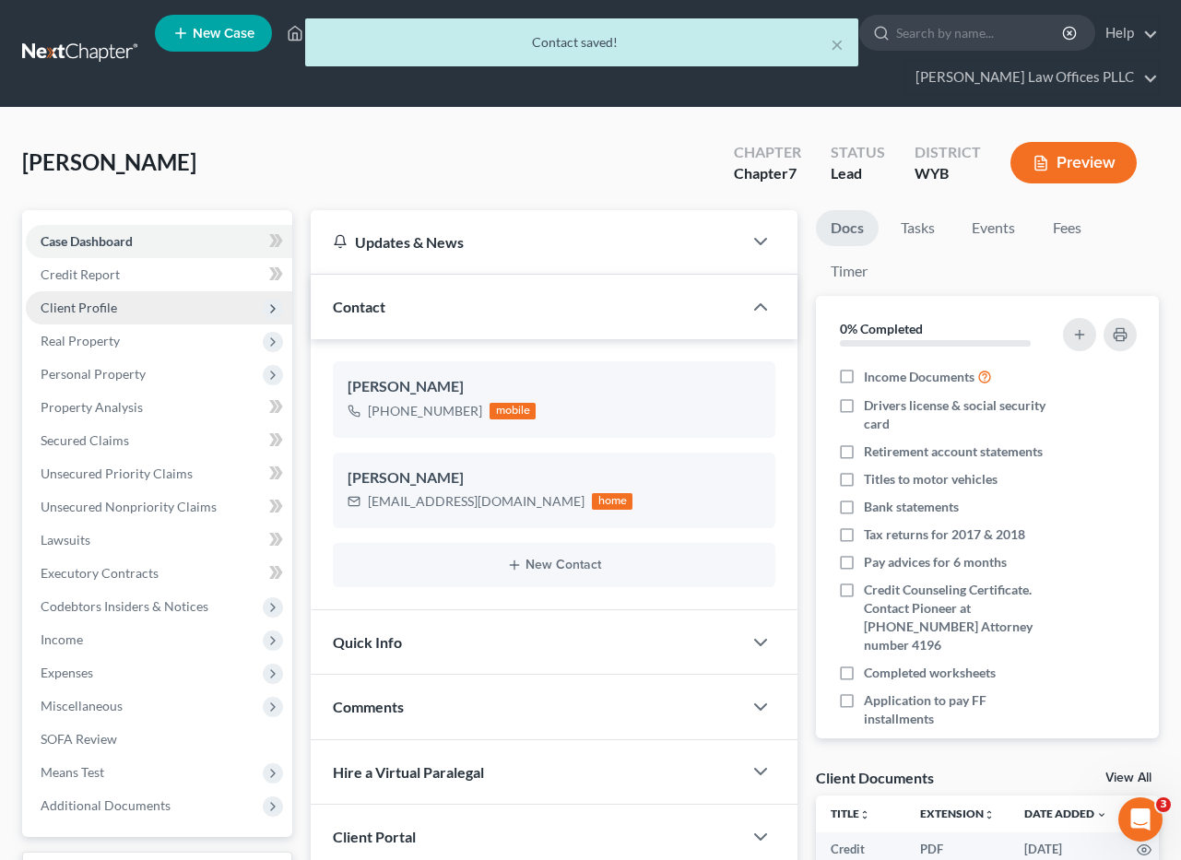
click at [103, 298] on span "Client Profile" at bounding box center [159, 307] width 267 height 33
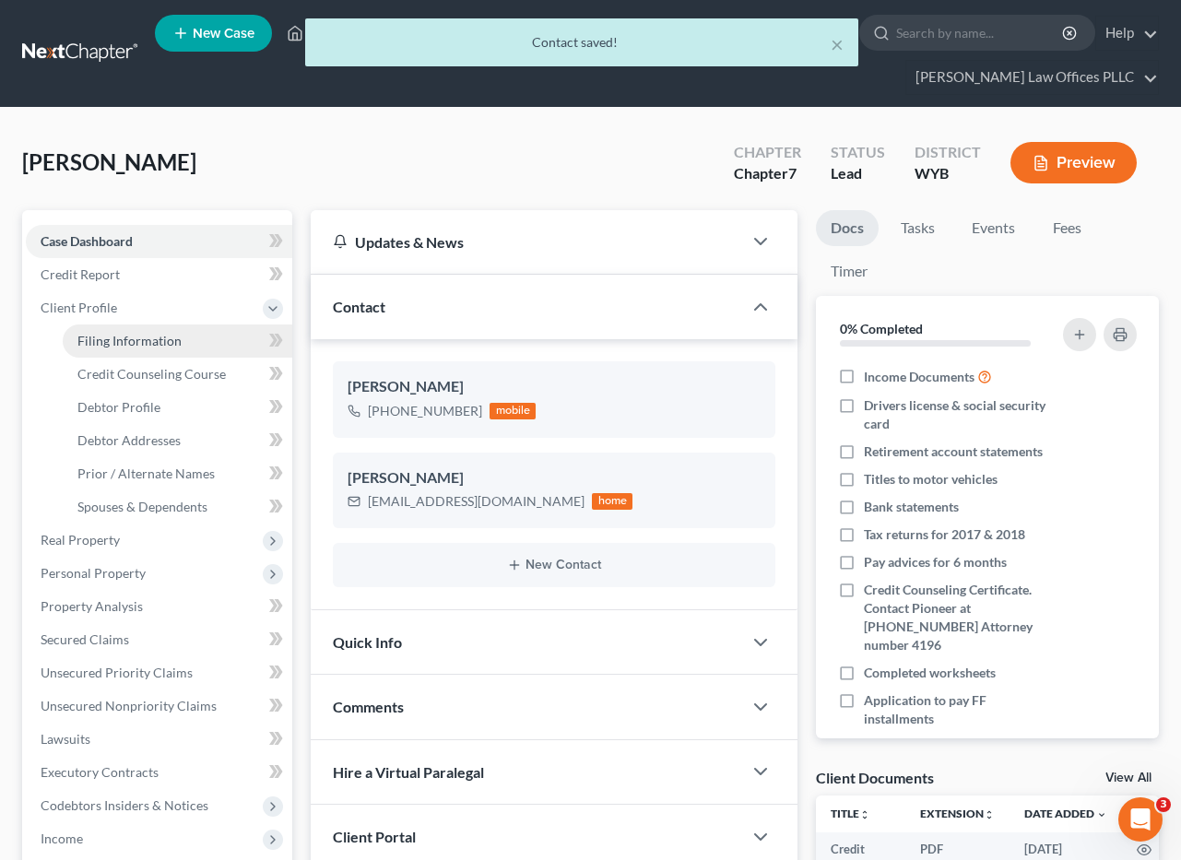
click at [136, 341] on span "Filing Information" at bounding box center [129, 341] width 104 height 16
select select "1"
select select "0"
select select "53"
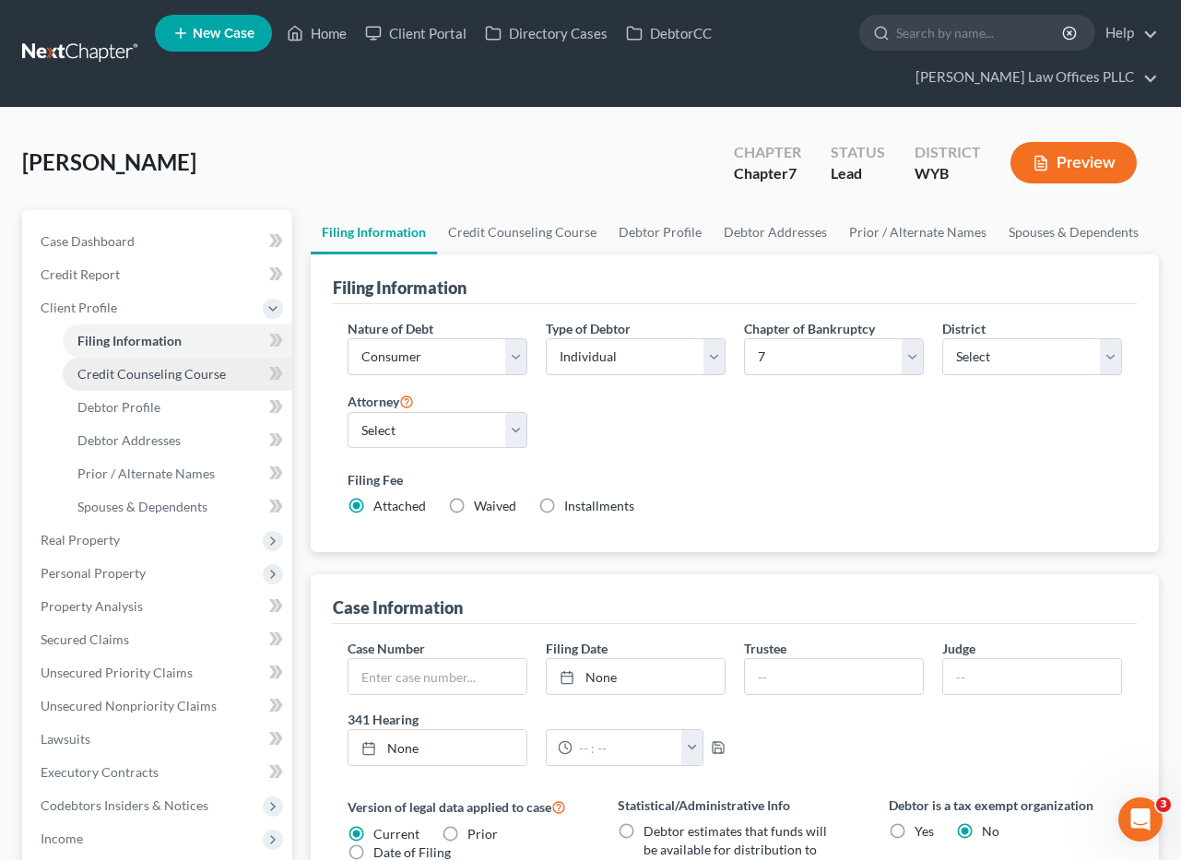
click at [151, 371] on span "Credit Counseling Course" at bounding box center [151, 374] width 148 height 16
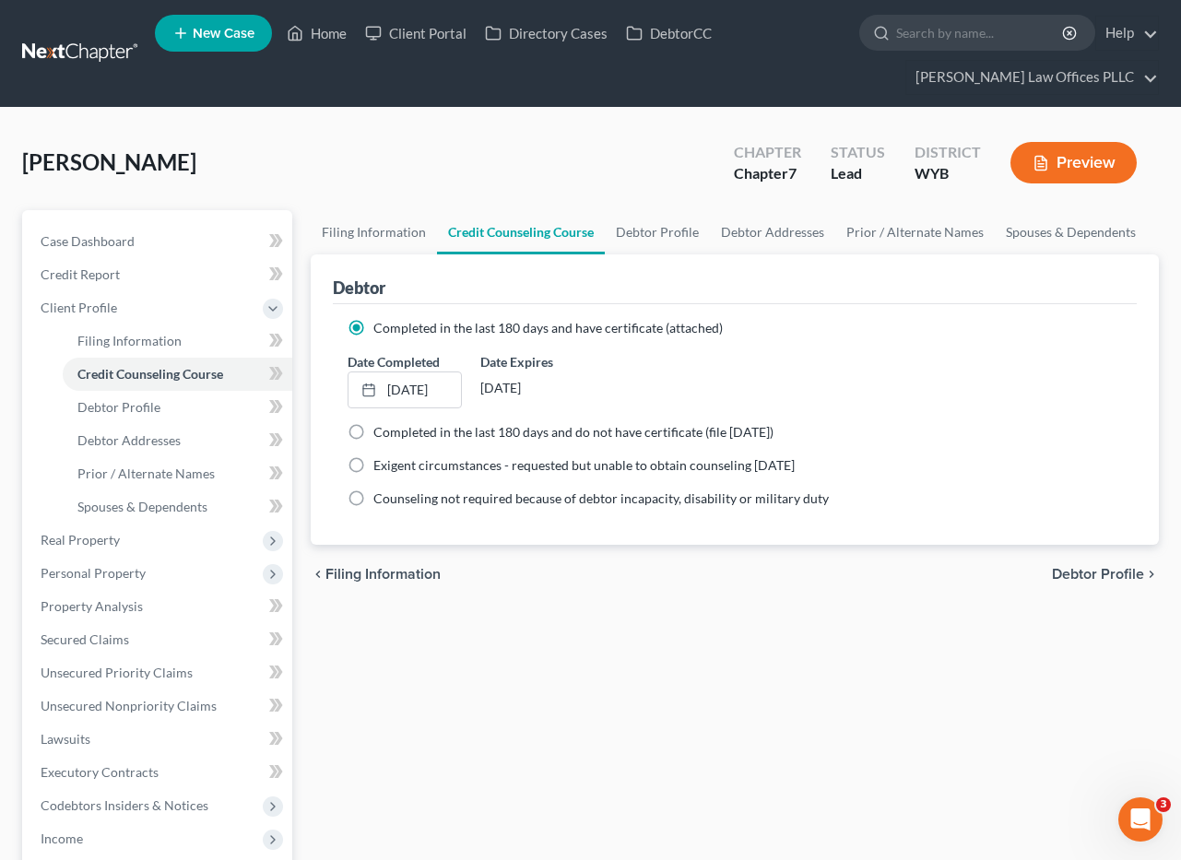
drag, startPoint x: 410, startPoint y: 386, endPoint x: 764, endPoint y: 393, distance: 354.2
click at [769, 392] on div "Date Completed 9/26/2023 close Date 9/26/2023 Time 12:00 AM chevron_left Septem…" at bounding box center [734, 380] width 793 height 56
click at [373, 326] on label "Completed in the last 180 days and have certificate (attached)" at bounding box center [548, 328] width 350 height 18
click at [381, 326] on input "Completed in the last 180 days and have certificate (attached)" at bounding box center [387, 325] width 12 height 12
drag, startPoint x: 672, startPoint y: 366, endPoint x: 658, endPoint y: 368, distance: 14.9
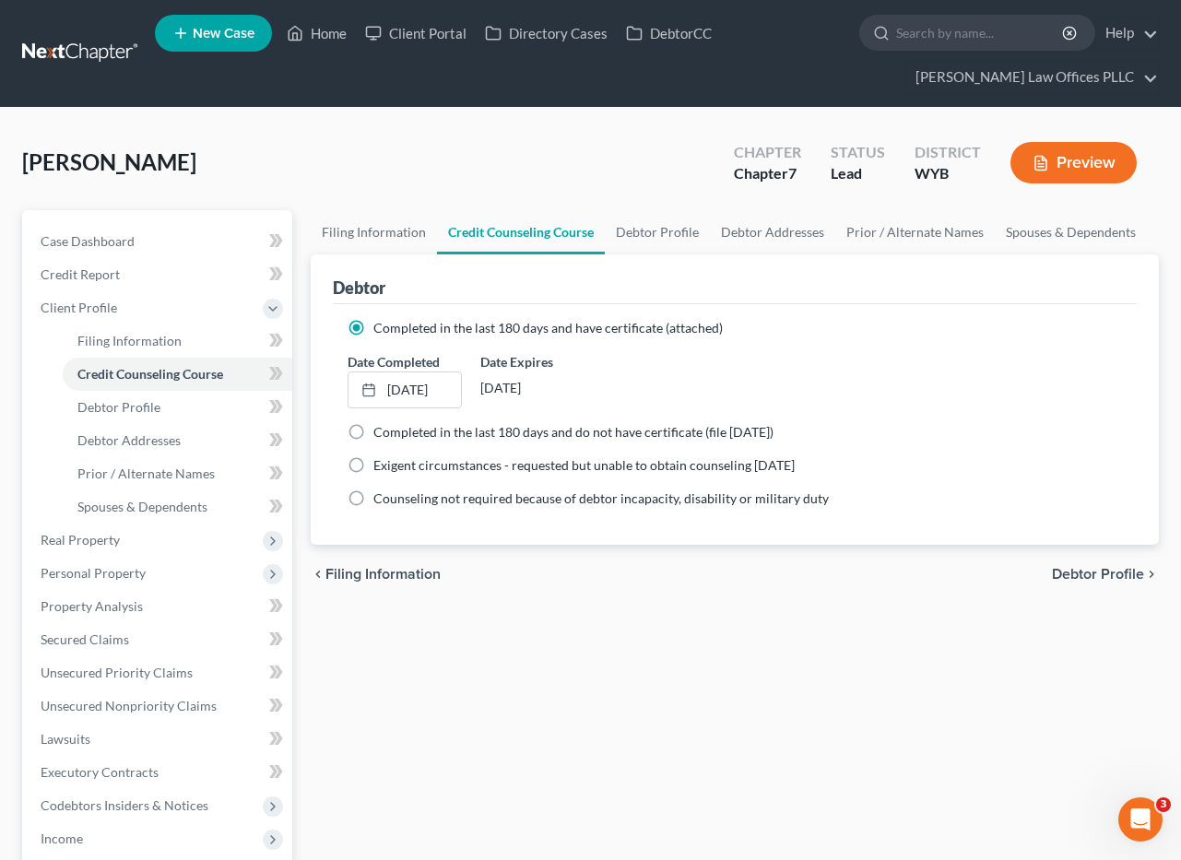
click at [674, 367] on div "Date Completed 9/26/2023 close Date 9/26/2023 Time 12:00 AM chevron_left Septem…" at bounding box center [734, 380] width 793 height 56
click at [397, 386] on link "[DATE]" at bounding box center [405, 390] width 112 height 35
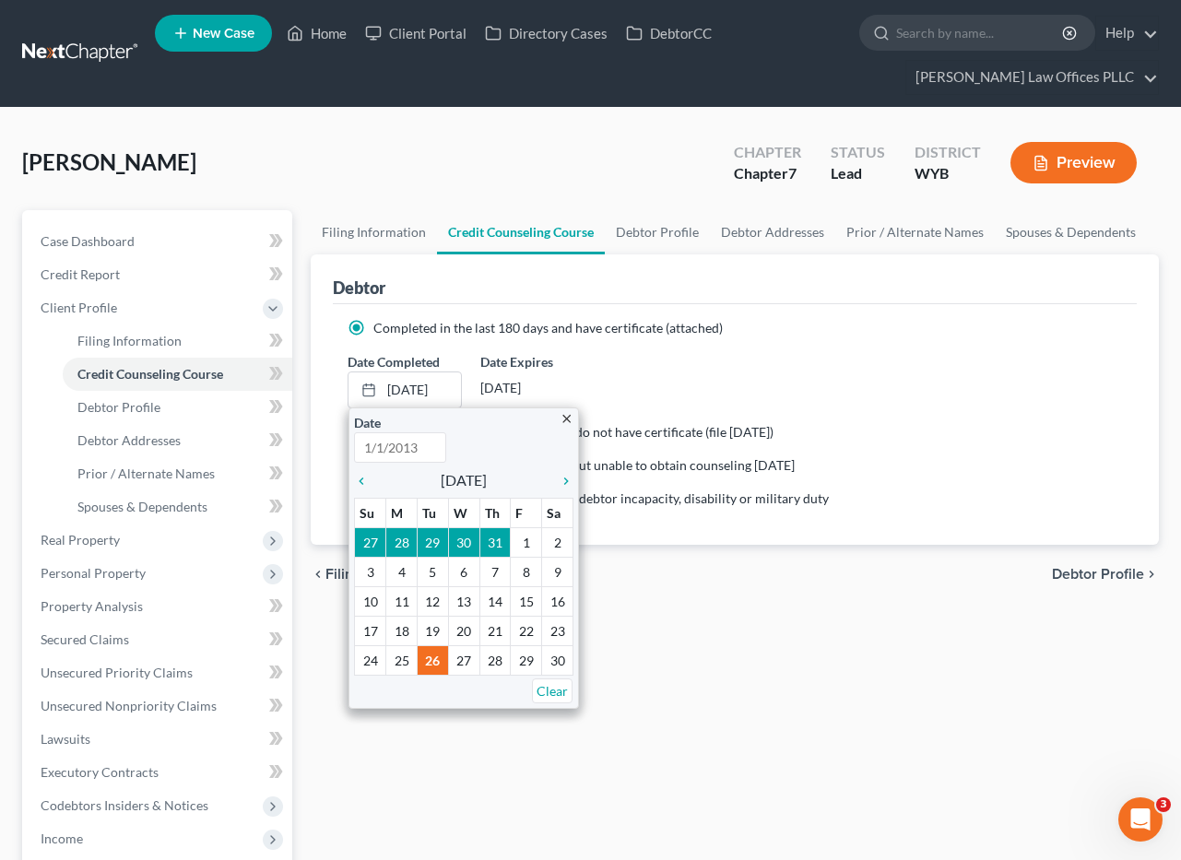
click at [773, 366] on div "Date Completed 9/26/2023 close Date Time 12:00 AM chevron_left September 2023 c…" at bounding box center [734, 380] width 793 height 56
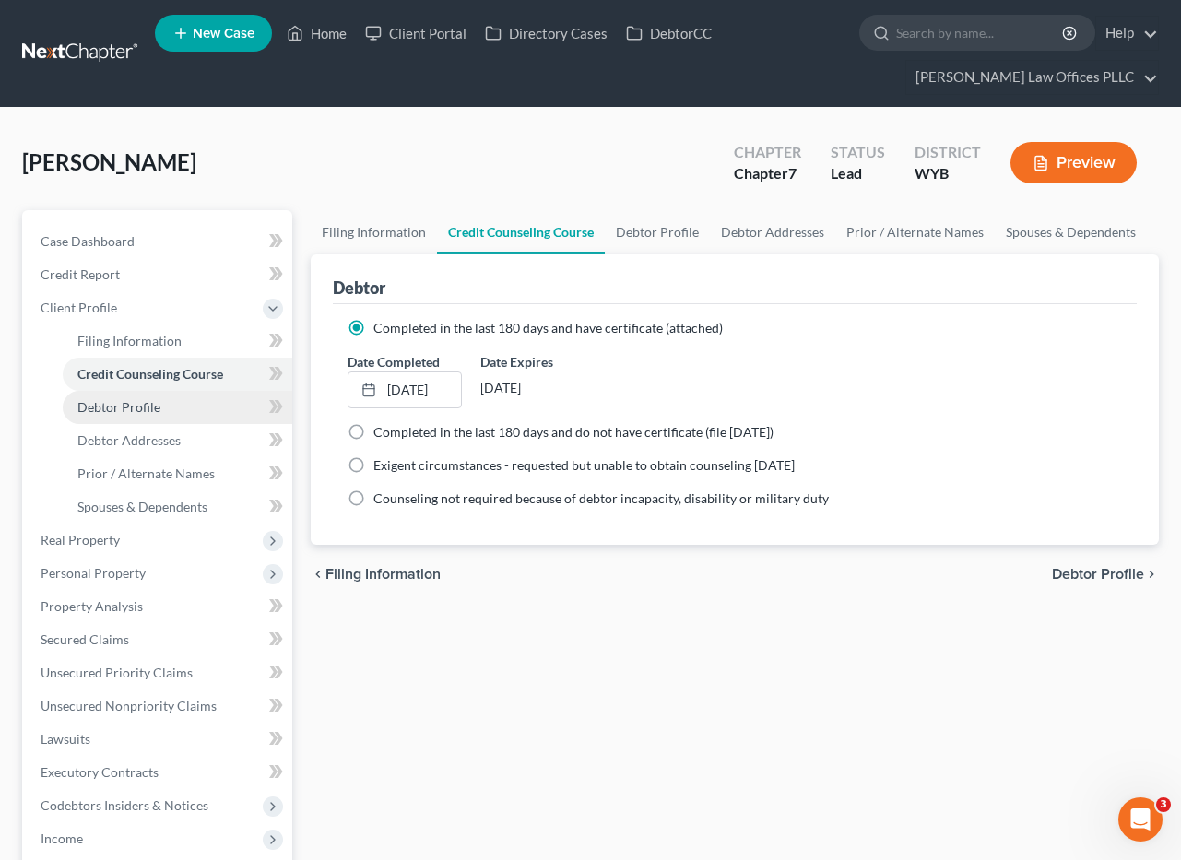
click at [174, 409] on link "Debtor Profile" at bounding box center [178, 407] width 230 height 33
select select "0"
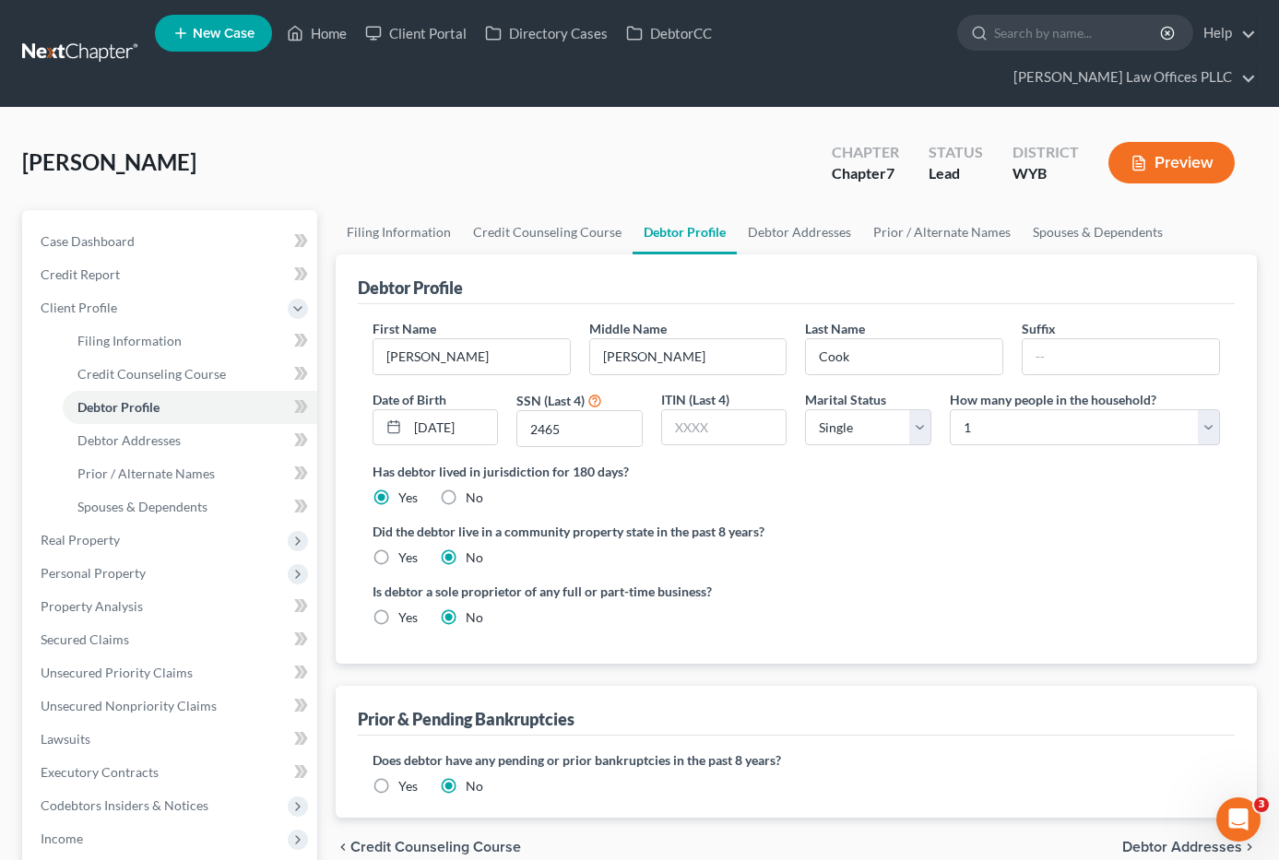
click at [860, 582] on div "Is debtor a sole proprietor of any full or part-time business? Yes No" at bounding box center [796, 612] width 866 height 60
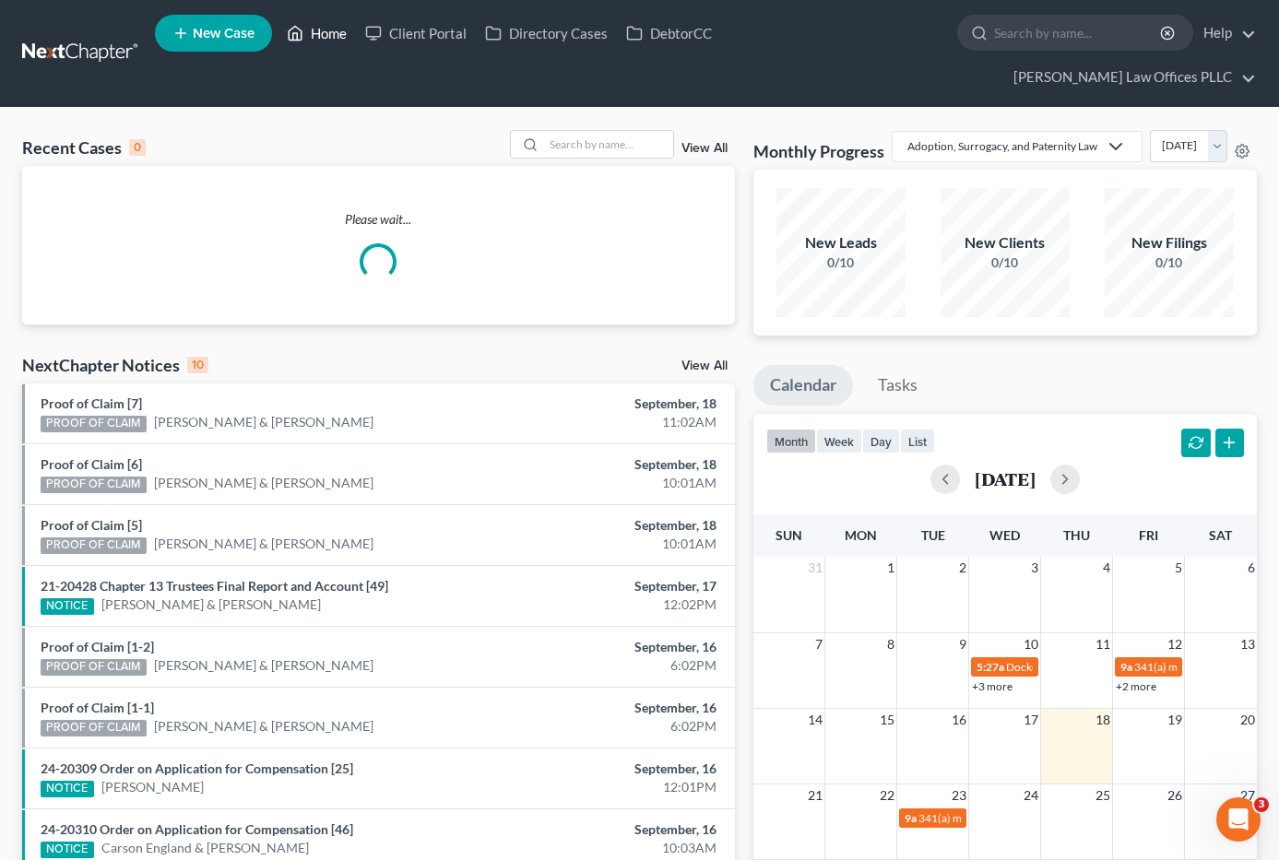
click at [333, 37] on link "Home" at bounding box center [317, 33] width 78 height 33
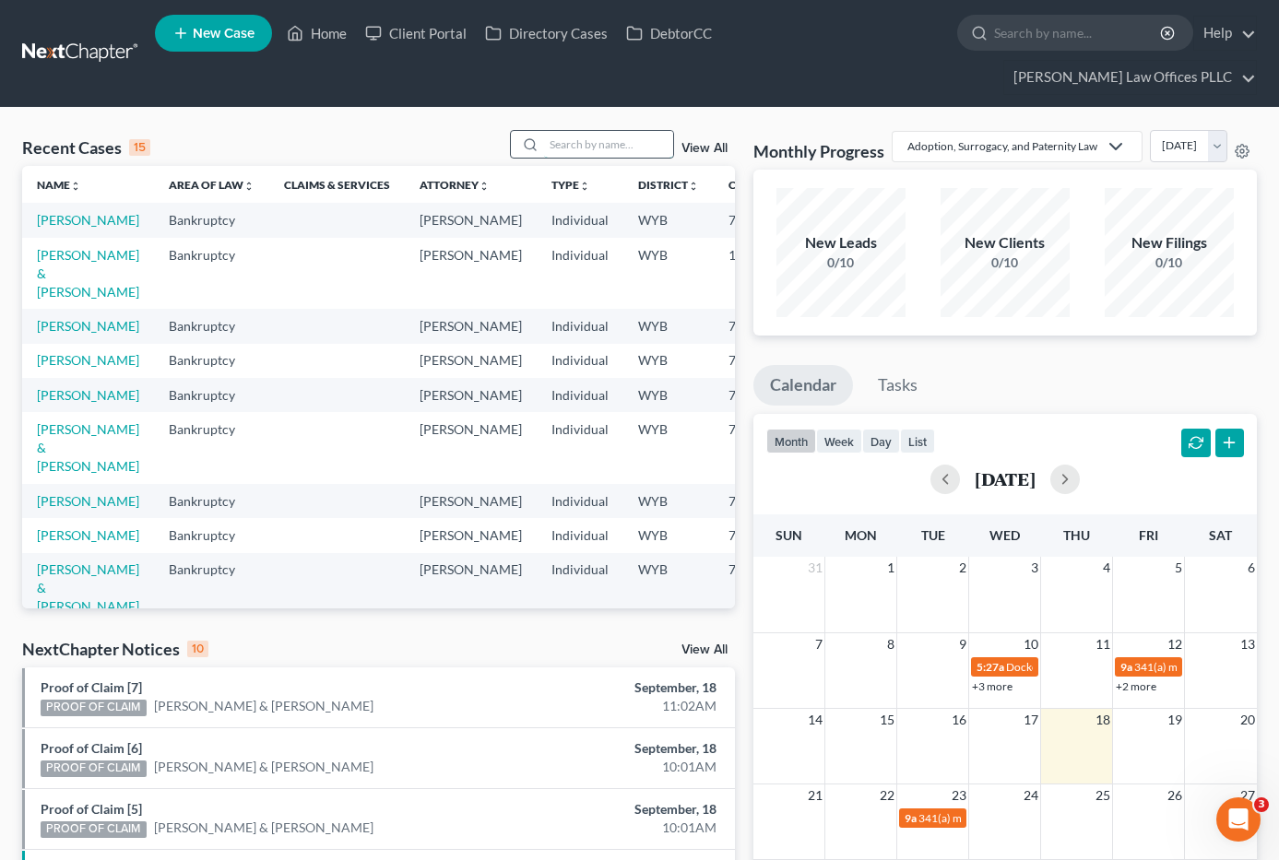
click at [563, 131] on input "search" at bounding box center [608, 144] width 129 height 27
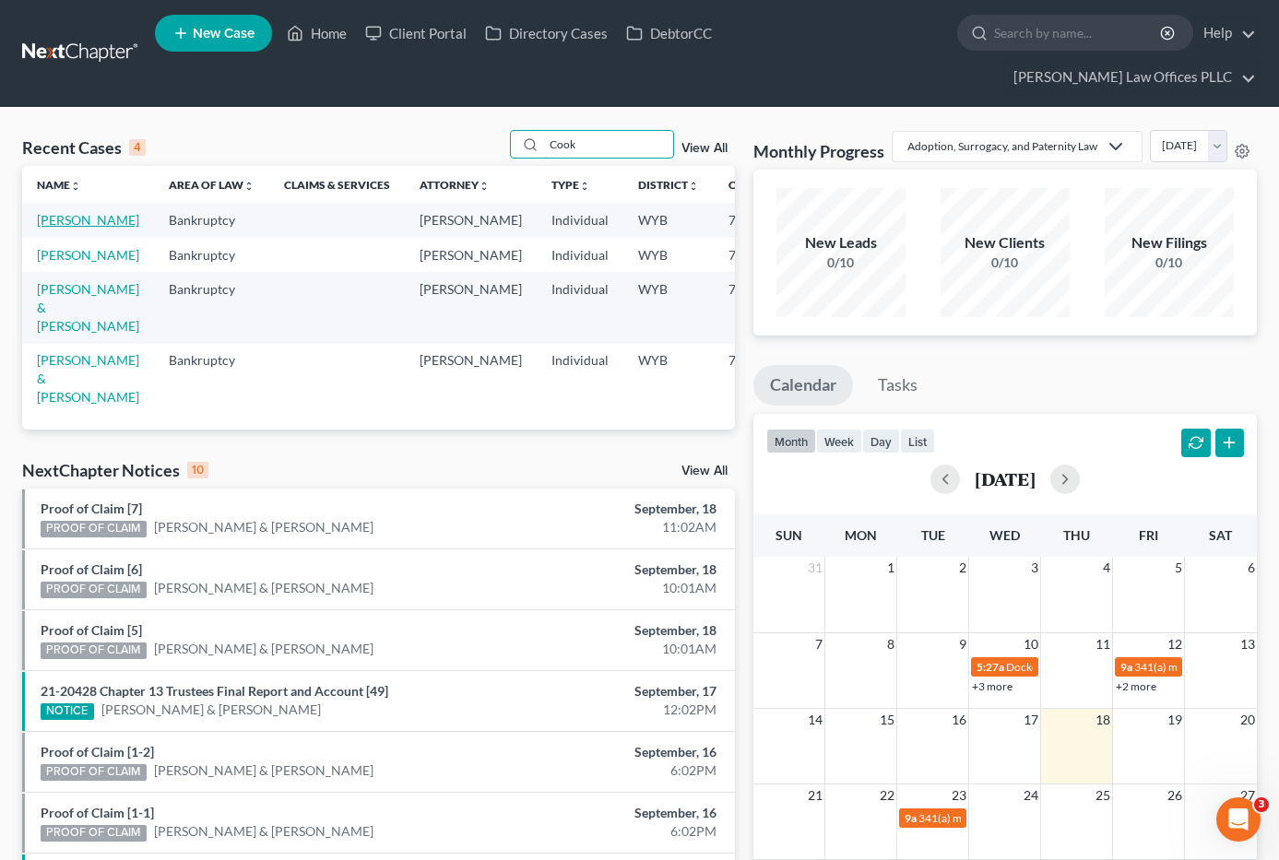
type input "Cook"
click at [67, 212] on link "[PERSON_NAME]" at bounding box center [88, 220] width 102 height 16
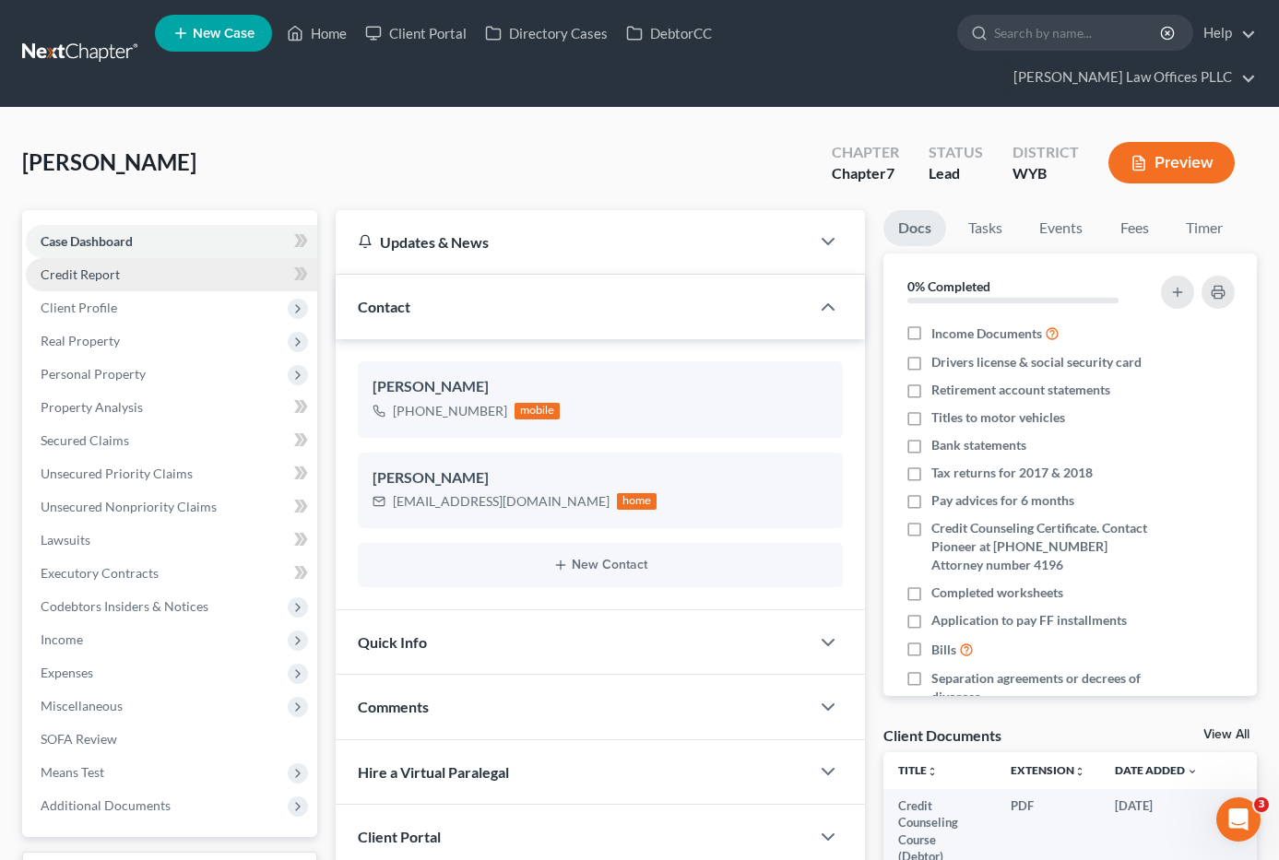
click at [106, 267] on span "Credit Report" at bounding box center [80, 275] width 79 height 16
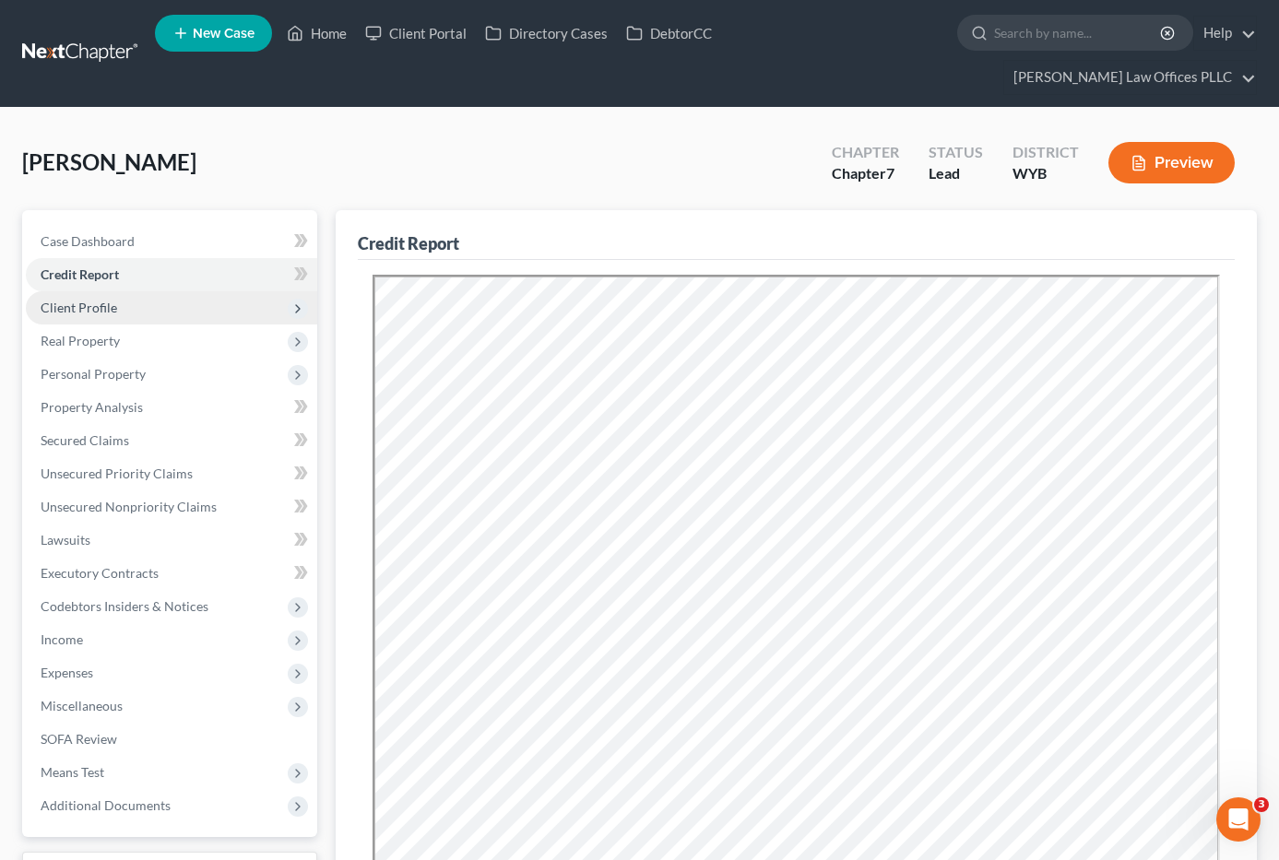
click at [103, 300] on span "Client Profile" at bounding box center [79, 308] width 77 height 16
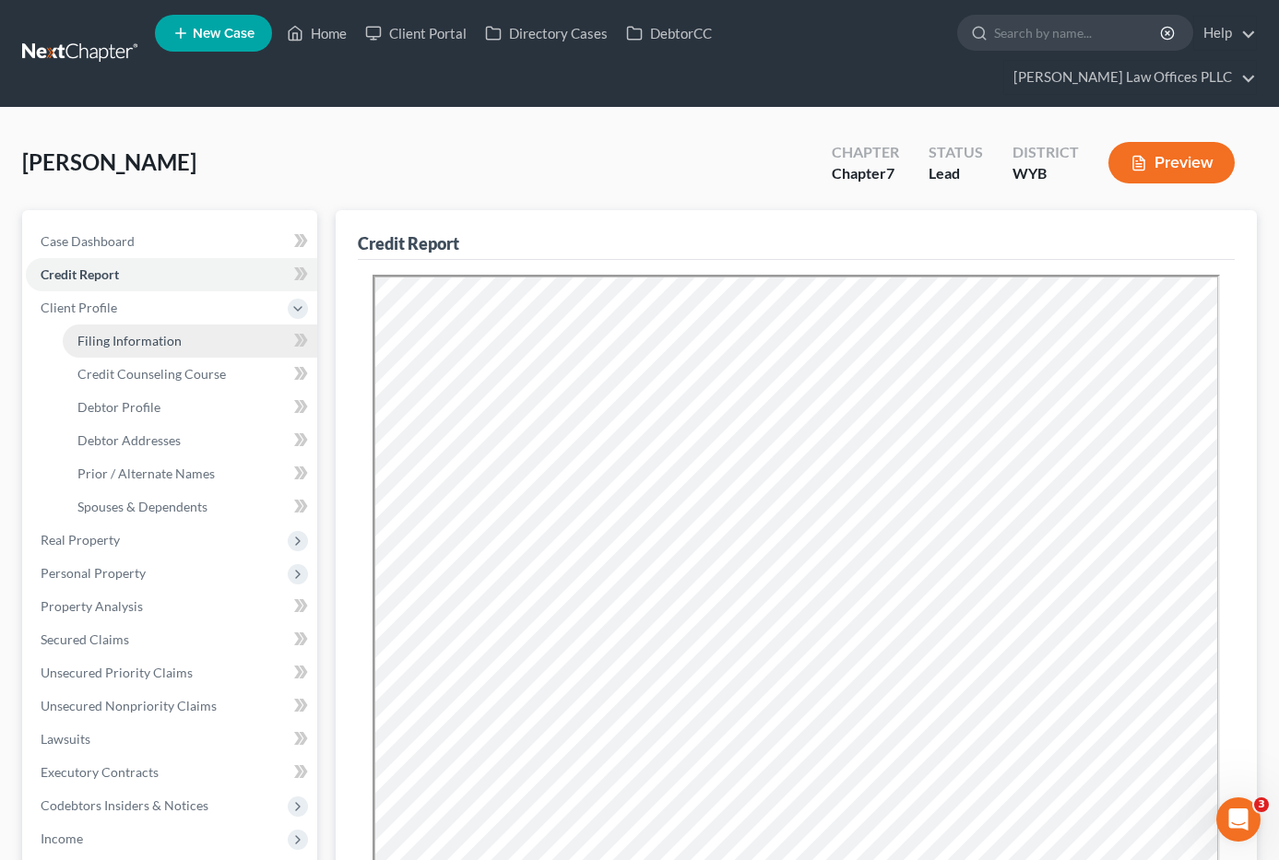
click at [127, 333] on span "Filing Information" at bounding box center [129, 341] width 104 height 16
select select "1"
select select "0"
select select "53"
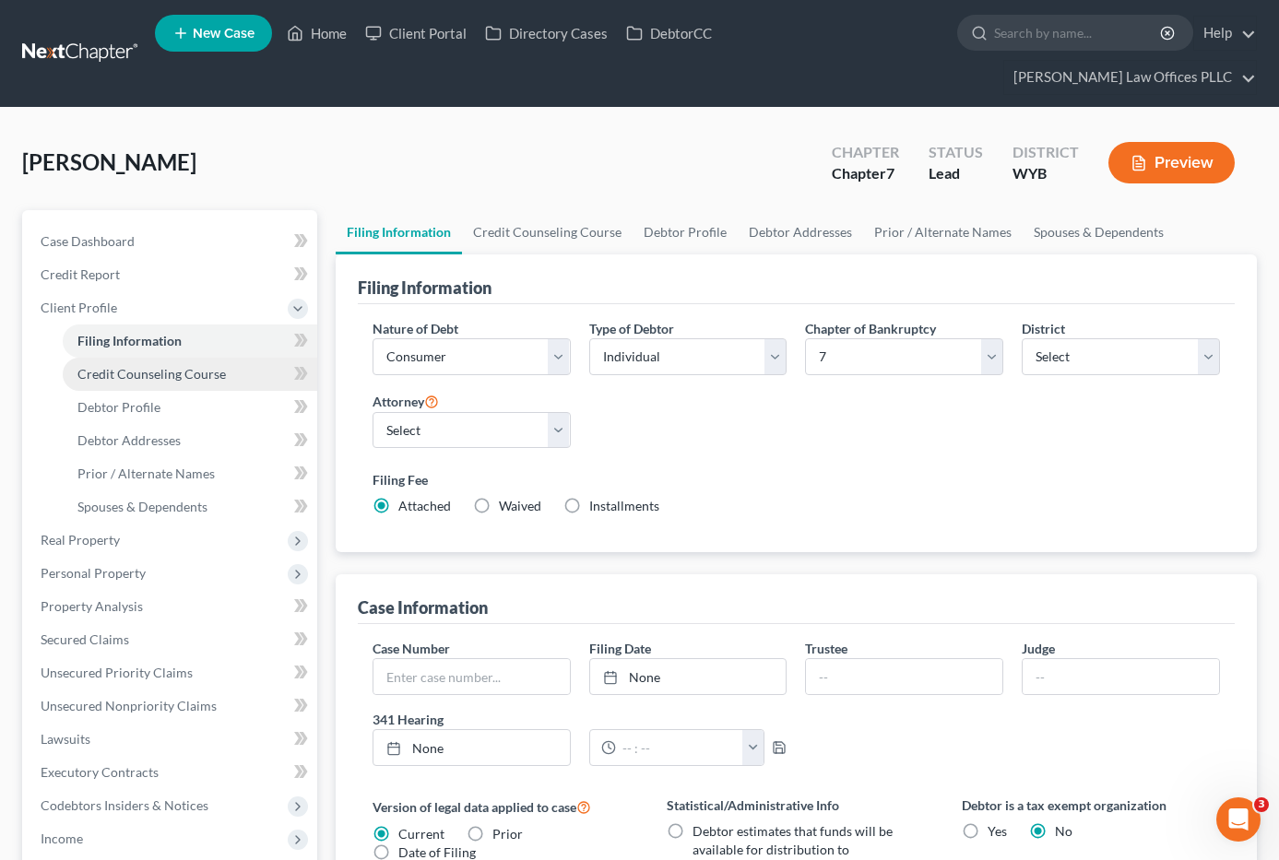
click at [152, 366] on span "Credit Counseling Course" at bounding box center [151, 374] width 148 height 16
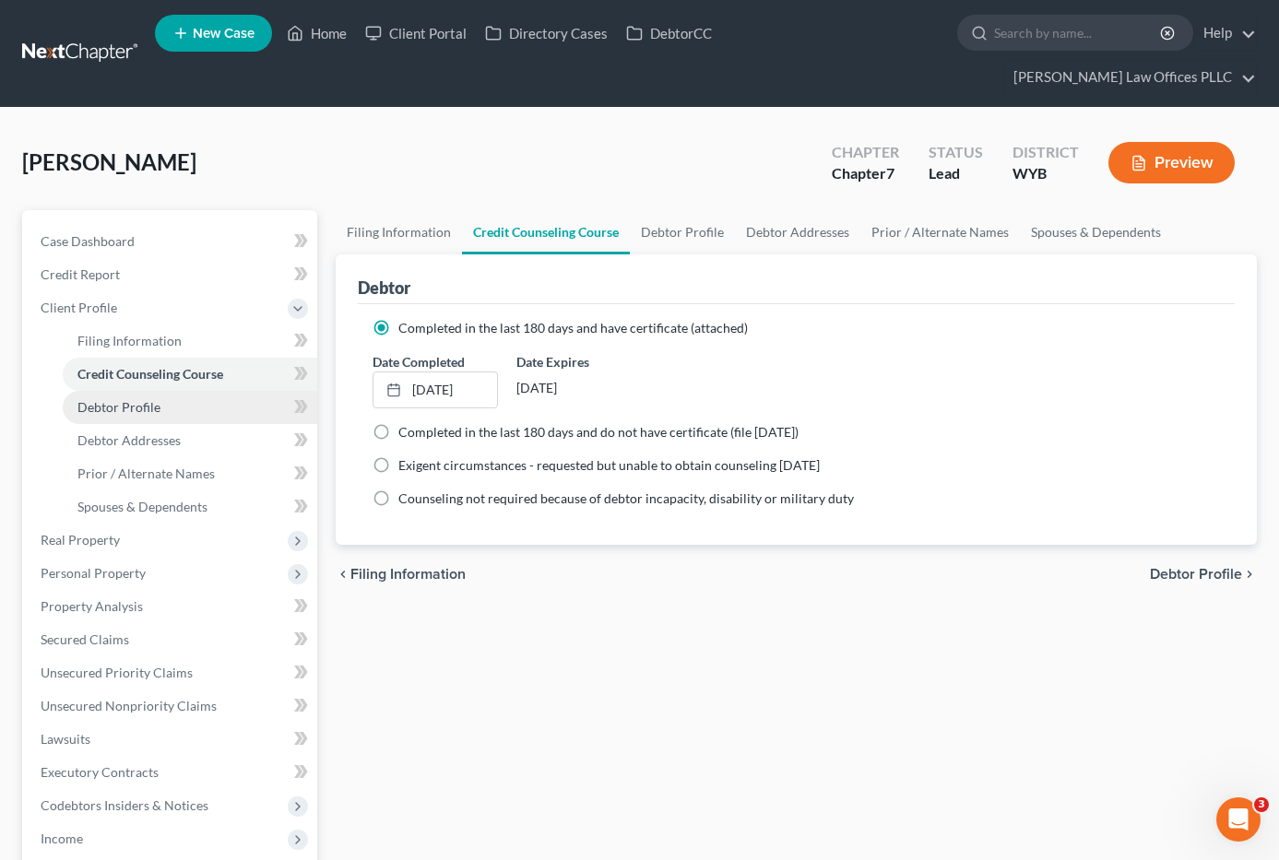
click at [146, 399] on span "Debtor Profile" at bounding box center [118, 407] width 83 height 16
select select "0"
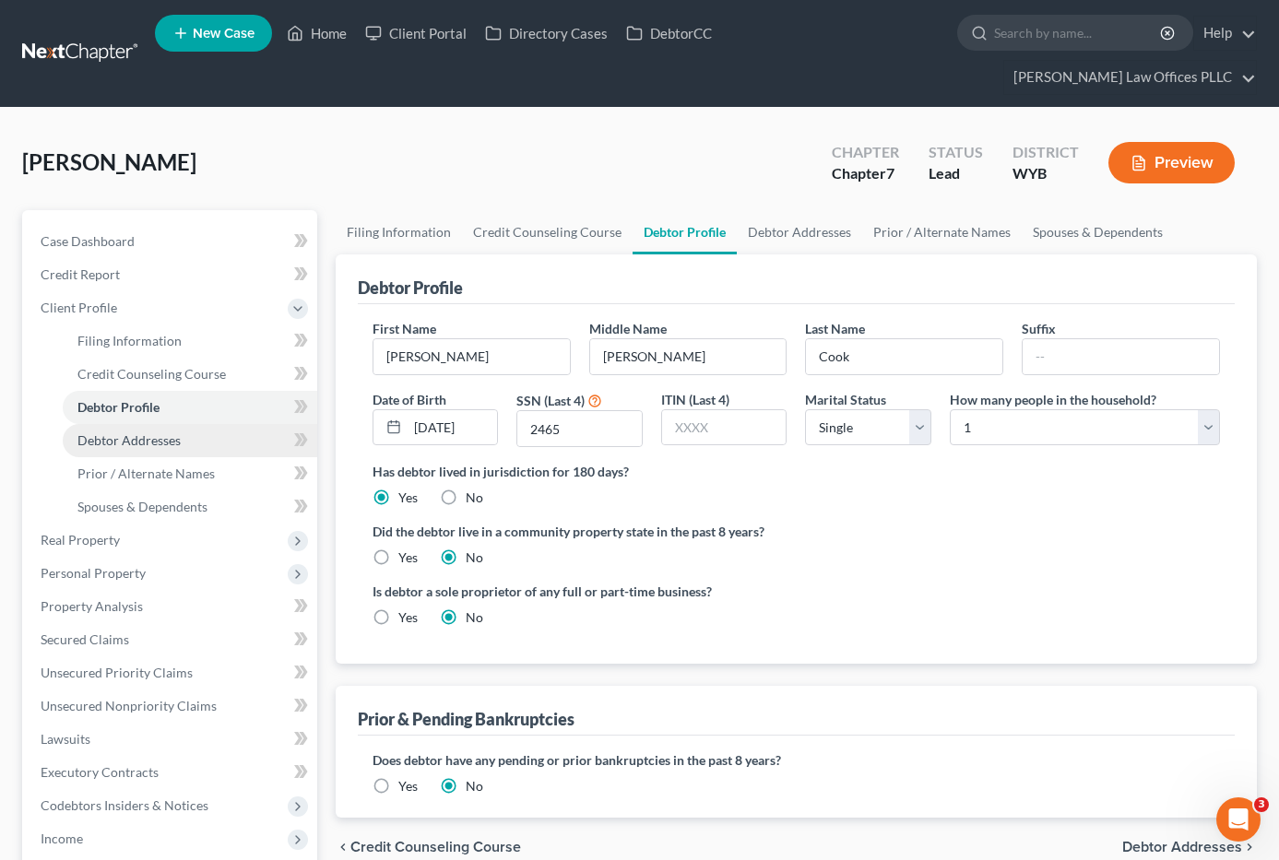
click at [153, 433] on span "Debtor Addresses" at bounding box center [128, 441] width 103 height 16
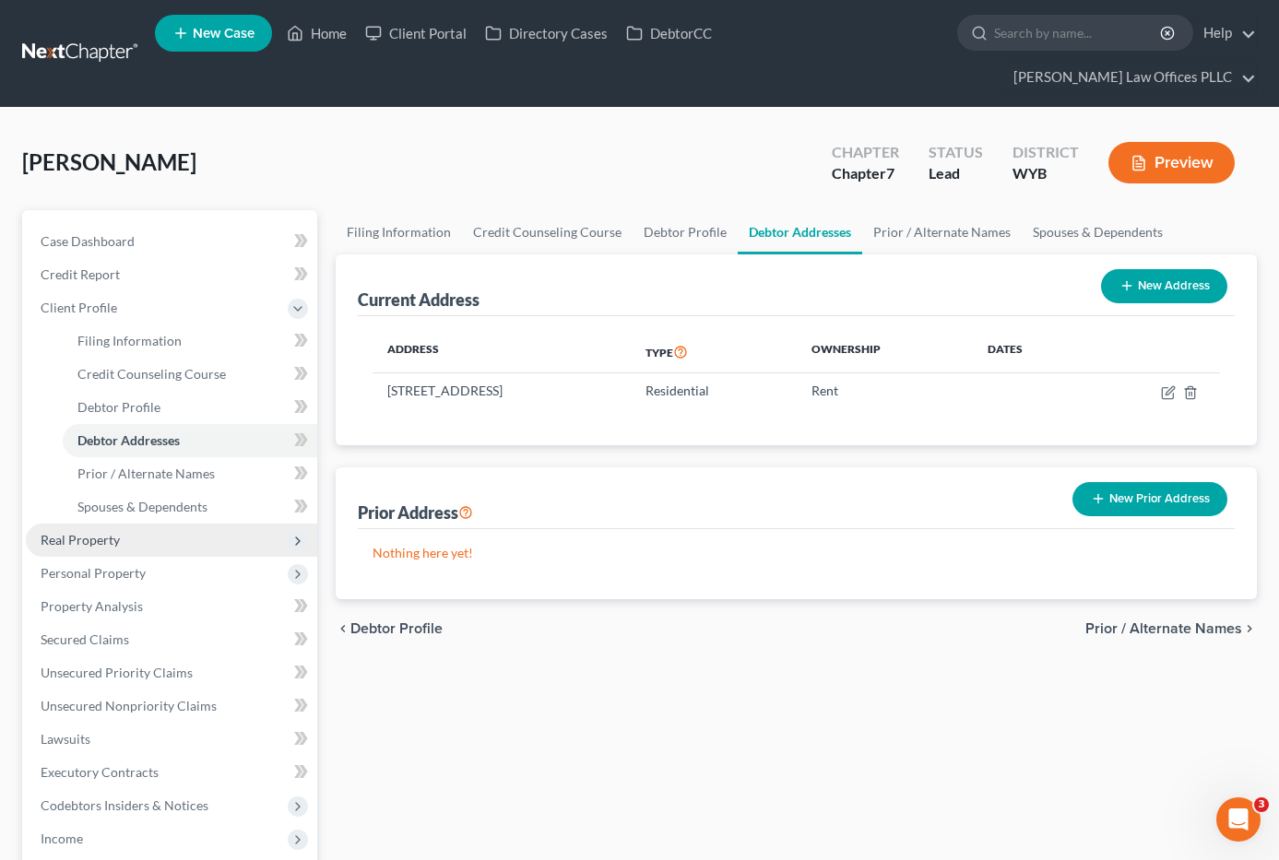
click at [82, 532] on span "Real Property" at bounding box center [80, 540] width 79 height 16
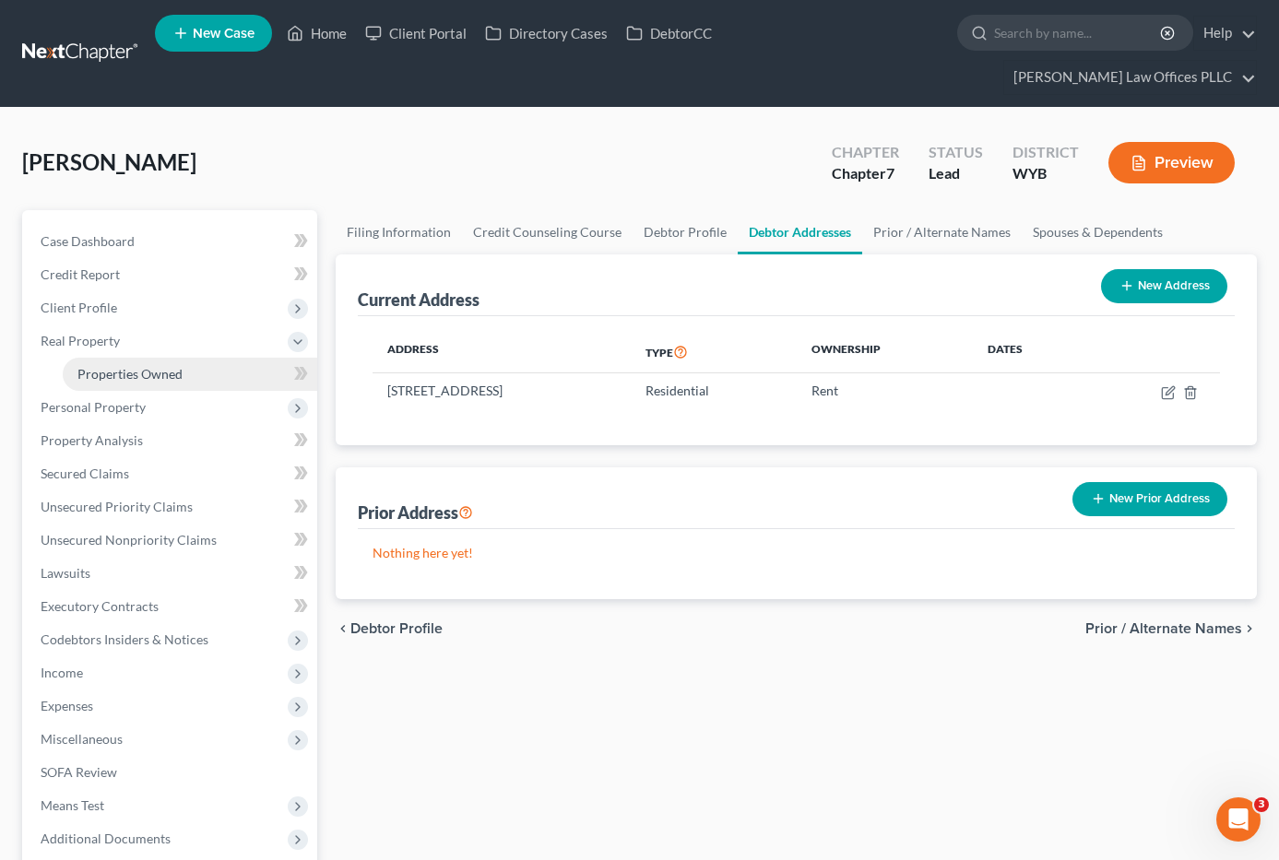
click at [113, 366] on span "Properties Owned" at bounding box center [129, 374] width 105 height 16
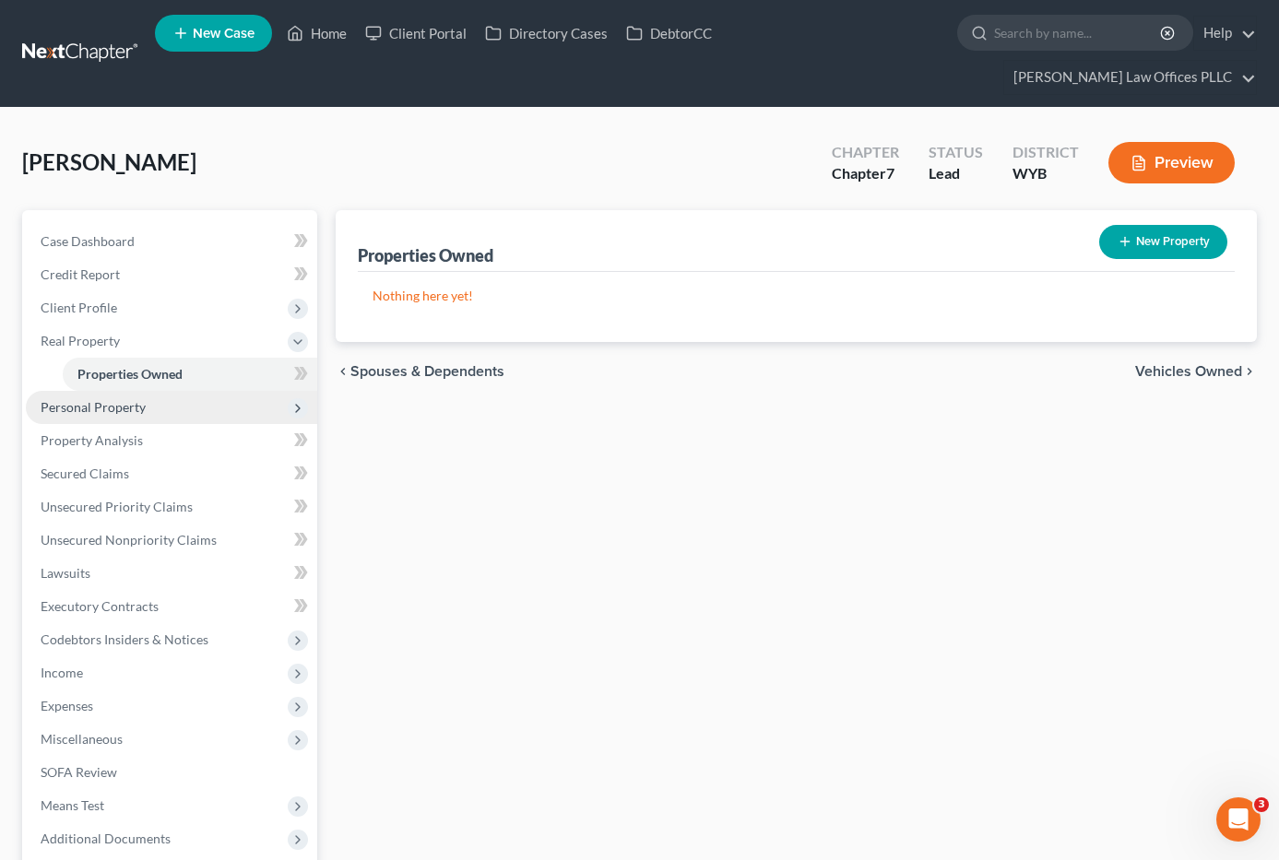
click at [114, 399] on span "Personal Property" at bounding box center [93, 407] width 105 height 16
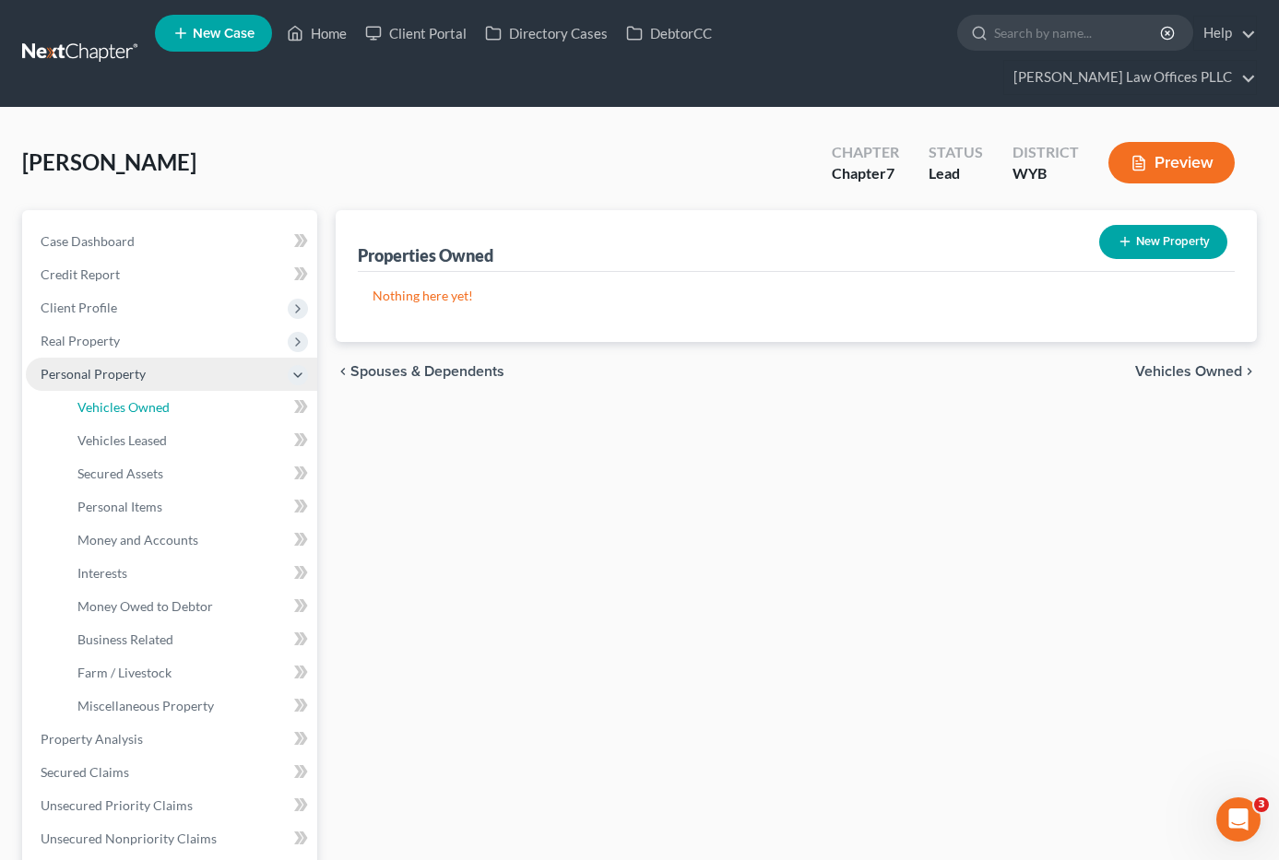
click at [114, 399] on span "Vehicles Owned" at bounding box center [123, 407] width 92 height 16
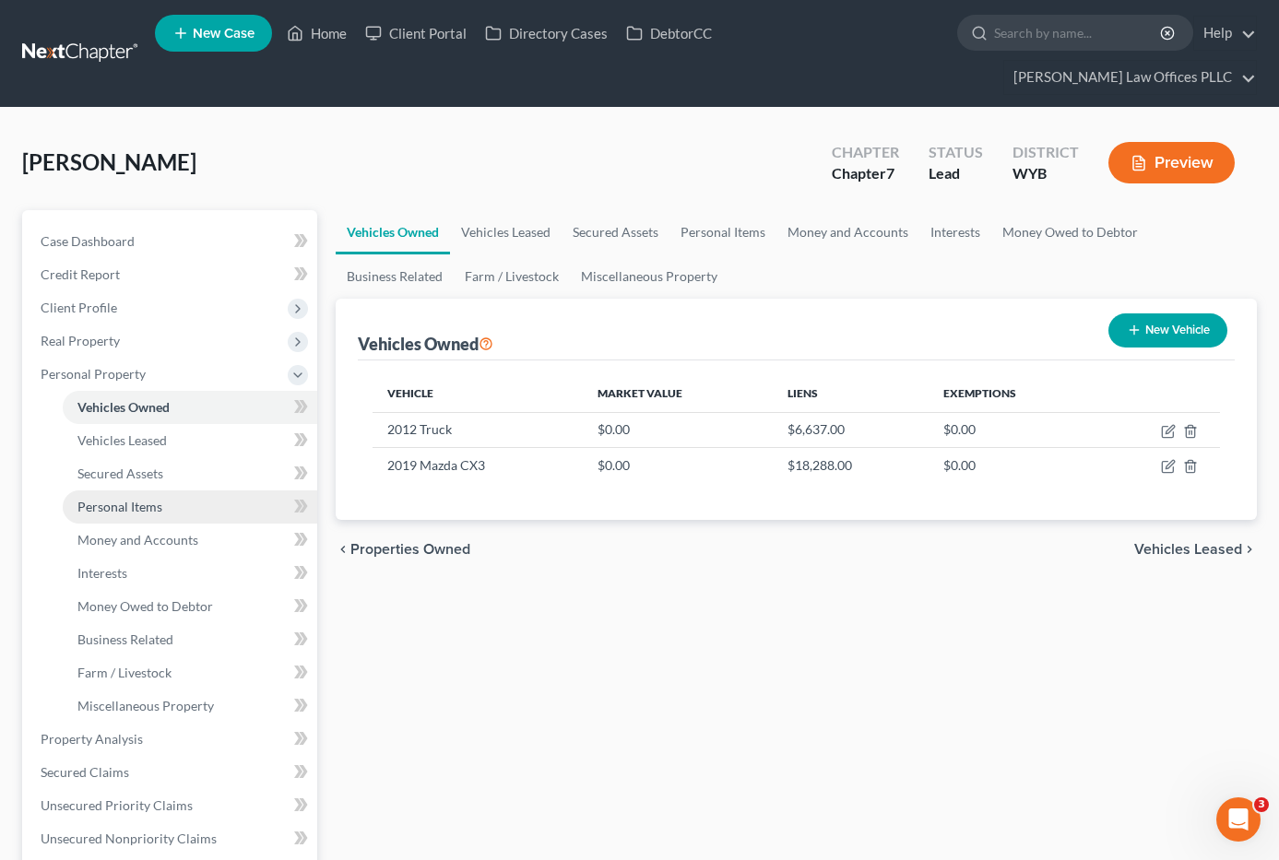
click at [163, 491] on link "Personal Items" at bounding box center [190, 507] width 255 height 33
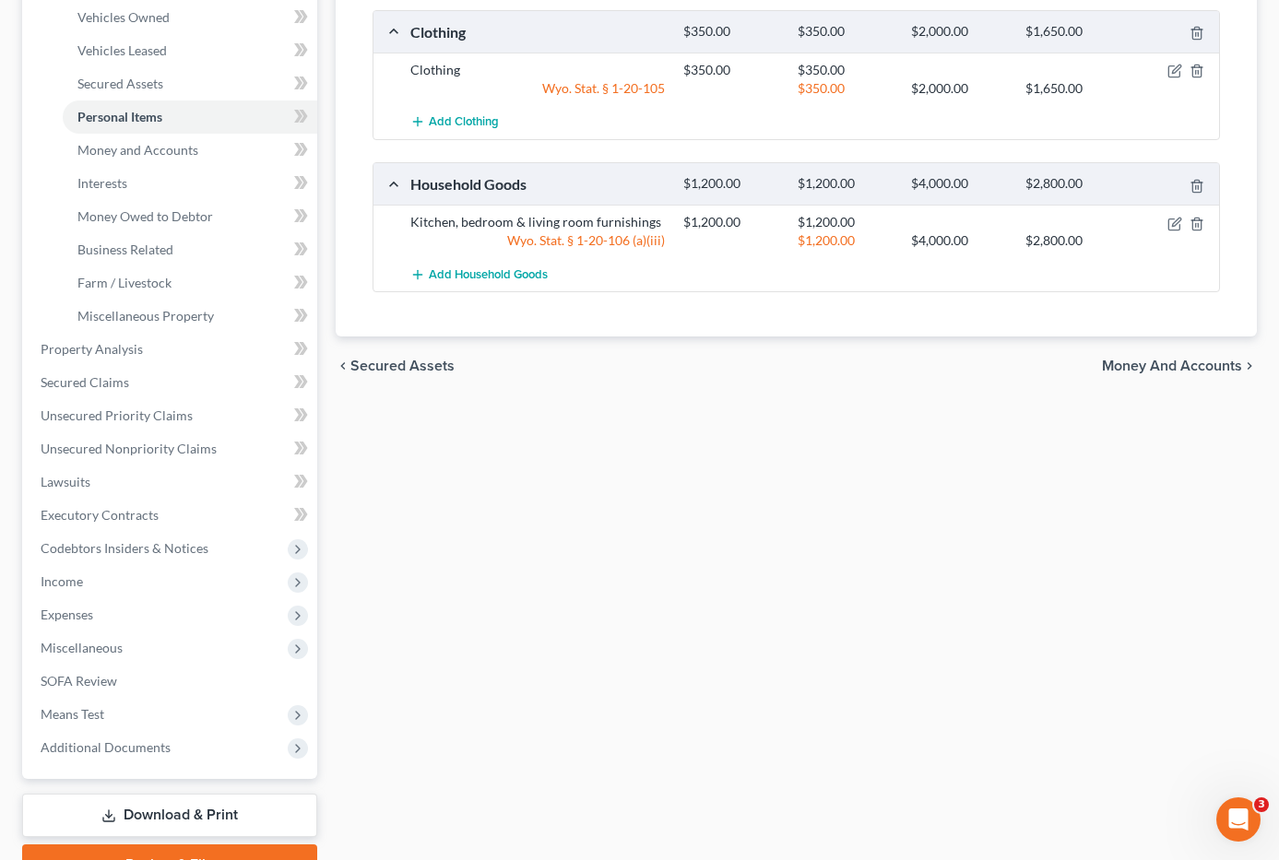
scroll to position [394, 0]
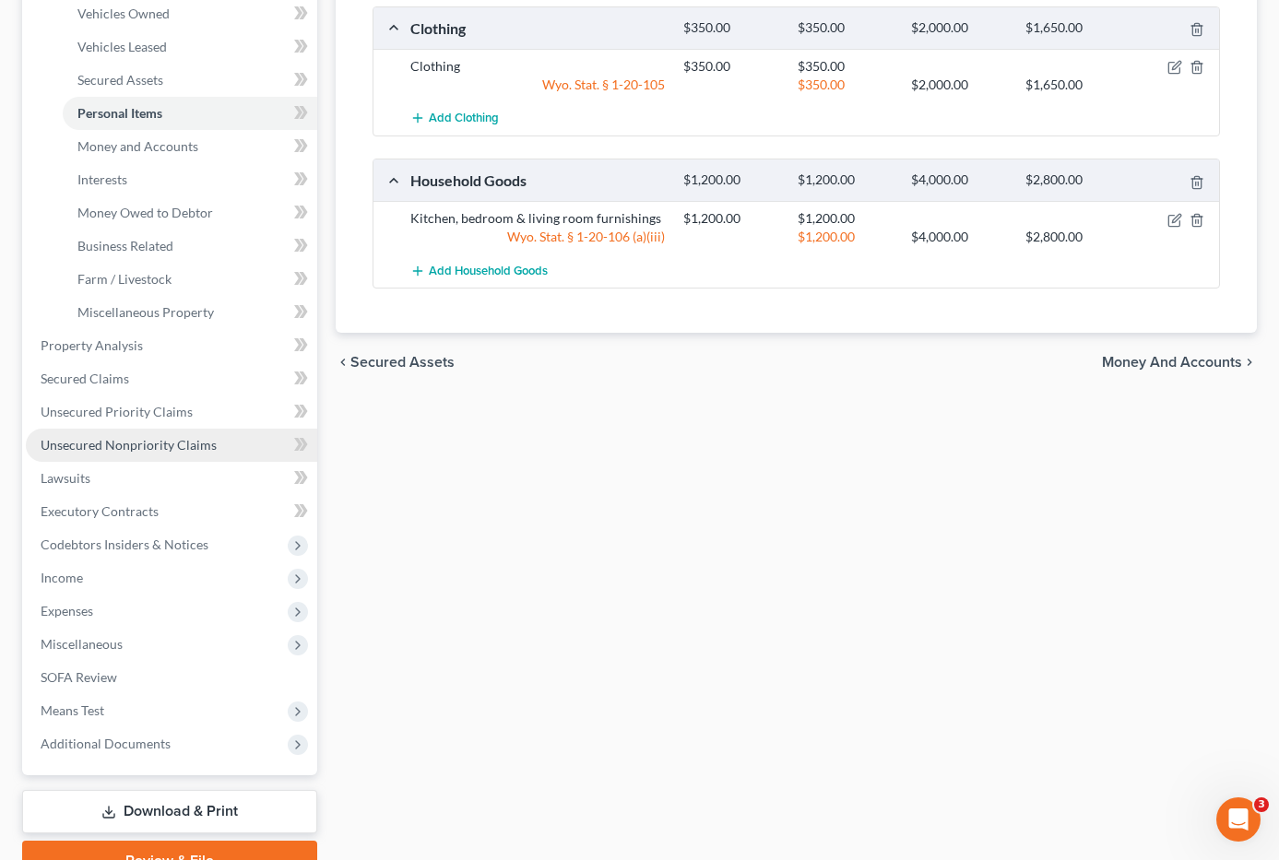
click at [77, 437] on span "Unsecured Nonpriority Claims" at bounding box center [129, 445] width 176 height 16
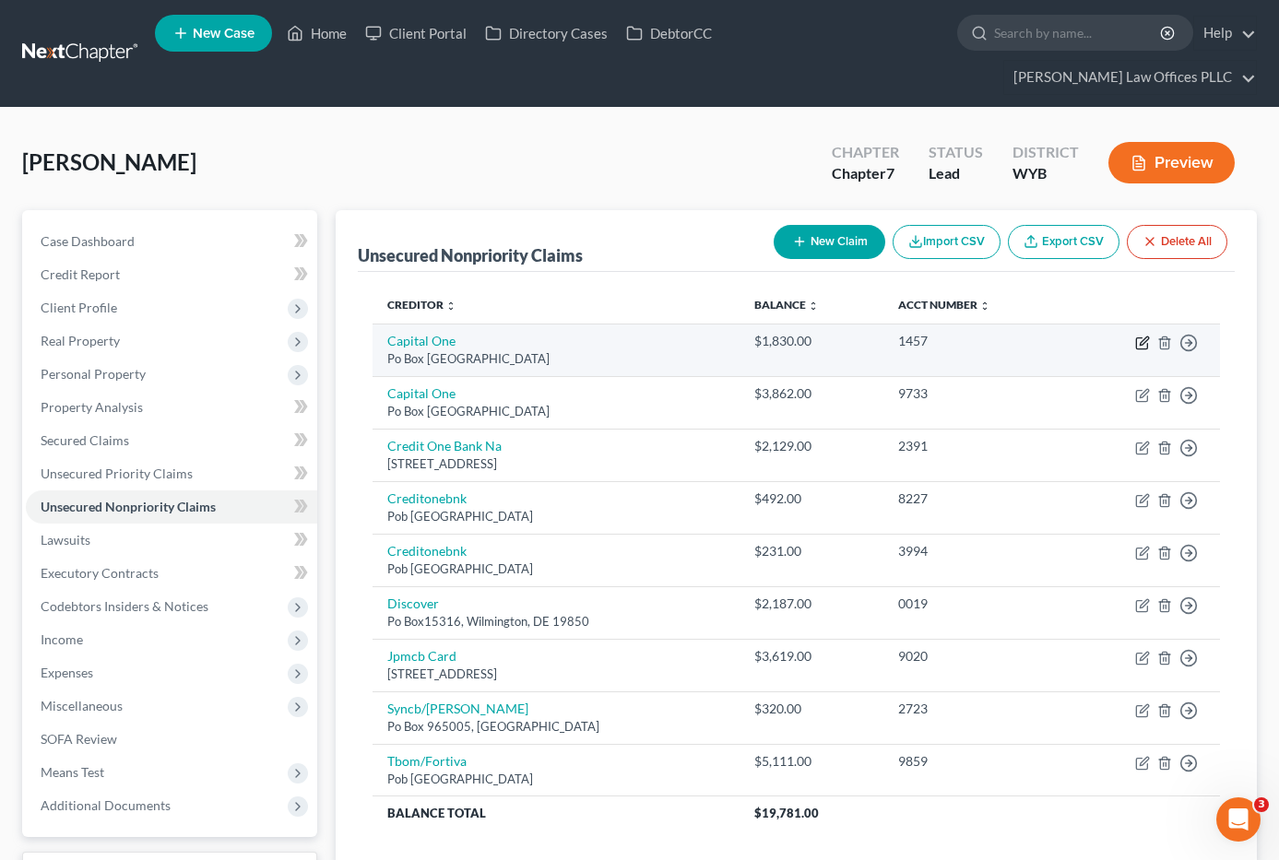
click at [1142, 338] on icon "button" at bounding box center [1141, 343] width 11 height 11
select select "48"
select select "2"
select select "0"
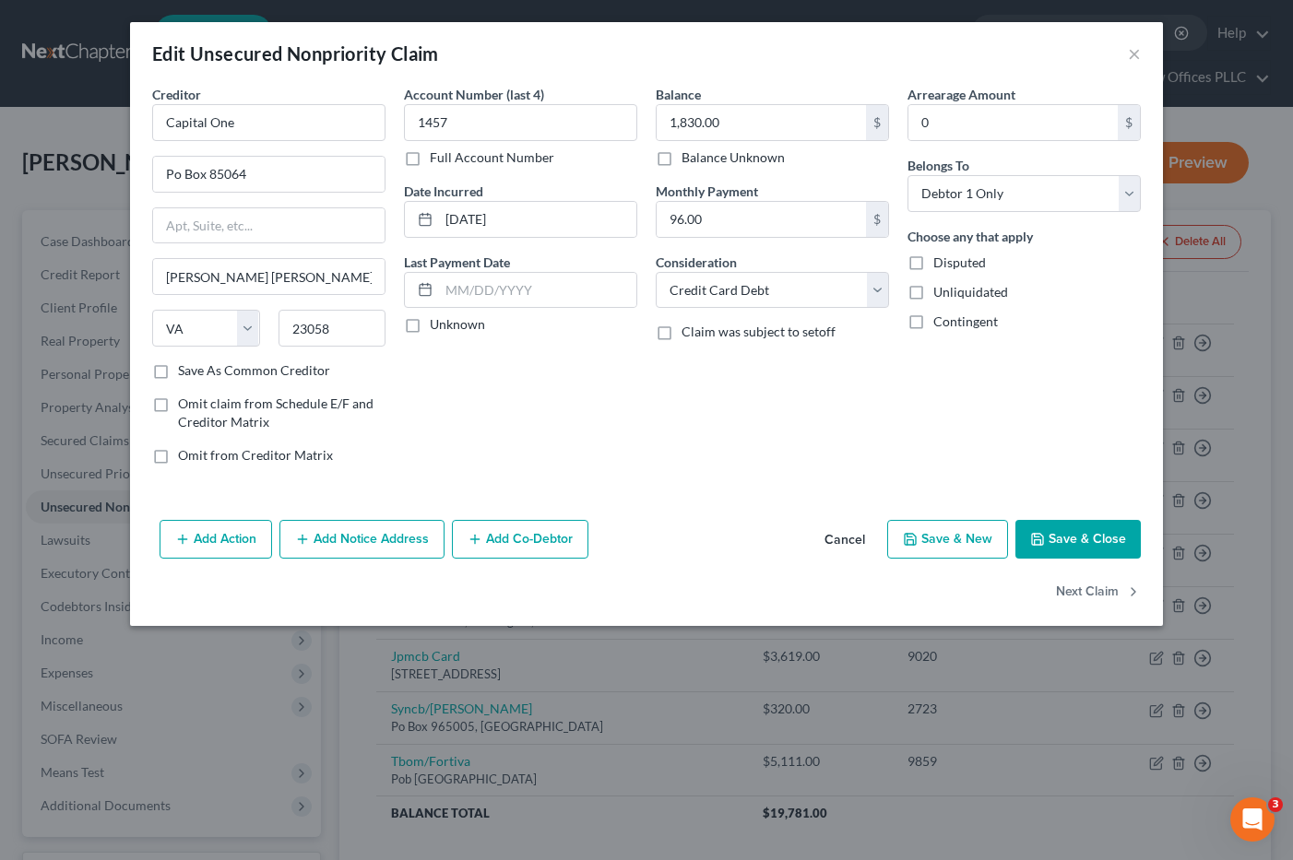
click at [1061, 536] on button "Save & Close" at bounding box center [1077, 539] width 125 height 39
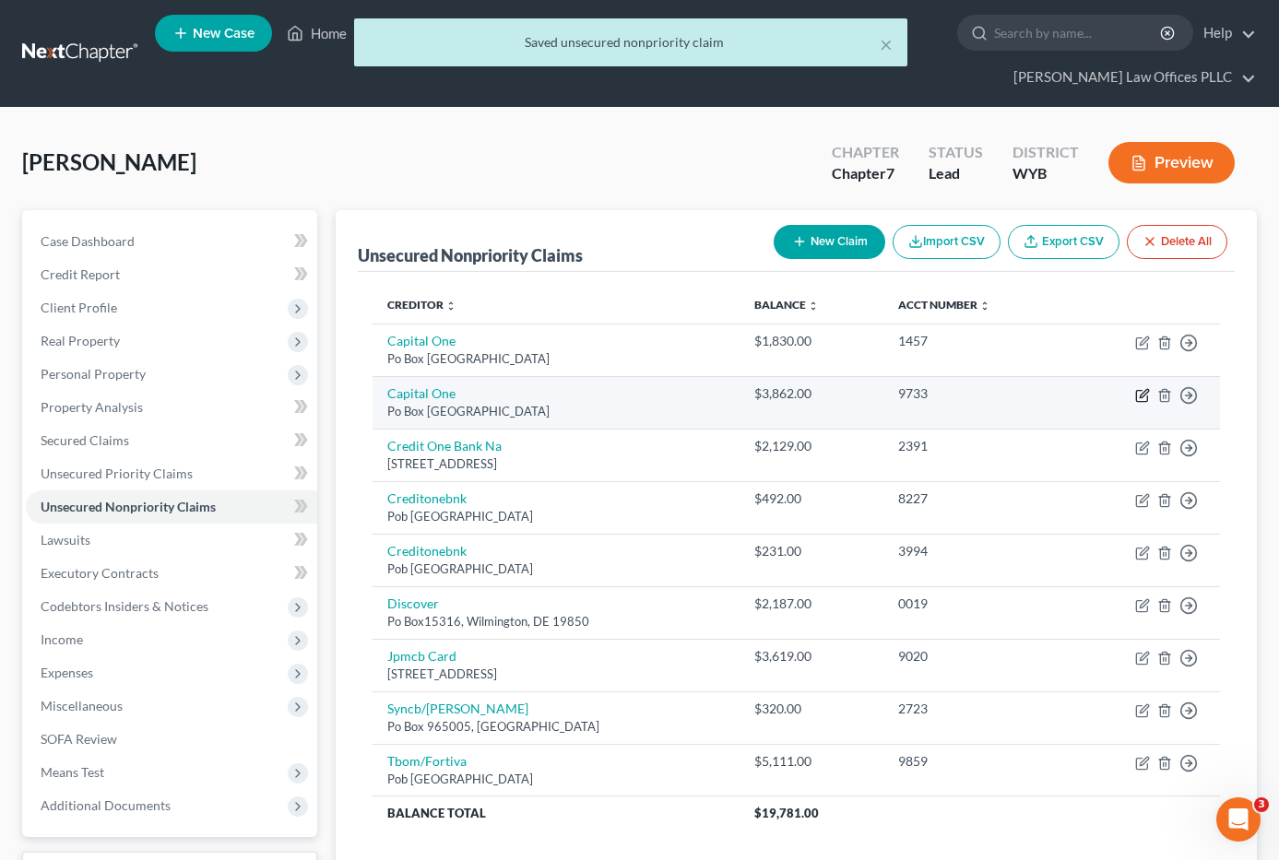
click at [1144, 389] on icon "button" at bounding box center [1144, 393] width 8 height 8
select select "48"
select select "2"
select select "0"
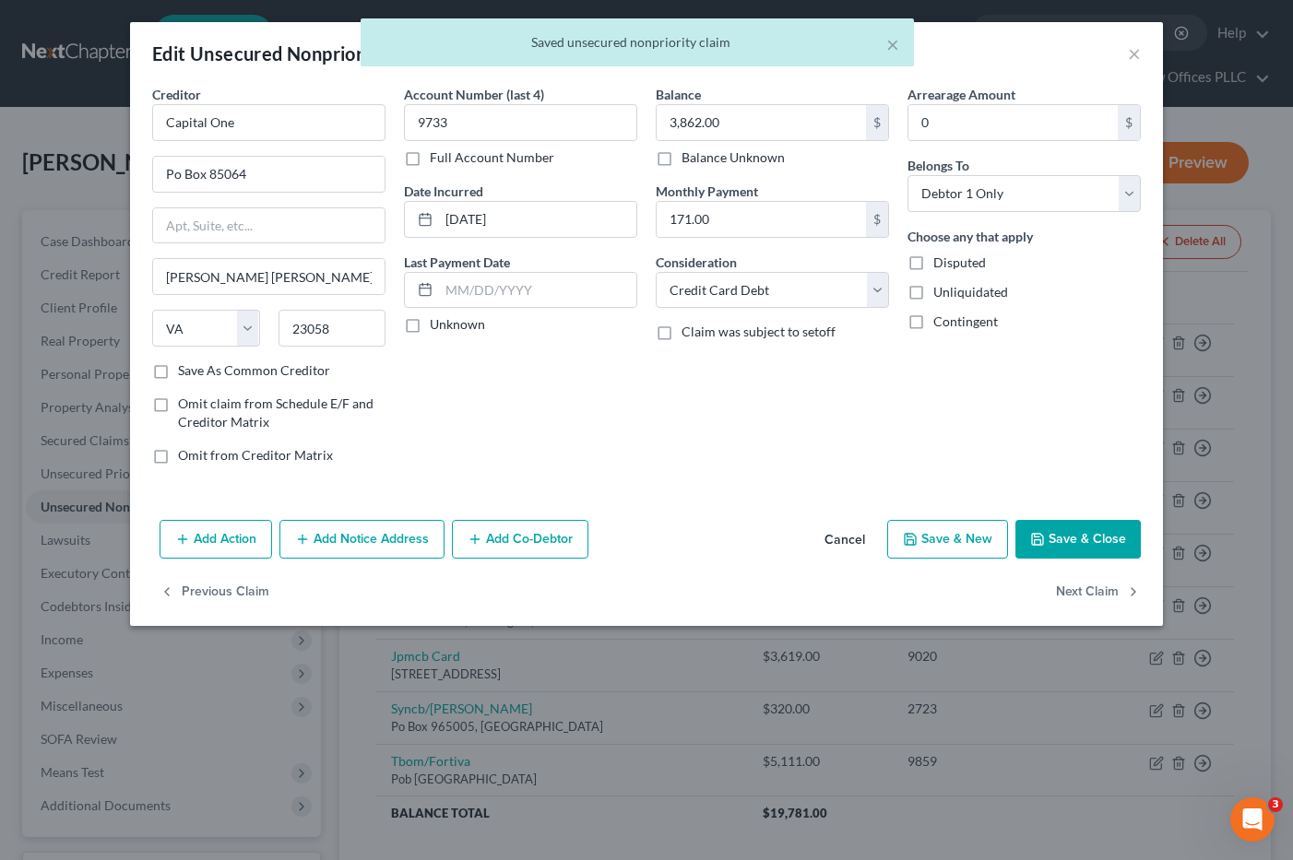
click at [1094, 539] on button "Save & Close" at bounding box center [1077, 539] width 125 height 39
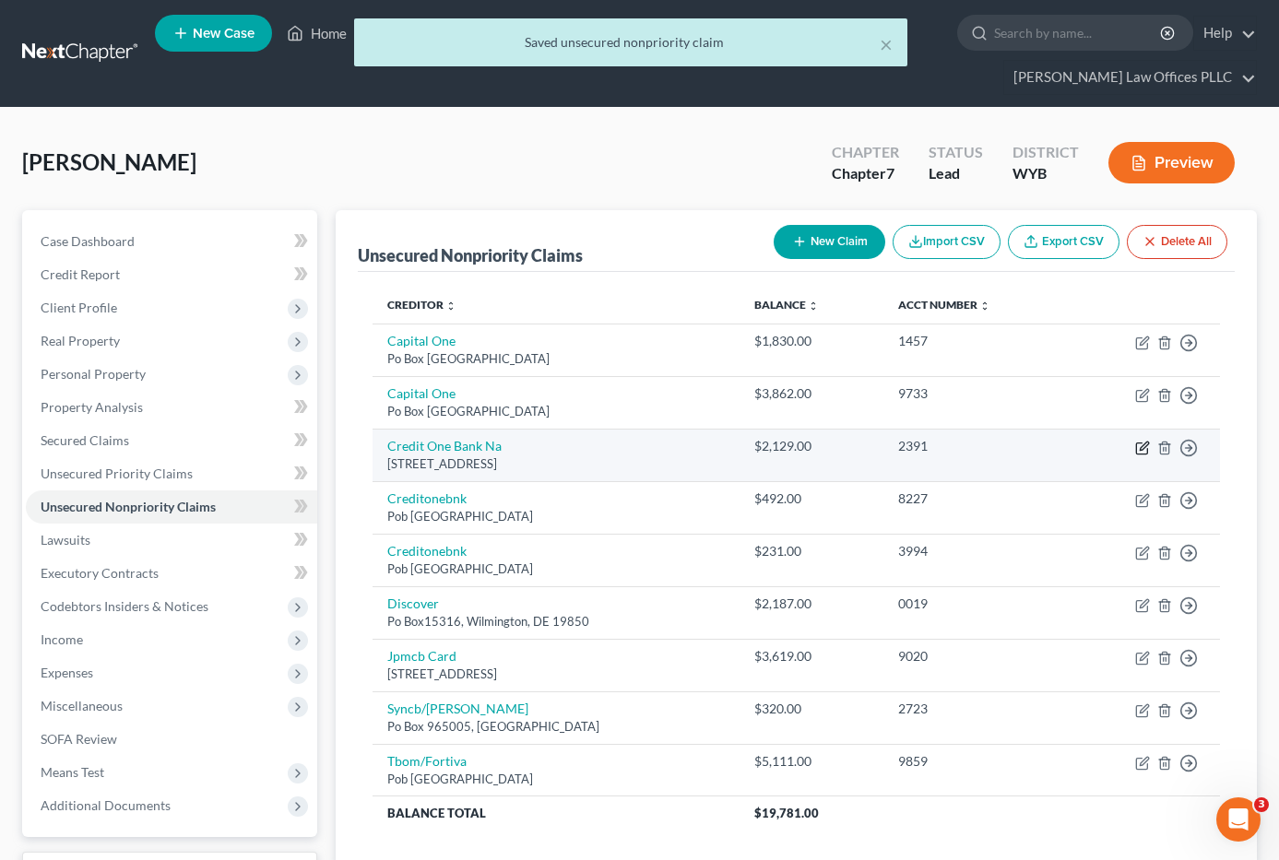
click at [1144, 441] on icon "button" at bounding box center [1142, 448] width 15 height 15
select select "31"
select select "2"
select select "0"
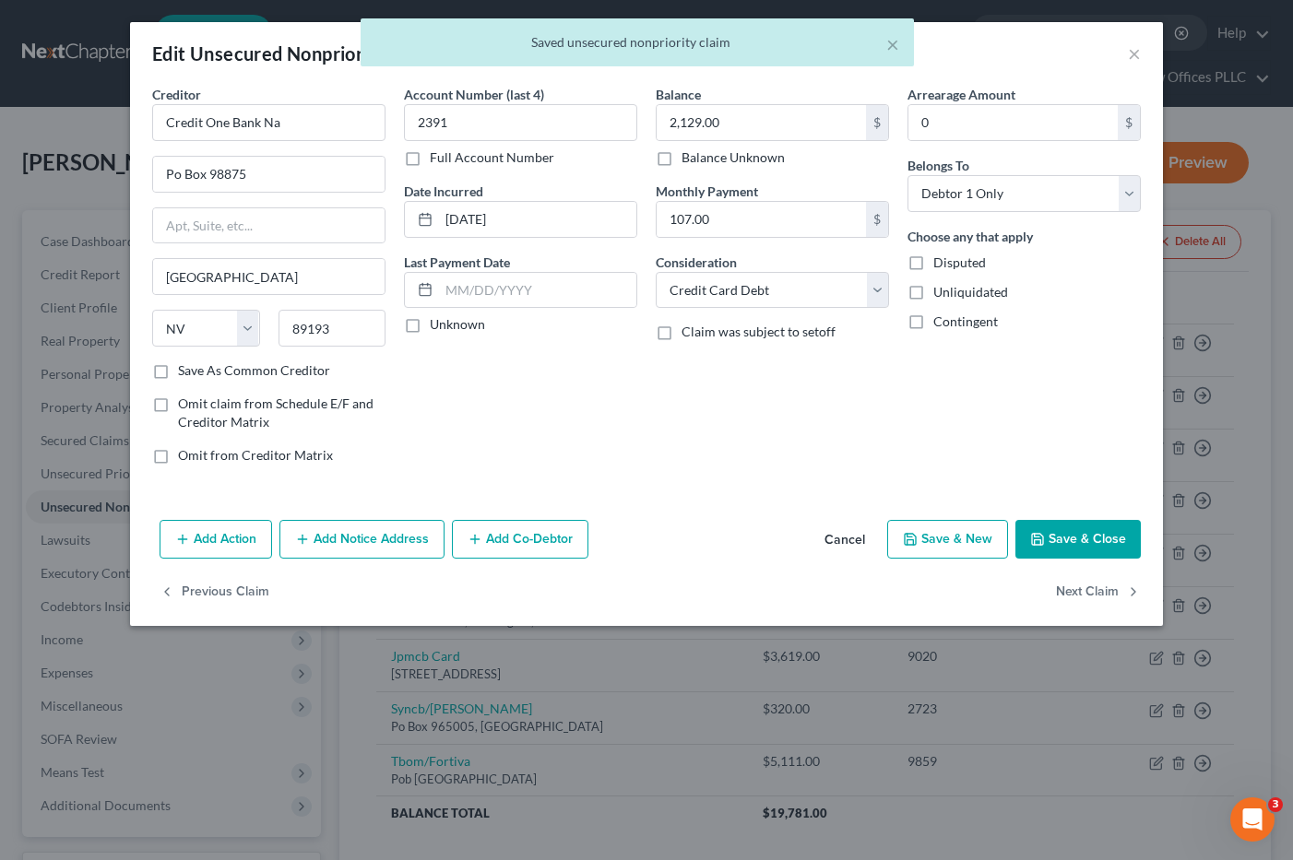
click at [1072, 527] on button "Save & Close" at bounding box center [1077, 539] width 125 height 39
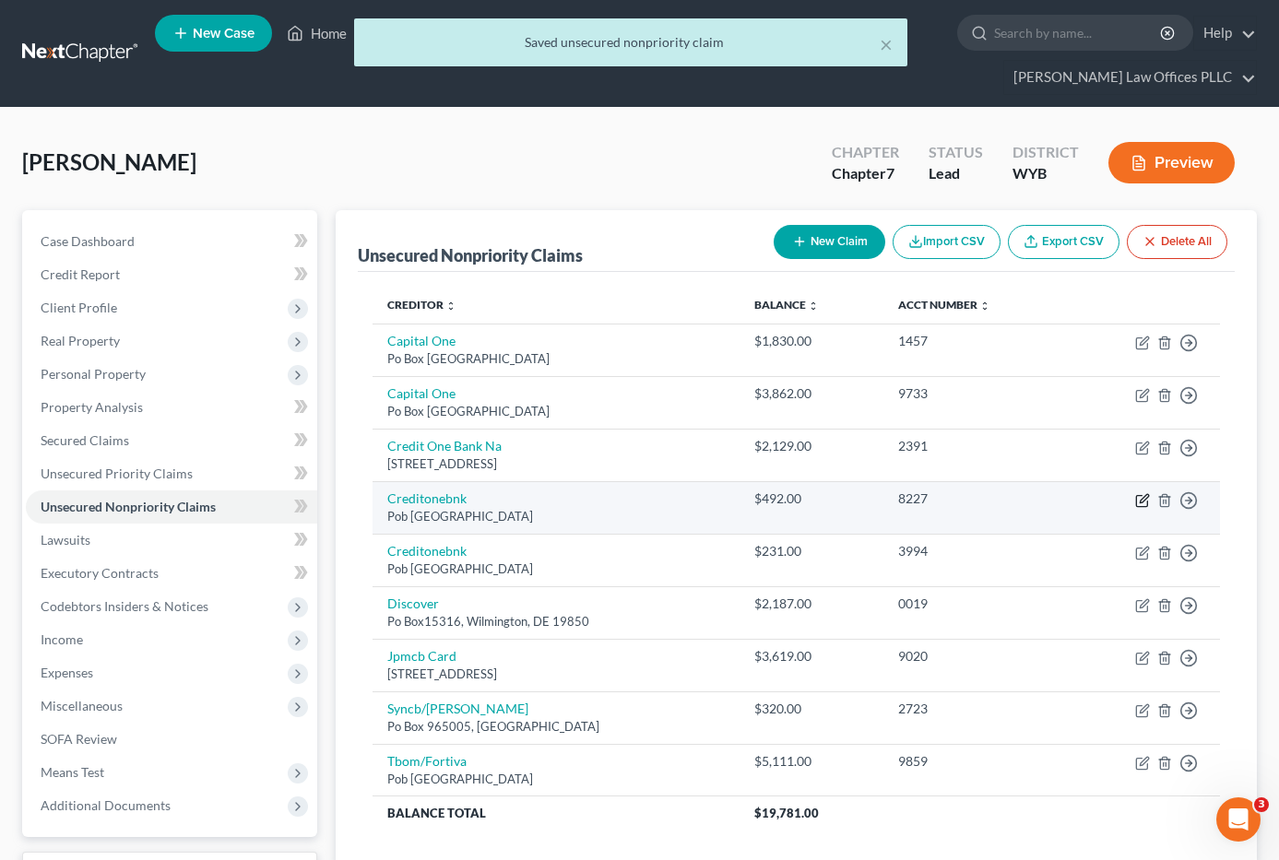
click at [1144, 493] on icon "button" at bounding box center [1142, 500] width 15 height 15
select select "31"
select select "2"
select select "0"
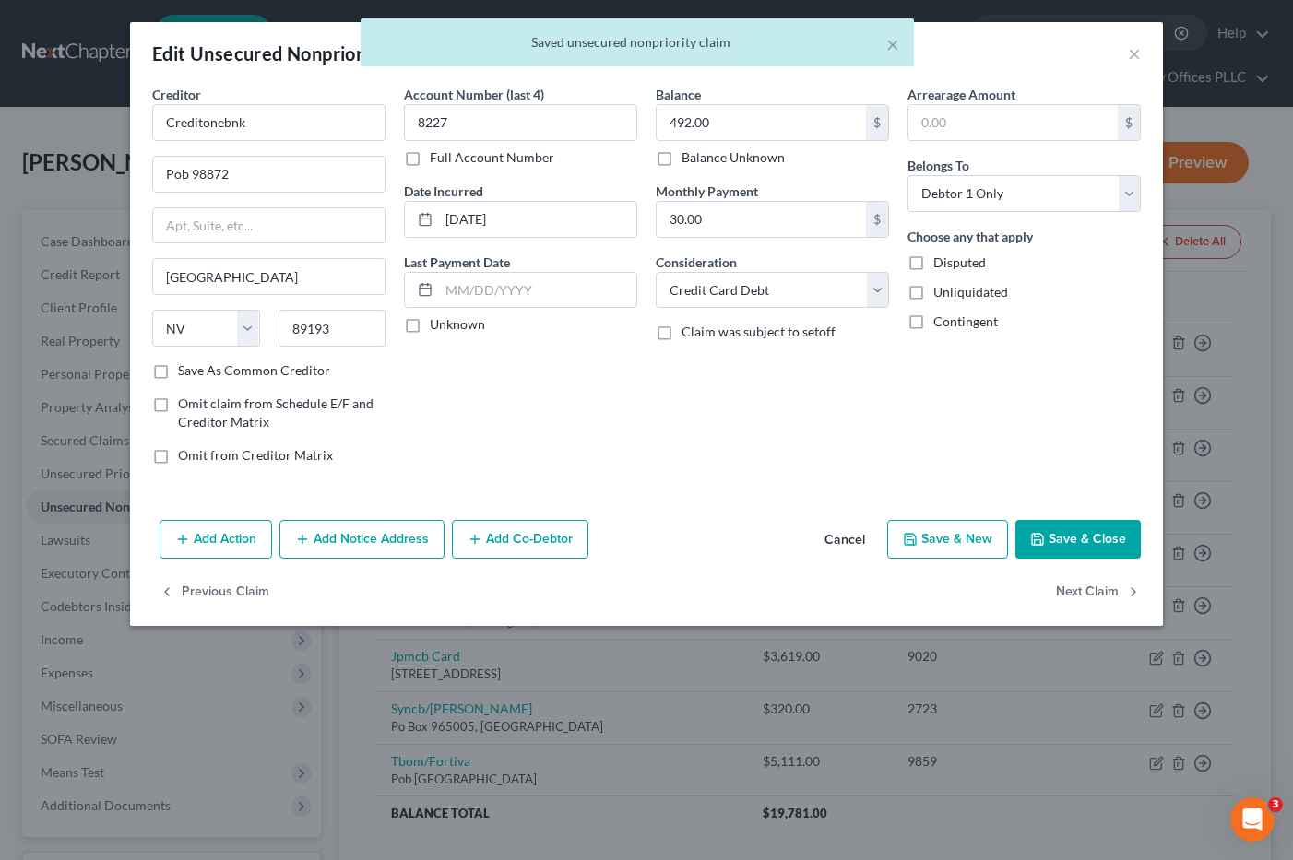
click at [1060, 539] on button "Save & Close" at bounding box center [1077, 539] width 125 height 39
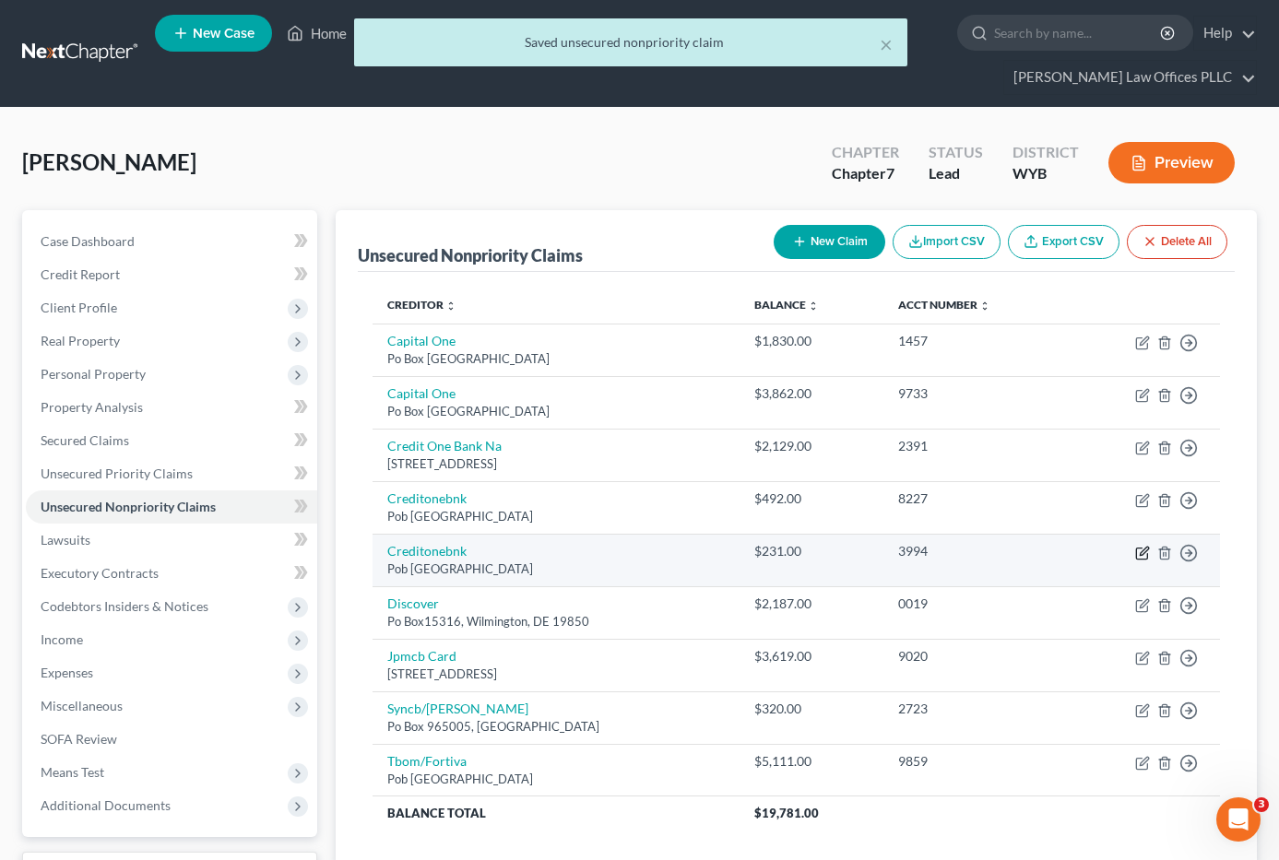
click at [1141, 547] on icon "button" at bounding box center [1144, 551] width 8 height 8
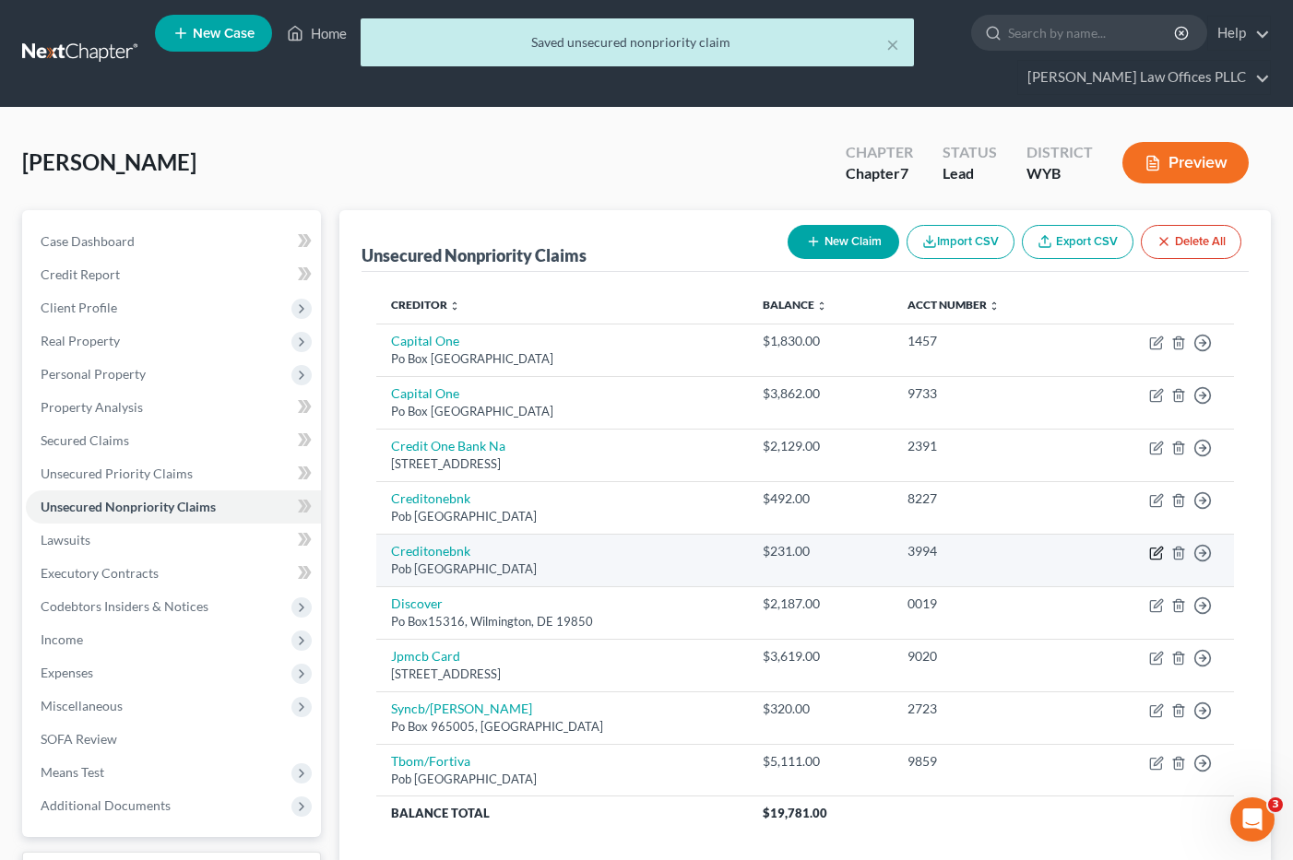
select select "31"
select select "2"
select select "0"
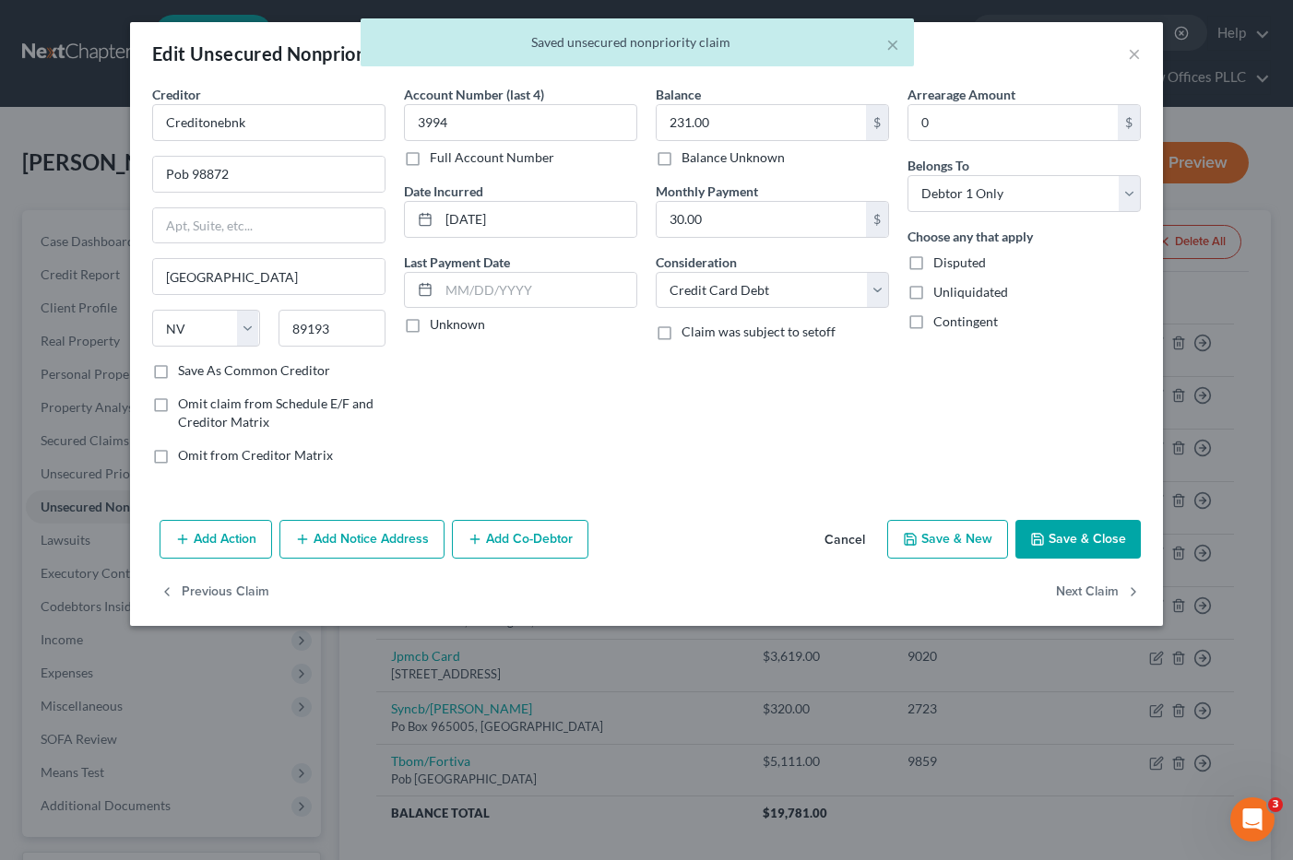
click at [1049, 538] on button "Save & Close" at bounding box center [1077, 539] width 125 height 39
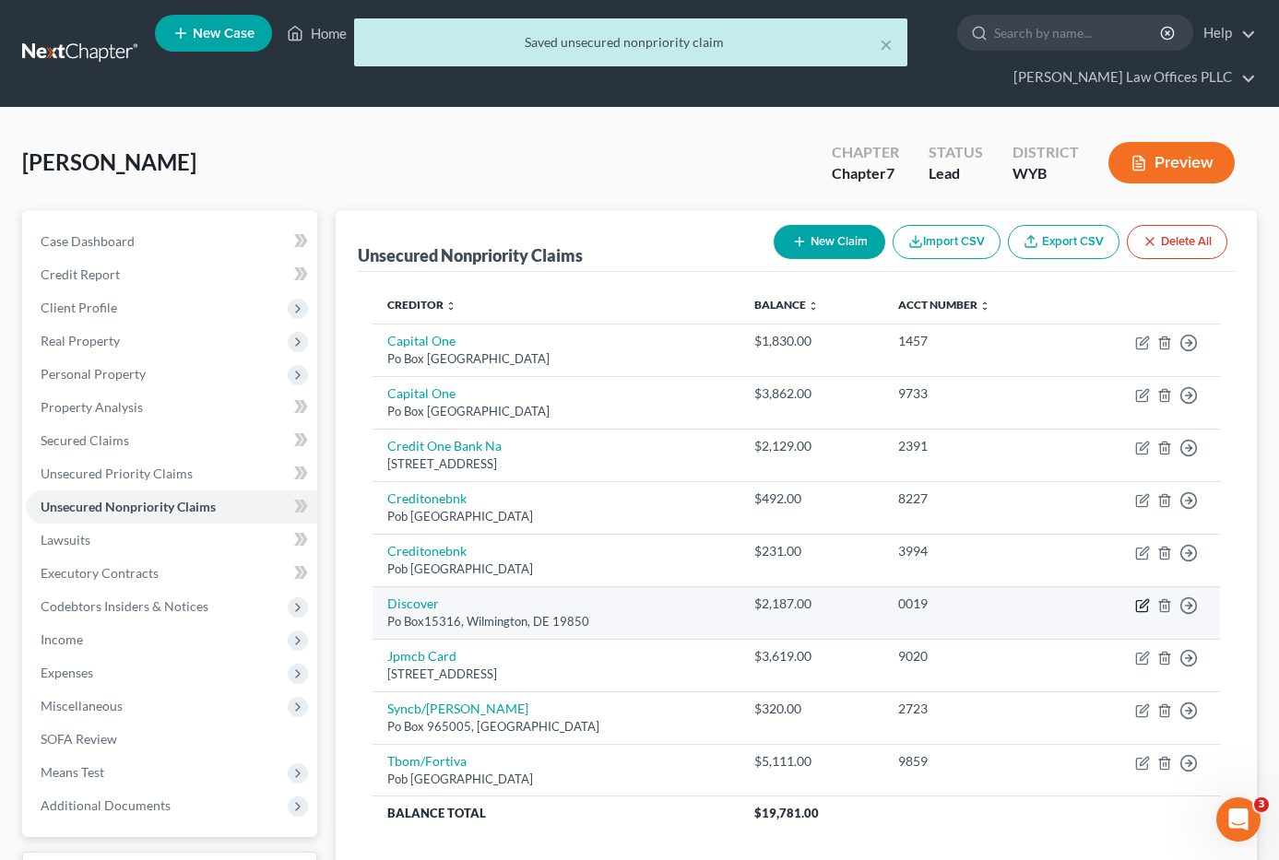
click at [1147, 599] on icon "button" at bounding box center [1144, 603] width 8 height 8
select select "7"
select select "2"
select select "0"
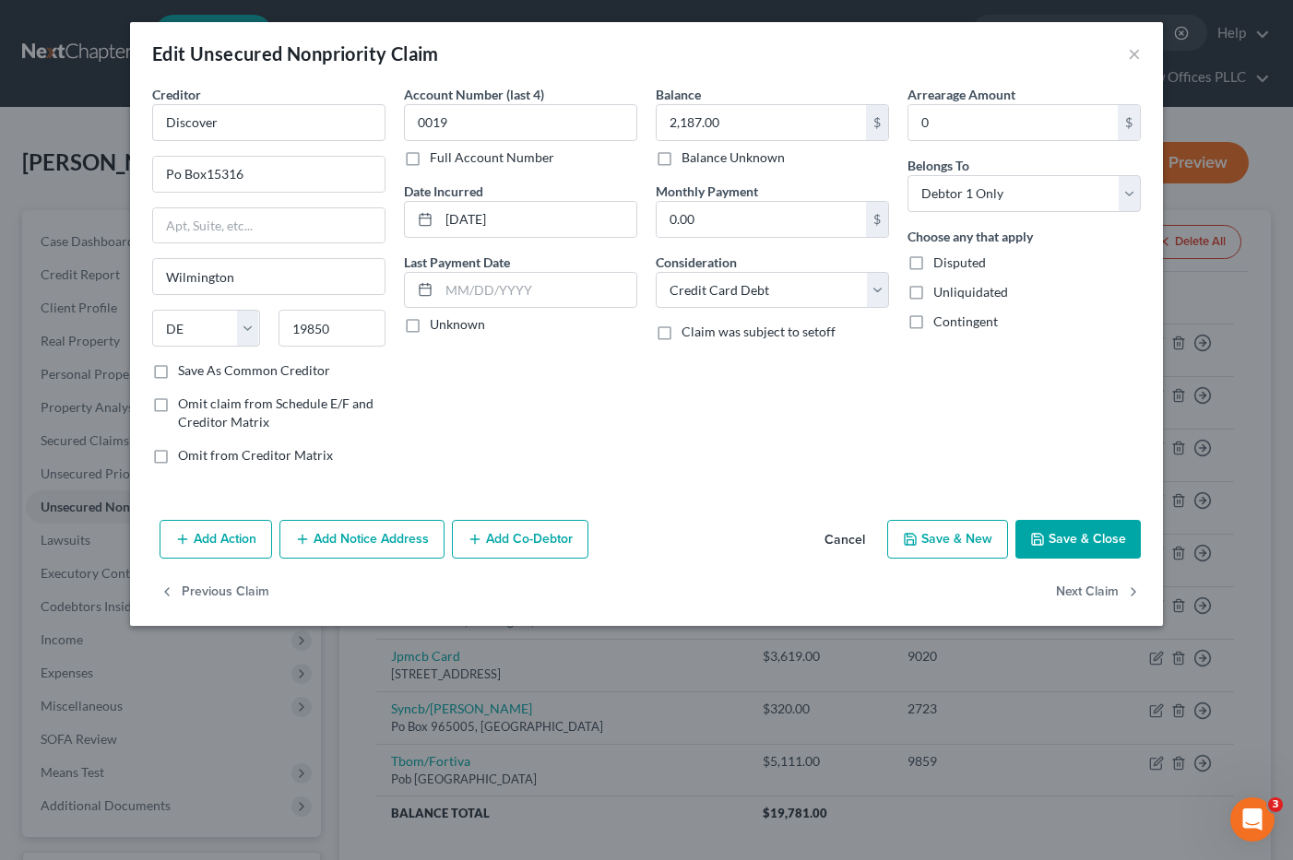
click at [1094, 530] on button "Save & Close" at bounding box center [1077, 539] width 125 height 39
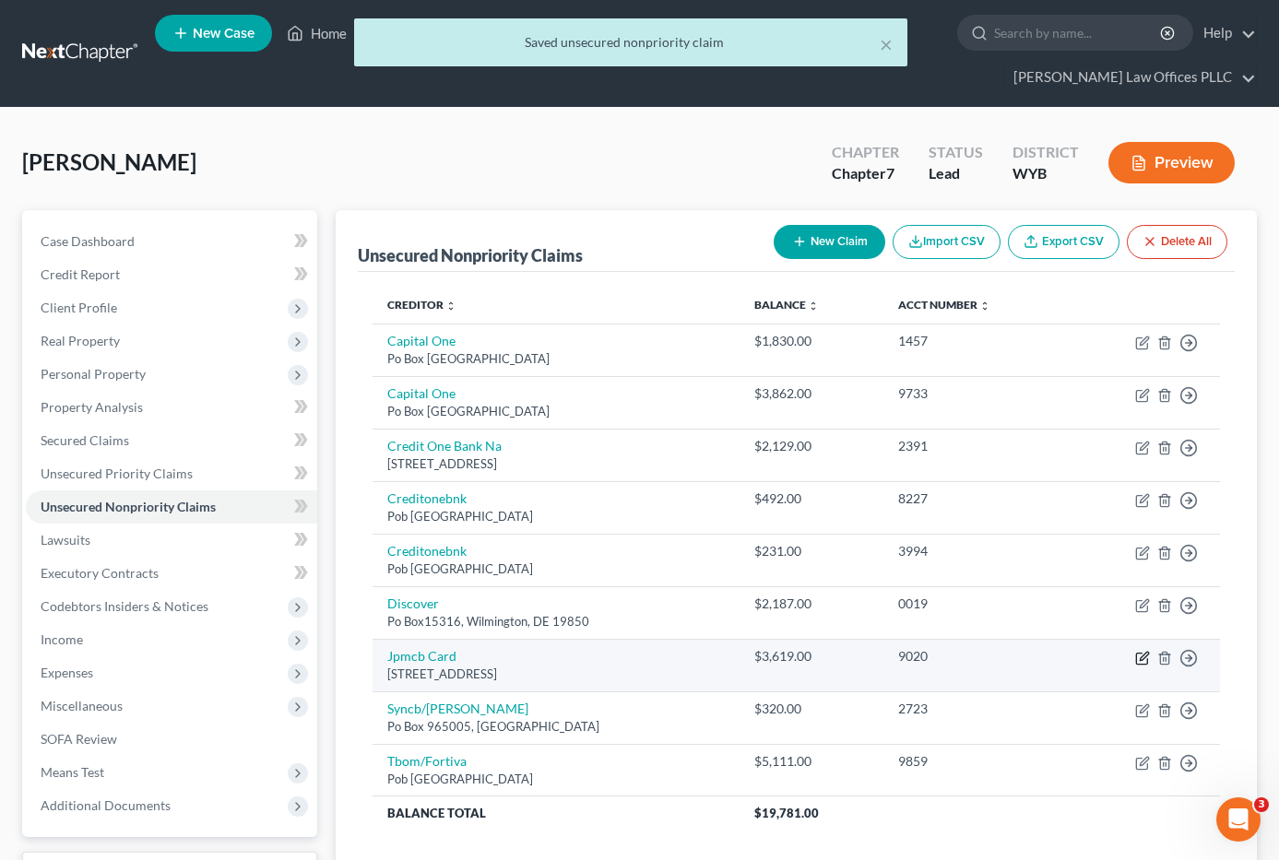
click at [1141, 652] on icon "button" at bounding box center [1144, 656] width 8 height 8
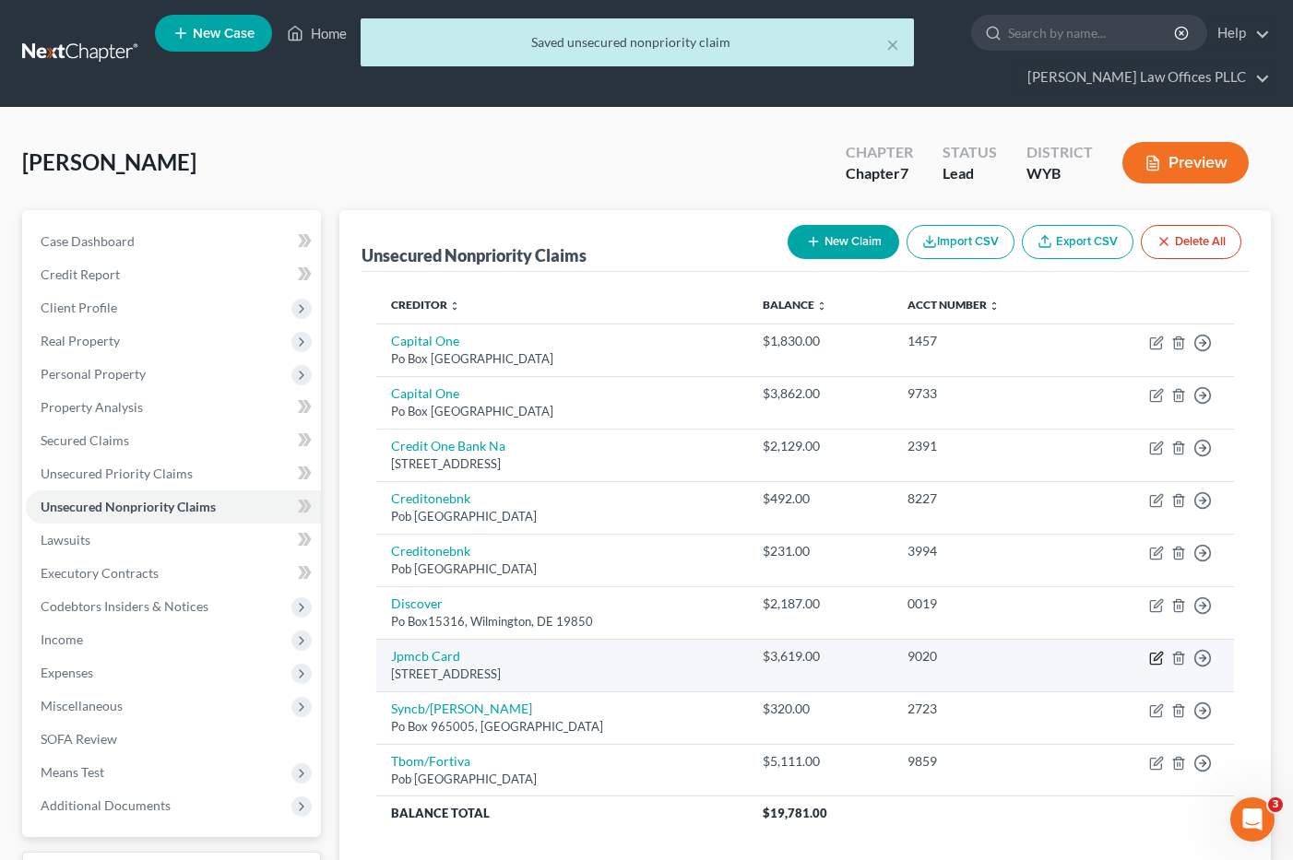
select select "7"
select select "2"
select select "0"
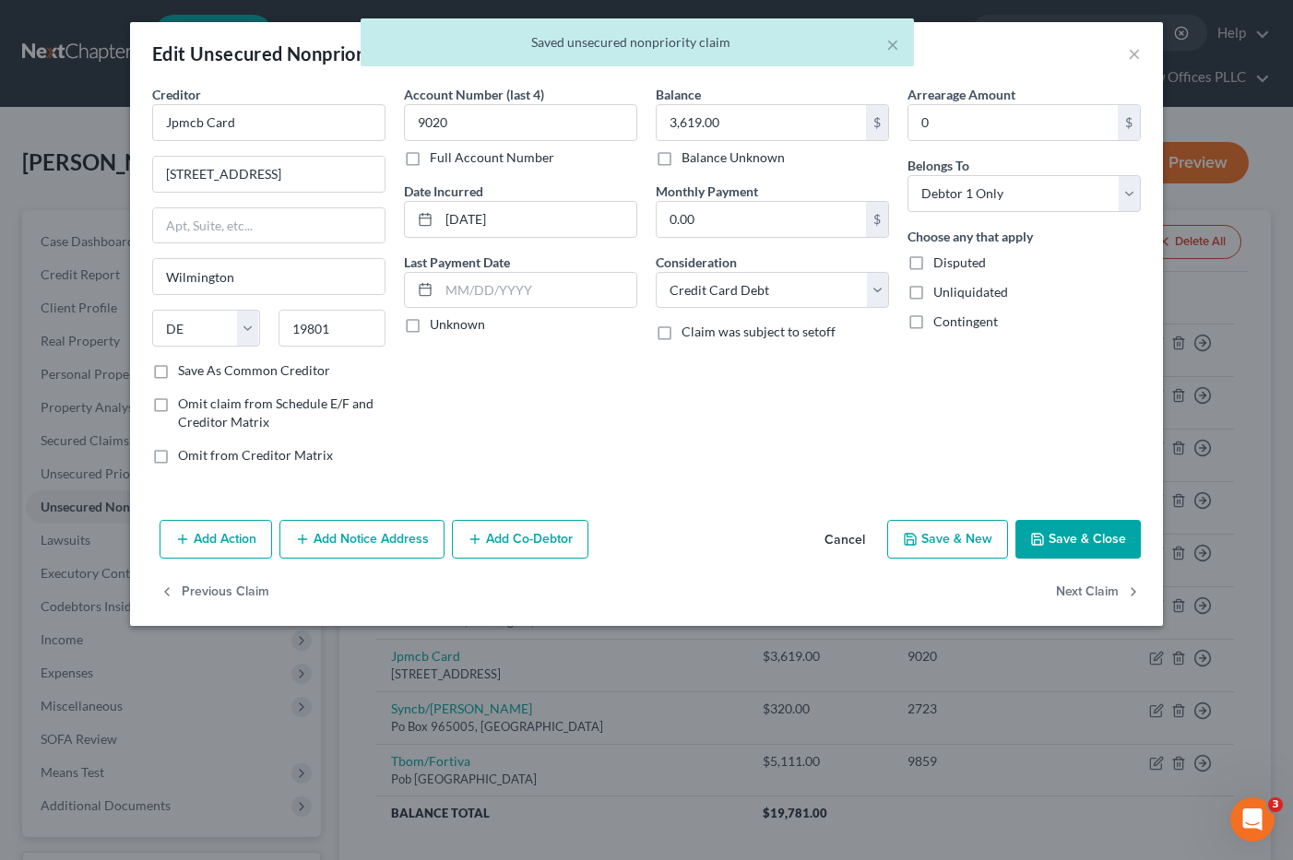
click at [1073, 531] on button "Save & Close" at bounding box center [1077, 539] width 125 height 39
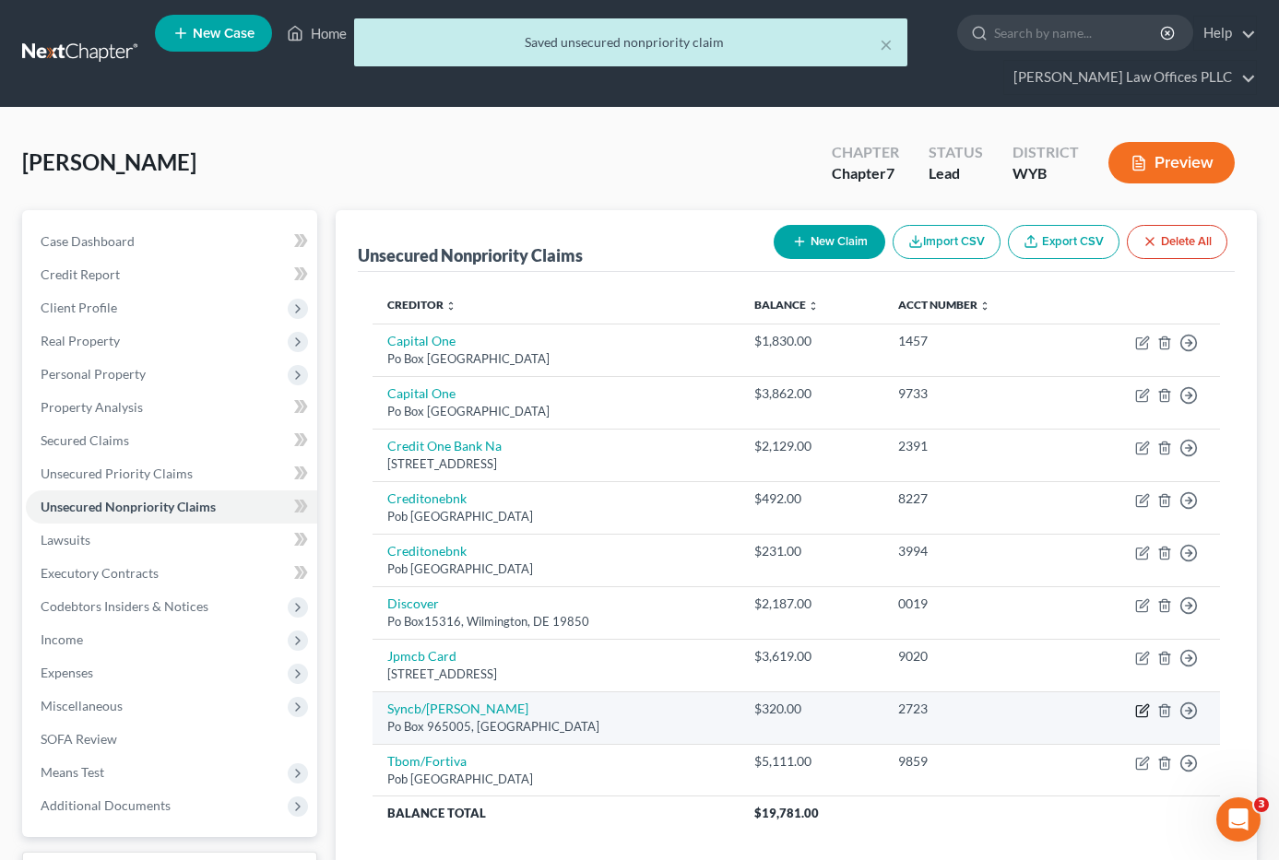
click at [1145, 705] on icon "button" at bounding box center [1144, 709] width 8 height 8
select select "9"
select select "2"
select select "0"
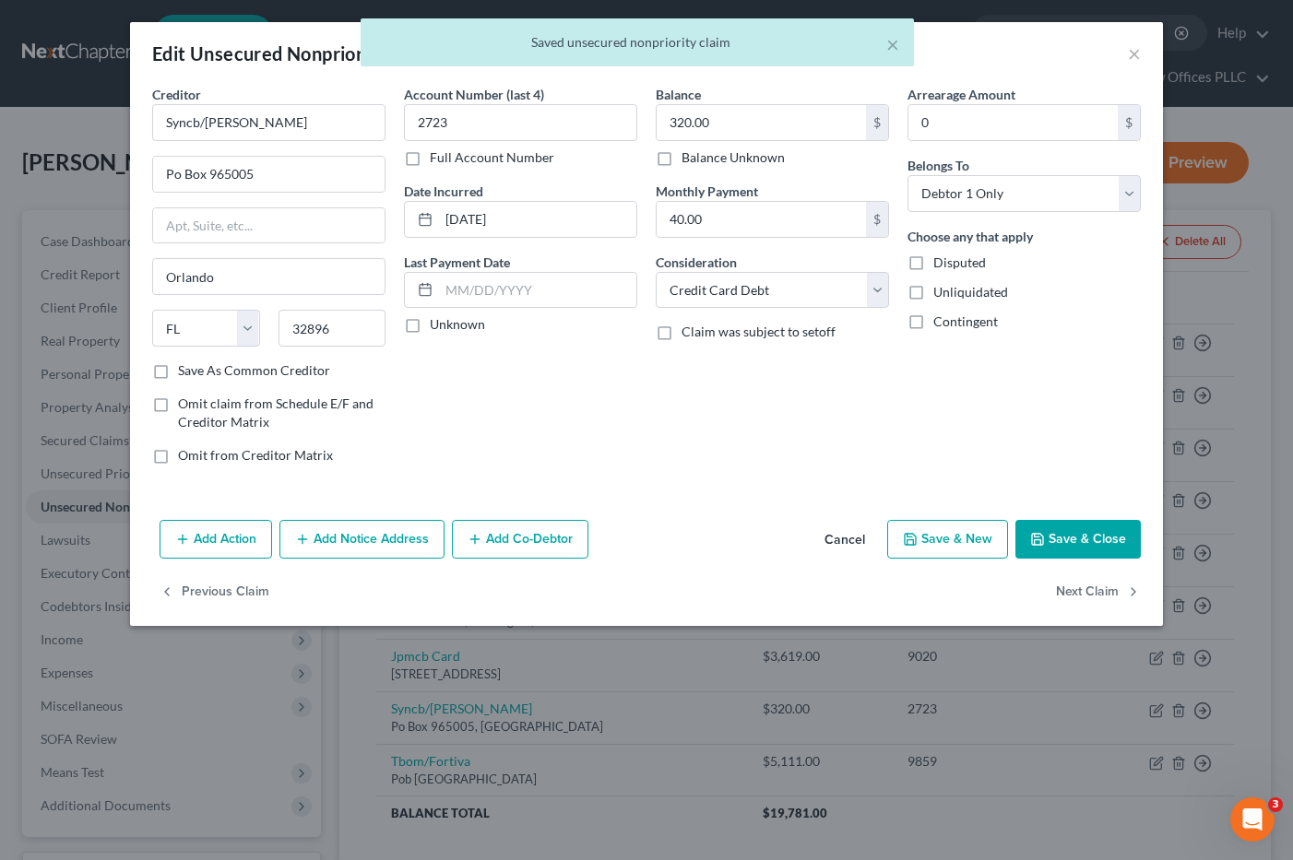
click at [1075, 531] on button "Save & Close" at bounding box center [1077, 539] width 125 height 39
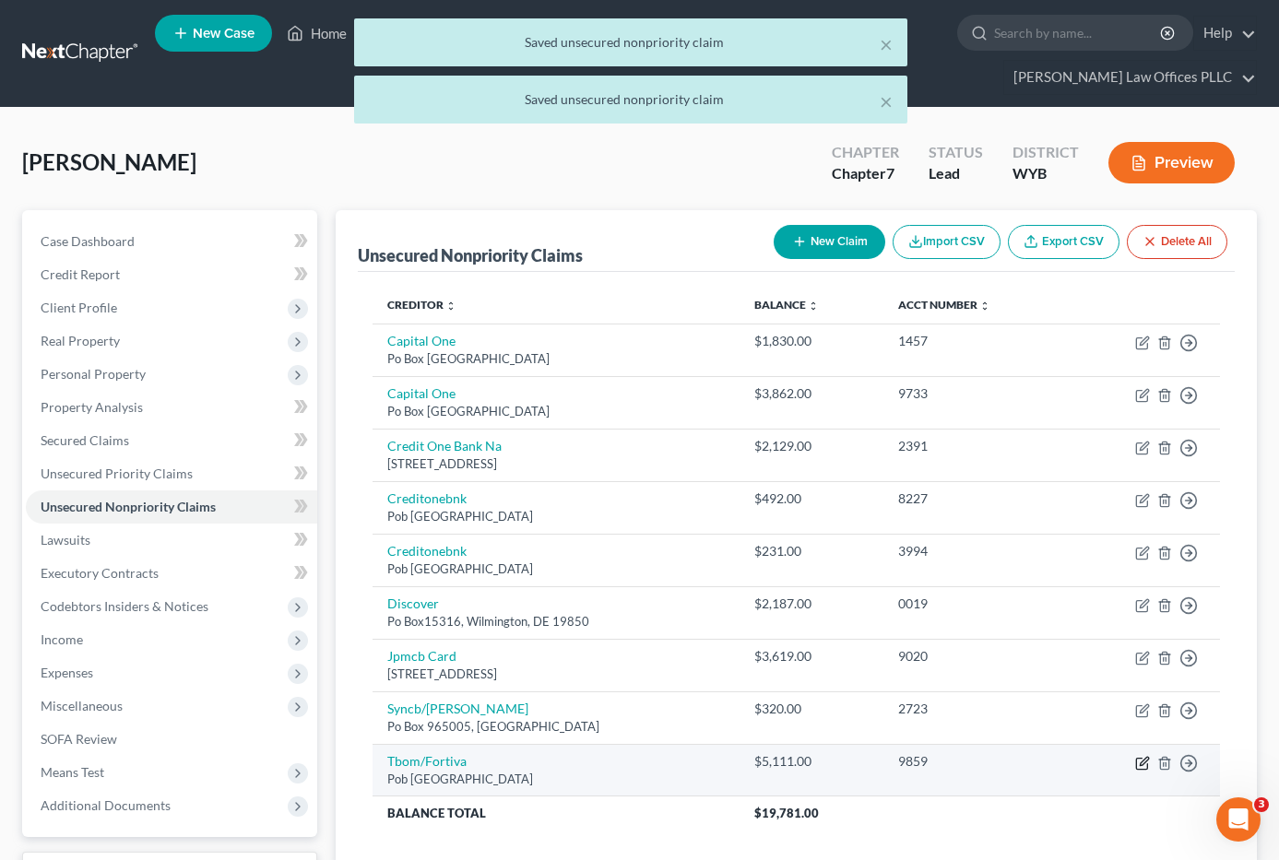
click at [1140, 756] on icon "button" at bounding box center [1142, 763] width 15 height 15
select select "10"
select select "2"
select select "0"
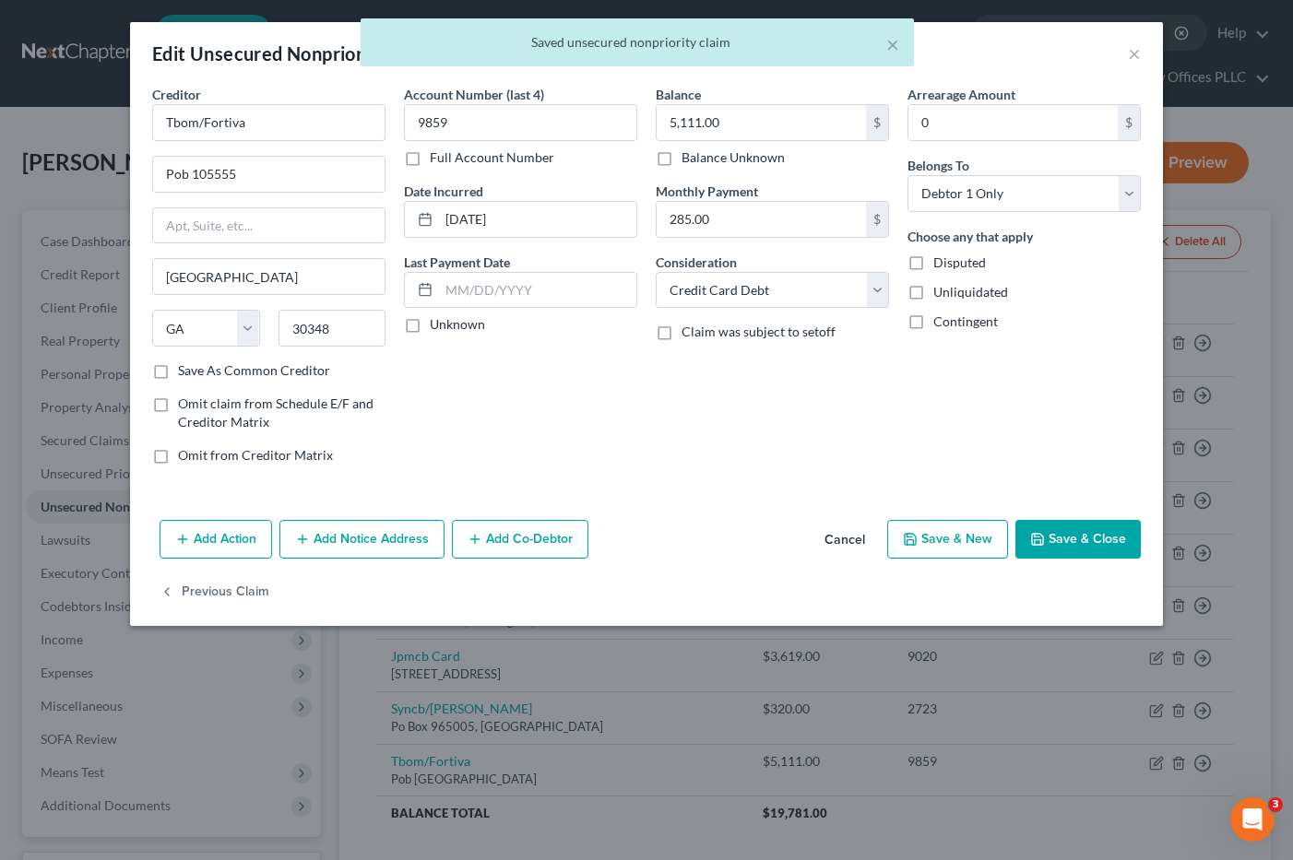
click at [1106, 552] on button "Save & Close" at bounding box center [1077, 539] width 125 height 39
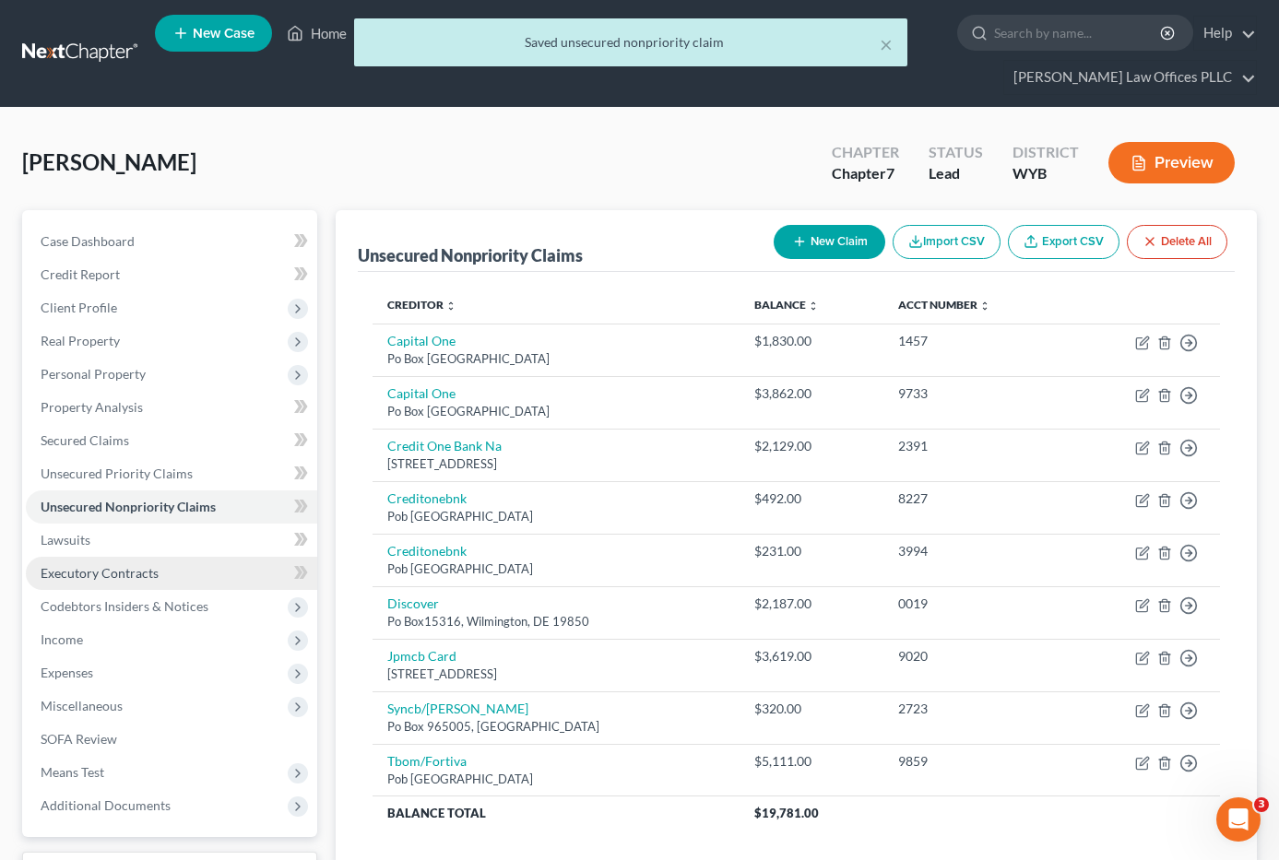
click at [60, 557] on link "Executory Contracts" at bounding box center [171, 573] width 291 height 33
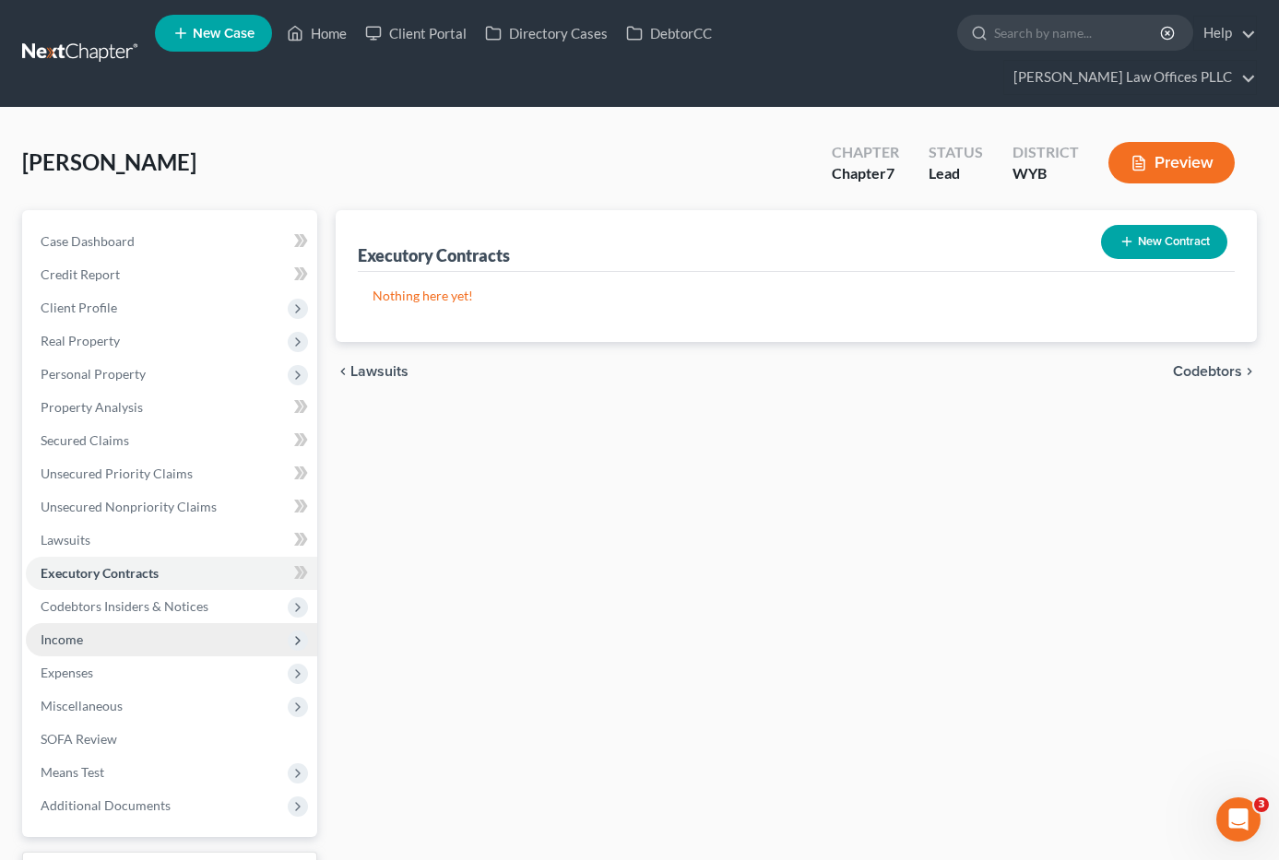
click at [82, 632] on span "Income" at bounding box center [62, 640] width 42 height 16
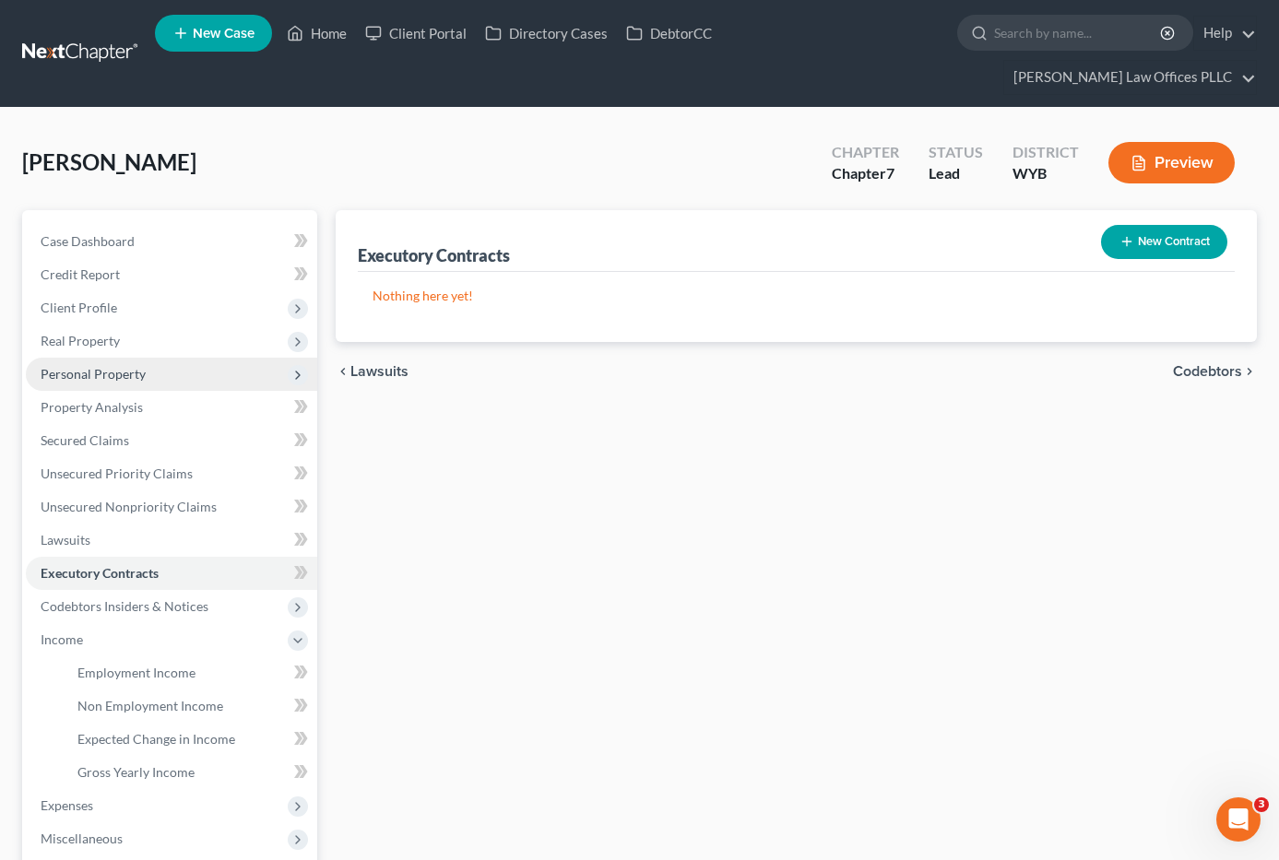
click at [149, 358] on span "Personal Property" at bounding box center [171, 374] width 291 height 33
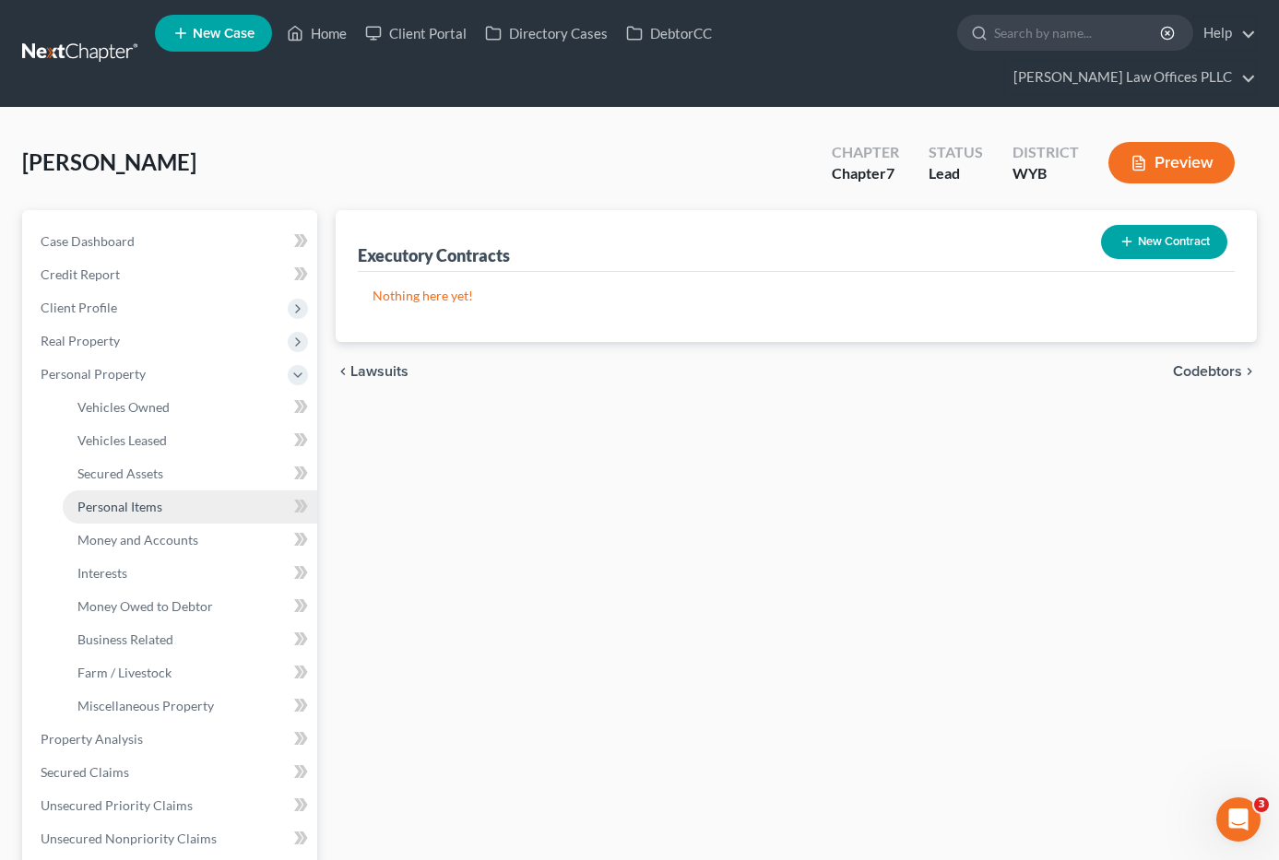
click at [161, 491] on link "Personal Items" at bounding box center [190, 507] width 255 height 33
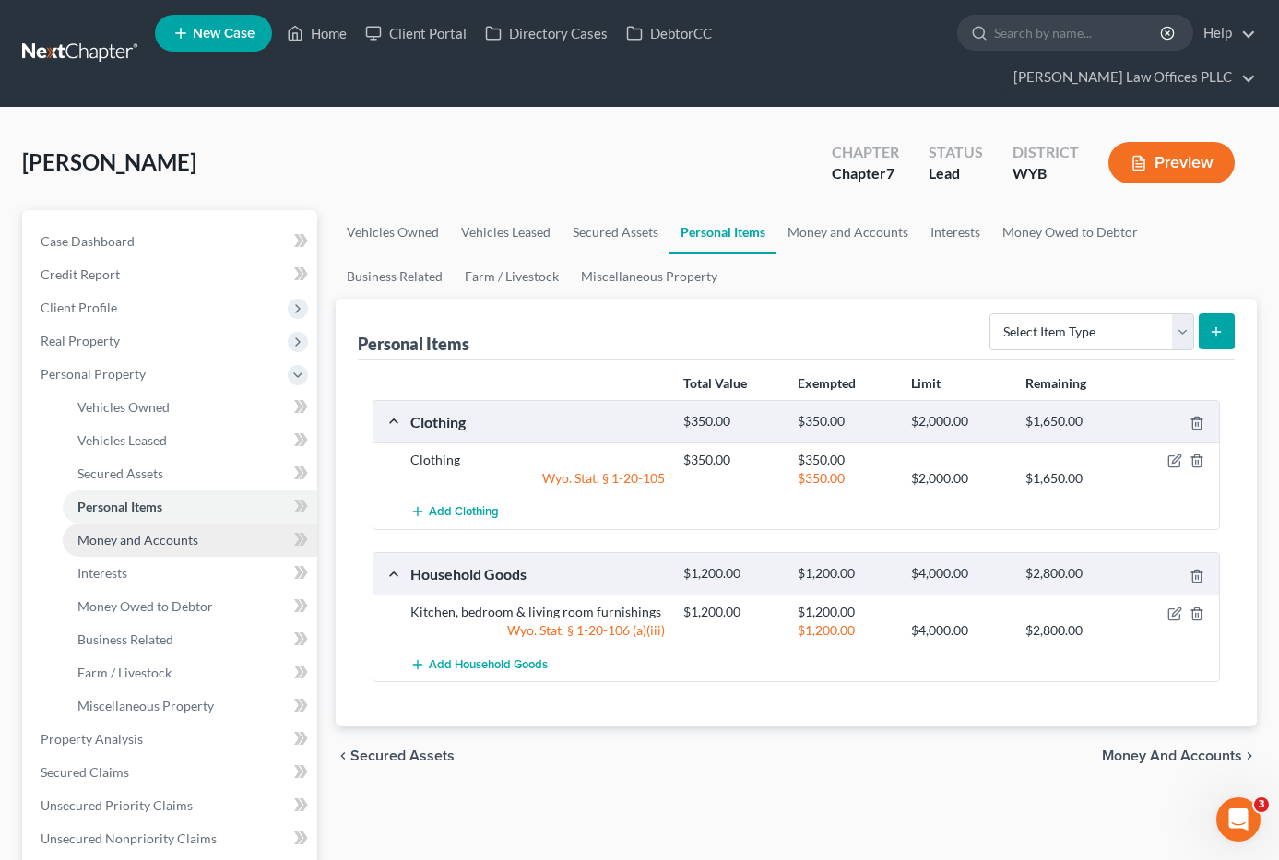
click at [172, 532] on span "Money and Accounts" at bounding box center [137, 540] width 121 height 16
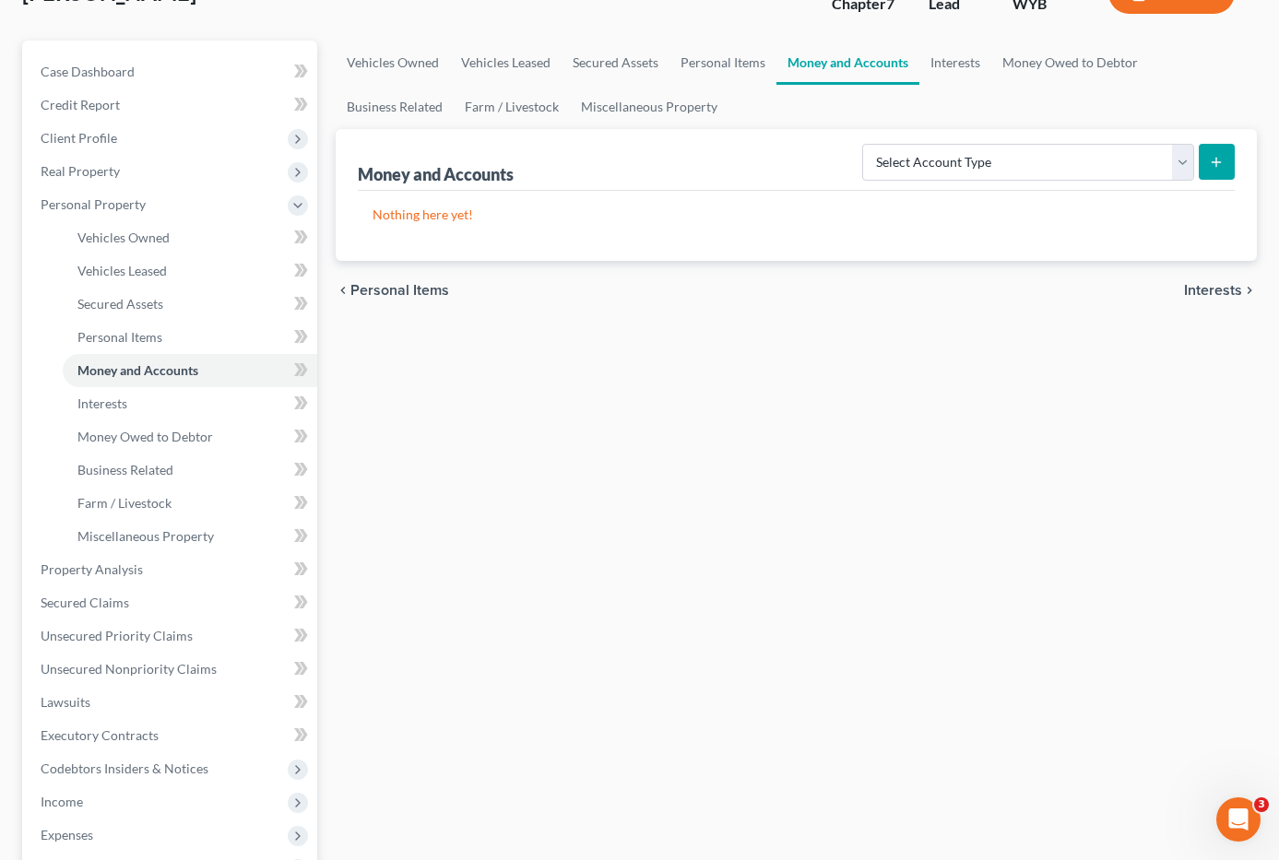
scroll to position [217, 0]
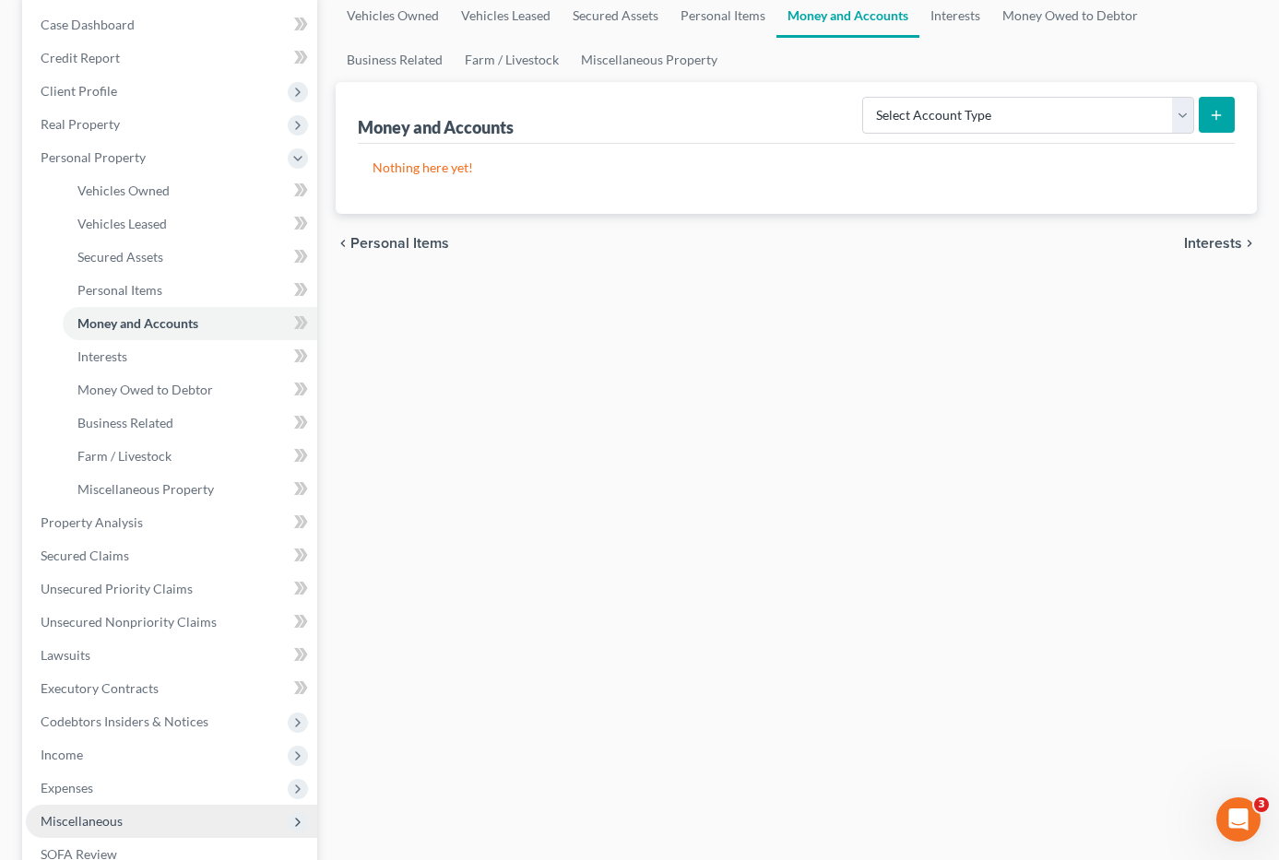
click at [92, 813] on span "Miscellaneous" at bounding box center [82, 821] width 82 height 16
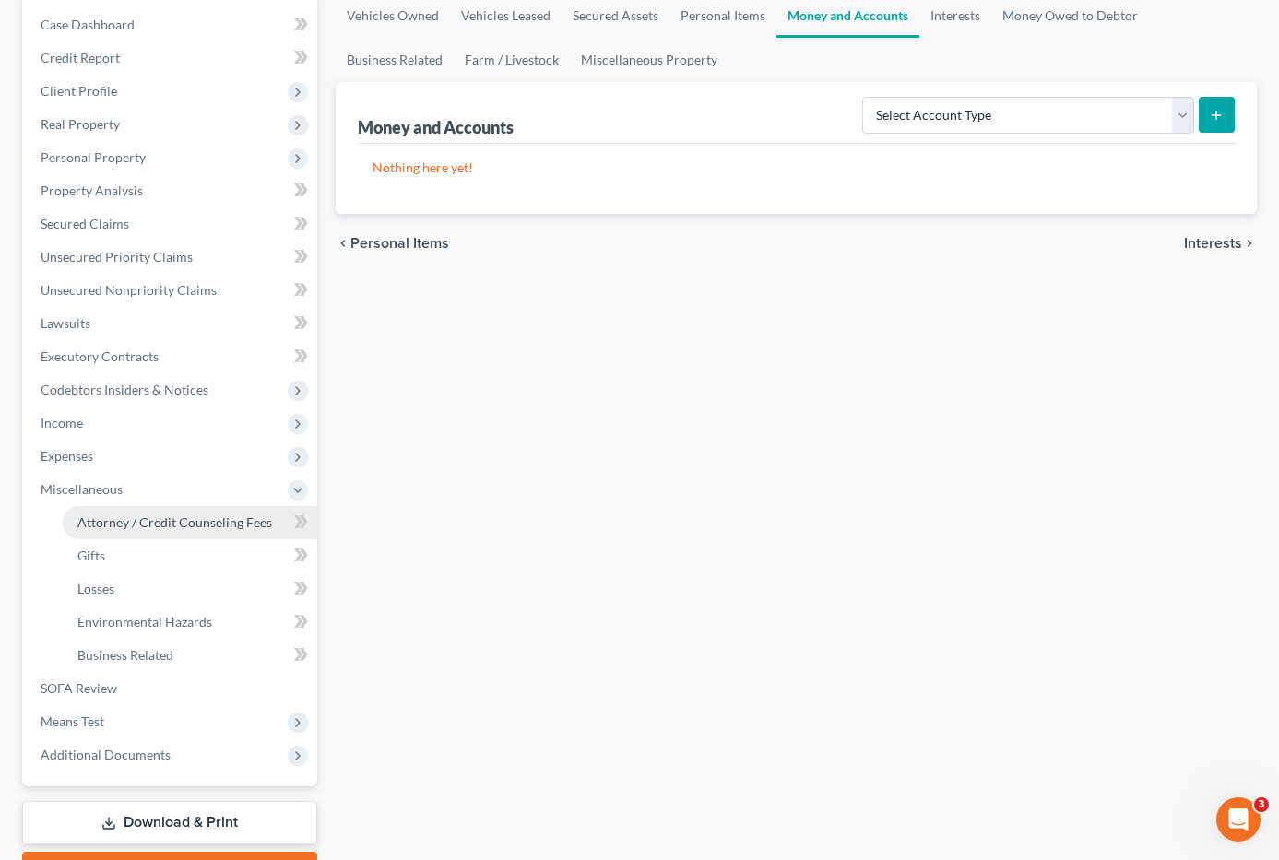
click at [124, 515] on span "Attorney / Credit Counseling Fees" at bounding box center [174, 523] width 195 height 16
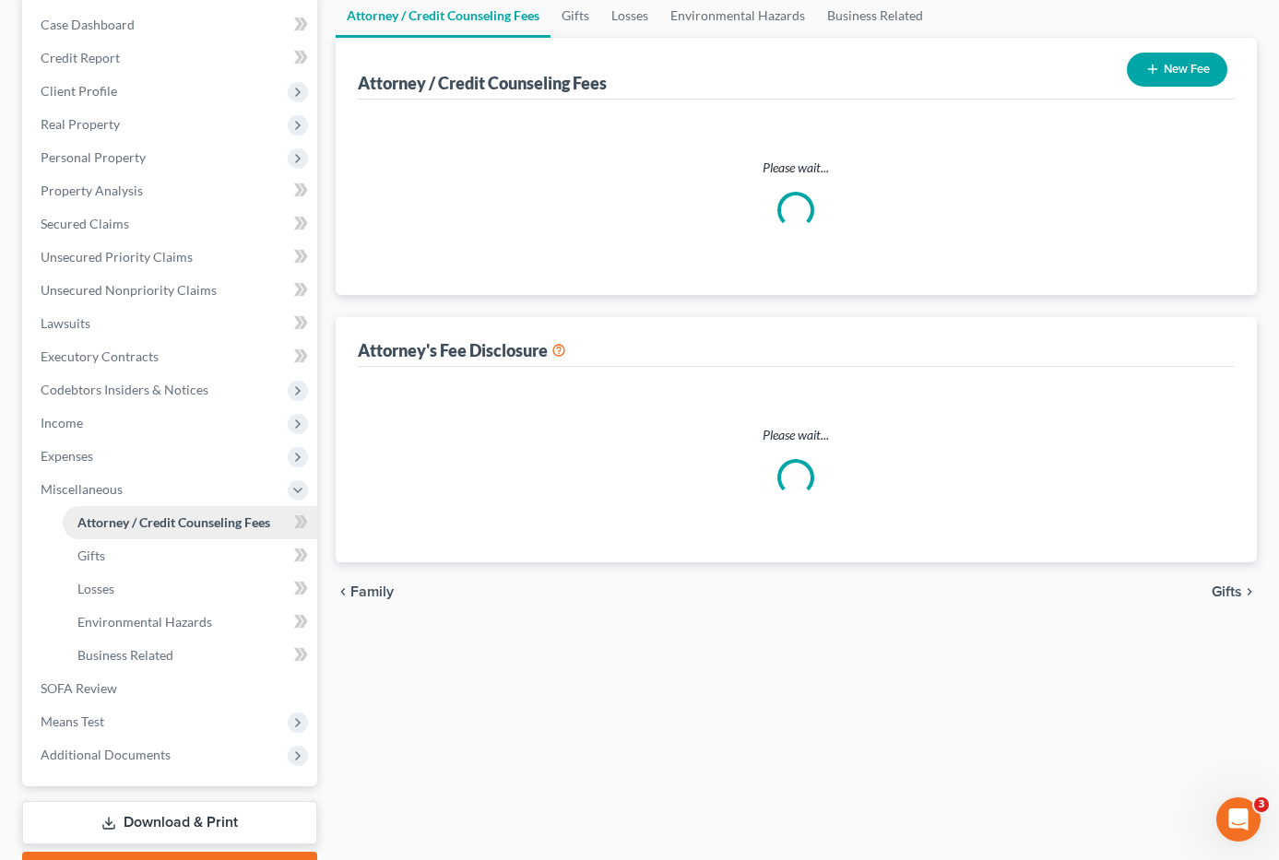
scroll to position [4, 0]
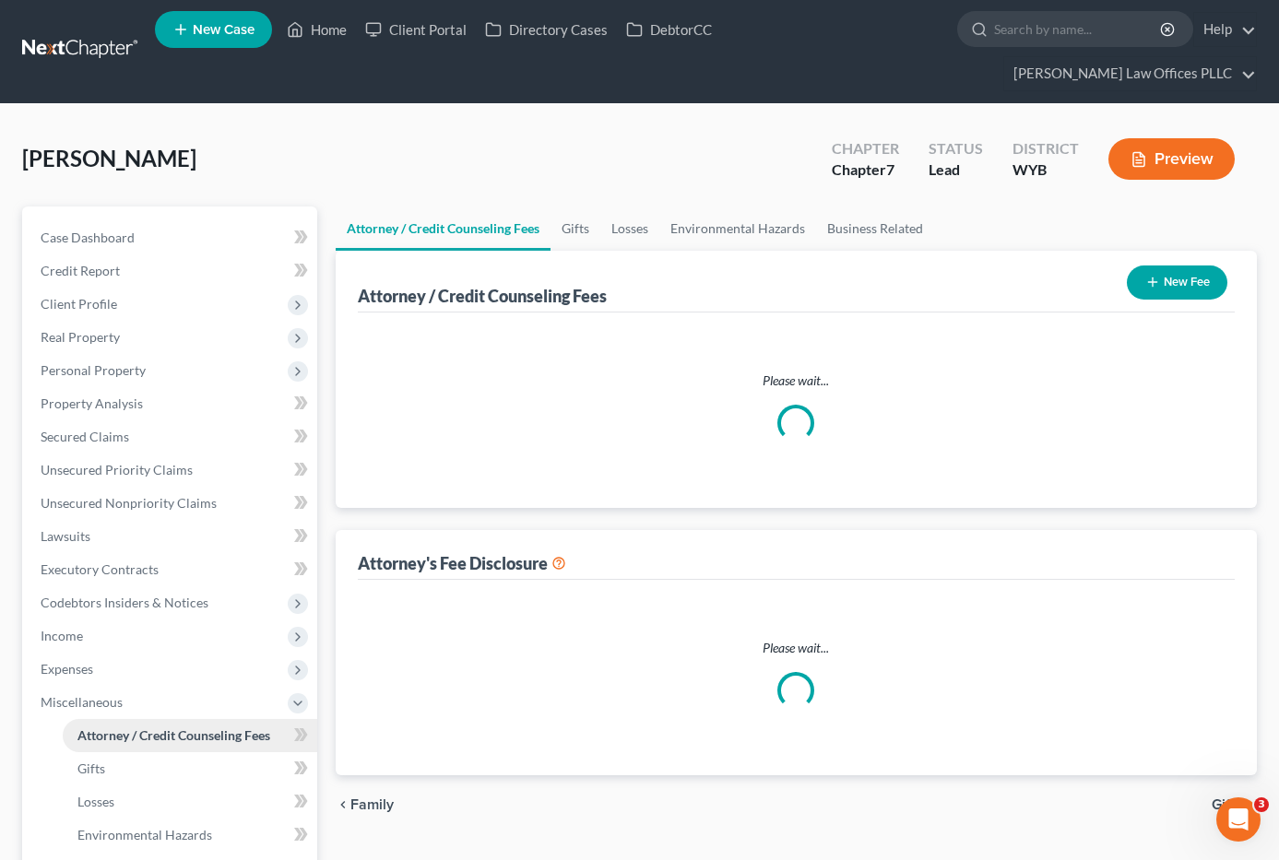
select select "3"
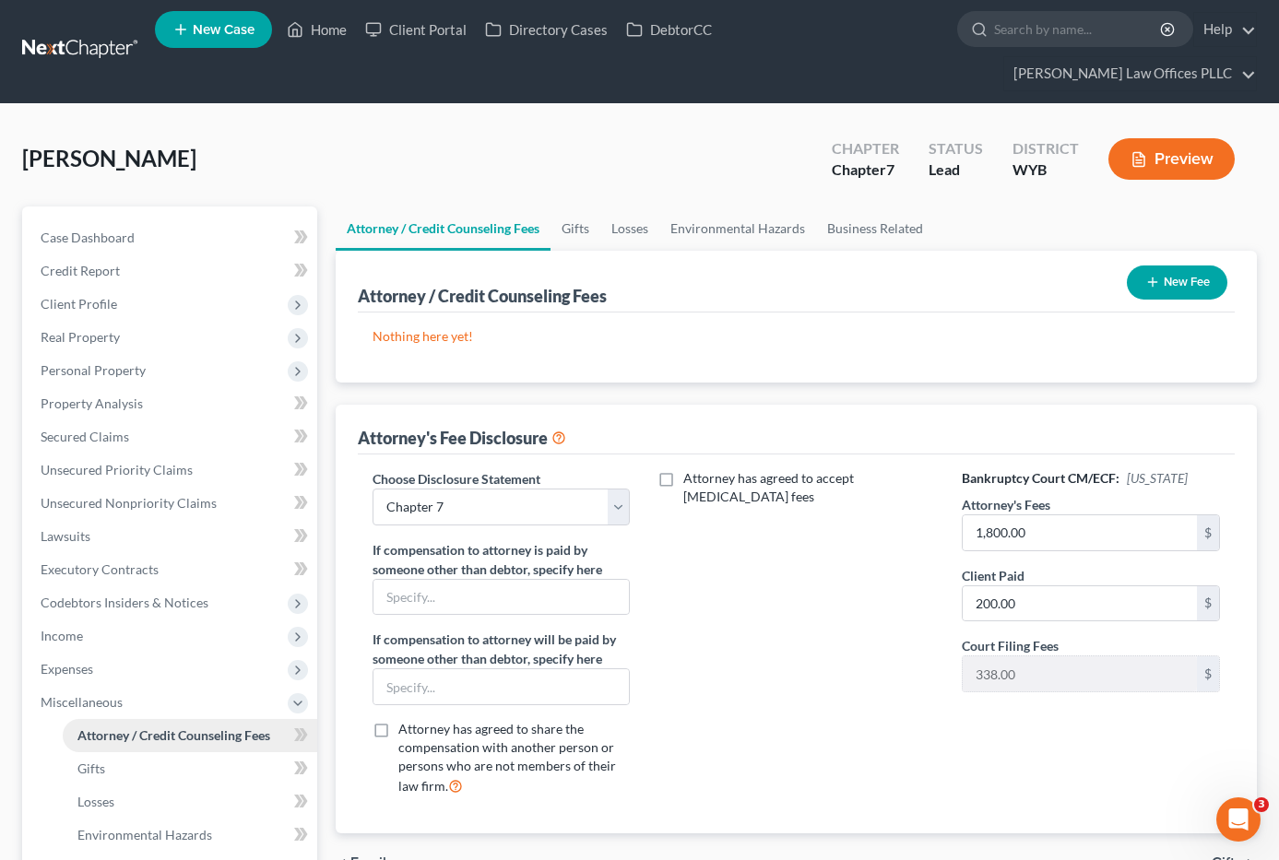
scroll to position [0, 0]
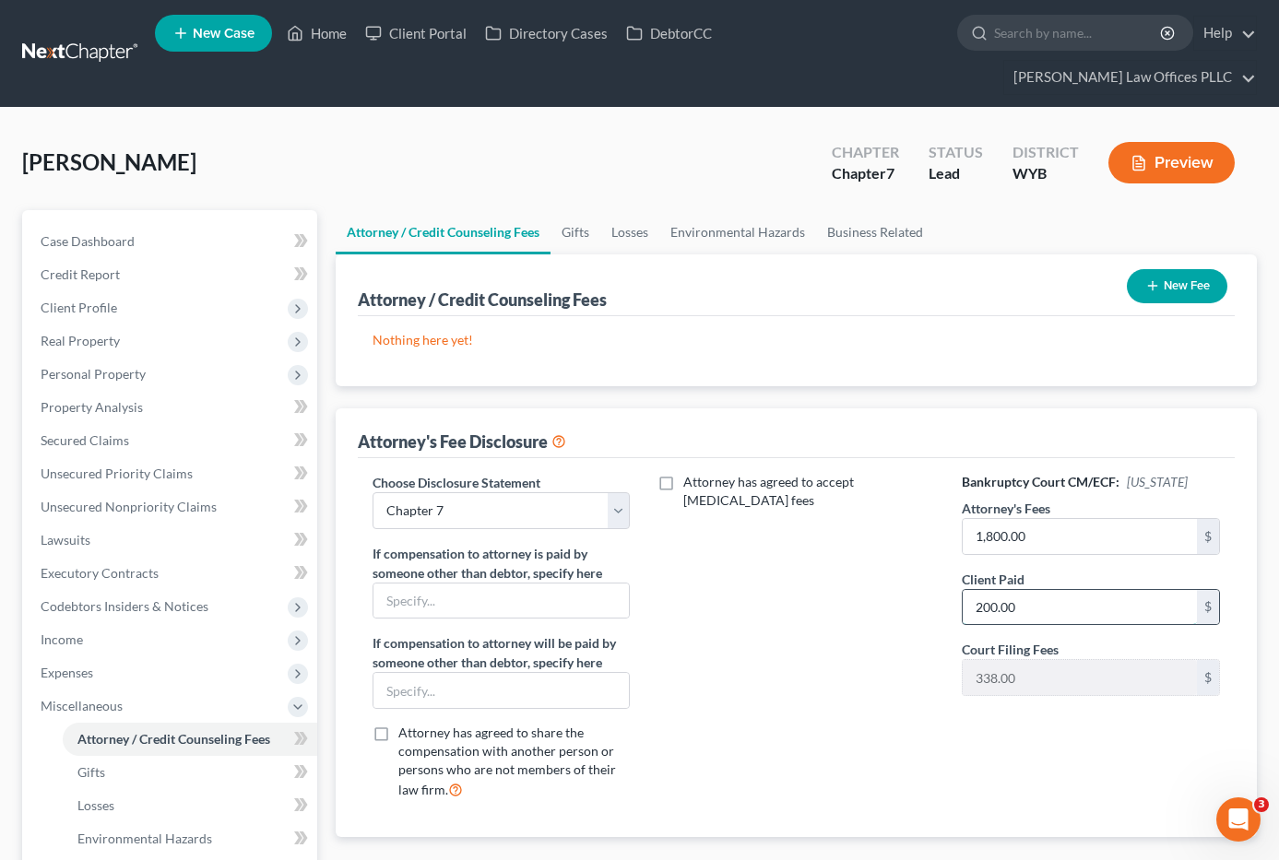
click at [1054, 590] on input "200.00" at bounding box center [1080, 607] width 234 height 35
type input "500.00"
click at [595, 152] on div "[PERSON_NAME] Upgraded Chapter Chapter 7 Status Lead District WYB Preview" at bounding box center [639, 170] width 1235 height 80
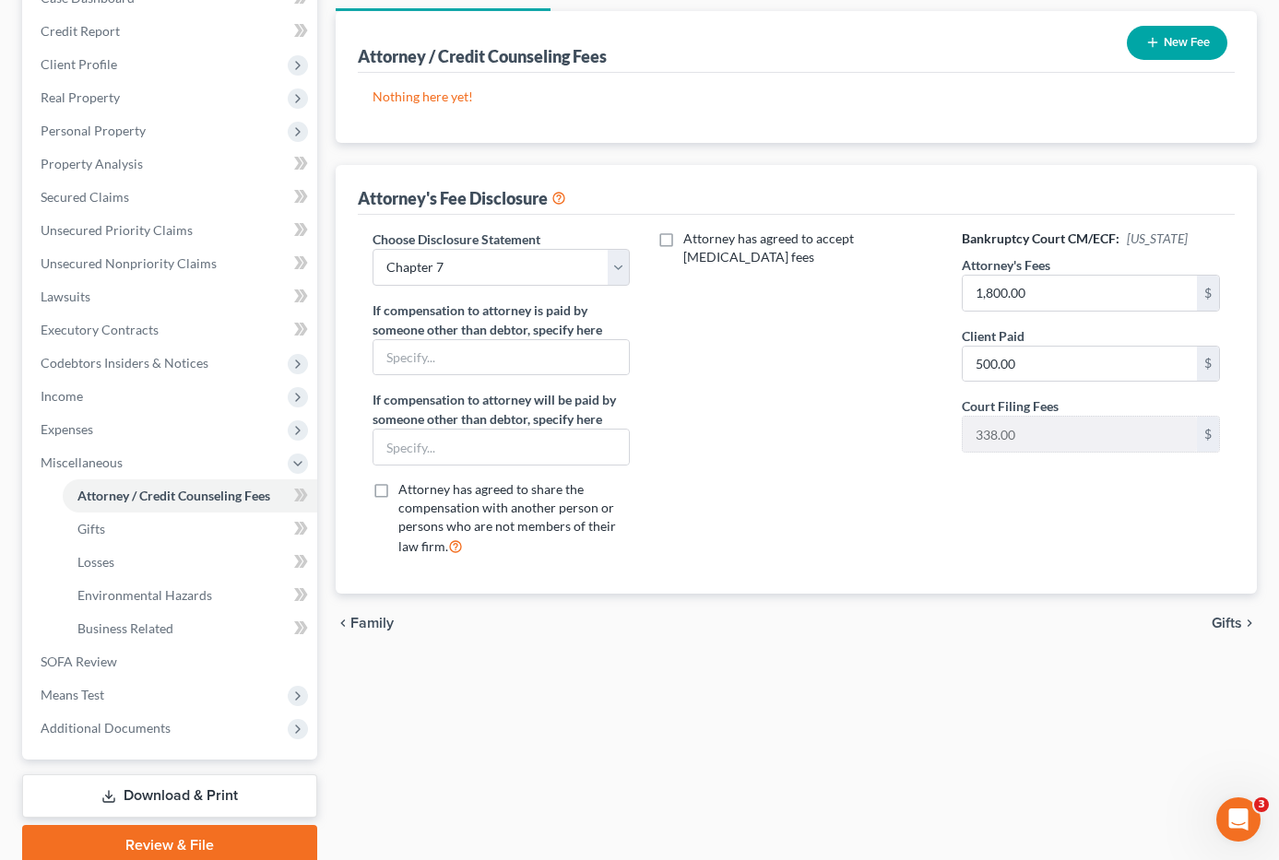
scroll to position [260, 0]
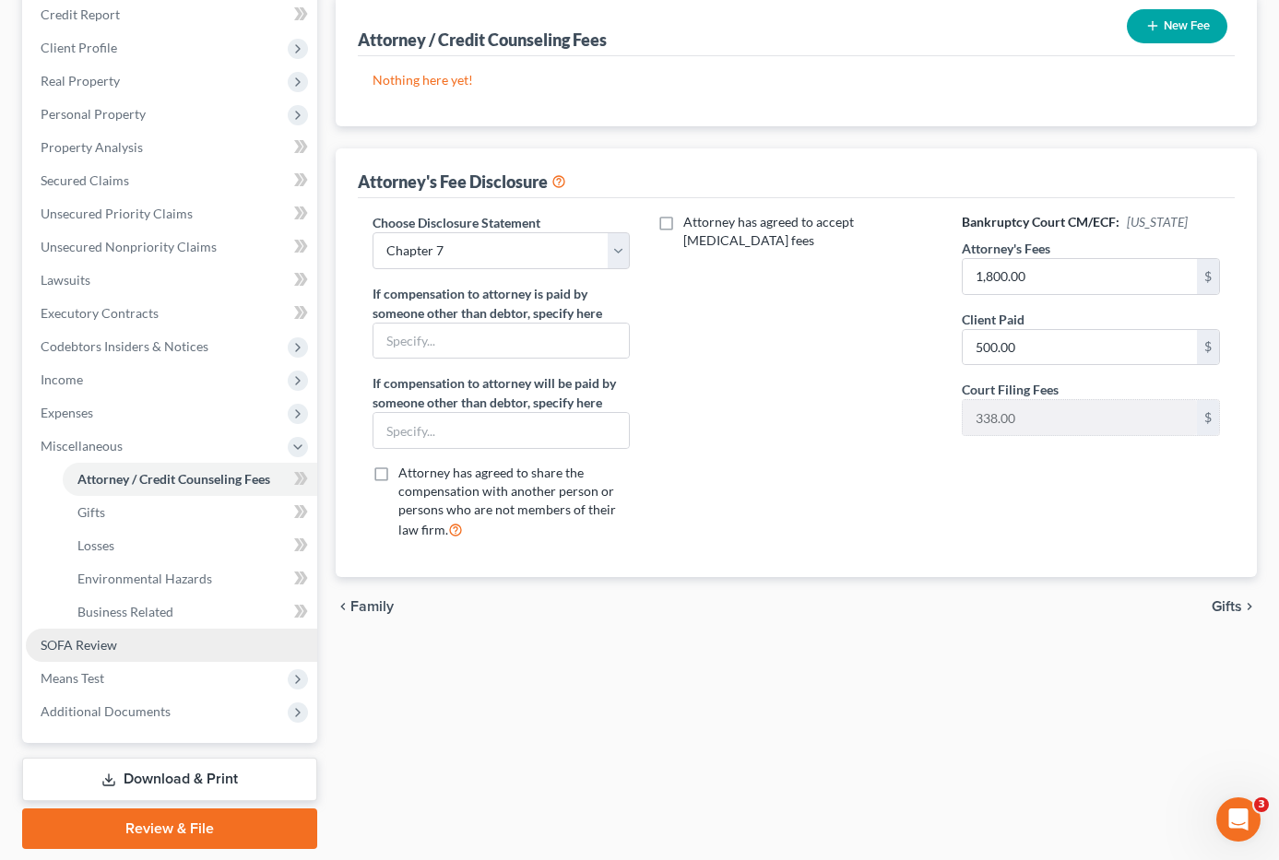
click at [92, 637] on span "SOFA Review" at bounding box center [79, 645] width 77 height 16
